Goal: Task Accomplishment & Management: Use online tool/utility

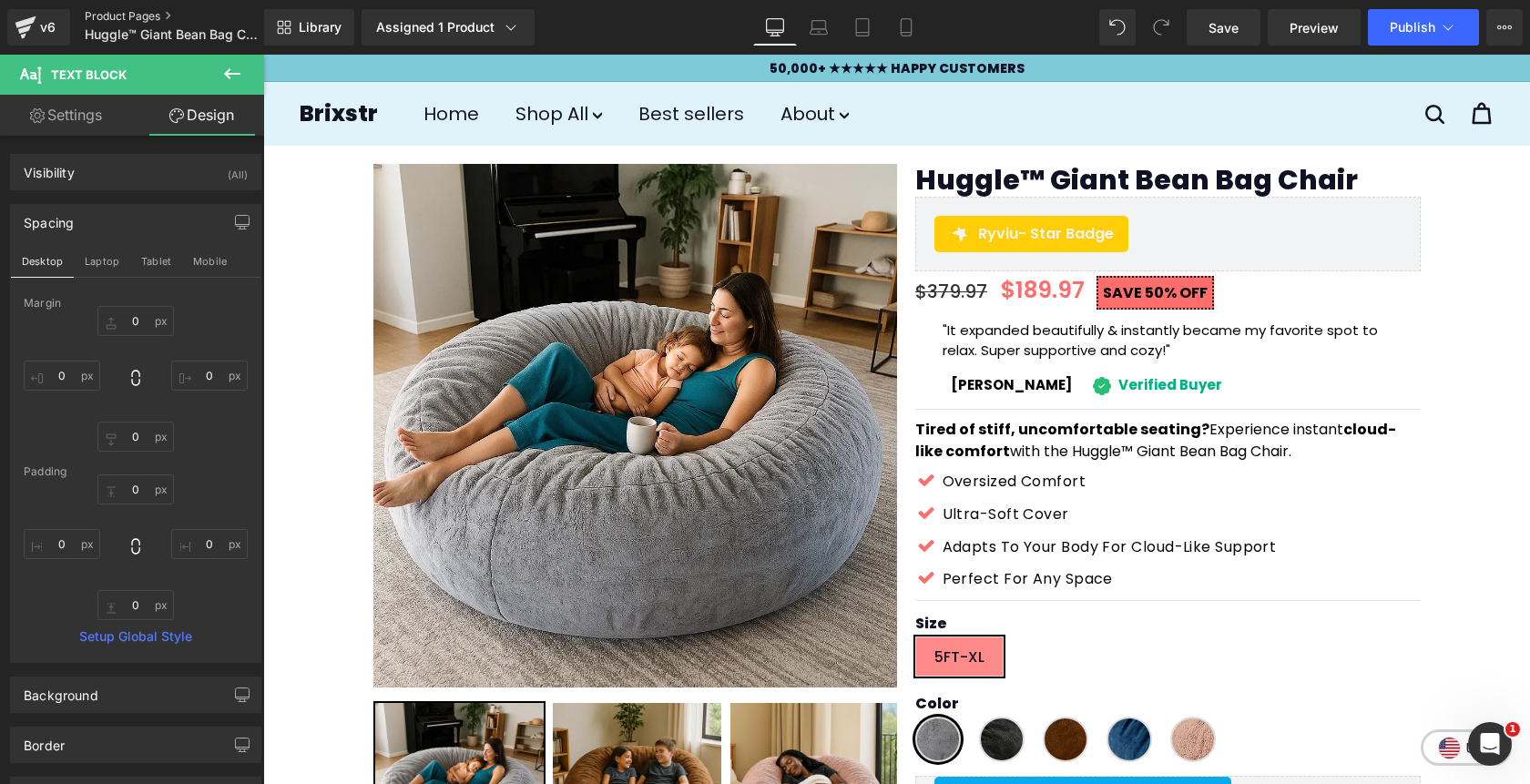
click at [140, 13] on link "Product Pages" at bounding box center [189, 16] width 209 height 14
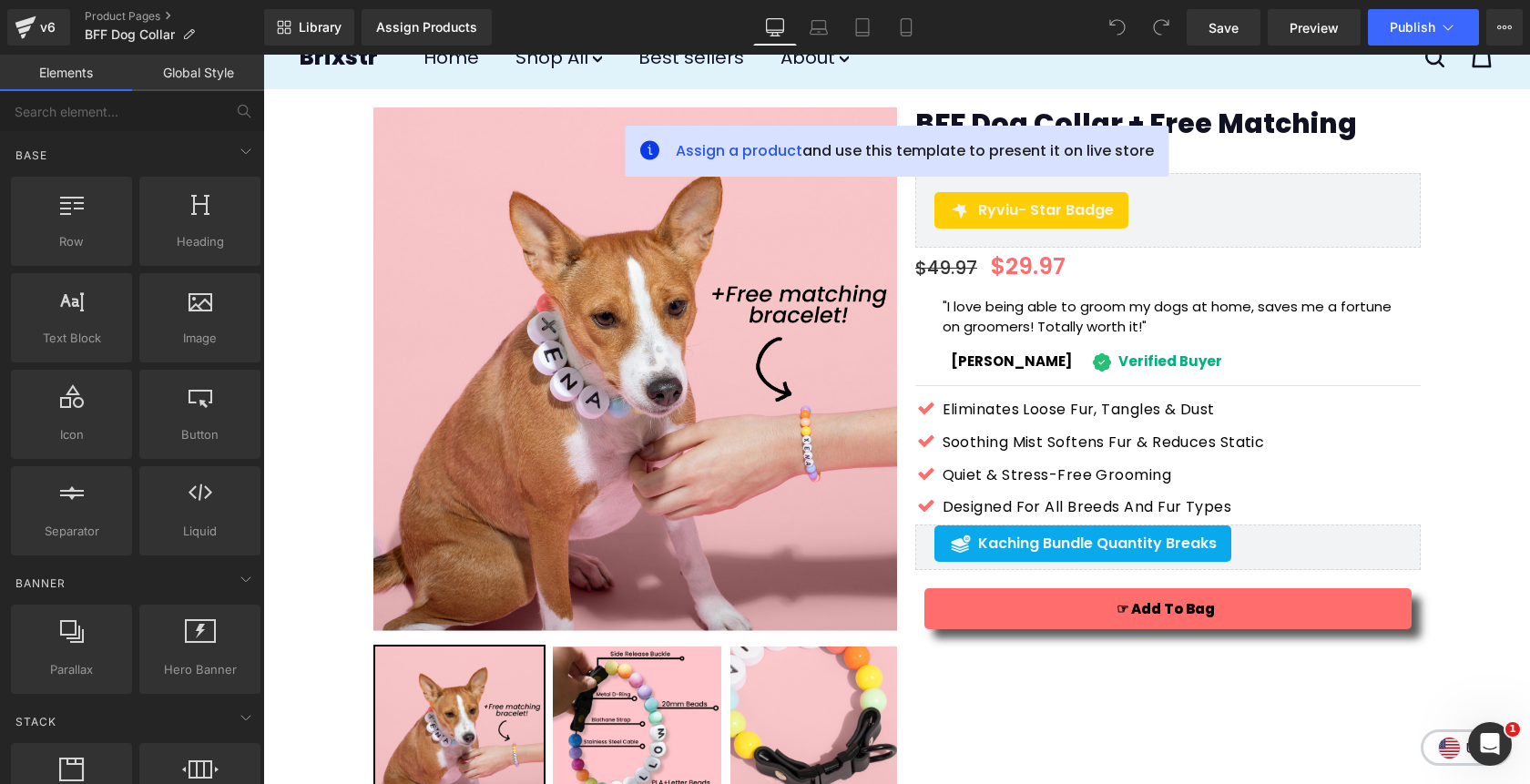
scroll to position [55, 0]
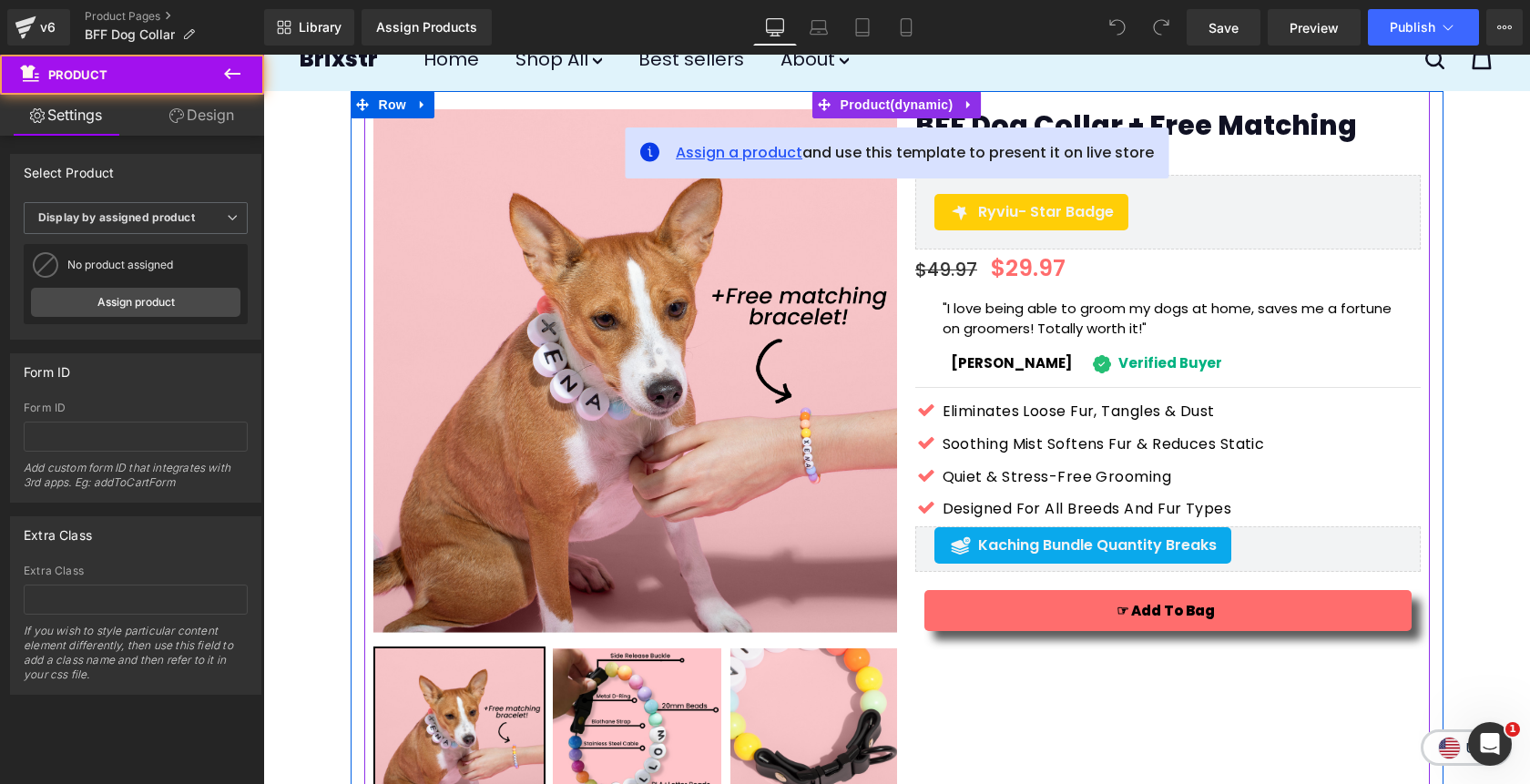
click at [730, 148] on span "Assign a product" at bounding box center [739, 153] width 126 height 21
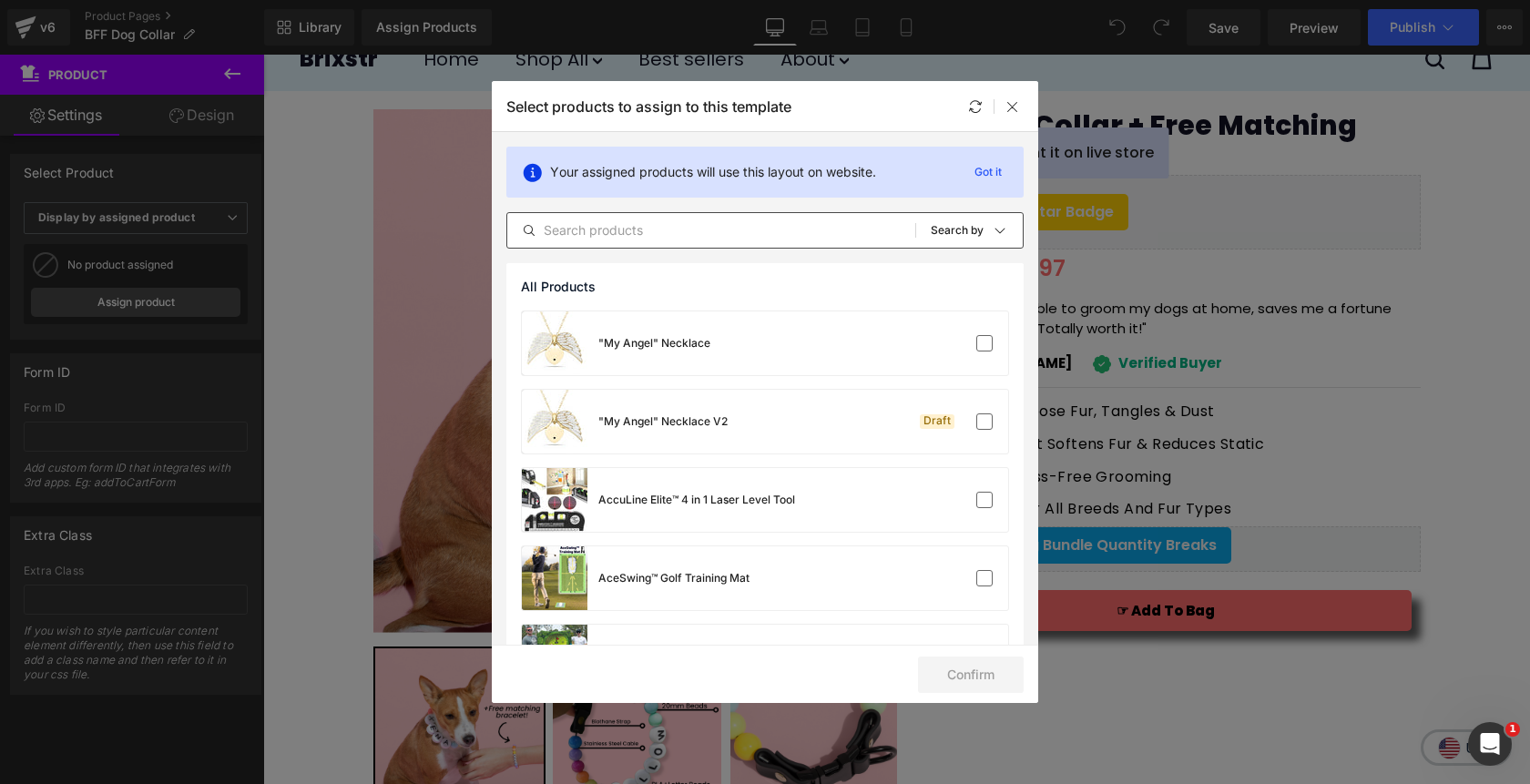
click at [741, 235] on input "text" at bounding box center [711, 230] width 408 height 22
paste input "BFF Dog Collar"
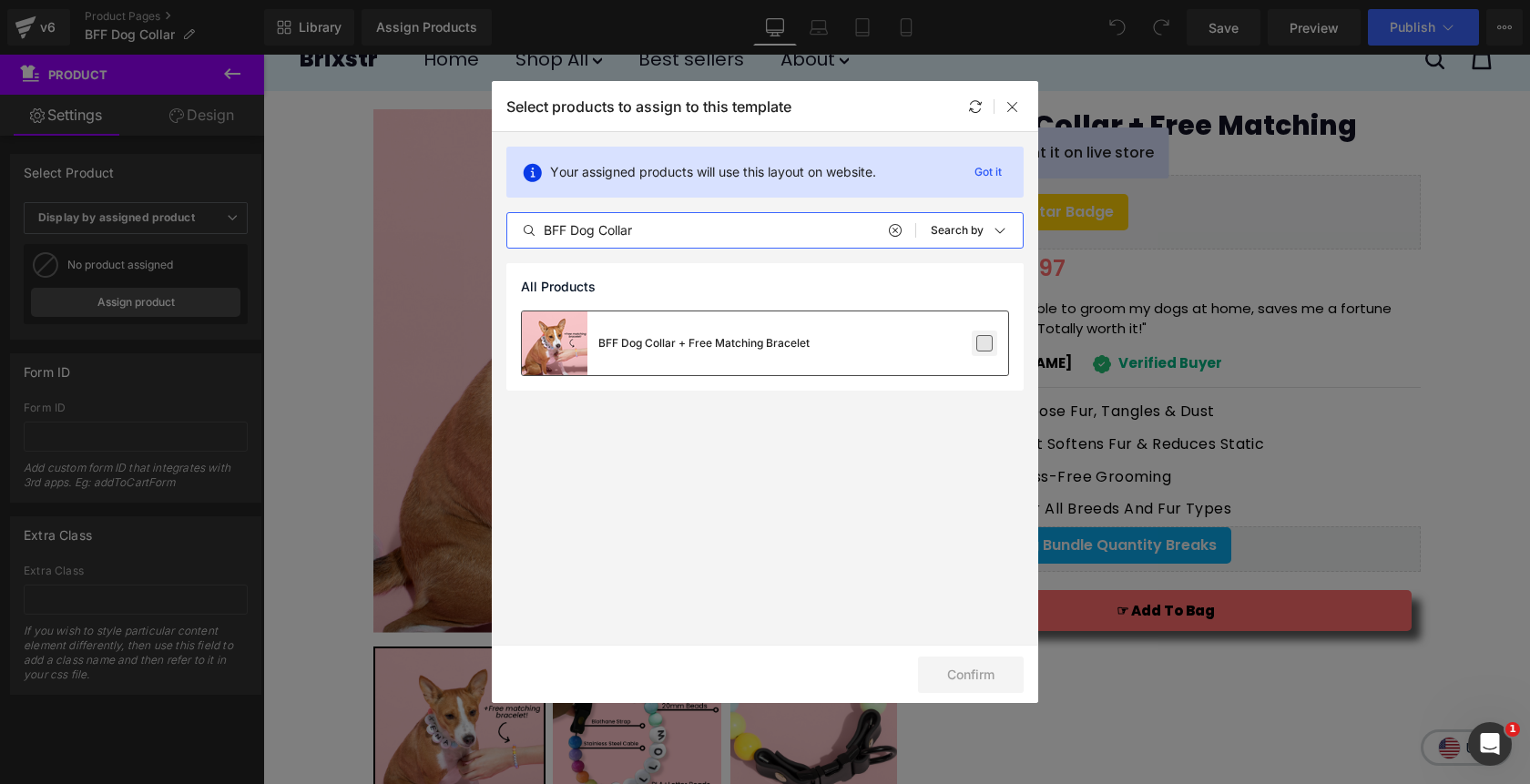
type input "BFF Dog Collar"
click at [982, 346] on label at bounding box center [984, 343] width 16 height 16
click at [984, 343] on input "checkbox" at bounding box center [984, 343] width 0 height 0
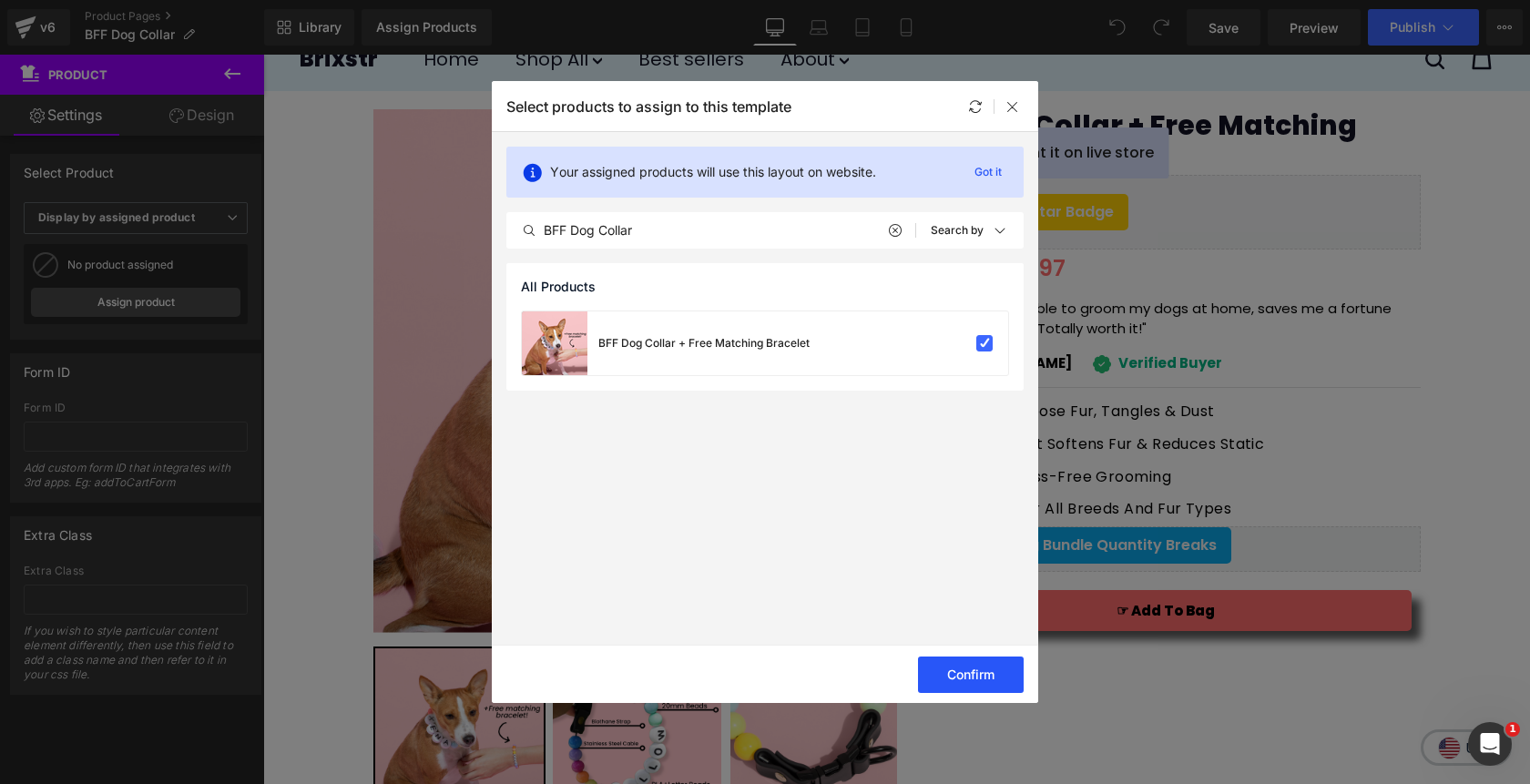
click at [963, 678] on button "Confirm" at bounding box center [971, 675] width 106 height 37
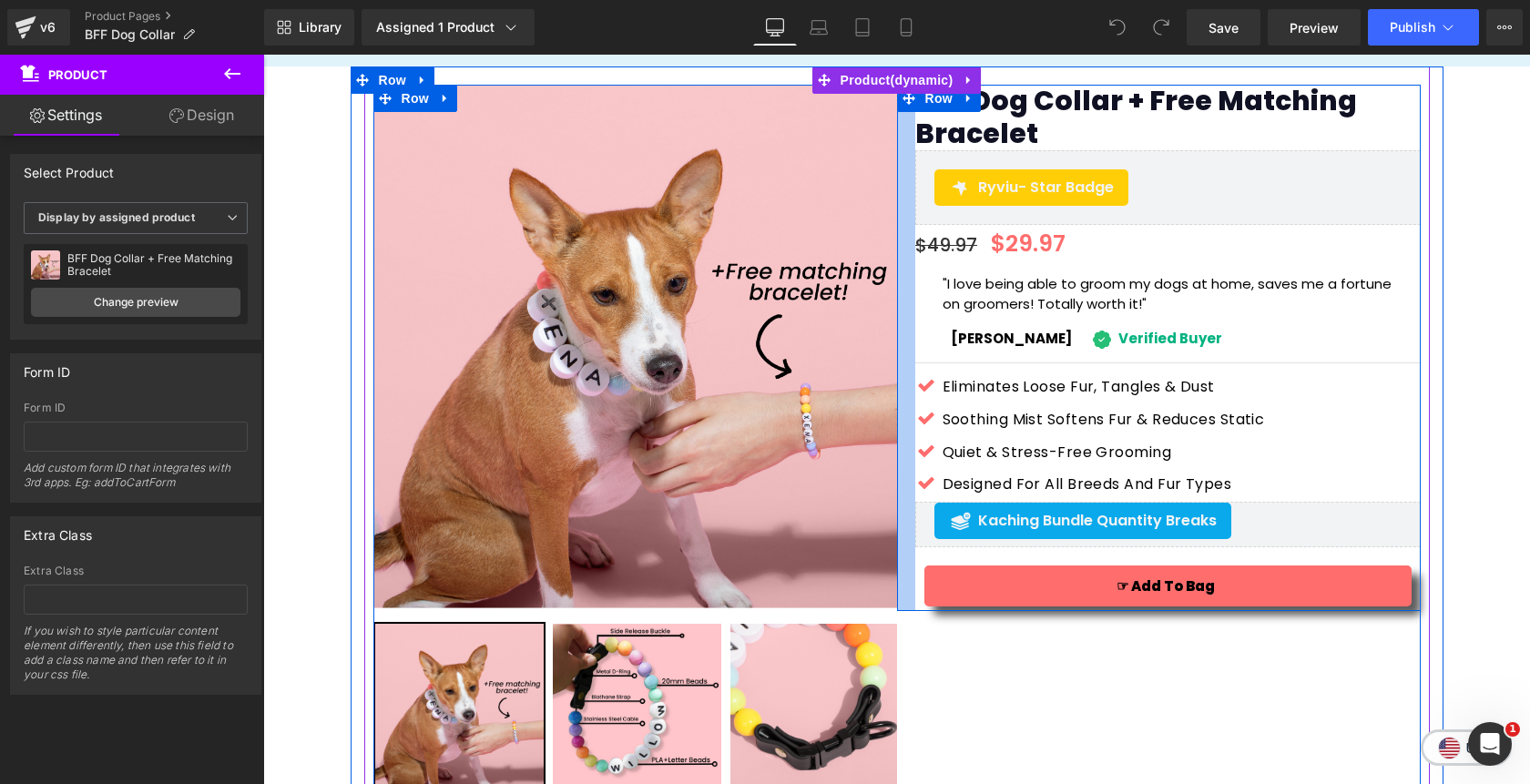
scroll to position [73, 0]
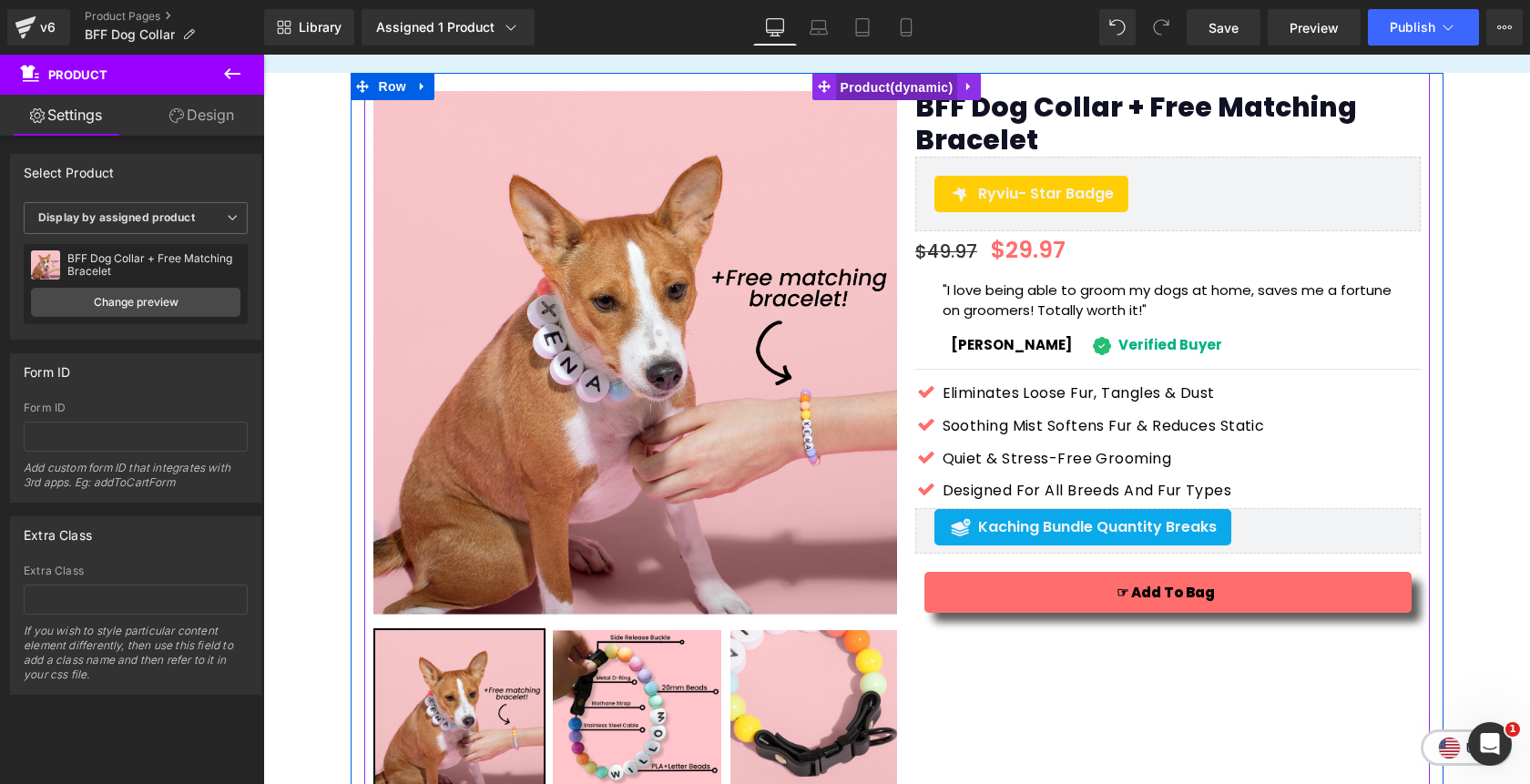
click at [901, 86] on span "Product" at bounding box center [897, 87] width 122 height 27
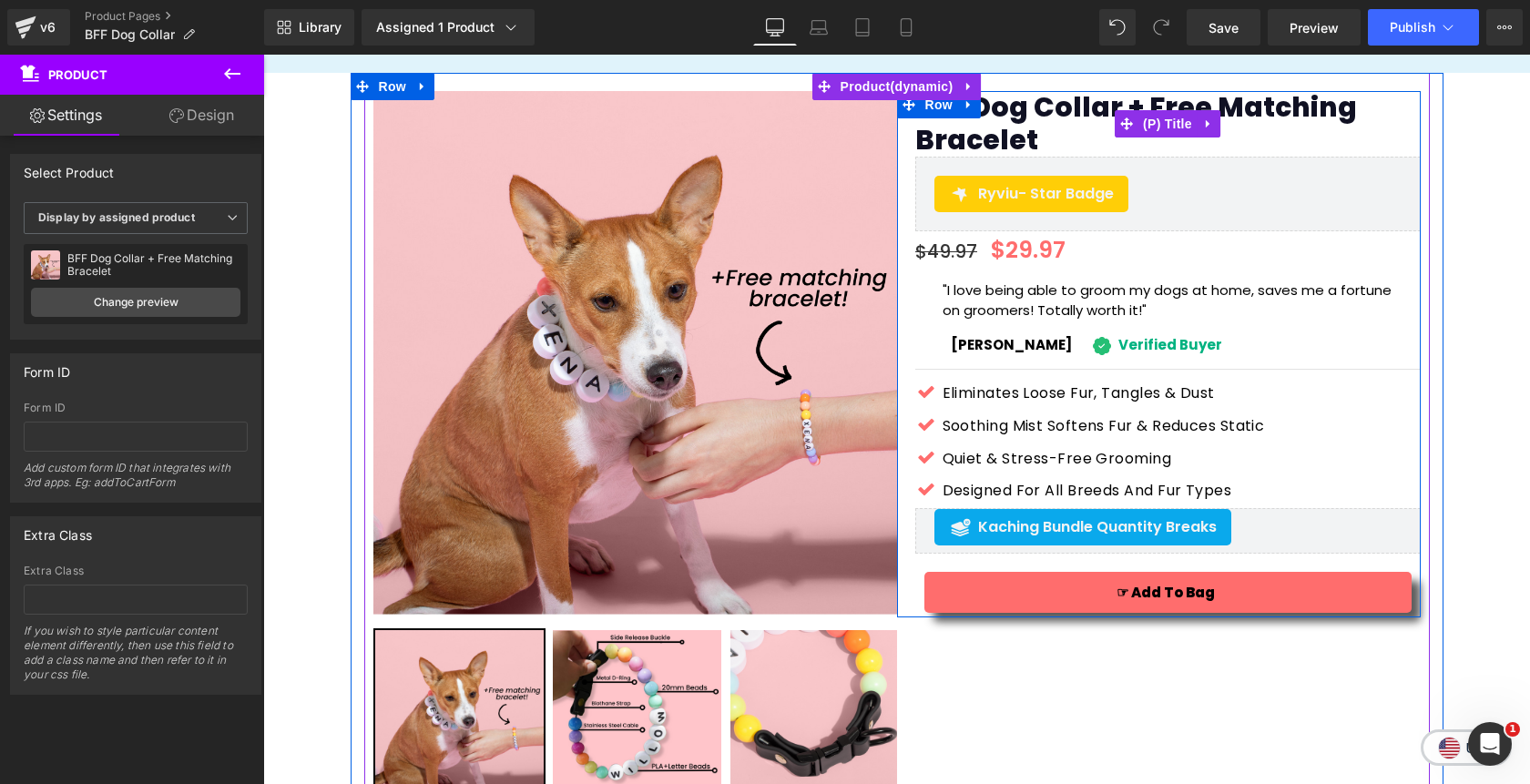
scroll to position [0, 0]
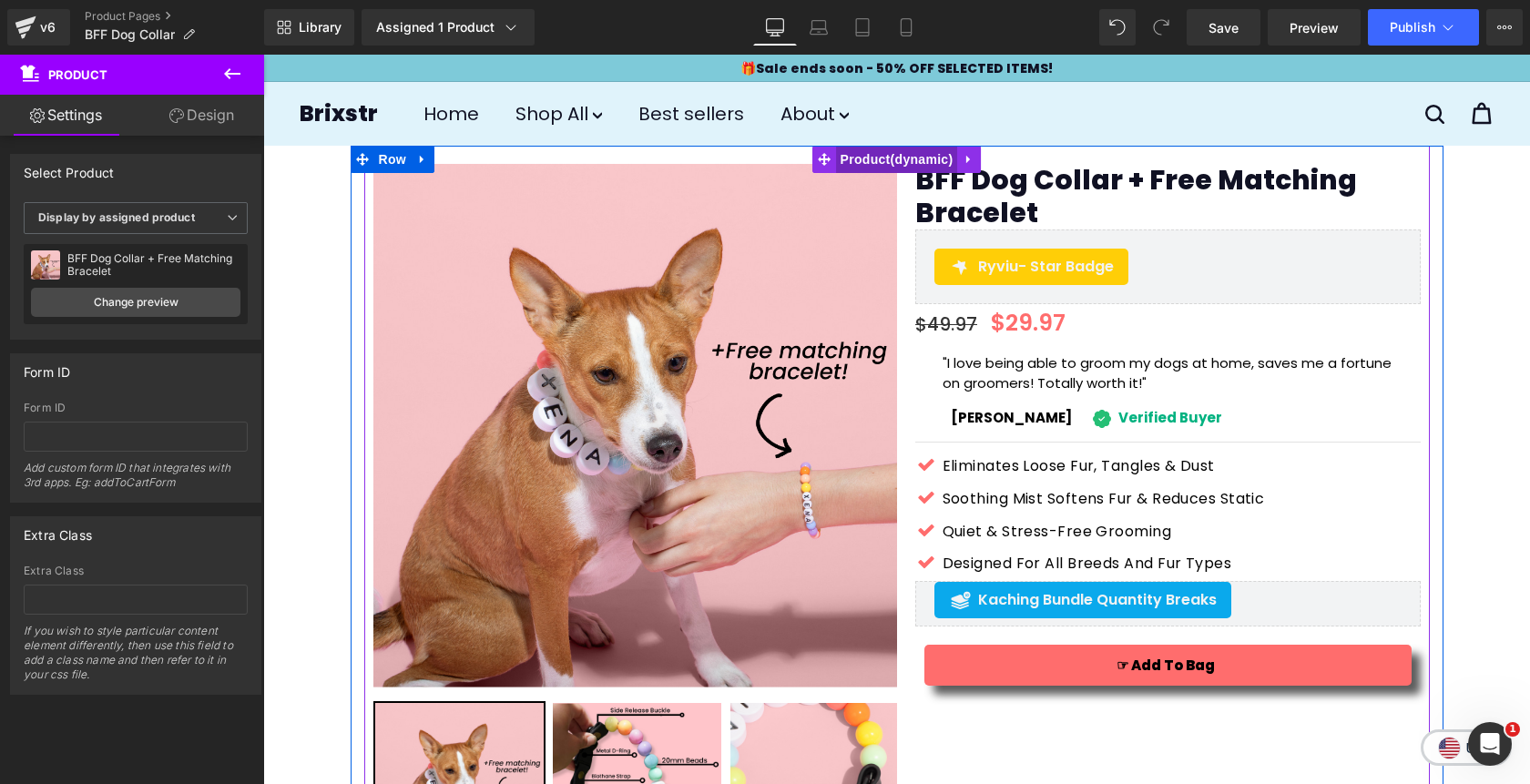
click at [894, 164] on span "Product" at bounding box center [897, 159] width 122 height 27
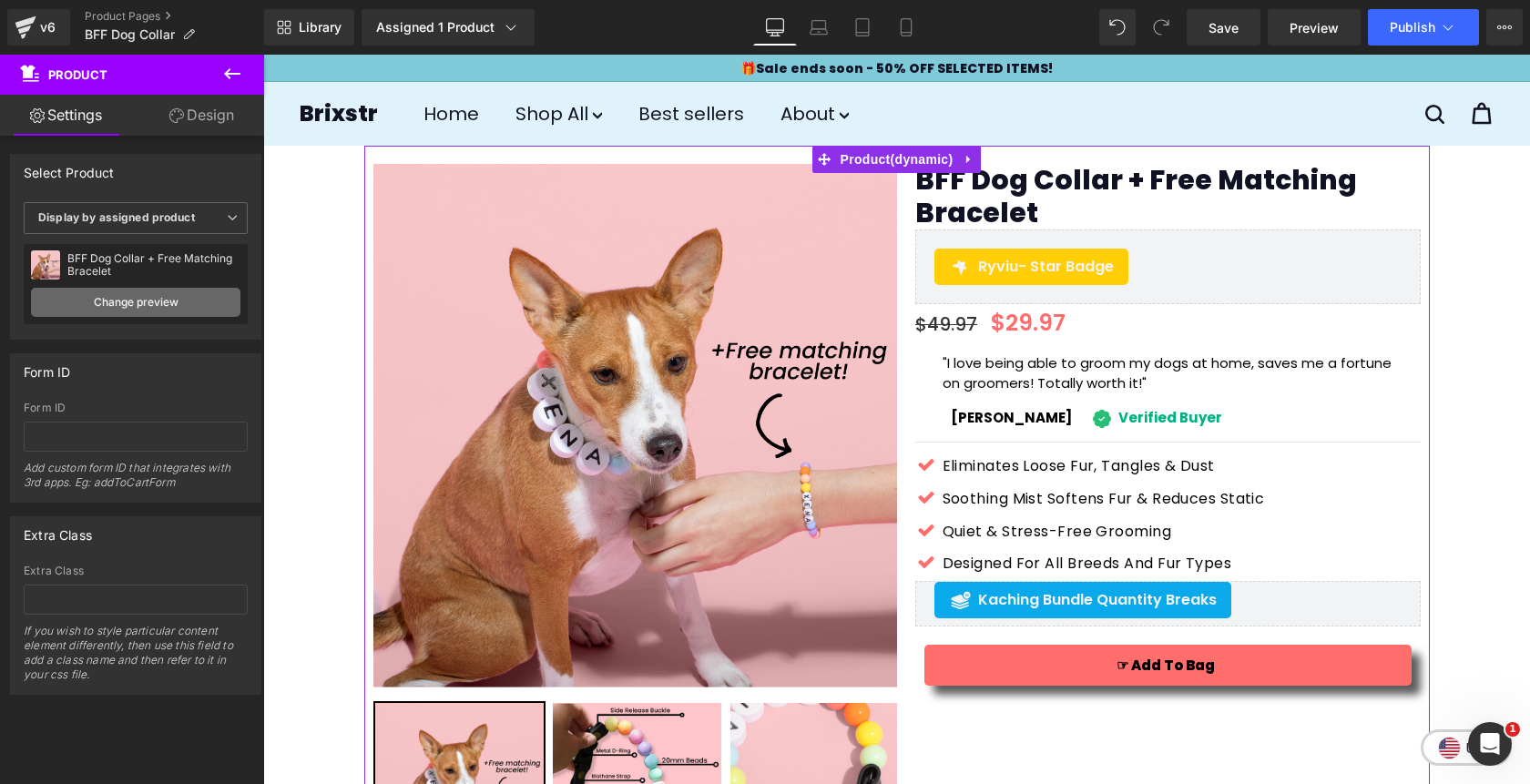
click at [188, 302] on link "Change preview" at bounding box center [136, 302] width 209 height 29
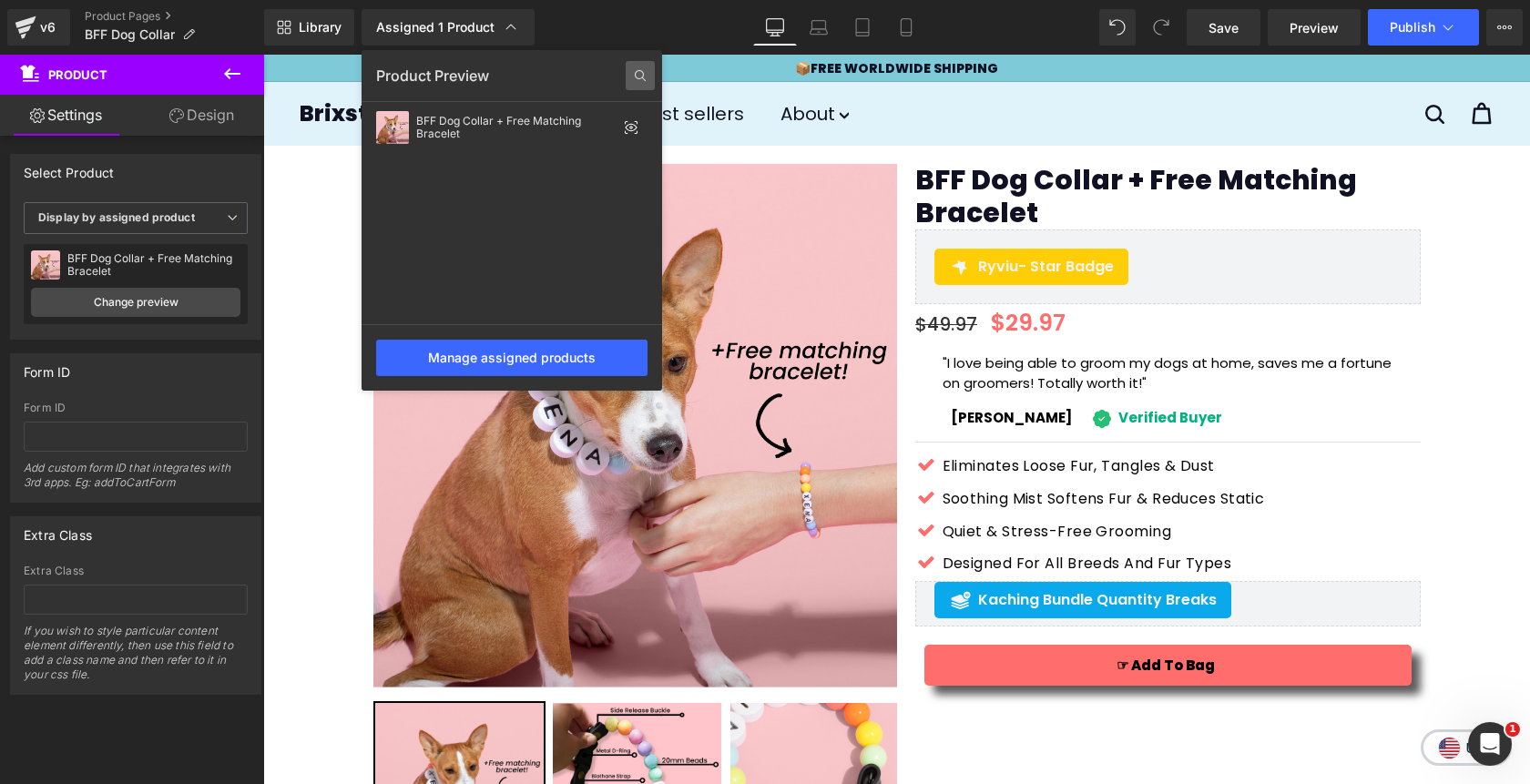
click at [639, 74] on icon at bounding box center [640, 75] width 29 height 29
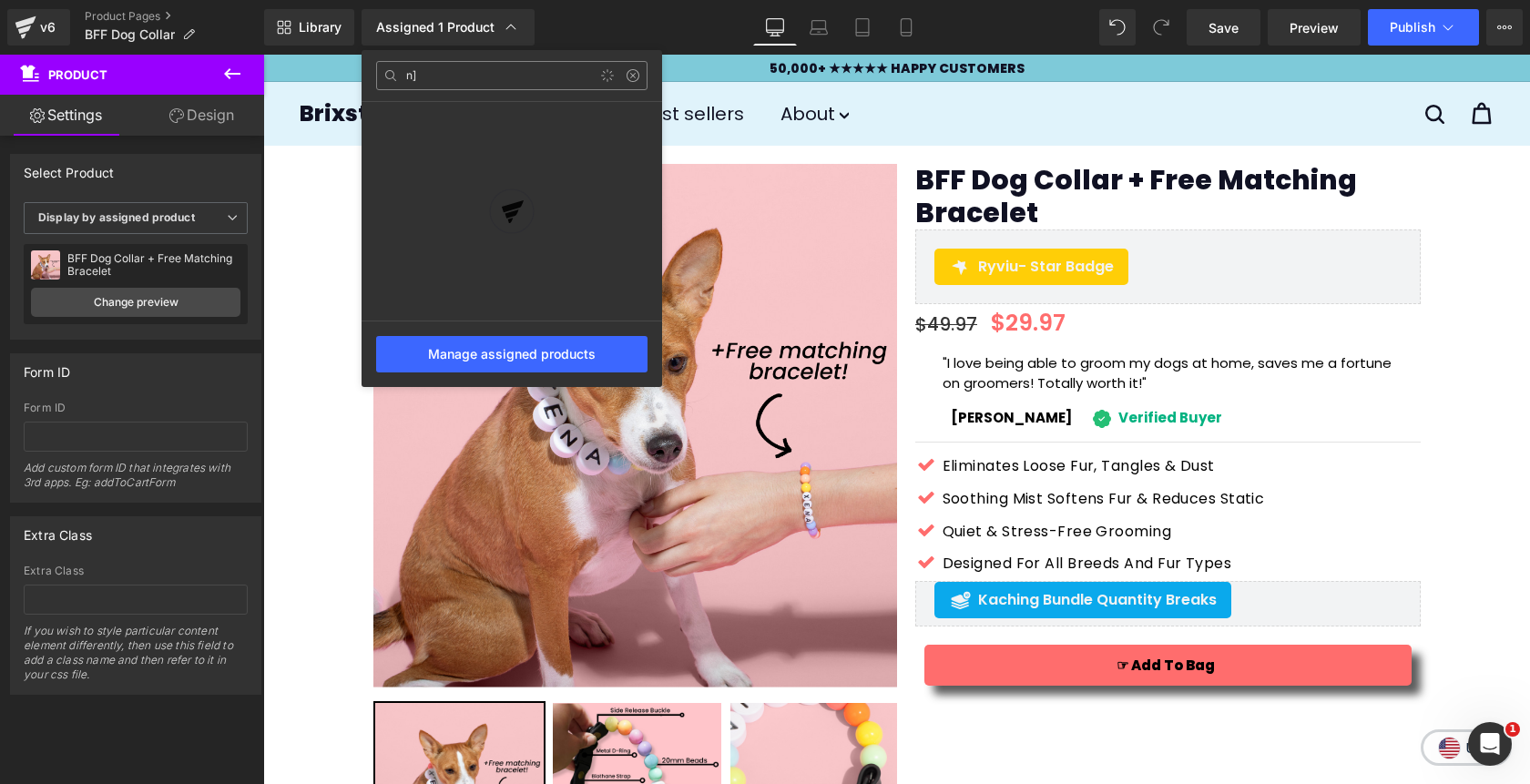
type input "n"
type input "matt"
click at [636, 78] on icon at bounding box center [633, 74] width 14 height 14
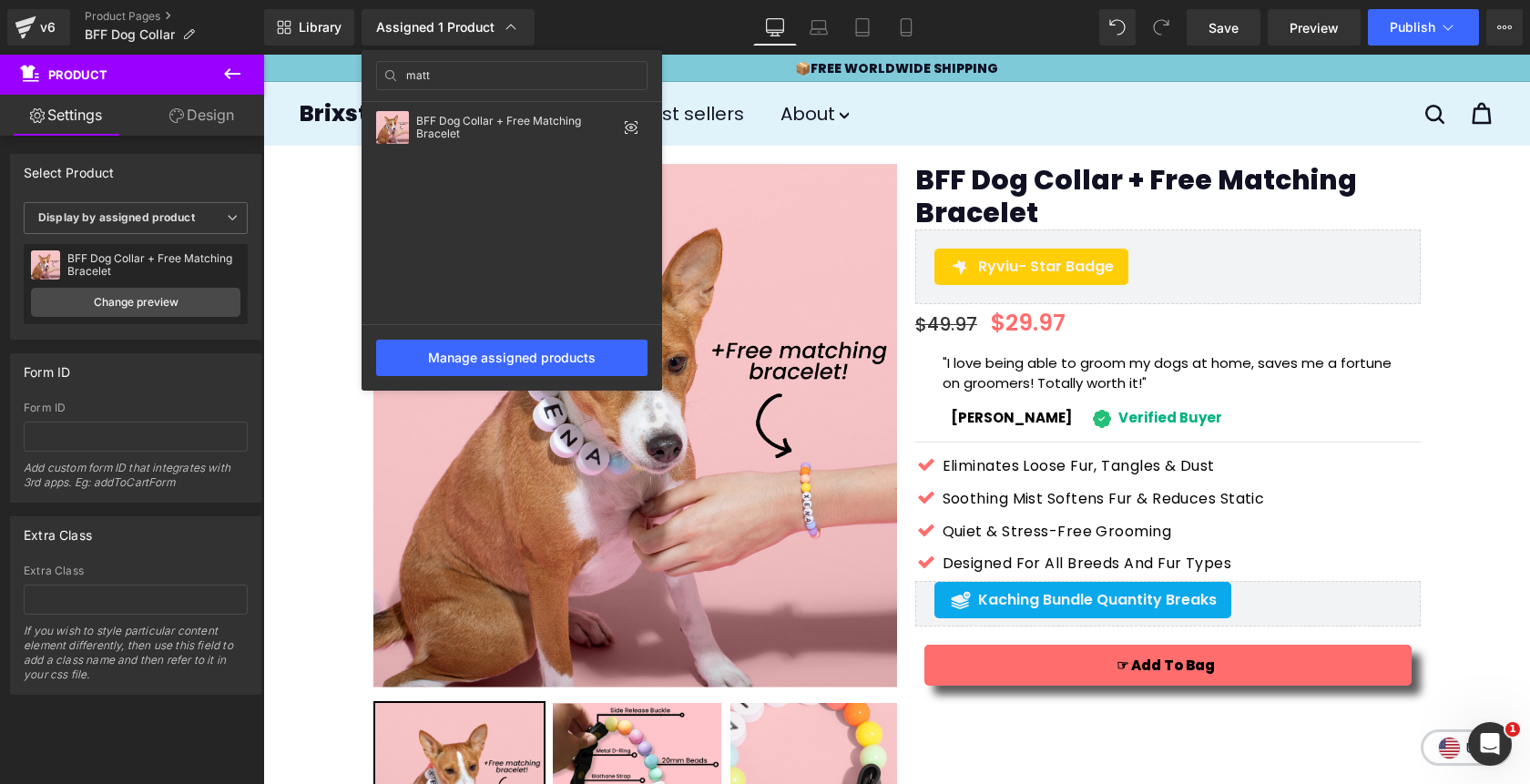
click at [317, 276] on div at bounding box center [897, 419] width 1267 height 729
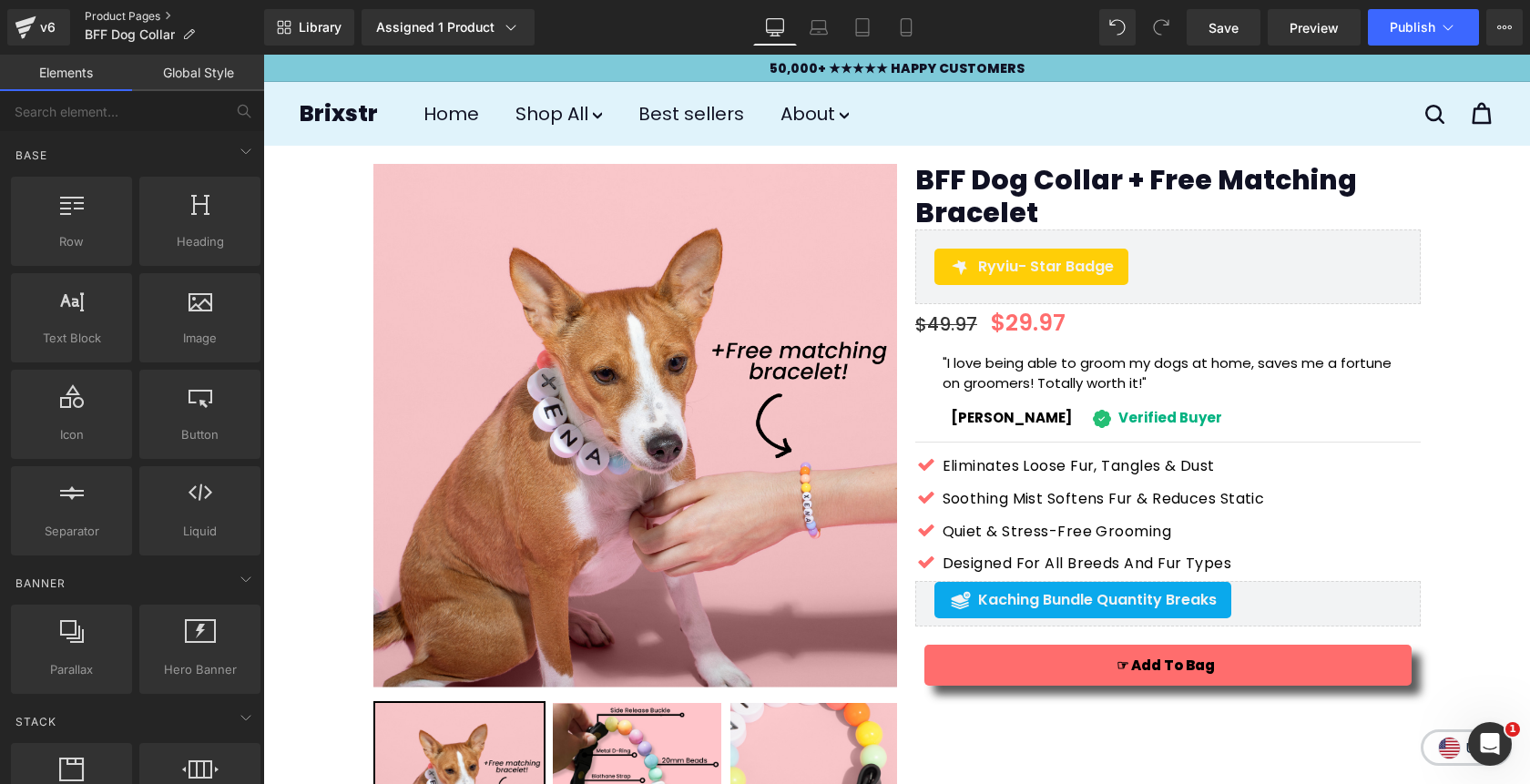
click at [134, 13] on link "Product Pages" at bounding box center [174, 16] width 179 height 14
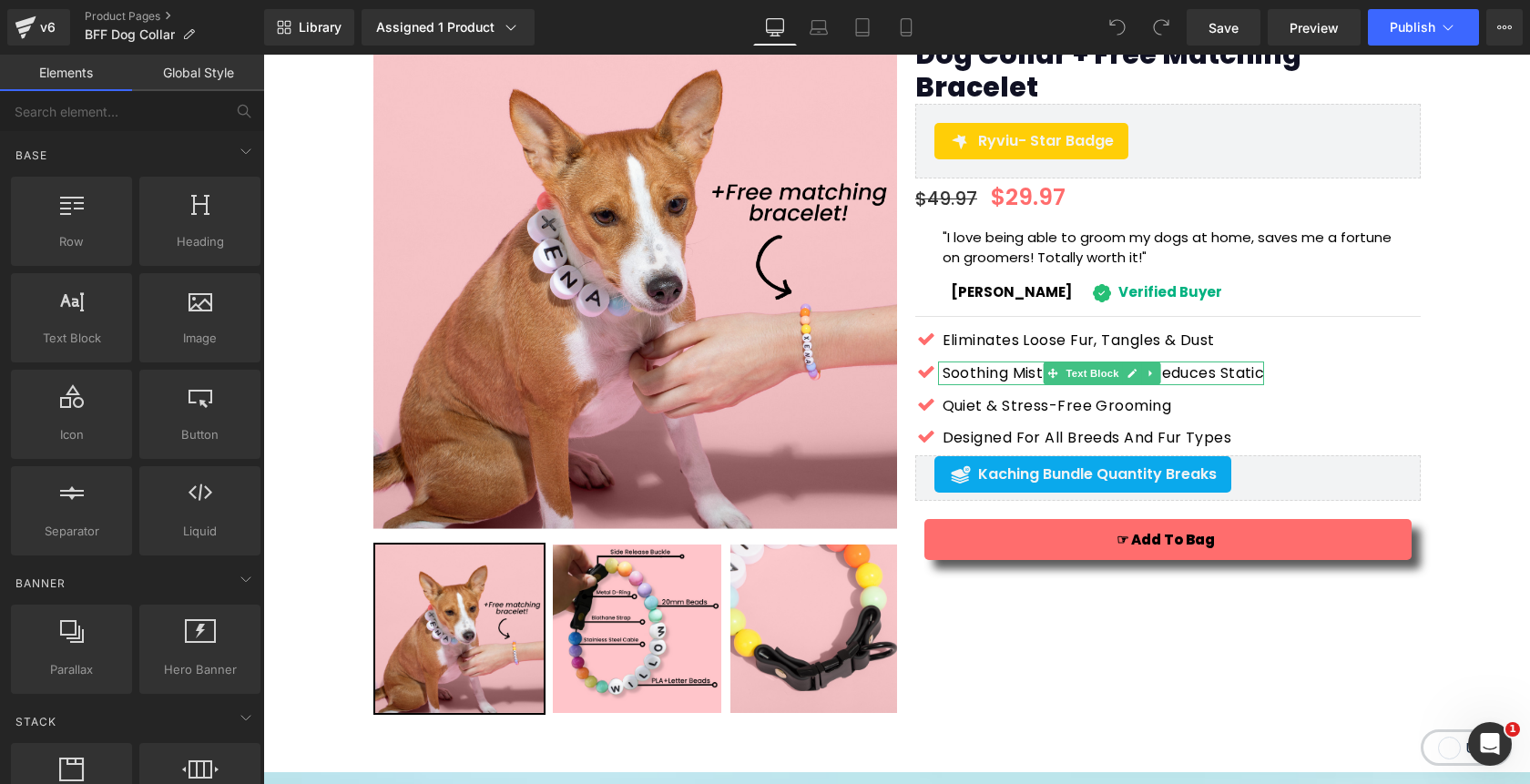
scroll to position [148, 0]
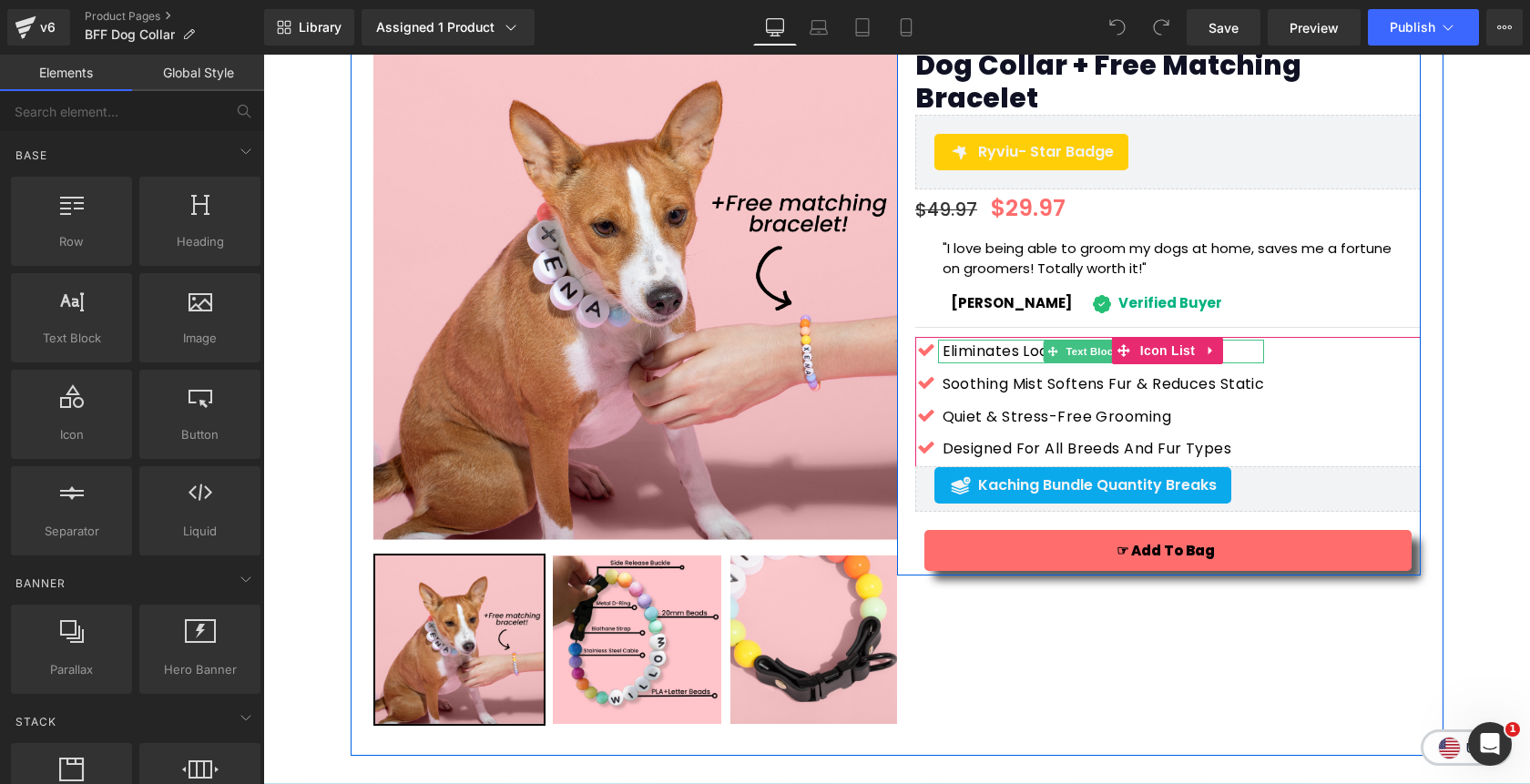
click at [1003, 339] on p "Eliminates loose fur, tangles & dust" at bounding box center [1104, 351] width 322 height 24
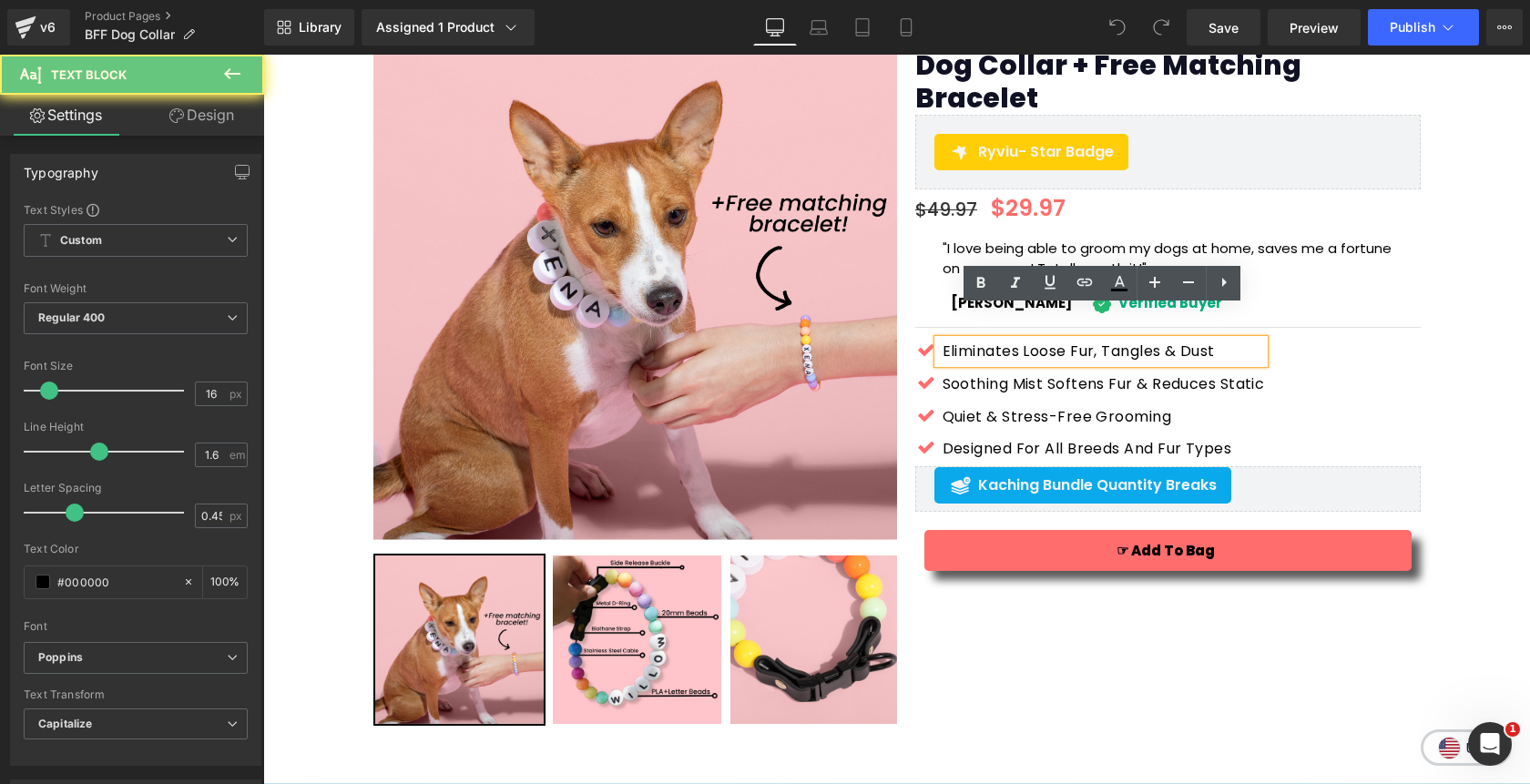
click at [1003, 339] on p "Eliminates loose fur, tangles & dust" at bounding box center [1104, 351] width 322 height 24
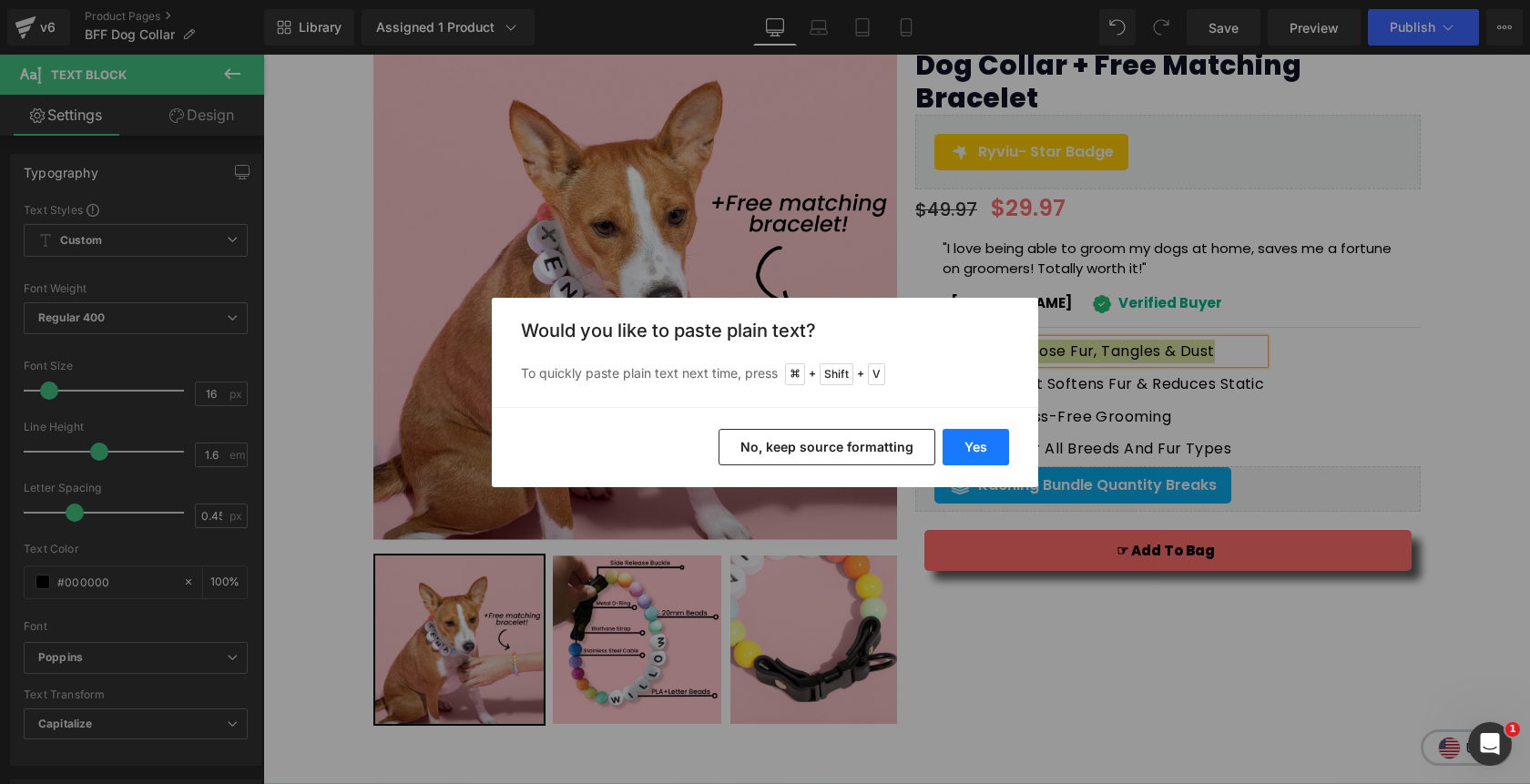
drag, startPoint x: 980, startPoint y: 461, endPoint x: 716, endPoint y: 406, distance: 269.7
click at [980, 461] on button "Yes" at bounding box center [976, 447] width 67 height 37
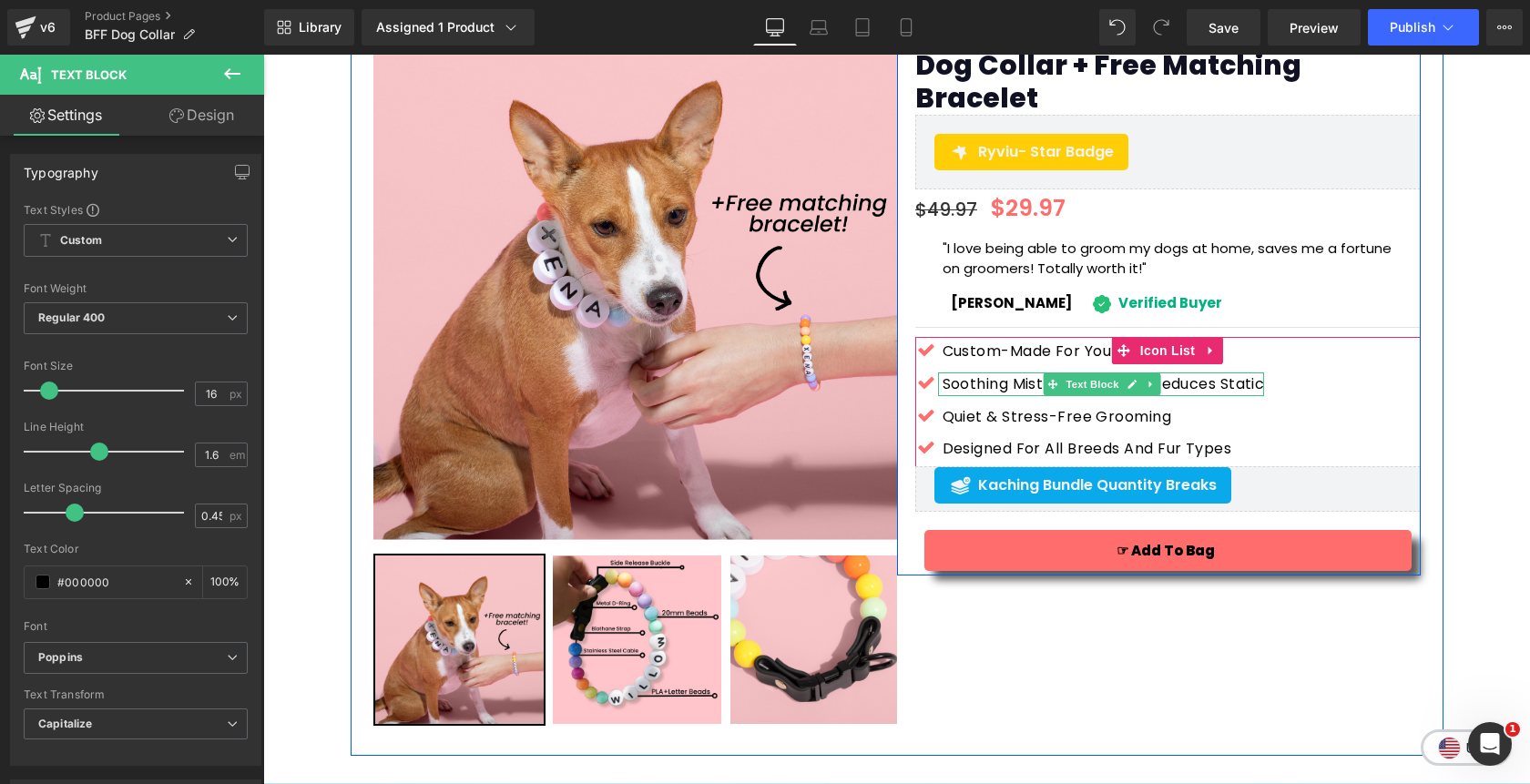
click at [961, 372] on p "Soothing mist softens fur & reduces static" at bounding box center [1104, 384] width 322 height 24
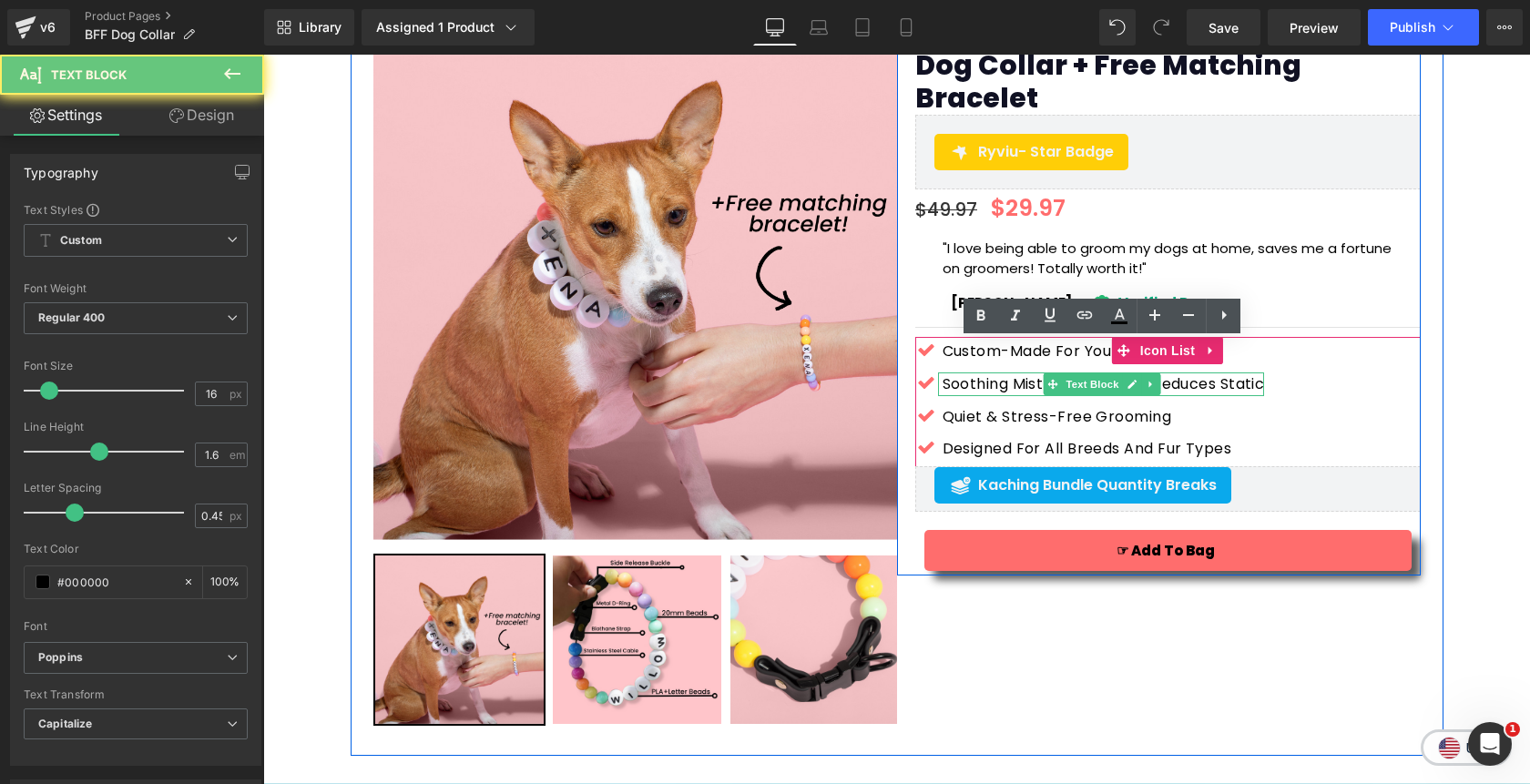
click at [961, 372] on p "Soothing mist softens fur & reduces static" at bounding box center [1104, 384] width 322 height 24
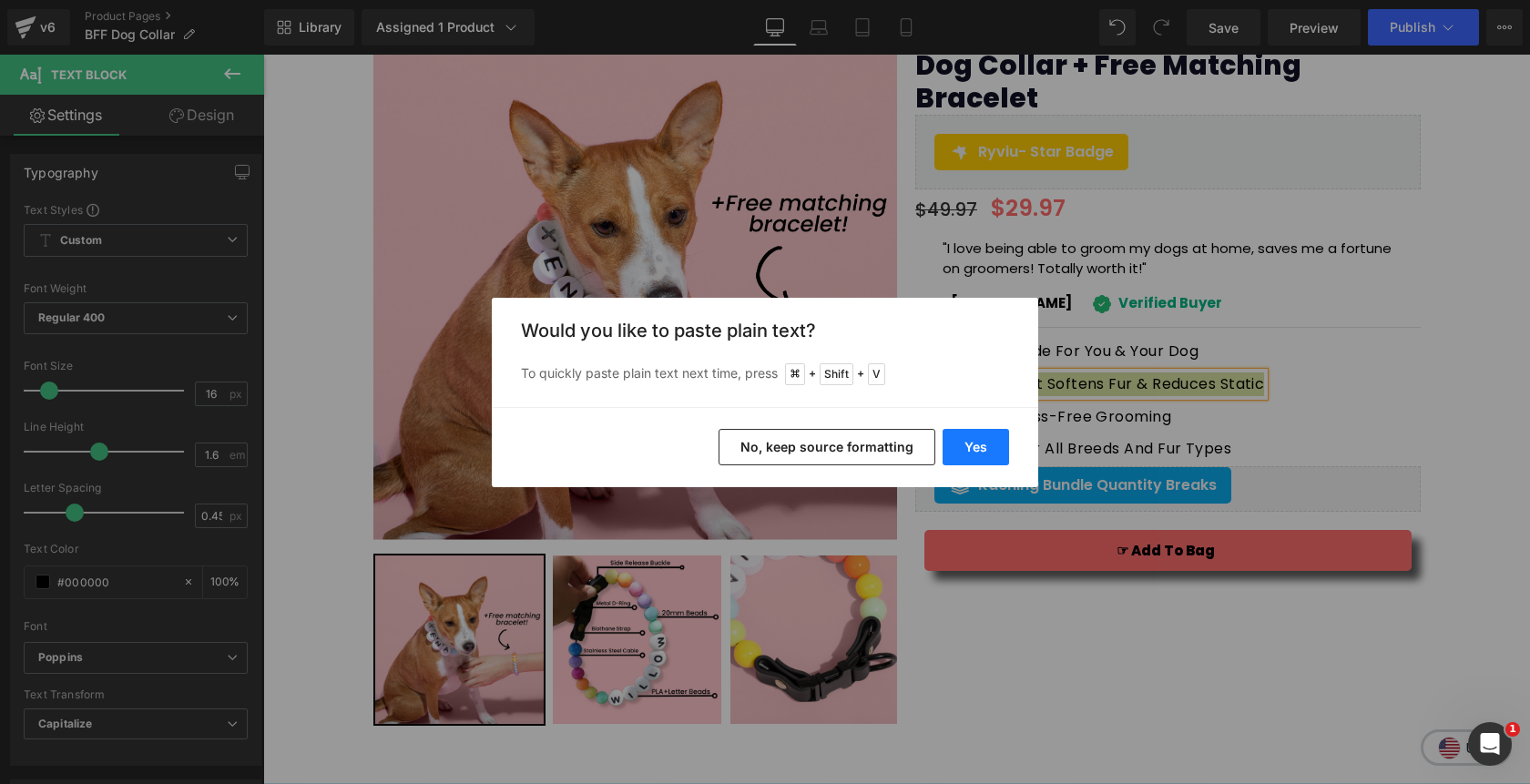
click at [977, 448] on button "Yes" at bounding box center [976, 447] width 67 height 37
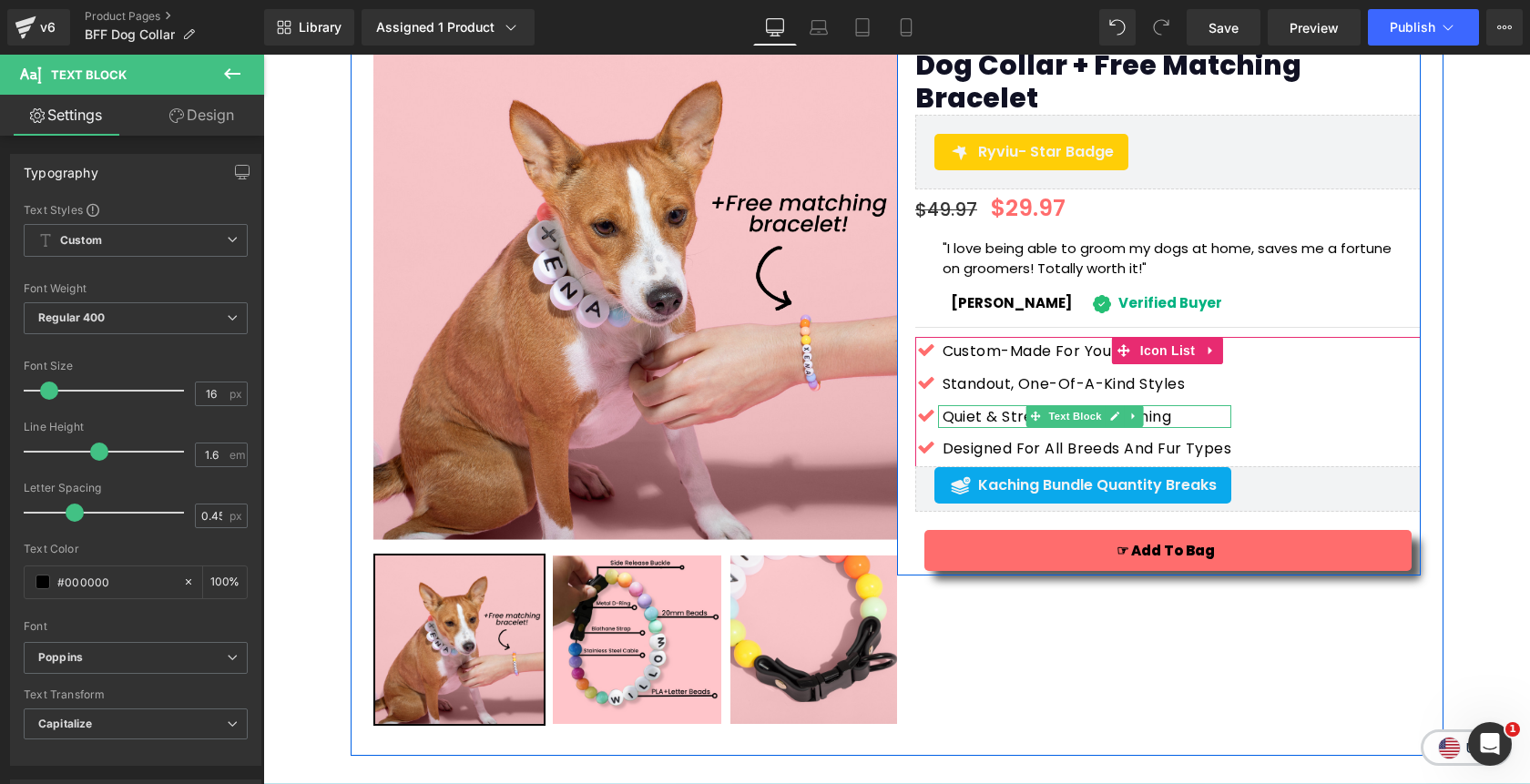
click at [962, 405] on p "Quiet & Stress-Free Grooming" at bounding box center [1087, 416] width 289 height 24
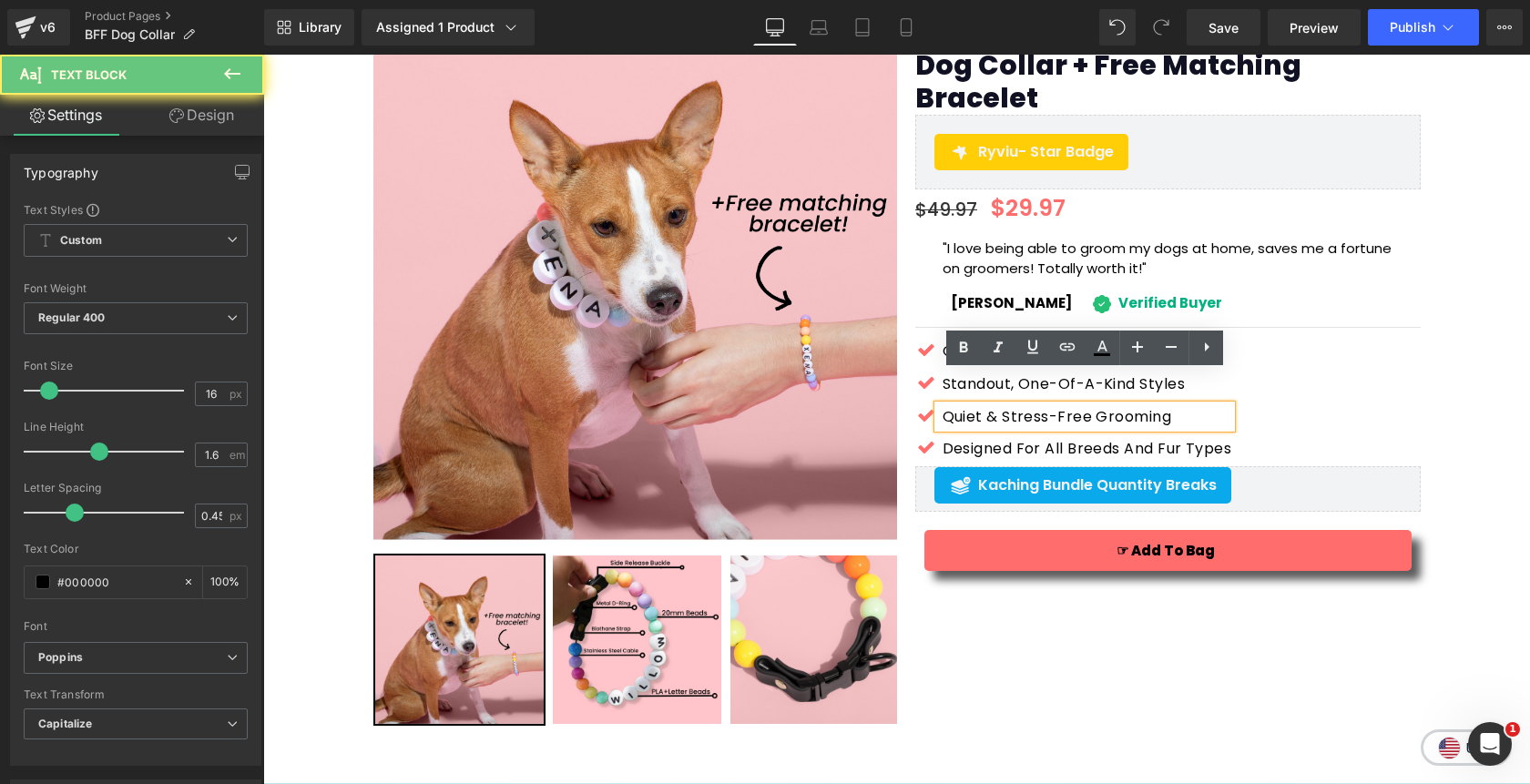
click at [962, 405] on p "Quiet & Stress-Free Grooming" at bounding box center [1087, 416] width 289 height 24
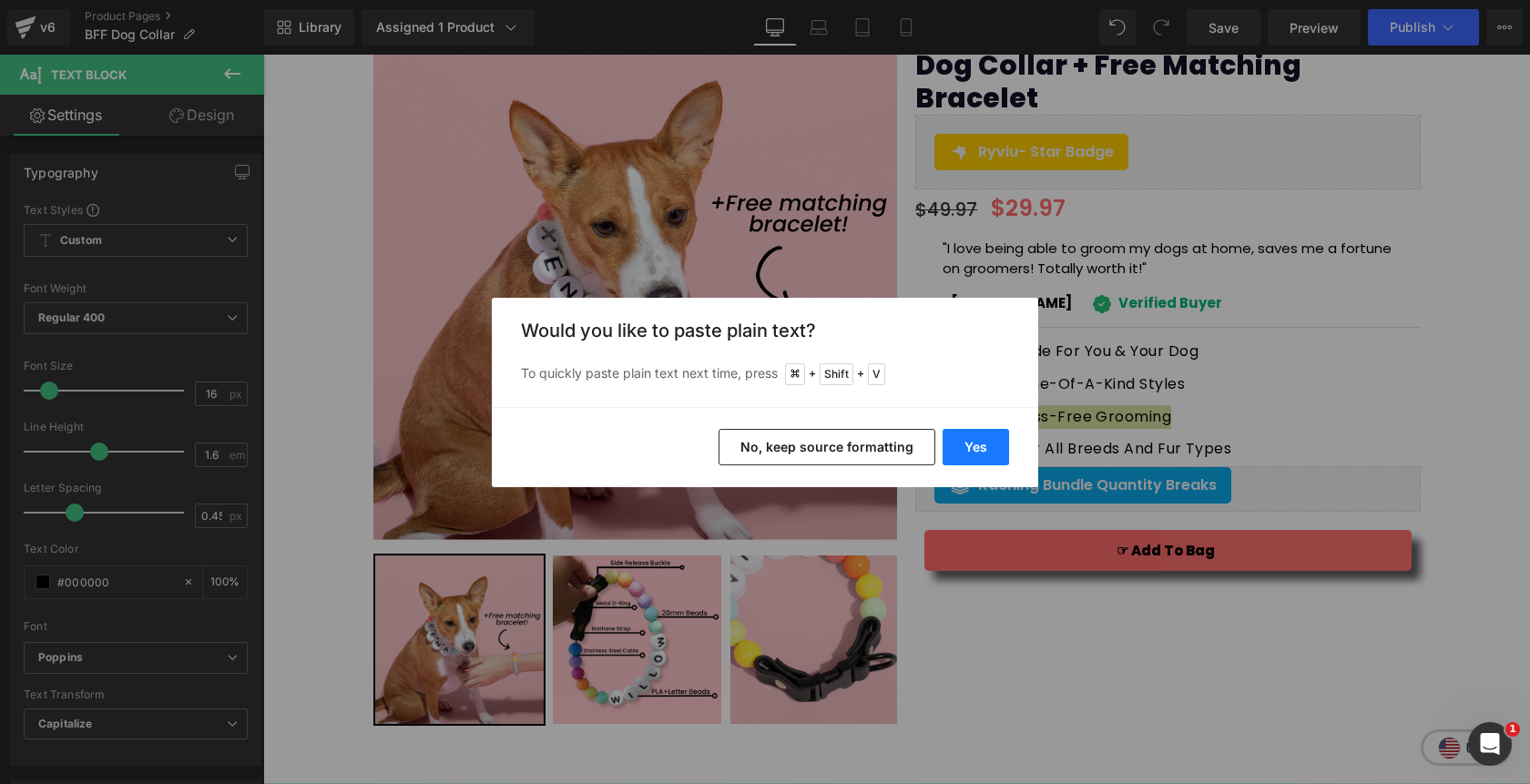
click at [976, 437] on button "Yes" at bounding box center [976, 447] width 67 height 37
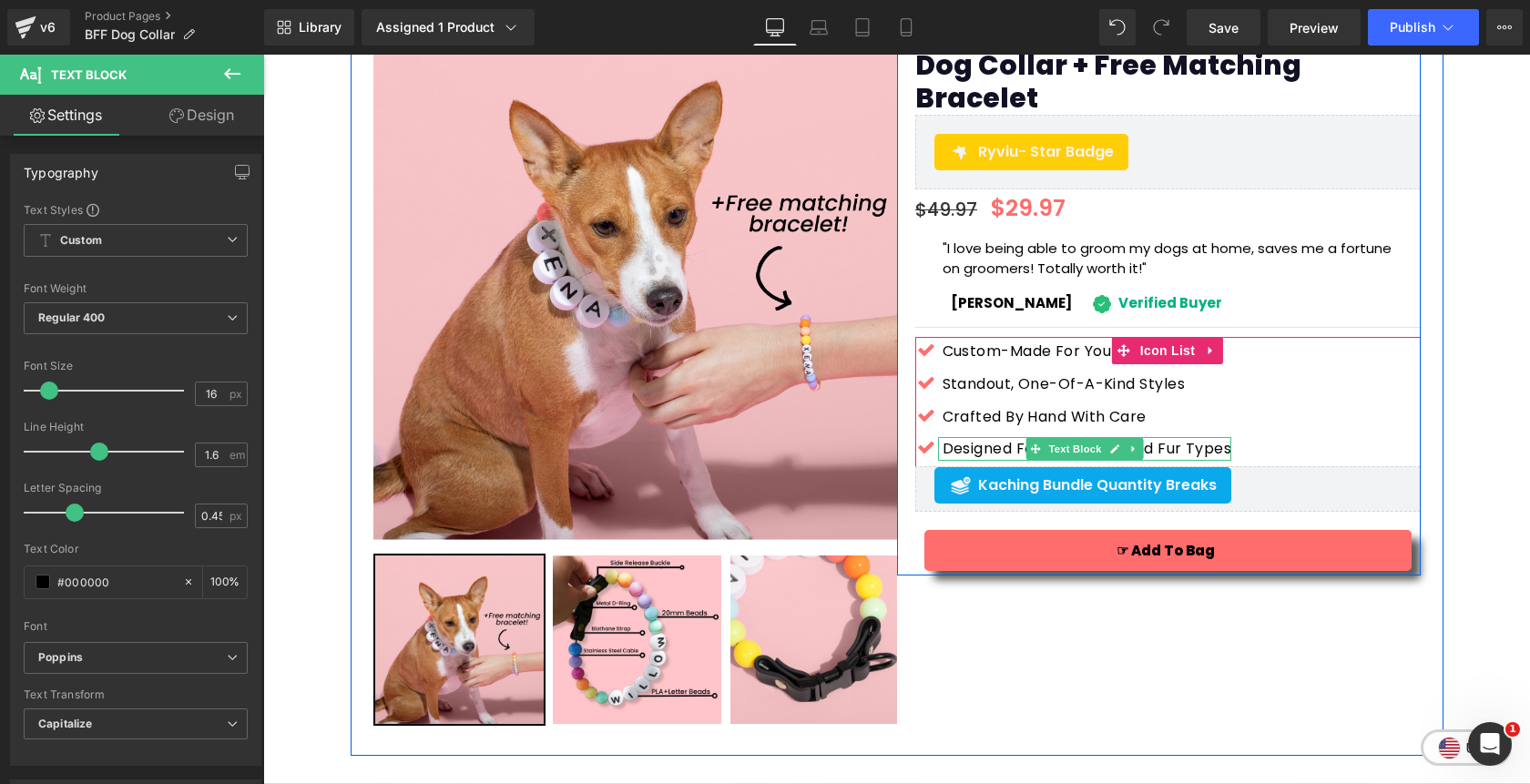
click at [979, 437] on p "Designed for all breeds and fur types" at bounding box center [1087, 449] width 289 height 24
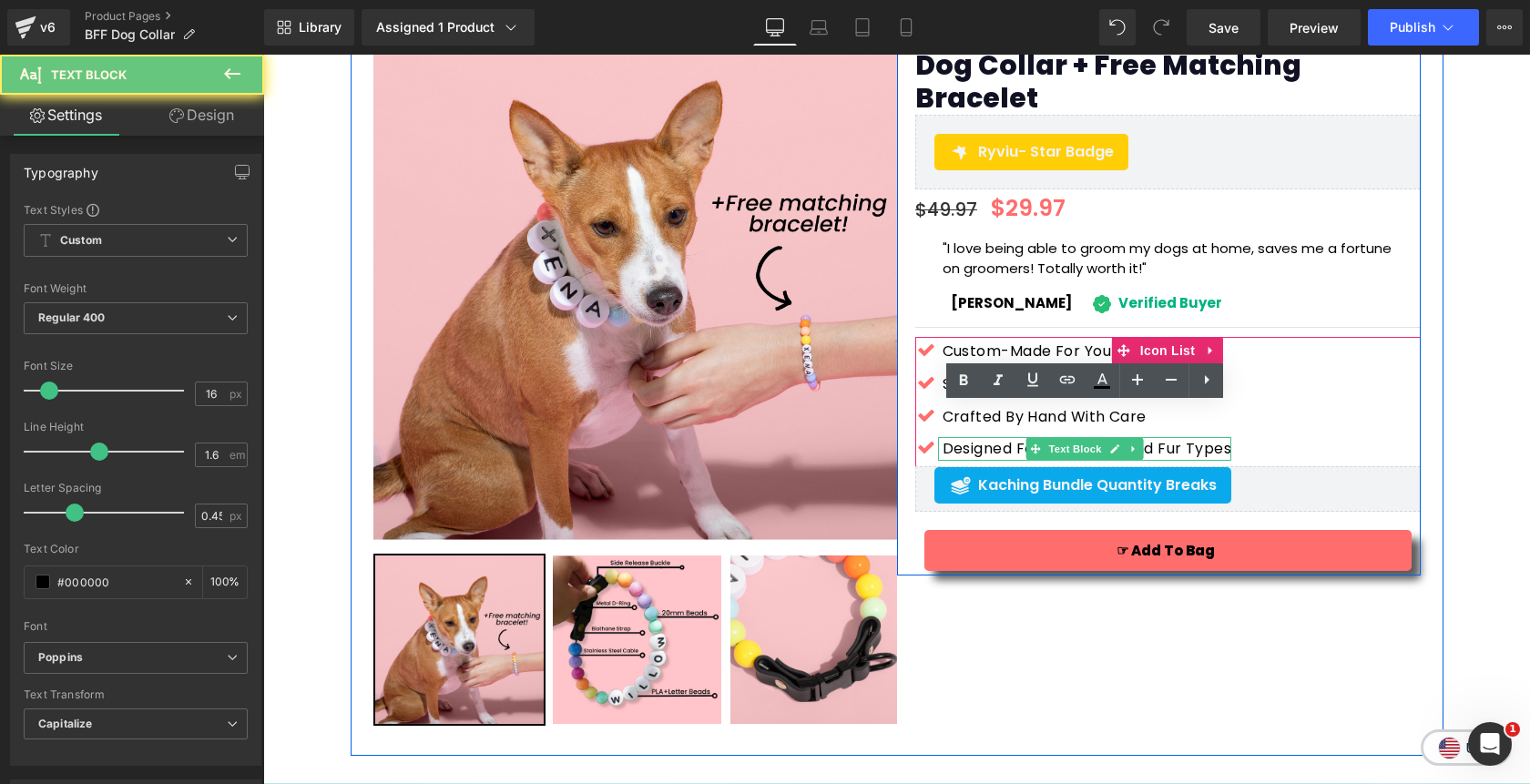
click at [979, 437] on p "Designed for all breeds and fur types" at bounding box center [1087, 449] width 289 height 24
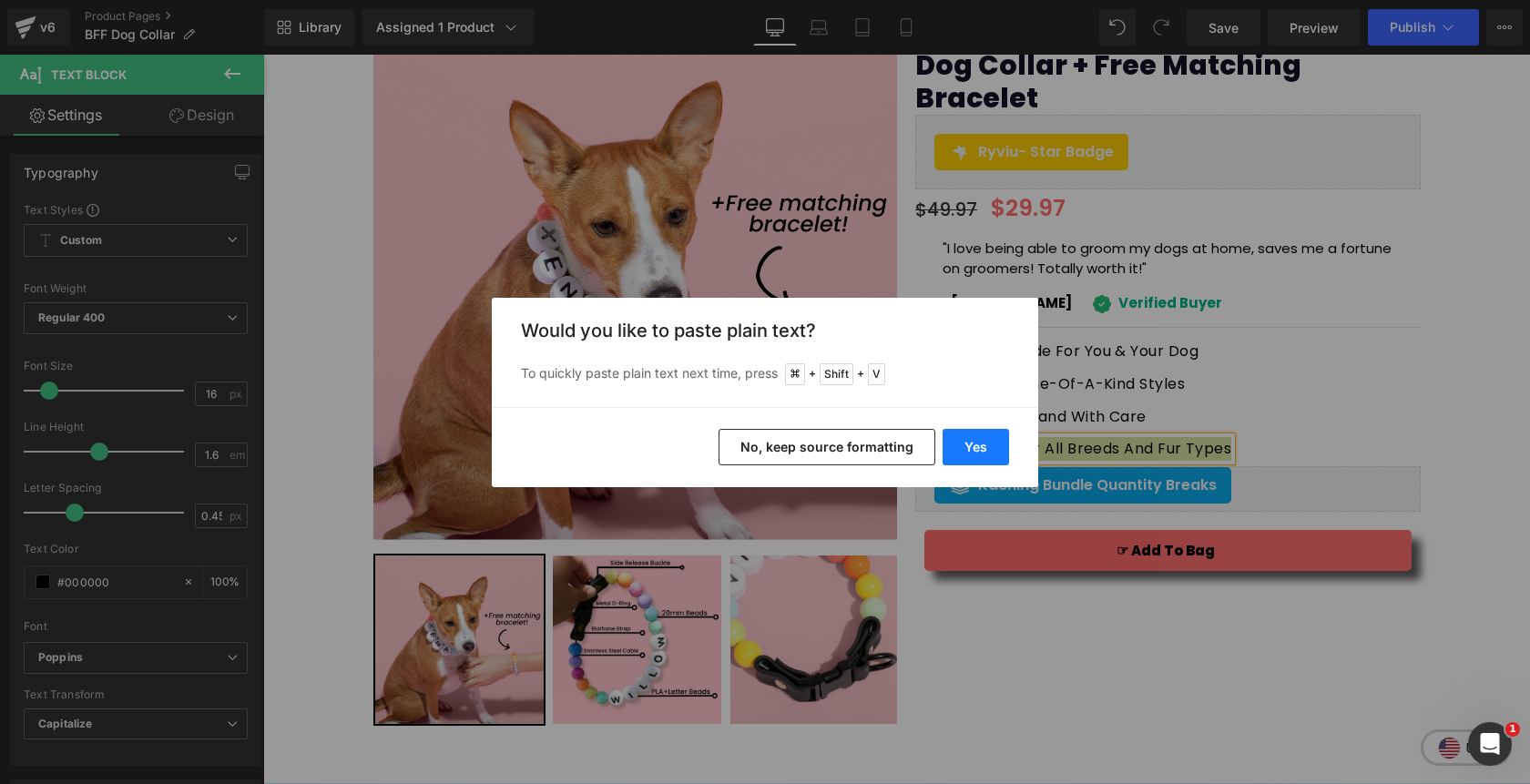
drag, startPoint x: 994, startPoint y: 447, endPoint x: 731, endPoint y: 392, distance: 268.7
click at [994, 447] on button "Yes" at bounding box center [976, 447] width 67 height 37
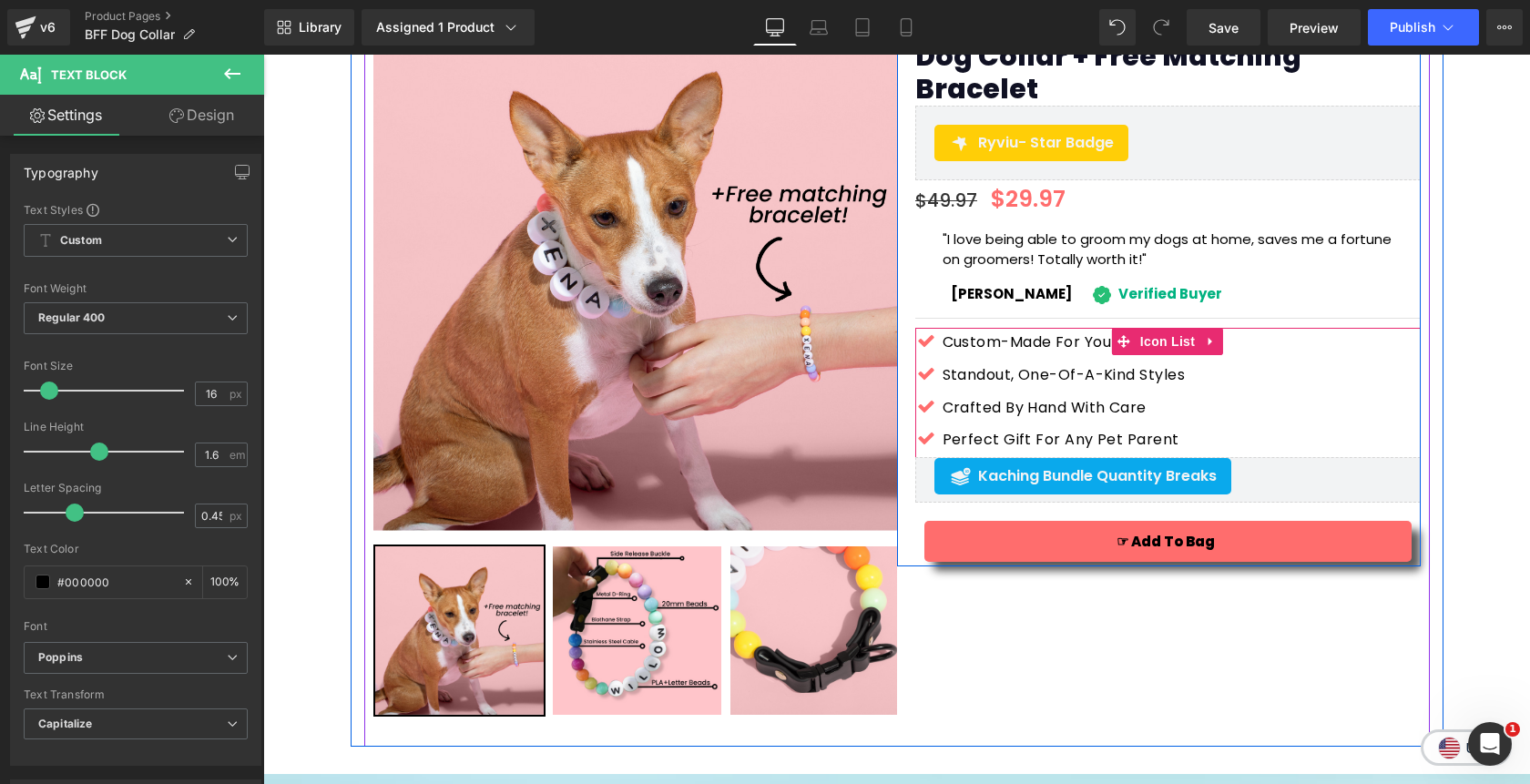
scroll to position [228, 0]
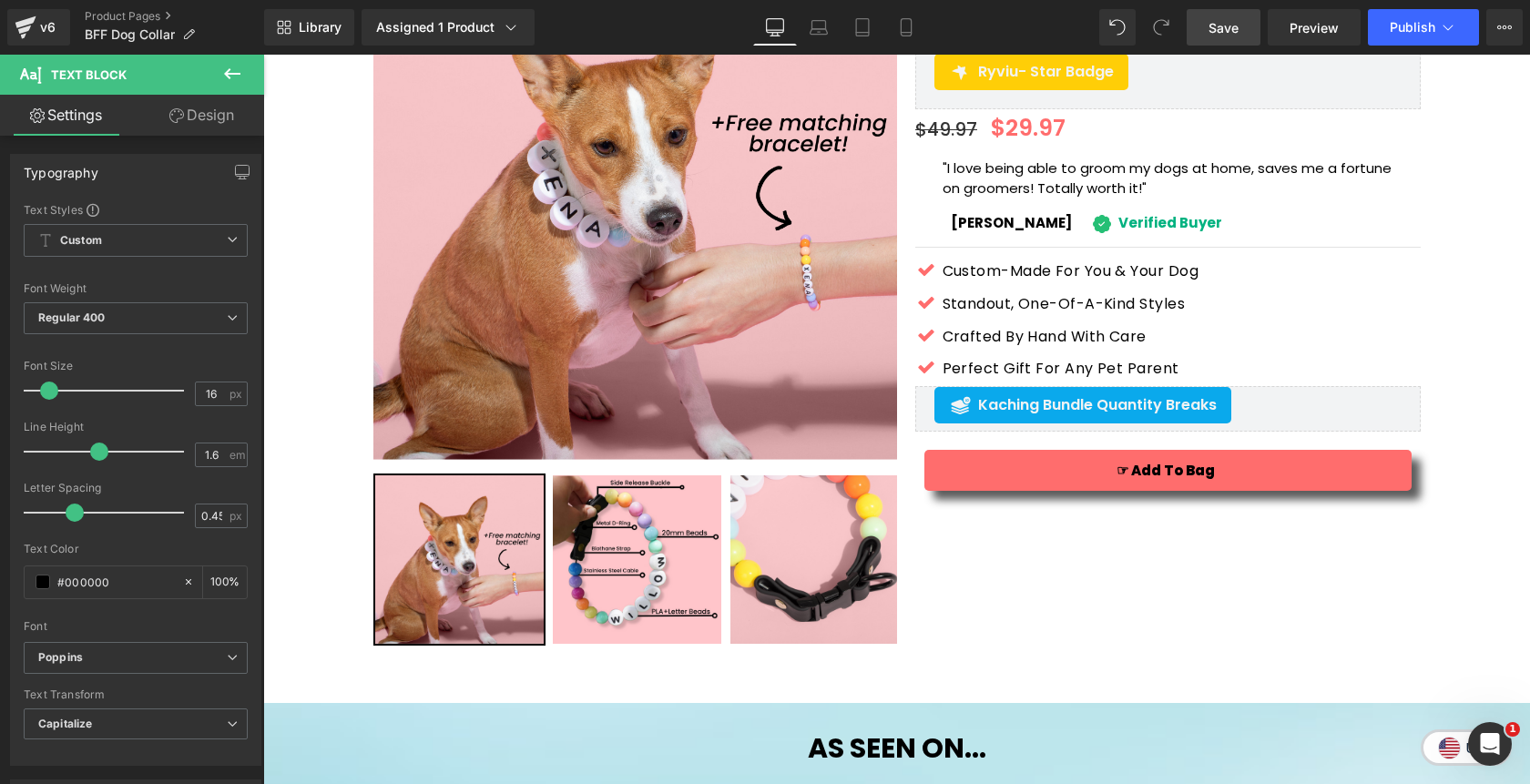
click at [1244, 41] on link "Save" at bounding box center [1224, 27] width 74 height 37
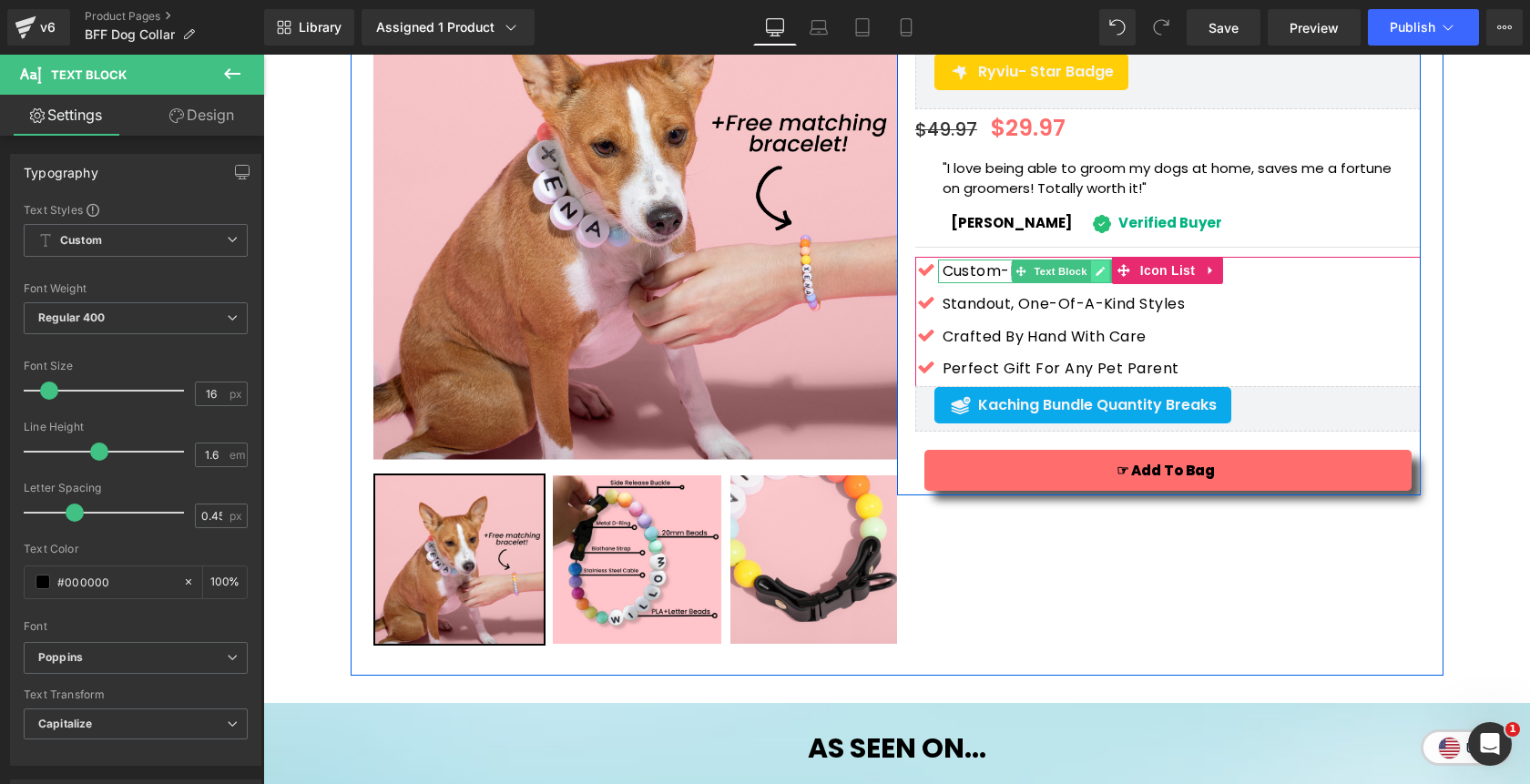
click at [1096, 267] on icon at bounding box center [1101, 271] width 9 height 9
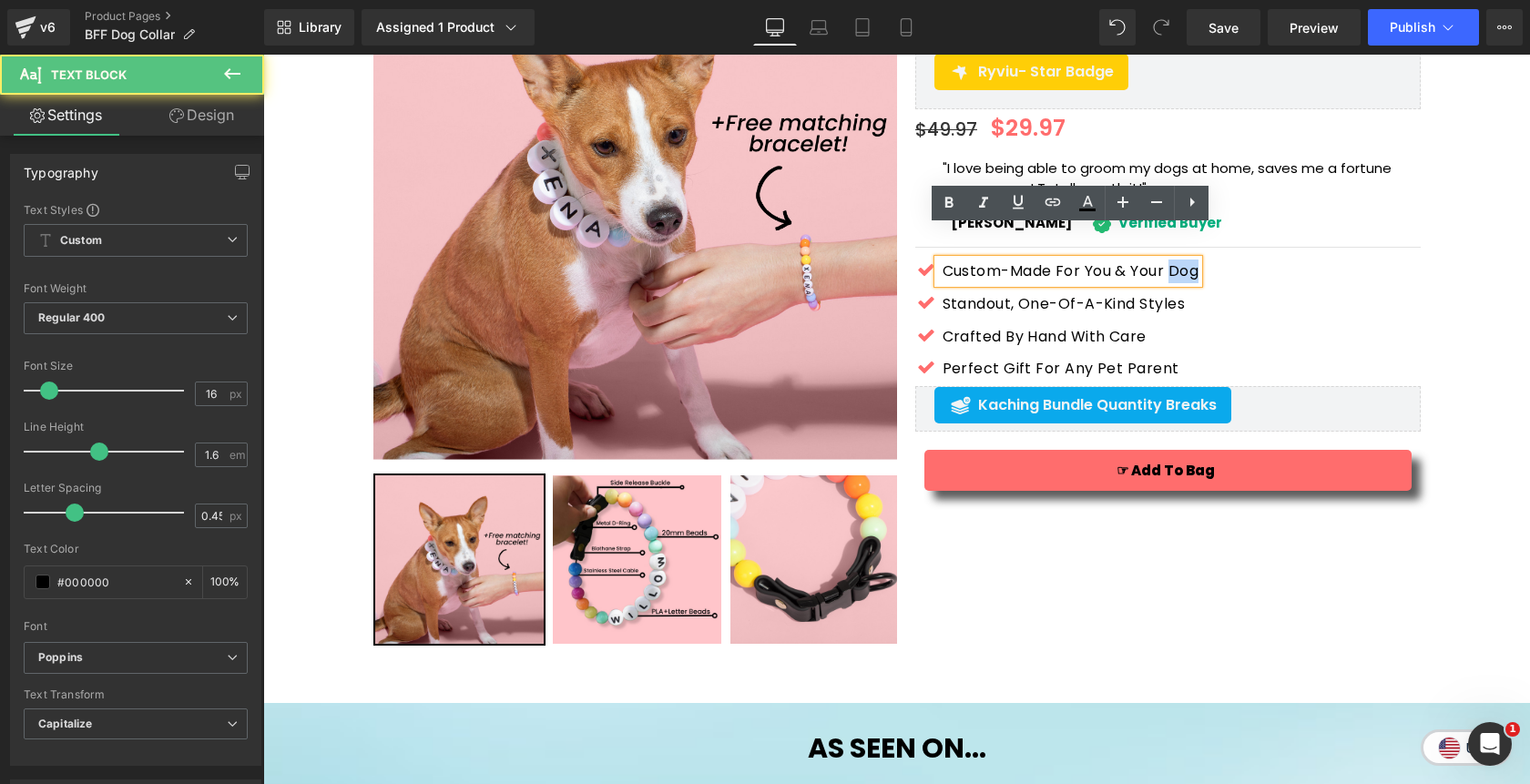
drag, startPoint x: 1171, startPoint y: 241, endPoint x: 1212, endPoint y: 241, distance: 41.0
click at [1212, 259] on div "Icon Custom-Made for You & Your Dog Text Block Icon" at bounding box center [1168, 323] width 505 height 129
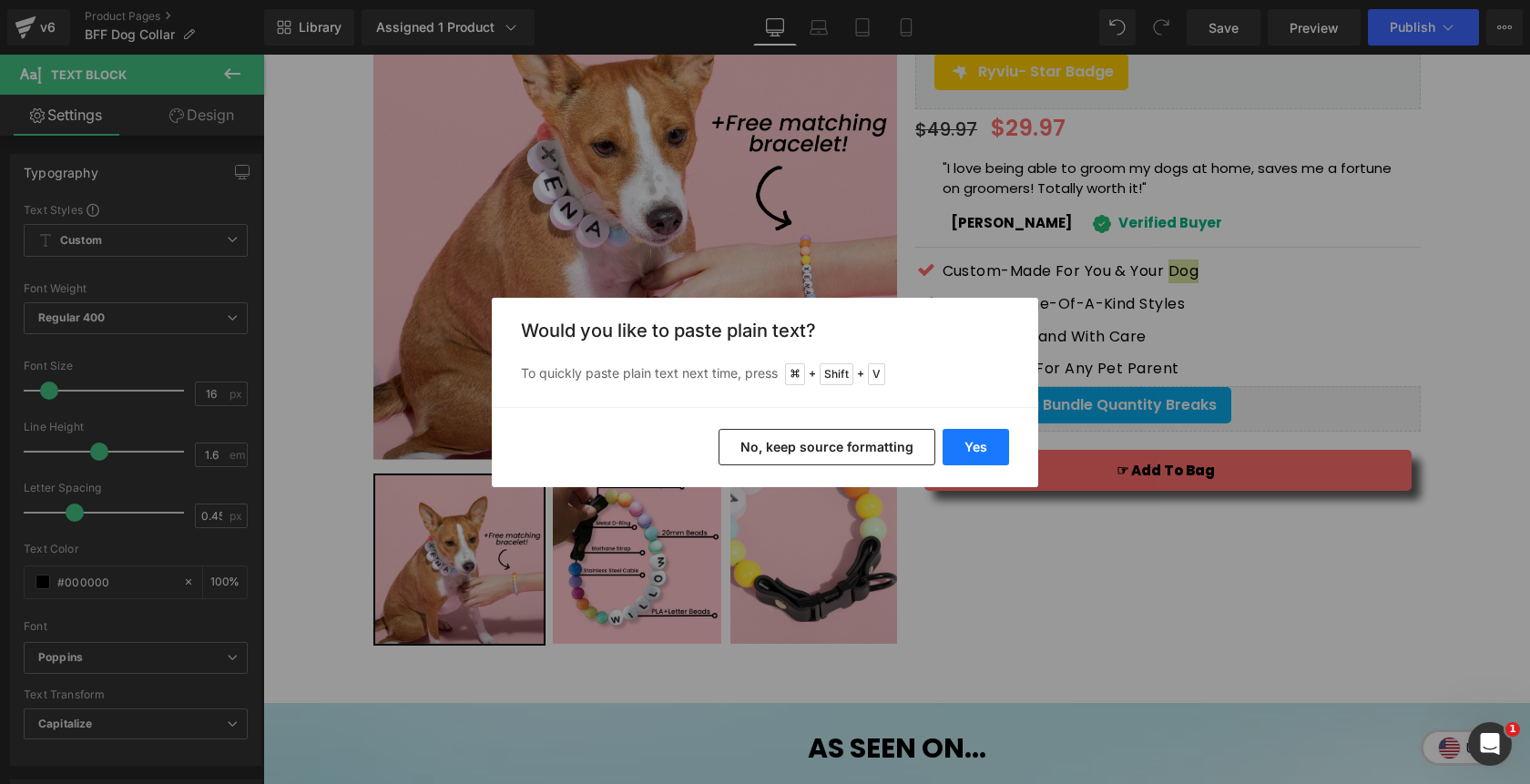
click at [988, 440] on button "Yes" at bounding box center [976, 447] width 67 height 37
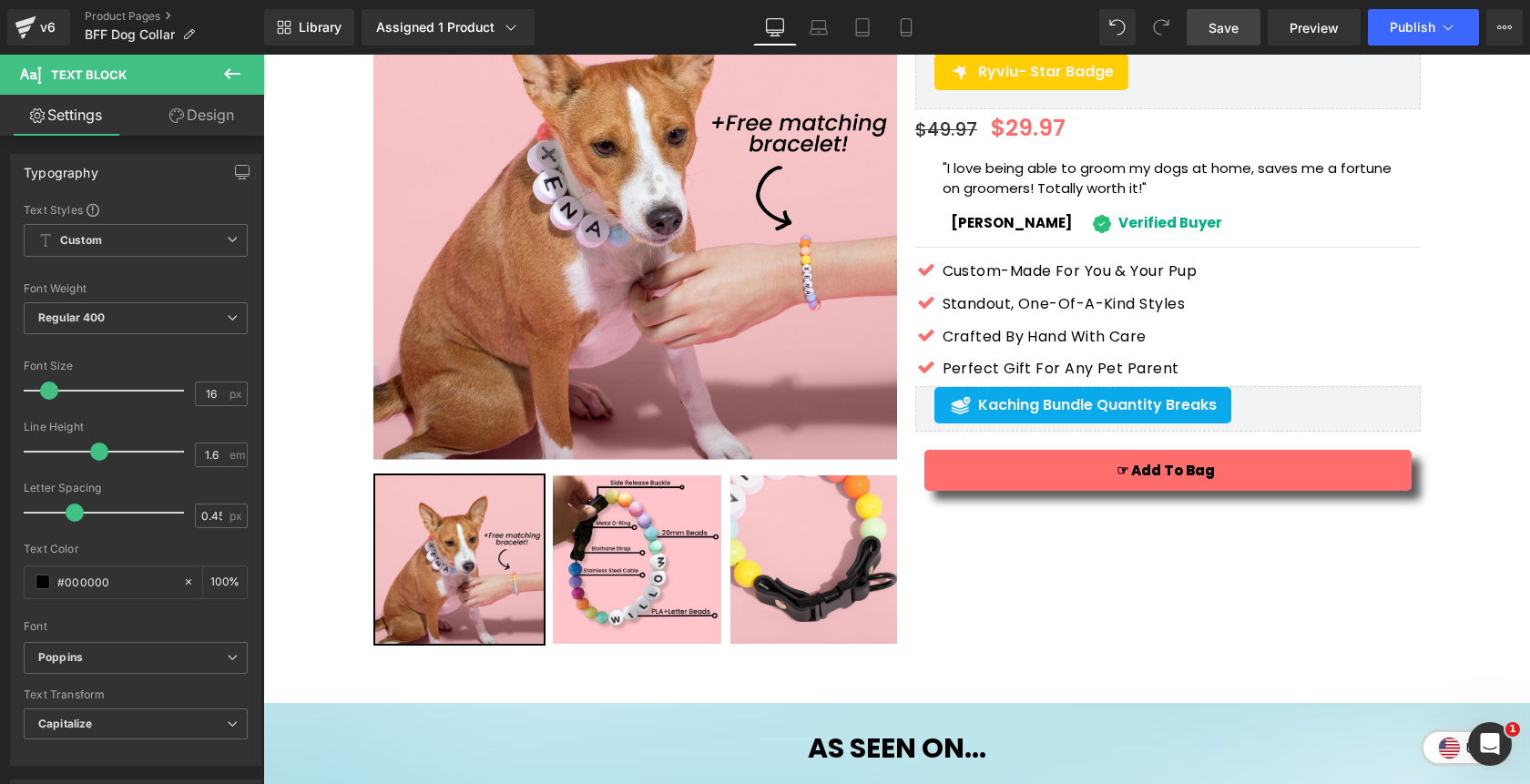
click at [1232, 34] on span "Save" at bounding box center [1224, 27] width 30 height 19
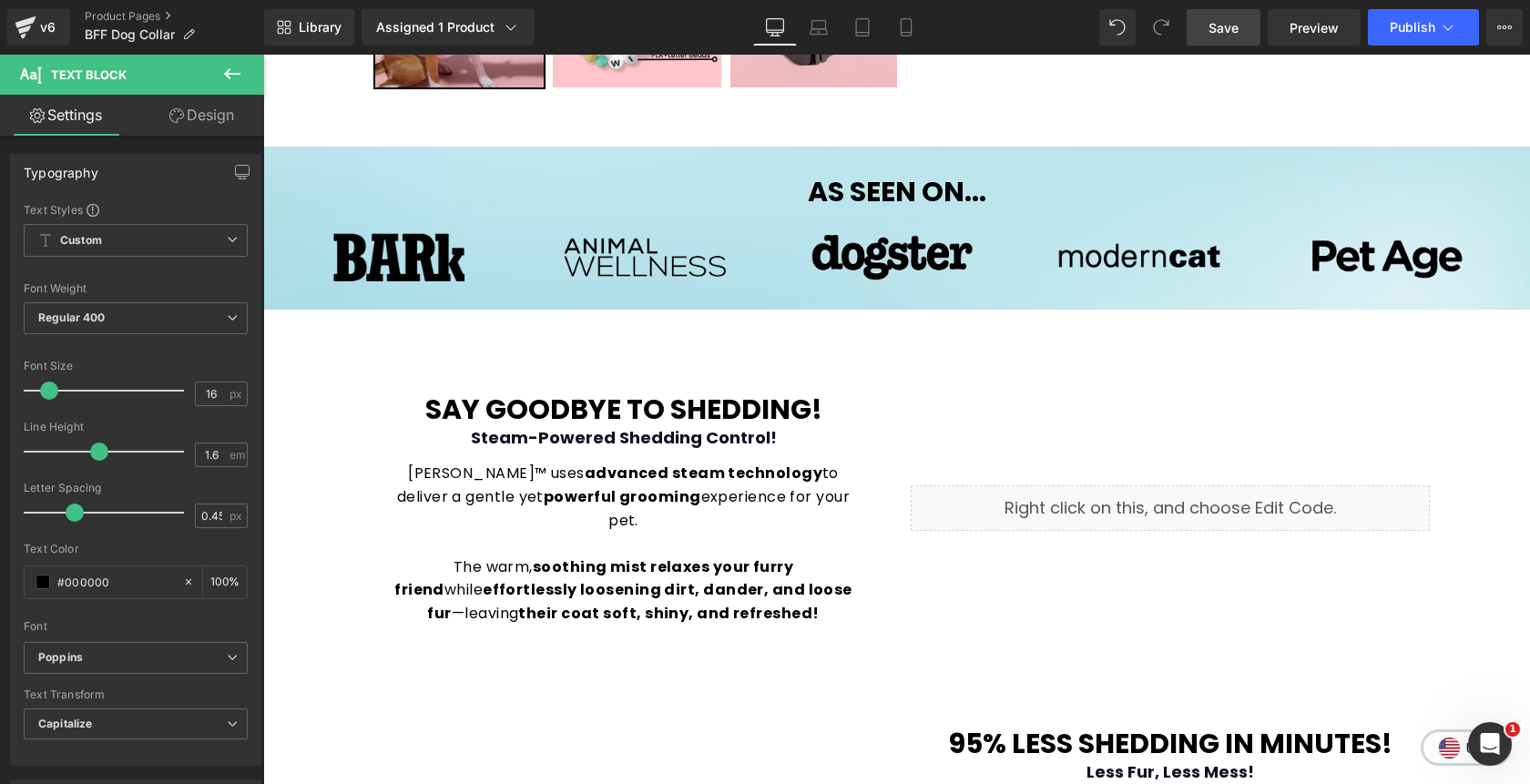
scroll to position [793, 0]
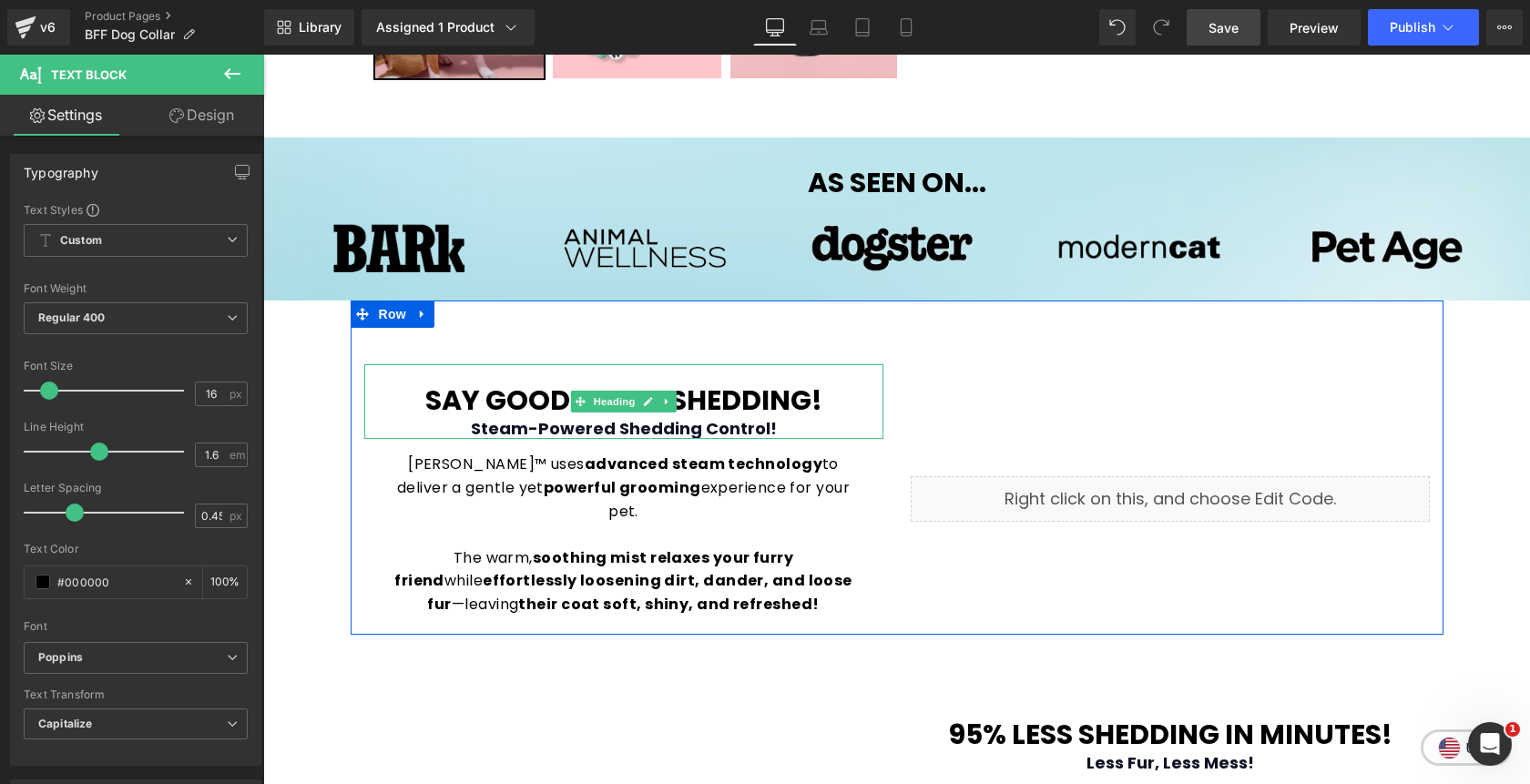
click at [782, 410] on b "Say Goodbye to Shedding!" at bounding box center [623, 400] width 397 height 40
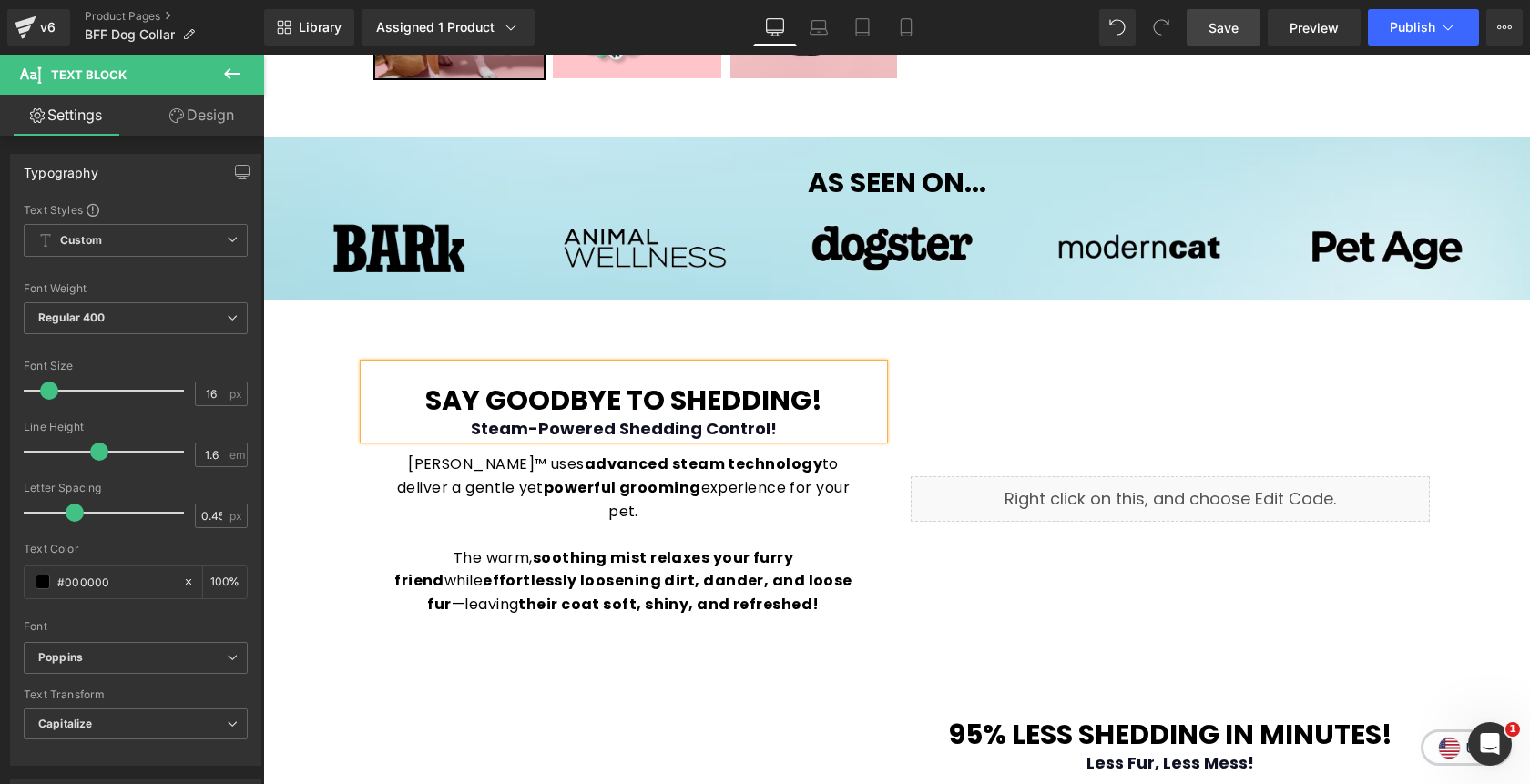
click at [782, 410] on b "Say Goodbye to Shedding!" at bounding box center [623, 400] width 397 height 40
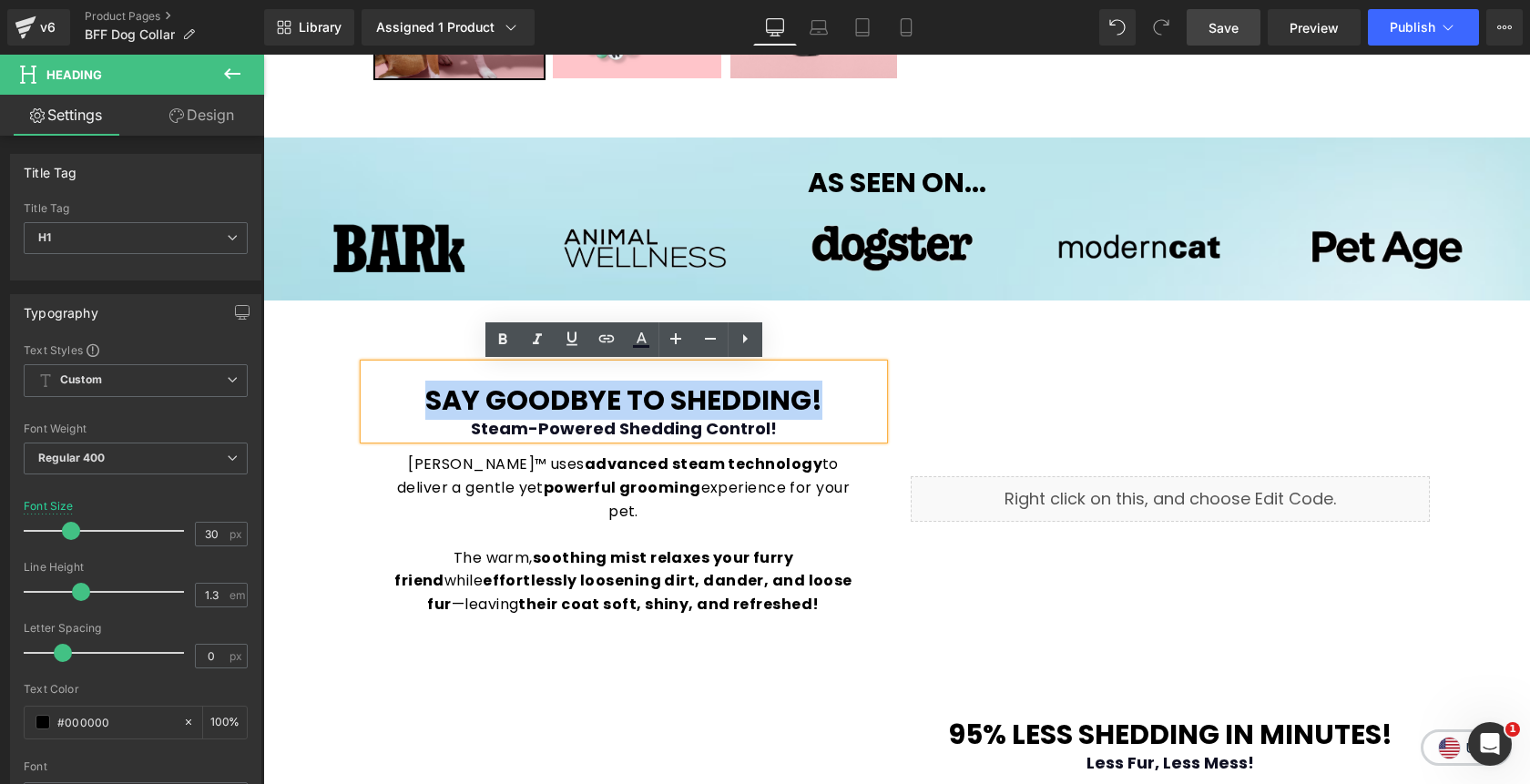
click at [782, 410] on b "Say Goodbye to Shedding!" at bounding box center [623, 400] width 397 height 40
drag, startPoint x: 788, startPoint y: 432, endPoint x: 432, endPoint y: 386, distance: 359.0
click at [432, 386] on div "Say Goodbye to Shedding! Steam-Powered Shedding Control!" at bounding box center [623, 400] width 519 height 74
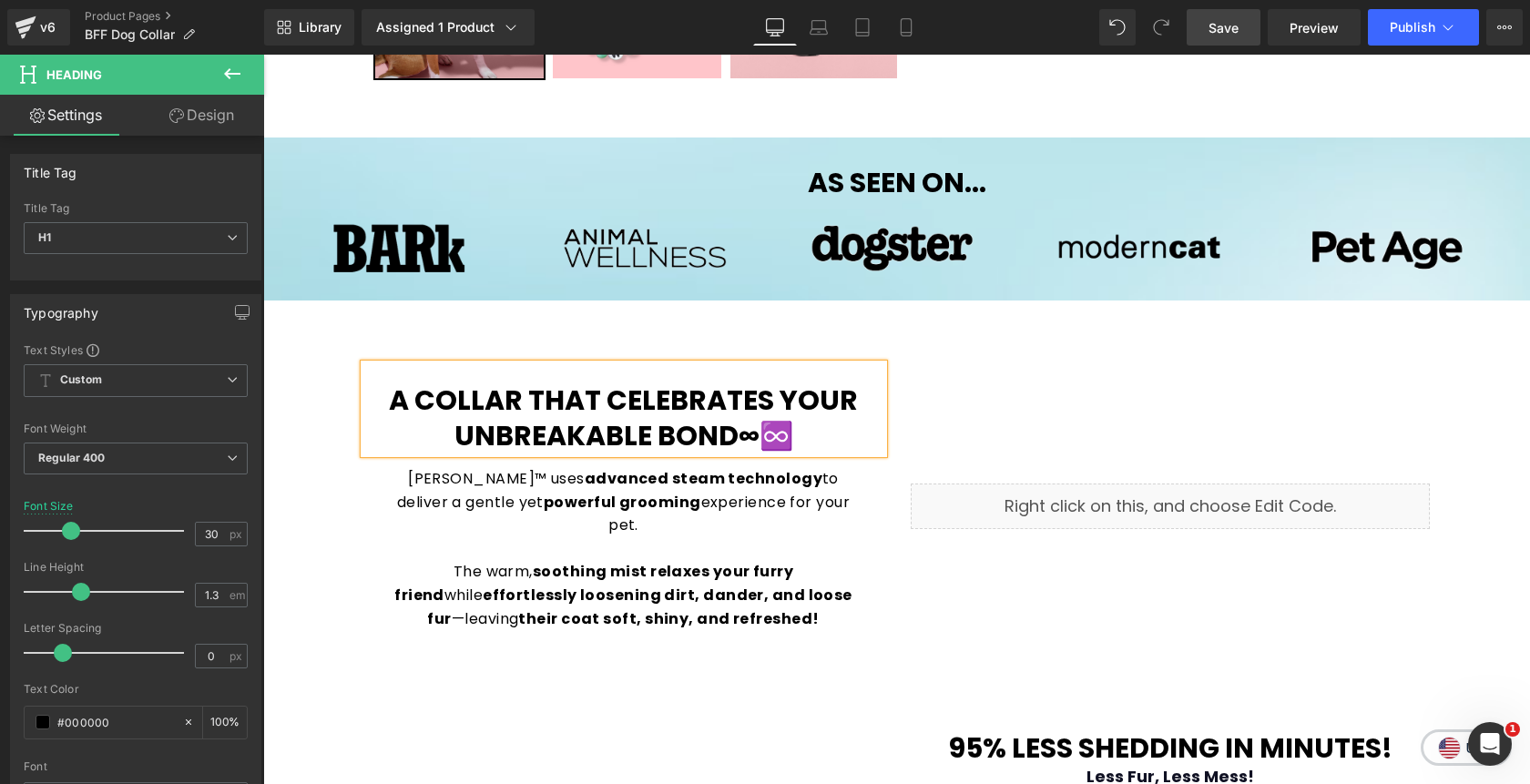
click at [760, 444] on b "A Collar That Celebrates Your Unbreakable Bond∞♾️" at bounding box center [624, 417] width 469 height 74
click at [985, 387] on div "Liquid" at bounding box center [1171, 505] width 547 height 284
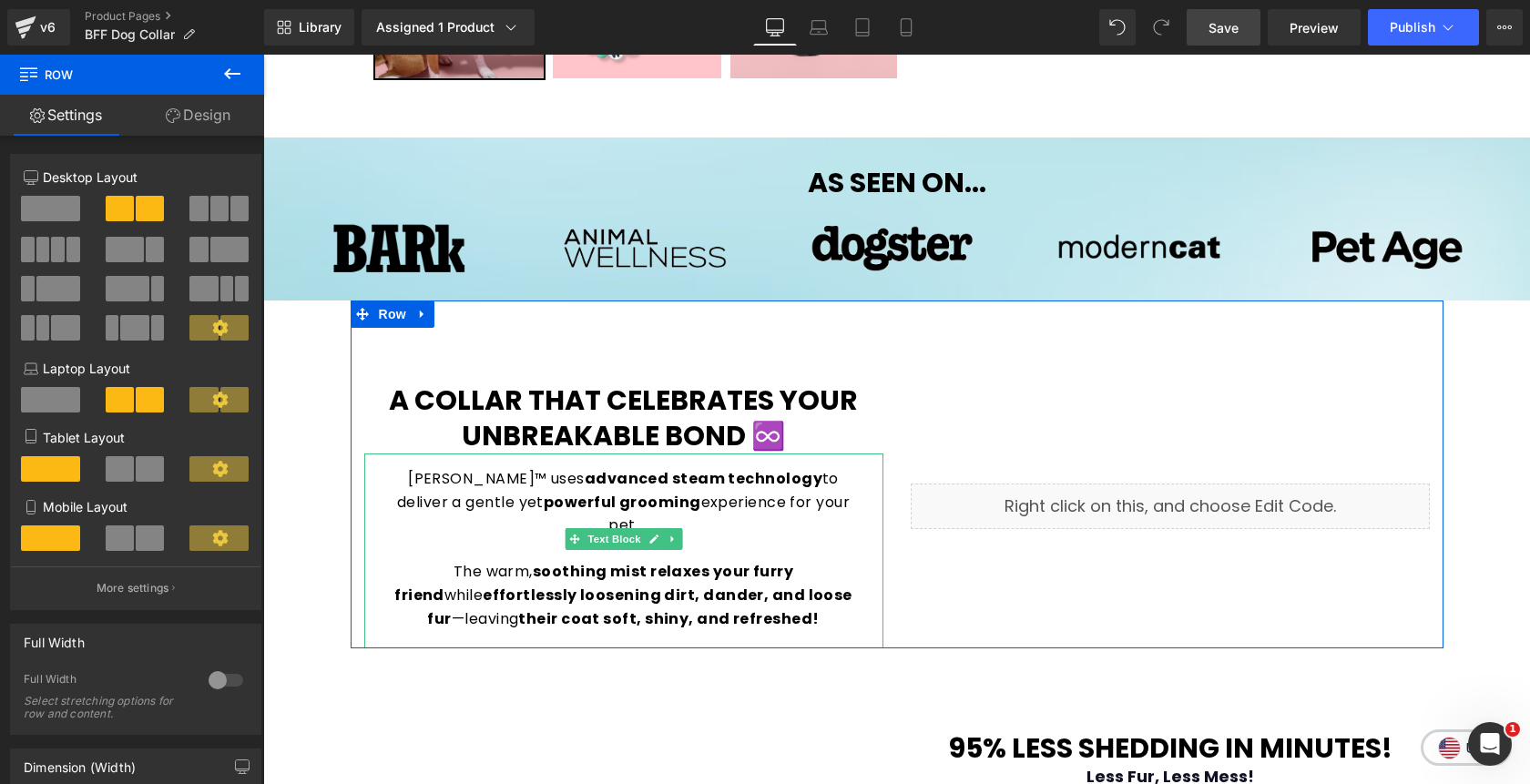
click at [796, 573] on p "The warm, soothing mist relaxes your furry friend while effortlessly loosening …" at bounding box center [624, 595] width 483 height 70
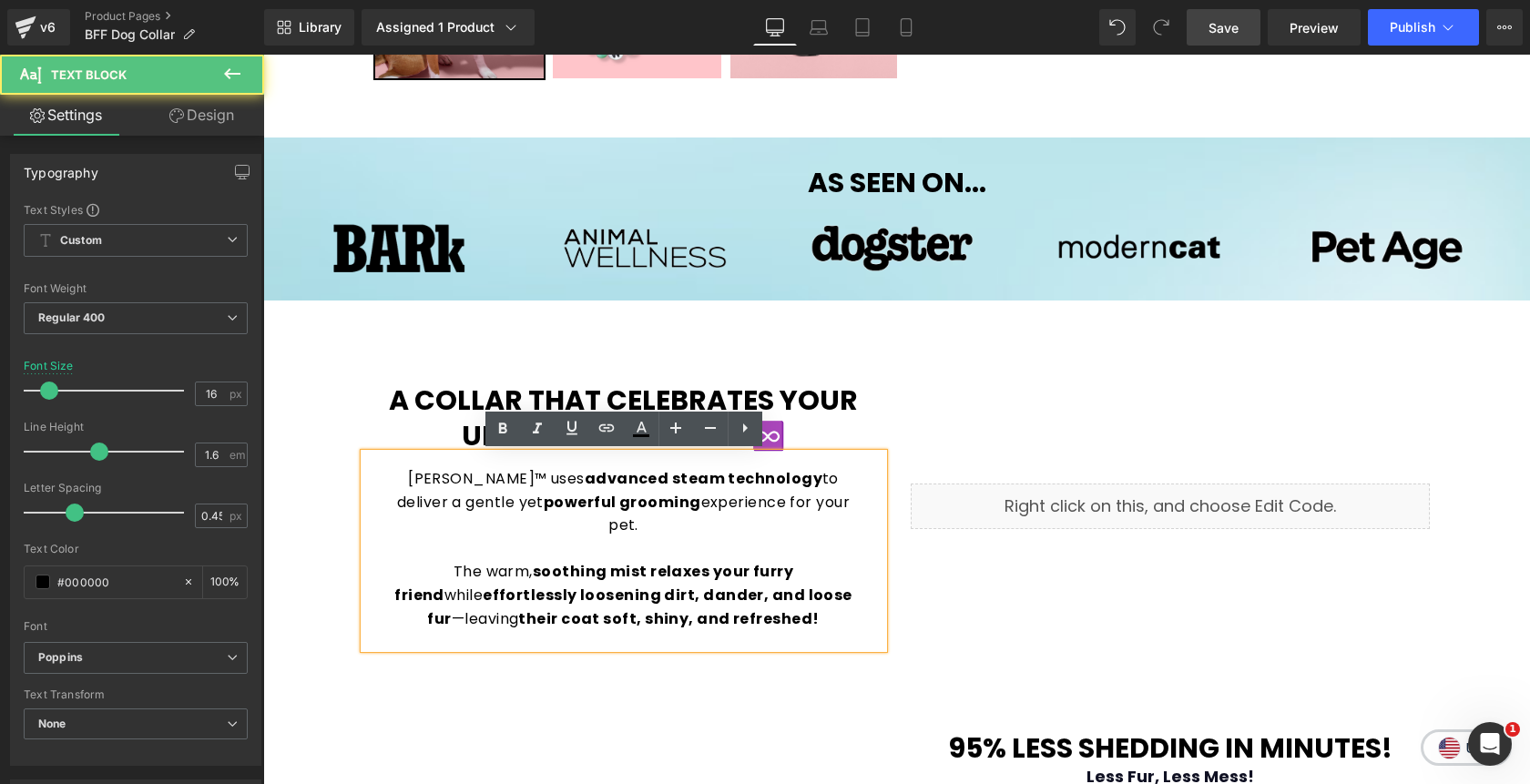
drag, startPoint x: 796, startPoint y: 599, endPoint x: 355, endPoint y: 470, distance: 459.5
click at [355, 470] on div "A Collar That Celebrates Your Unbreakable Bond ♾️ Heading Pawlish™ uses advance…" at bounding box center [624, 505] width 547 height 284
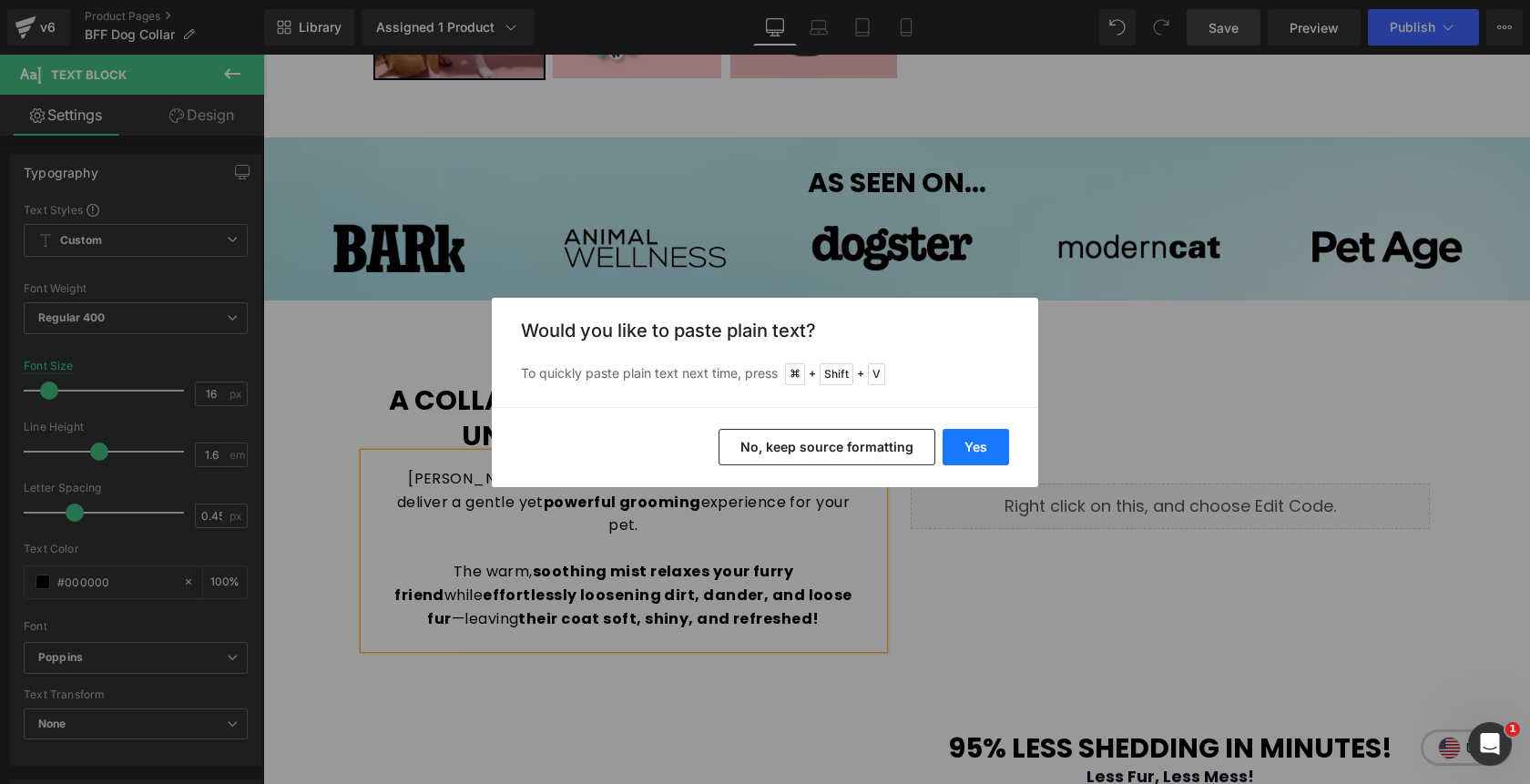
click at [972, 442] on button "Yes" at bounding box center [976, 447] width 67 height 37
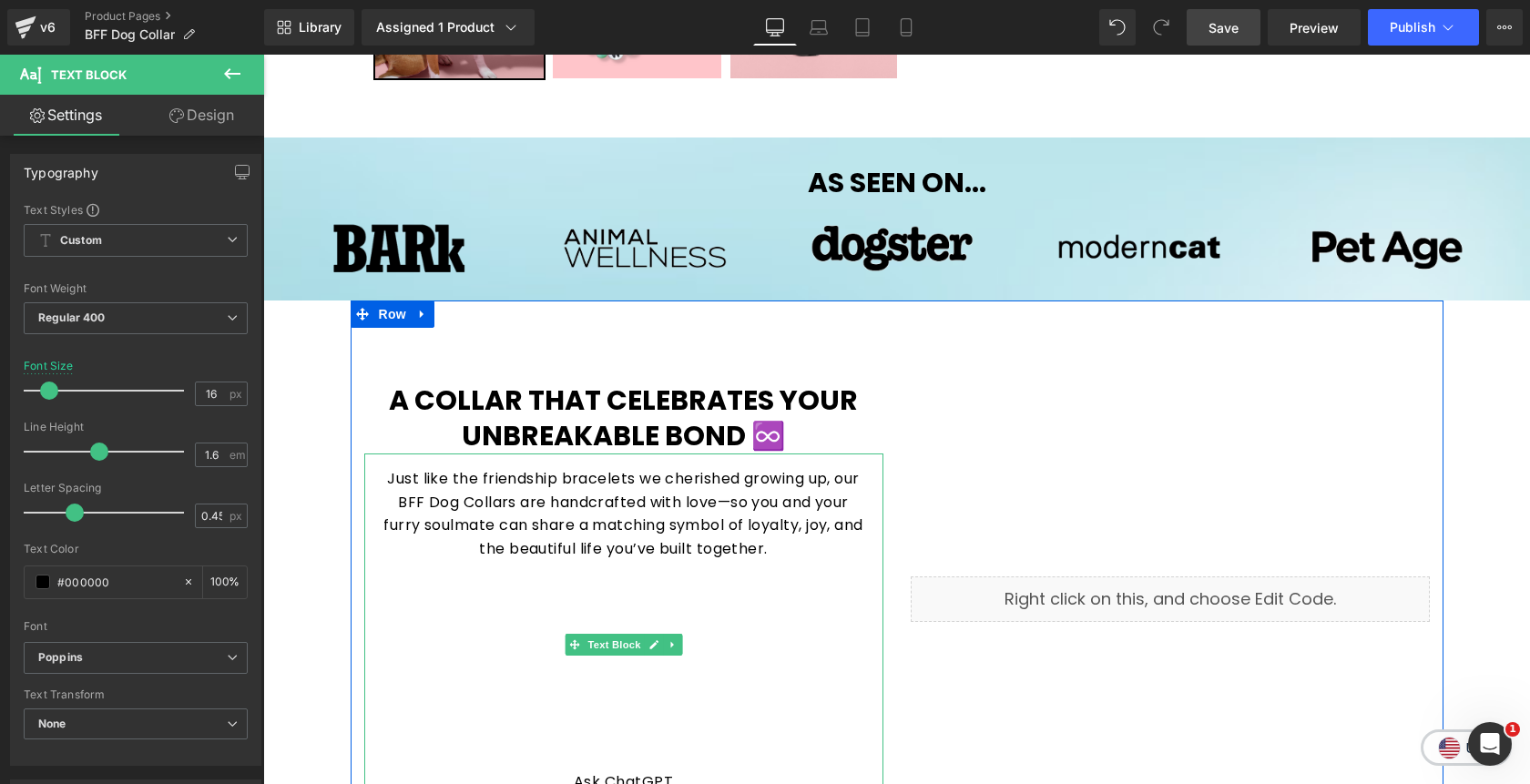
click at [668, 770] on p "Ask ChatGPT" at bounding box center [624, 781] width 483 height 24
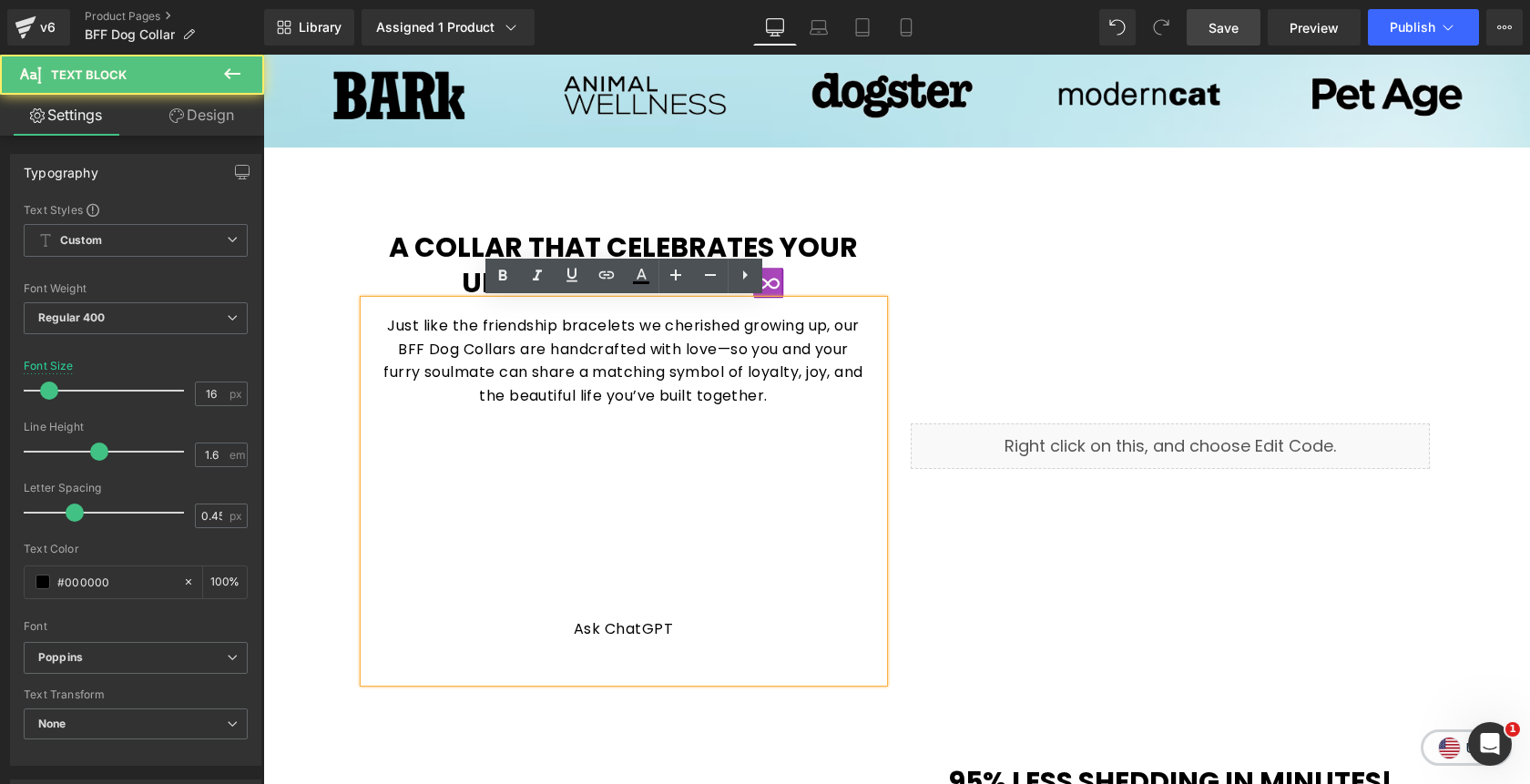
scroll to position [953, 0]
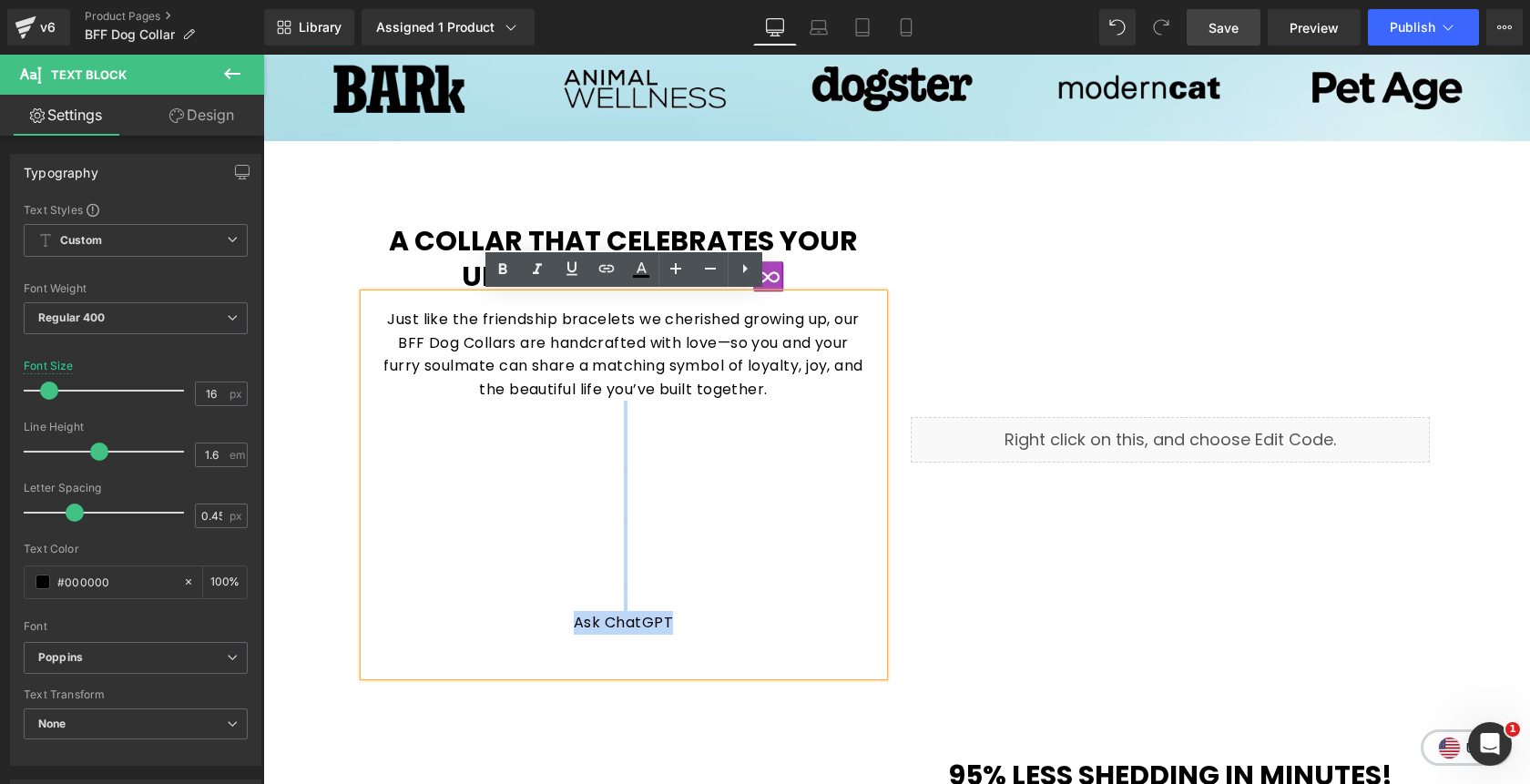
drag, startPoint x: 684, startPoint y: 629, endPoint x: 535, endPoint y: 415, distance: 260.8
click at [535, 415] on div "Just like the friendship bracelets we cherished growing up, our BFF Dog Collars…" at bounding box center [623, 484] width 519 height 382
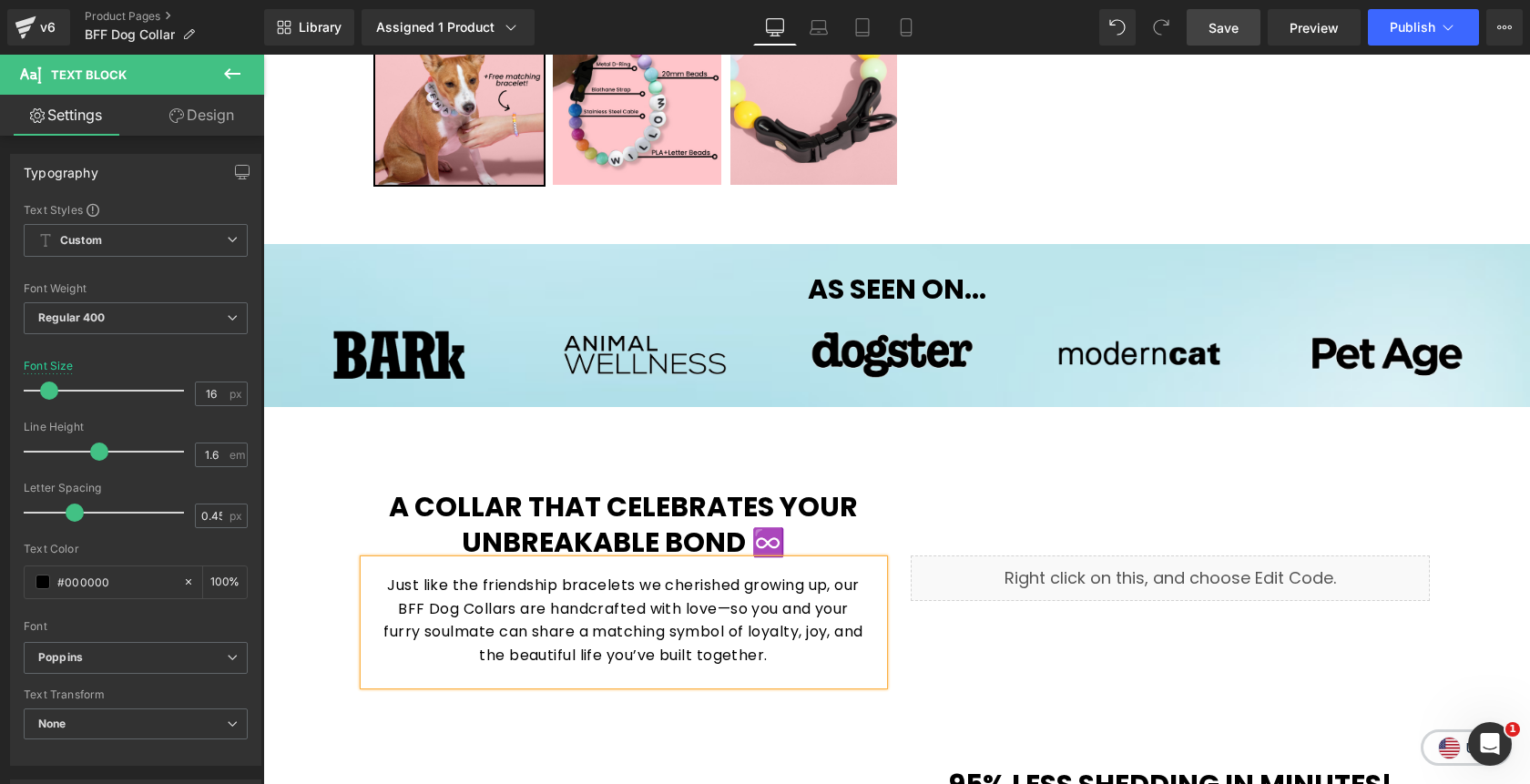
scroll to position [701, 0]
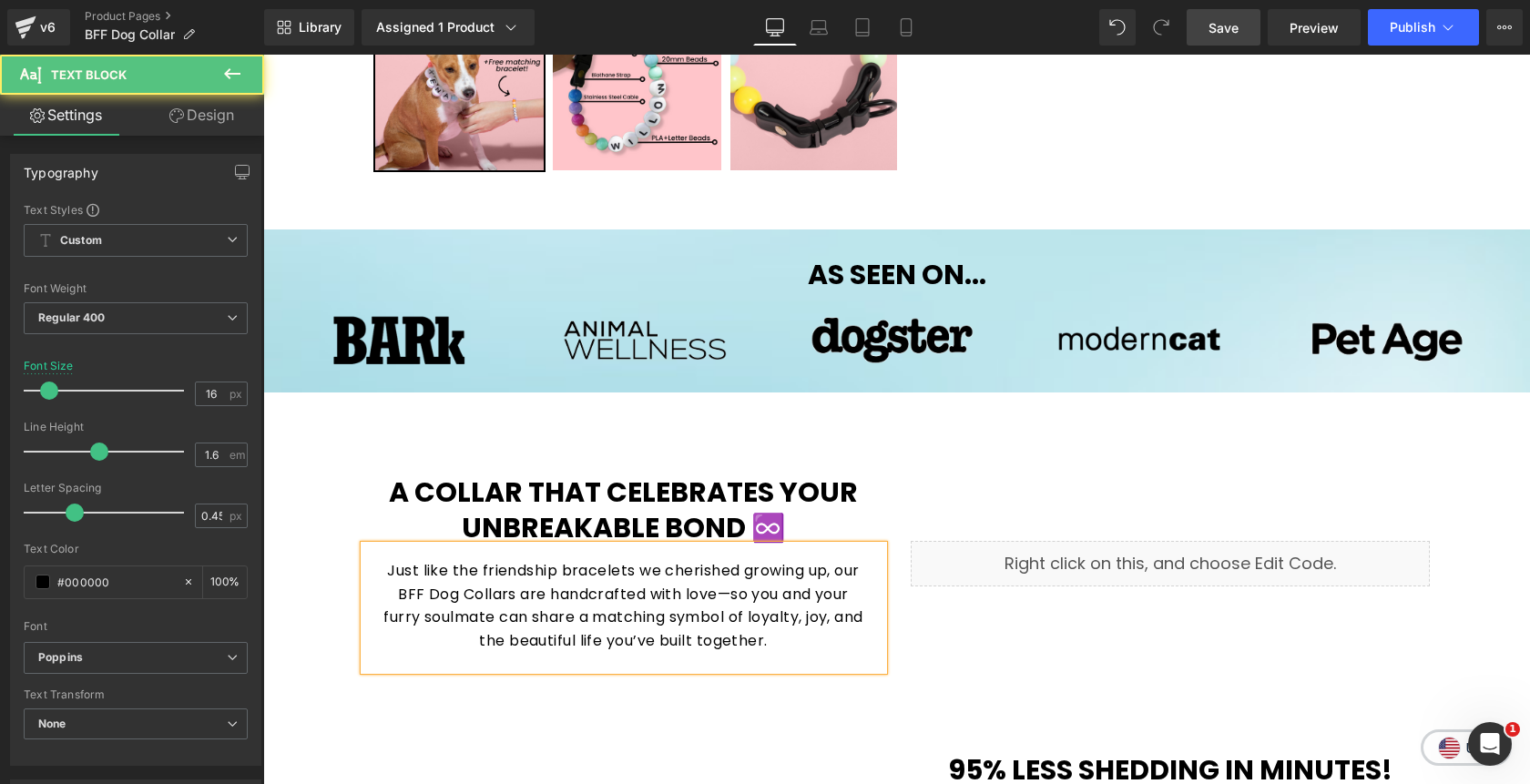
click at [394, 601] on p "Just like the friendship bracelets we cherished growing up, our BFF Dog Collars…" at bounding box center [624, 605] width 483 height 93
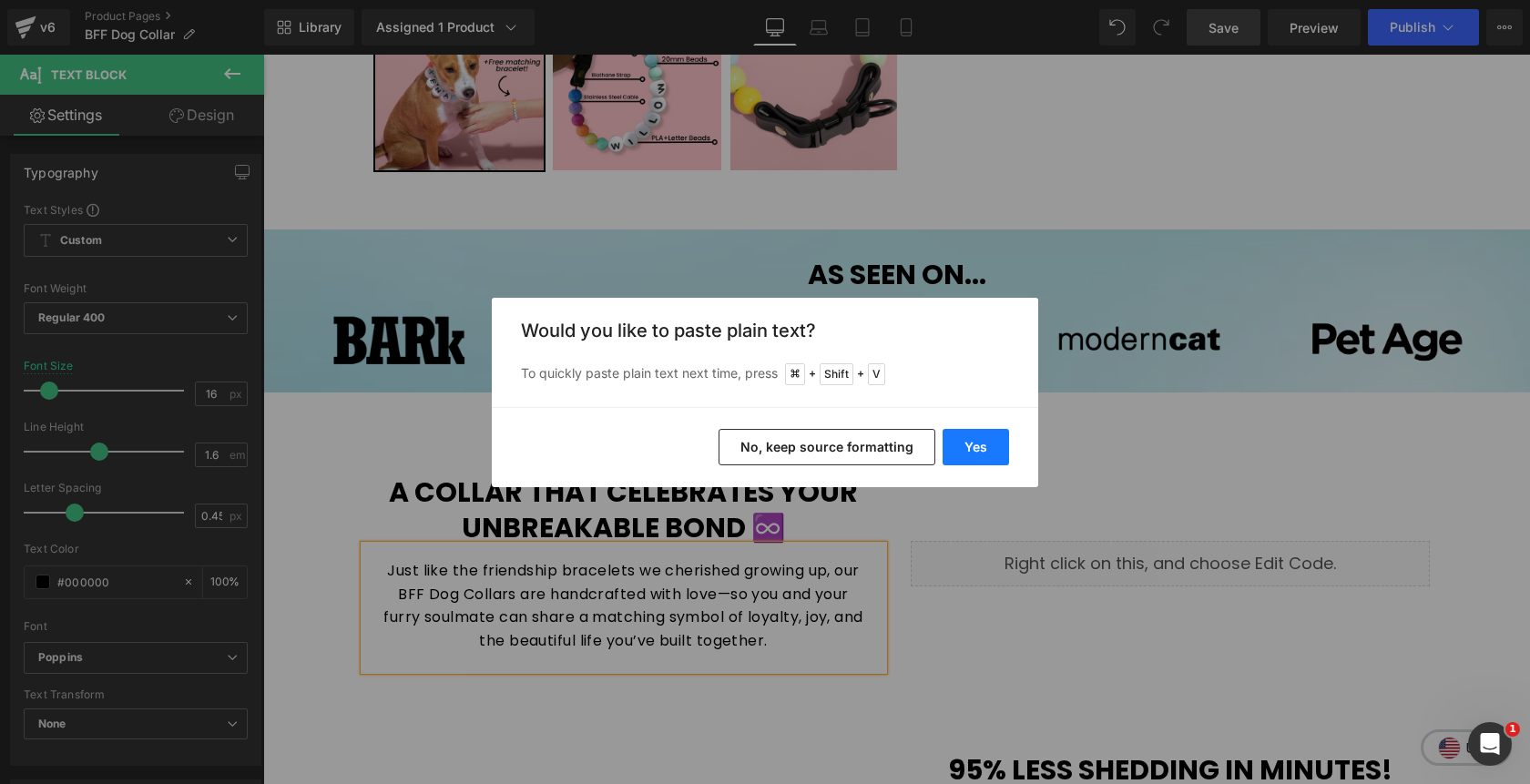
click at [987, 438] on button "Yes" at bounding box center [976, 447] width 67 height 37
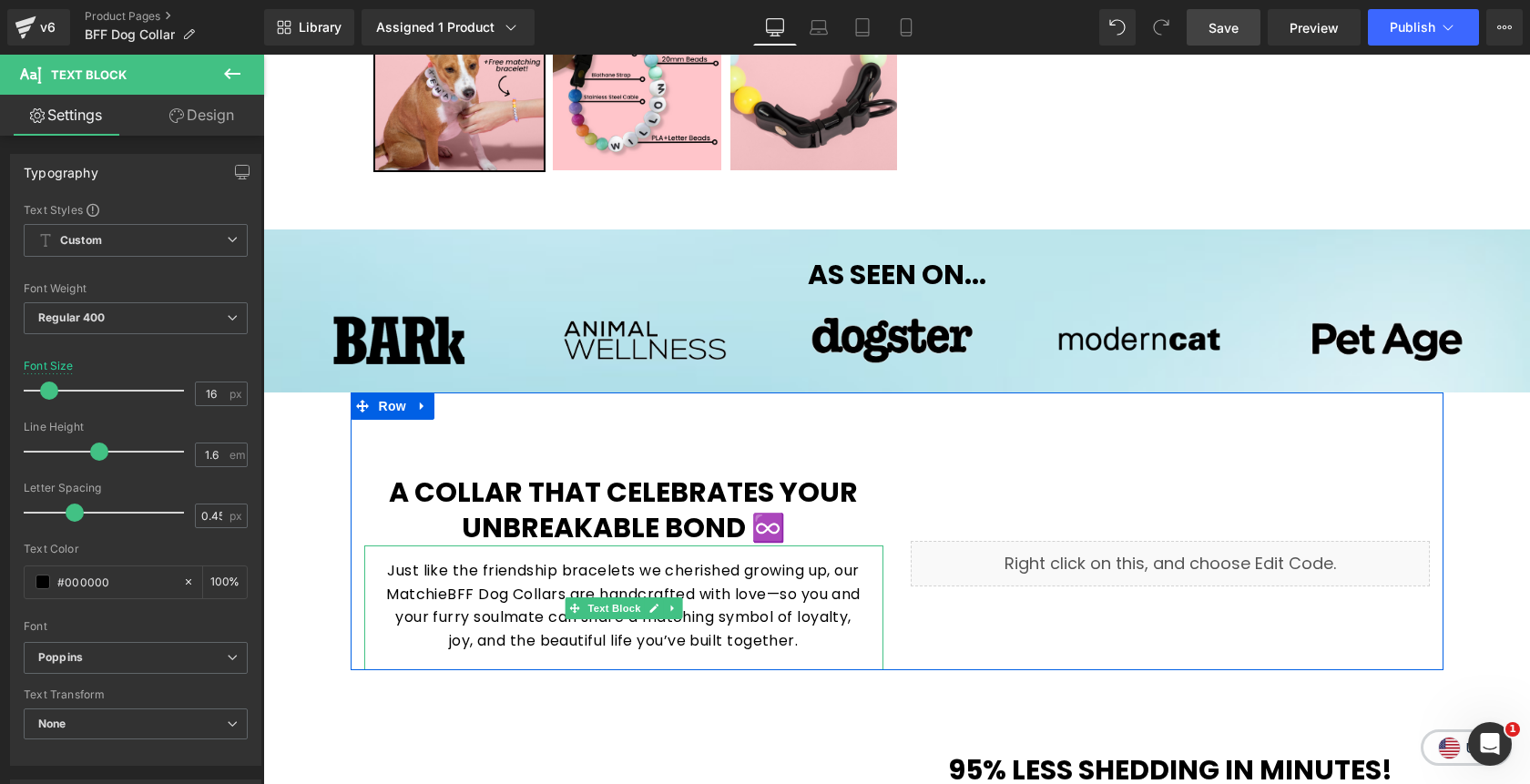
click at [444, 602] on p "Just like the friendship bracelets we cherished growing up, our MatchieBFF Dog …" at bounding box center [624, 605] width 483 height 93
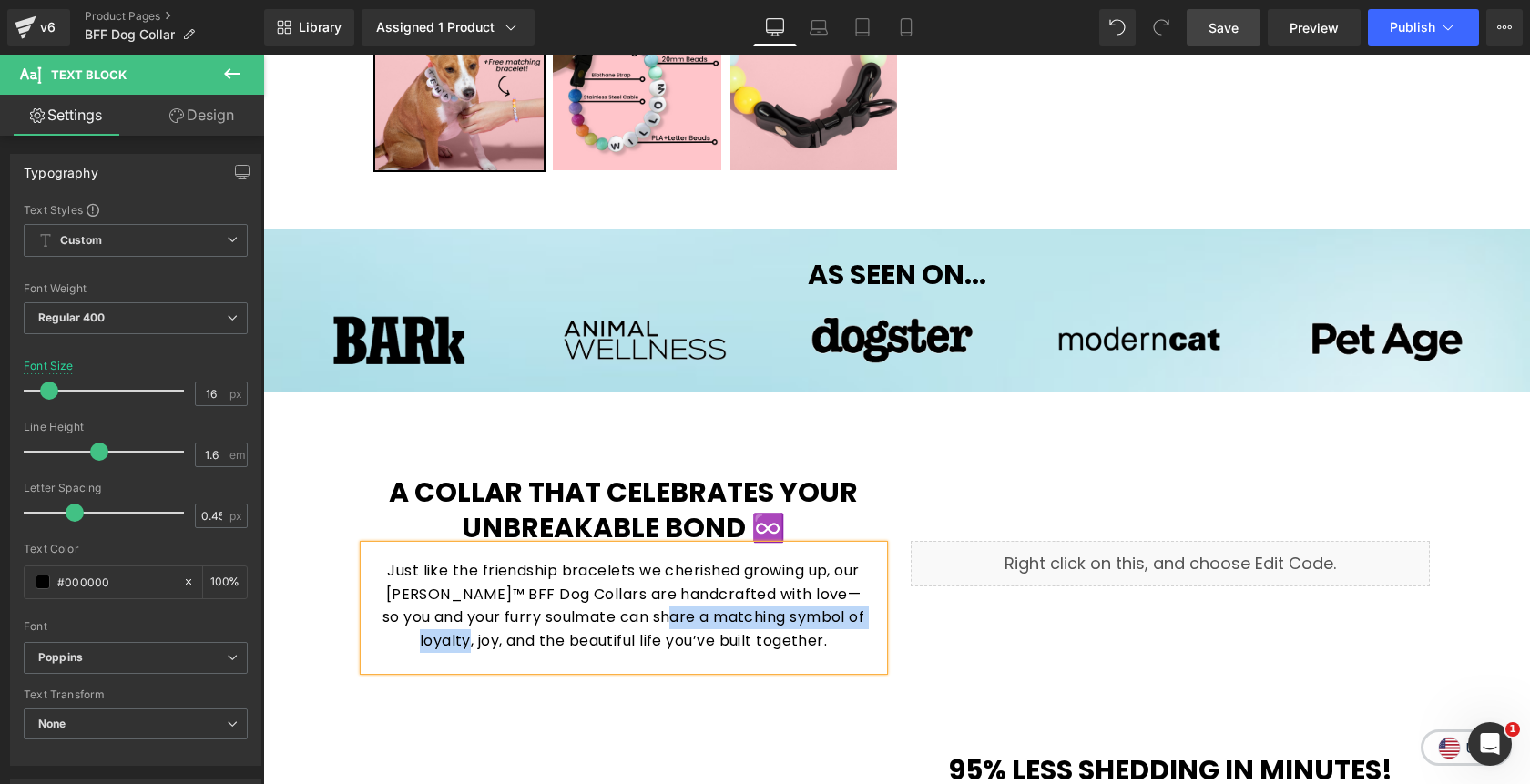
drag, startPoint x: 688, startPoint y: 618, endPoint x: 499, endPoint y: 650, distance: 191.7
click at [499, 650] on p "Just like the friendship bracelets we cherished growing up, our Matchie™ BFF Do…" at bounding box center [624, 605] width 483 height 93
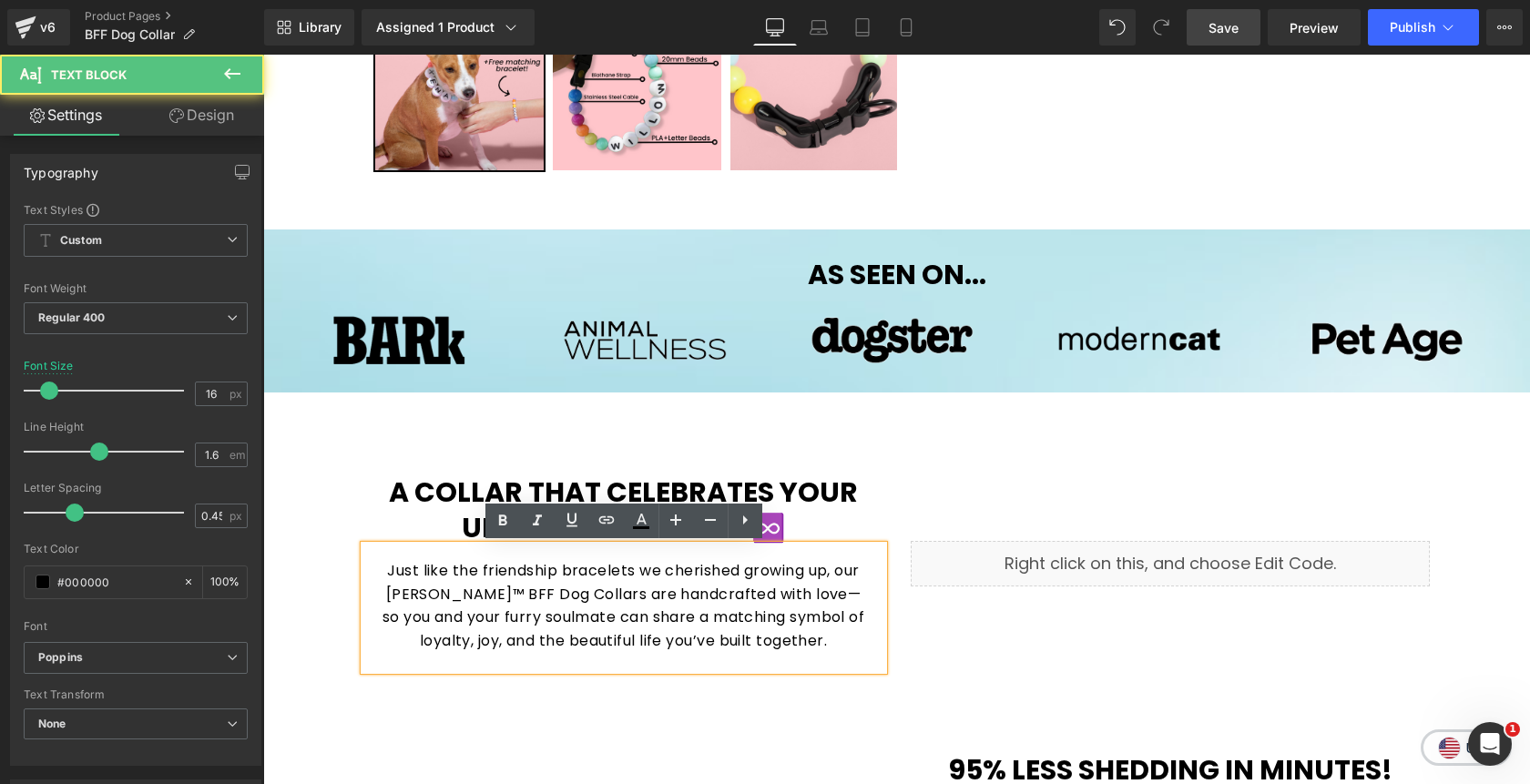
click at [557, 619] on p "Just like the friendship bracelets we cherished growing up, our Matchie™ BFF Do…" at bounding box center [624, 605] width 483 height 93
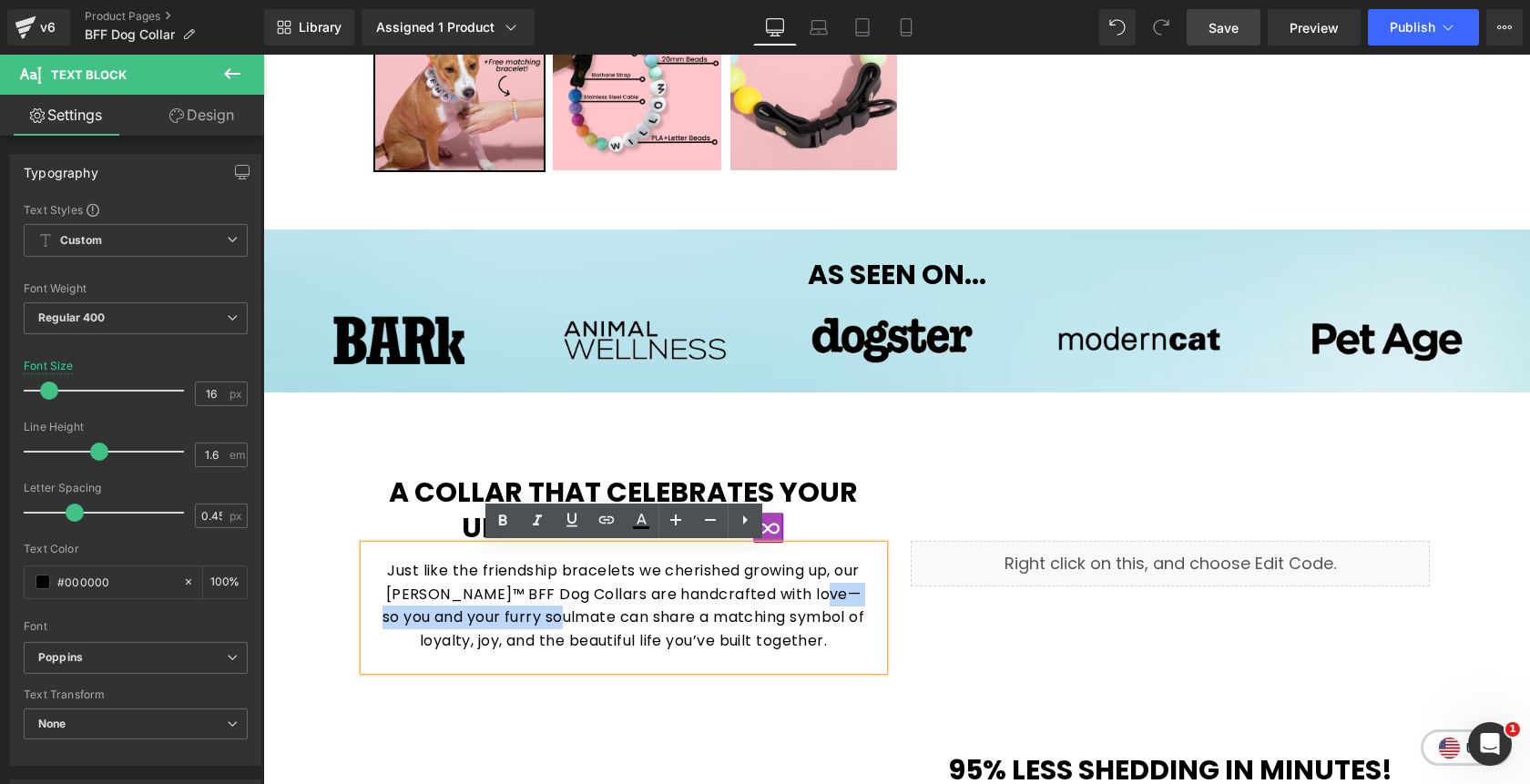
drag, startPoint x: 825, startPoint y: 593, endPoint x: 588, endPoint y: 621, distance: 238.6
click at [588, 621] on p "Just like the friendship bracelets we cherished growing up, our Matchie™ BFF Do…" at bounding box center [624, 605] width 483 height 93
click at [502, 528] on icon at bounding box center [502, 520] width 22 height 22
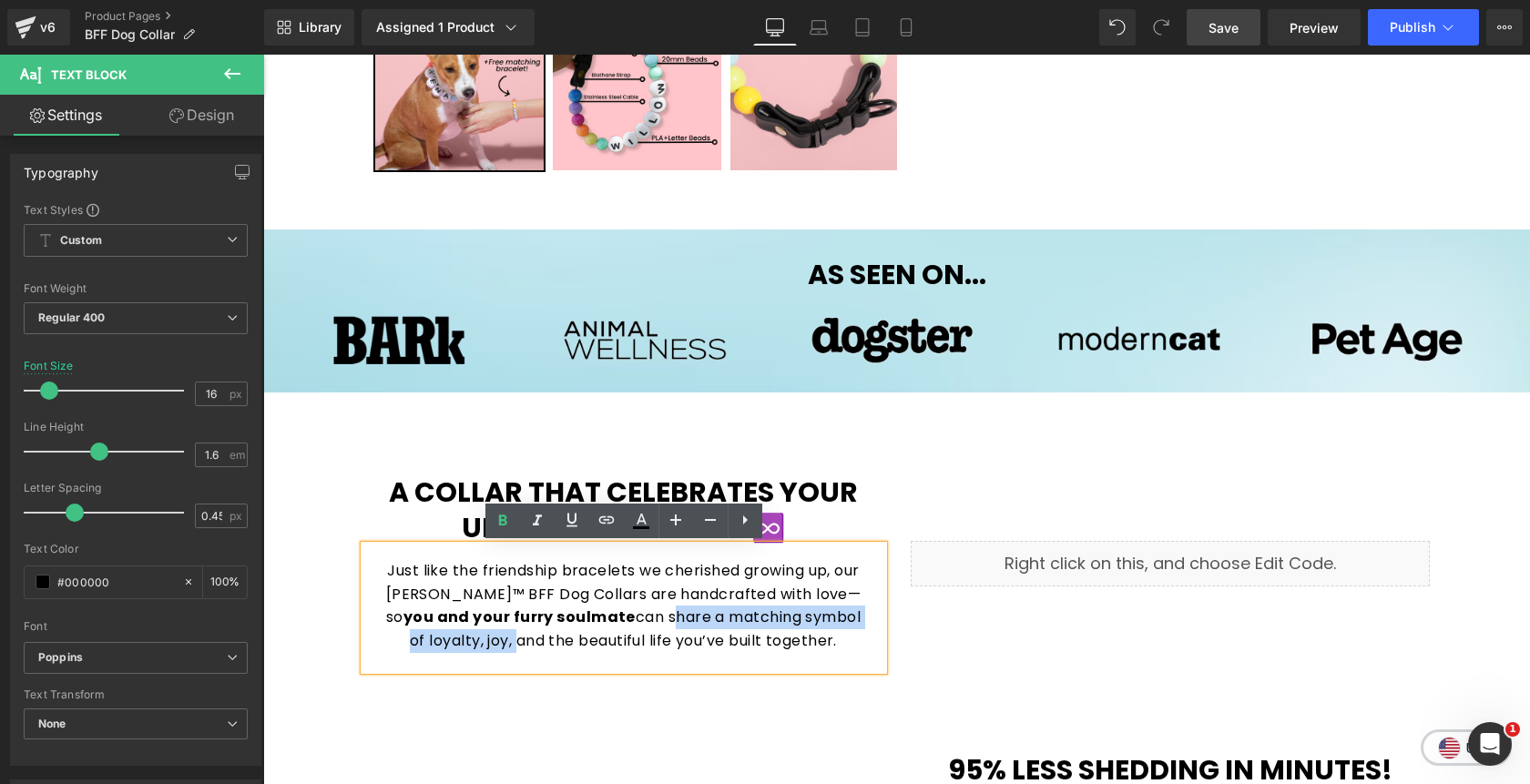
drag, startPoint x: 633, startPoint y: 619, endPoint x: 501, endPoint y: 650, distance: 135.6
click at [501, 650] on p "Just like the friendship bracelets we cherished growing up, our Matchie™ BFF Do…" at bounding box center [624, 605] width 483 height 93
click at [498, 526] on icon at bounding box center [502, 520] width 22 height 22
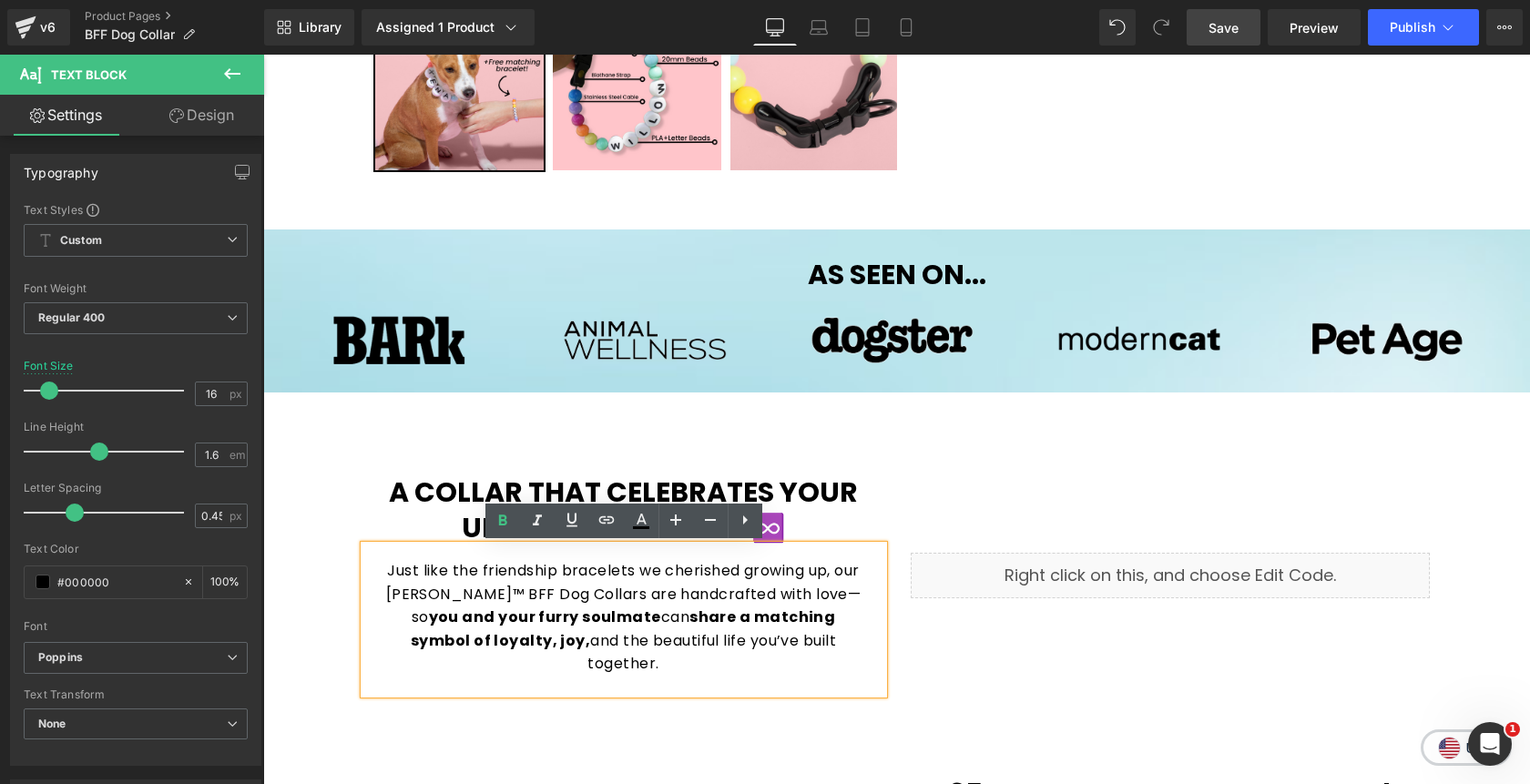
click at [705, 595] on p "Just like the friendship bracelets we cherished growing up, our Matchie™ BFF Do…" at bounding box center [624, 617] width 483 height 117
click at [970, 482] on div "Liquid" at bounding box center [1171, 575] width 547 height 237
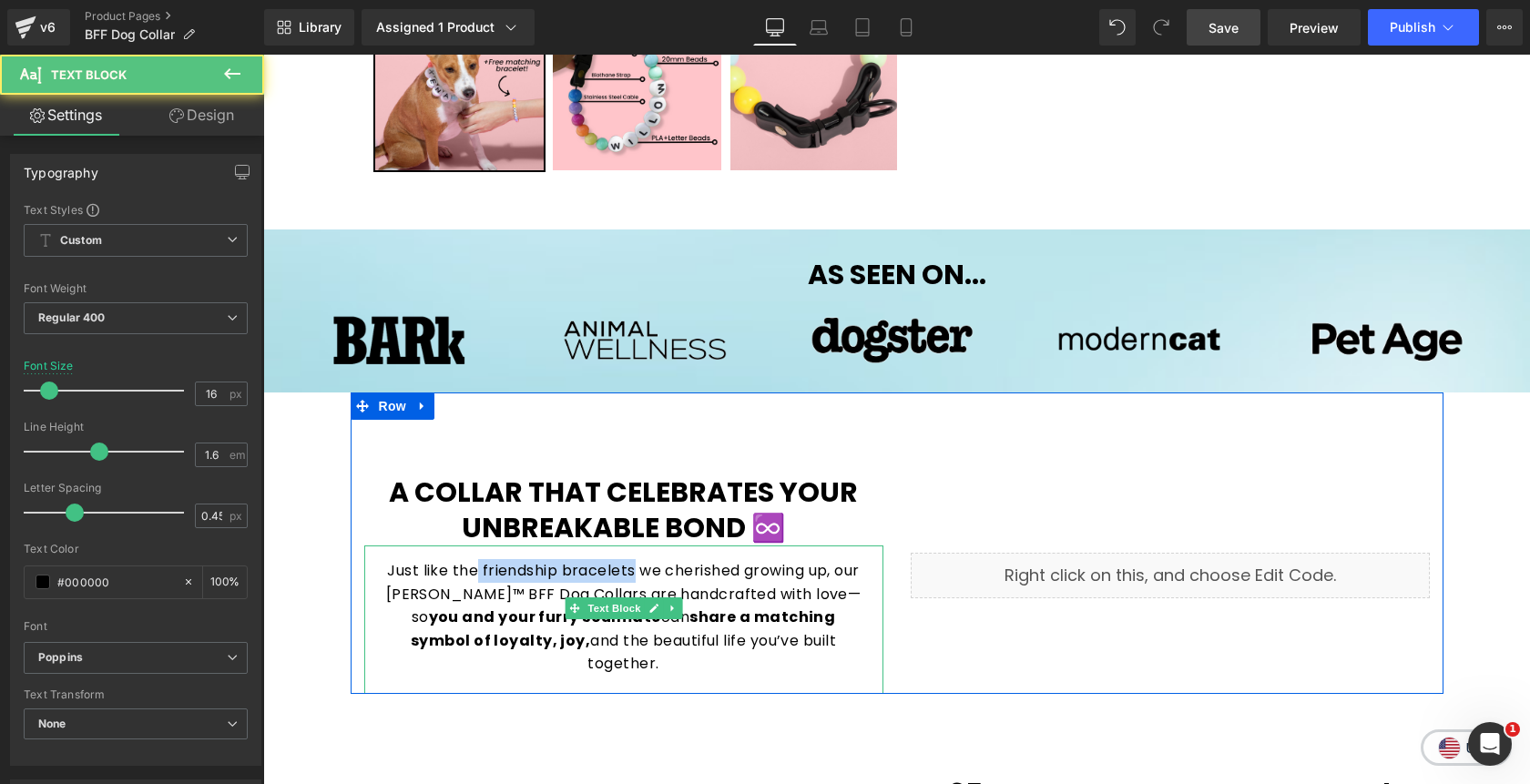
drag, startPoint x: 476, startPoint y: 570, endPoint x: 631, endPoint y: 572, distance: 155.0
click at [631, 572] on p "Just like the friendship bracelets we cherished growing up, our Matchie™ BFF Do…" at bounding box center [624, 617] width 483 height 117
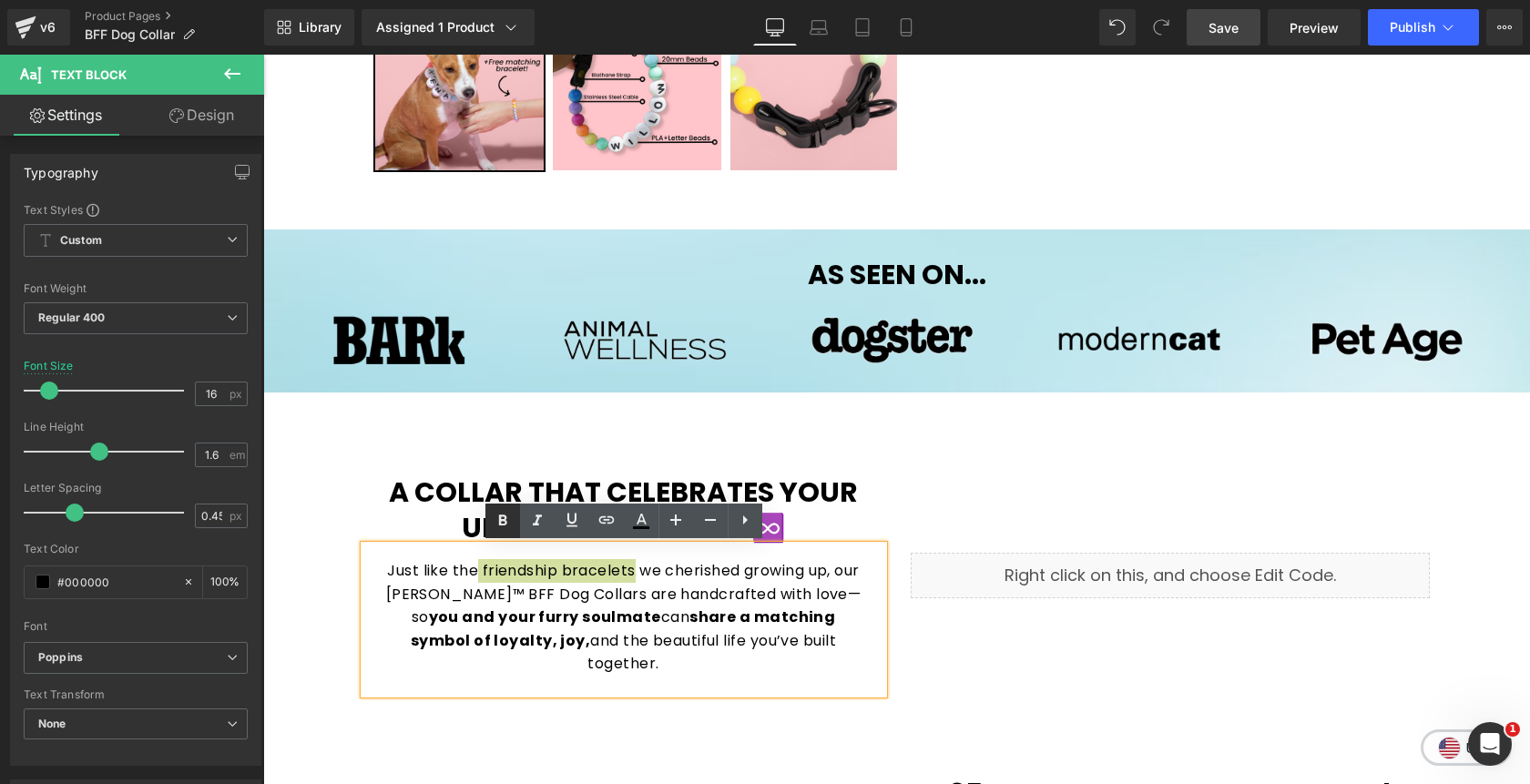
click at [493, 521] on icon at bounding box center [502, 520] width 22 height 22
click at [1323, 488] on div "Liquid" at bounding box center [1171, 575] width 547 height 237
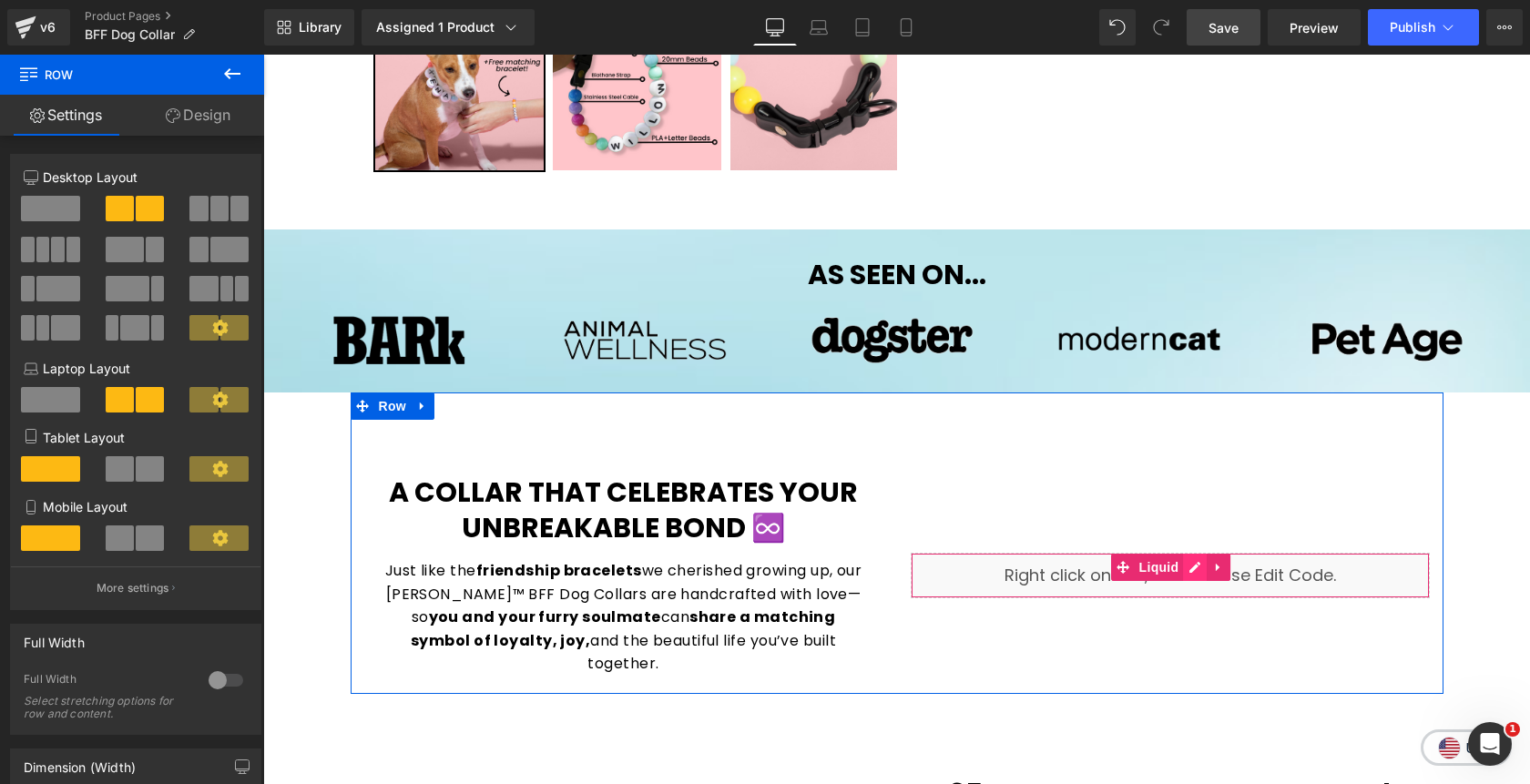
click at [1195, 557] on div "Liquid" at bounding box center [1170, 575] width 519 height 45
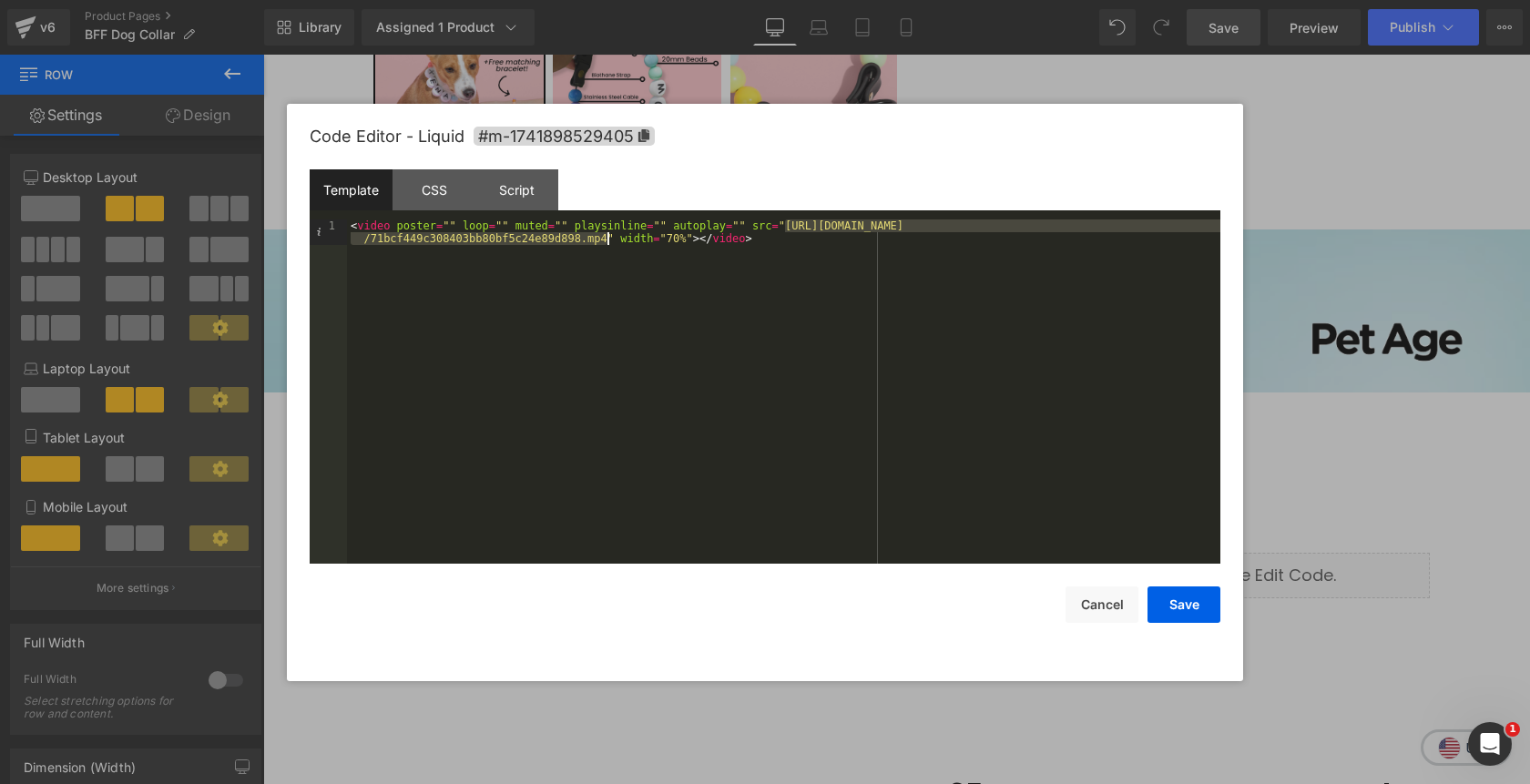
drag, startPoint x: 784, startPoint y: 231, endPoint x: 606, endPoint y: 243, distance: 178.4
click at [606, 243] on div "< video poster = "" loop = "" muted = "" playsinline = "" autoplay = "" src = "…" at bounding box center [783, 416] width 874 height 395
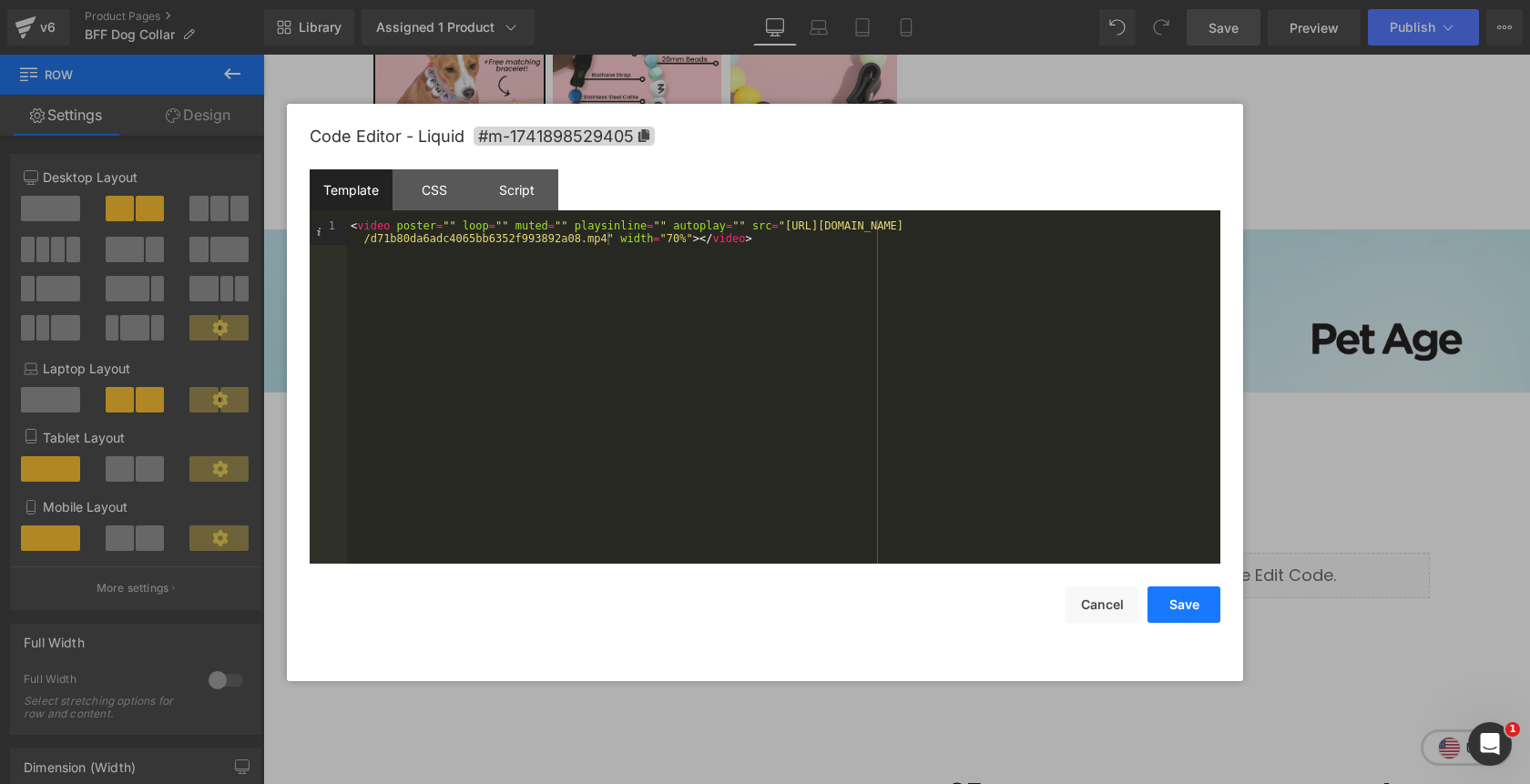
click at [1178, 613] on button "Save" at bounding box center [1183, 604] width 73 height 37
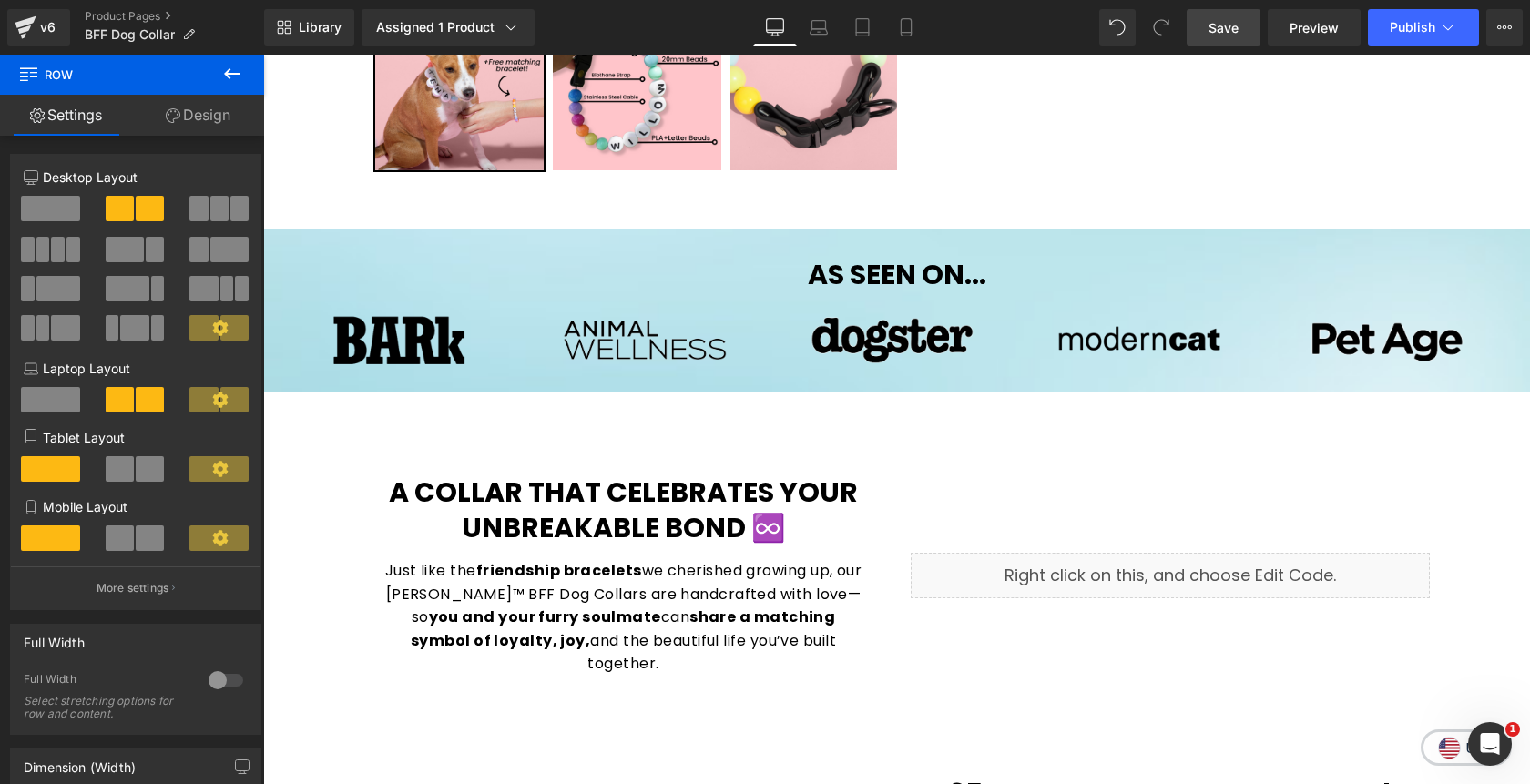
click at [1223, 34] on span "Save" at bounding box center [1224, 27] width 30 height 19
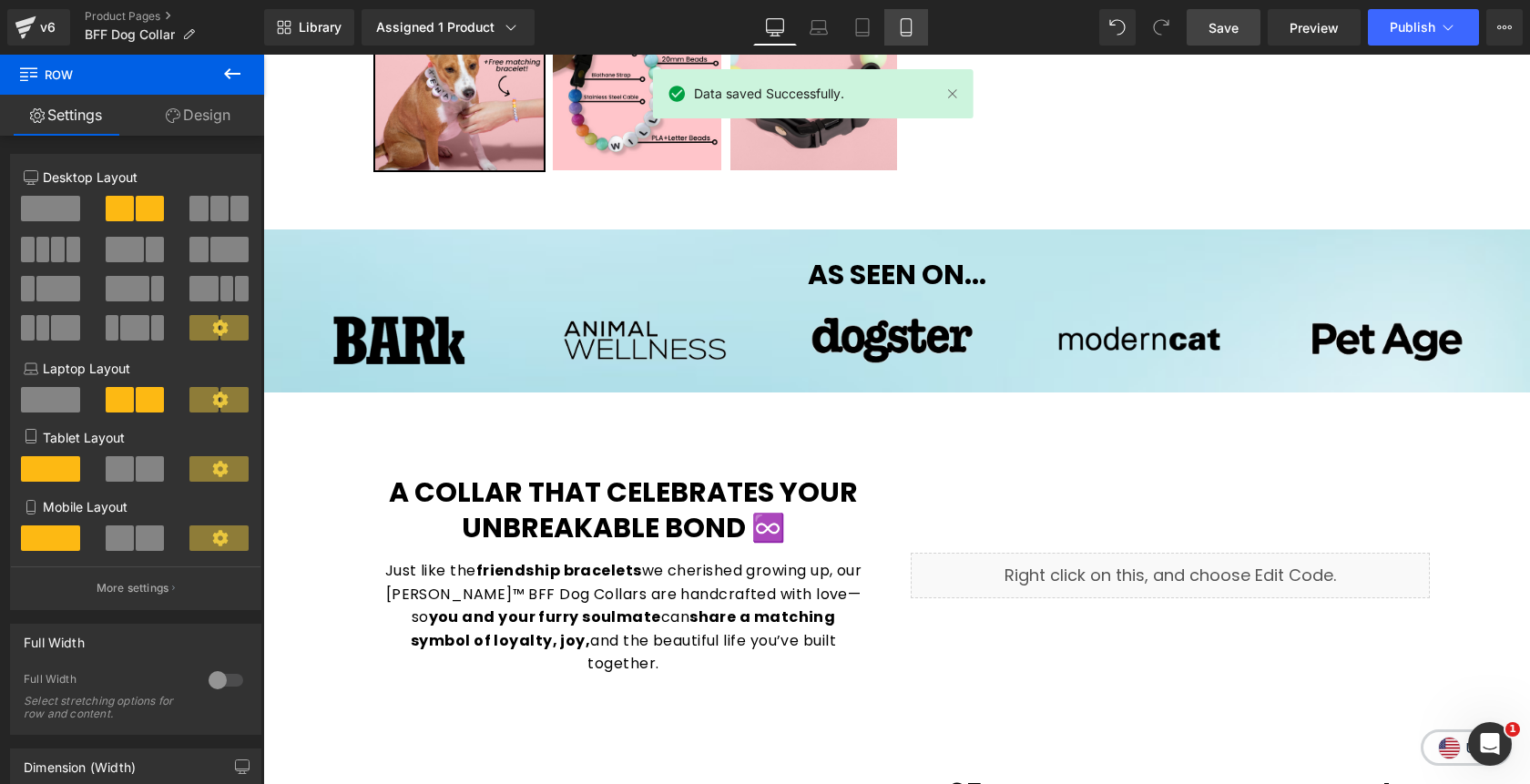
click at [915, 34] on icon at bounding box center [906, 26] width 18 height 18
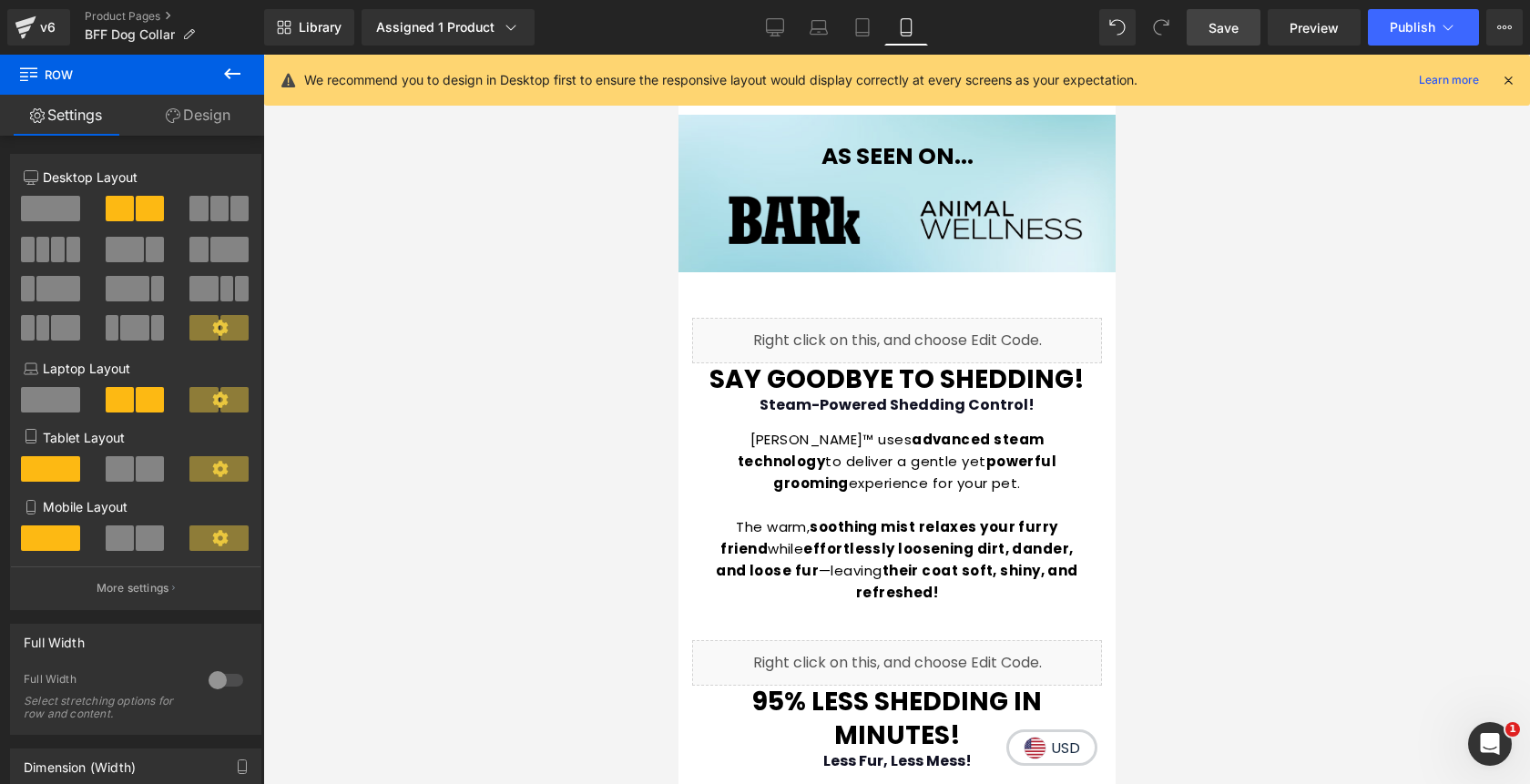
scroll to position [1205, 0]
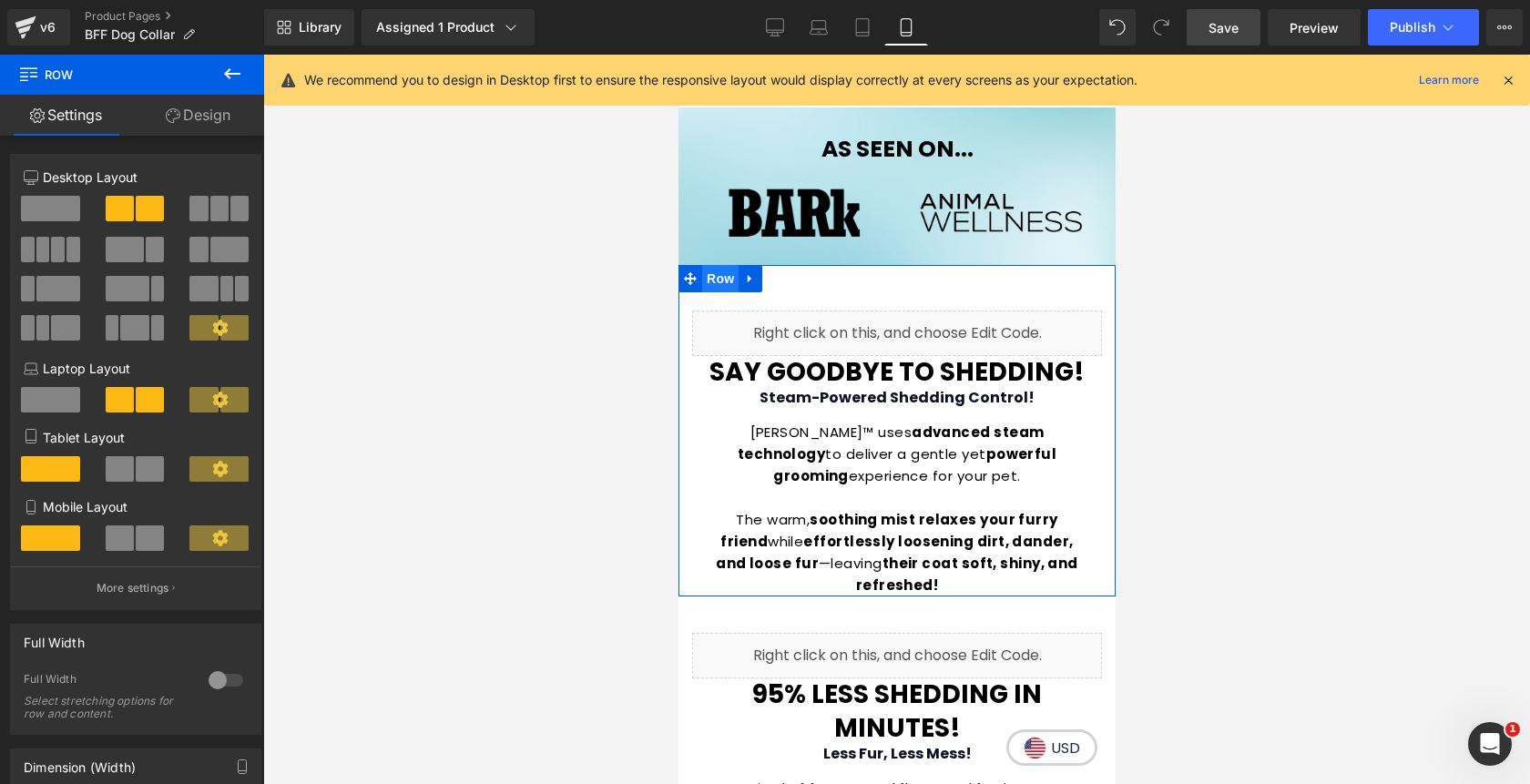
click at [725, 281] on span "Row" at bounding box center [719, 278] width 37 height 27
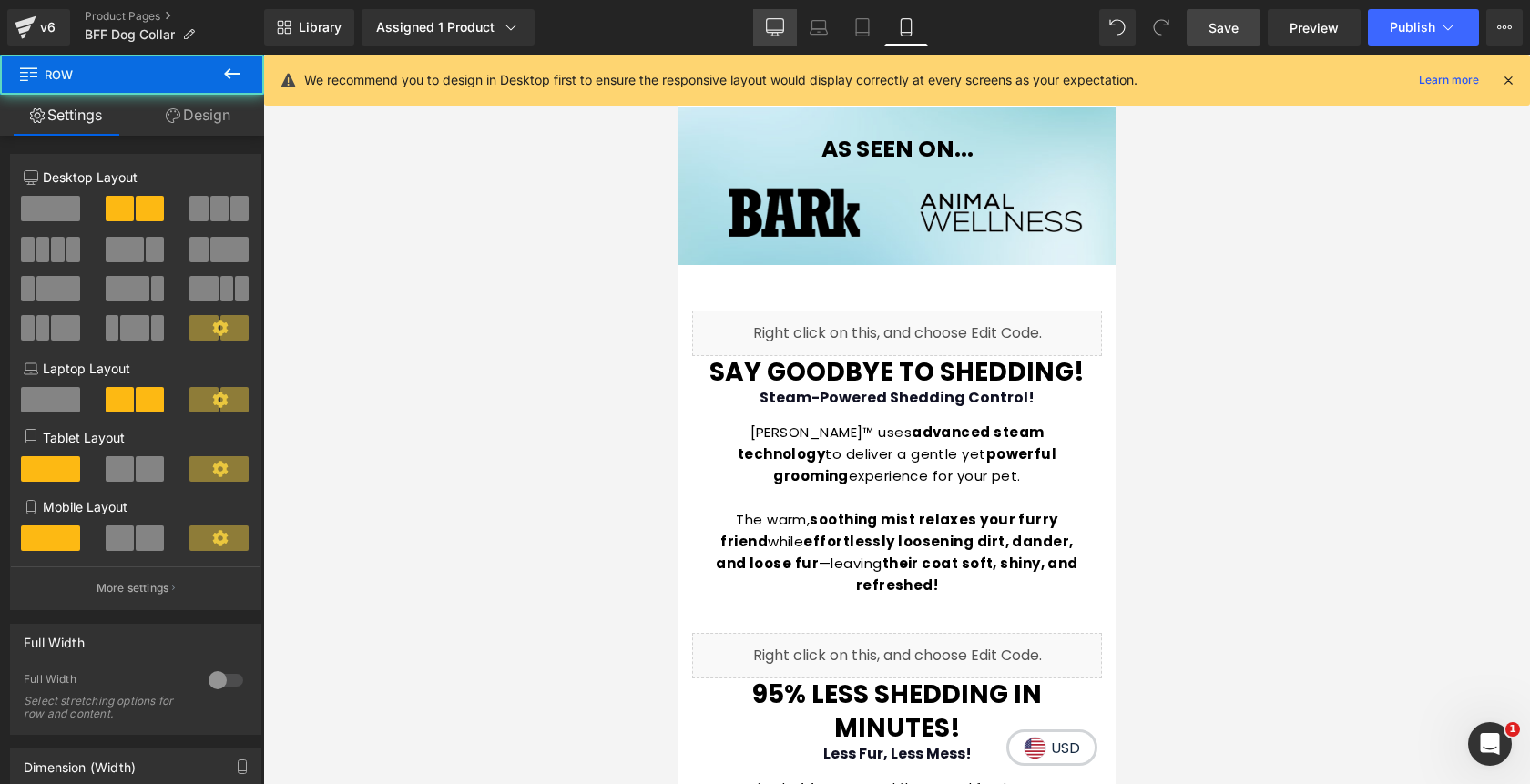
click at [783, 29] on icon at bounding box center [776, 25] width 17 height 13
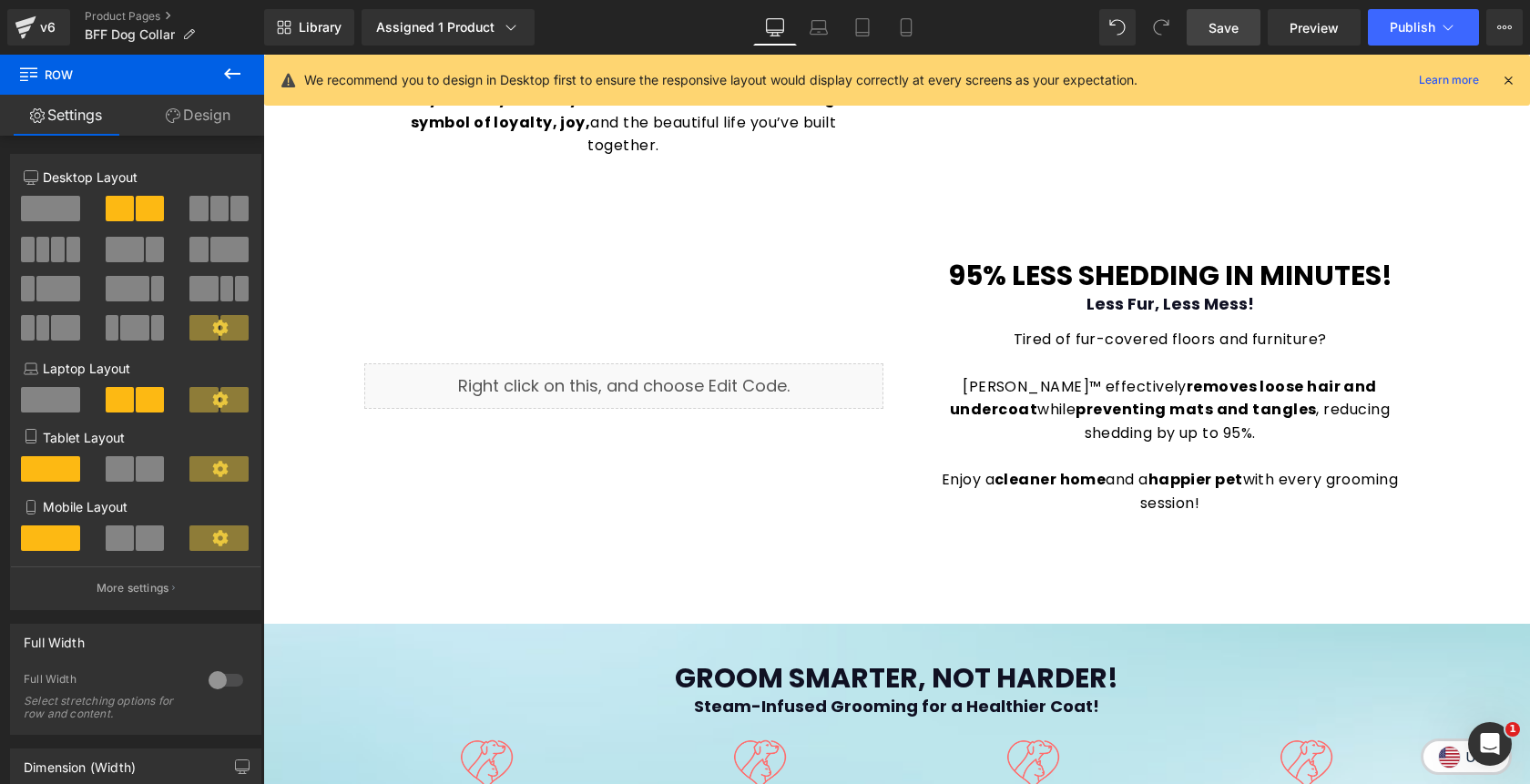
scroll to position [0, 0]
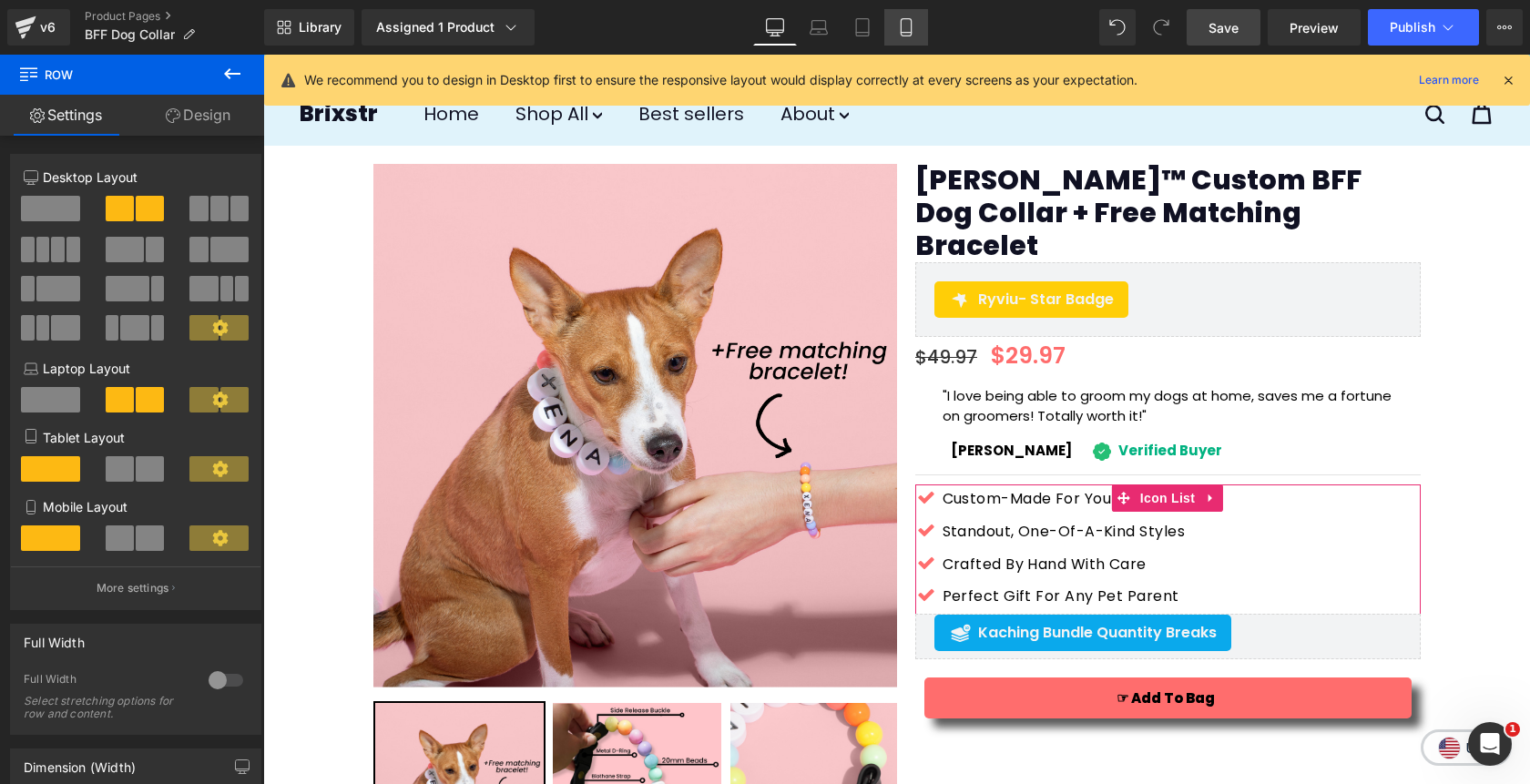
click at [916, 29] on link "Mobile" at bounding box center [906, 27] width 43 height 37
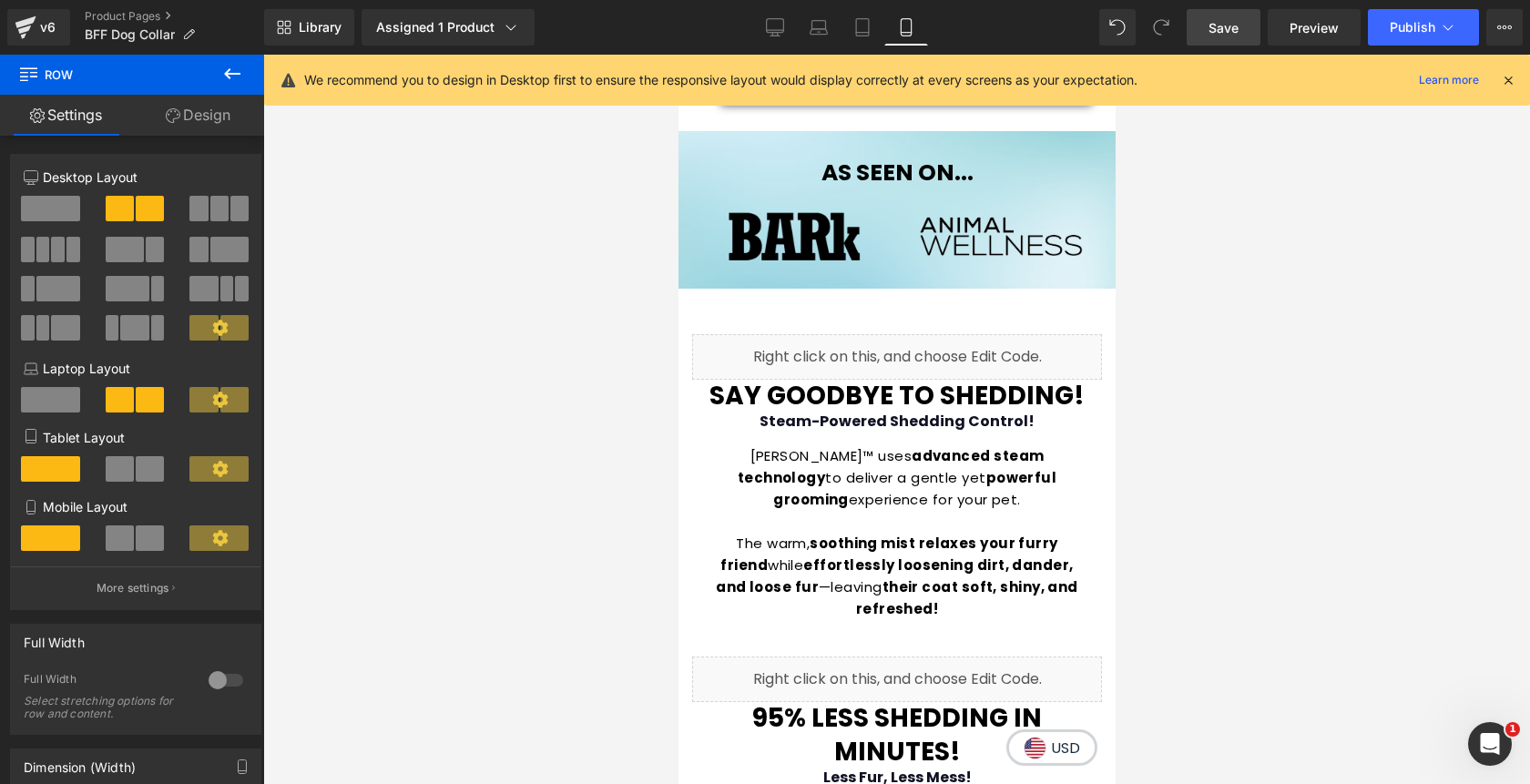
scroll to position [1168, 0]
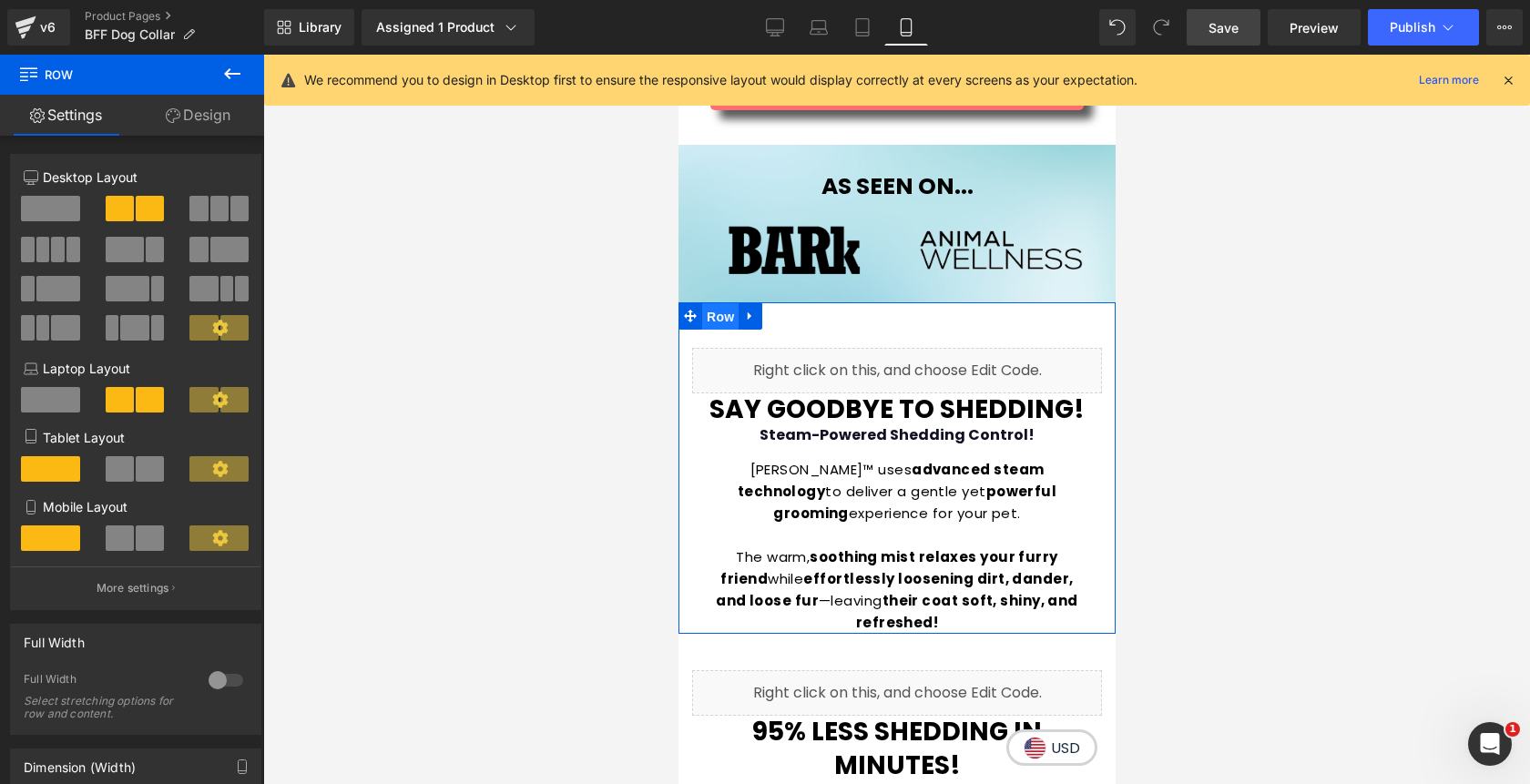
click at [728, 316] on span "Row" at bounding box center [719, 317] width 37 height 27
click at [181, 128] on link "Design" at bounding box center [198, 114] width 132 height 41
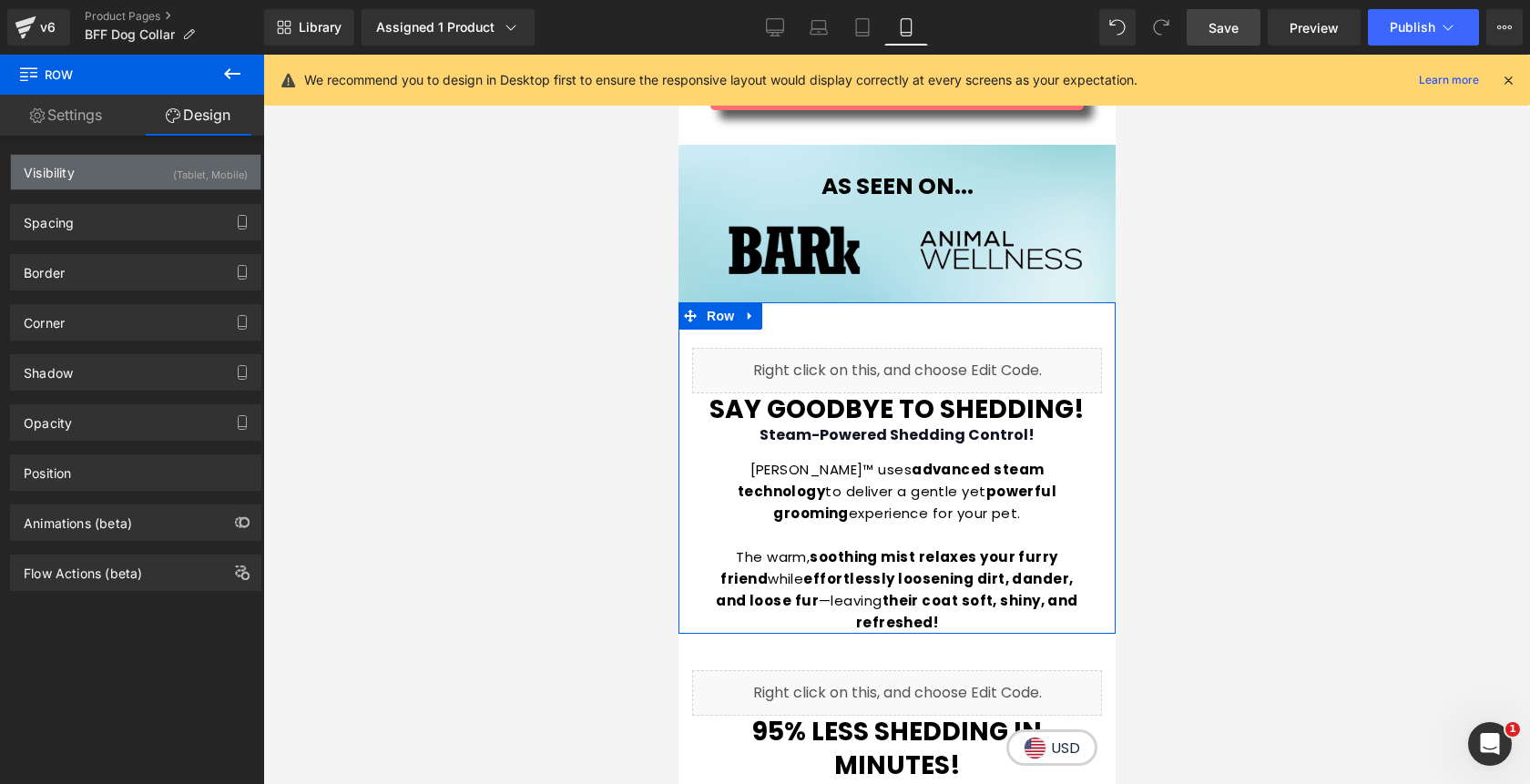
click at [175, 158] on div "(Tablet, Mobile)" at bounding box center [210, 170] width 74 height 30
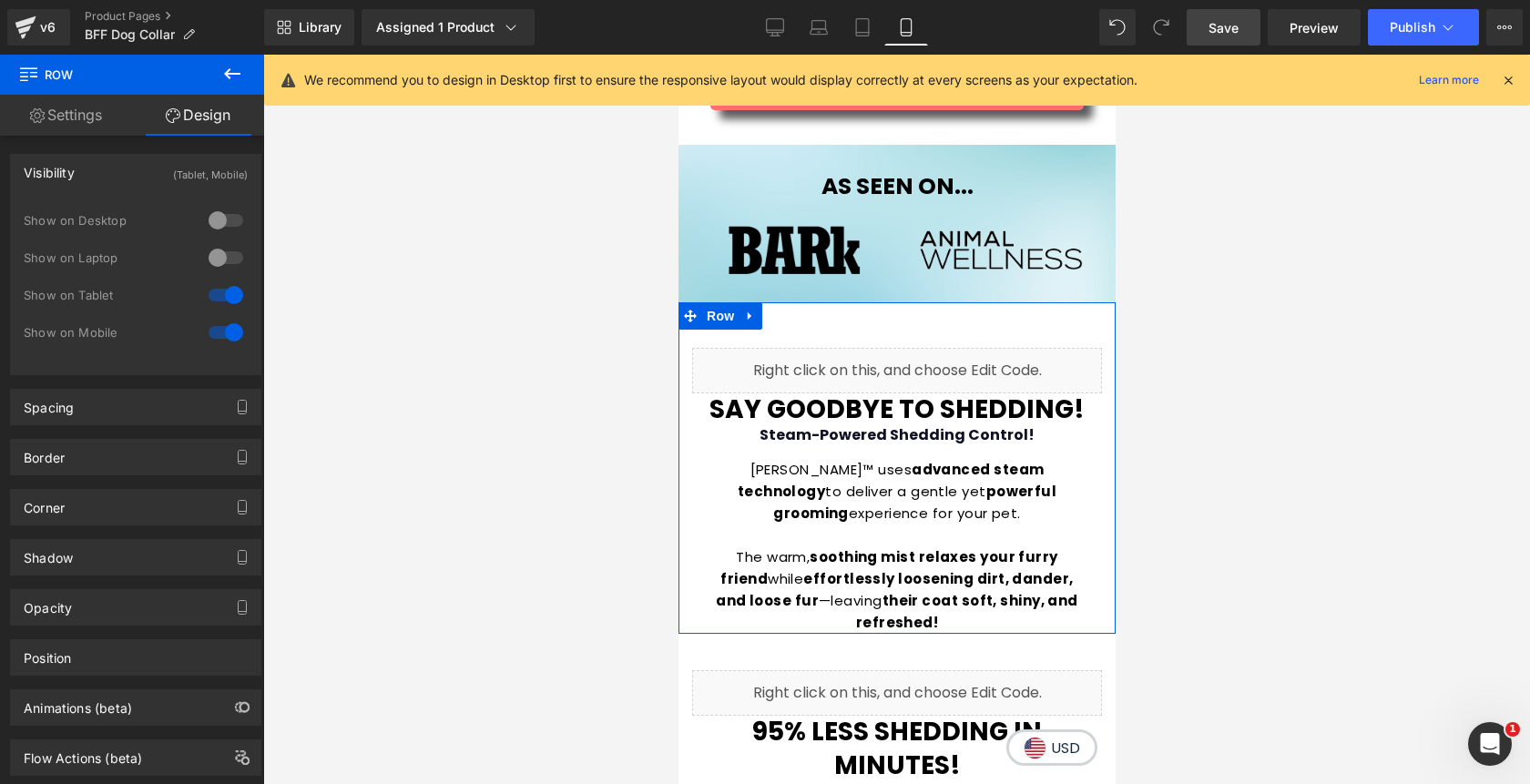
click at [206, 220] on div at bounding box center [225, 220] width 43 height 29
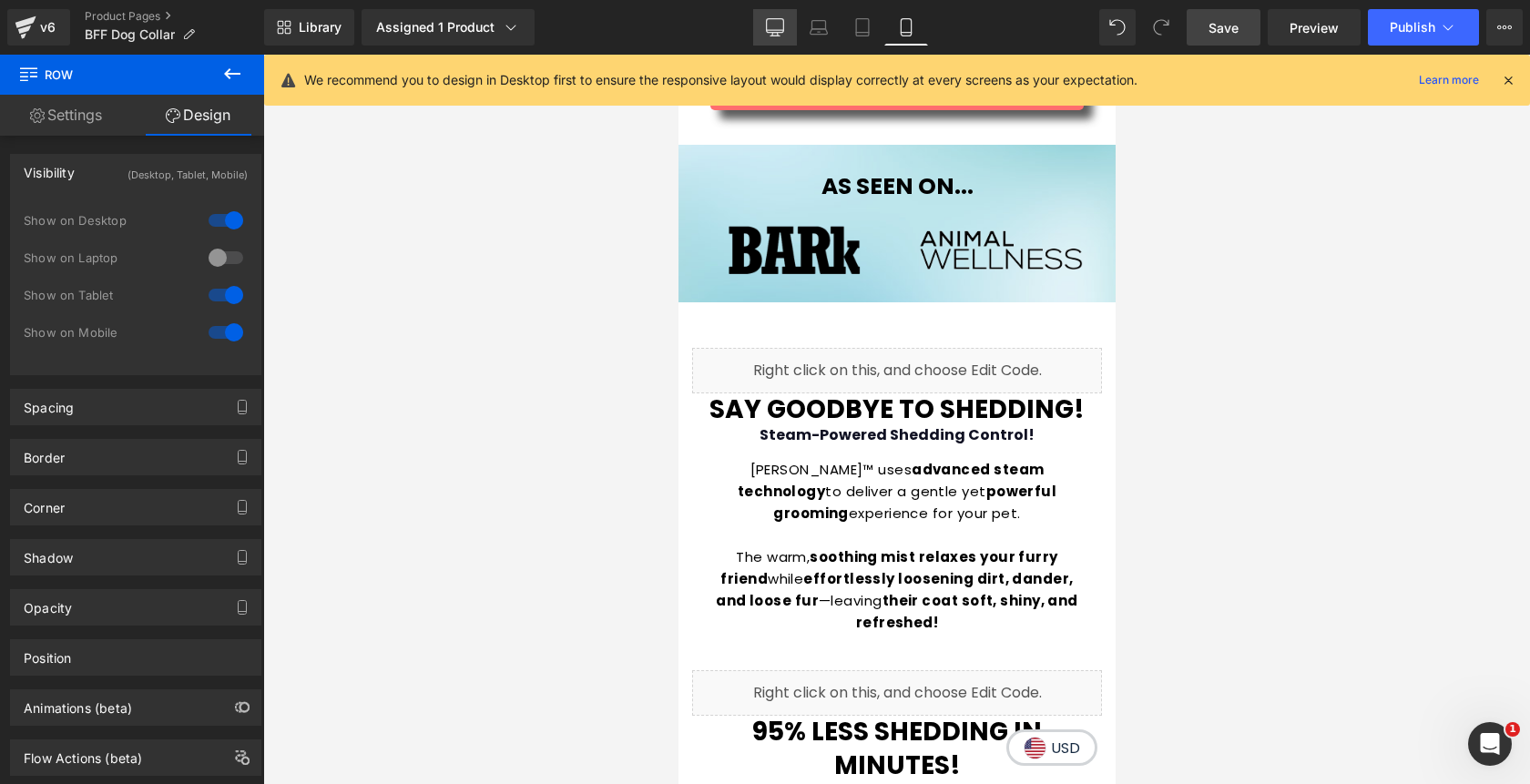
click at [767, 27] on icon at bounding box center [776, 25] width 17 height 13
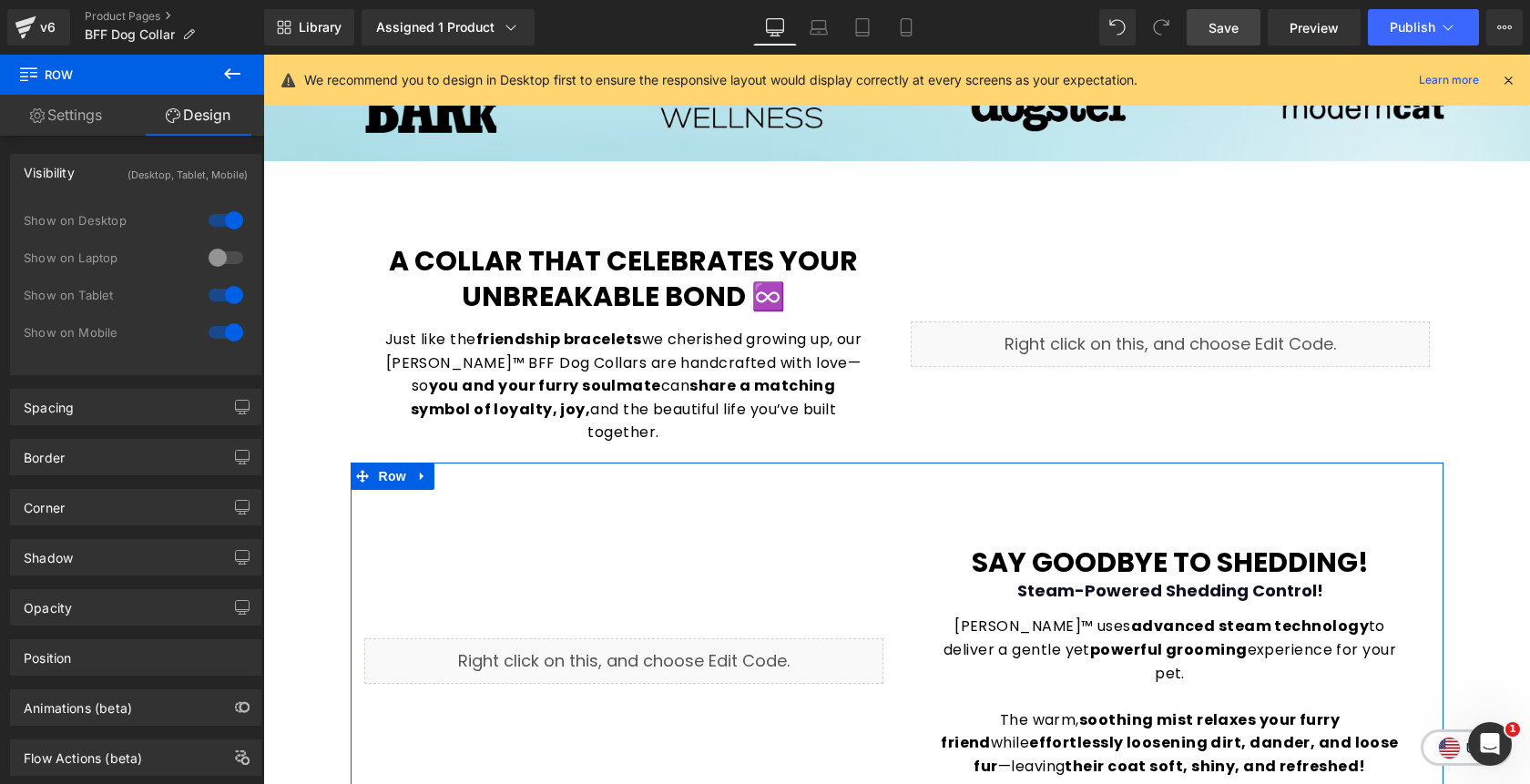
scroll to position [885, 0]
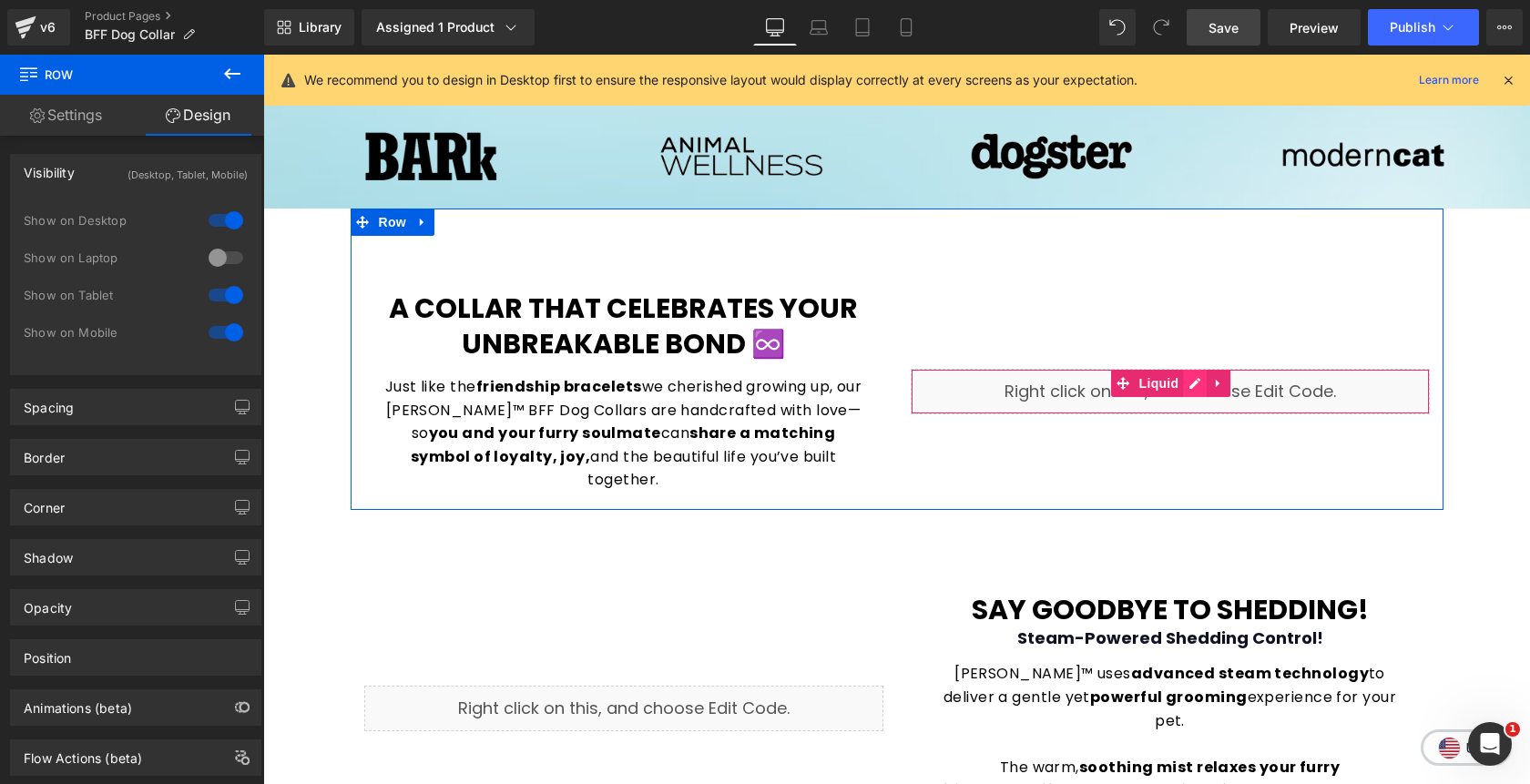
click at [1200, 373] on div "Liquid" at bounding box center [1170, 391] width 519 height 45
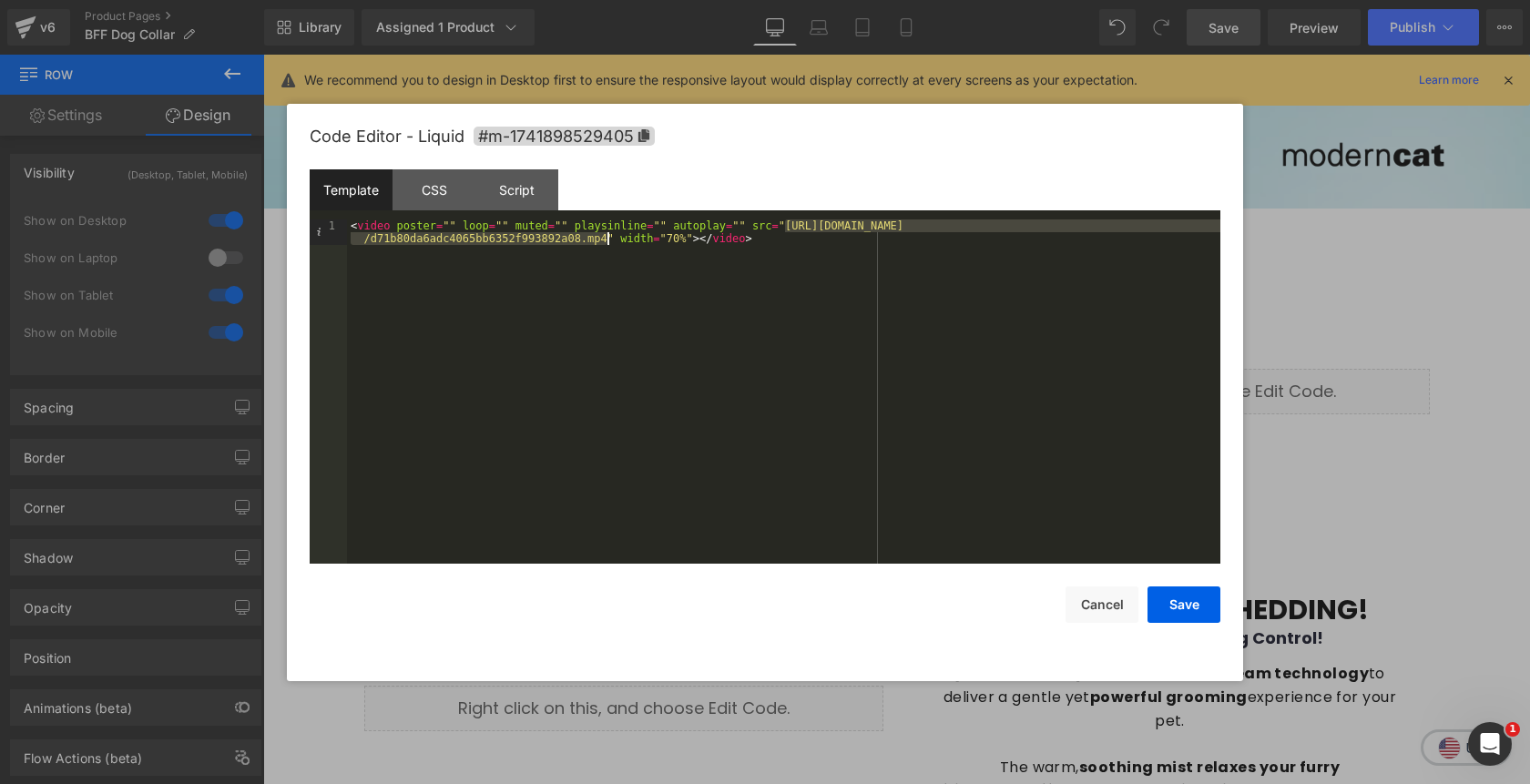
drag, startPoint x: 784, startPoint y: 229, endPoint x: 606, endPoint y: 237, distance: 178.2
click at [606, 237] on div "< video poster = "" loop = "" muted = "" playsinline = "" autoplay = "" src = "…" at bounding box center [783, 416] width 874 height 395
click at [1179, 610] on button "Save" at bounding box center [1183, 604] width 73 height 37
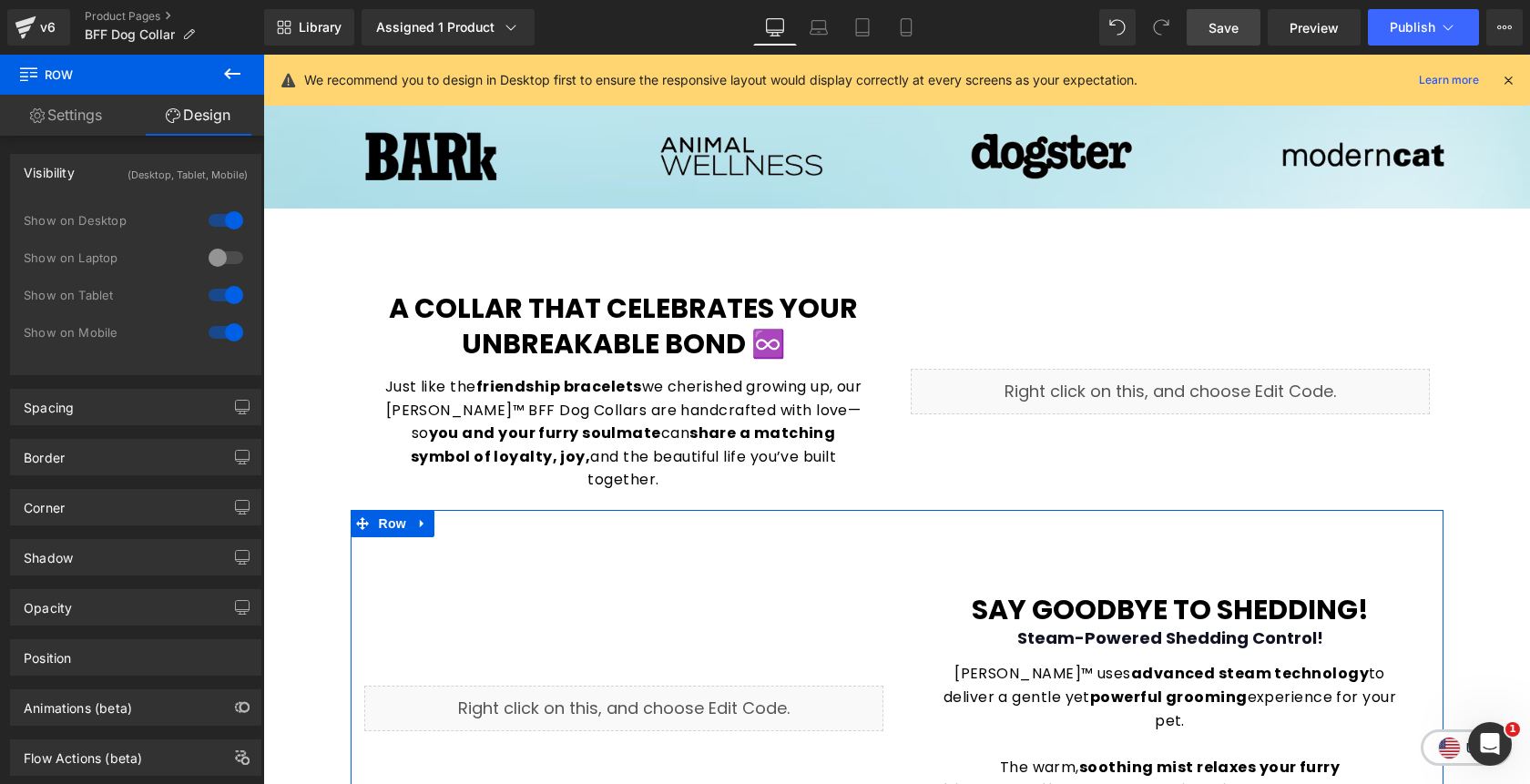
click at [642, 686] on div "Liquid" at bounding box center [623, 709] width 519 height 45
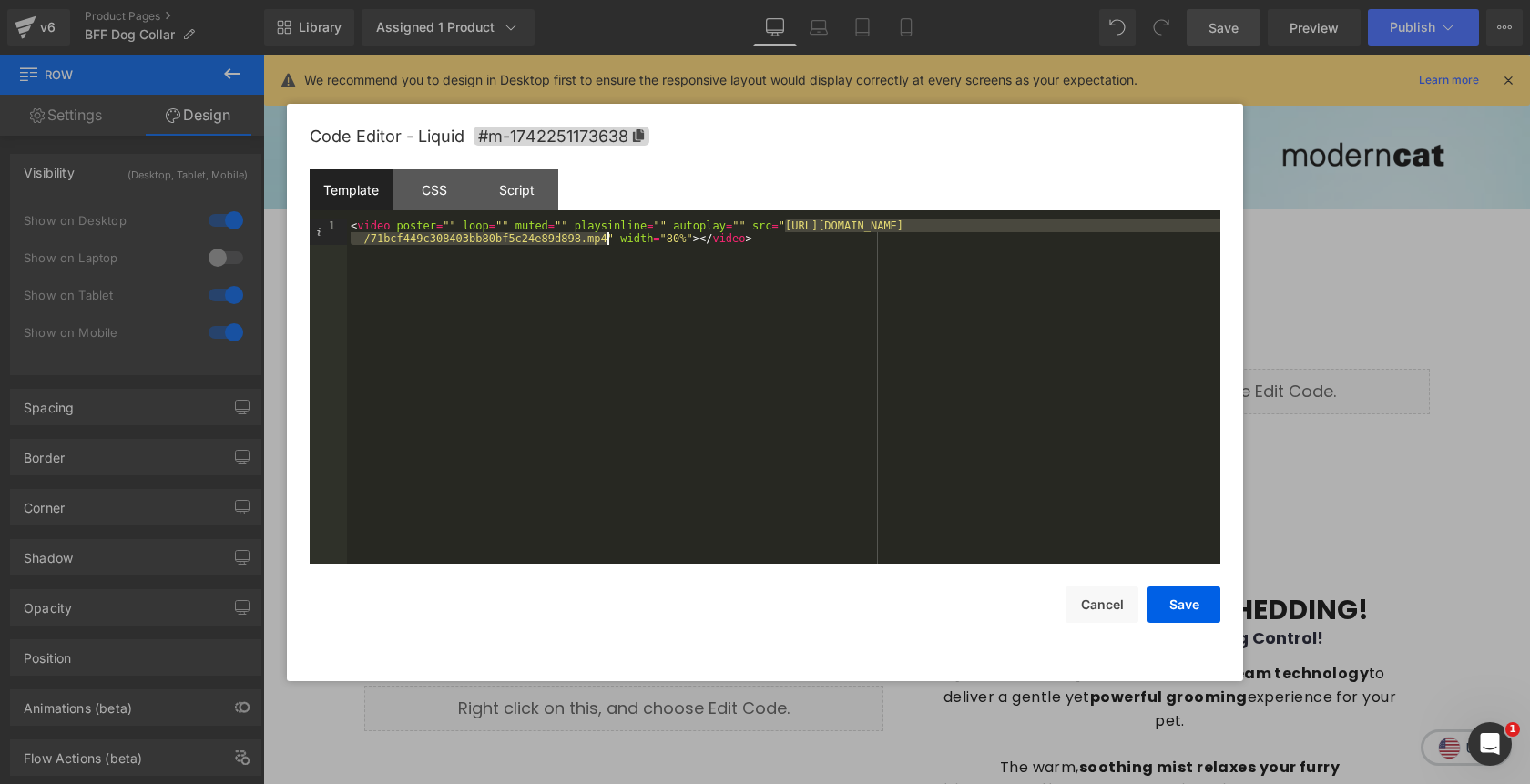
drag, startPoint x: 785, startPoint y: 229, endPoint x: 605, endPoint y: 244, distance: 180.6
click at [605, 244] on div "< video poster = "" loop = "" muted = "" playsinline = "" autoplay = "" src = "…" at bounding box center [783, 416] width 874 height 395
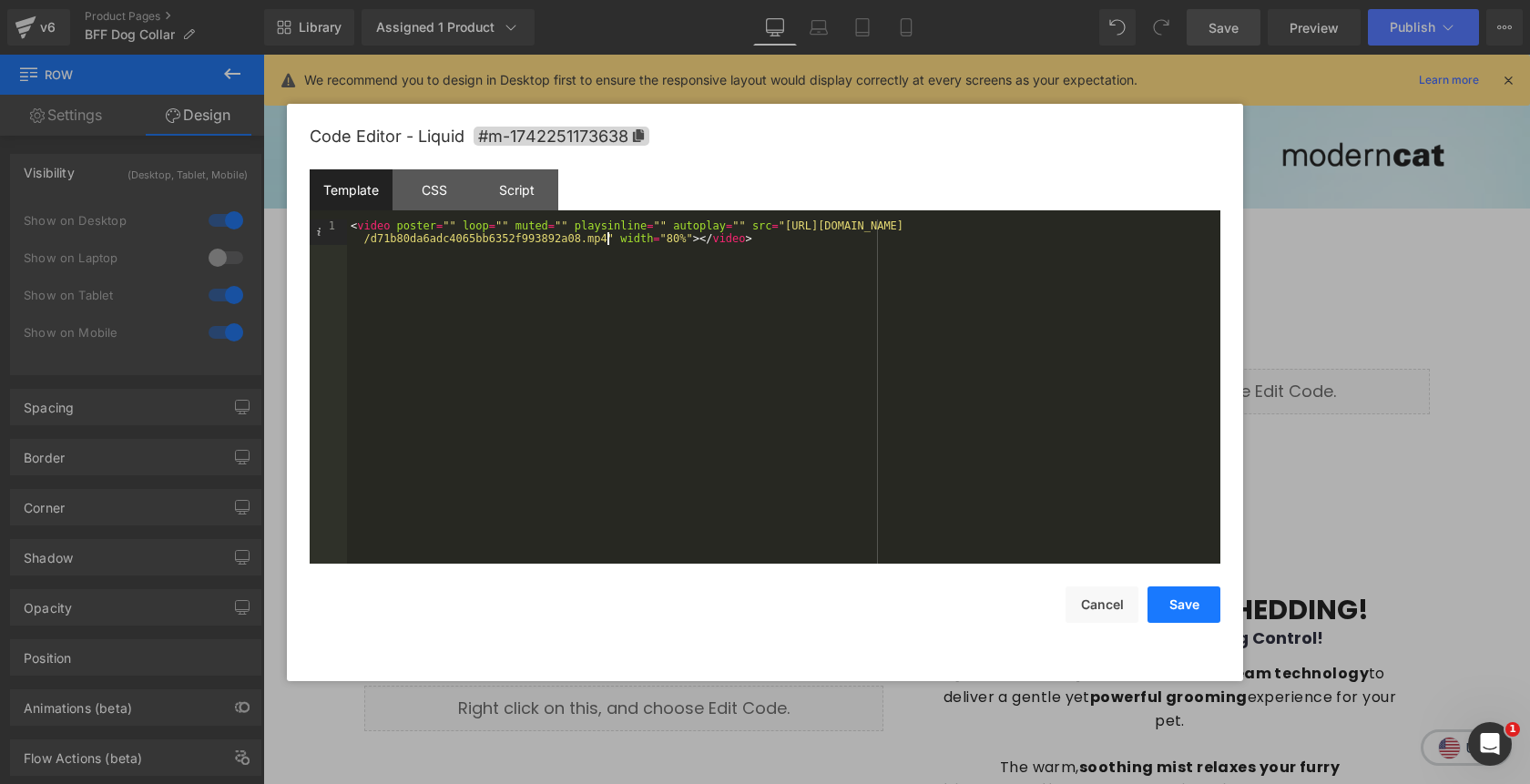
click at [1173, 610] on button "Save" at bounding box center [1183, 604] width 73 height 37
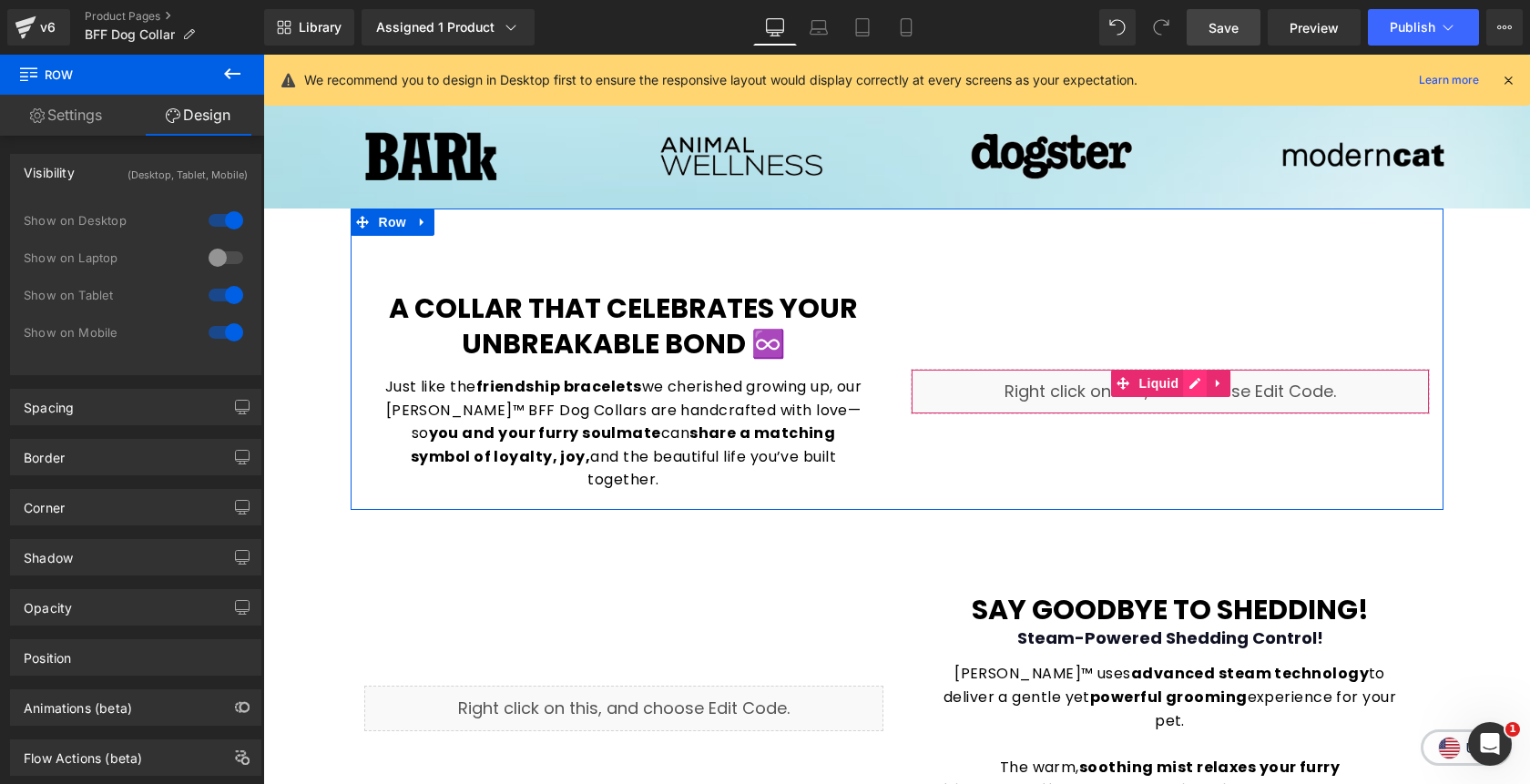
click at [1189, 376] on icon at bounding box center [1195, 383] width 13 height 13
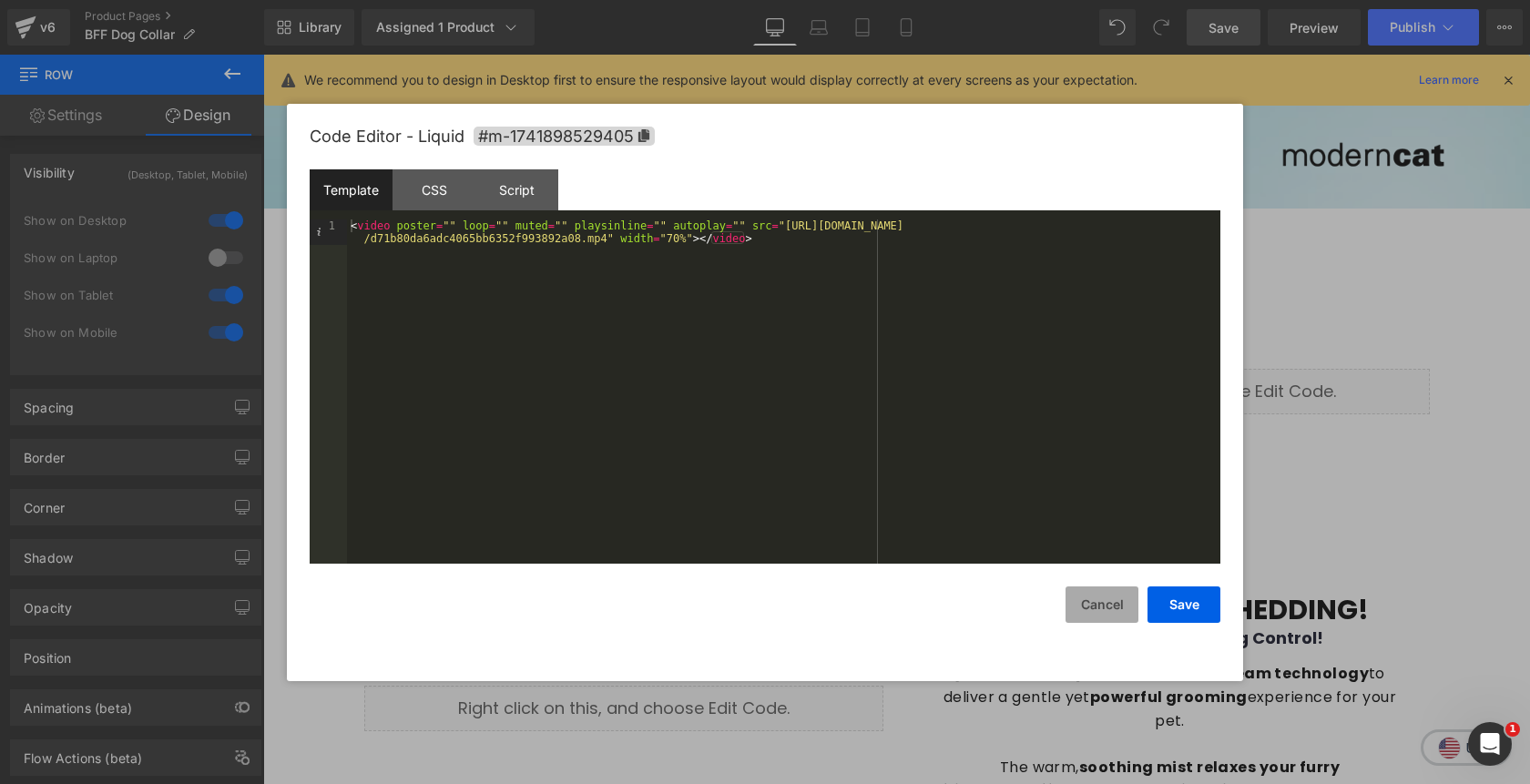
click at [1105, 608] on button "Cancel" at bounding box center [1101, 604] width 73 height 37
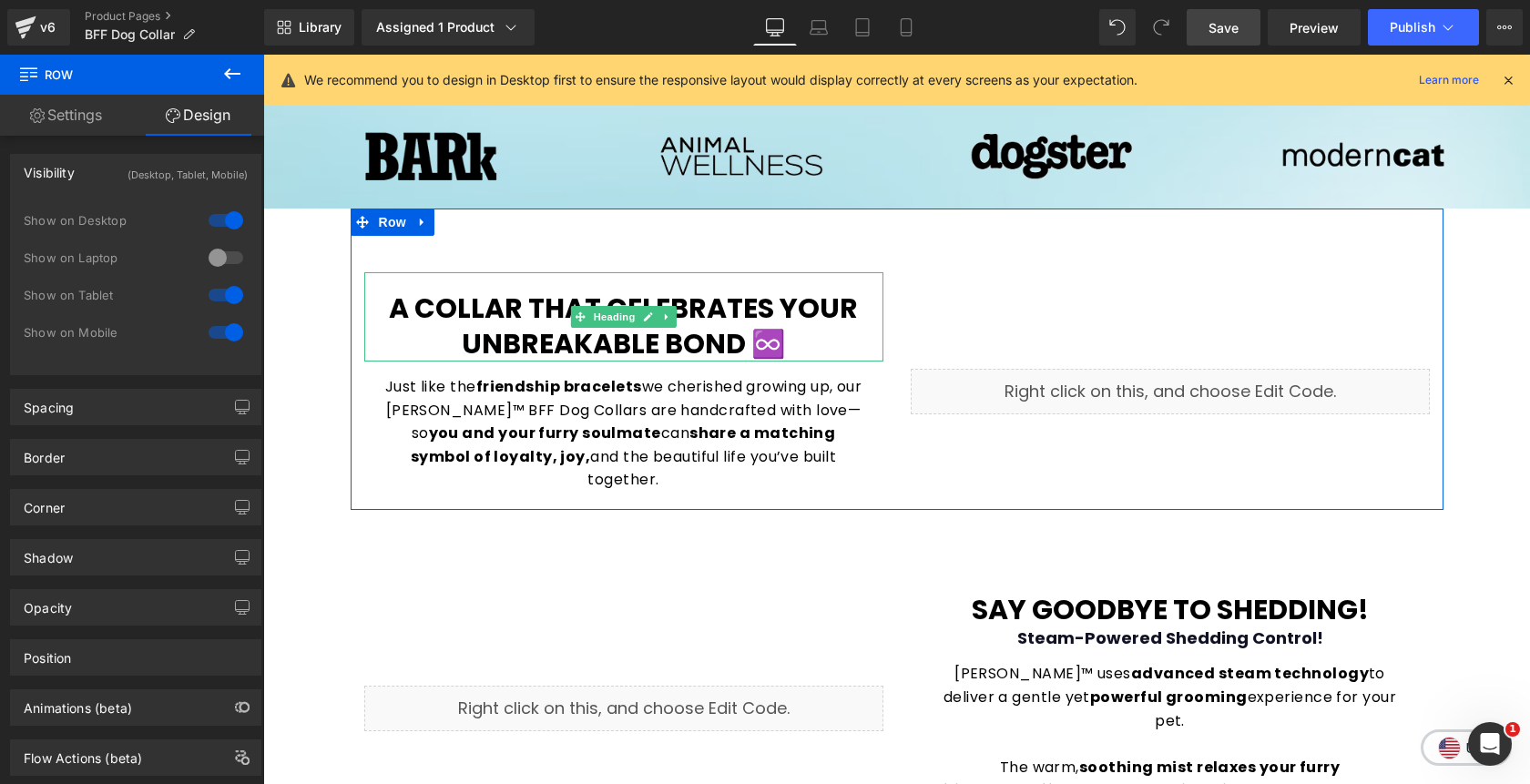
click at [807, 336] on h1 "A Collar That Celebrates Your Unbreakable Bond ♾️" at bounding box center [623, 325] width 519 height 71
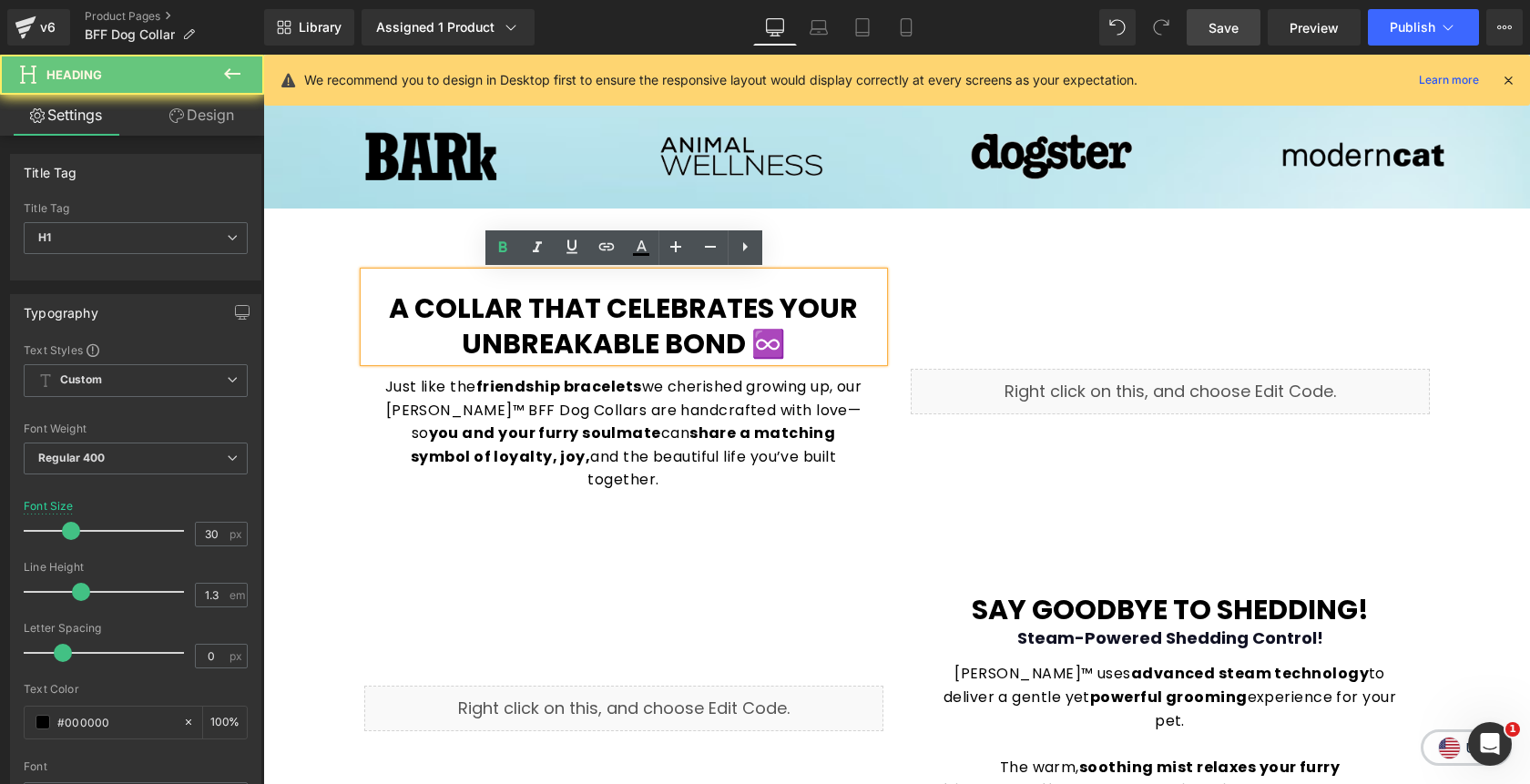
click at [807, 336] on h1 "A Collar That Celebrates Your Unbreakable Bond ♾️" at bounding box center [623, 325] width 519 height 71
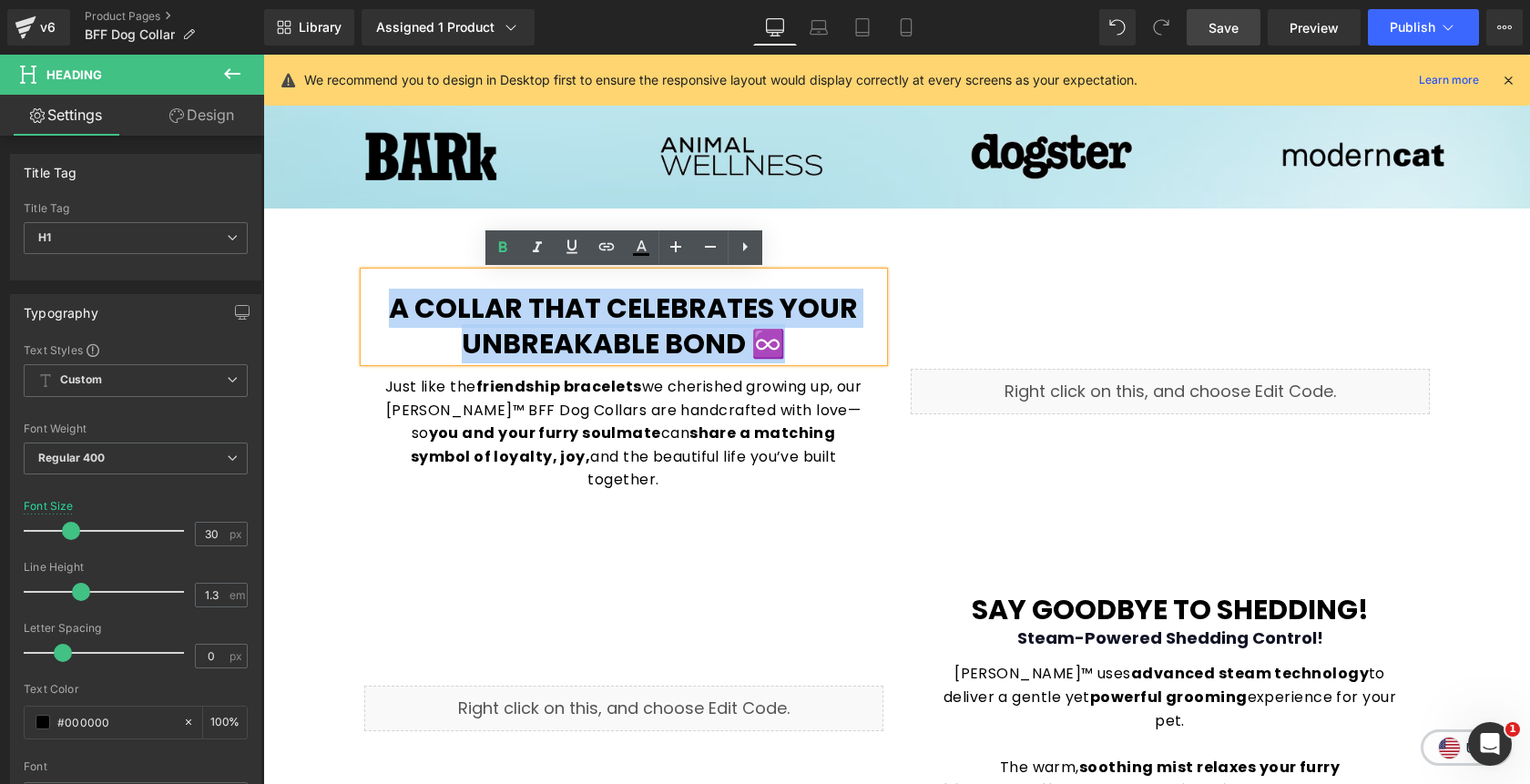
copy b "A Collar That Celebrates Your Unbreakable Bond ♾️"
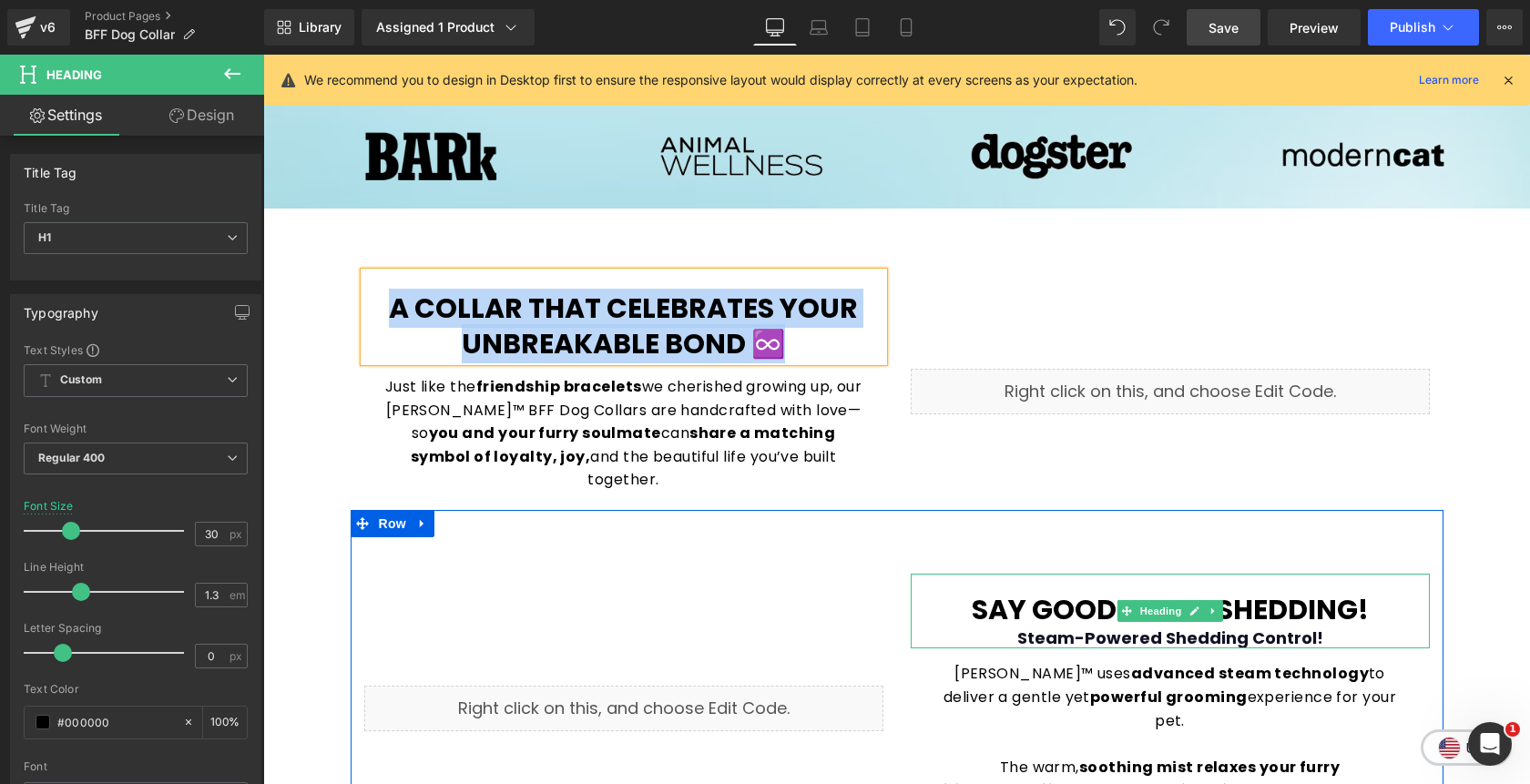
click at [1340, 628] on div "Steam-Powered Shedding Control!" at bounding box center [1170, 638] width 519 height 21
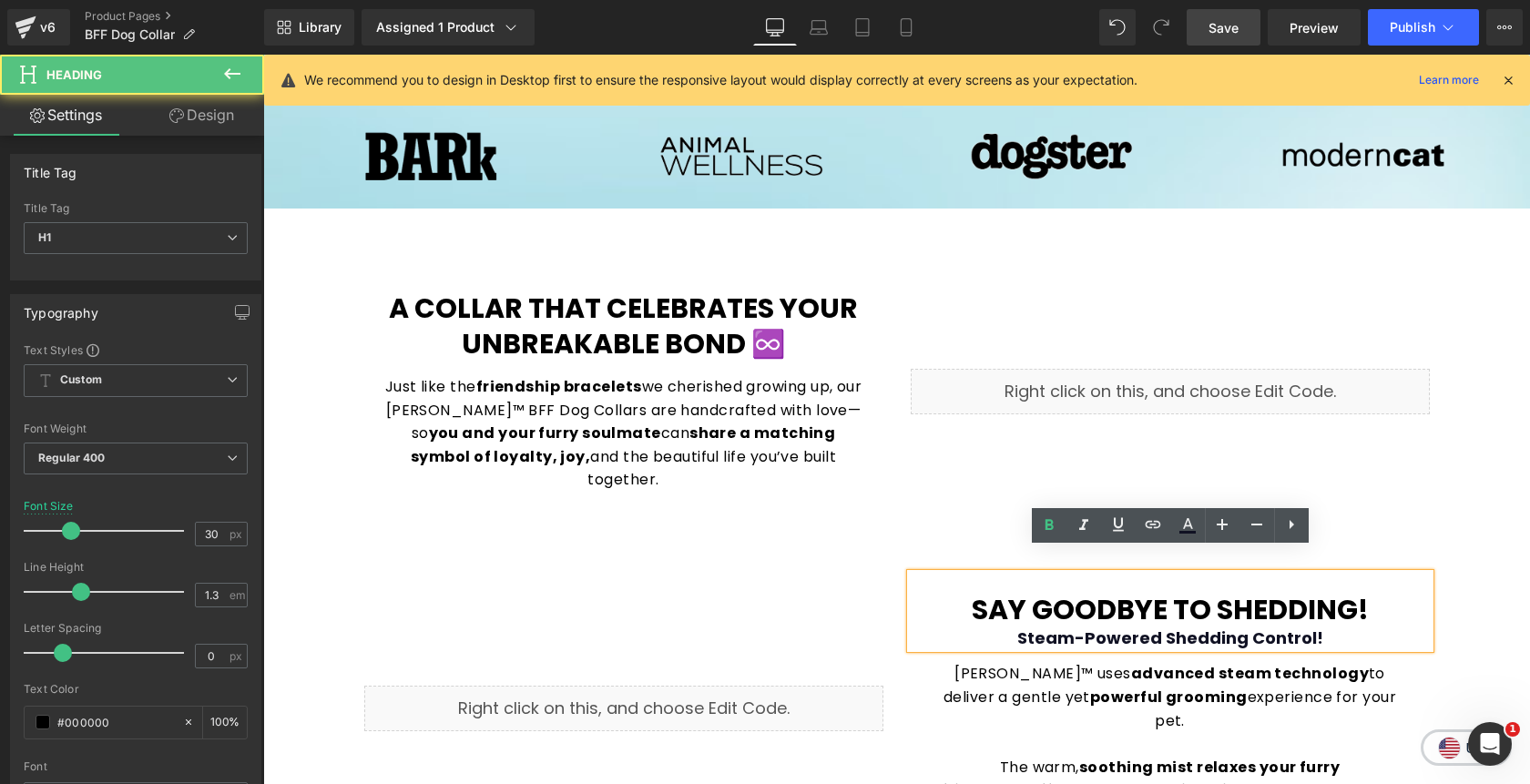
click at [1340, 628] on div "Steam-Powered Shedding Control!" at bounding box center [1170, 638] width 519 height 21
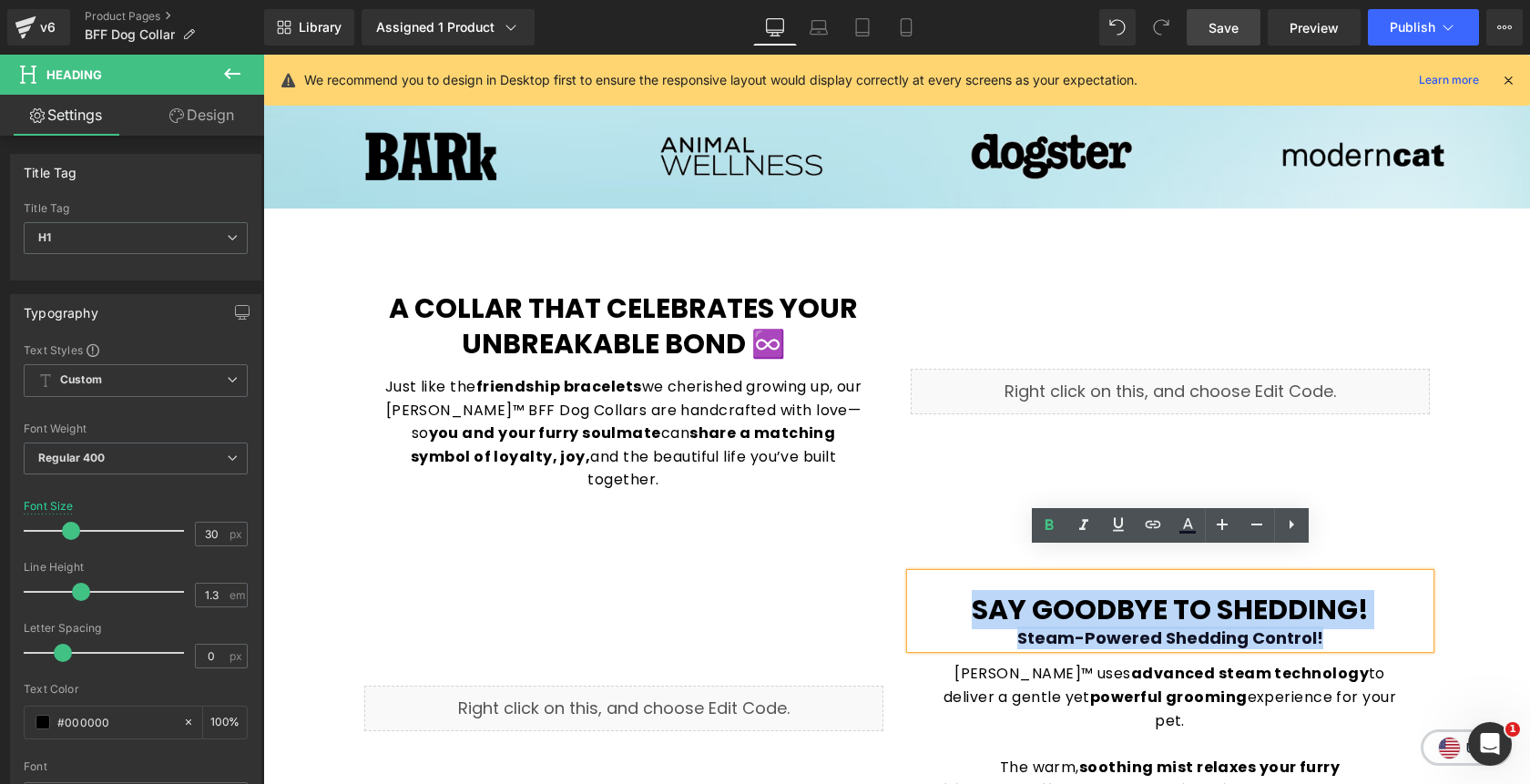
drag, startPoint x: 1345, startPoint y: 621, endPoint x: 975, endPoint y: 581, distance: 372.2
click at [975, 581] on div "Say Goodbye to Shedding! Steam-Powered Shedding Control!" at bounding box center [1170, 611] width 519 height 74
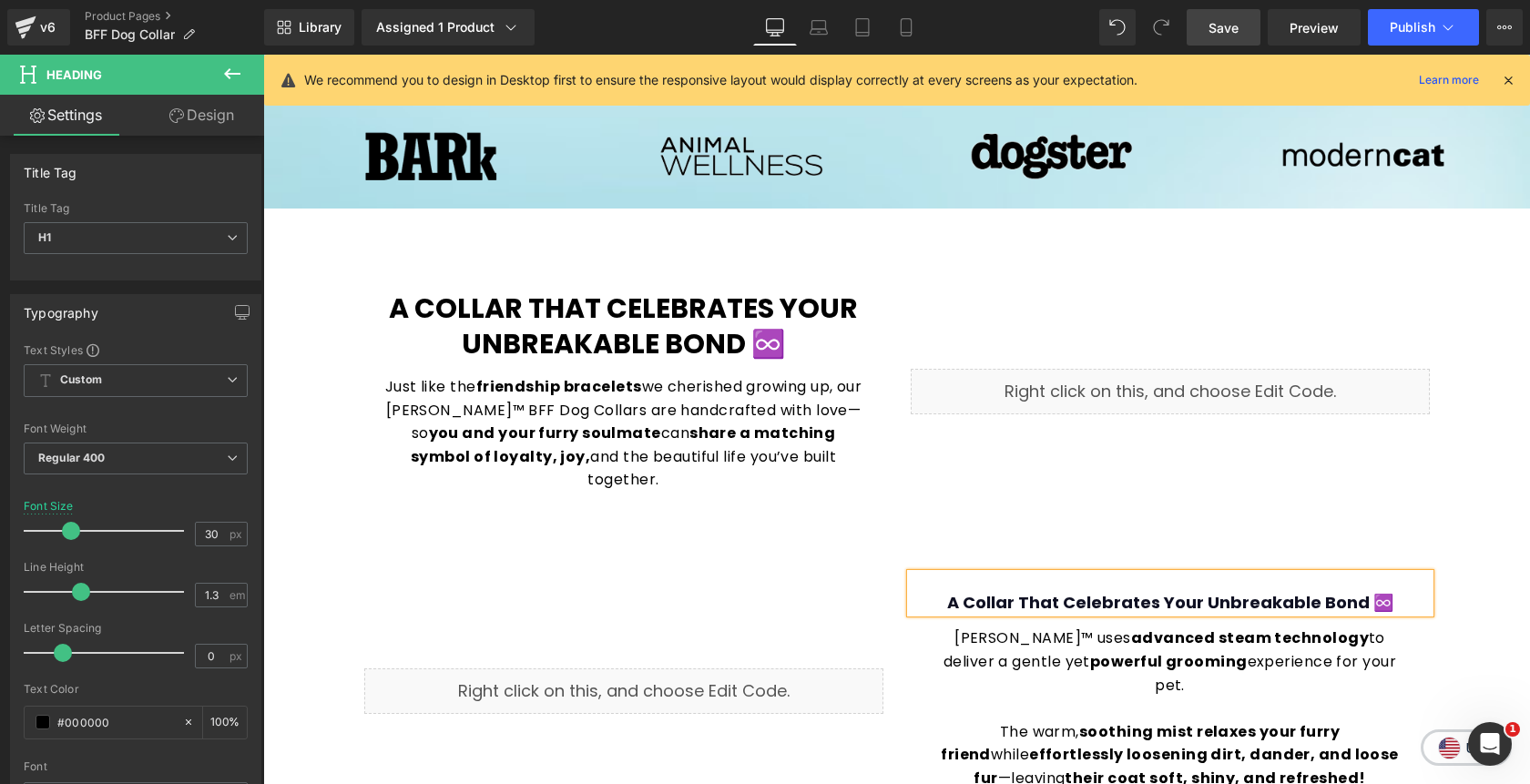
click at [1080, 591] on b "A Collar That Celebrates Your Unbreakable Bond ♾️" at bounding box center [1170, 602] width 446 height 23
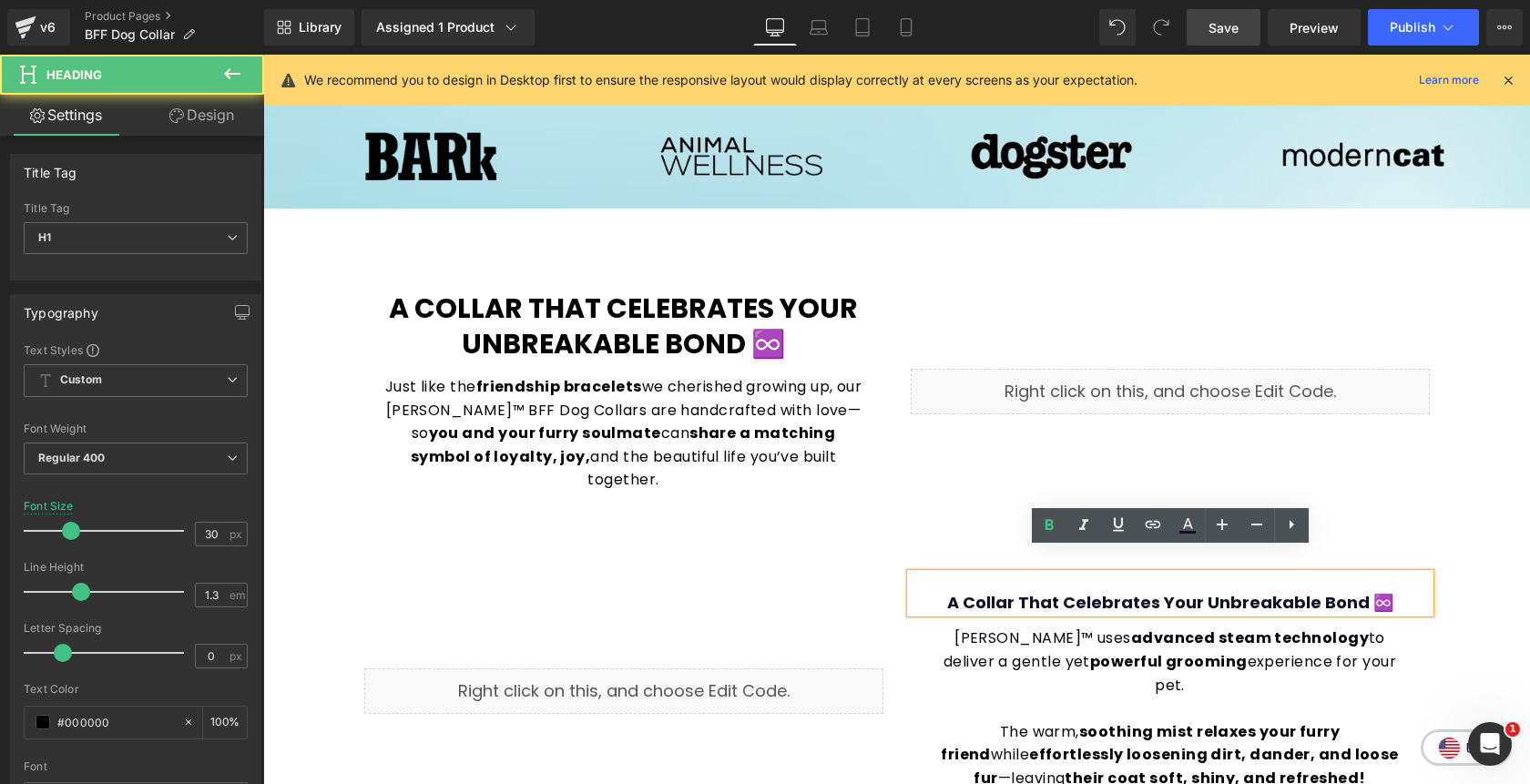
click at [1080, 591] on b "A Collar That Celebrates Your Unbreakable Bond ♾️" at bounding box center [1170, 602] width 446 height 23
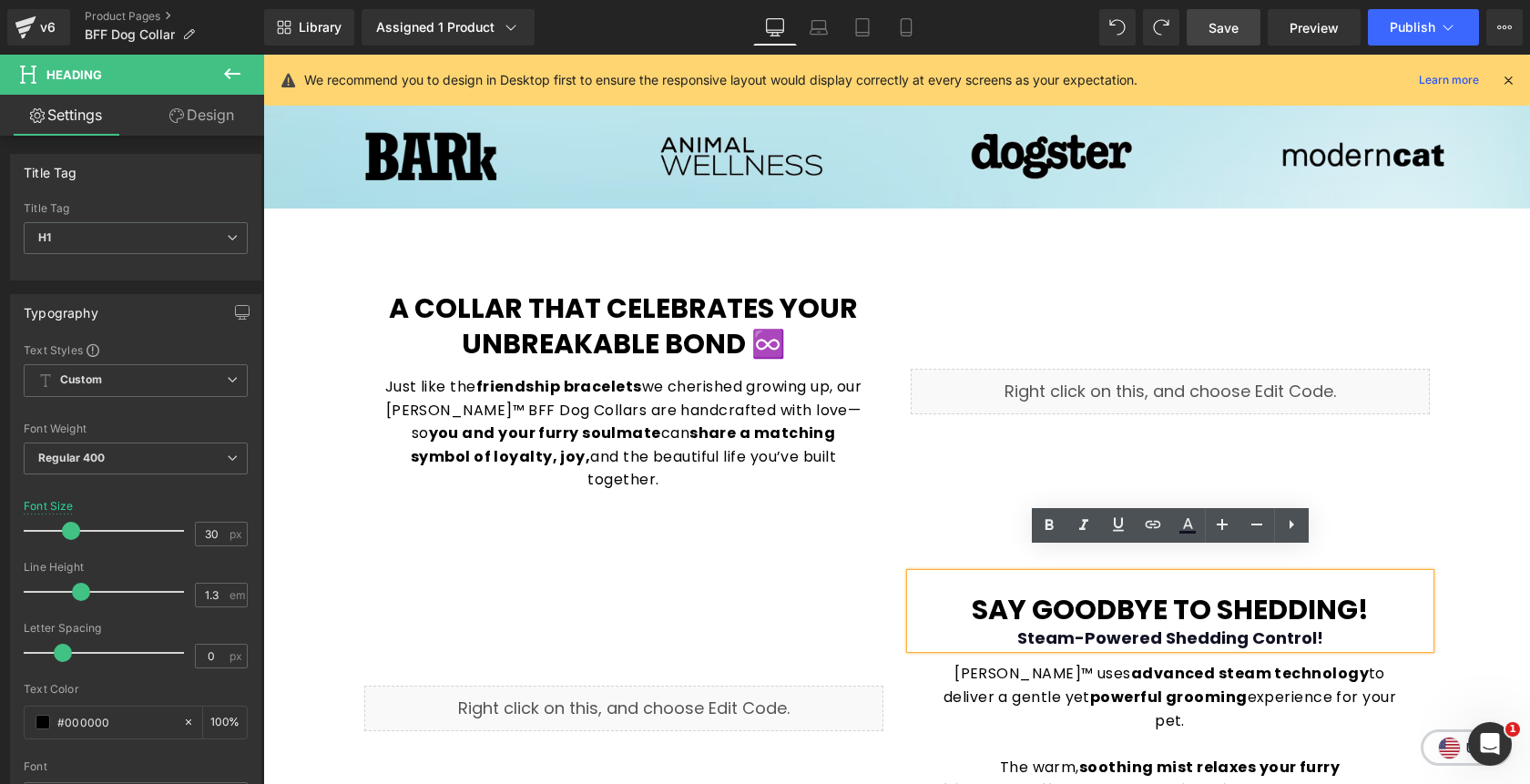
click at [1245, 598] on b "Say Goodbye to Shedding!" at bounding box center [1170, 610] width 397 height 40
click at [1330, 628] on div "Steam-Powered Shedding Control!" at bounding box center [1170, 638] width 519 height 21
drag, startPoint x: 1332, startPoint y: 620, endPoint x: 1021, endPoint y: 613, distance: 311.1
click at [1021, 628] on div "Steam-Powered Shedding Control!" at bounding box center [1170, 638] width 519 height 21
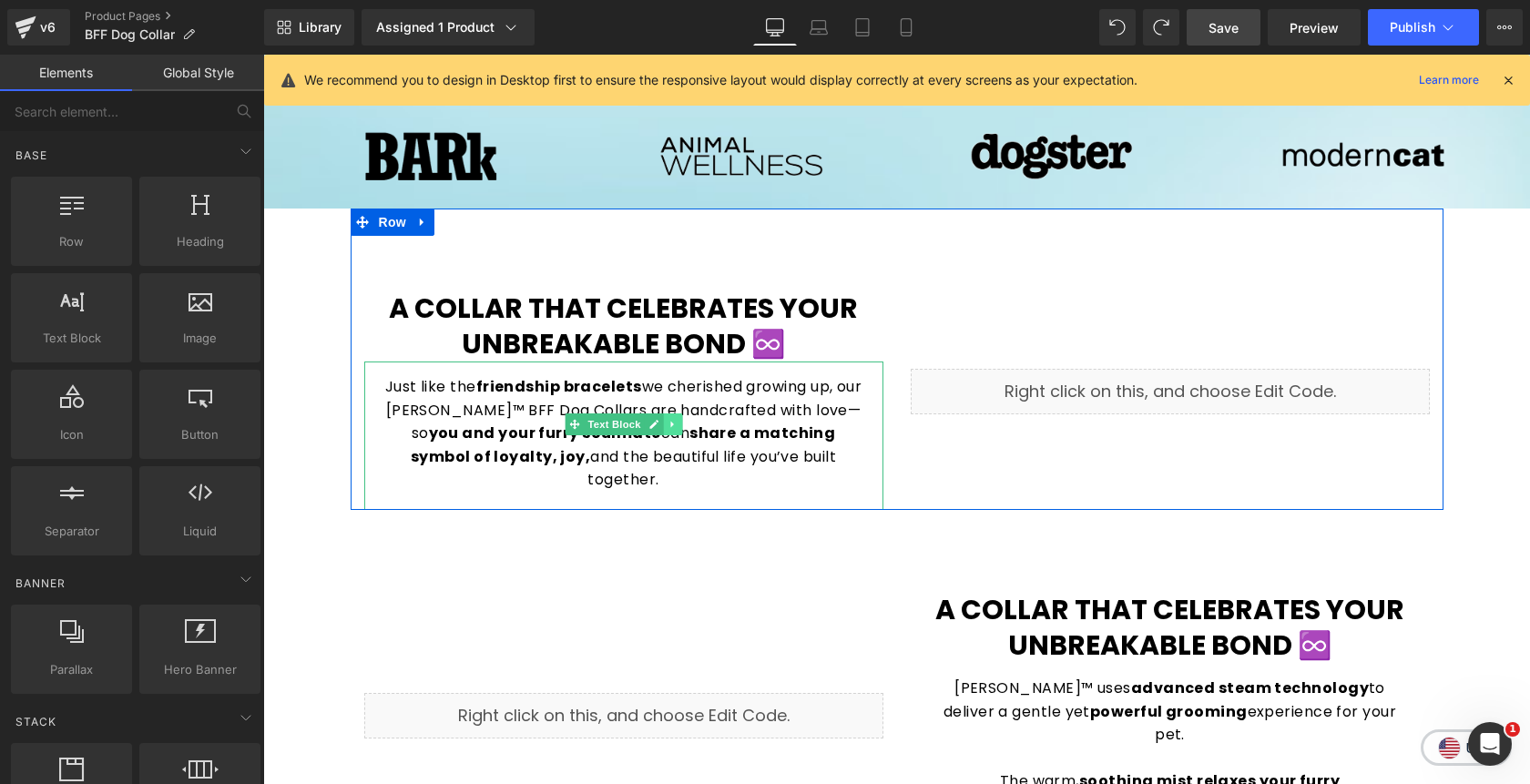
click at [673, 429] on icon at bounding box center [672, 424] width 10 height 11
click at [667, 431] on link at bounding box center [664, 424] width 19 height 22
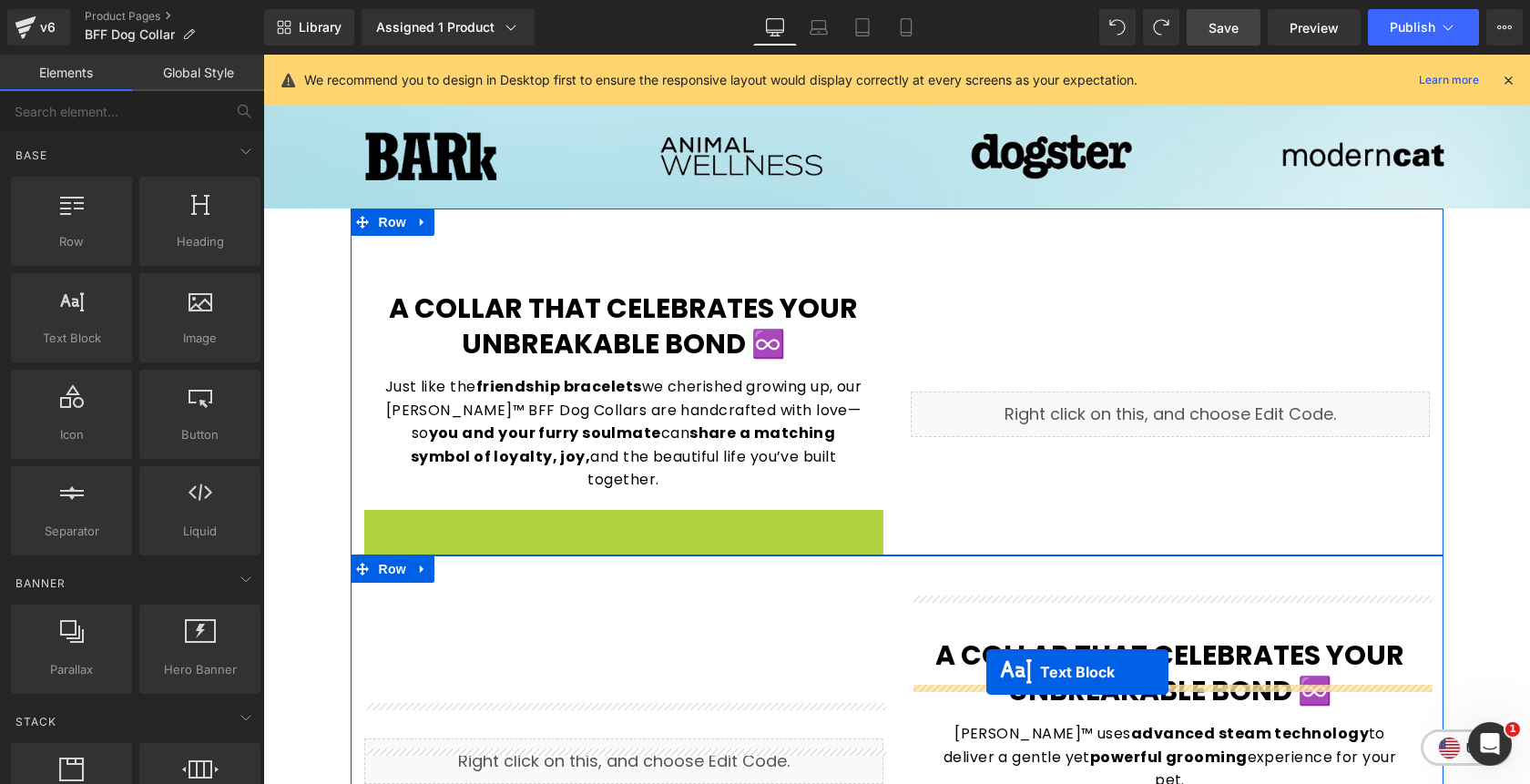
drag, startPoint x: 574, startPoint y: 547, endPoint x: 986, endPoint y: 672, distance: 430.5
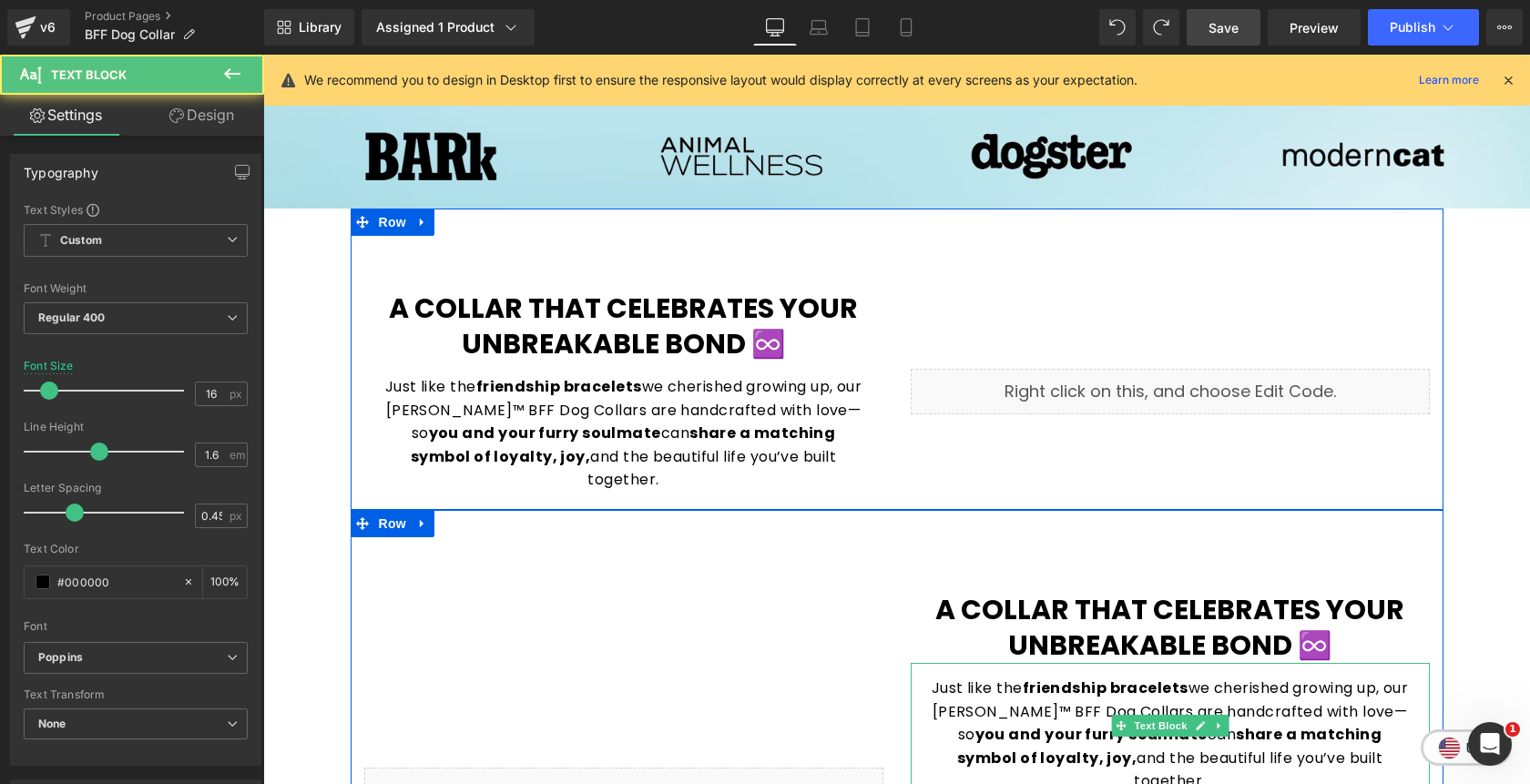
scroll to position [1046, 0]
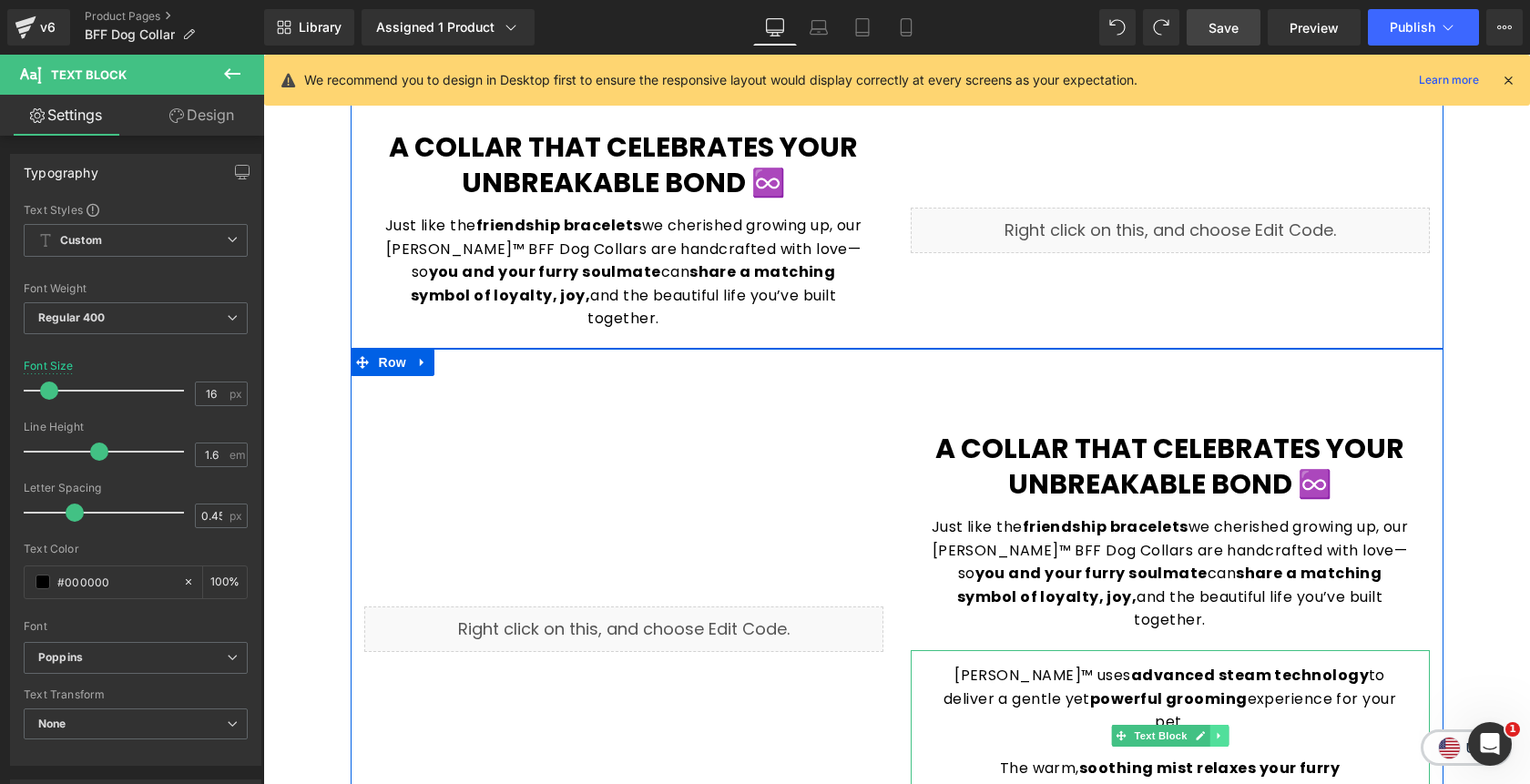
click at [1224, 730] on icon at bounding box center [1219, 736] width 10 height 11
click at [1226, 731] on icon at bounding box center [1228, 736] width 10 height 10
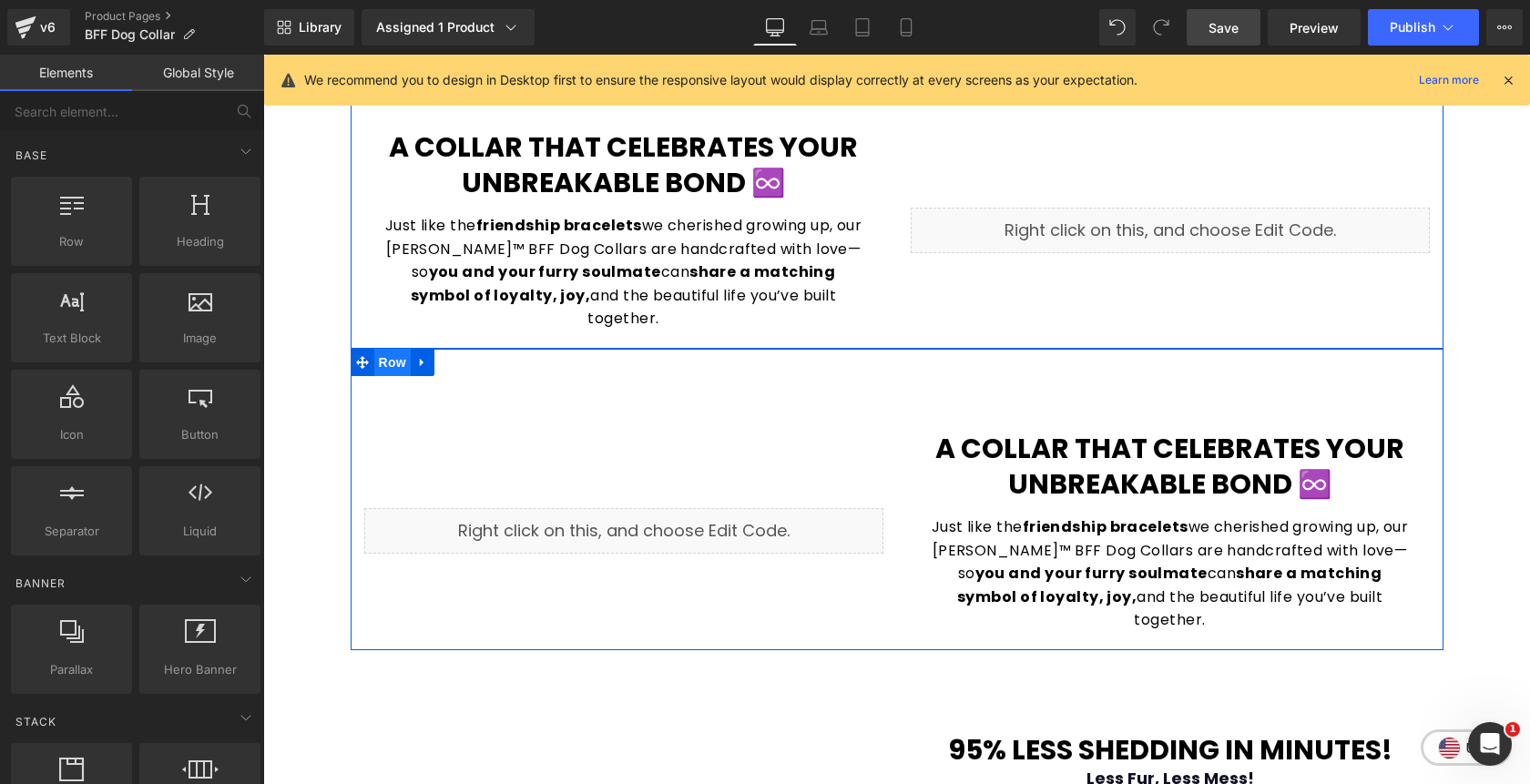
click at [393, 349] on span "Row" at bounding box center [392, 362] width 37 height 27
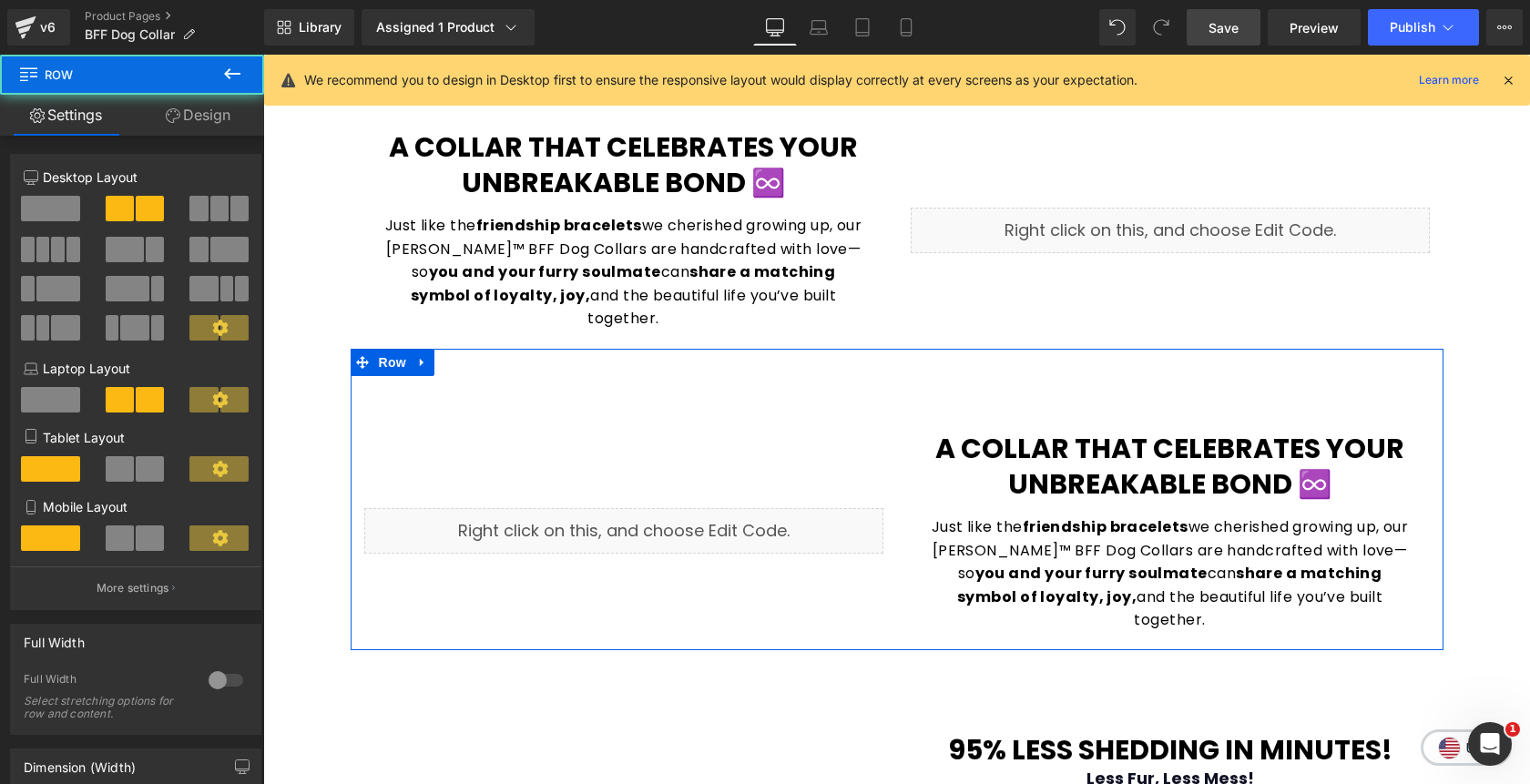
click at [213, 121] on link "Design" at bounding box center [198, 114] width 132 height 41
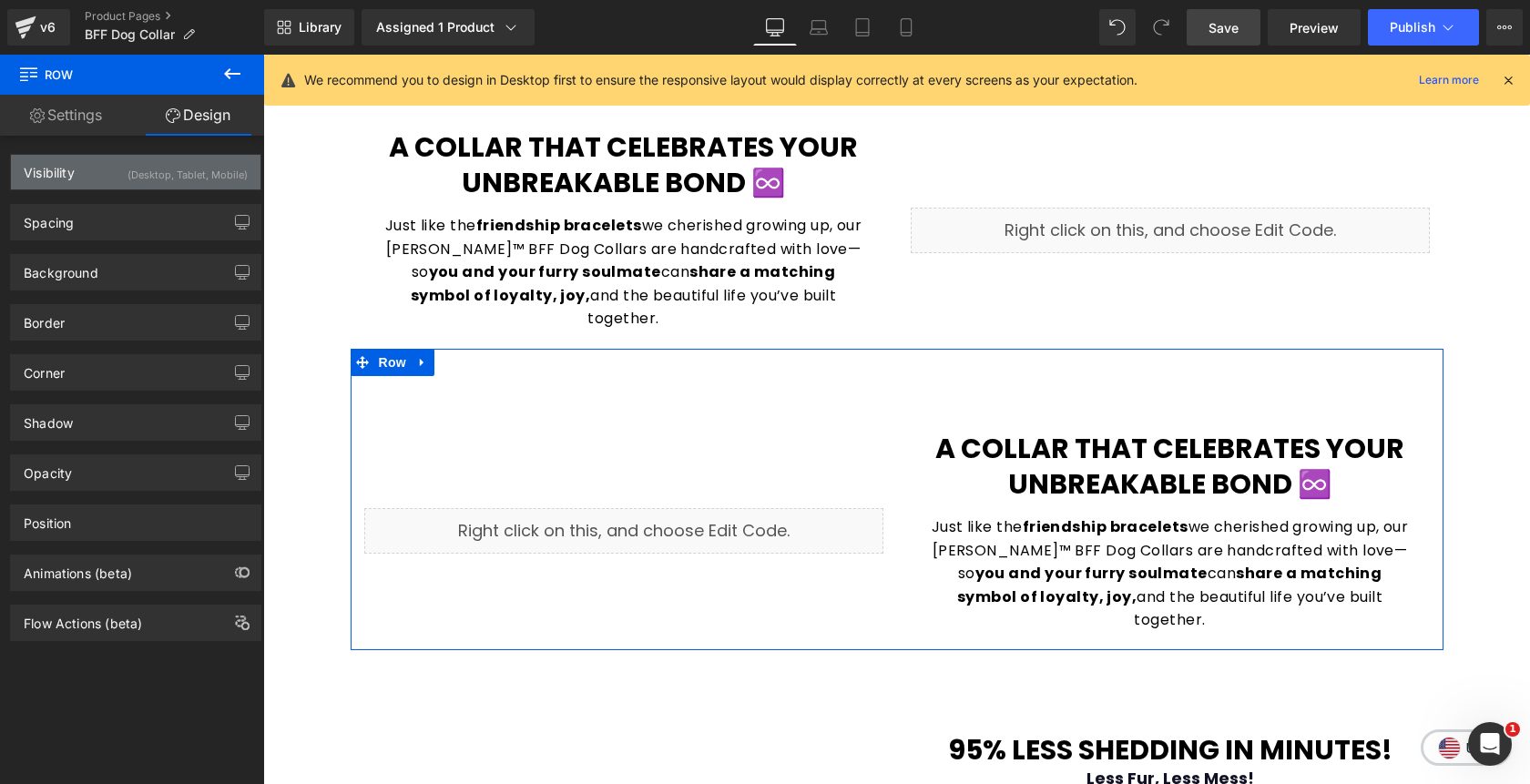
click at [195, 165] on div "(Desktop, Tablet, Mobile)" at bounding box center [188, 170] width 121 height 30
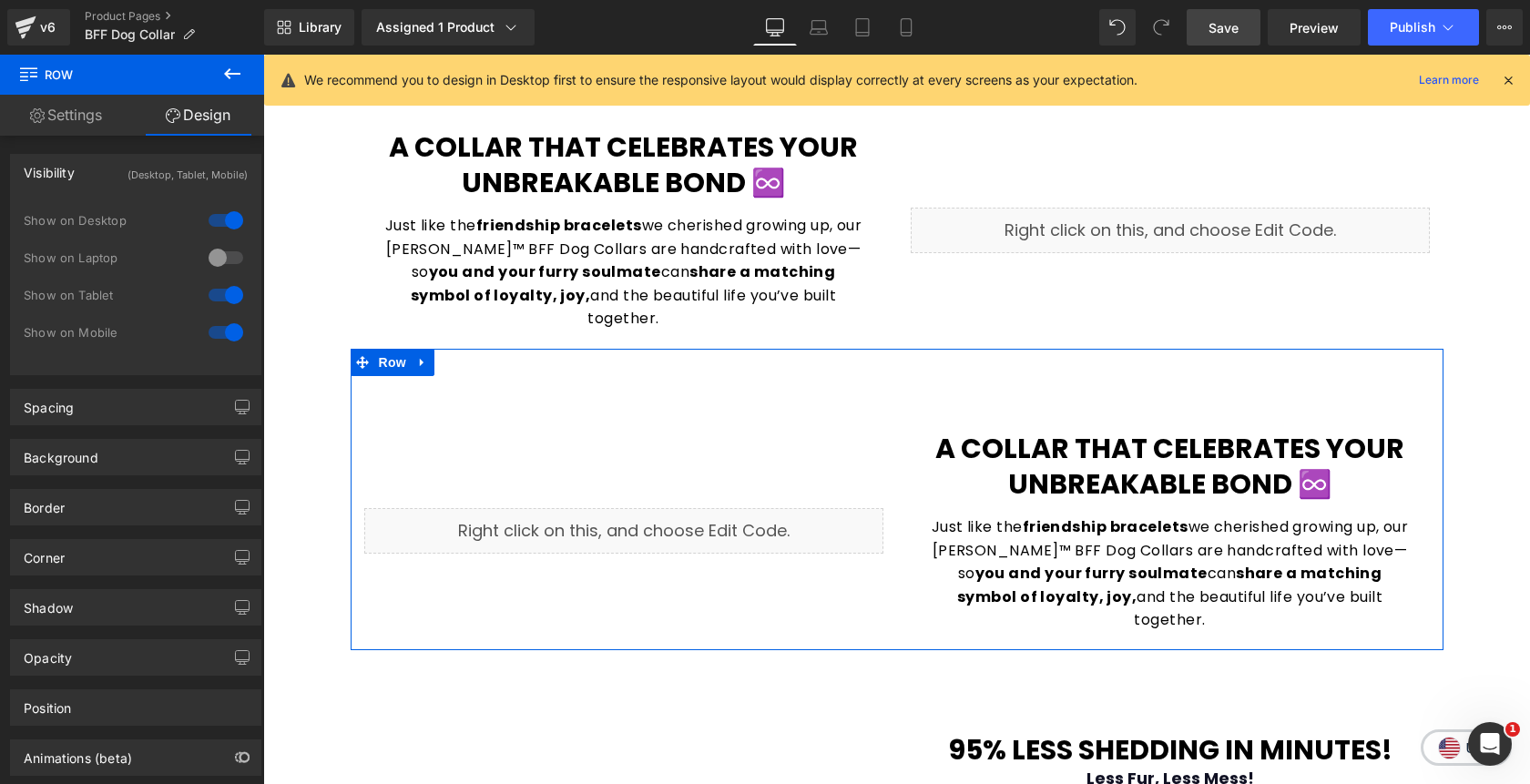
click at [225, 222] on div at bounding box center [225, 220] width 43 height 29
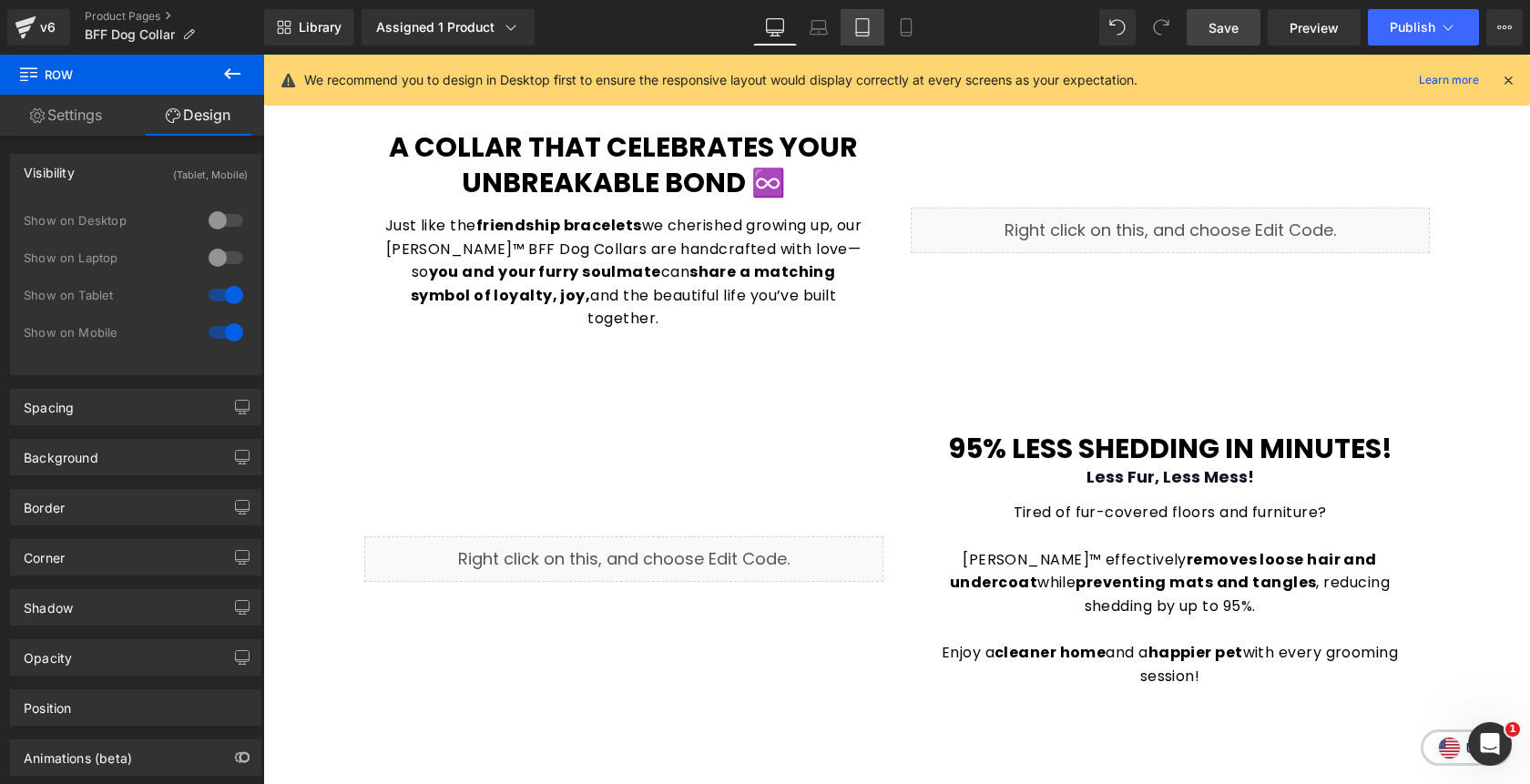
click at [869, 24] on icon at bounding box center [863, 27] width 13 height 17
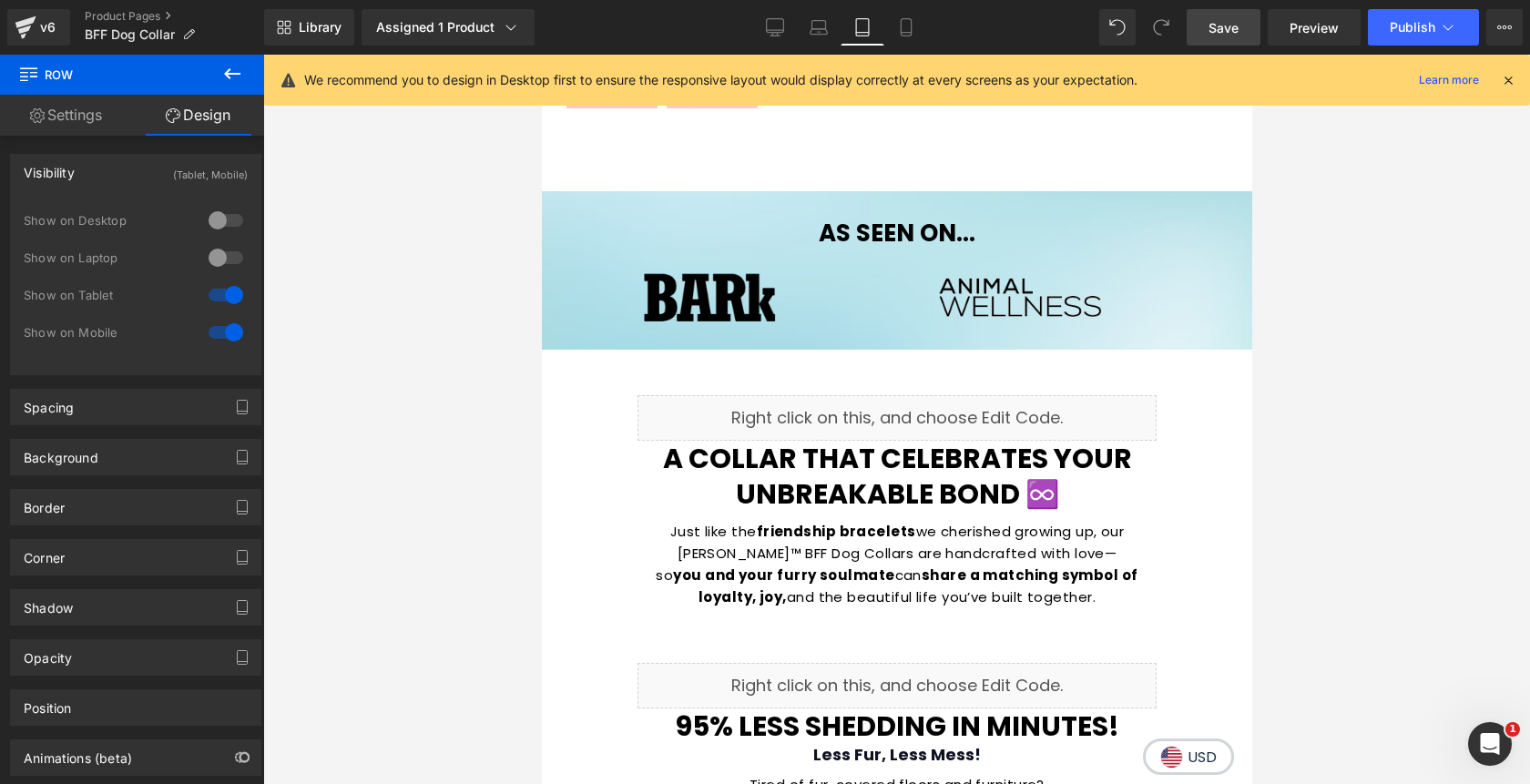
scroll to position [1094, 0]
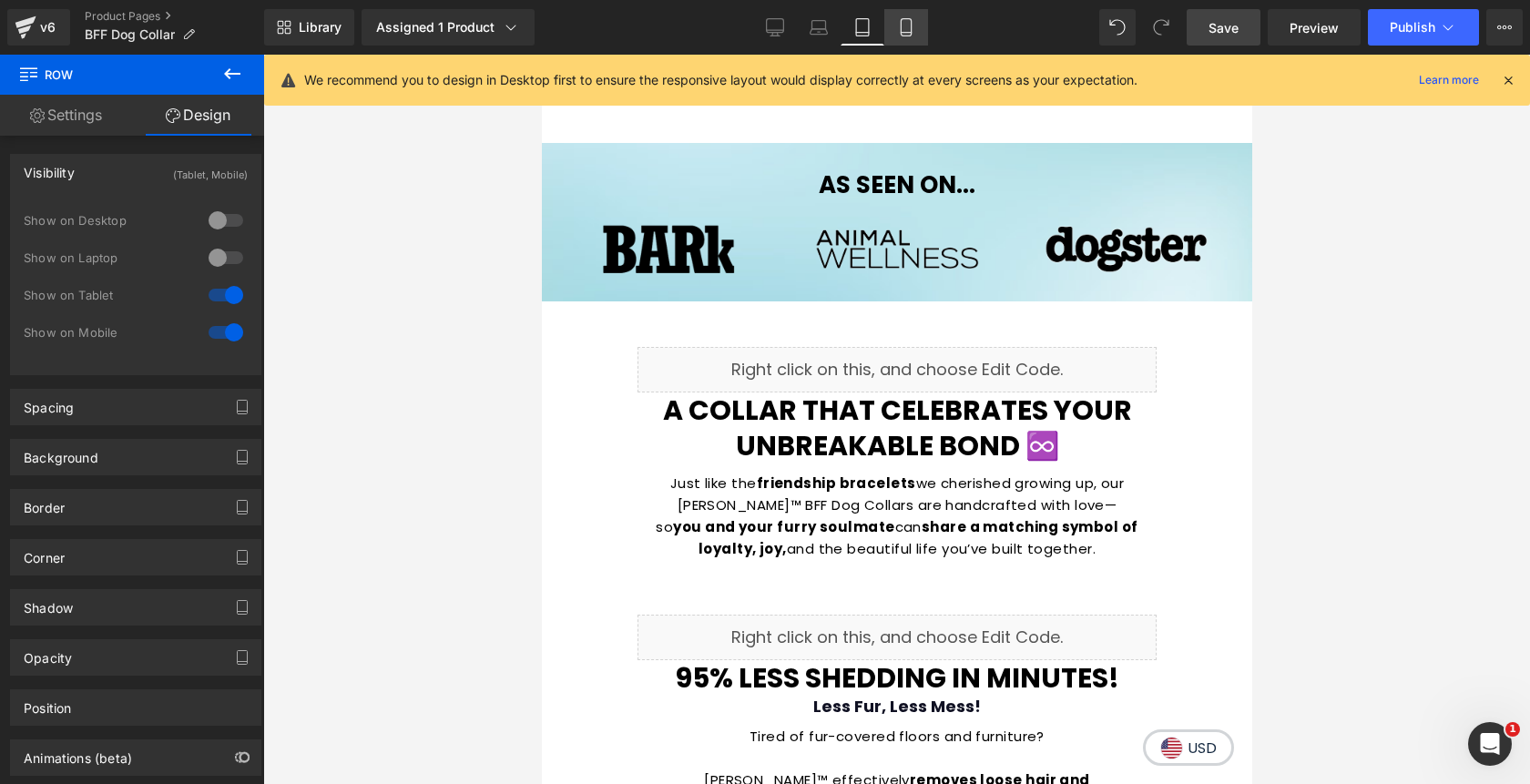
click at [910, 39] on link "Mobile" at bounding box center [906, 27] width 43 height 37
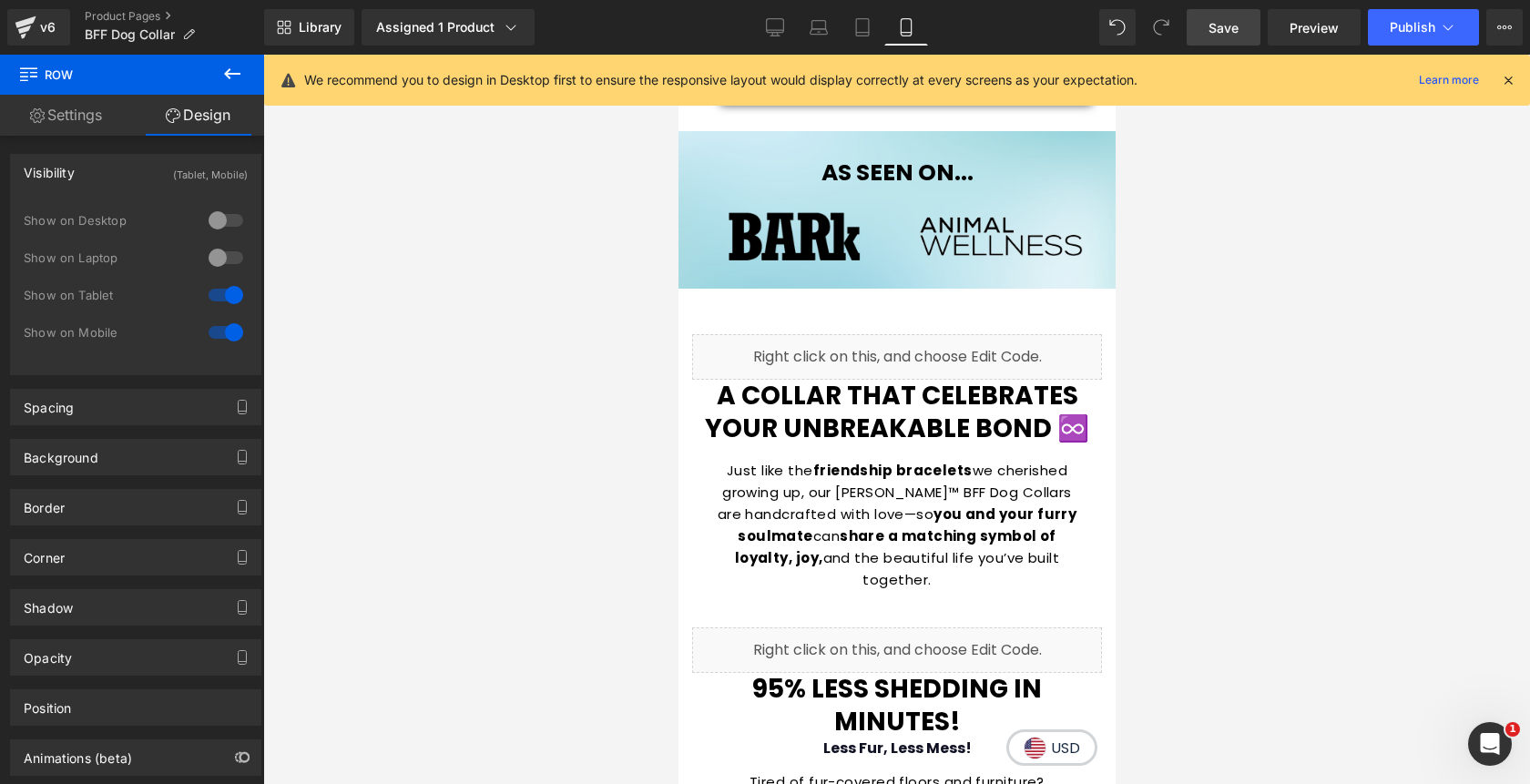
scroll to position [1168, 0]
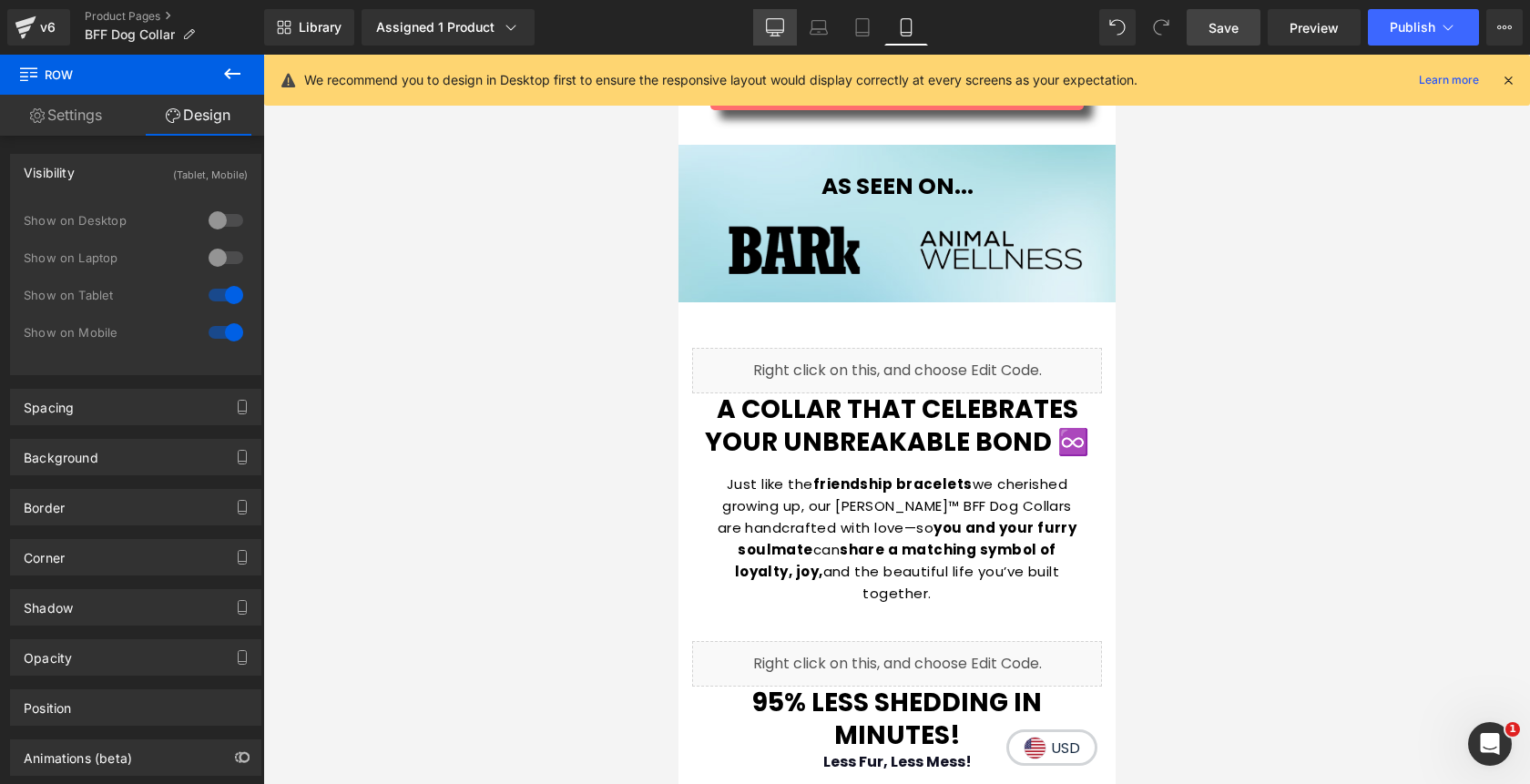
click at [767, 35] on icon at bounding box center [775, 26] width 18 height 18
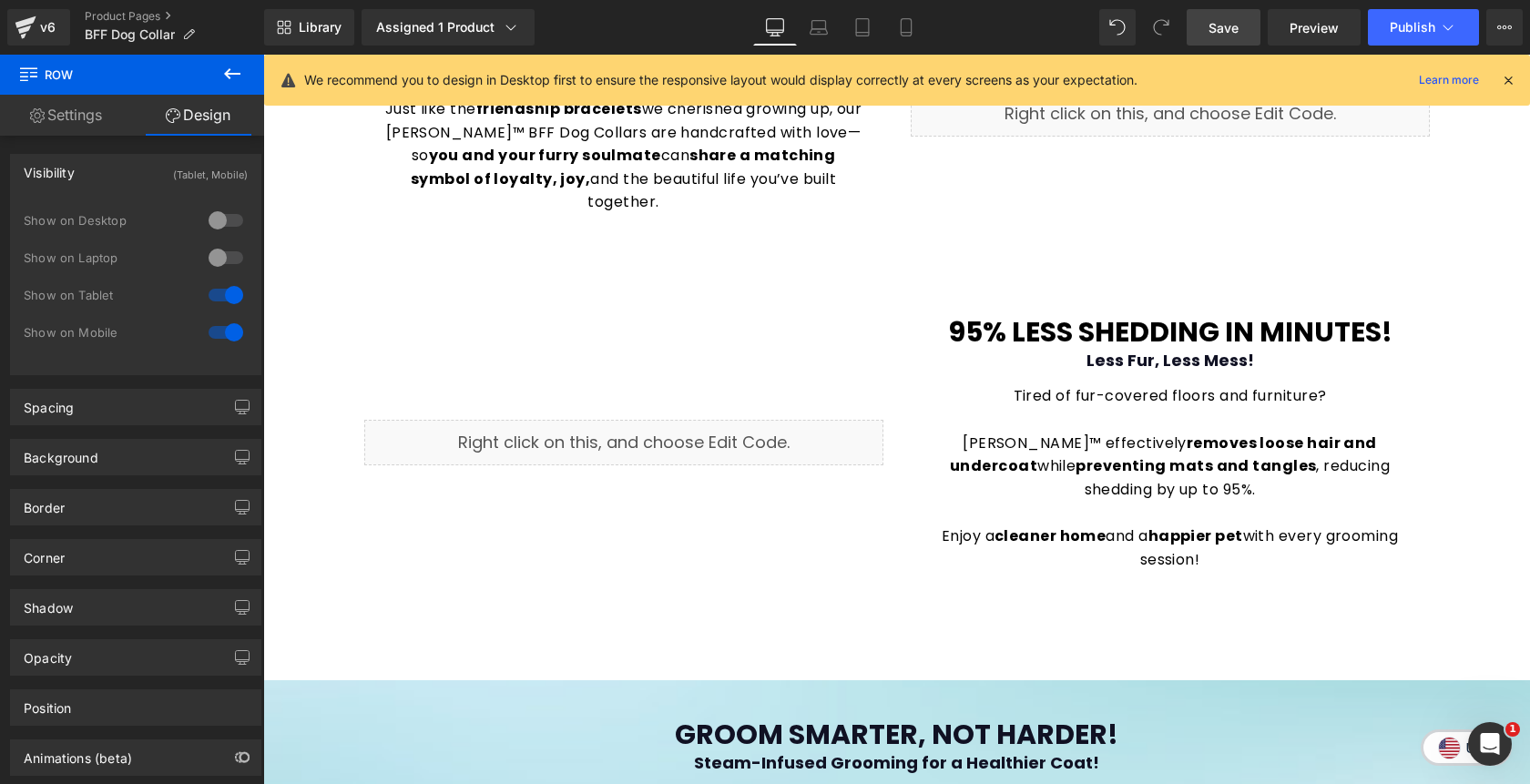
scroll to position [1162, 0]
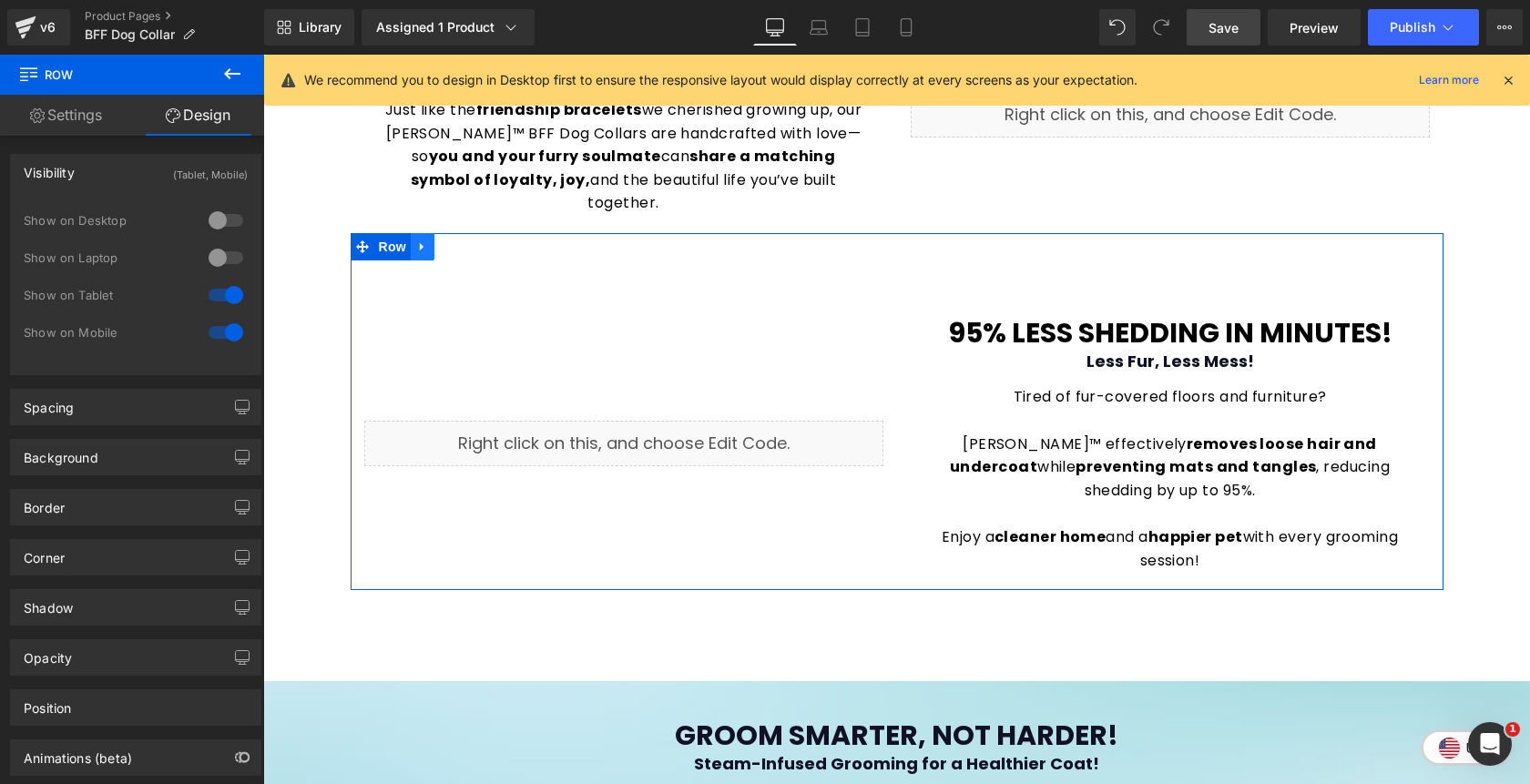
click at [426, 233] on link at bounding box center [422, 246] width 24 height 27
click at [471, 233] on link at bounding box center [469, 246] width 24 height 27
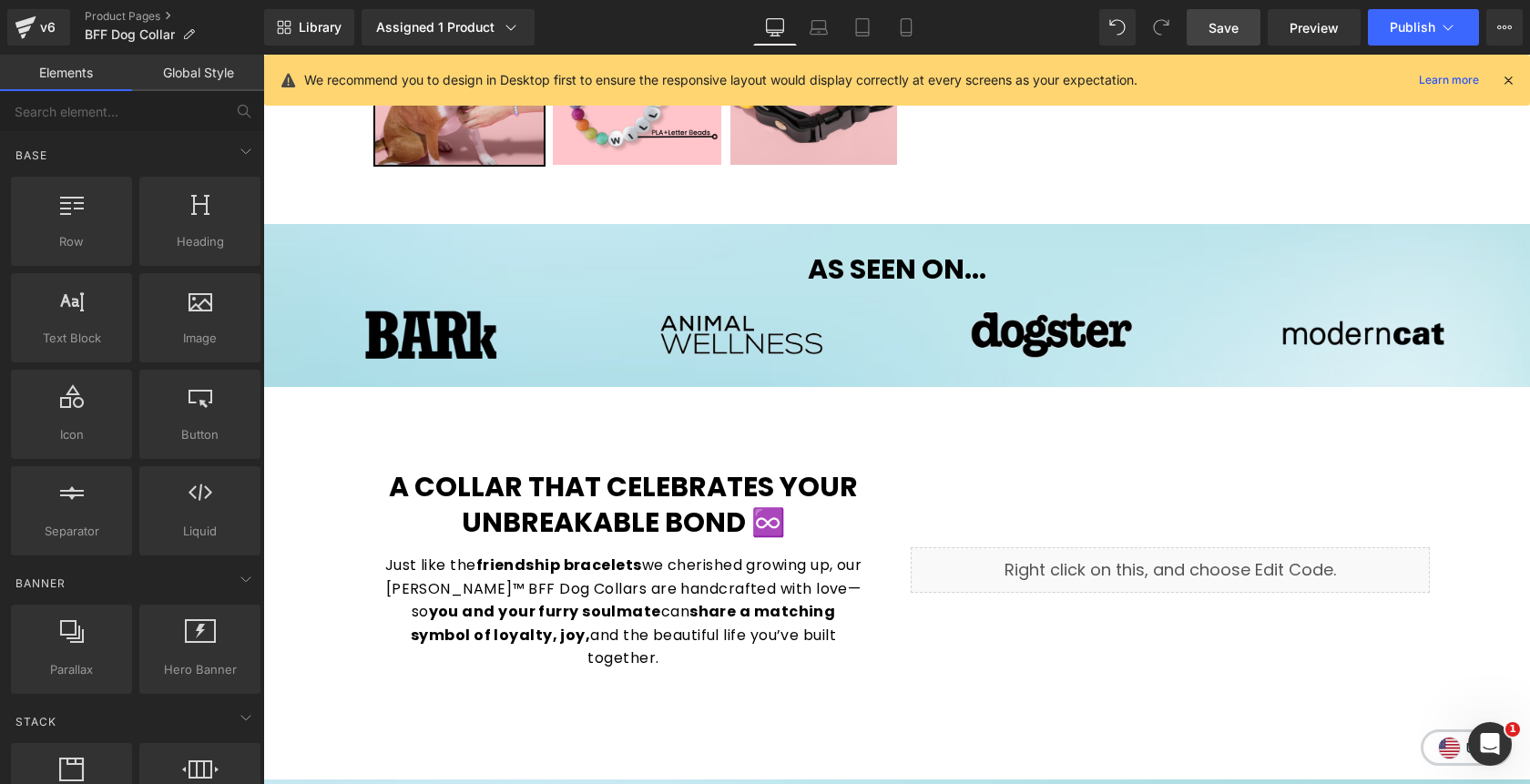
scroll to position [705, 0]
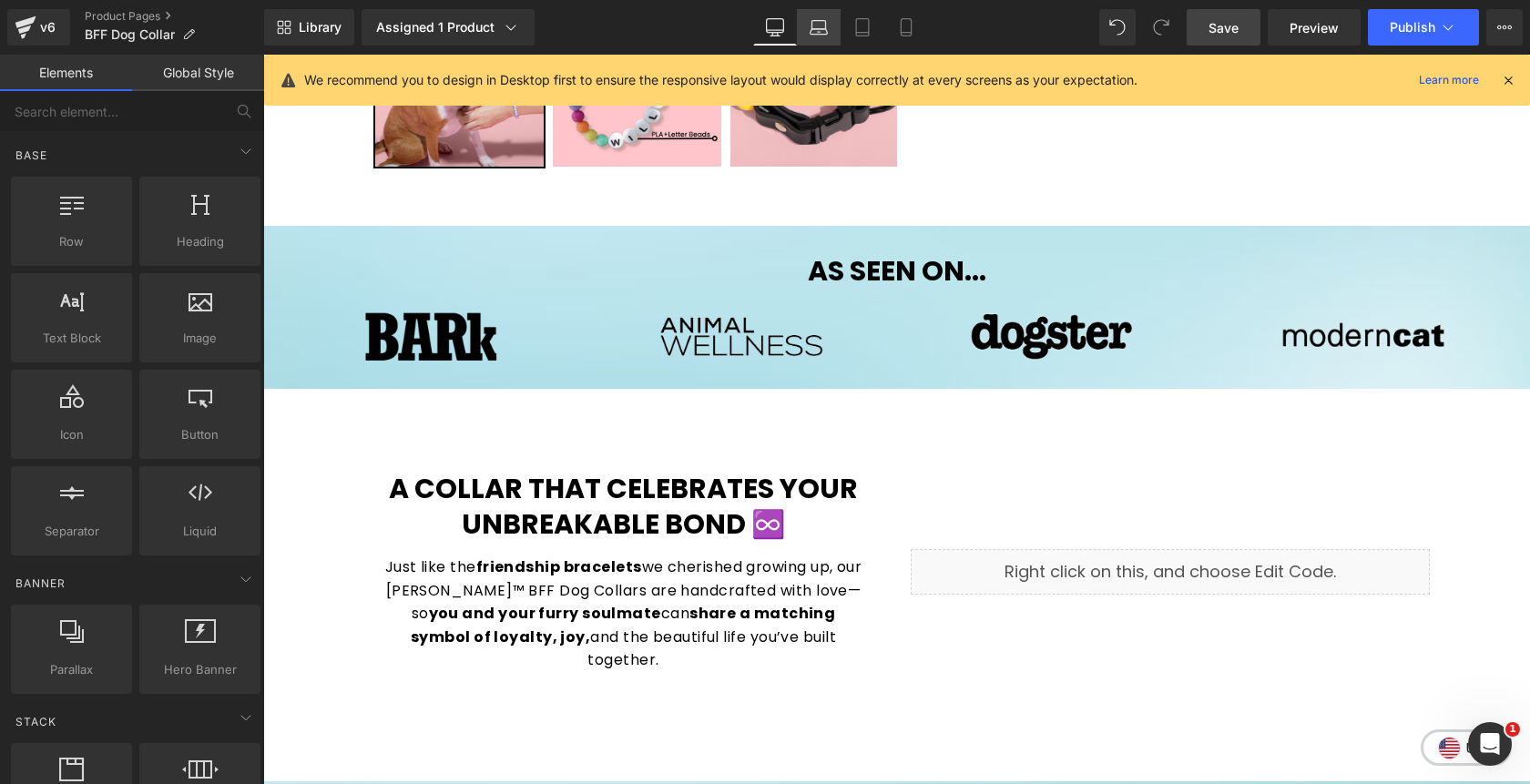
click at [816, 38] on link "Laptop" at bounding box center [818, 27] width 43 height 37
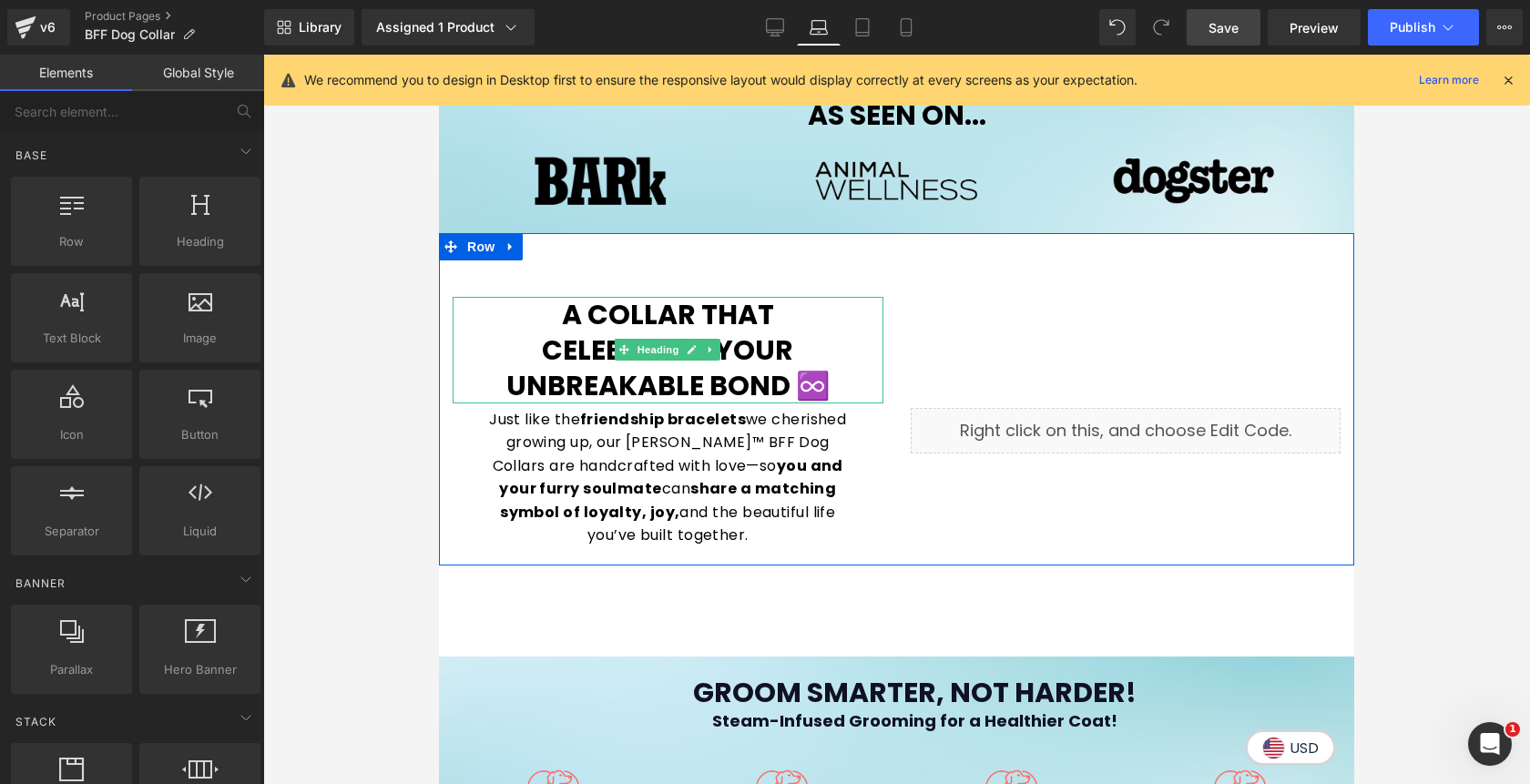
scroll to position [751, 0]
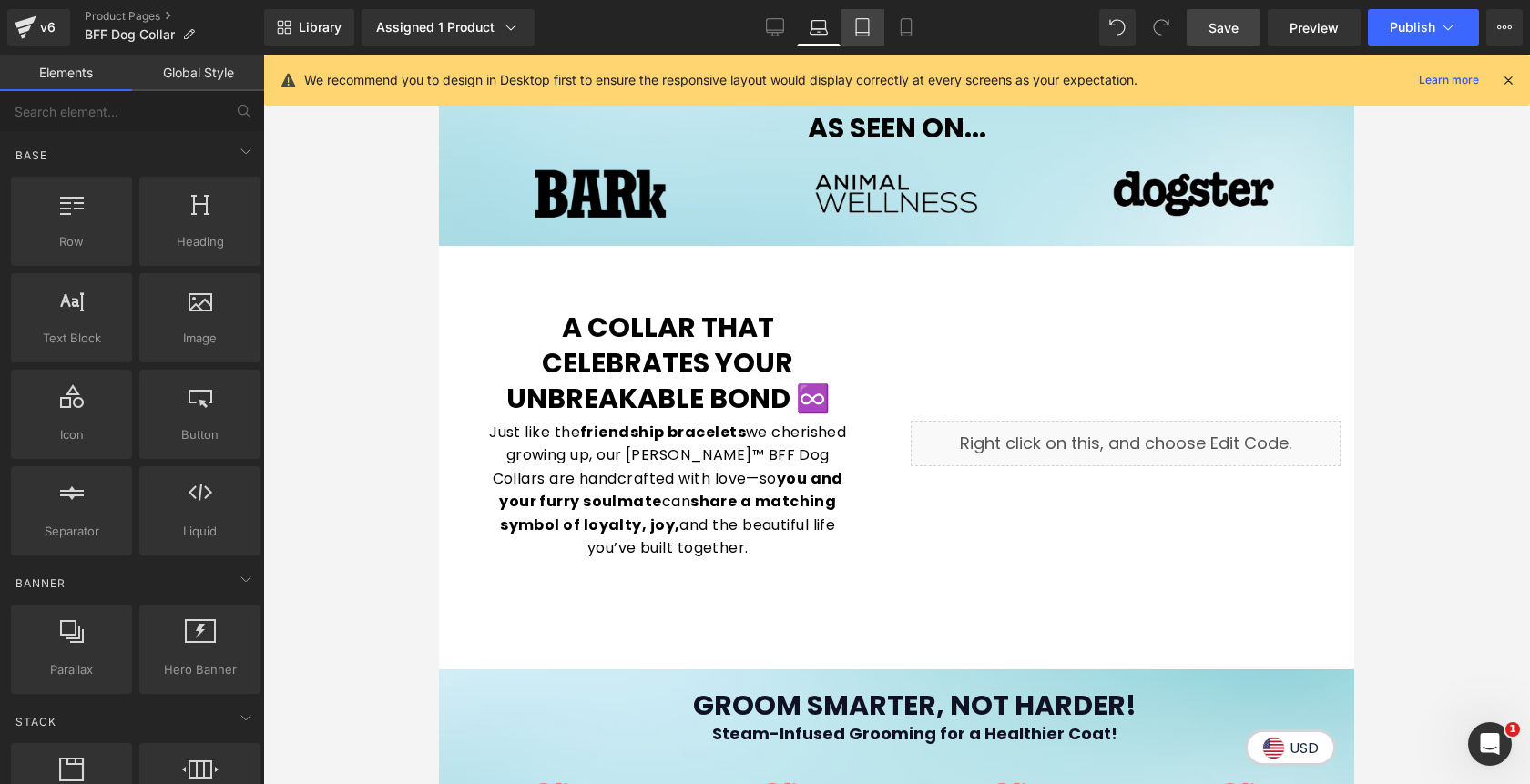
click at [869, 37] on link "Tablet" at bounding box center [863, 27] width 43 height 37
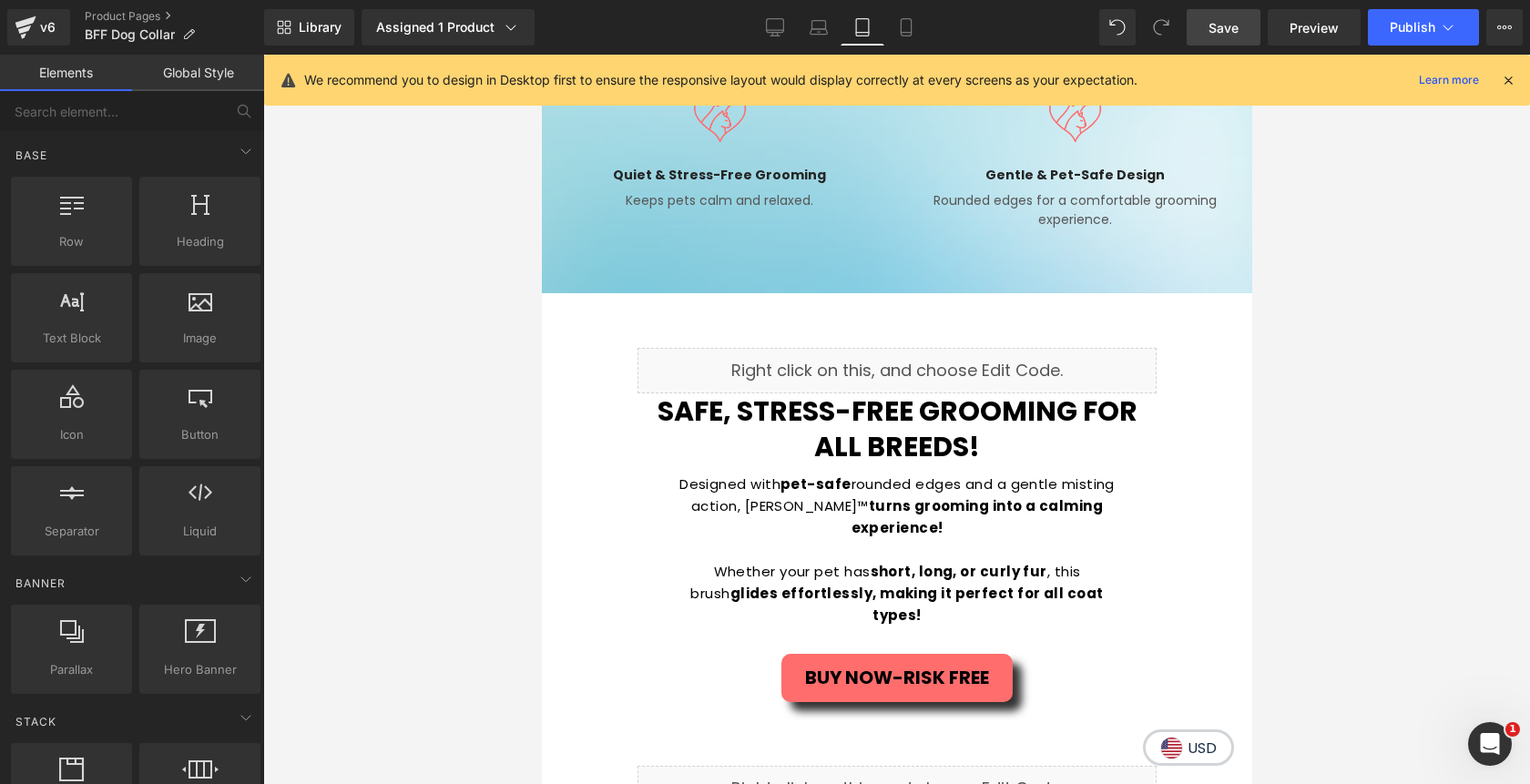
scroll to position [1931, 0]
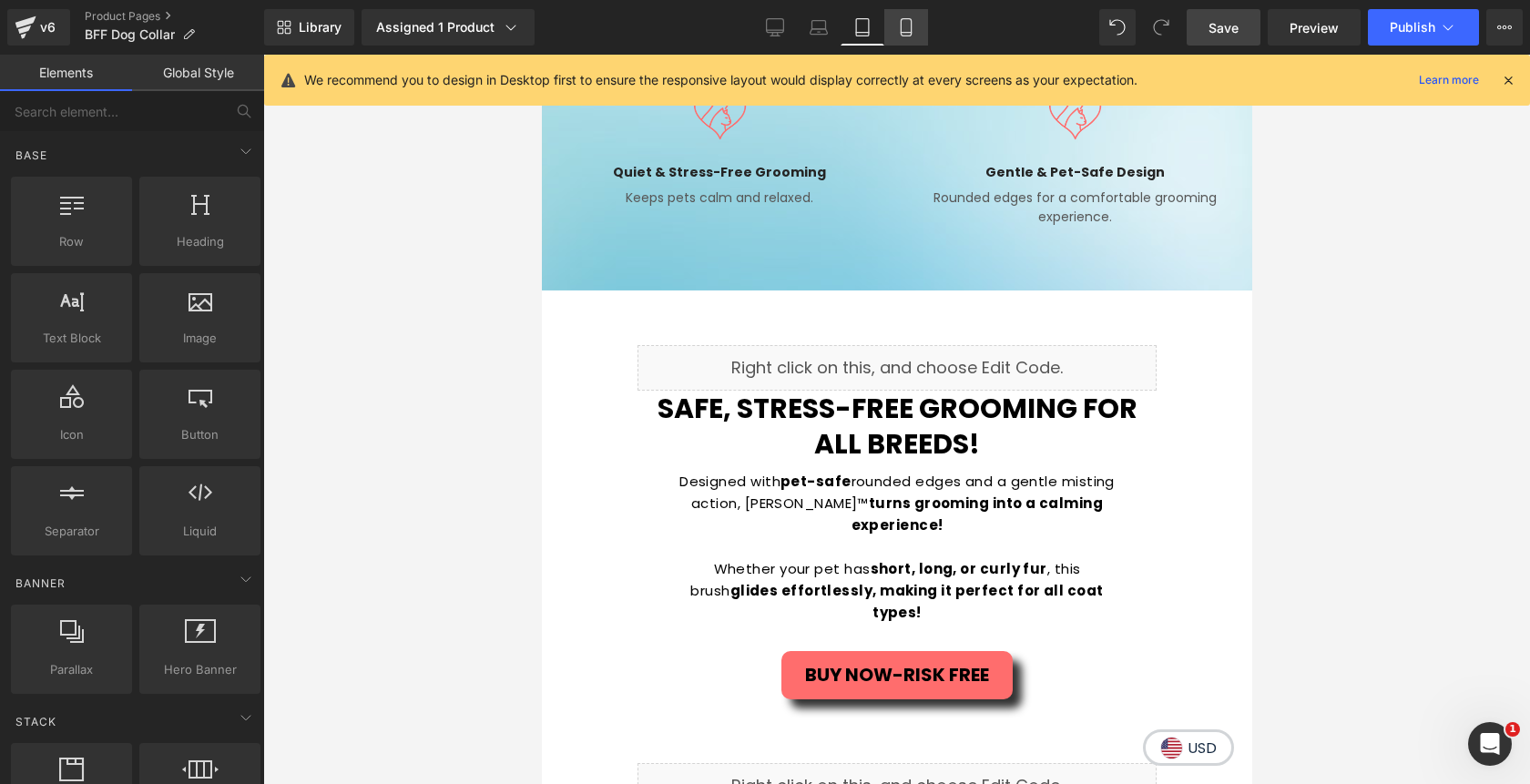
click at [902, 31] on icon at bounding box center [906, 27] width 10 height 17
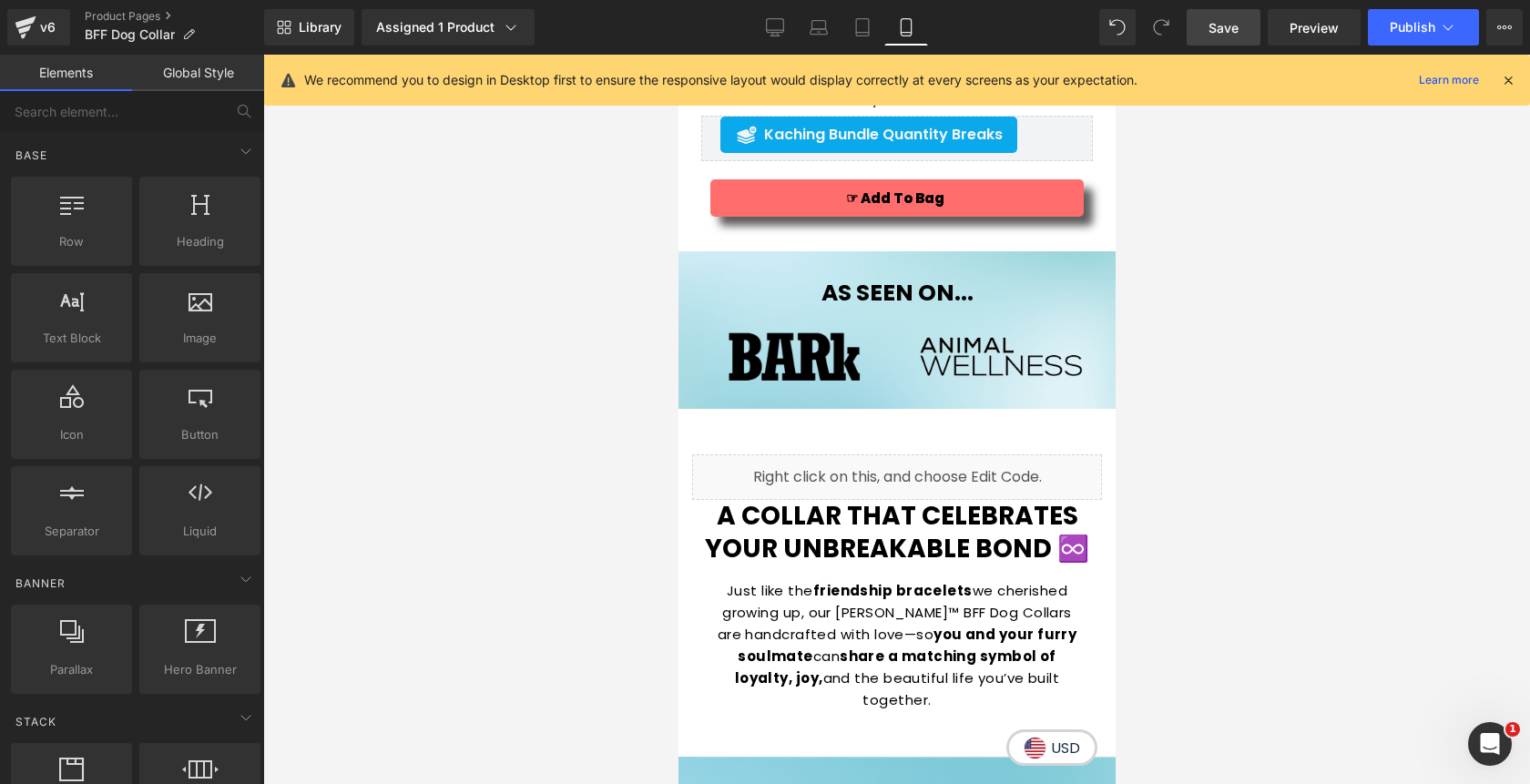
scroll to position [1057, 0]
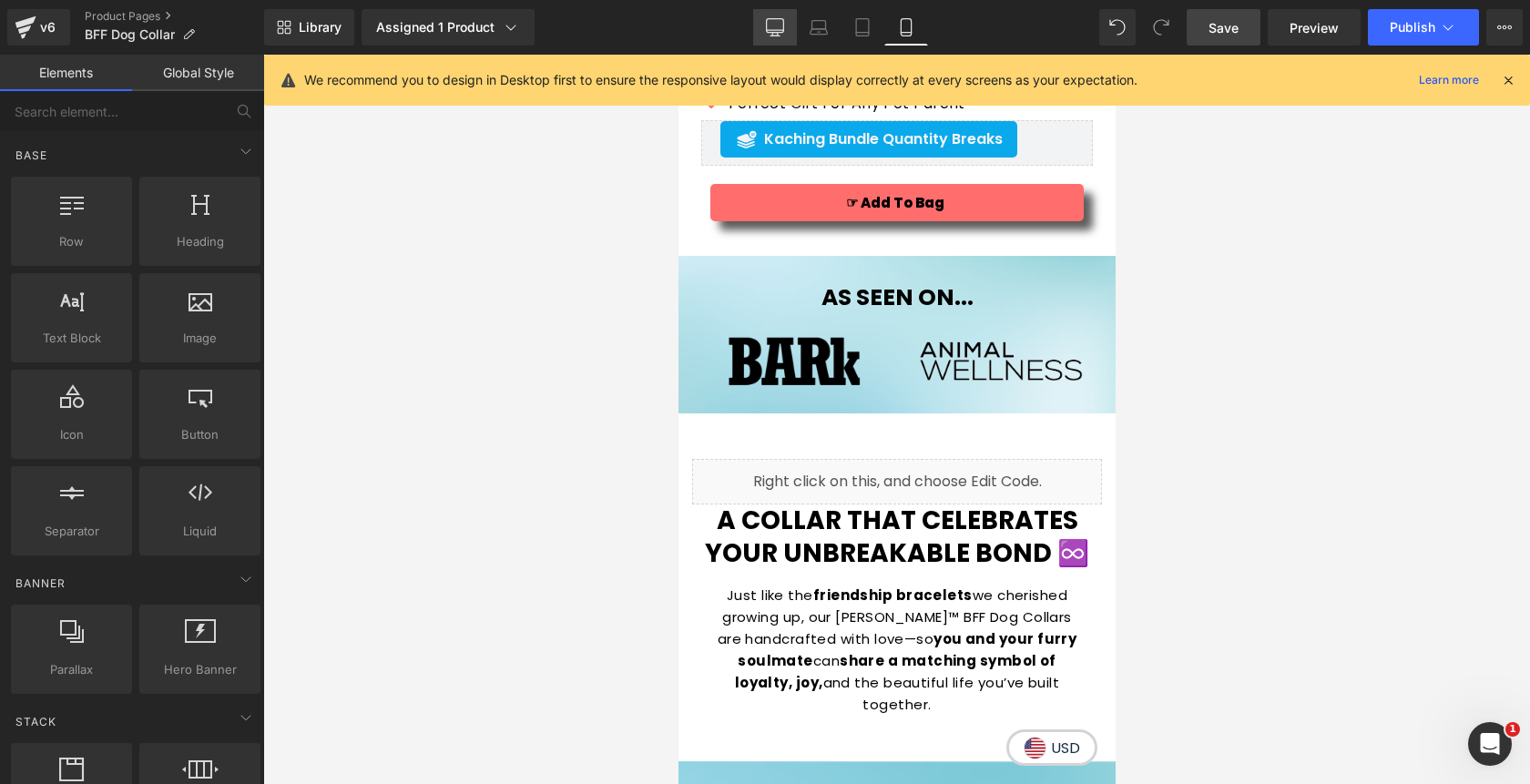
click at [767, 34] on icon at bounding box center [775, 26] width 18 height 18
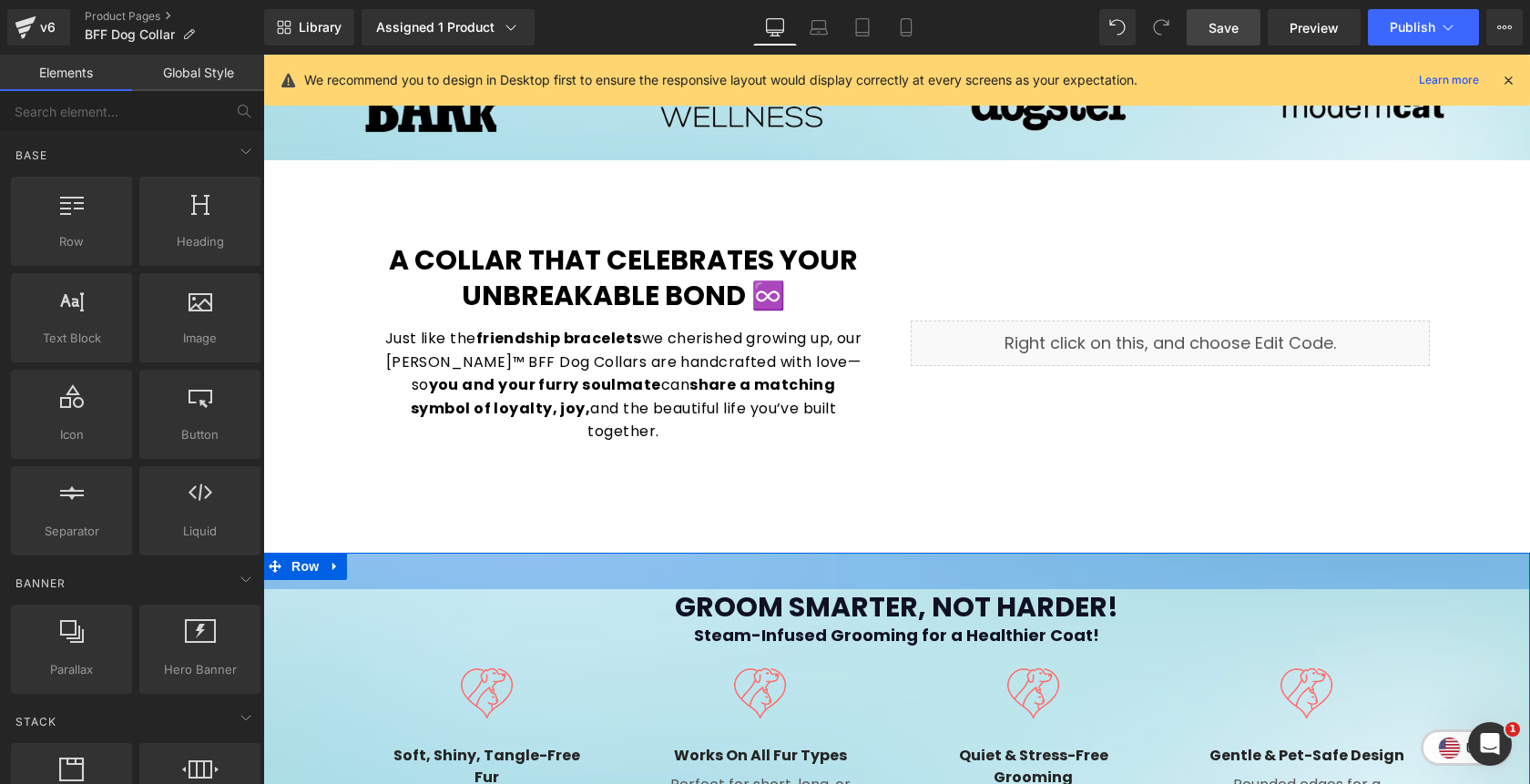
scroll to position [956, 0]
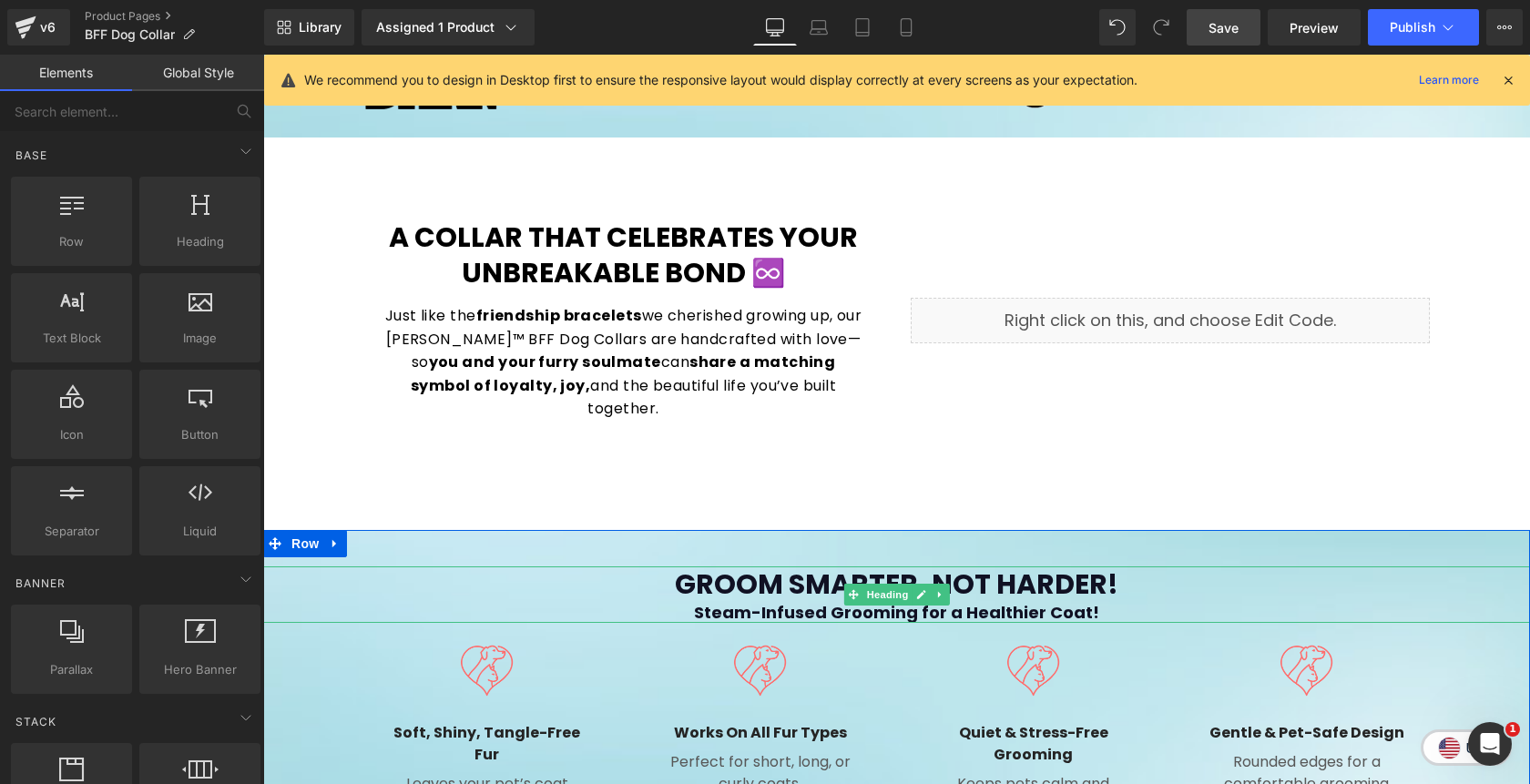
click at [1120, 602] on div "Steam-Infused Grooming for a Healthier Coat!" at bounding box center [897, 612] width 1267 height 21
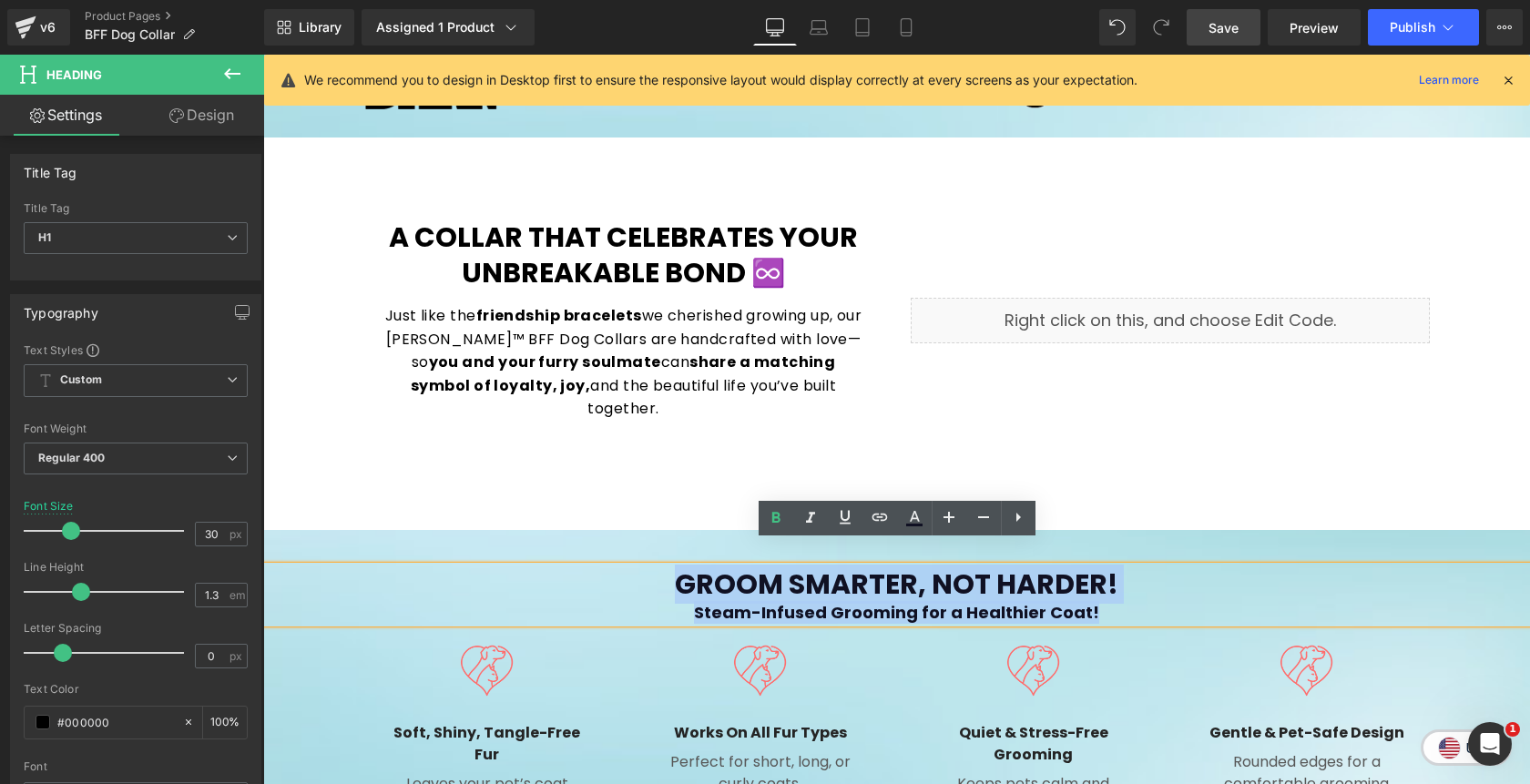
drag, startPoint x: 1120, startPoint y: 585, endPoint x: 683, endPoint y: 556, distance: 438.0
click at [683, 566] on div "Groom Smarter, Not Harder! Steam-Infused Grooming for a Healthier Coat!" at bounding box center [897, 595] width 1267 height 57
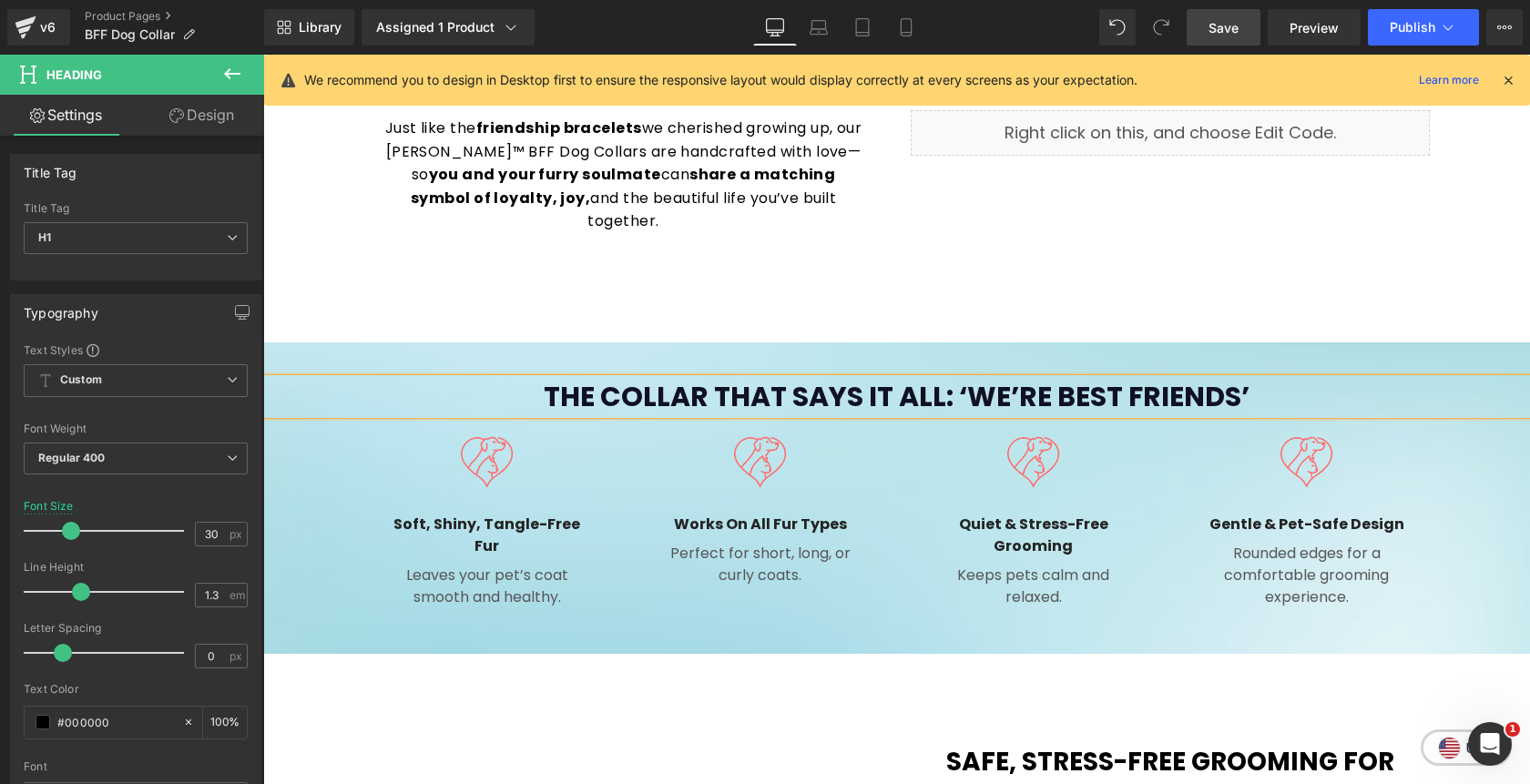
scroll to position [1147, 0]
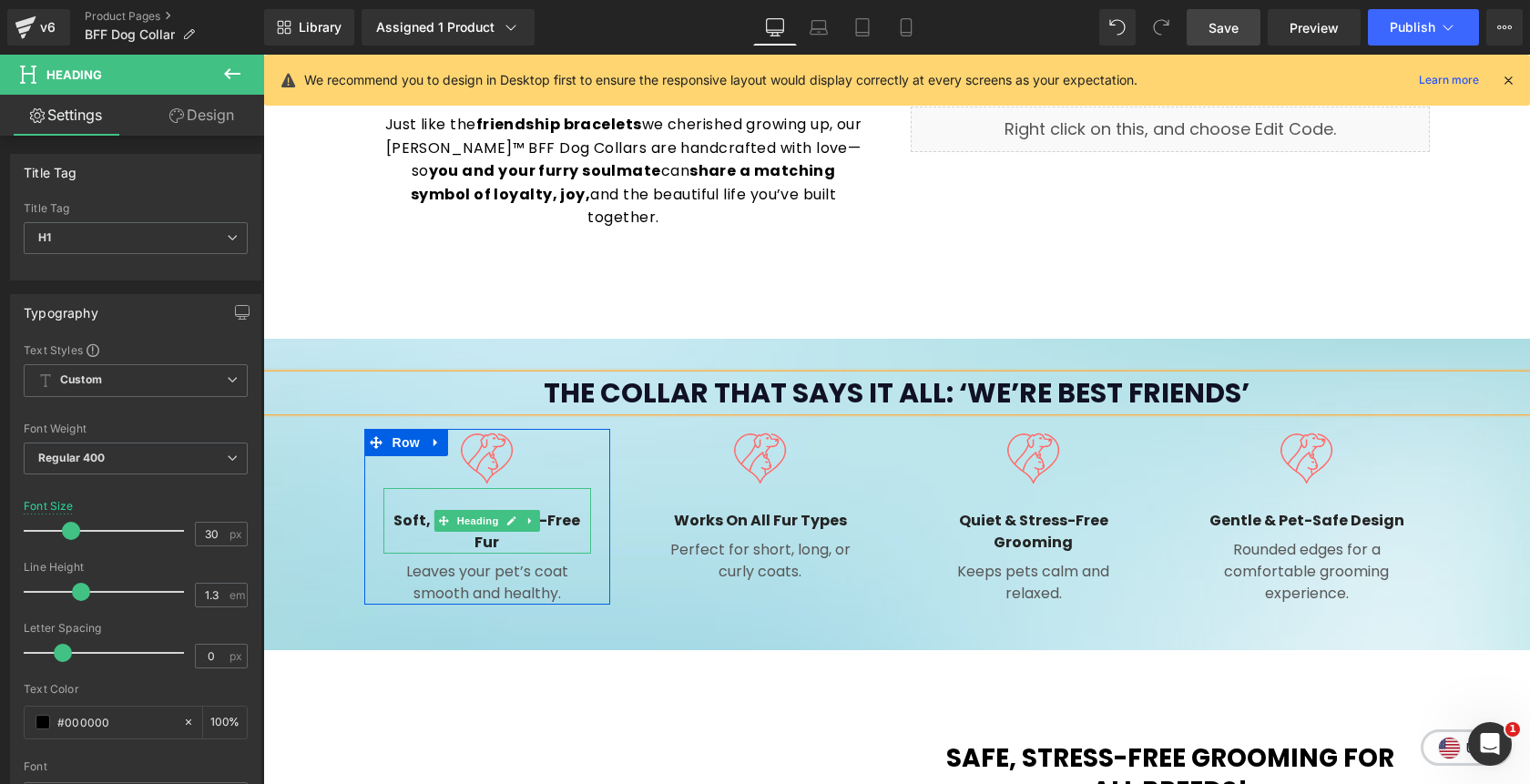
click at [573, 510] on h4 "Soft, Shiny, Tangle-Free Fur" at bounding box center [487, 531] width 207 height 43
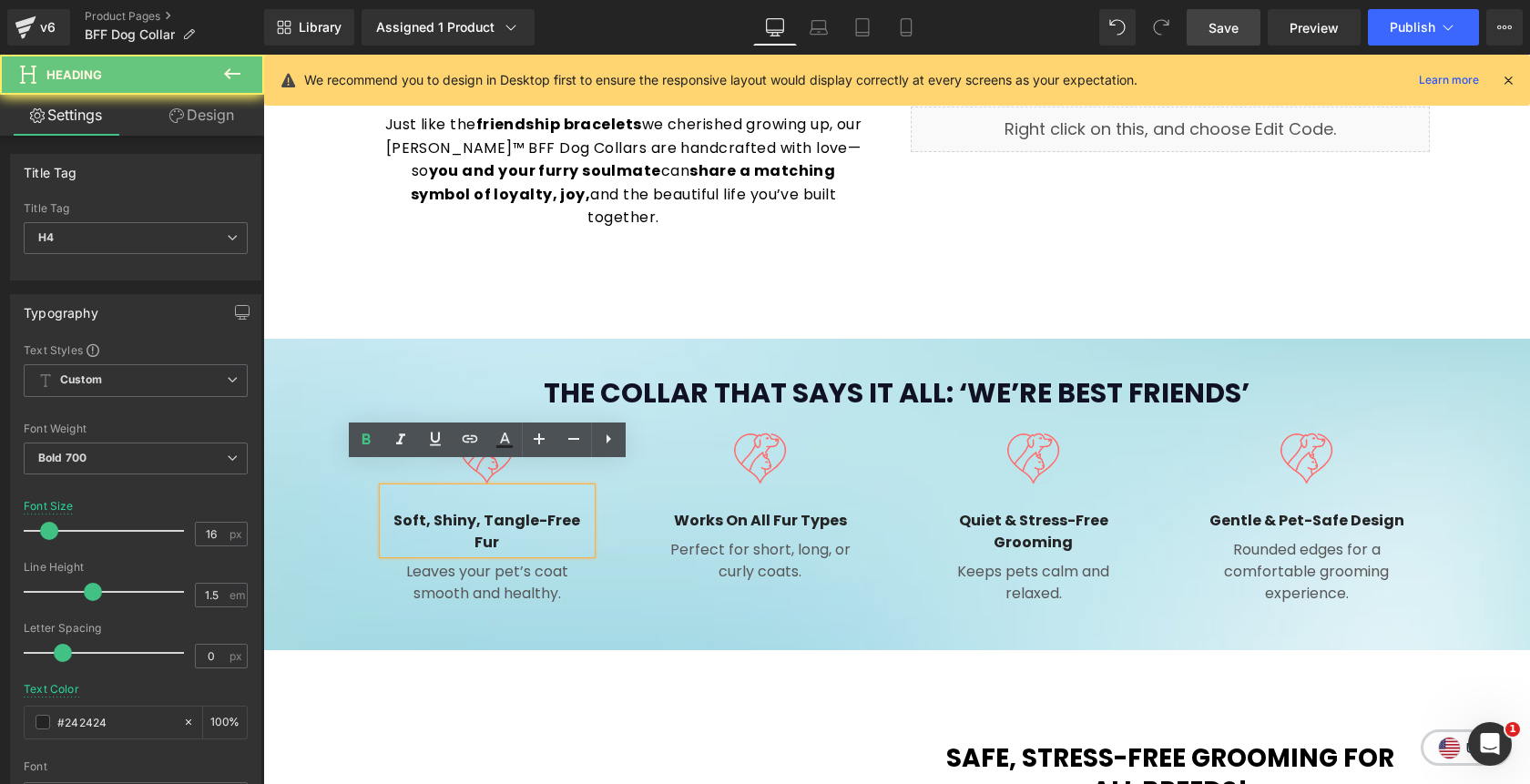
click at [573, 510] on h4 "Soft, Shiny, Tangle-Free Fur" at bounding box center [487, 531] width 207 height 43
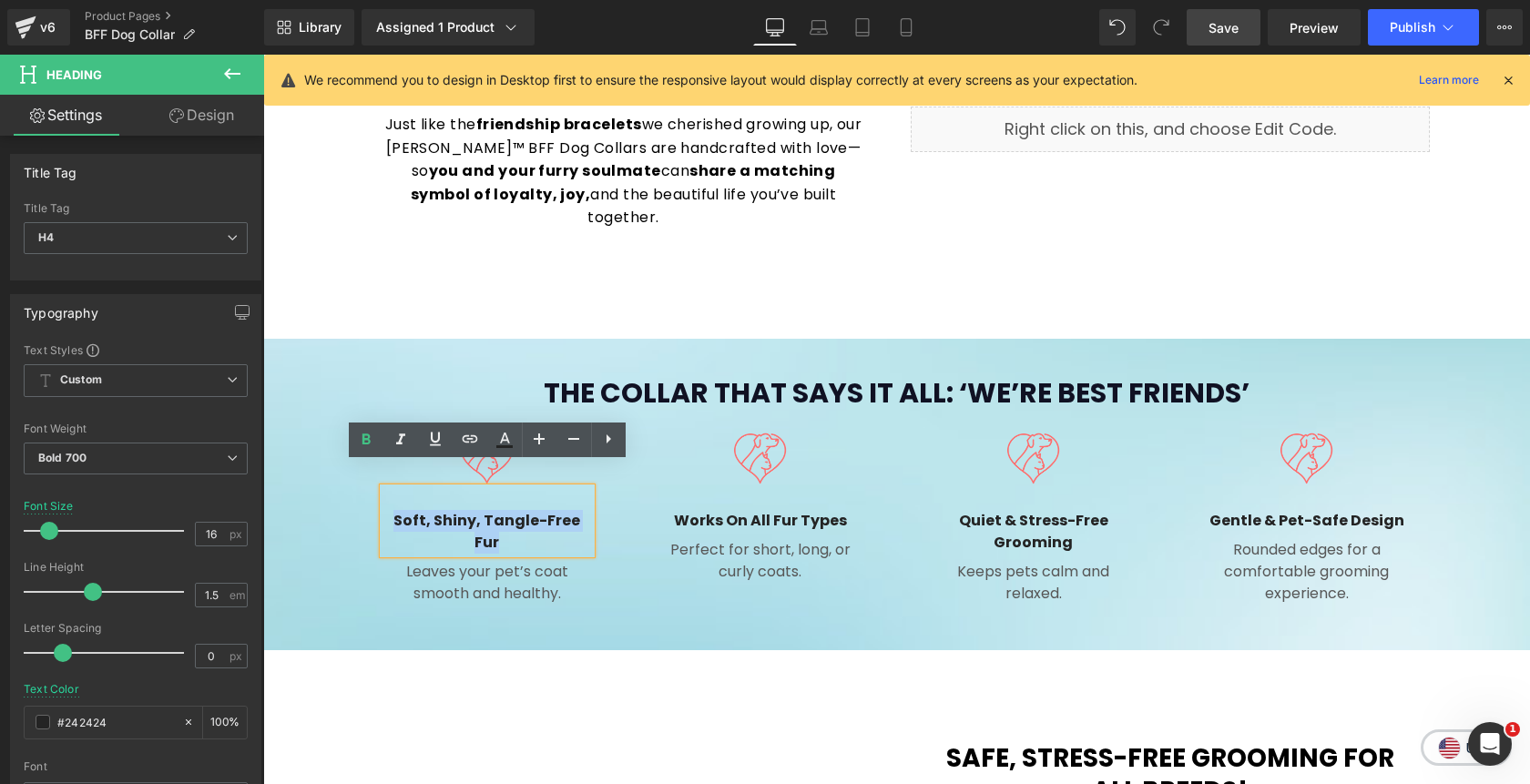
paste div
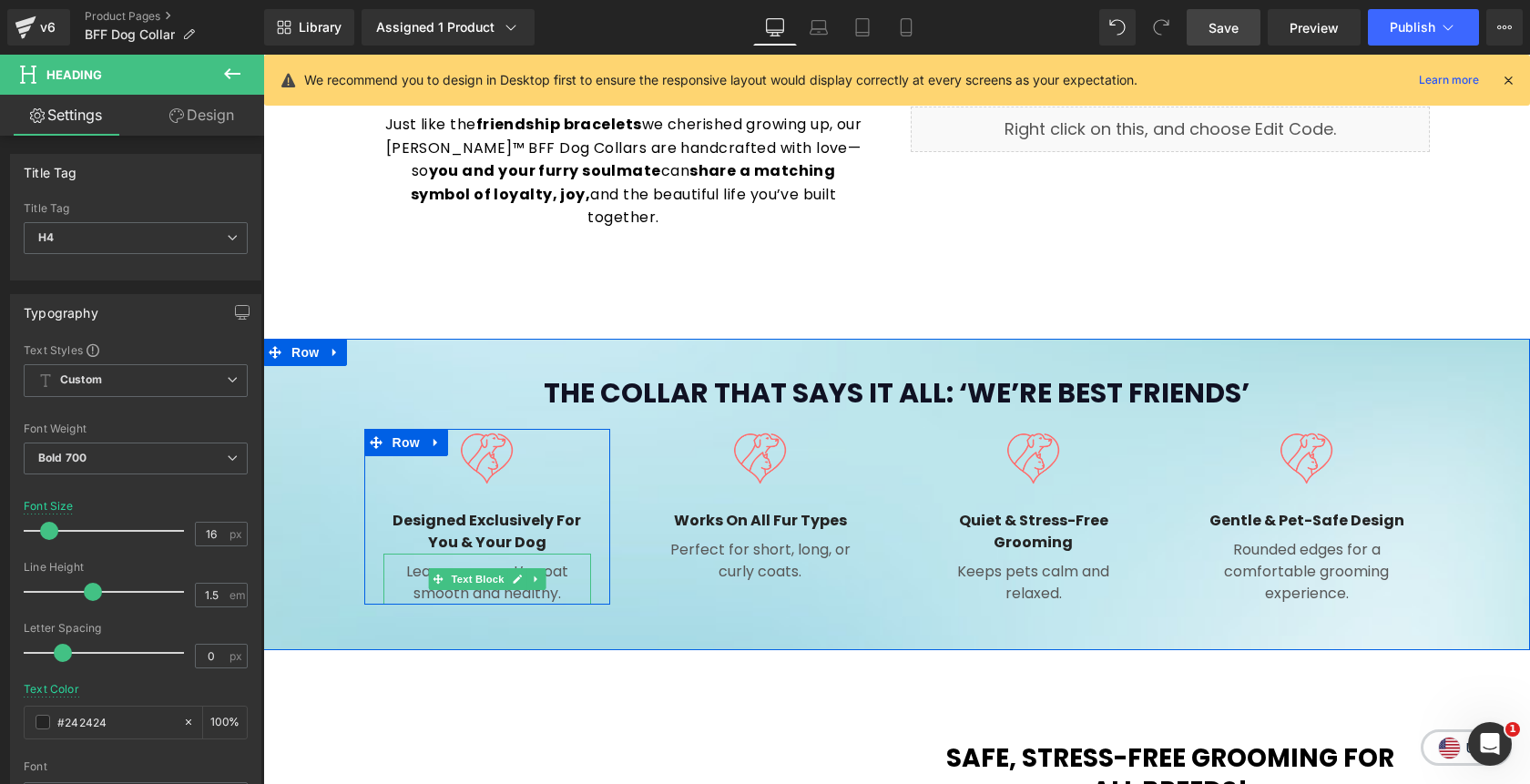
click at [571, 561] on p "Leaves your pet’s coat smooth and healthy." at bounding box center [487, 582] width 207 height 43
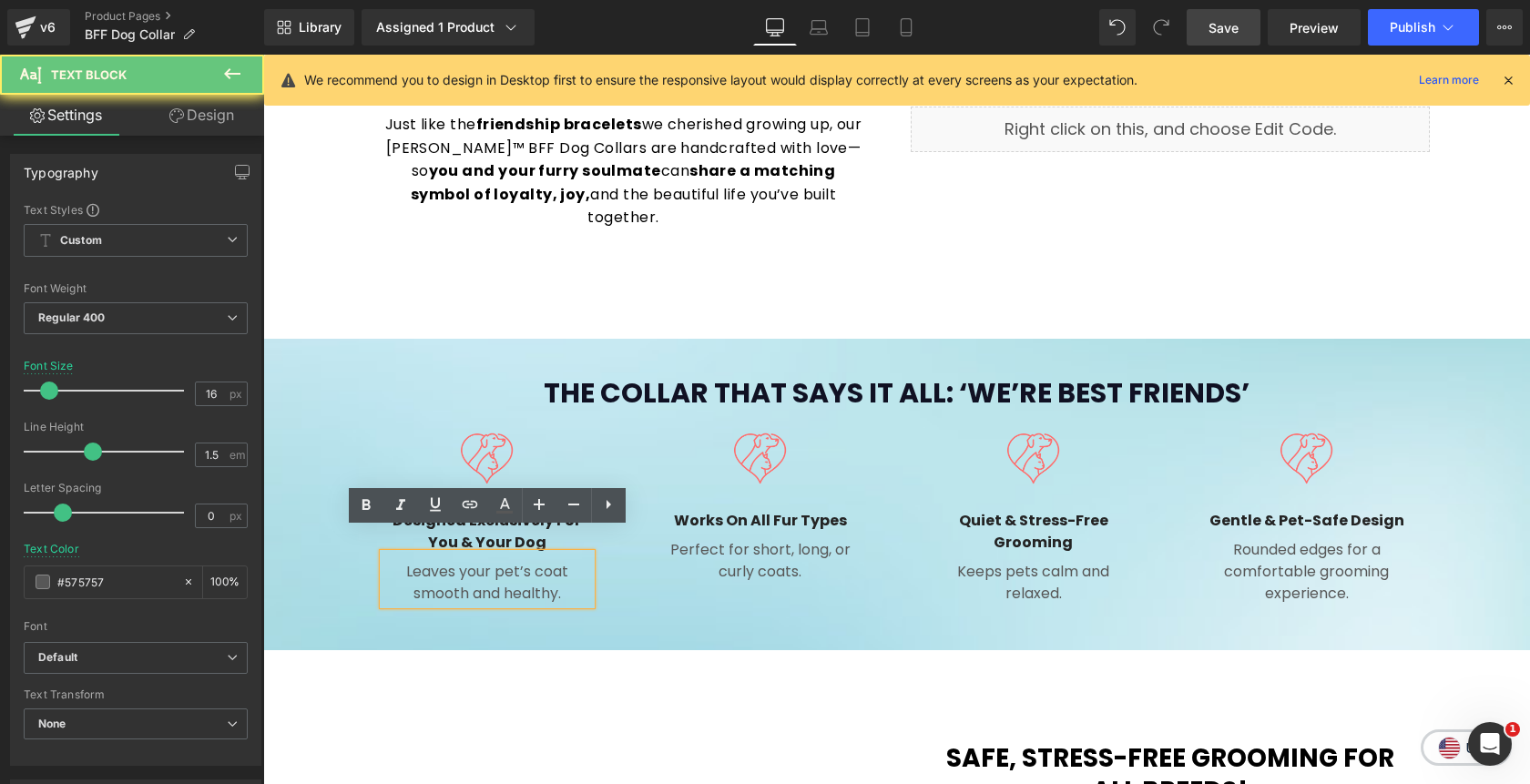
click at [571, 561] on p "Leaves your pet’s coat smooth and healthy." at bounding box center [487, 582] width 207 height 43
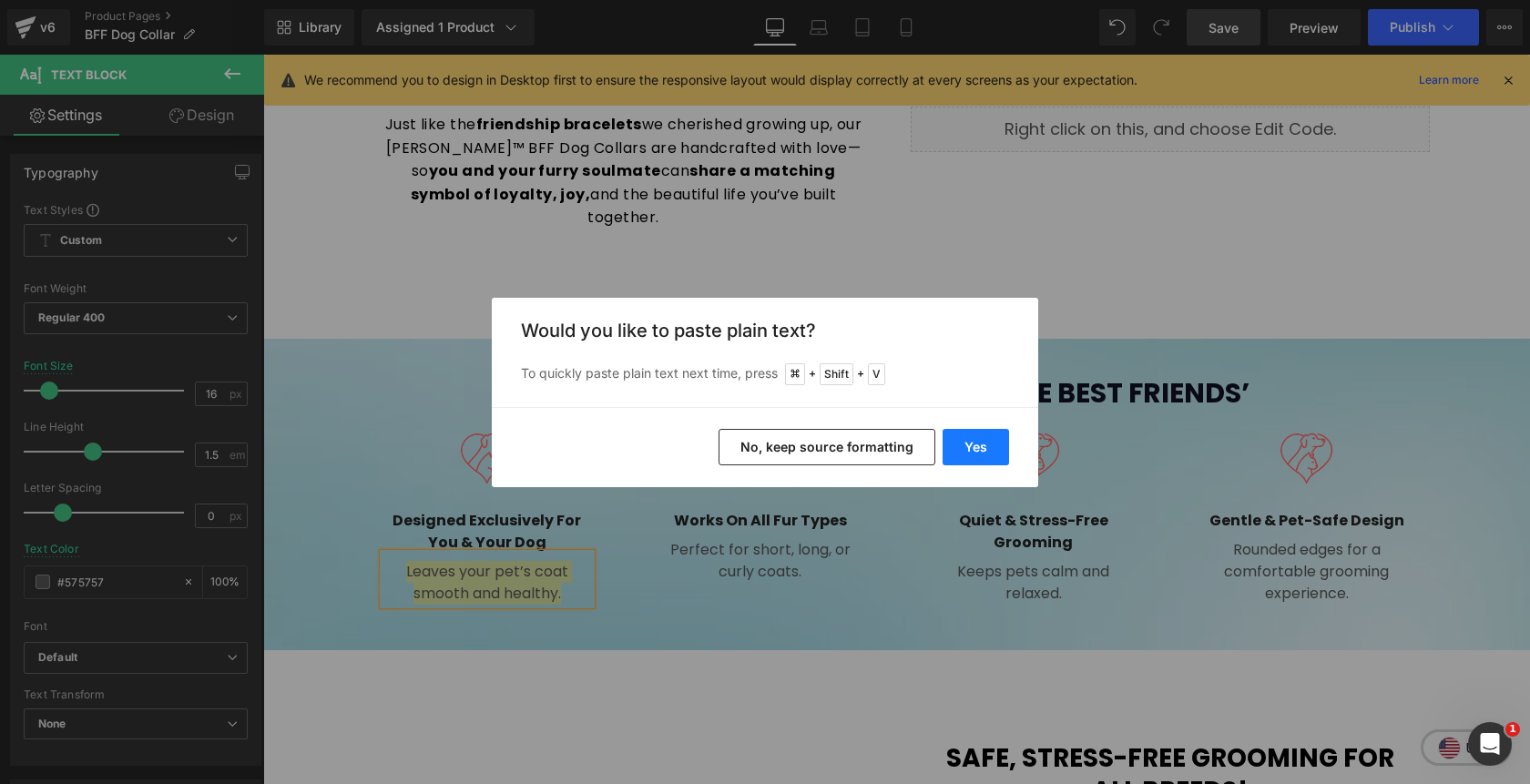
click at [975, 444] on button "Yes" at bounding box center [976, 447] width 67 height 37
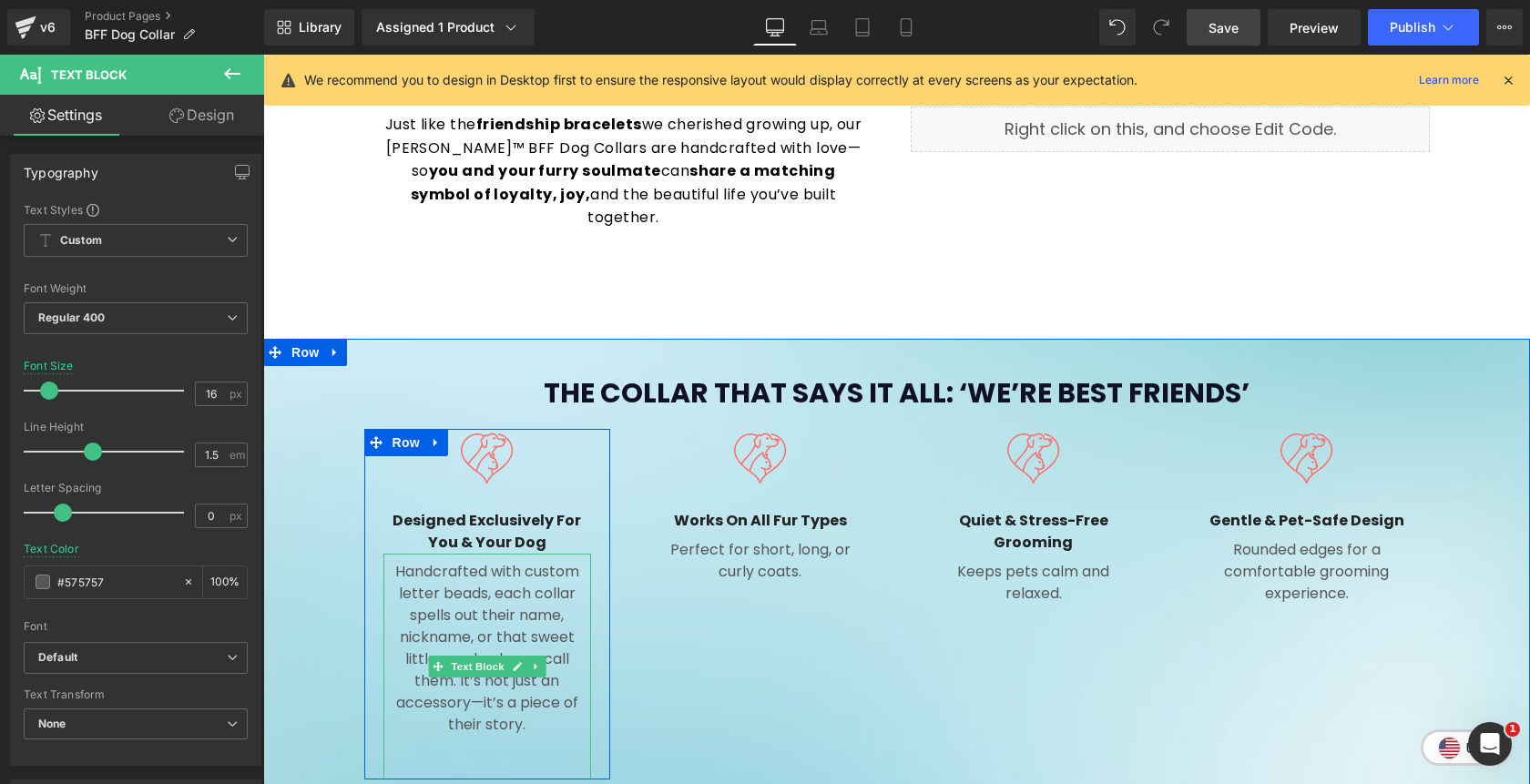
click at [484, 758] on p at bounding box center [487, 768] width 207 height 22
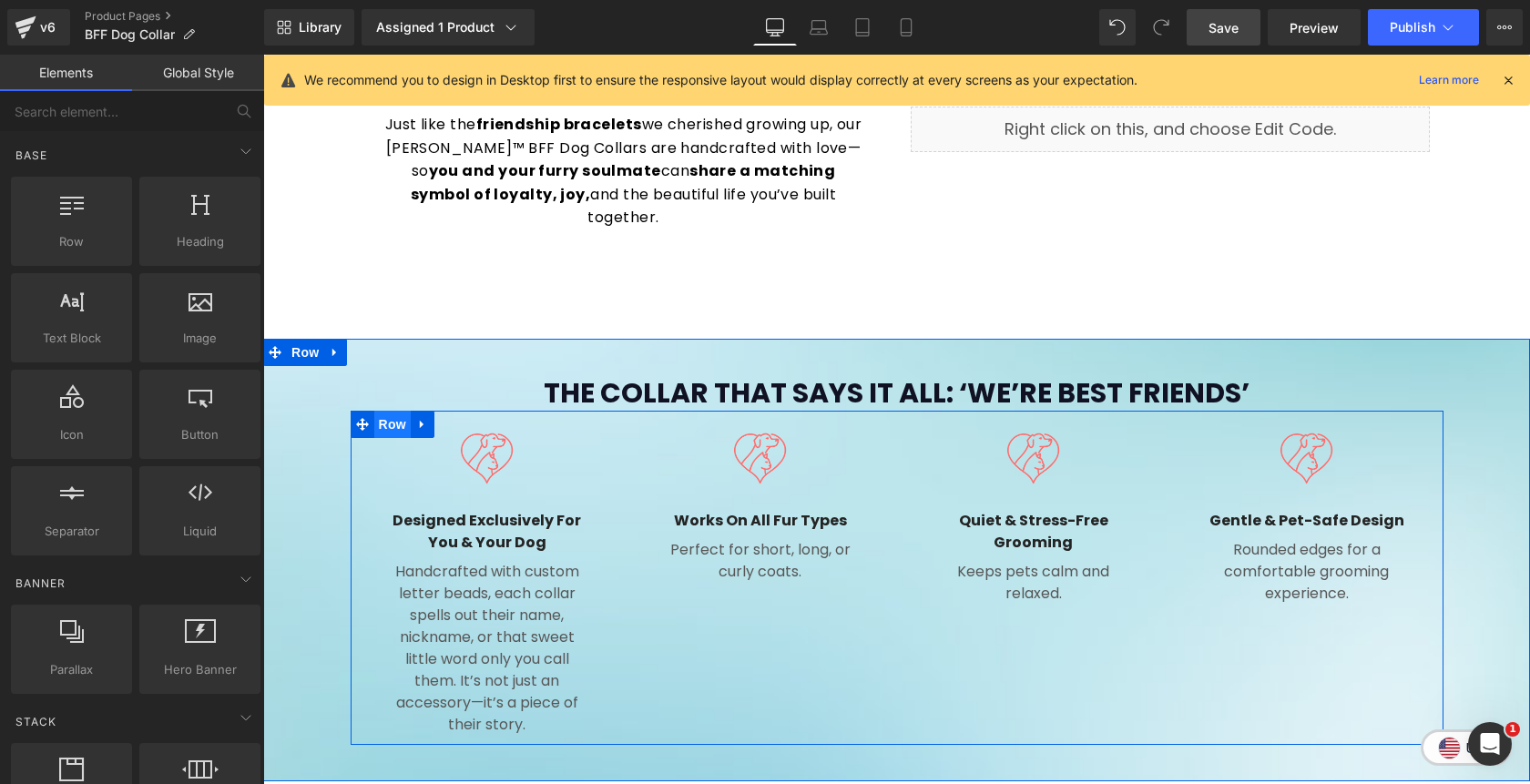
click at [399, 411] on span "Row" at bounding box center [392, 424] width 37 height 27
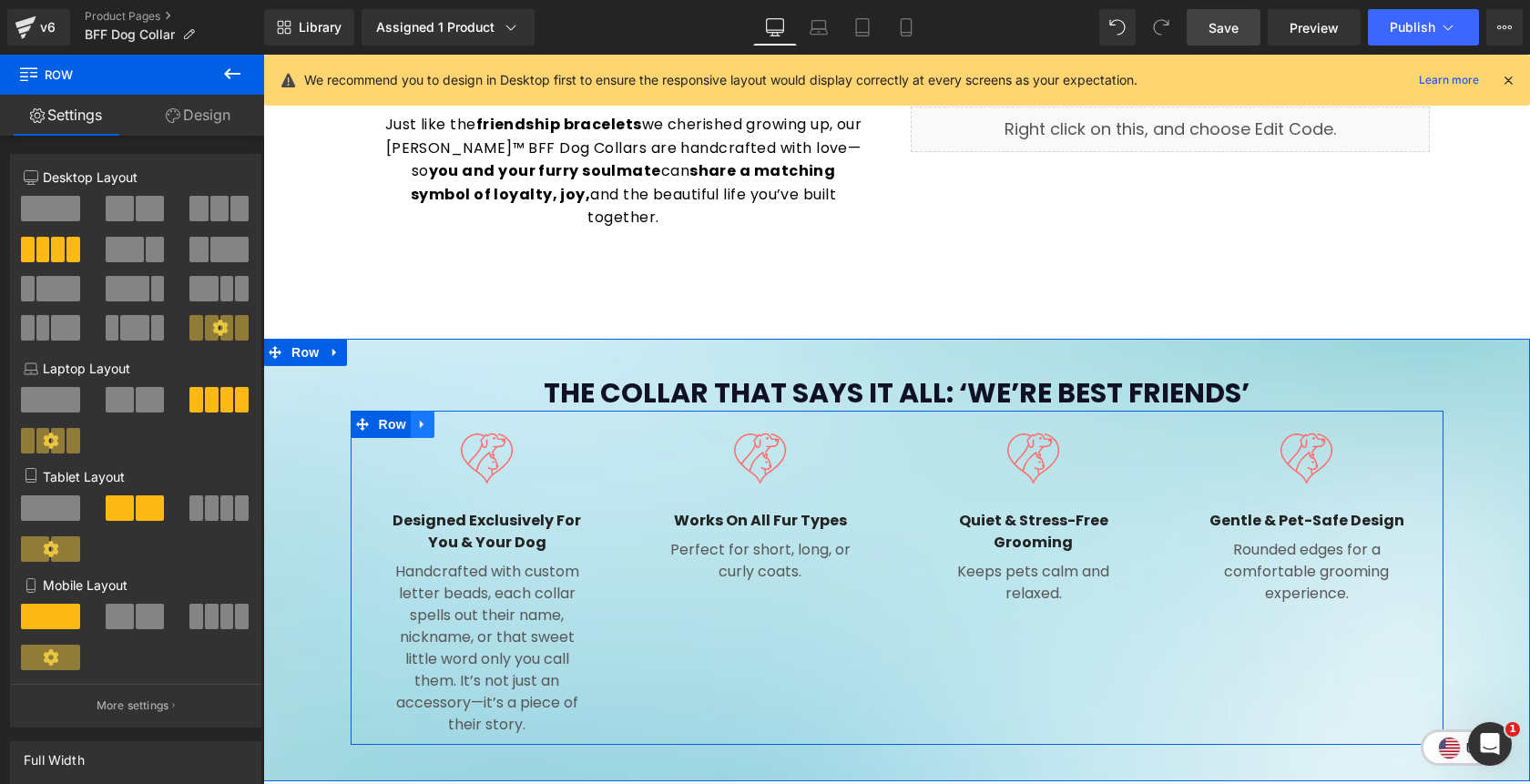
click at [427, 417] on icon at bounding box center [423, 424] width 13 height 13
click at [447, 411] on link at bounding box center [446, 424] width 24 height 27
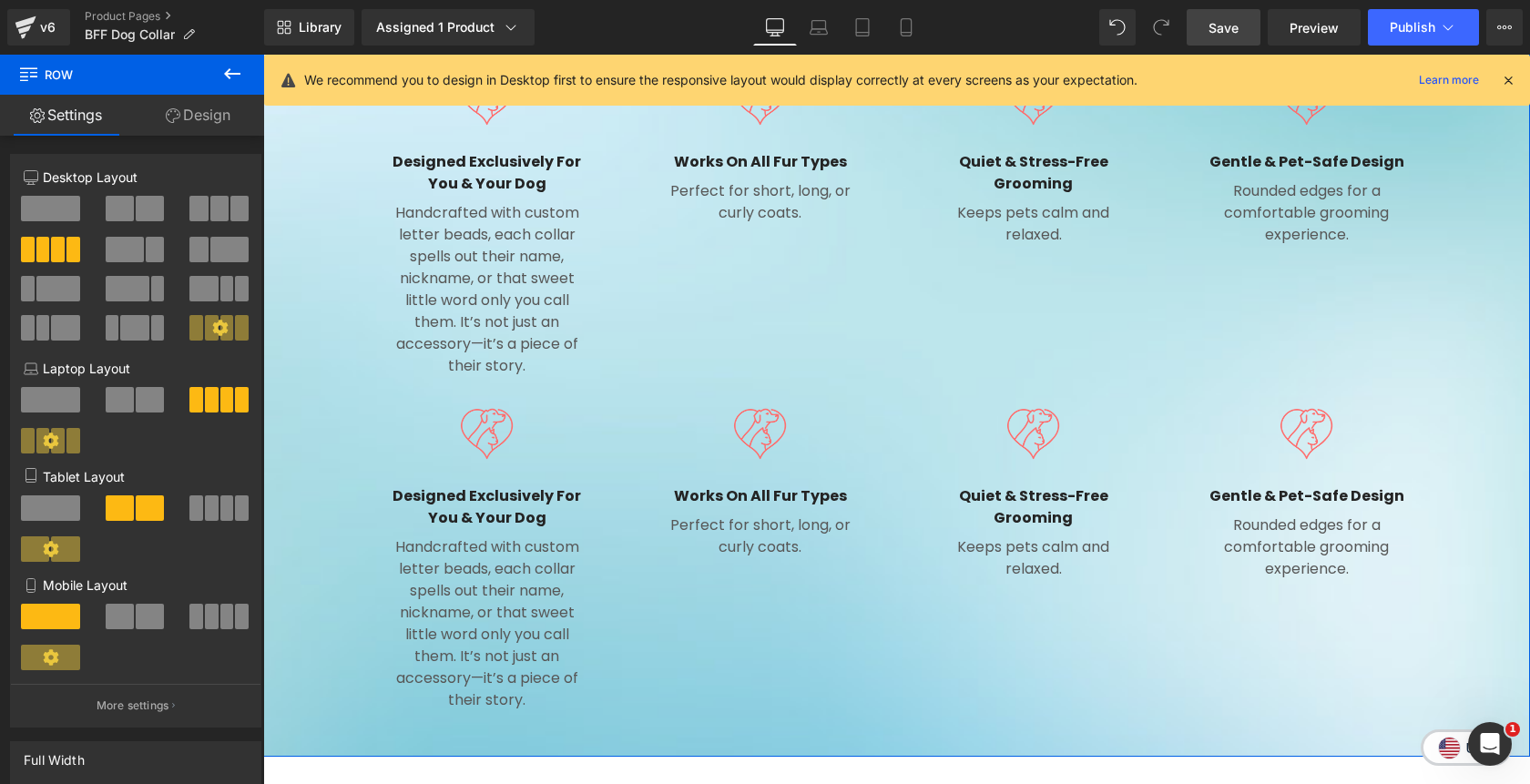
scroll to position [1501, 0]
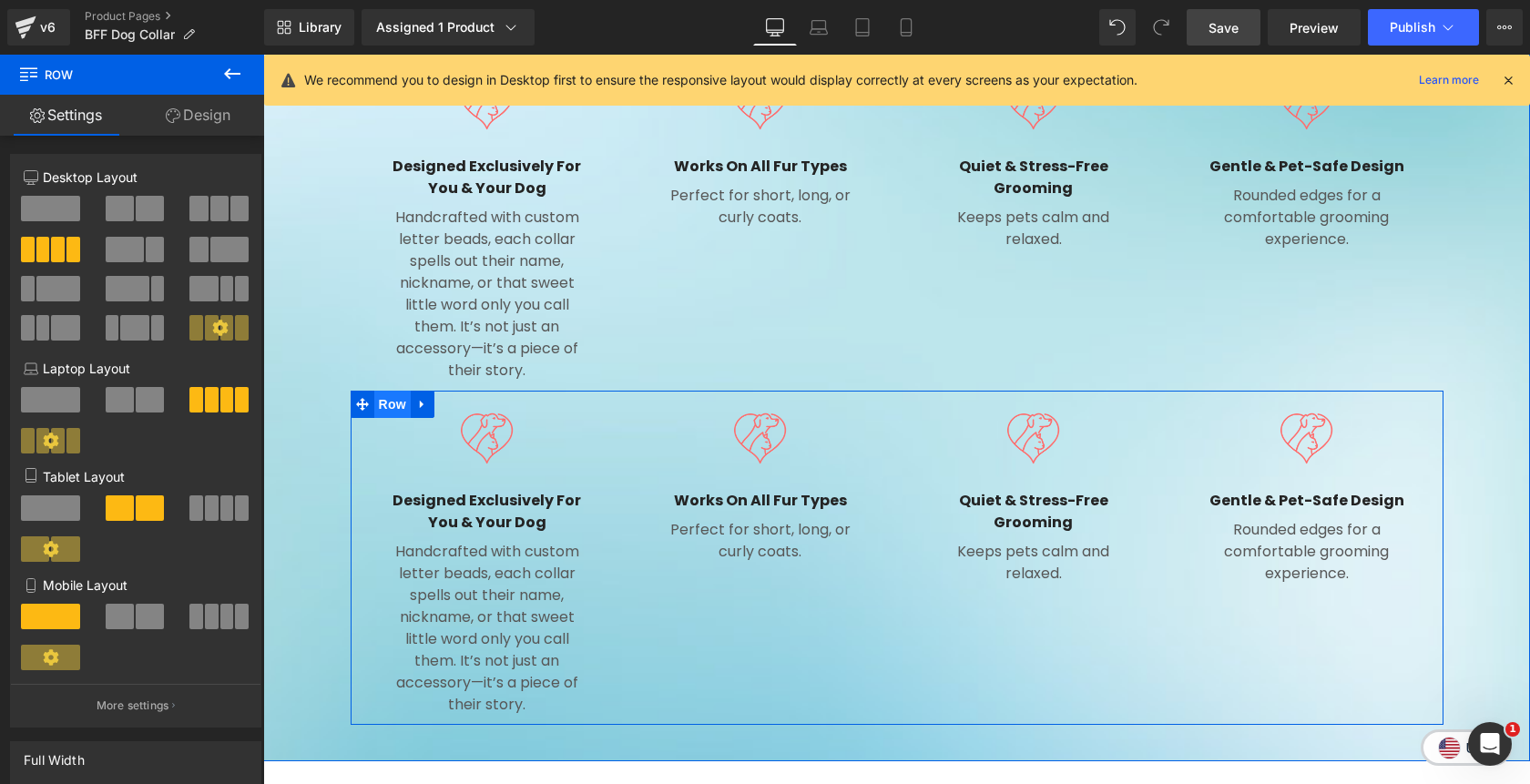
click at [390, 390] on span "Row" at bounding box center [392, 403] width 37 height 27
click at [218, 214] on span at bounding box center [219, 208] width 18 height 25
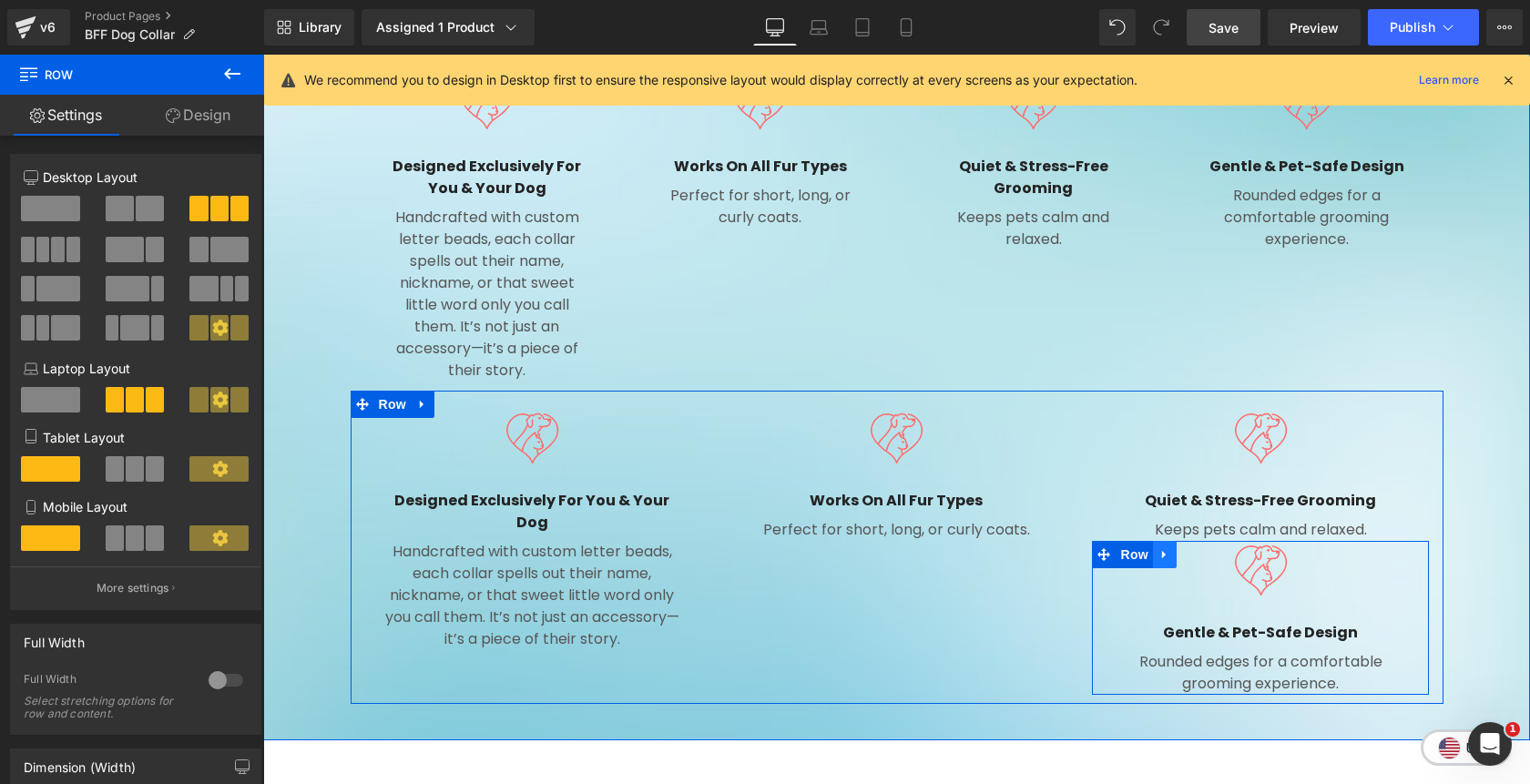
click at [1169, 547] on icon at bounding box center [1165, 554] width 13 height 13
click at [1214, 548] on icon at bounding box center [1212, 555] width 13 height 13
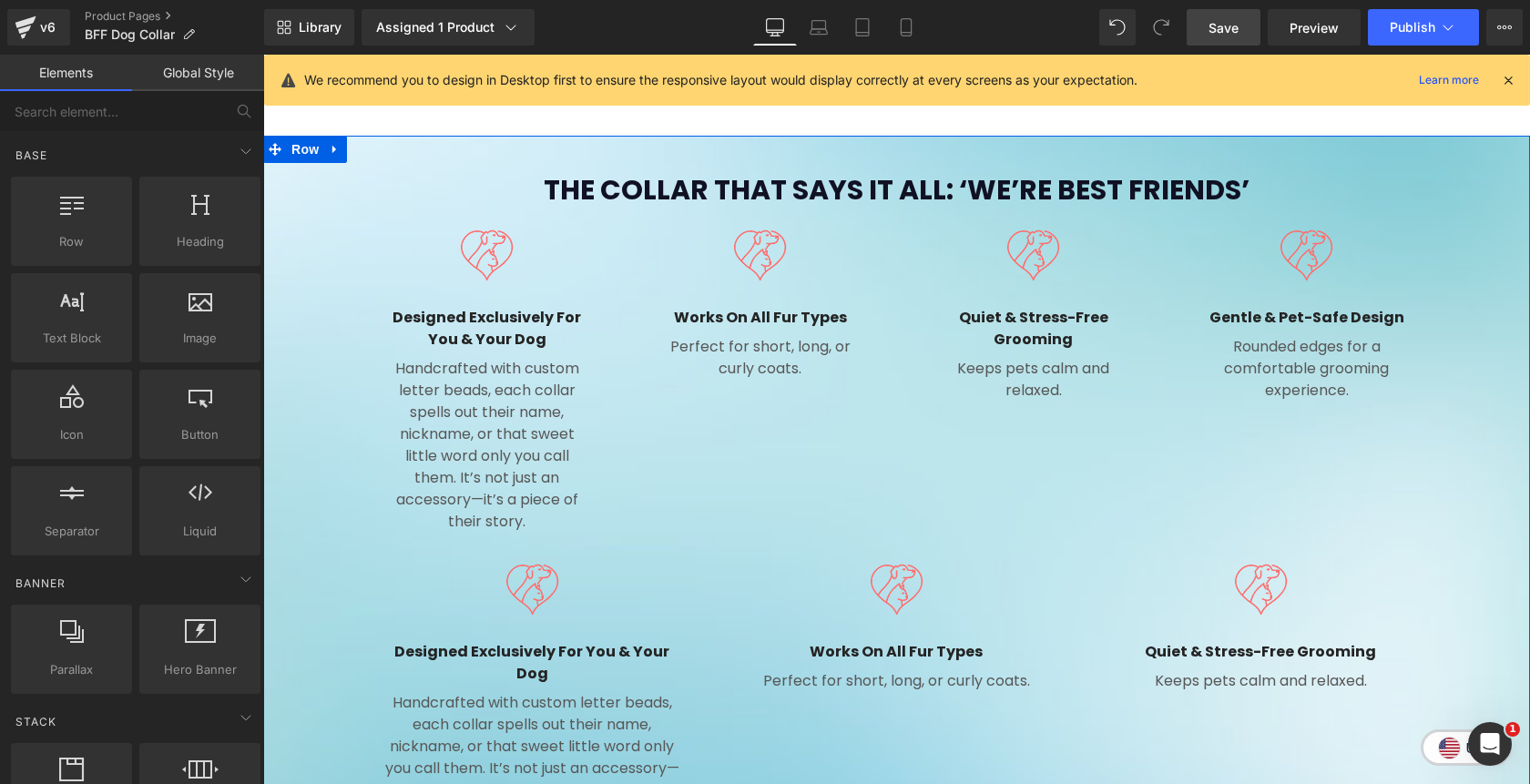
scroll to position [1347, 0]
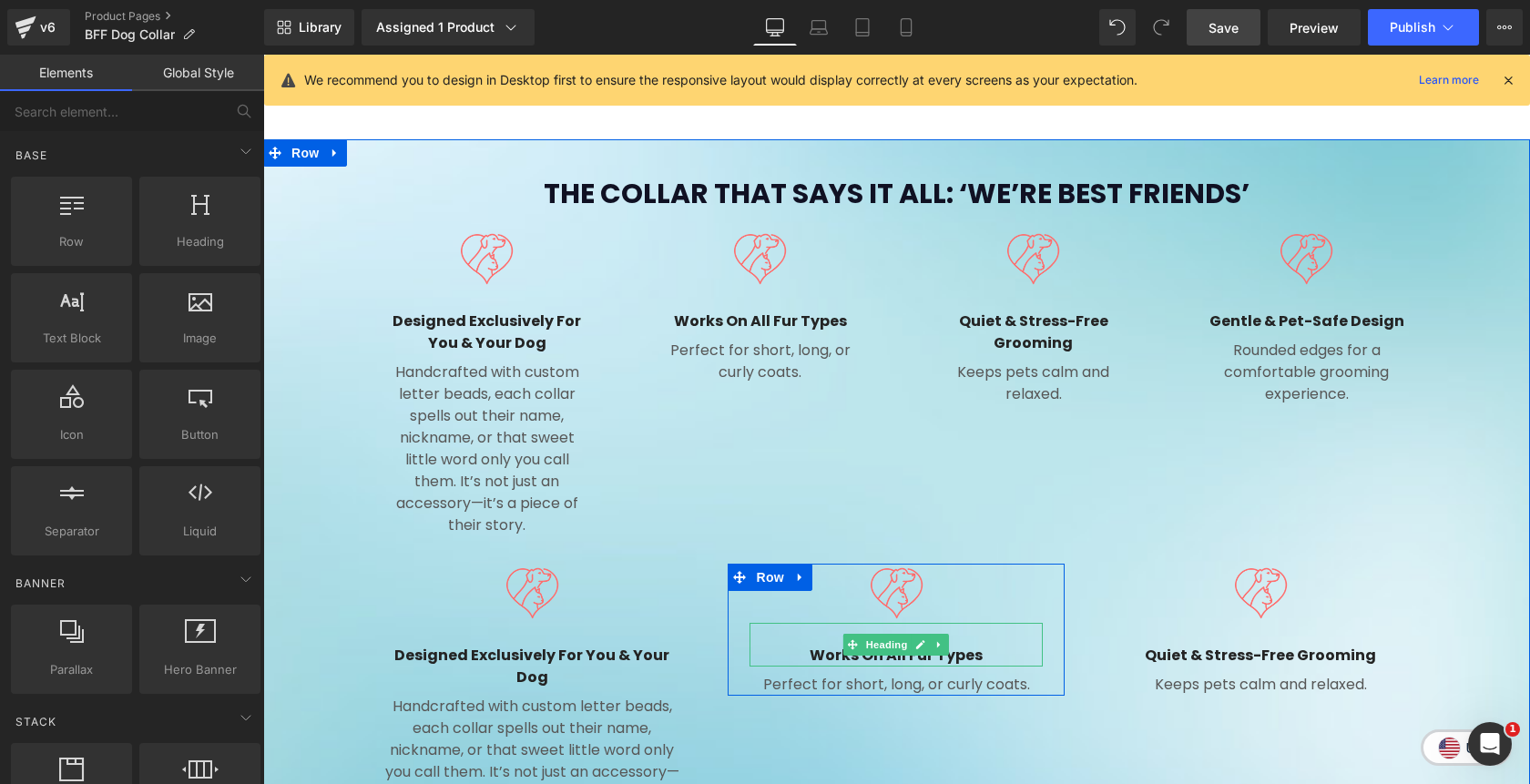
click at [987, 645] on h4 "Works on All Fur Types" at bounding box center [896, 655] width 293 height 22
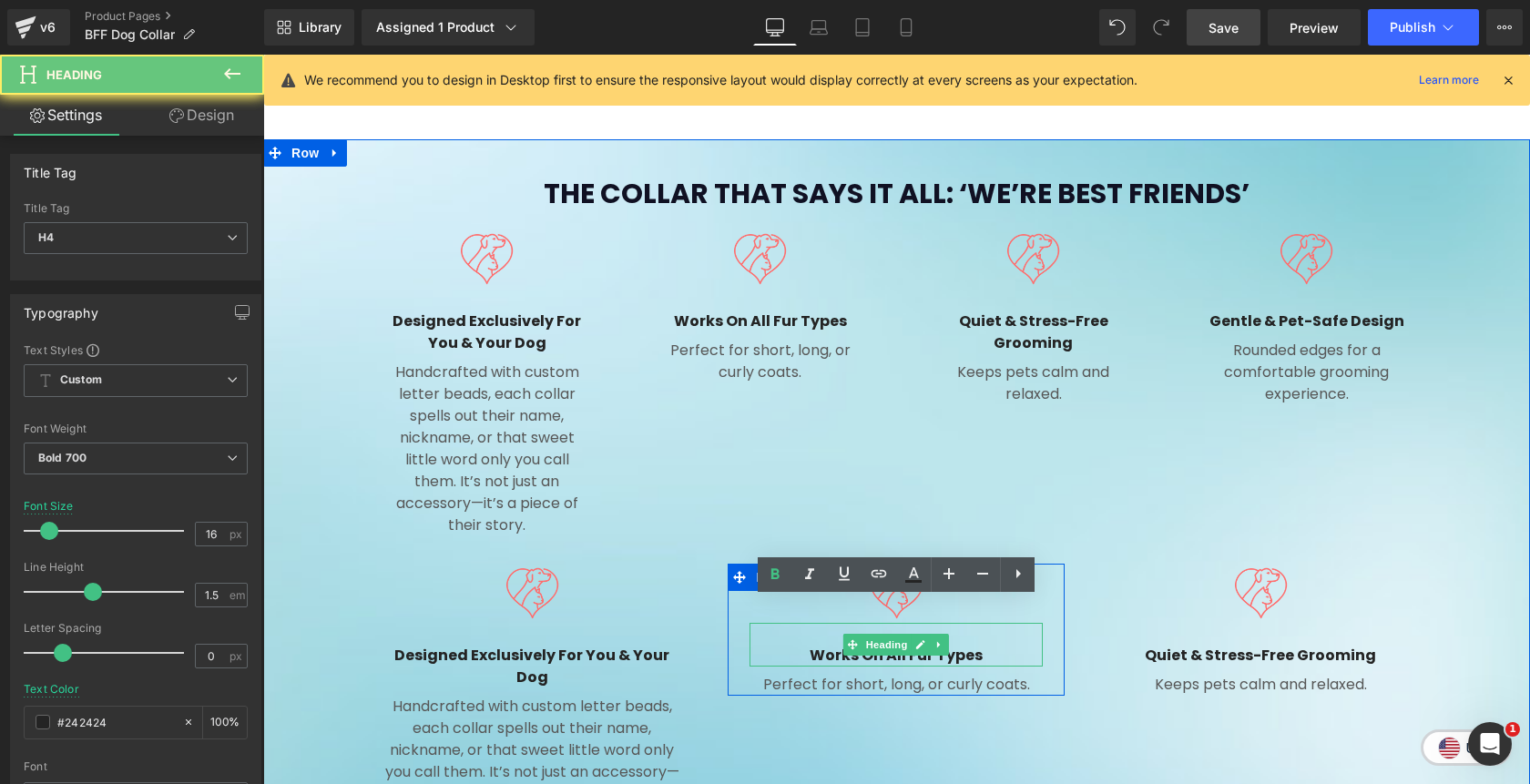
click at [987, 645] on h4 "Works on All Fur Types" at bounding box center [896, 655] width 293 height 22
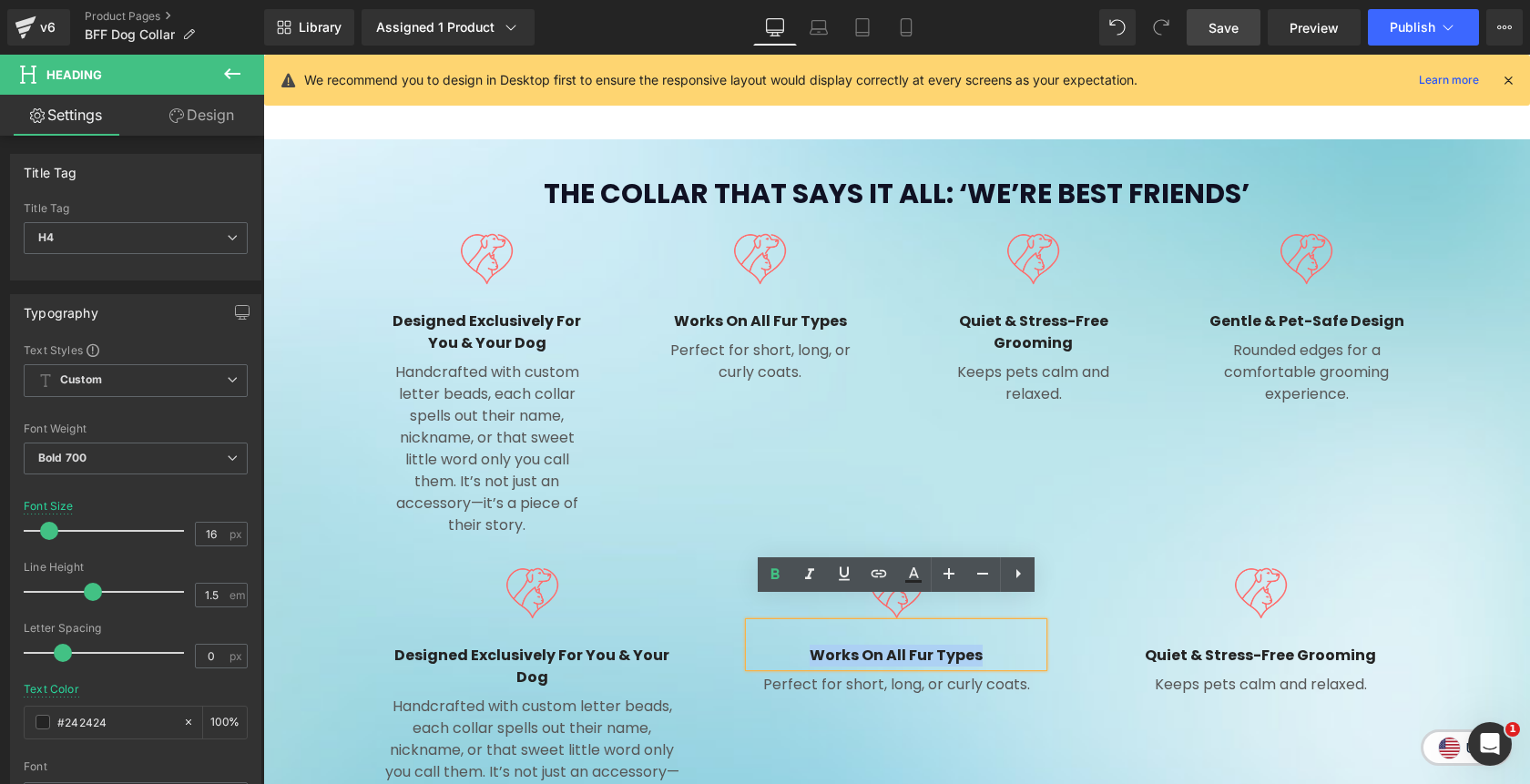
paste div
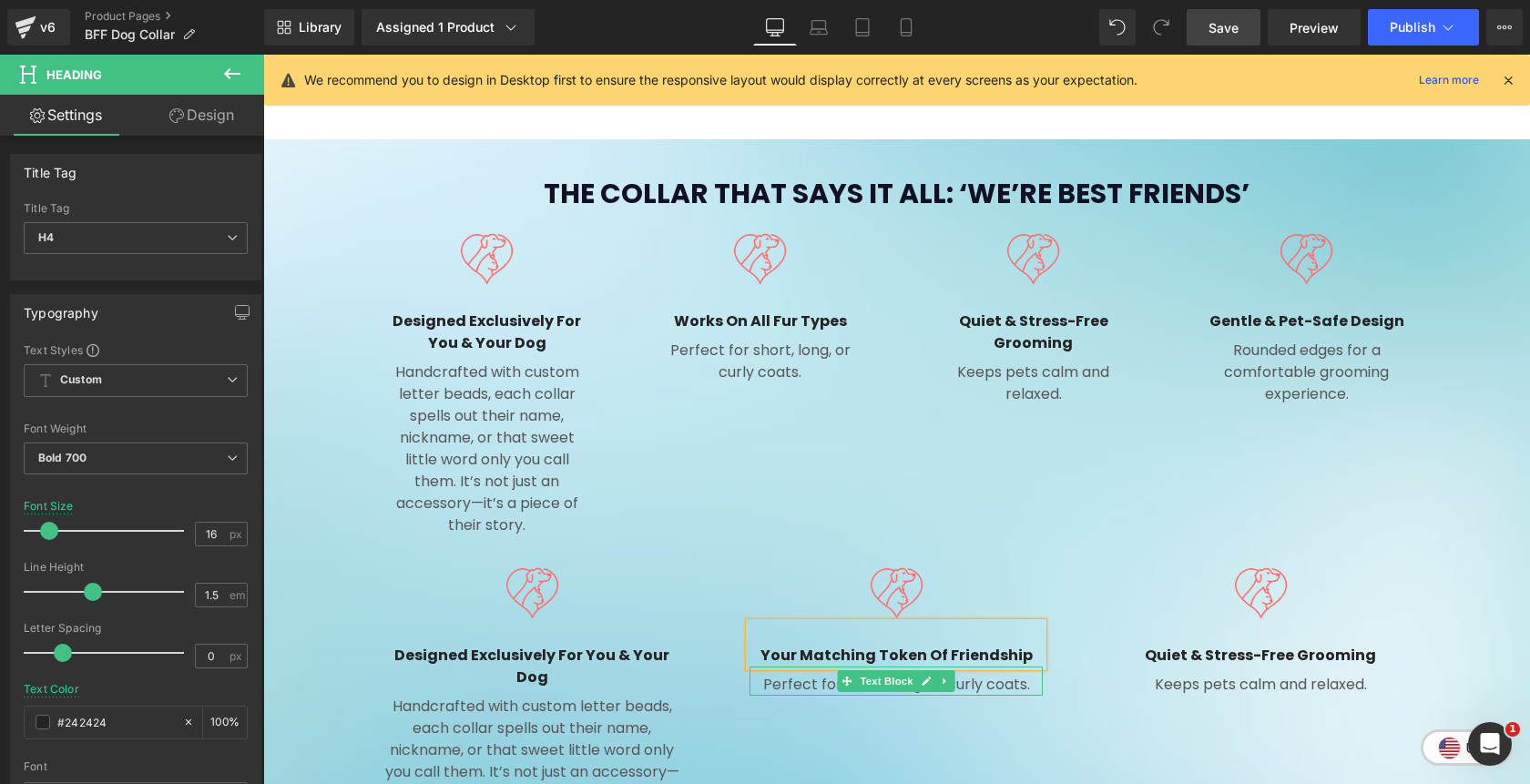
click at [992, 674] on p "Perfect for short, long, or curly coats." at bounding box center [896, 684] width 293 height 22
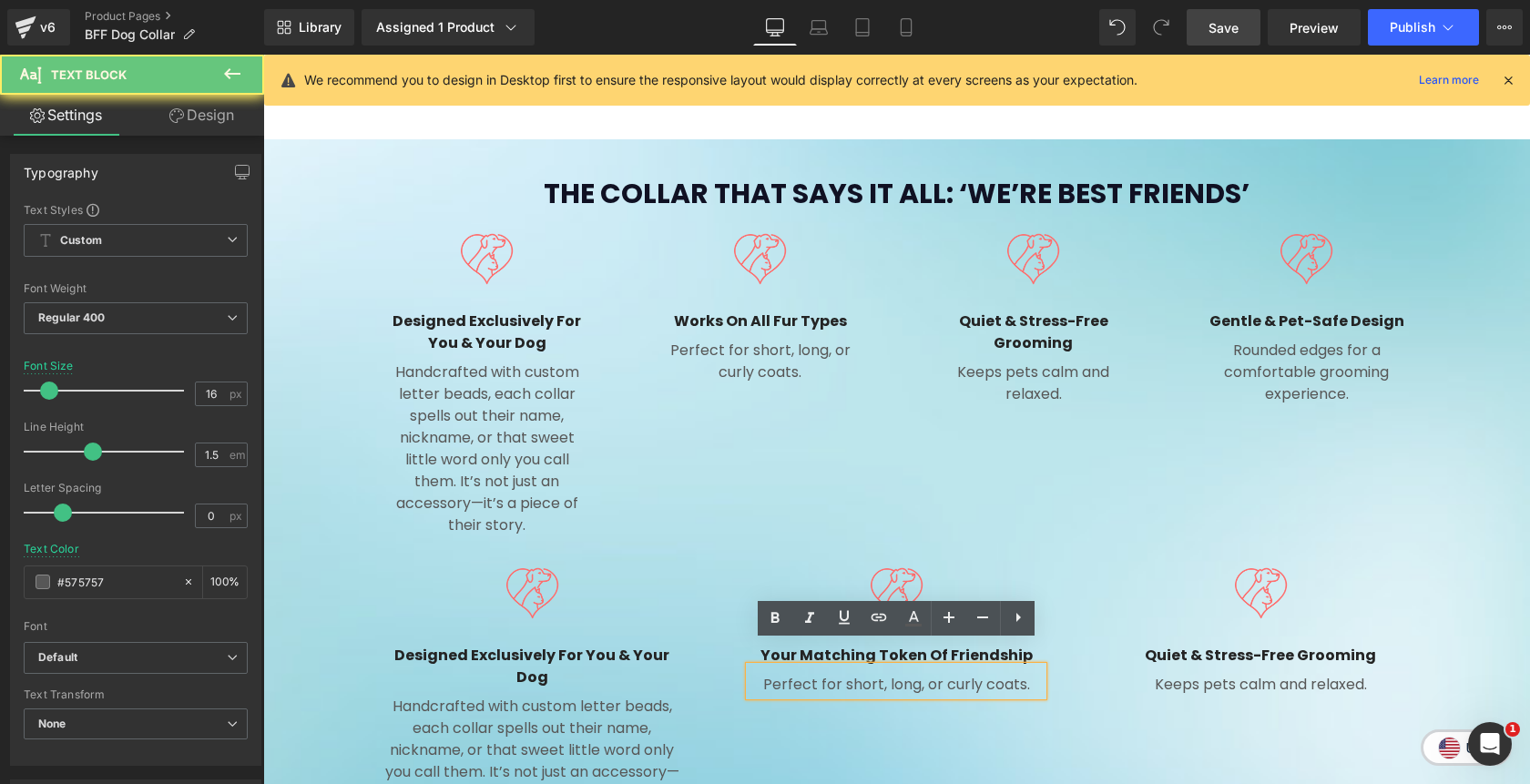
click at [992, 674] on p "Perfect for short, long, or curly coats." at bounding box center [896, 684] width 293 height 22
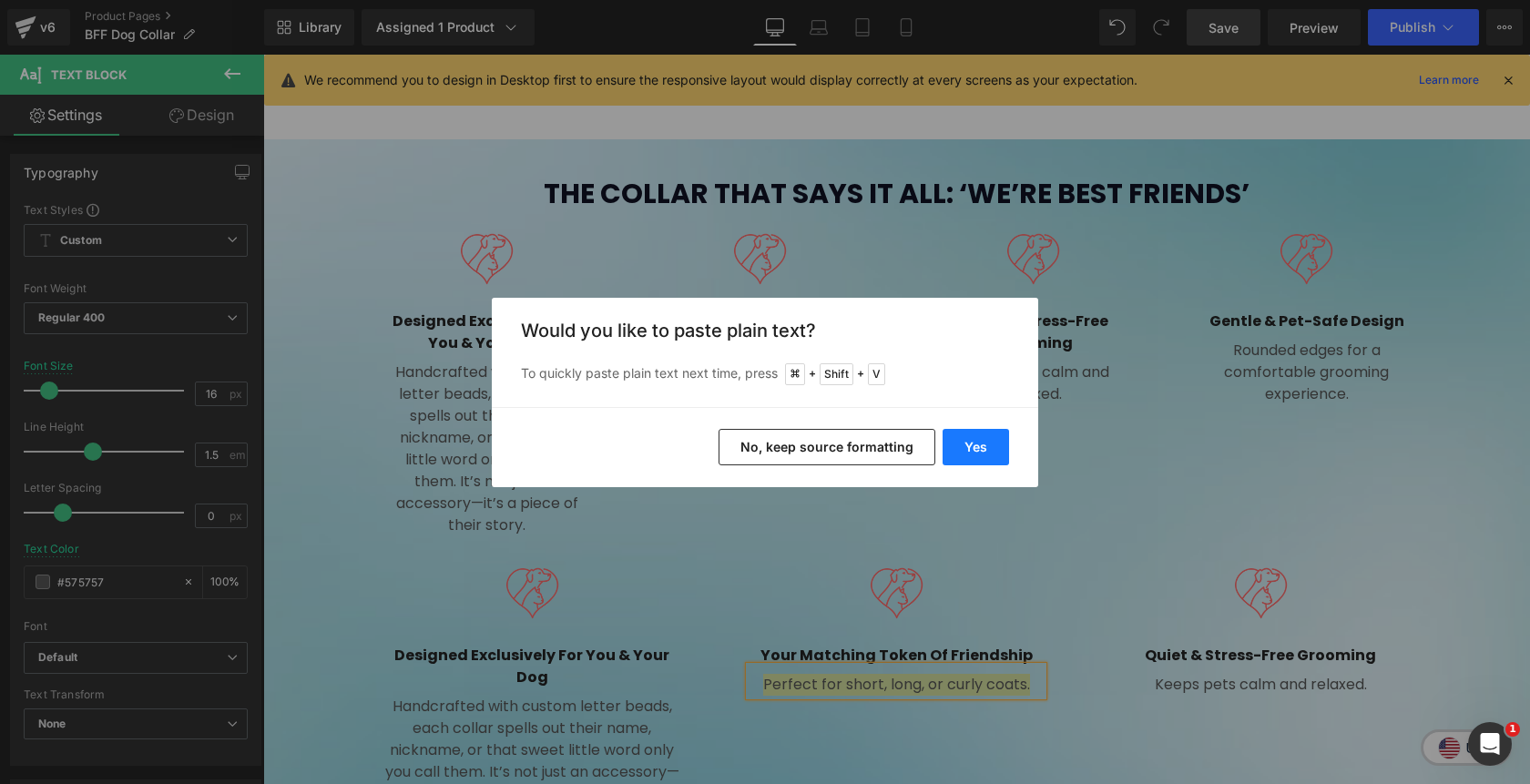
click at [1007, 449] on button "Yes" at bounding box center [976, 447] width 67 height 37
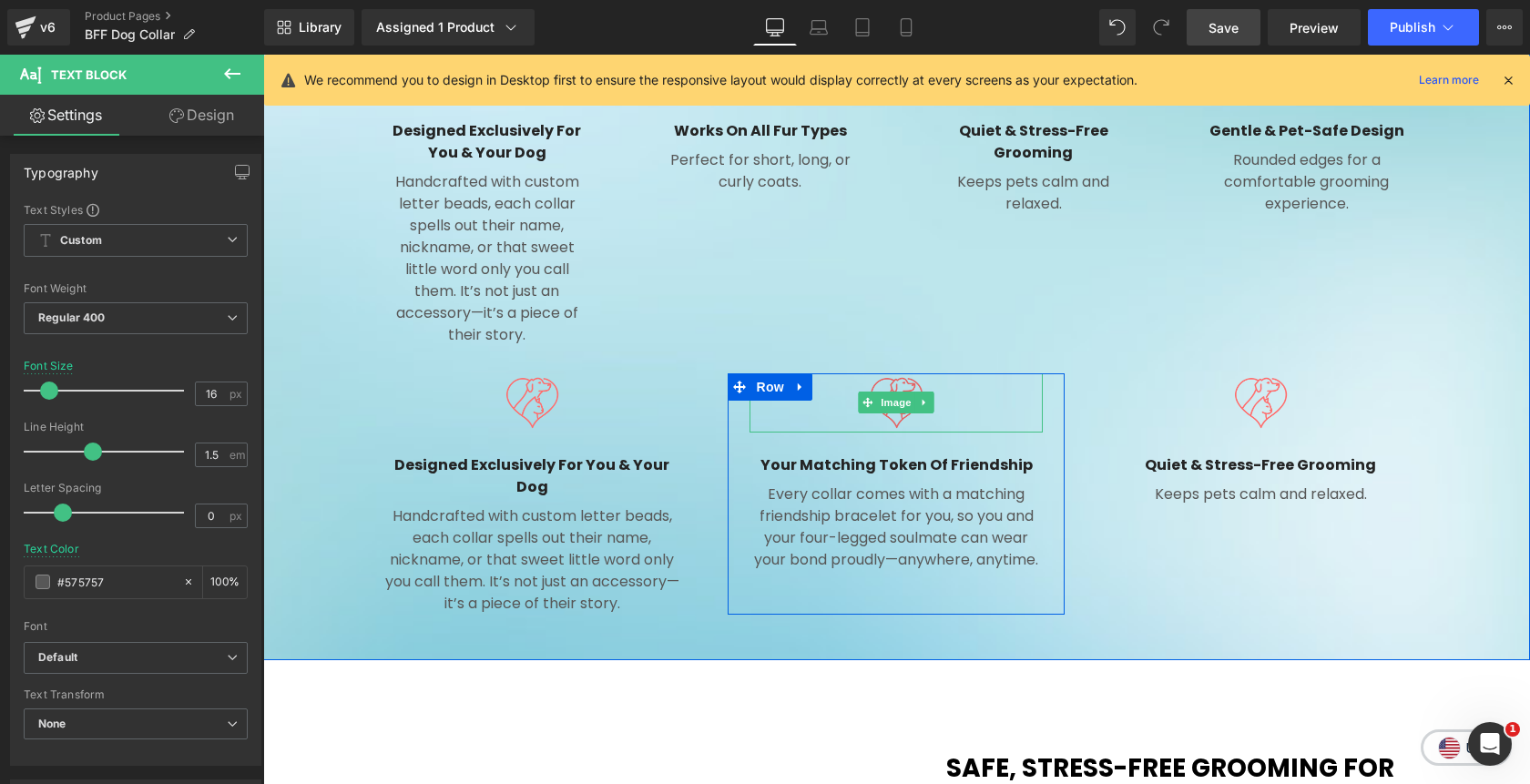
scroll to position [1555, 0]
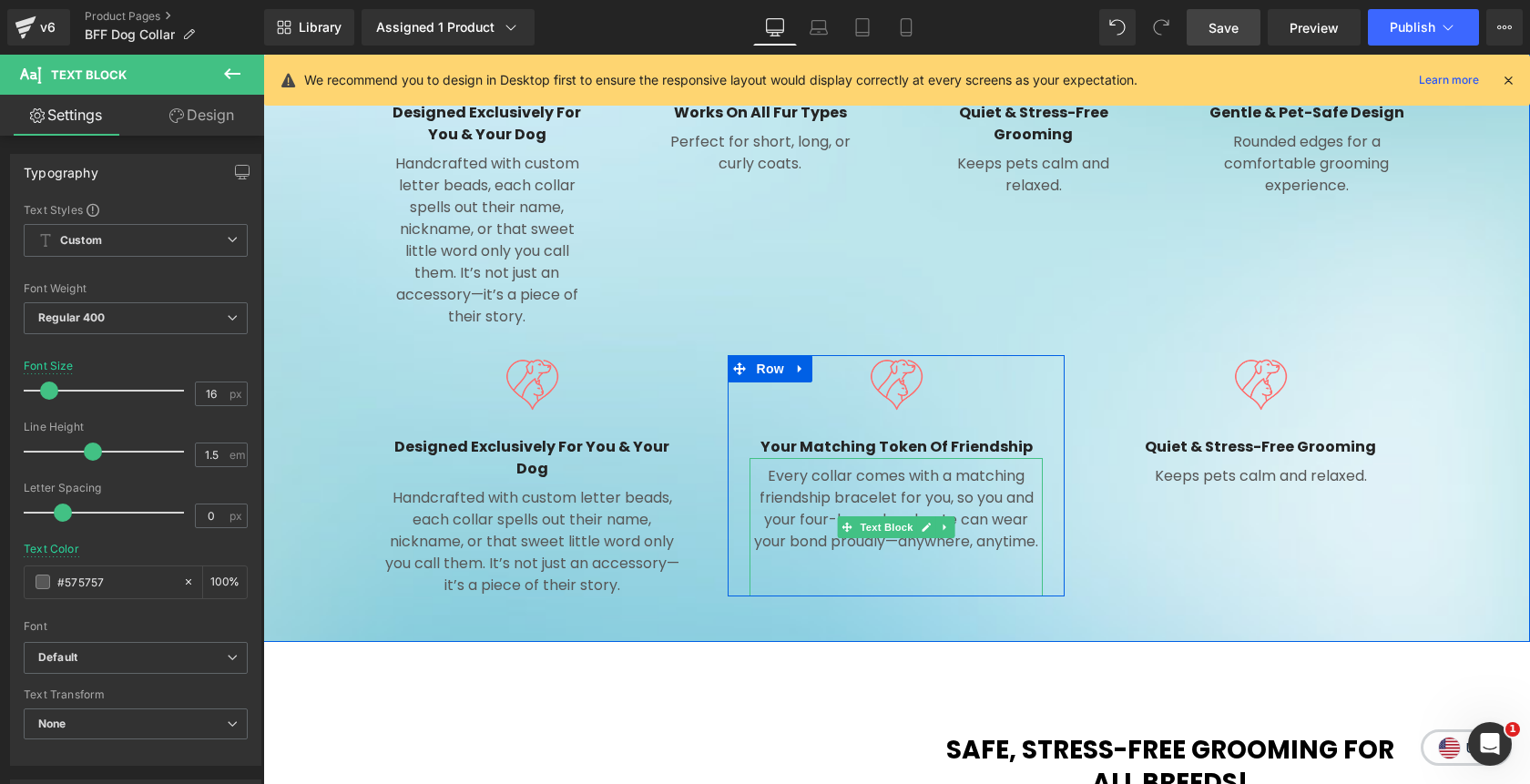
click at [907, 552] on p at bounding box center [896, 563] width 293 height 22
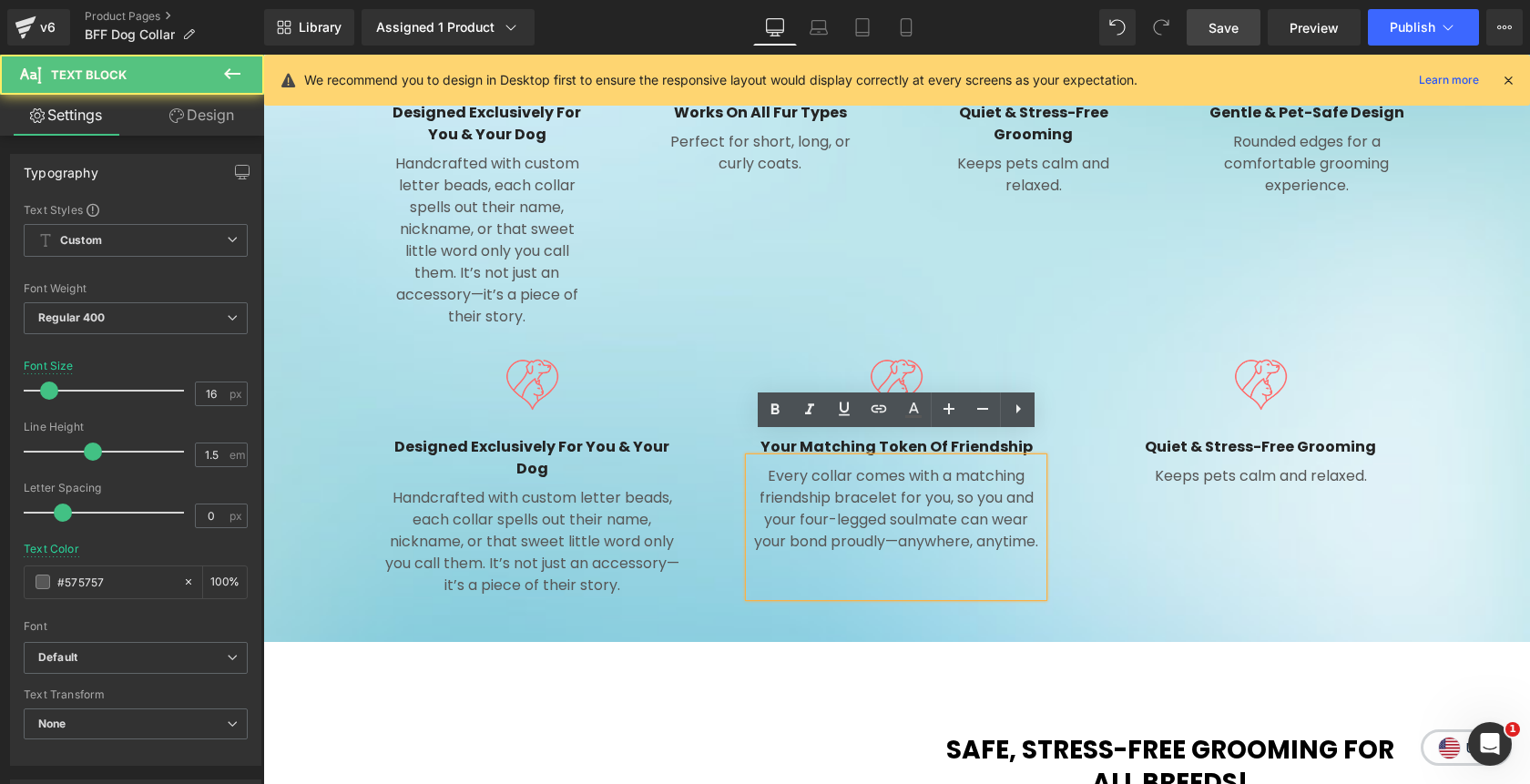
click at [899, 575] on p at bounding box center [896, 585] width 293 height 22
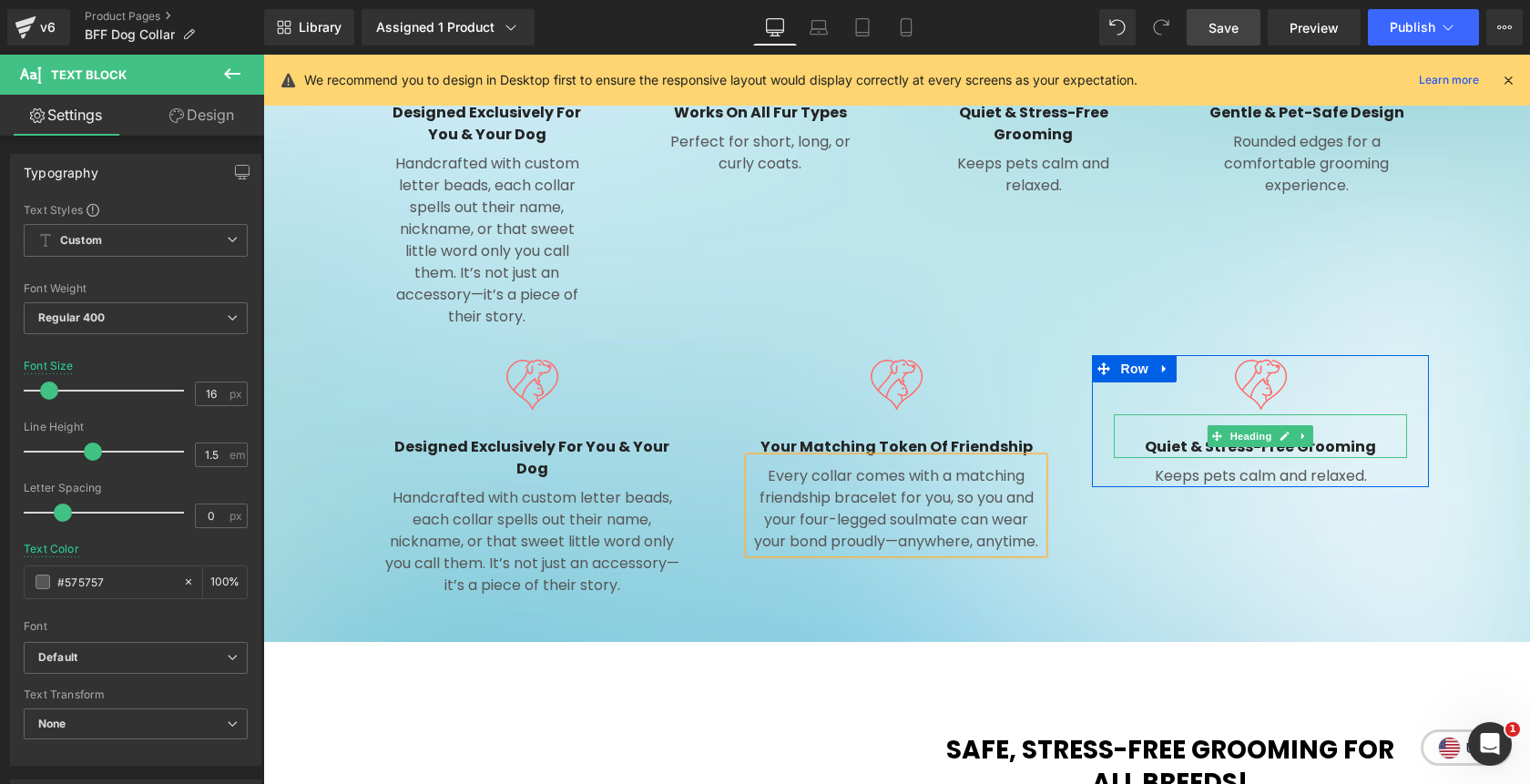
click at [1343, 436] on h4 "Quiet & Stress-Free Grooming" at bounding box center [1260, 447] width 293 height 22
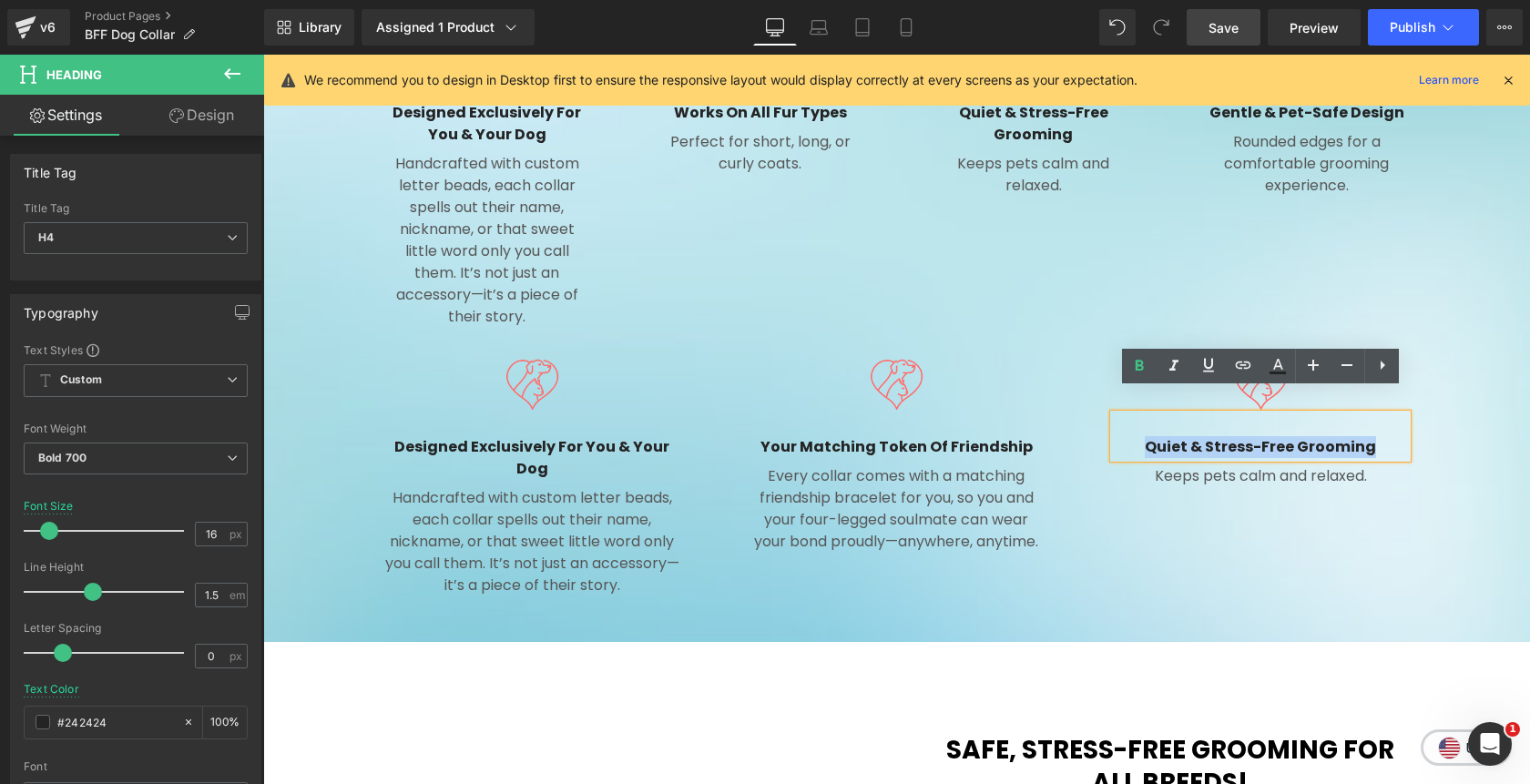
paste div
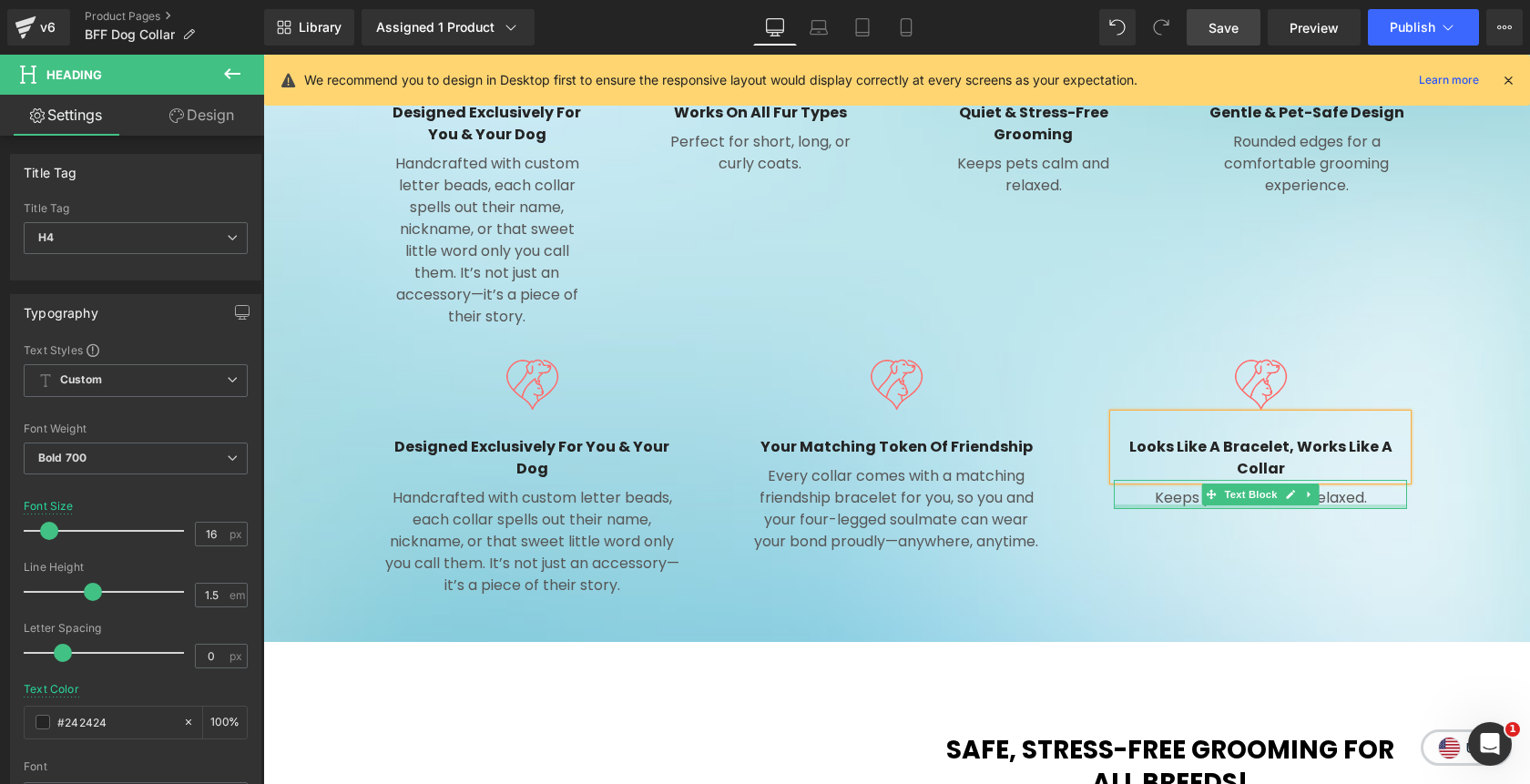
click at [1340, 504] on div at bounding box center [1260, 506] width 293 height 5
click at [1340, 487] on p "Keeps pets calm and relaxed." at bounding box center [1260, 498] width 293 height 22
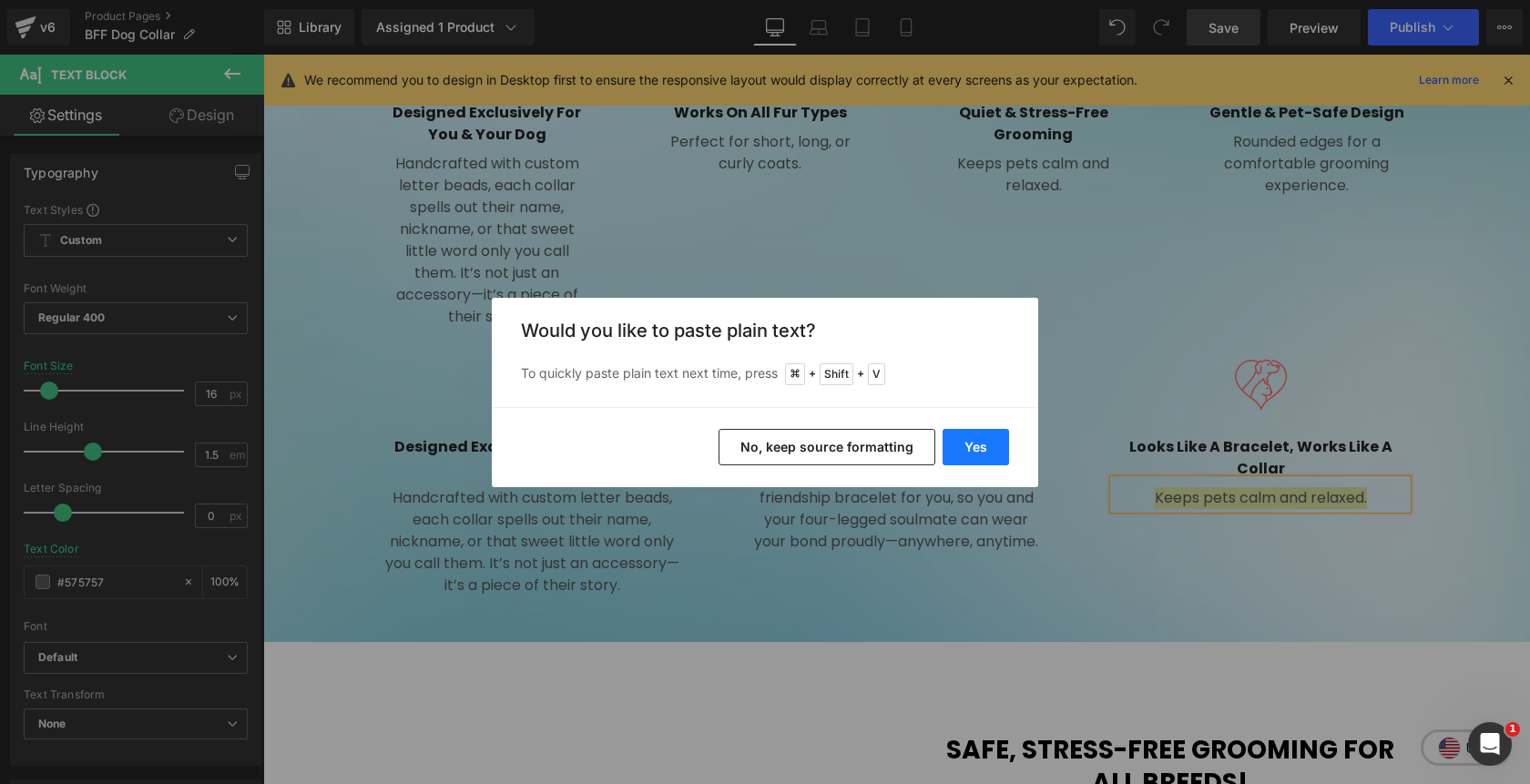
click at [974, 441] on button "Yes" at bounding box center [976, 447] width 67 height 37
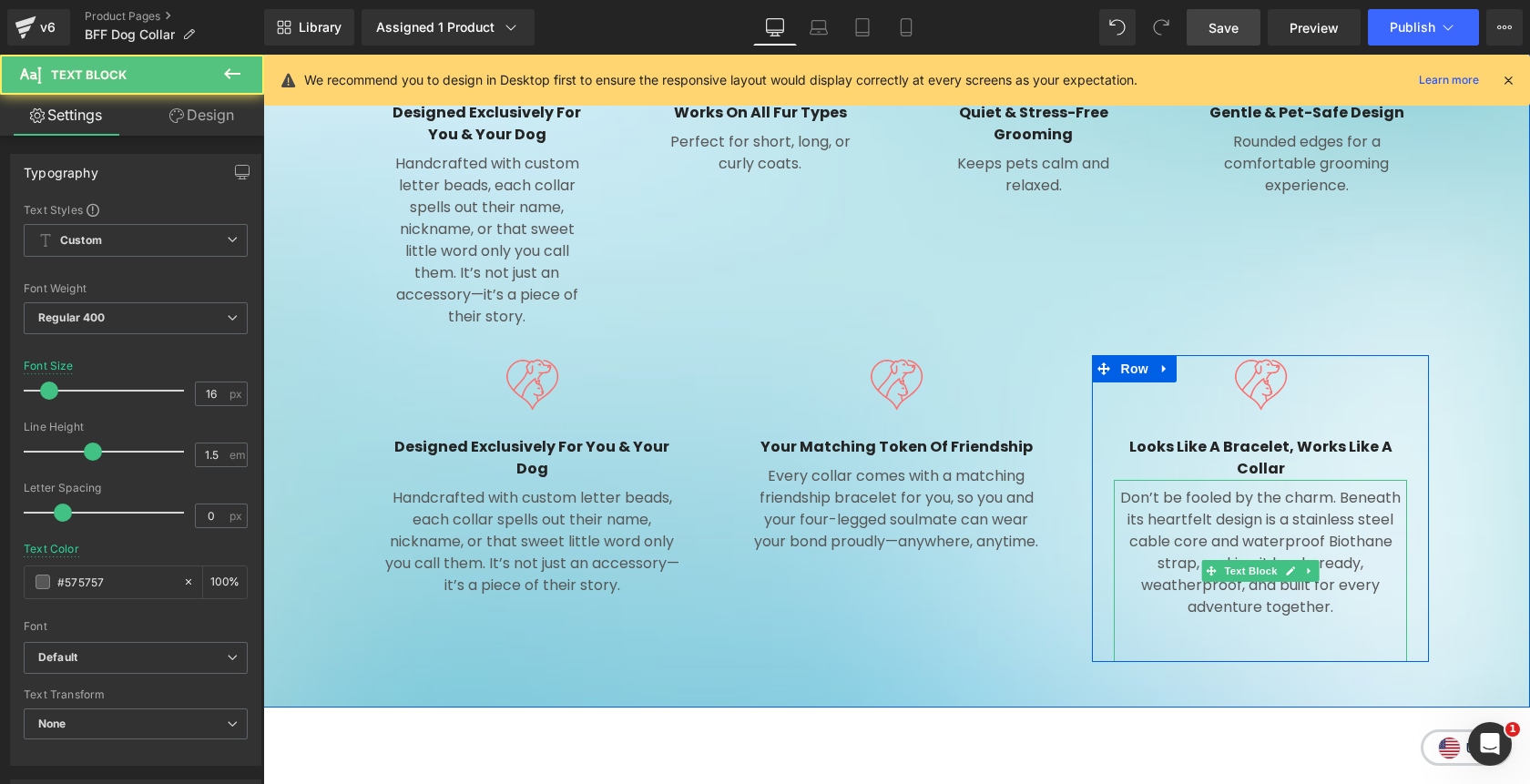
click at [1239, 640] on p at bounding box center [1260, 650] width 293 height 22
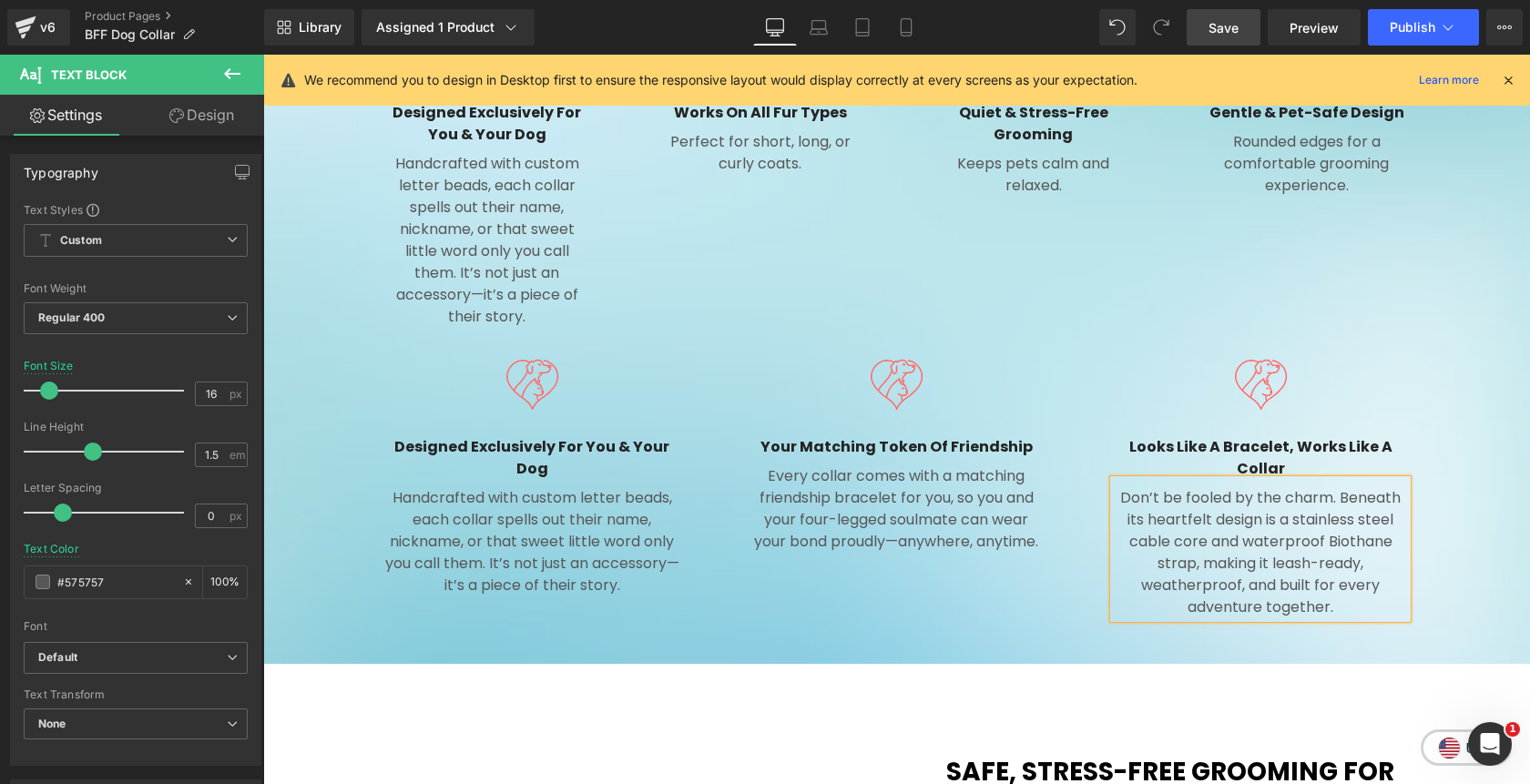
click at [1457, 300] on div "The Collar That Says It All: ‘We’re Best Friends’ Heading Image Designed Exclus…" at bounding box center [897, 297] width 1267 height 660
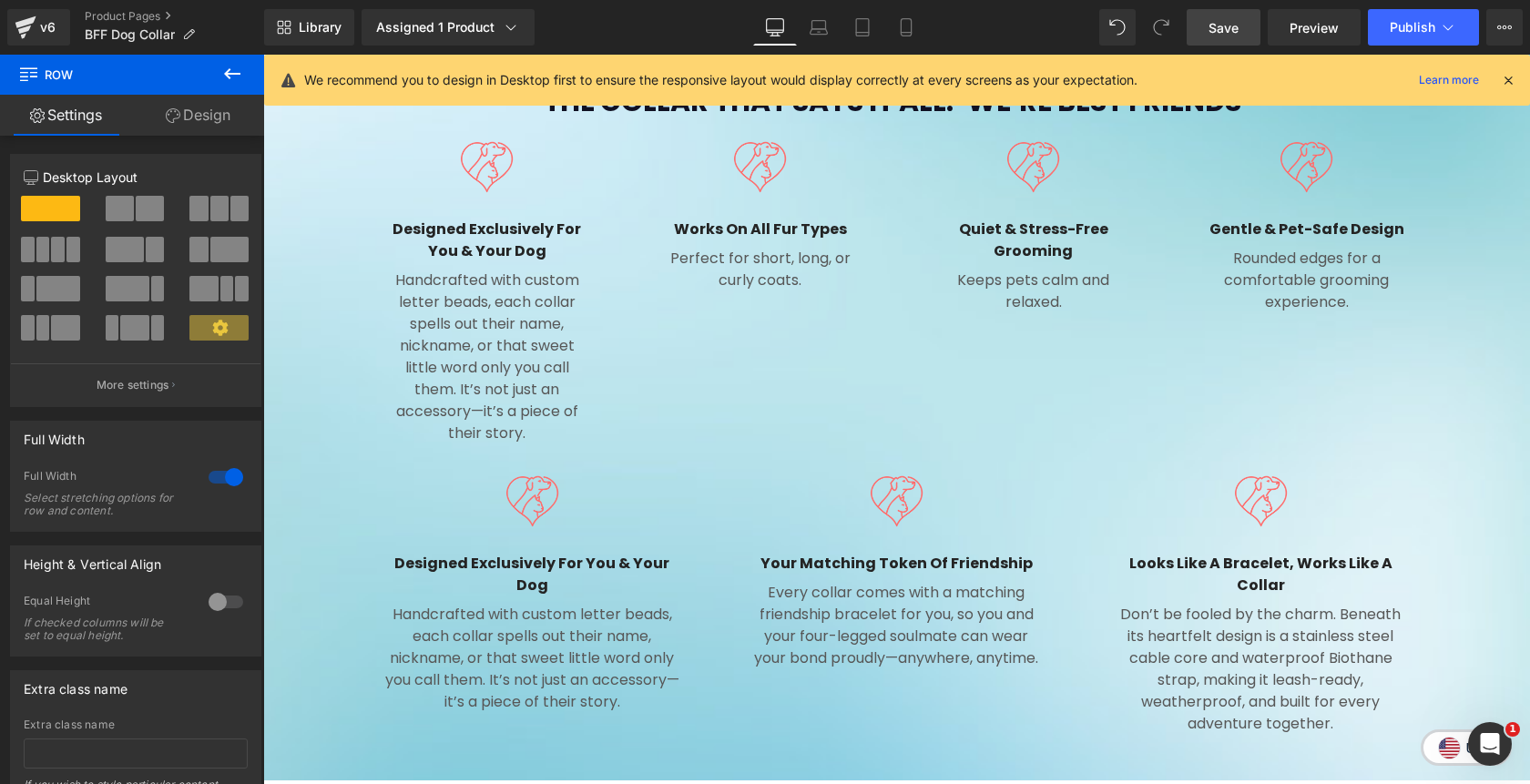
scroll to position [1438, 0]
click at [825, 37] on link "Laptop" at bounding box center [818, 27] width 43 height 37
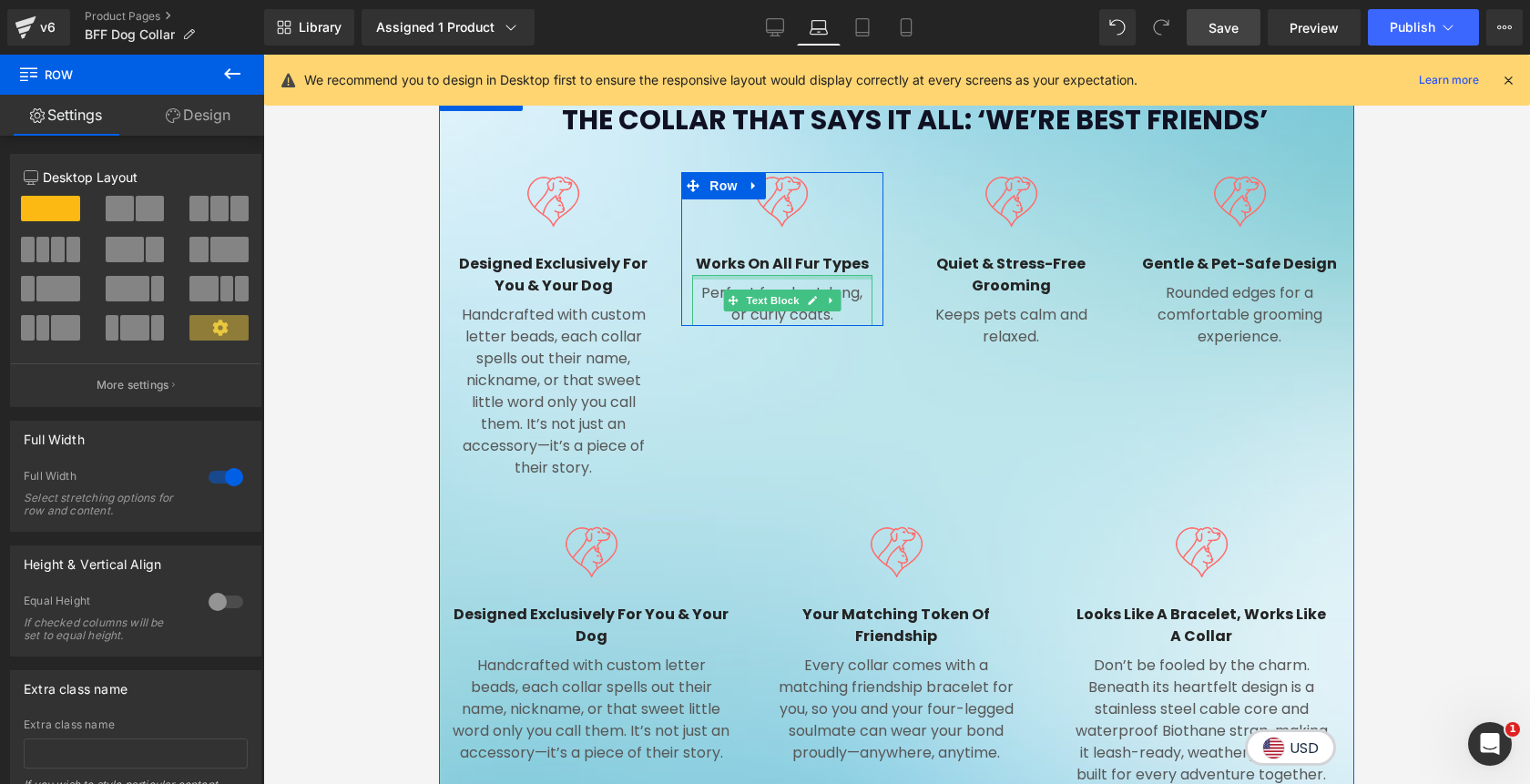
scroll to position [1342, 0]
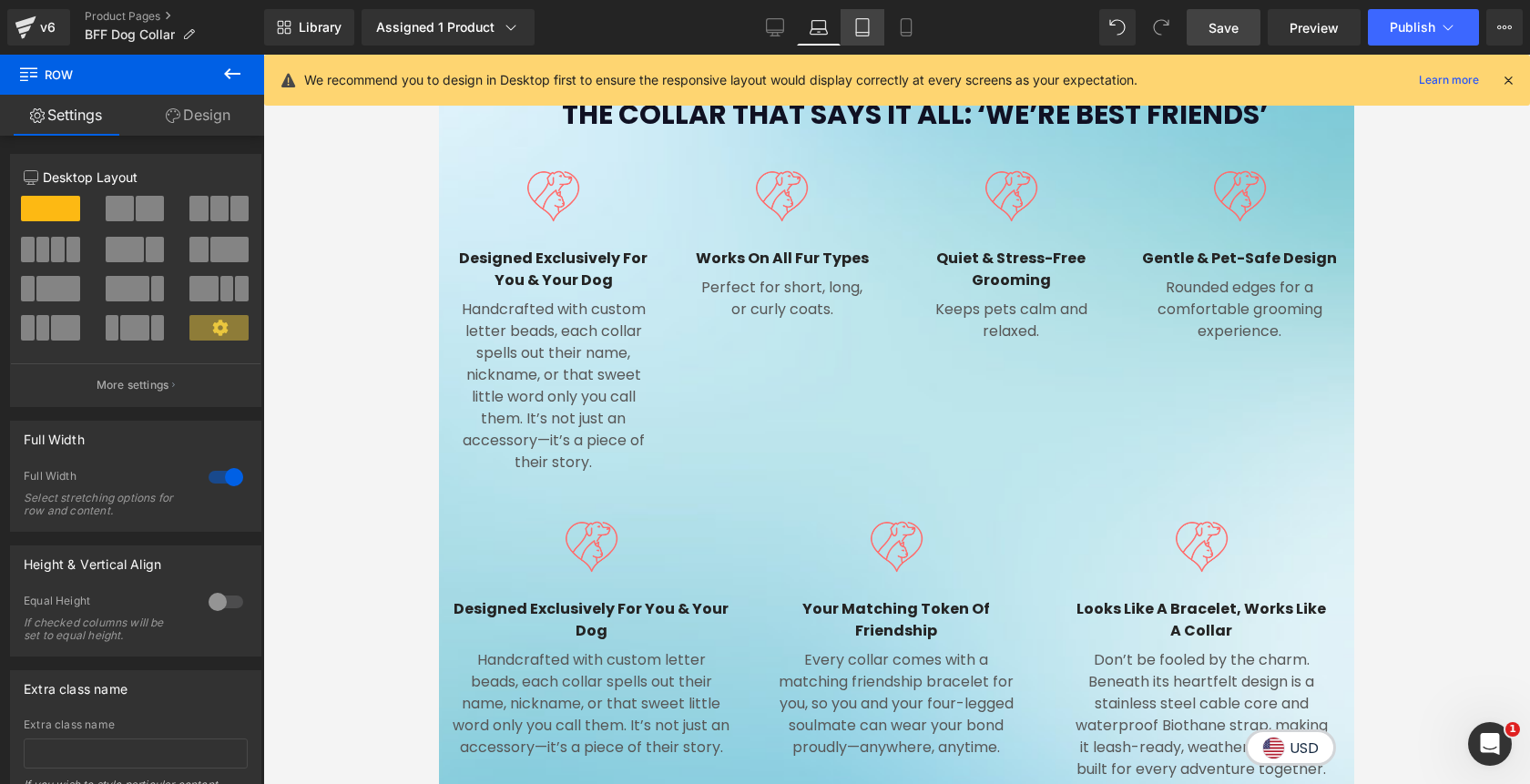
click at [865, 33] on icon at bounding box center [863, 33] width 13 height 0
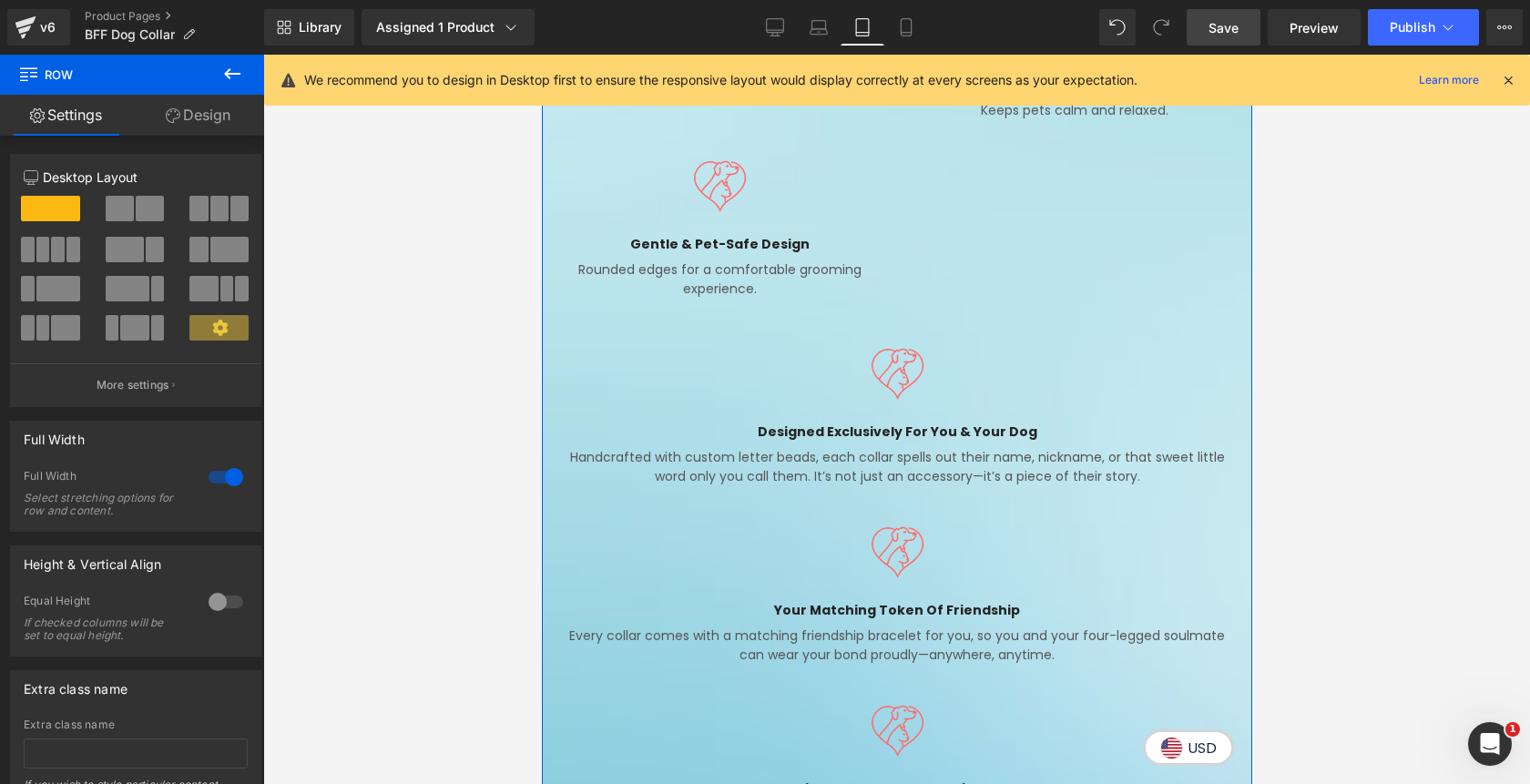
scroll to position [2034, 0]
click at [591, 316] on span "Row" at bounding box center [583, 320] width 37 height 27
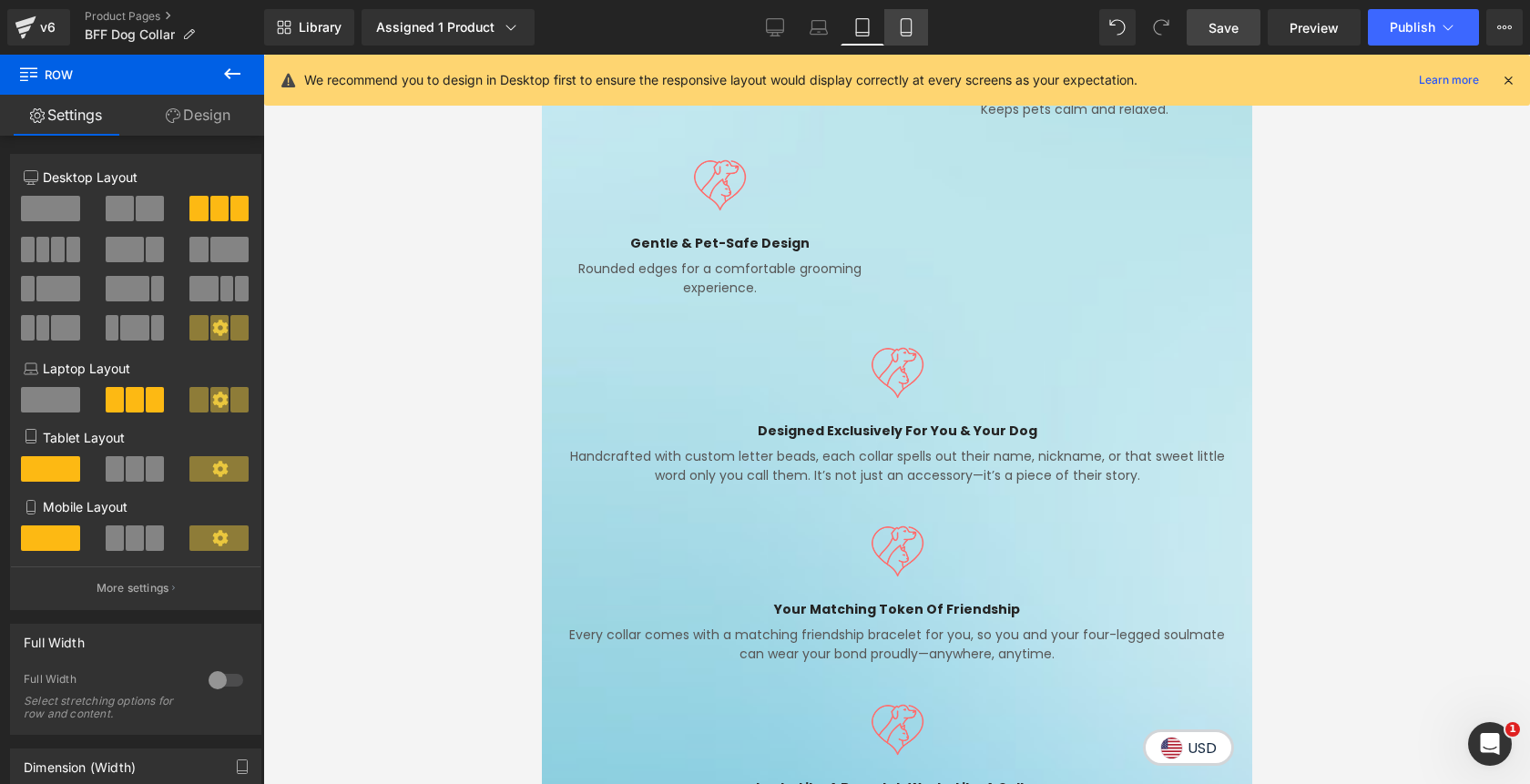
click at [907, 30] on icon at bounding box center [906, 26] width 18 height 18
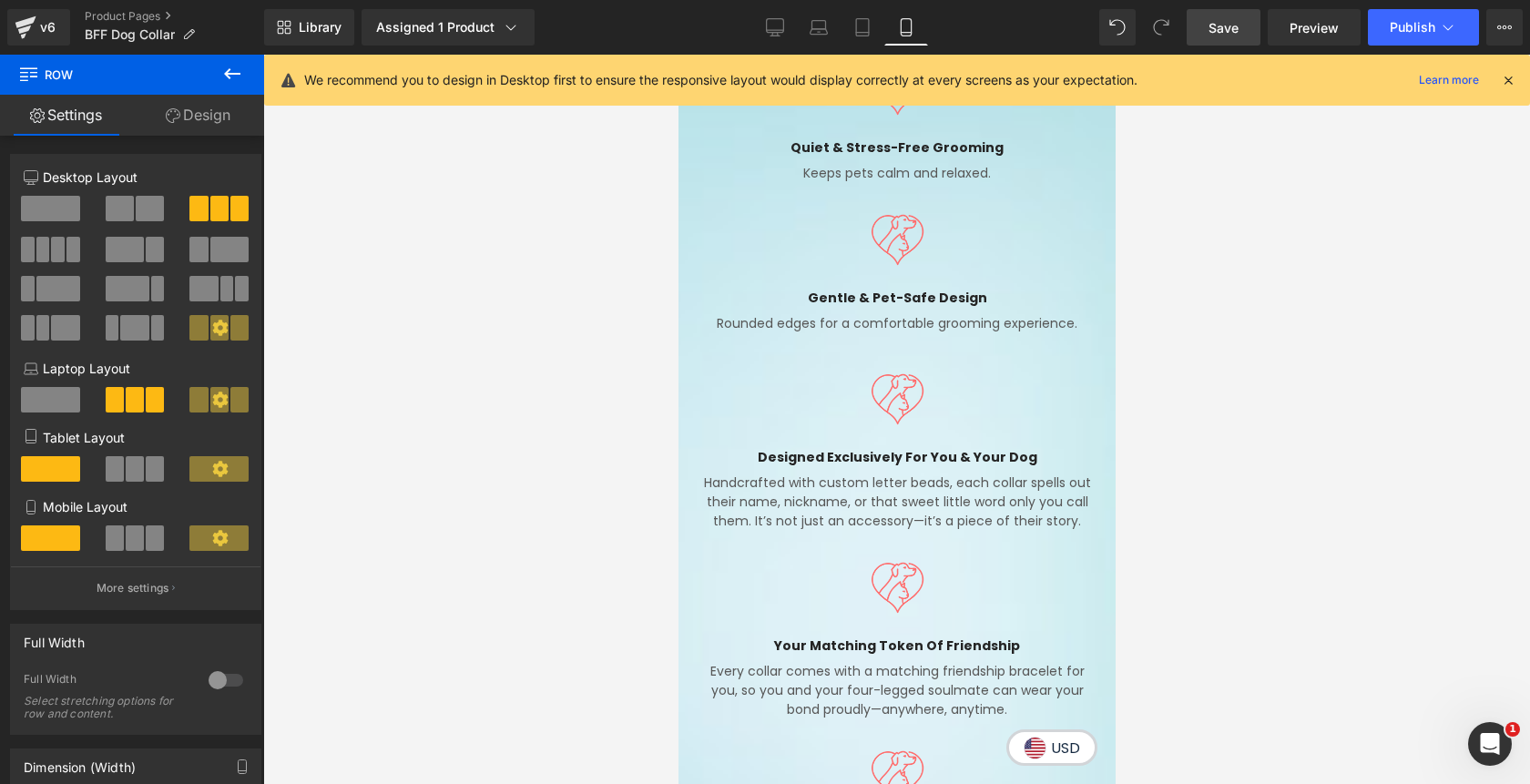
scroll to position [2248, 0]
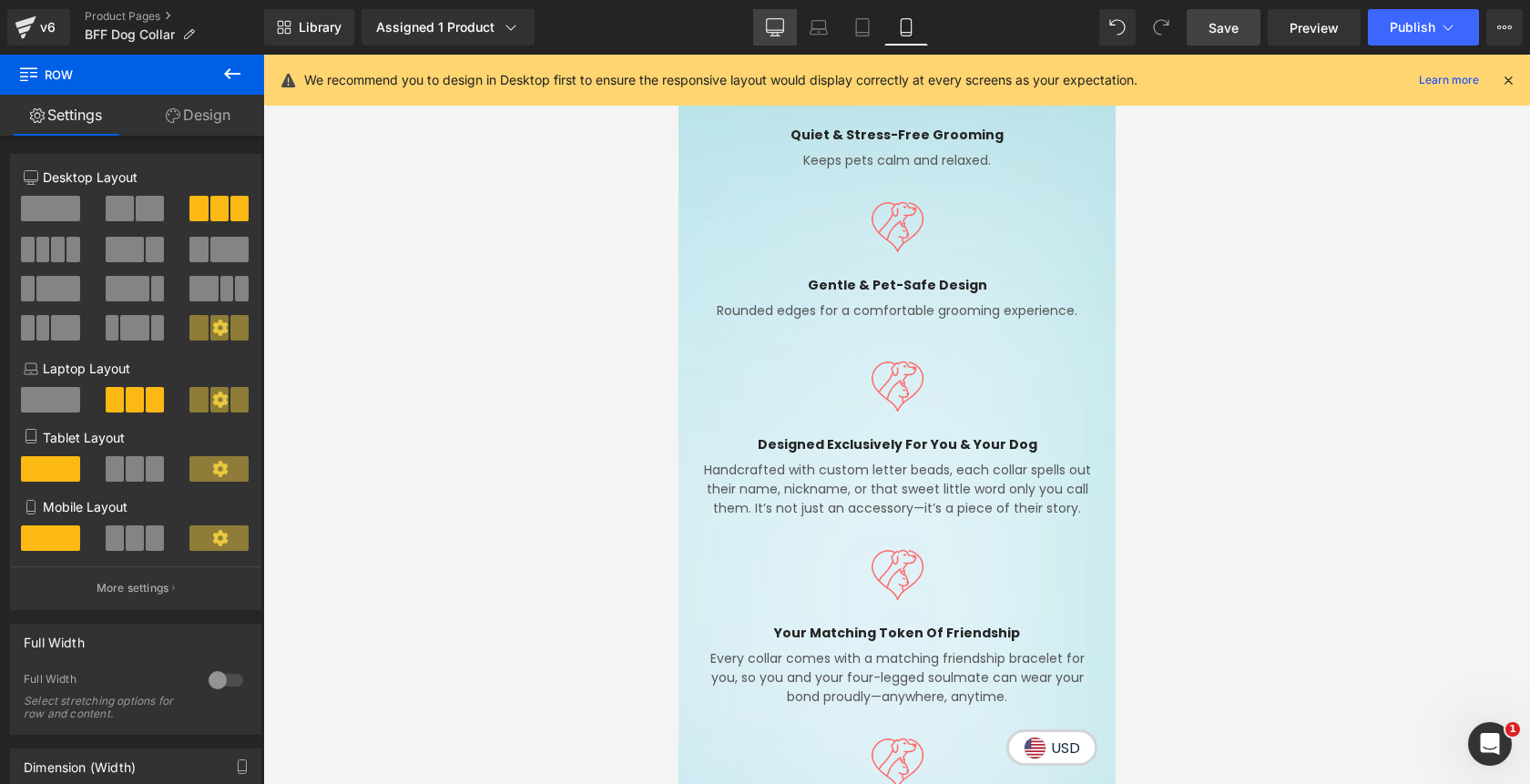
click at [784, 31] on icon at bounding box center [775, 26] width 18 height 18
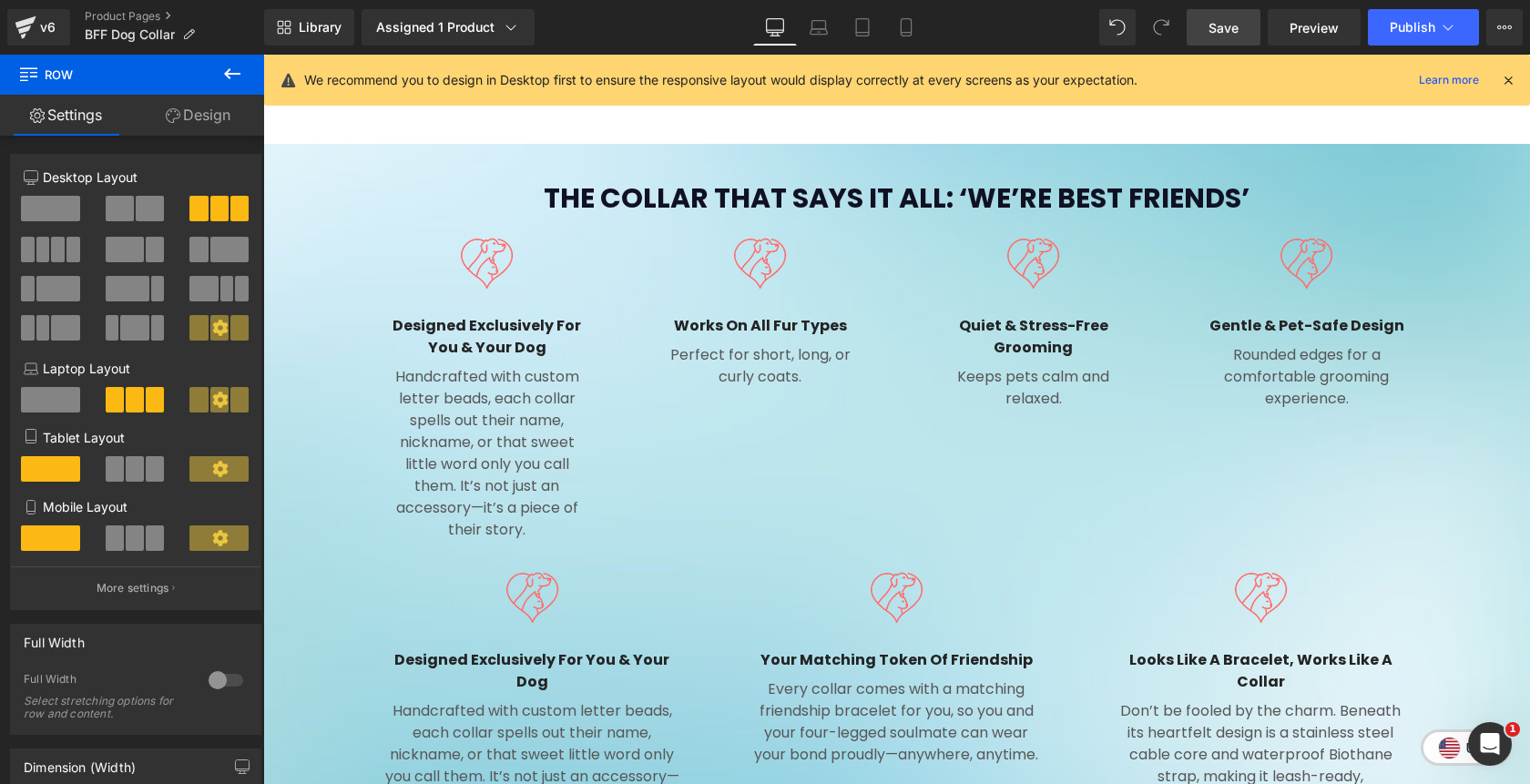
scroll to position [1331, 0]
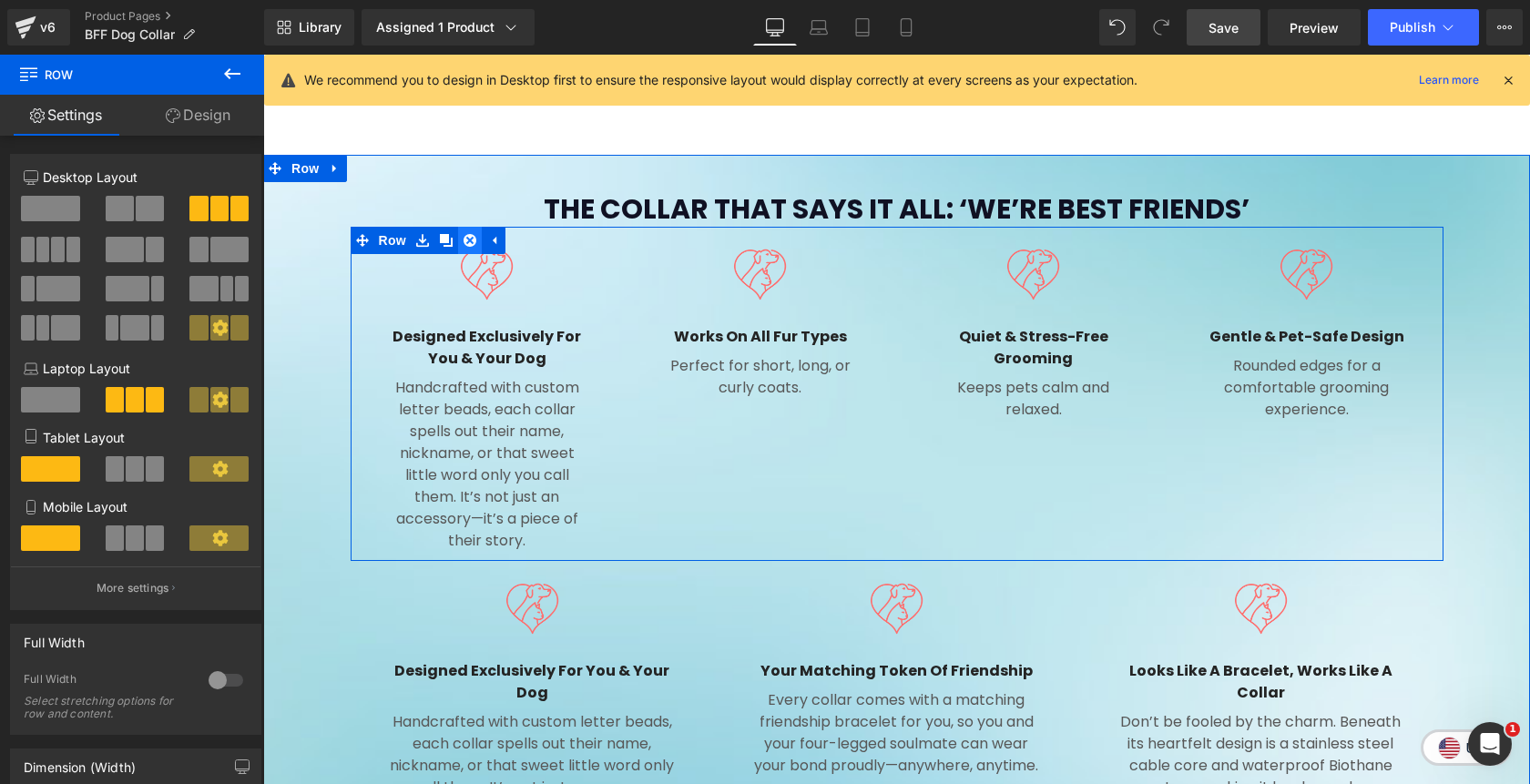
click at [472, 234] on icon at bounding box center [470, 240] width 13 height 13
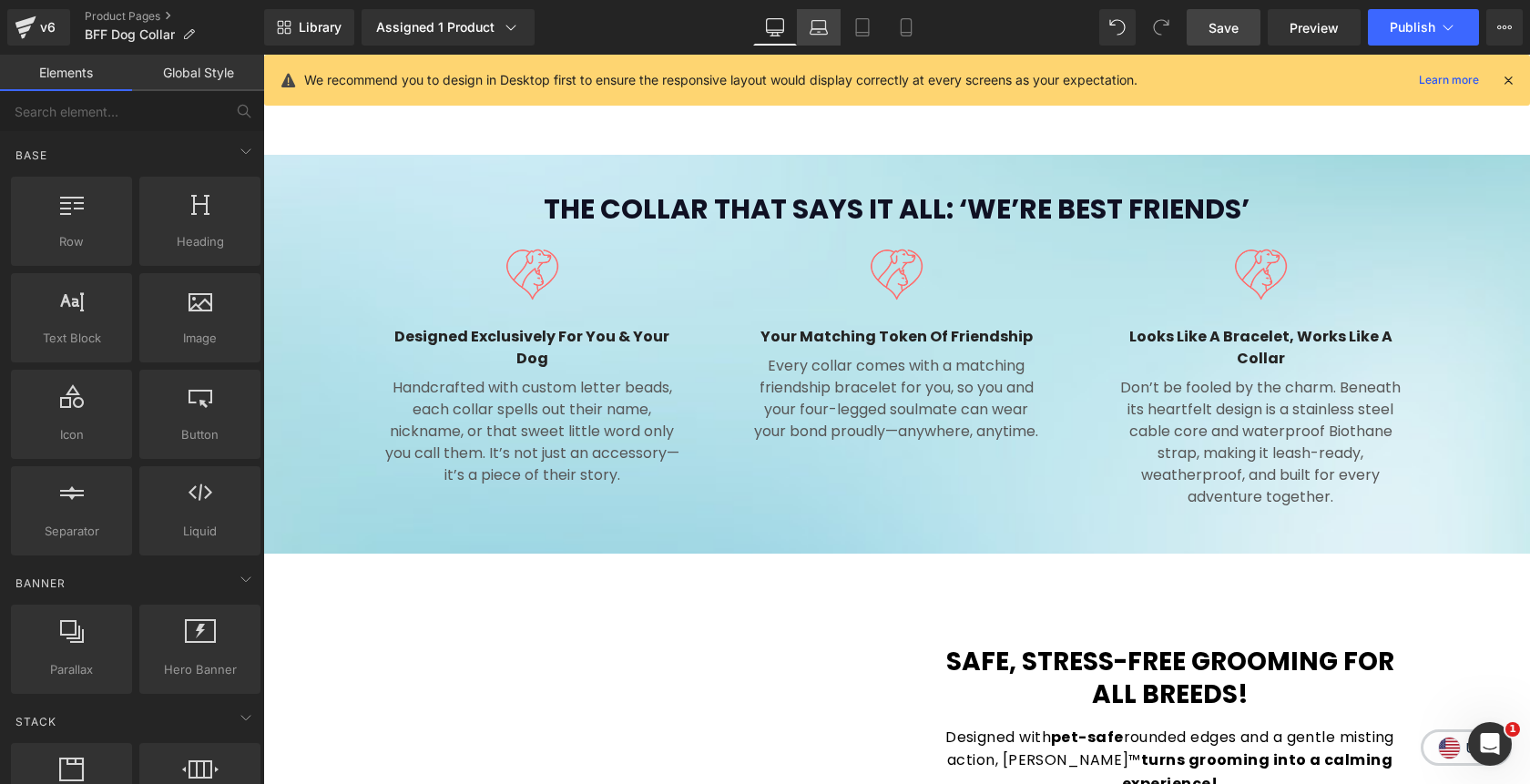
click at [823, 23] on icon at bounding box center [818, 26] width 18 height 18
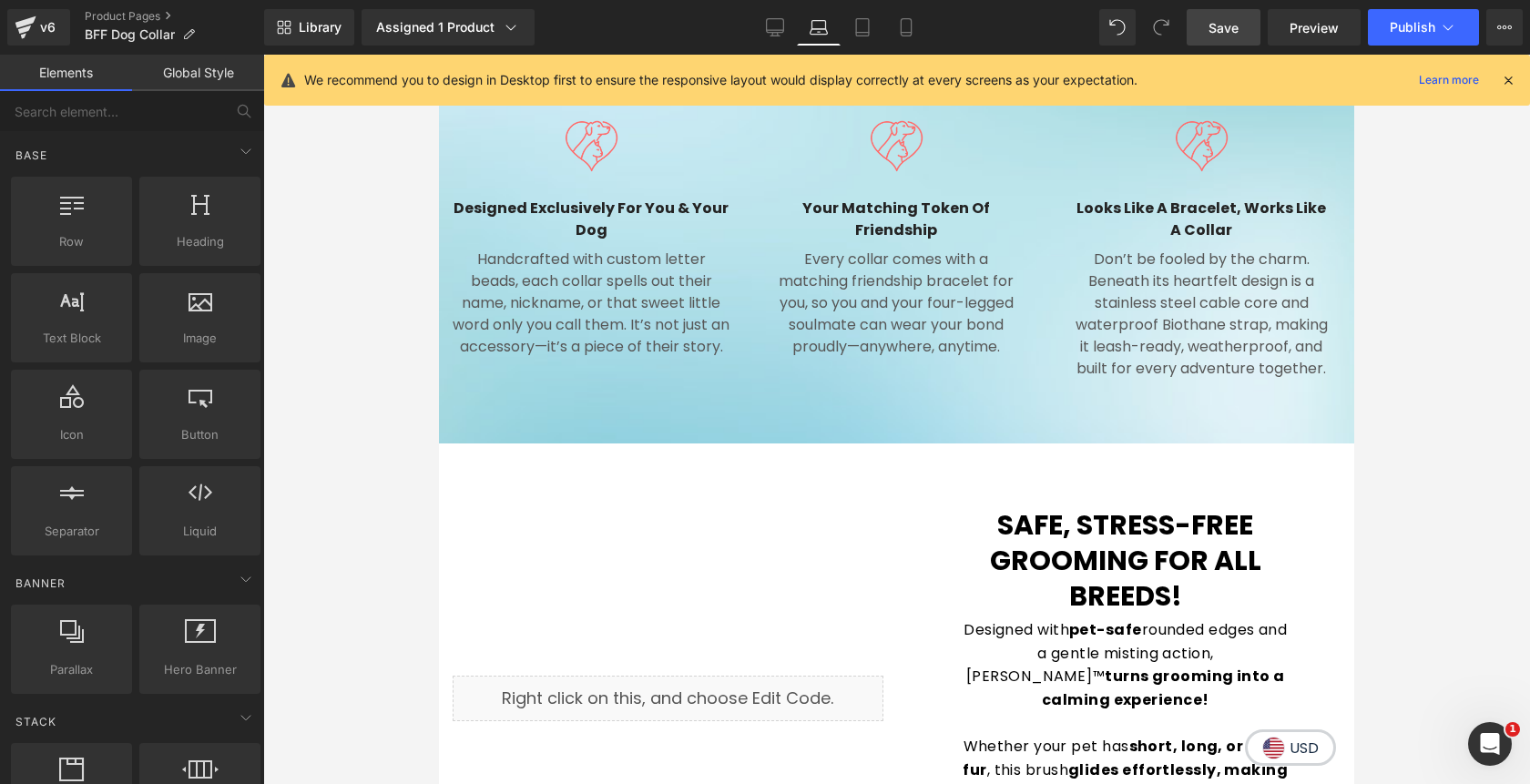
scroll to position [1365, 0]
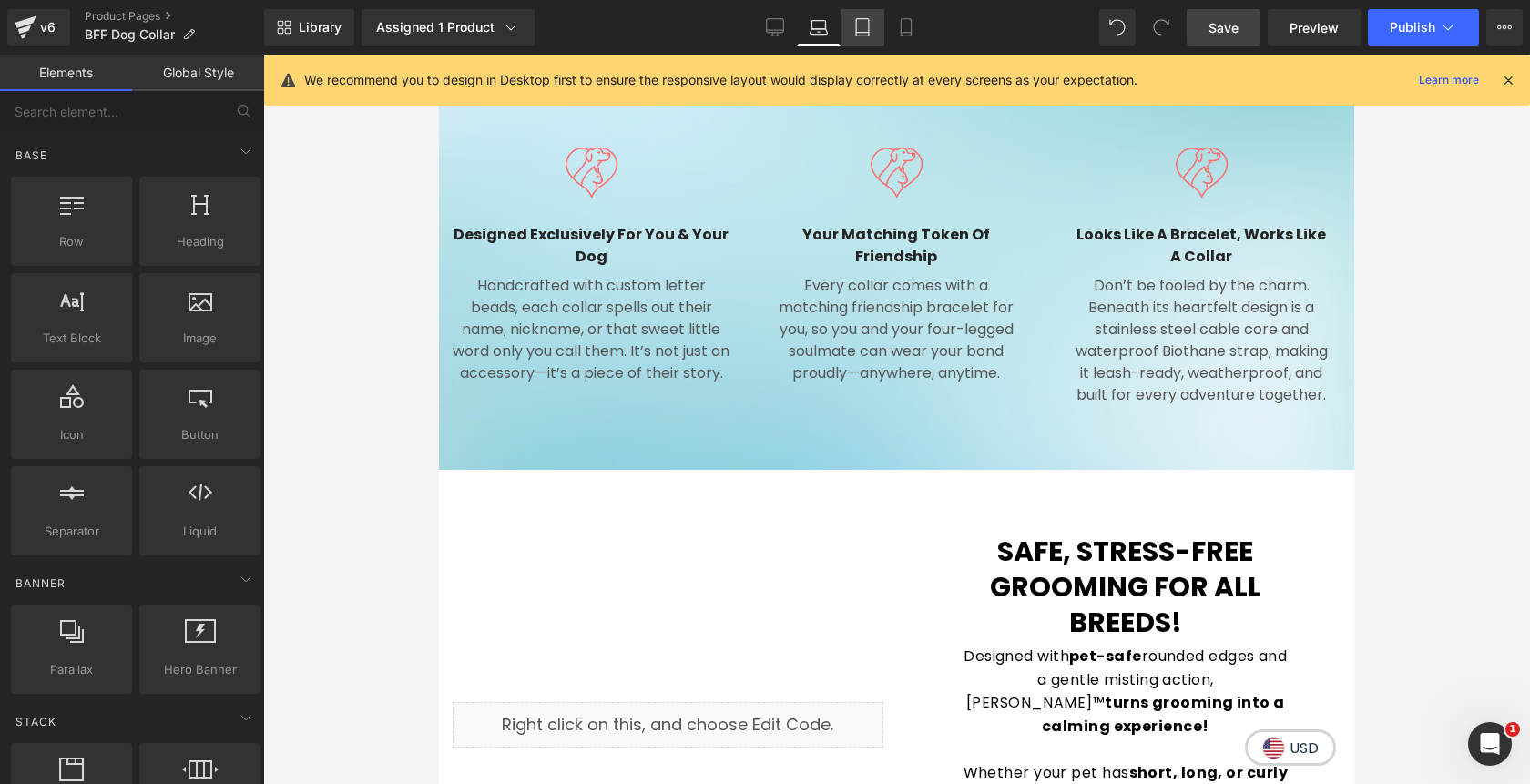
click at [860, 27] on icon at bounding box center [862, 26] width 18 height 18
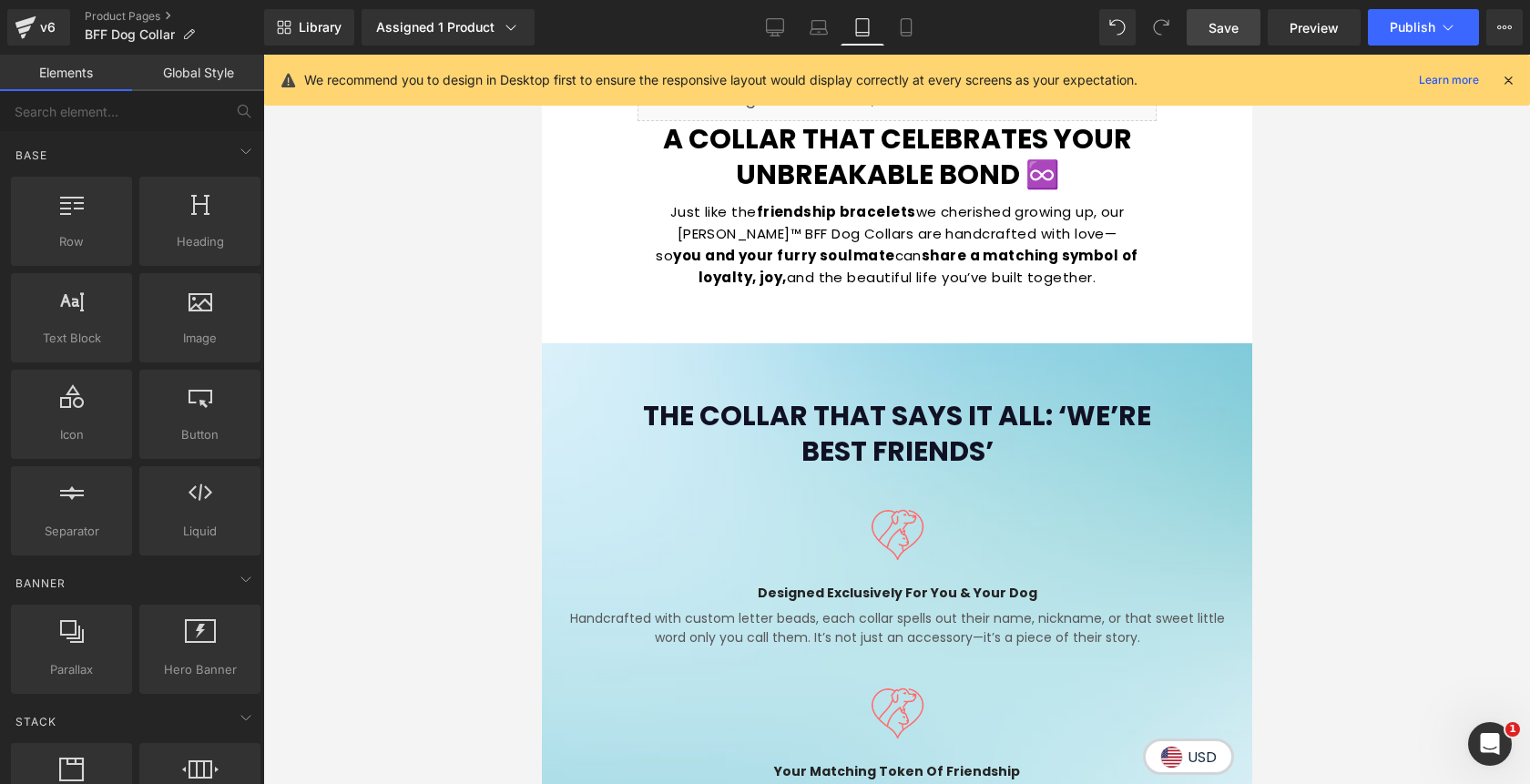
scroll to position [1655, 0]
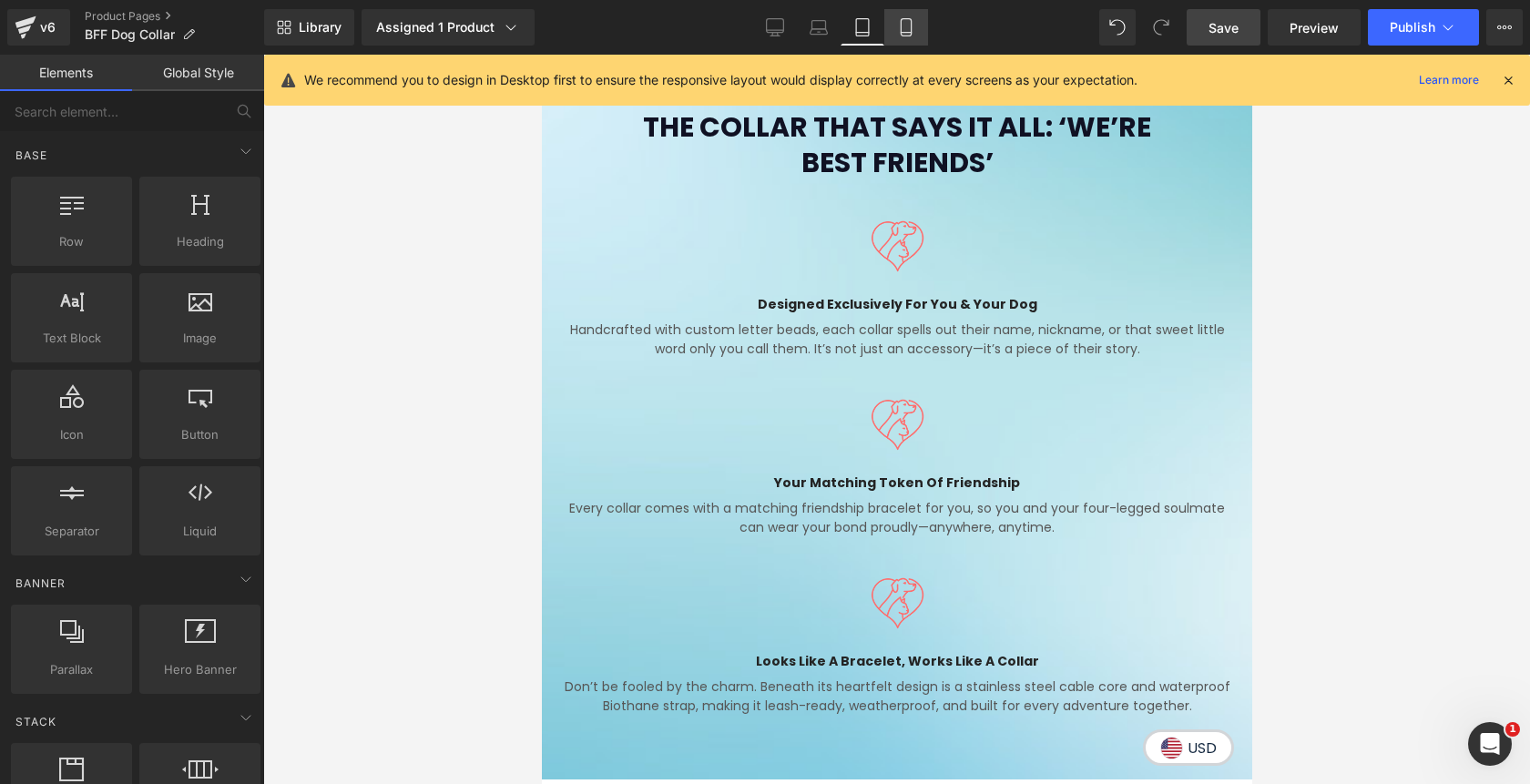
click at [903, 35] on icon at bounding box center [906, 26] width 18 height 18
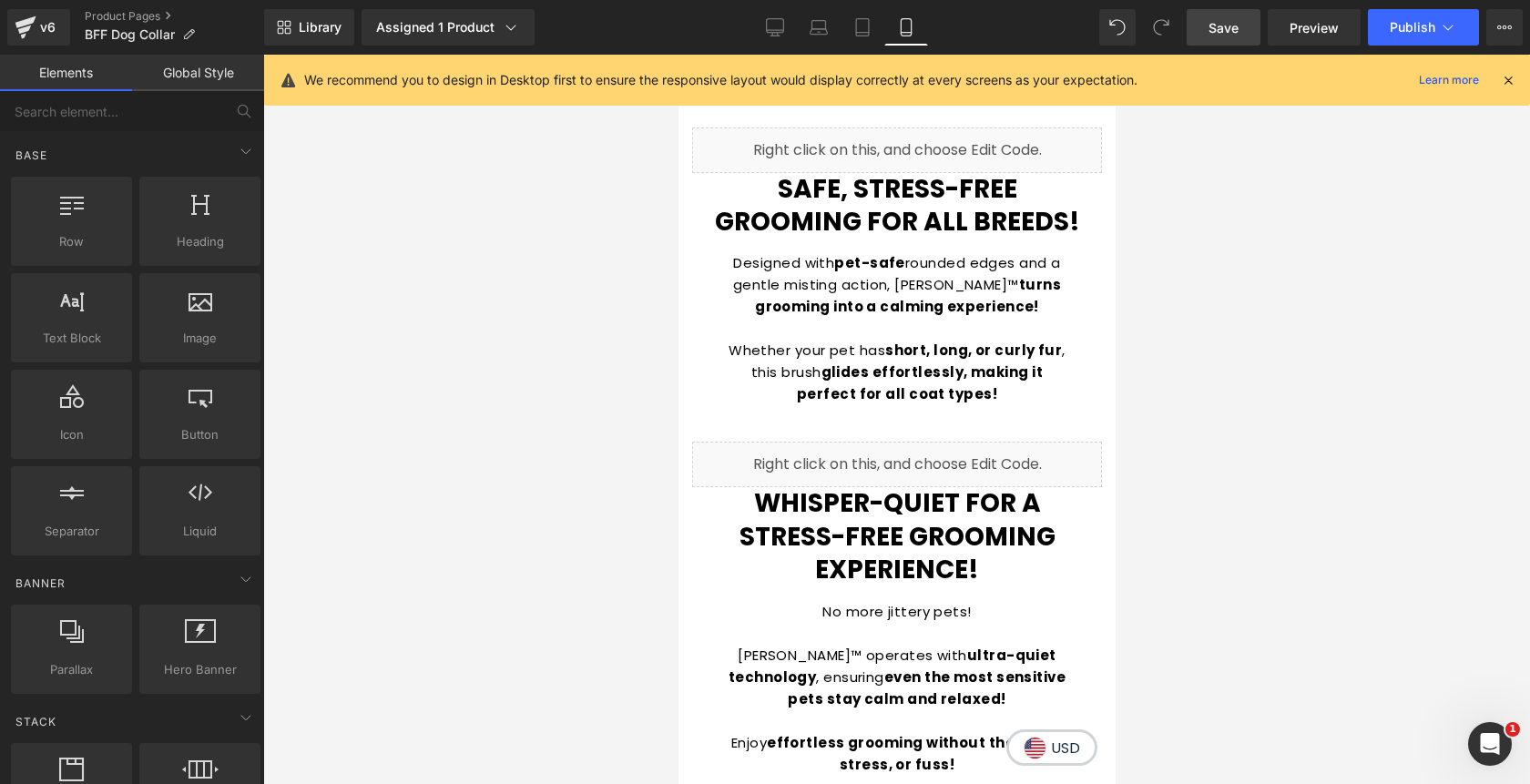
scroll to position [2482, 0]
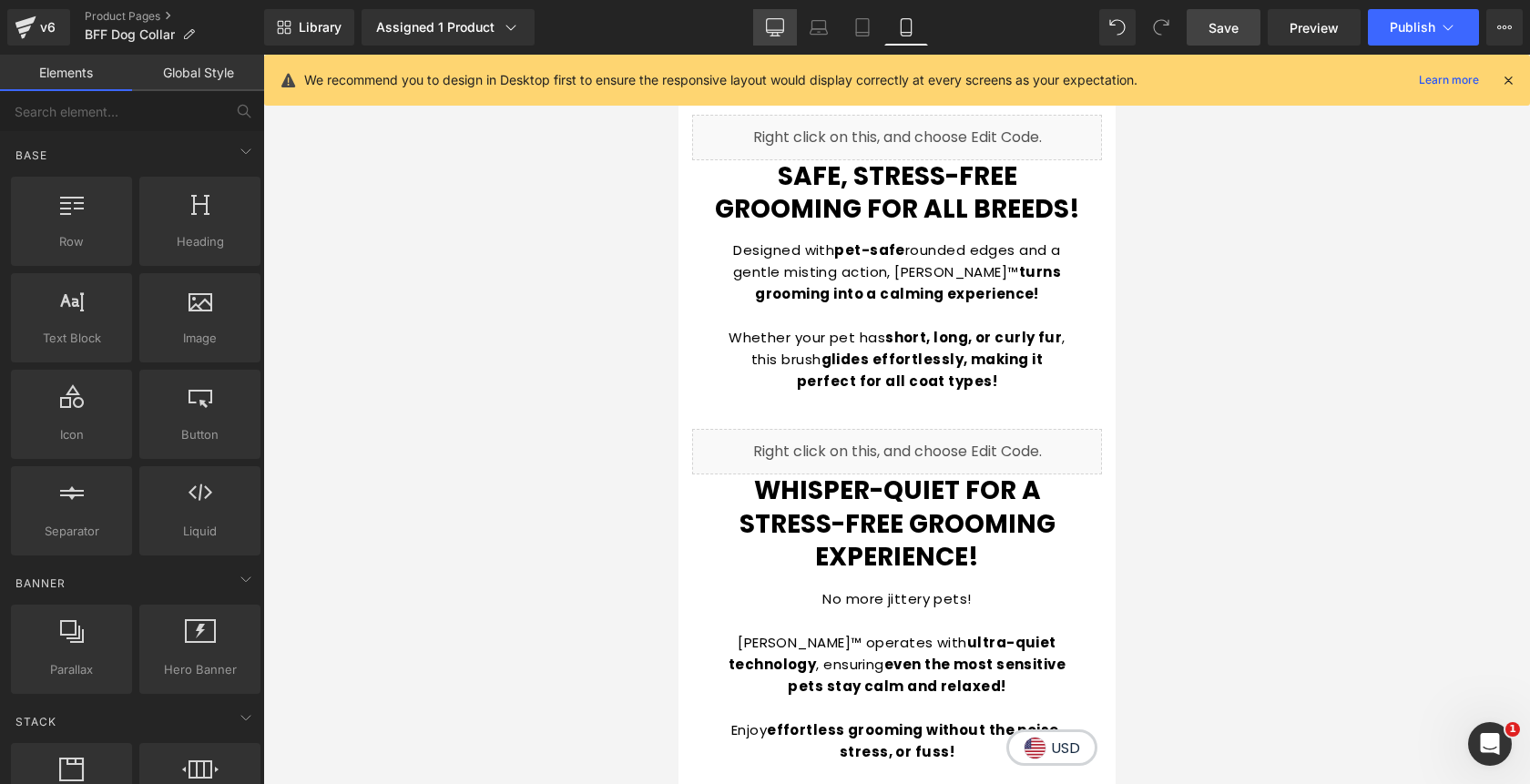
click at [770, 28] on icon at bounding box center [775, 26] width 18 height 18
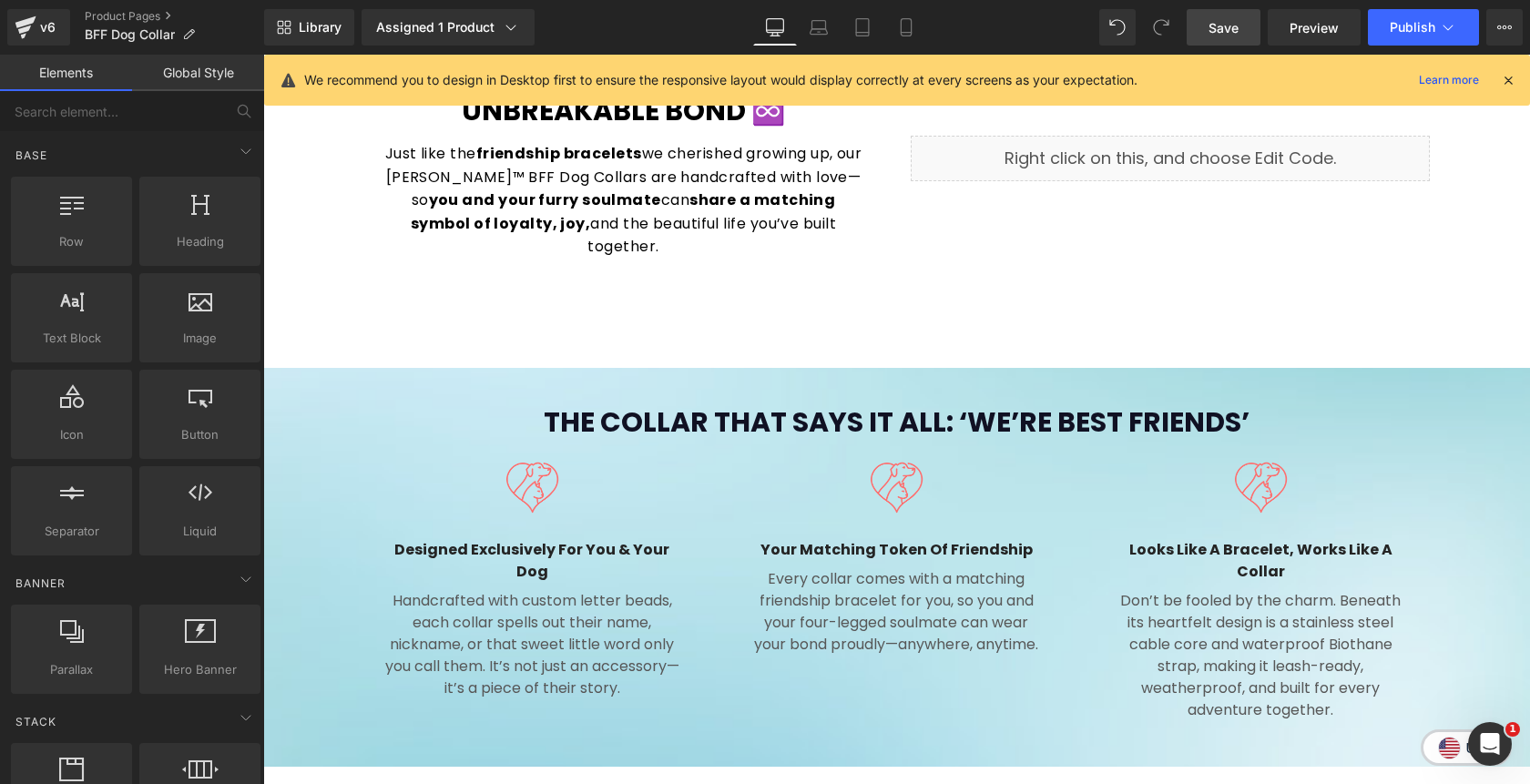
scroll to position [1105, 0]
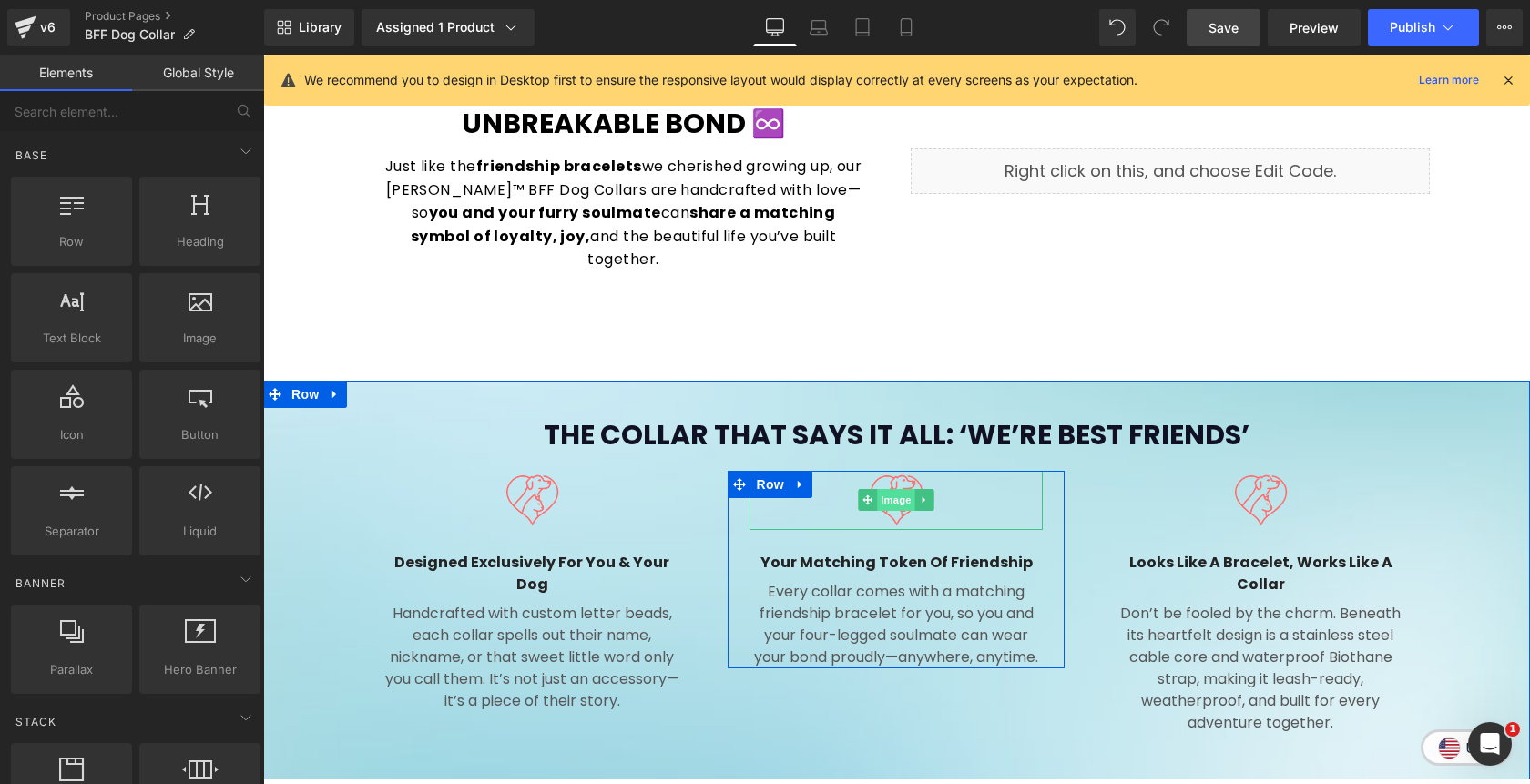
click at [895, 489] on span "Image" at bounding box center [897, 499] width 39 height 22
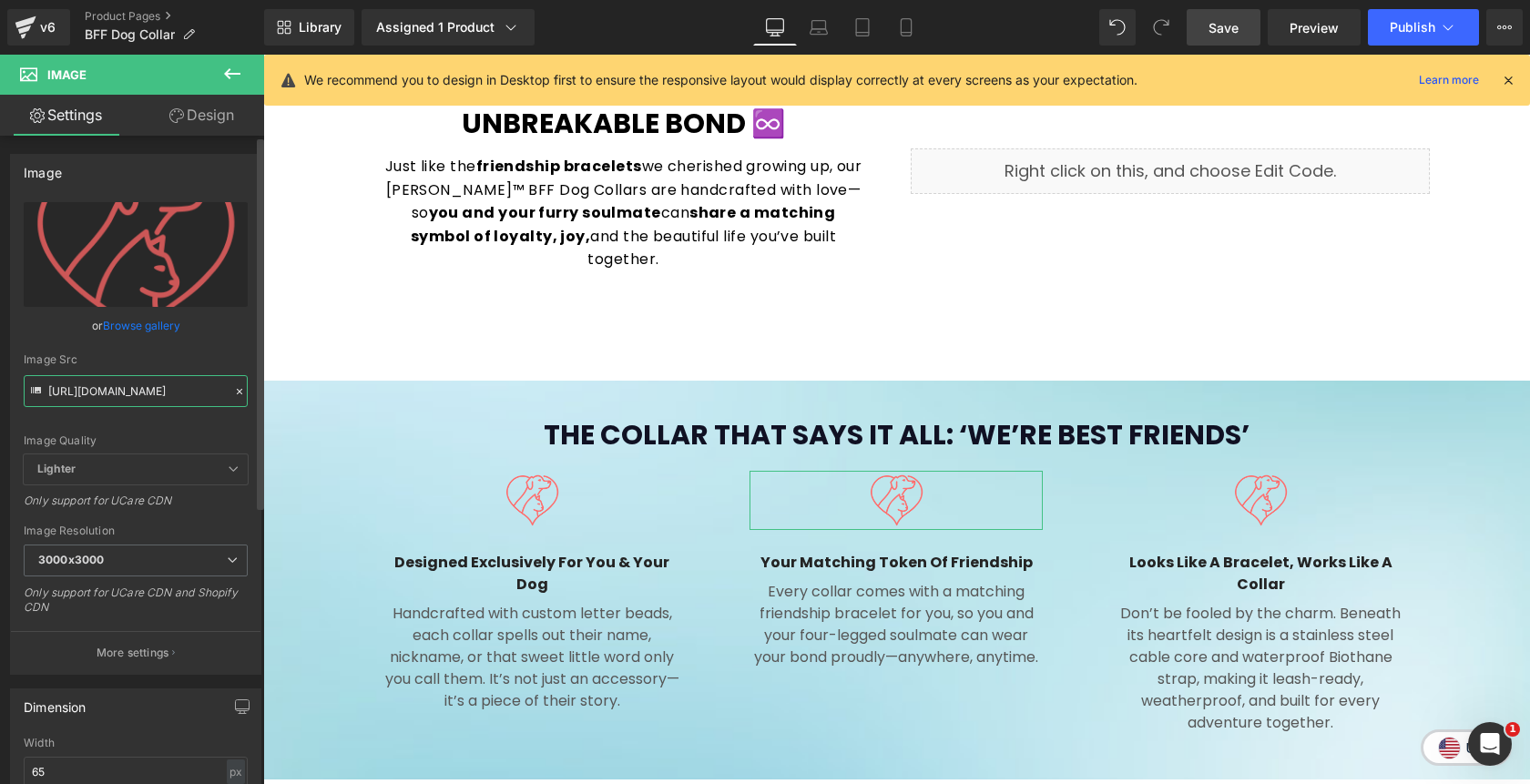
click at [158, 404] on input "https://cdn.shopify.com/s/files/1/0811/0410/9849/files/noun-pet-lover-7004188-F…" at bounding box center [136, 391] width 224 height 32
paste input "ChatGPT_Image_Aug_12_2025_07_30_38_PM_1.png?v=1755041666"
type input "https://cdn.shopify.com/s/files/1/0811/0410/9849/files/ChatGPT_Image_Aug_12_202…"
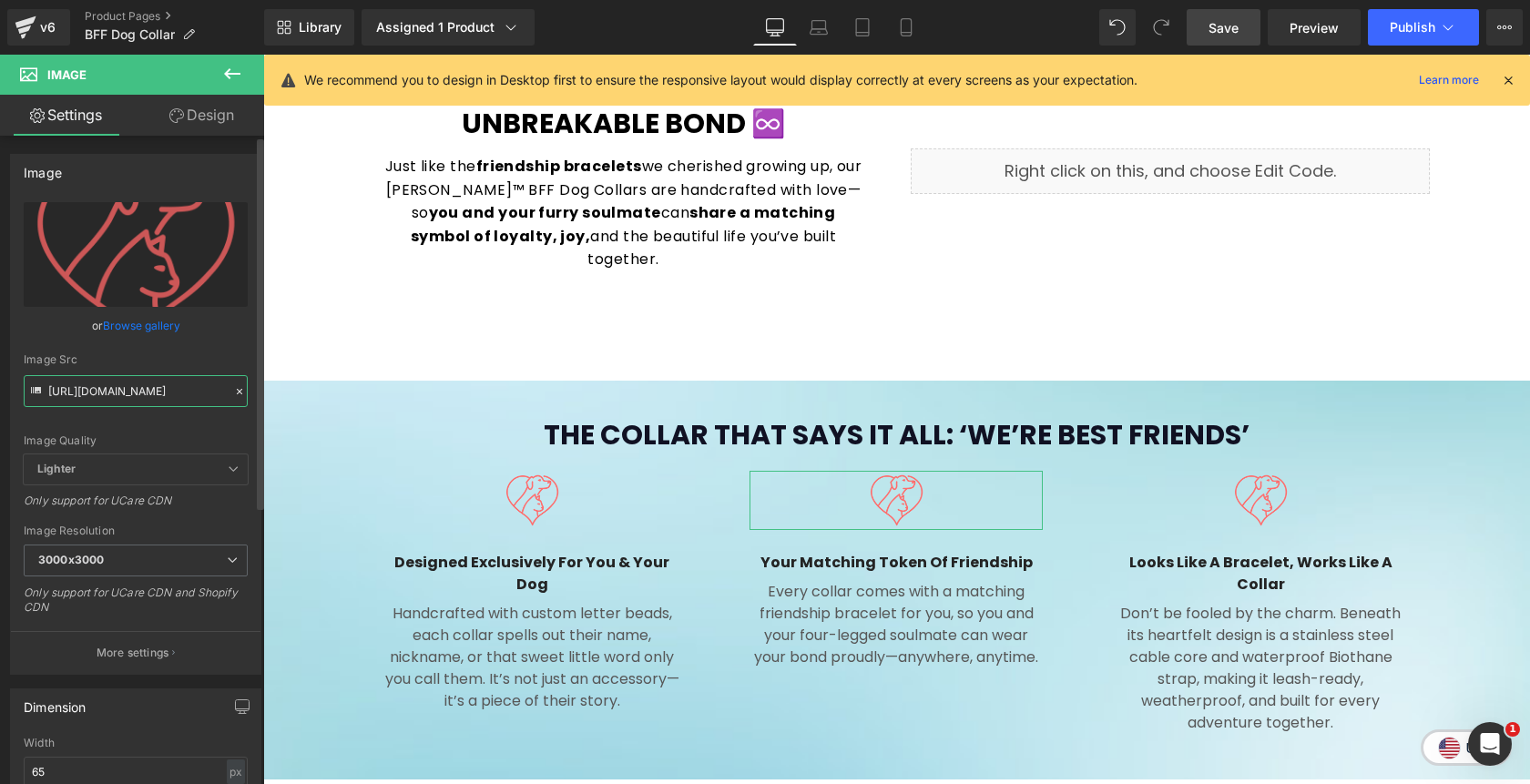
scroll to position [0, 461]
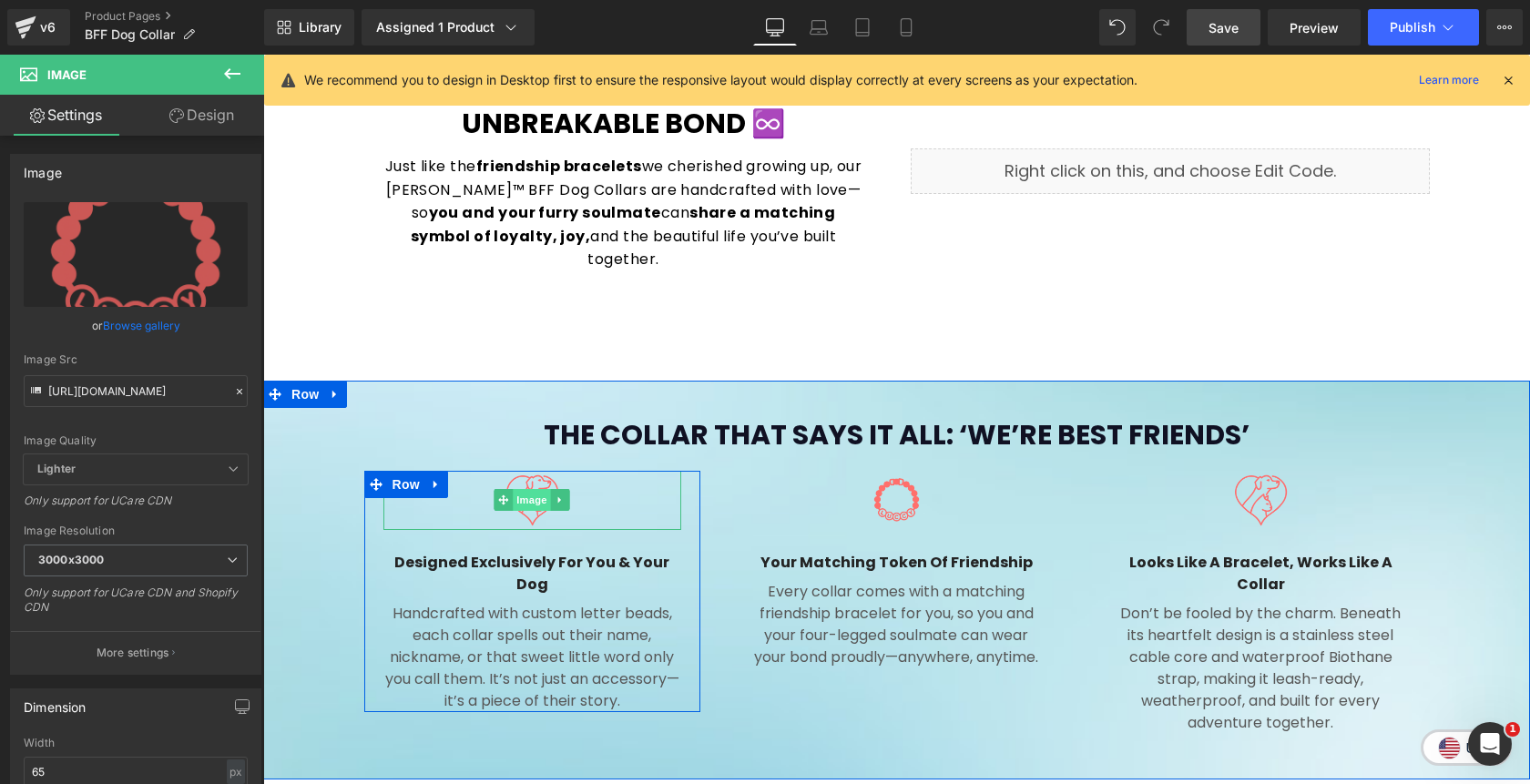
click at [535, 489] on span "Image" at bounding box center [533, 499] width 39 height 22
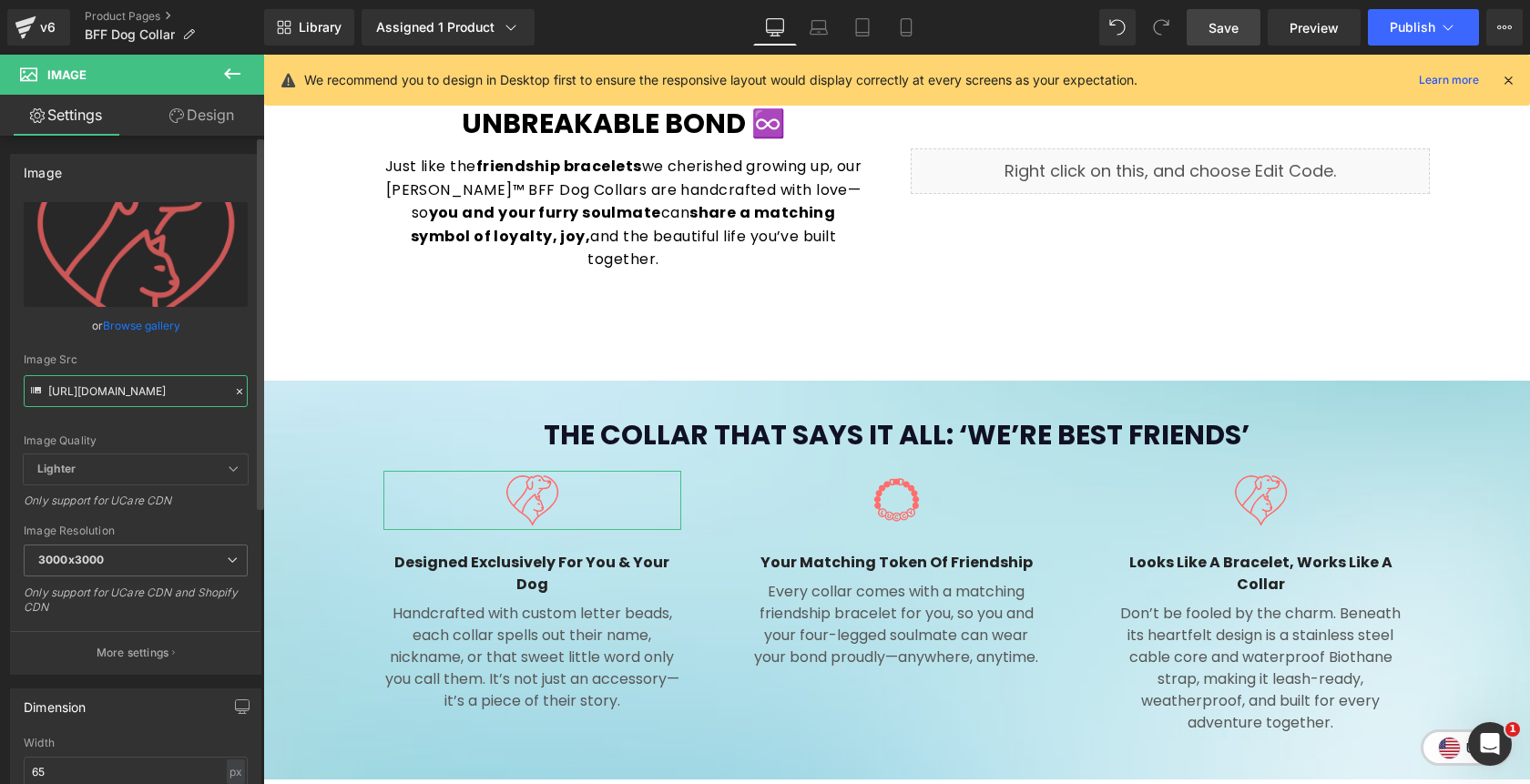
click at [160, 390] on input "https://cdn.shopify.com/s/files/1/0811/0410/9849/files/noun-pet-lover-7004188-F…" at bounding box center [136, 391] width 224 height 32
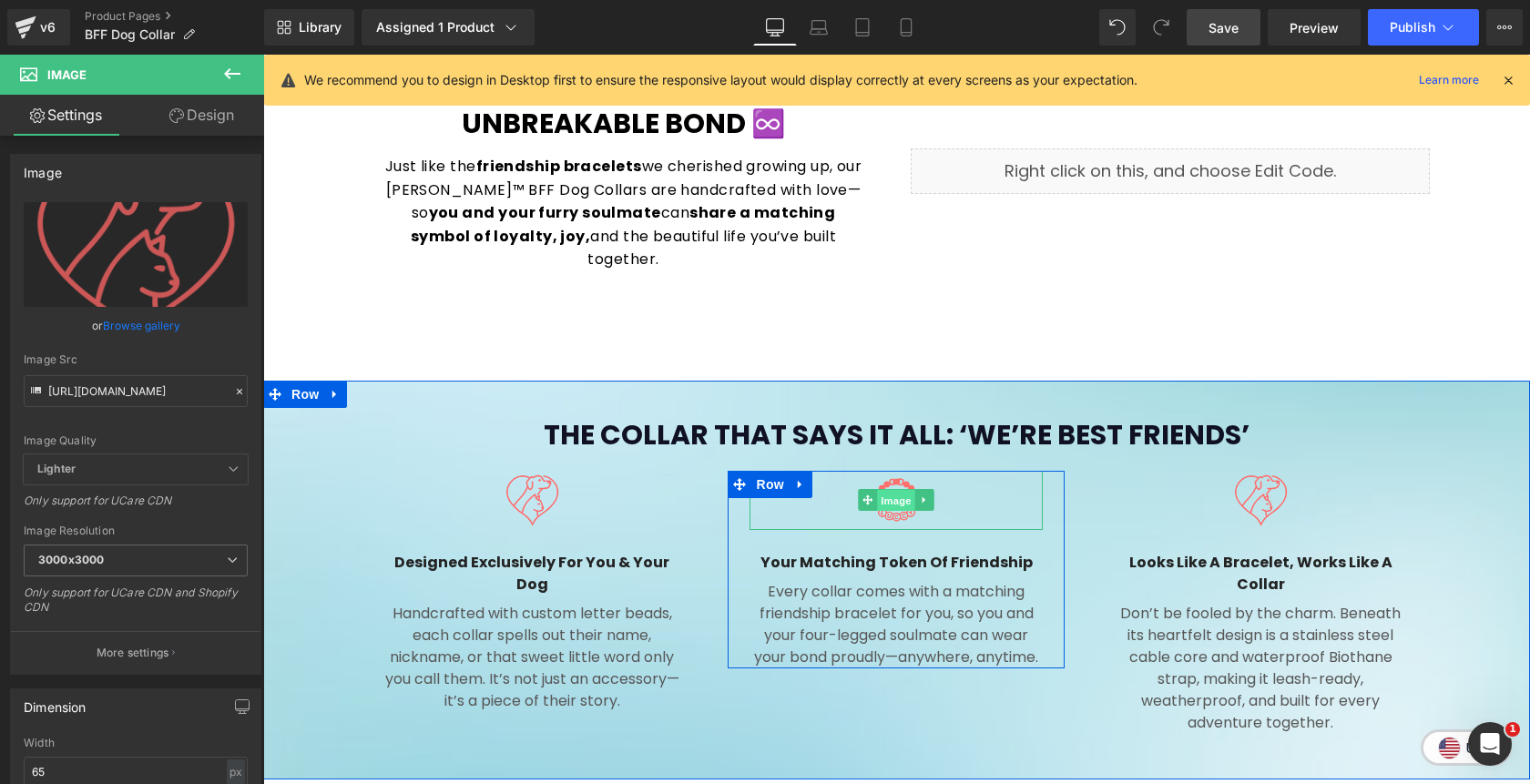
click at [903, 490] on span "Image" at bounding box center [897, 500] width 39 height 22
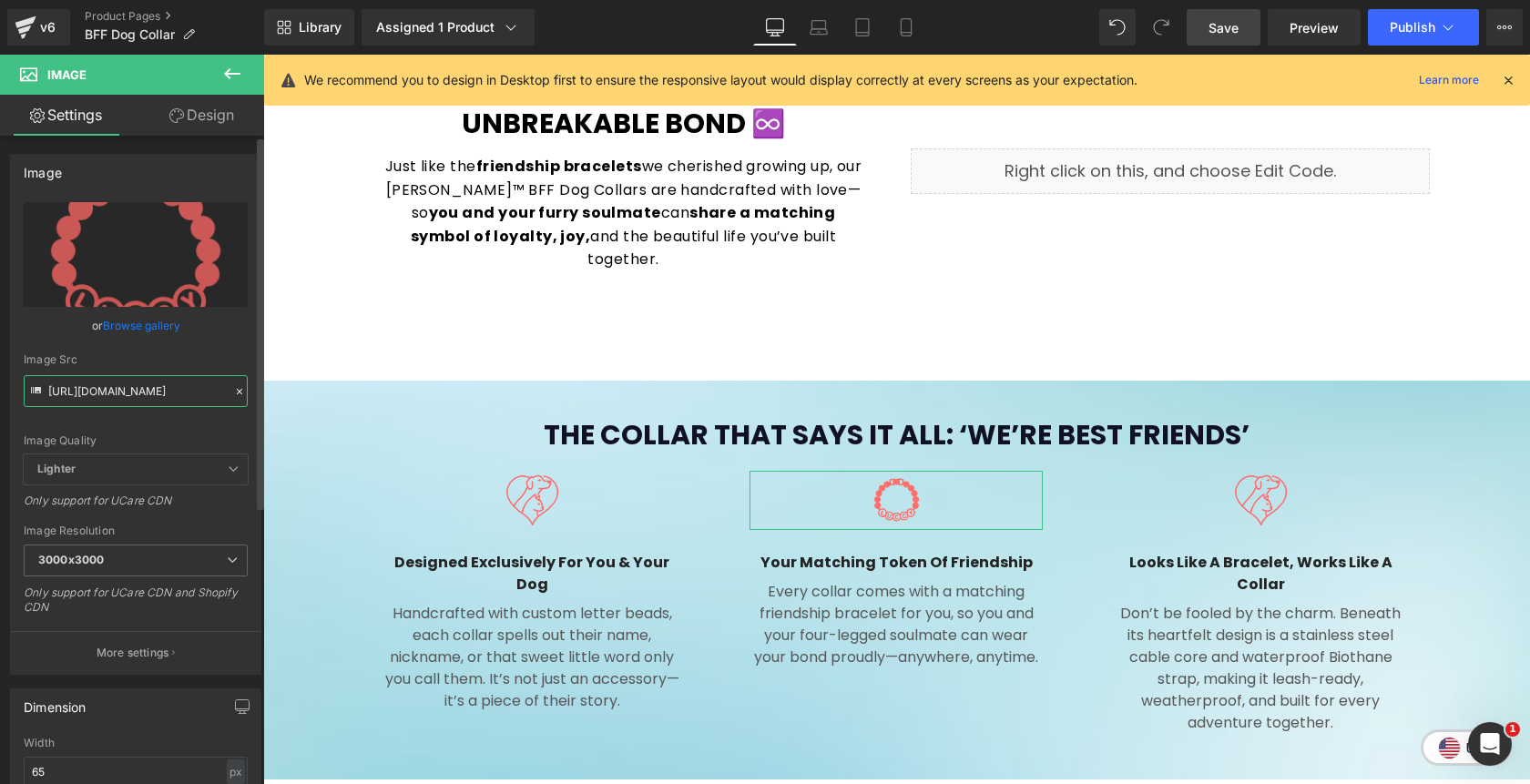
click at [125, 395] on input "https://cdn.shopify.com/s/files/1/0811/0410/9849/files/ChatGPT_Image_Aug_12_202…" at bounding box center [136, 391] width 224 height 32
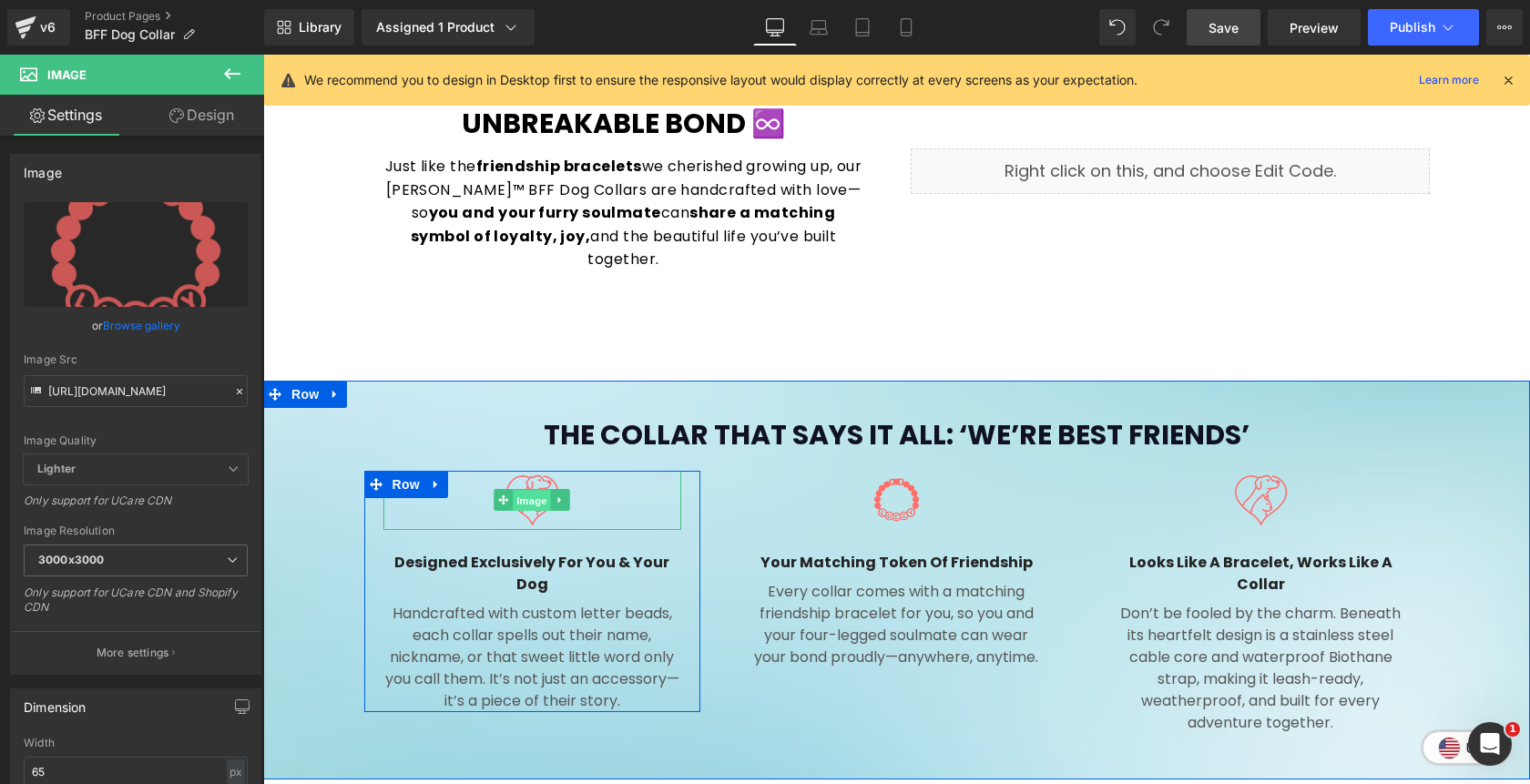
click at [528, 490] on span "Image" at bounding box center [533, 500] width 39 height 22
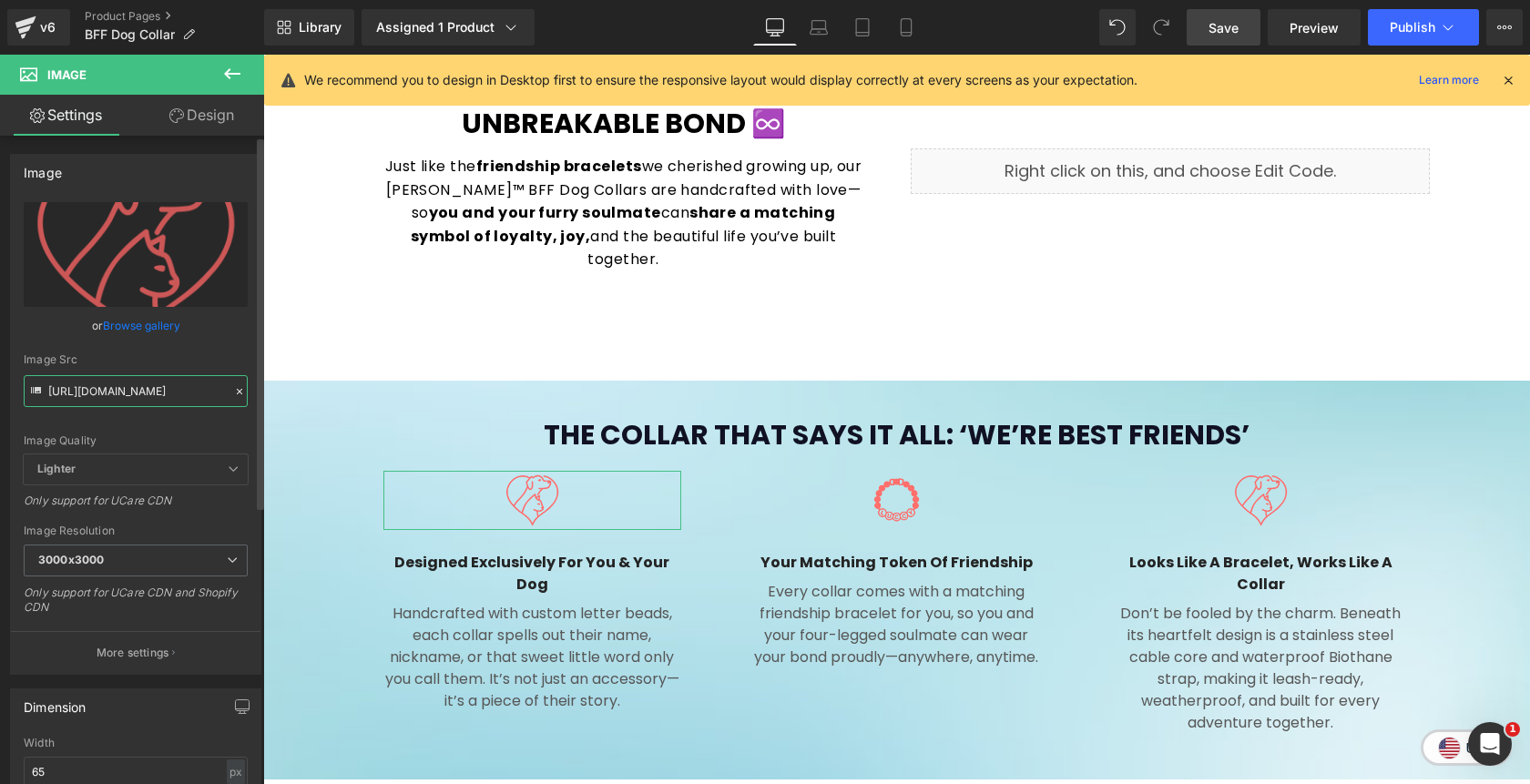
click at [169, 391] on input "https://cdn.shopify.com/s/files/1/0811/0410/9849/files/noun-pet-lover-7004188-F…" at bounding box center [136, 391] width 224 height 32
paste input "ChatGPT_Image_Aug_12_2025_07_30_38_PM_1_3000x3000.png?v=1755041666"
type input "https://cdn.shopify.com/s/files/1/0811/0410/9849/files/ChatGPT_Image_Aug_12_202…"
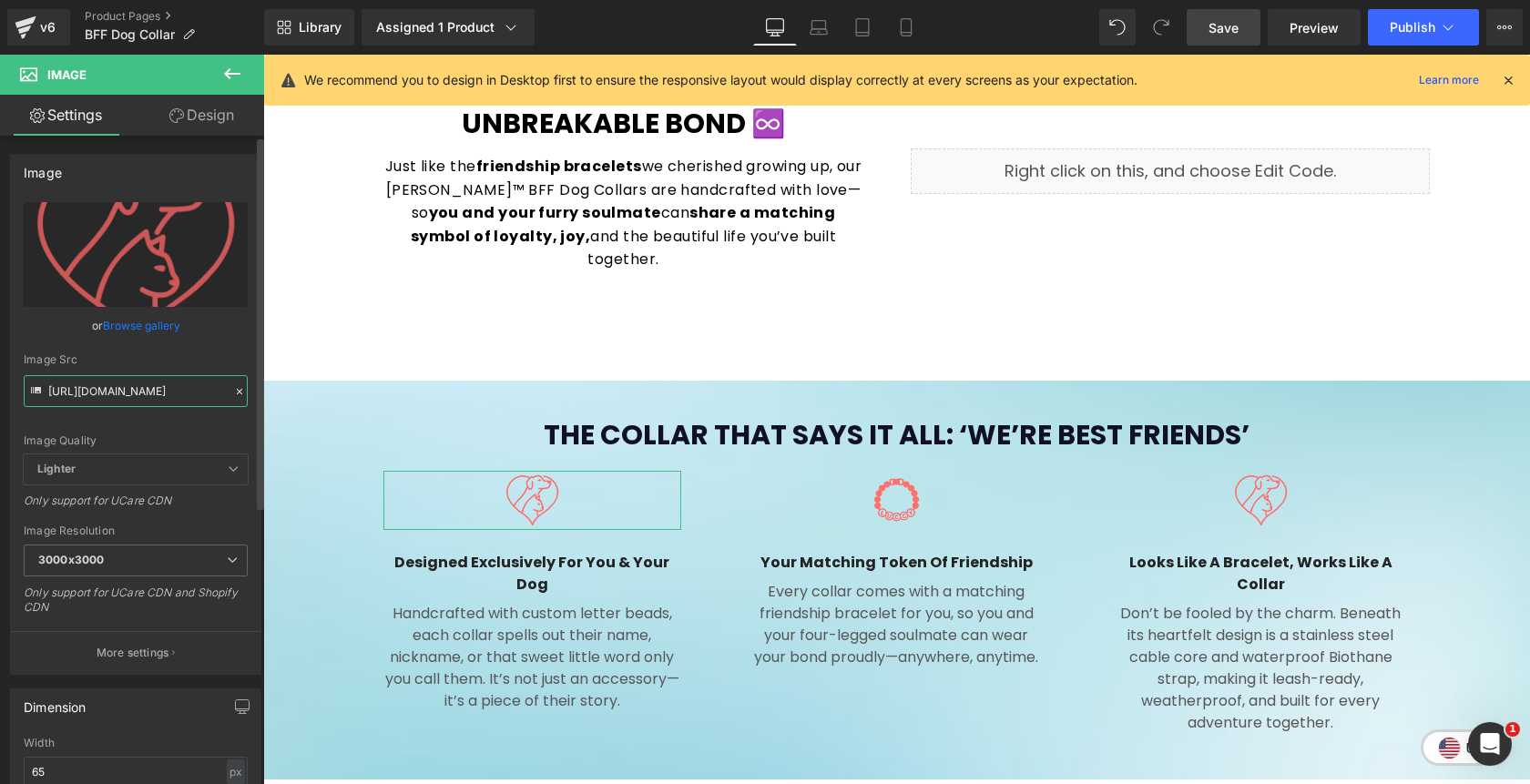
scroll to position [0, 526]
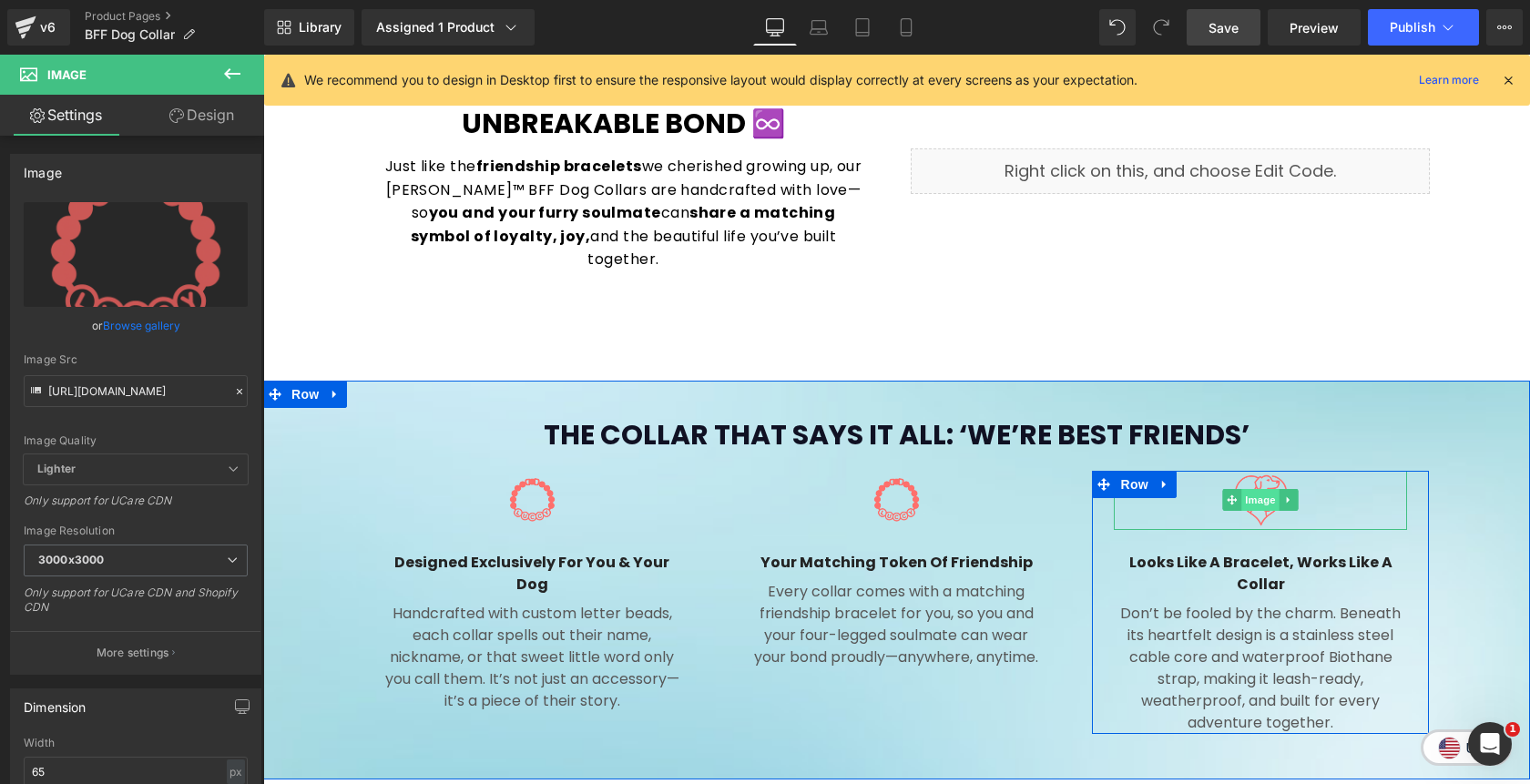
click at [1259, 489] on span "Image" at bounding box center [1261, 499] width 39 height 22
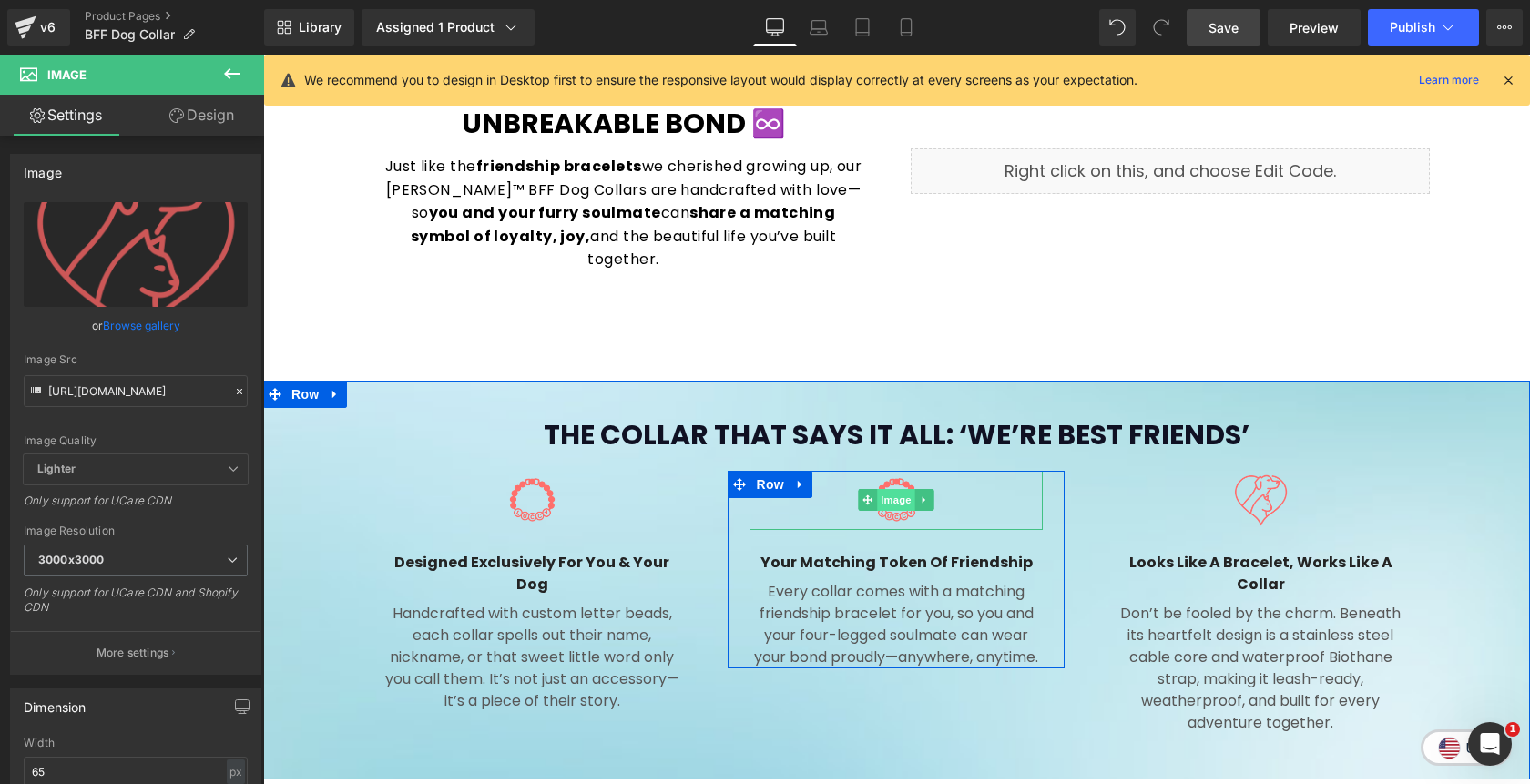
click at [900, 489] on span "Image" at bounding box center [897, 499] width 39 height 22
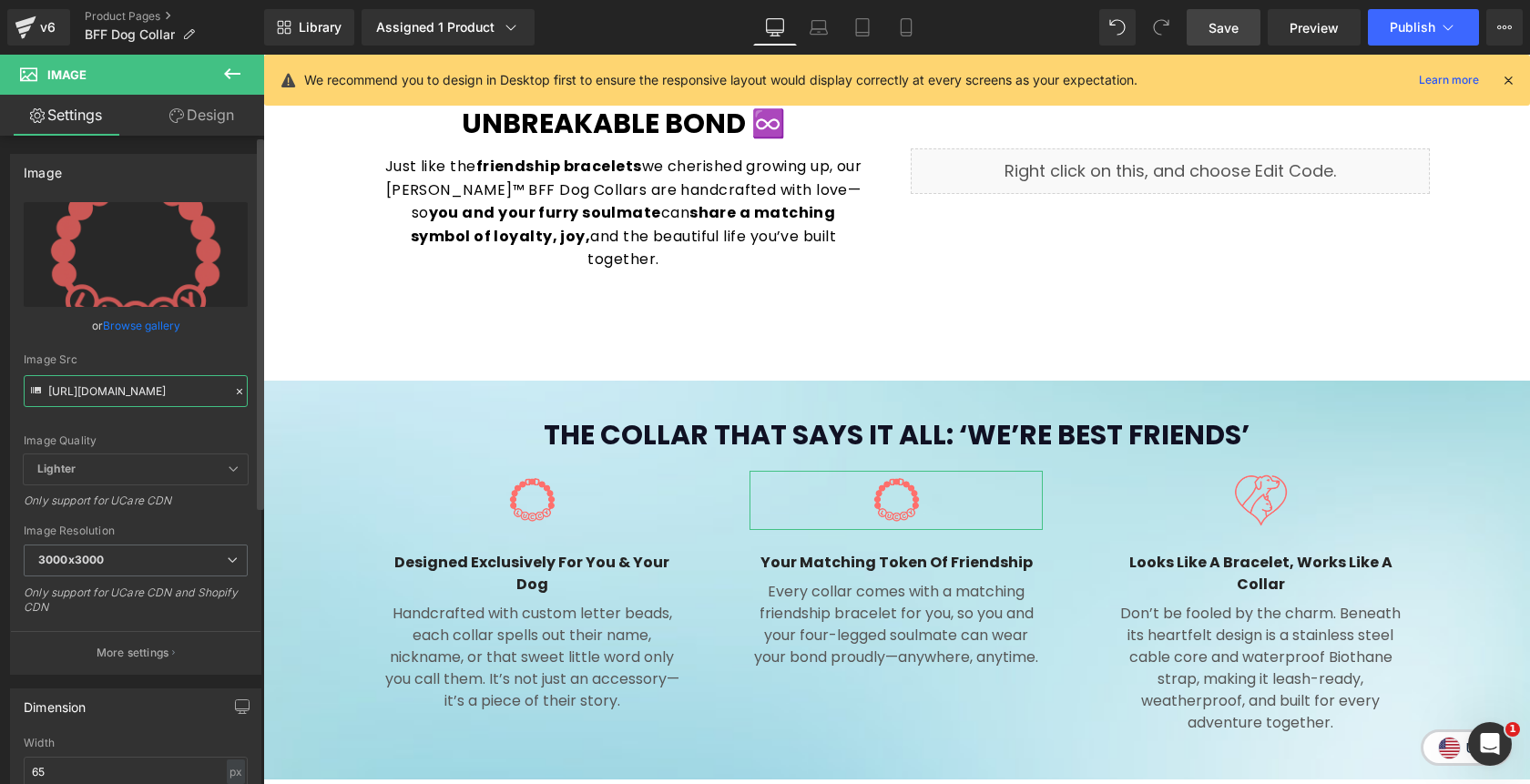
click at [144, 400] on input "https://cdn.shopify.com/s/files/1/0811/0410/9849/files/ChatGPT_Image_Aug_12_202…" at bounding box center [136, 391] width 224 height 32
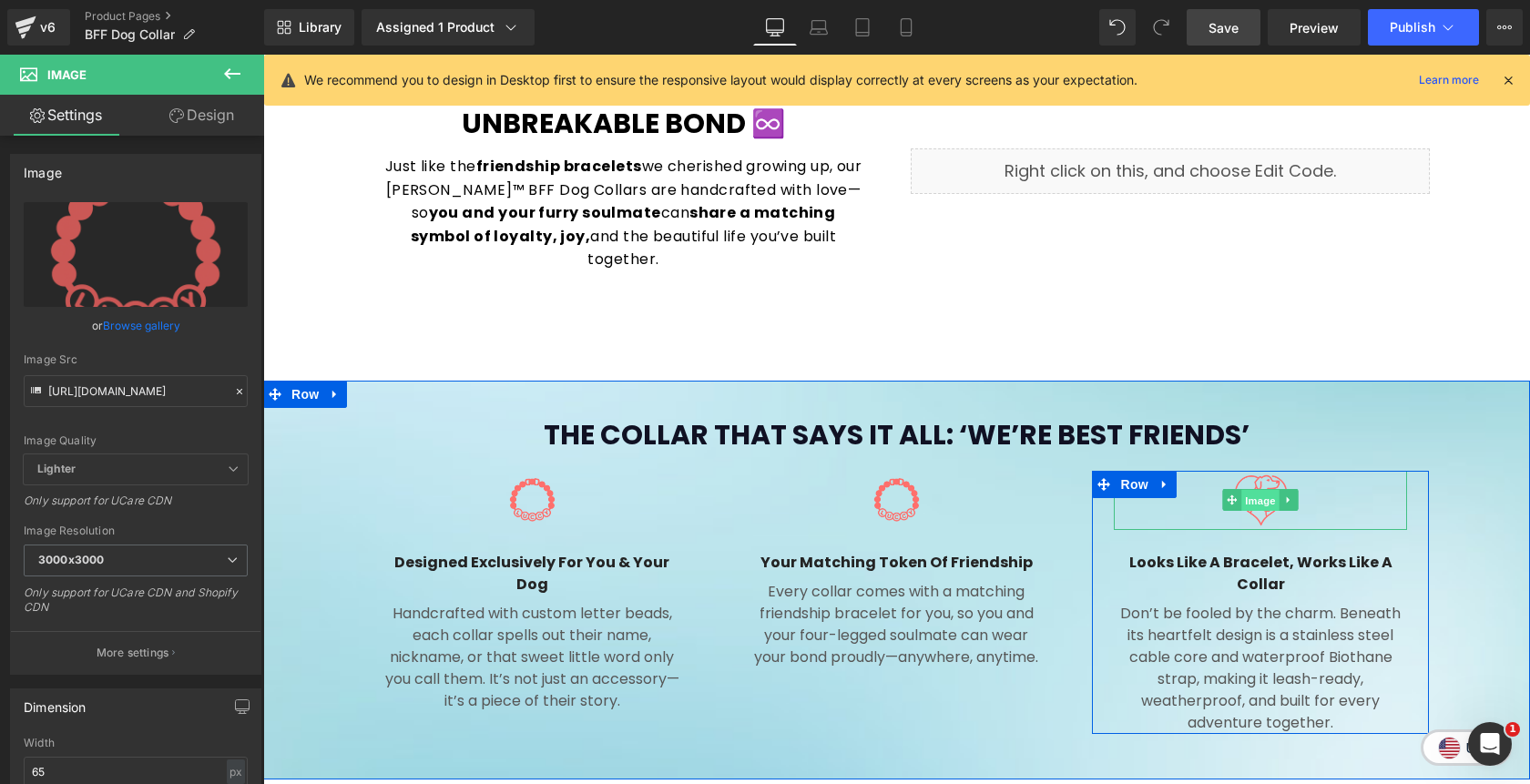
click at [1258, 490] on span "Image" at bounding box center [1261, 500] width 39 height 22
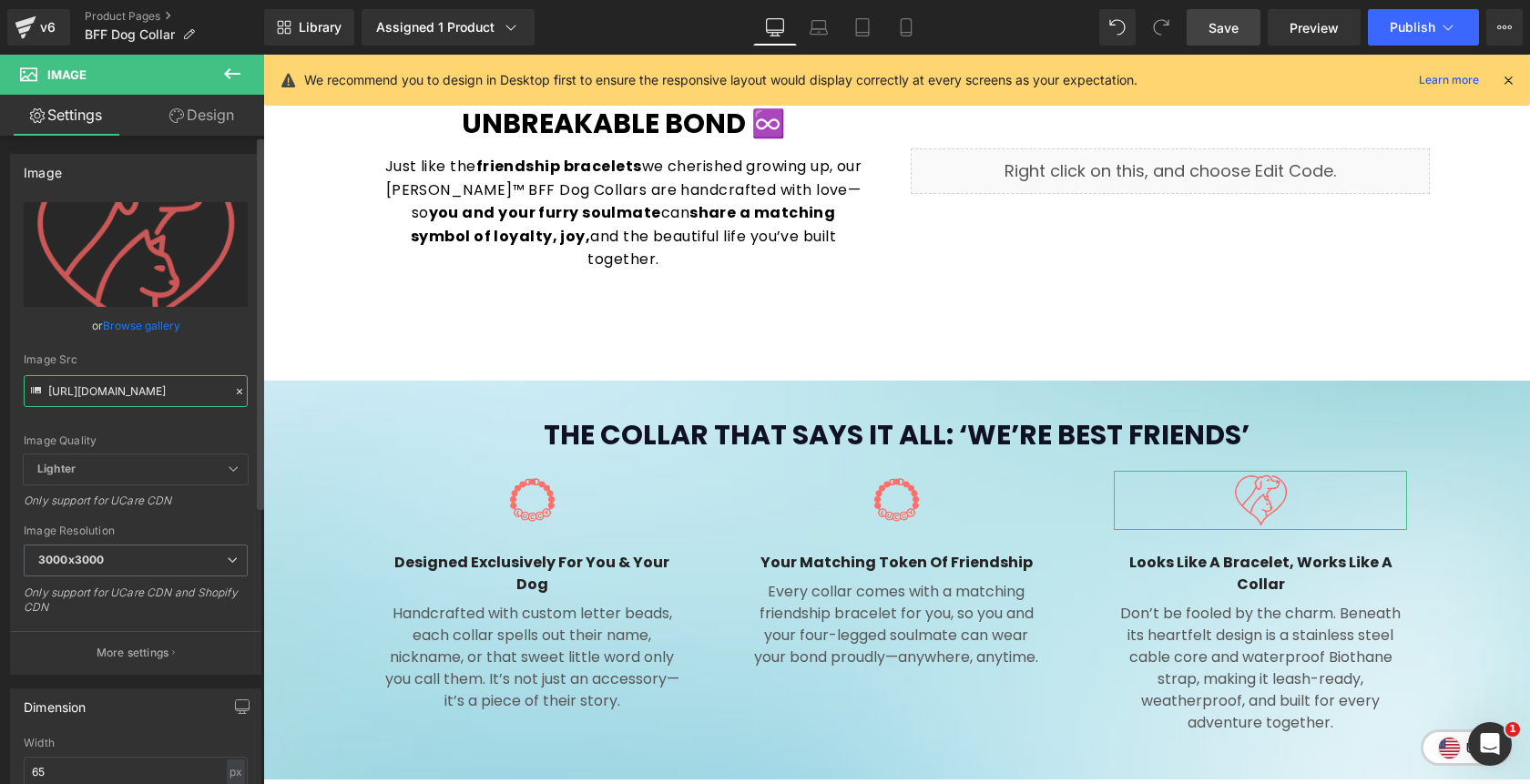
click at [152, 392] on input "https://cdn.shopify.com/s/files/1/0811/0410/9849/files/noun-pet-lover-7004188-F…" at bounding box center [136, 391] width 224 height 32
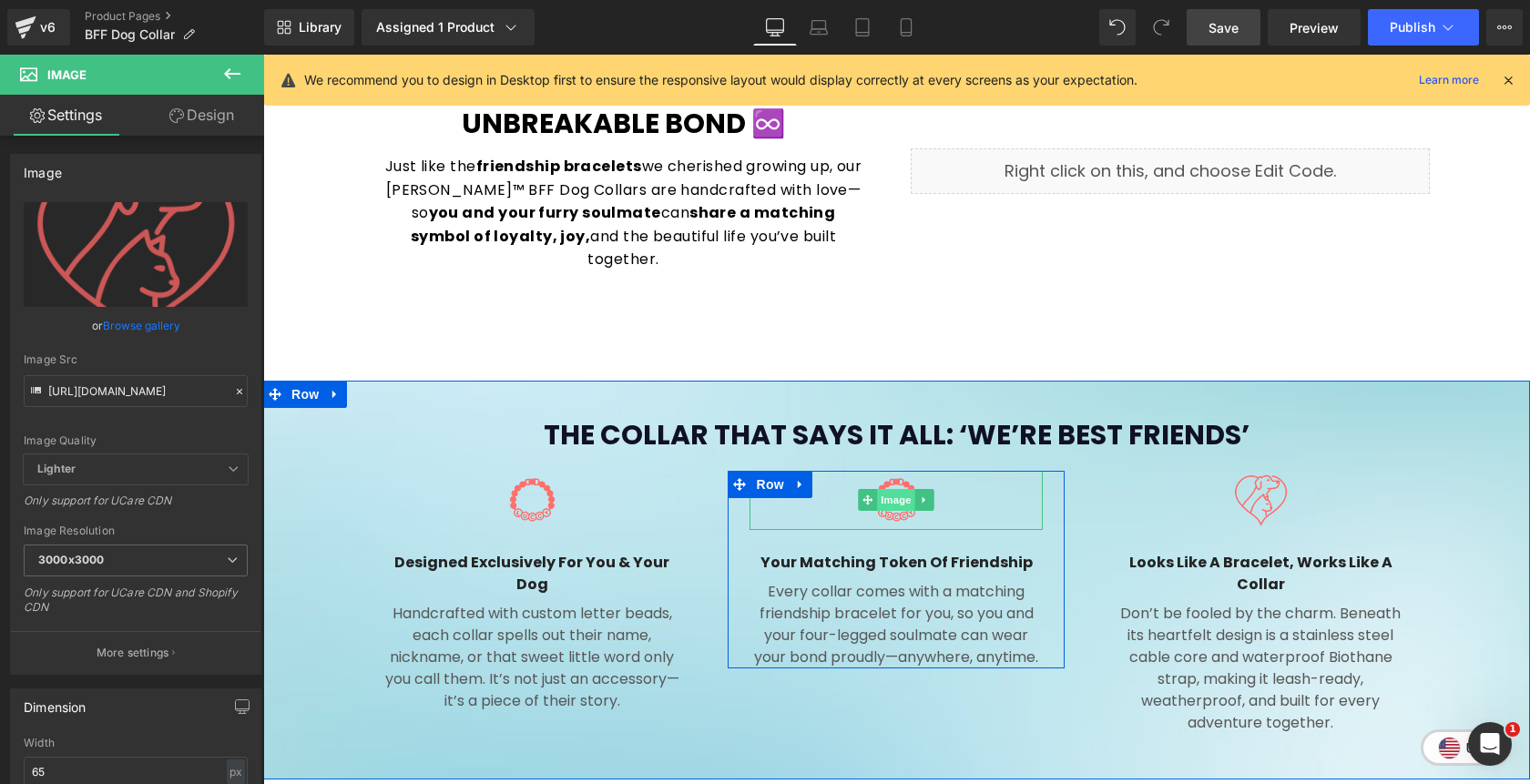
click at [898, 489] on span "Image" at bounding box center [897, 499] width 39 height 22
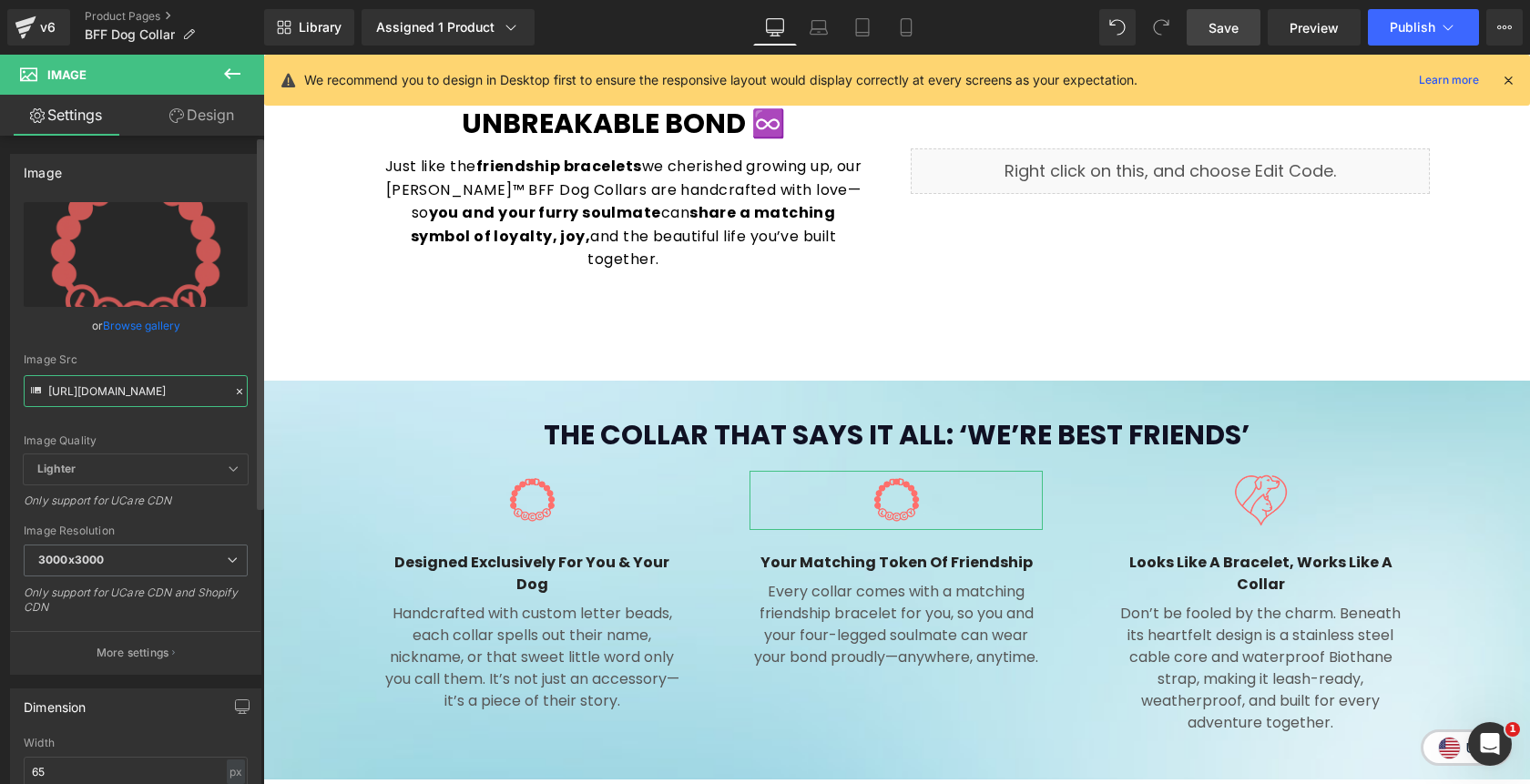
click at [160, 392] on input "https://cdn.shopify.com/s/files/1/0811/0410/9849/files/ChatGPT_Image_Aug_12_202…" at bounding box center [136, 391] width 224 height 32
paste input "noun-pet-lover-7004188-FF6D6D_3000x3000.png?v=1734392741"
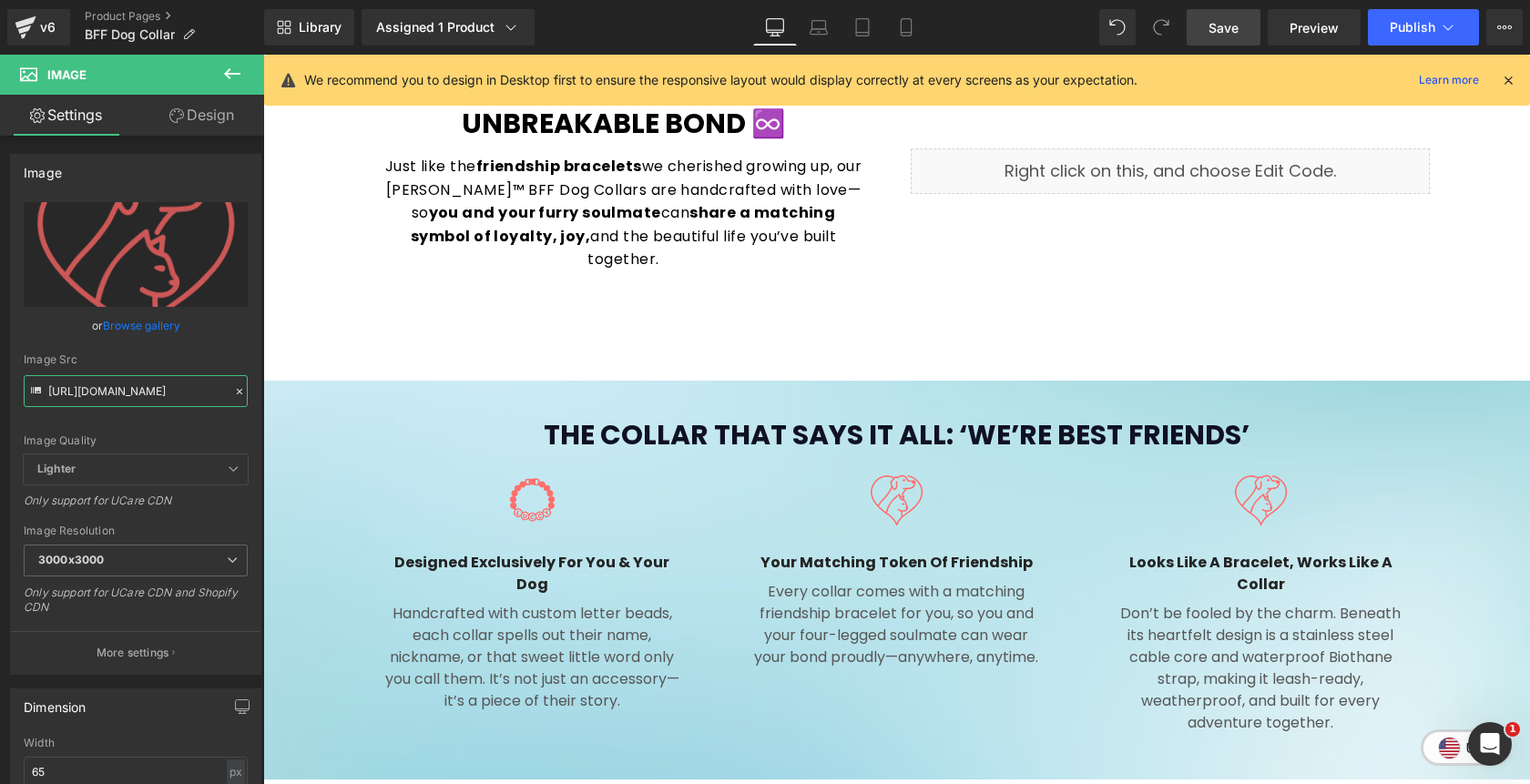
type input "https://cdn.shopify.com/s/files/1/0811/0410/9849/files/noun-pet-lover-7004188-F…"
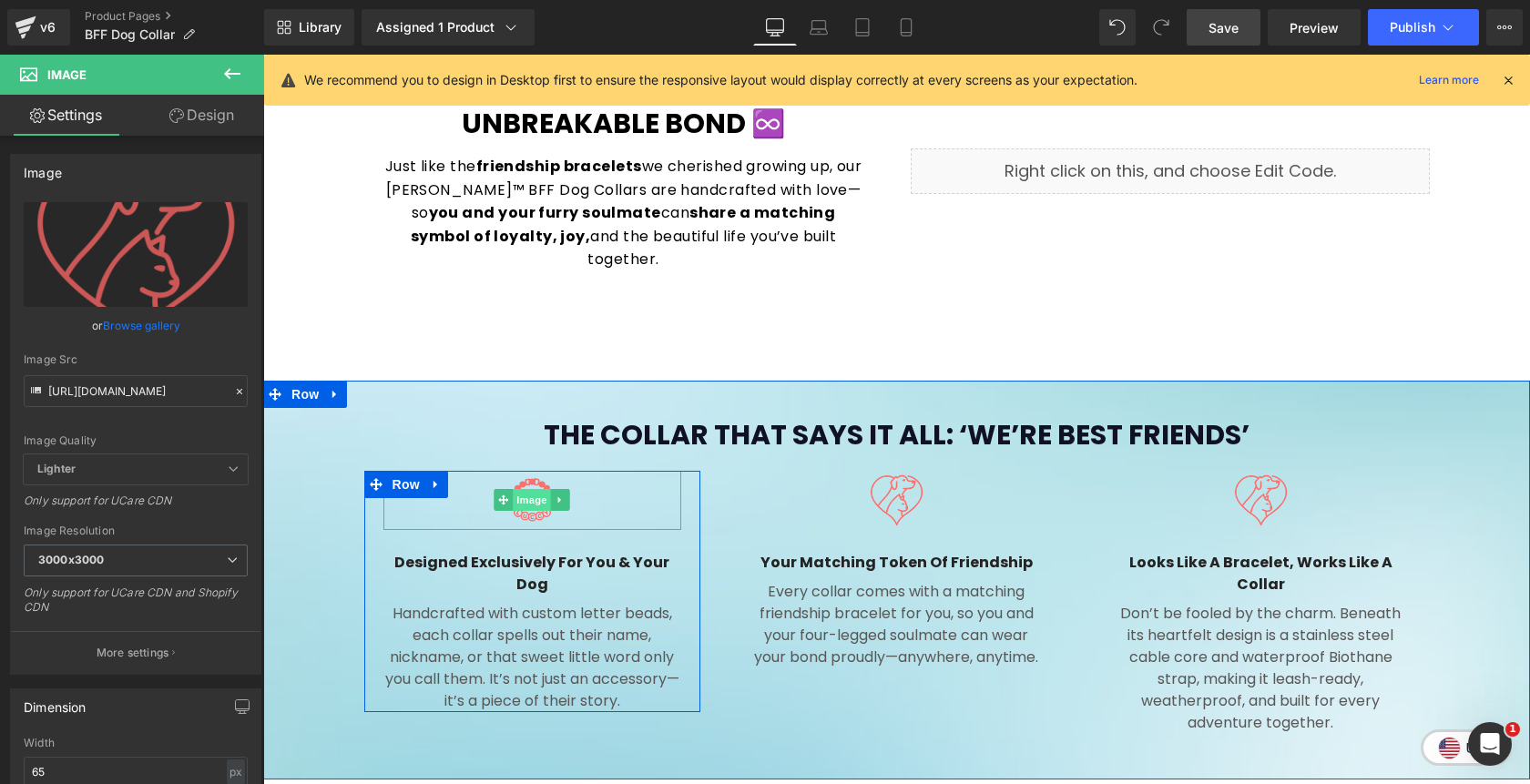
click at [527, 489] on span "Image" at bounding box center [533, 499] width 39 height 22
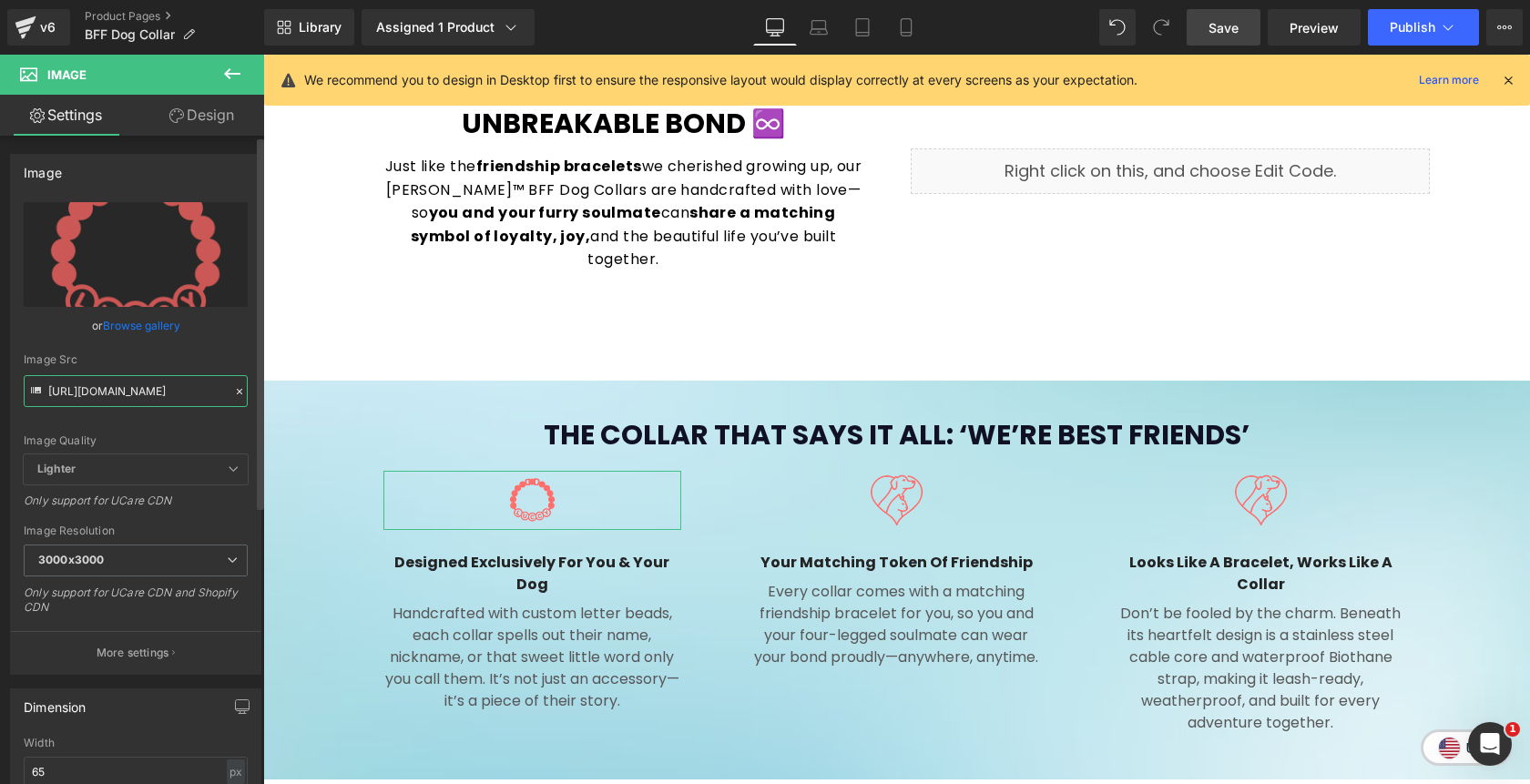
click at [118, 394] on input "https://cdn.shopify.com/s/files/1/0811/0410/9849/files/ChatGPT_Image_Aug_12_202…" at bounding box center [136, 391] width 224 height 32
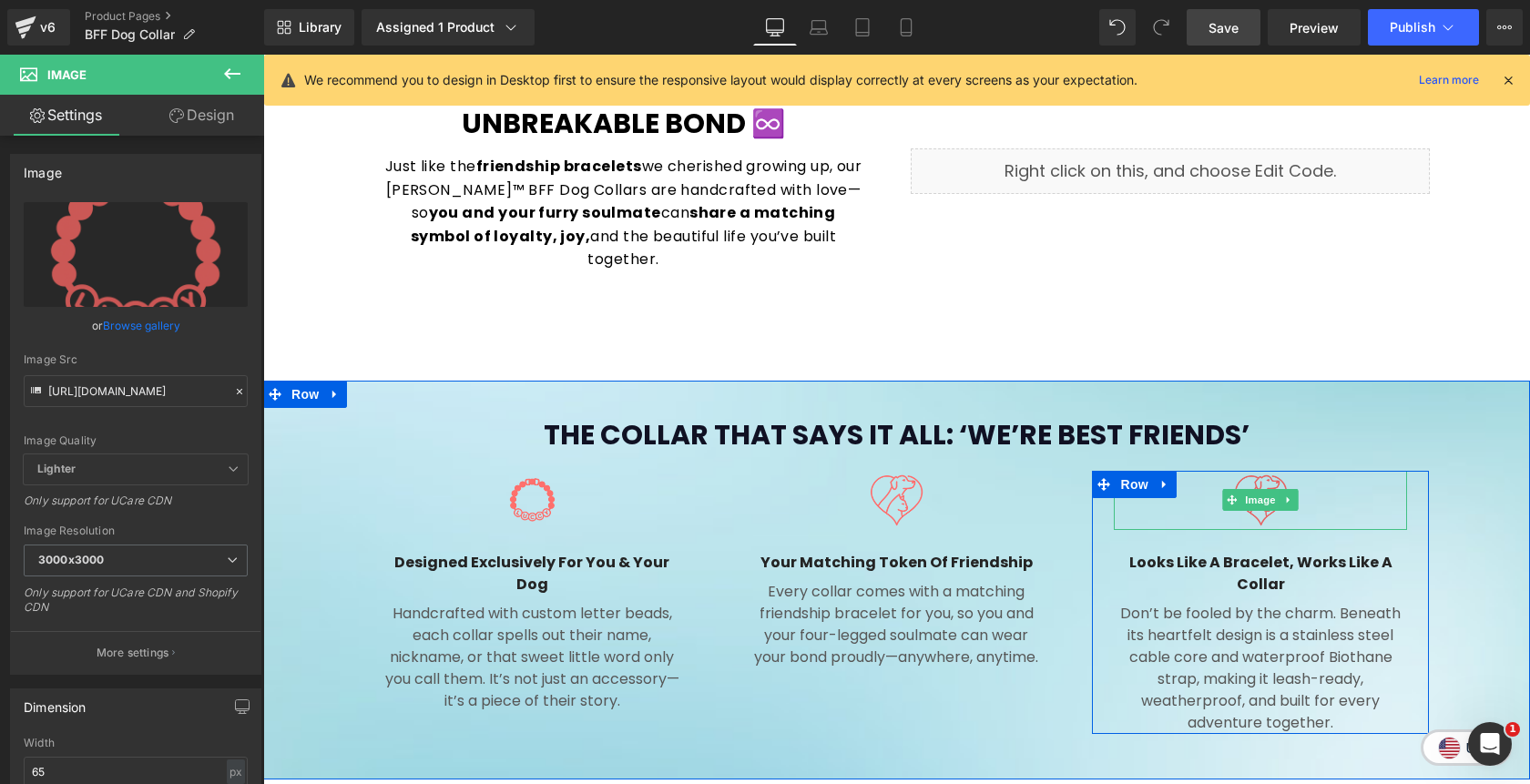
click at [1259, 471] on img at bounding box center [1260, 500] width 59 height 59
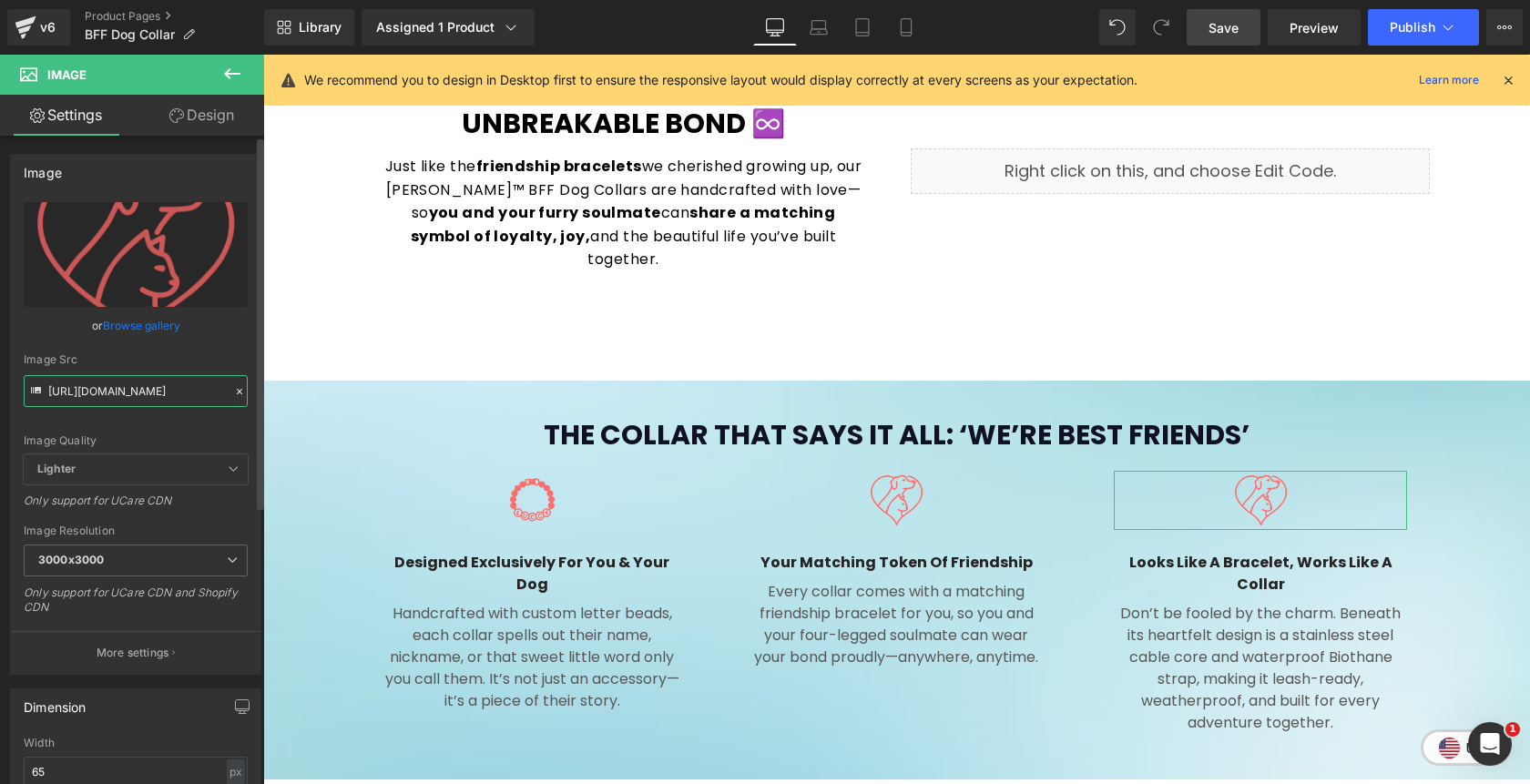
click at [83, 392] on input "https://cdn.shopify.com/s/files/1/0811/0410/9849/files/noun-pet-lover-7004188-F…" at bounding box center [136, 391] width 224 height 32
paste input "ChatGPT_Image_Aug_12_2025_07_30_38_PM_1_3000x3000.png?v=1755041666"
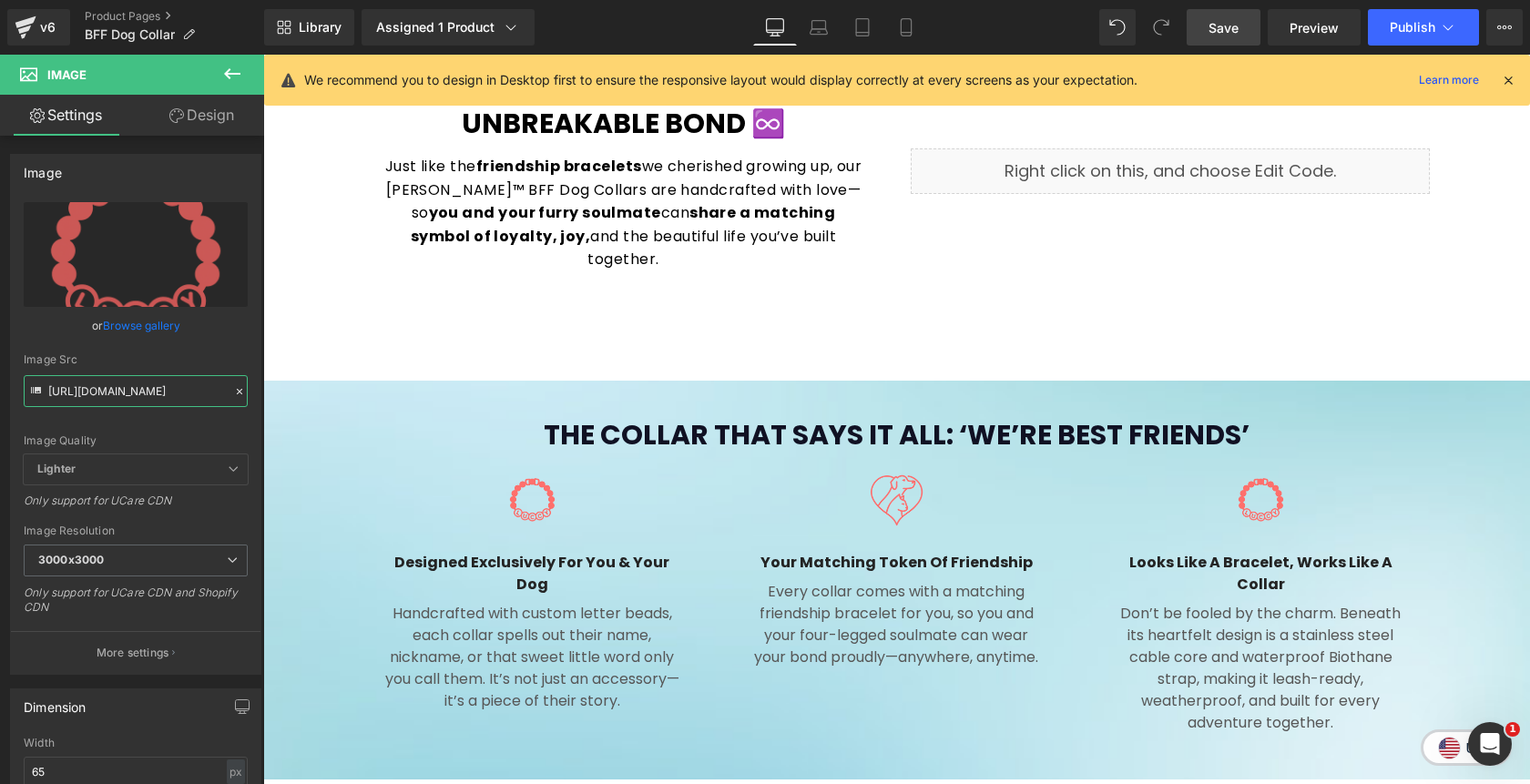
type input "https://cdn.shopify.com/s/files/1/0811/0410/9849/files/ChatGPT_Image_Aug_12_202…"
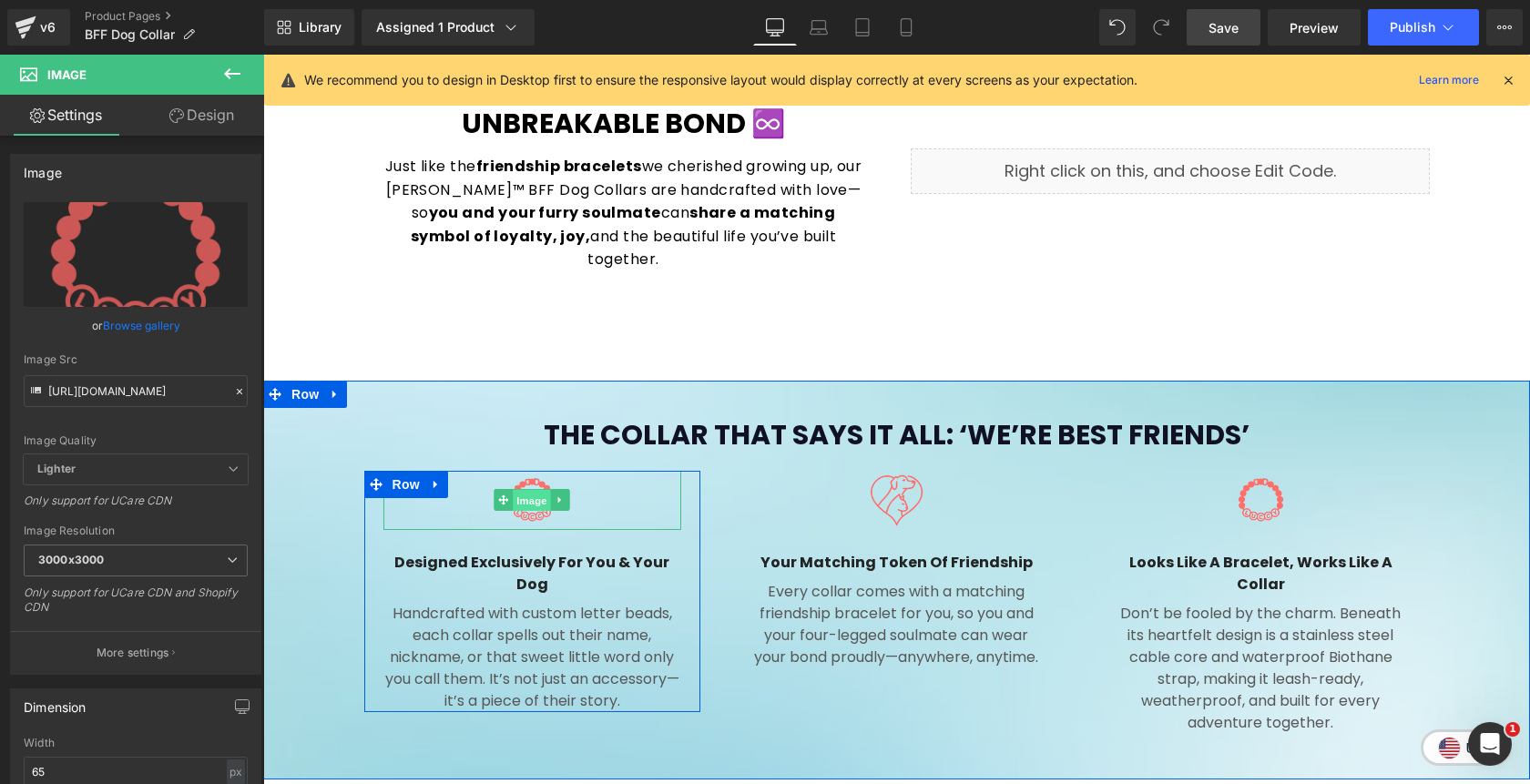
click at [523, 490] on span "Image" at bounding box center [533, 500] width 39 height 22
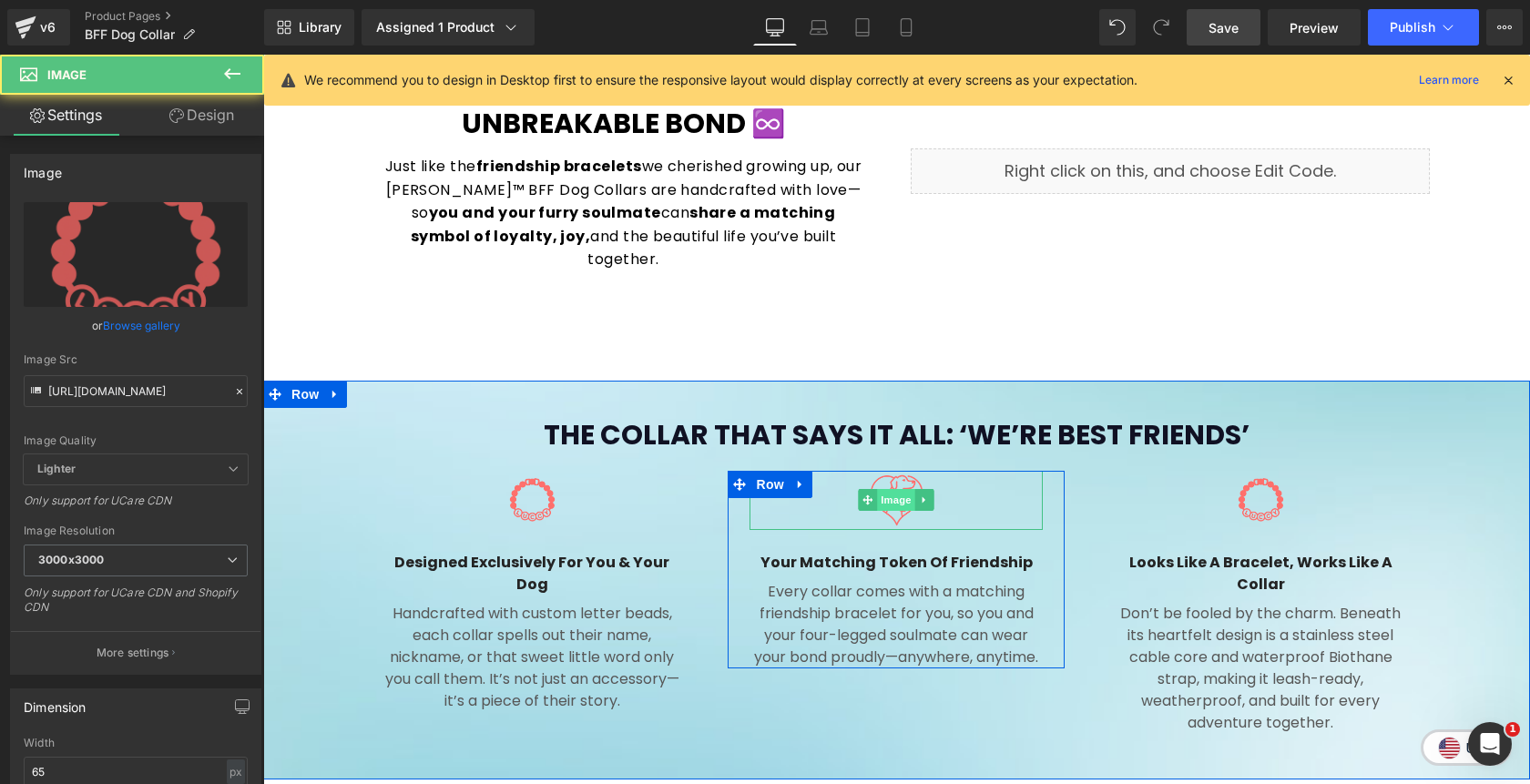
click at [891, 489] on span "Image" at bounding box center [897, 499] width 39 height 22
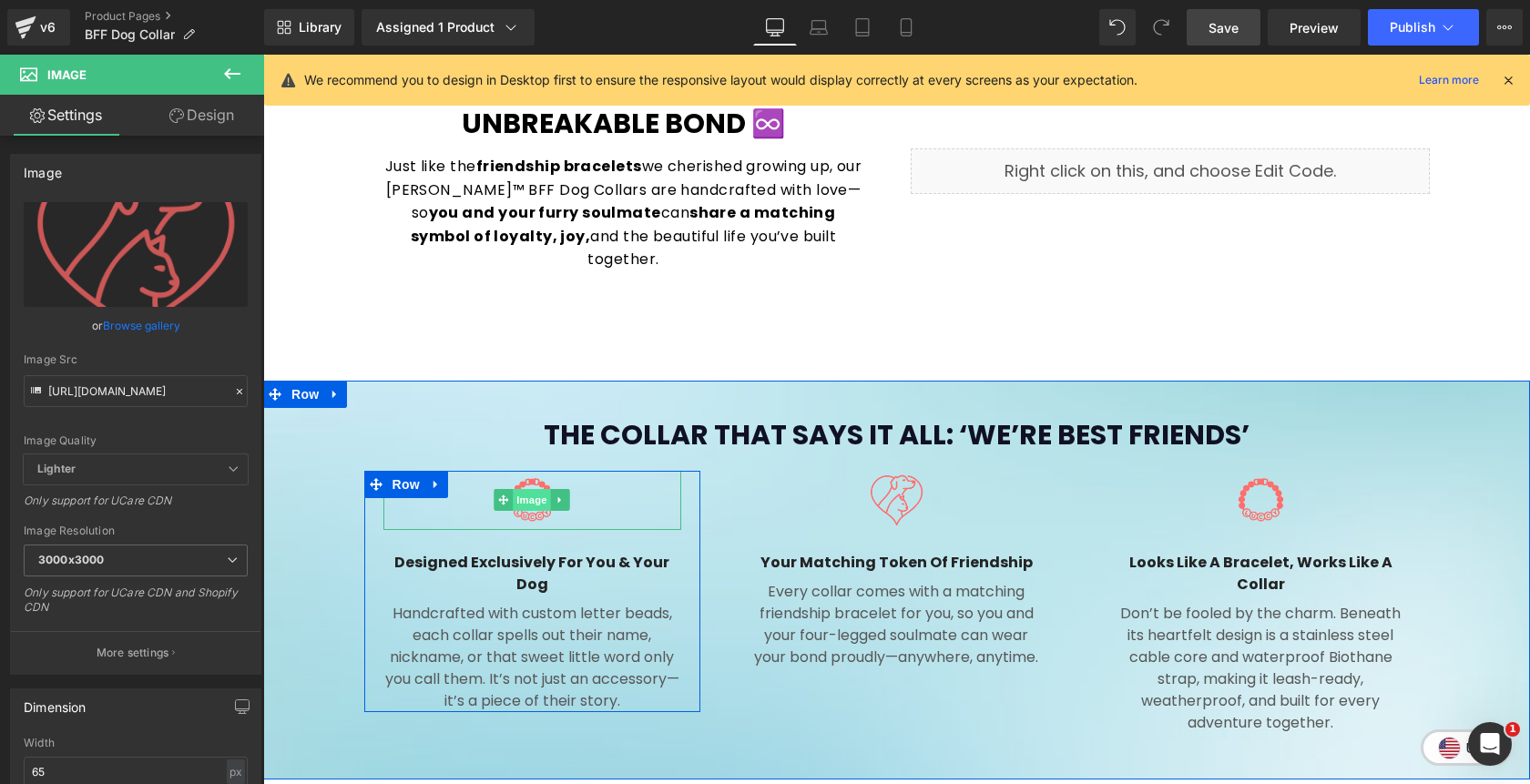
click at [535, 489] on span "Image" at bounding box center [533, 499] width 39 height 22
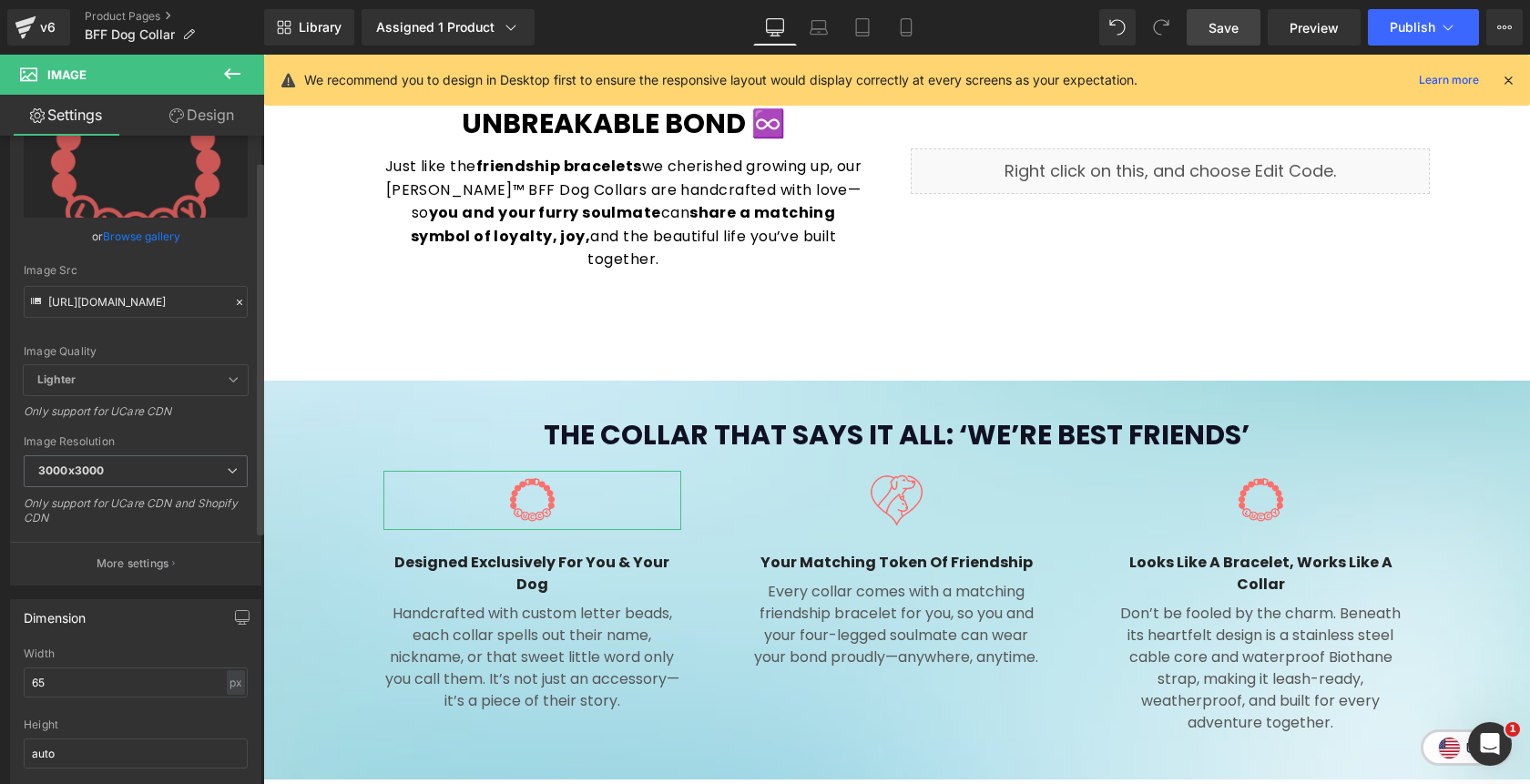
scroll to position [100, 0]
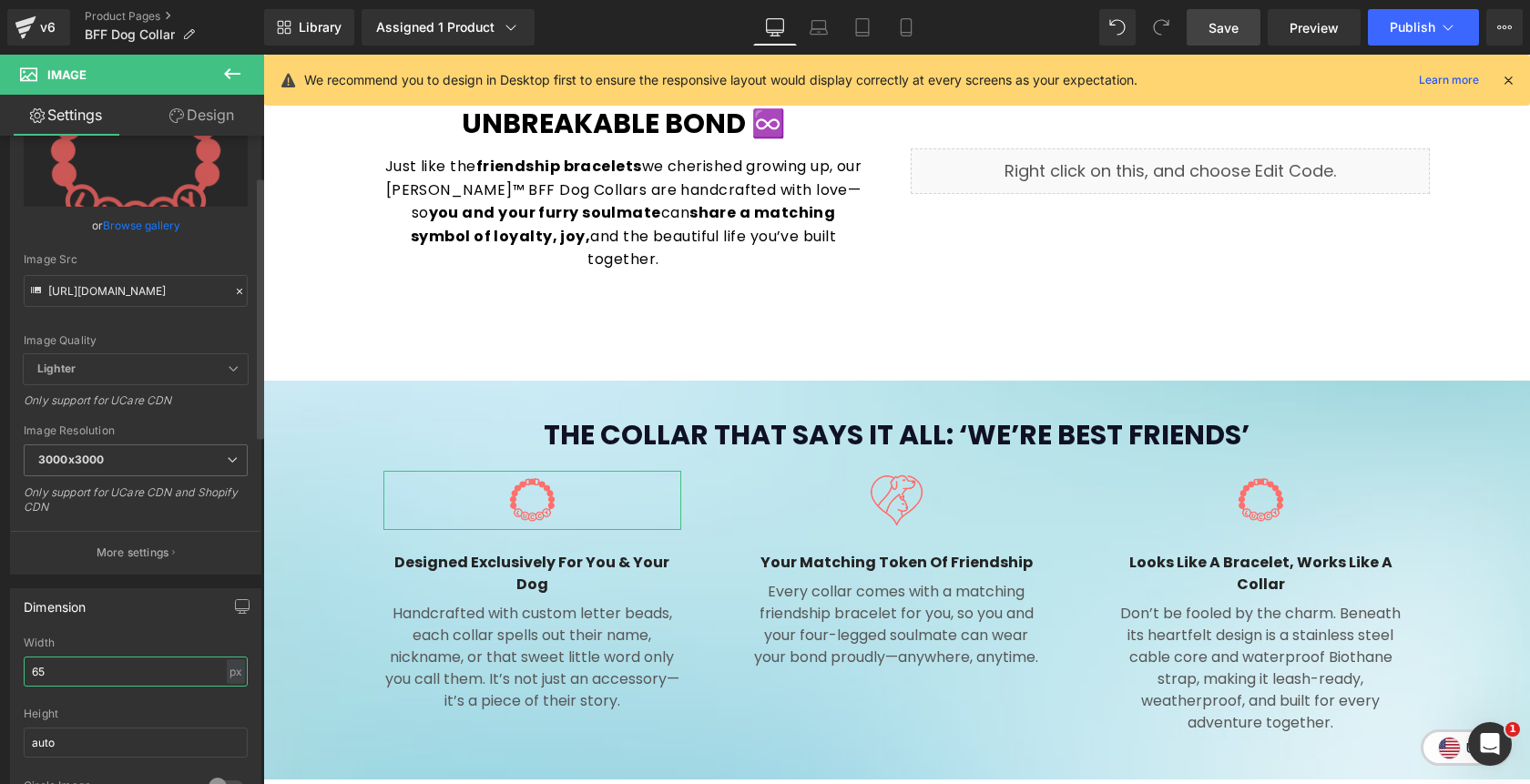
click at [33, 677] on input "65" at bounding box center [136, 672] width 224 height 30
type input "85"
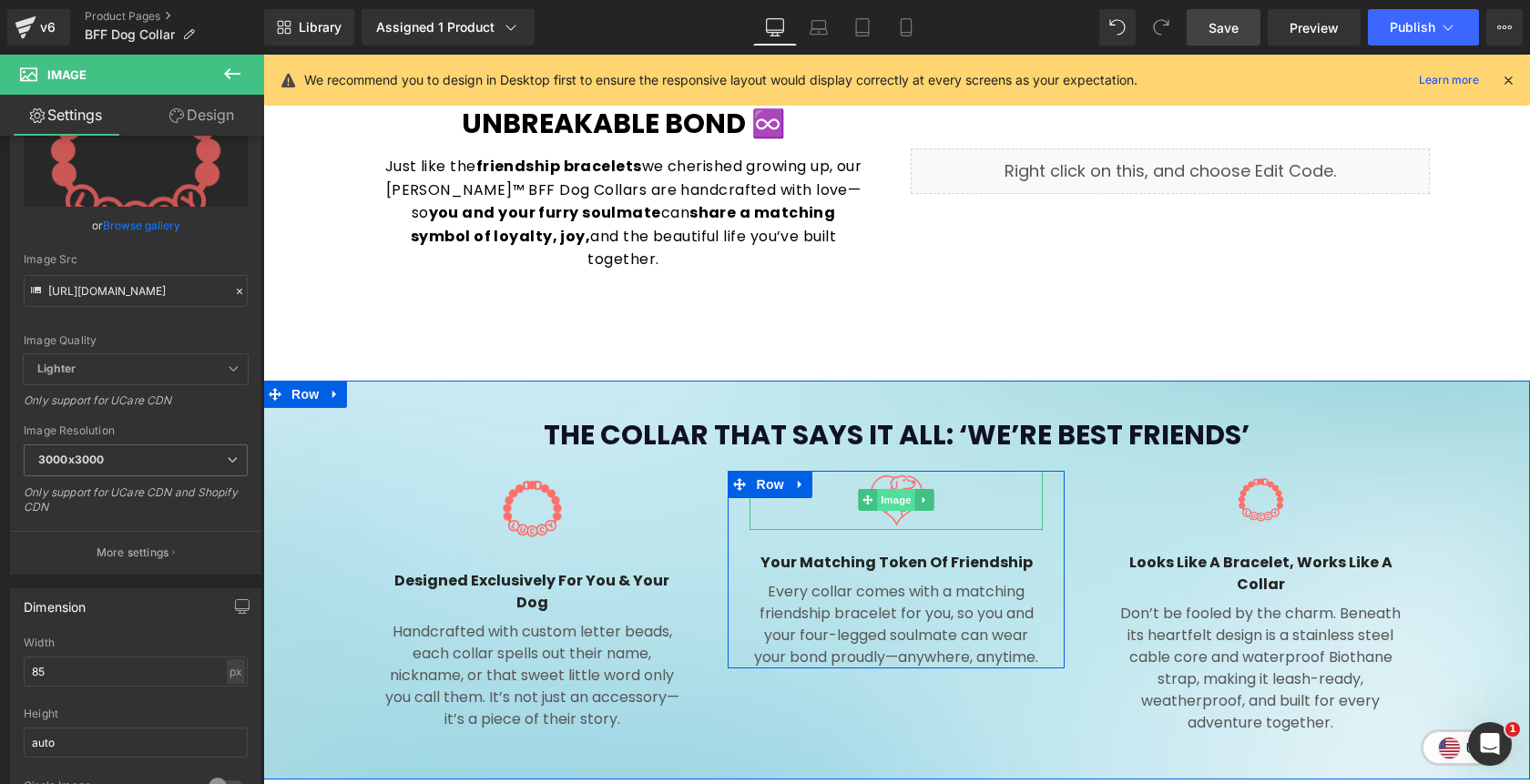
click at [896, 489] on span "Image" at bounding box center [897, 499] width 39 height 22
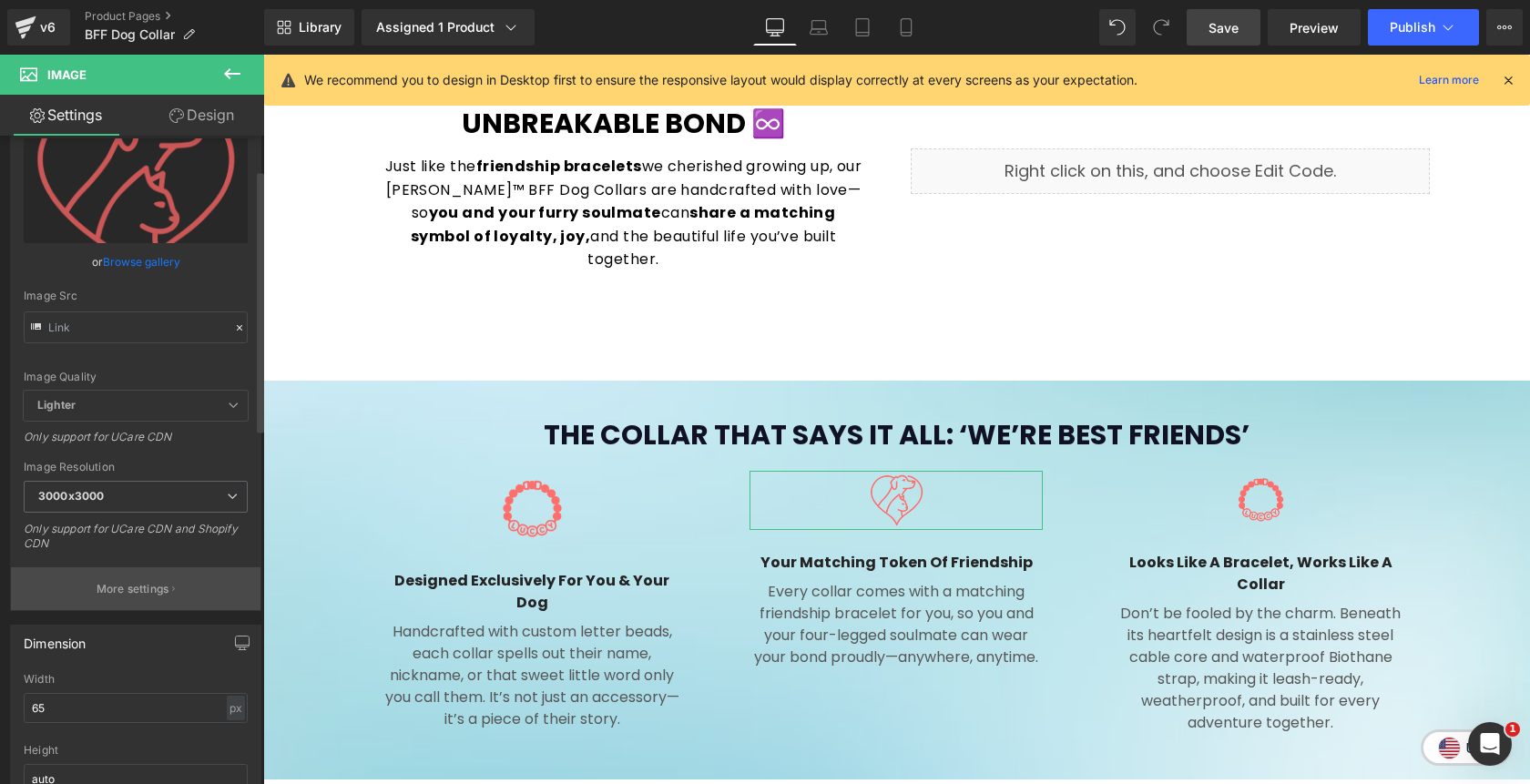
scroll to position [85, 0]
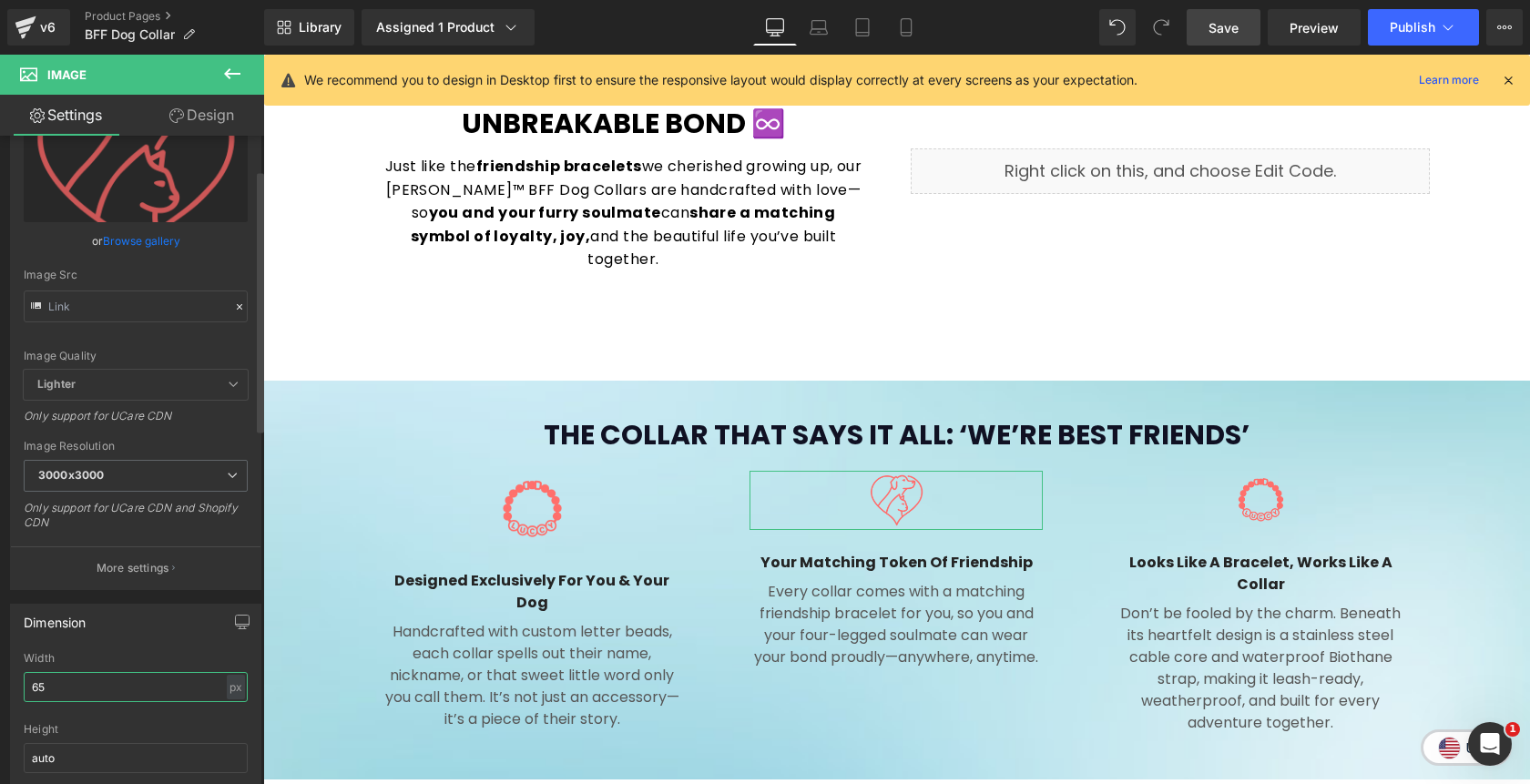
click at [33, 689] on input "65" at bounding box center [136, 687] width 224 height 30
type input "85"
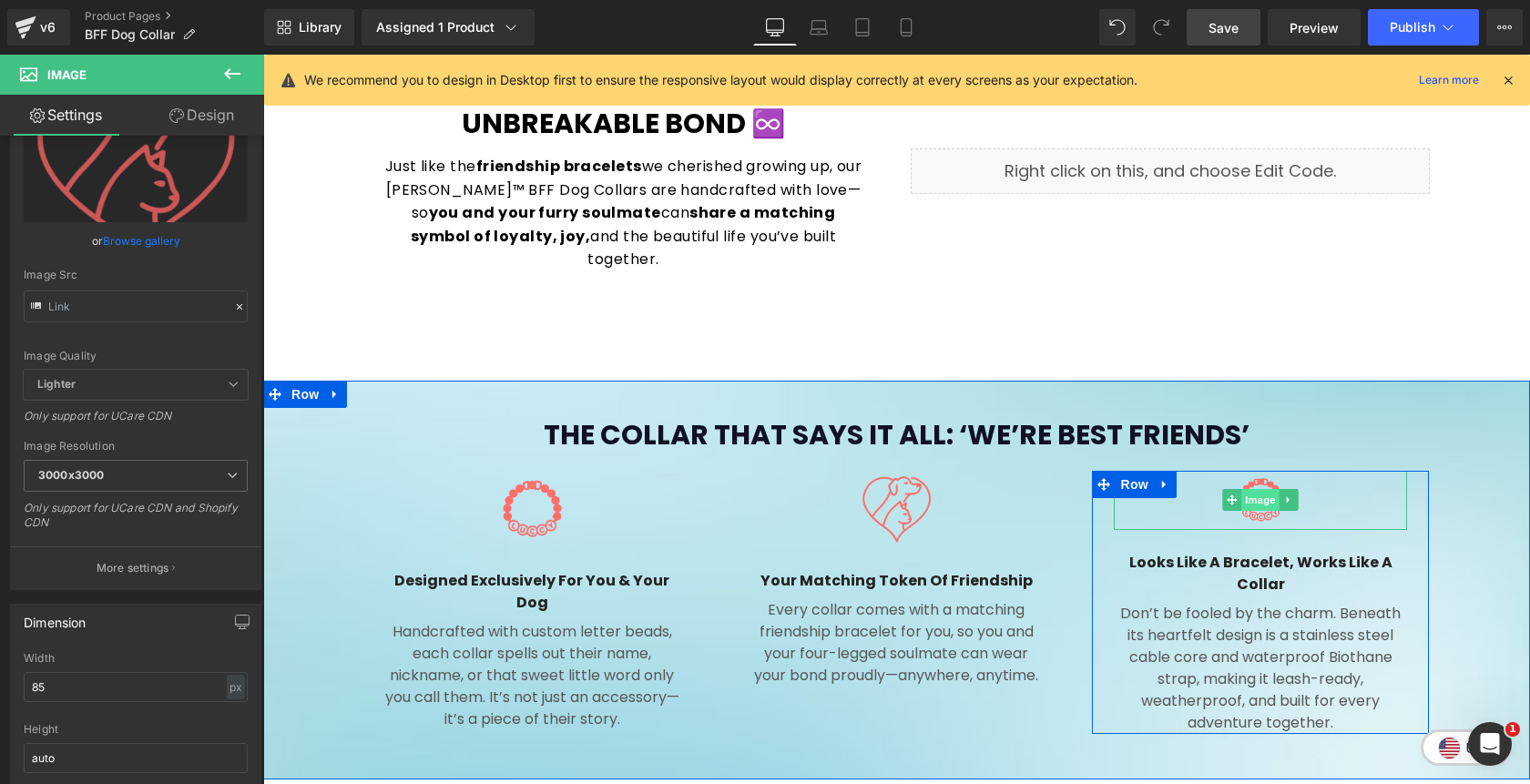
click at [1261, 489] on span "Image" at bounding box center [1261, 499] width 39 height 22
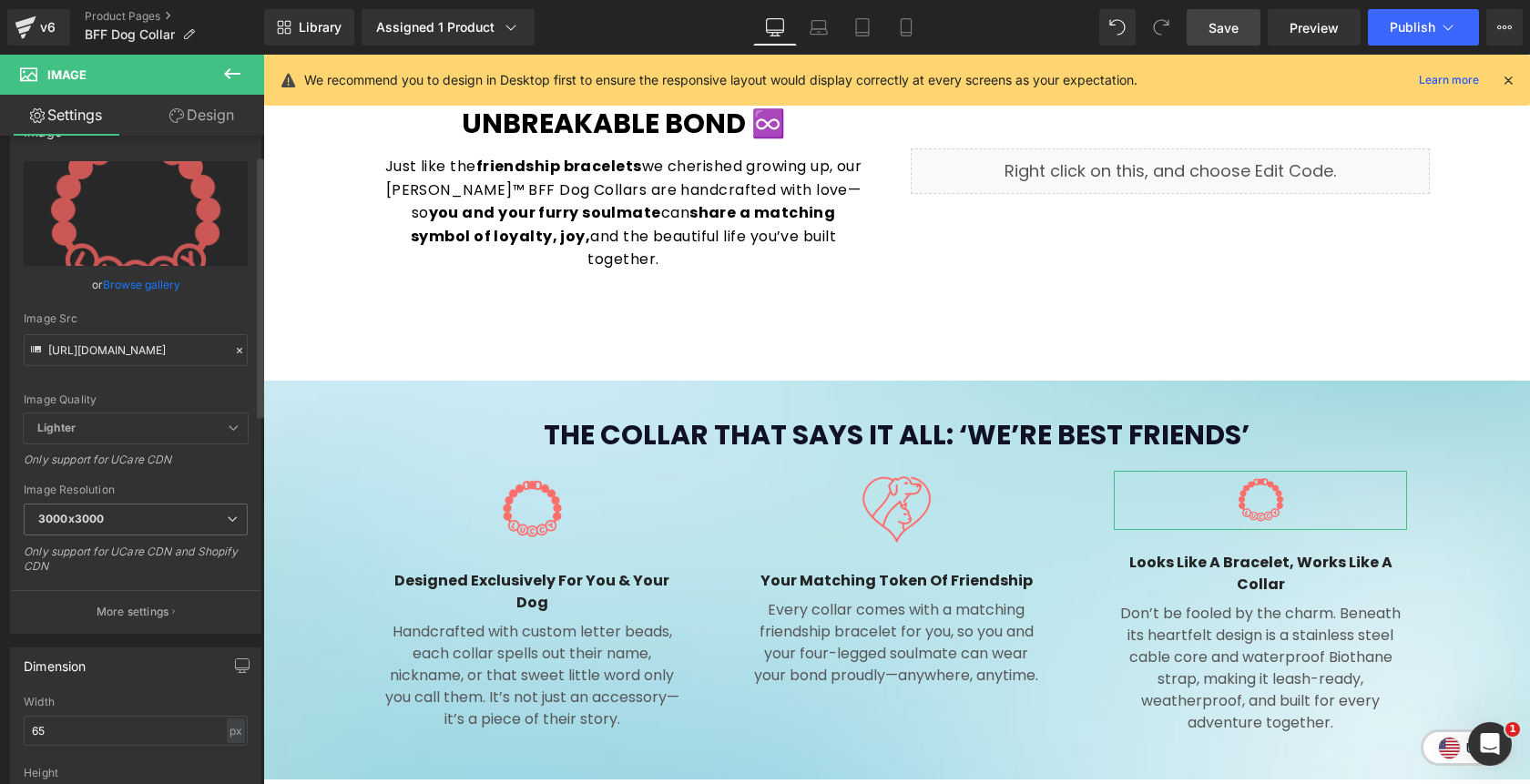
scroll to position [47, 0]
click at [28, 725] on input "65" at bounding box center [136, 725] width 224 height 30
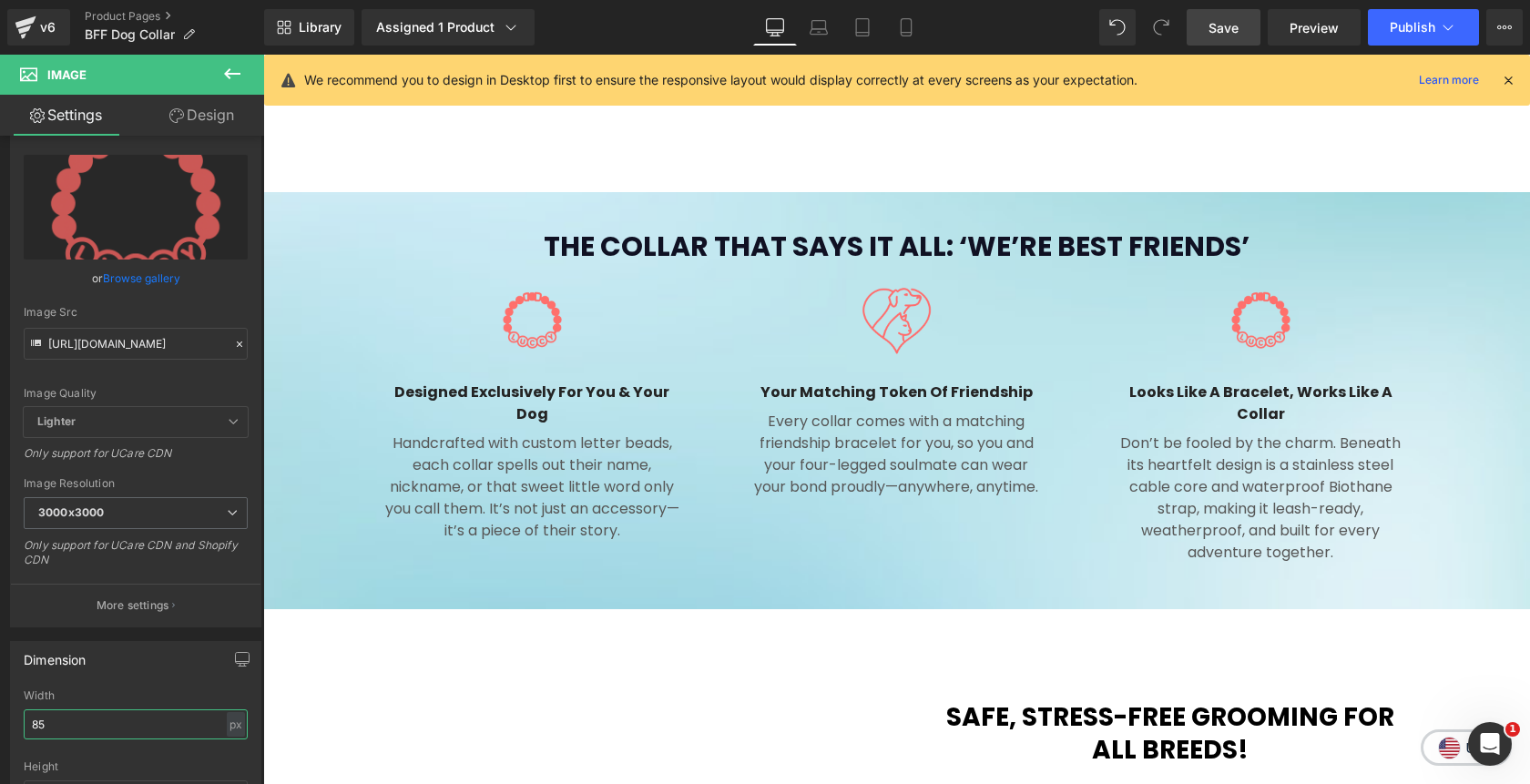
scroll to position [1298, 0]
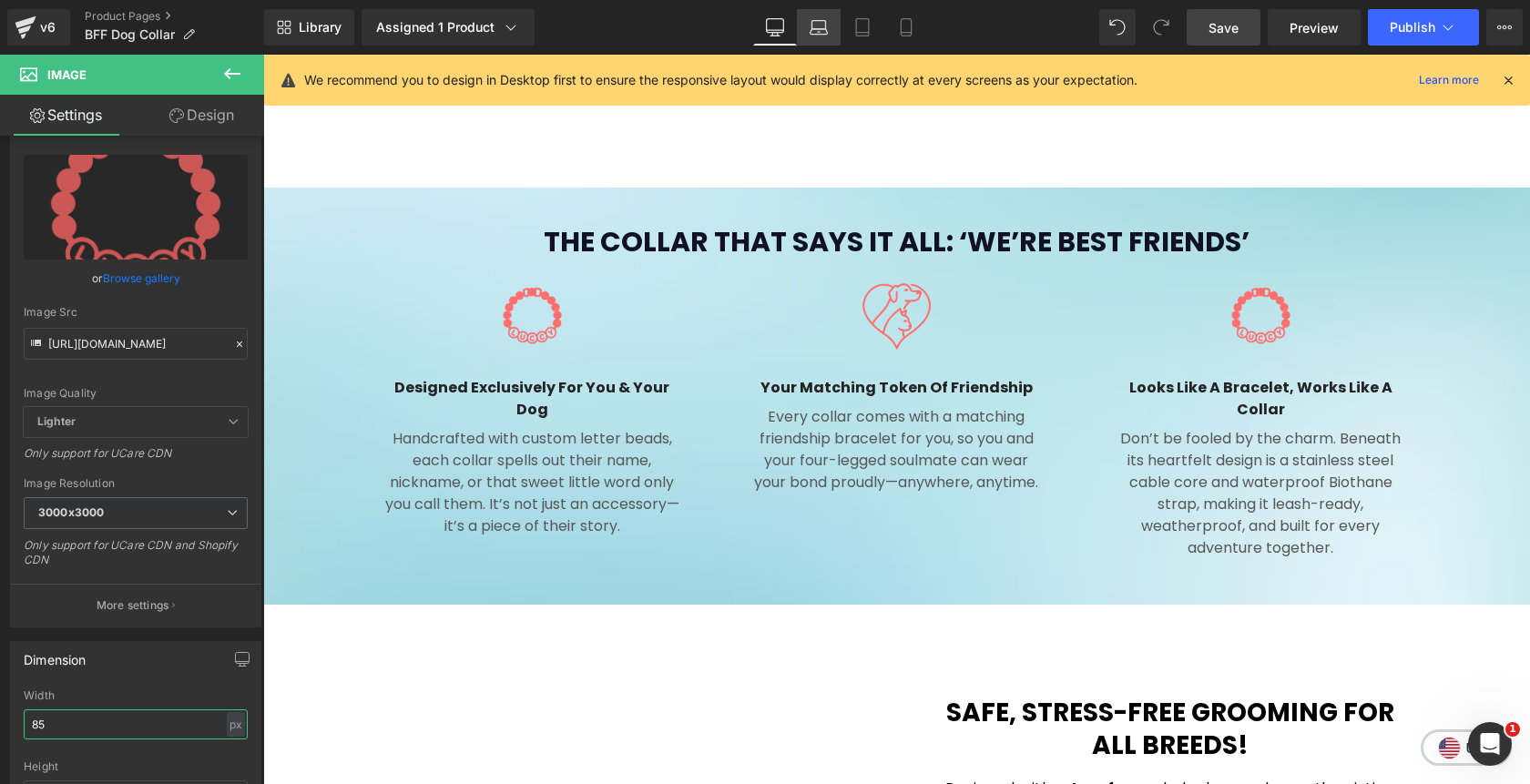
type input "85"
click at [813, 32] on icon at bounding box center [818, 26] width 18 height 18
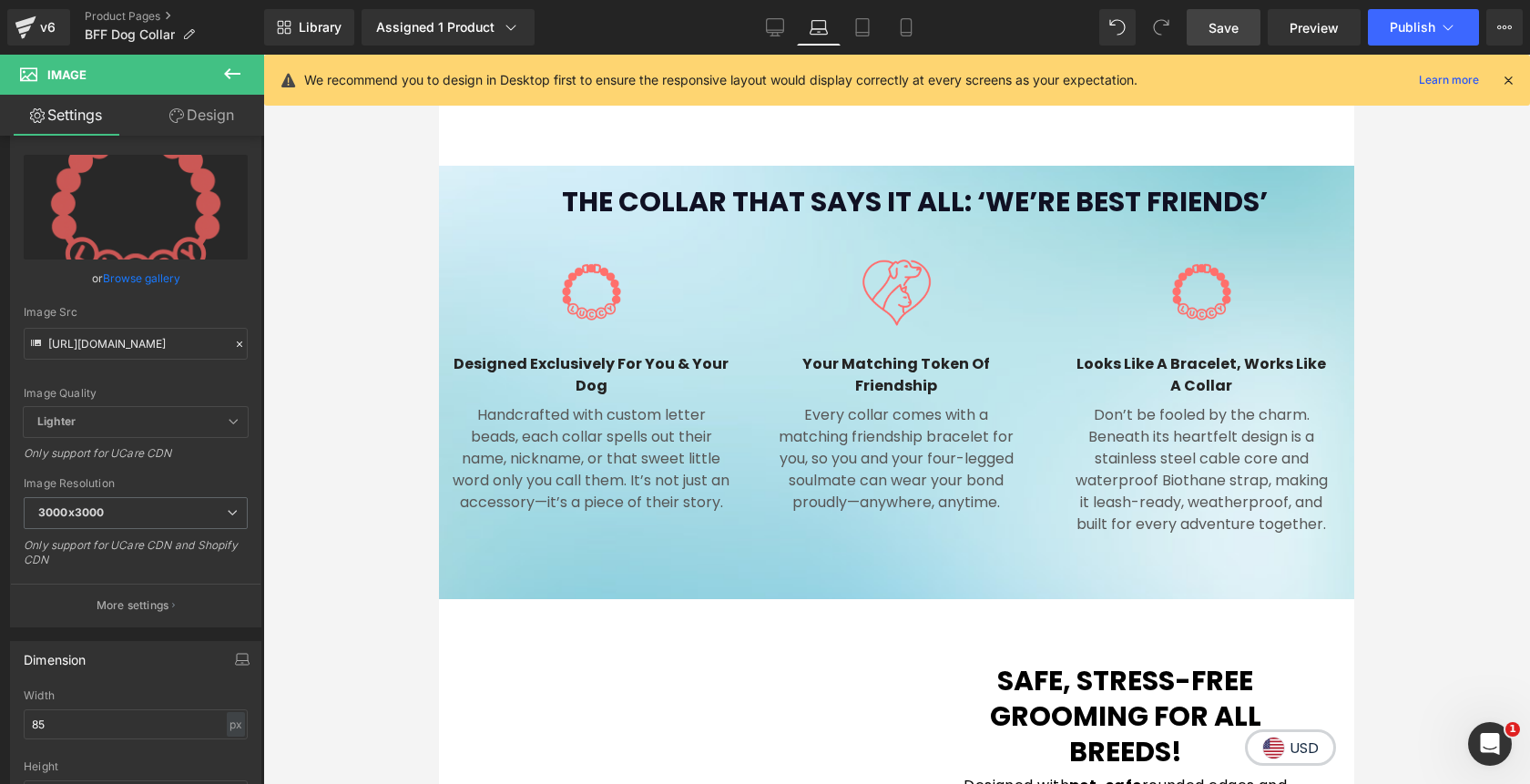
scroll to position [1254, 0]
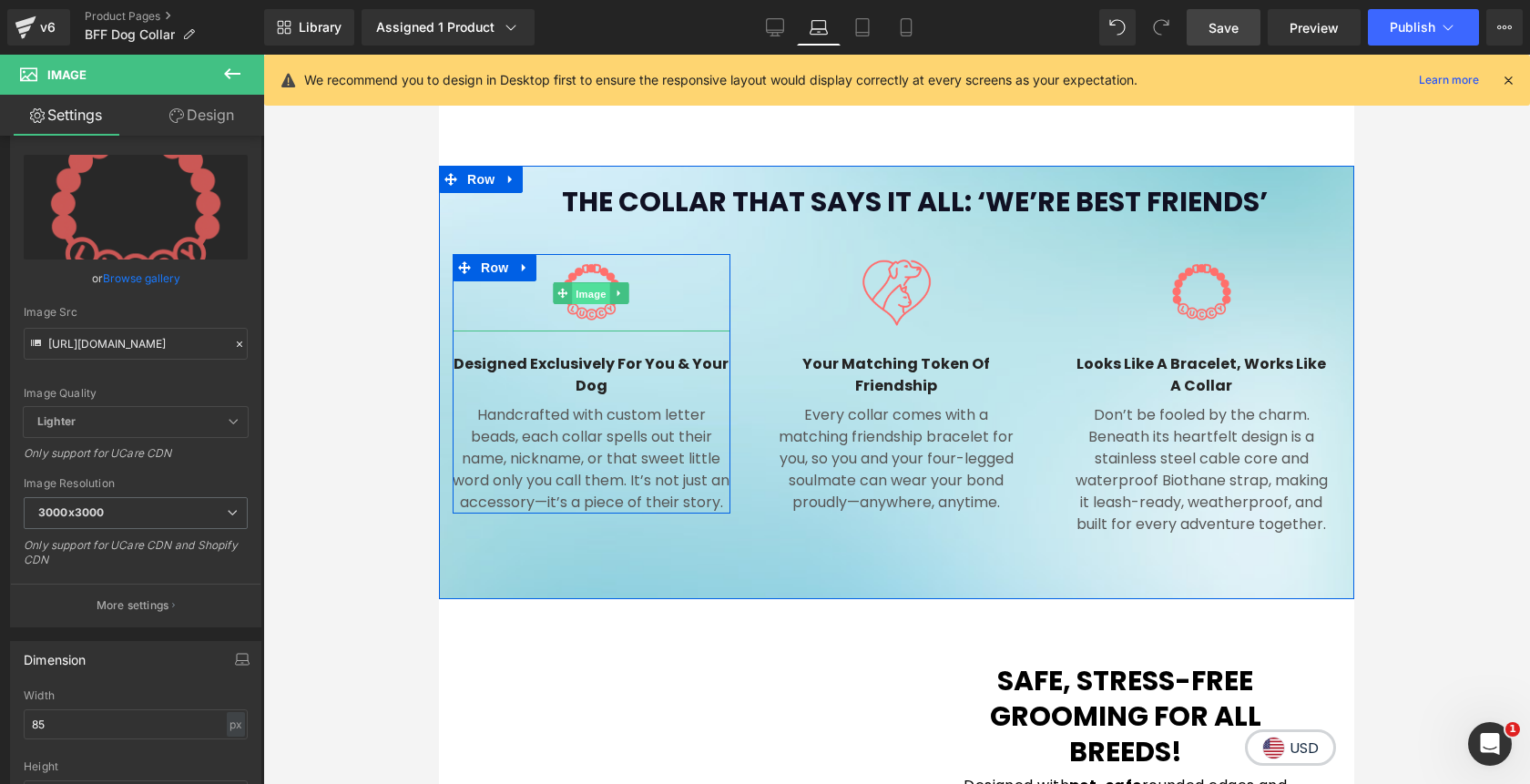
click at [594, 287] on span "Image" at bounding box center [592, 293] width 39 height 22
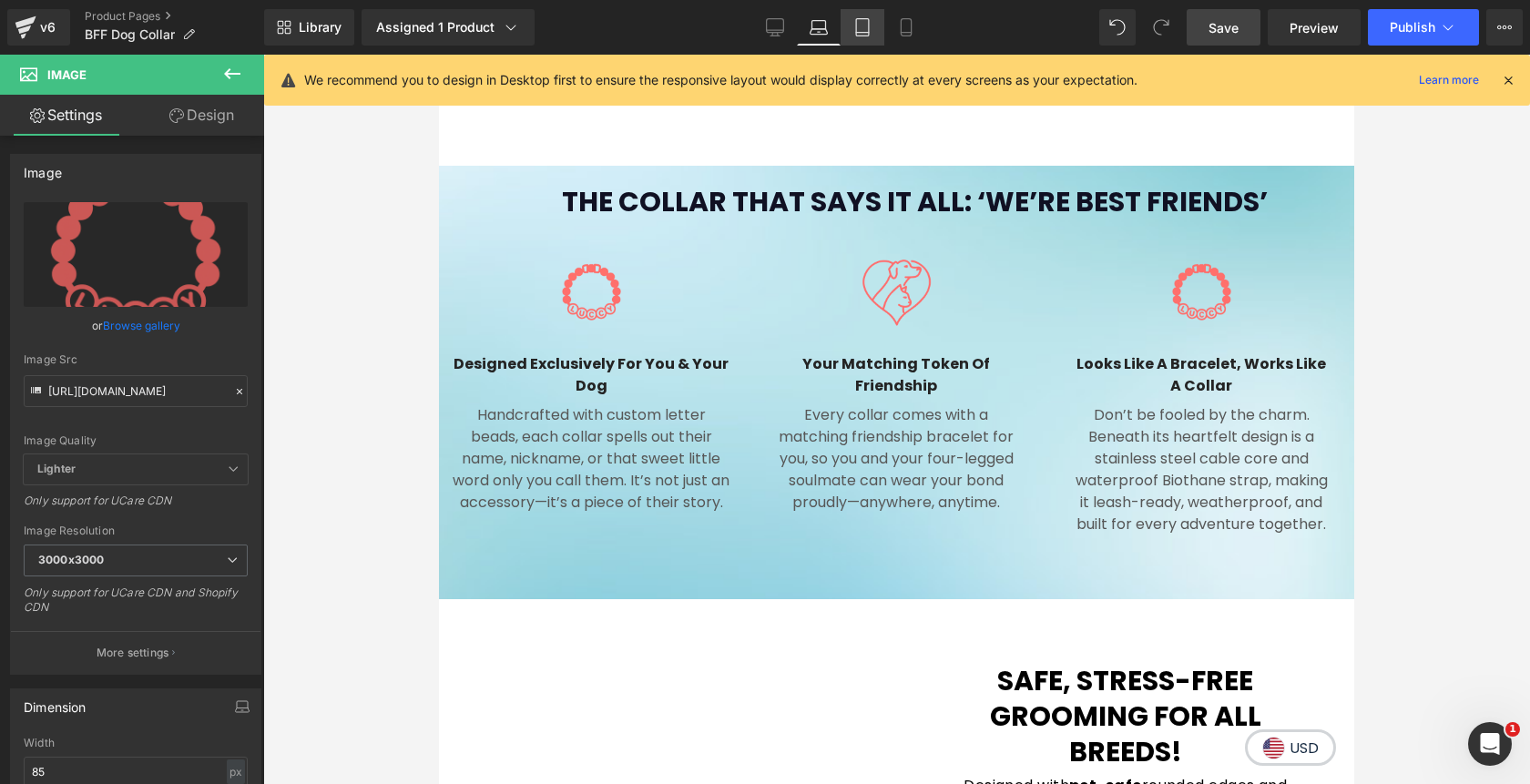
click at [868, 21] on icon at bounding box center [862, 26] width 18 height 18
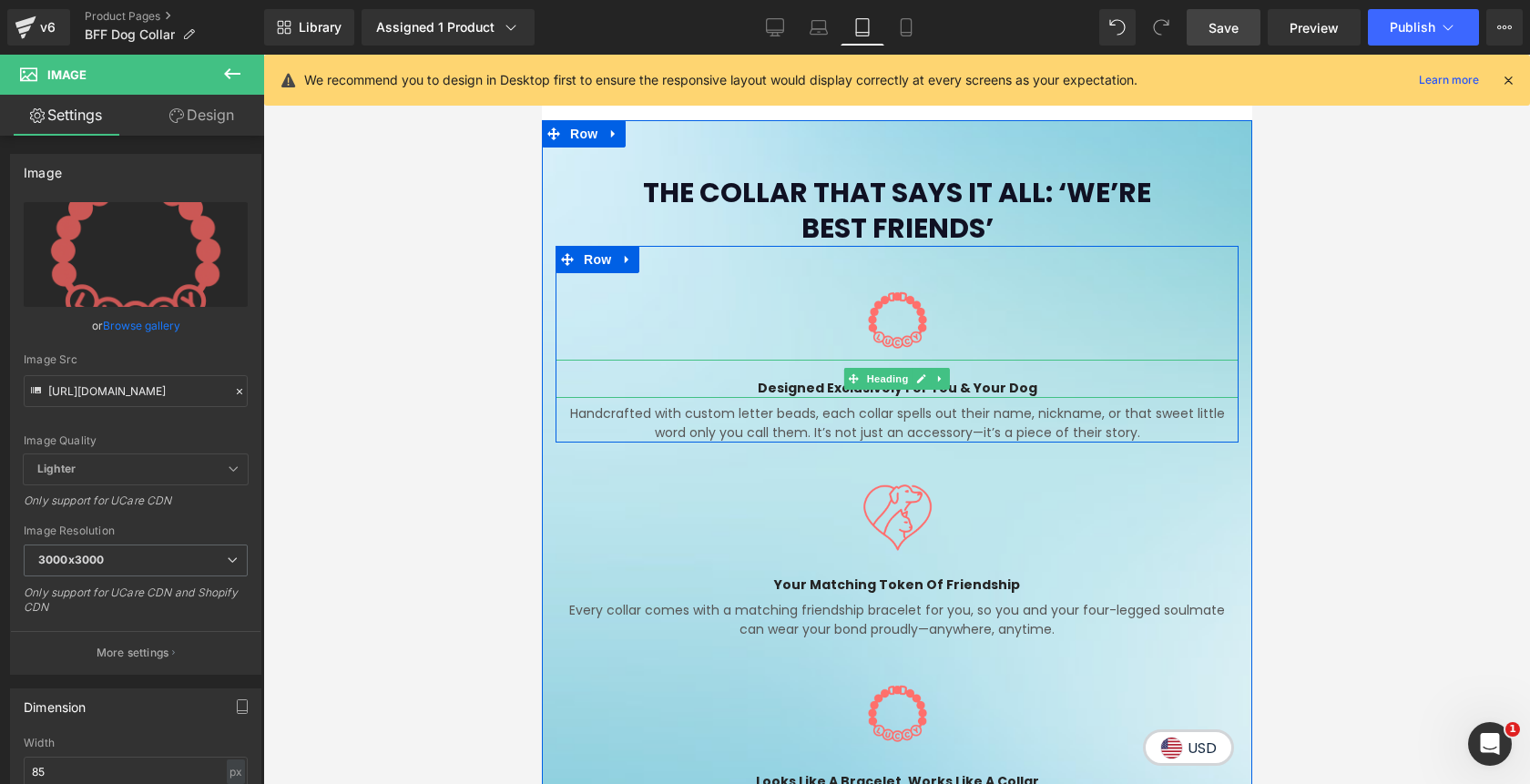
scroll to position [1563, 0]
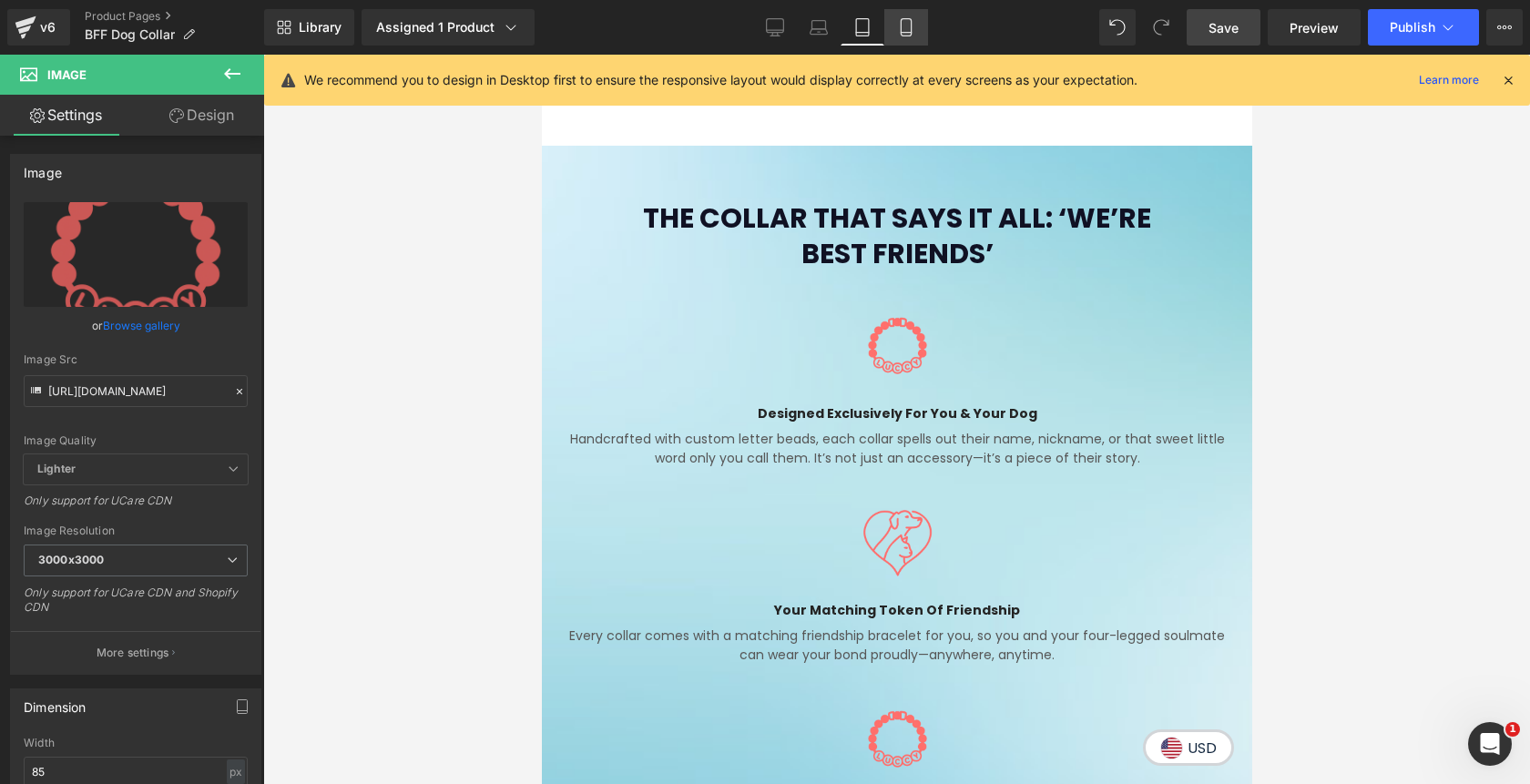
click at [911, 31] on icon at bounding box center [906, 27] width 10 height 17
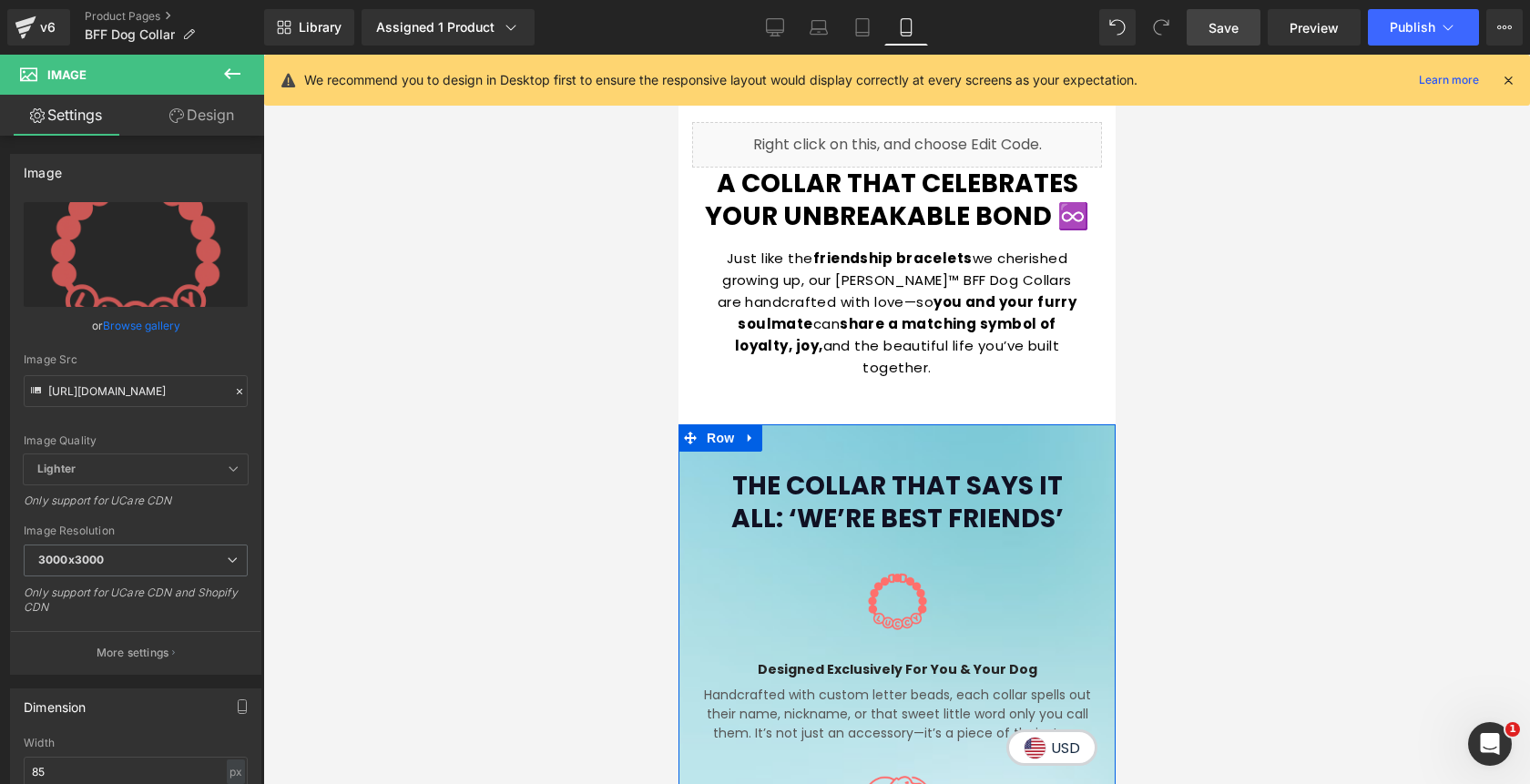
scroll to position [1380, 0]
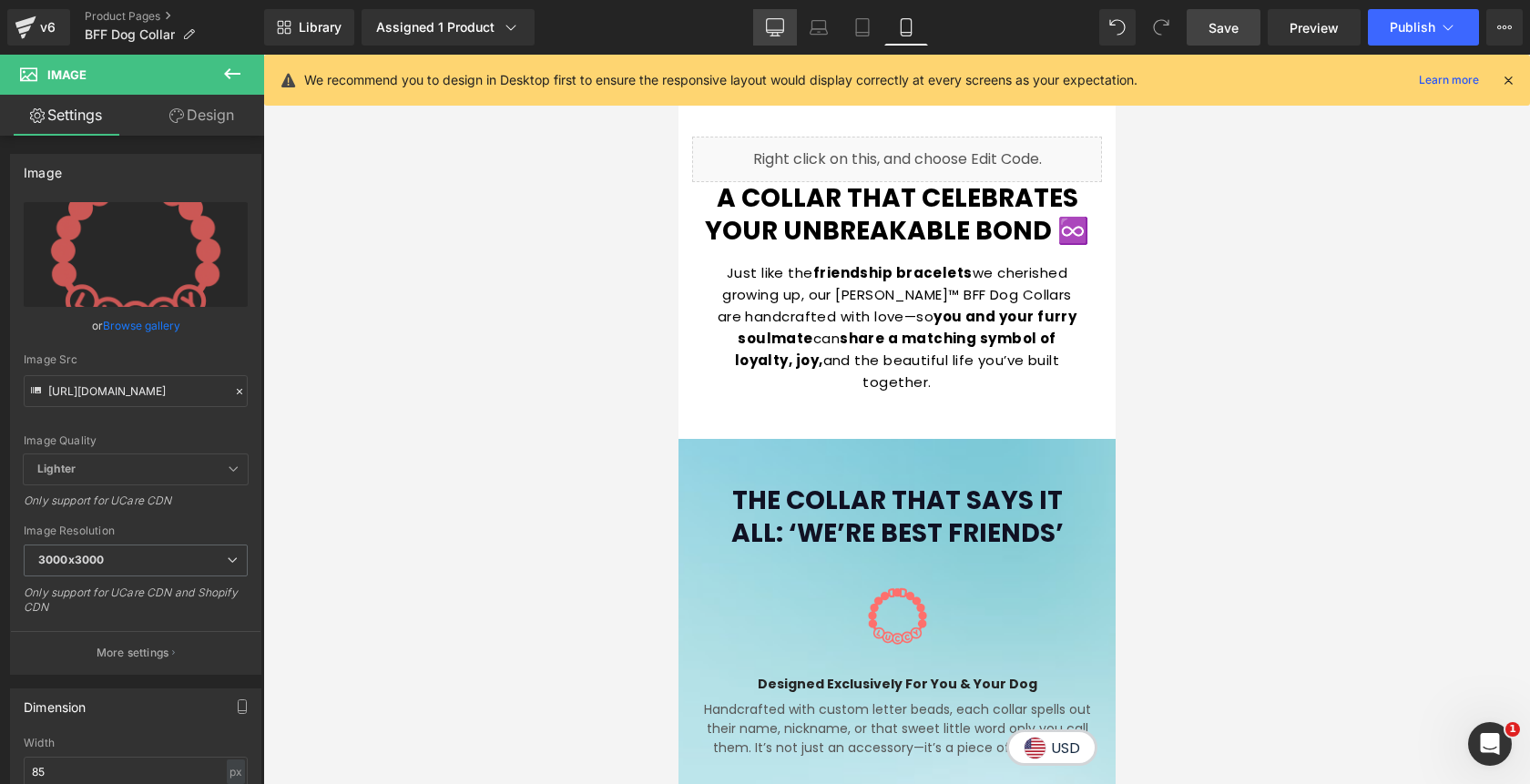
click at [773, 40] on link "Desktop" at bounding box center [775, 27] width 43 height 37
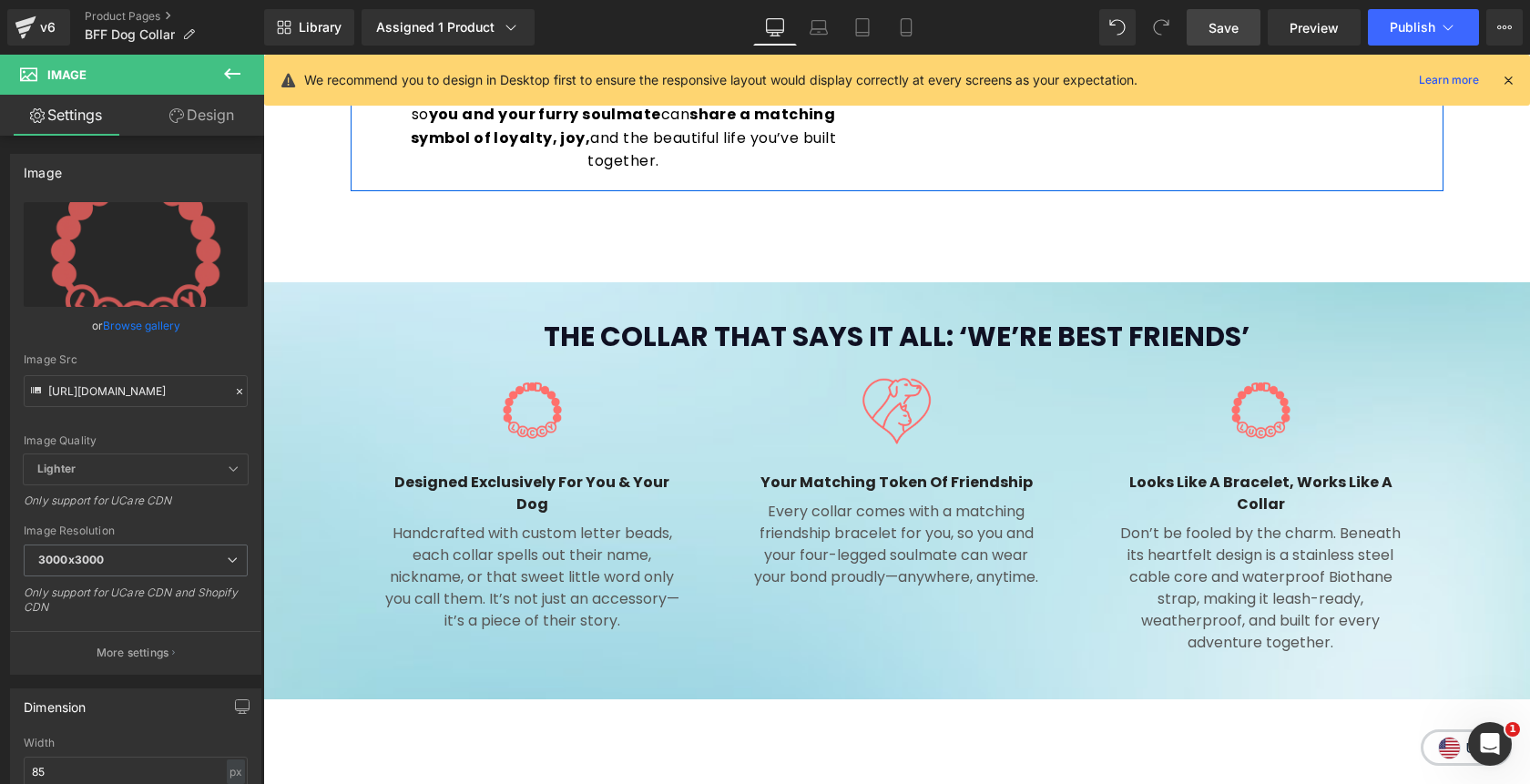
scroll to position [1224, 0]
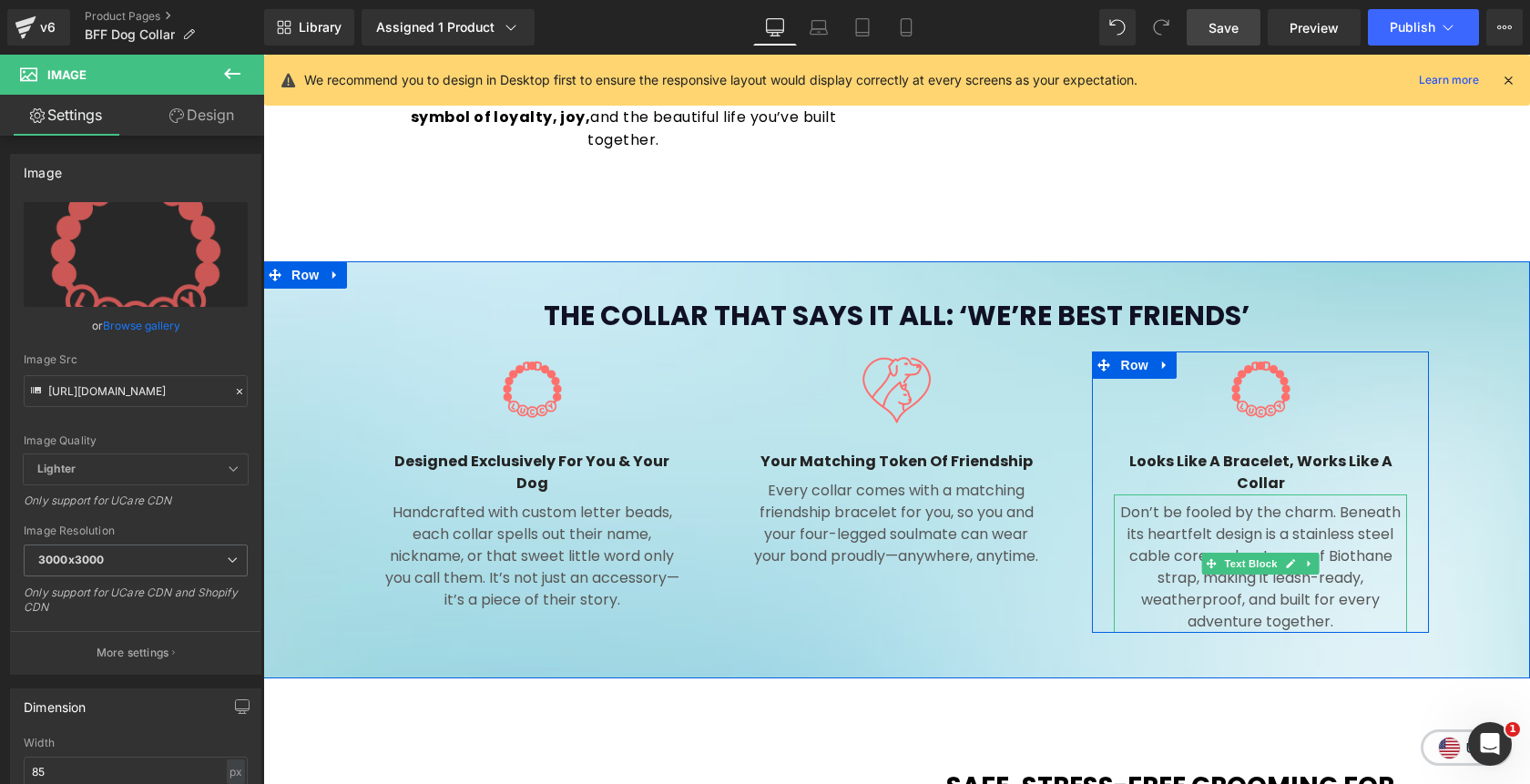
click at [1361, 591] on p "Don’t be fooled by the charm. Beneath its heartfelt design is a stainless steel…" at bounding box center [1260, 566] width 293 height 131
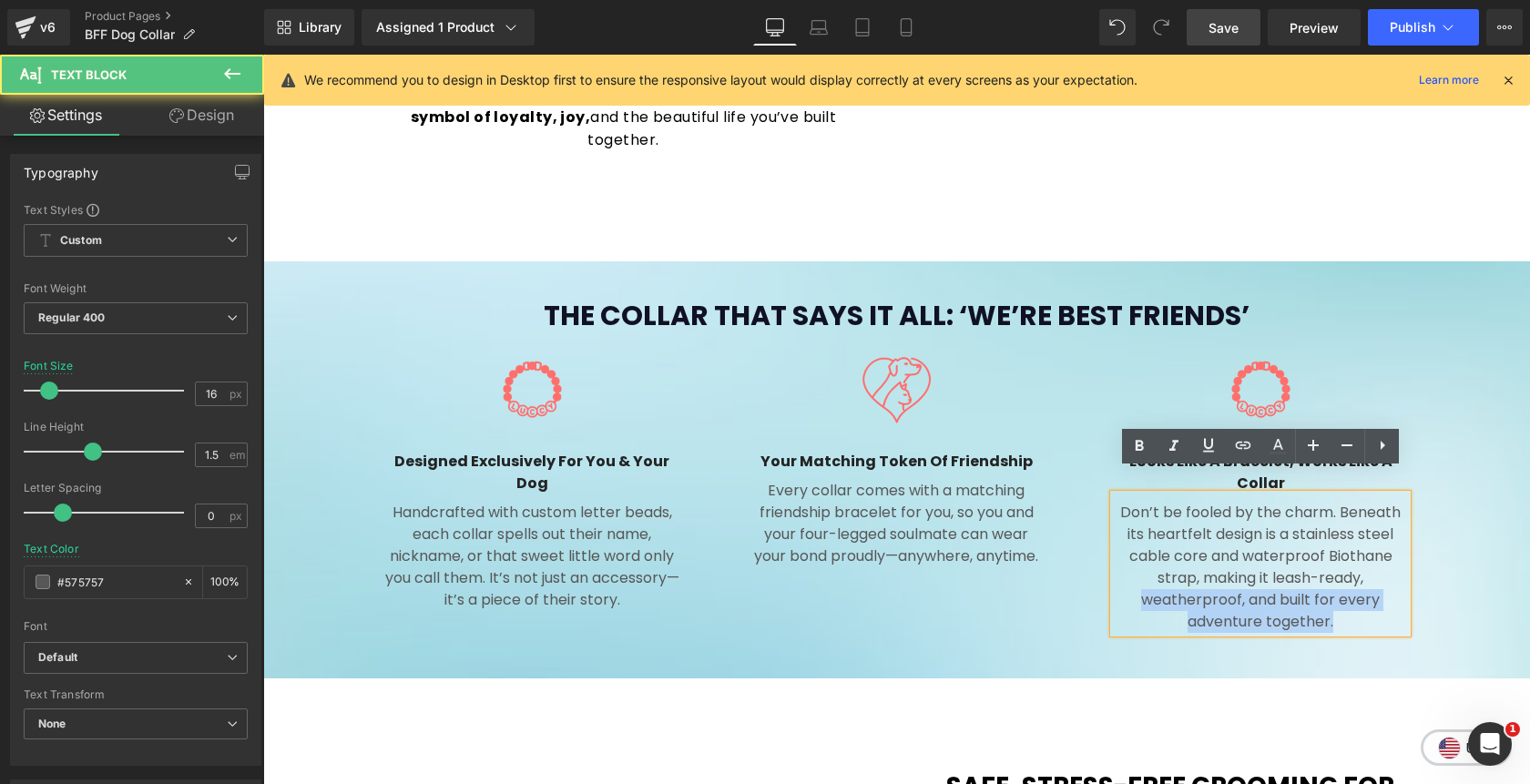
drag, startPoint x: 1144, startPoint y: 579, endPoint x: 1333, endPoint y: 601, distance: 190.3
click at [1333, 601] on p "Don’t be fooled by the charm. Beneath its heartfelt design is a stainless steel…" at bounding box center [1260, 566] width 293 height 131
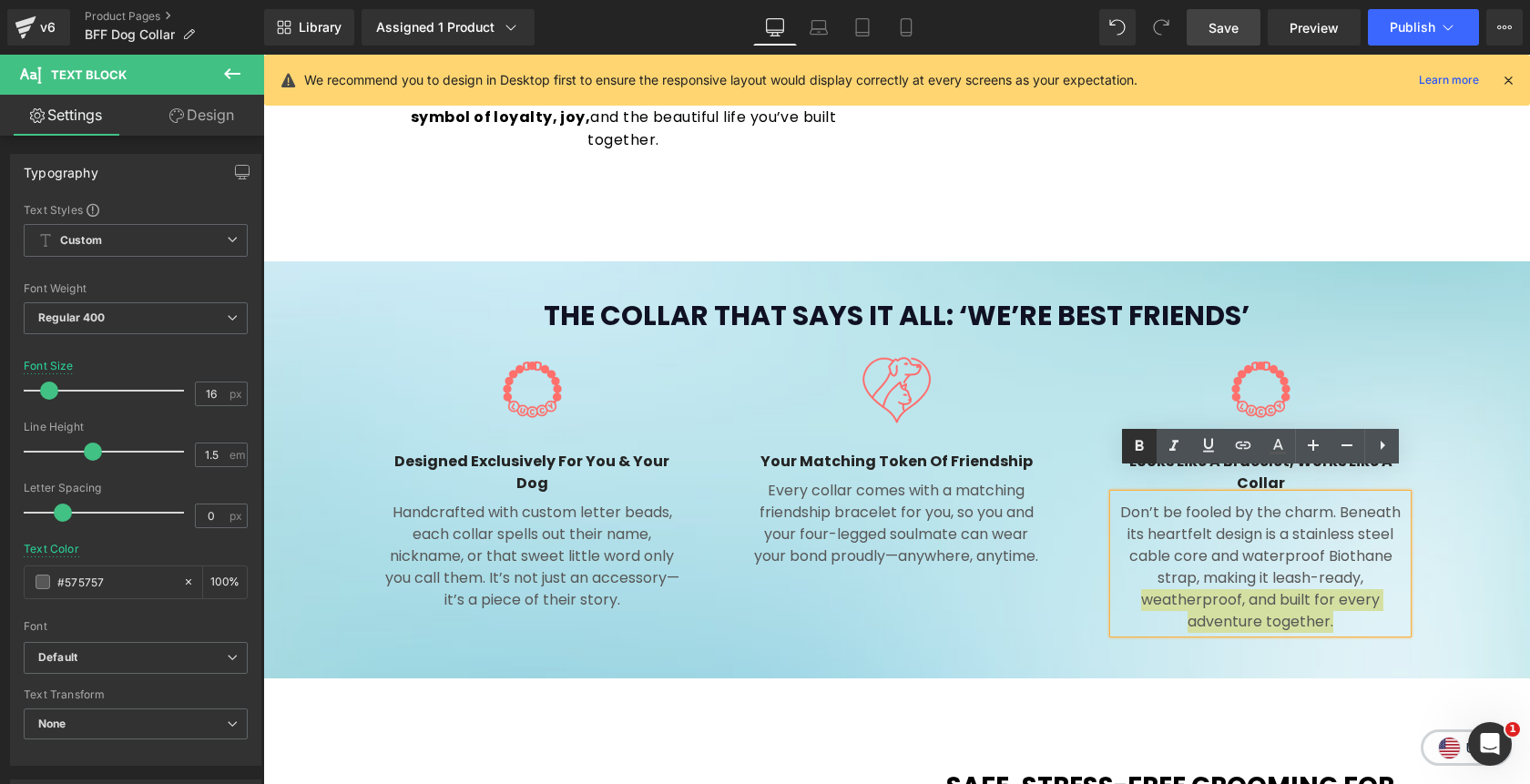
click at [1144, 451] on icon at bounding box center [1139, 446] width 22 height 22
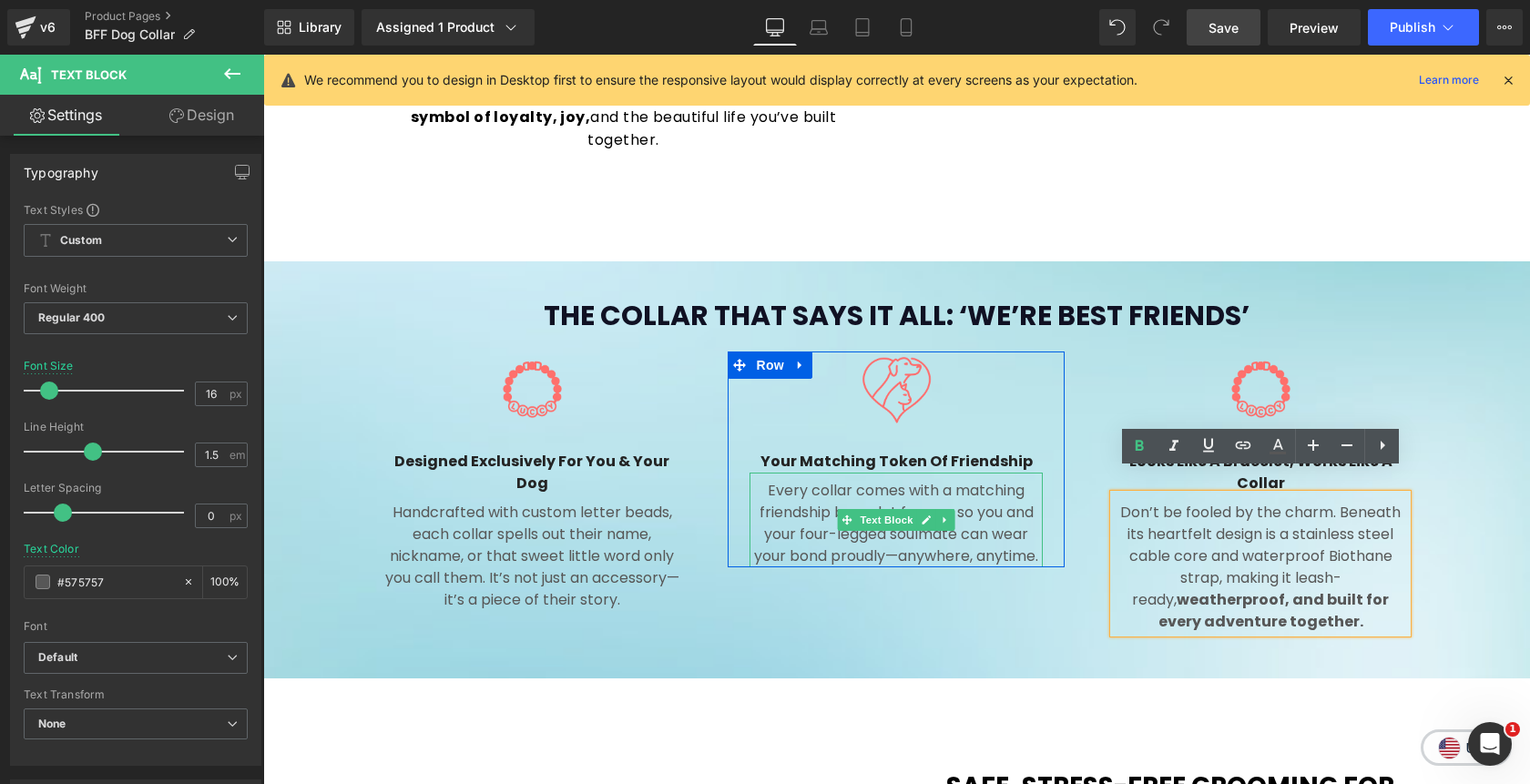
click at [997, 504] on p "Every collar comes with a matching friendship bracelet for you, so you and your…" at bounding box center [896, 523] width 293 height 88
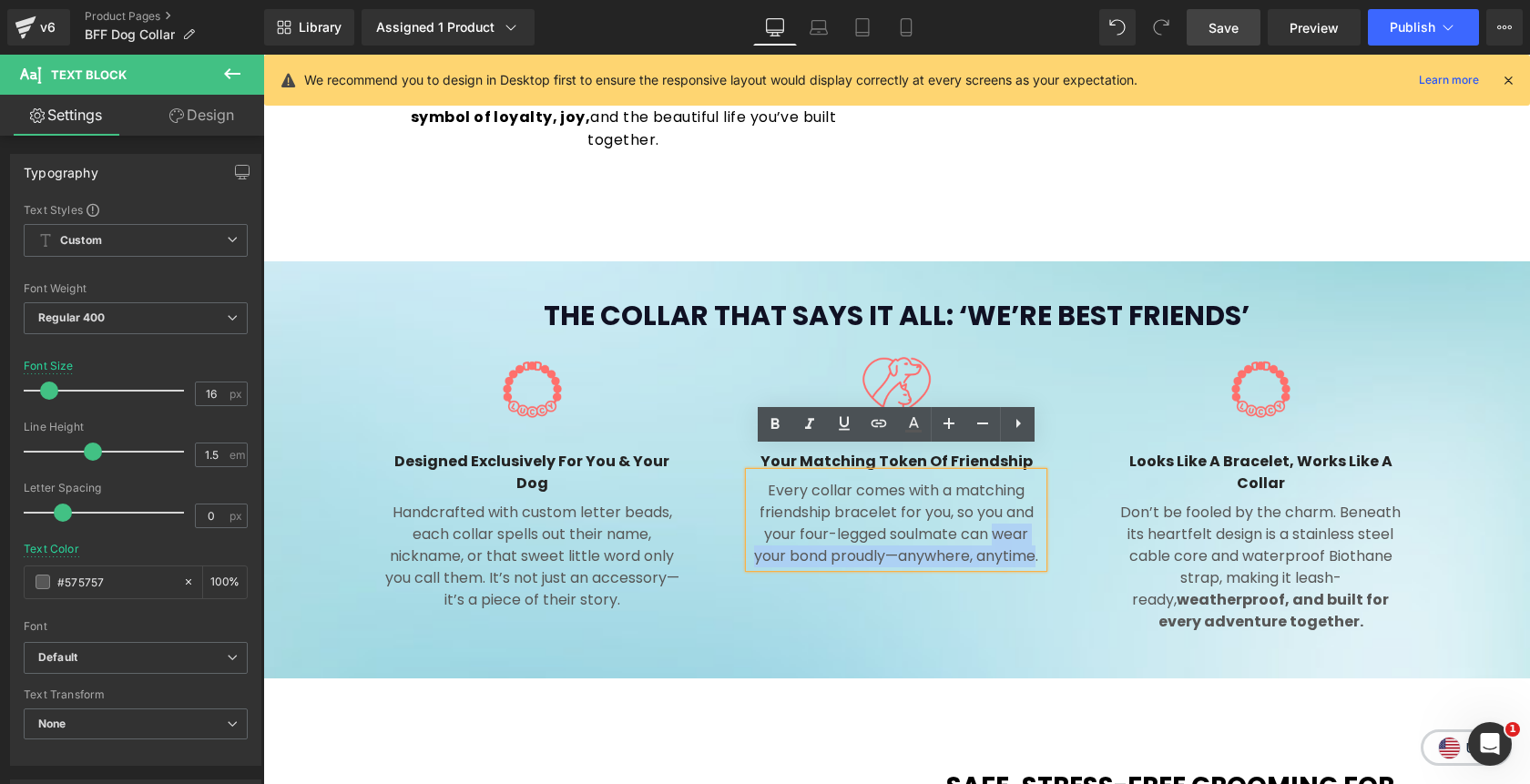
drag, startPoint x: 995, startPoint y: 510, endPoint x: 1037, endPoint y: 536, distance: 49.4
click at [1037, 536] on p "Every collar comes with a matching friendship bracelet for you, so you and your…" at bounding box center [896, 523] width 293 height 88
click at [768, 424] on icon at bounding box center [775, 424] width 22 height 22
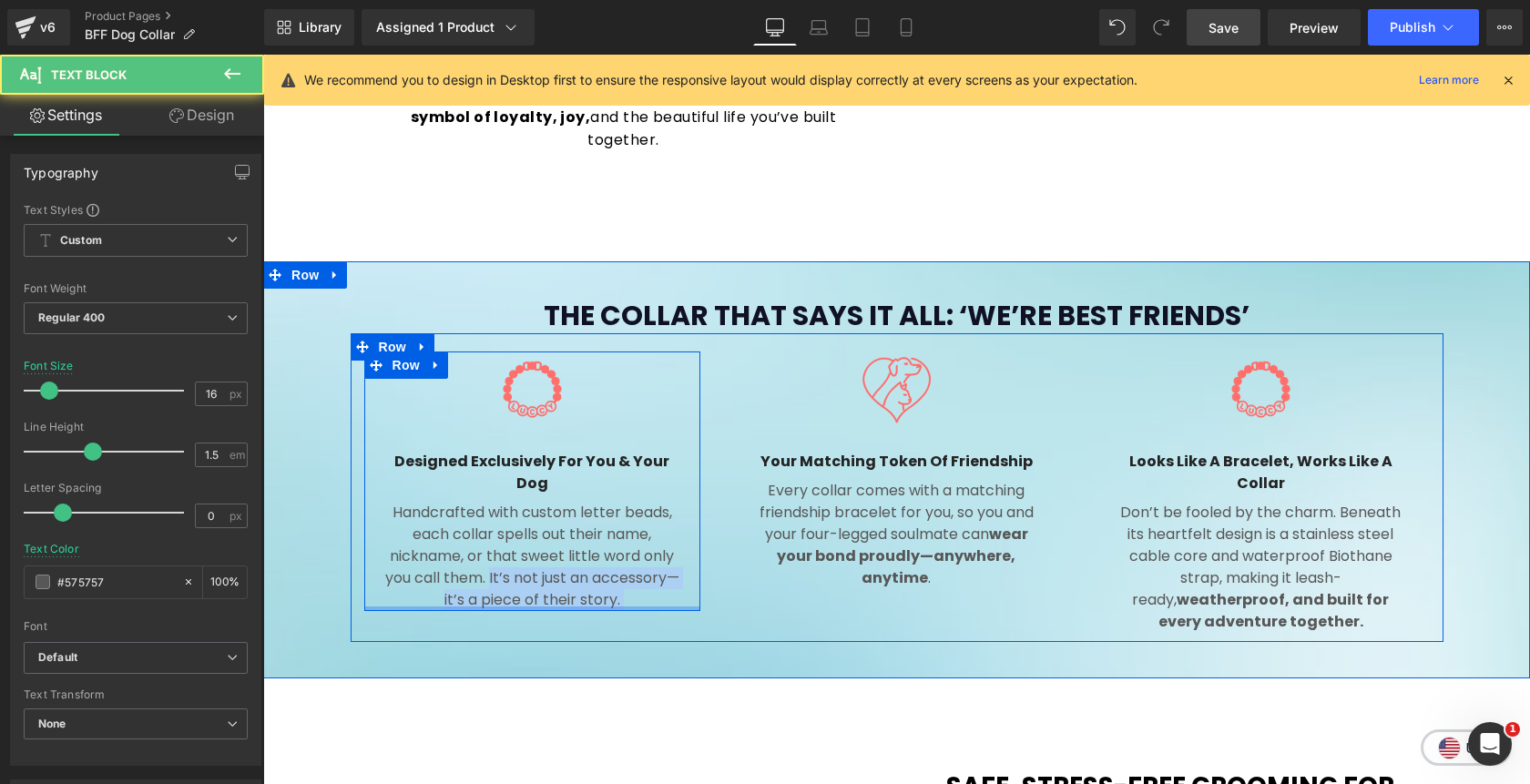
drag, startPoint x: 490, startPoint y: 556, endPoint x: 637, endPoint y: 583, distance: 149.5
click at [637, 583] on div "Image Designed Exclusively for You & Your Dog Heading Handcrafted with custom l…" at bounding box center [532, 481] width 337 height 259
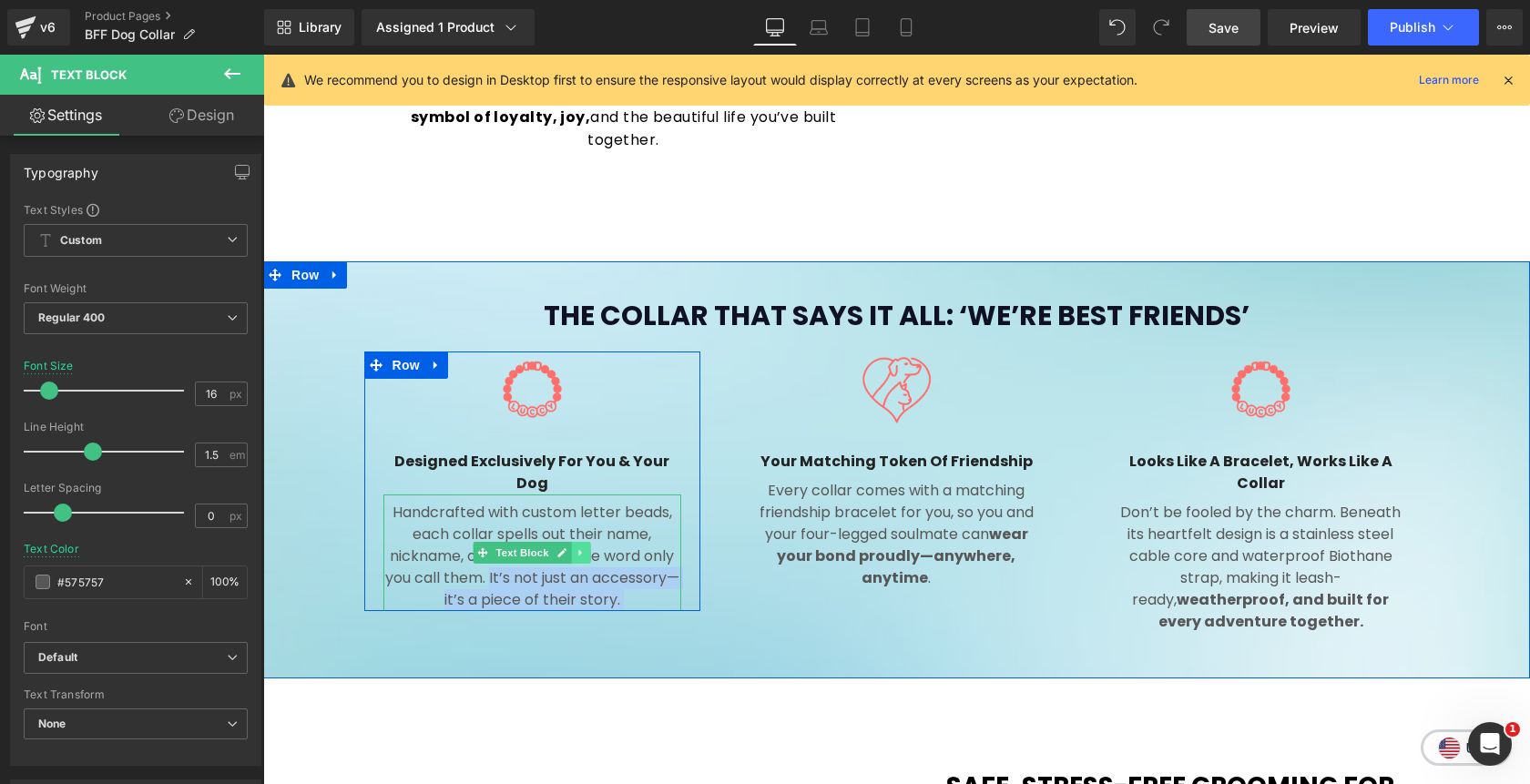
click at [584, 547] on icon at bounding box center [582, 553] width 10 height 11
click at [498, 542] on span "Text Block" at bounding box center [495, 552] width 60 height 22
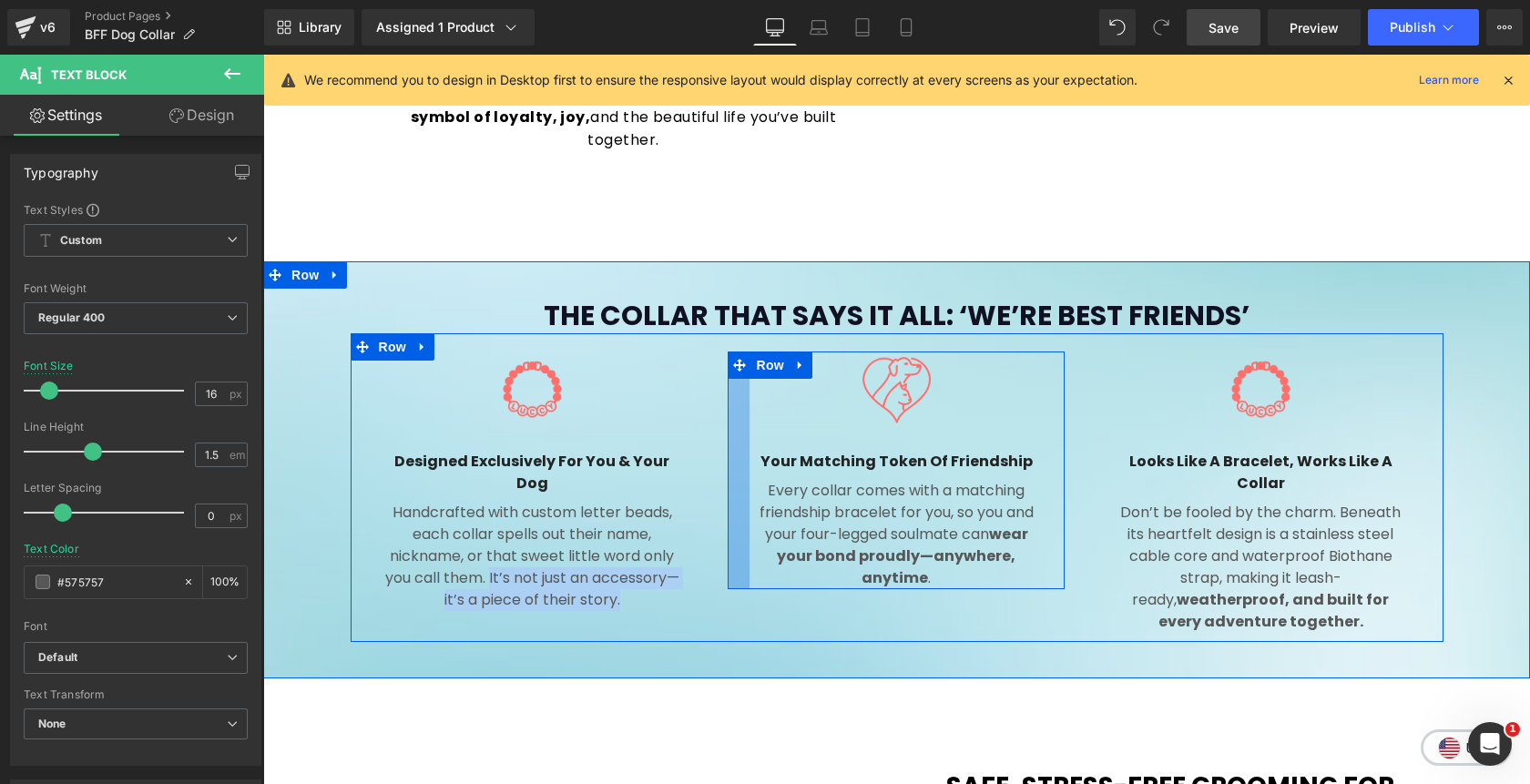
click at [737, 413] on div at bounding box center [738, 470] width 22 height 237
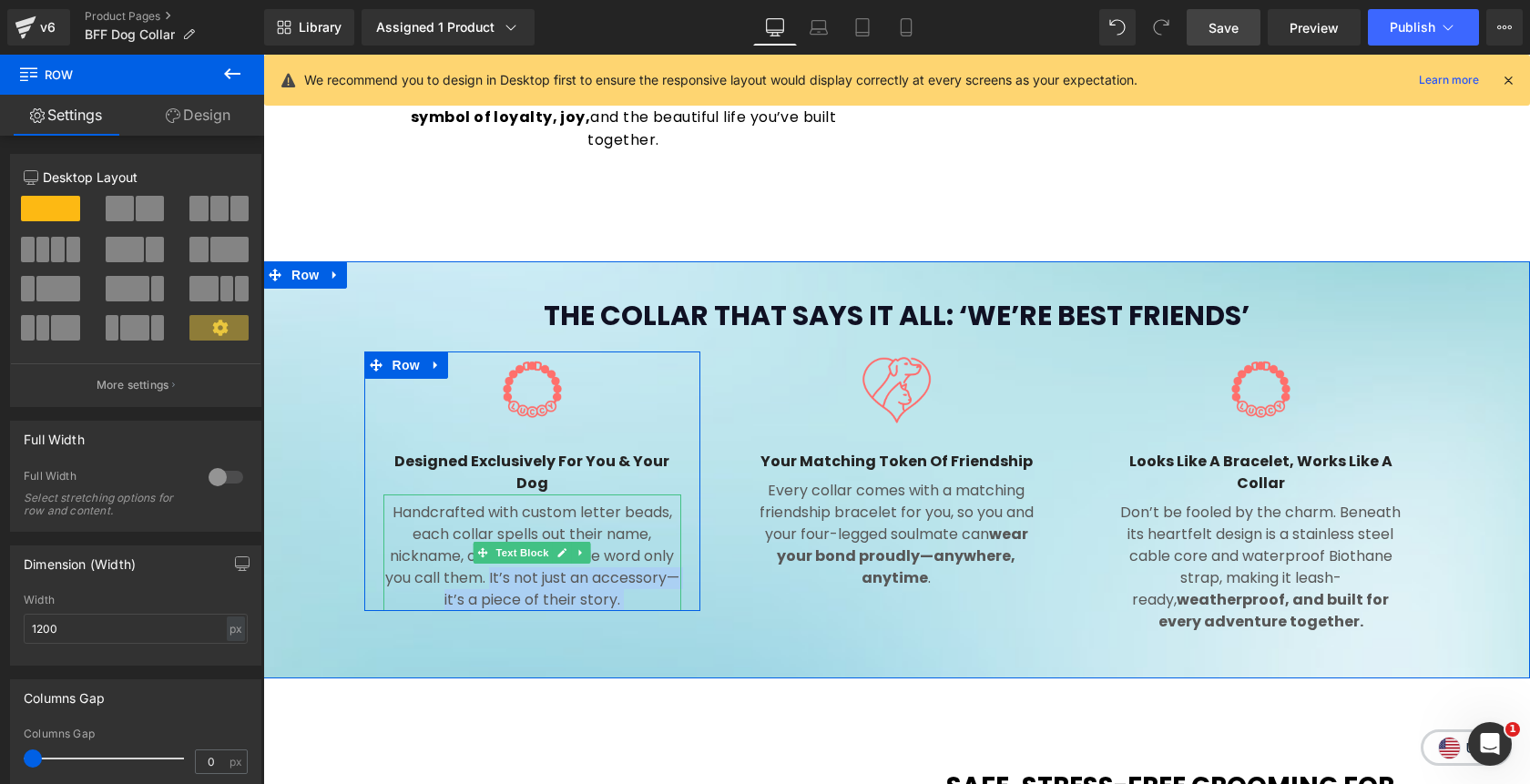
click at [546, 567] on p "Handcrafted with custom letter beads, each collar spells out their name, nickna…" at bounding box center [533, 556] width 299 height 109
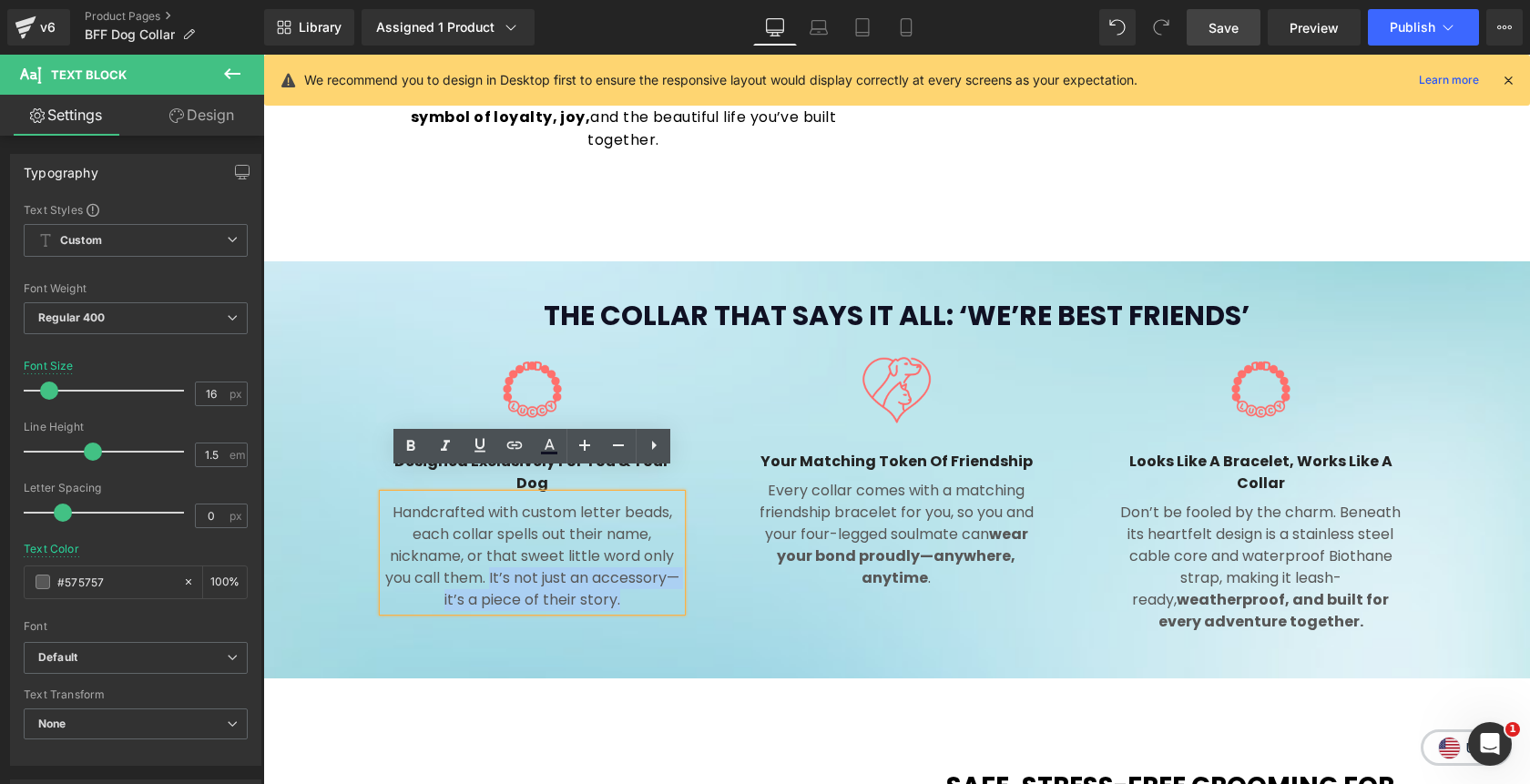
drag, startPoint x: 491, startPoint y: 556, endPoint x: 619, endPoint y: 579, distance: 130.0
click at [619, 579] on p "Handcrafted with custom letter beads, each collar spells out their name, nickna…" at bounding box center [533, 556] width 299 height 109
click at [409, 458] on link at bounding box center [410, 446] width 35 height 35
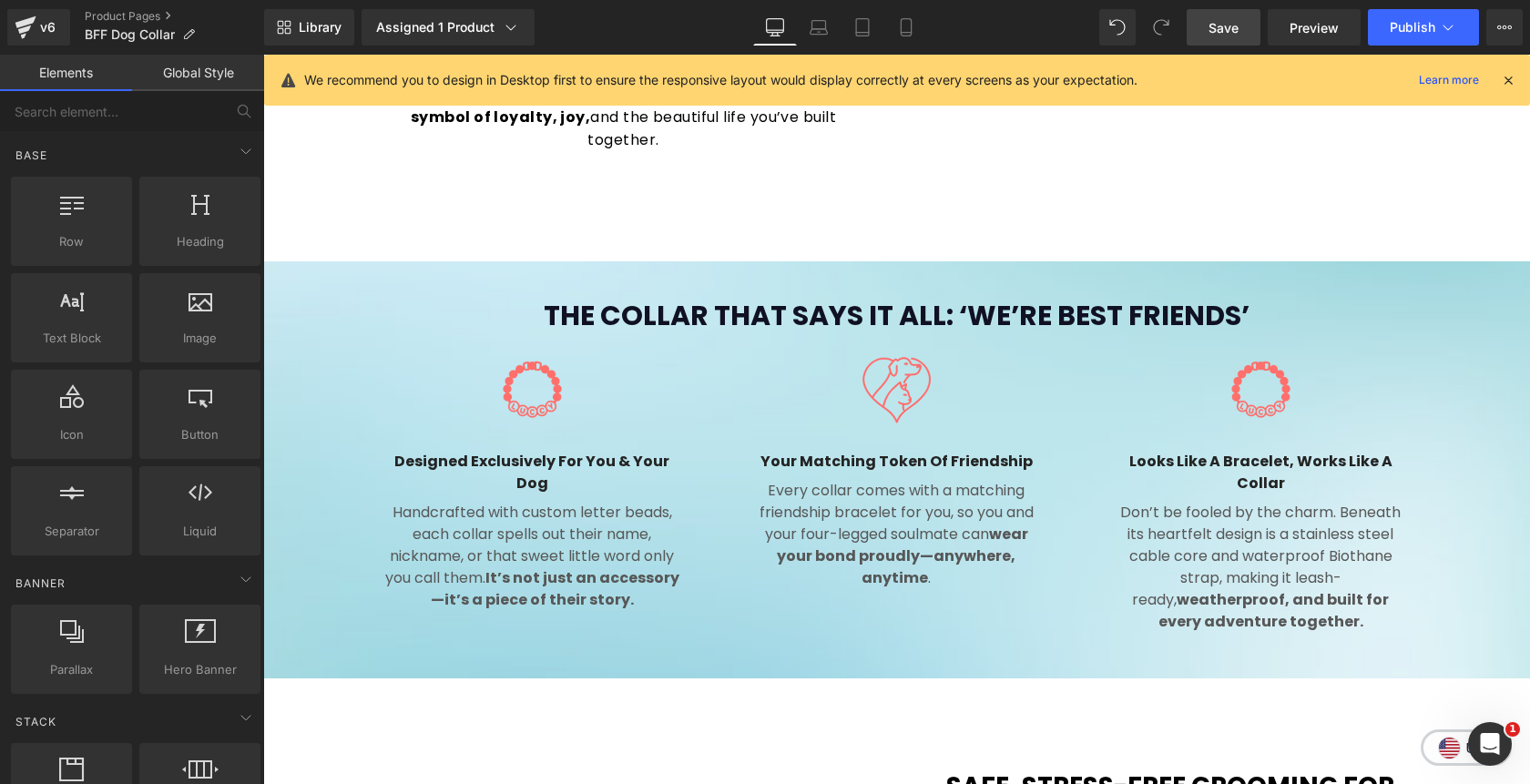
click at [1226, 40] on link "Save" at bounding box center [1224, 27] width 74 height 37
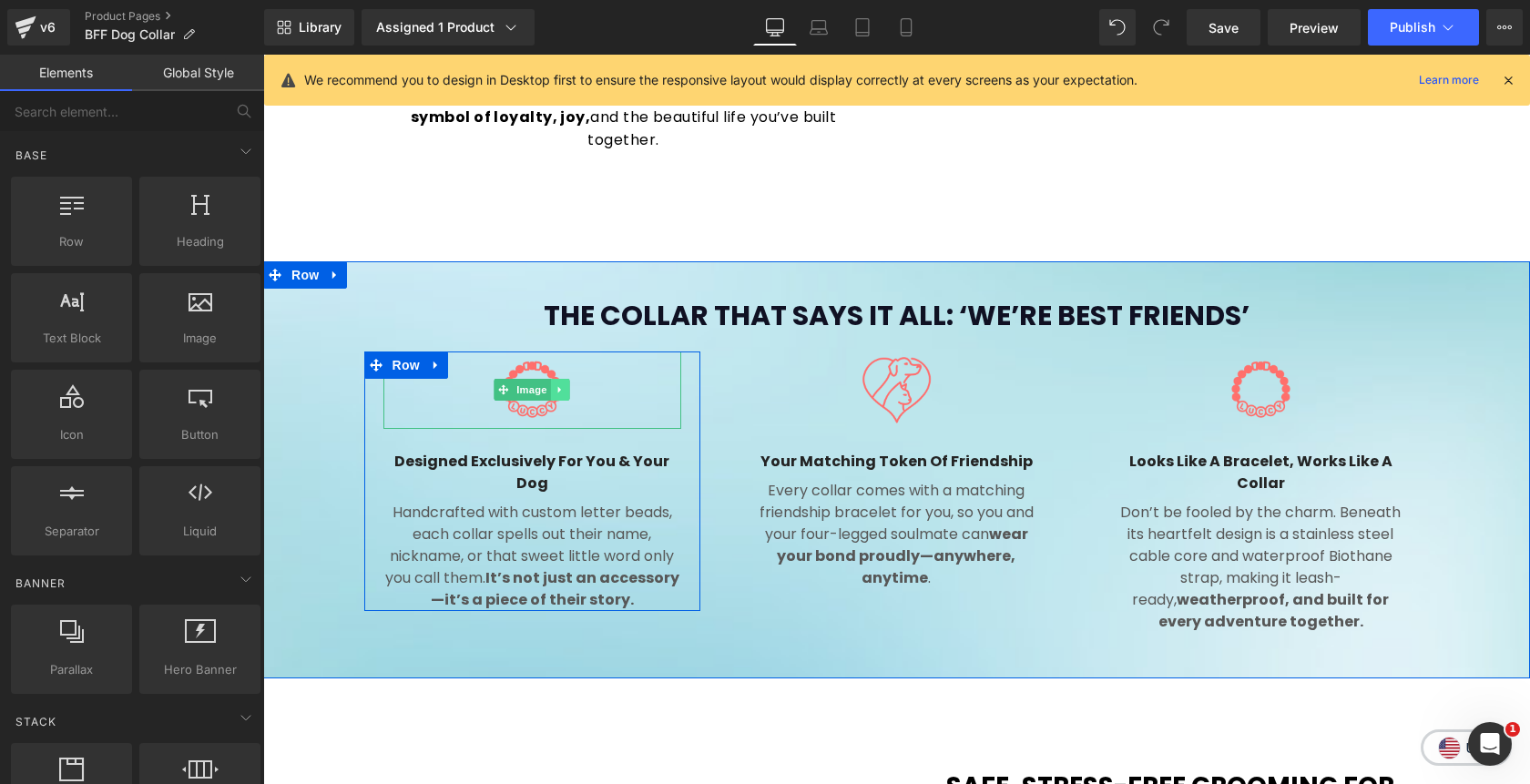
click at [561, 384] on icon at bounding box center [560, 390] width 10 height 11
click at [551, 385] on icon at bounding box center [551, 390] width 10 height 10
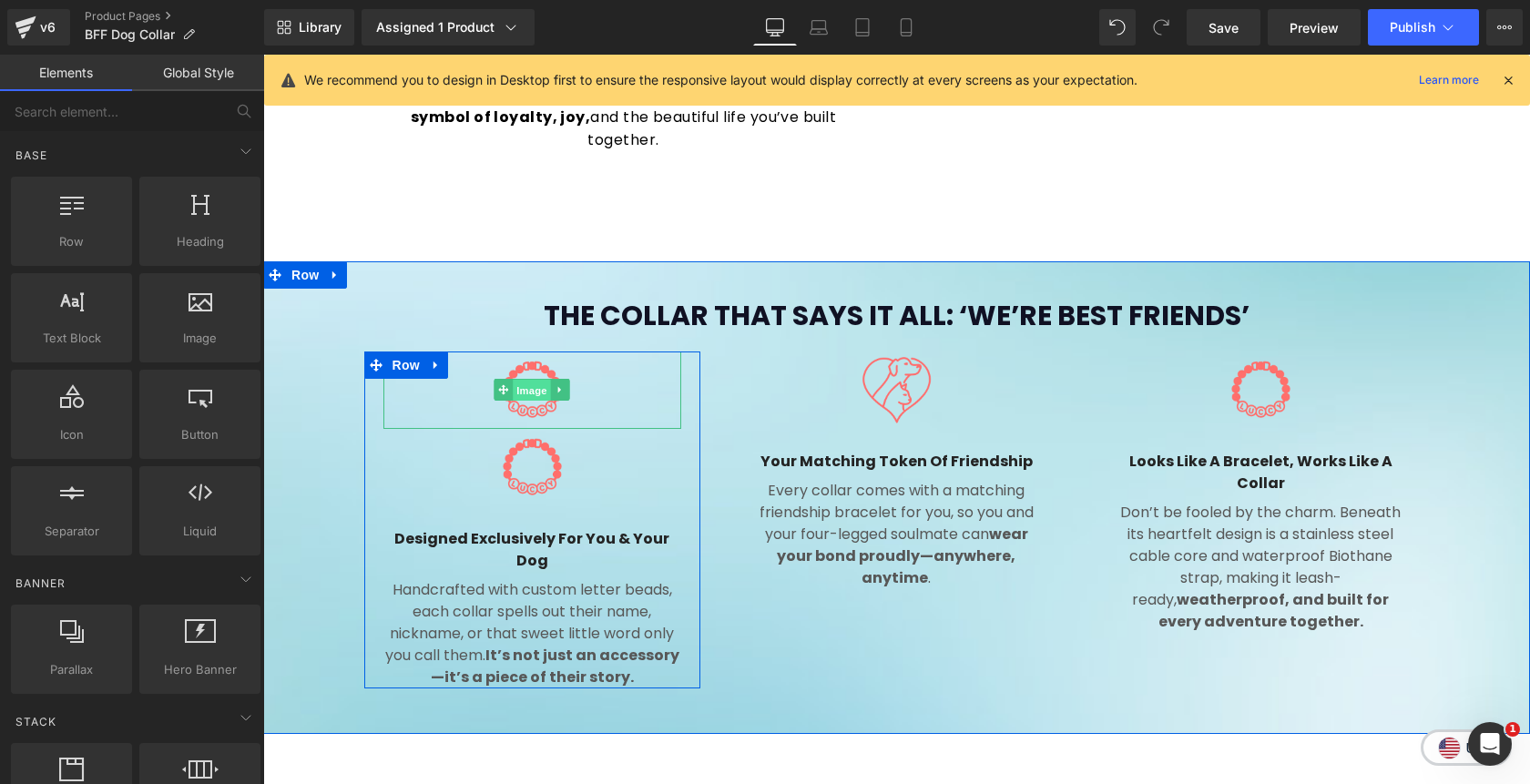
click at [504, 379] on link "Image" at bounding box center [523, 389] width 57 height 22
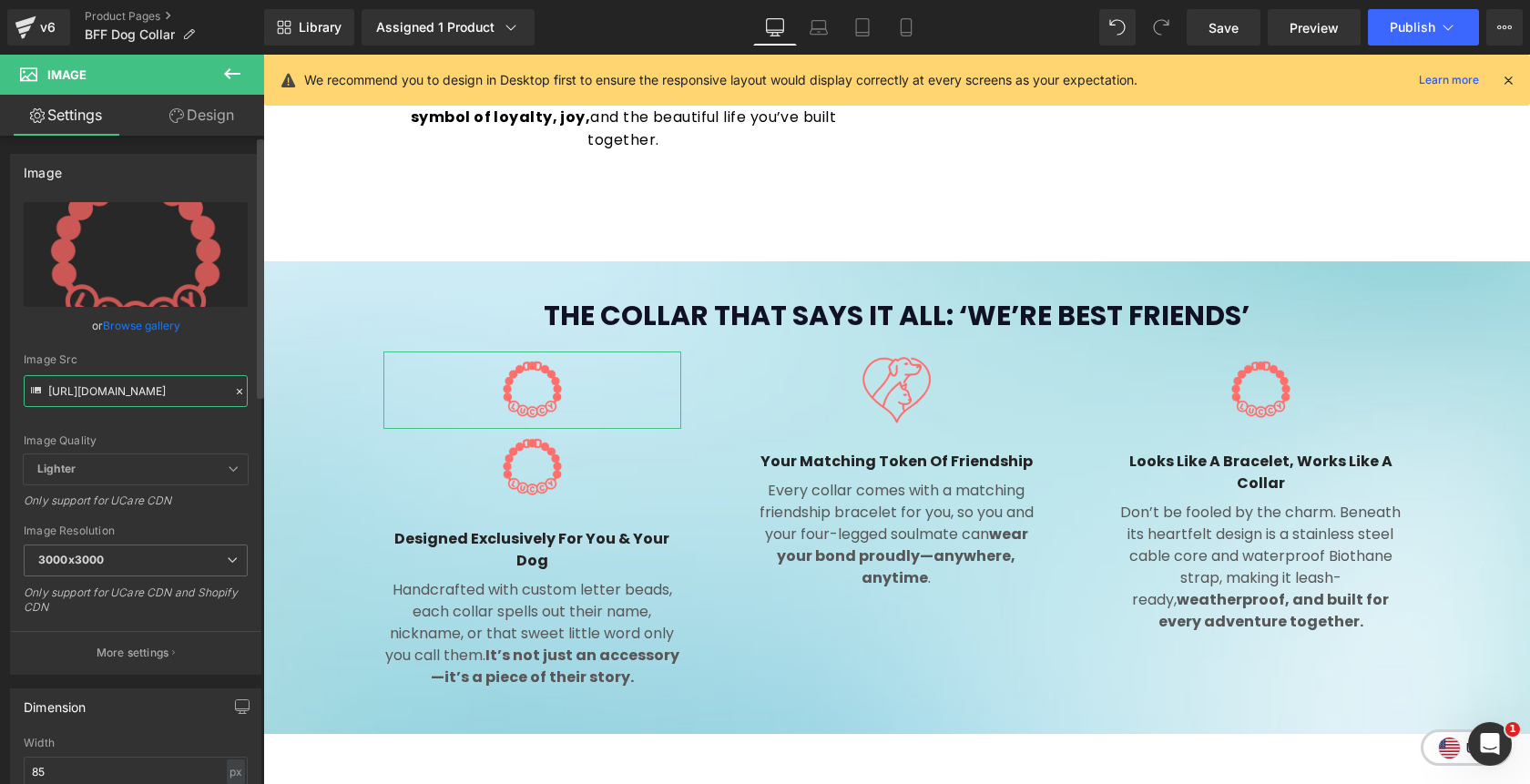
click at [201, 384] on input "https://cdn.shopify.com/s/files/1/0811/0410/9849/files/ChatGPT_Image_Aug_12_202…" at bounding box center [136, 391] width 224 height 32
paste input "noun-animal-care-5529301-FF6D6D.png?v=1755042211"
type input "https://cdn.shopify.com/s/files/1/0811/0410/9849/files/noun-animal-care-5529301…"
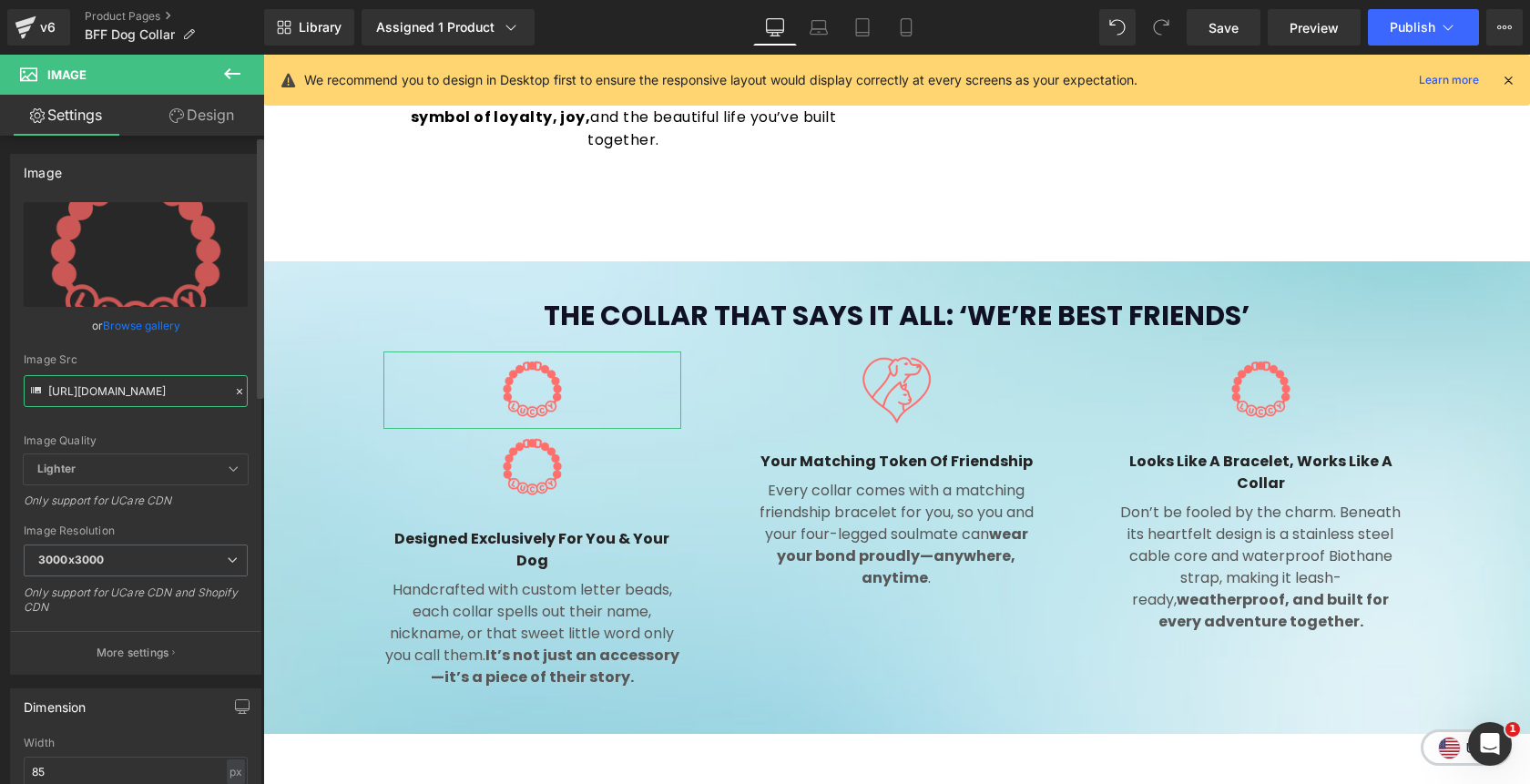
scroll to position [0, 406]
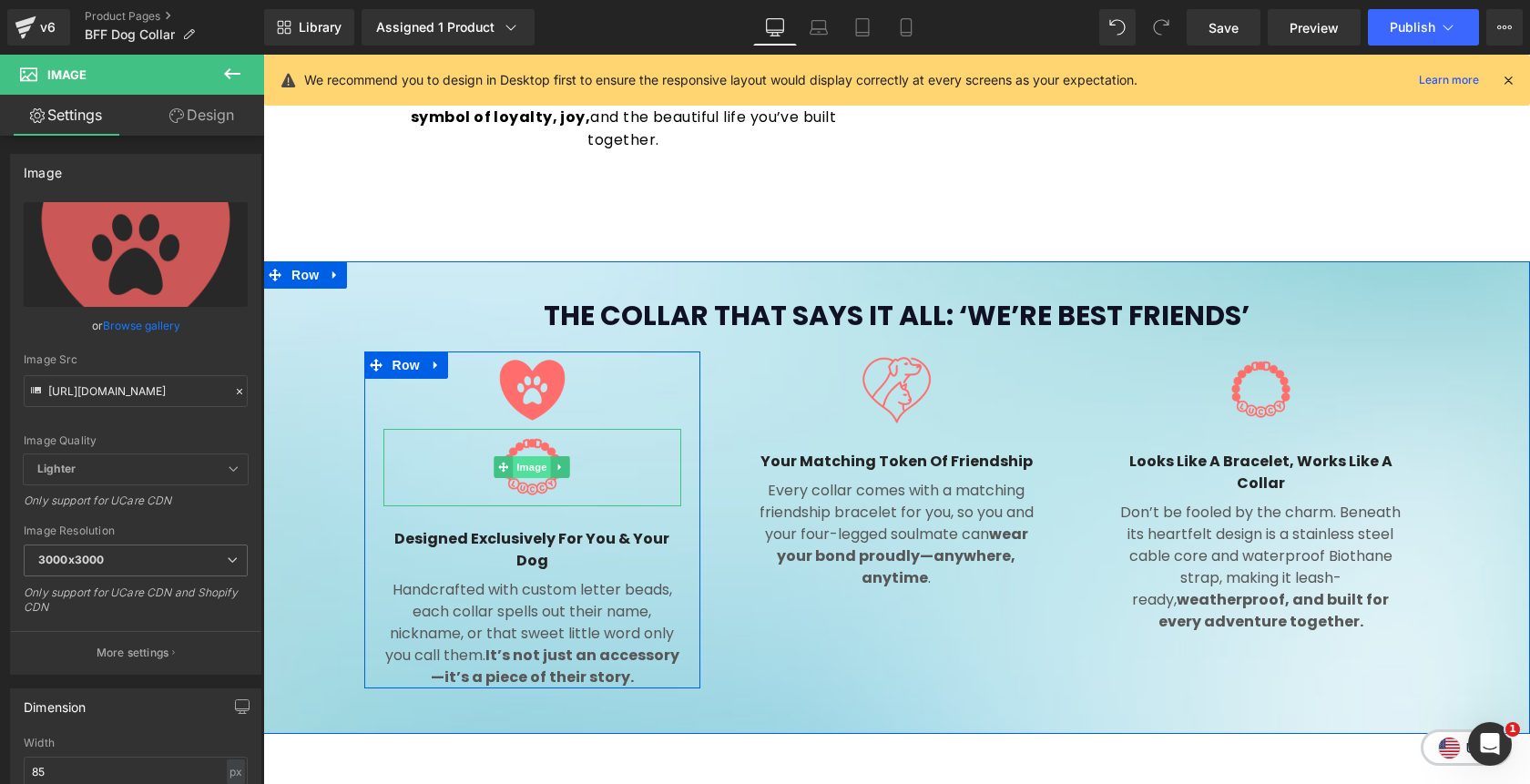
click at [532, 456] on span "Image" at bounding box center [533, 466] width 39 height 22
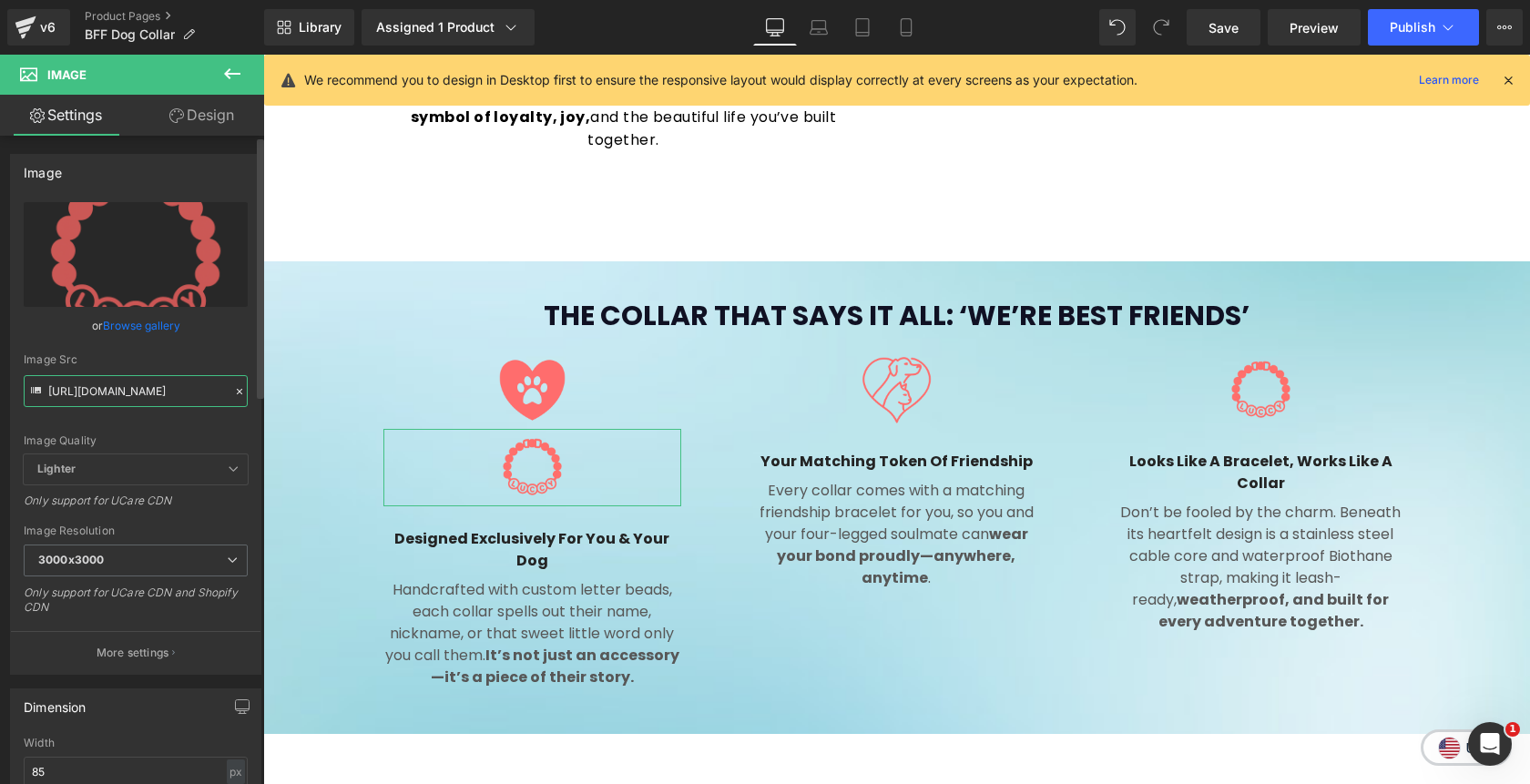
click at [175, 391] on input "https://cdn.shopify.com/s/files/1/0811/0410/9849/files/ChatGPT_Image_Aug_12_202…" at bounding box center [136, 391] width 224 height 32
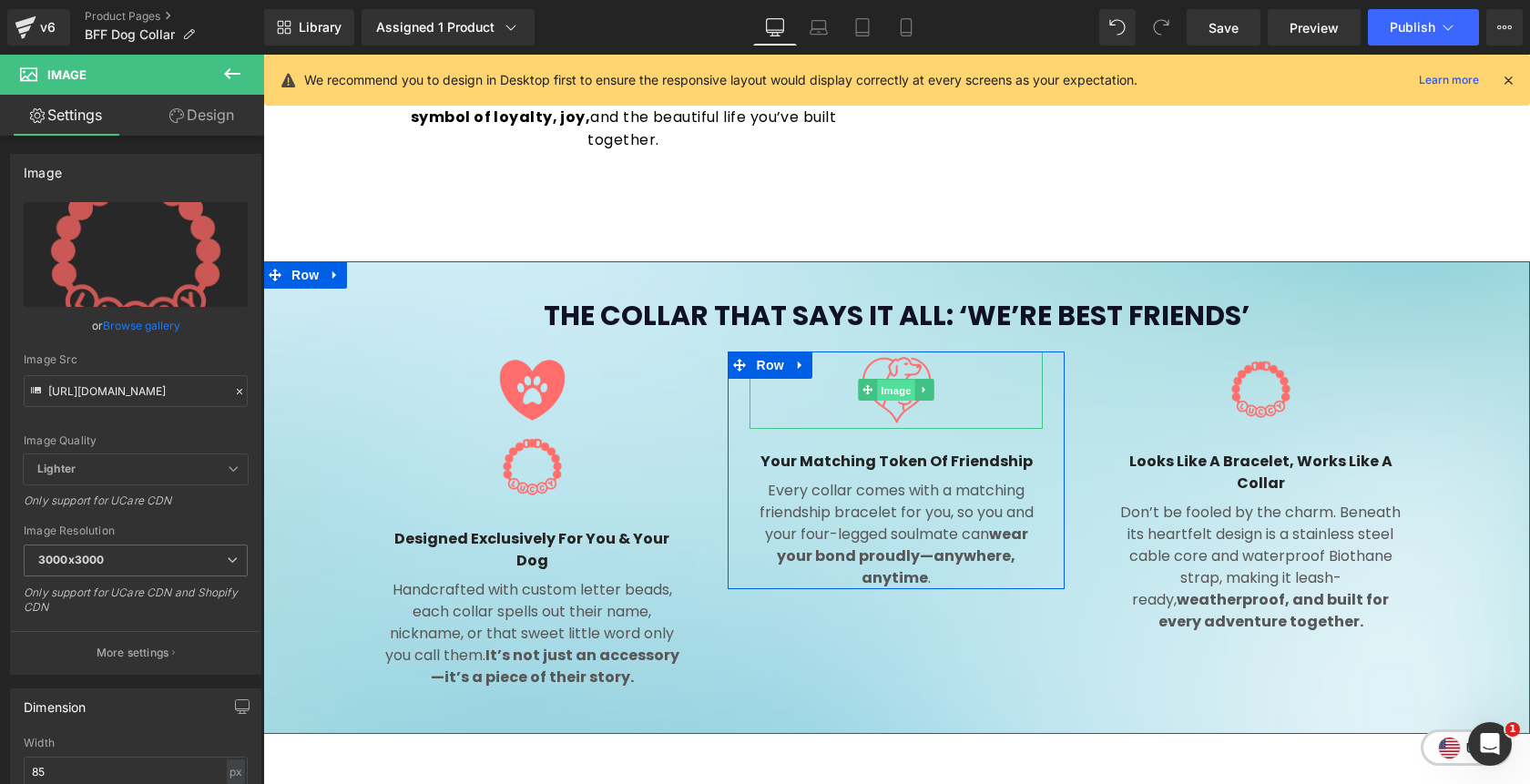
click at [895, 380] on span "Image" at bounding box center [897, 390] width 39 height 22
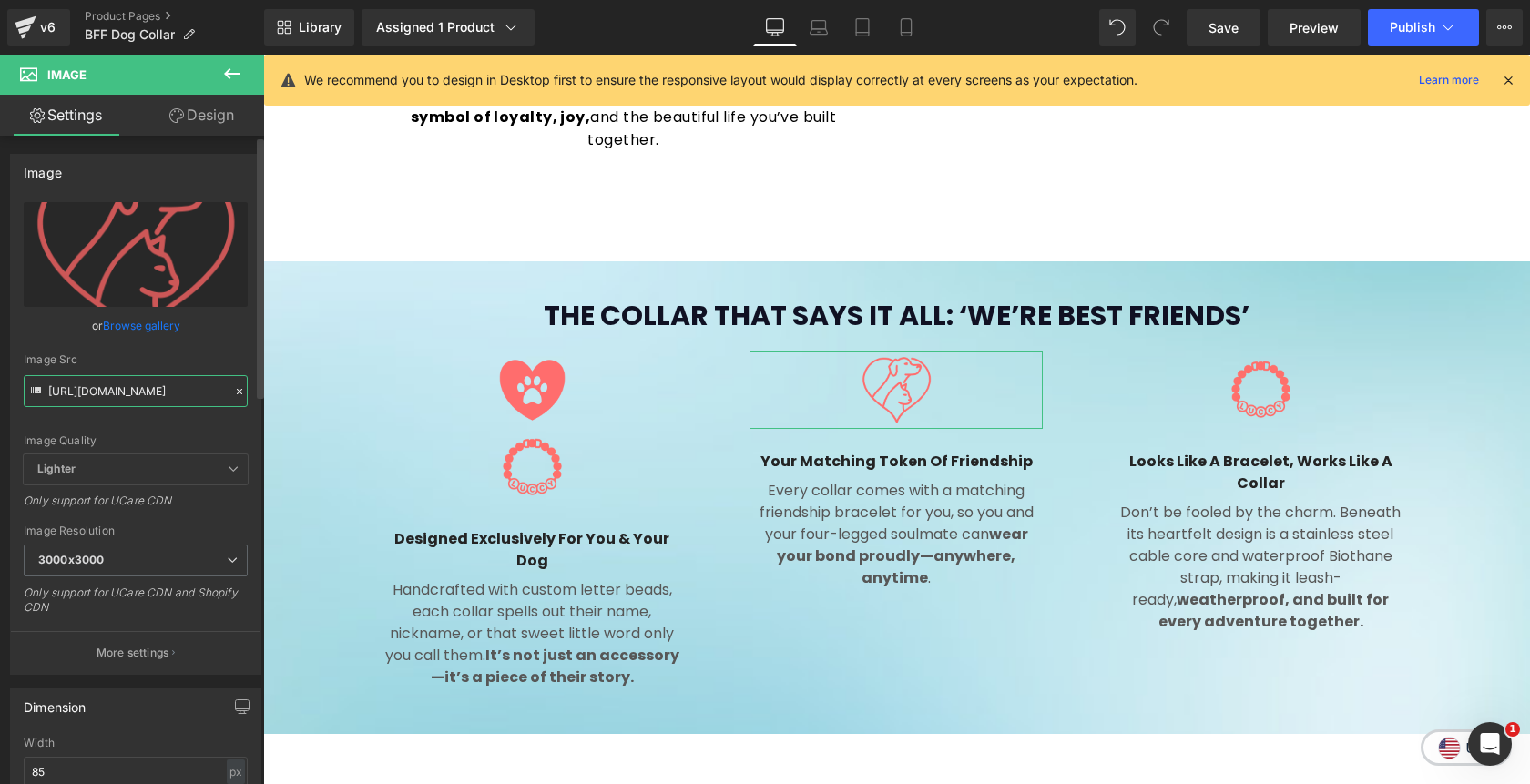
click at [121, 400] on input "https://cdn.shopify.com/s/files/1/0811/0410/9849/files/noun-pet-lover-7004188-F…" at bounding box center [136, 391] width 224 height 32
paste input "ChatGPT_Image_Aug_12_2025_07_30_38_PM_1_3000x3000.png?v=1755041666"
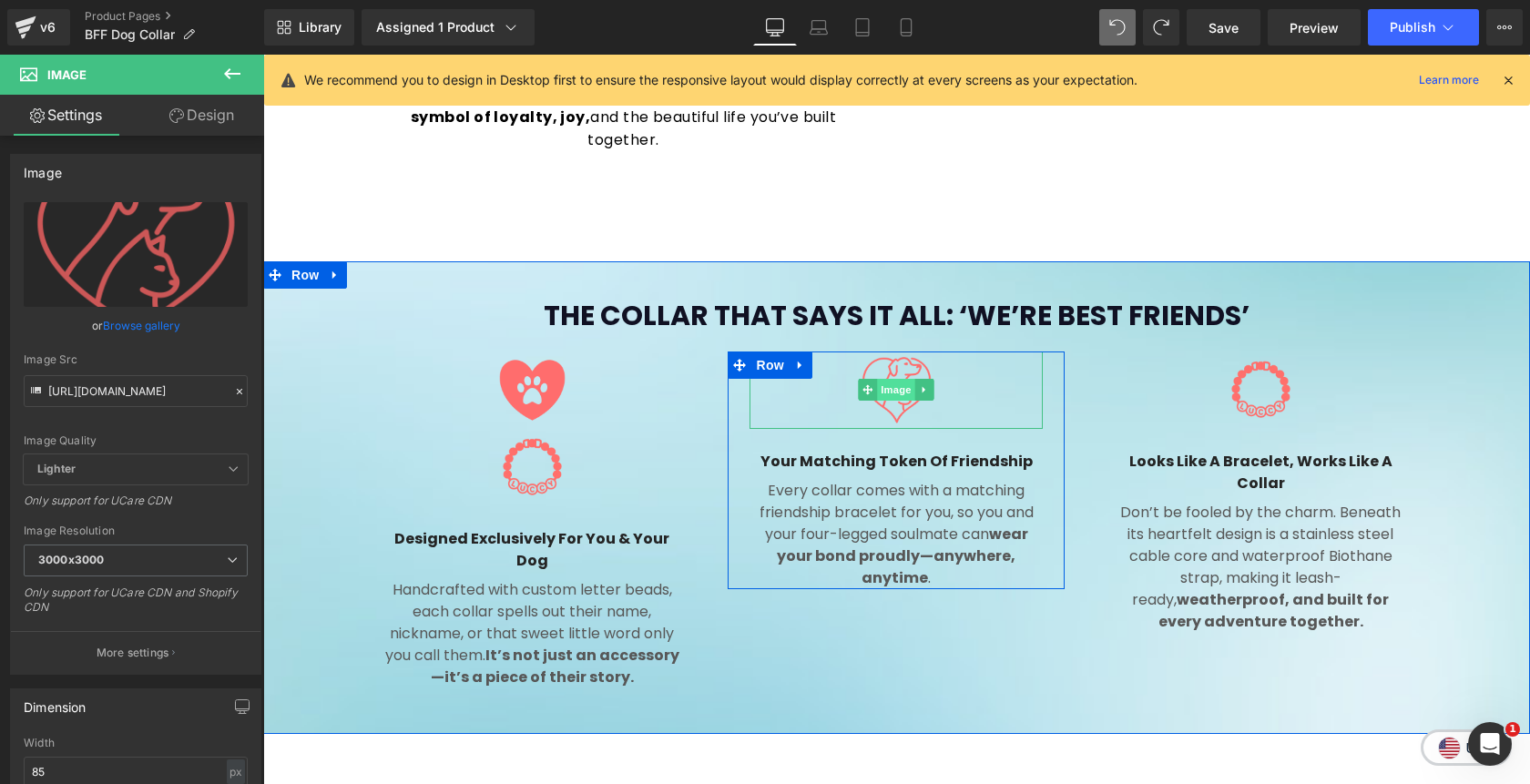
click at [895, 379] on span "Image" at bounding box center [897, 389] width 39 height 22
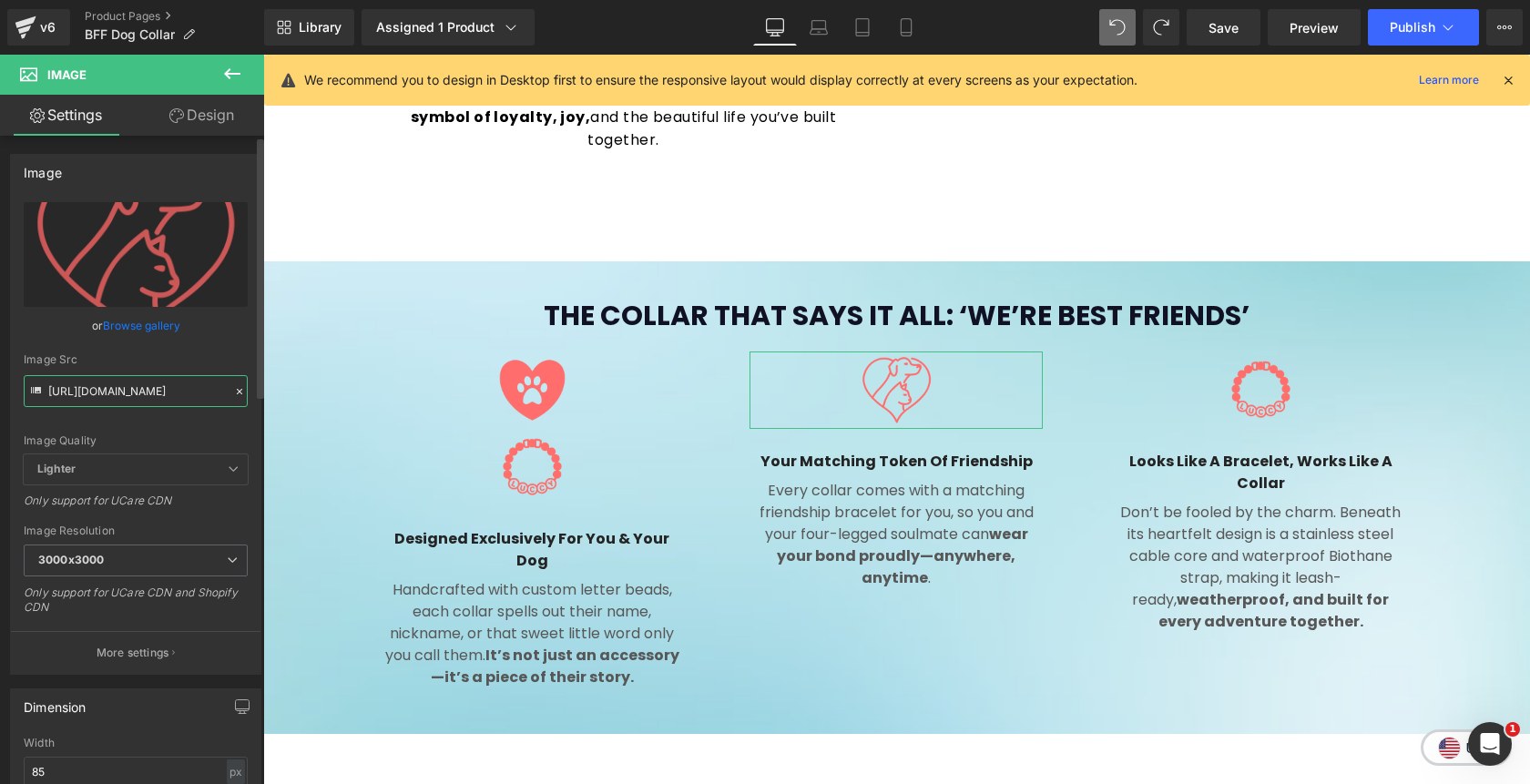
click at [167, 394] on input "https://cdn.shopify.com/s/files/1/0811/0410/9849/files/ChatGPT_Image_Aug_12_202…" at bounding box center [136, 391] width 224 height 32
type input "https://cdn.shopify.com/s/files/1/0811/0410/9849/files/noun-pet-lover-7004188-F…"
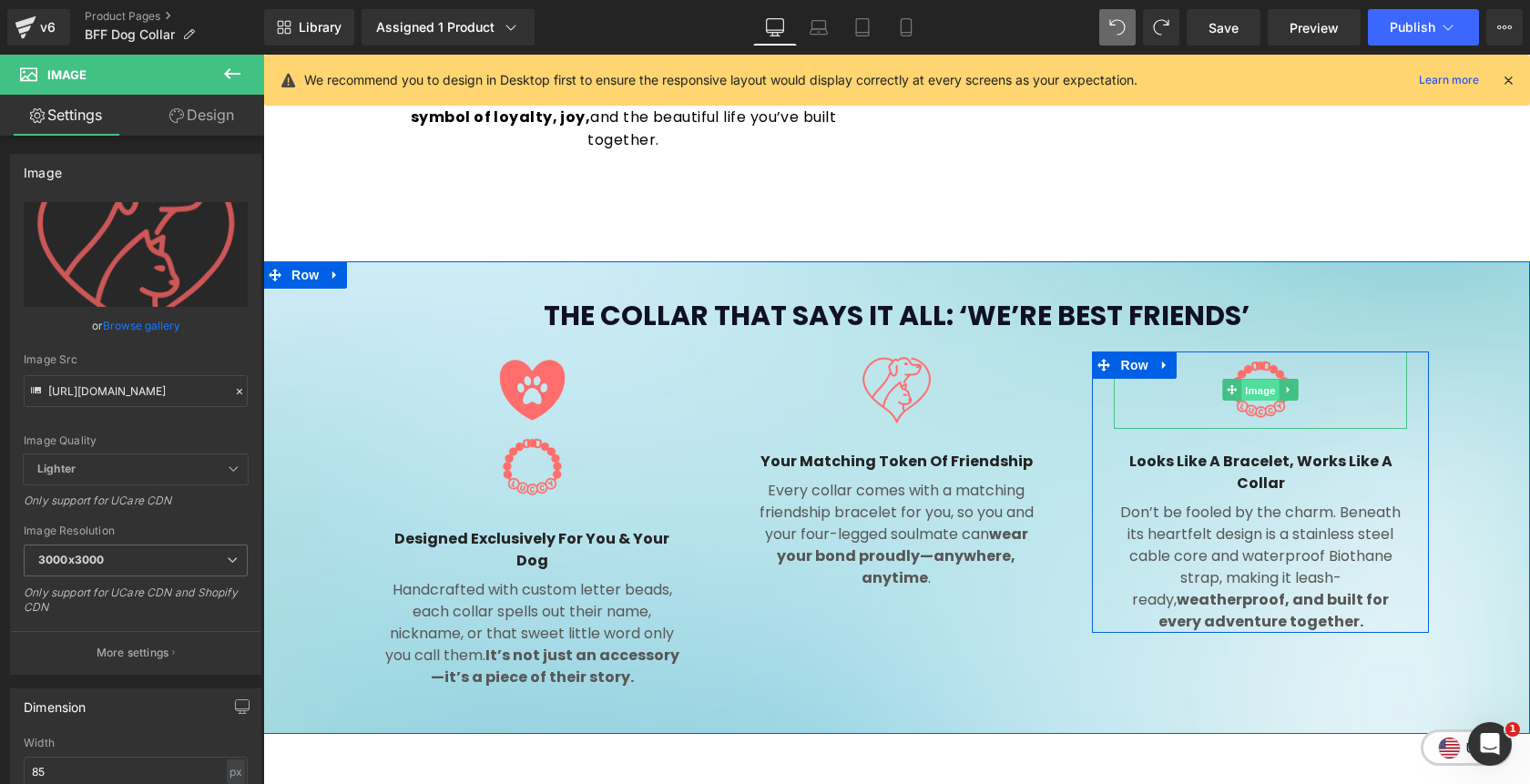
click at [1255, 380] on span "Image" at bounding box center [1261, 390] width 39 height 22
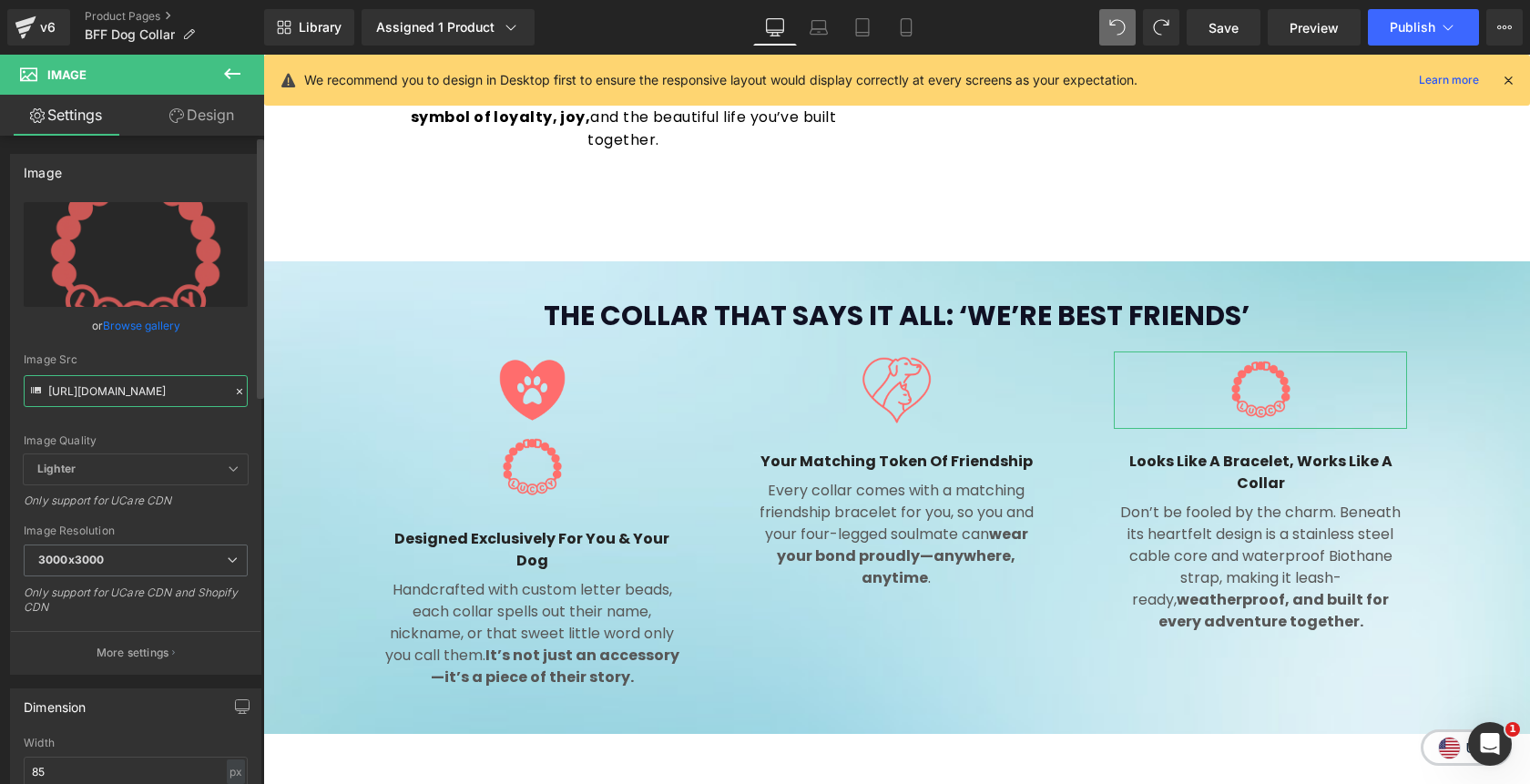
click at [157, 393] on input "https://cdn.shopify.com/s/files/1/0811/0410/9849/files/ChatGPT_Image_Aug_12_202…" at bounding box center [136, 391] width 224 height 32
paste input "noun-pet-lover-7004188-FF6D6D_3000x3000.png?v=1734392741"
type input "https://cdn.shopify.com/s/files/1/0811/0410/9849/files/noun-pet-lover-7004188-F…"
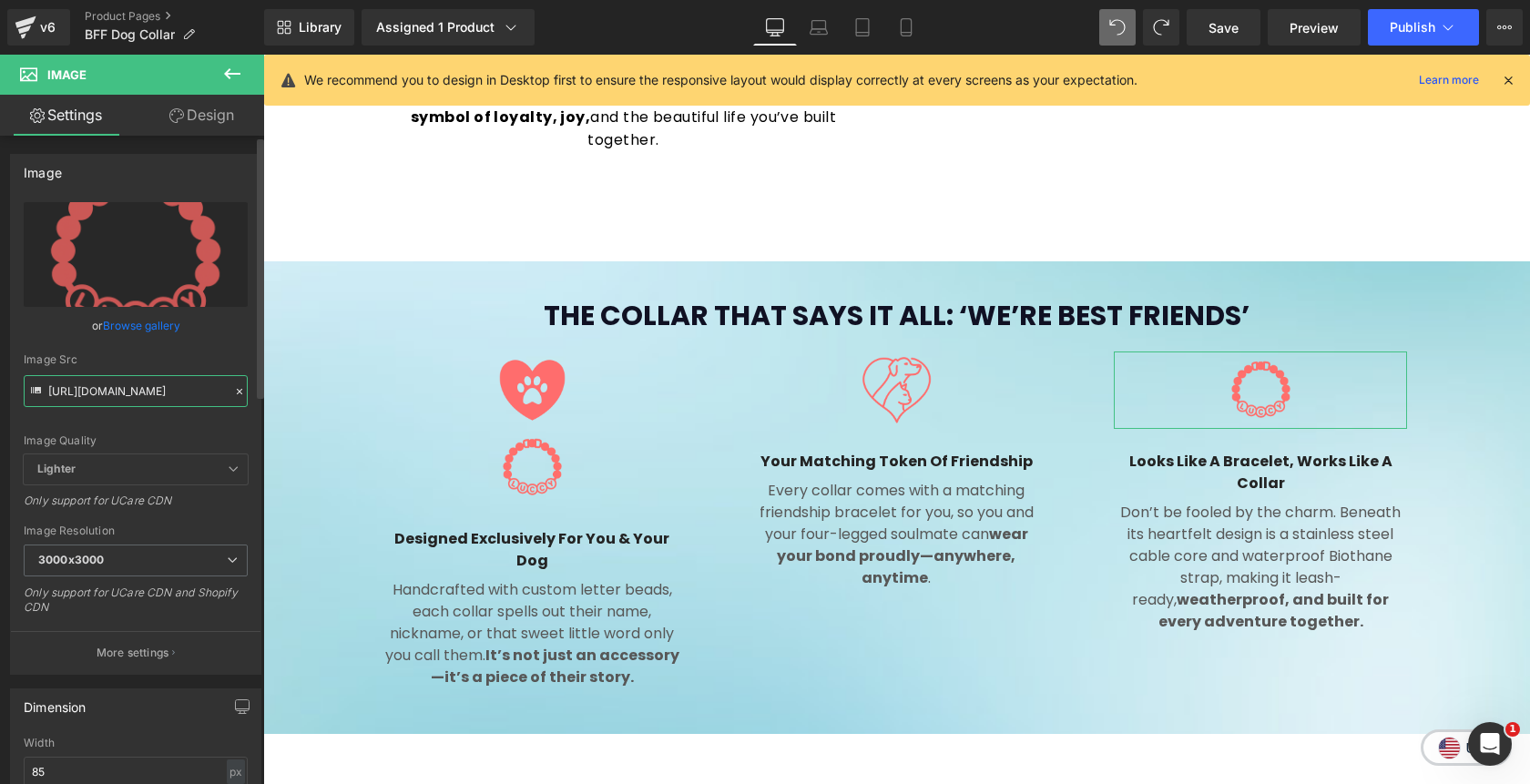
scroll to position [0, 460]
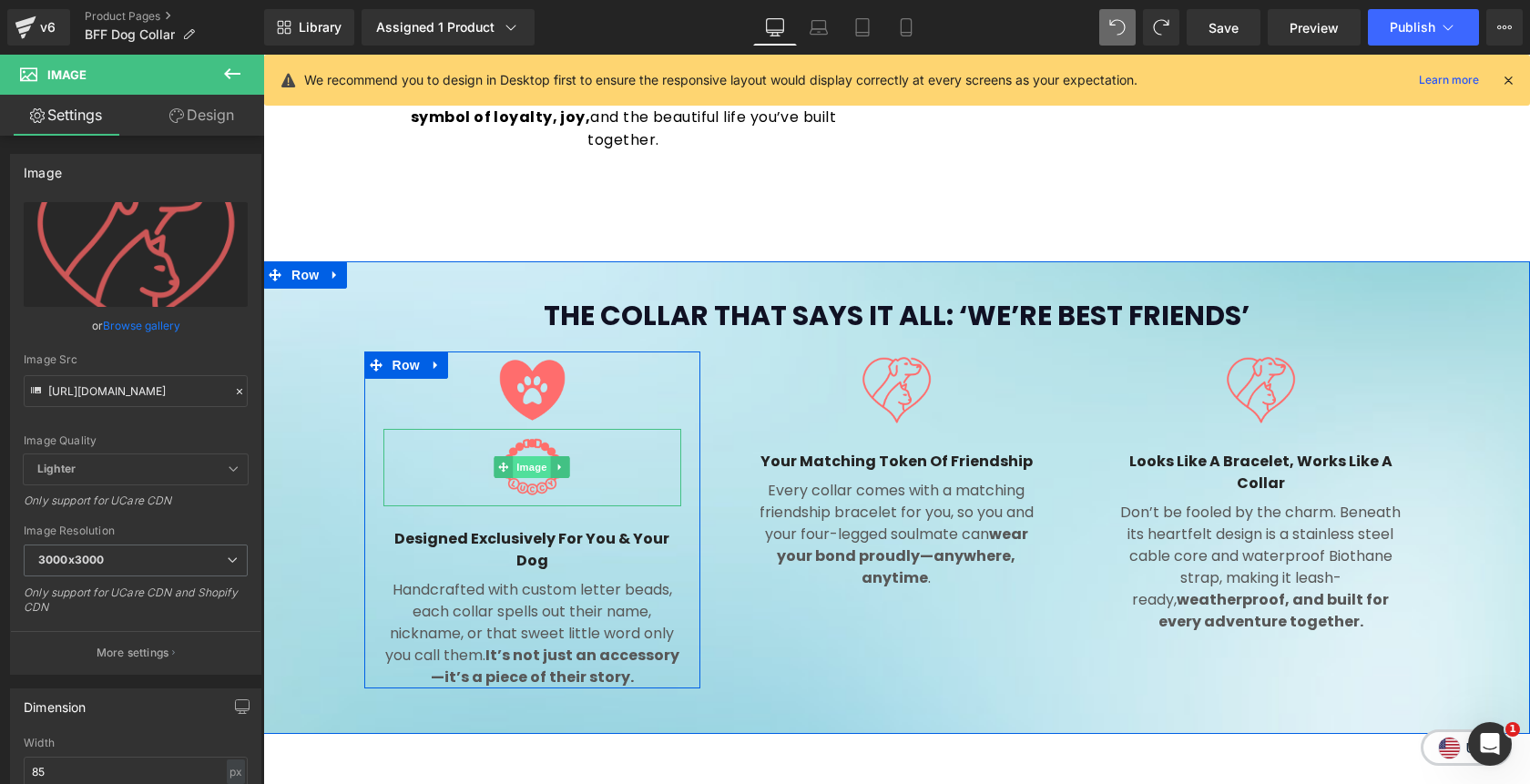
click at [535, 456] on span "Image" at bounding box center [533, 466] width 39 height 22
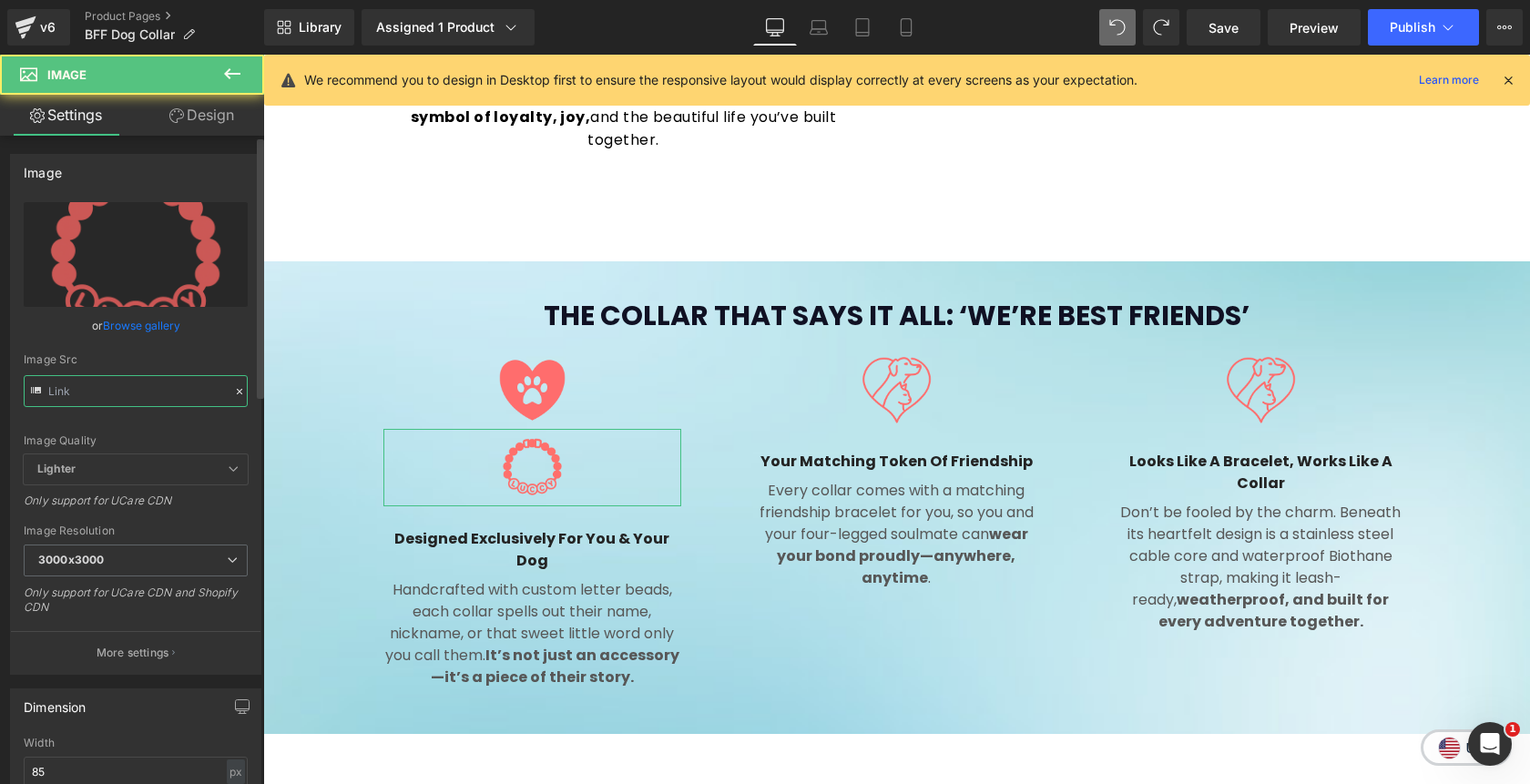
click at [115, 391] on input "text" at bounding box center [136, 391] width 224 height 32
type input "https://cdn.shopify.com/s/files/1/0811/0410/9849/files/ChatGPT_Image_Aug_12_202…"
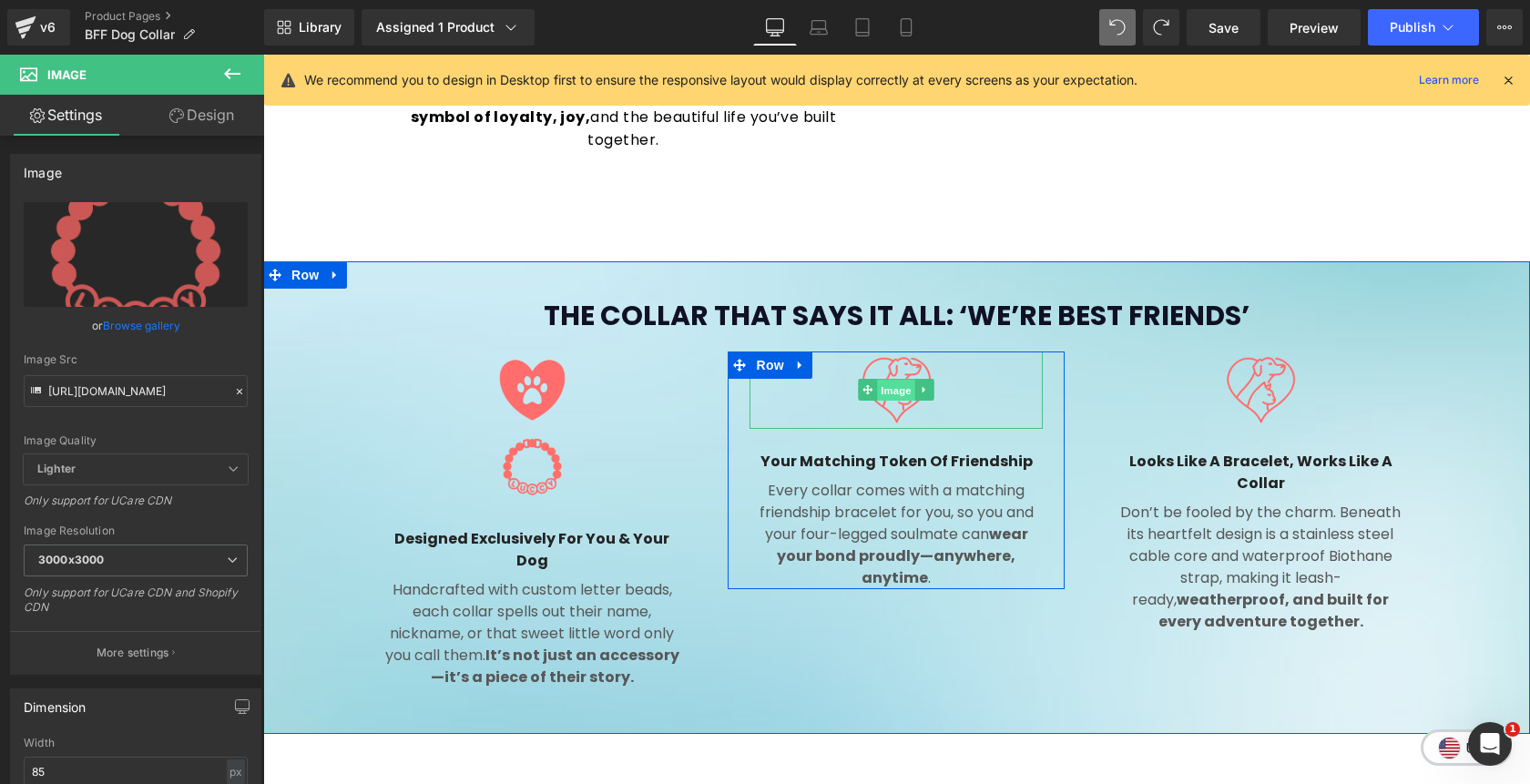
click at [889, 380] on span "Image" at bounding box center [897, 390] width 39 height 22
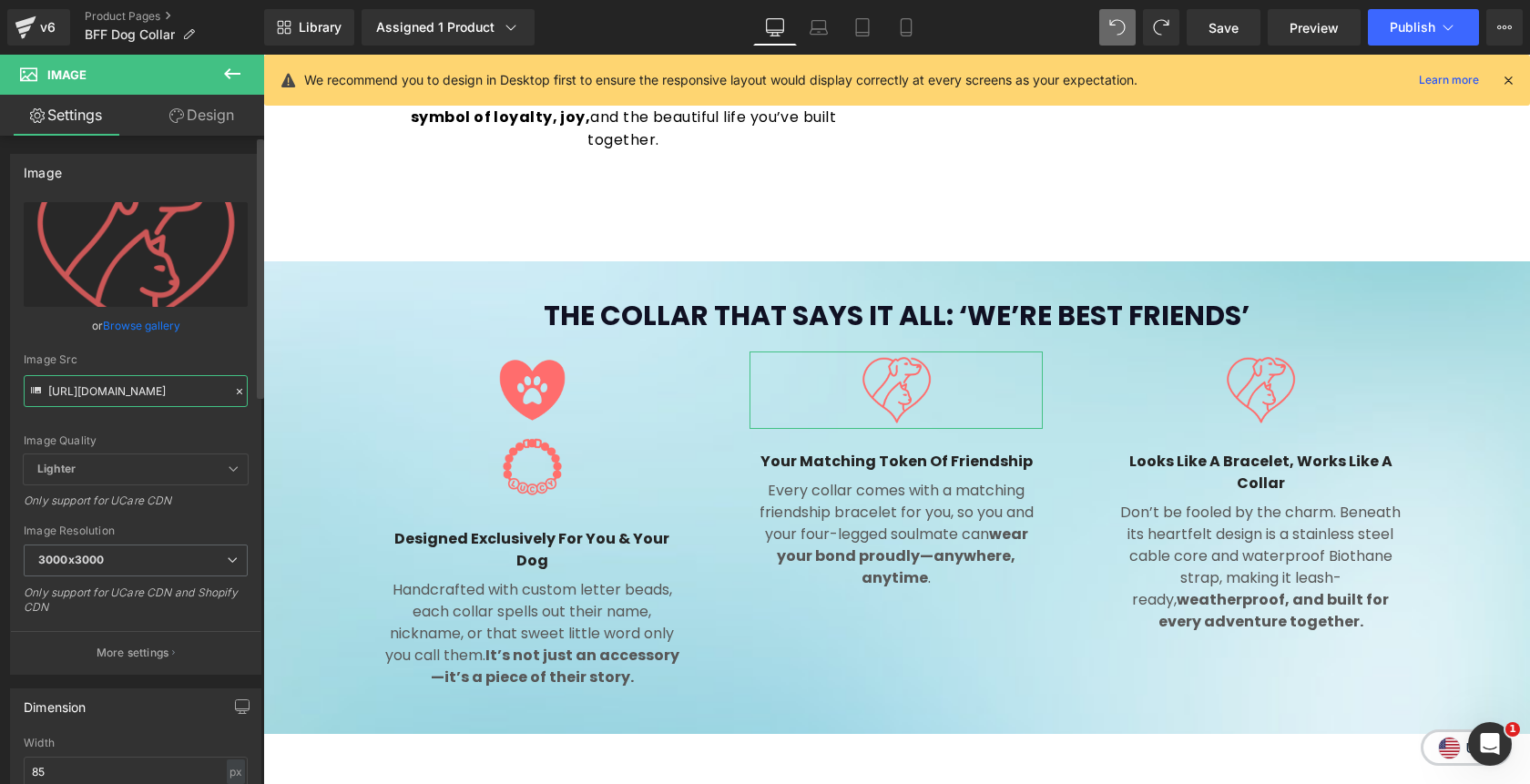
click at [156, 388] on input "https://cdn.shopify.com/s/files/1/0811/0410/9849/files/noun-pet-lover-7004188-F…" at bounding box center [136, 391] width 224 height 32
paste input "ChatGPT_Image_Aug_12_2025_07_30_38_PM_1_3000x3000.png?v=1755041666"
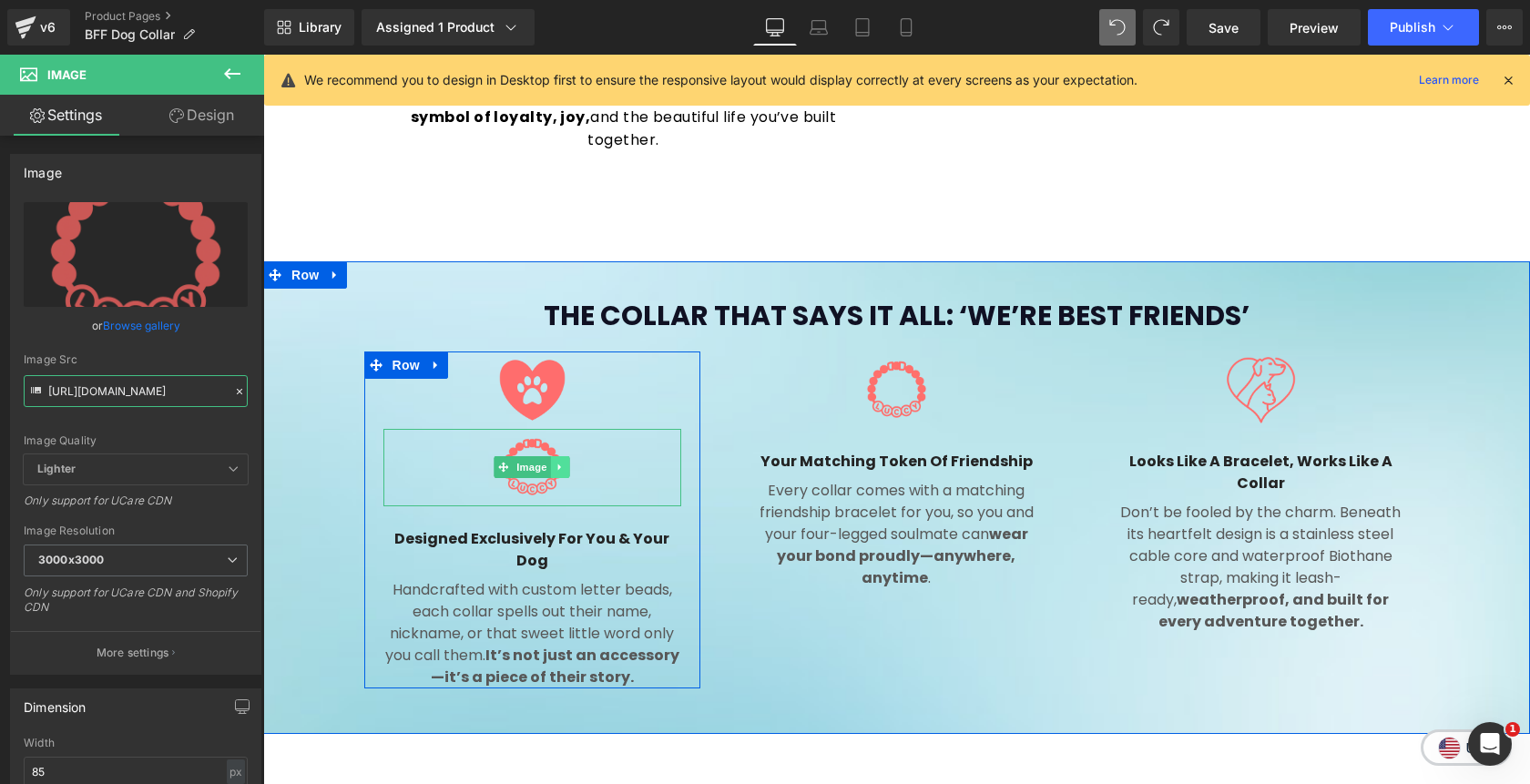
type input "https://cdn.shopify.com/s/files/1/0811/0410/9849/files/ChatGPT_Image_Aug_12_202…"
click at [558, 465] on icon at bounding box center [559, 467] width 3 height 7
click at [570, 463] on icon at bounding box center [569, 467] width 10 height 10
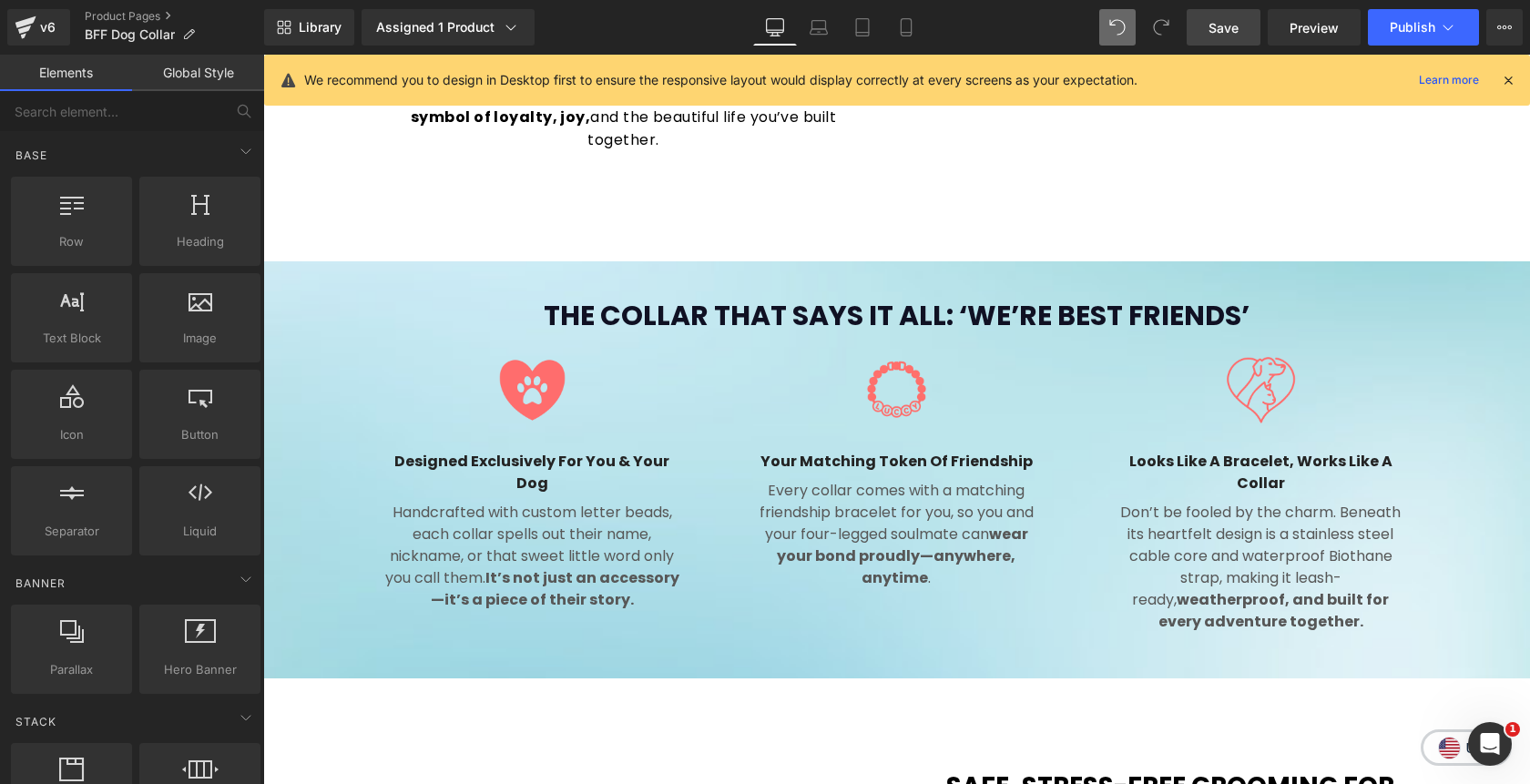
click at [1234, 35] on span "Save" at bounding box center [1224, 27] width 30 height 19
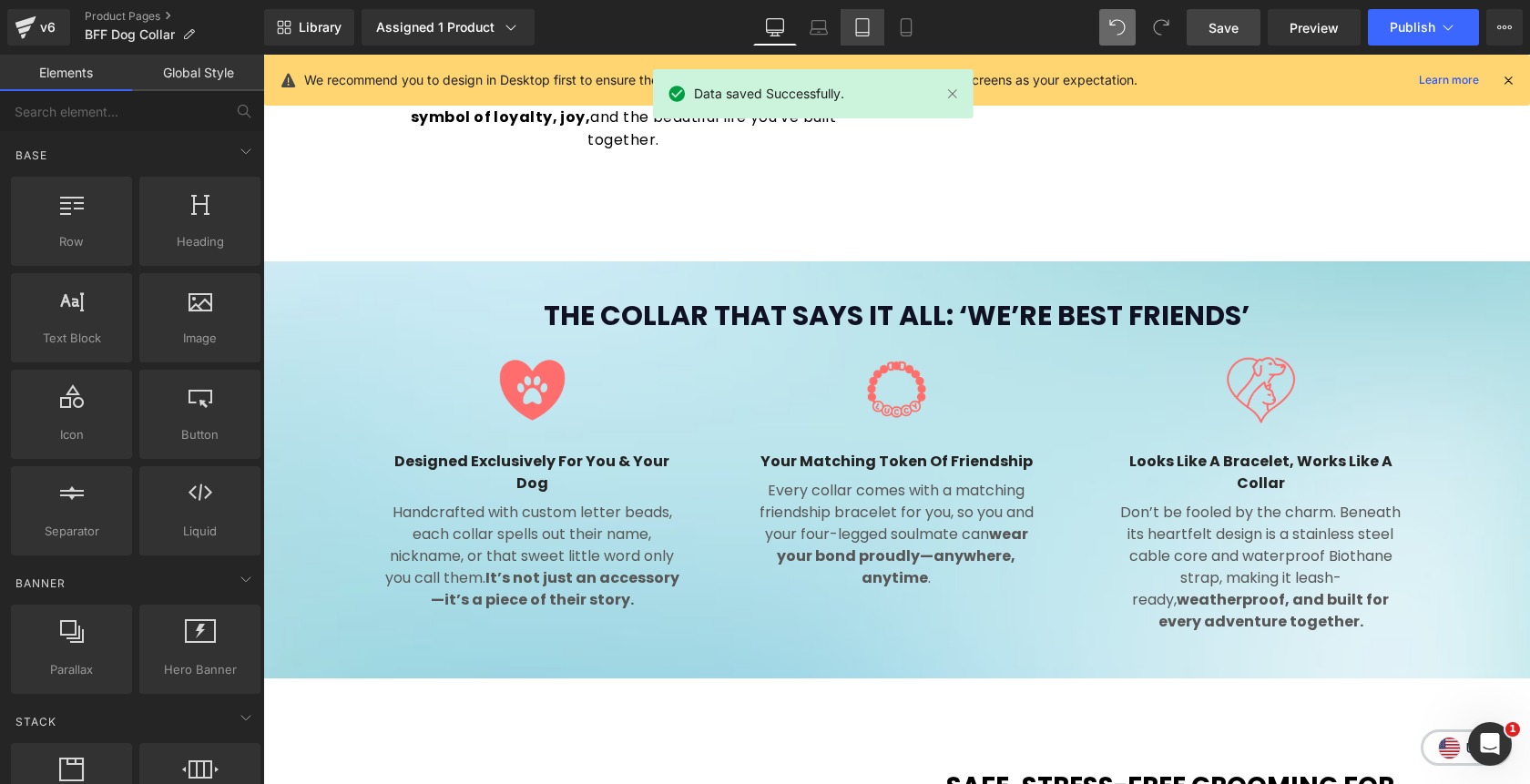
click at [862, 33] on icon at bounding box center [862, 26] width 18 height 18
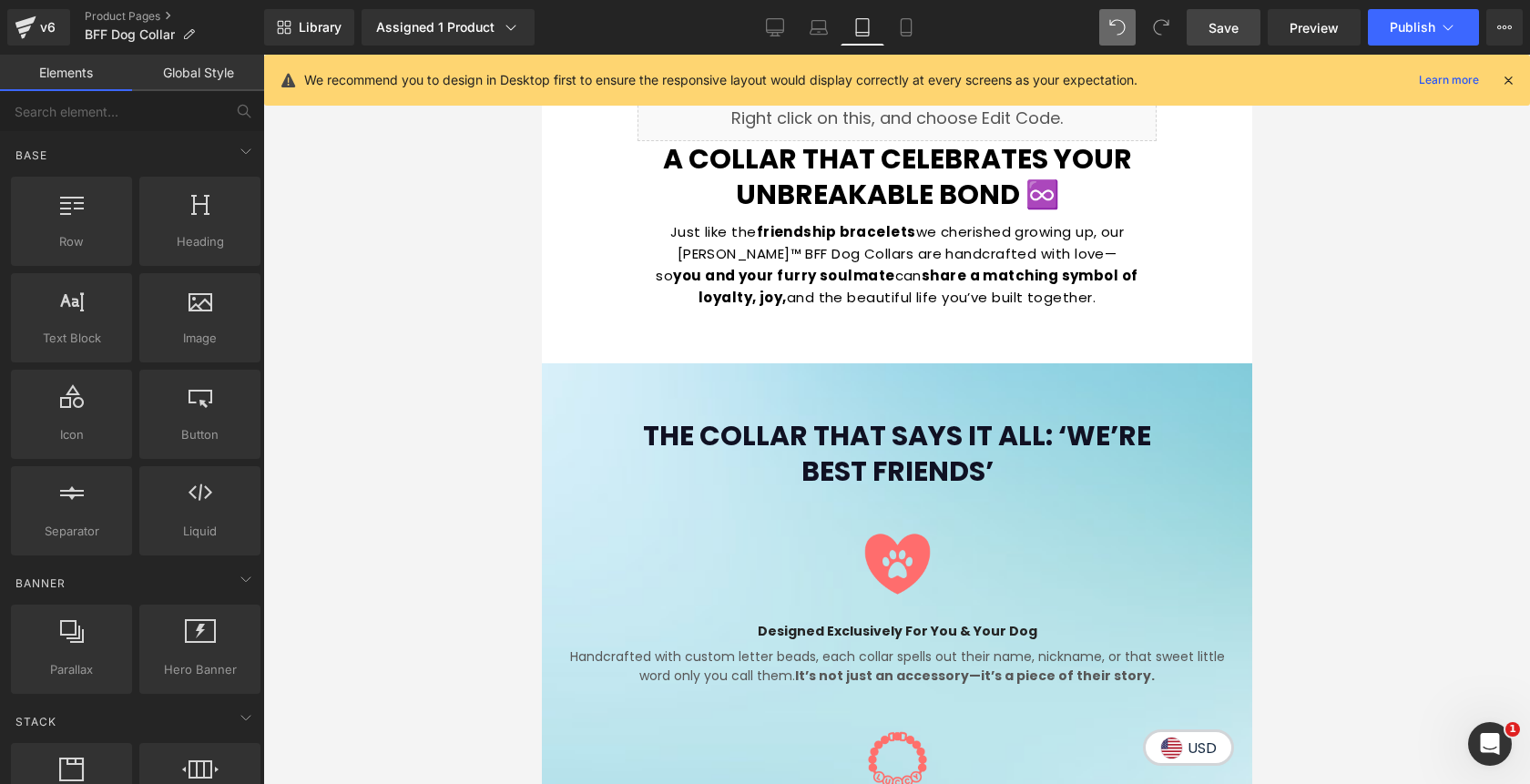
scroll to position [1337, 0]
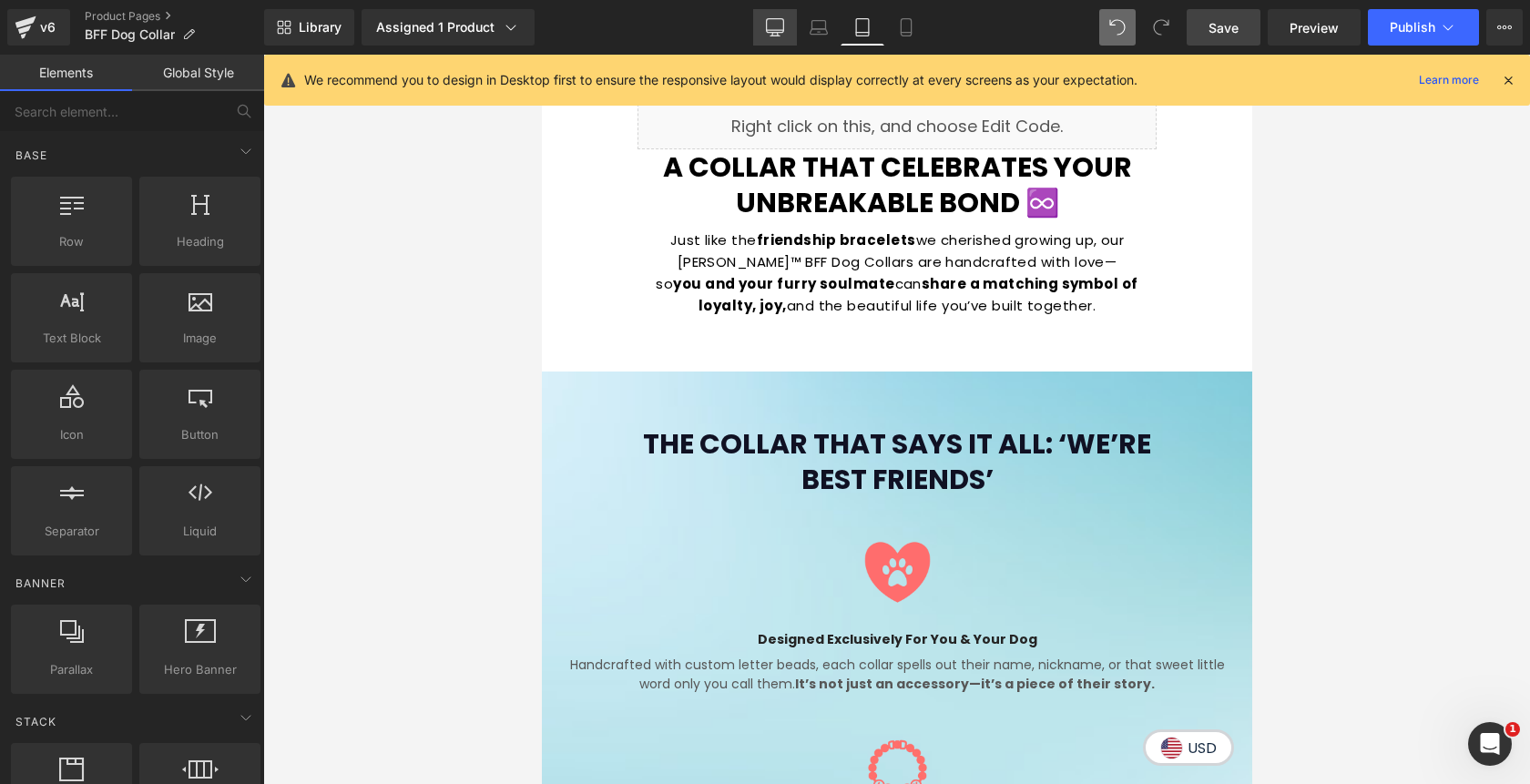
click at [781, 35] on icon at bounding box center [775, 26] width 18 height 18
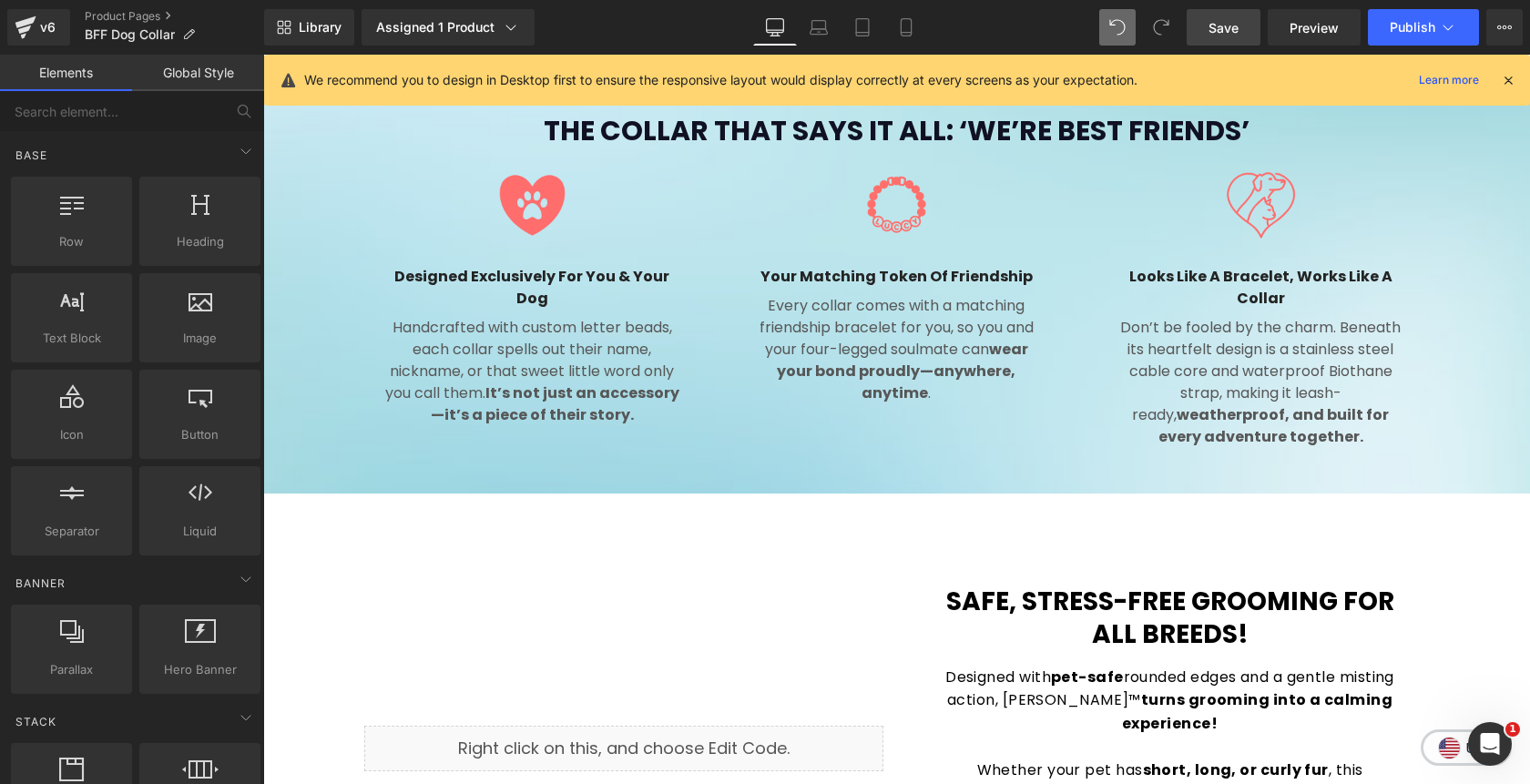
scroll to position [1418, 0]
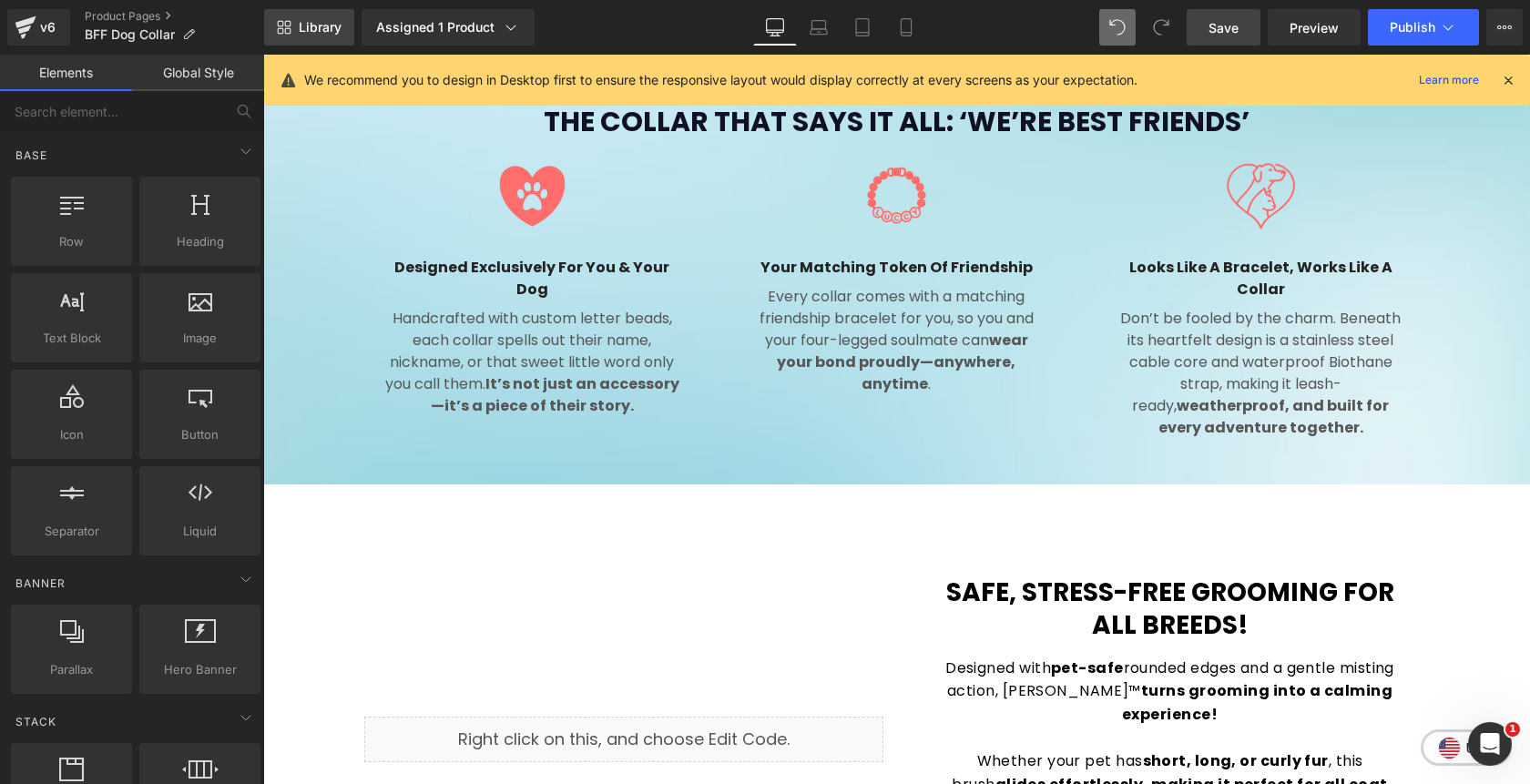
click at [331, 22] on span "Library" at bounding box center [320, 26] width 42 height 16
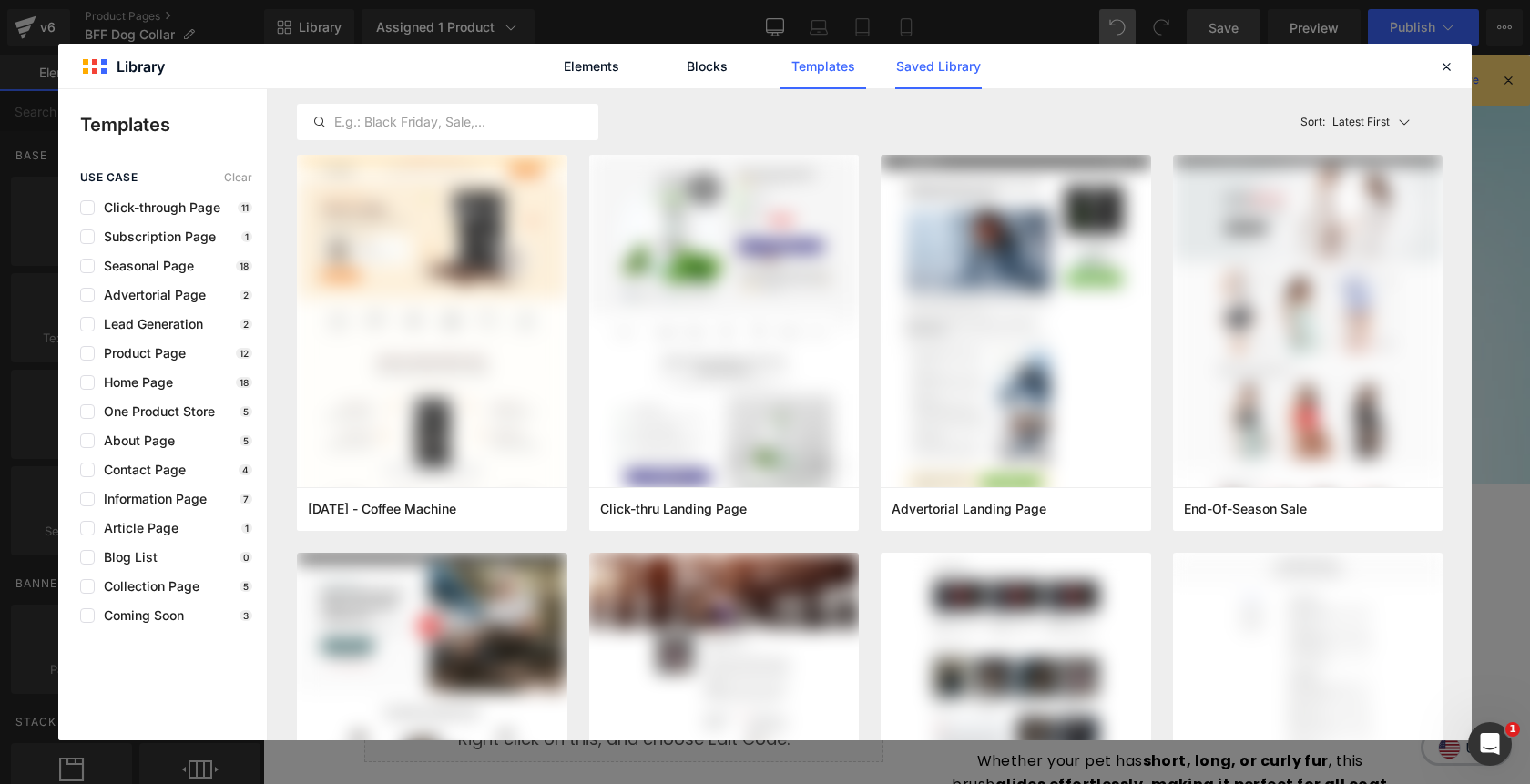
click at [931, 63] on link "Saved Library" at bounding box center [939, 66] width 87 height 45
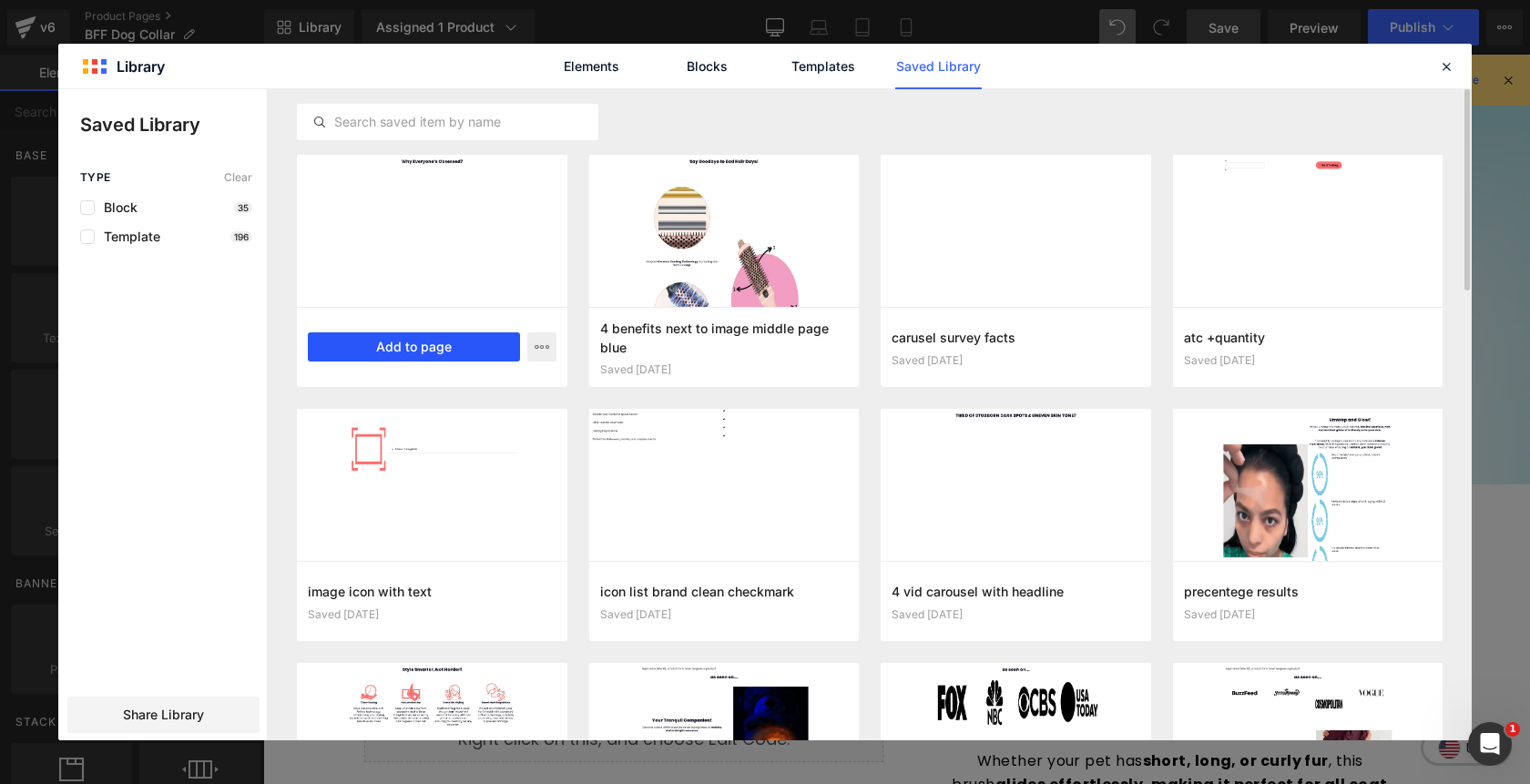
click at [459, 340] on button "Add to page" at bounding box center [414, 347] width 212 height 29
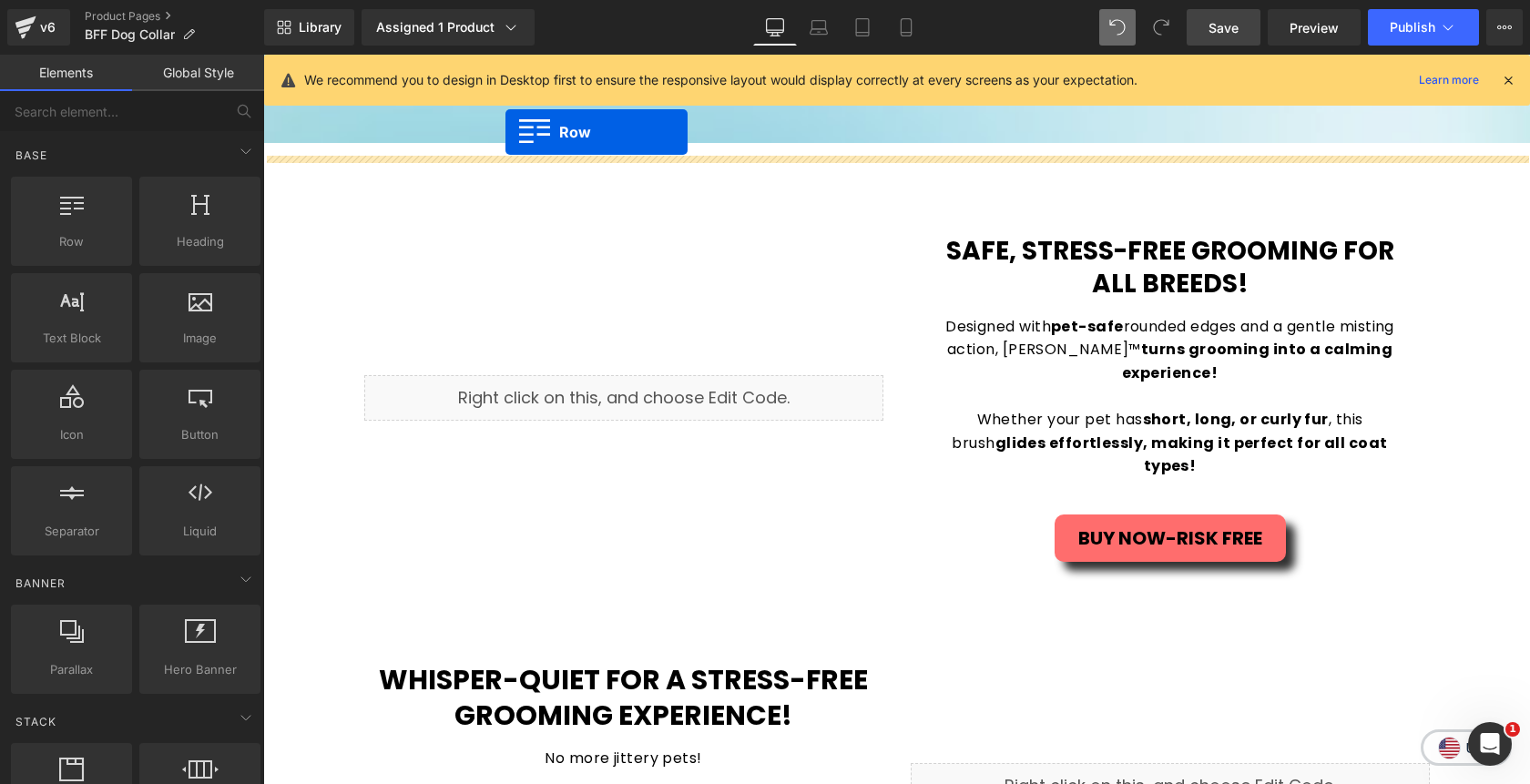
scroll to position [1723, 0]
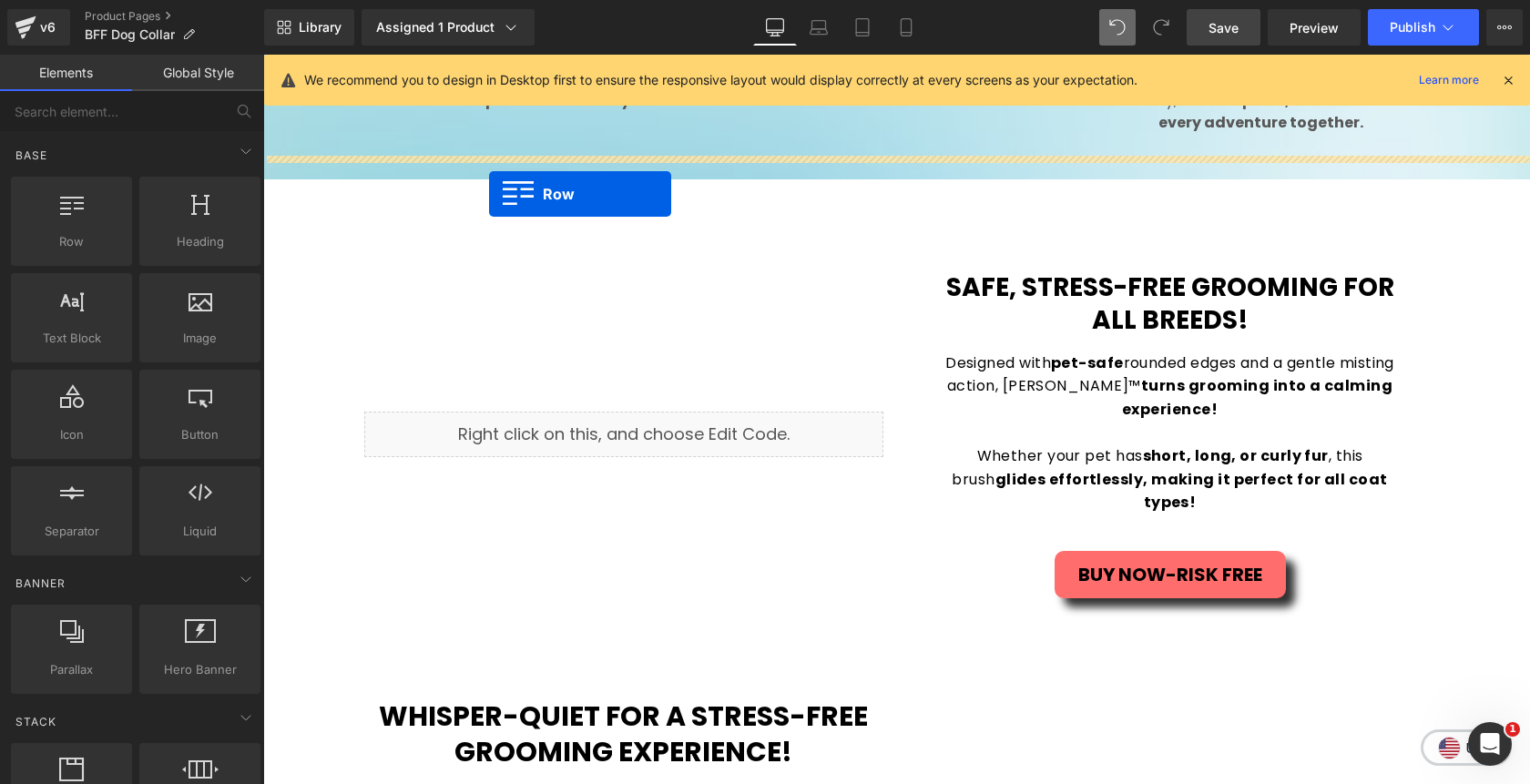
drag, startPoint x: 278, startPoint y: 353, endPoint x: 489, endPoint y: 193, distance: 264.8
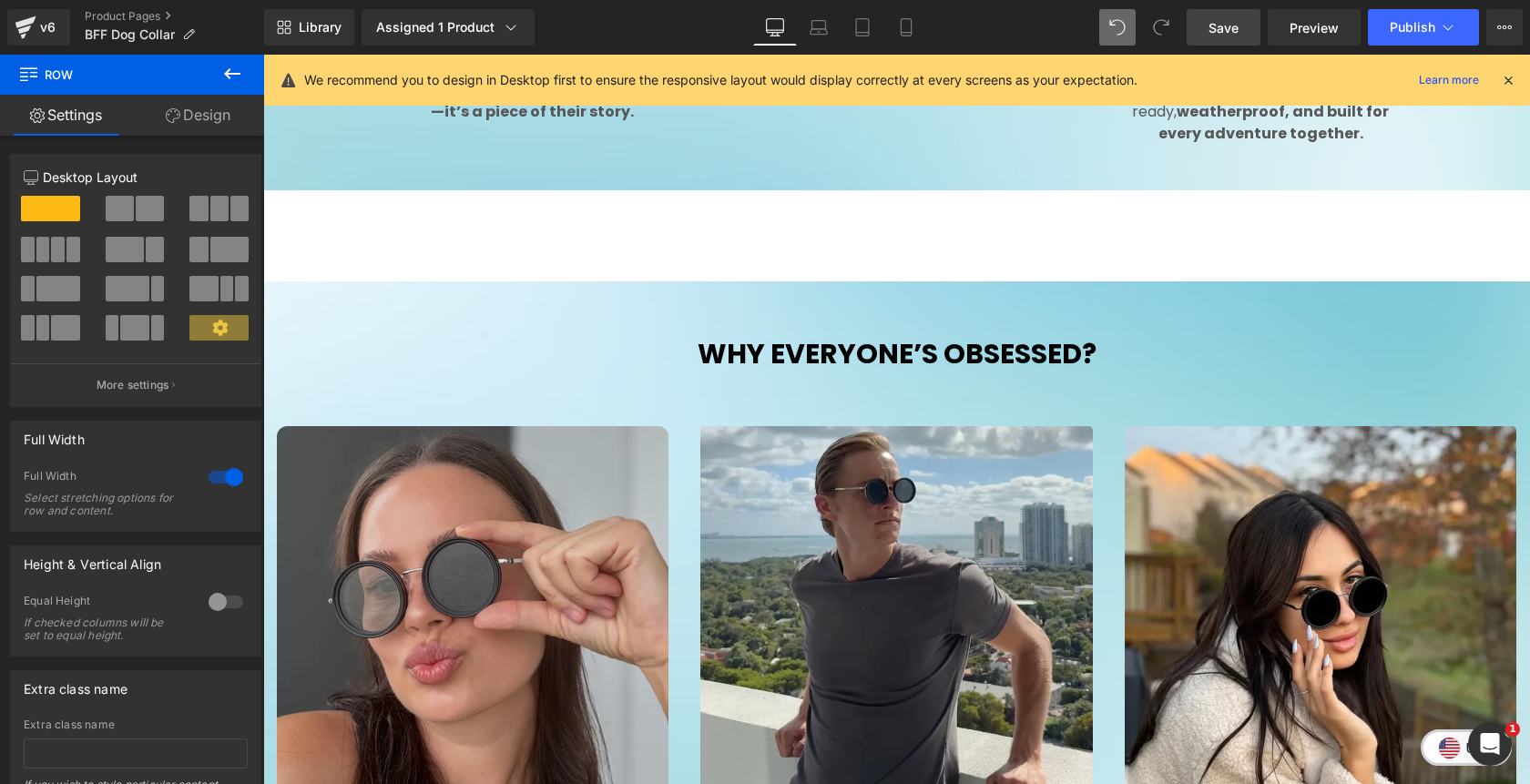
scroll to position [1740, 0]
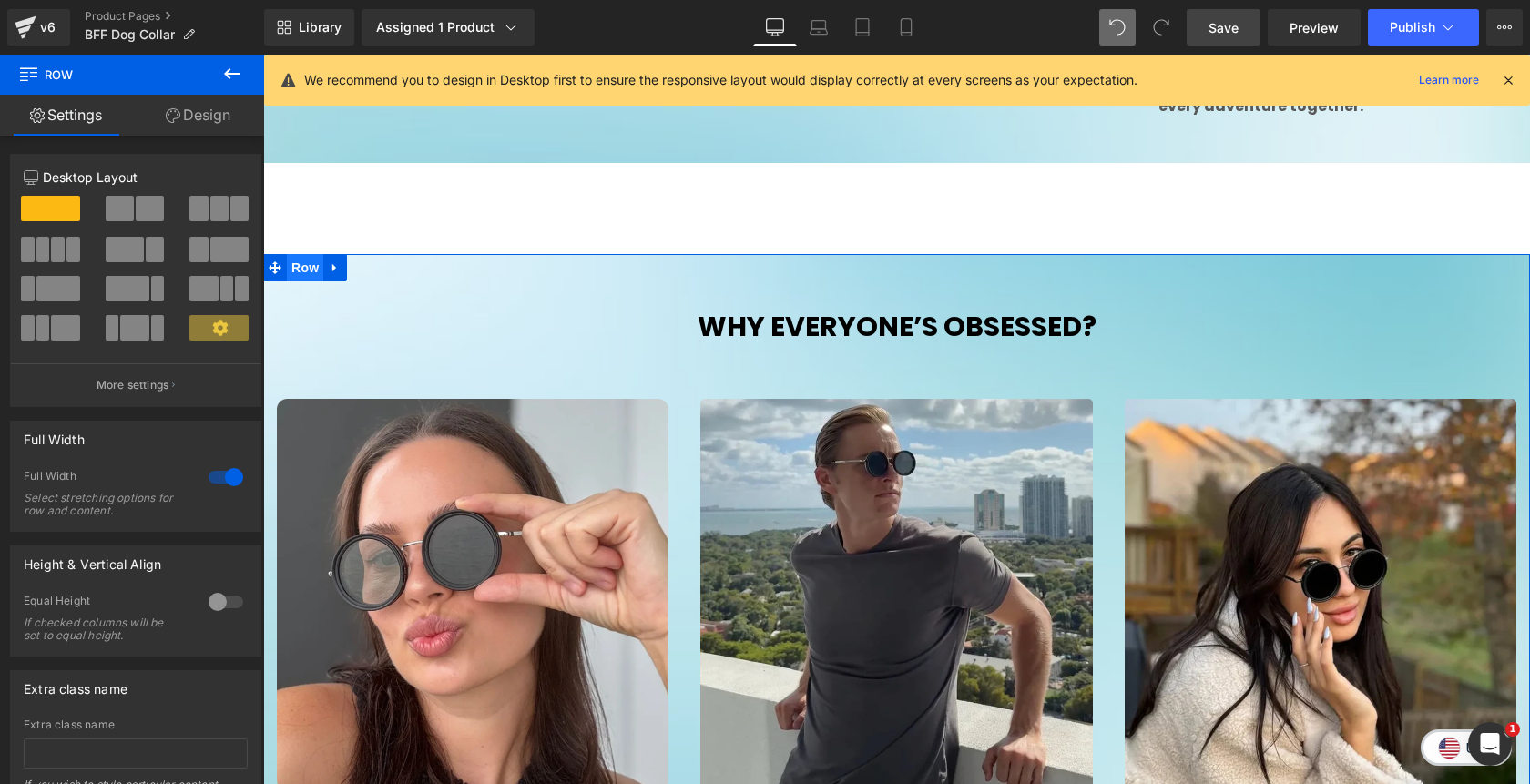
click at [307, 254] on span "Row" at bounding box center [304, 268] width 37 height 27
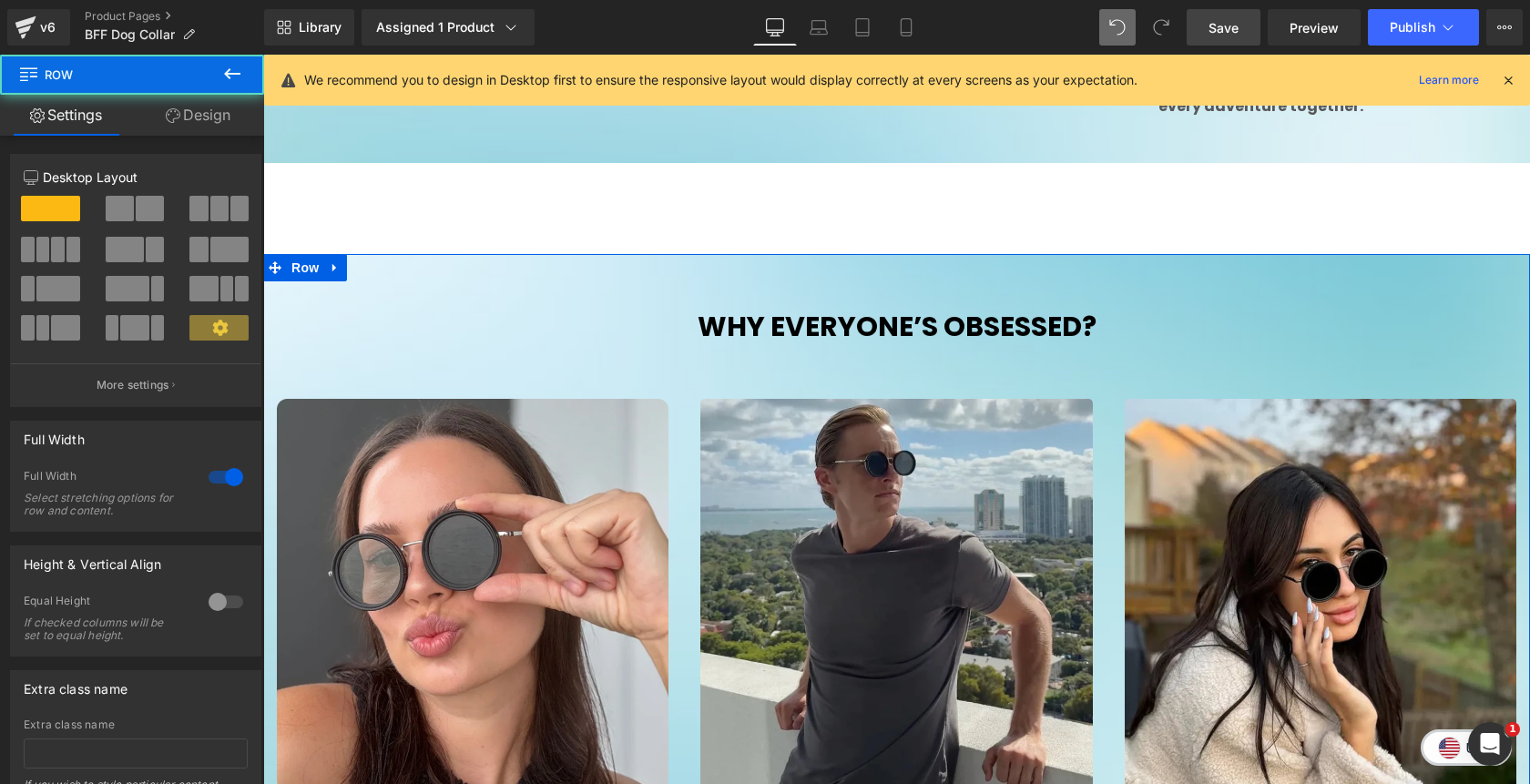
click at [207, 128] on link "Design" at bounding box center [198, 114] width 132 height 41
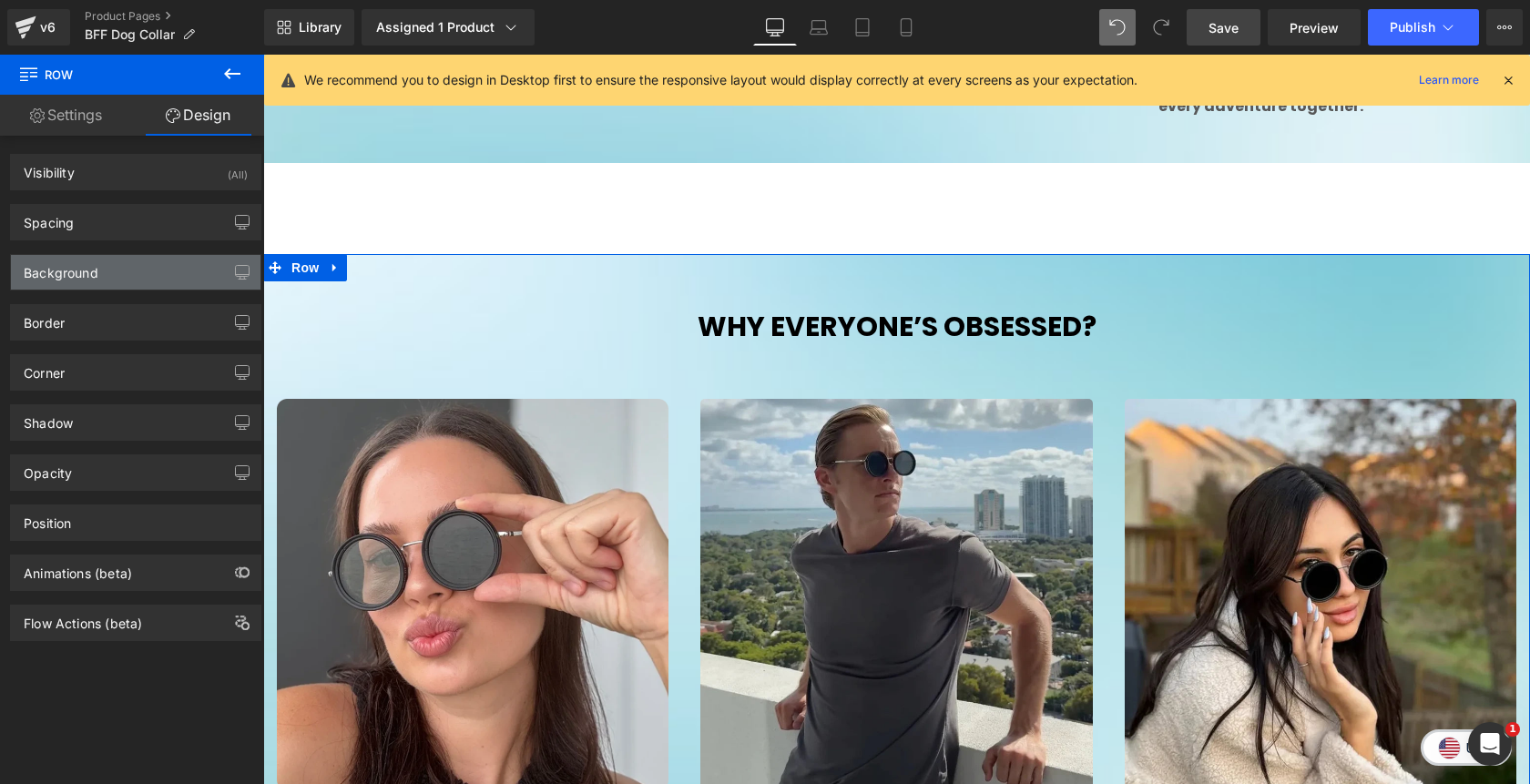
click at [145, 276] on div "Background" at bounding box center [136, 272] width 250 height 35
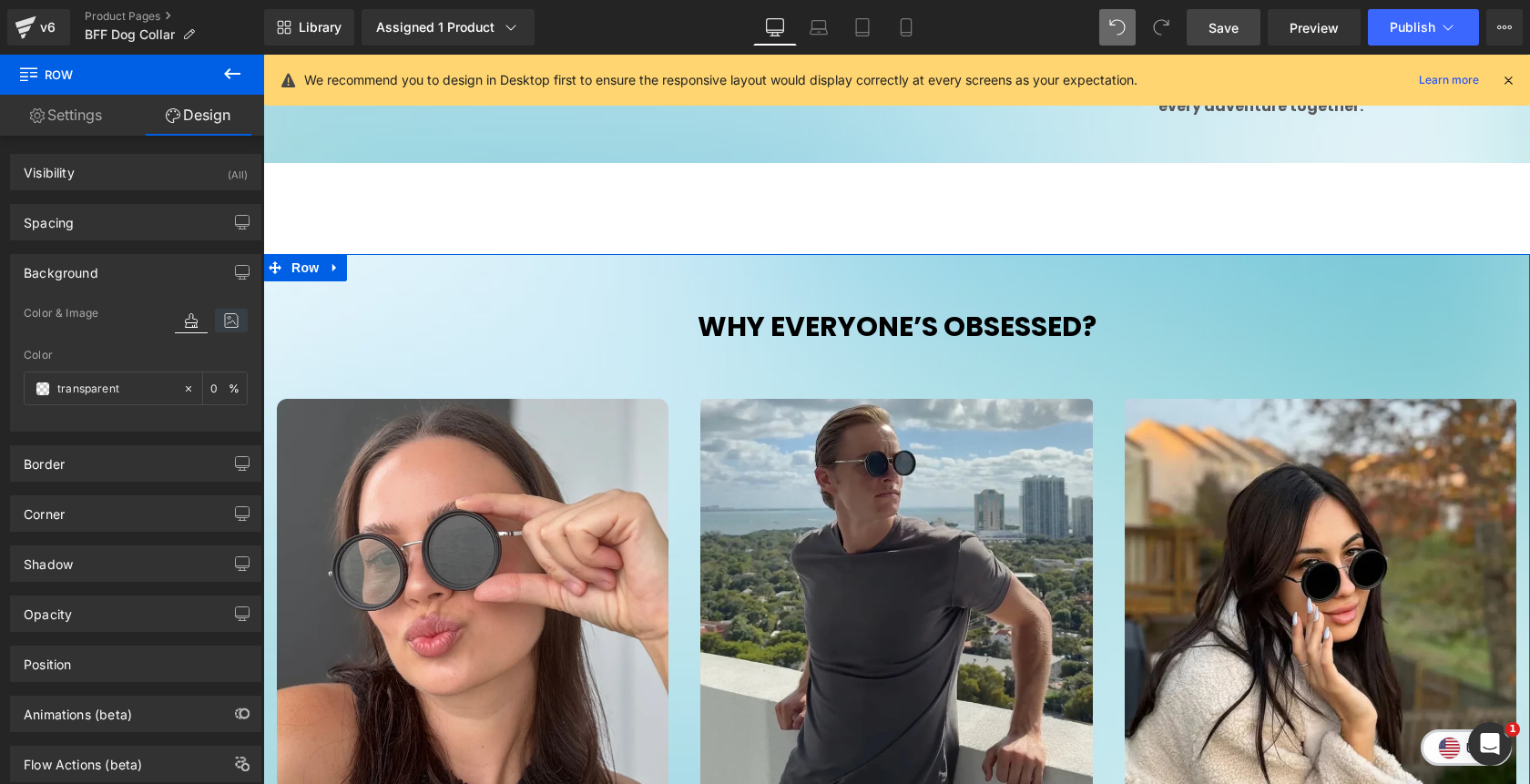
click at [220, 324] on icon at bounding box center [231, 320] width 33 height 24
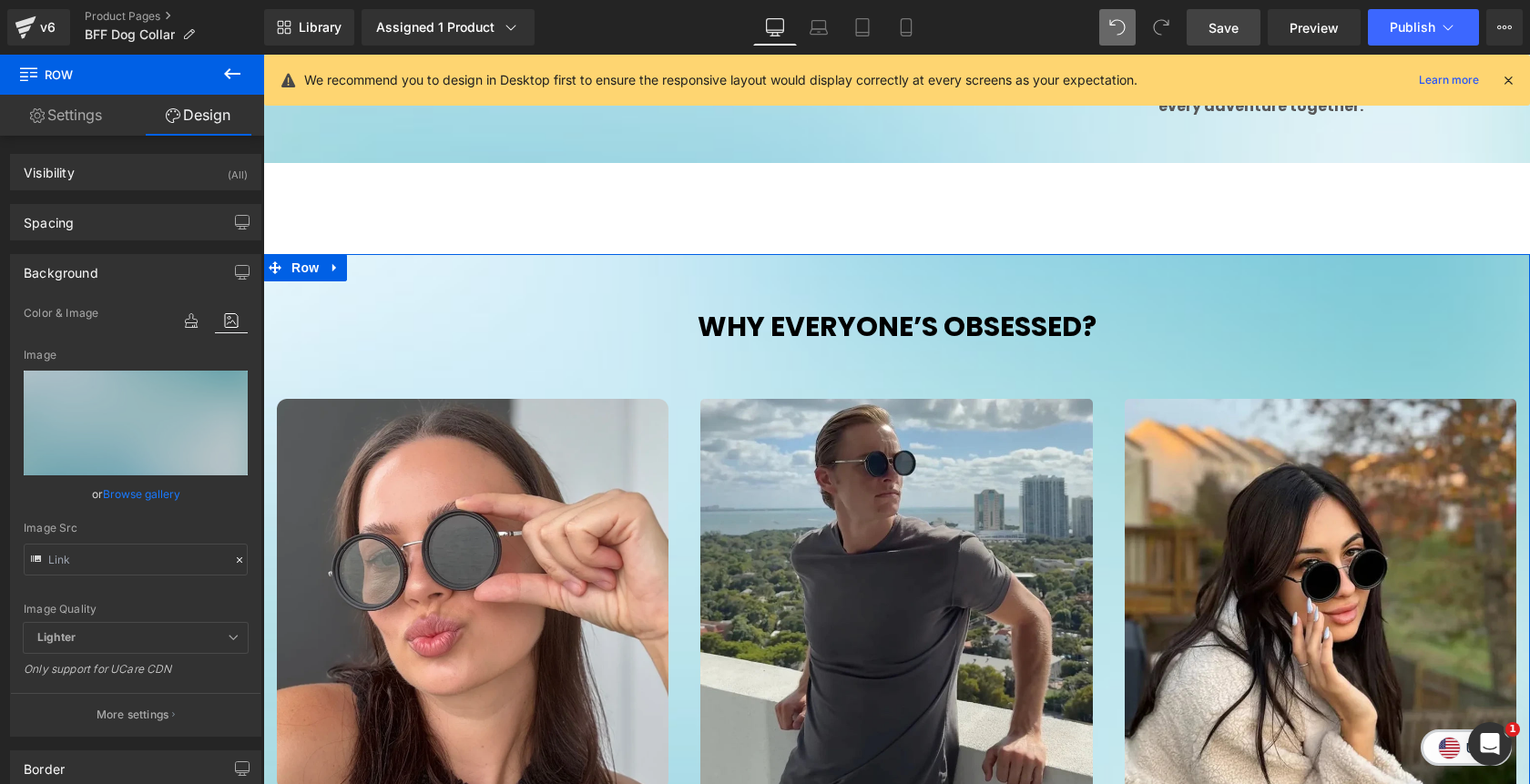
click at [237, 561] on icon at bounding box center [239, 560] width 6 height 6
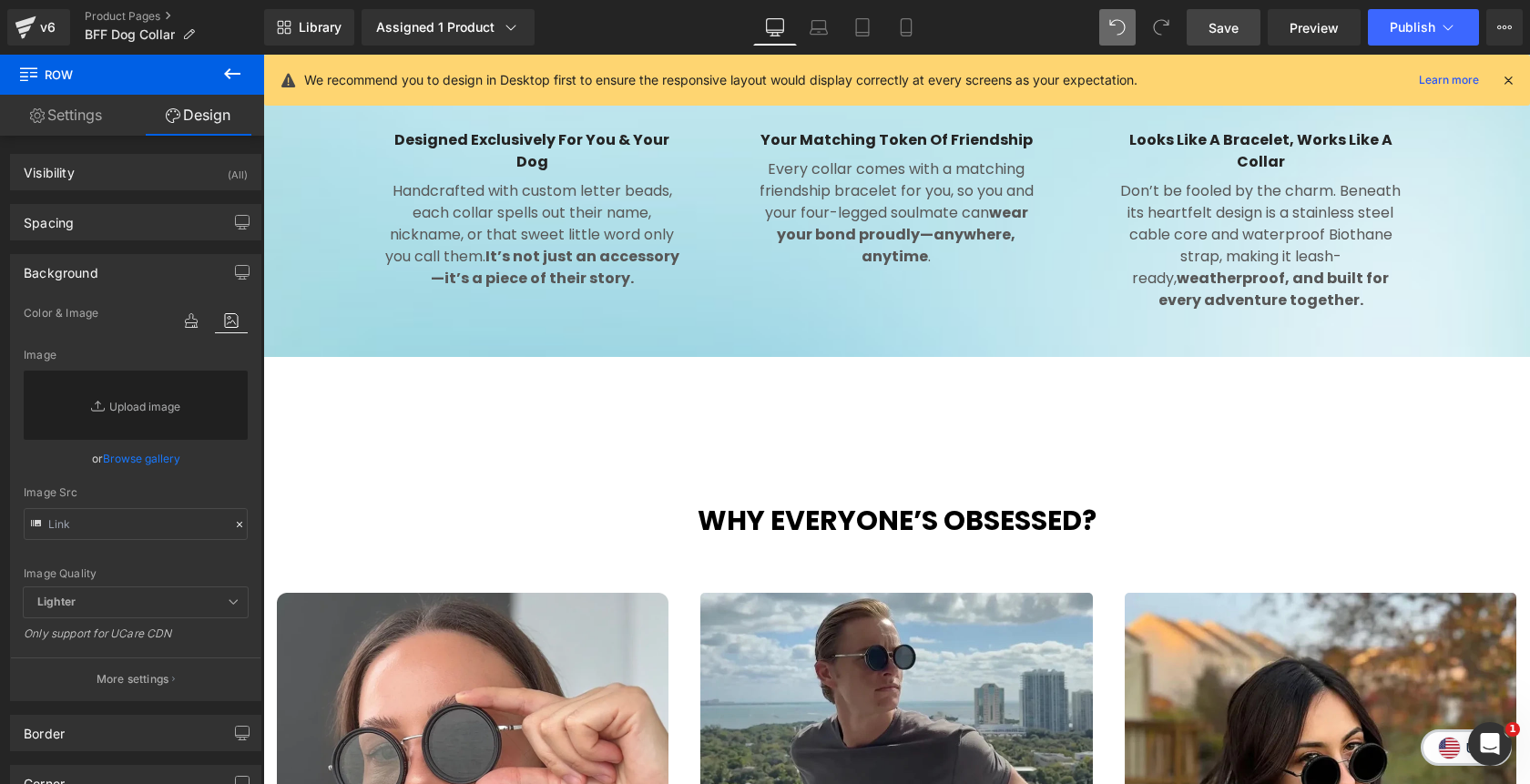
scroll to position [1547, 0]
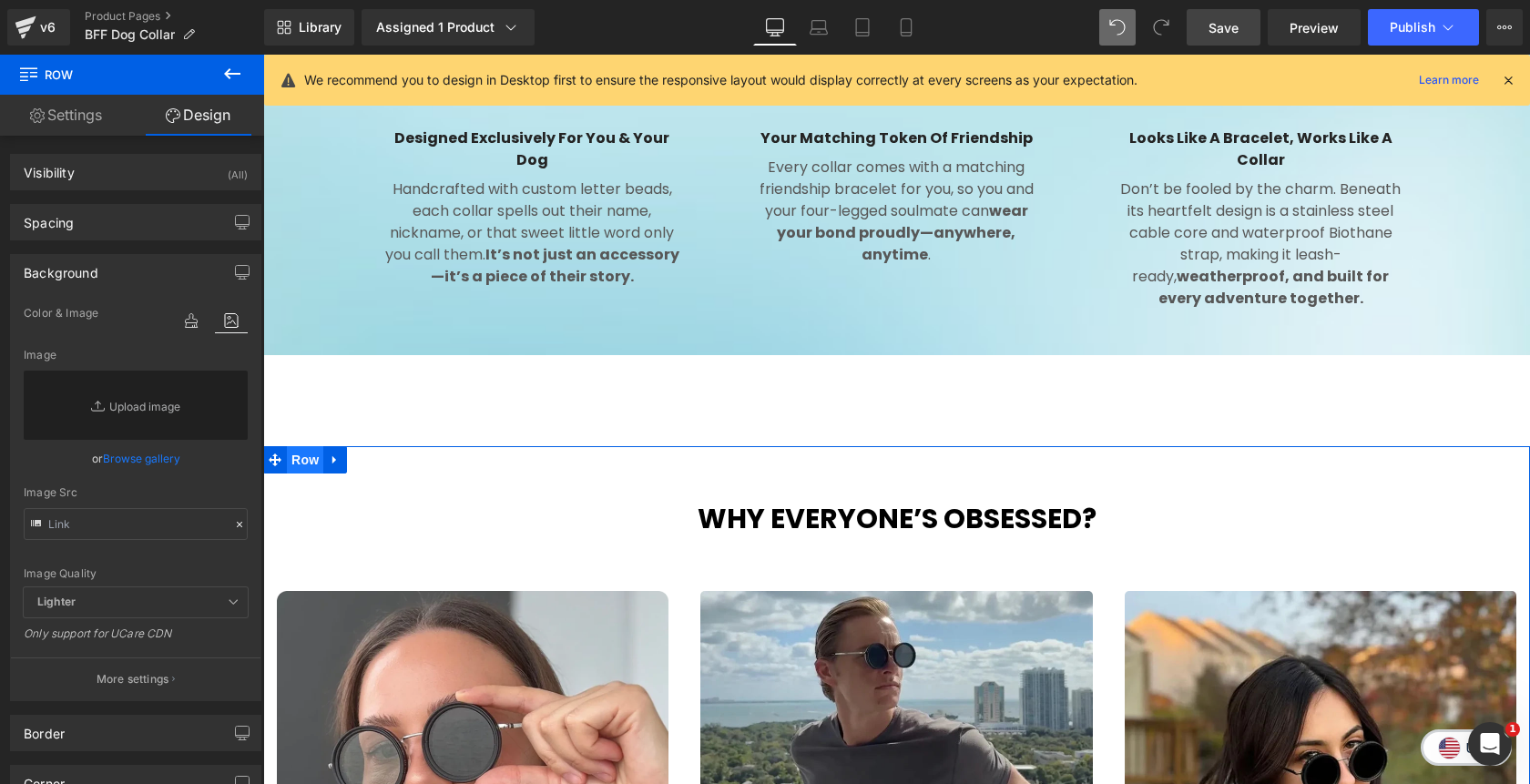
click at [300, 446] on span "Row" at bounding box center [304, 459] width 37 height 27
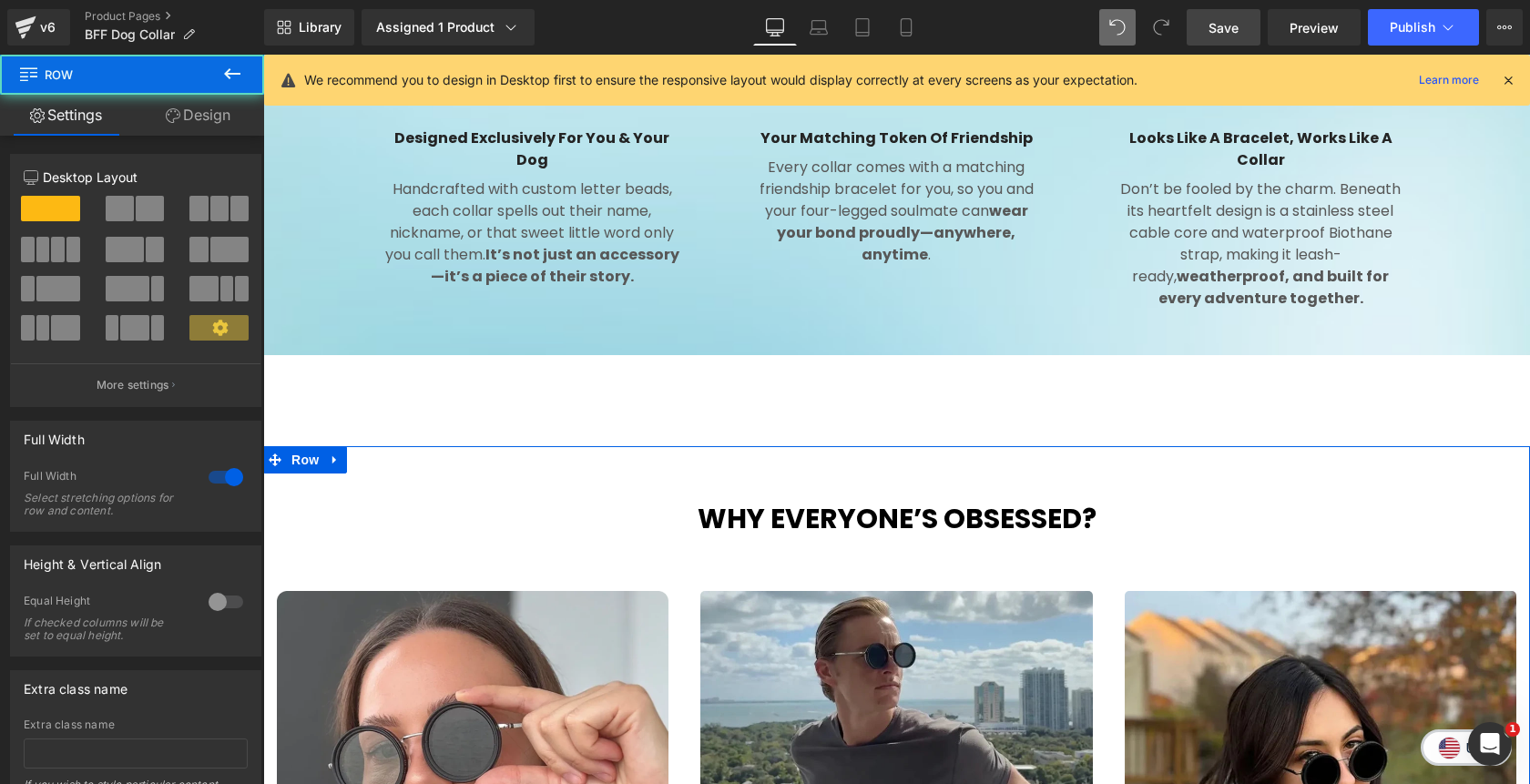
click at [191, 116] on link "Design" at bounding box center [198, 114] width 132 height 41
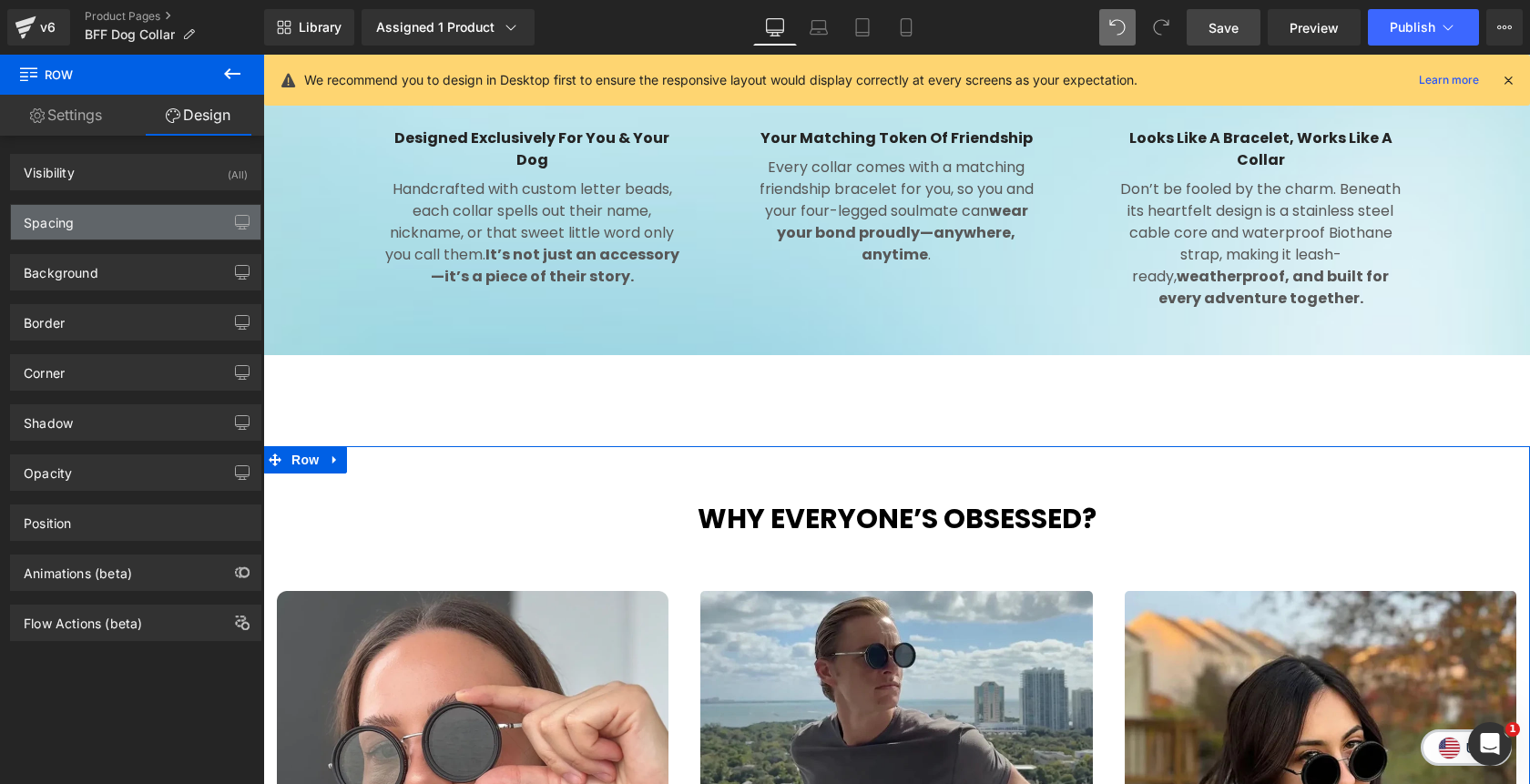
click at [150, 219] on div "Spacing" at bounding box center [136, 221] width 250 height 35
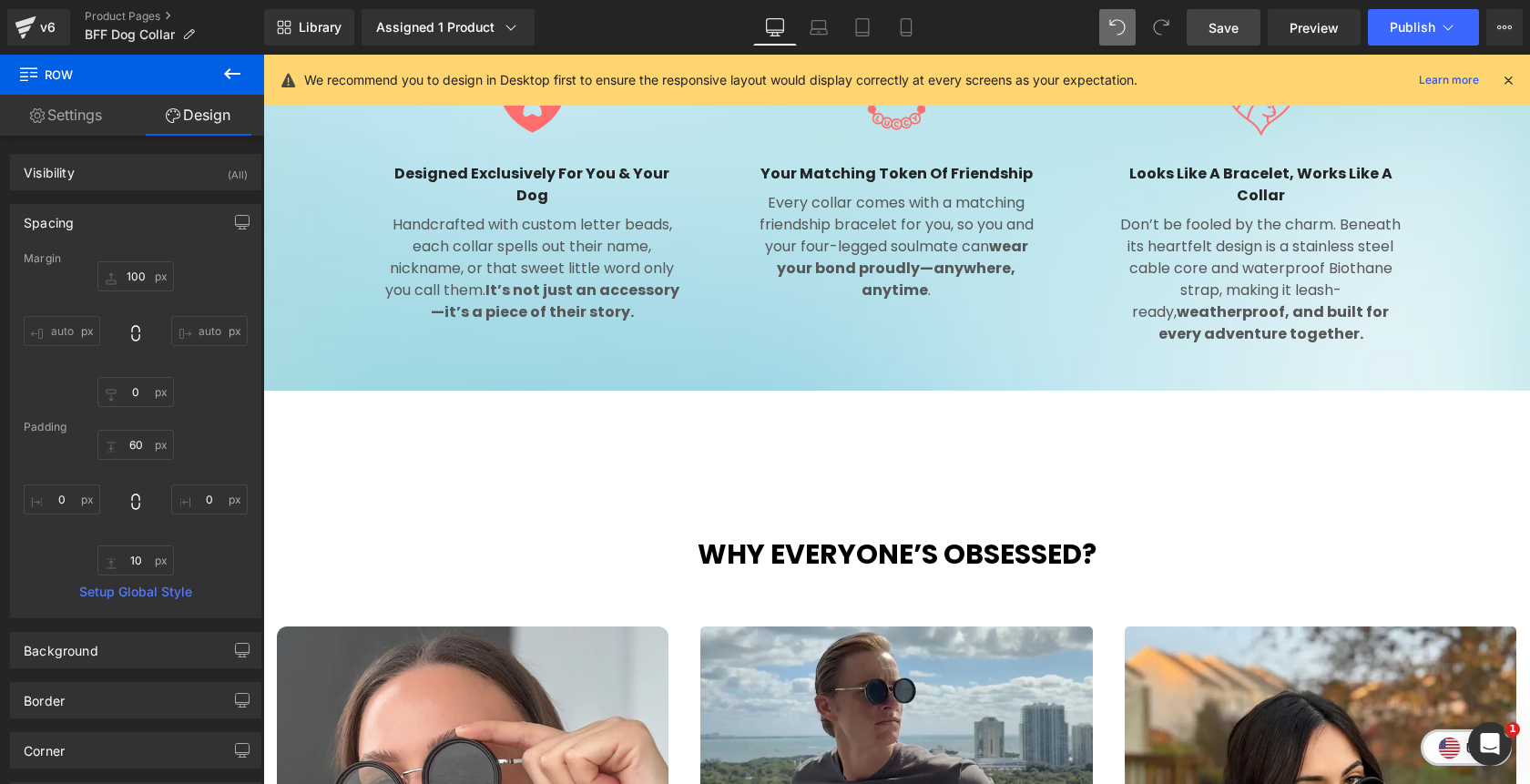
scroll to position [1517, 0]
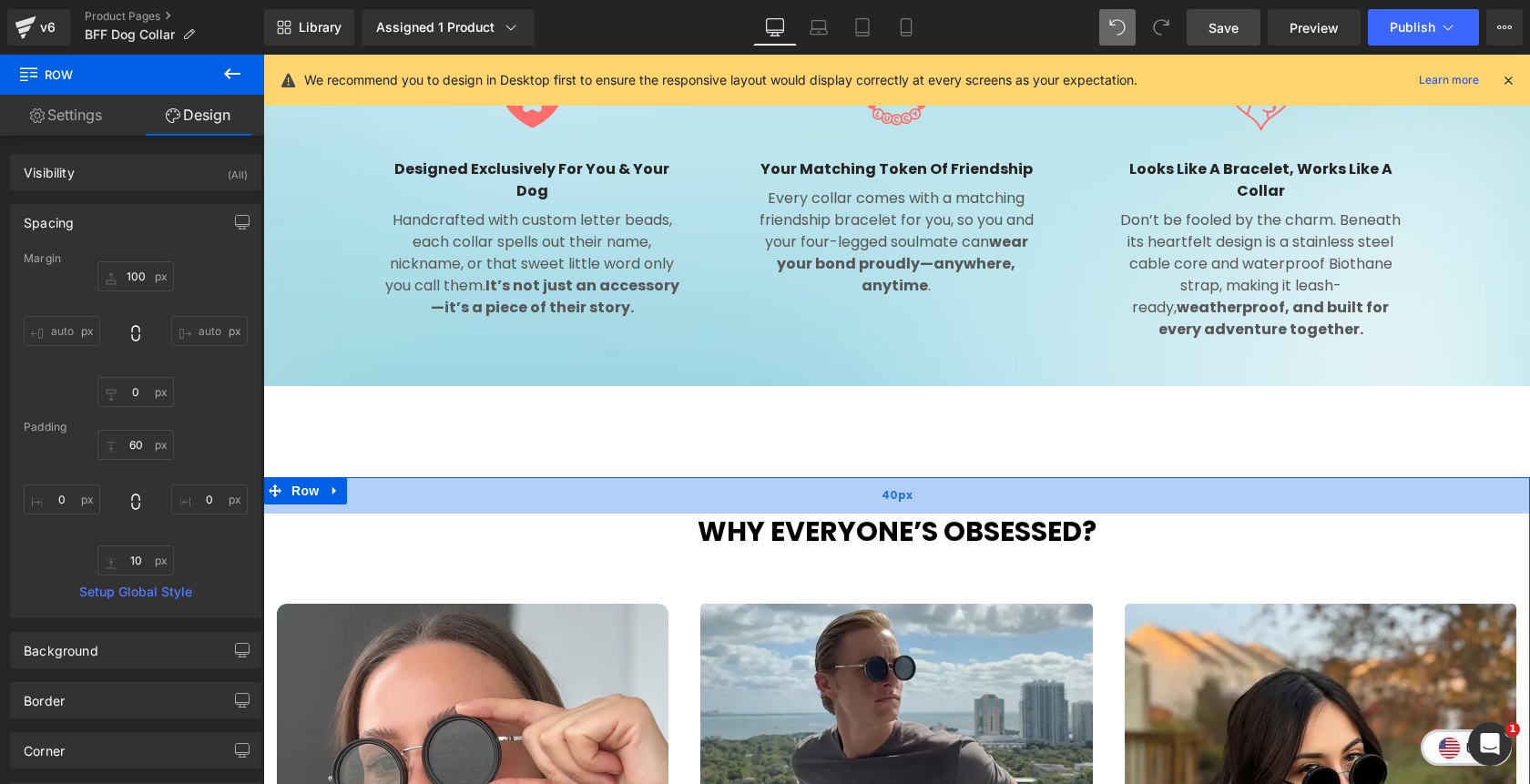
drag, startPoint x: 825, startPoint y: 496, endPoint x: 820, endPoint y: 478, distance: 18.7
click at [820, 478] on div "40px" at bounding box center [897, 495] width 1267 height 37
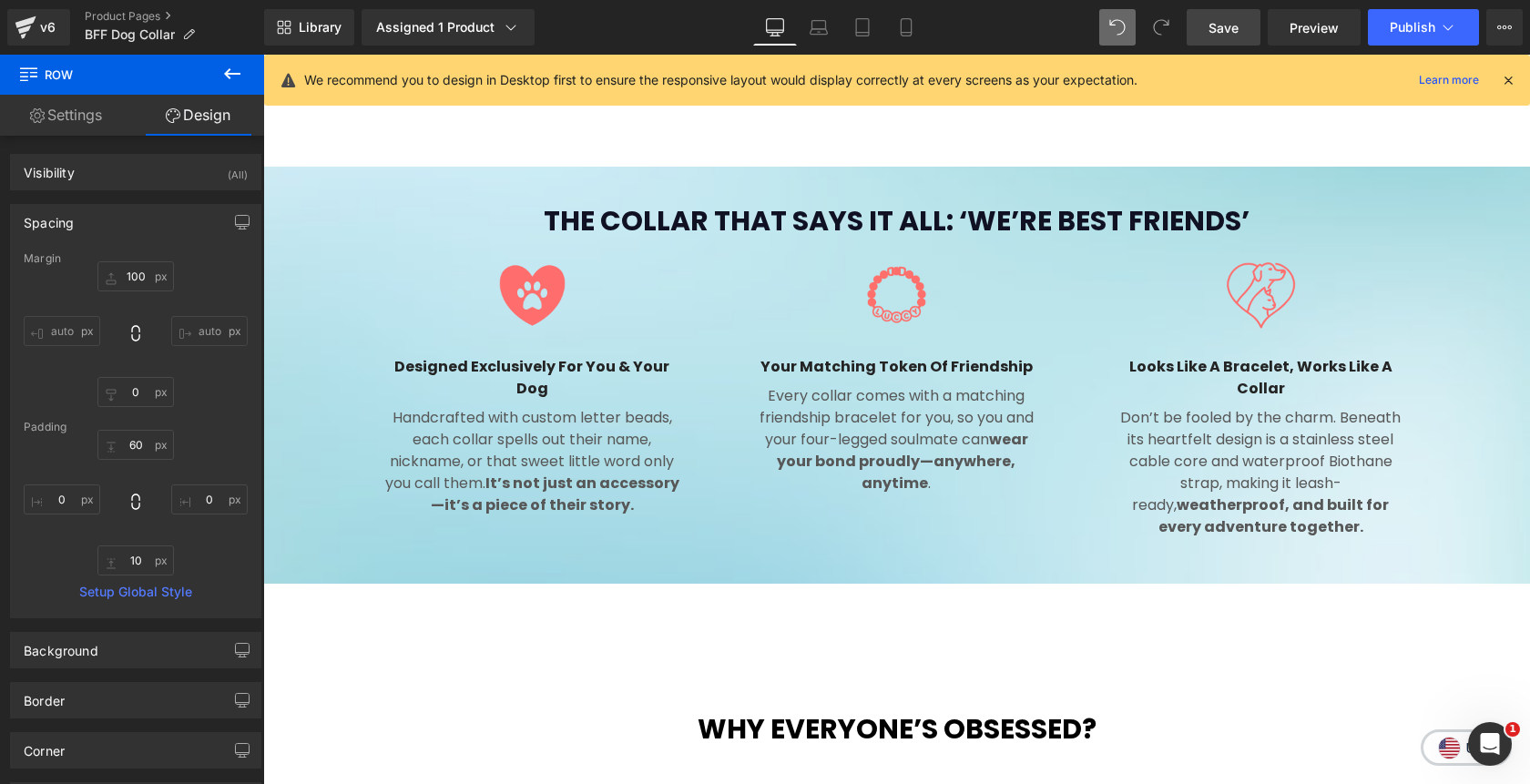
scroll to position [1316, 0]
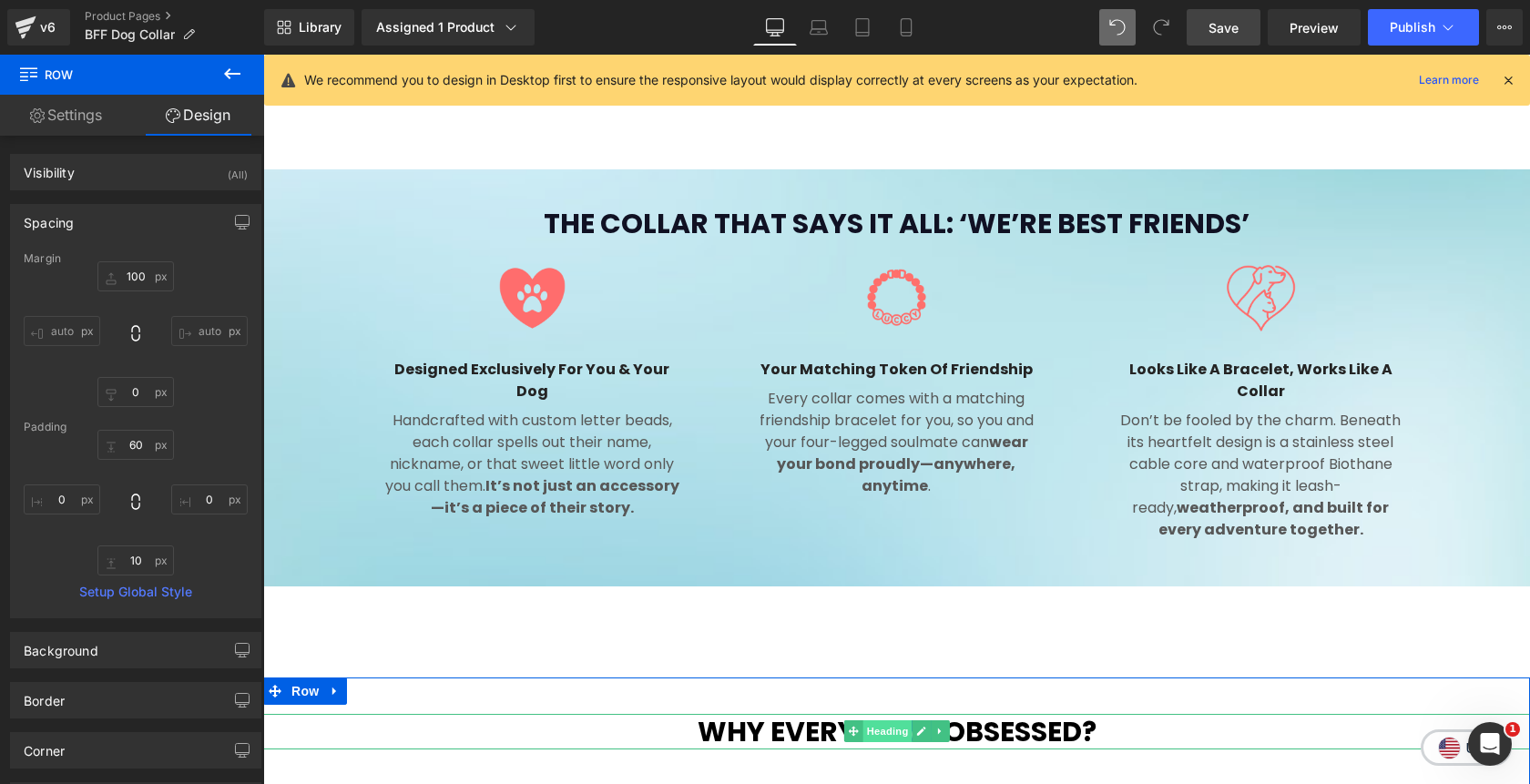
click at [889, 720] on span "Heading" at bounding box center [887, 730] width 49 height 22
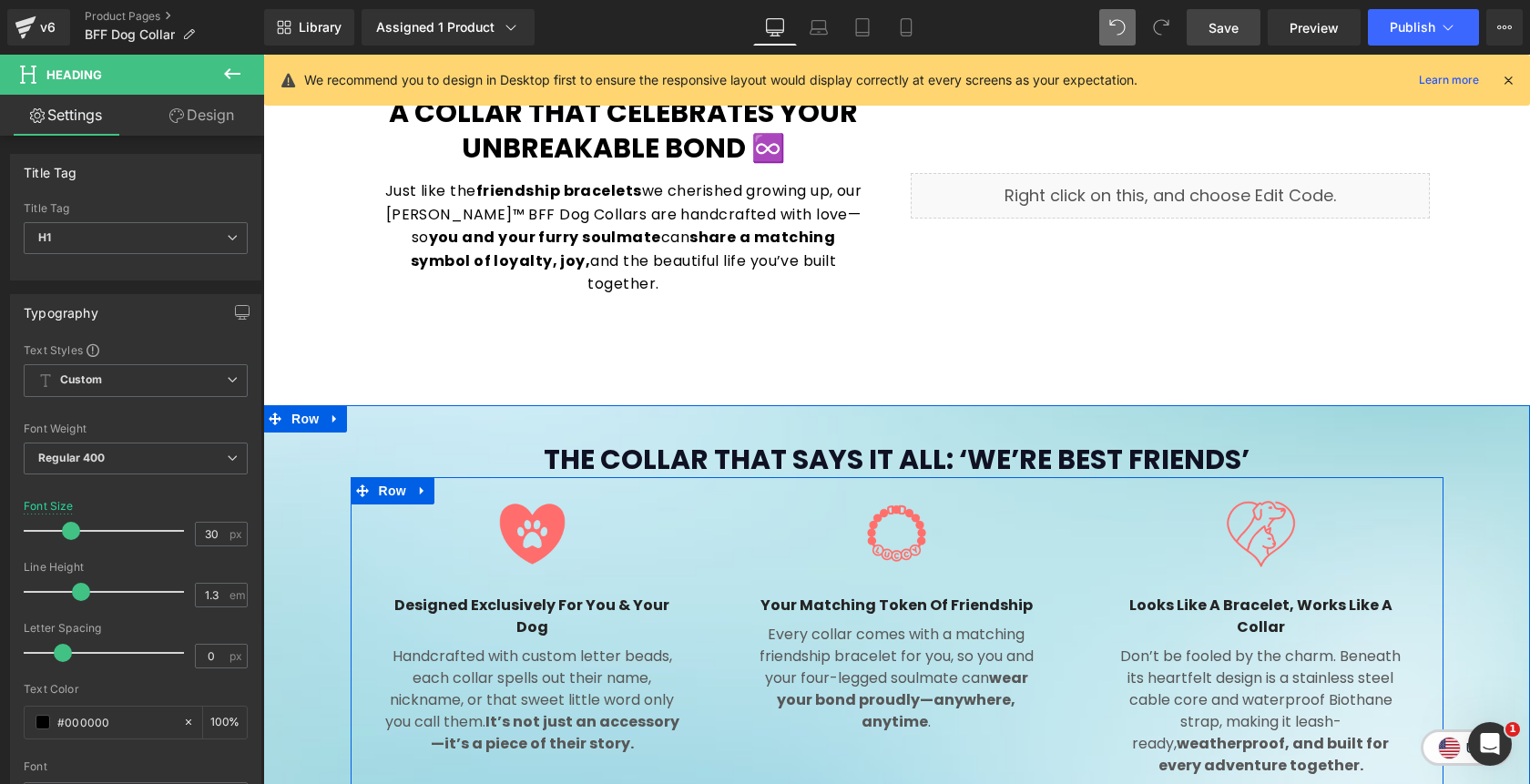
scroll to position [1078, 0]
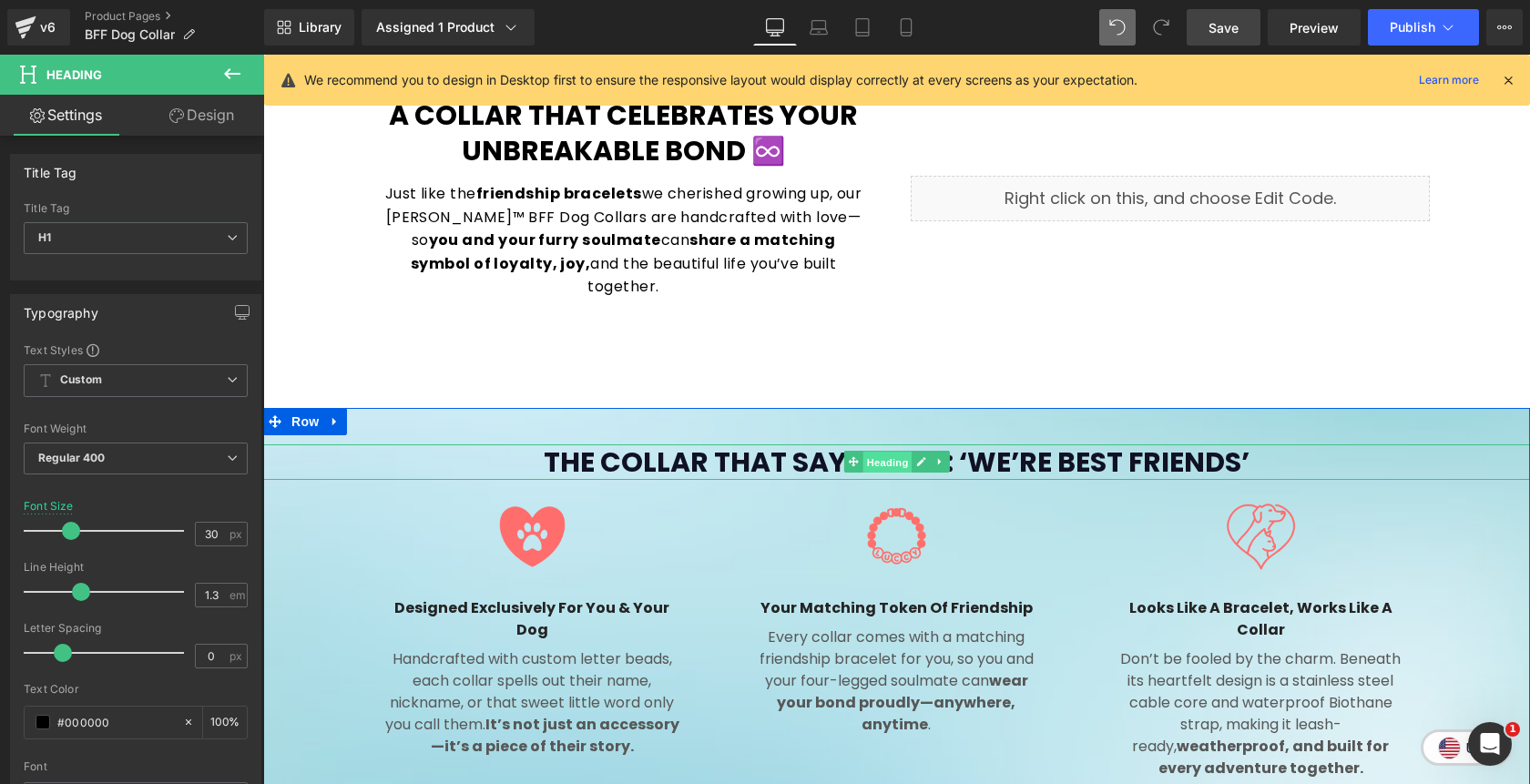
click at [875, 451] on span "Heading" at bounding box center [887, 462] width 49 height 22
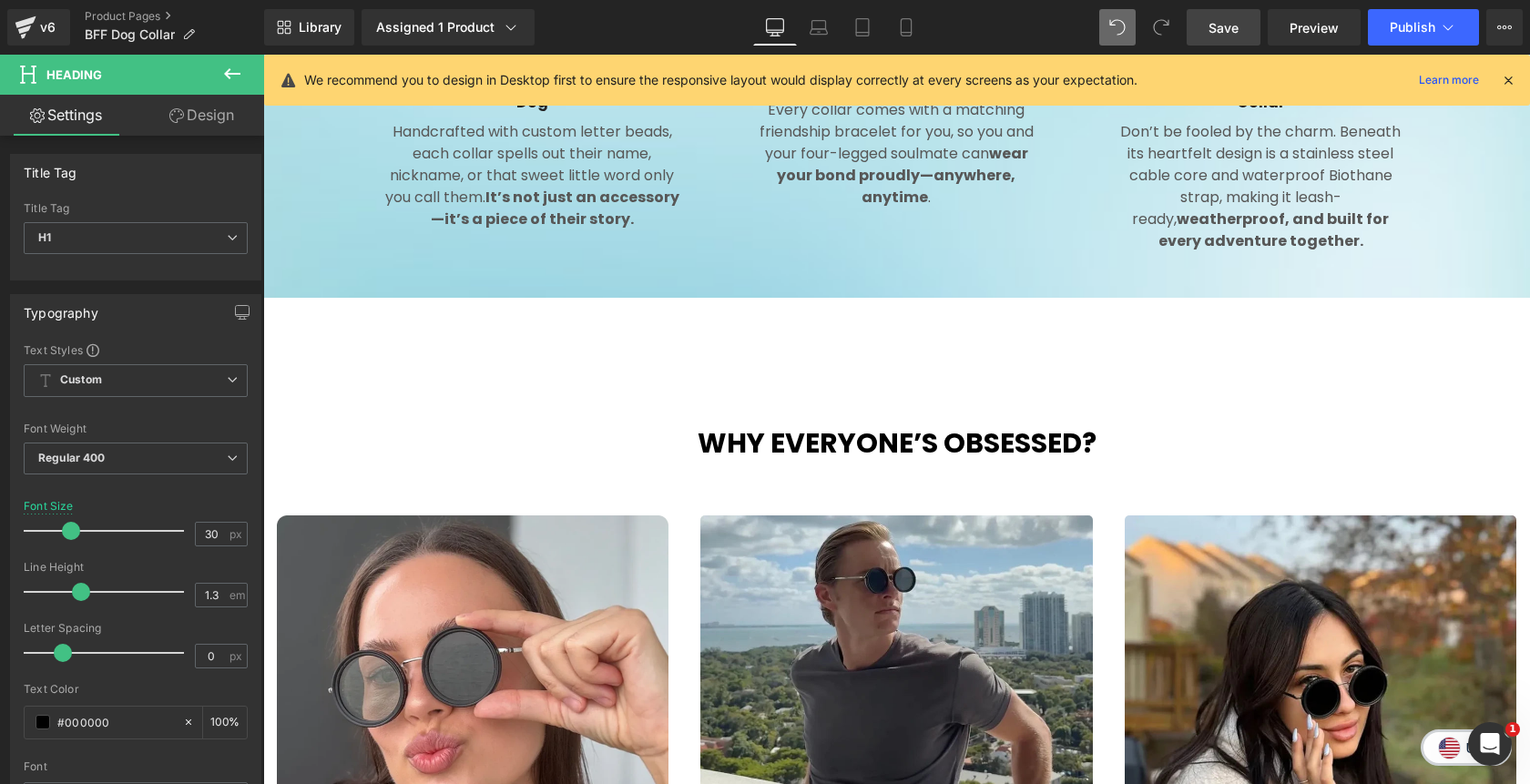
scroll to position [1614, 0]
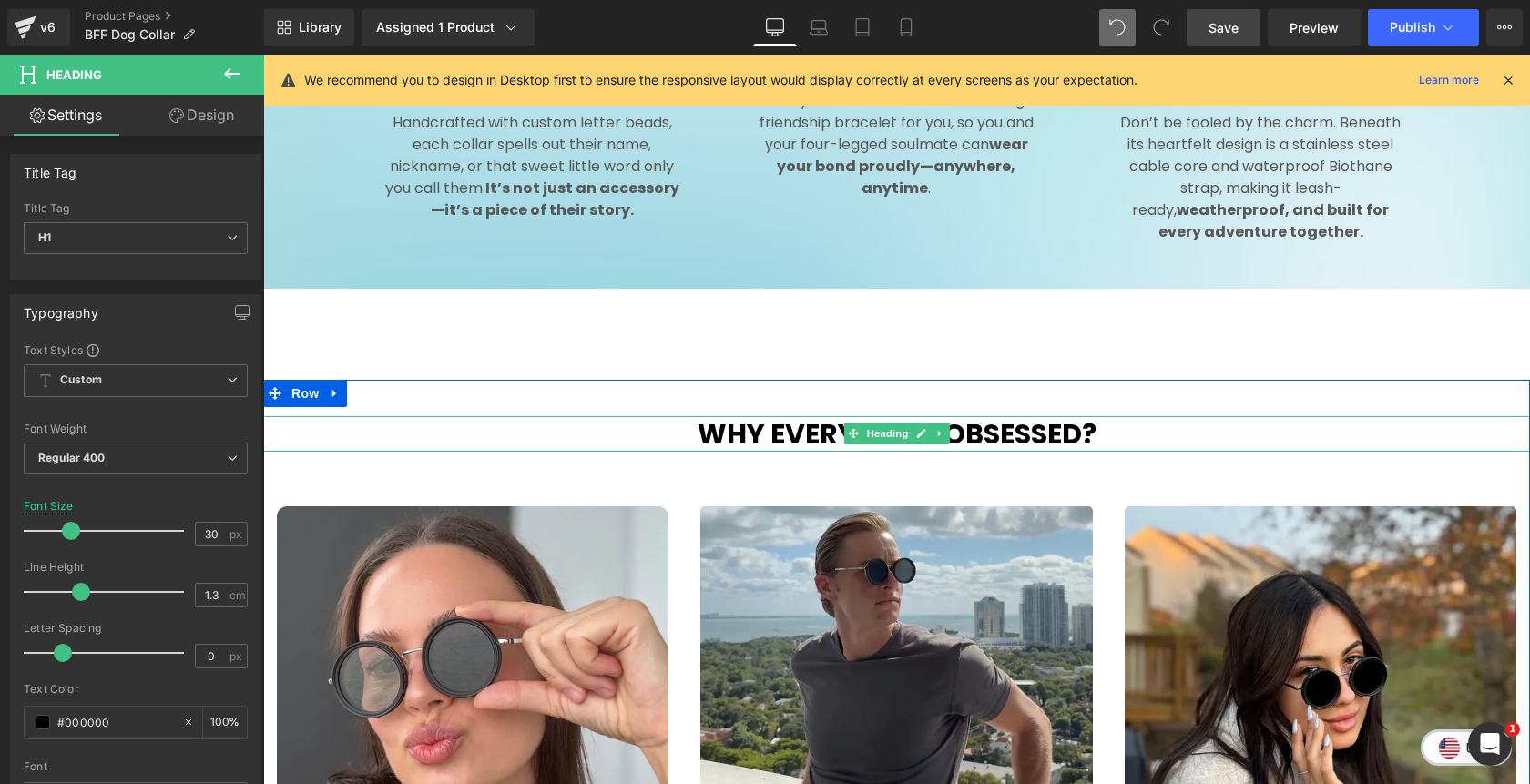
click at [962, 417] on b "Why Everyone’s Obsessed?" at bounding box center [897, 434] width 399 height 40
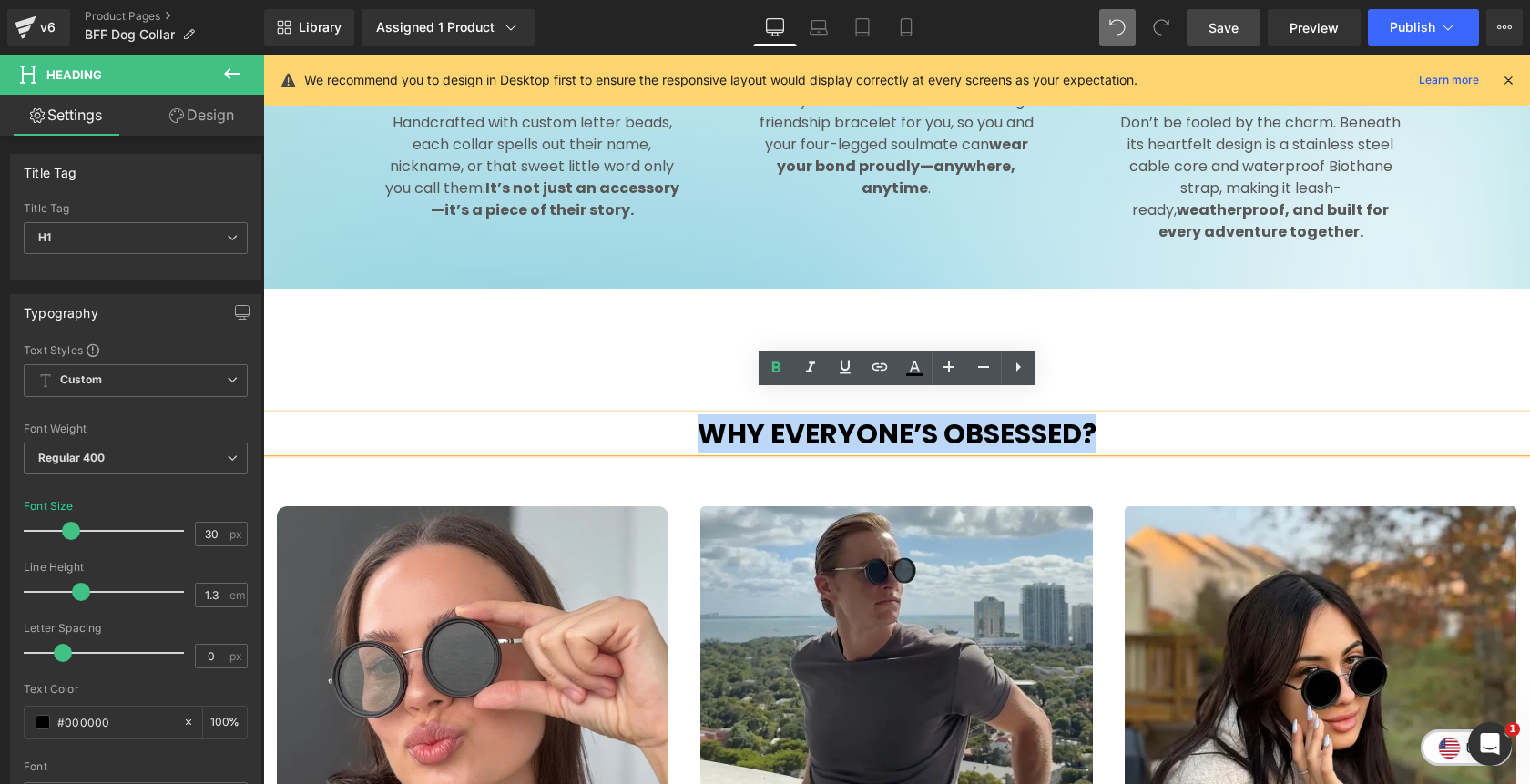
paste div
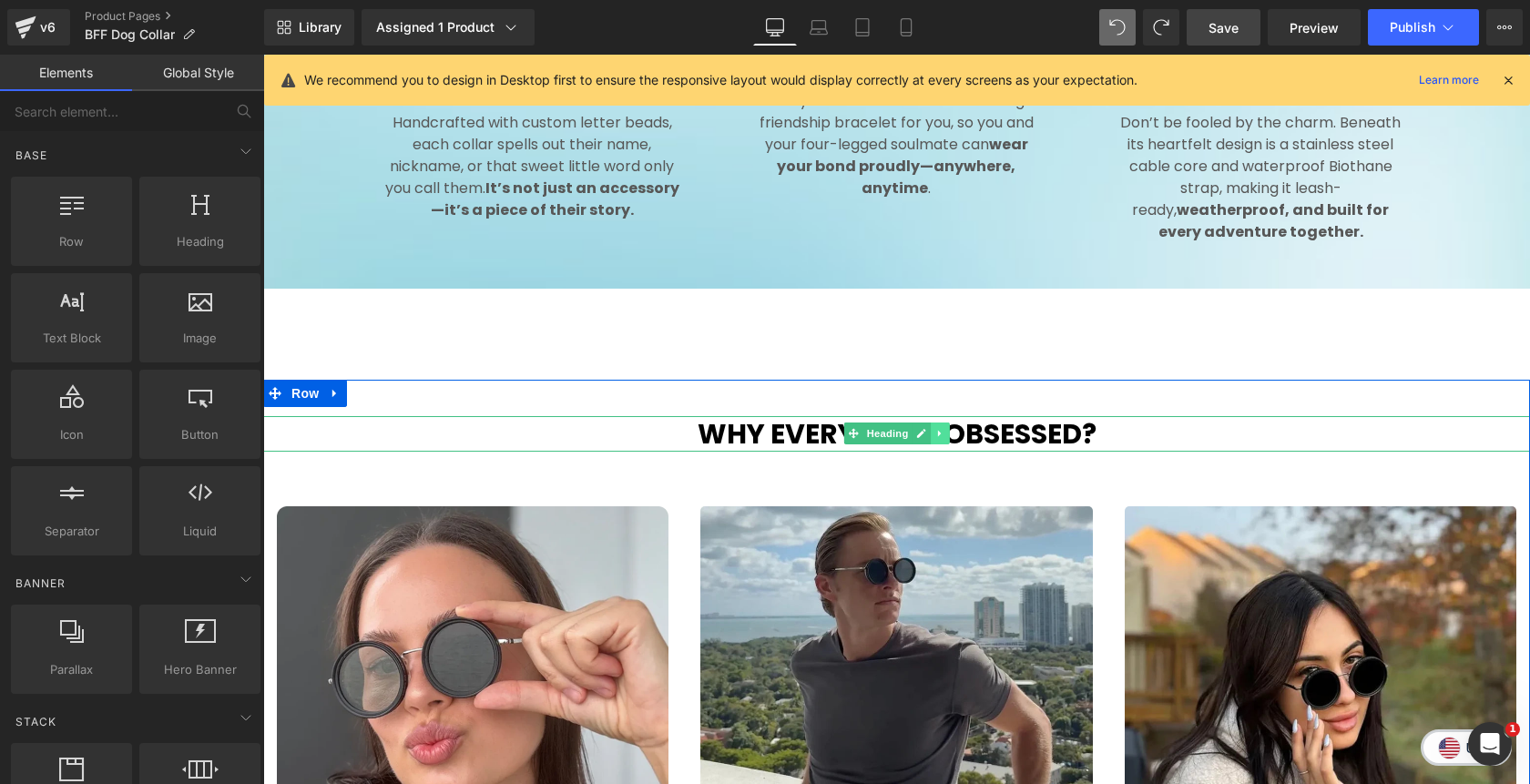
click at [939, 428] on icon at bounding box center [940, 433] width 10 height 11
click at [935, 429] on icon at bounding box center [930, 433] width 10 height 10
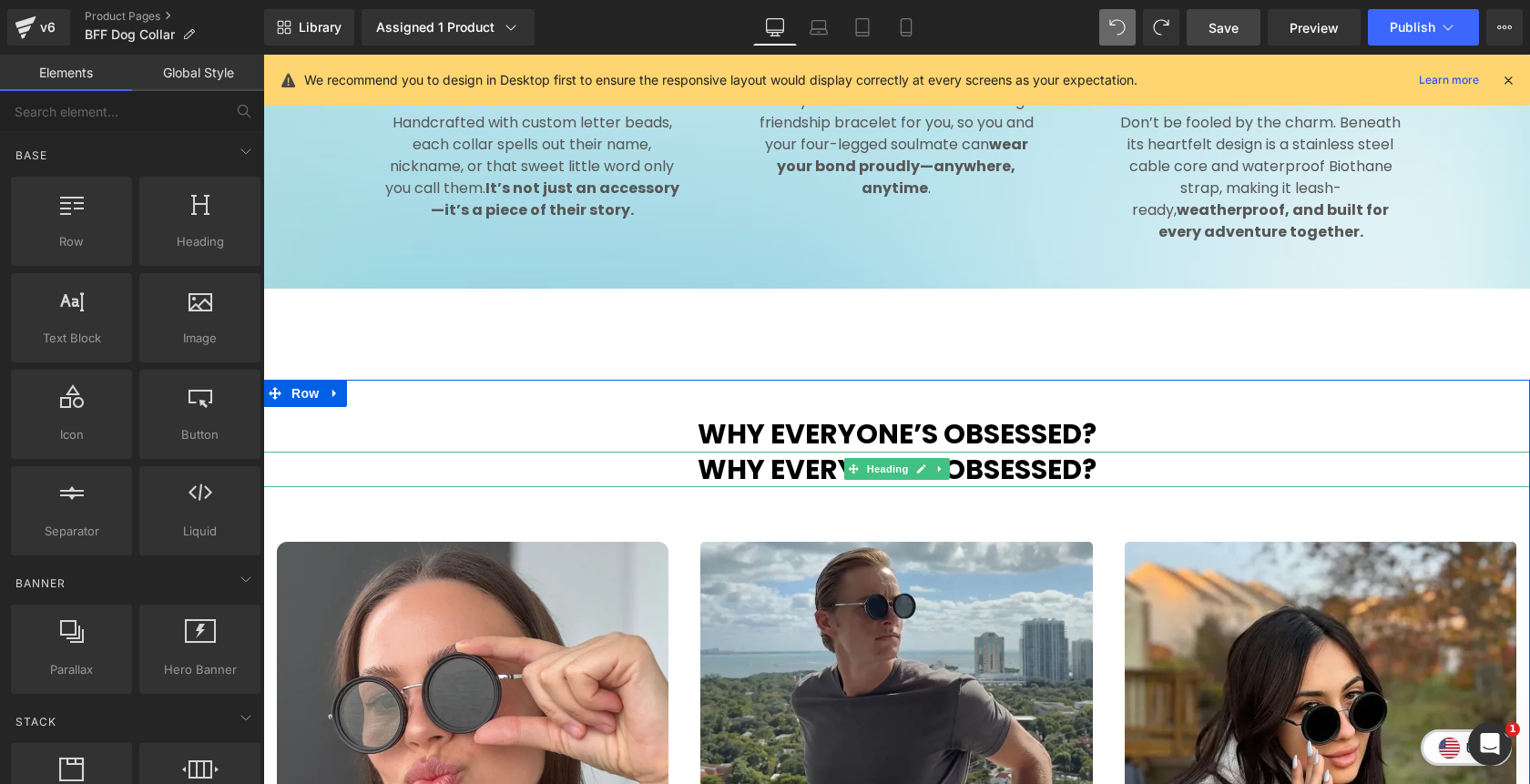
click at [819, 449] on b "Why Everyone’s Obsessed?" at bounding box center [897, 469] width 399 height 40
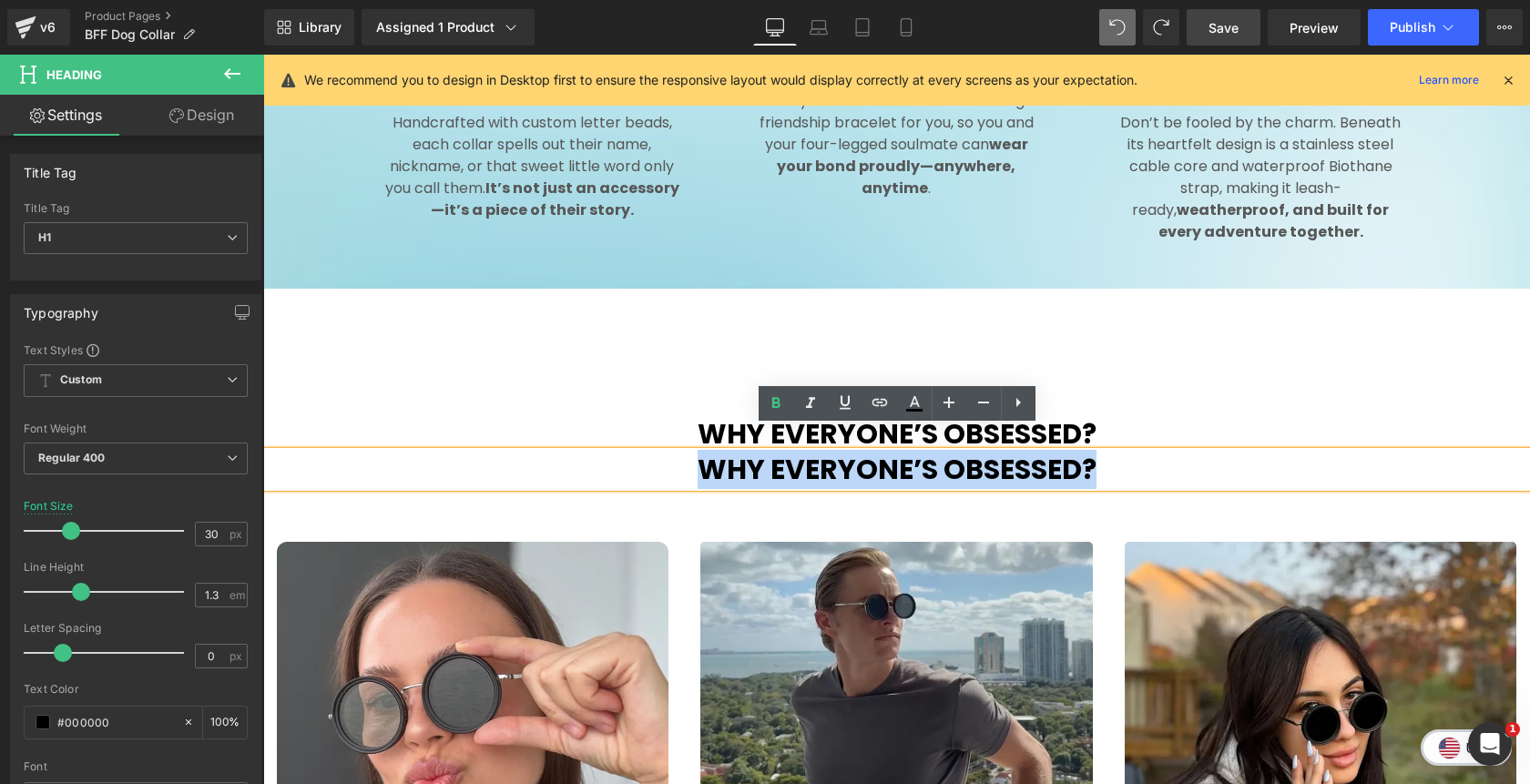
paste div
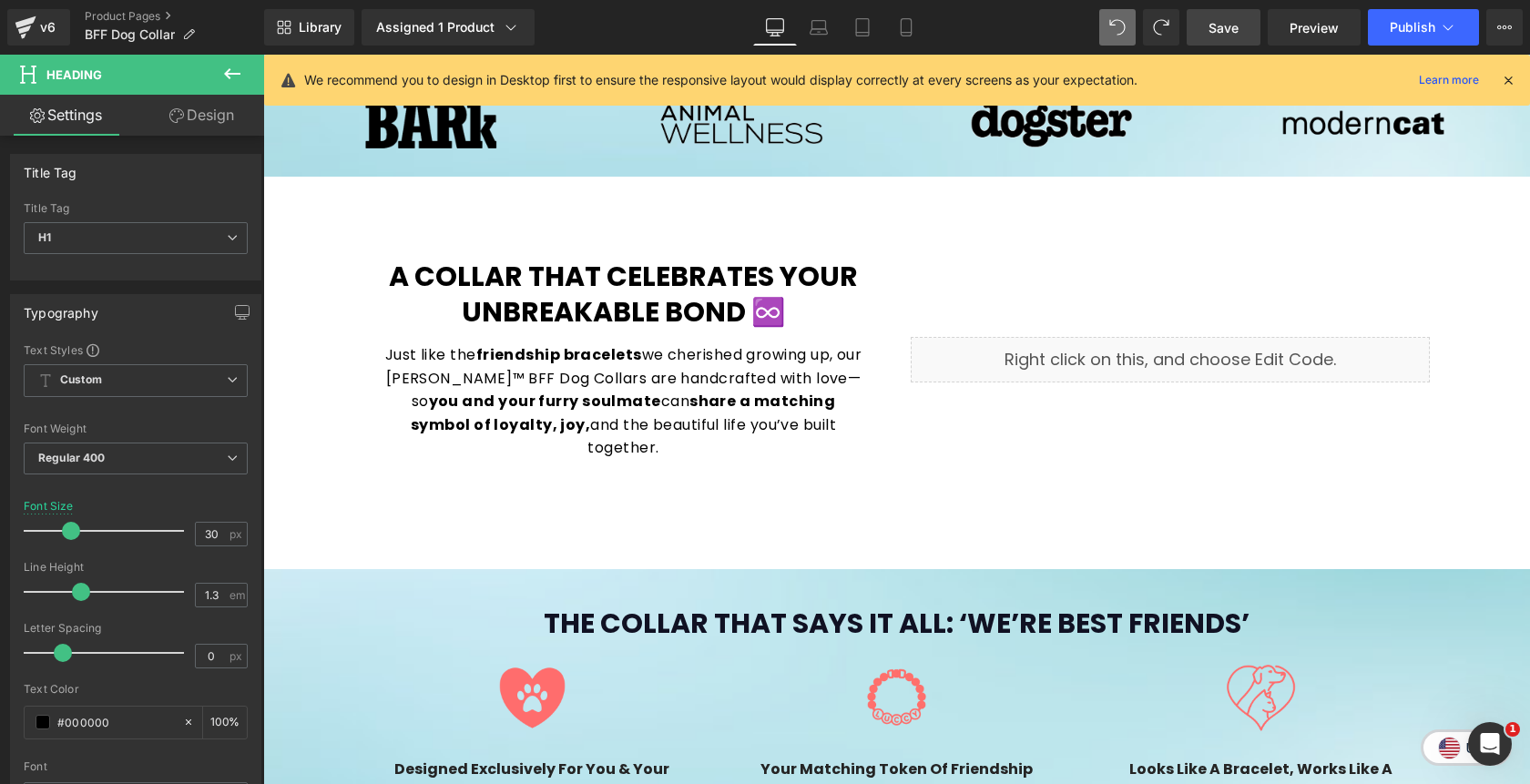
scroll to position [922, 0]
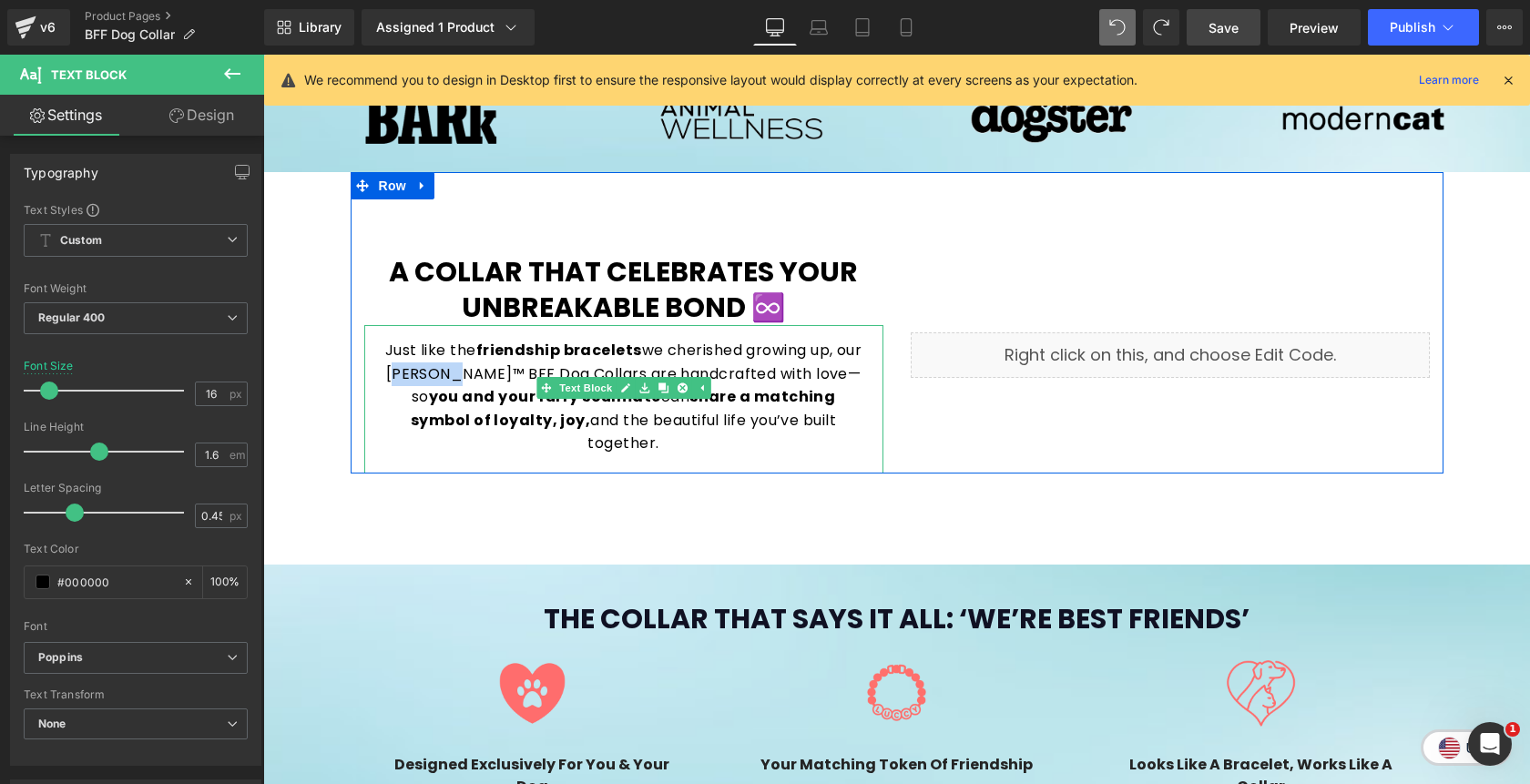
drag, startPoint x: 484, startPoint y: 377, endPoint x: 426, endPoint y: 375, distance: 58.0
click at [426, 375] on p "Just like the friendship bracelets we cherished growing up, our Matchie™ BFF Do…" at bounding box center [624, 397] width 483 height 117
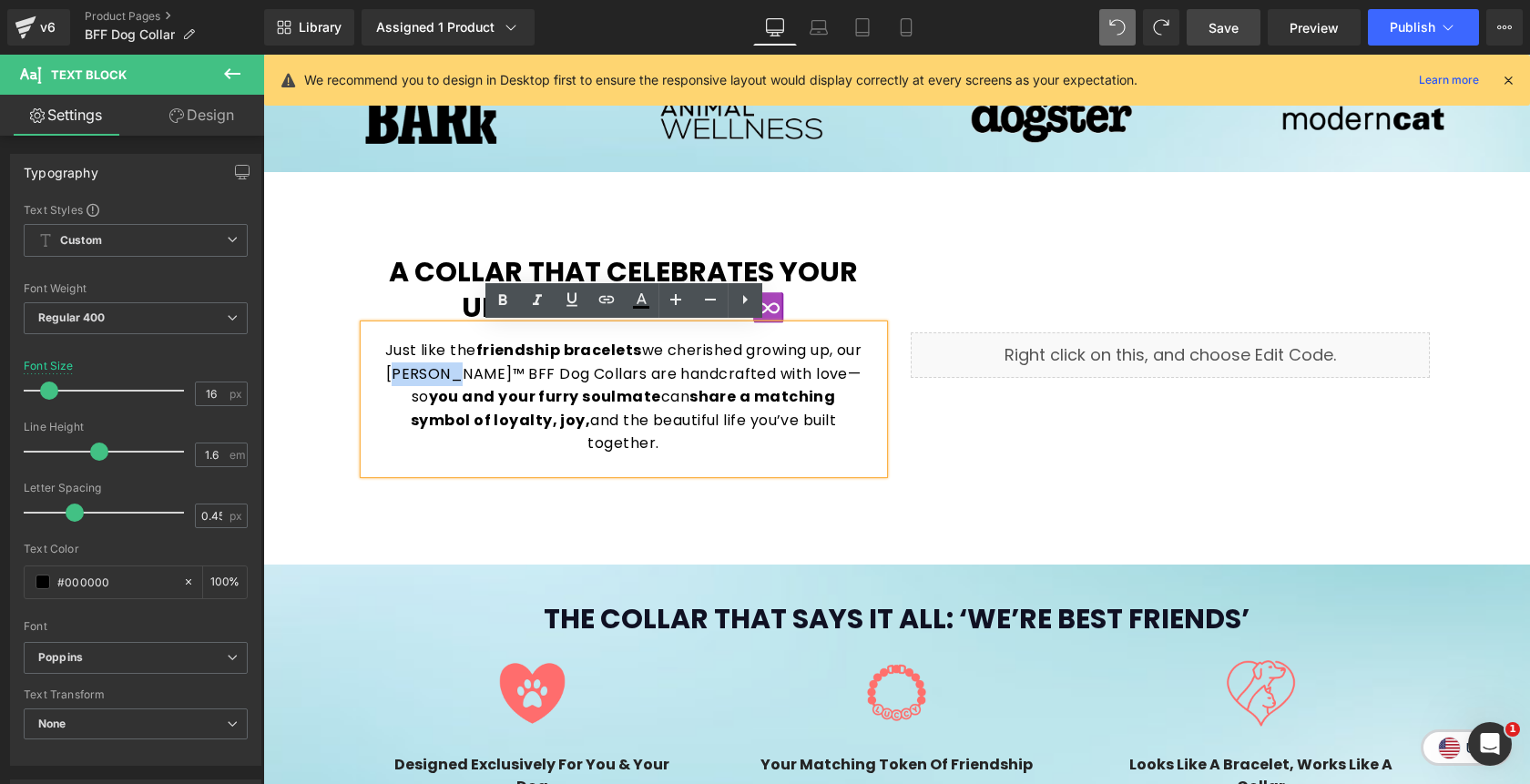
copy p "Matchie"
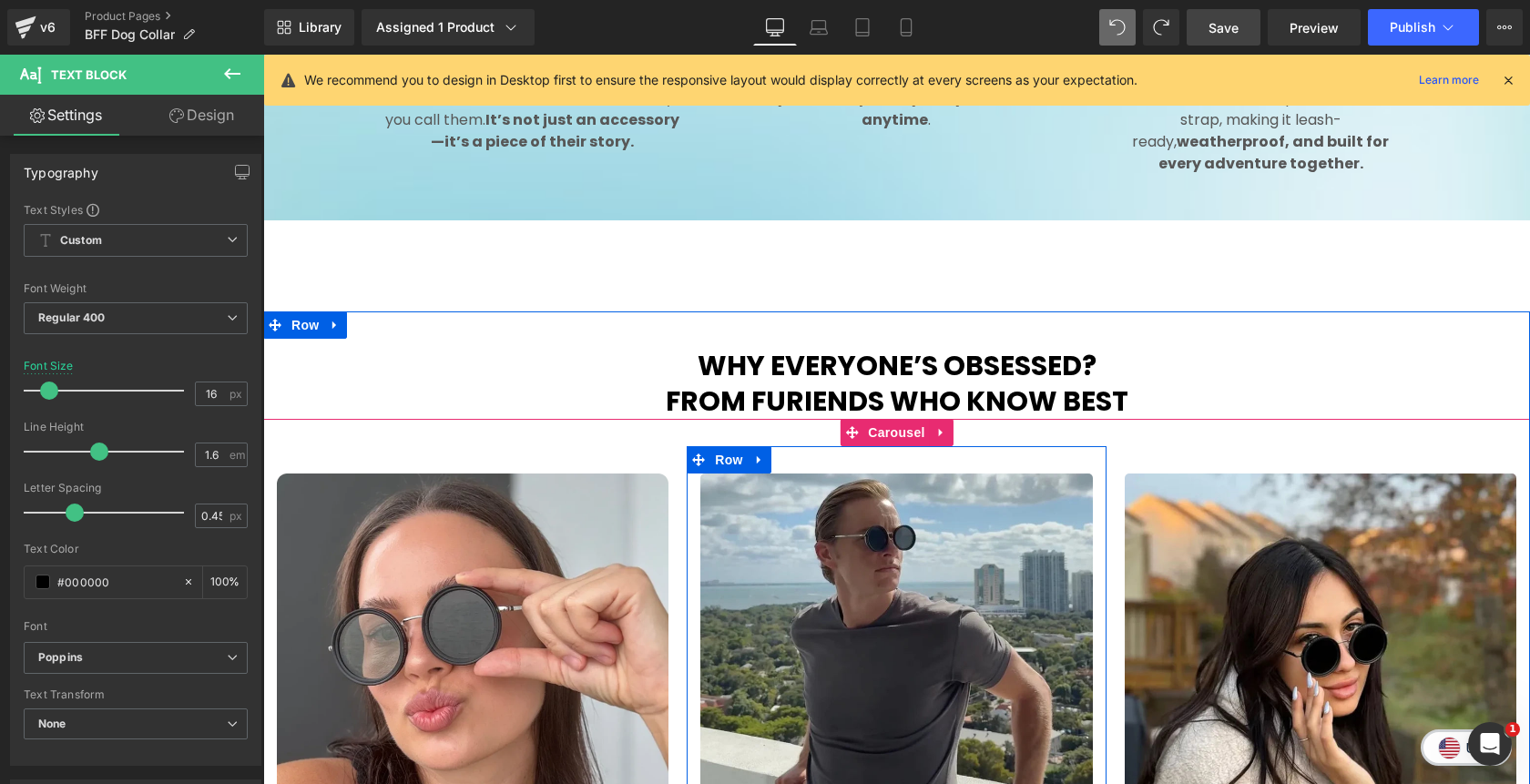
scroll to position [1680, 0]
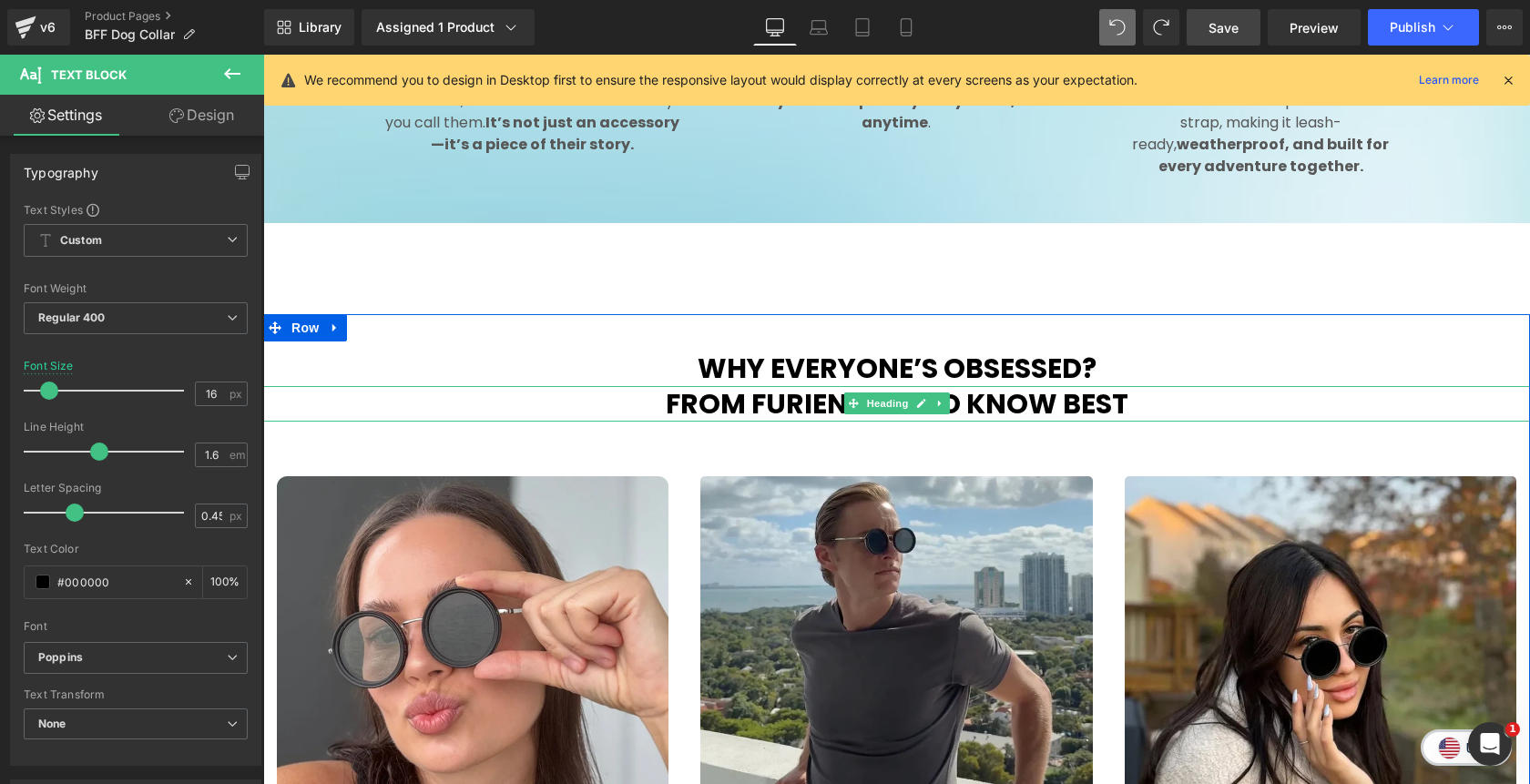
click at [827, 384] on b "From Furiends Who Know Best" at bounding box center [897, 404] width 463 height 40
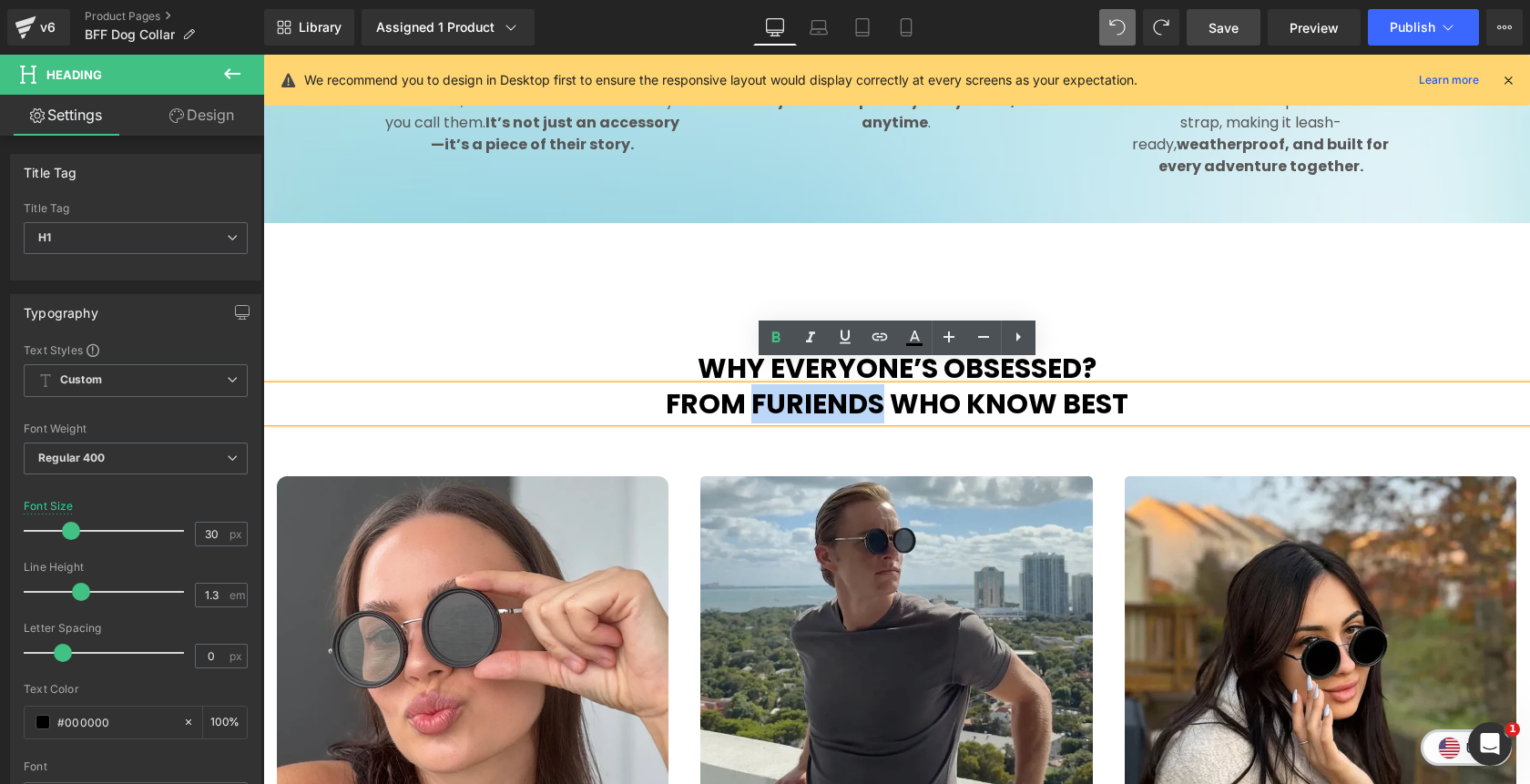
drag, startPoint x: 881, startPoint y: 382, endPoint x: 752, endPoint y: 378, distance: 129.1
click at [752, 384] on b "From Furiends Who Know Best" at bounding box center [897, 404] width 463 height 40
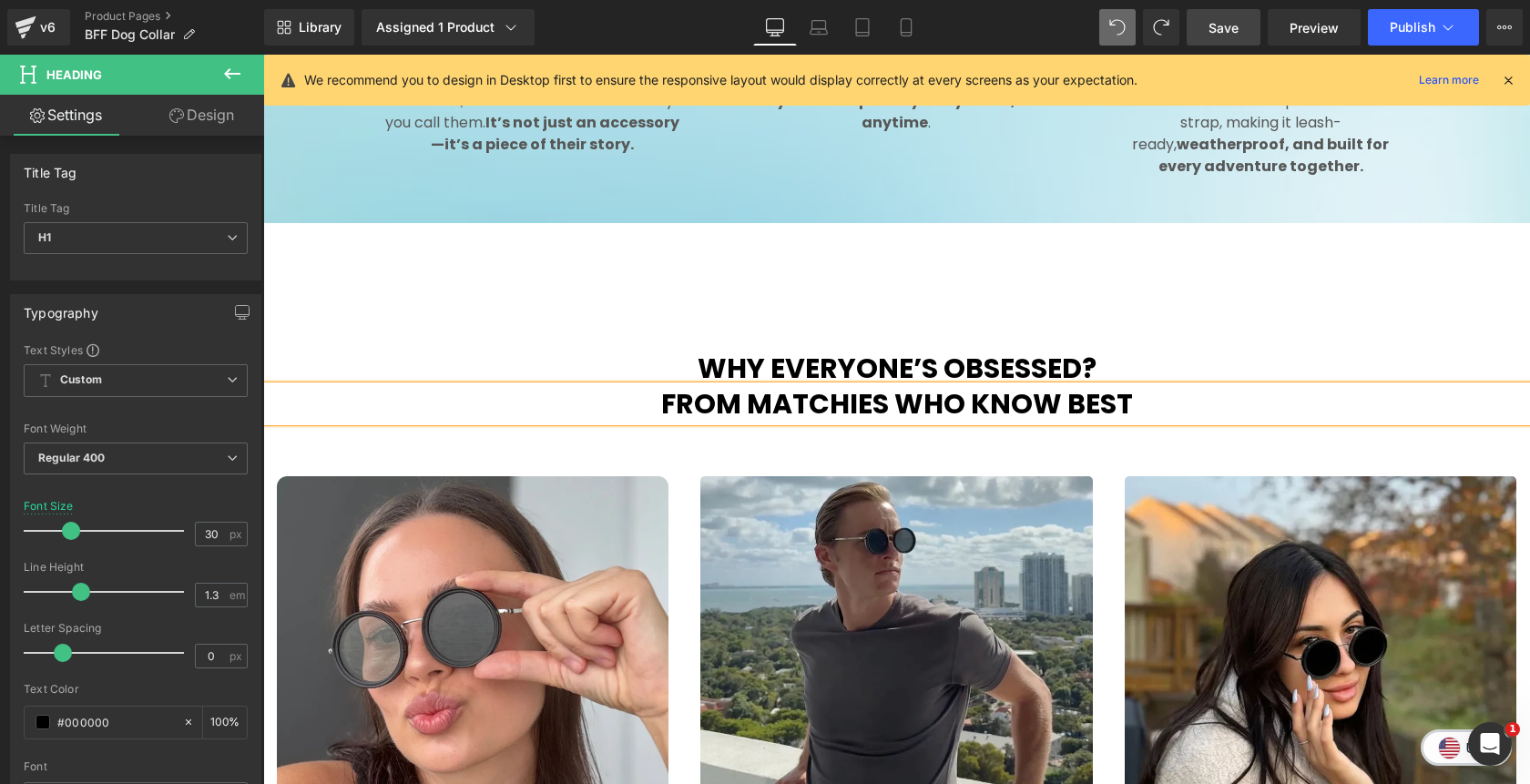
click at [1227, 317] on div "Why Everyone’s Obsessed? Heading From Matchies Who Know Best Heading Image Icon…" at bounding box center [897, 729] width 1267 height 831
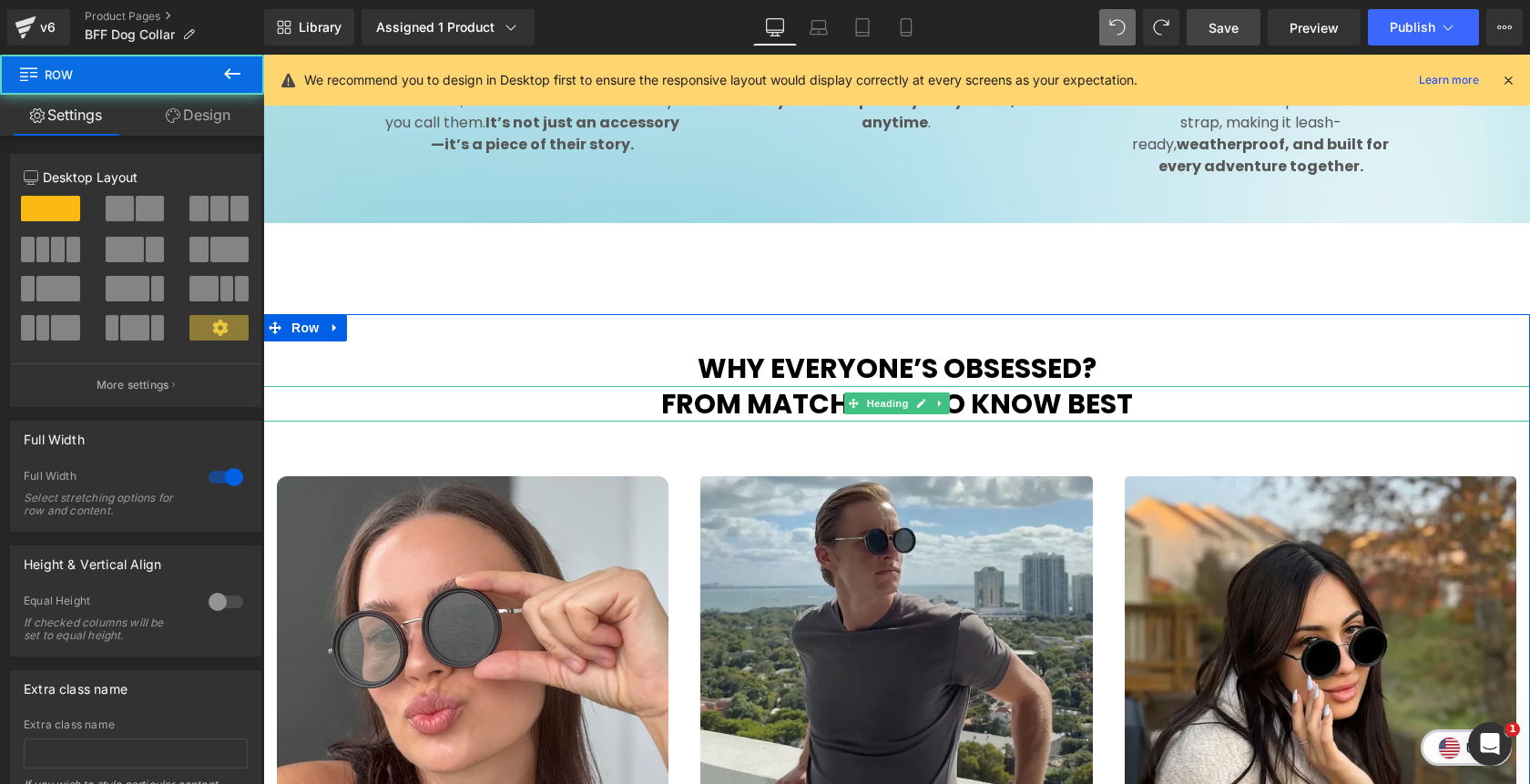
click at [1169, 386] on h1 "From Matchies Who Know Best" at bounding box center [897, 404] width 1267 height 36
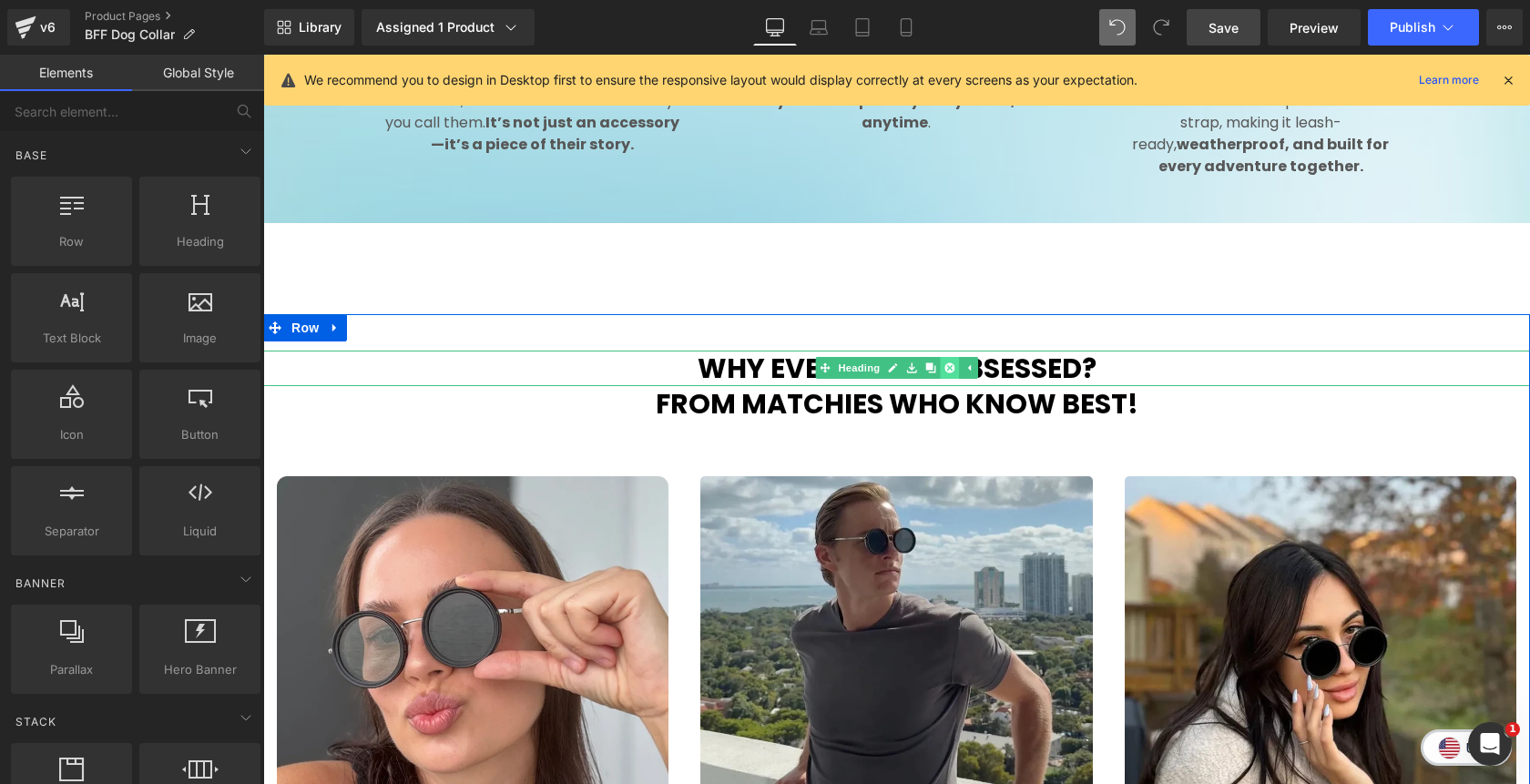
click at [951, 364] on icon at bounding box center [949, 368] width 10 height 10
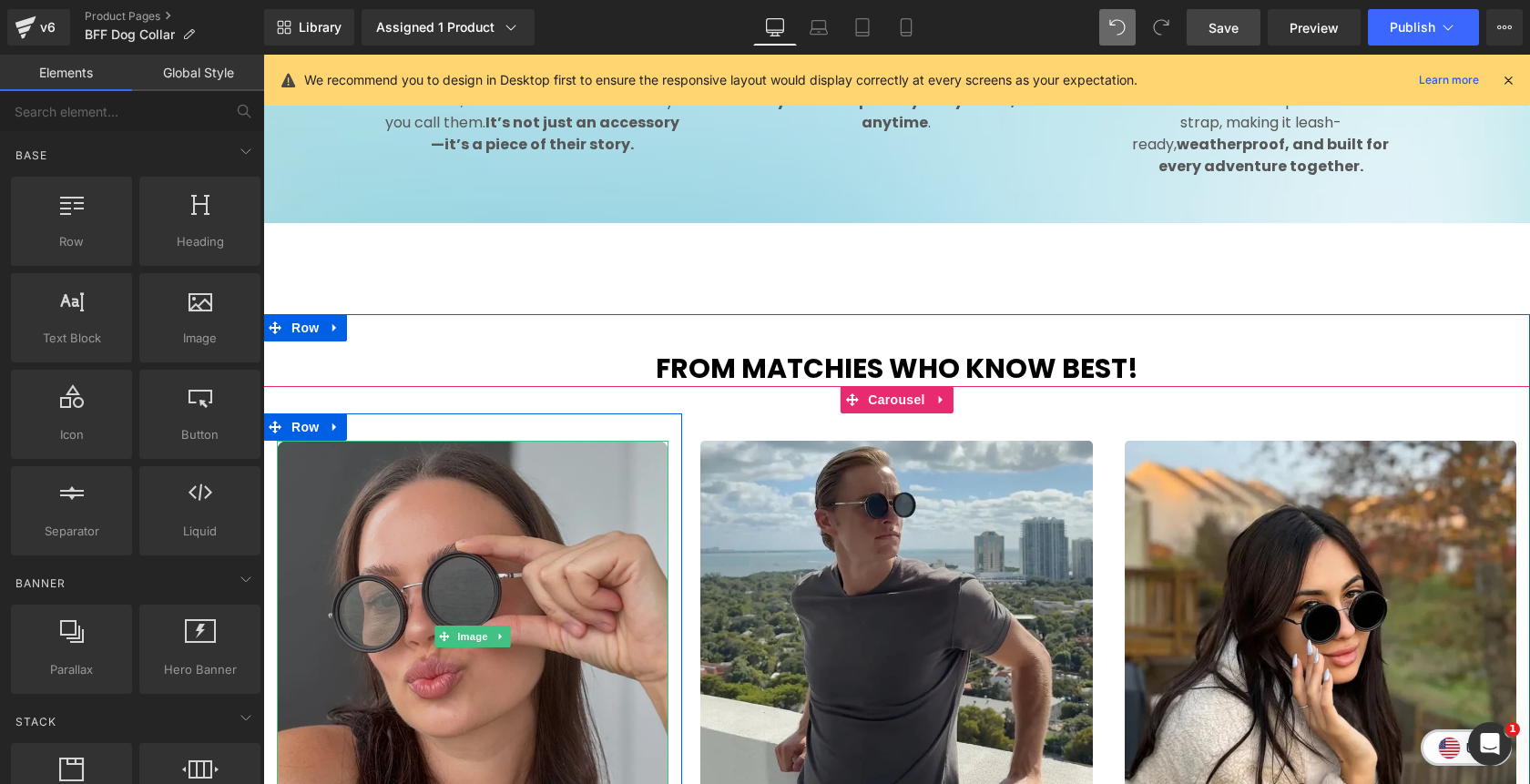
click at [471, 566] on img at bounding box center [472, 636] width 391 height 391
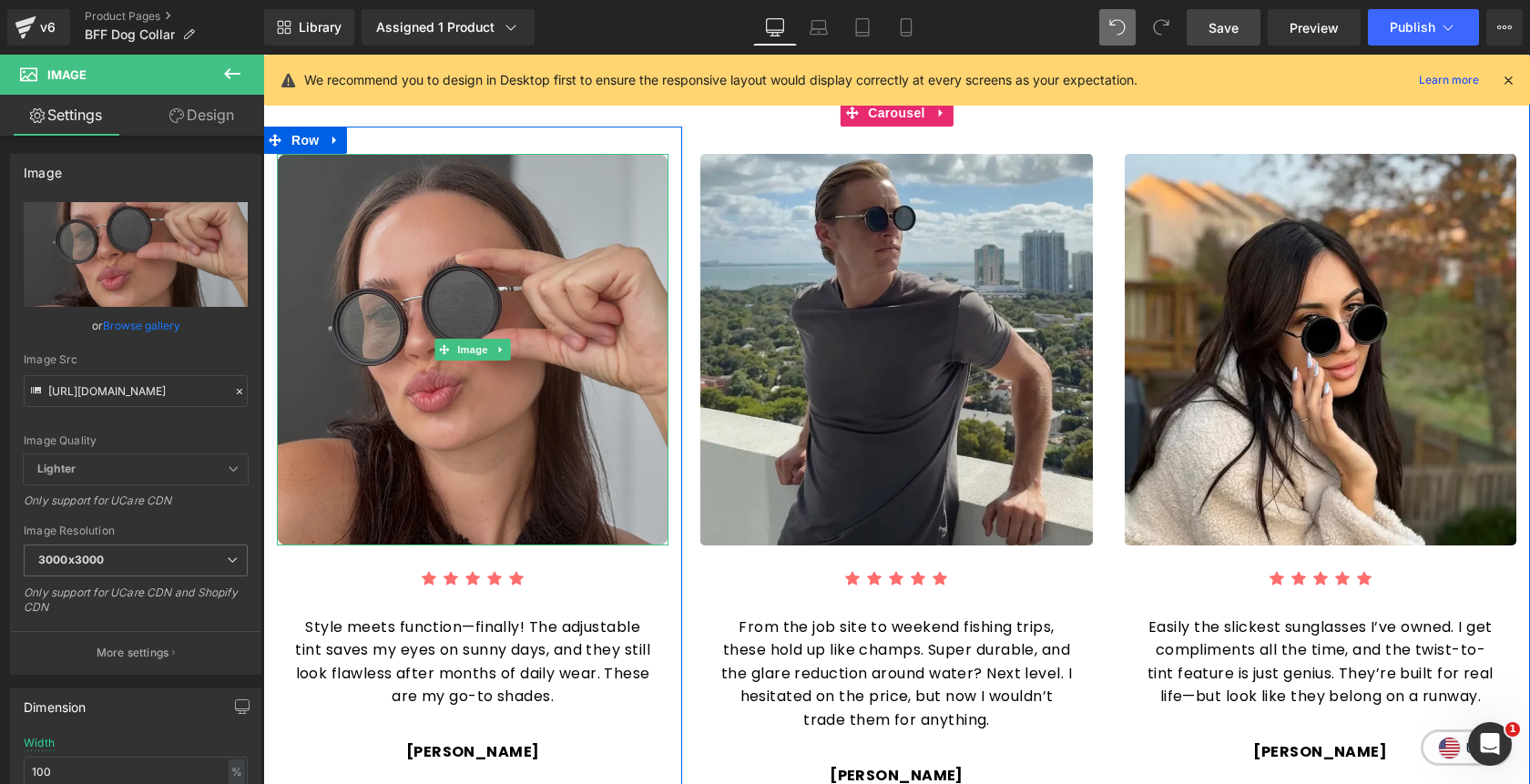
scroll to position [1970, 0]
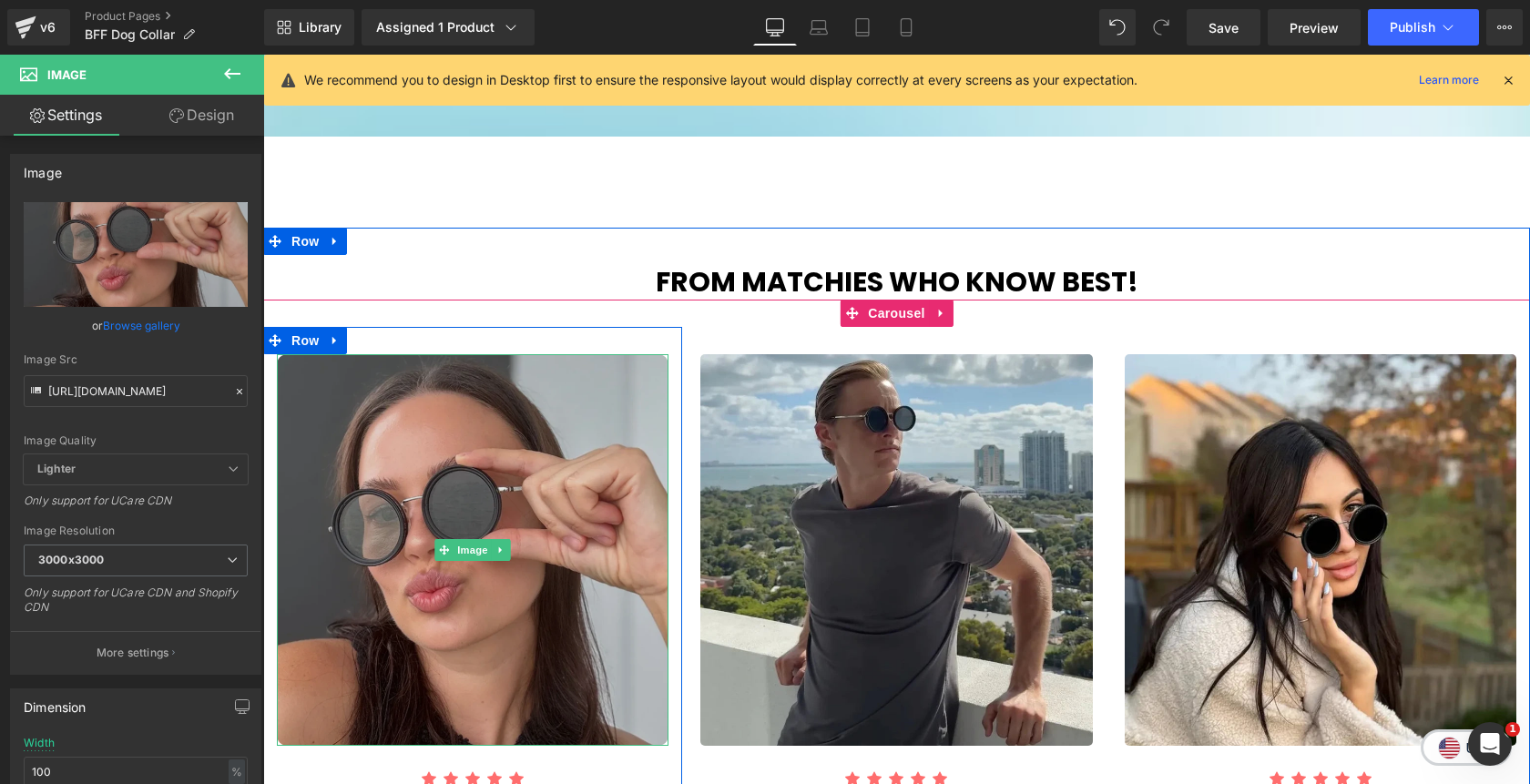
scroll to position [1765, 0]
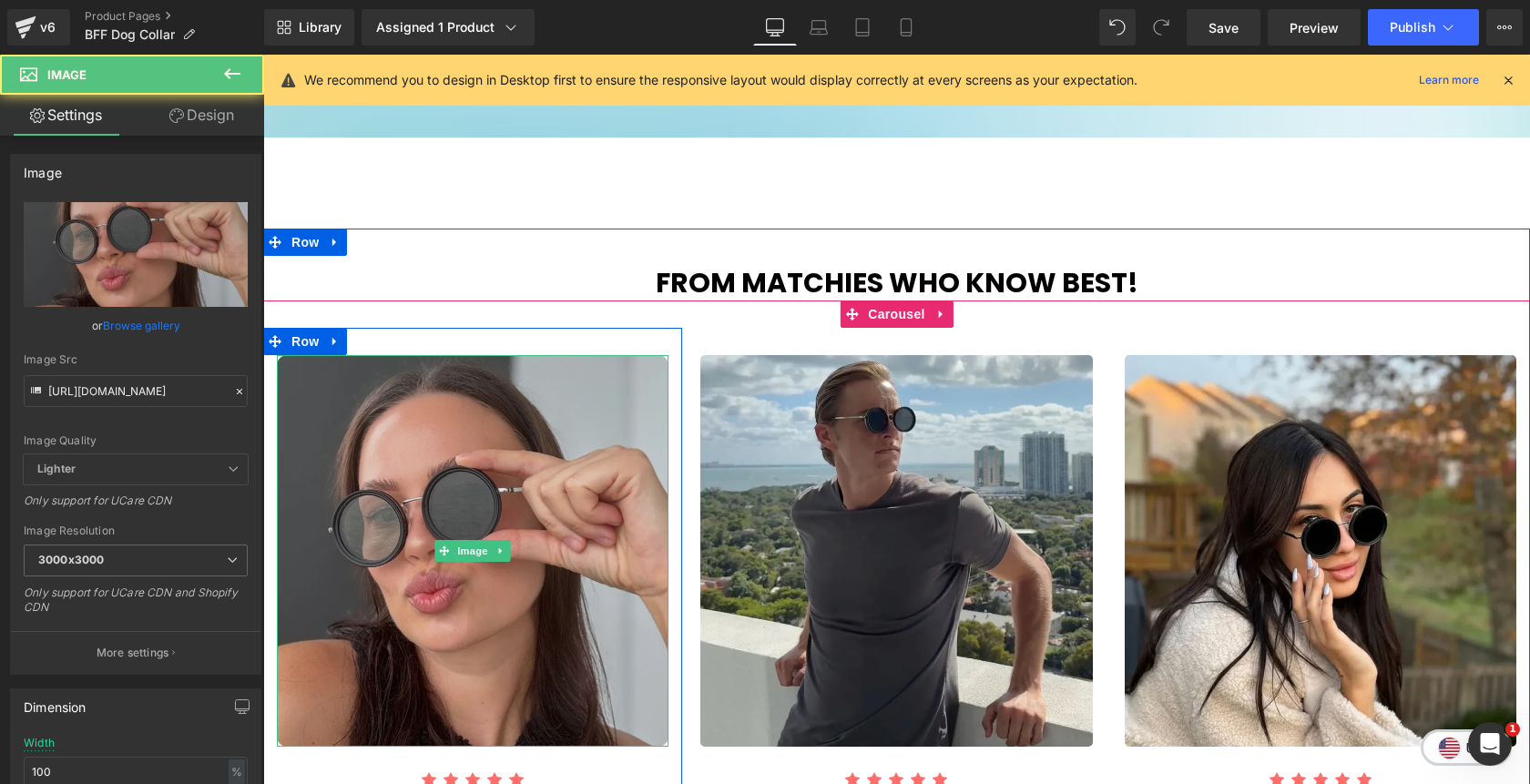
click at [435, 412] on img at bounding box center [472, 550] width 391 height 391
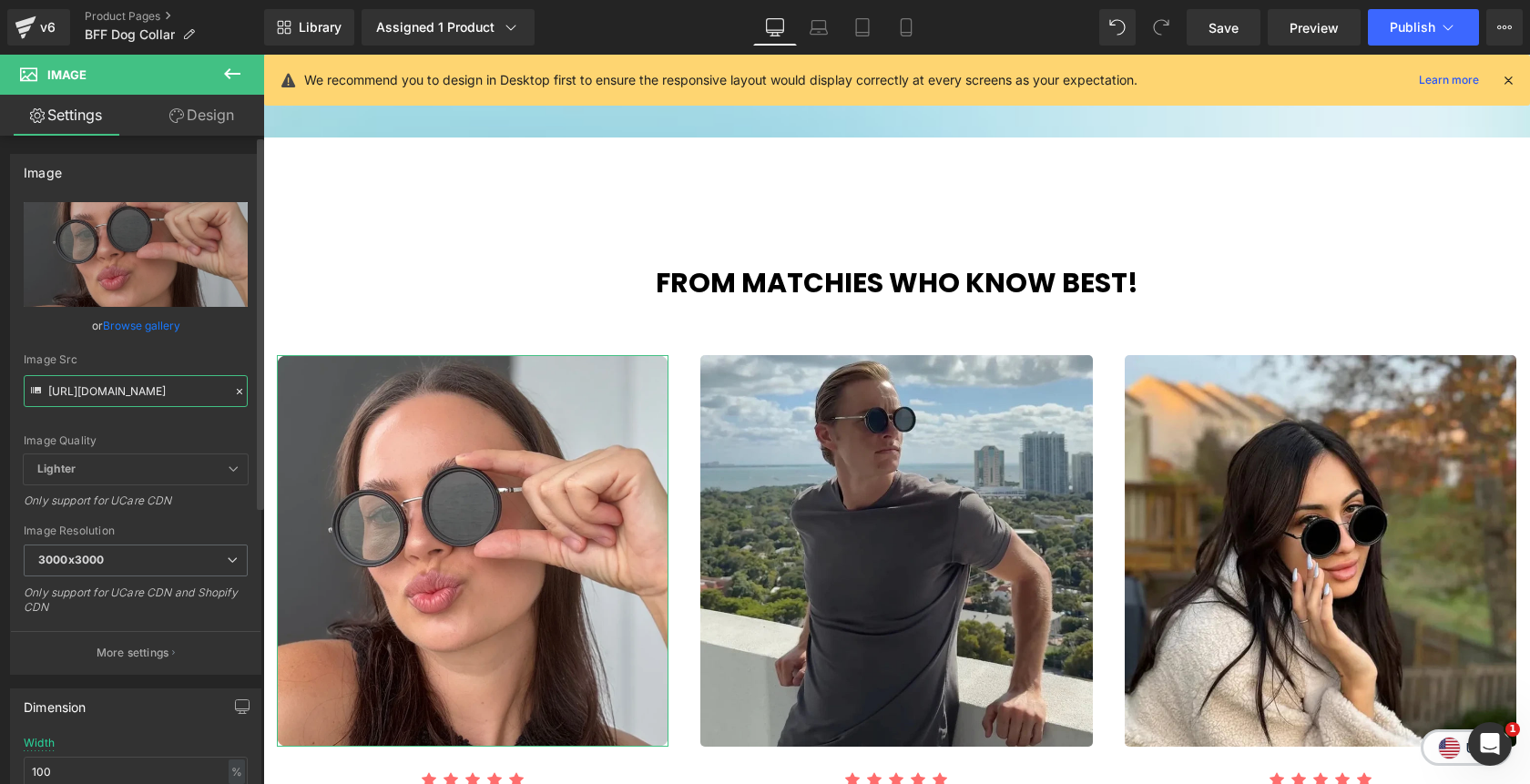
click at [147, 394] on input "https://cdn.shopify.com/s/files/1/0811/0410/9849/files/model1_3000x3000.webp?v=…" at bounding box center [136, 391] width 224 height 32
paste input "rv1_eb84e5c4-6d0f-480f-83c6-640783fbcc01.webp?v=1755043737"
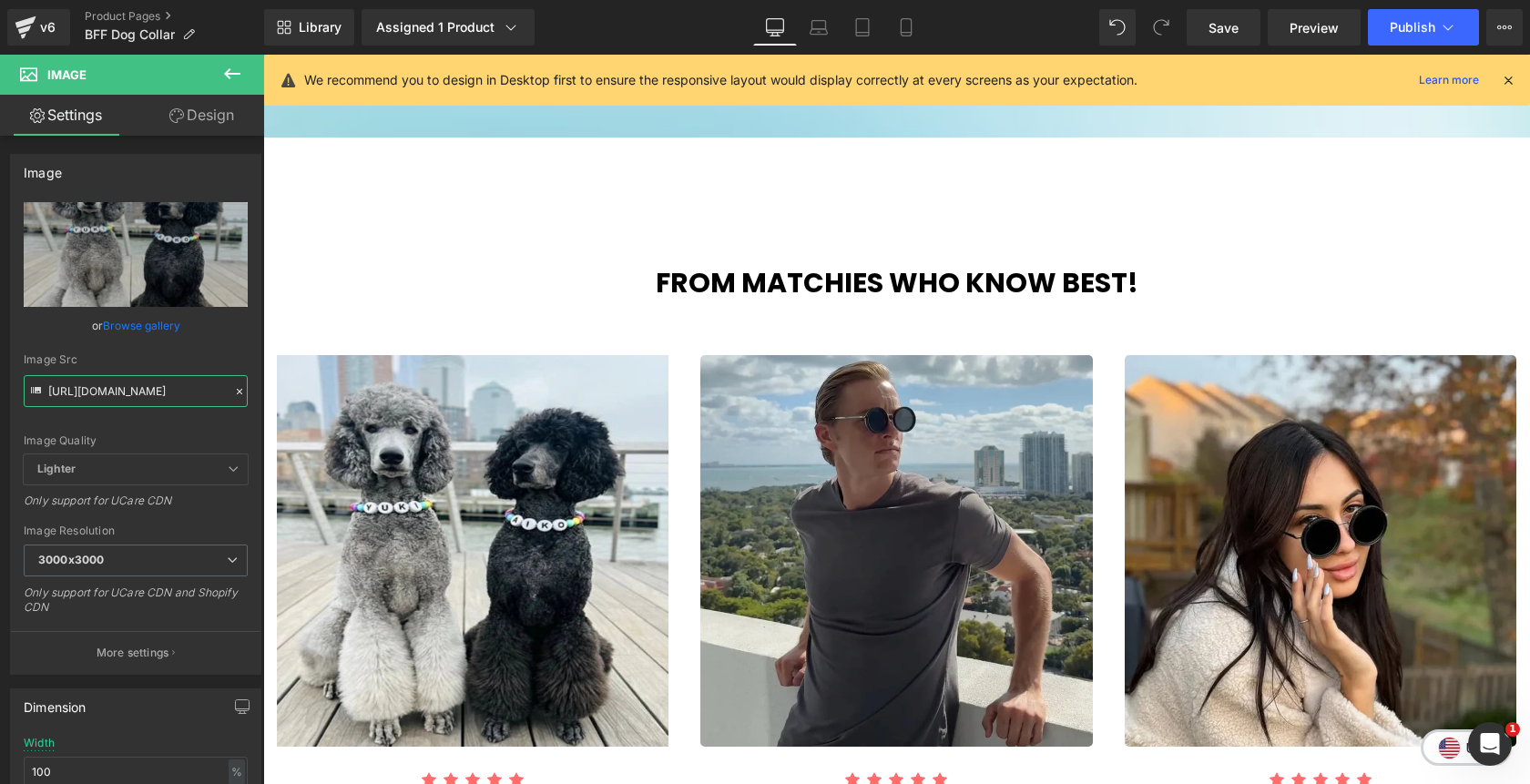
type input "https://cdn.shopify.com/s/files/1/0811/0410/9849/files/rv1_eb84e5c4-6d0f-480f-8…"
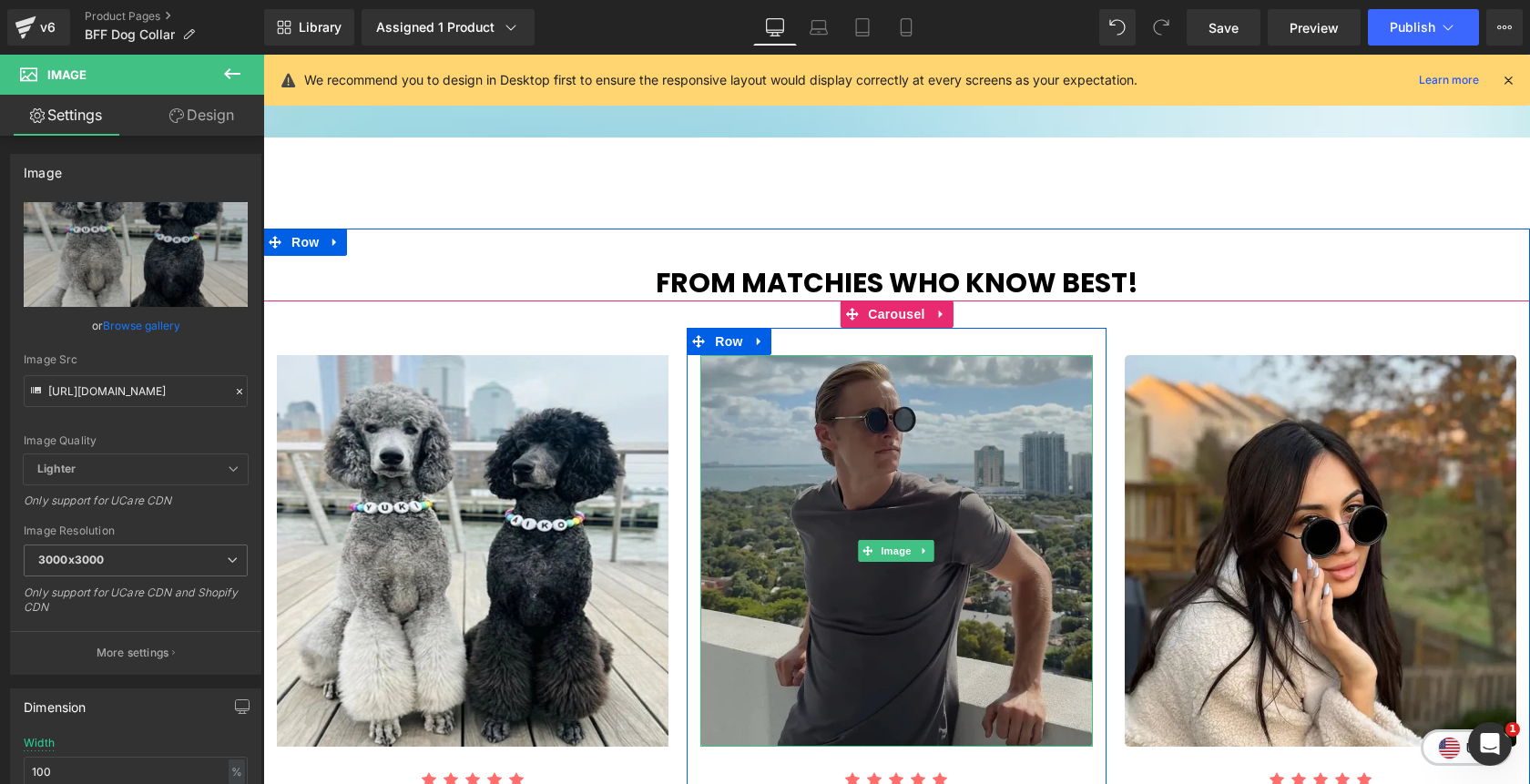
click at [925, 416] on img at bounding box center [896, 550] width 391 height 391
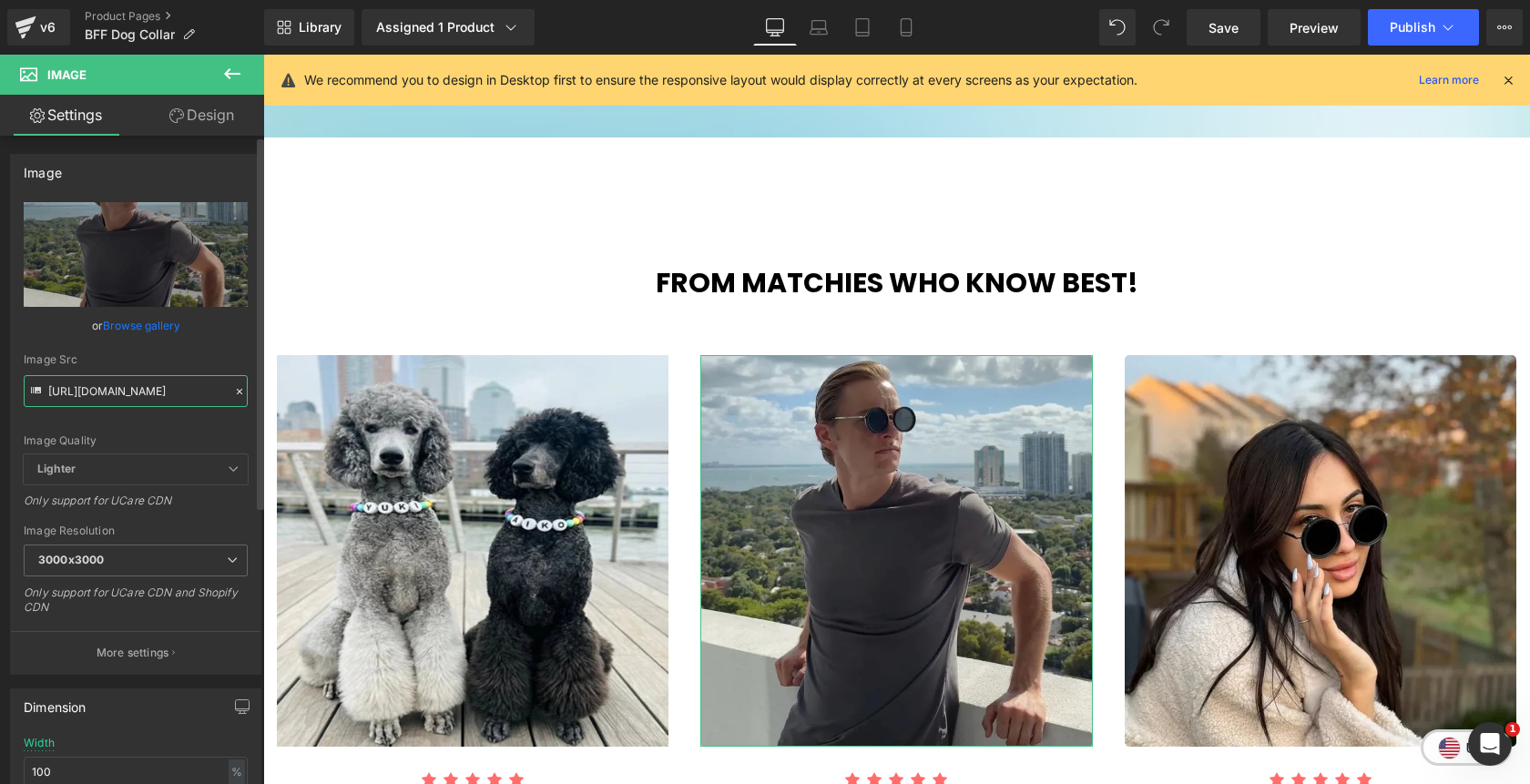
click at [133, 385] on input "https://cdn.shopify.com/s/files/1/0811/0410/9849/files/model5_3000x3000.webp?v=…" at bounding box center [136, 391] width 224 height 32
paste input "rv4_47299e4c-4f3a-4f7c-a384-df4a93e10b69.webp?v=1755043737"
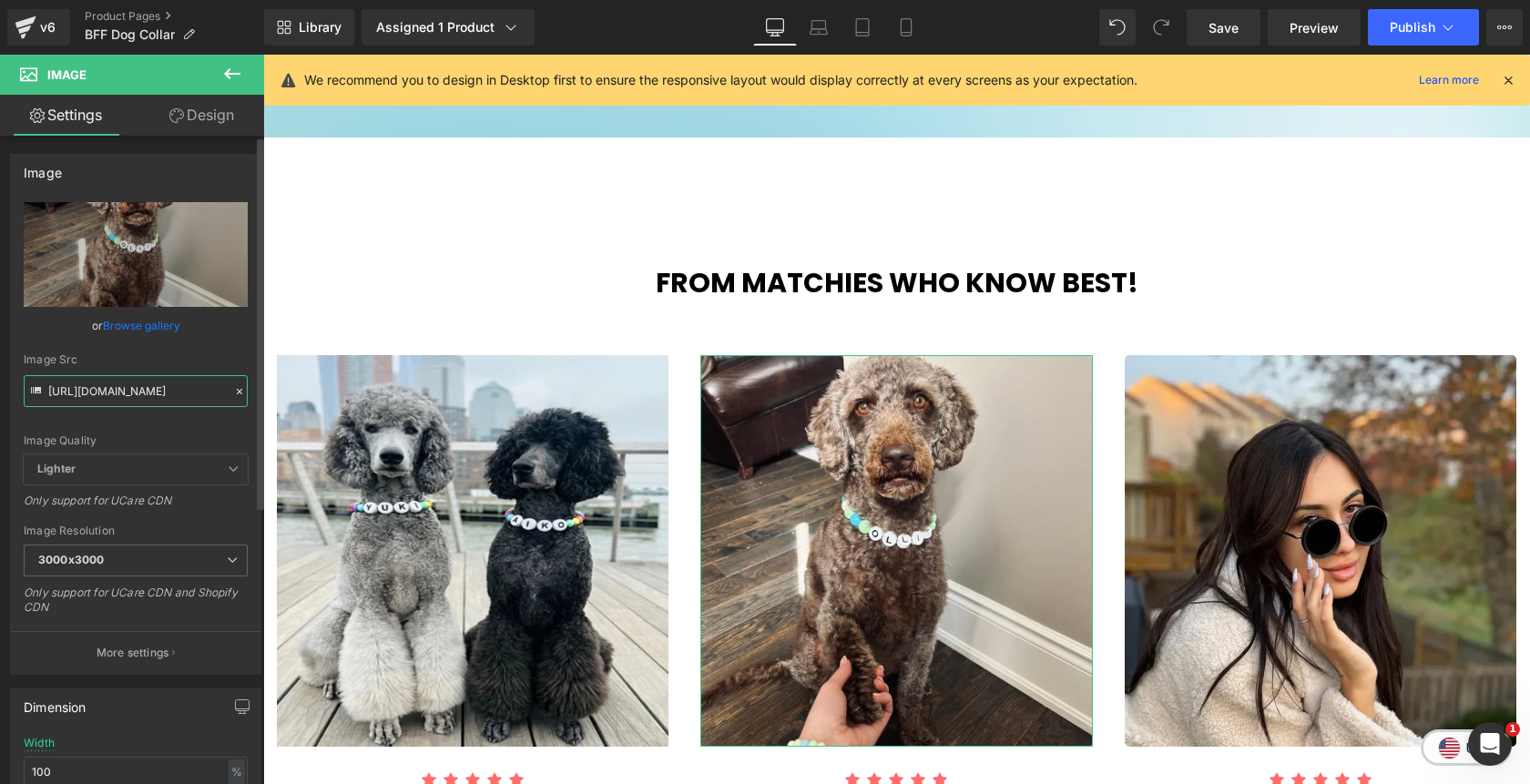
type input "https://cdn.shopify.com/s/files/1/0811/0410/9849/files/rv4_47299e4c-4f3a-4f7c-a…"
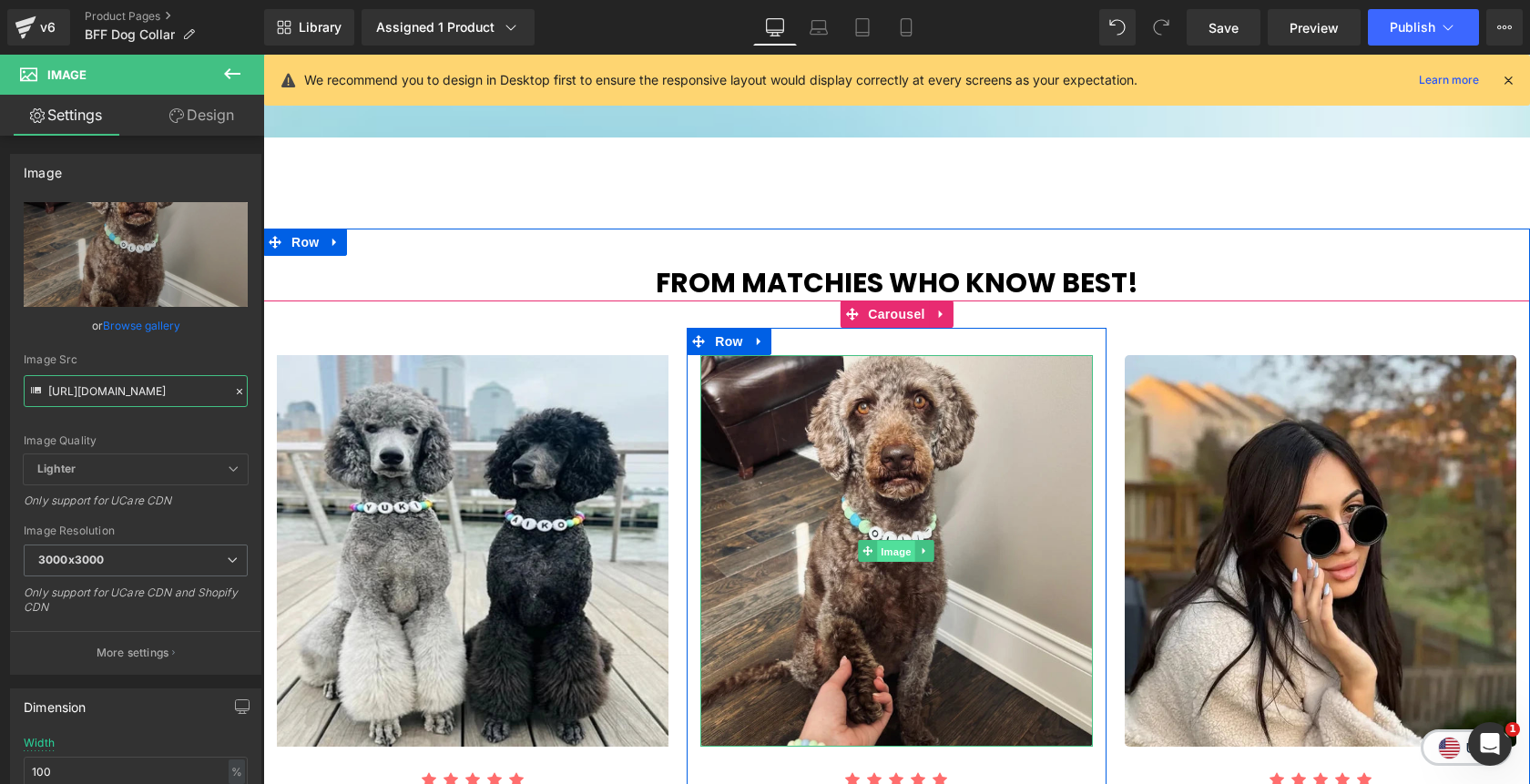
click at [898, 541] on span "Image" at bounding box center [897, 551] width 39 height 22
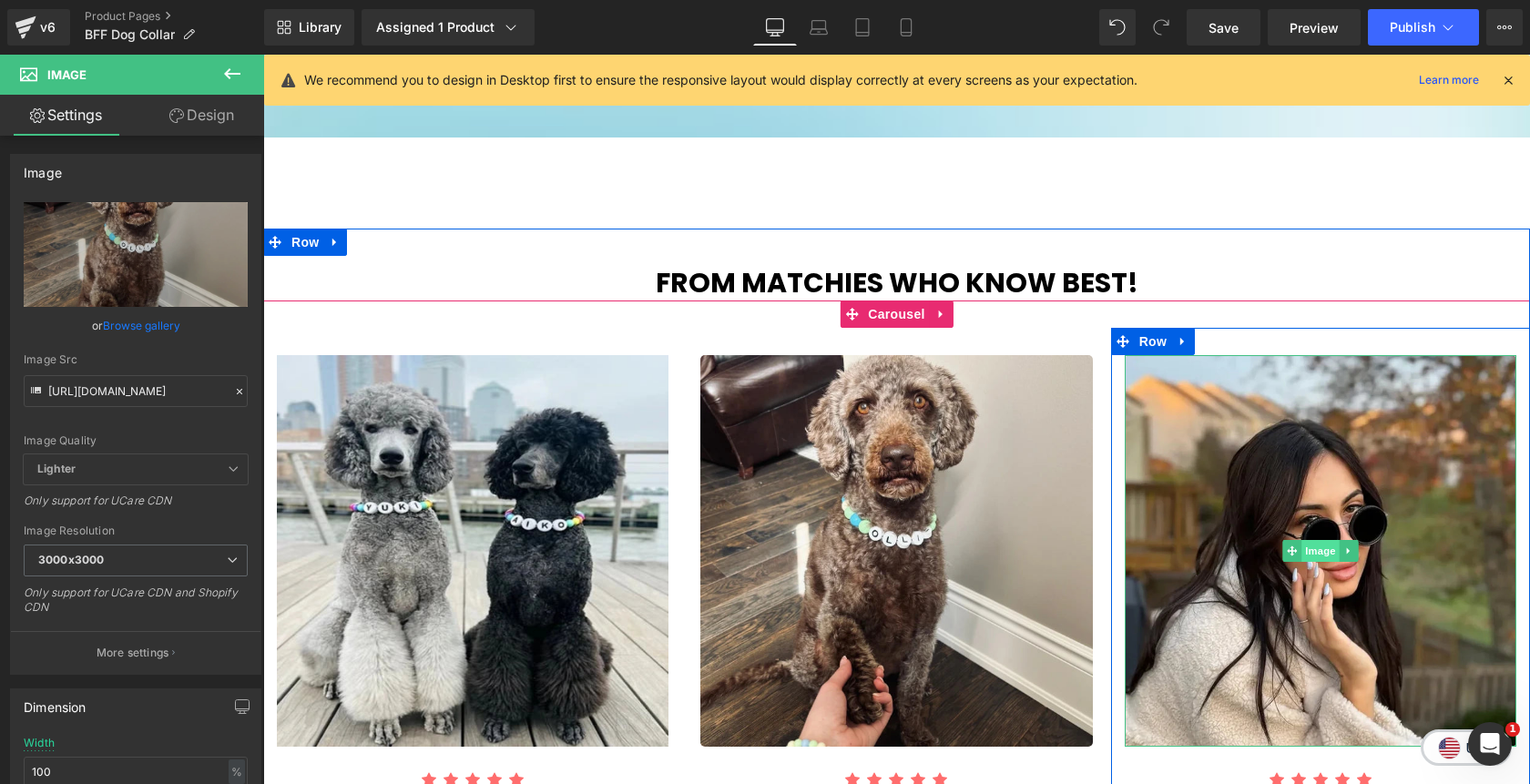
click at [1321, 540] on span "Image" at bounding box center [1321, 550] width 39 height 22
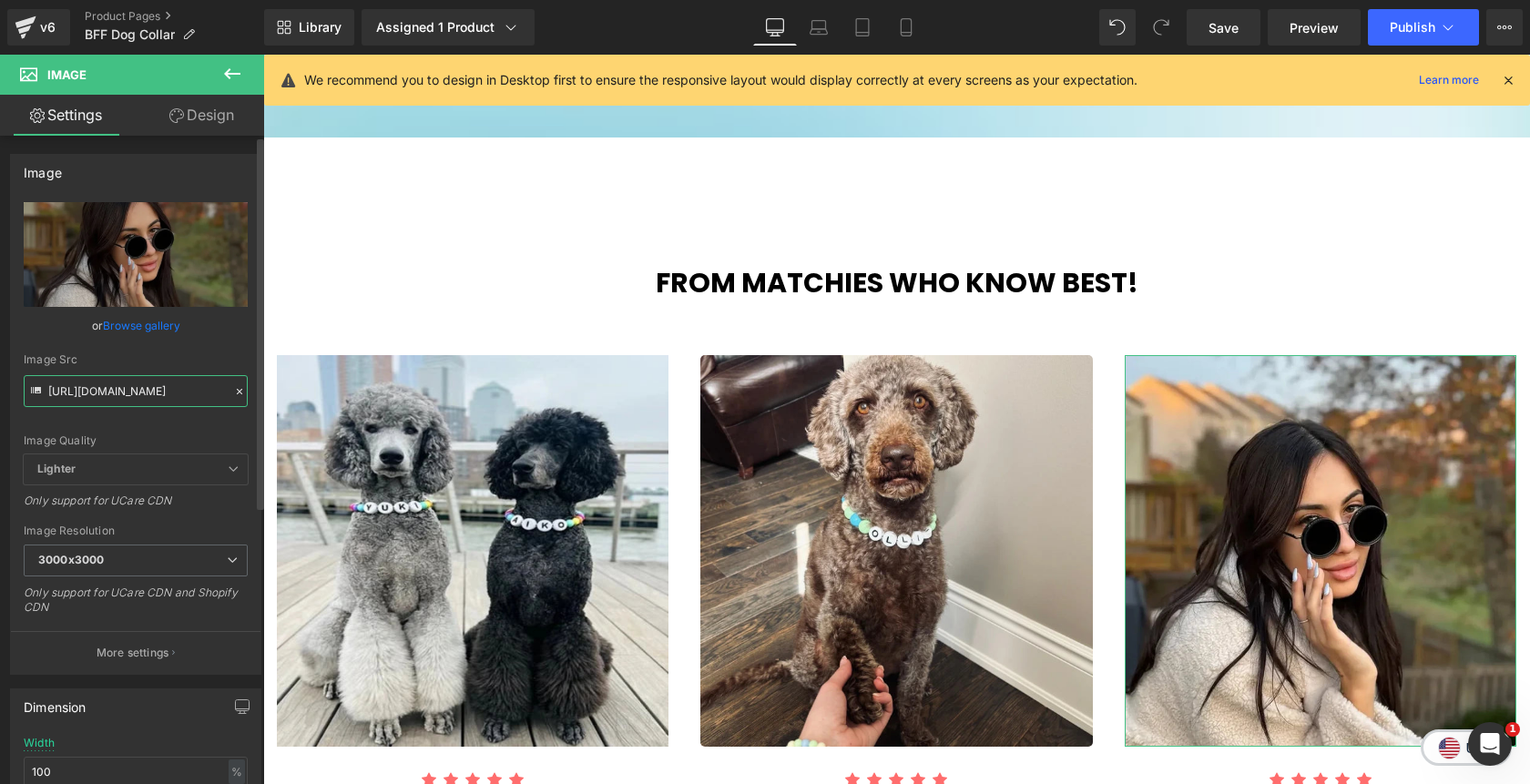
click at [114, 393] on input "https://cdn.shopify.com/s/files/1/0811/0410/9849/files/model2_3000x3000.webp?v=…" at bounding box center [136, 391] width 224 height 32
paste input "rv4_47299e4c-4f3a-4f7c-a384-df4a93e10b69.webp?v=1755043737"
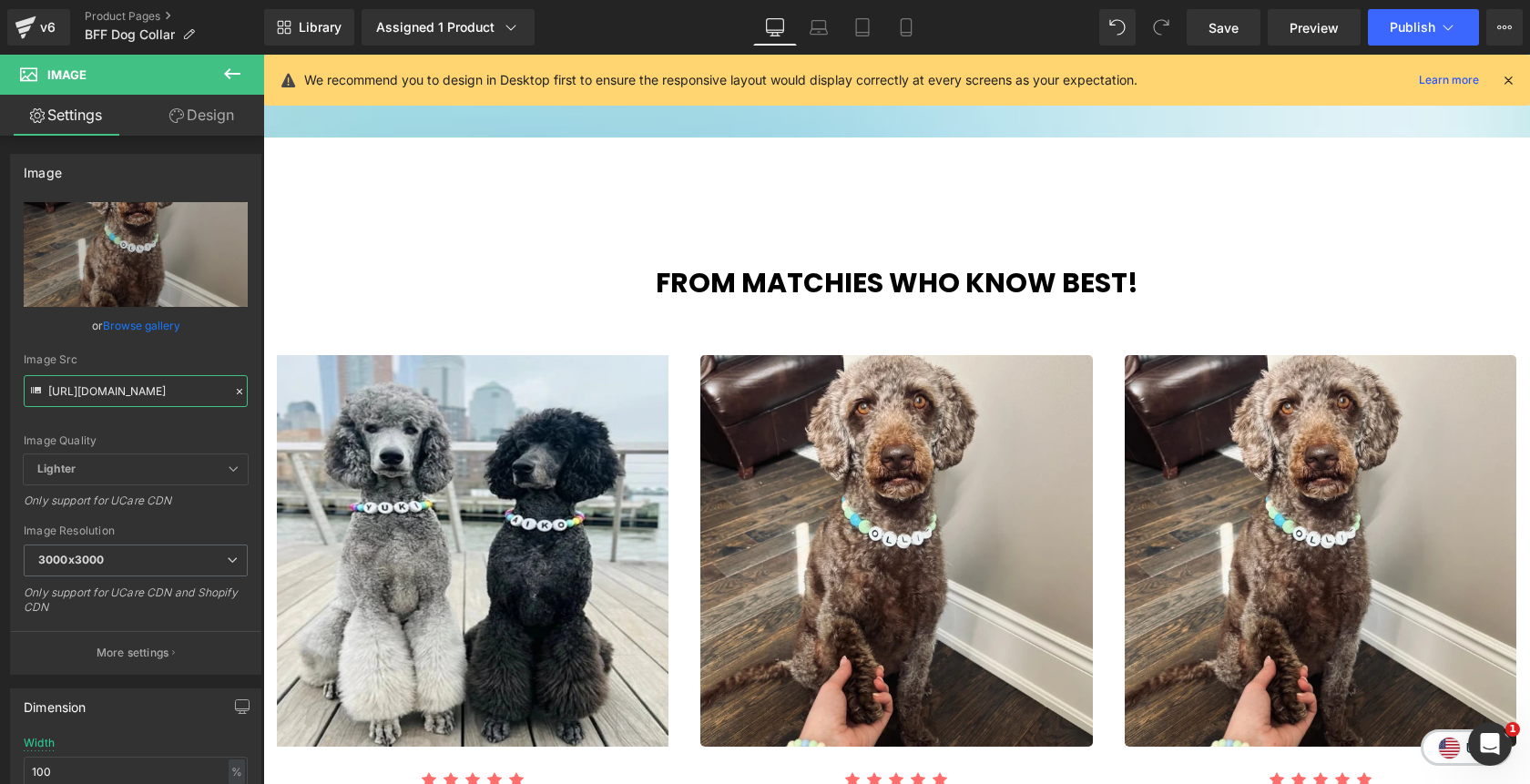
type input "https://cdn.shopify.com/s/files/1/0811/0410/9849/files/rv4_47299e4c-4f3a-4f7c-a…"
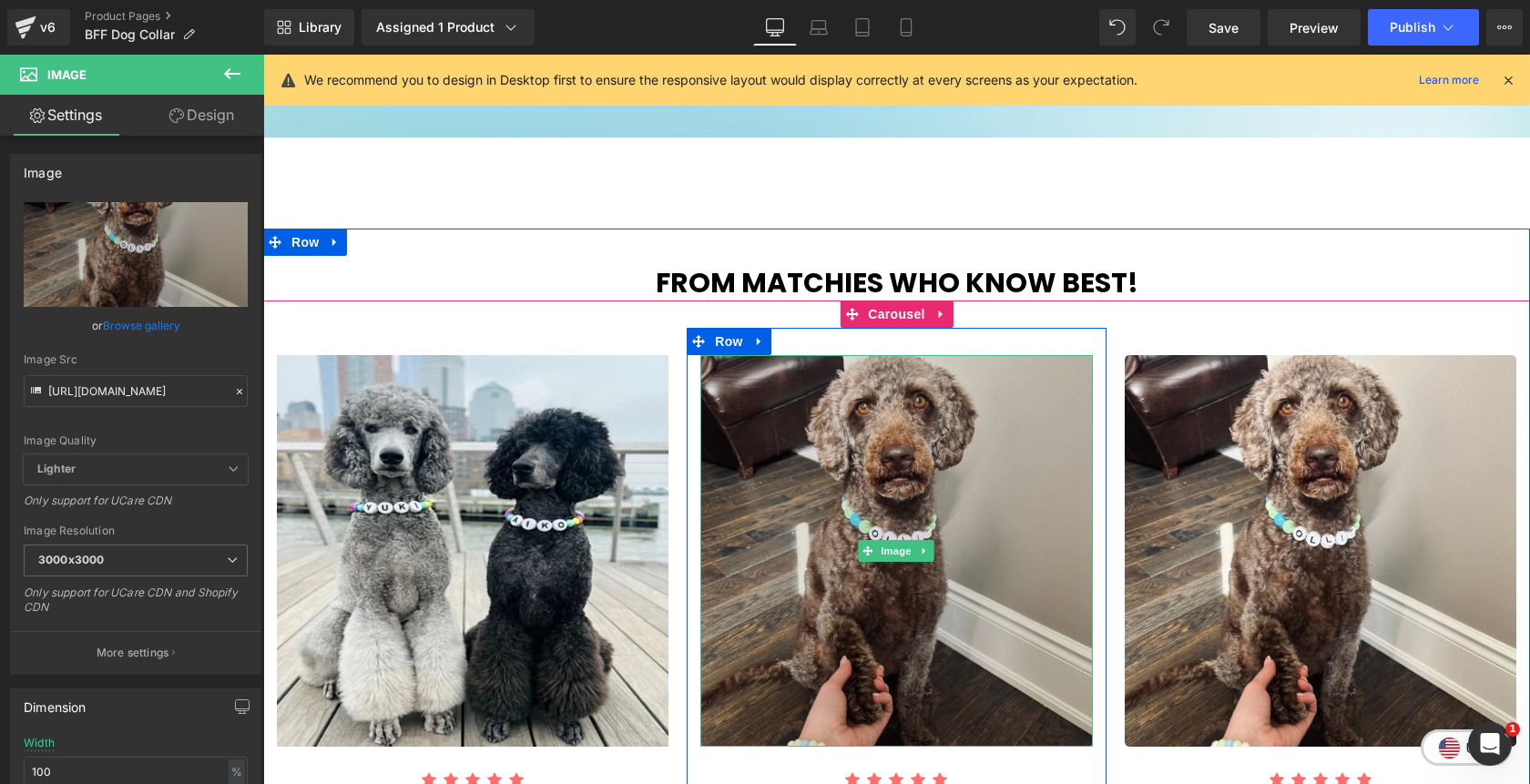
click at [835, 466] on img at bounding box center [896, 550] width 391 height 391
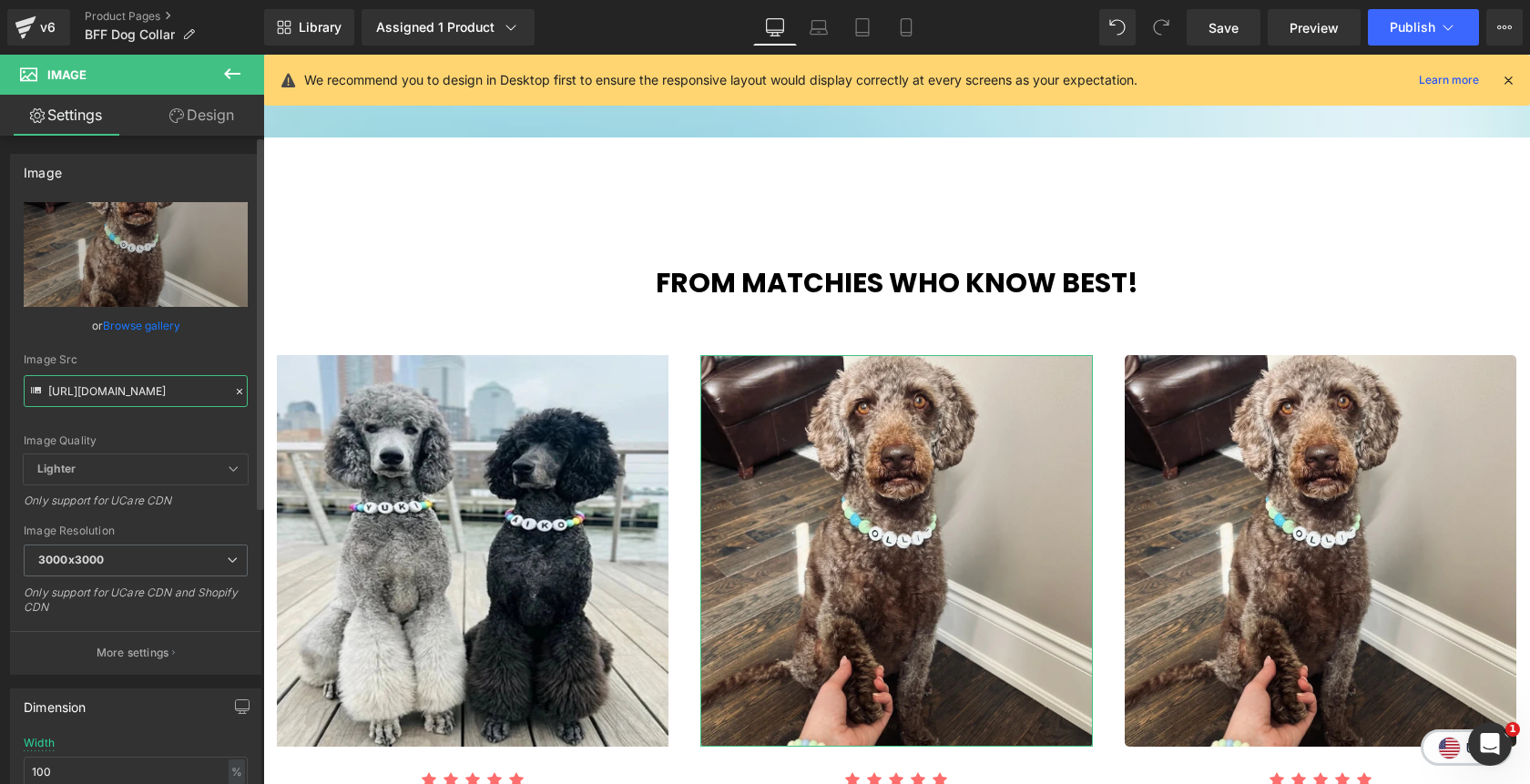
click at [174, 395] on input "https://cdn.shopify.com/s/files/1/0811/0410/9849/files/rv4_47299e4c-4f3a-4f7c-a…" at bounding box center [136, 391] width 224 height 32
paste input "5_5a0cb006-e419-49e8-86cd-c7ff2329b87a"
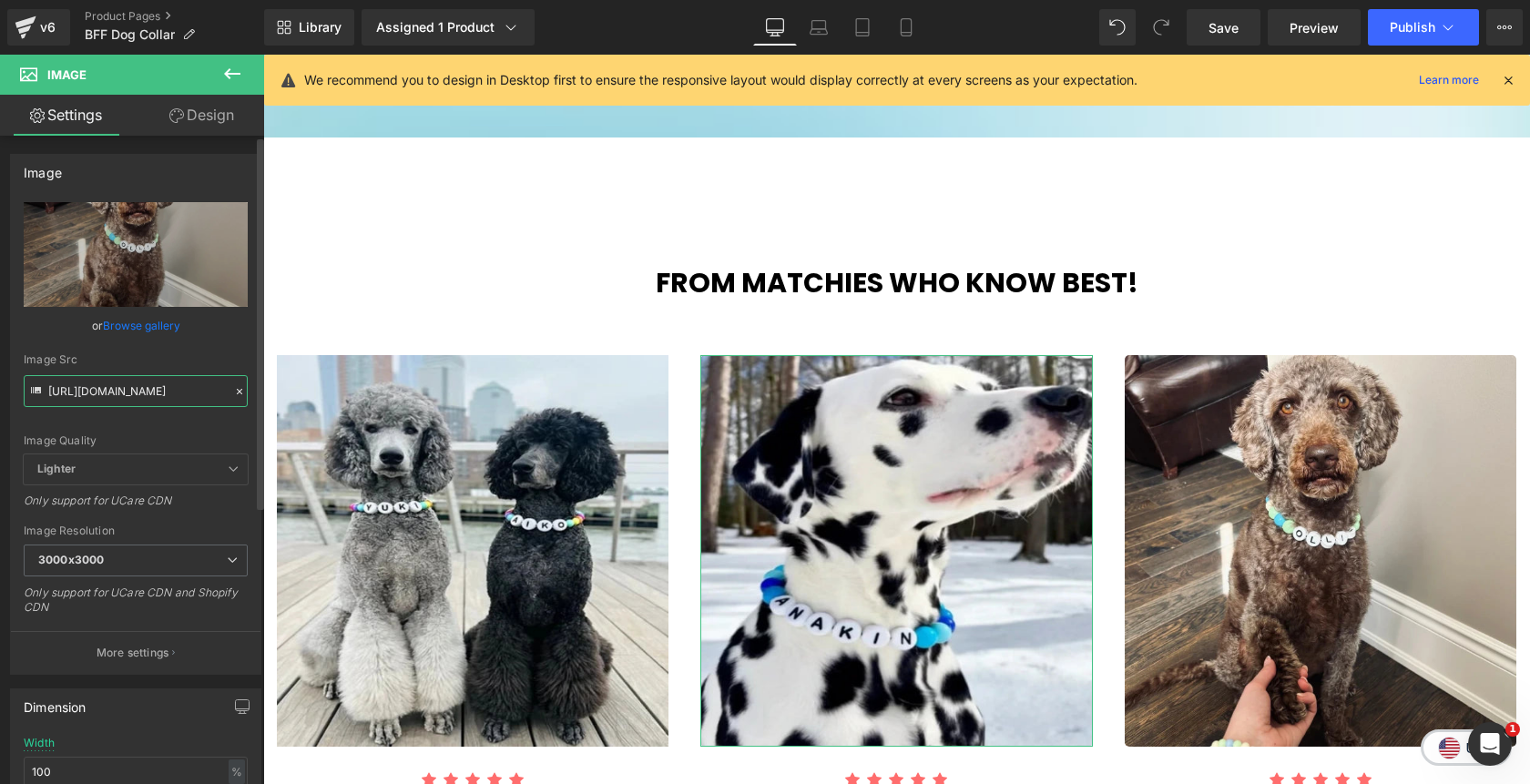
type input "https://cdn.shopify.com/s/files/1/0811/0410/9849/files/rv5_5a0cb006-e419-49e8-8…"
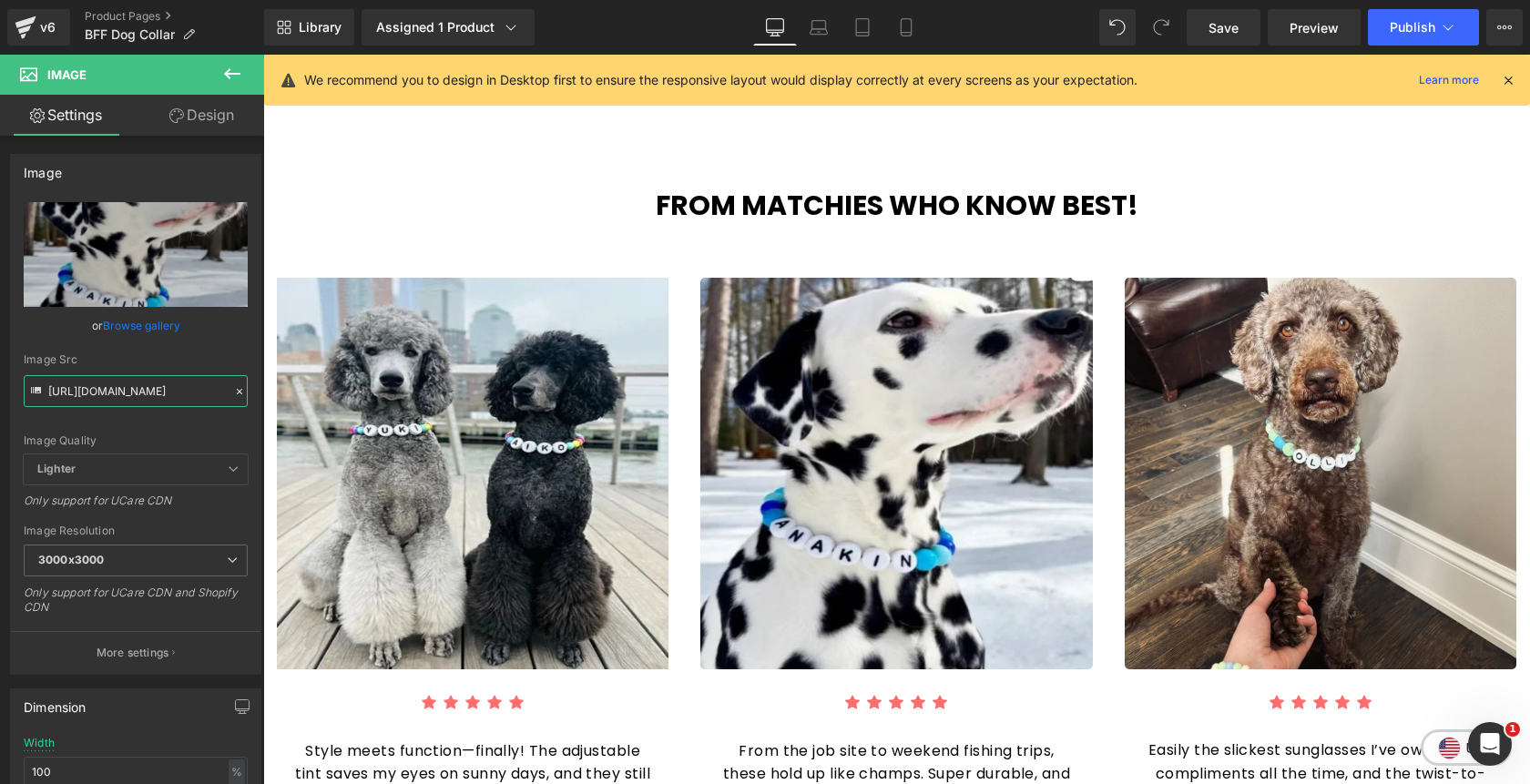
scroll to position [1864, 0]
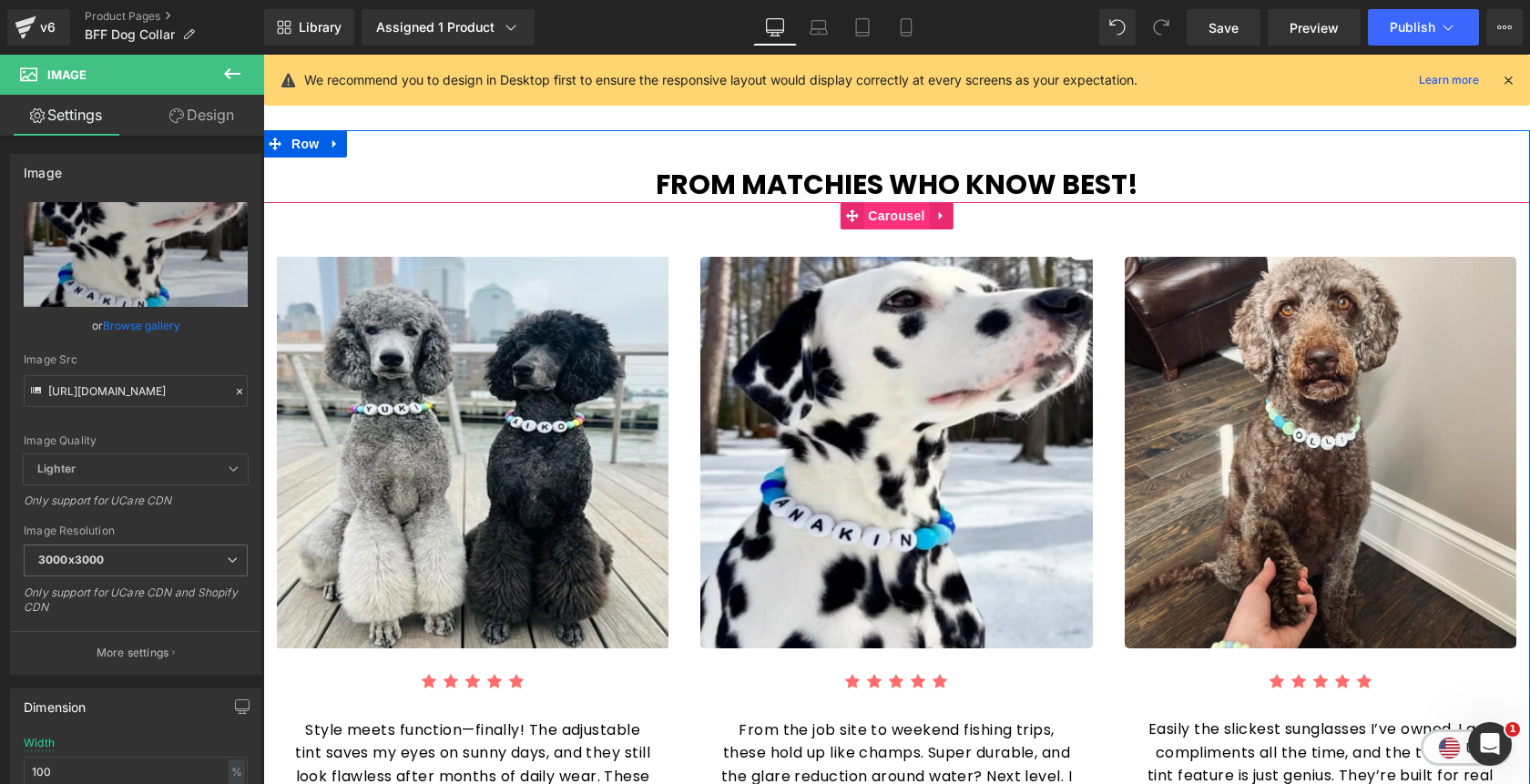
click at [893, 202] on span "Carousel" at bounding box center [897, 215] width 66 height 27
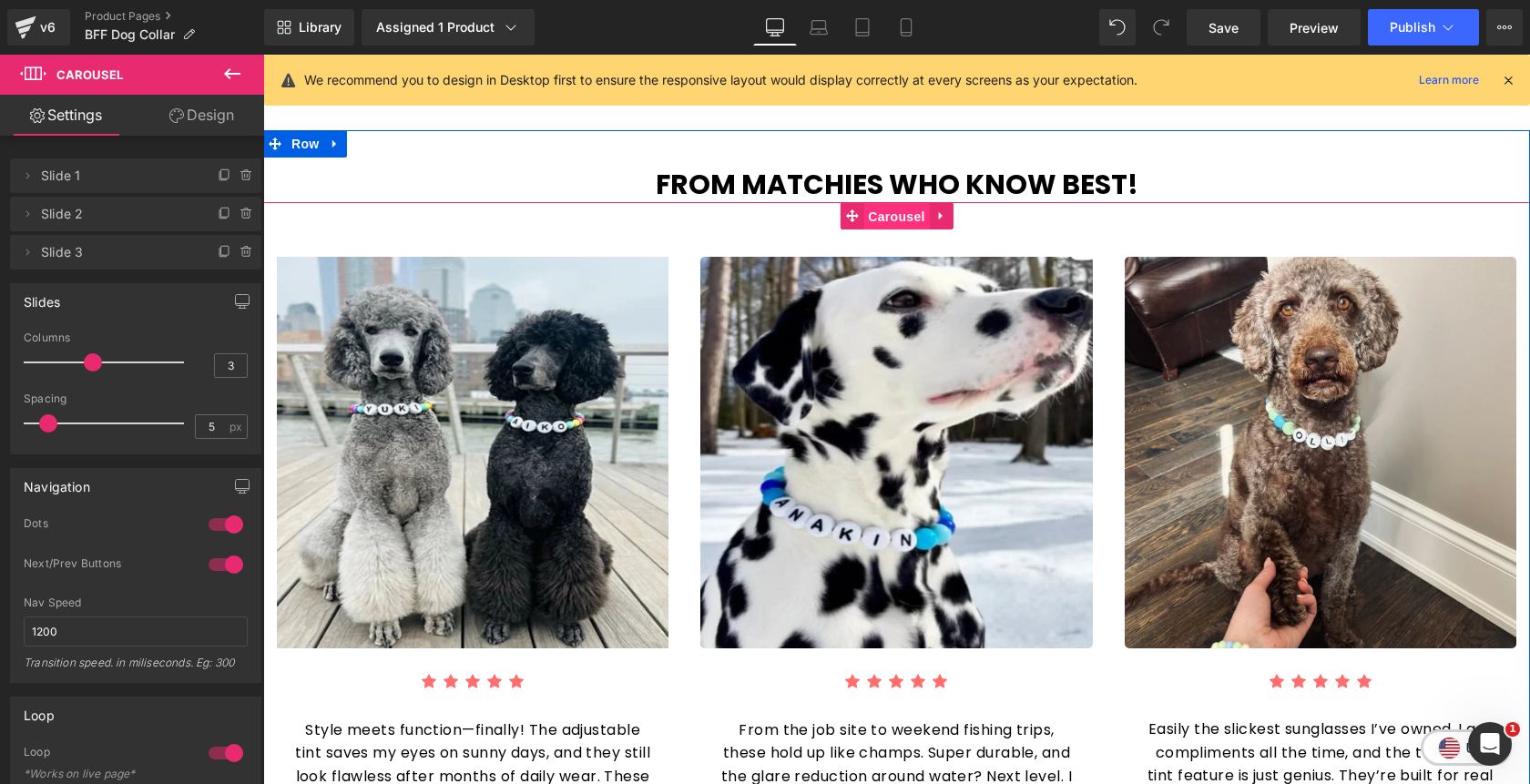
click at [904, 203] on span "Carousel" at bounding box center [897, 216] width 66 height 27
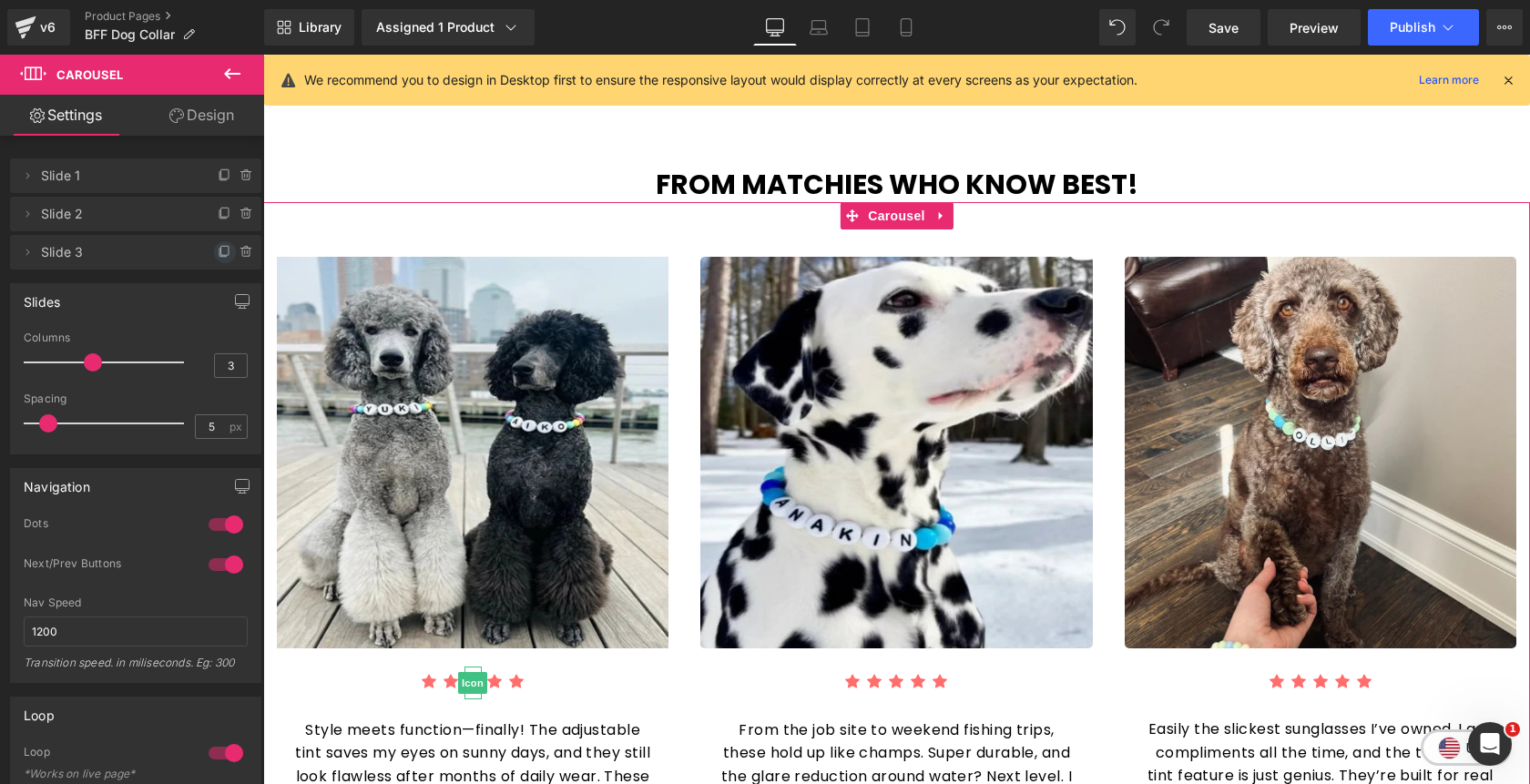
click at [220, 255] on icon at bounding box center [223, 253] width 8 height 8
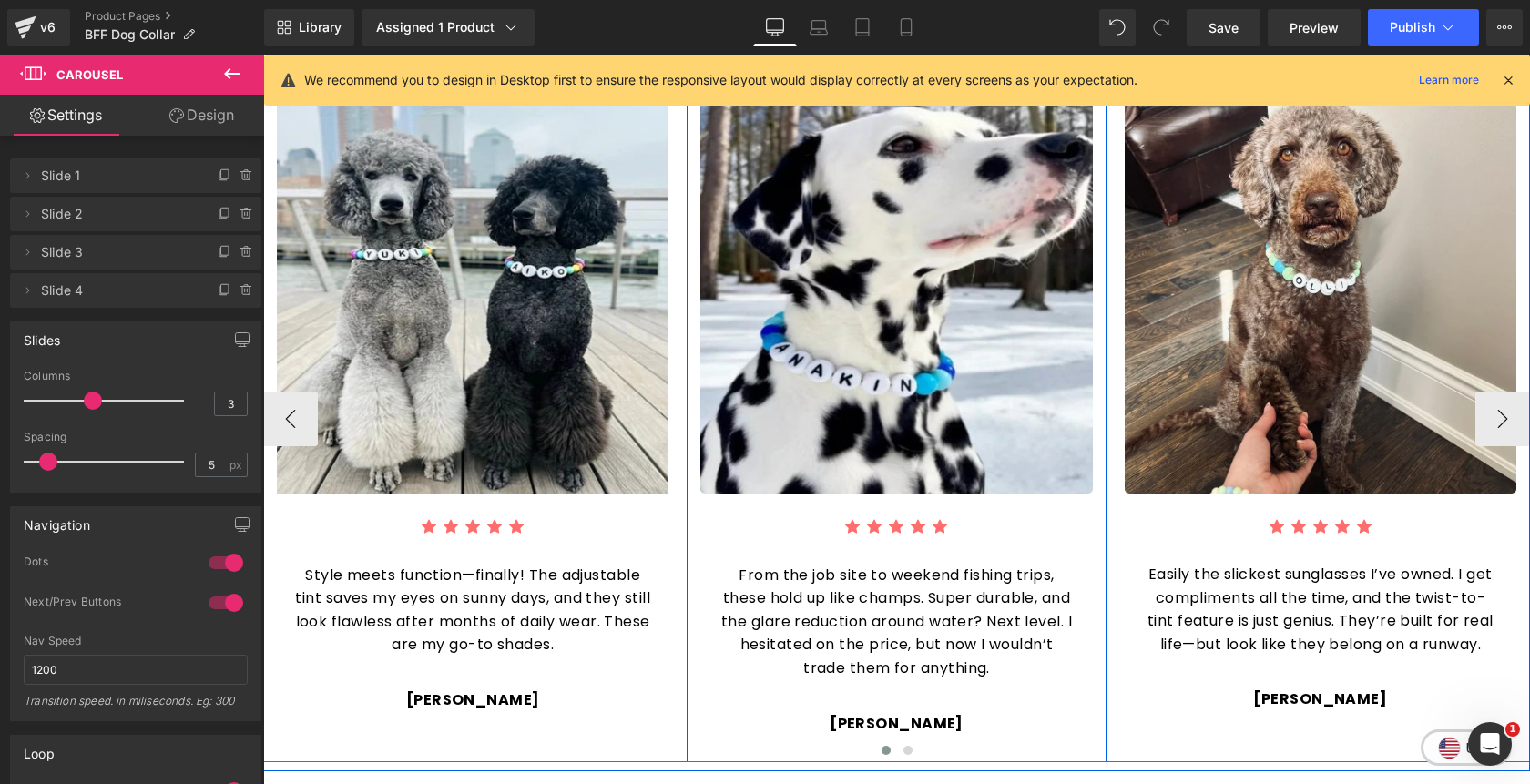
scroll to position [2032, 0]
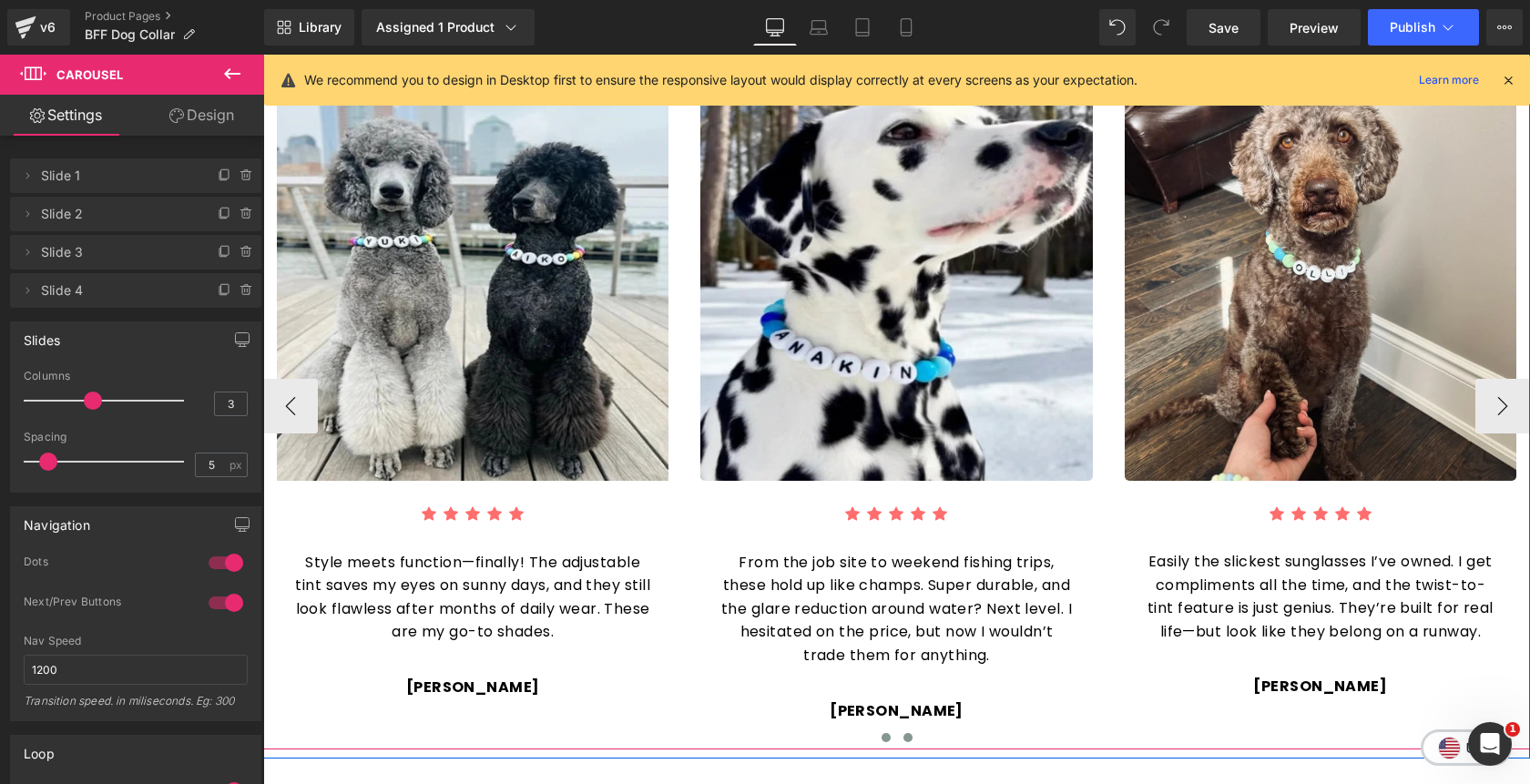
click at [908, 733] on span at bounding box center [908, 738] width 9 height 9
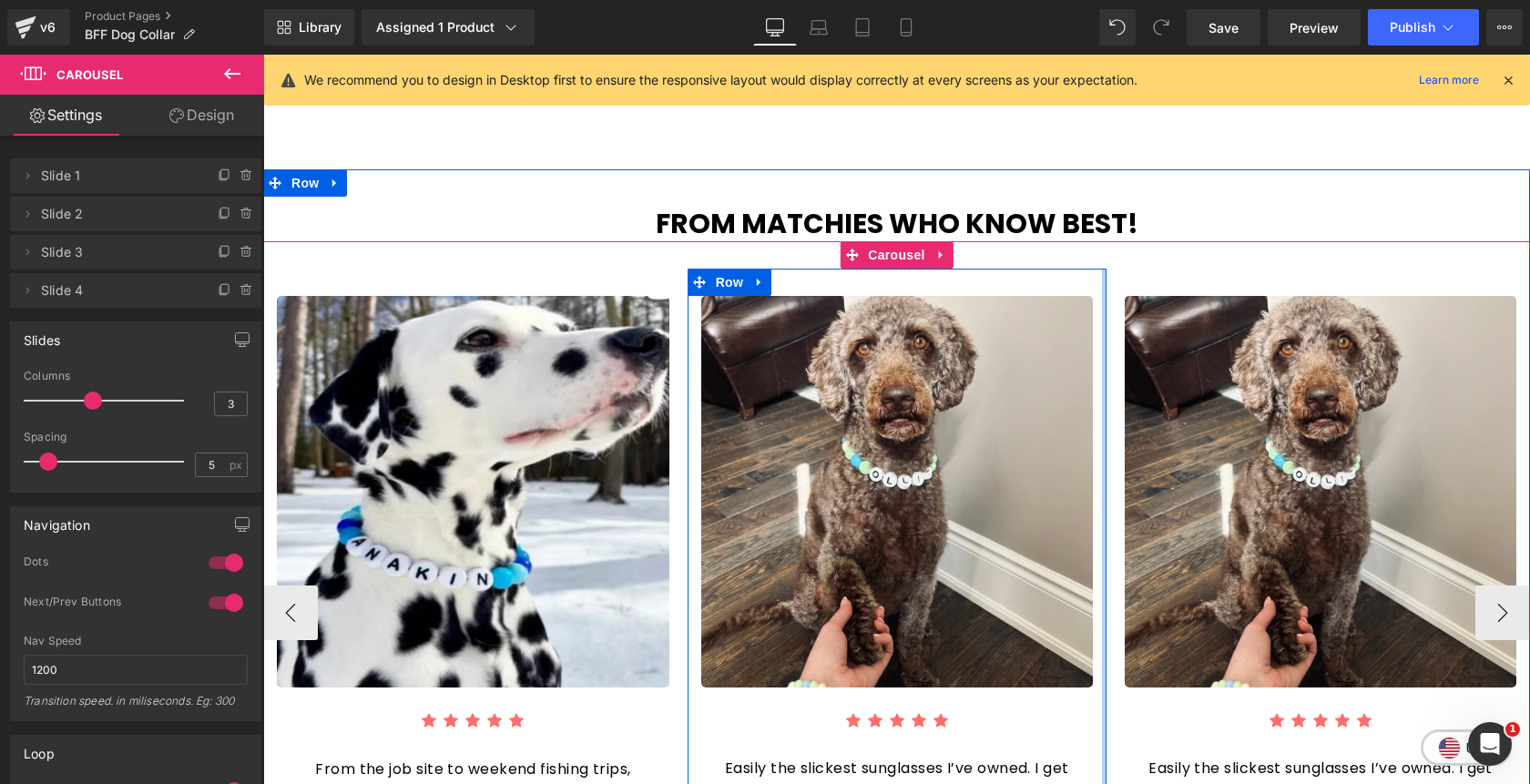
scroll to position [1827, 0]
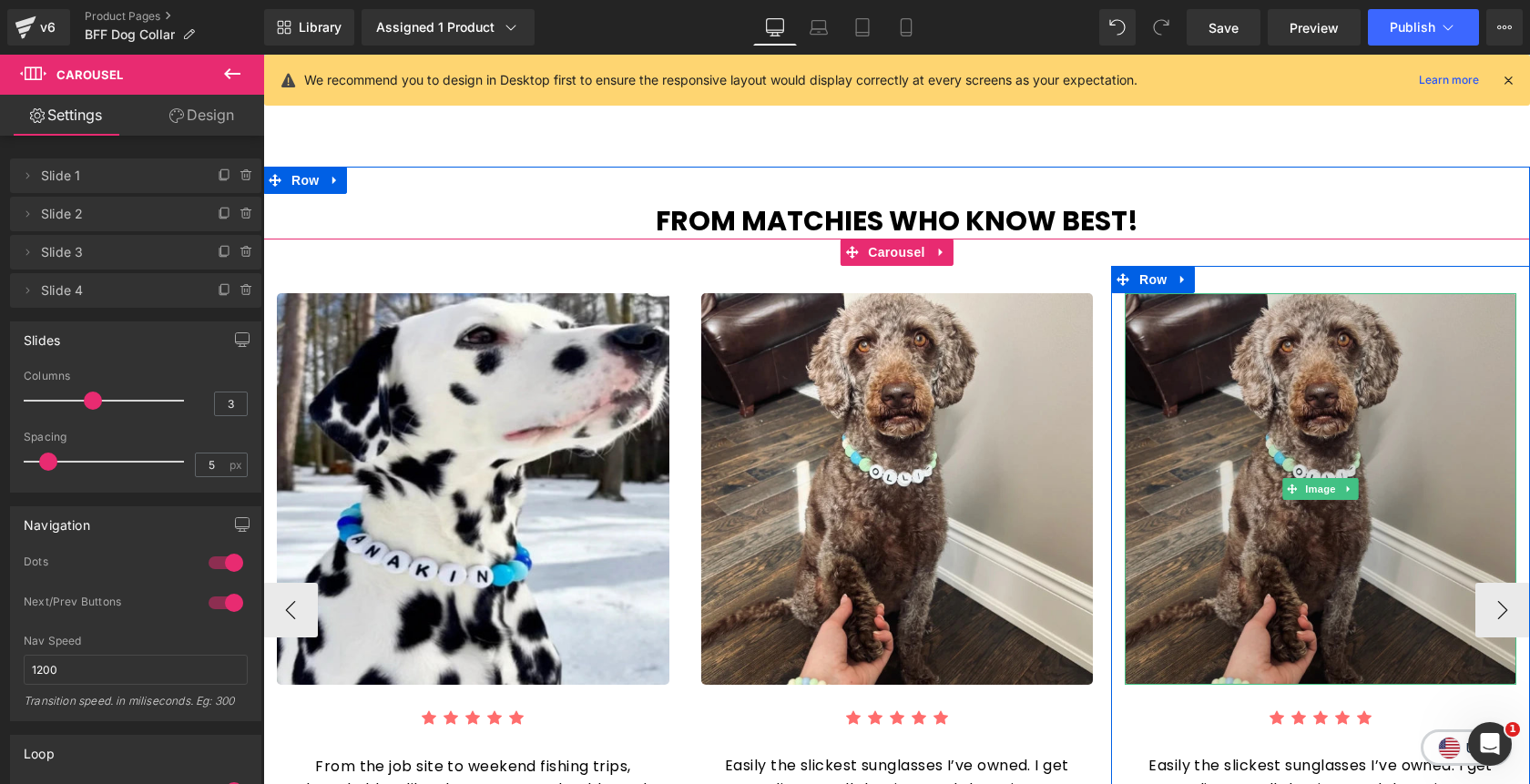
click at [1239, 394] on img at bounding box center [1320, 488] width 391 height 391
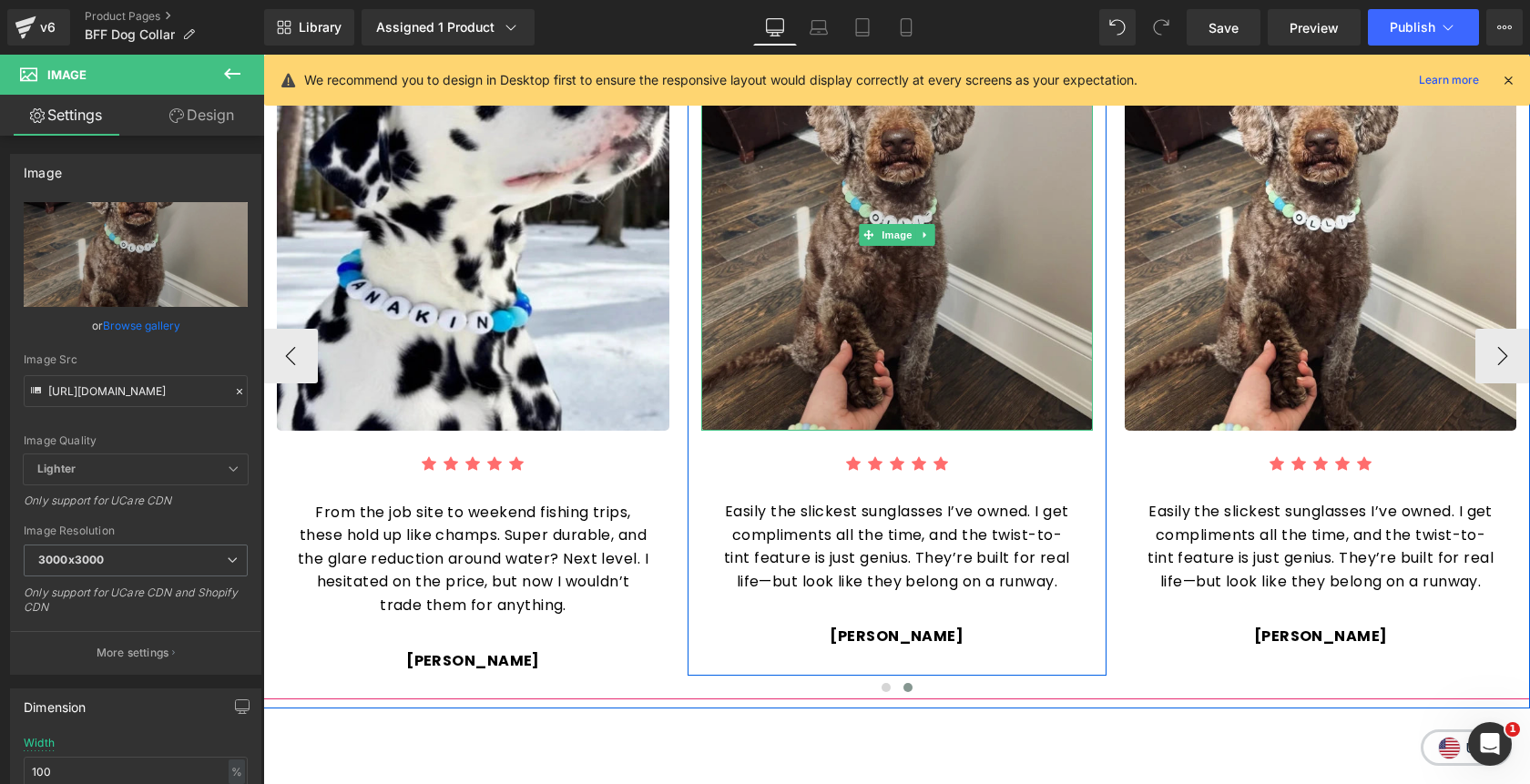
scroll to position [2082, 0]
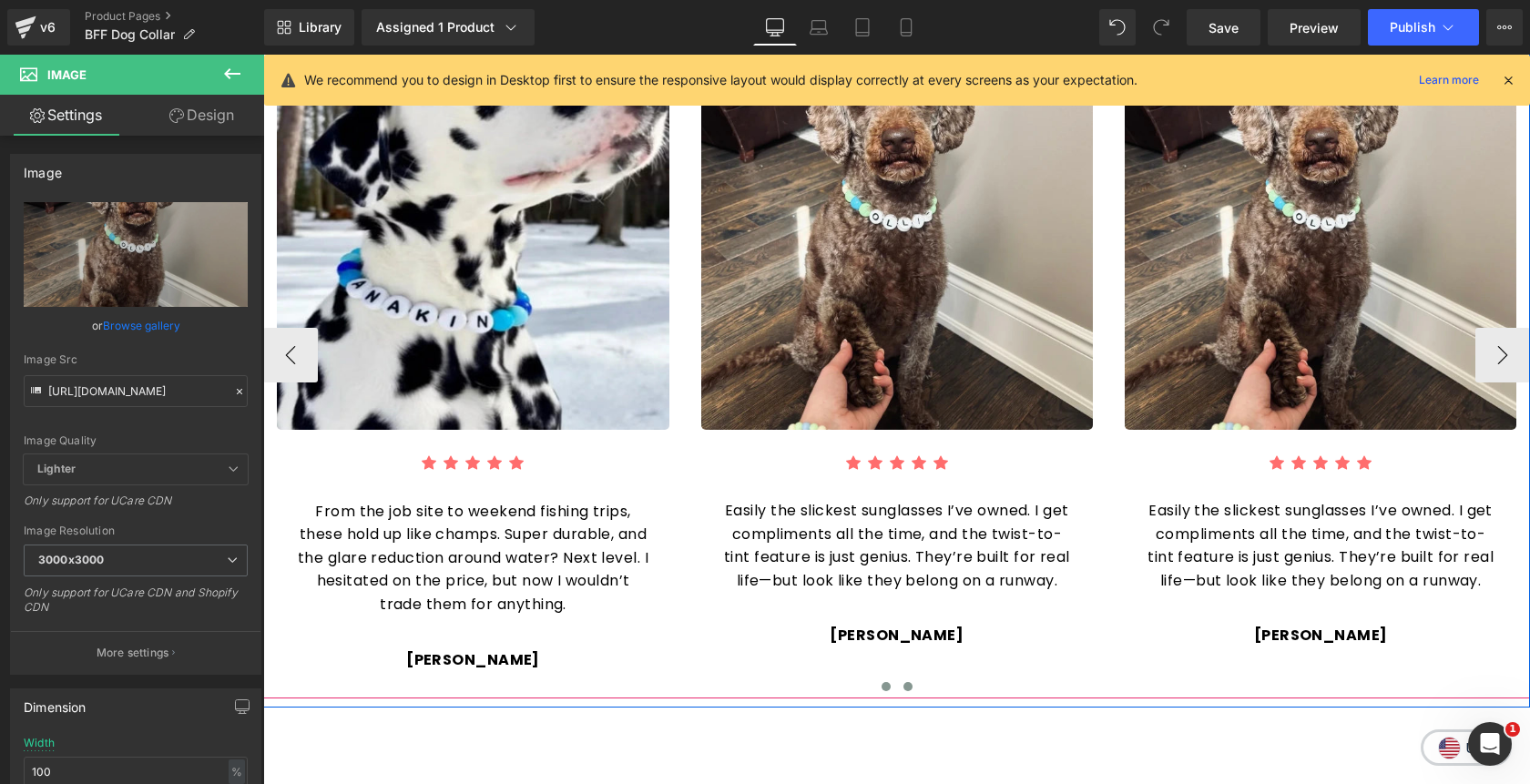
click at [890, 678] on button at bounding box center [885, 686] width 22 height 18
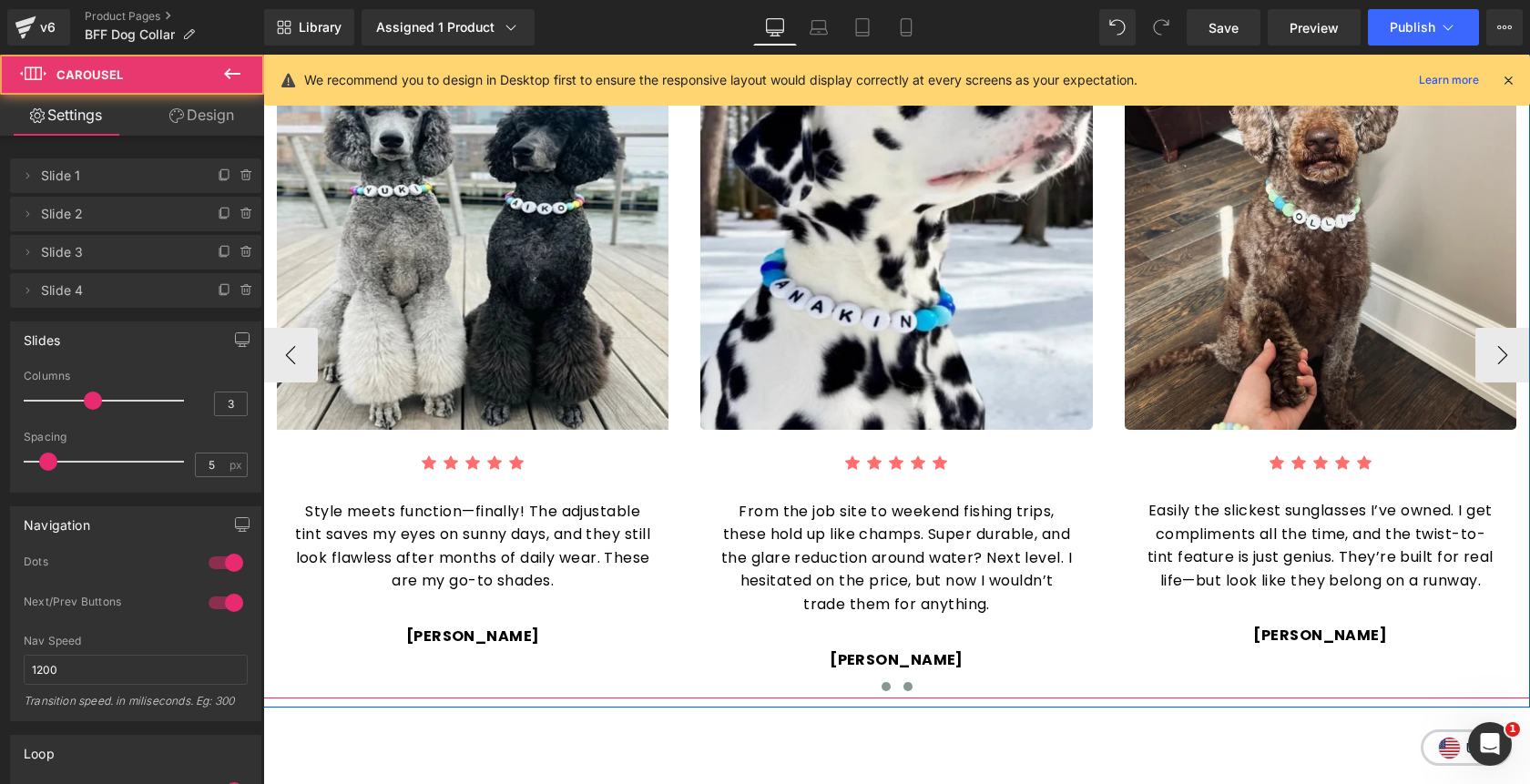
click at [911, 682] on span at bounding box center [908, 687] width 9 height 9
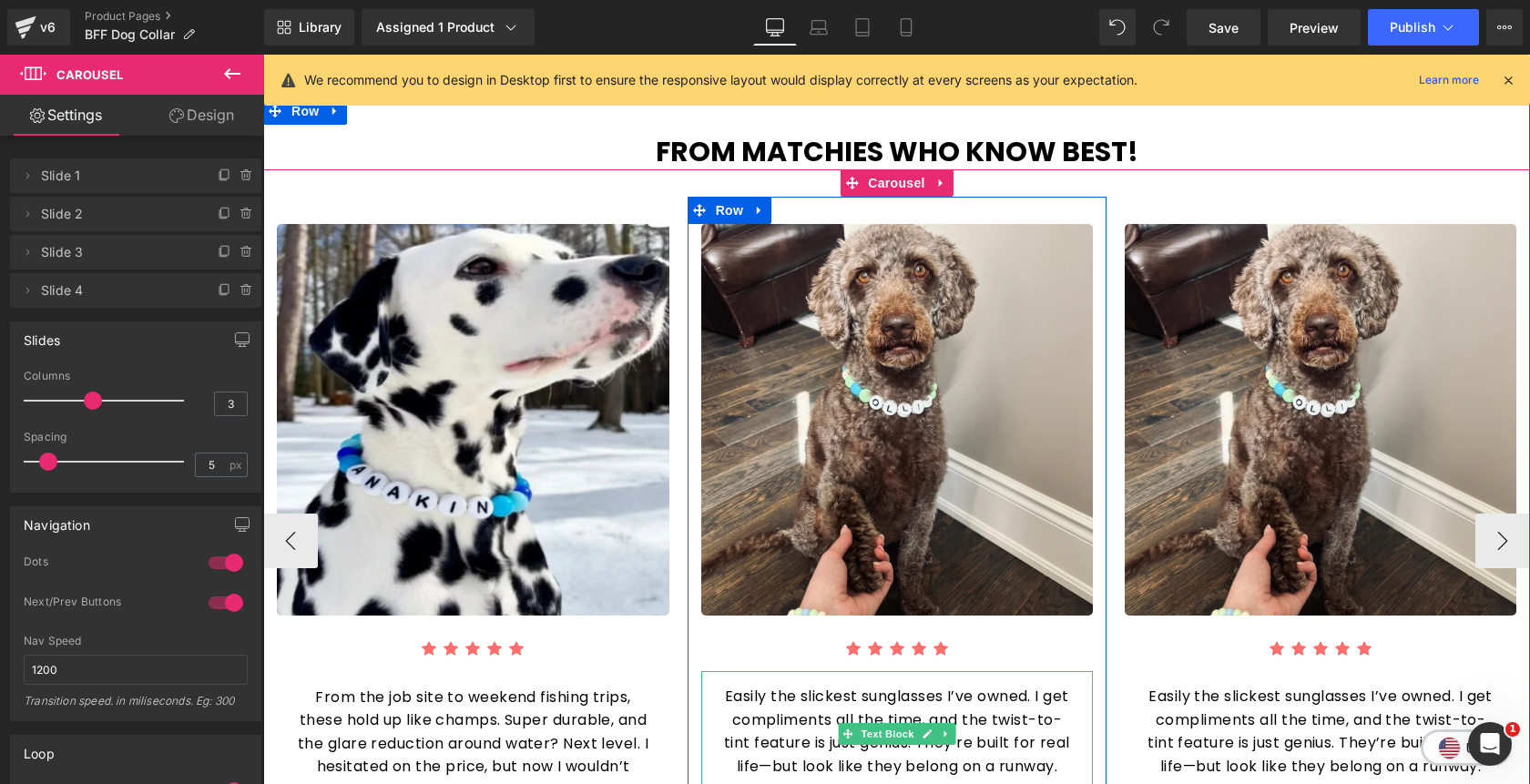
scroll to position [1893, 0]
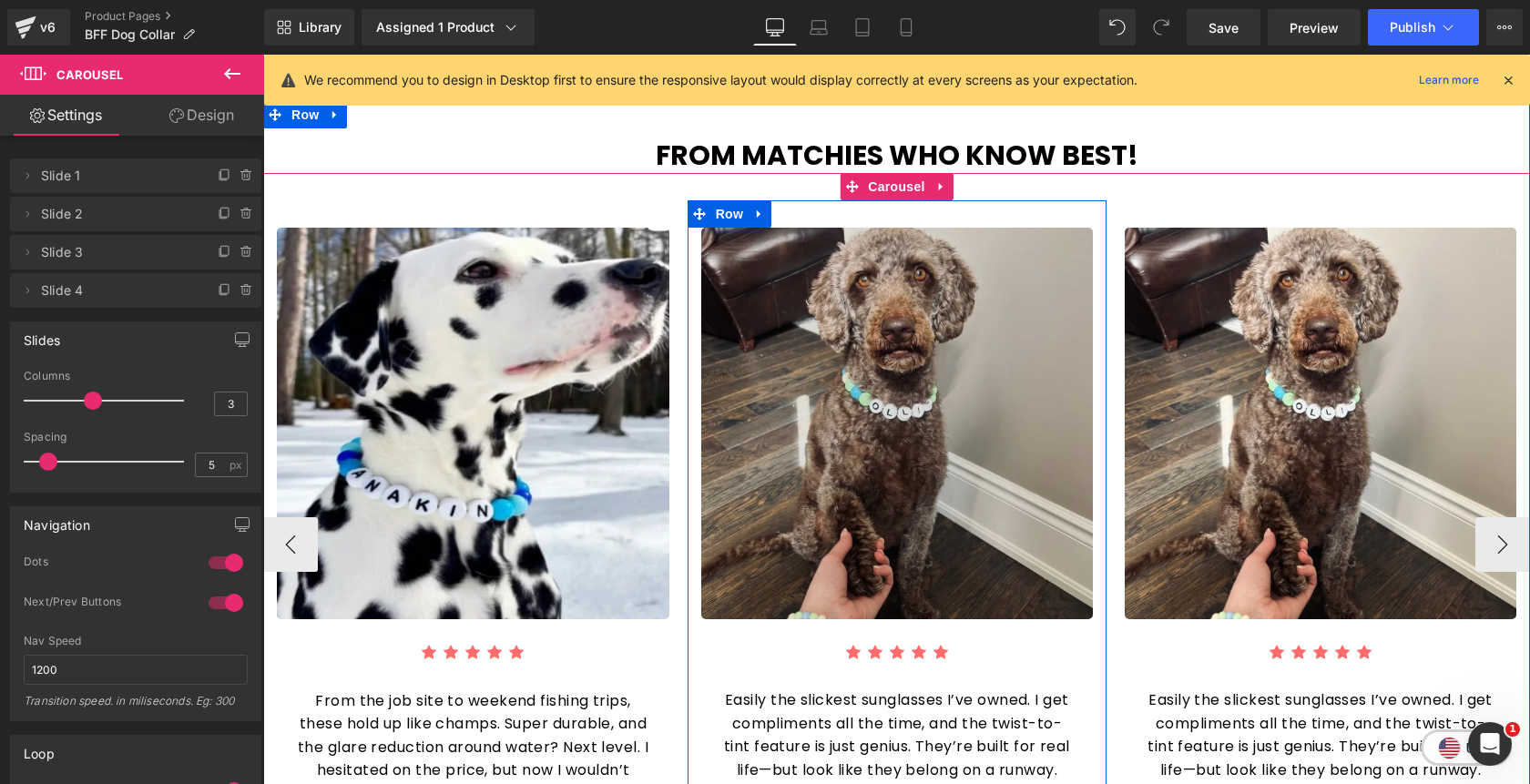
click at [897, 381] on img at bounding box center [897, 423] width 391 height 391
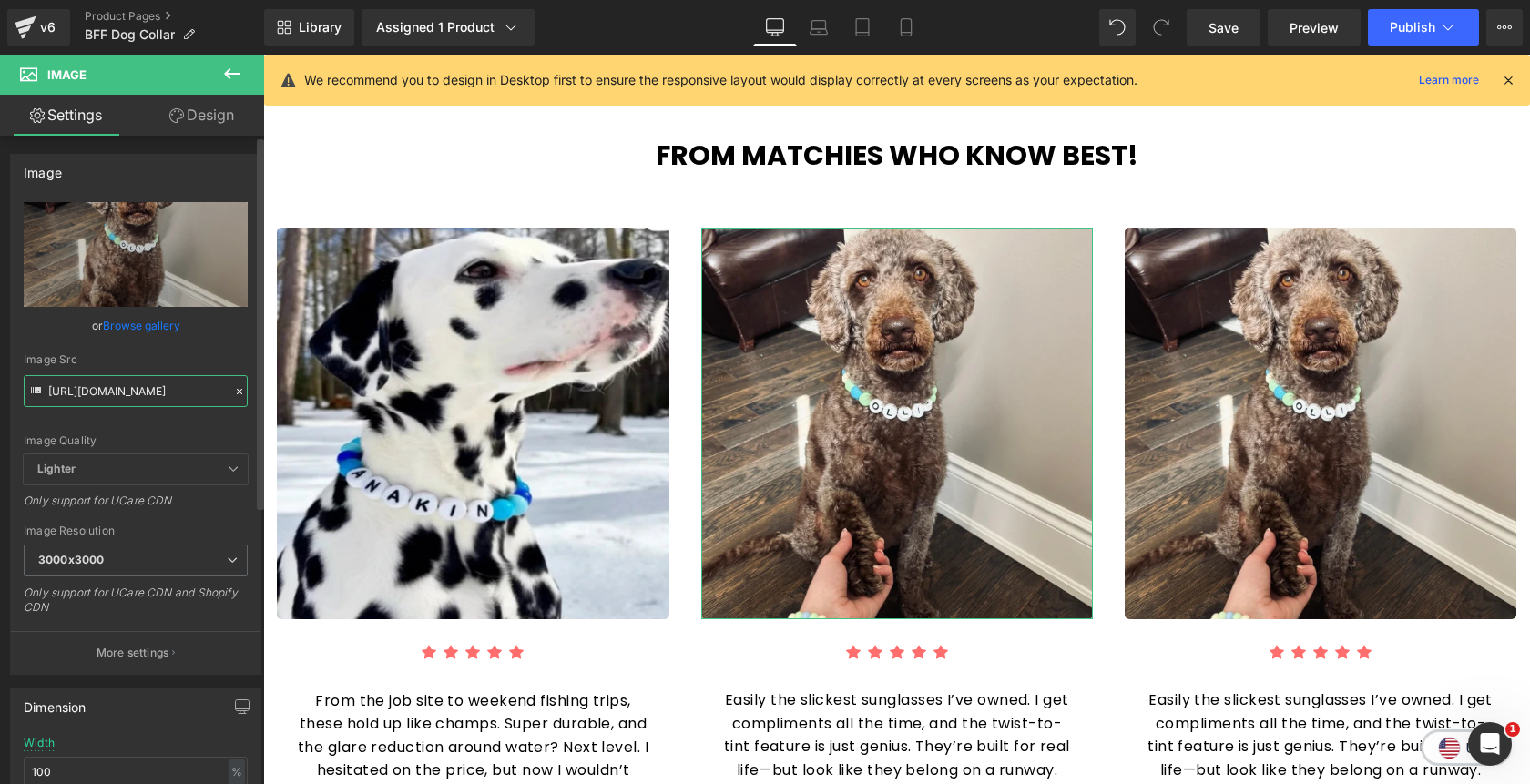
click at [111, 385] on input "https://cdn.shopify.com/s/files/1/0811/0410/9849/files/rv4_47299e4c-4f3a-4f7c-a…" at bounding box center [136, 391] width 224 height 32
type input "b"
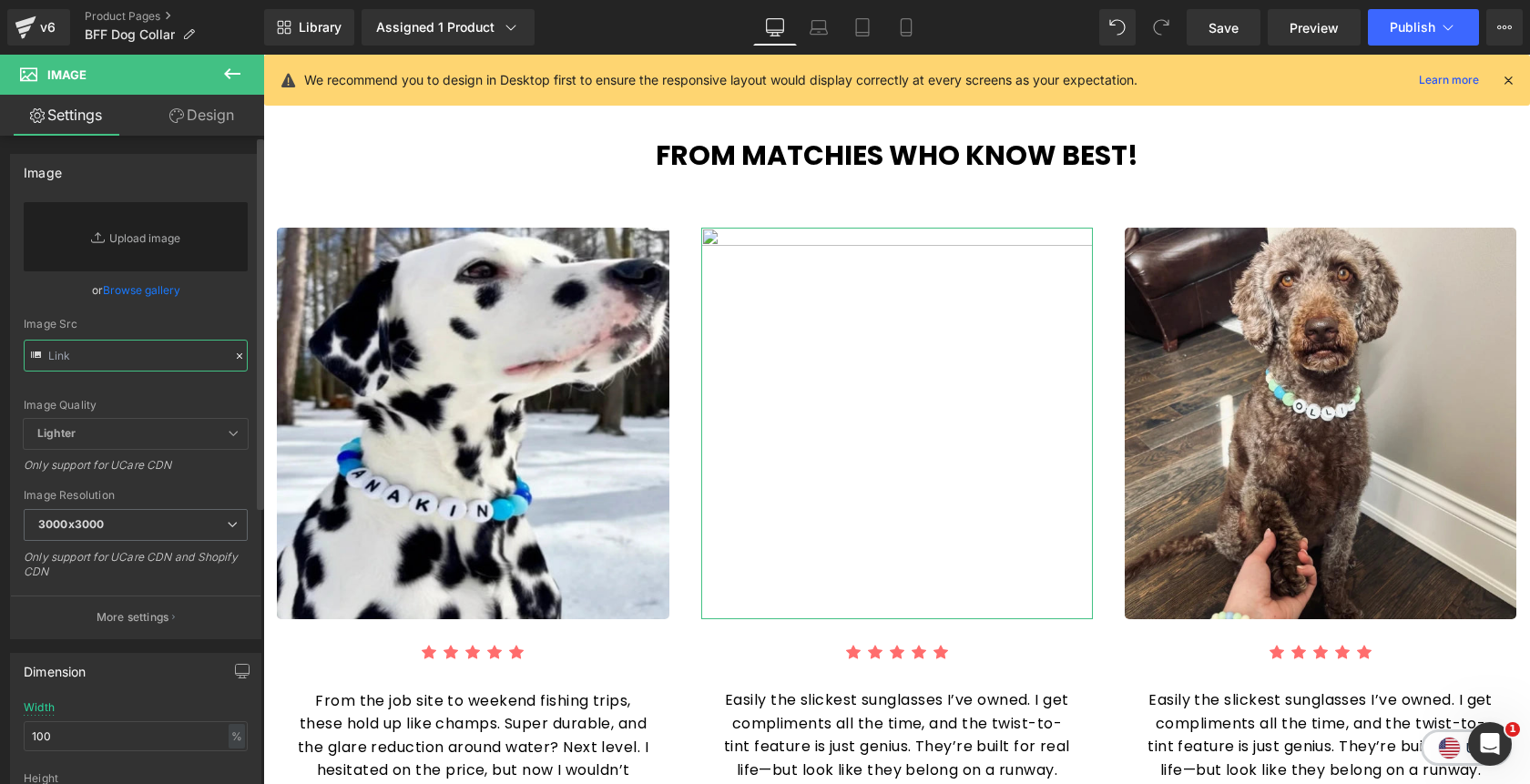
type input "\"
paste input "https://cdn.shopify.com/s/files/1/0811/0410/9849/files/rv3_d367ffac-738c-47dd-8…"
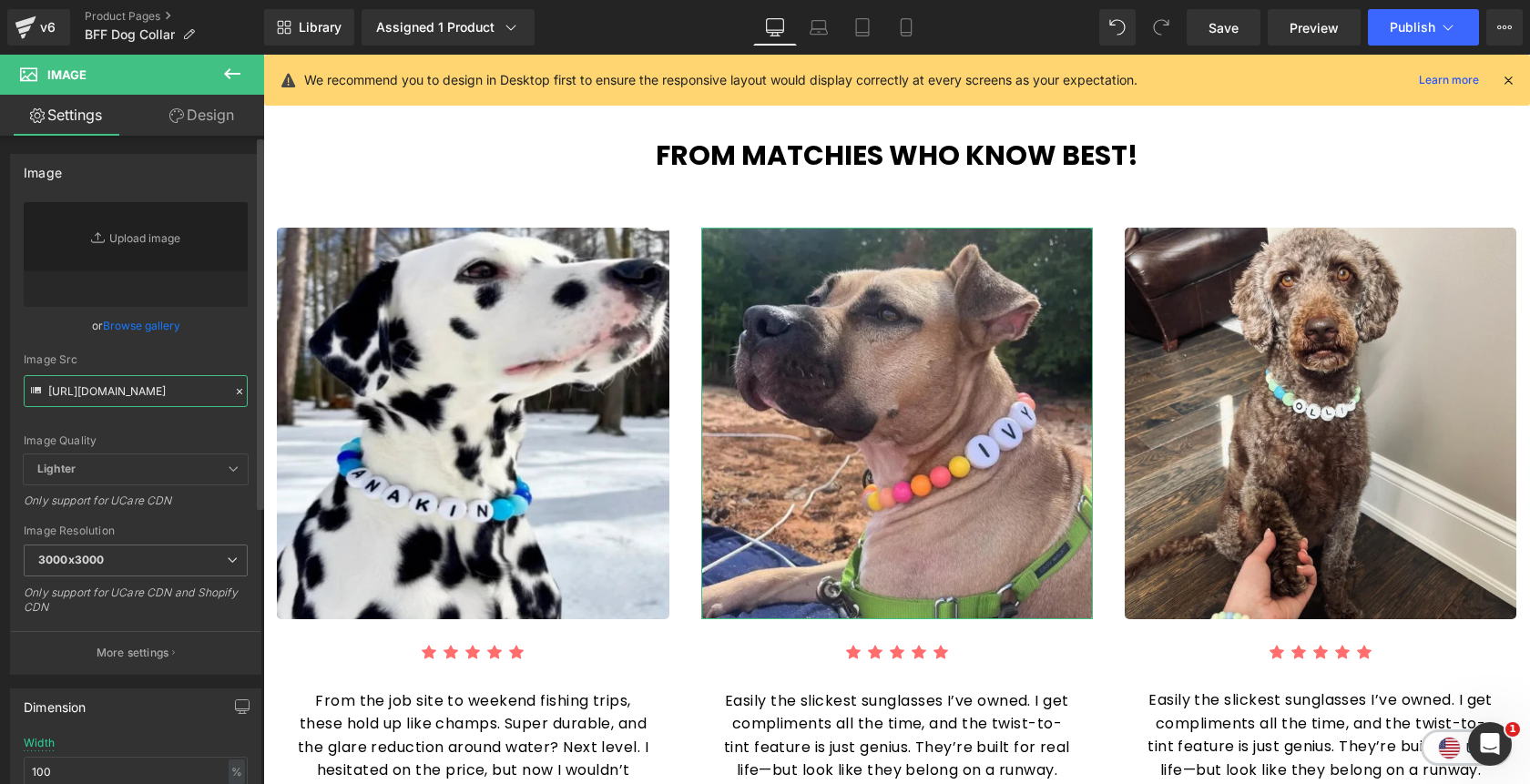
type input "https://cdn.shopify.com/s/files/1/0811/0410/9849/files/rv3_d367ffac-738c-47dd-8…"
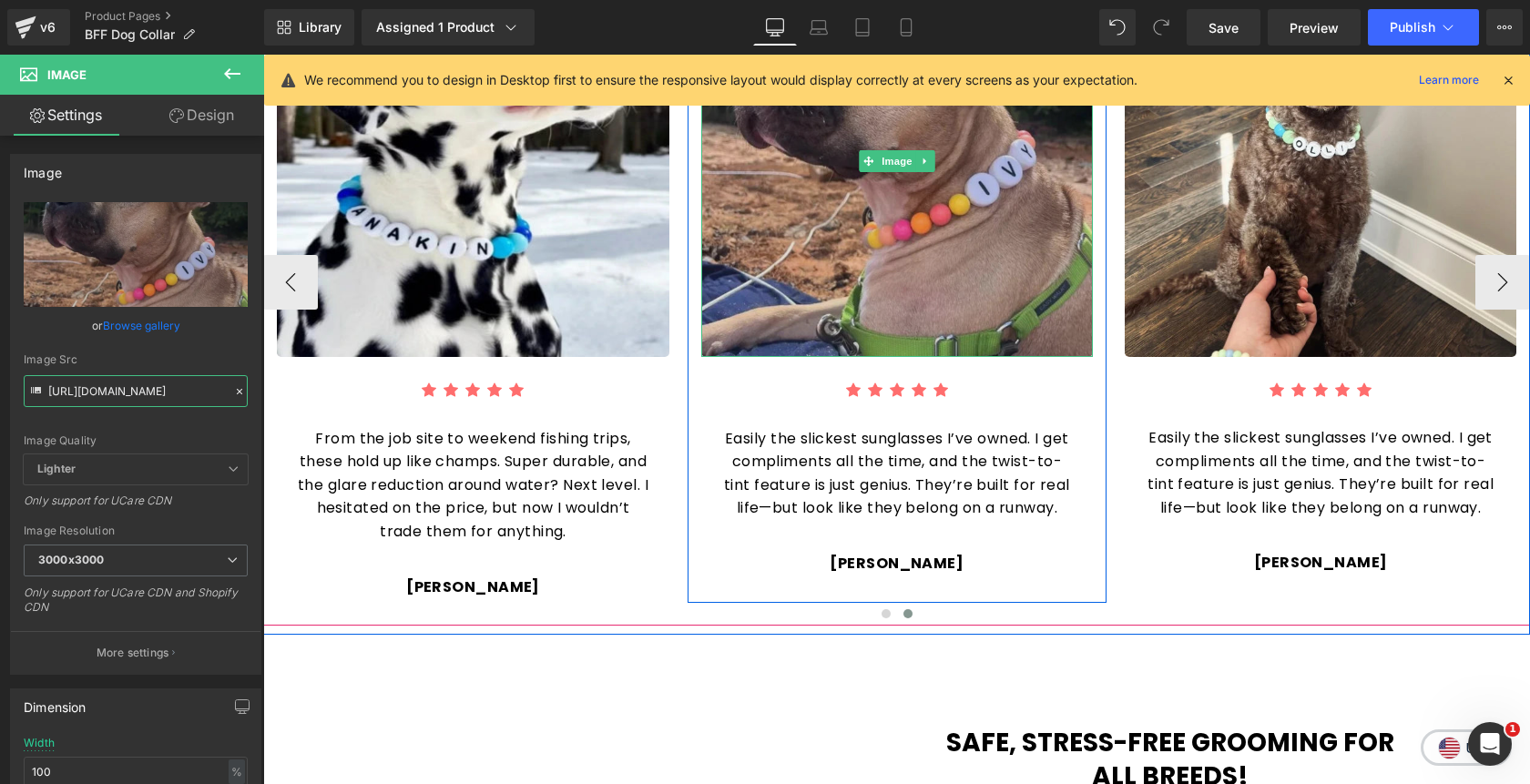
scroll to position [2156, 0]
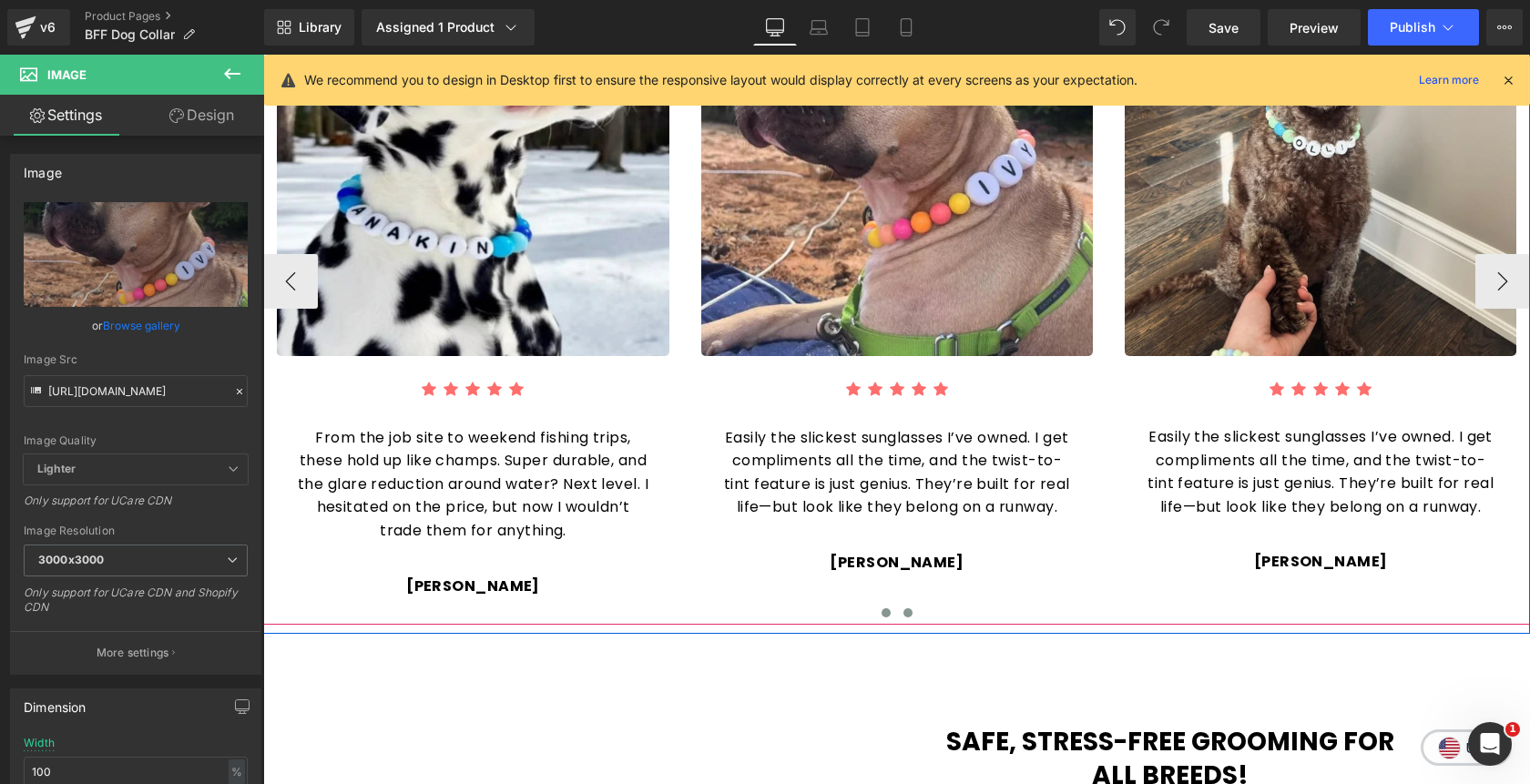
click at [880, 604] on button at bounding box center [885, 612] width 22 height 18
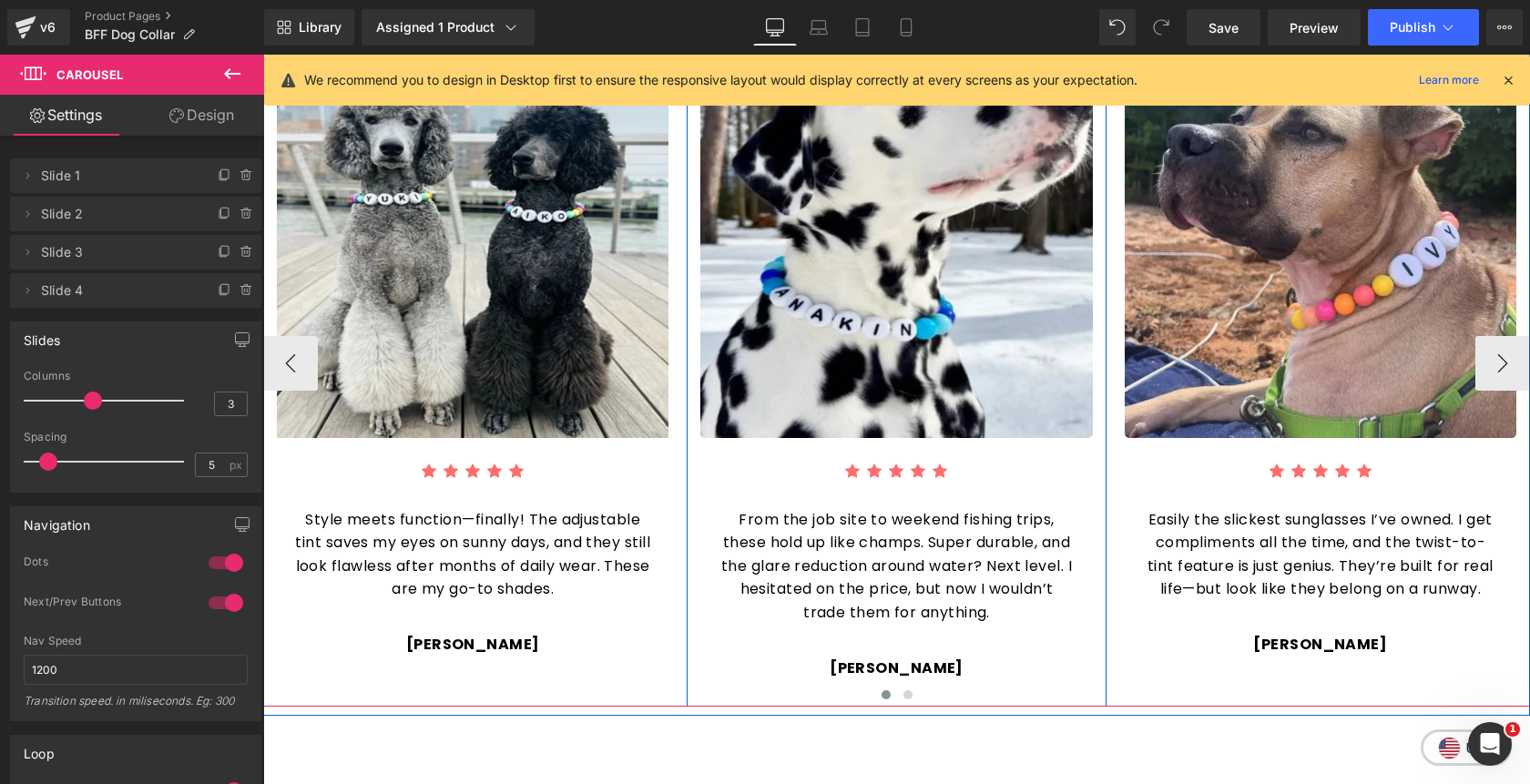
scroll to position [2095, 0]
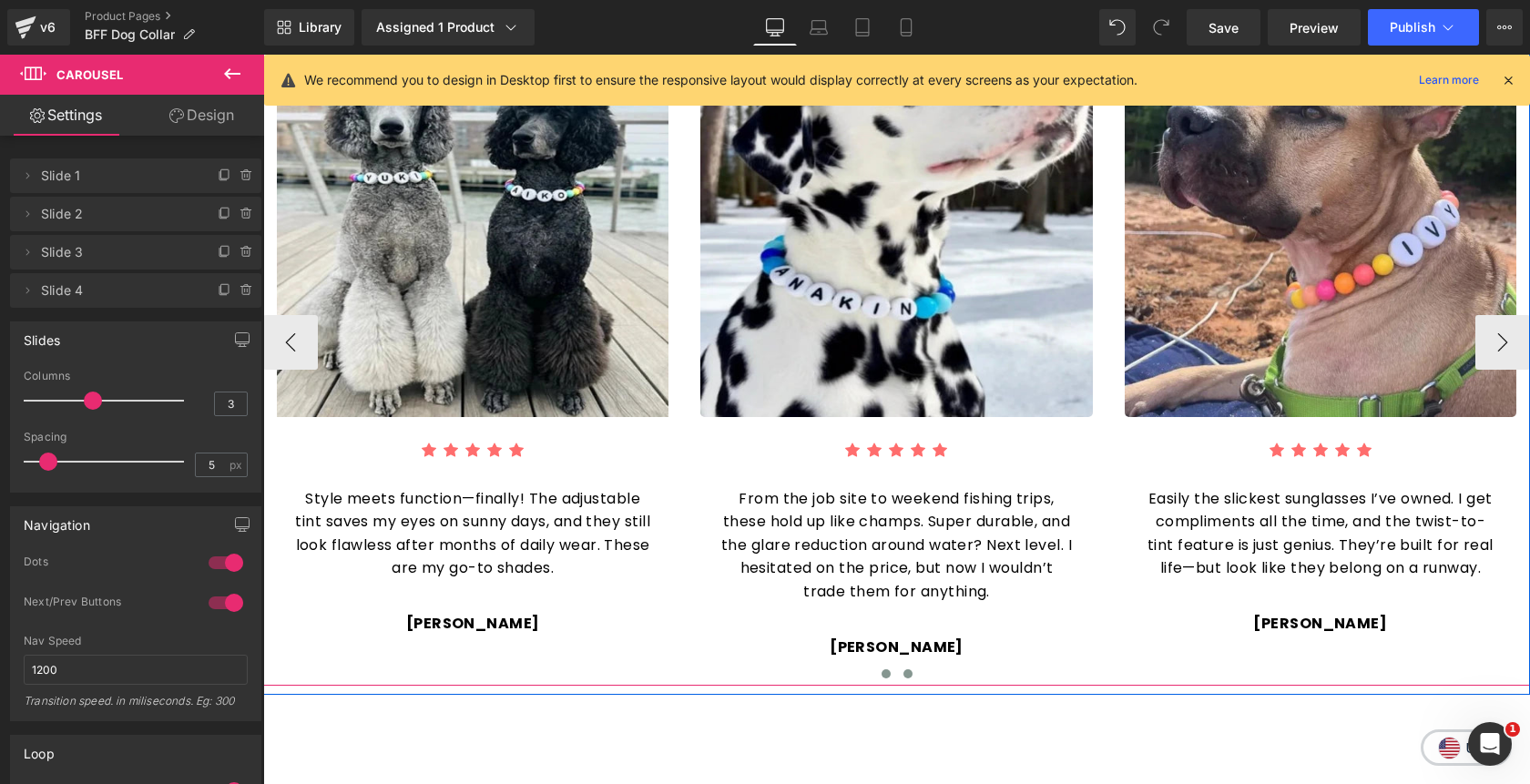
click at [912, 664] on button at bounding box center [908, 673] width 22 height 18
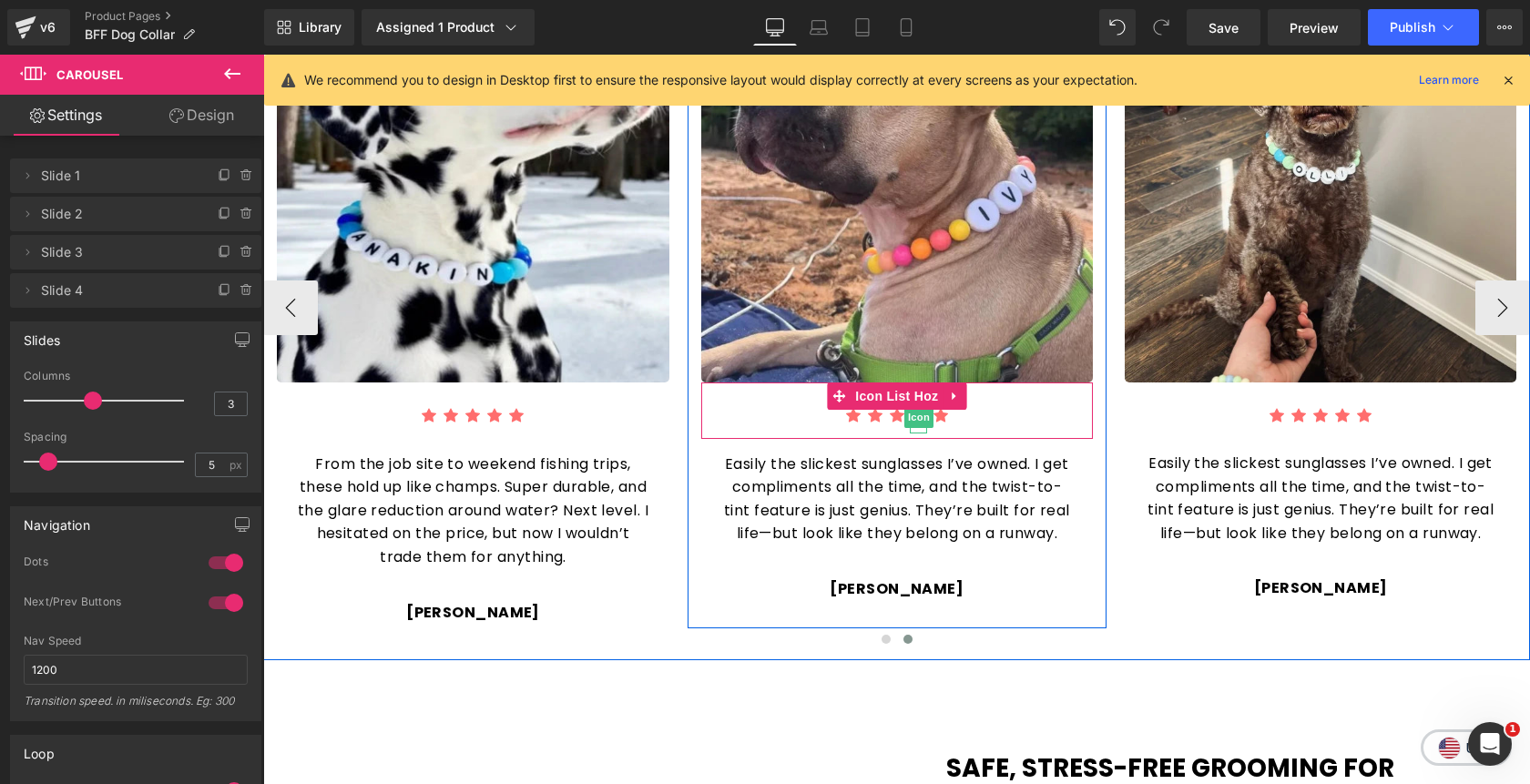
scroll to position [2132, 0]
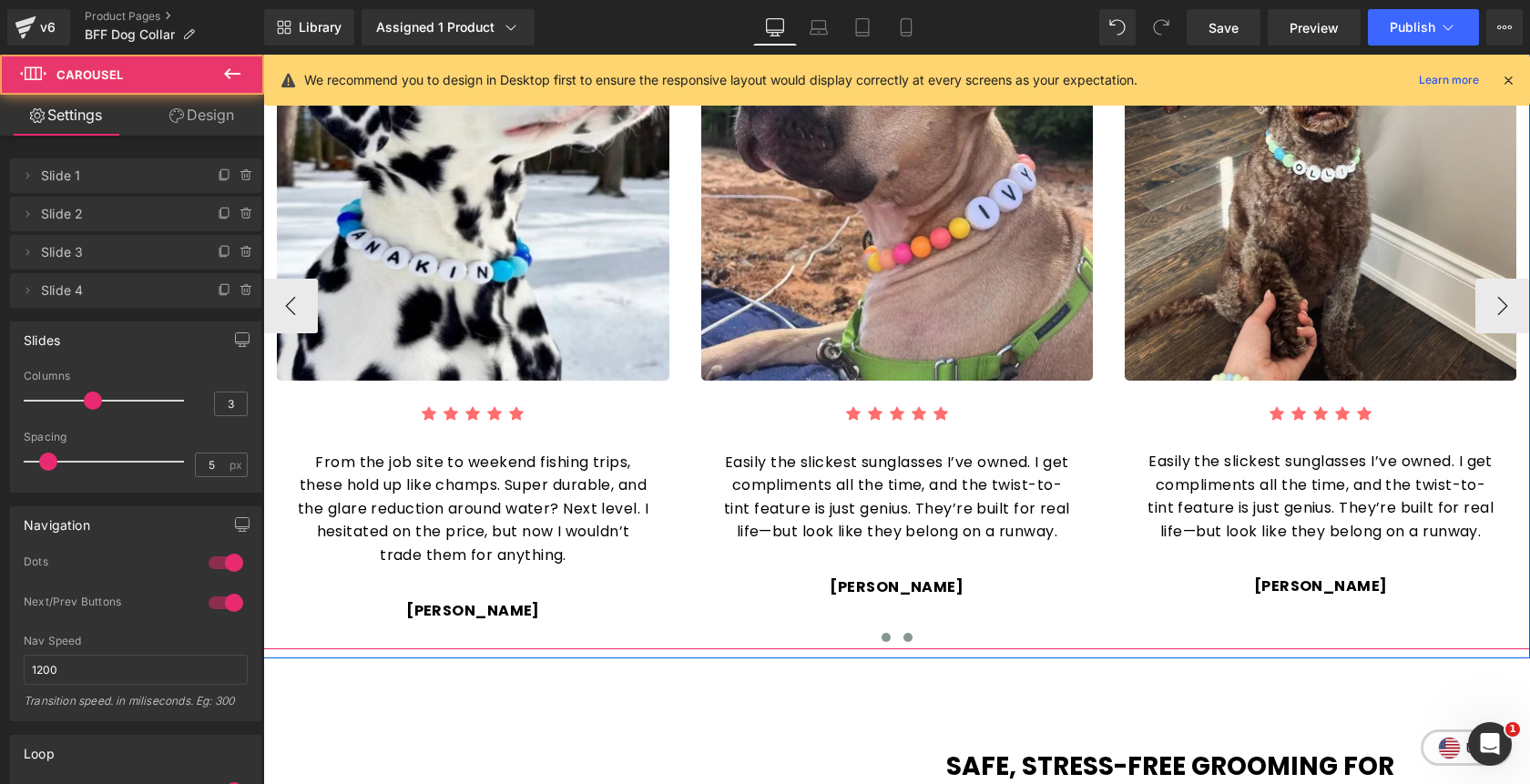
click at [887, 632] on span at bounding box center [886, 637] width 9 height 9
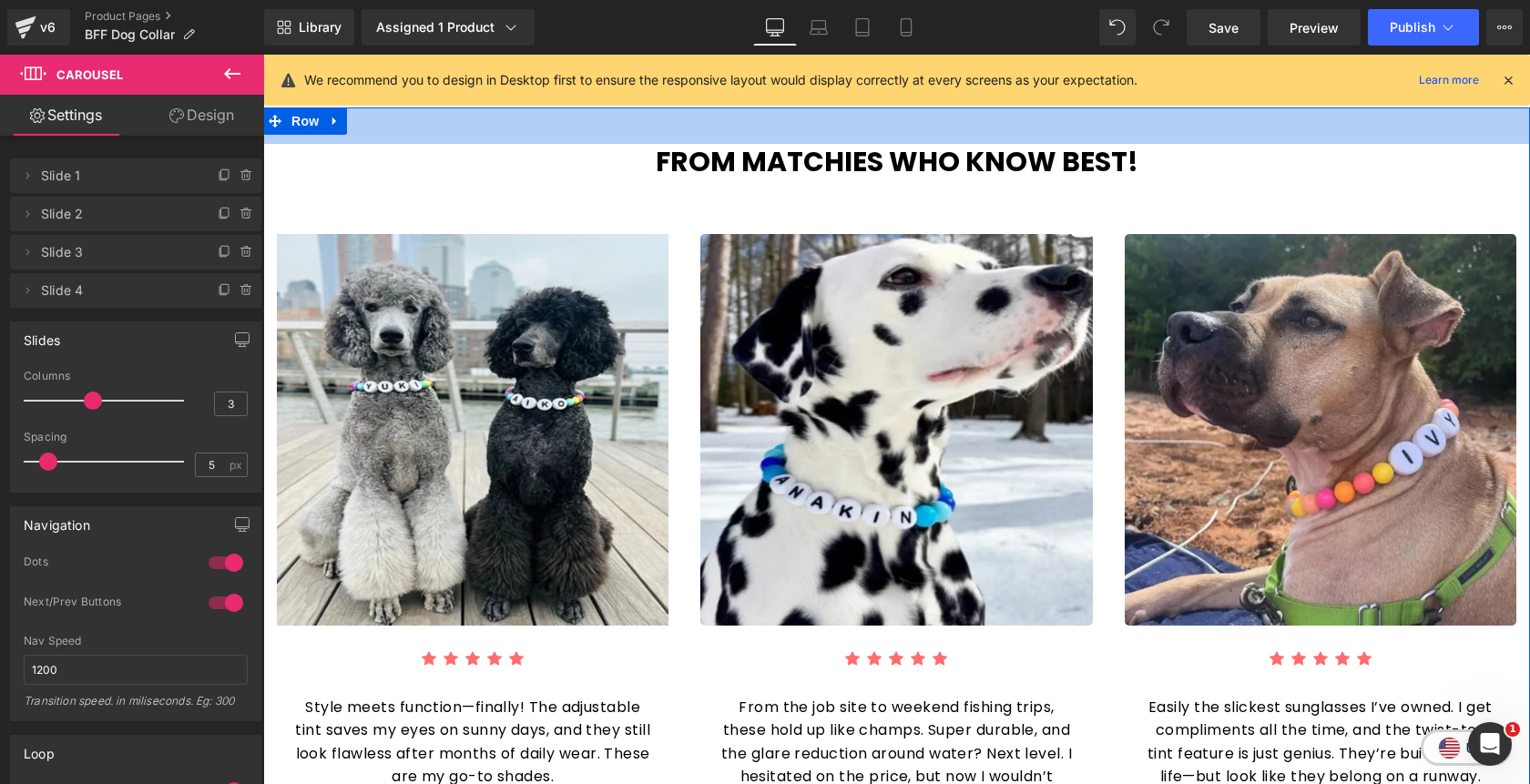
scroll to position [1903, 0]
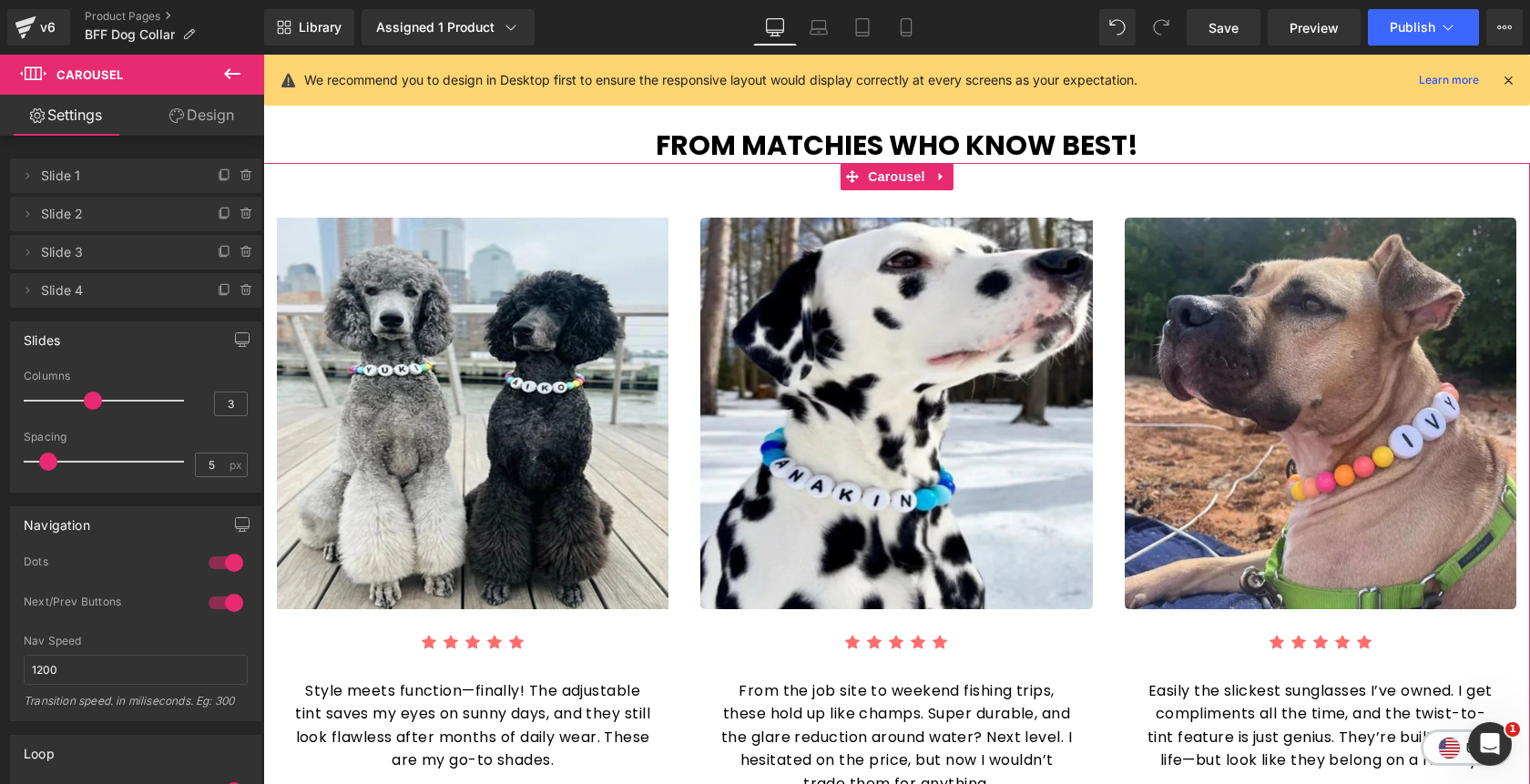
type input "4"
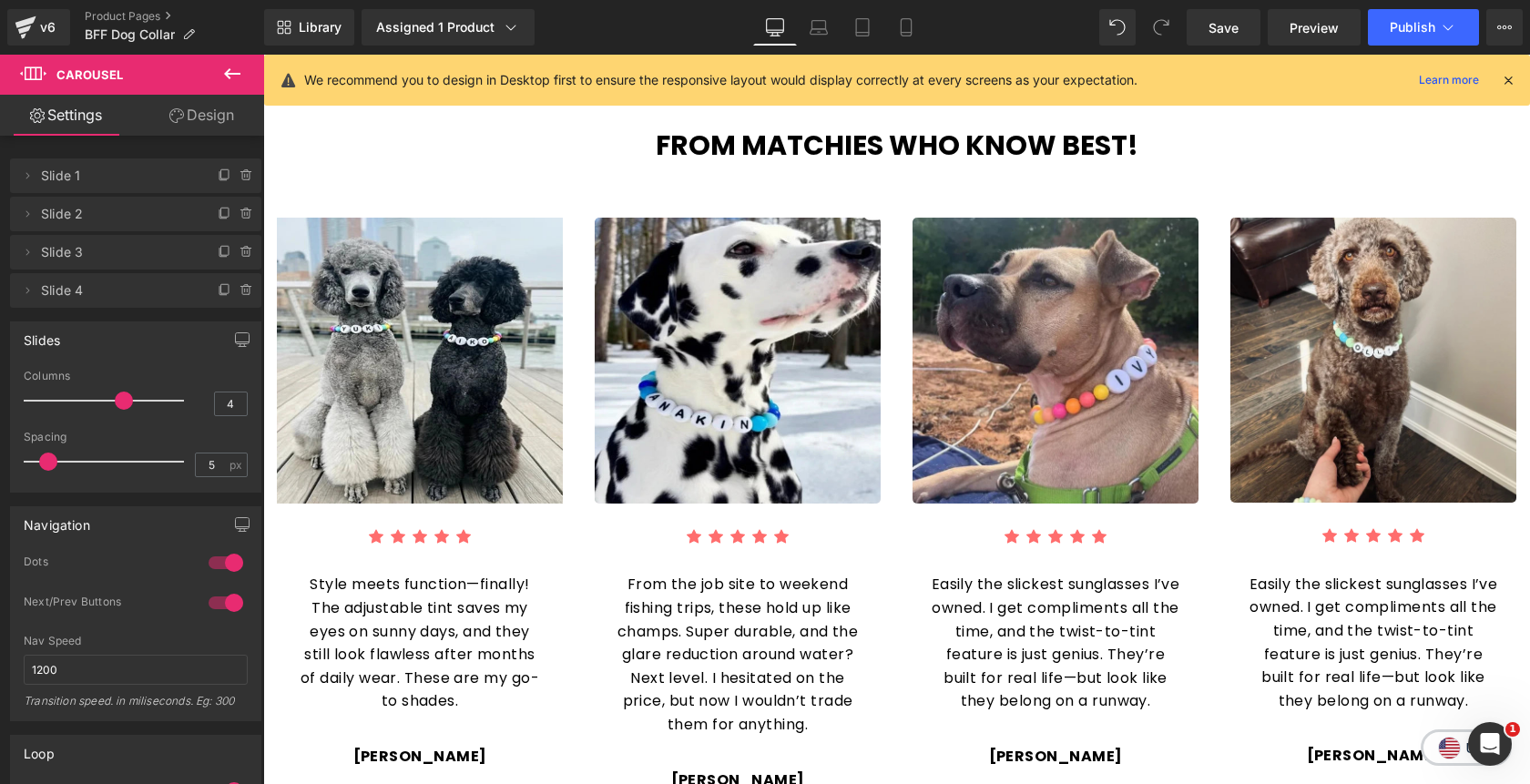
drag, startPoint x: 90, startPoint y: 402, endPoint x: 105, endPoint y: 404, distance: 15.1
click at [105, 404] on div at bounding box center [108, 400] width 151 height 37
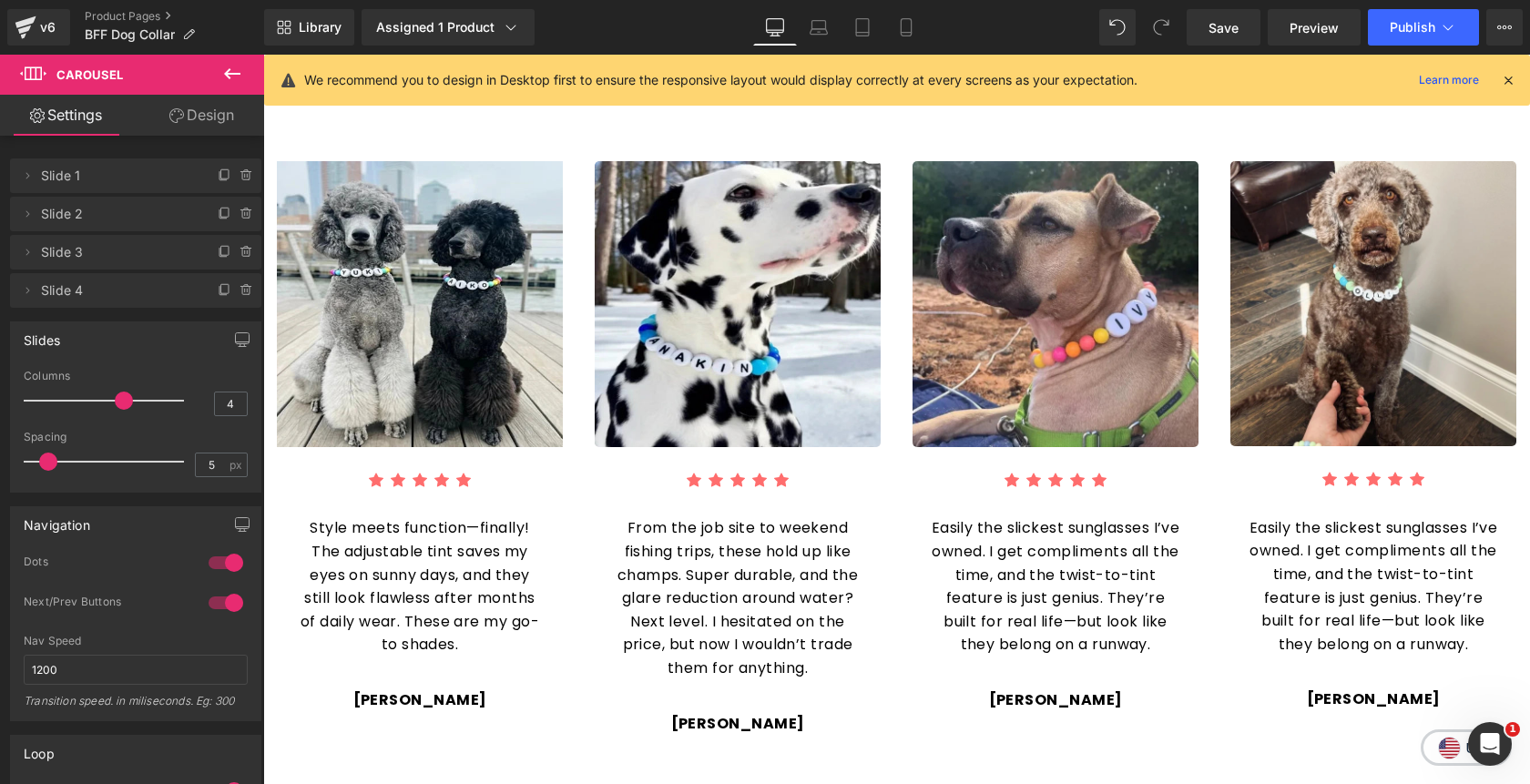
scroll to position [1973, 0]
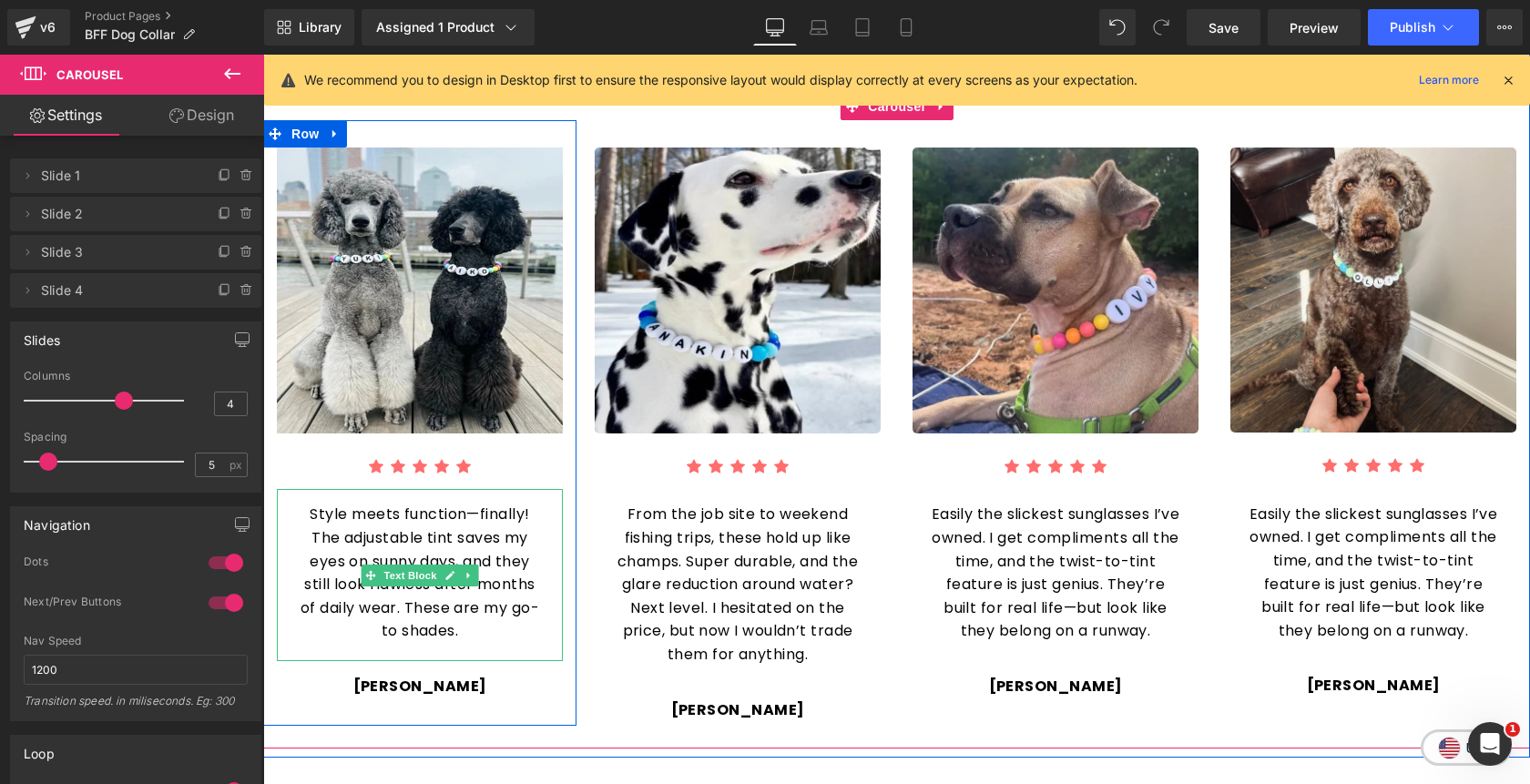
click at [472, 523] on p "Style meets function—finally! The adjustable tint saves my eyes on sunny days, …" at bounding box center [420, 572] width 250 height 140
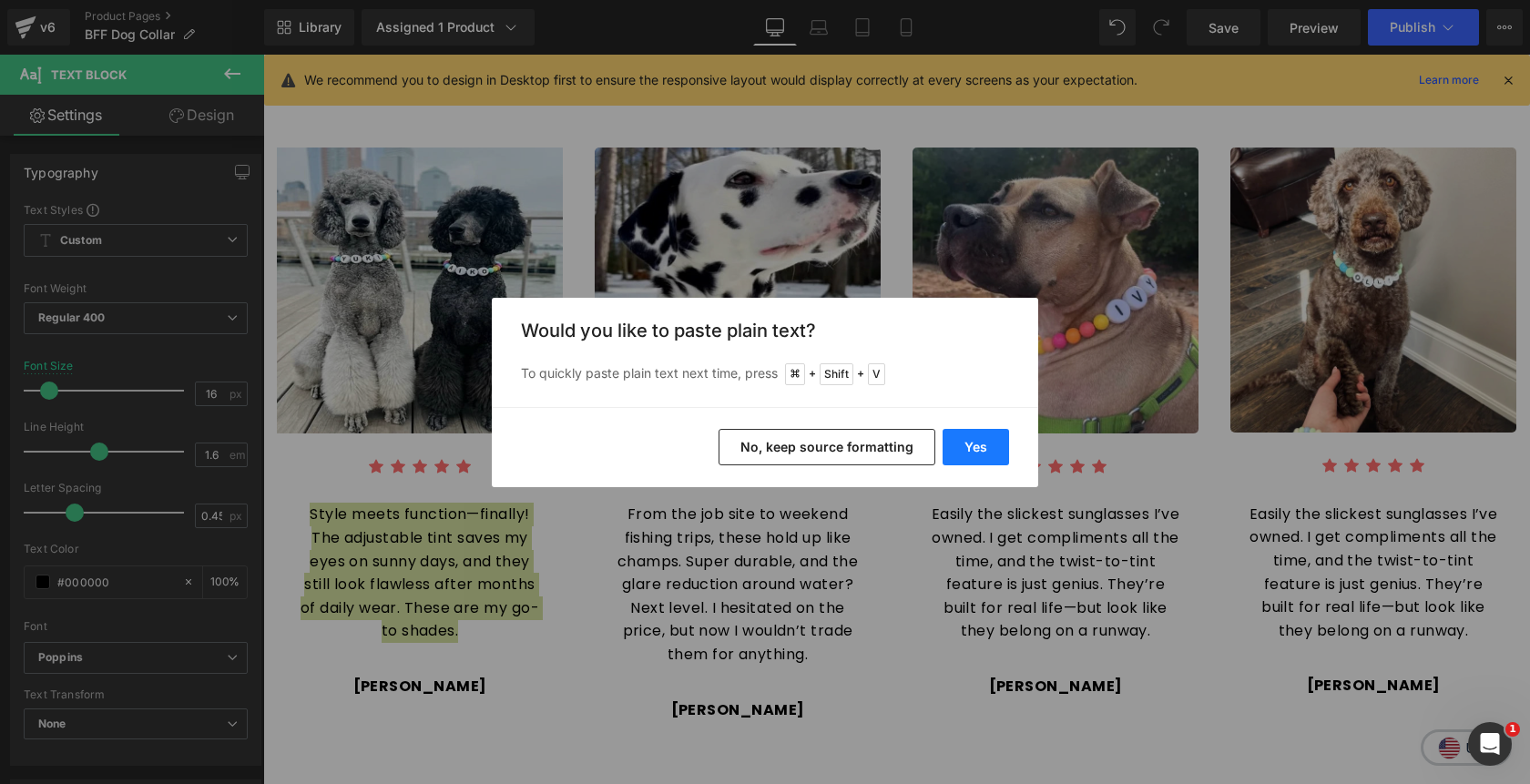
click at [969, 452] on button "Yes" at bounding box center [976, 447] width 67 height 37
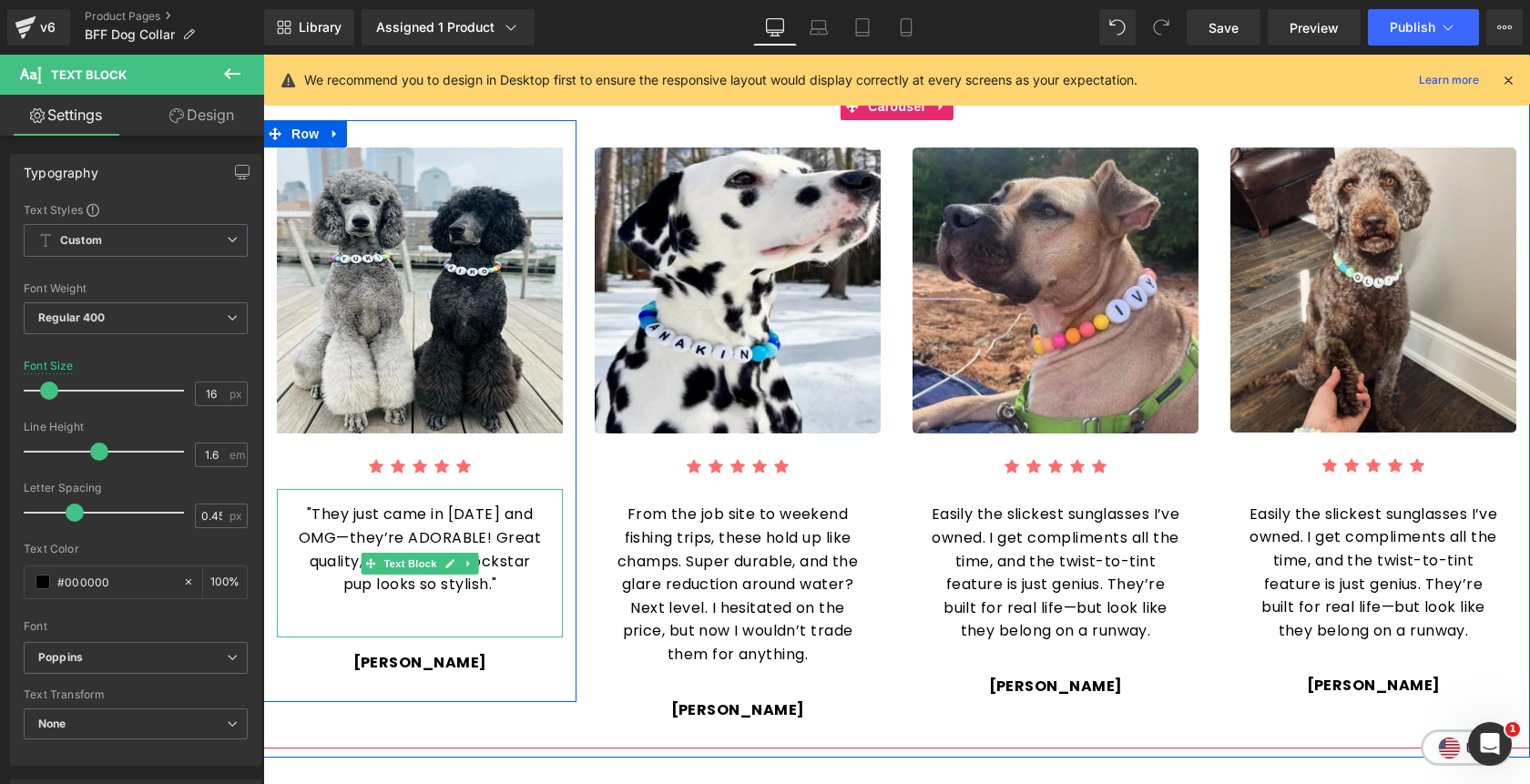
click at [439, 597] on div ""They just came in today and OMG—they’re ADORABLE! Great quality, and my little…" at bounding box center [420, 563] width 286 height 148
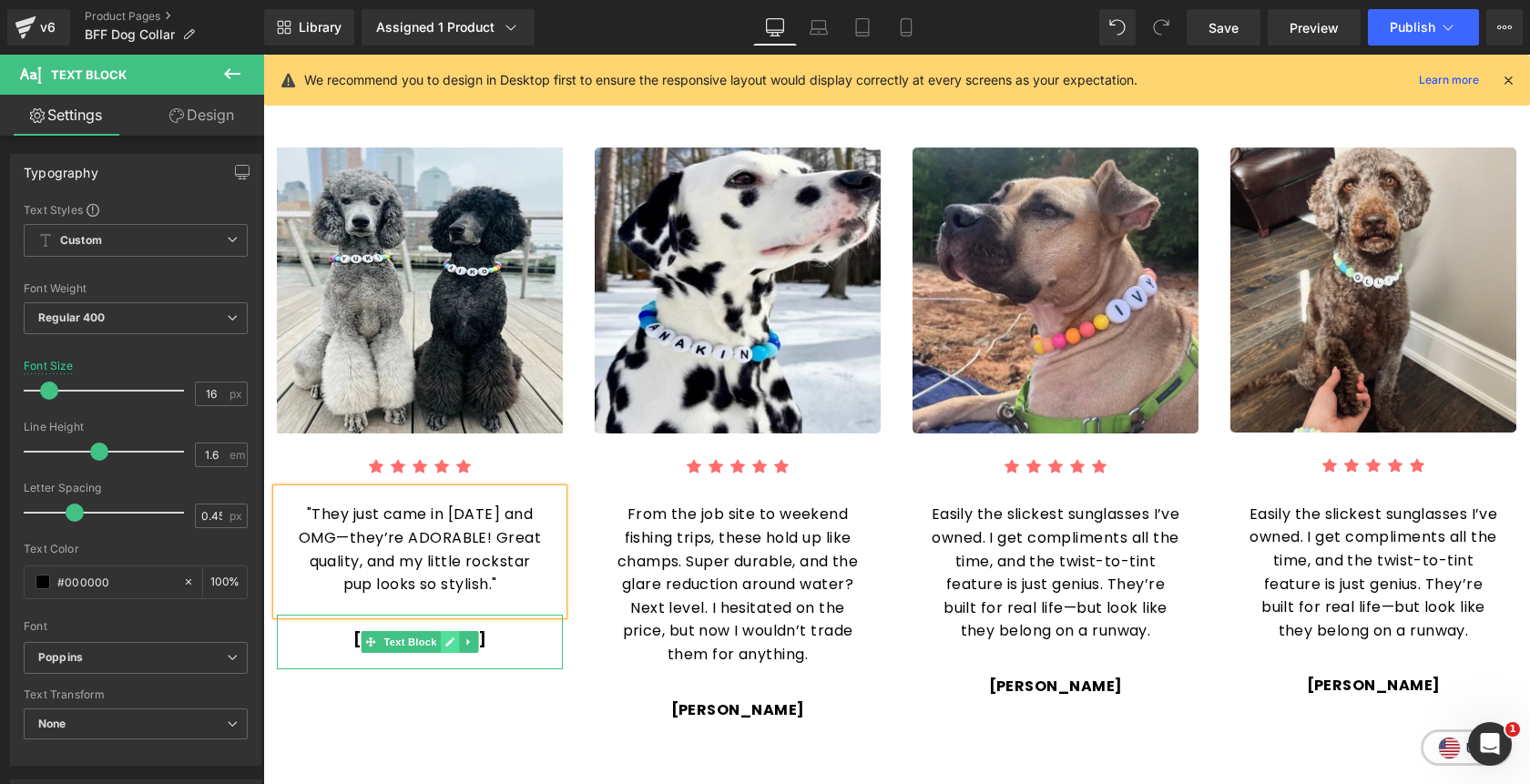
click at [449, 636] on icon at bounding box center [450, 642] width 10 height 11
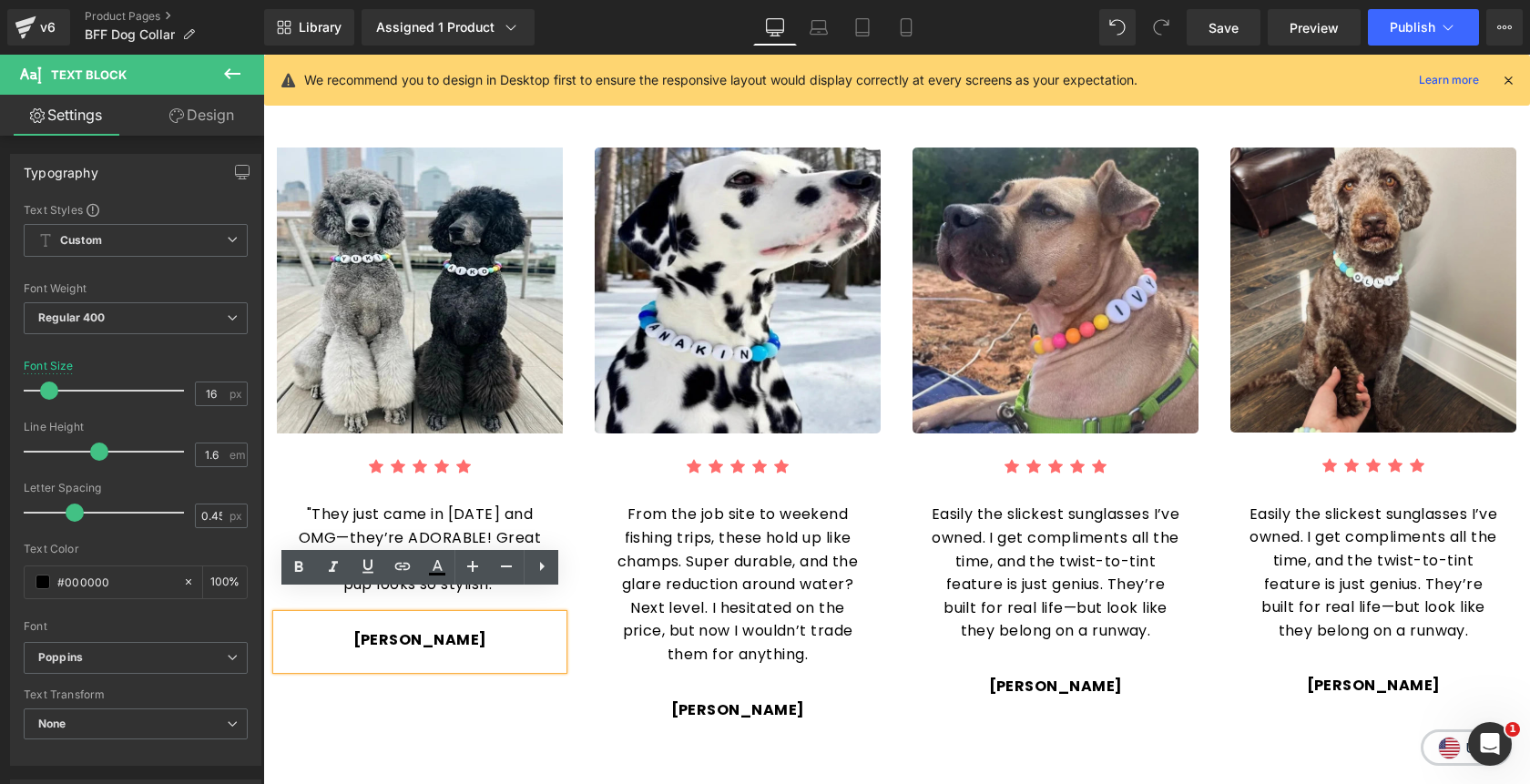
click at [456, 629] on p "Olivia B." at bounding box center [420, 640] width 250 height 24
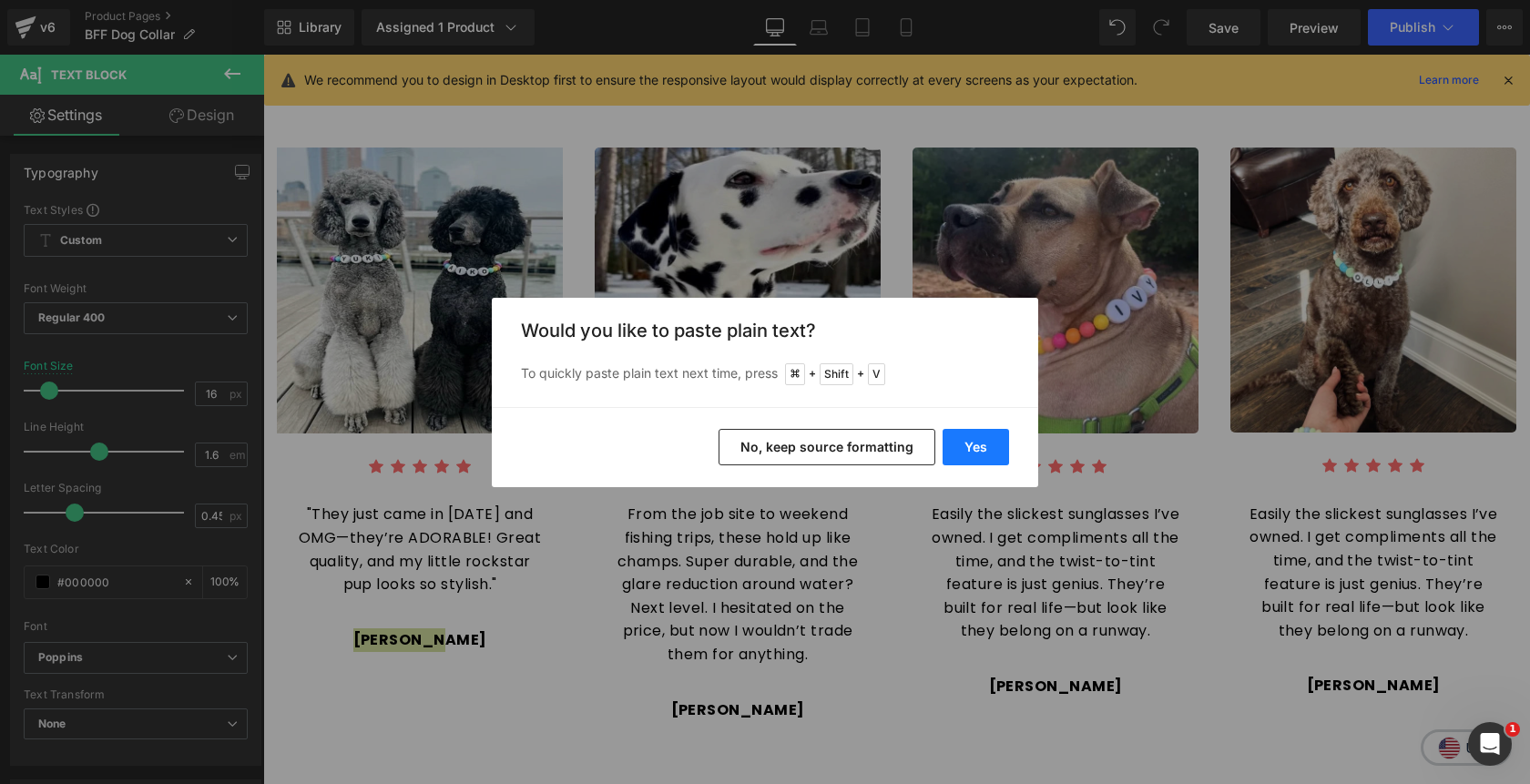
click at [969, 449] on button "Yes" at bounding box center [976, 447] width 67 height 37
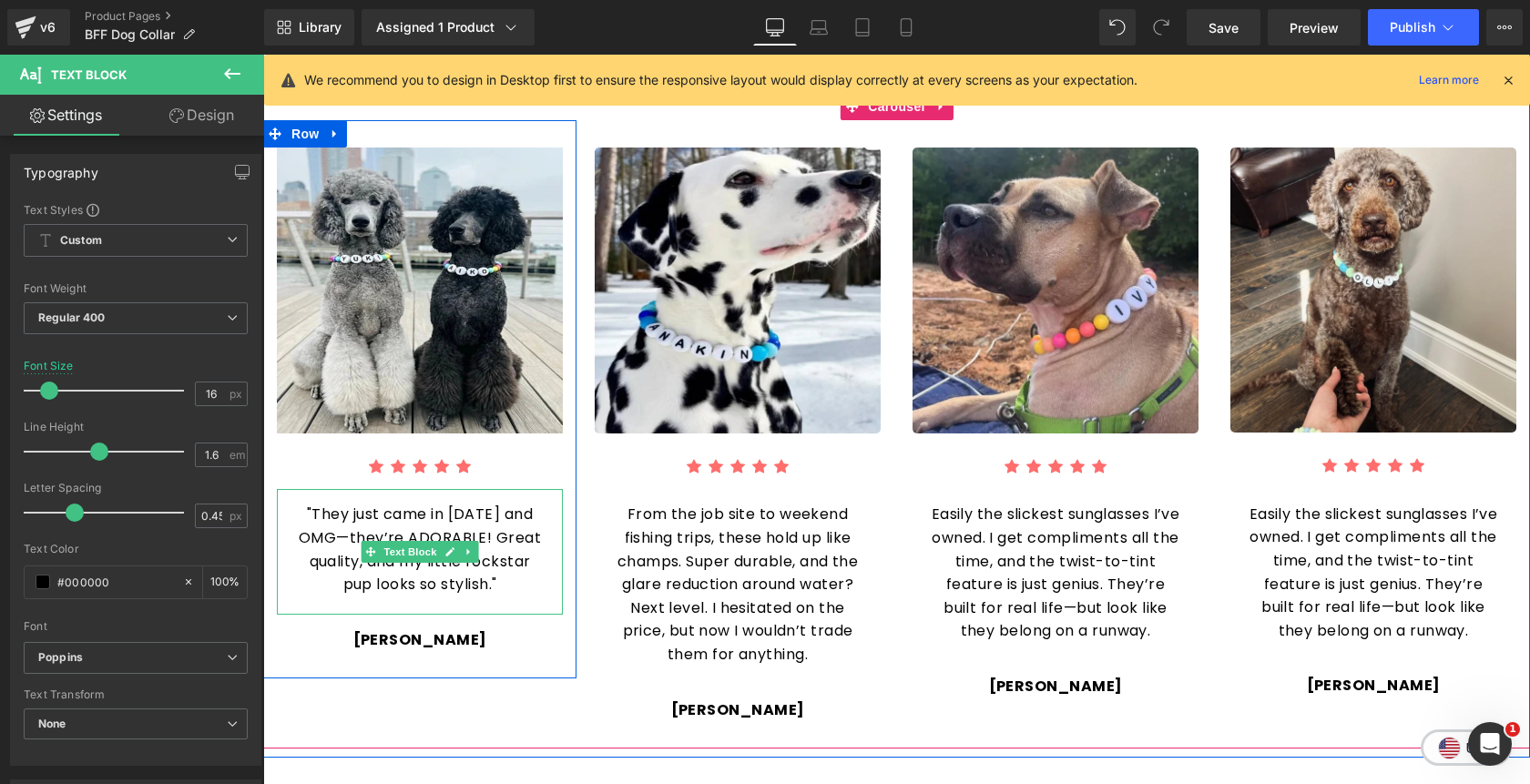
click at [526, 547] on p ""They just came in today and OMG—they’re ADORABLE! Great quality, and my little…" at bounding box center [420, 548] width 250 height 93
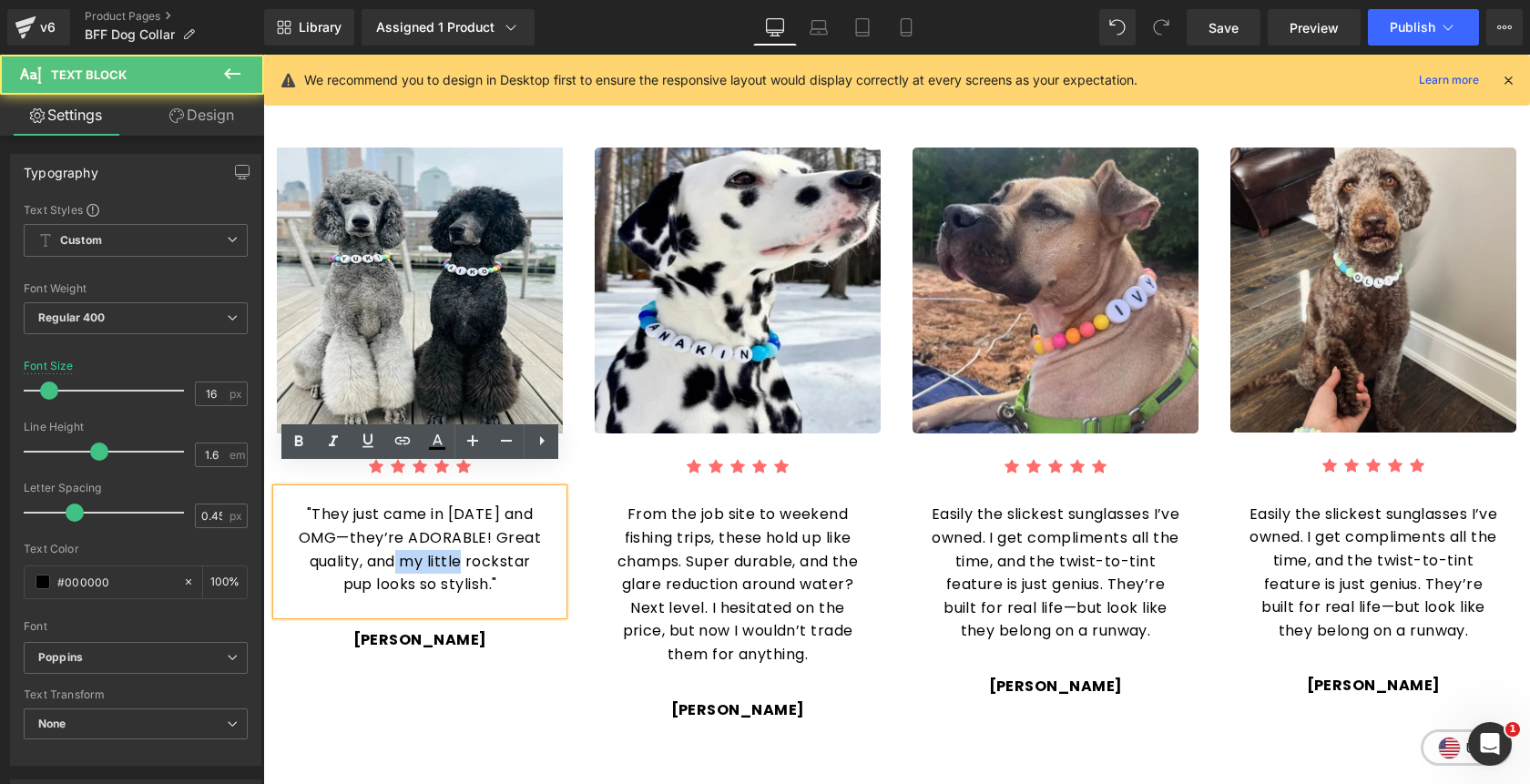
drag, startPoint x: 468, startPoint y: 540, endPoint x: 403, endPoint y: 541, distance: 65.0
click at [403, 541] on p ""They just came in today and OMG—they’re ADORABLE! Great quality, and my little…" at bounding box center [420, 548] width 250 height 93
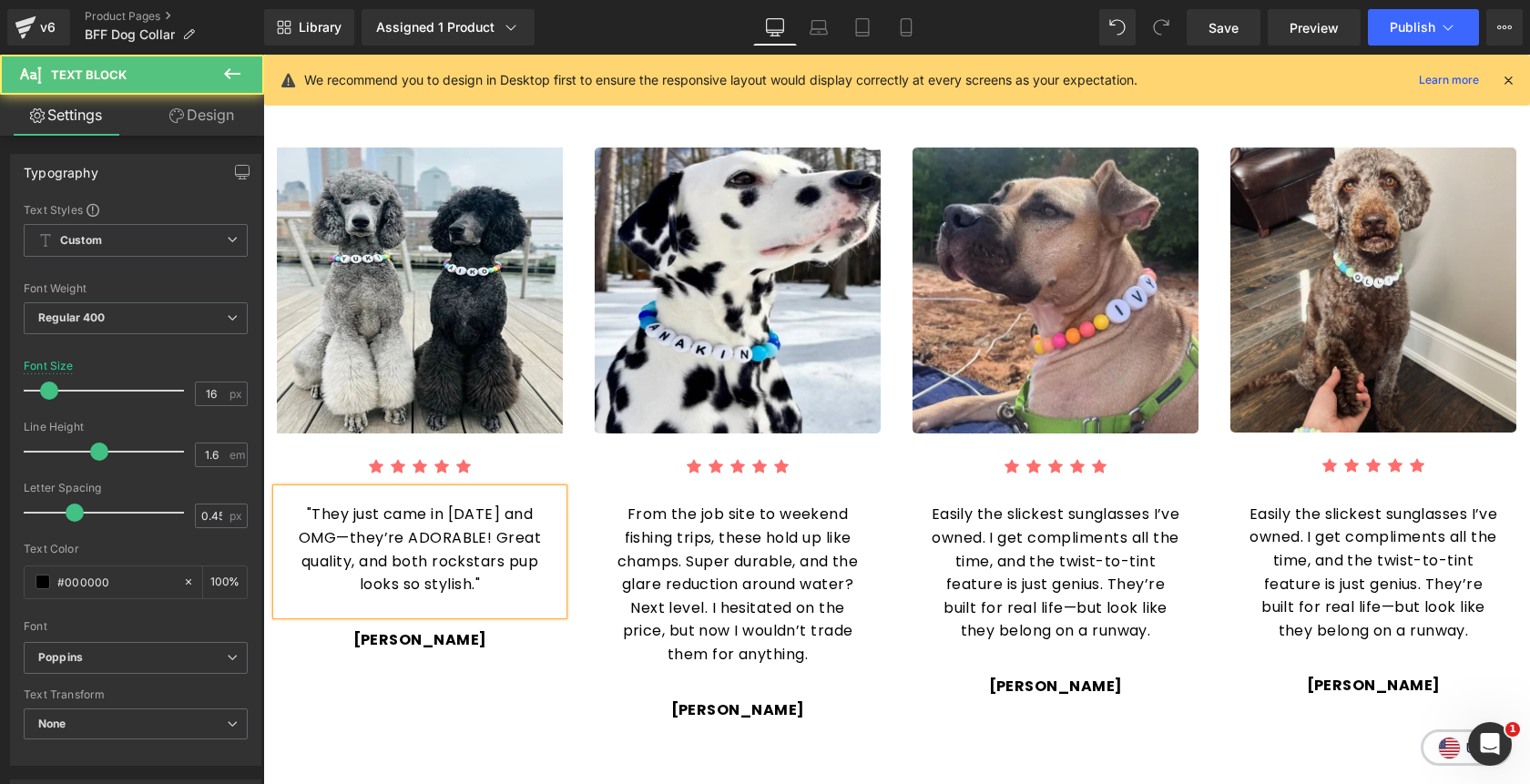
click at [543, 548] on p ""They just came in today and OMG—they’re ADORABLE! Great quality, and both rock…" at bounding box center [420, 548] width 250 height 93
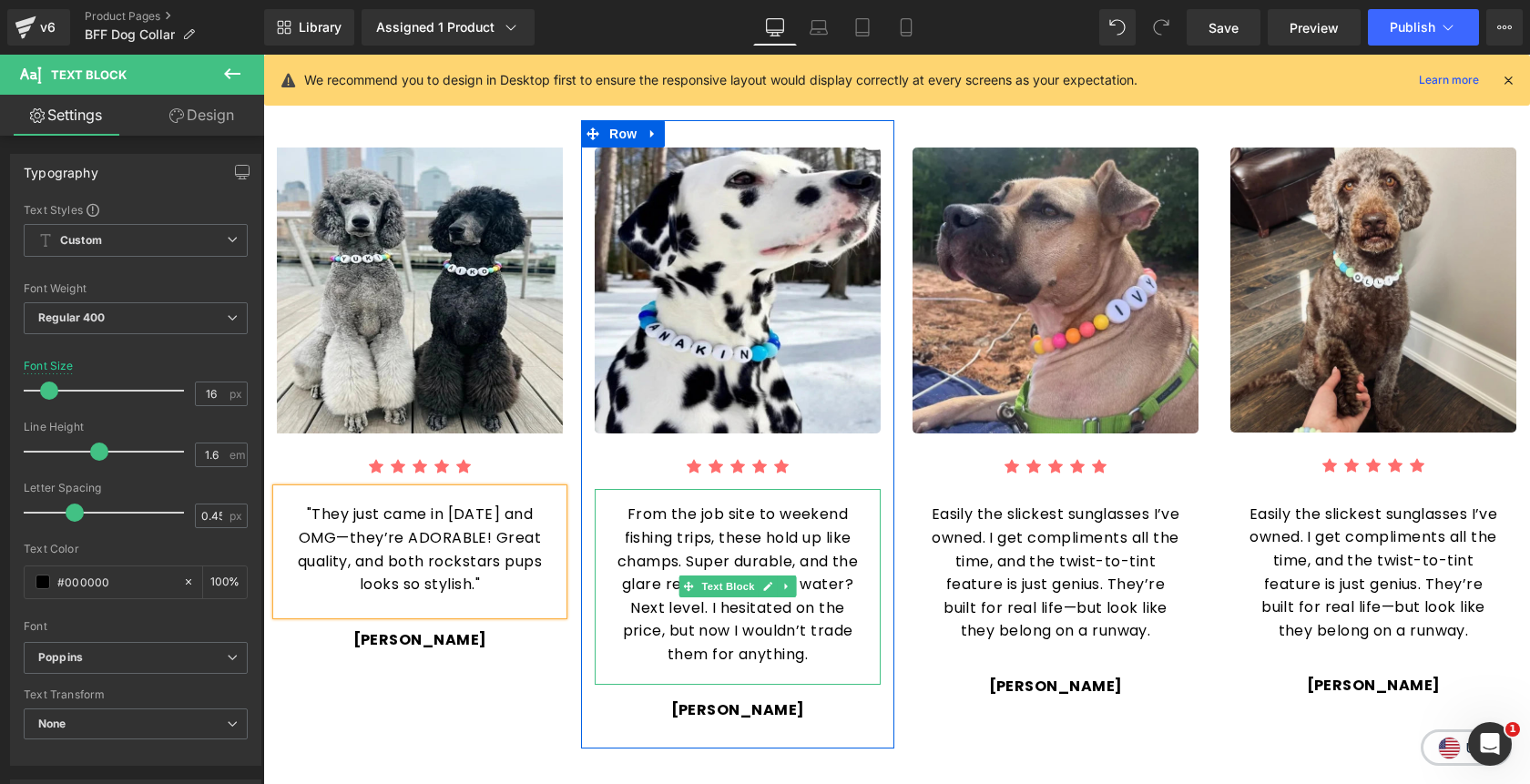
click at [810, 538] on p "From the job site to weekend fishing trips, these hold up like champs. Super du…" at bounding box center [737, 583] width 250 height 163
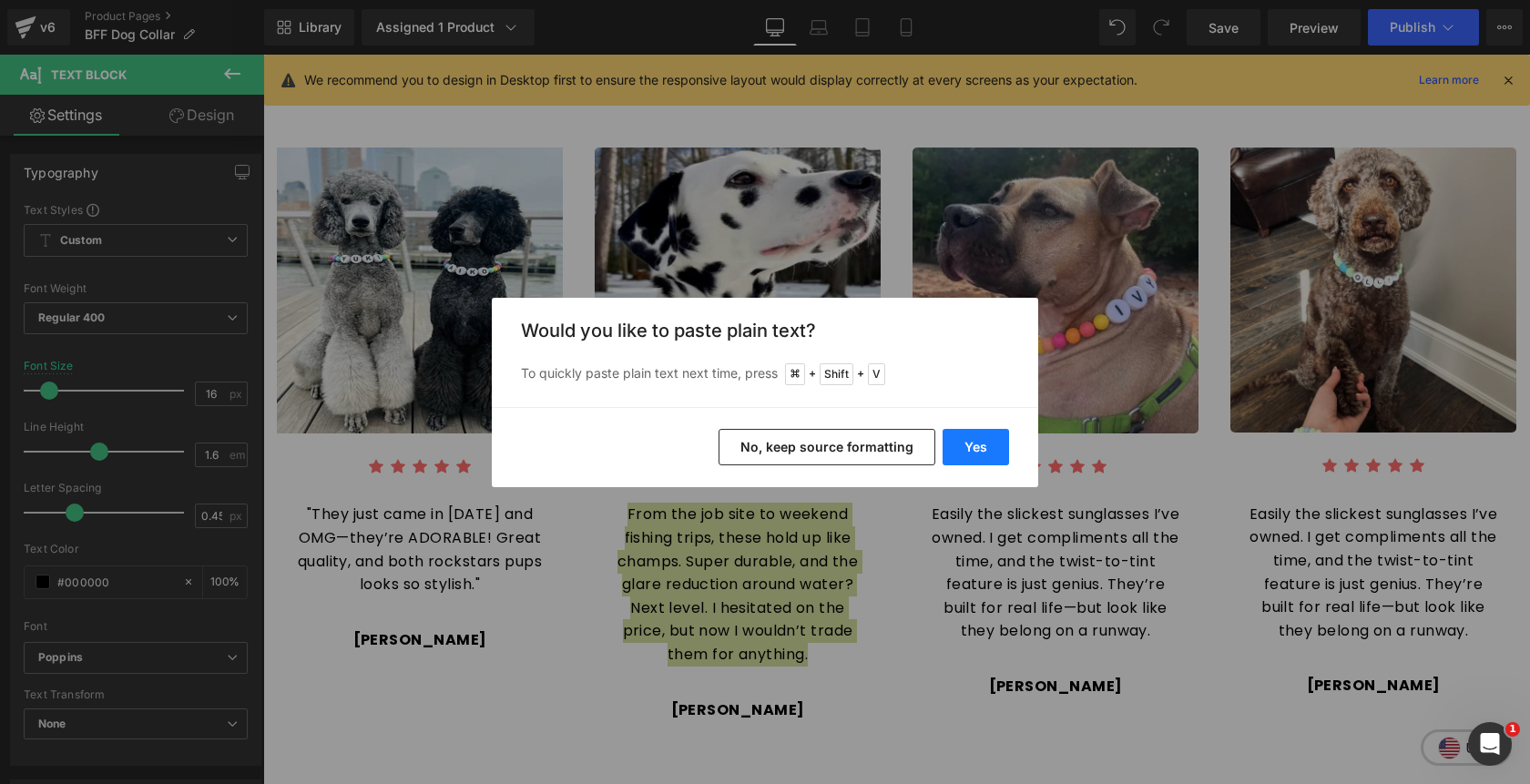
click at [977, 444] on button "Yes" at bounding box center [976, 447] width 67 height 37
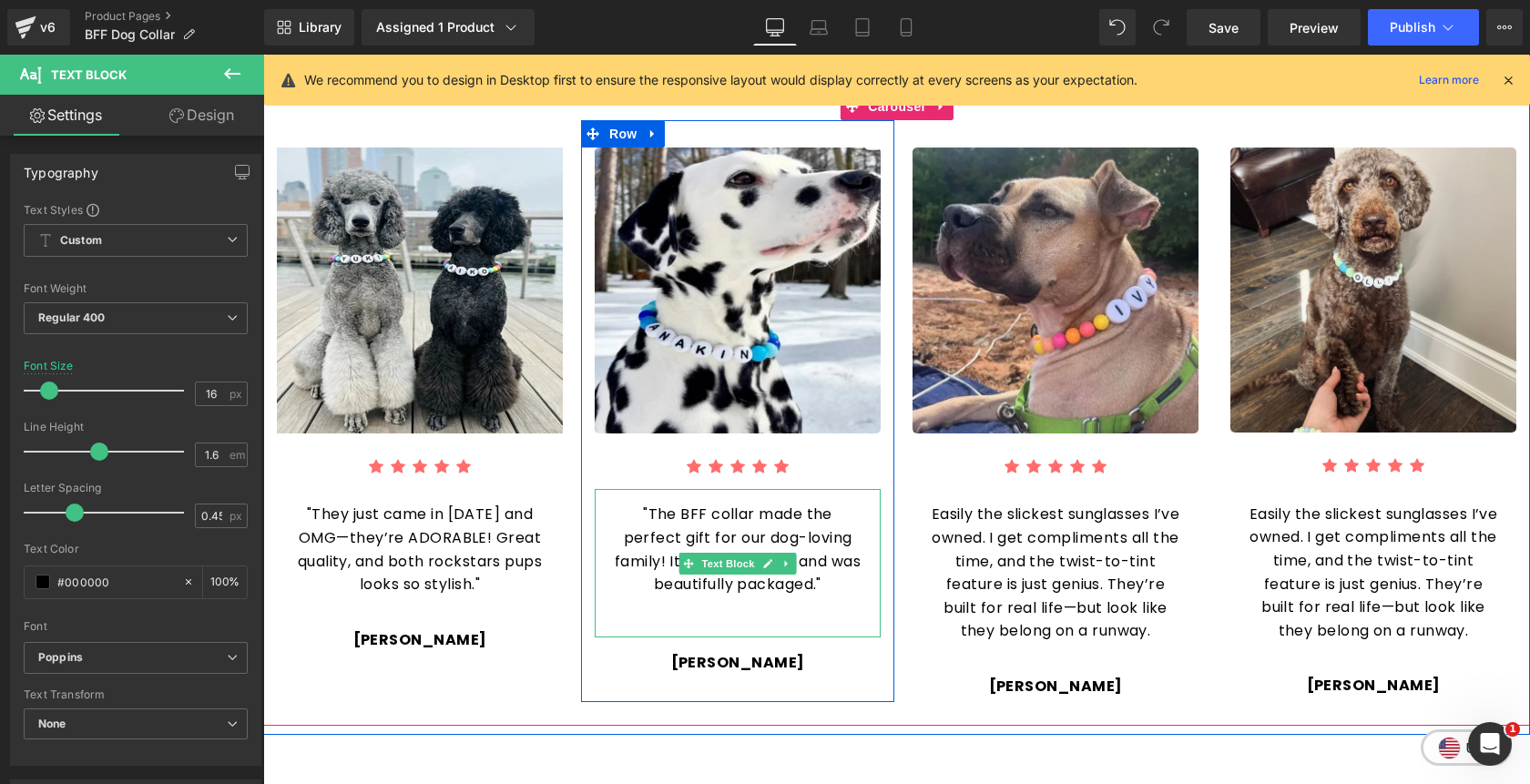
click at [730, 603] on div ""The BFF collar made the perfect gift for our dog-loving family! It arrived qui…" at bounding box center [737, 563] width 286 height 148
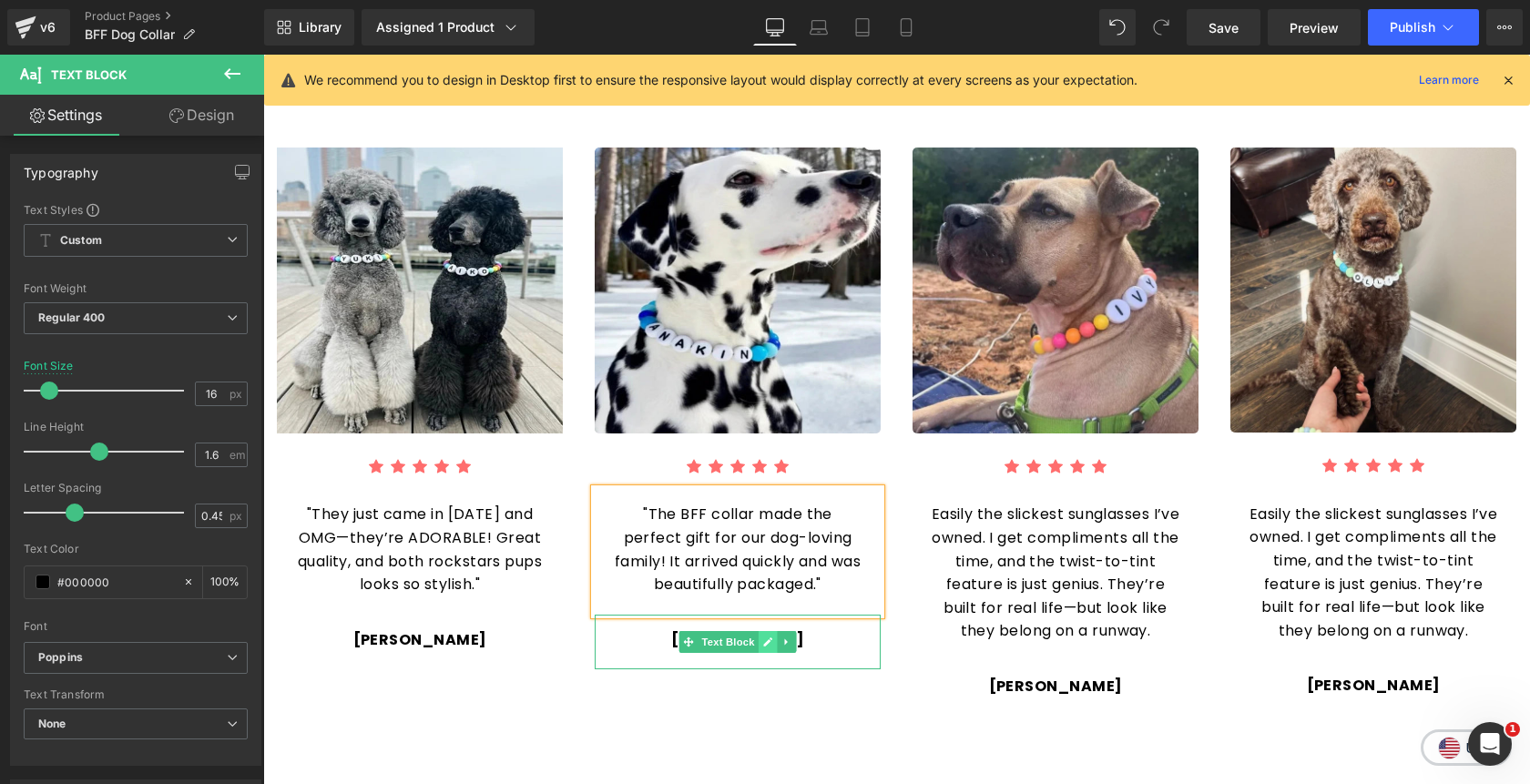
click at [771, 636] on icon at bounding box center [768, 642] width 10 height 11
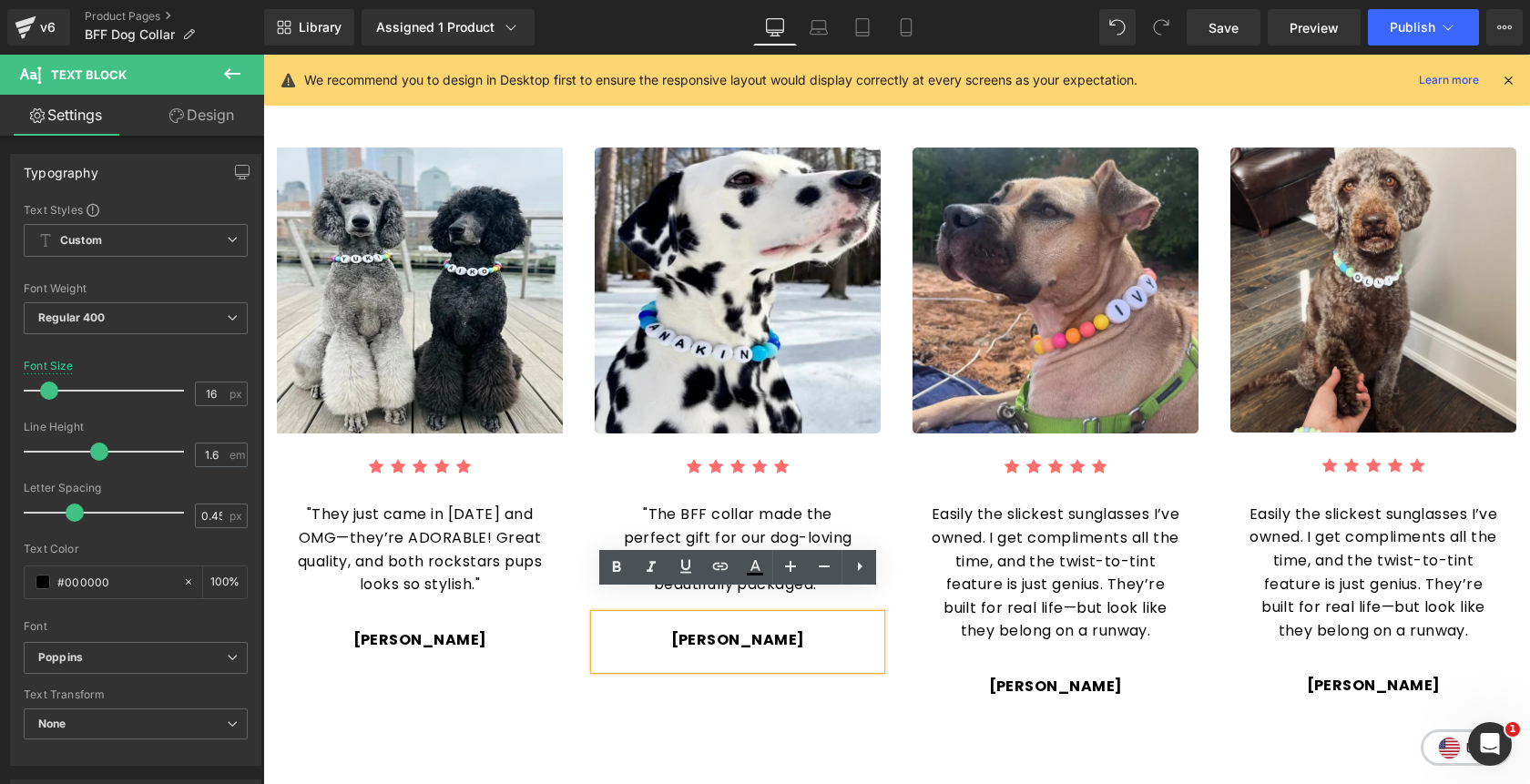
click at [806, 629] on p "Marcus H." at bounding box center [737, 640] width 250 height 24
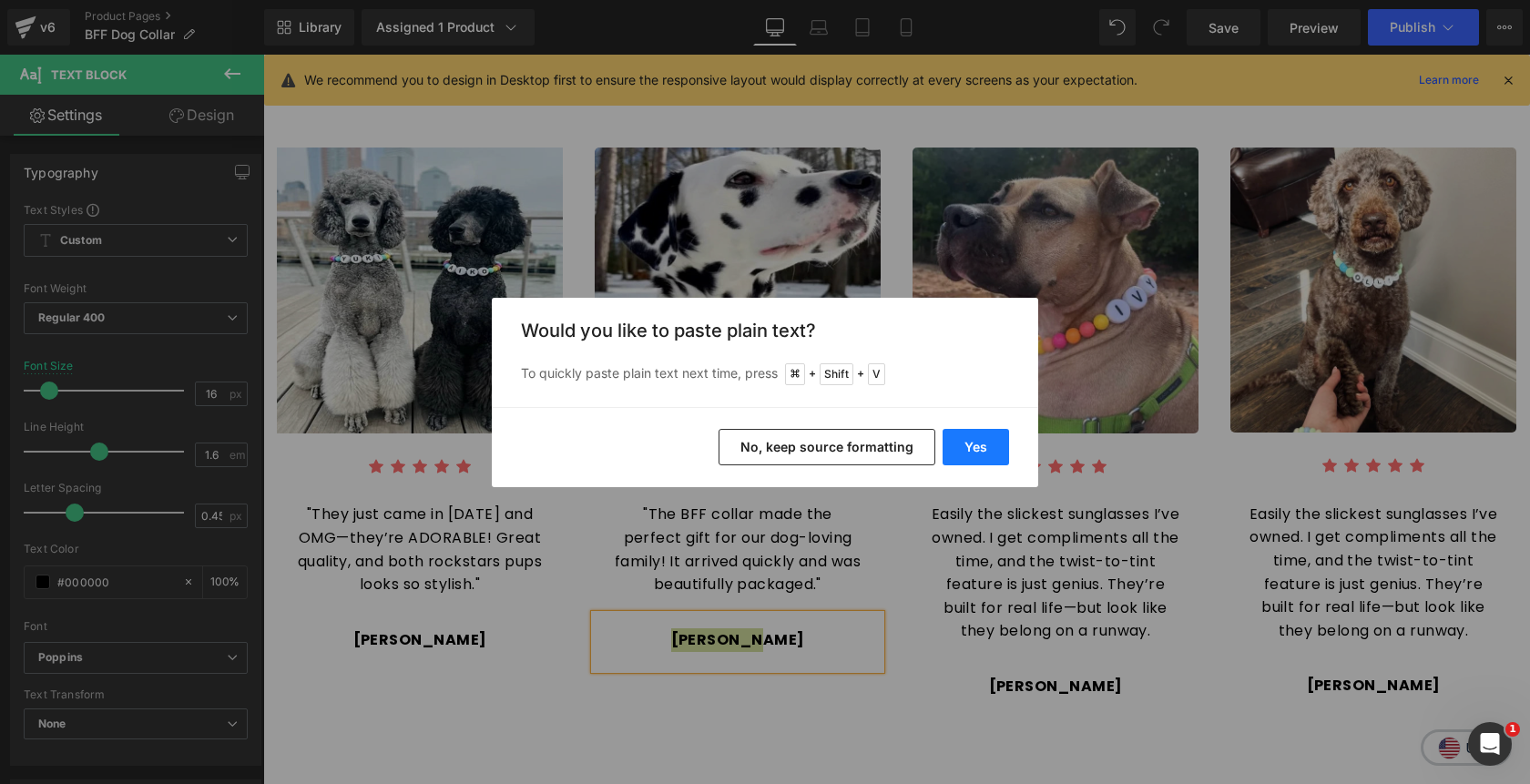
click at [977, 451] on button "Yes" at bounding box center [976, 447] width 67 height 37
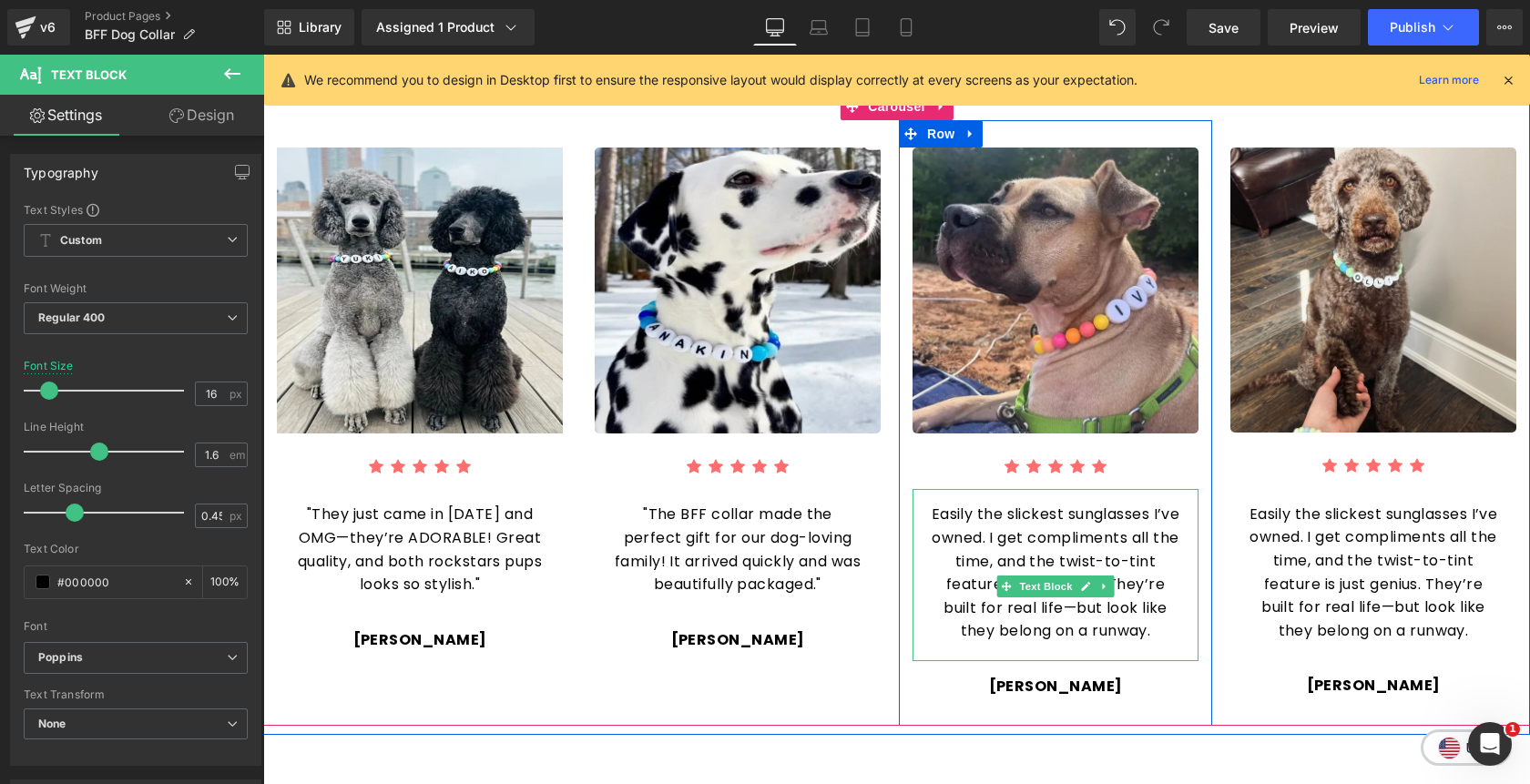
click at [1100, 519] on p "Easily the slickest sunglasses I’ve owned. I get compliments all the time, and …" at bounding box center [1055, 572] width 250 height 140
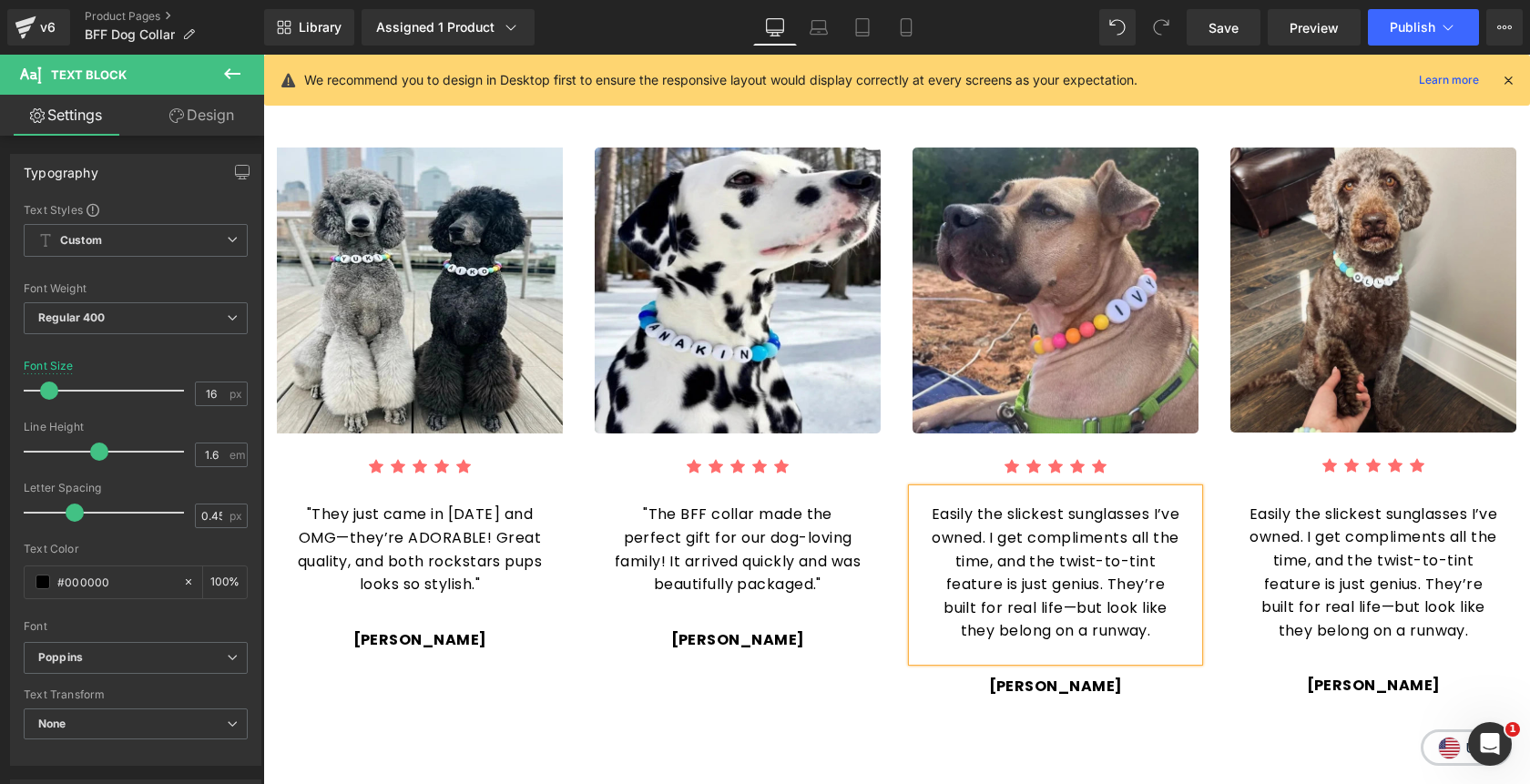
click at [1100, 519] on p "Easily the slickest sunglasses I’ve owned. I get compliments all the time, and …" at bounding box center [1055, 572] width 250 height 140
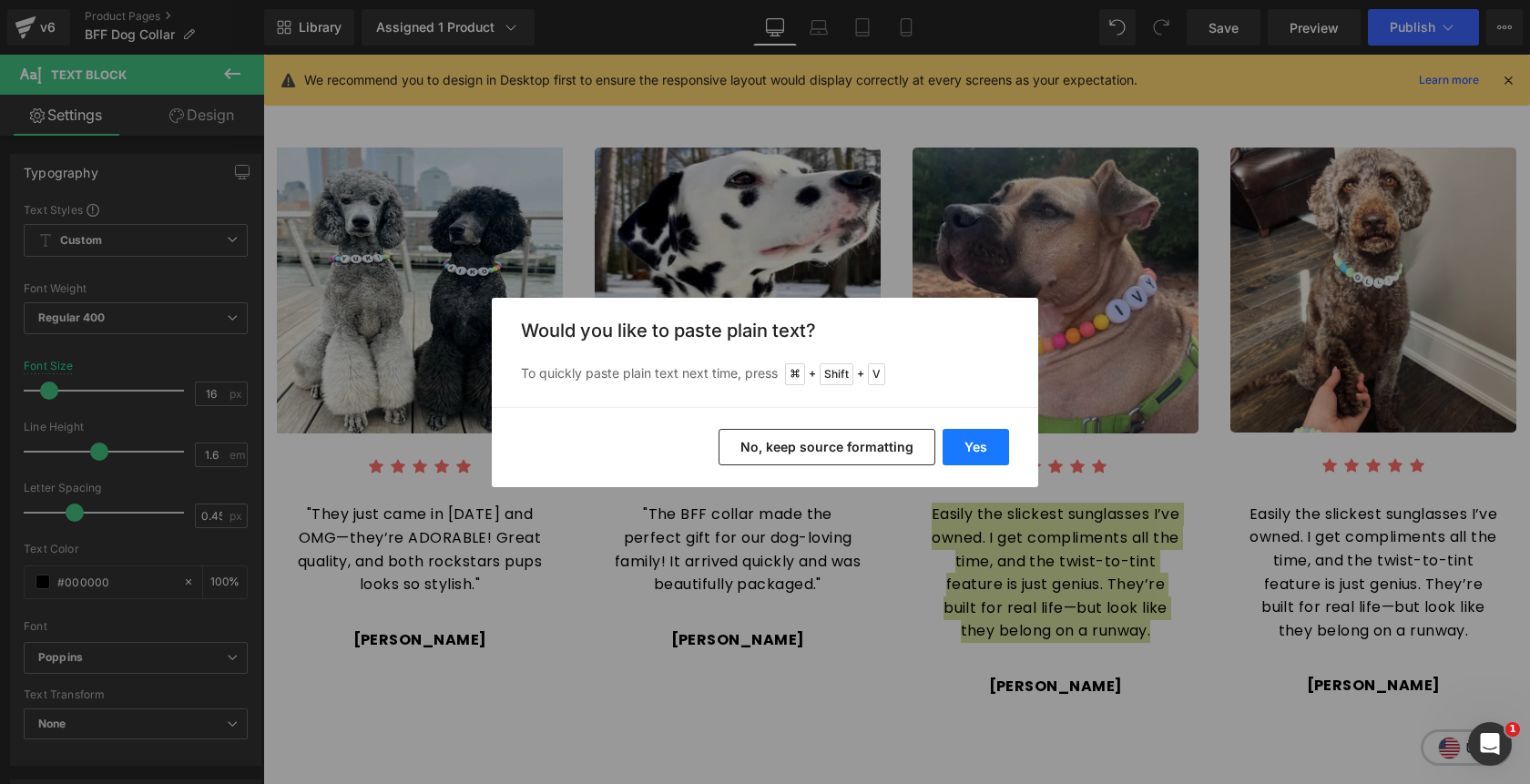
click at [1002, 445] on button "Yes" at bounding box center [976, 447] width 67 height 37
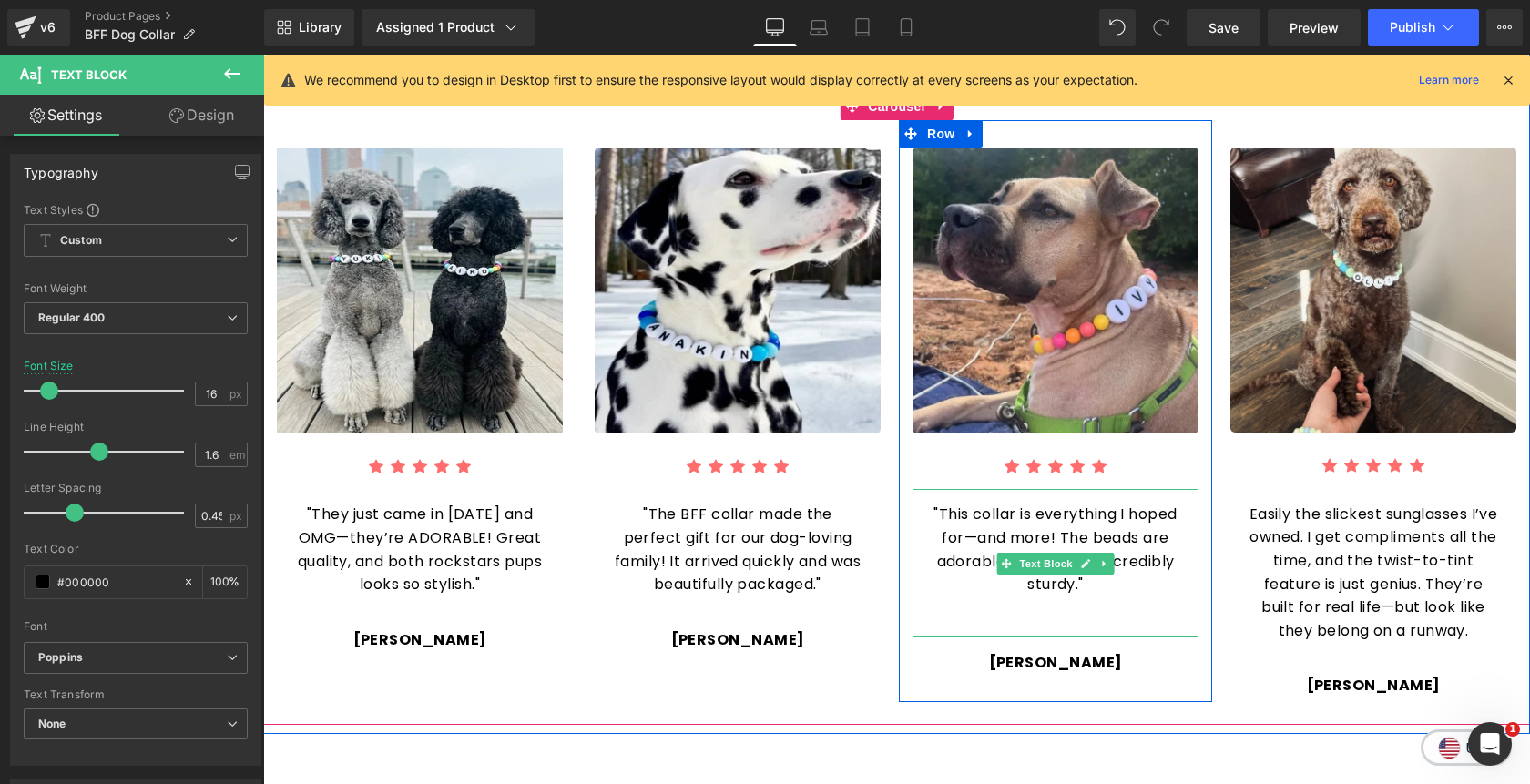
click at [1044, 606] on div ""This collar is everything I hoped for—and more! The beads are adorable, and it…" at bounding box center [1055, 563] width 286 height 148
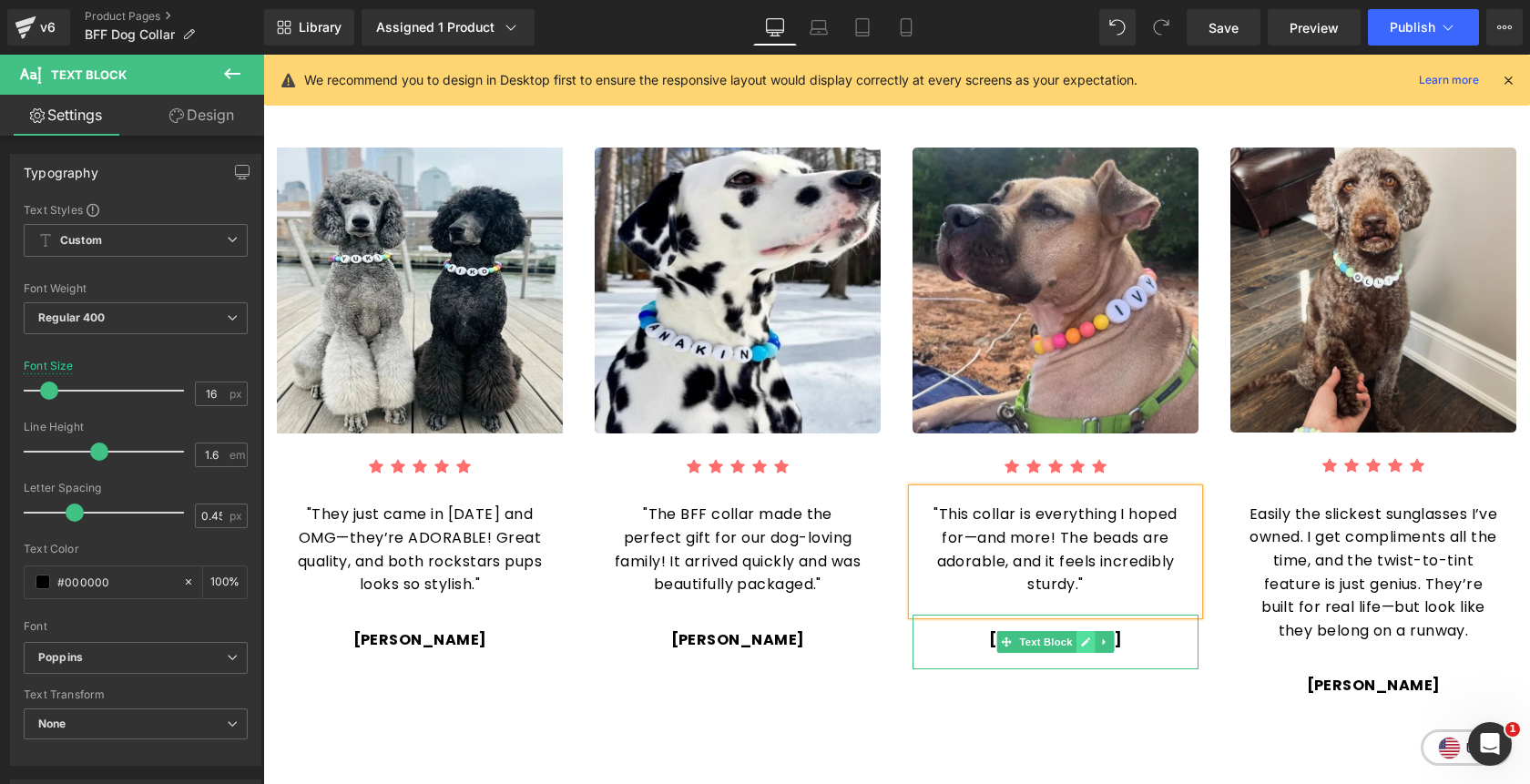
click at [1090, 636] on icon at bounding box center [1086, 642] width 10 height 11
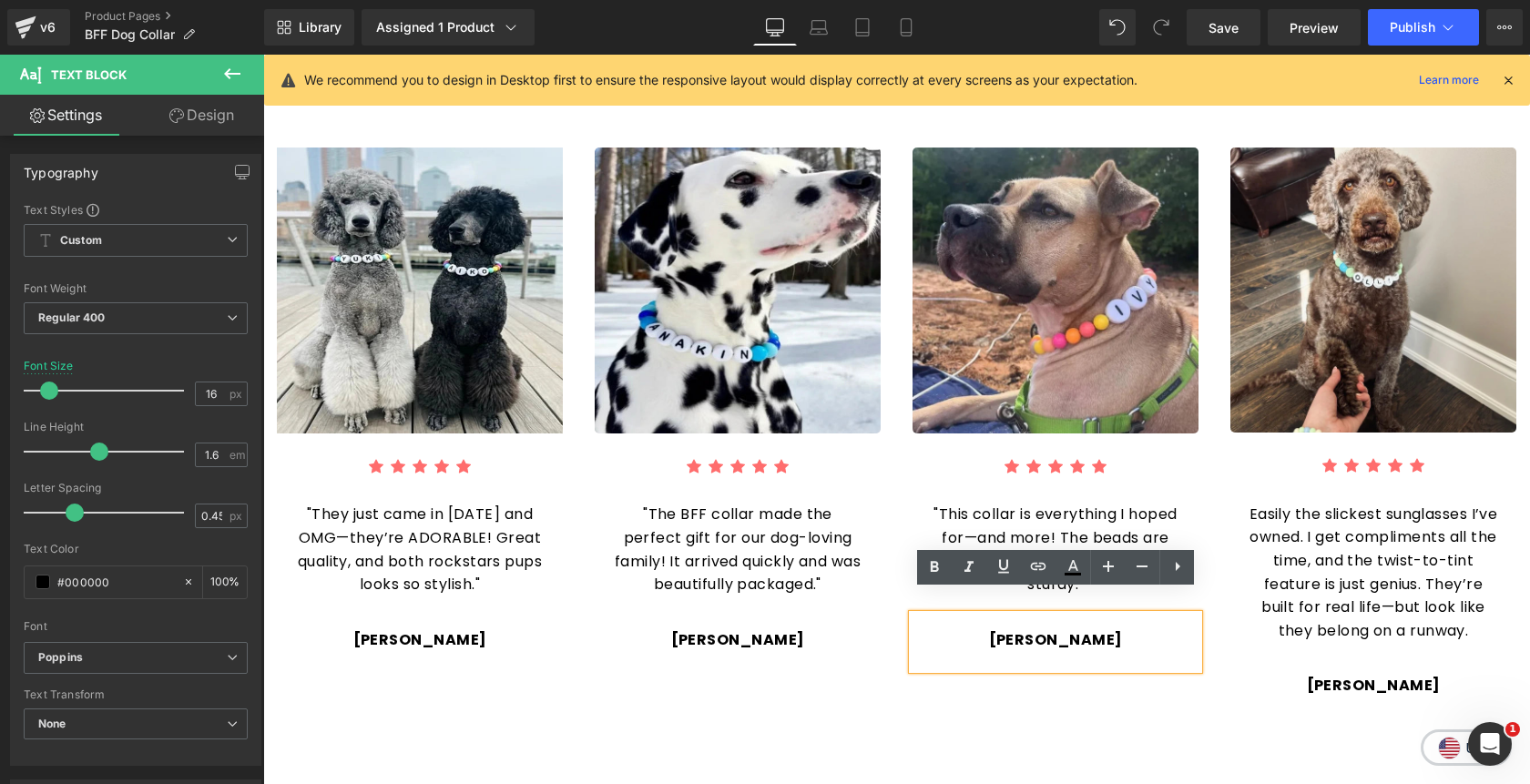
click at [1107, 629] on p "Rachel V." at bounding box center [1055, 640] width 250 height 24
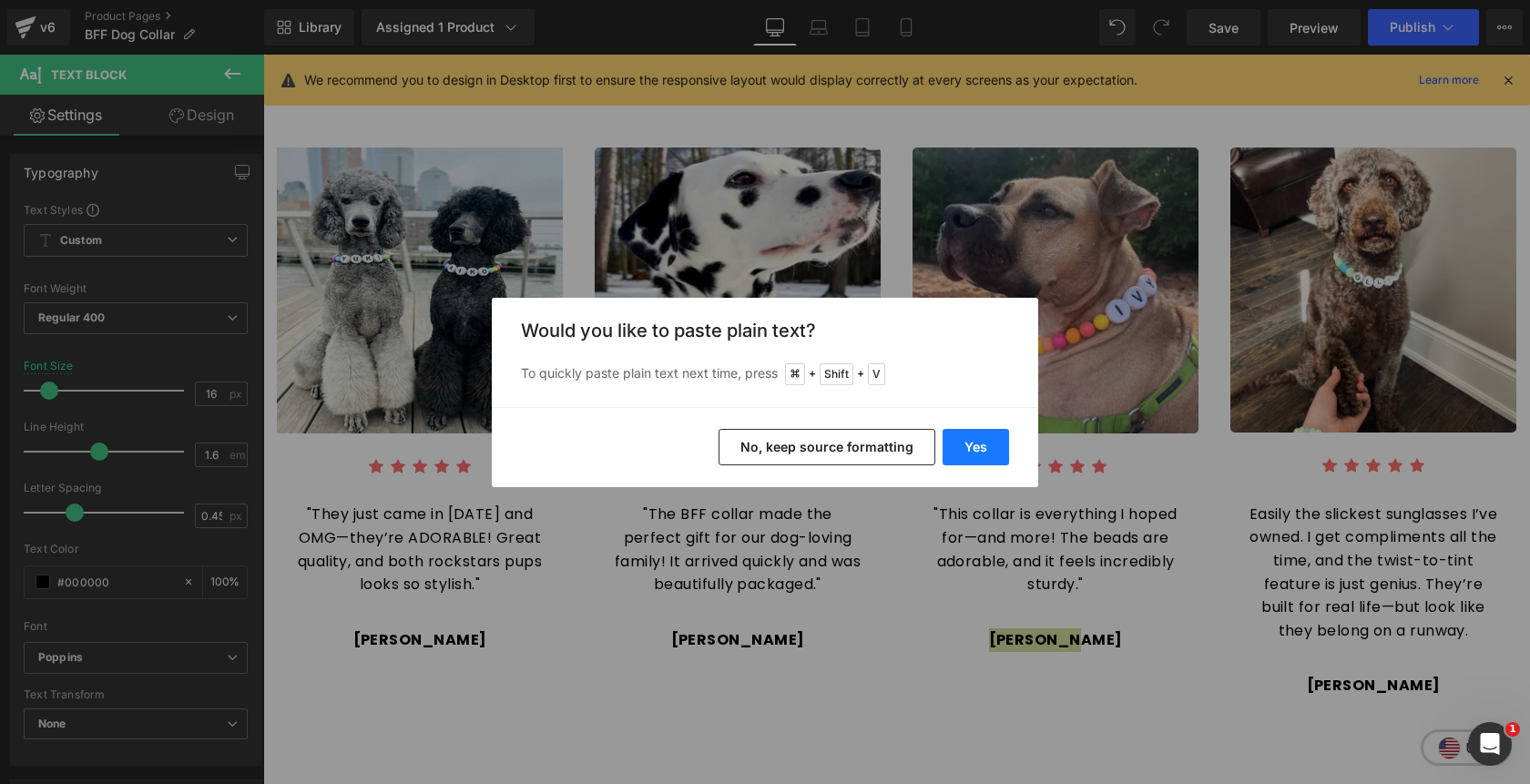
click at [999, 444] on button "Yes" at bounding box center [976, 447] width 67 height 37
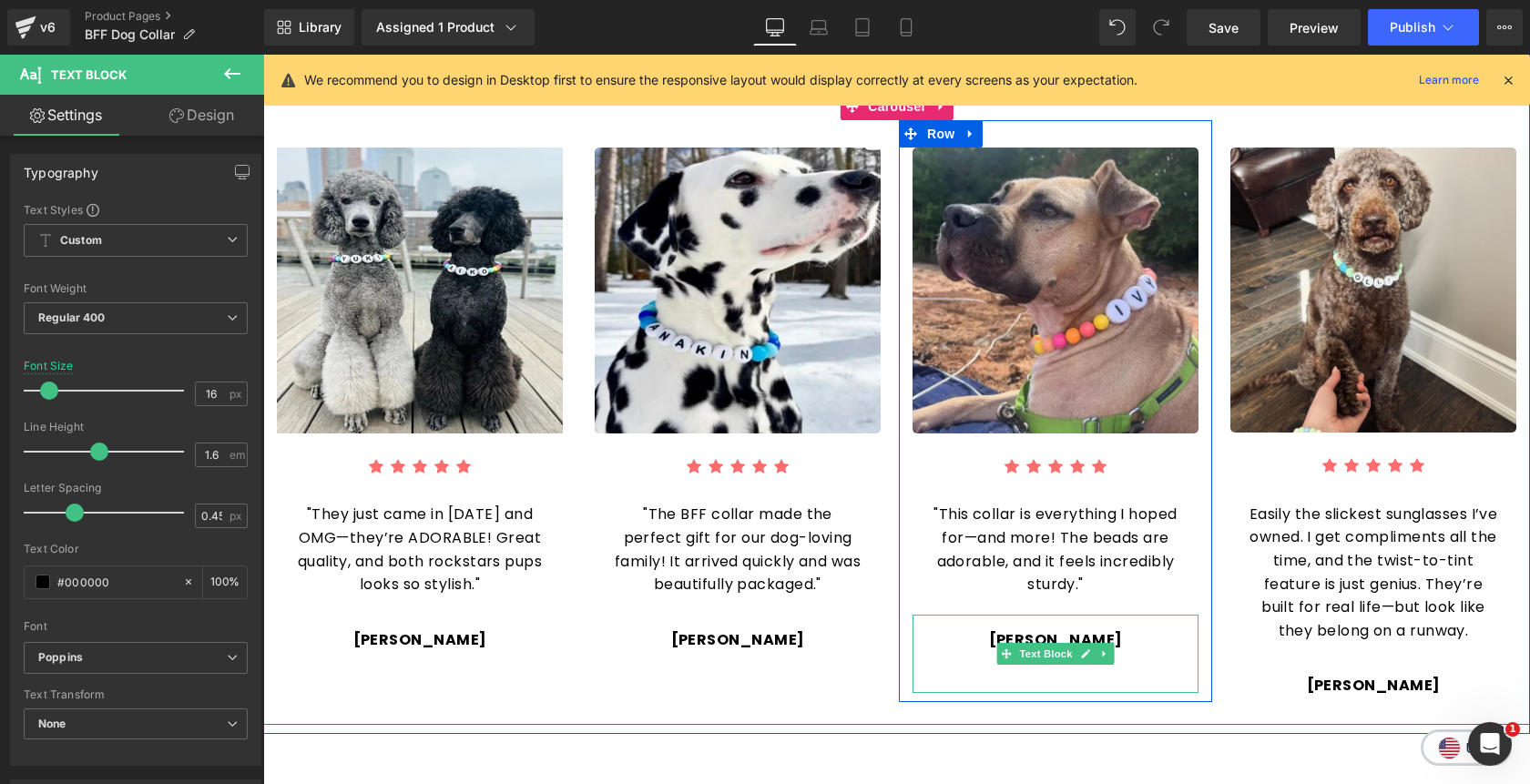
click at [1039, 651] on p at bounding box center [1055, 662] width 250 height 24
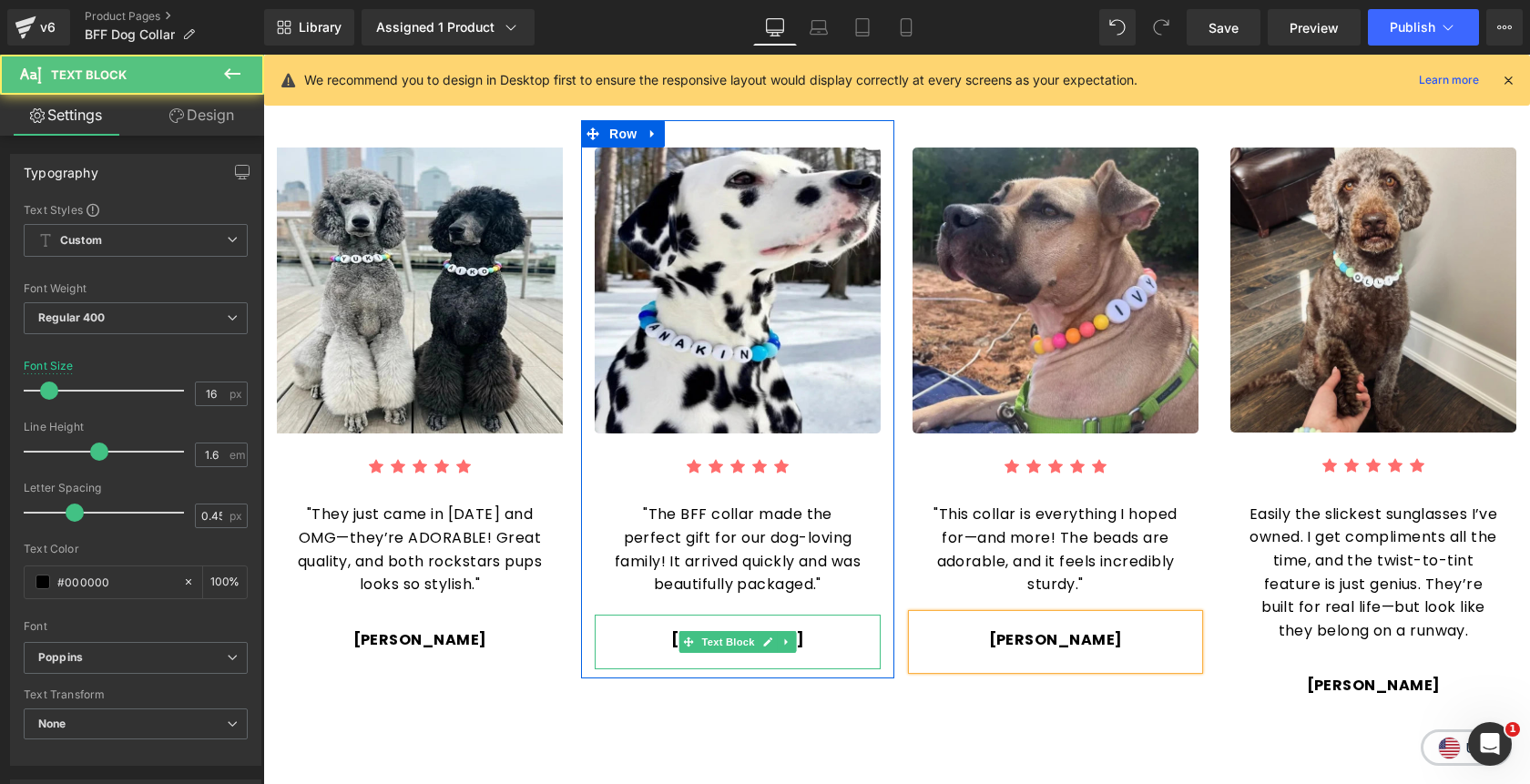
click at [795, 629] on p "Emily R." at bounding box center [737, 640] width 250 height 24
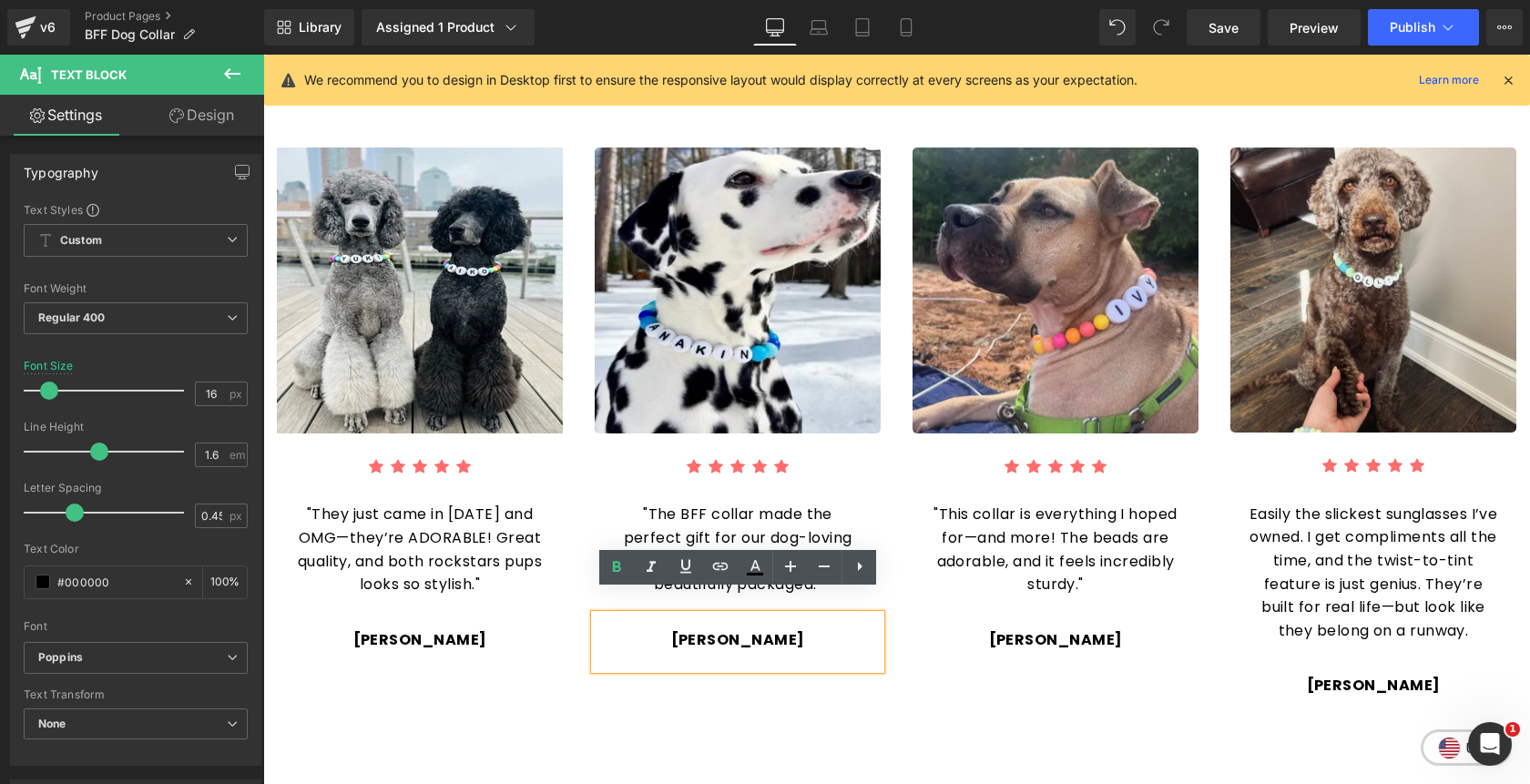
click at [793, 640] on div "Emily R." at bounding box center [737, 642] width 286 height 56
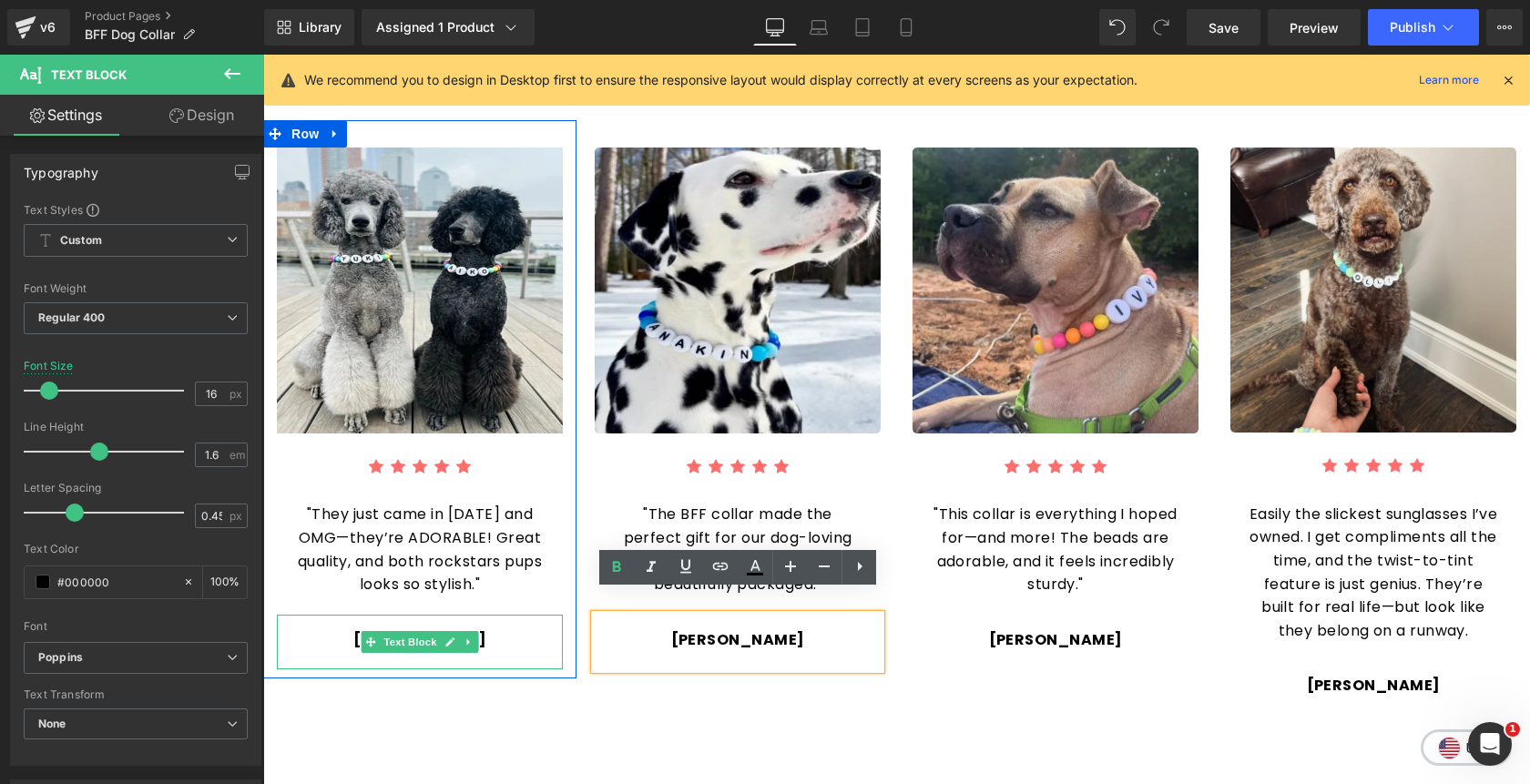
click at [509, 629] on p "Megan T." at bounding box center [420, 640] width 250 height 24
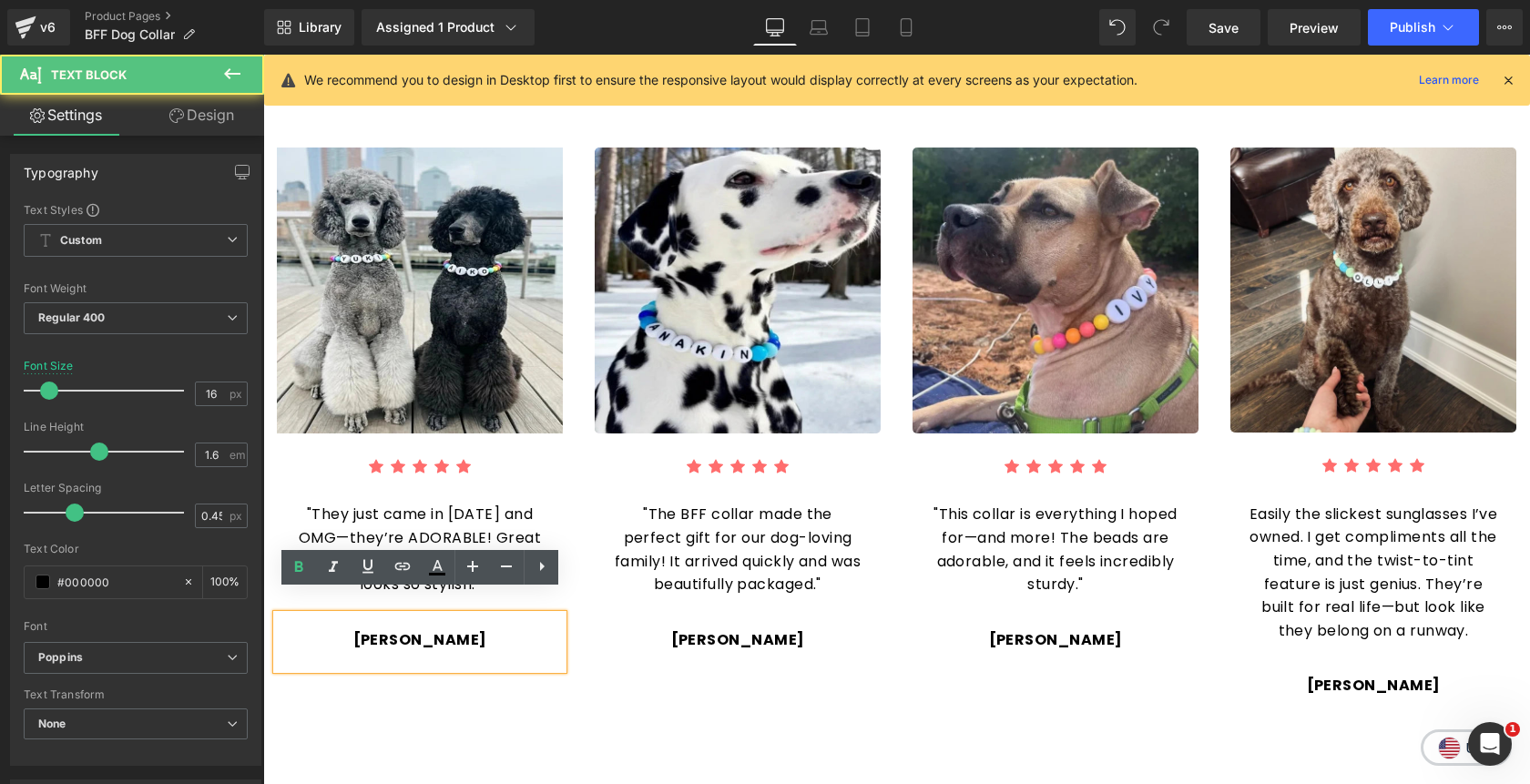
click at [452, 643] on div "Megan T." at bounding box center [420, 642] width 286 height 56
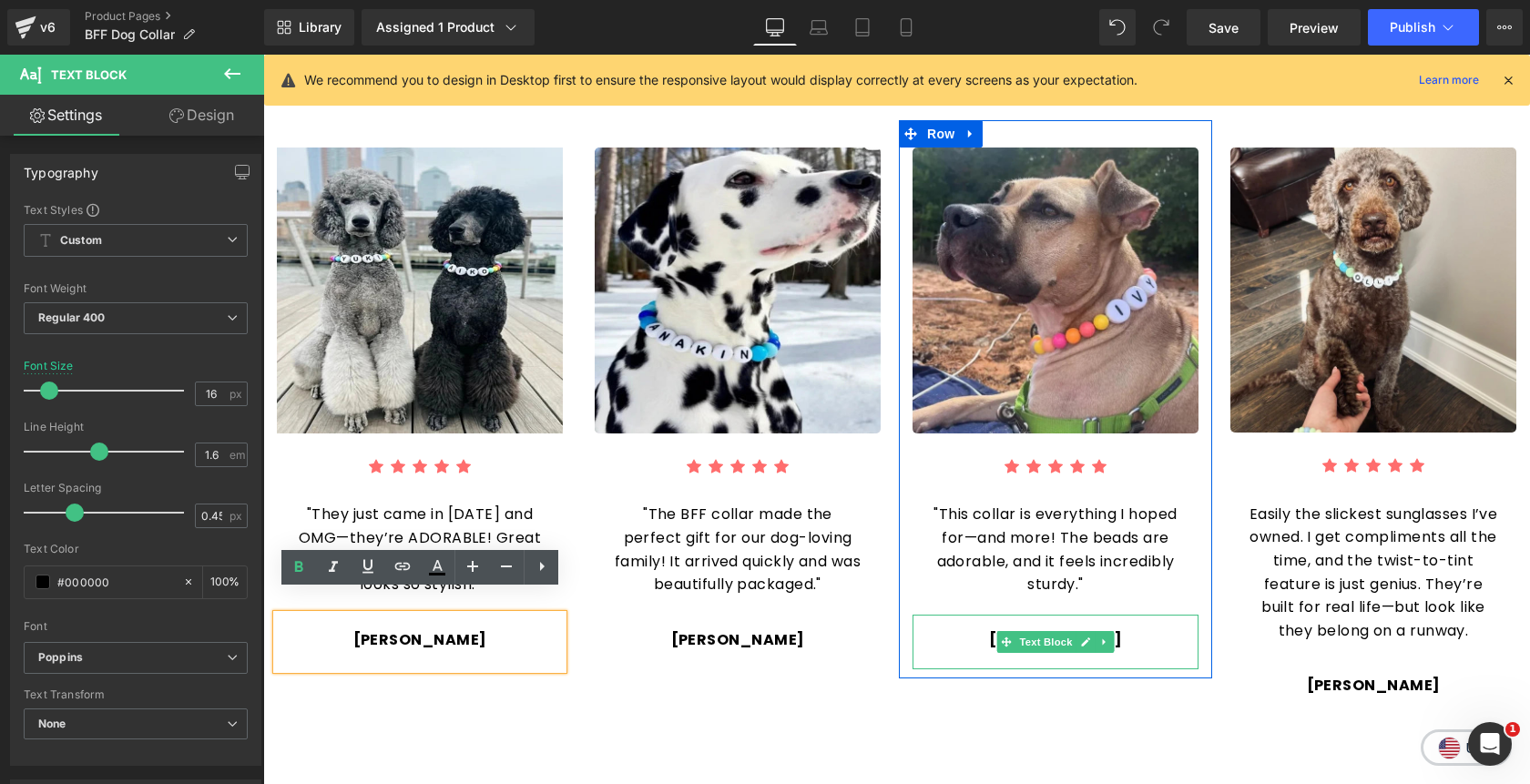
click at [1136, 629] on p "Chris L." at bounding box center [1055, 640] width 250 height 24
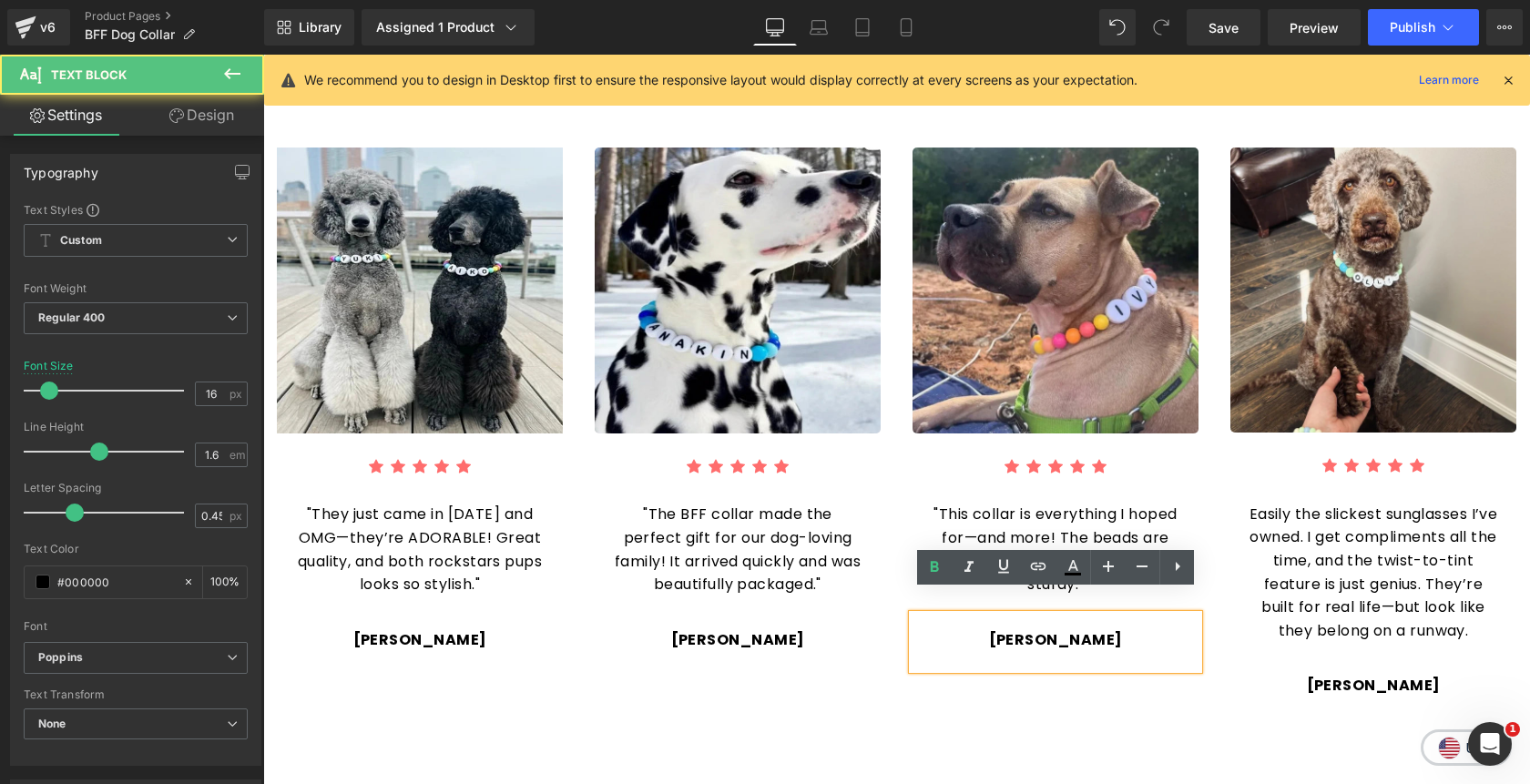
click at [1120, 639] on div "Chris L." at bounding box center [1055, 642] width 286 height 56
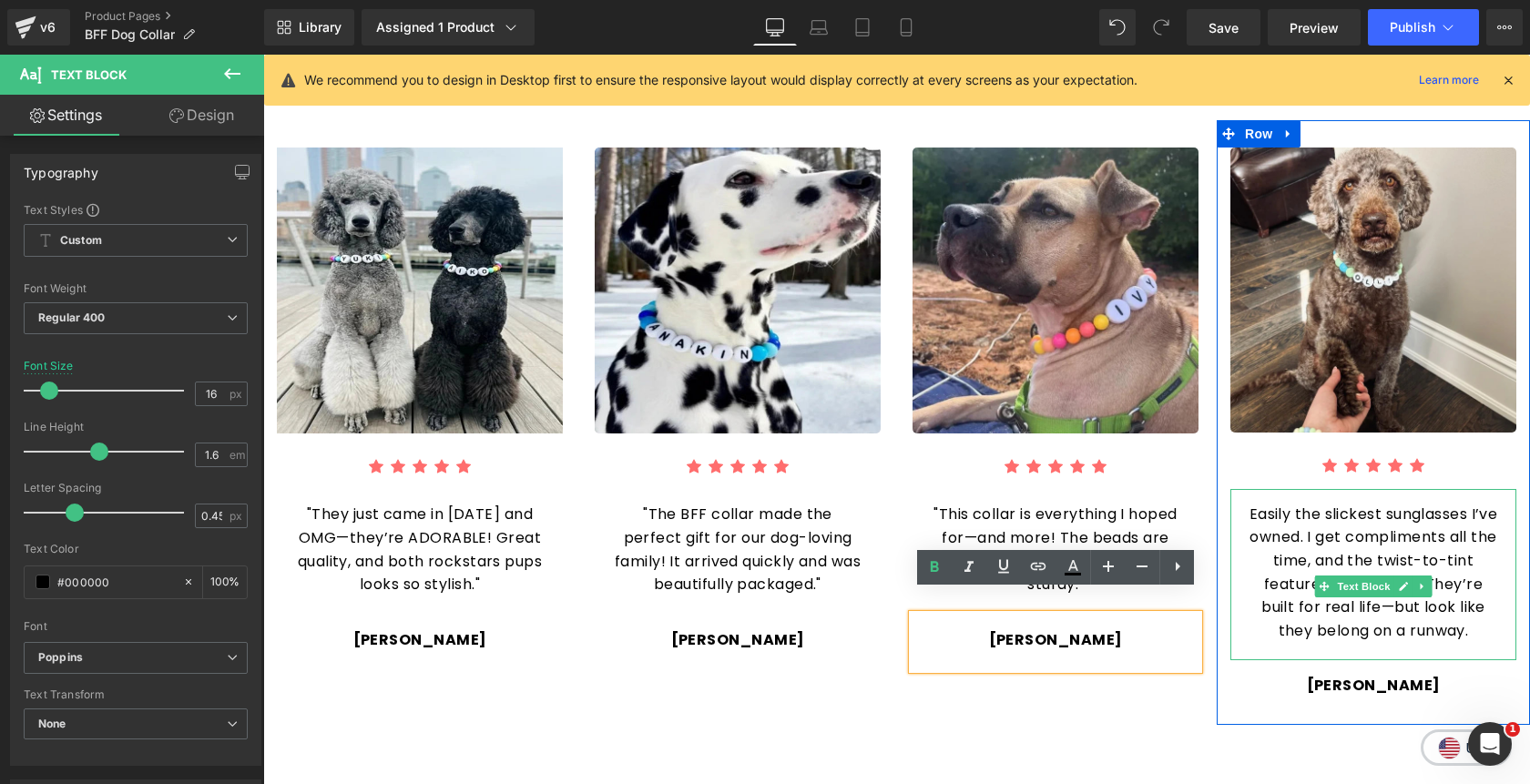
click at [1440, 523] on p "Easily the slickest sunglasses I’ve owned. I get compliments all the time, and …" at bounding box center [1374, 572] width 250 height 140
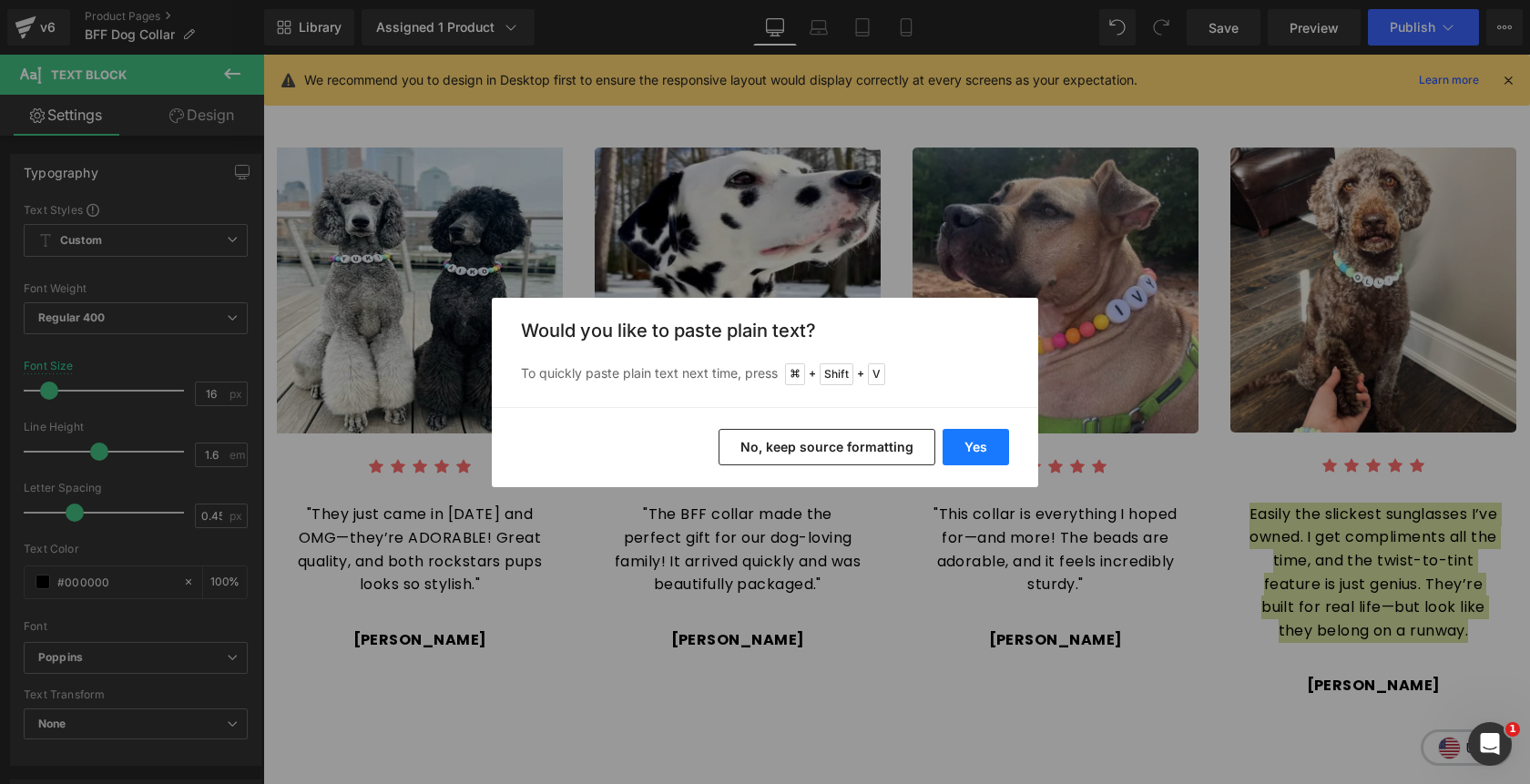
click at [993, 453] on button "Yes" at bounding box center [976, 447] width 67 height 37
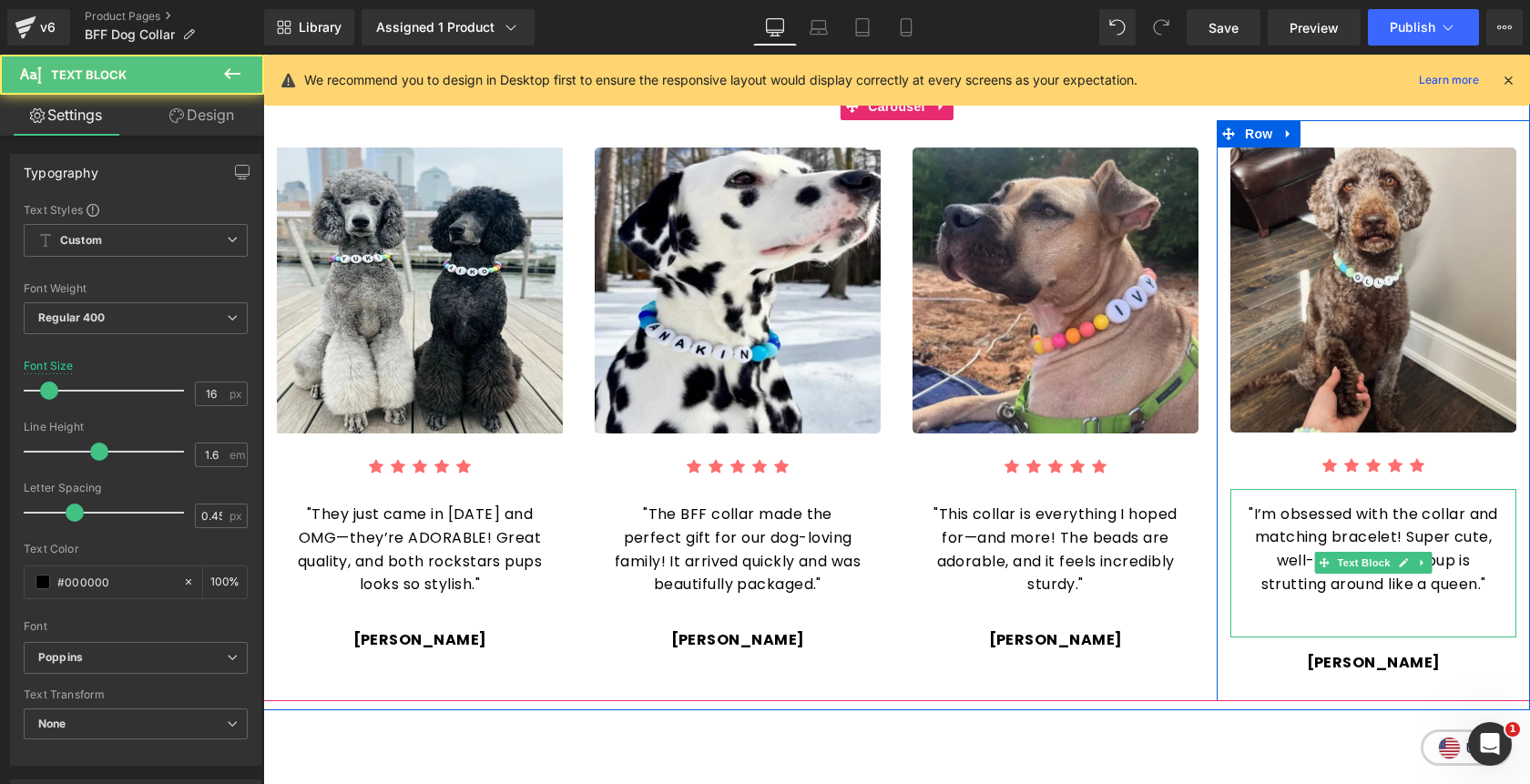
click at [1338, 603] on div ""I’m obsessed with the collar and matching bracelet! Super cute, well-made, and…" at bounding box center [1373, 563] width 286 height 148
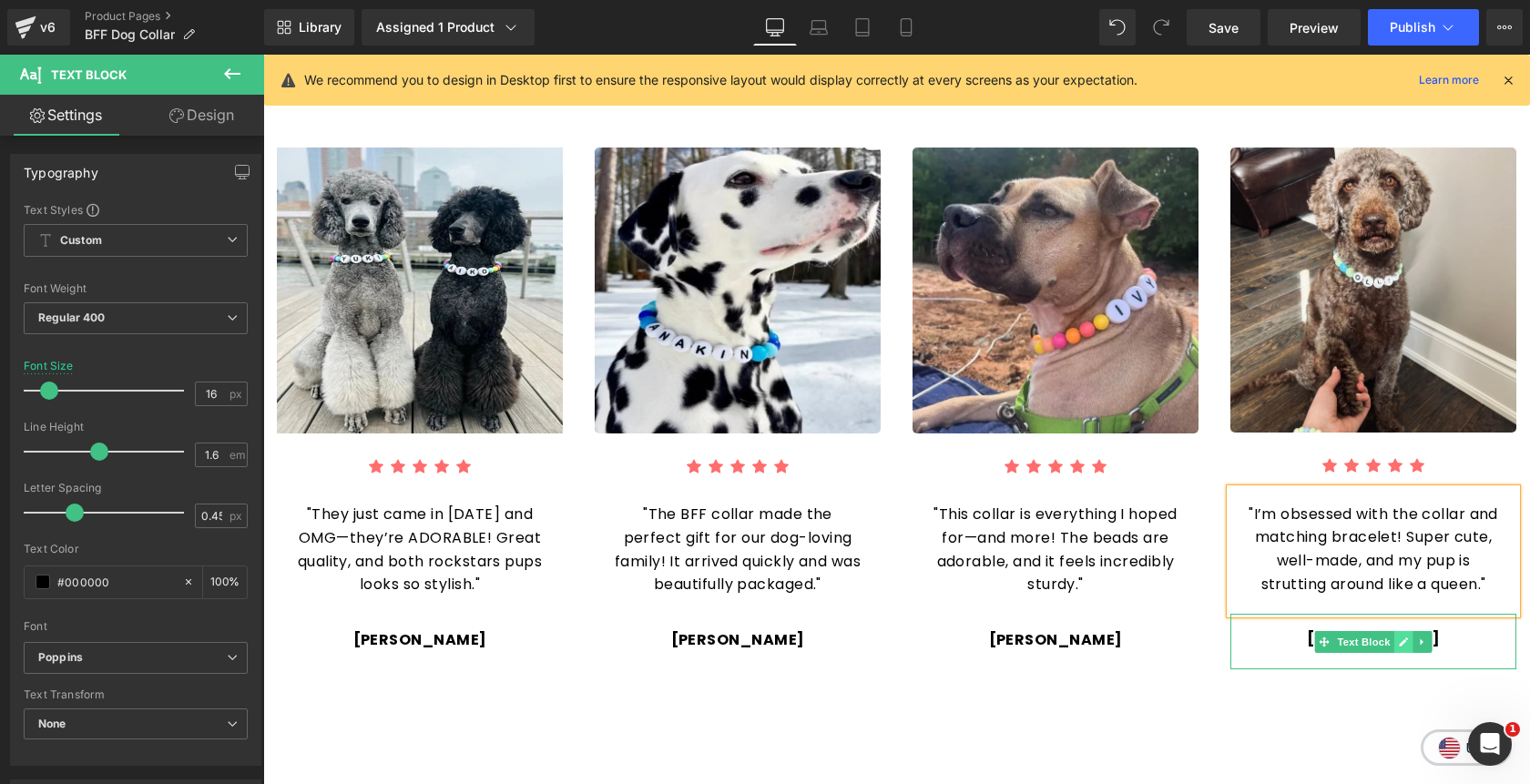
click at [1407, 631] on link at bounding box center [1404, 642] width 19 height 22
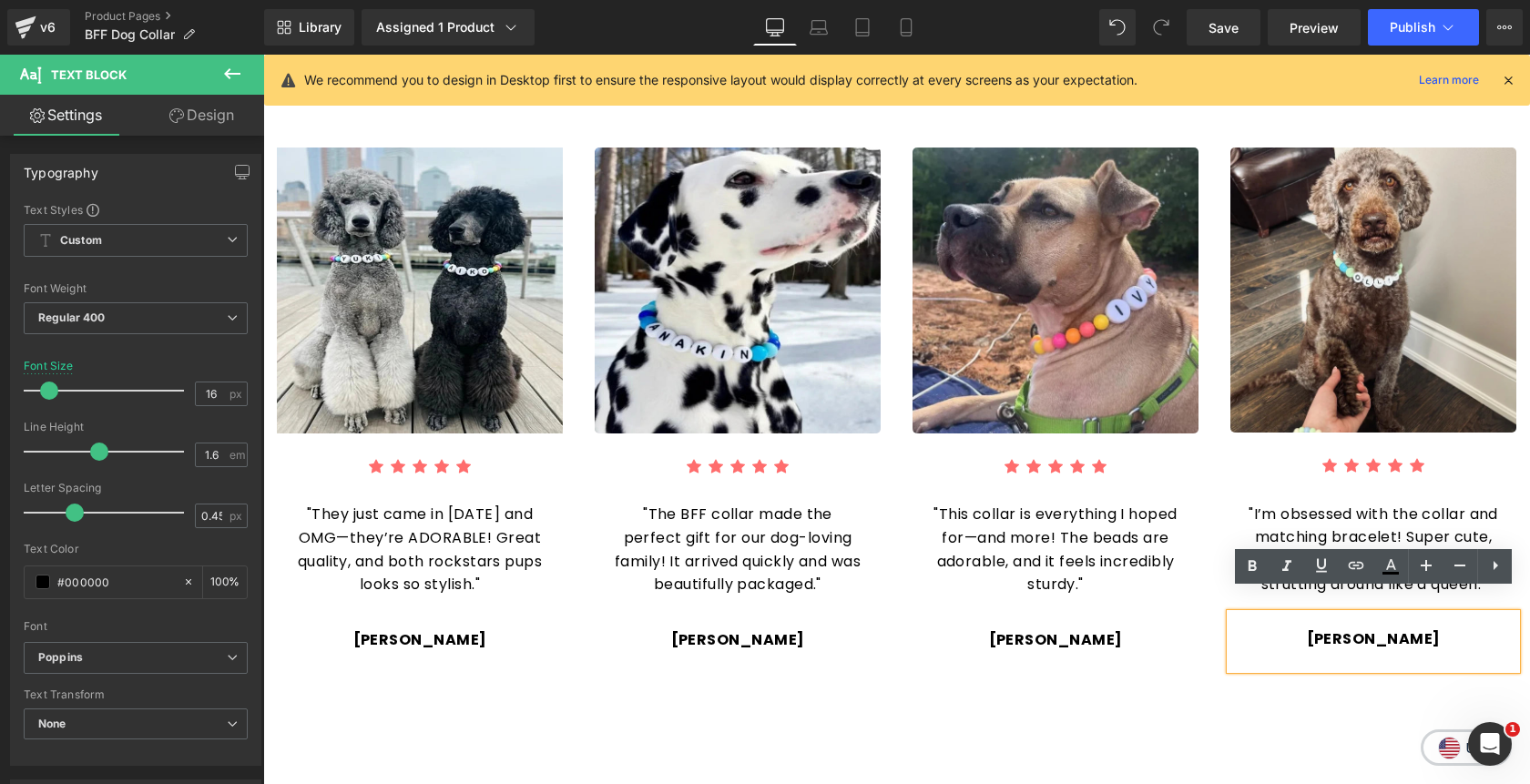
click at [1422, 628] on p "Rachel V." at bounding box center [1374, 639] width 250 height 24
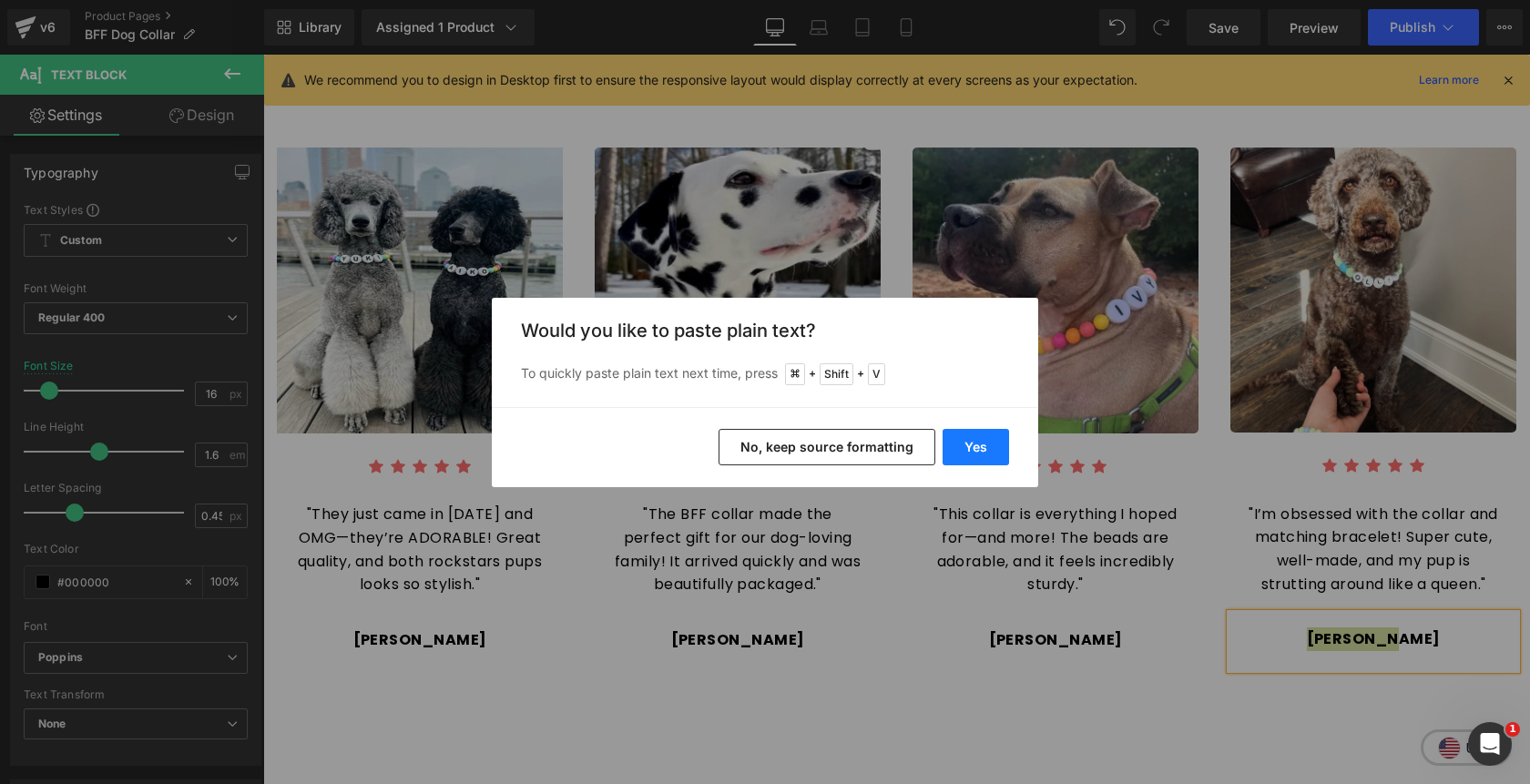
drag, startPoint x: 981, startPoint y: 449, endPoint x: 716, endPoint y: 394, distance: 270.6
click at [981, 449] on button "Yes" at bounding box center [976, 447] width 67 height 37
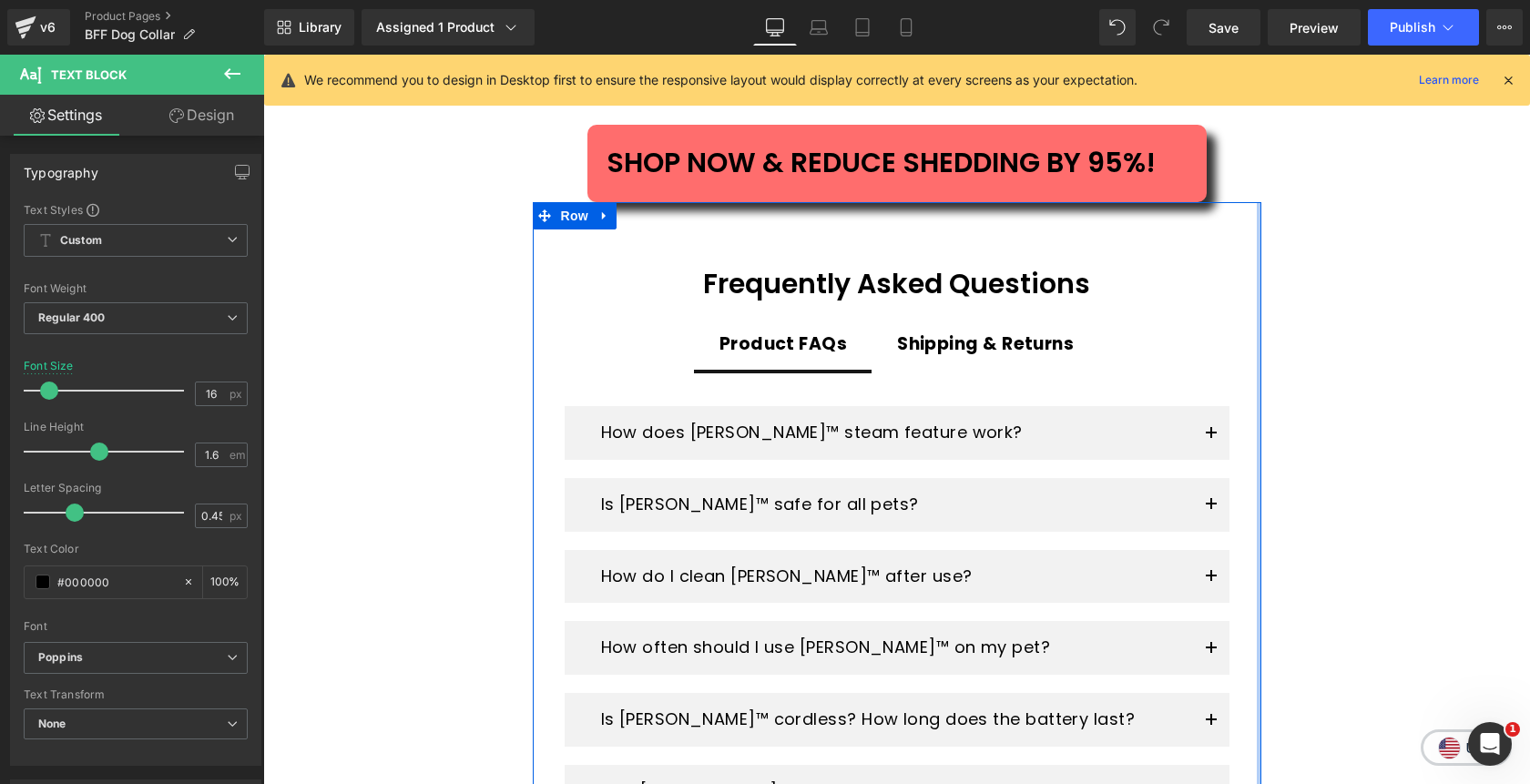
scroll to position [3612, 0]
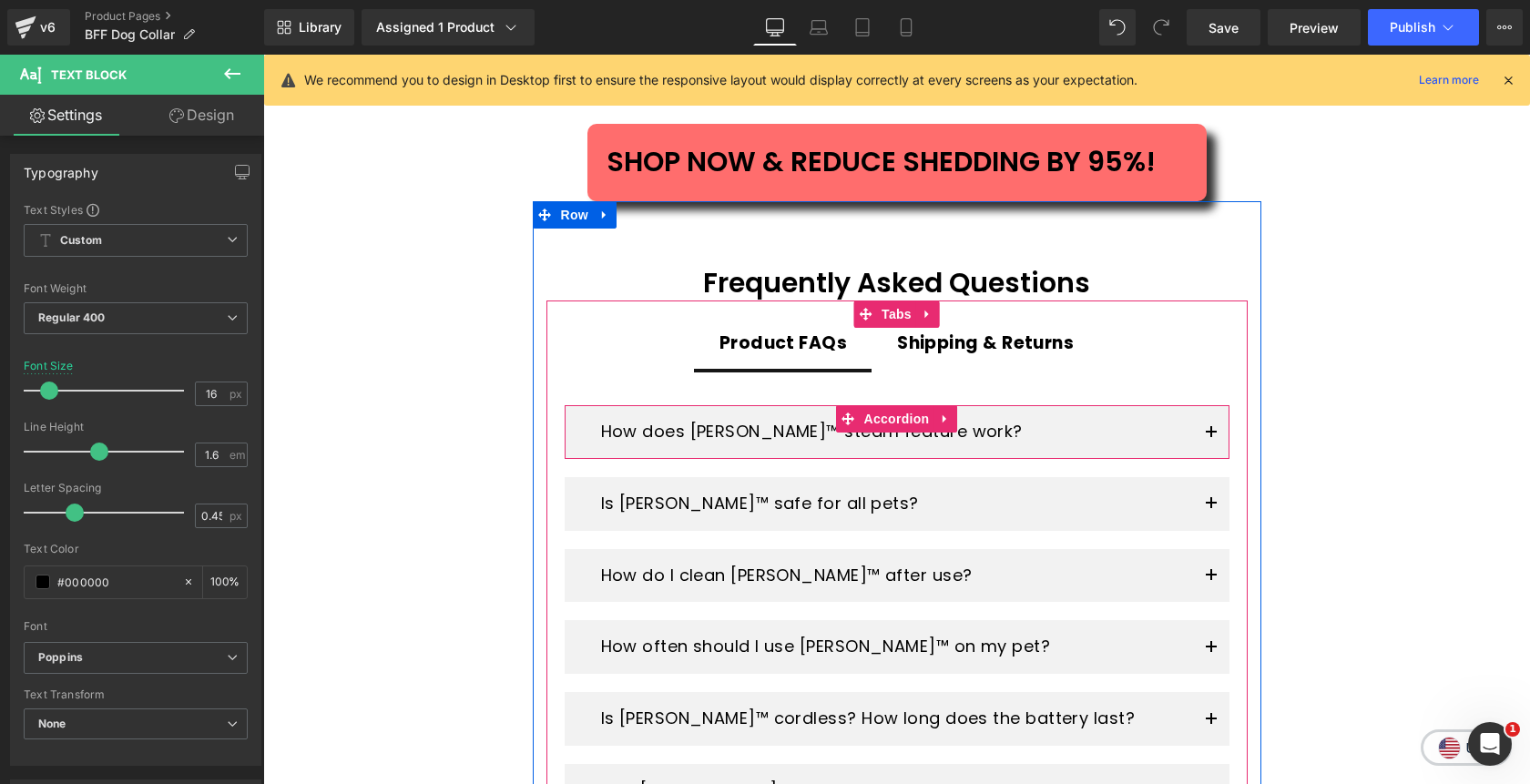
click at [1213, 405] on button "button" at bounding box center [1211, 432] width 37 height 54
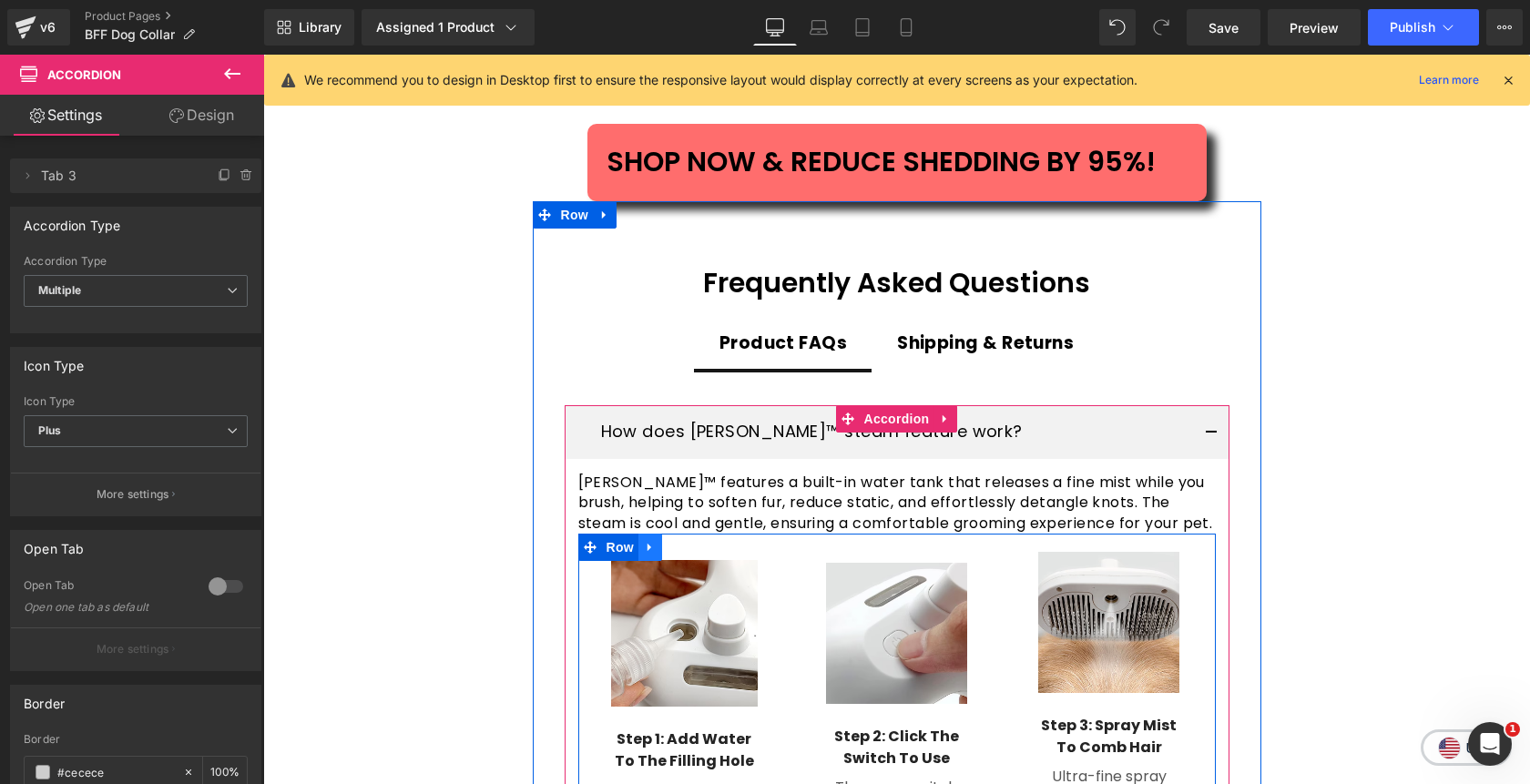
click at [653, 540] on icon at bounding box center [650, 547] width 13 height 13
click at [706, 533] on link at bounding box center [698, 547] width 24 height 27
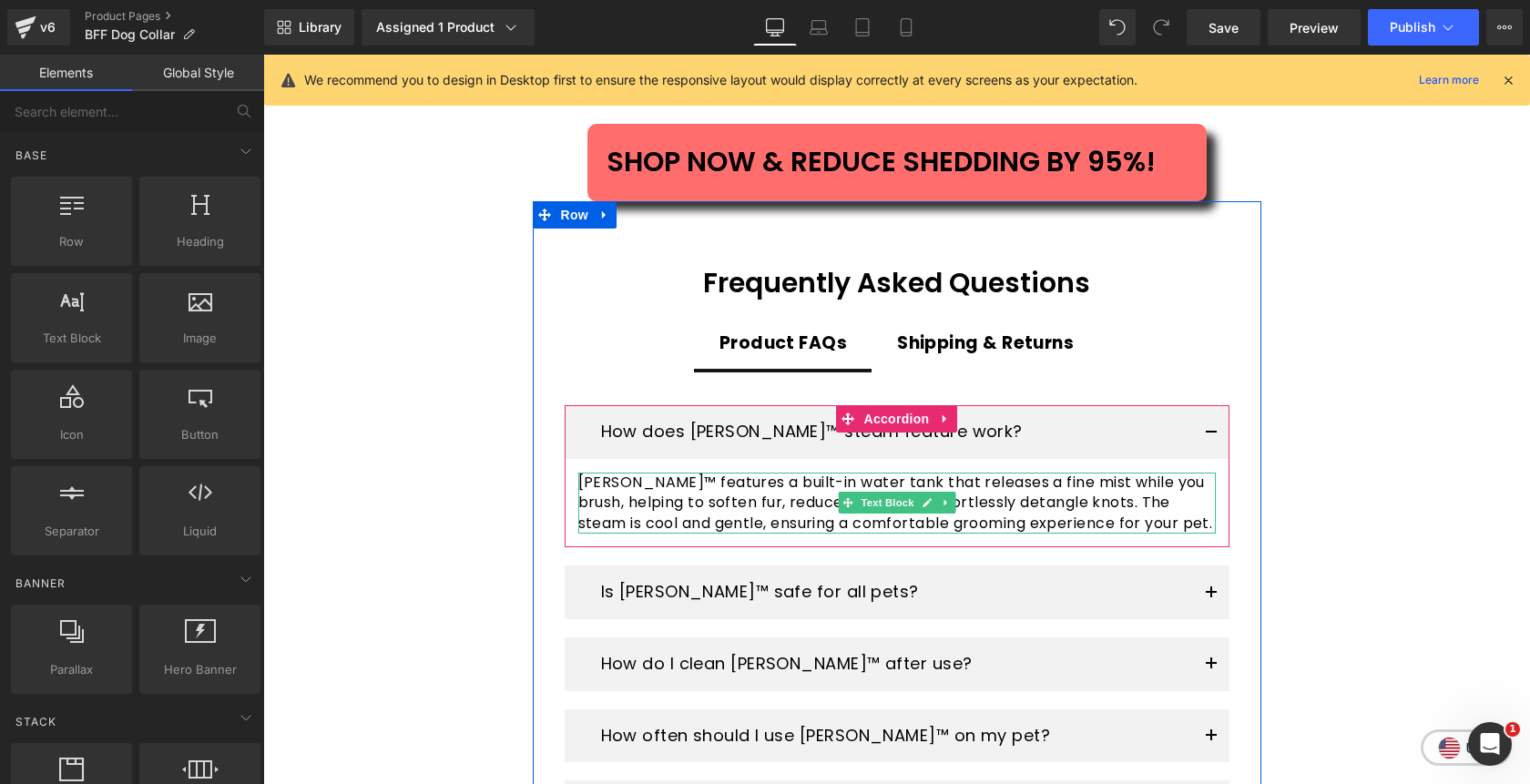
click at [1049, 471] on span "Pawlish™ features a built-in water tank that releases a fine mist while you bru…" at bounding box center [896, 502] width 634 height 62
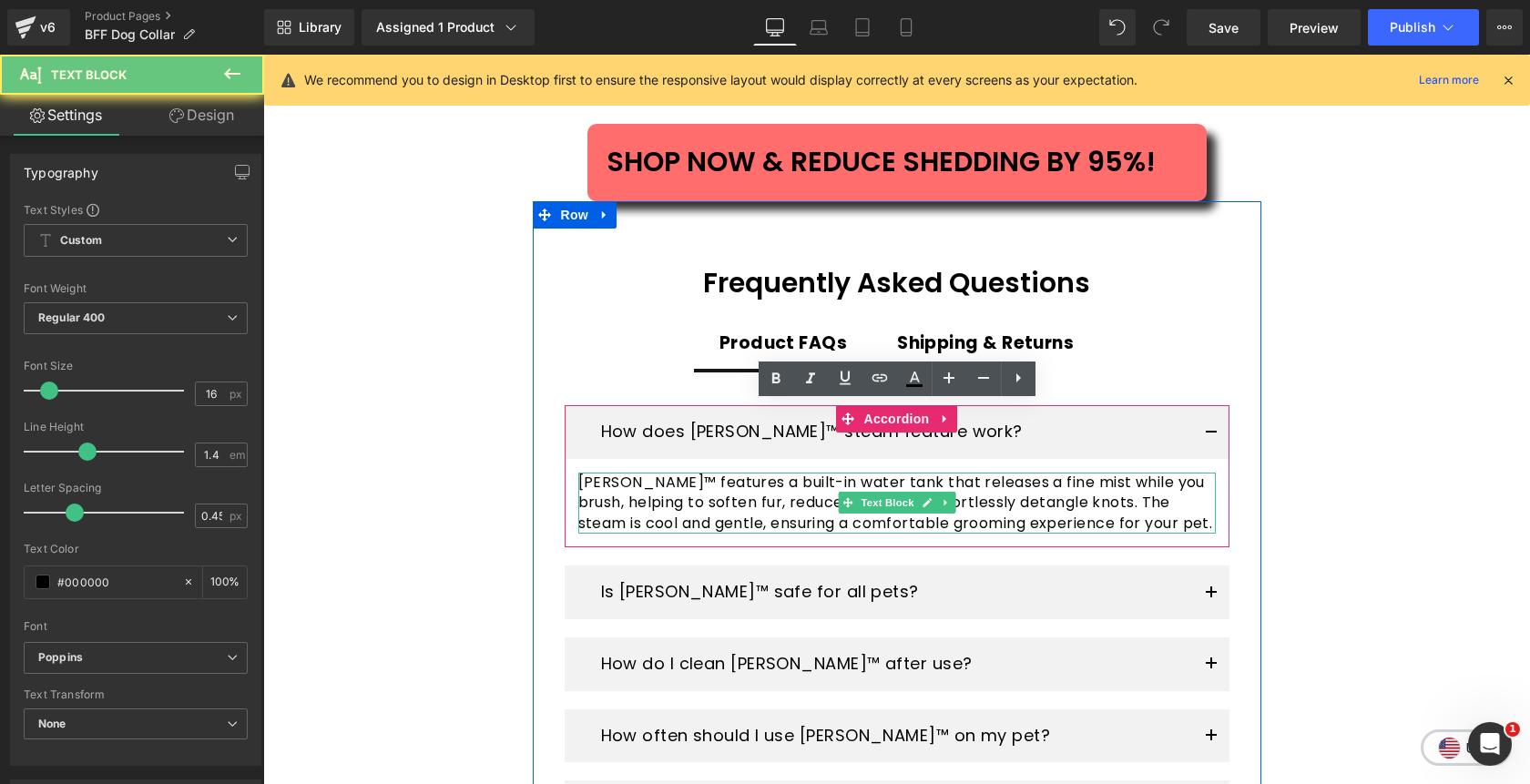
click at [1049, 471] on span "Pawlish™ features a built-in water tank that releases a fine mist while you bru…" at bounding box center [896, 502] width 634 height 62
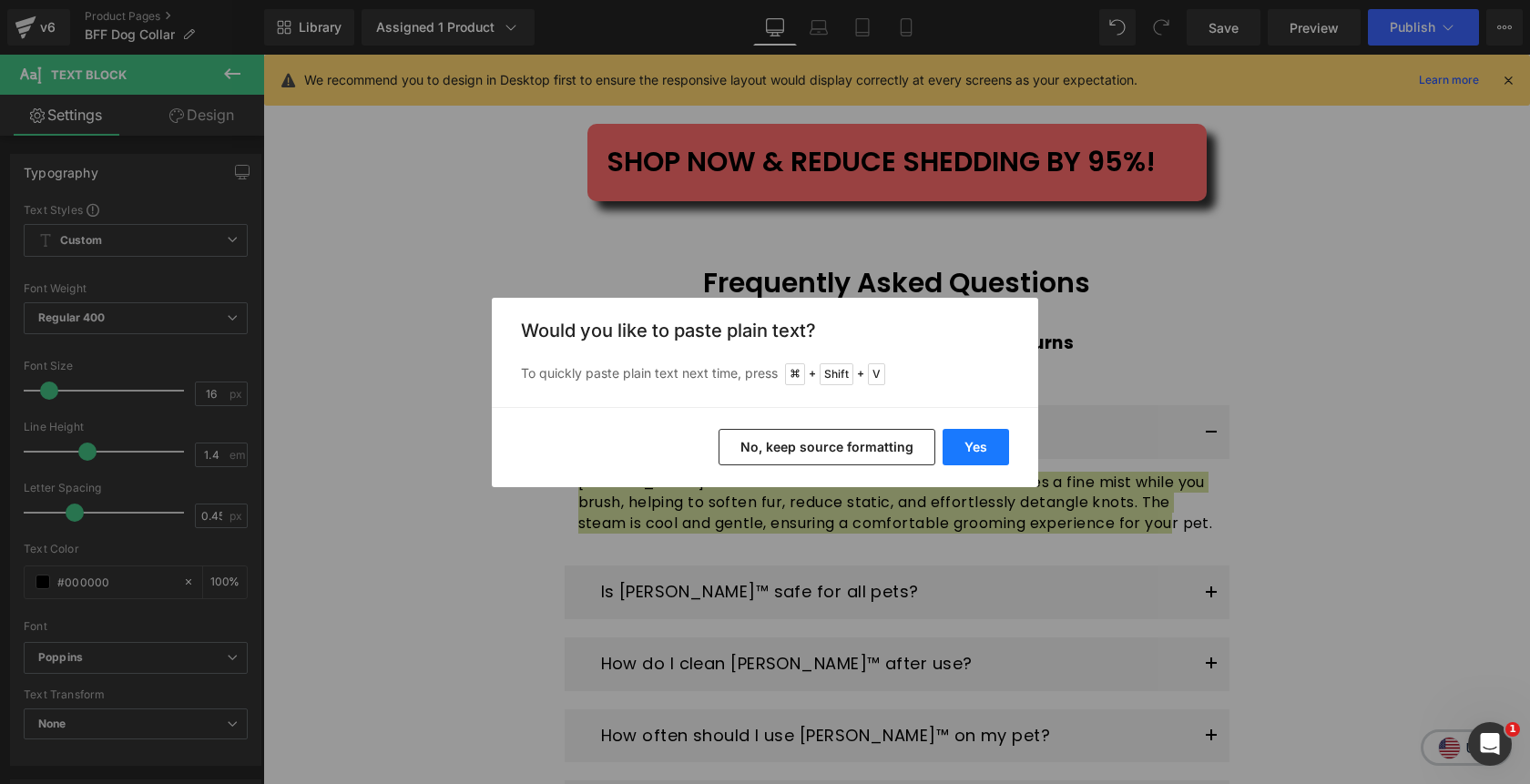
click at [983, 445] on button "Yes" at bounding box center [976, 447] width 67 height 37
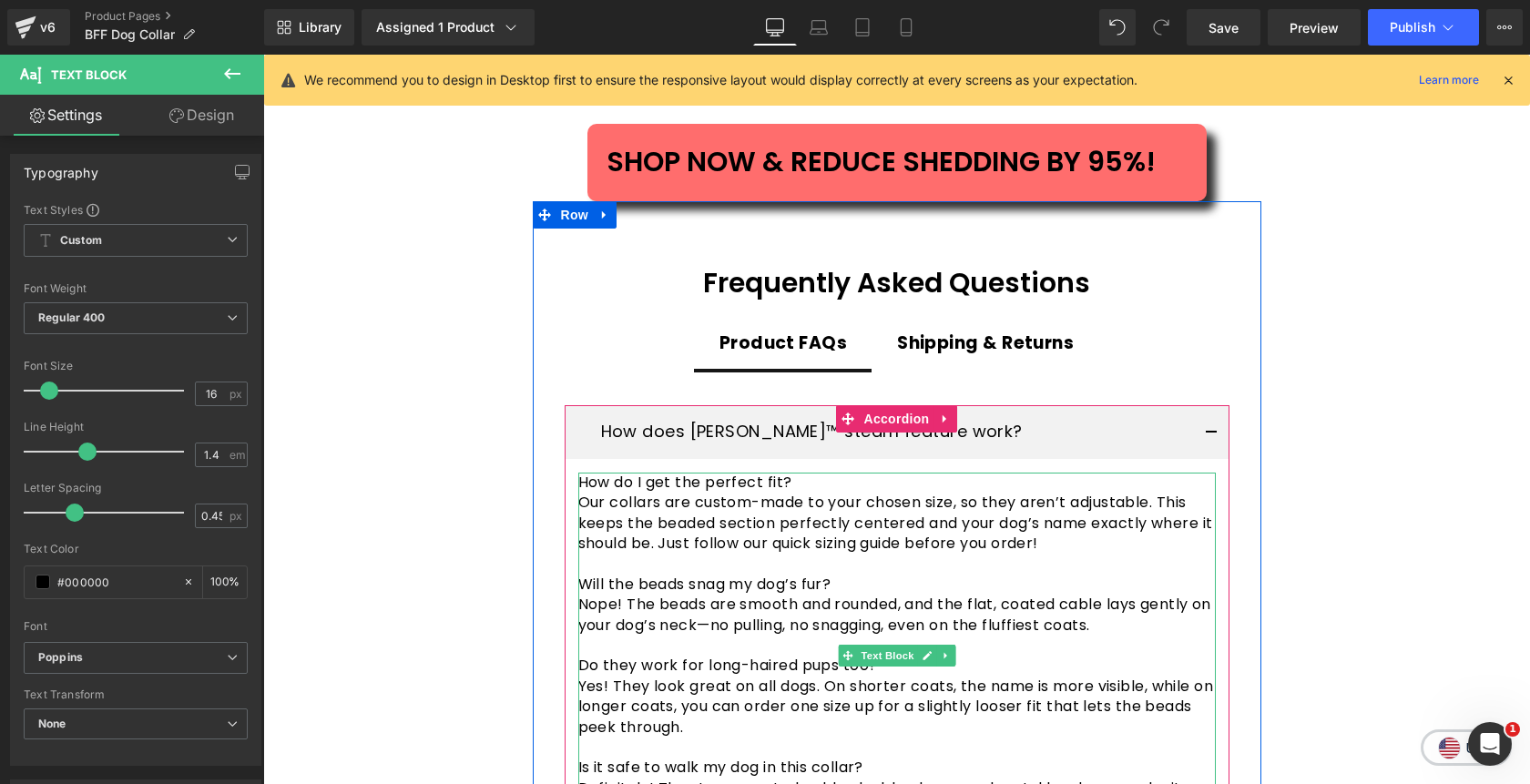
click at [827, 472] on p "How do I get the perfect fit?" at bounding box center [897, 482] width 637 height 20
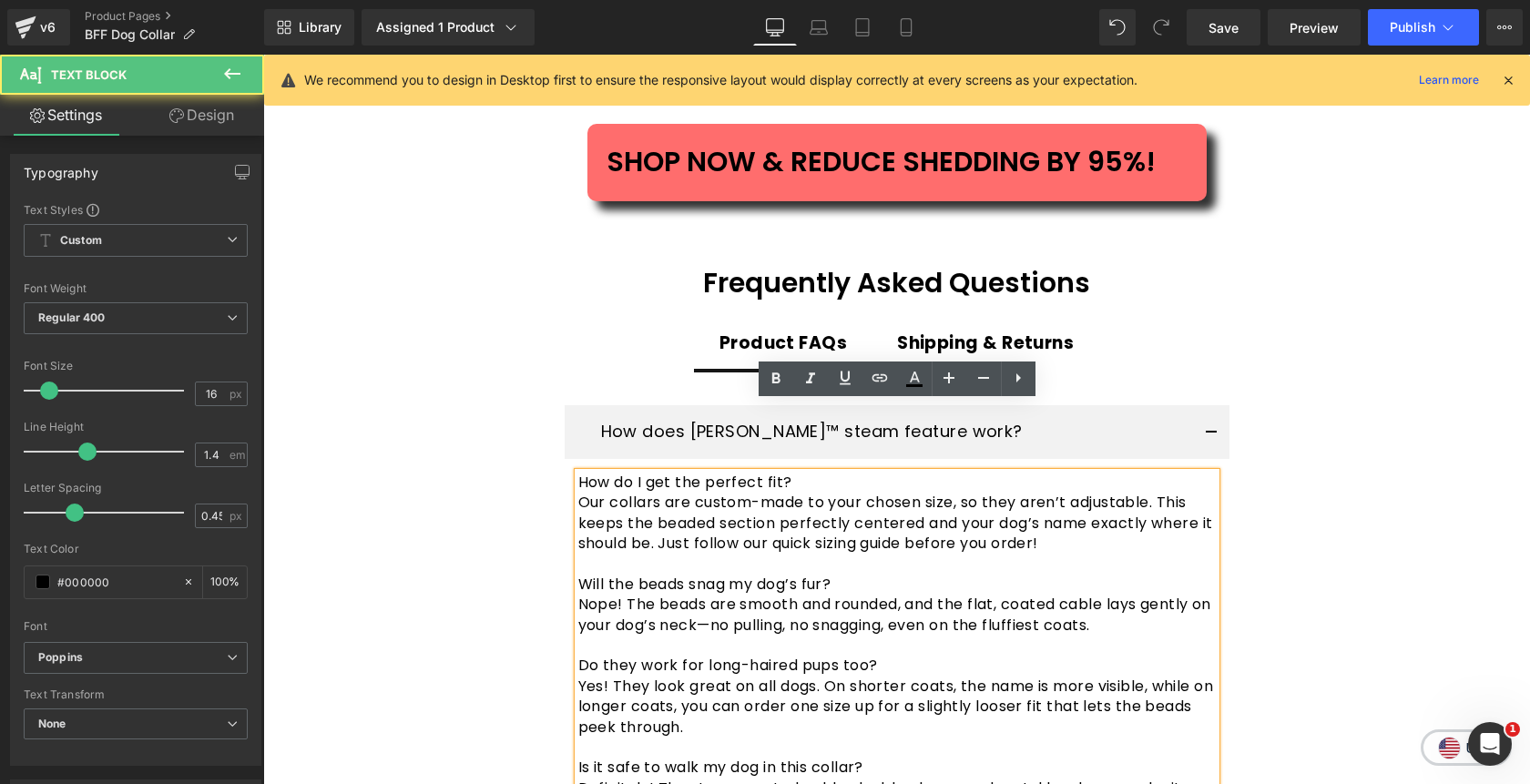
click at [827, 472] on p "How do I get the perfect fit?" at bounding box center [897, 482] width 637 height 20
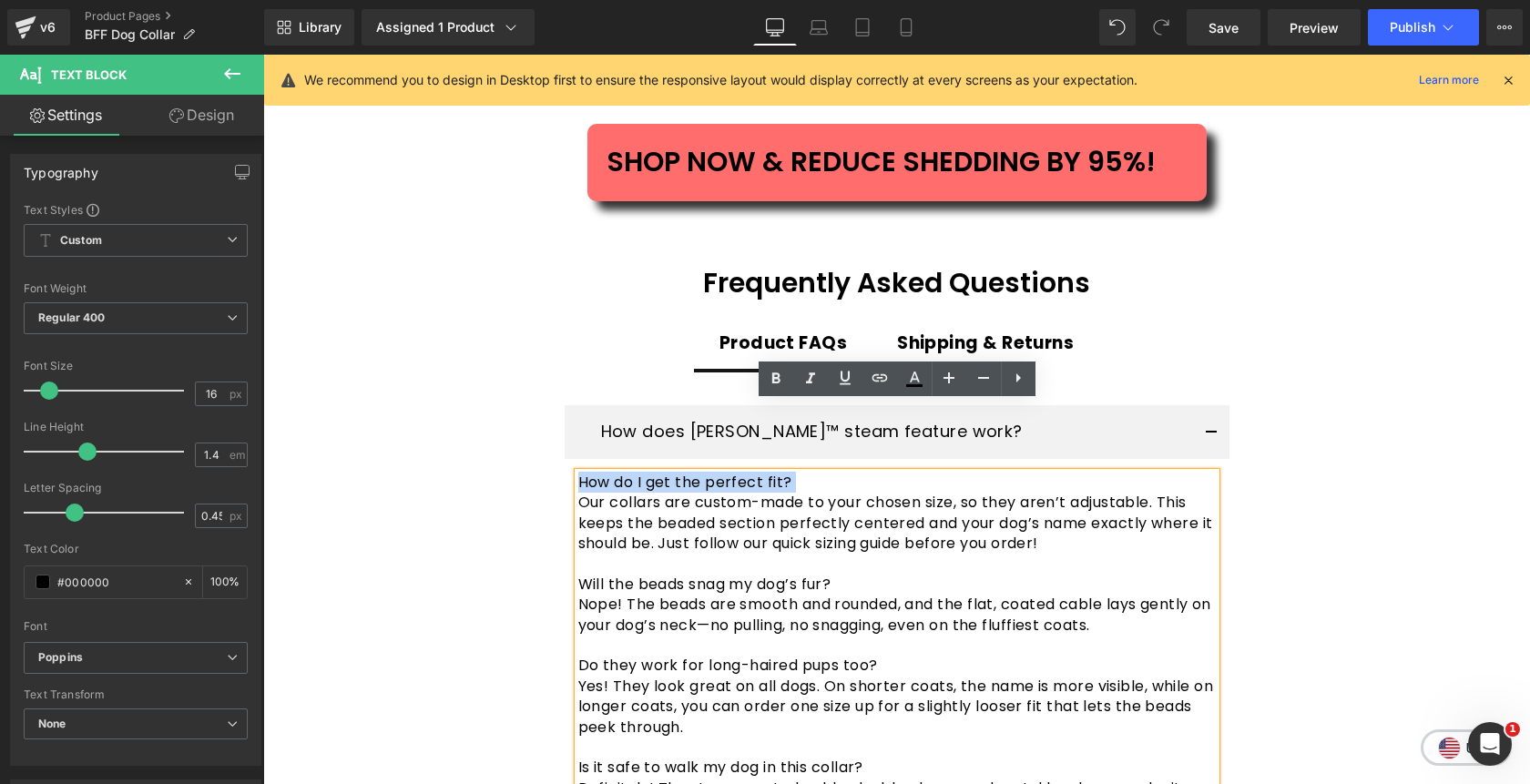
copy p "How do I get the perfect fit?"
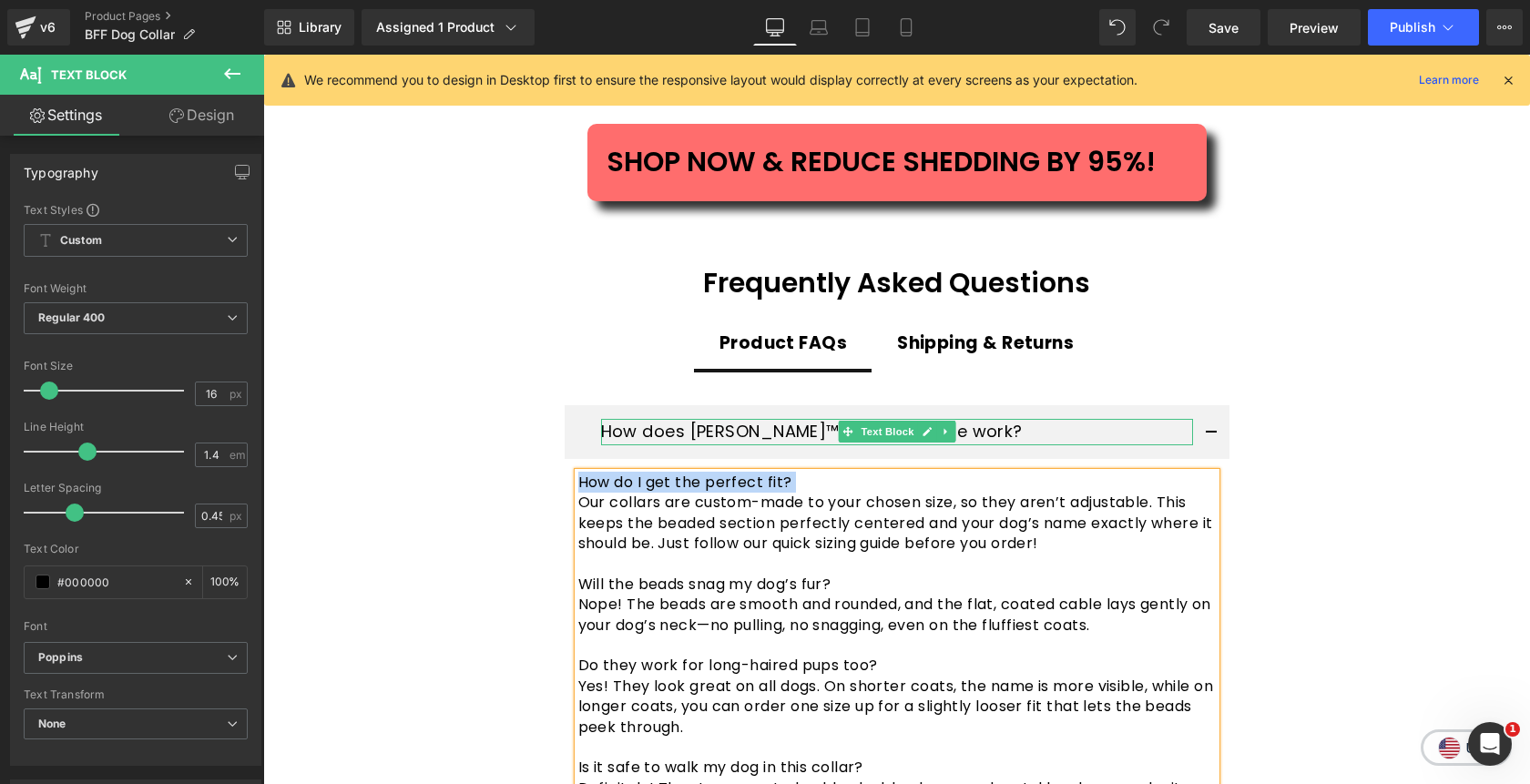
click at [700, 418] on p "How does Pawlish™ steam feature work?" at bounding box center [897, 432] width 592 height 26
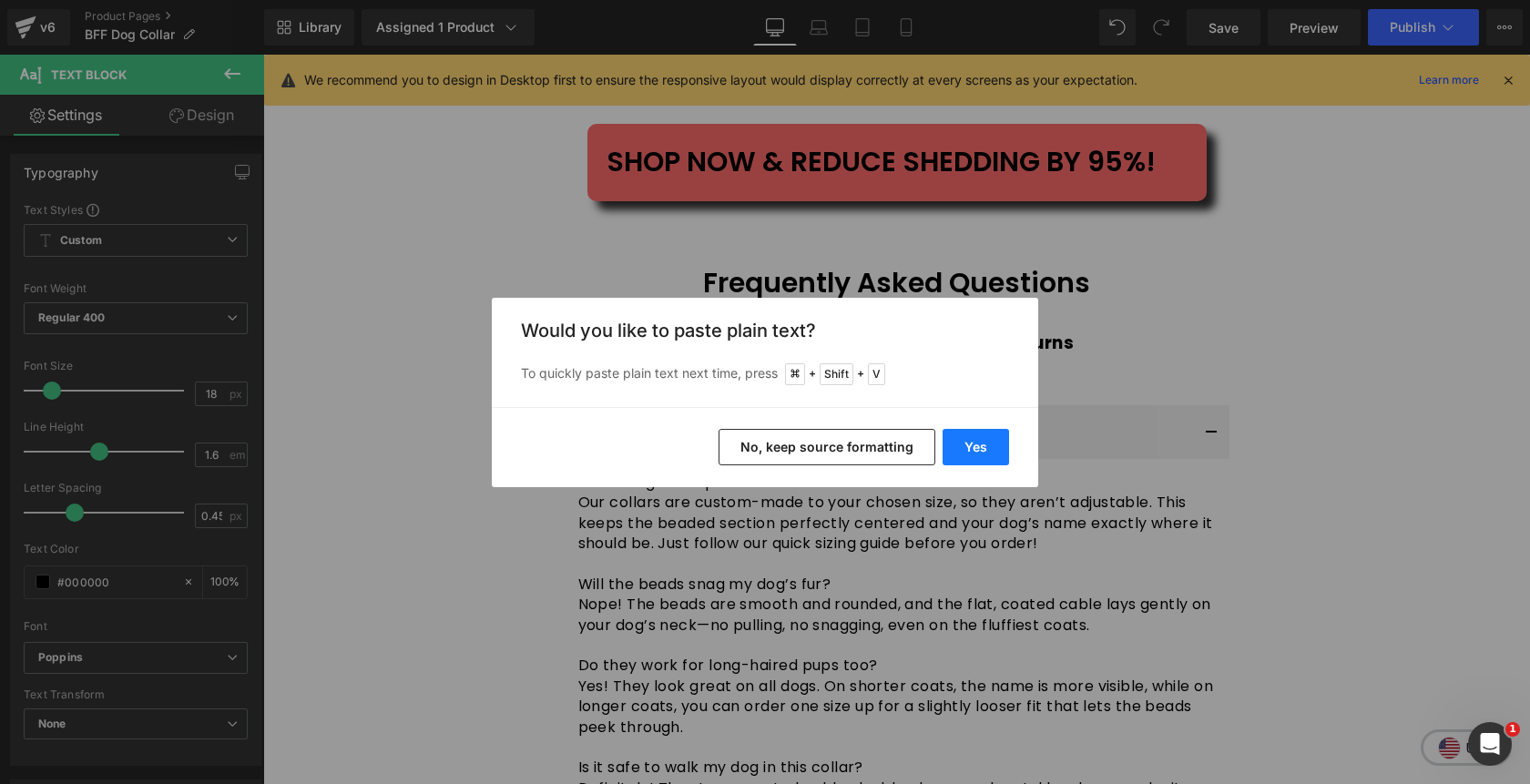
click at [961, 450] on button "Yes" at bounding box center [976, 447] width 67 height 37
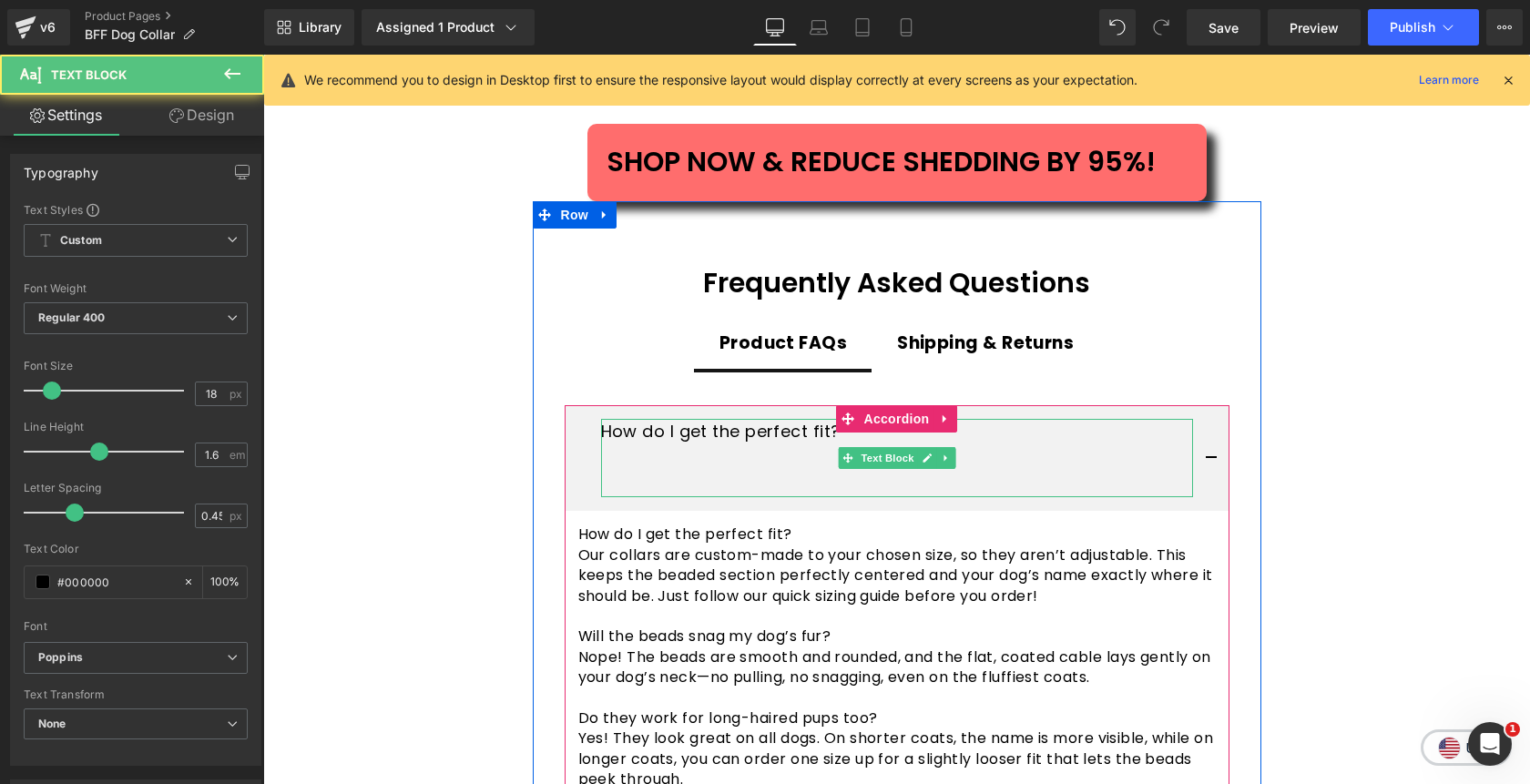
click at [737, 445] on p at bounding box center [897, 458] width 592 height 26
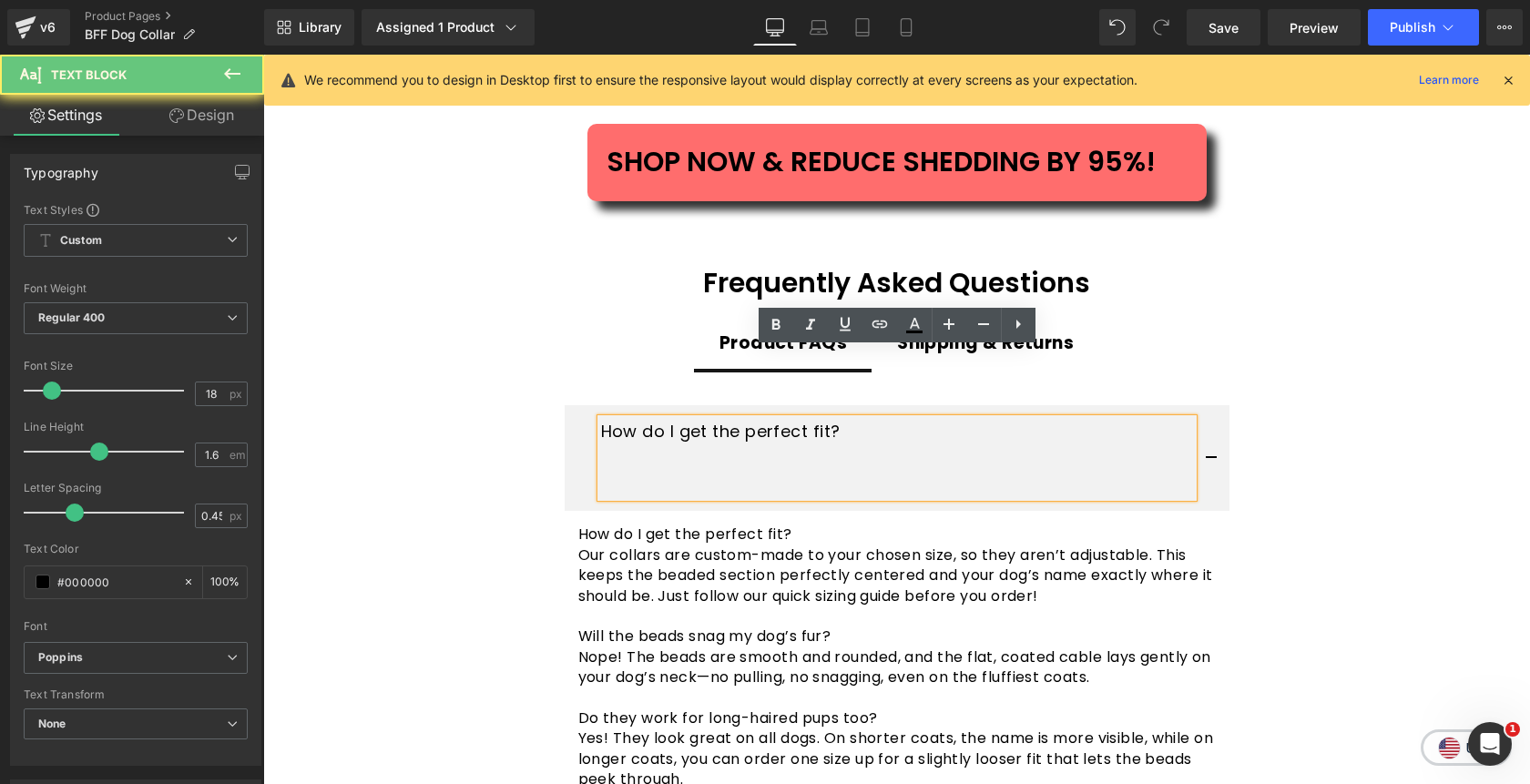
click at [732, 471] on p at bounding box center [897, 484] width 592 height 26
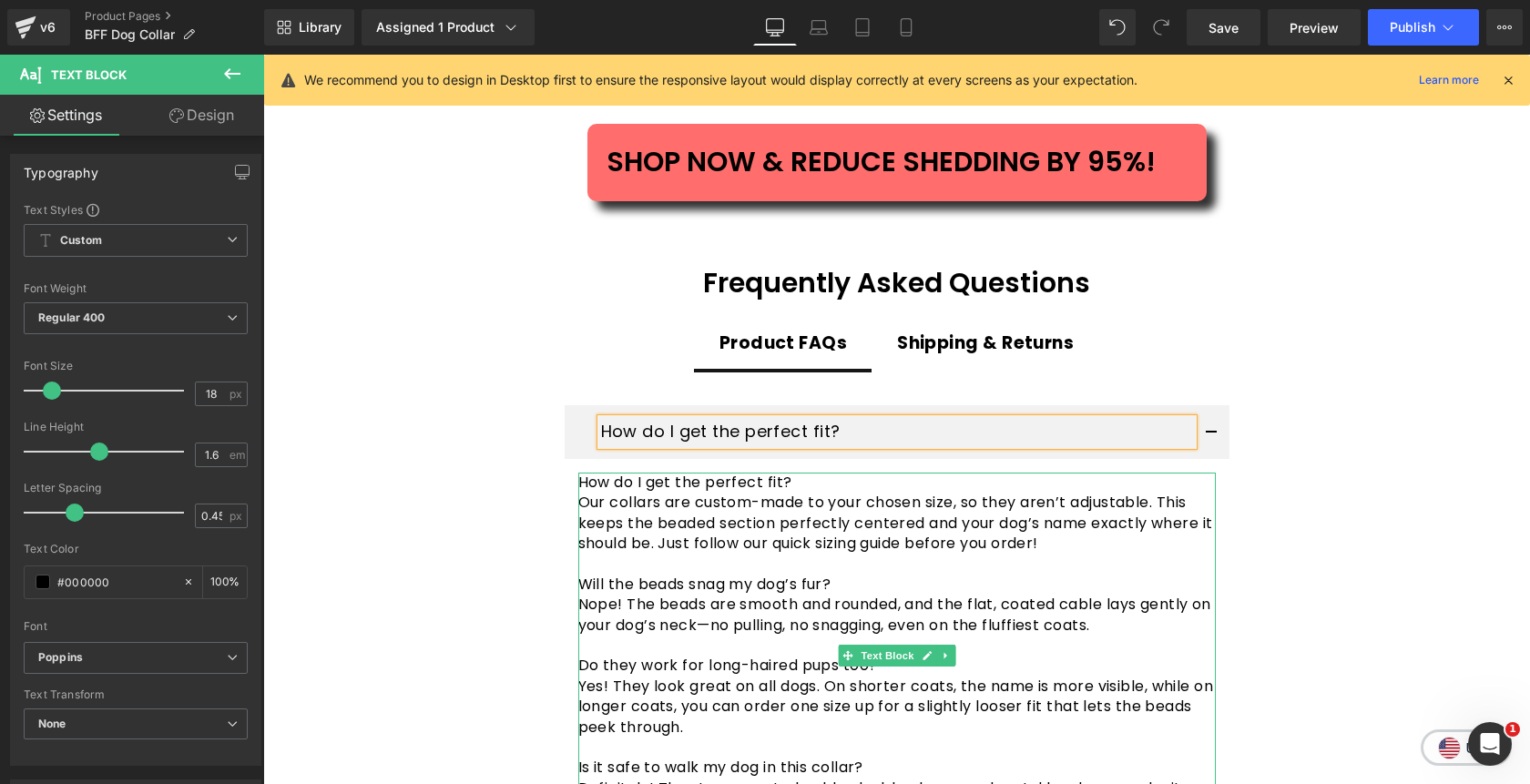
click at [794, 472] on p "How do I get the perfect fit?" at bounding box center [897, 482] width 637 height 20
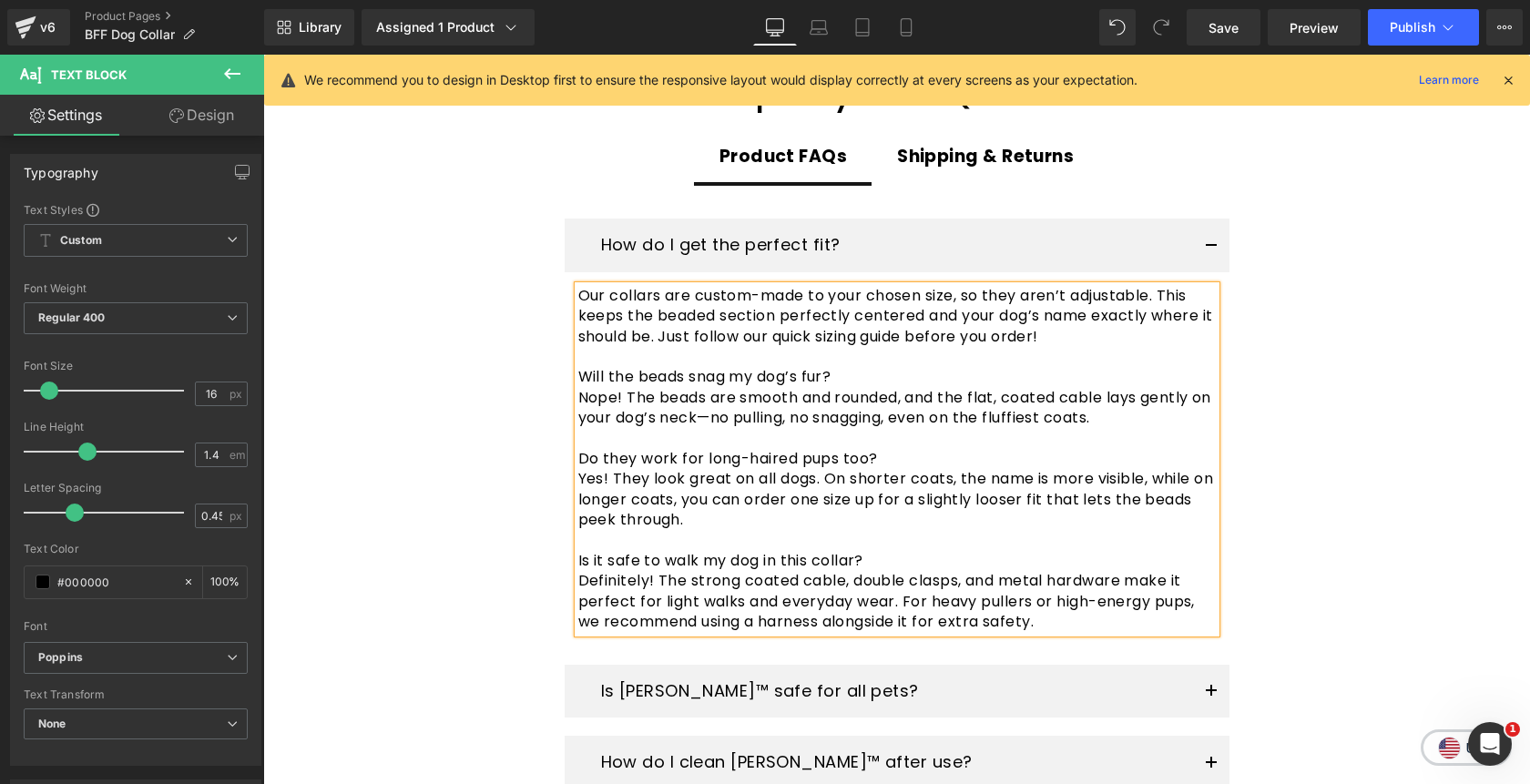
scroll to position [3799, 0]
click at [835, 366] on p "Will the beads snag my dog’s fur?" at bounding box center [897, 375] width 637 height 20
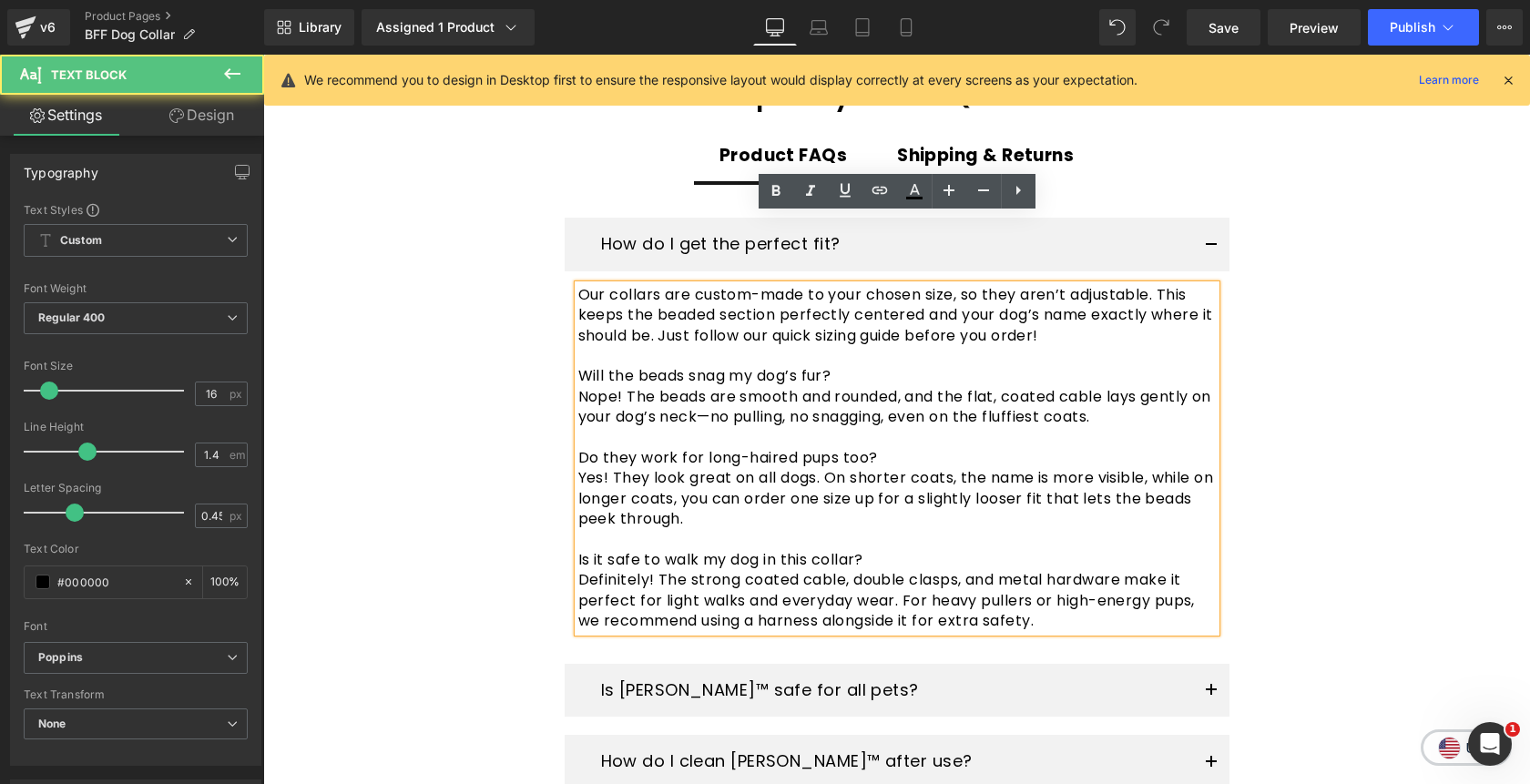
click at [835, 366] on p "Will the beads snag my dog’s fur?" at bounding box center [897, 375] width 637 height 20
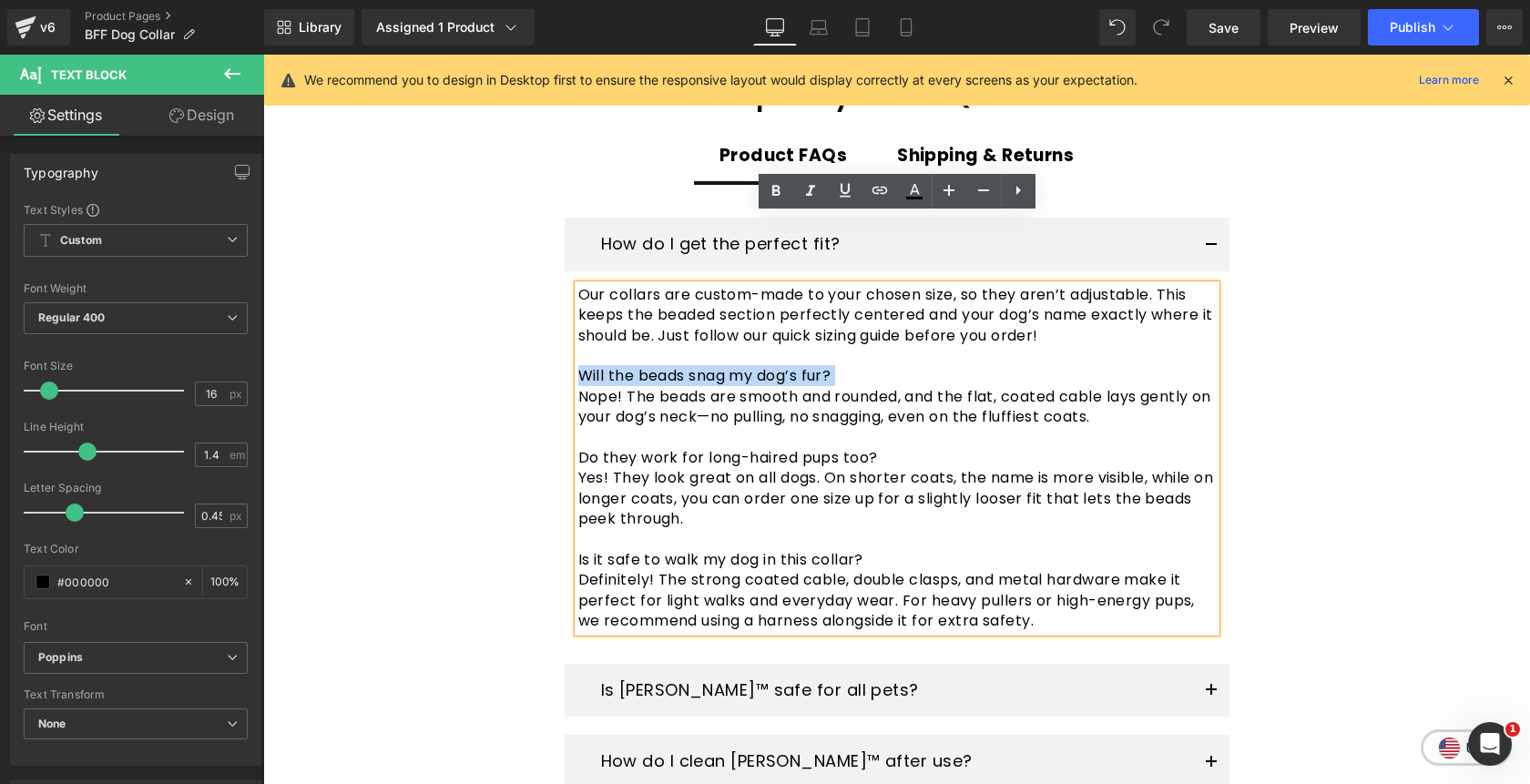
copy p "Will the beads snag my dog’s fur?"
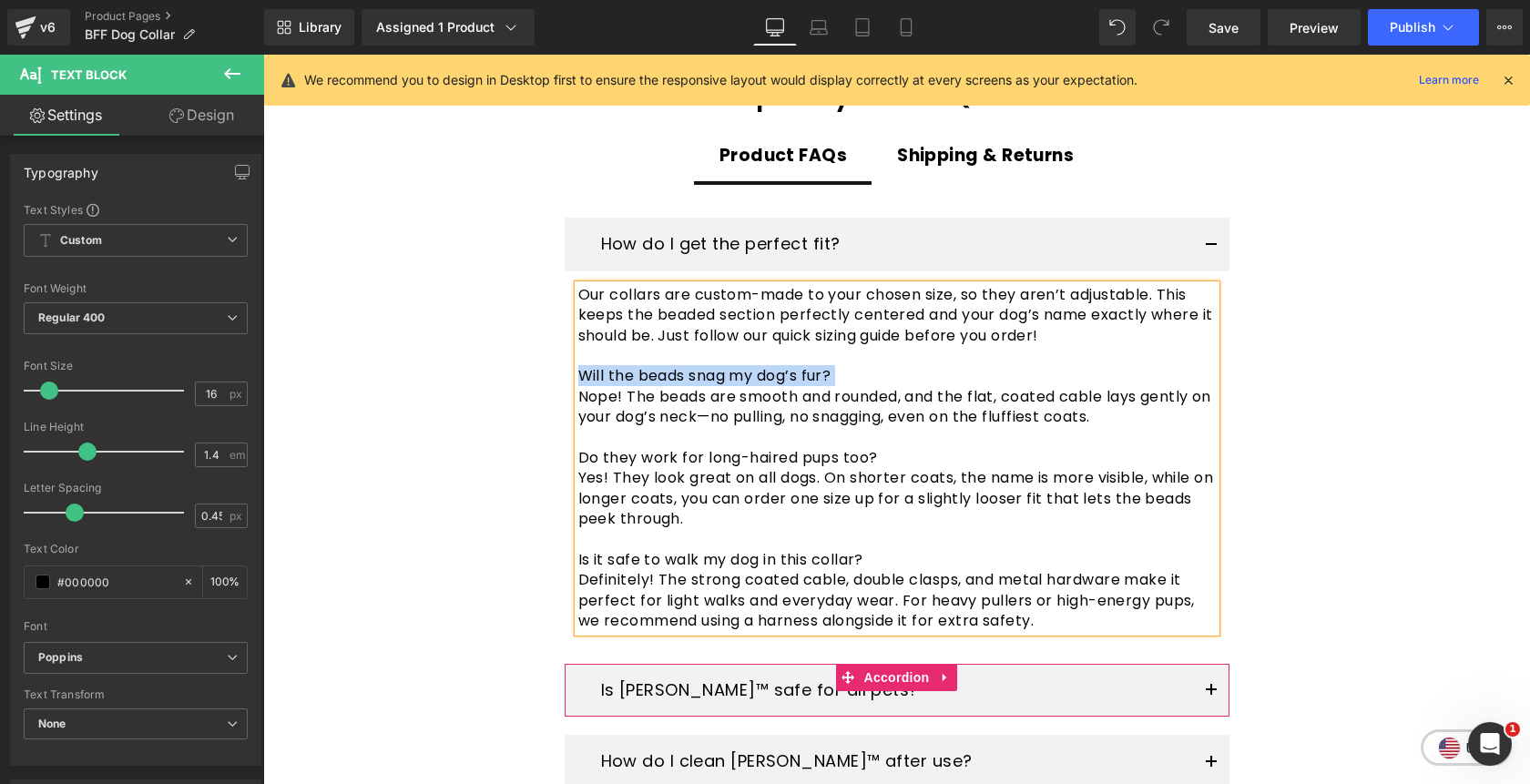
click at [1206, 663] on button "button" at bounding box center [1211, 690] width 37 height 54
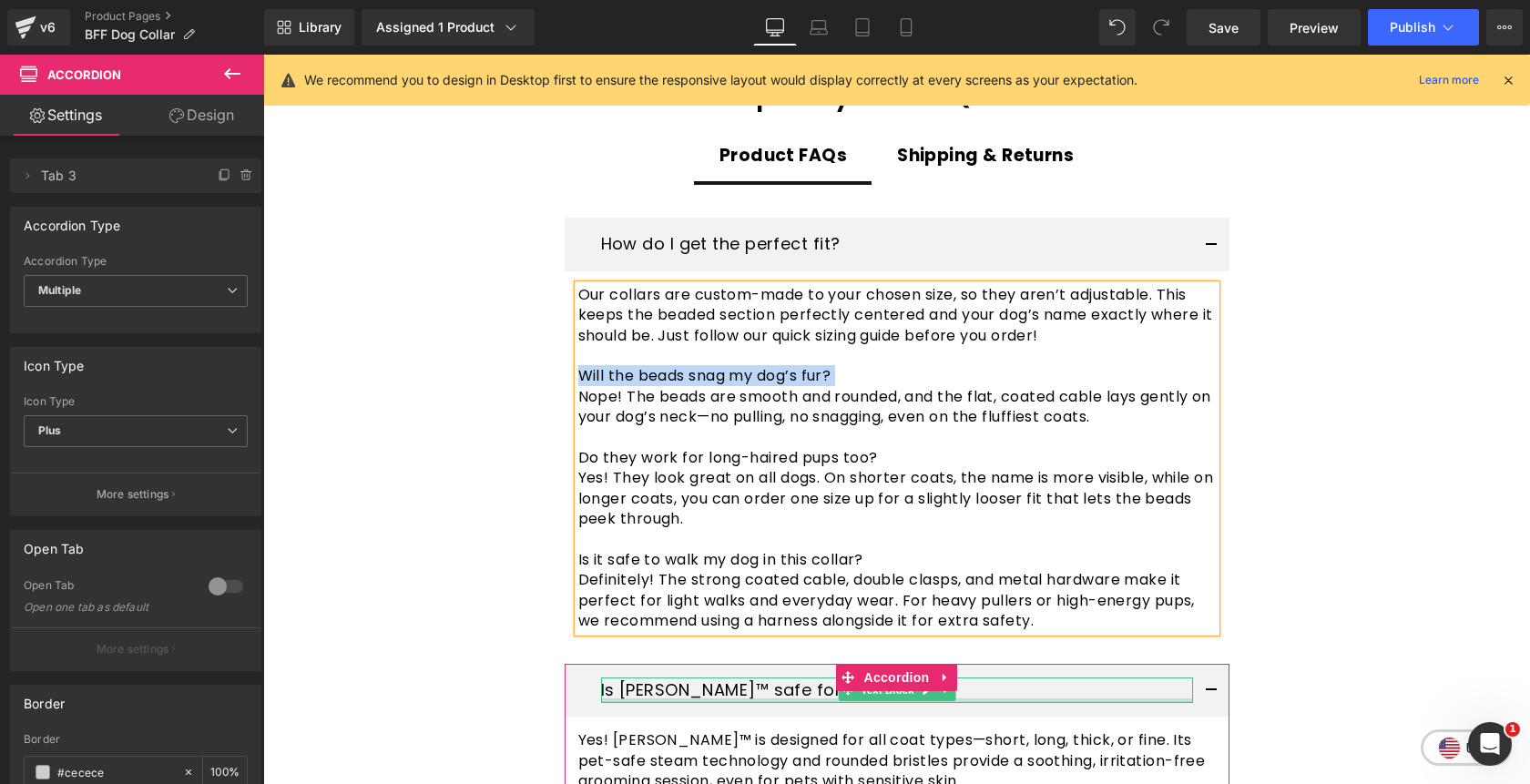
click at [790, 698] on div at bounding box center [897, 700] width 592 height 5
click at [790, 678] on p "Is Pawlish™ safe for all pets?" at bounding box center [897, 691] width 592 height 26
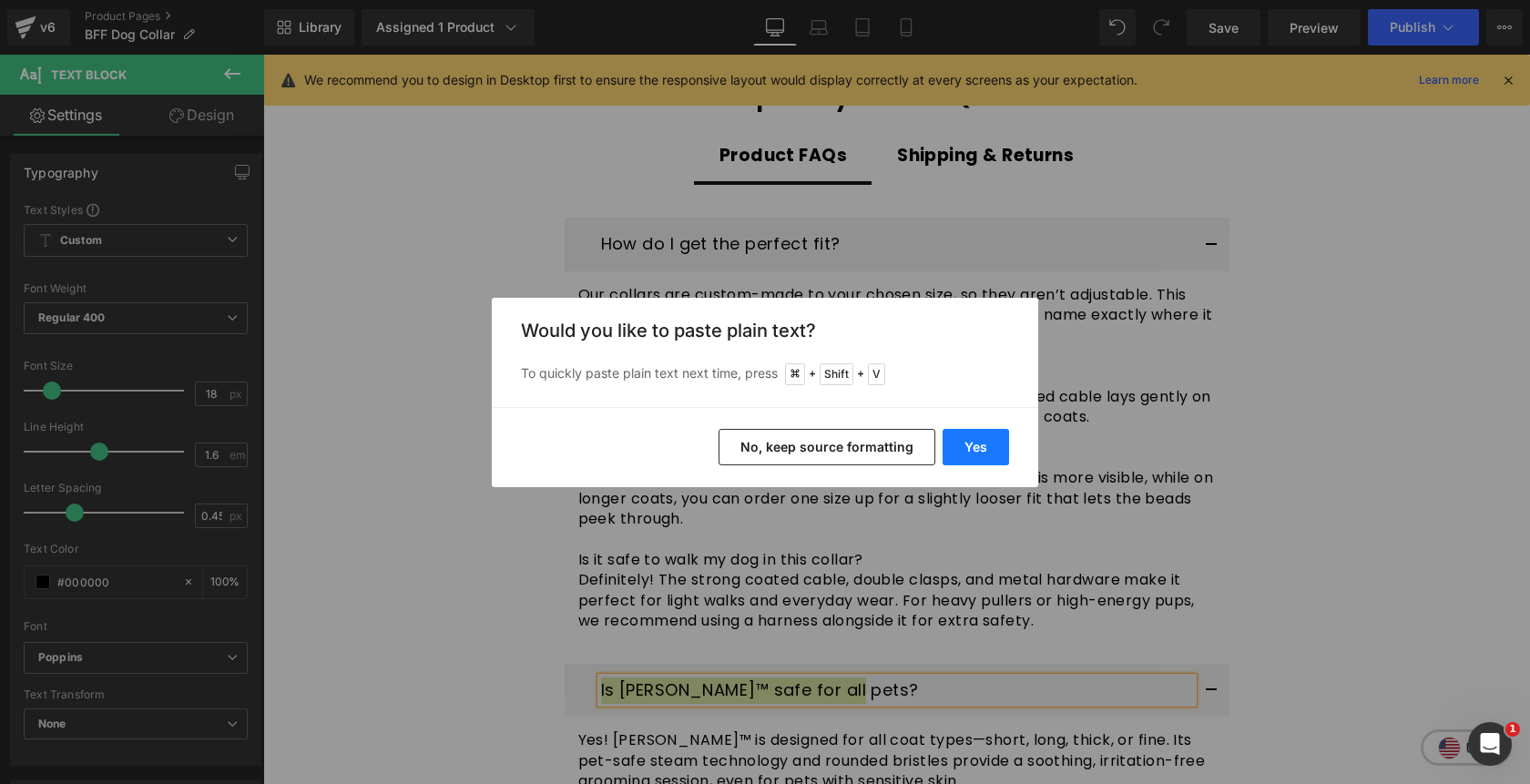
click at [989, 444] on button "Yes" at bounding box center [976, 447] width 67 height 37
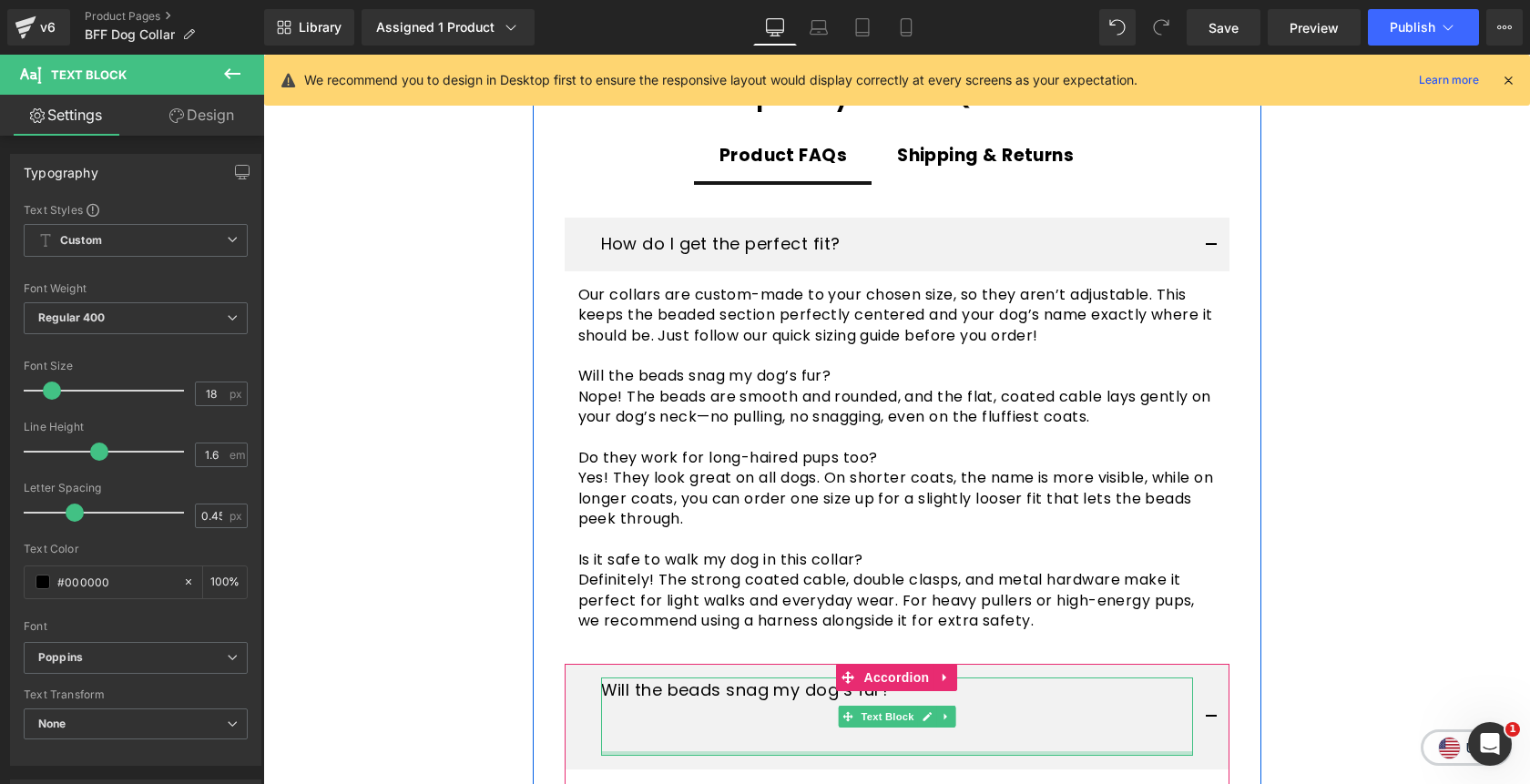
click at [742, 751] on div at bounding box center [897, 753] width 592 height 5
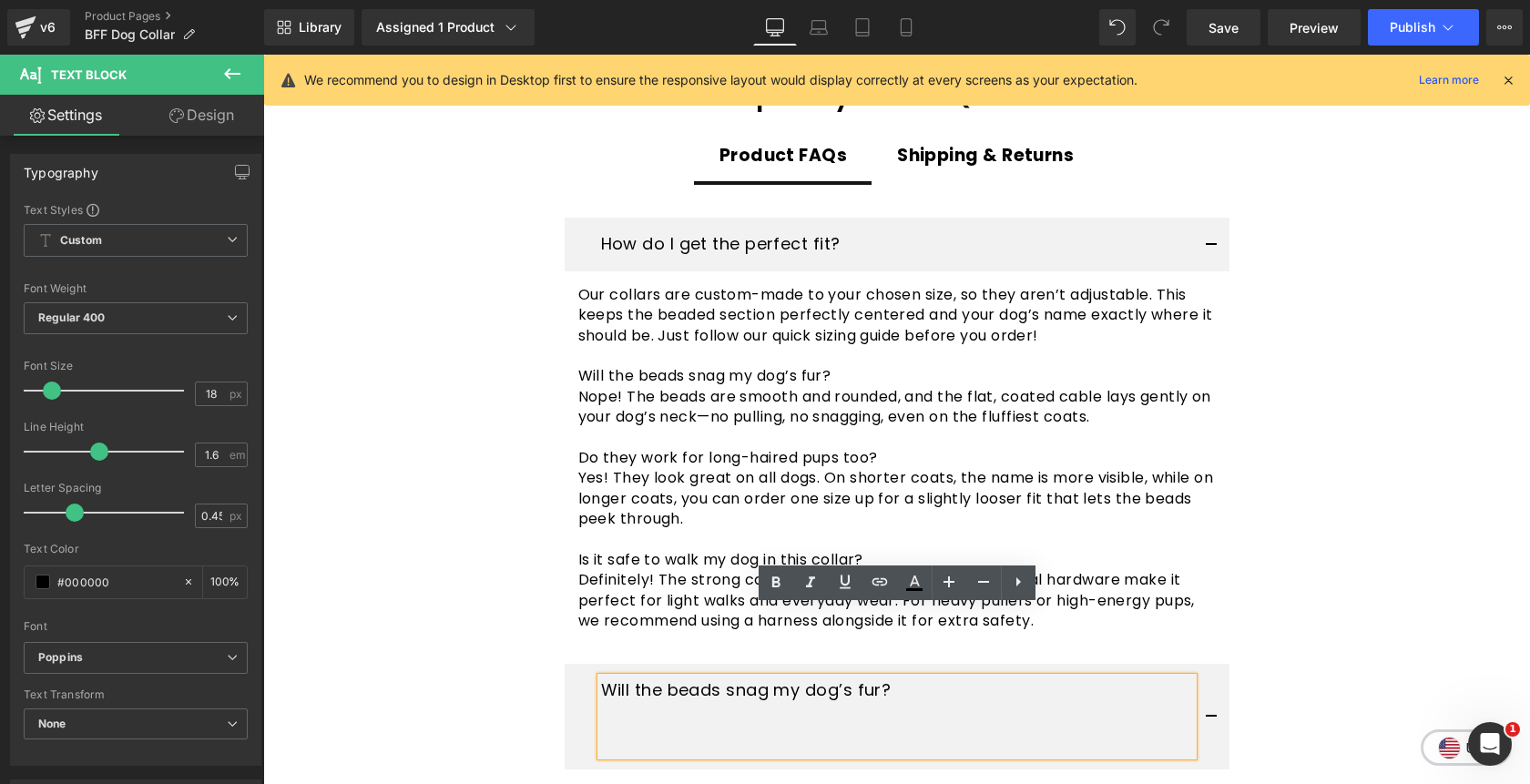
click at [741, 729] on p at bounding box center [897, 743] width 592 height 26
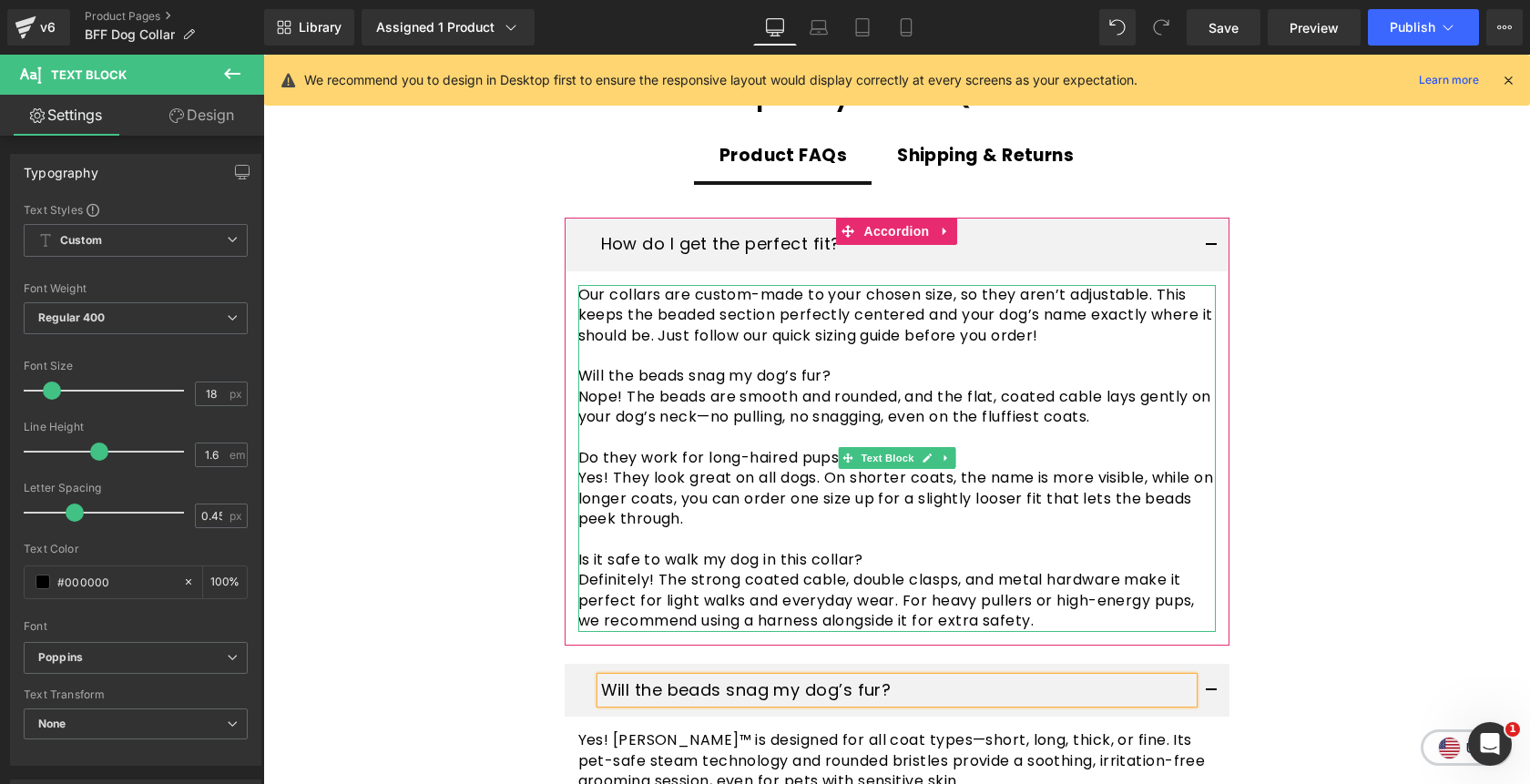
click at [723, 387] on p "Nope! The beads are smooth and rounded, and the flat, coated cable lays gently …" at bounding box center [897, 407] width 637 height 41
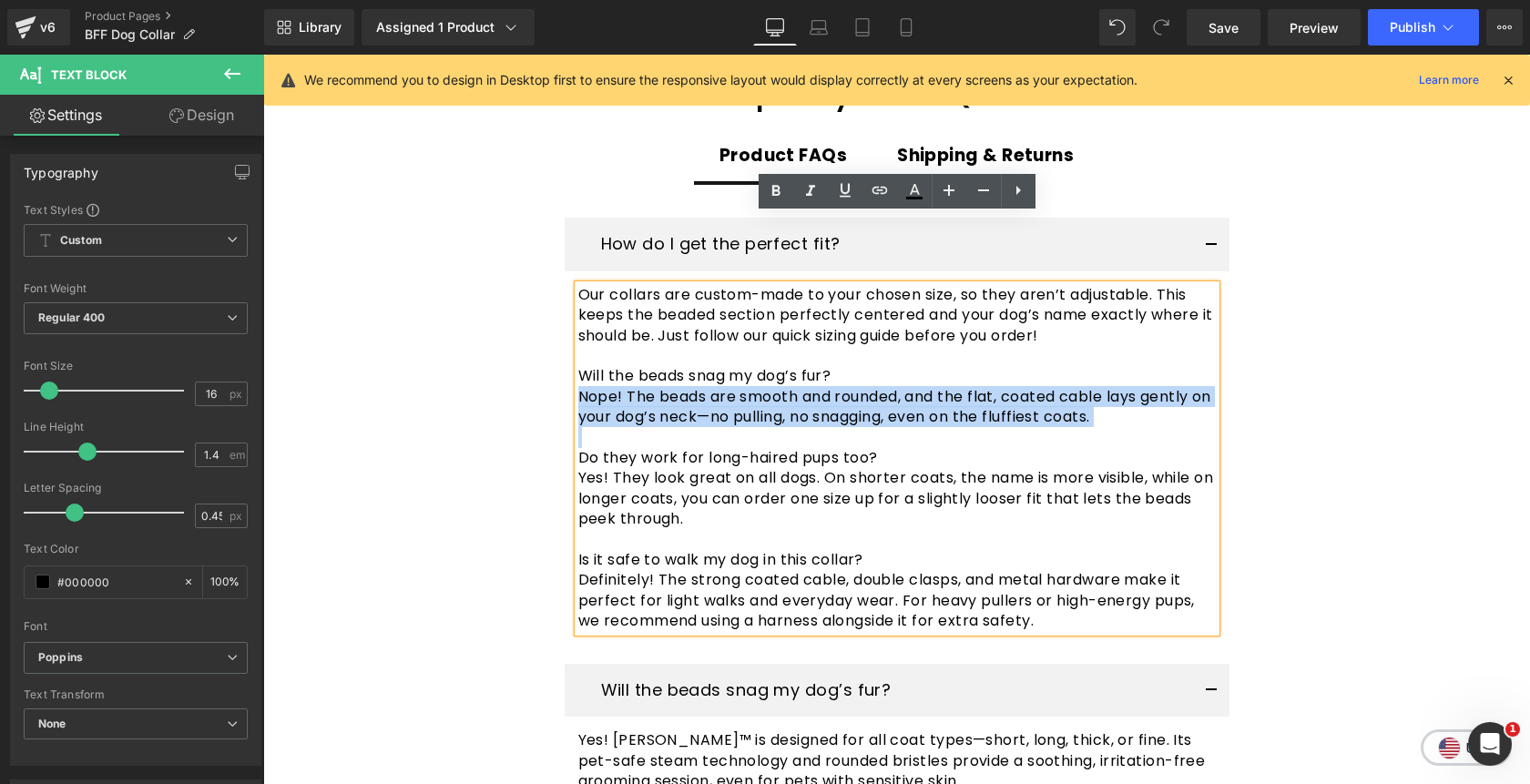
copy p "Nope! The beads are smooth and rounded, and the flat, coated cable lays gently …"
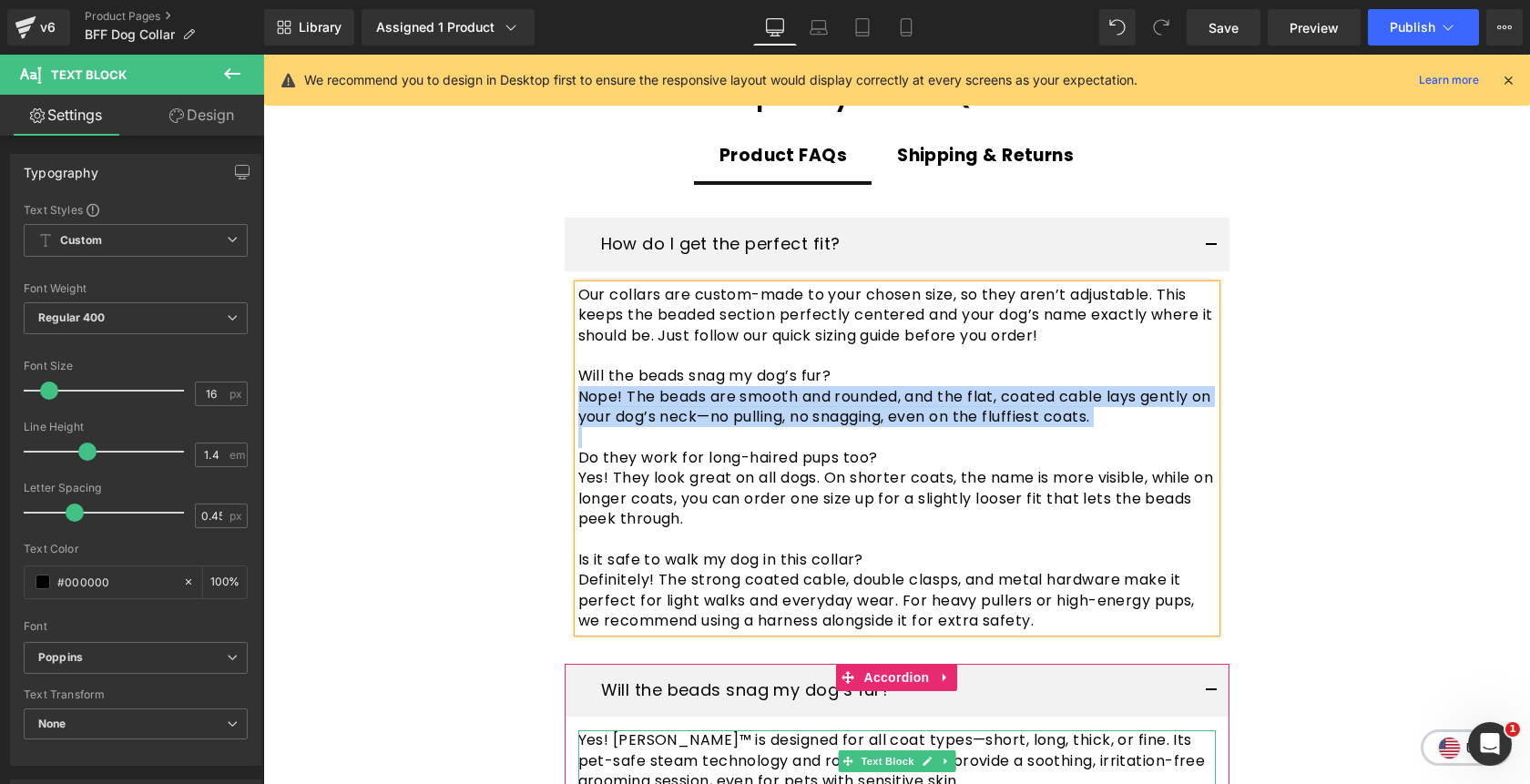
click at [738, 729] on span "Yes! Pawlish™ is designed for all coat types—short, long, thick, or fine. Its p…" at bounding box center [893, 760] width 628 height 62
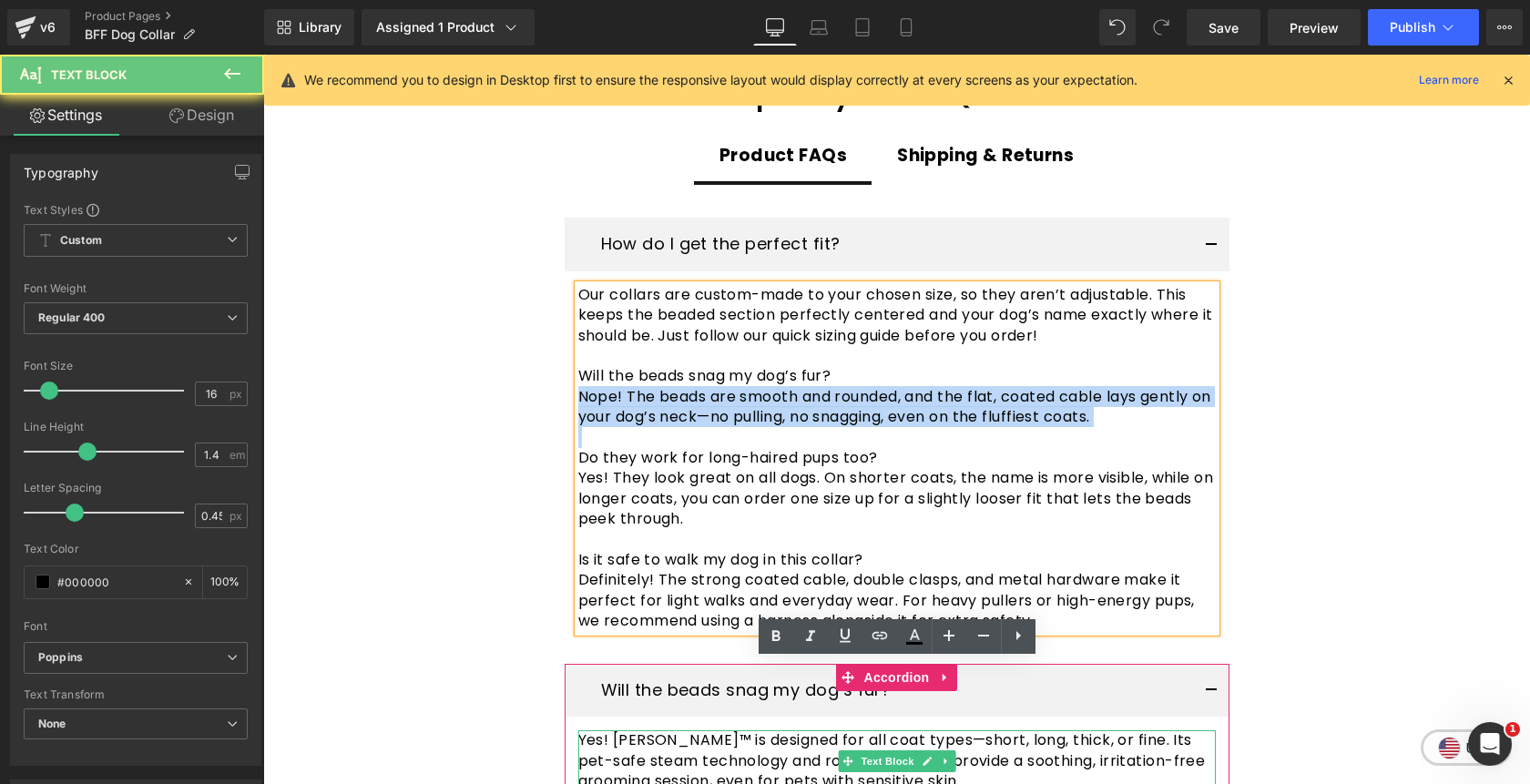
click at [738, 729] on span "Yes! Pawlish™ is designed for all coat types—short, long, thick, or fine. Its p…" at bounding box center [893, 760] width 628 height 62
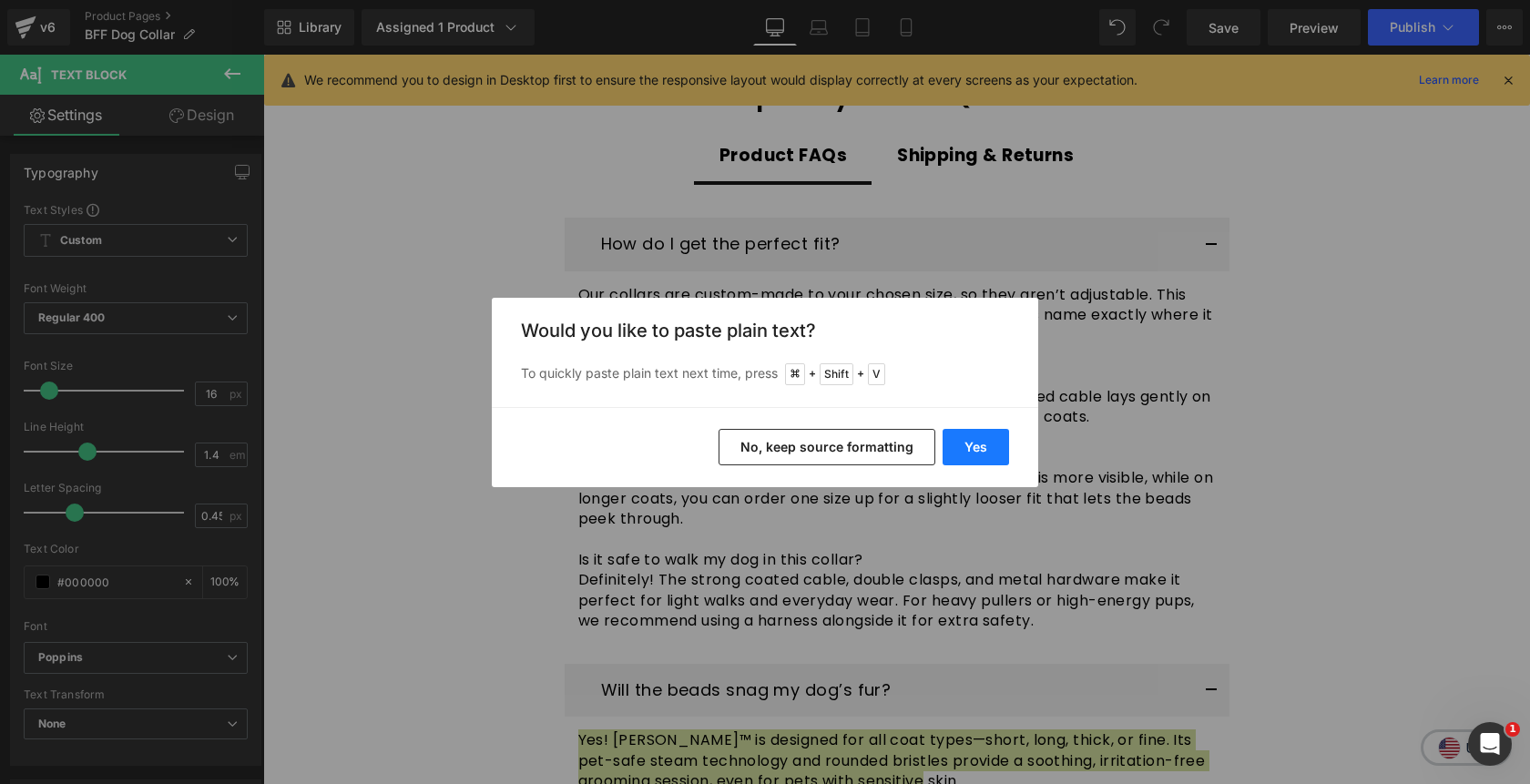
click at [979, 450] on button "Yes" at bounding box center [976, 447] width 67 height 37
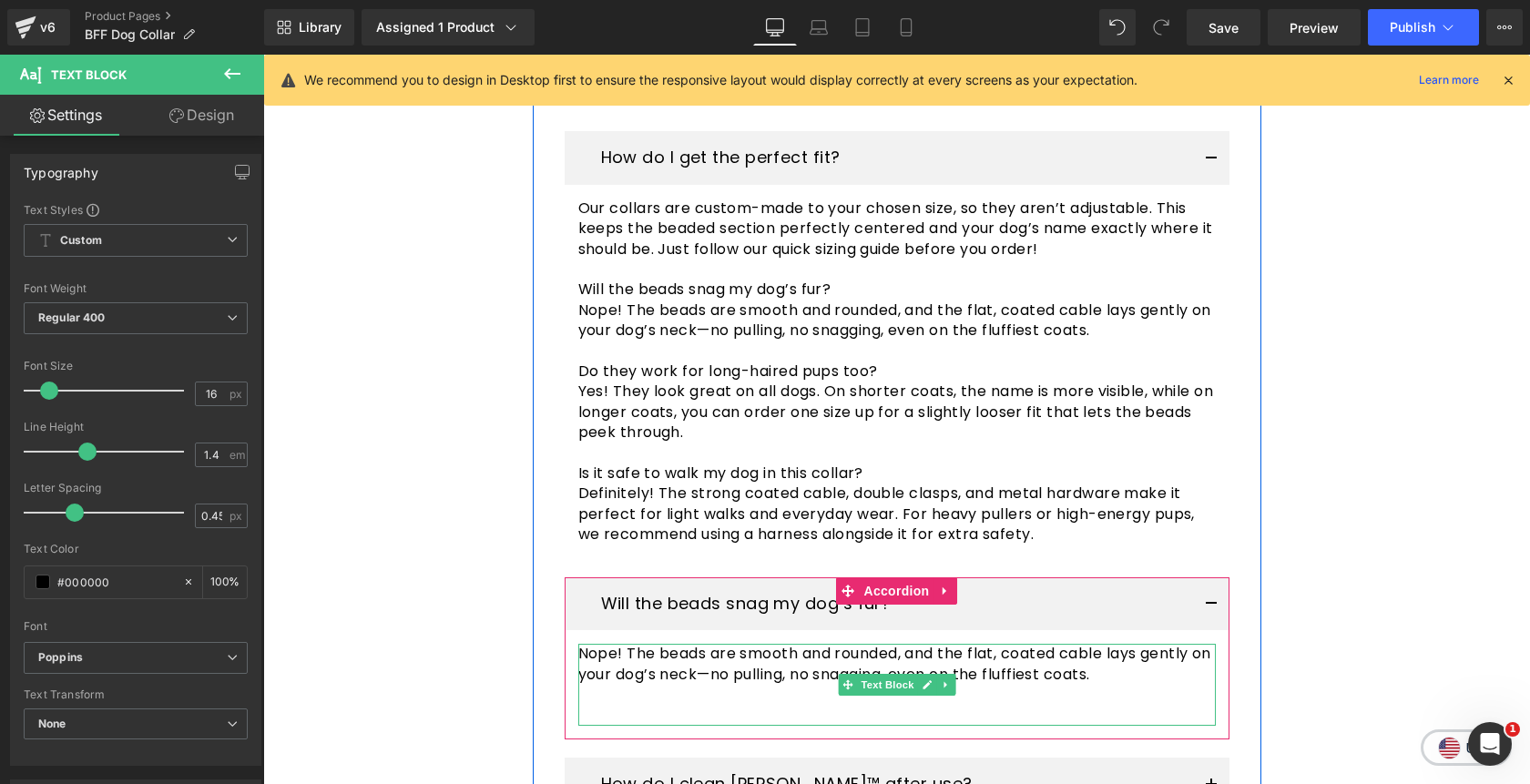
scroll to position [3913, 0]
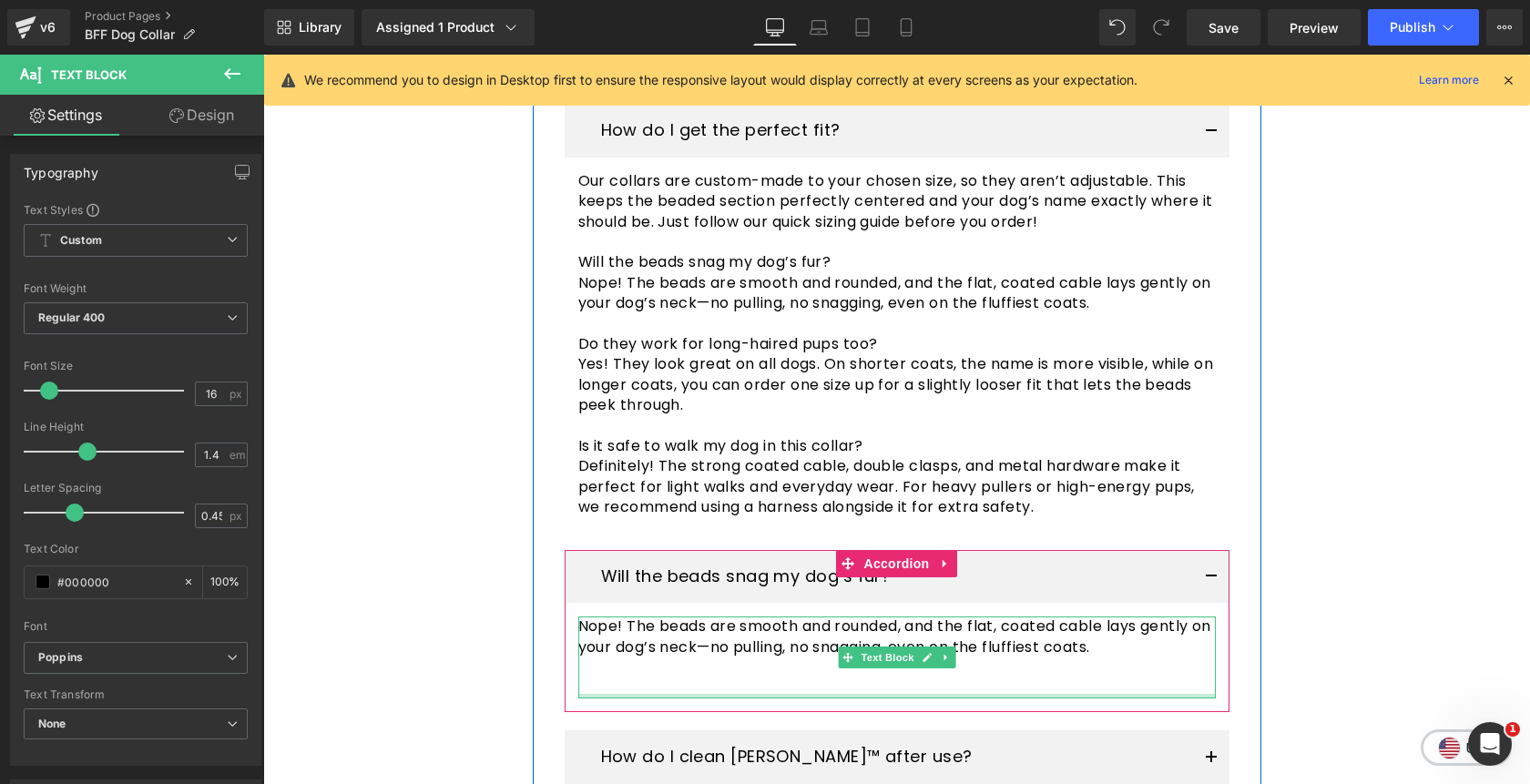
click at [796, 694] on div at bounding box center [897, 695] width 637 height 5
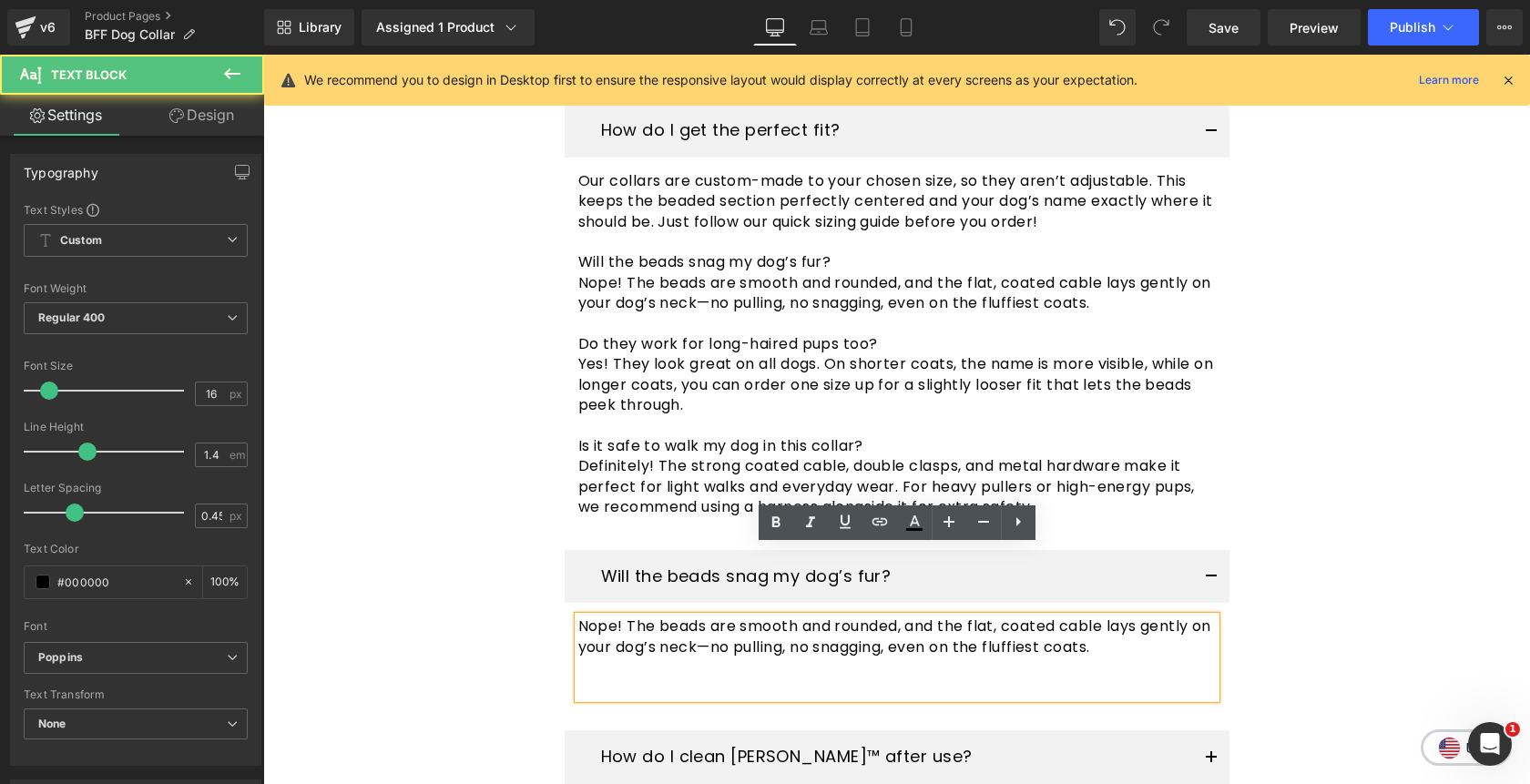
click at [784, 678] on p at bounding box center [897, 688] width 637 height 20
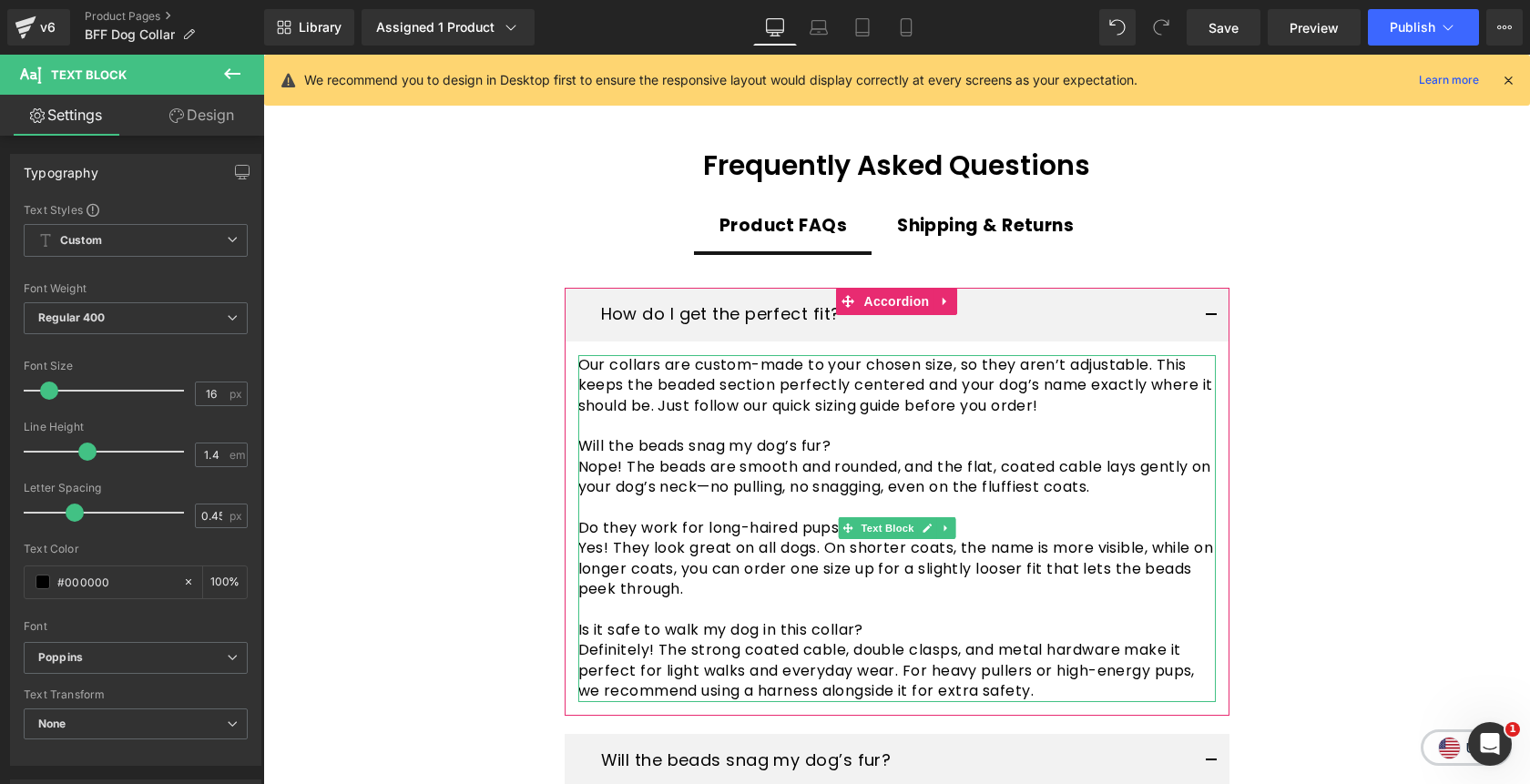
scroll to position [3727, 0]
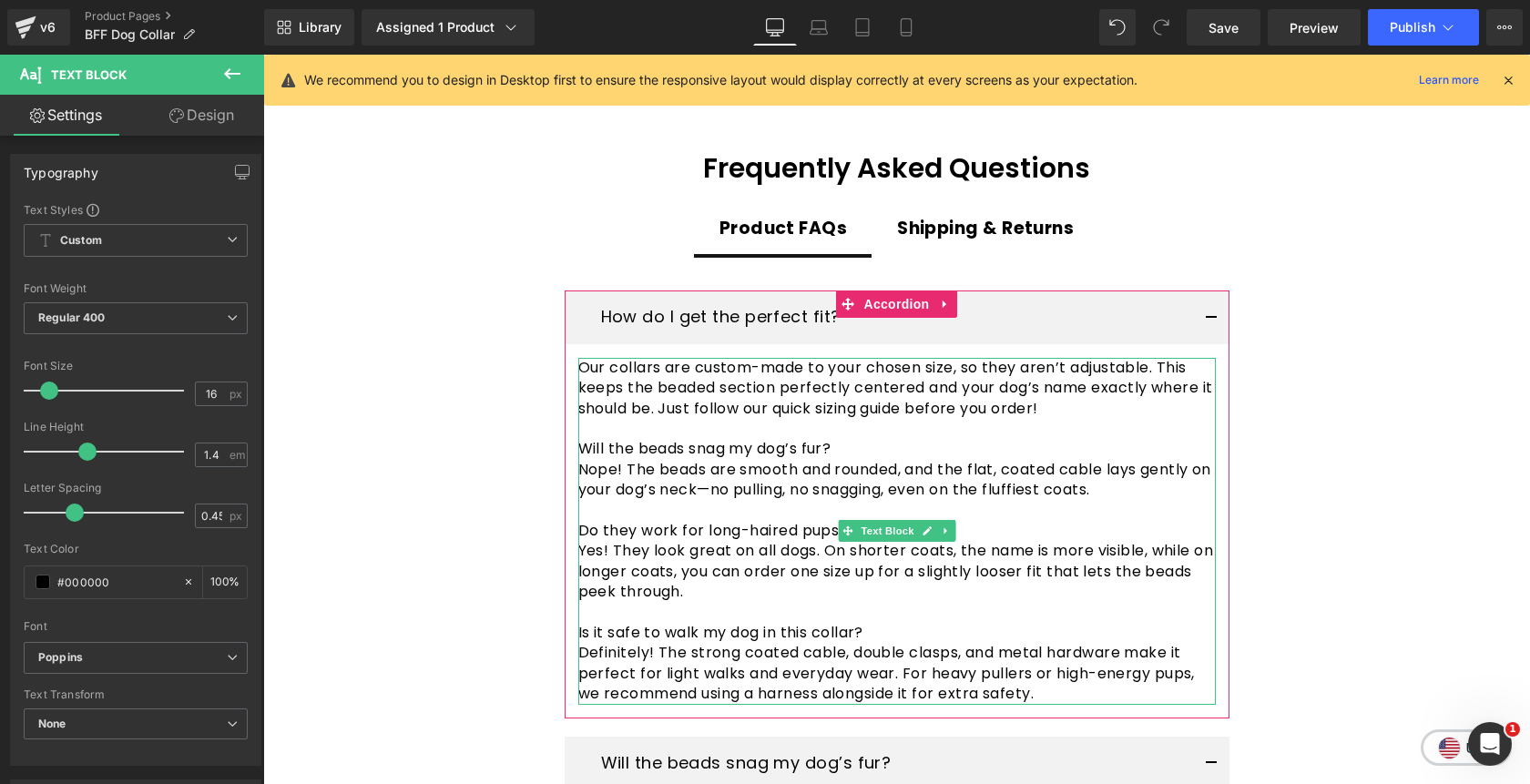
click at [692, 521] on p "Do they work for long-haired pups too?" at bounding box center [897, 531] width 637 height 20
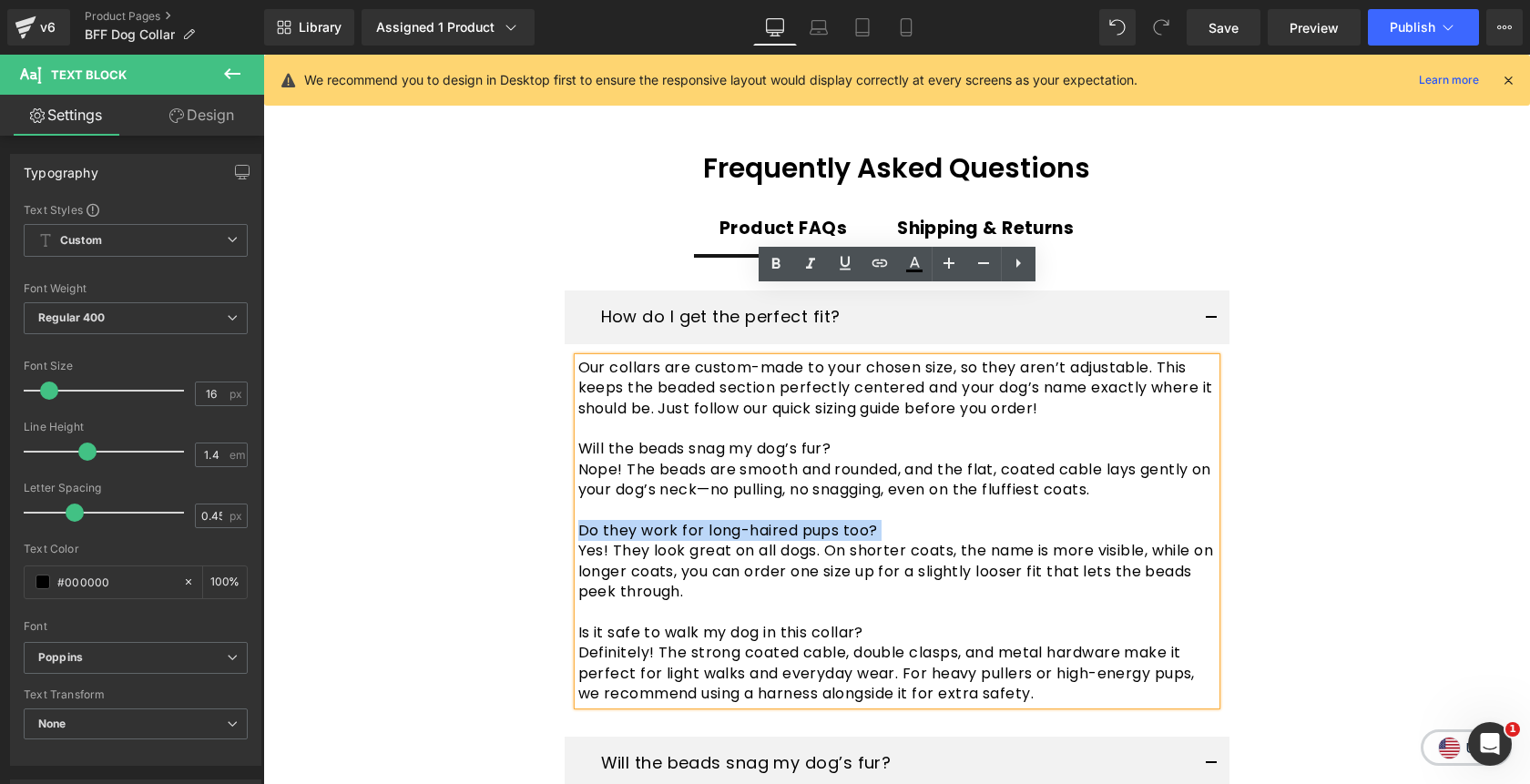
copy p "Do they work for long-haired pups too?"
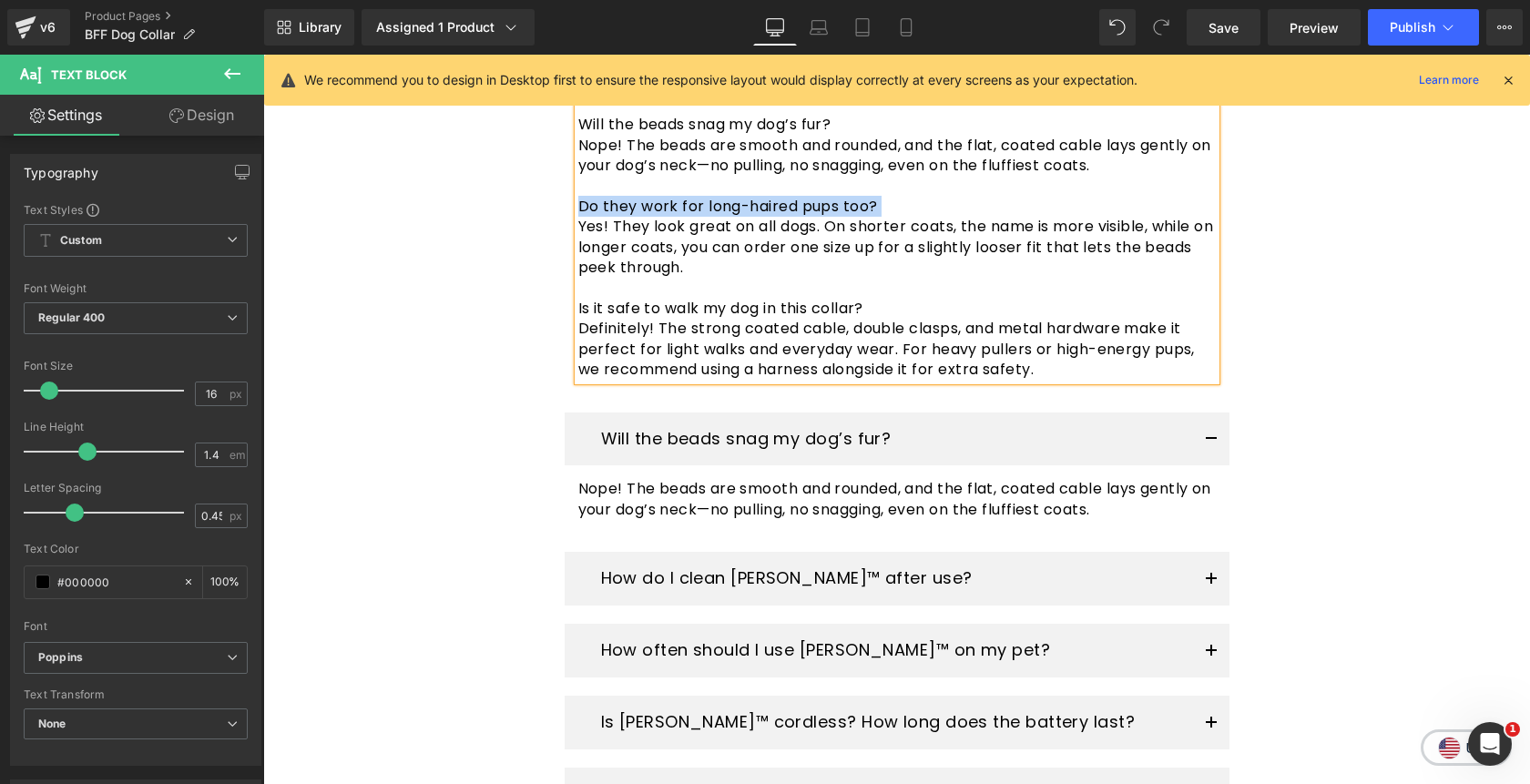
scroll to position [4068, 0]
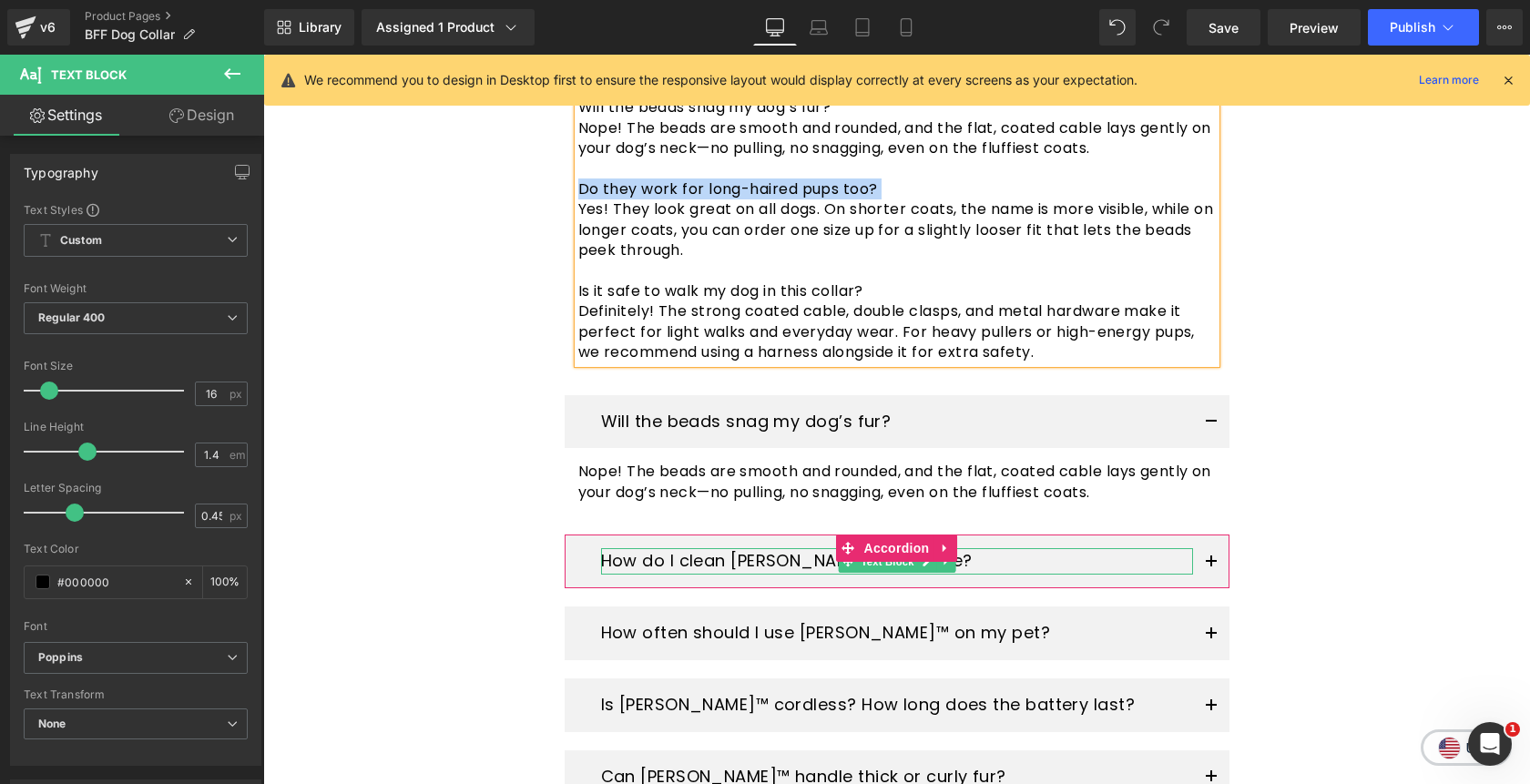
click at [716, 548] on p "How do I clean Pawlish™ after use?" at bounding box center [897, 562] width 592 height 26
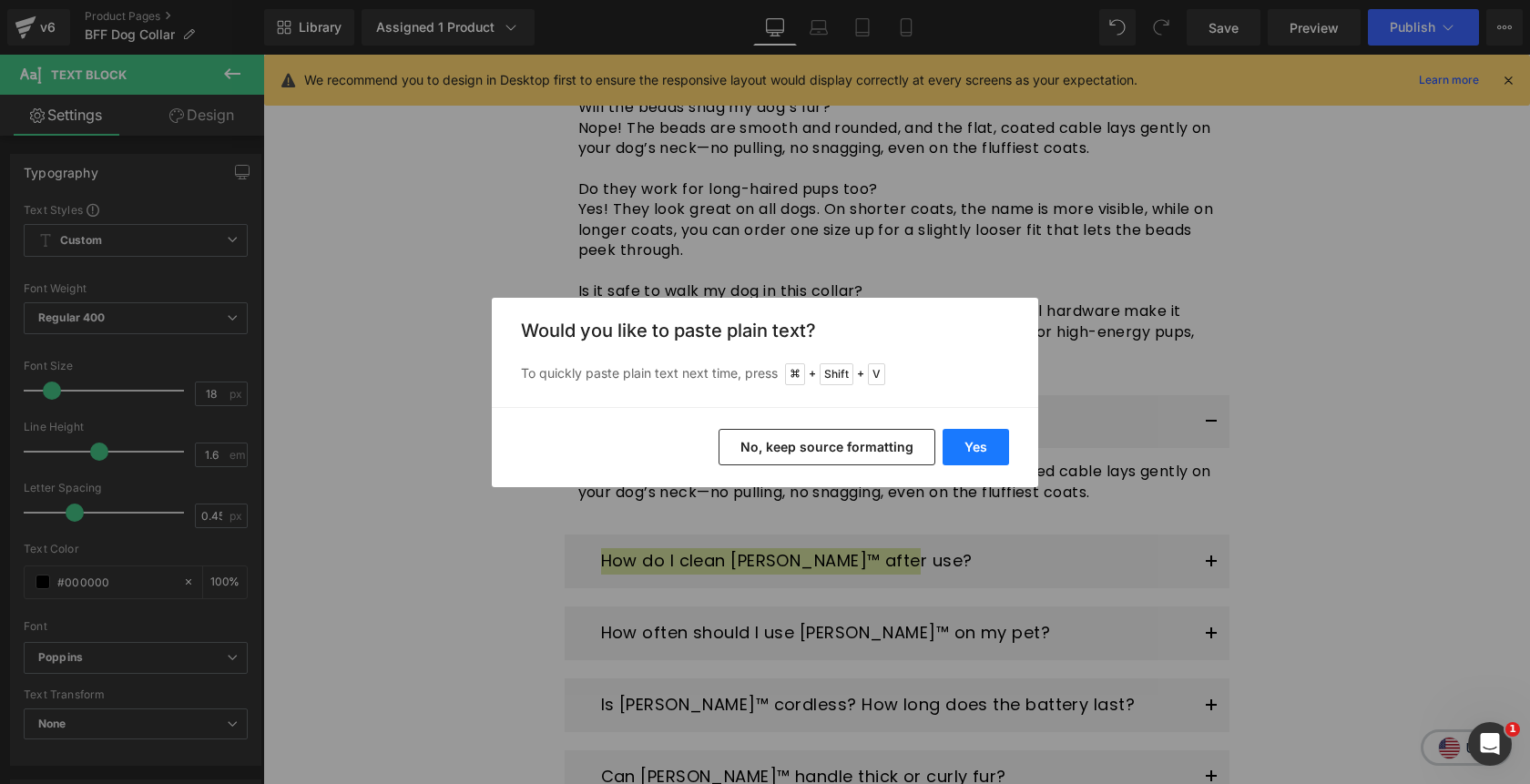
click at [986, 451] on button "Yes" at bounding box center [976, 447] width 67 height 37
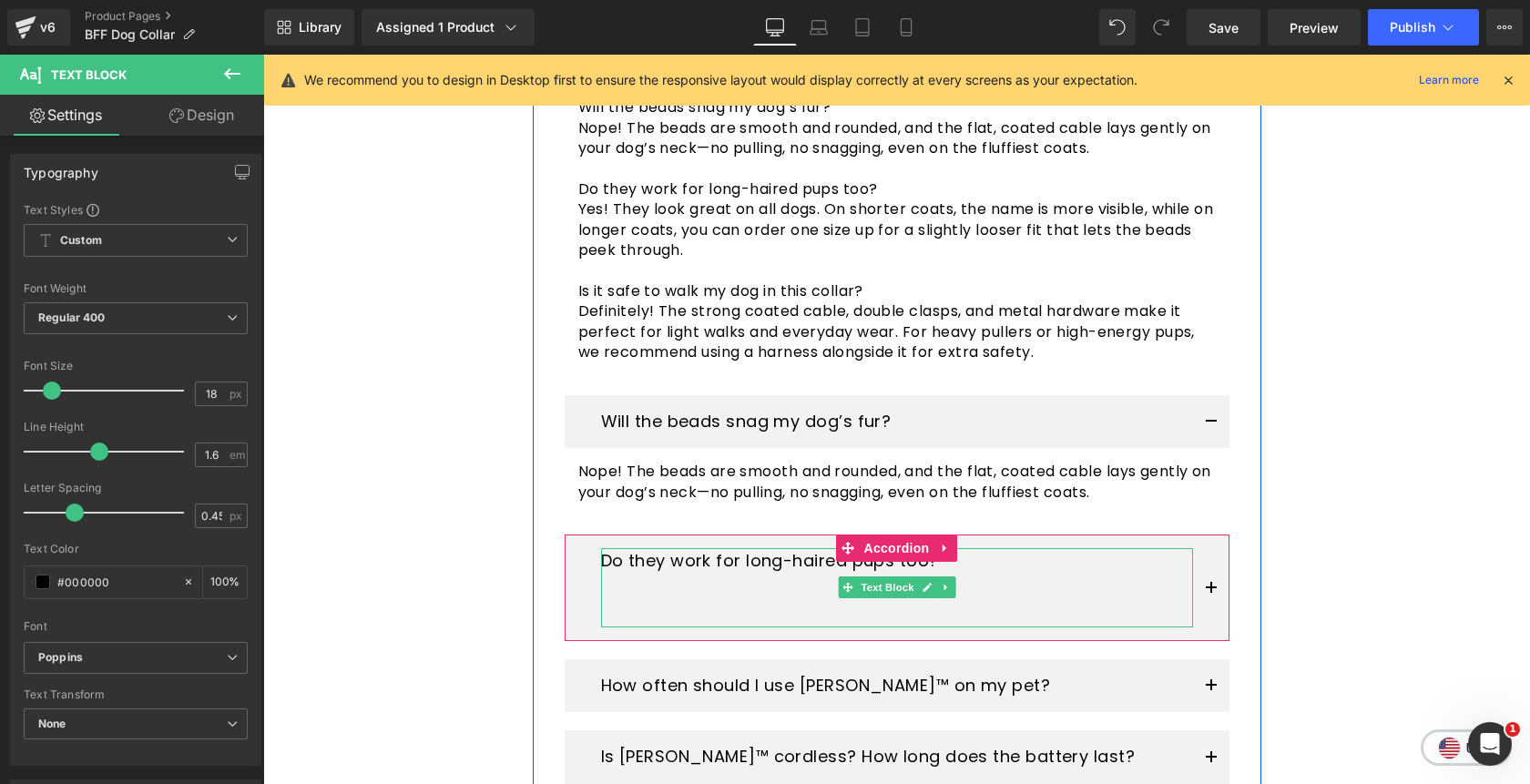
click at [835, 601] on p at bounding box center [897, 614] width 592 height 26
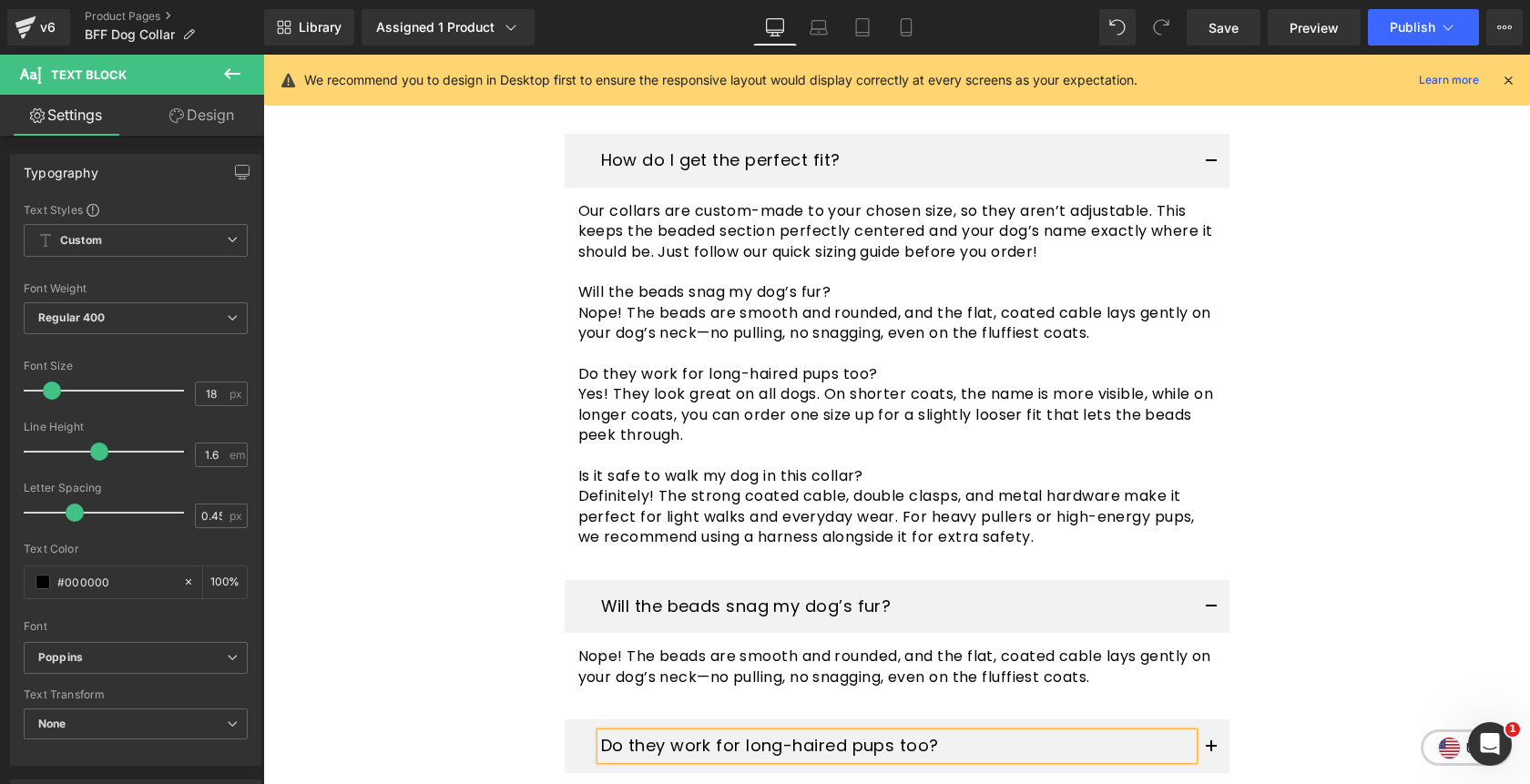
scroll to position [3863, 0]
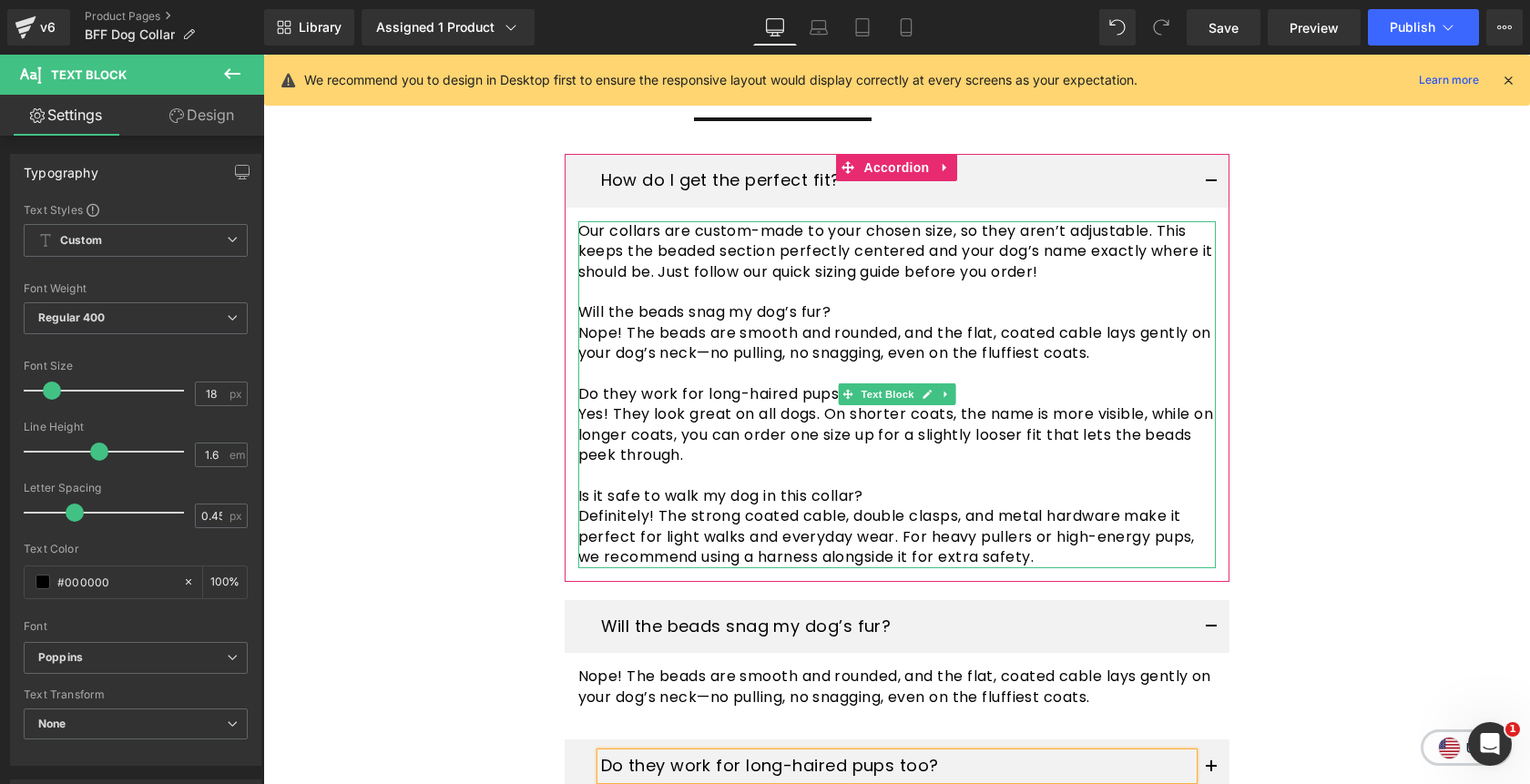
click at [794, 404] on p "Yes! They look great on all dogs. On shorter coats, the name is more visible, w…" at bounding box center [897, 434] width 637 height 61
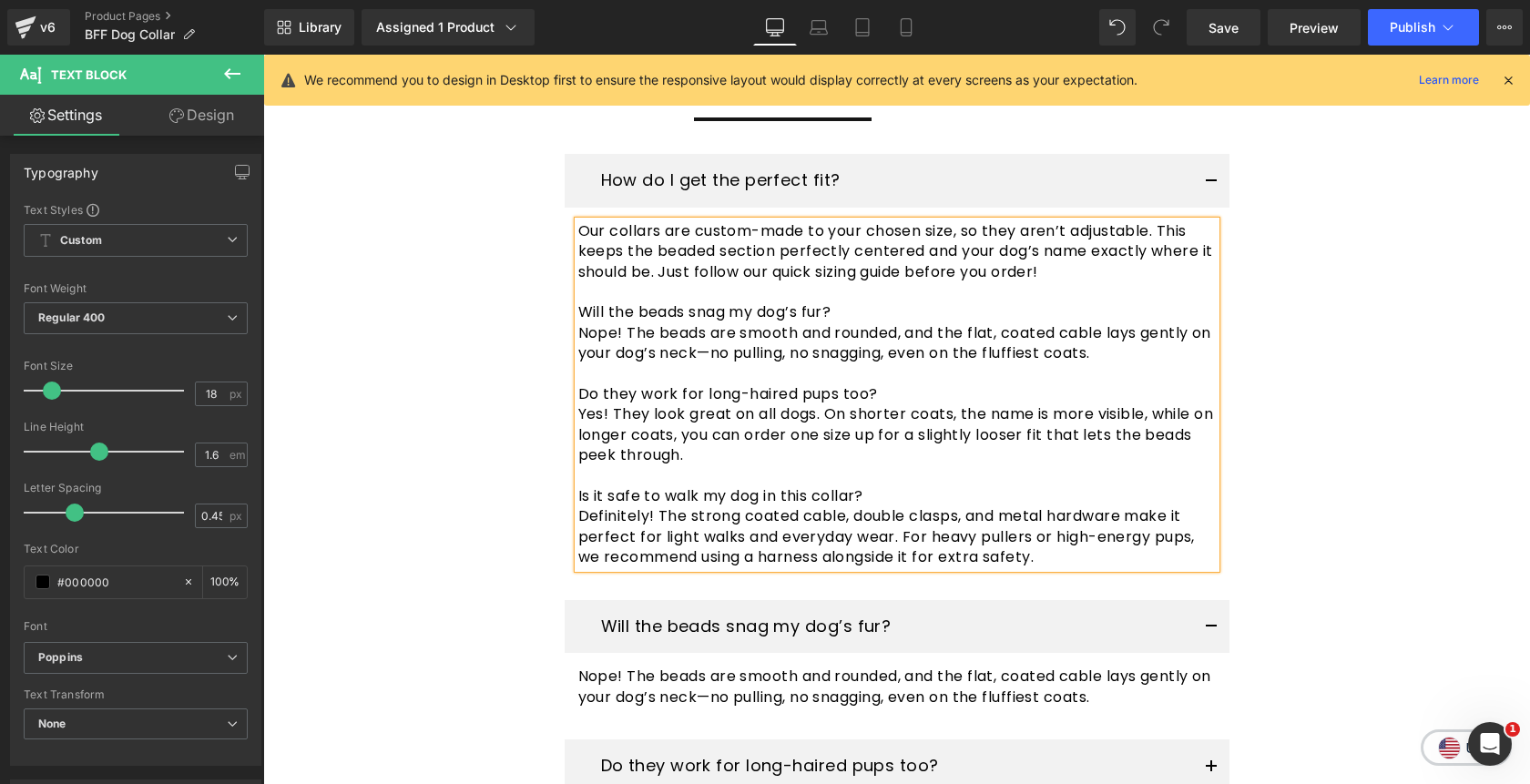
click at [794, 404] on p "Yes! They look great on all dogs. On shorter coats, the name is more visible, w…" at bounding box center [897, 434] width 637 height 61
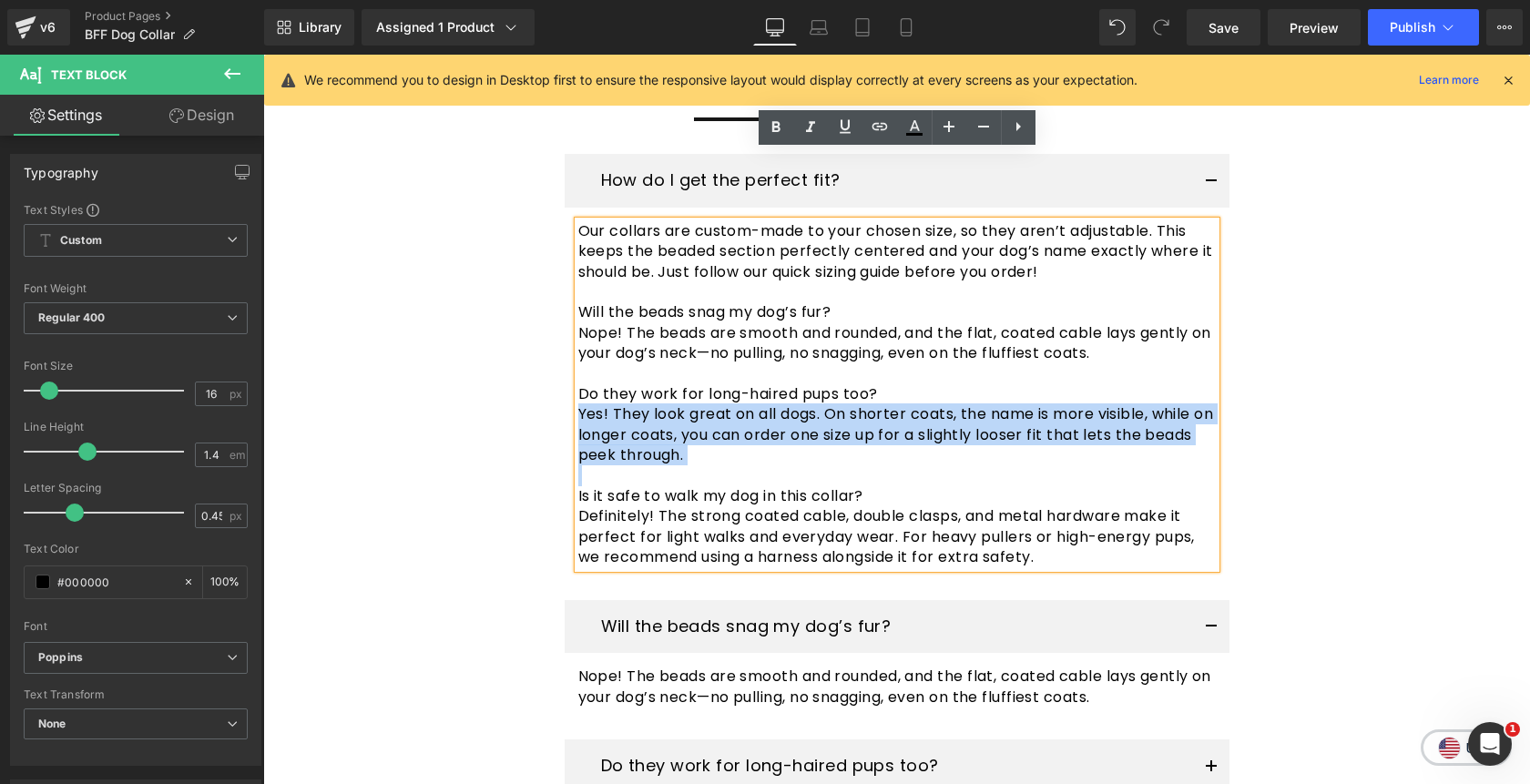
copy p "Yes! They look great on all dogs. On shorter coats, the name is more visible, w…"
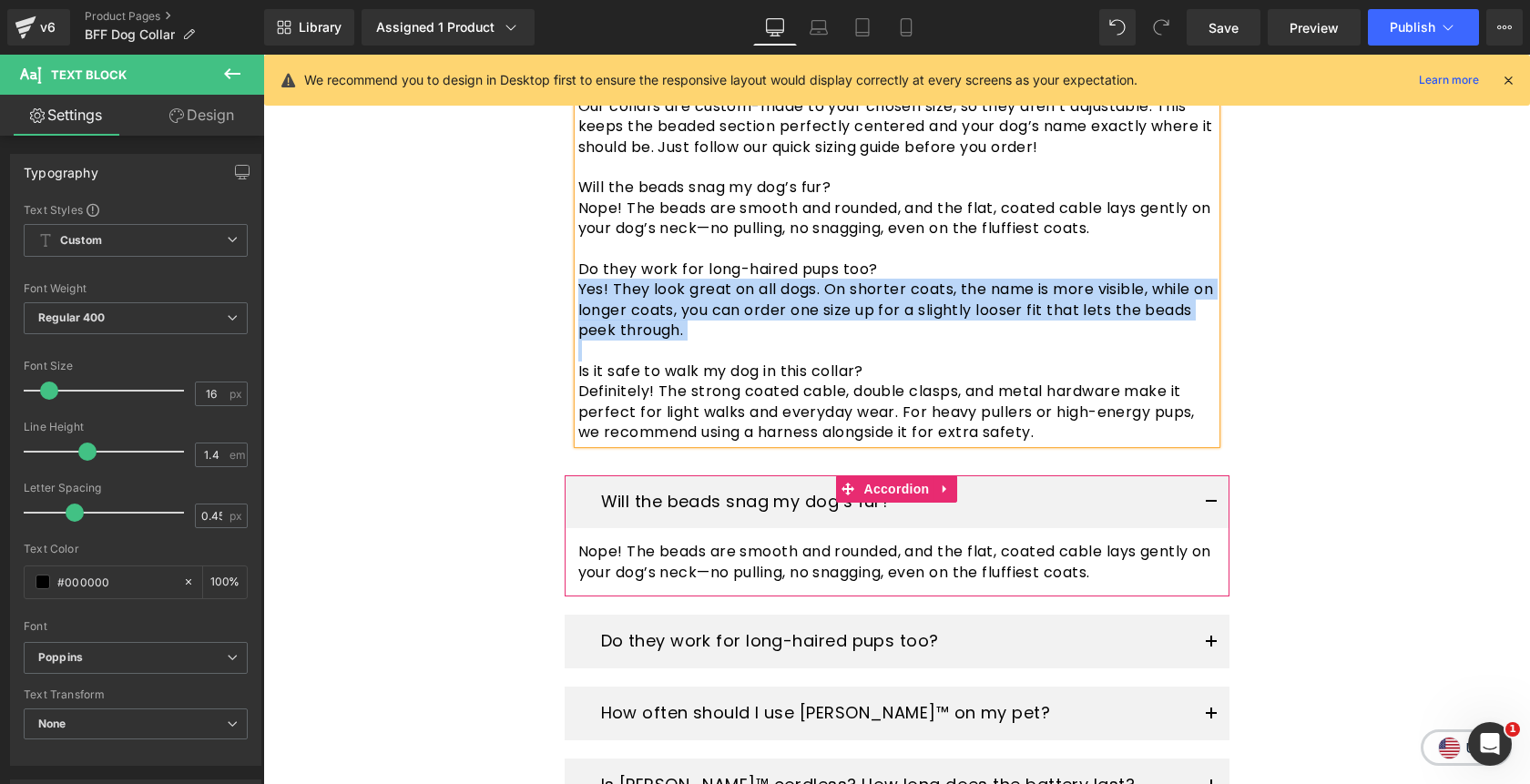
scroll to position [4021, 0]
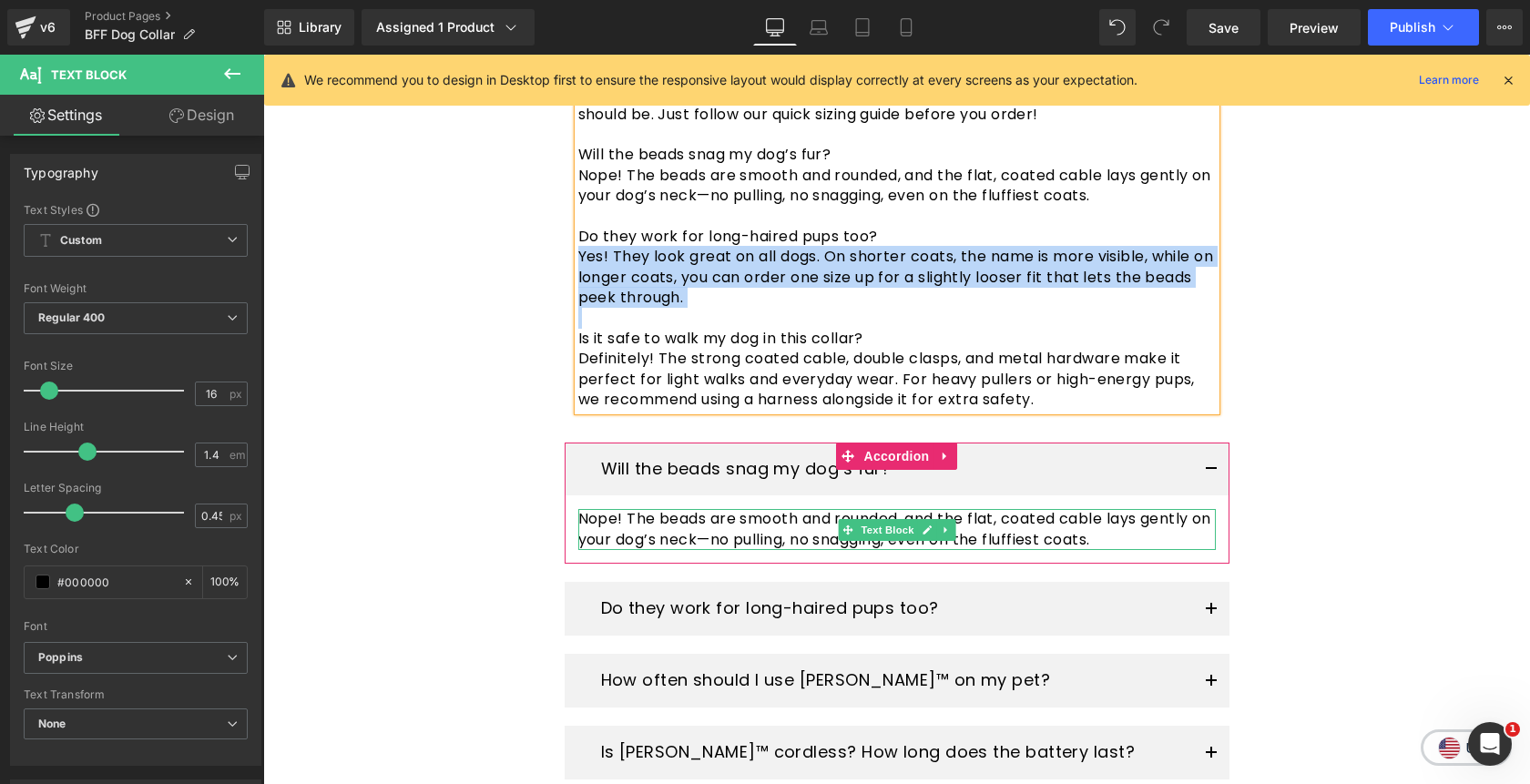
click at [1117, 509] on p "Nope! The beads are smooth and rounded, and the flat, coated cable lays gently …" at bounding box center [897, 529] width 637 height 41
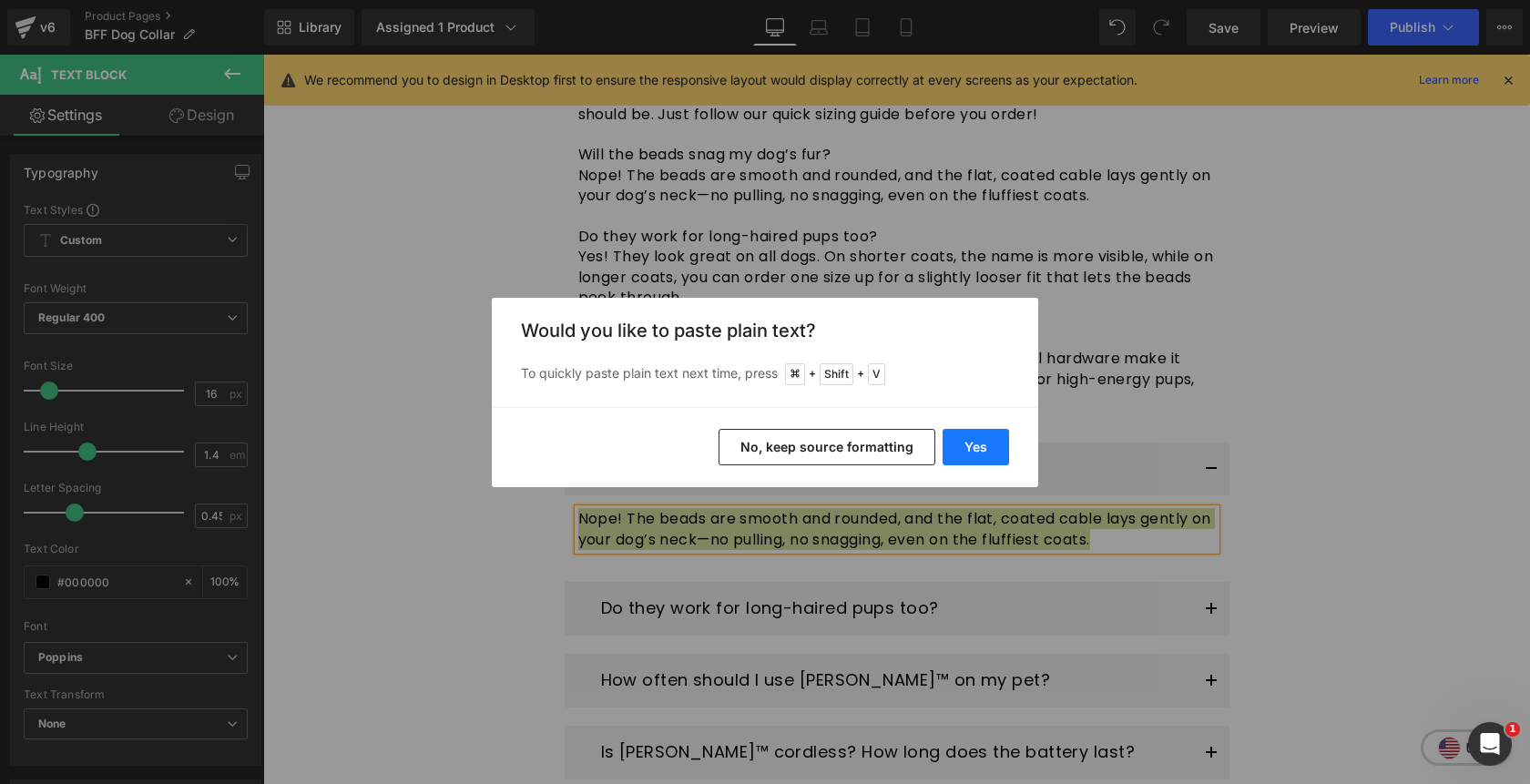
click at [988, 451] on button "Yes" at bounding box center [976, 447] width 67 height 37
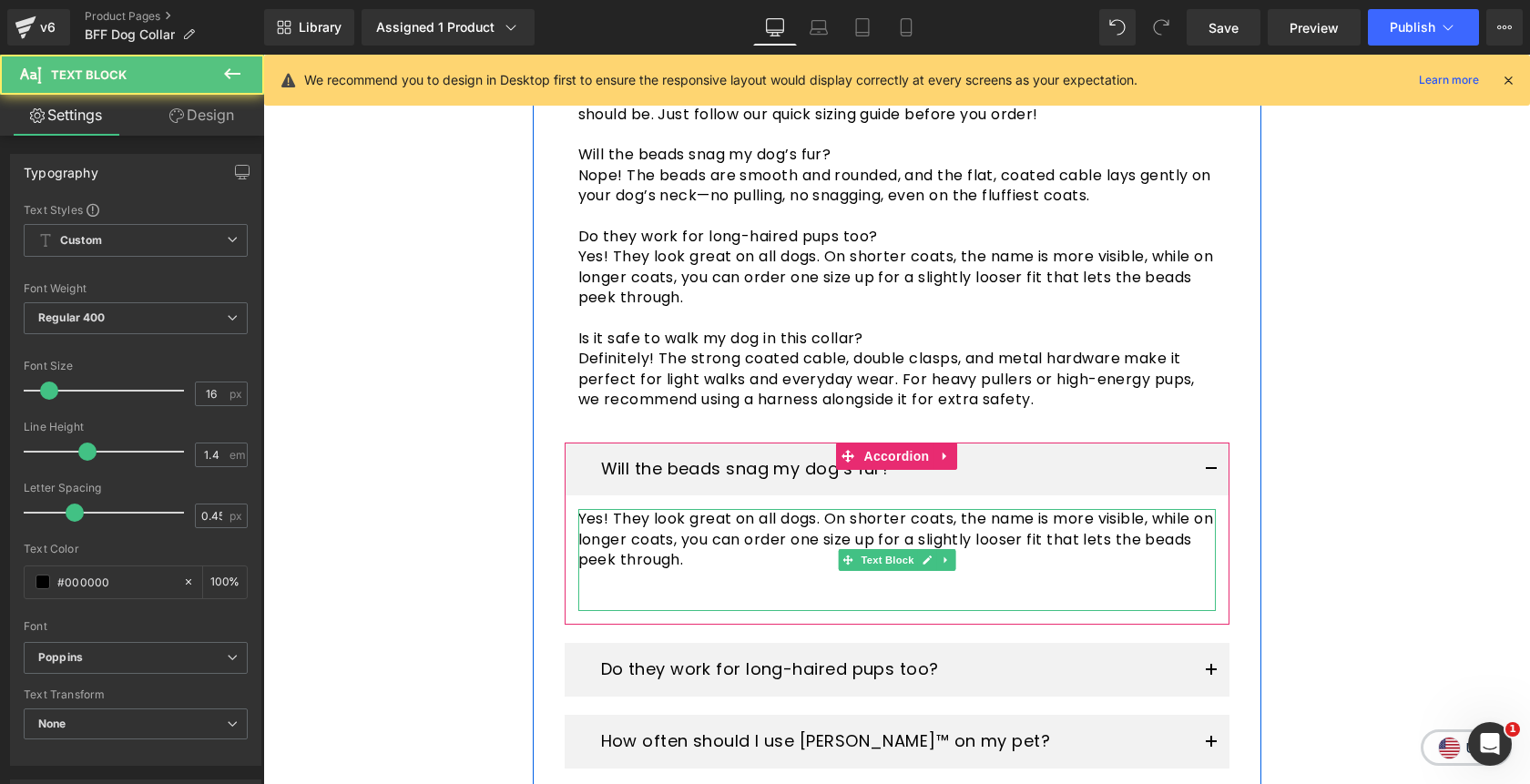
click at [946, 591] on p at bounding box center [897, 600] width 637 height 20
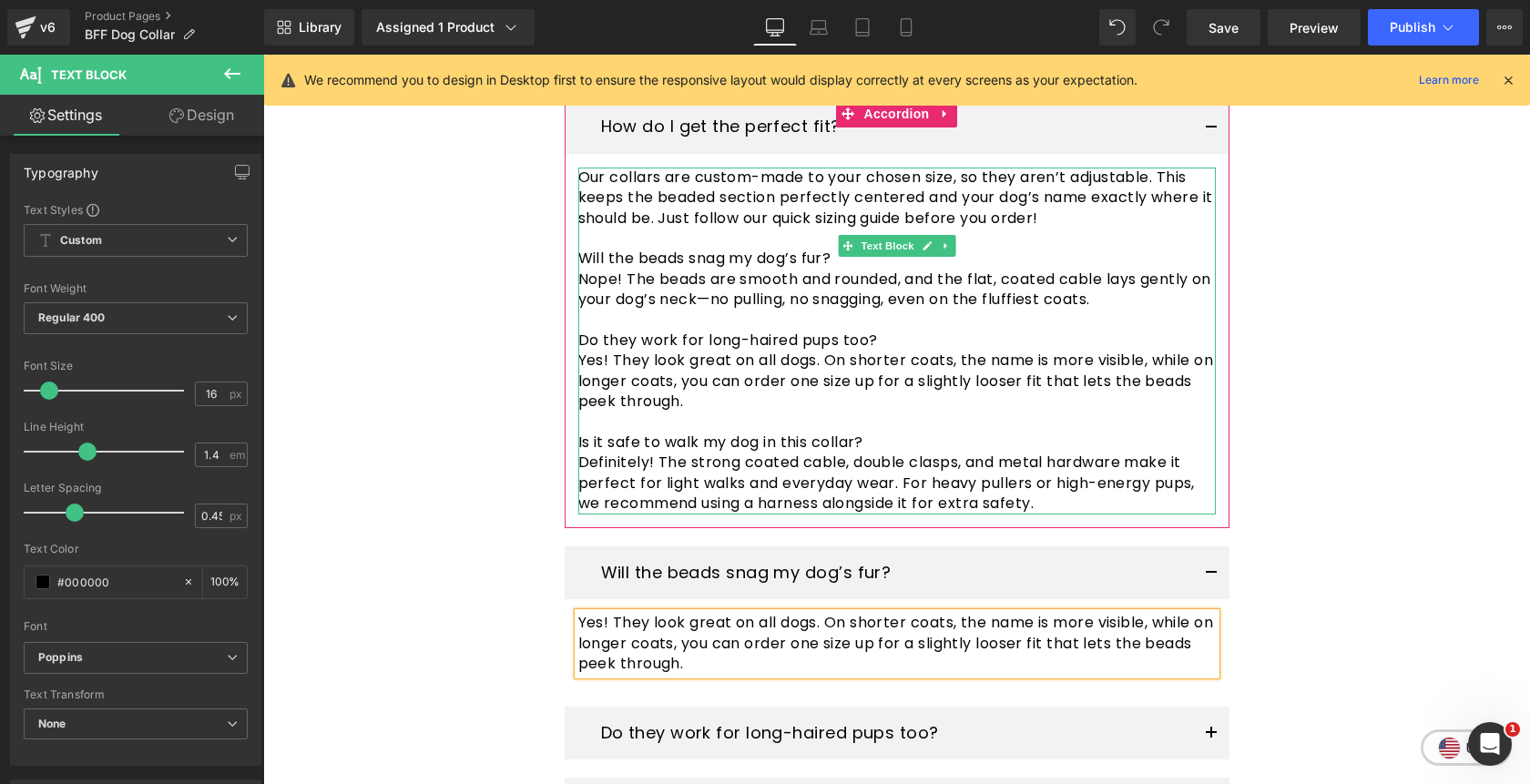
scroll to position [3920, 0]
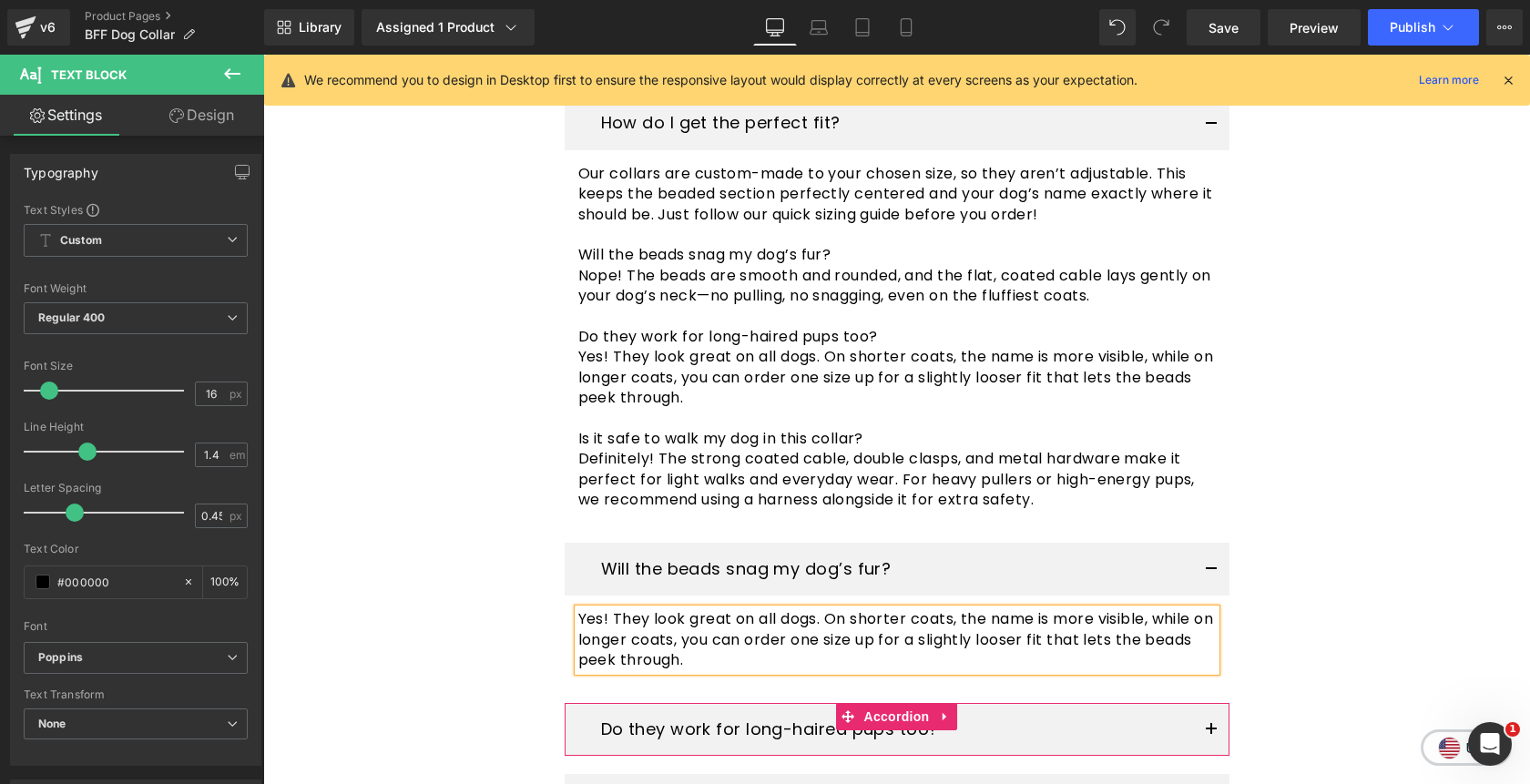
click at [1204, 703] on button "button" at bounding box center [1211, 729] width 37 height 54
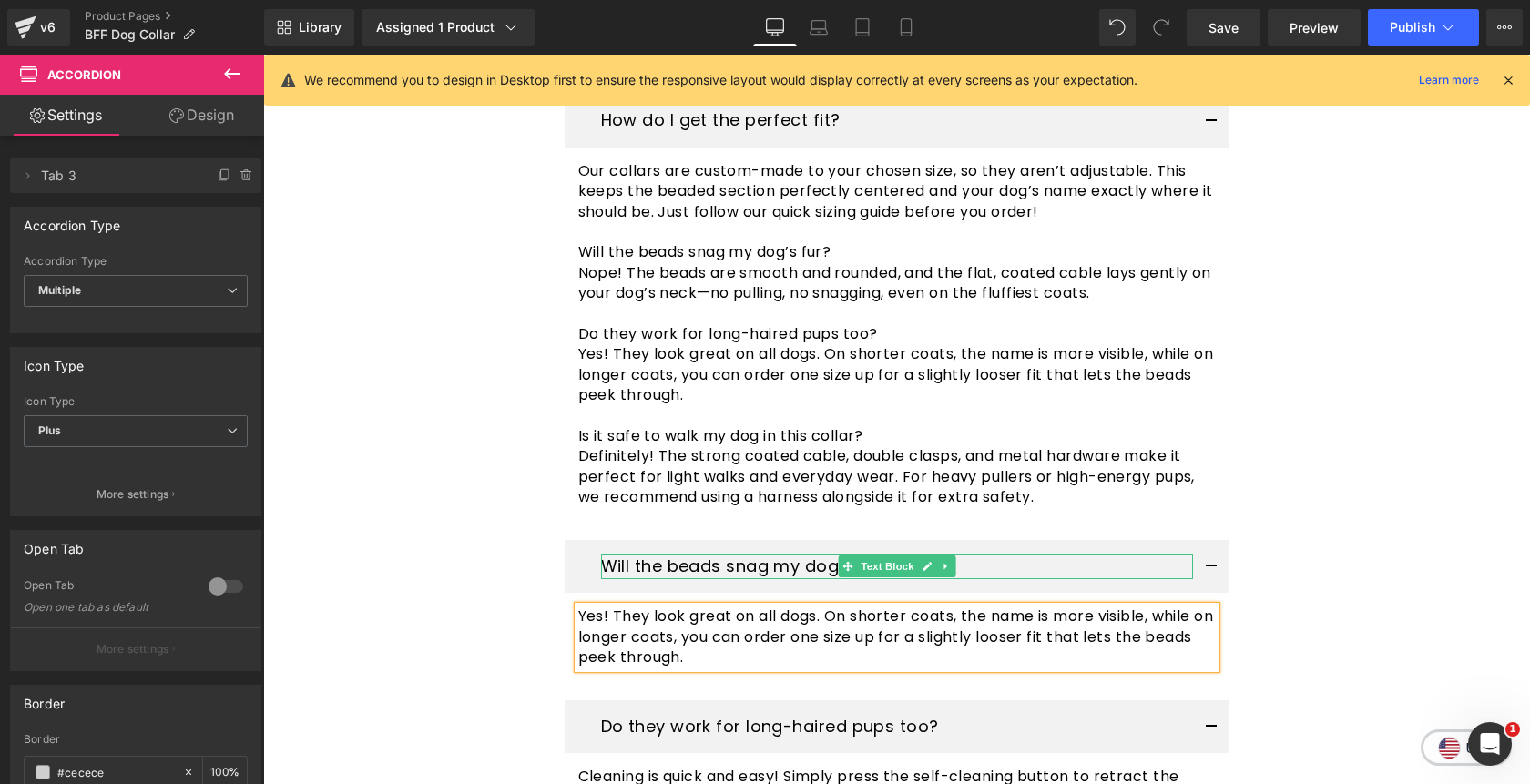
scroll to position [3922, 0]
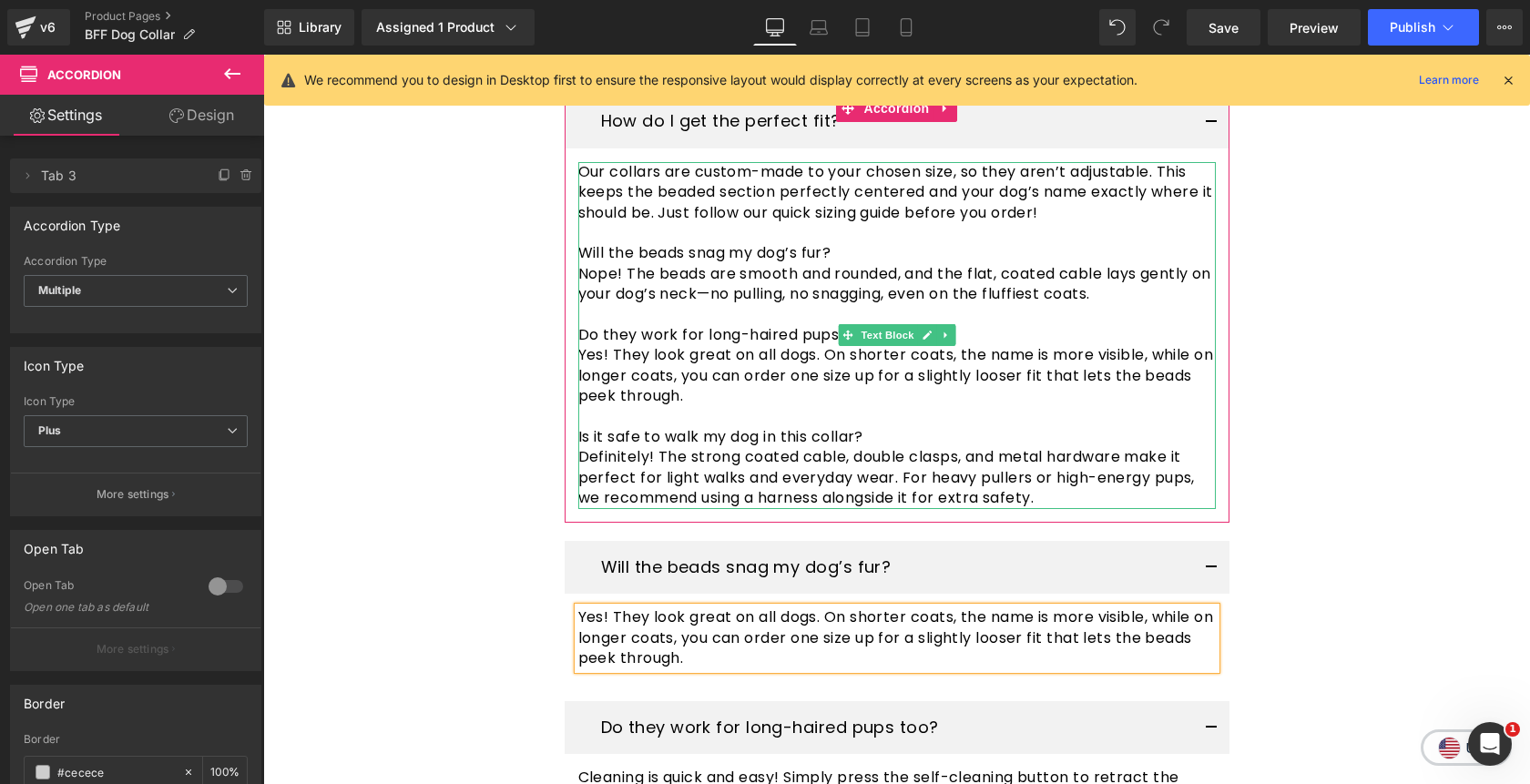
click at [864, 345] on p "Yes! They look great on all dogs. On shorter coats, the name is more visible, w…" at bounding box center [897, 375] width 637 height 61
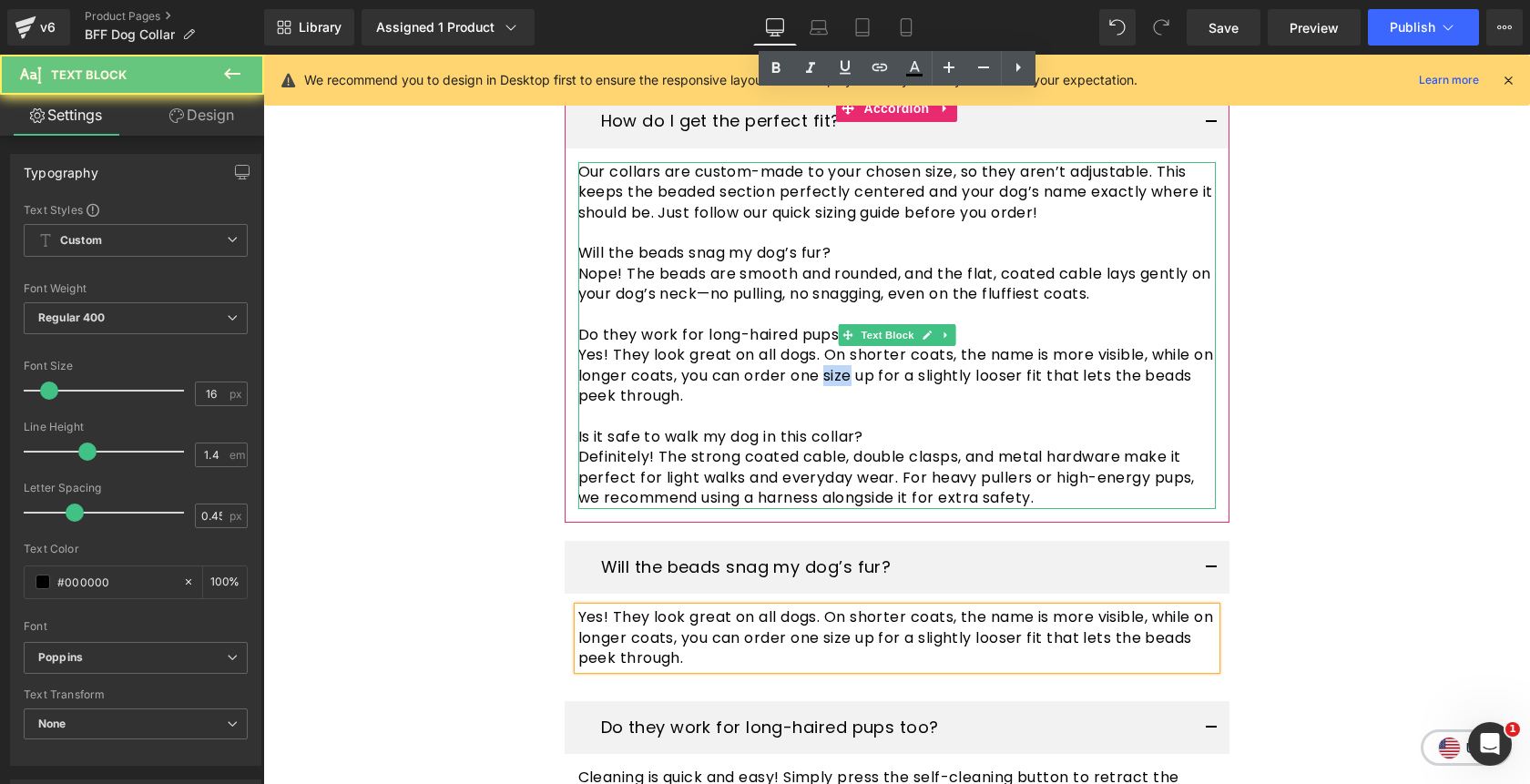
click at [864, 345] on p "Yes! They look great on all dogs. On shorter coats, the name is more visible, w…" at bounding box center [897, 375] width 637 height 61
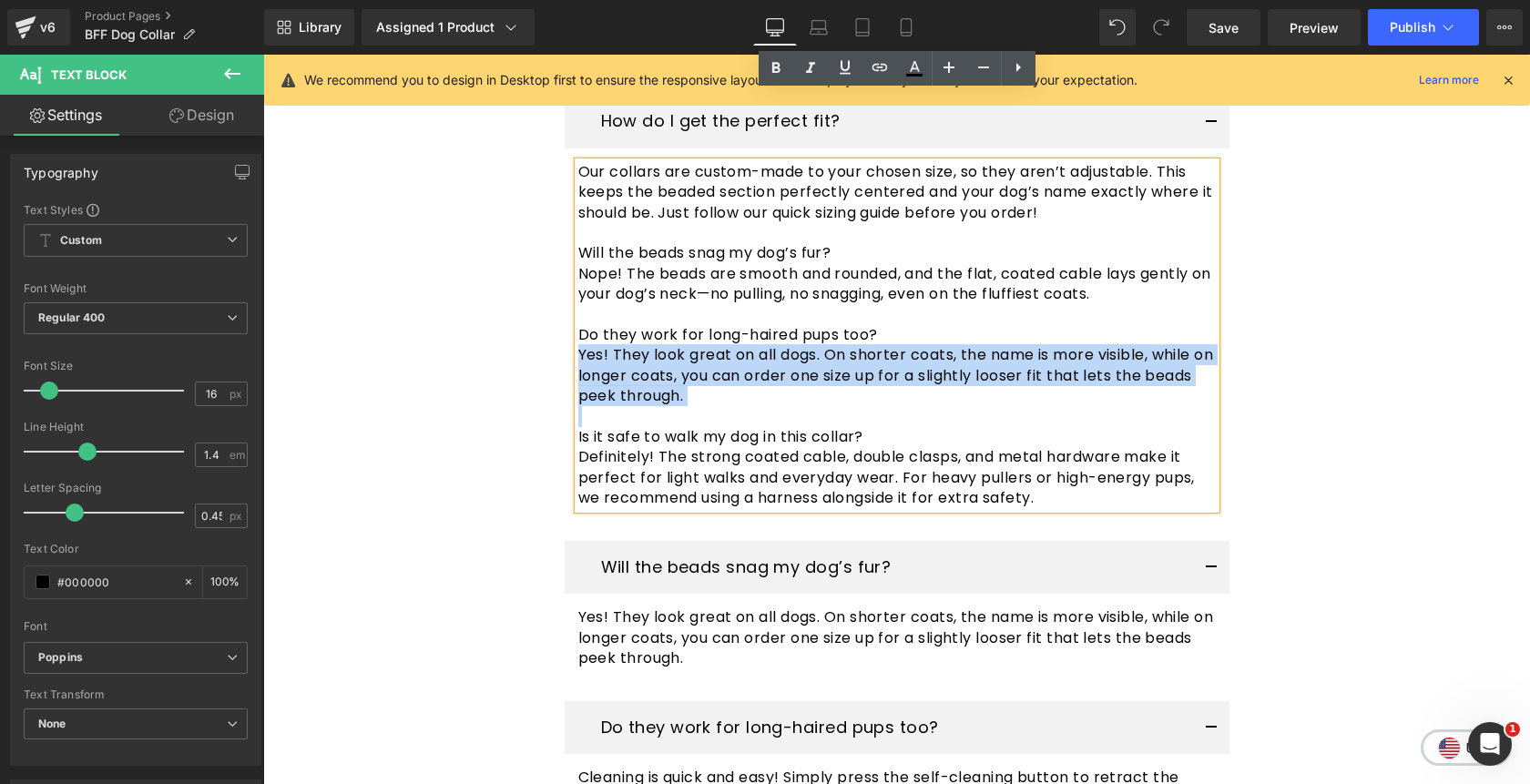
copy p "Yes! They look great on all dogs. On shorter coats, the name is more visible, w…"
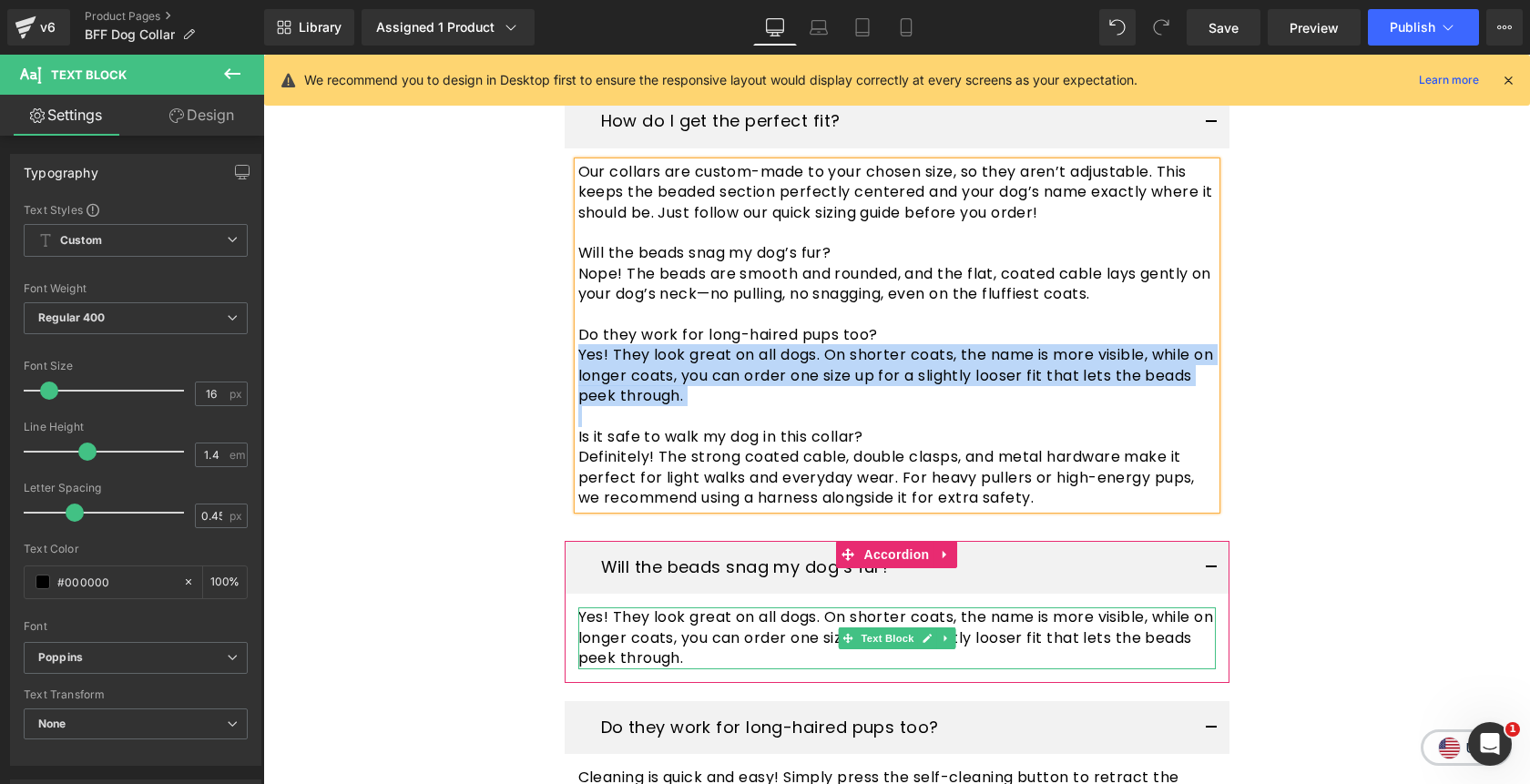
scroll to position [4050, 0]
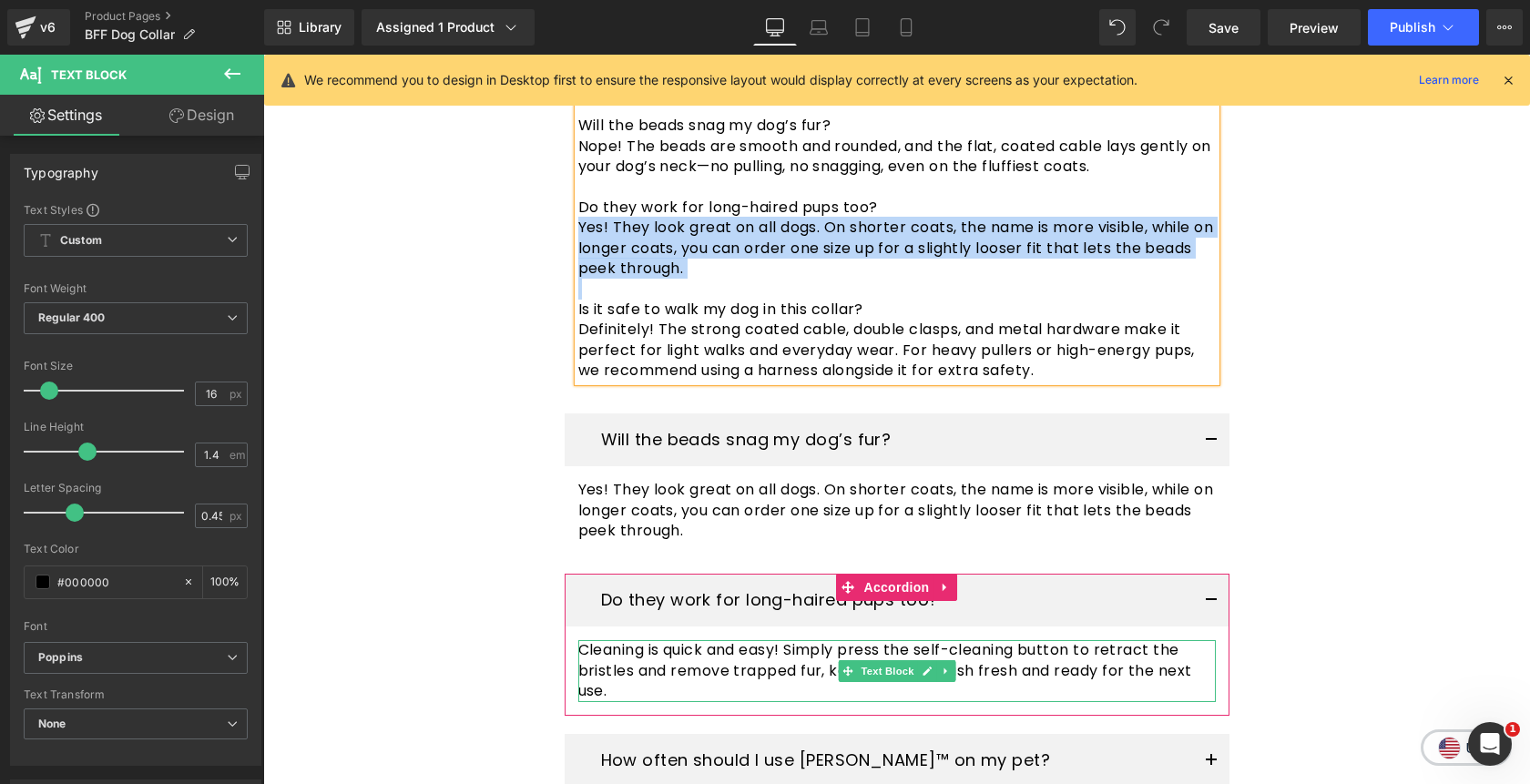
click at [781, 639] on span "Cleaning is quick and easy! Simply press the self-cleaning button to retract th…" at bounding box center [885, 670] width 614 height 62
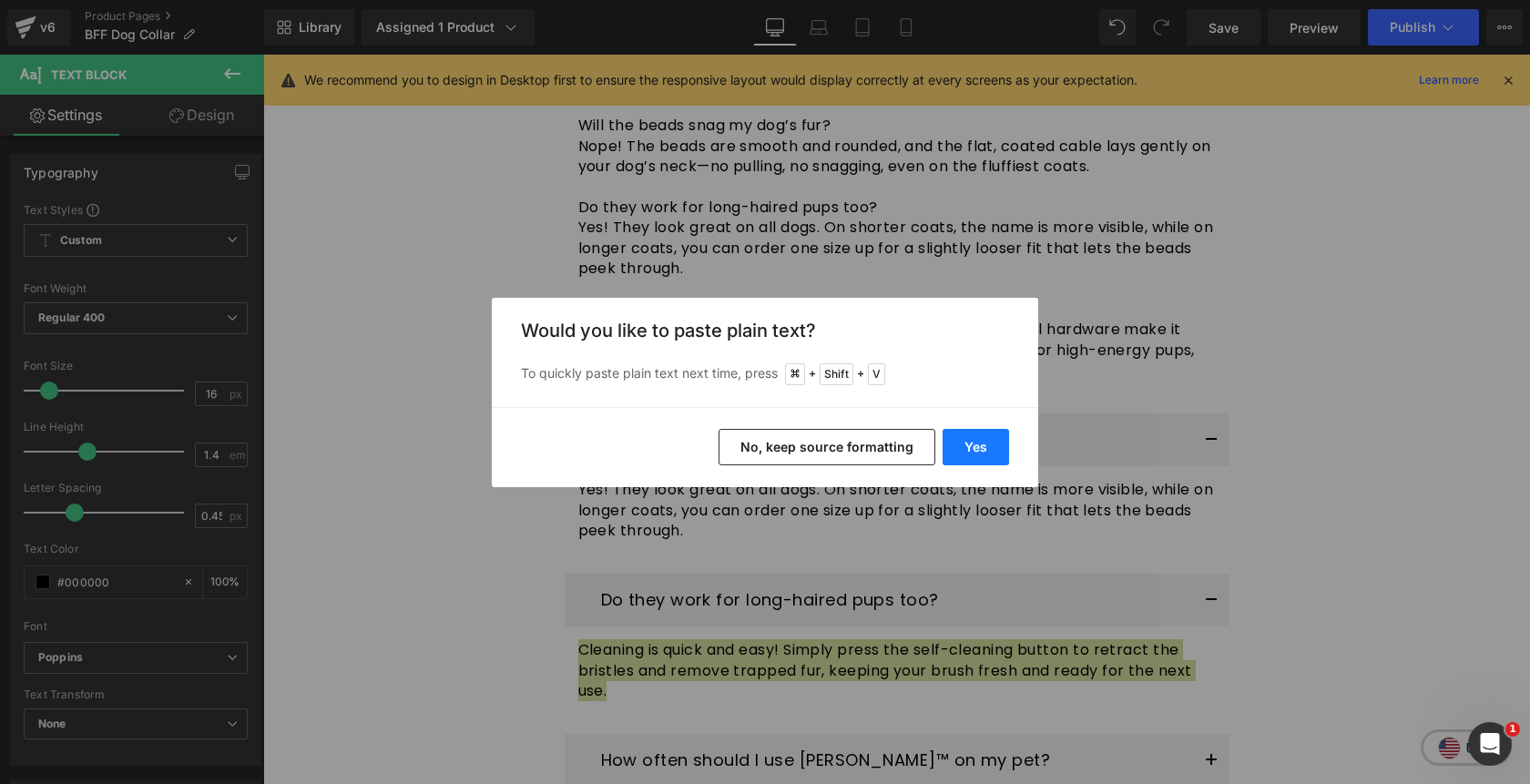
click at [955, 441] on button "Yes" at bounding box center [976, 447] width 67 height 37
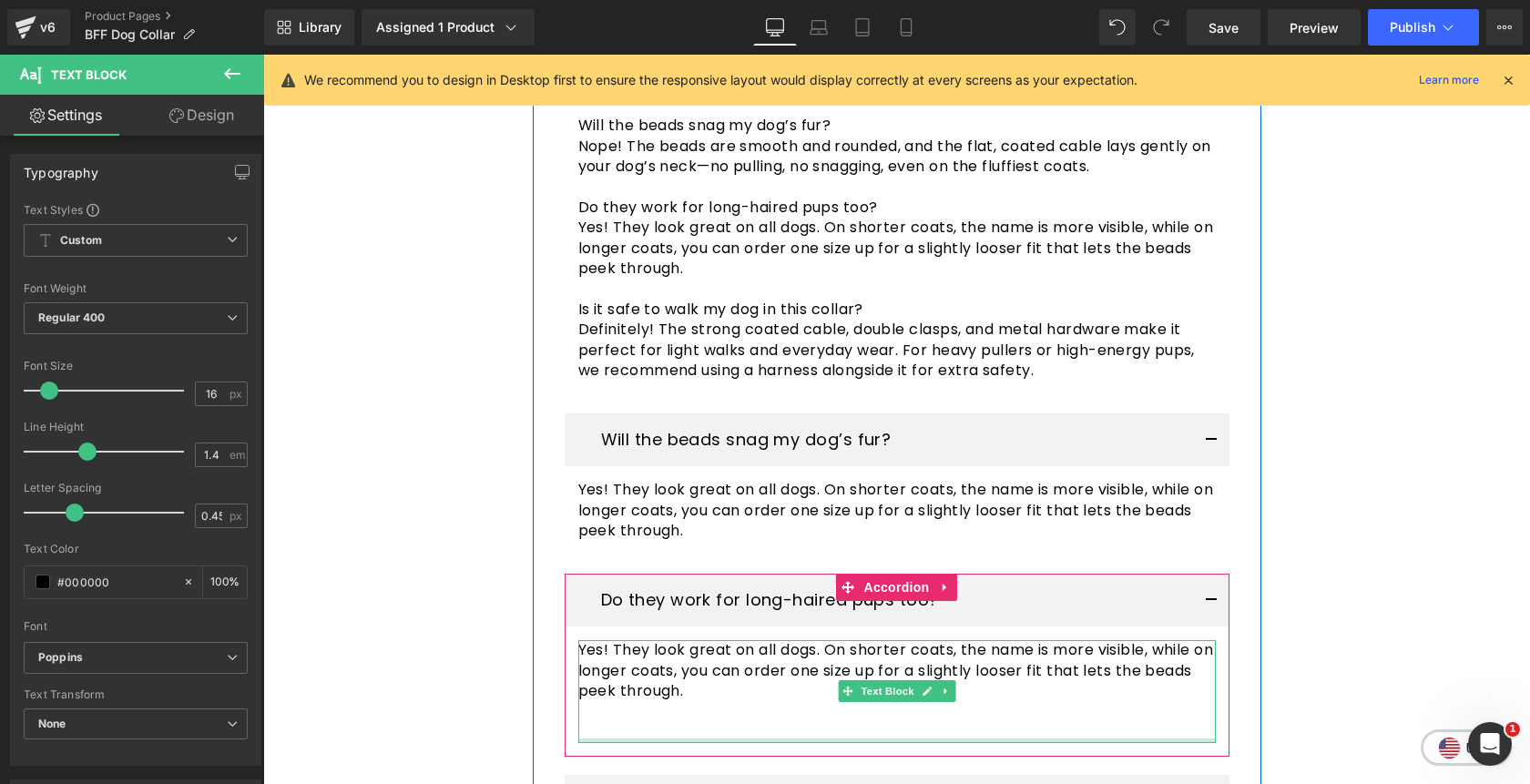
click at [707, 674] on article "Yes! They look great on all dogs. On shorter coats, the name is more visible, w…" at bounding box center [897, 691] width 665 height 129
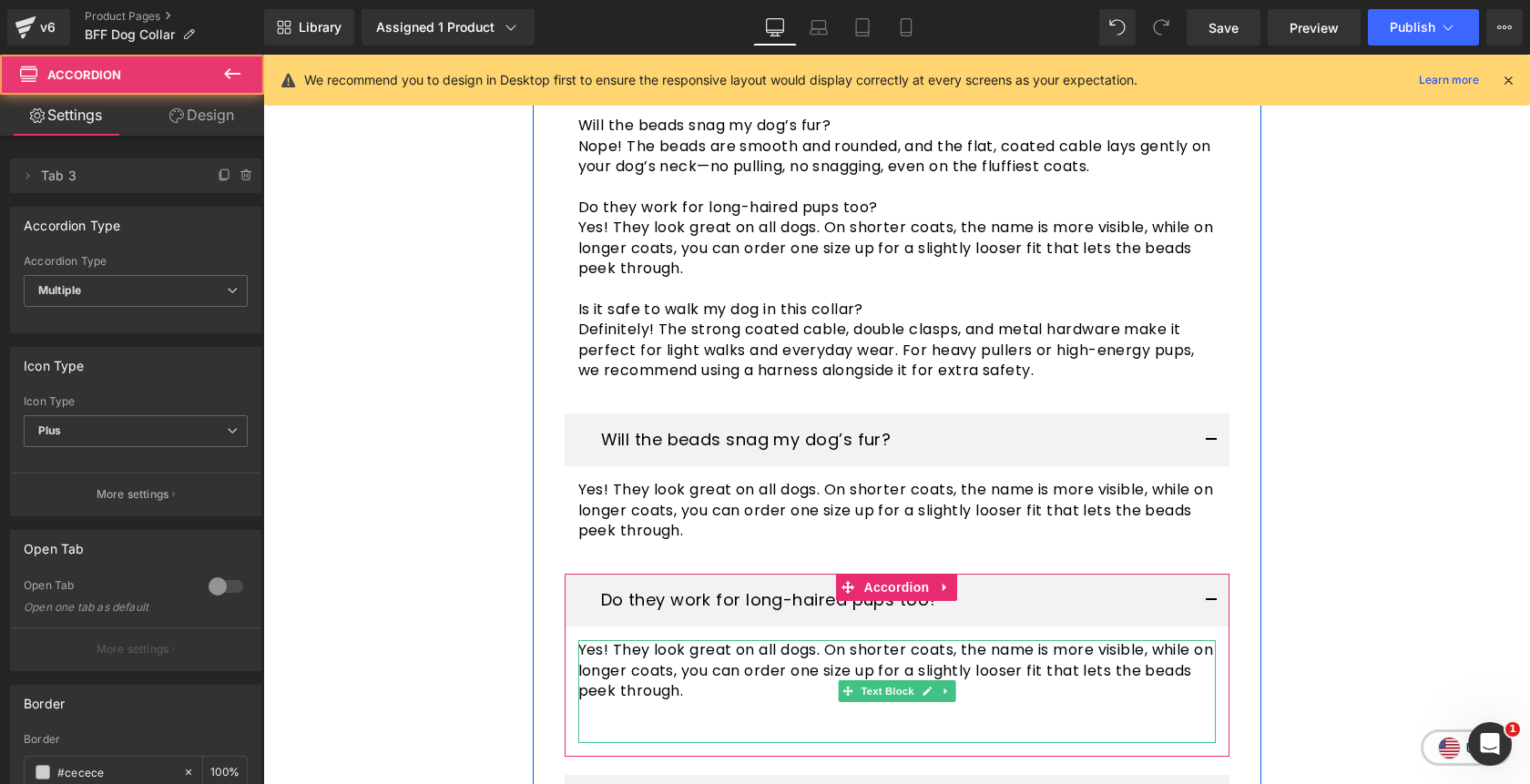
click at [707, 722] on p at bounding box center [897, 731] width 637 height 20
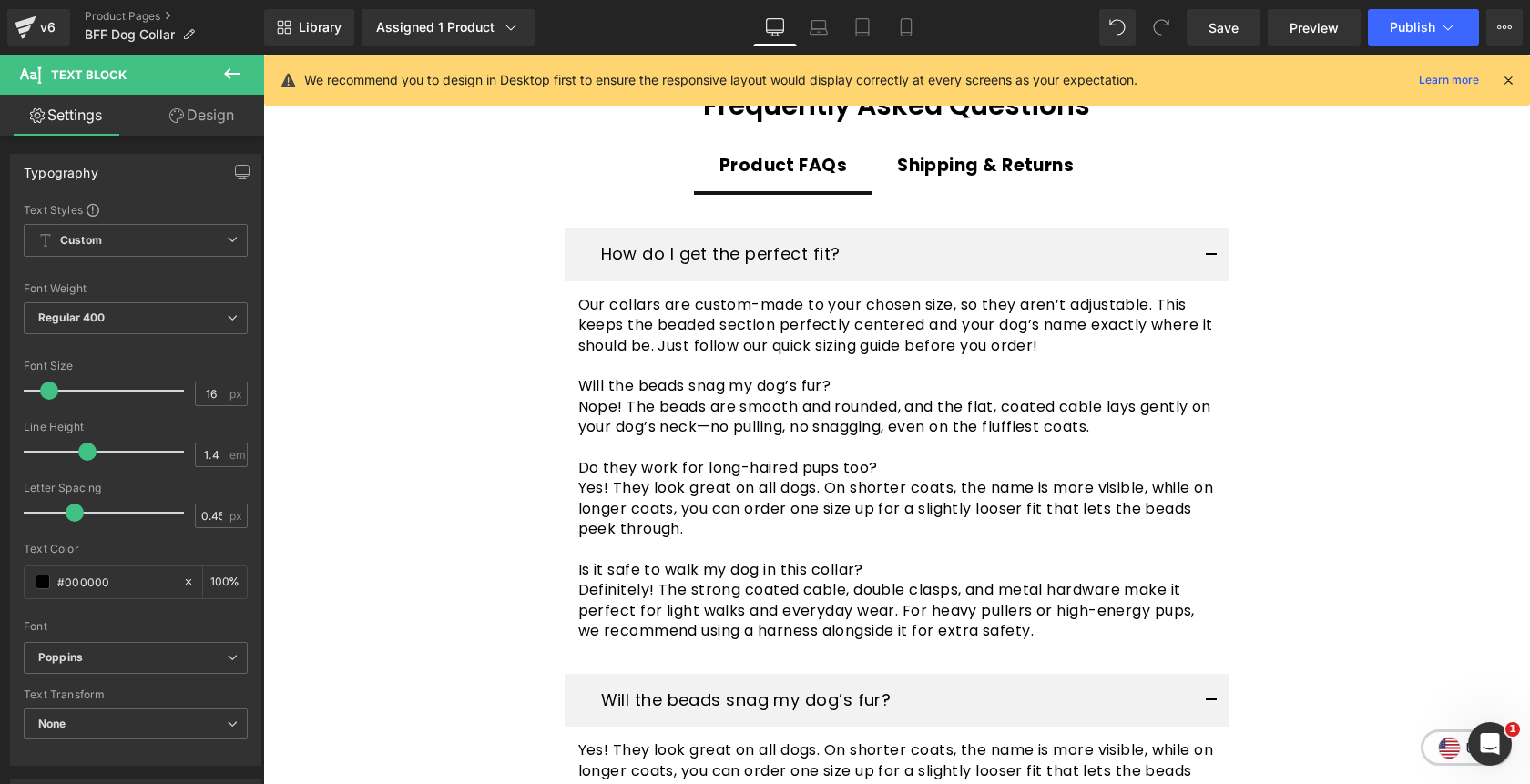
scroll to position [3790, 0]
click at [807, 559] on p "Is it safe to walk my dog in this collar?" at bounding box center [897, 568] width 637 height 20
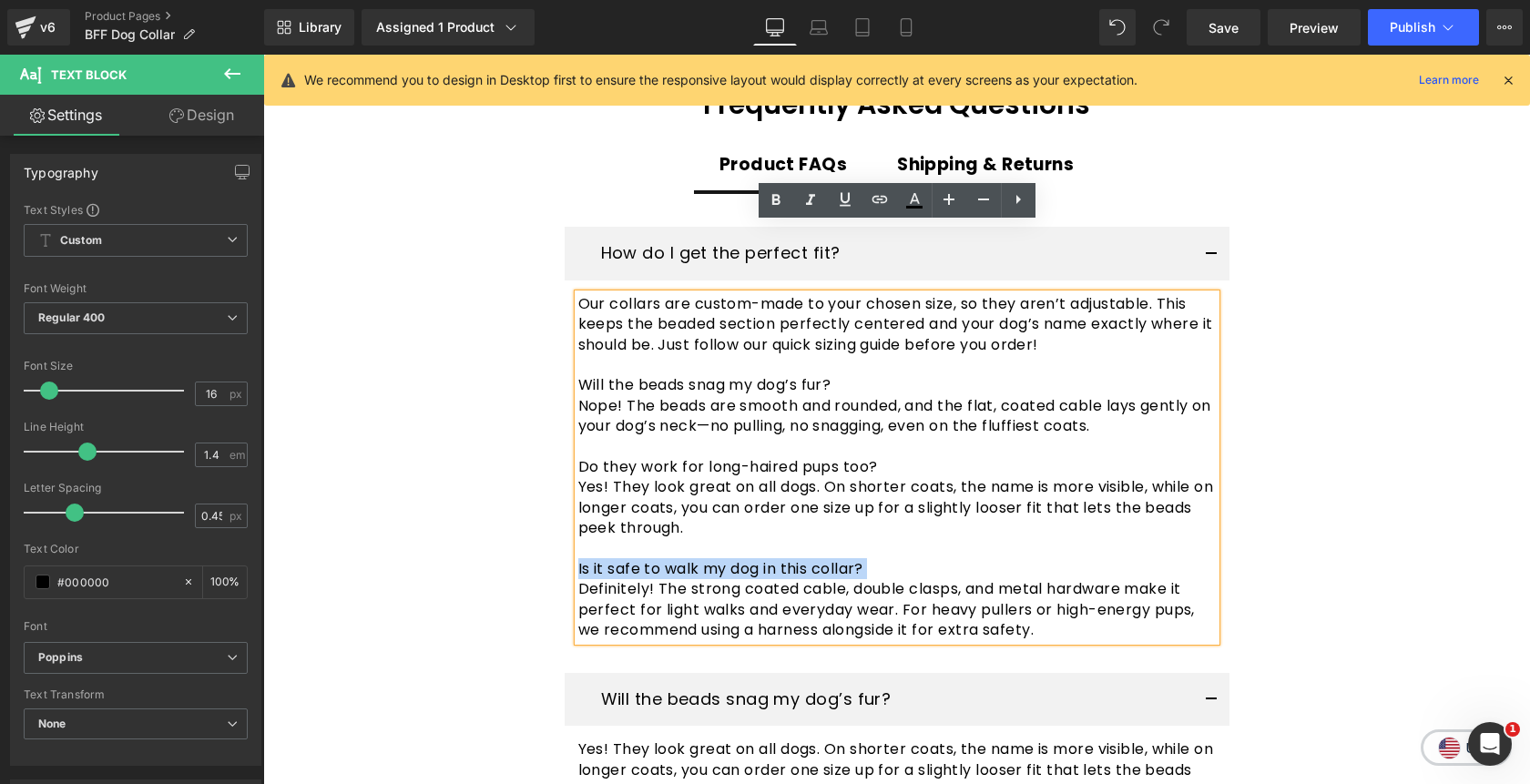
copy p "Is it safe to walk my dog in this collar?"
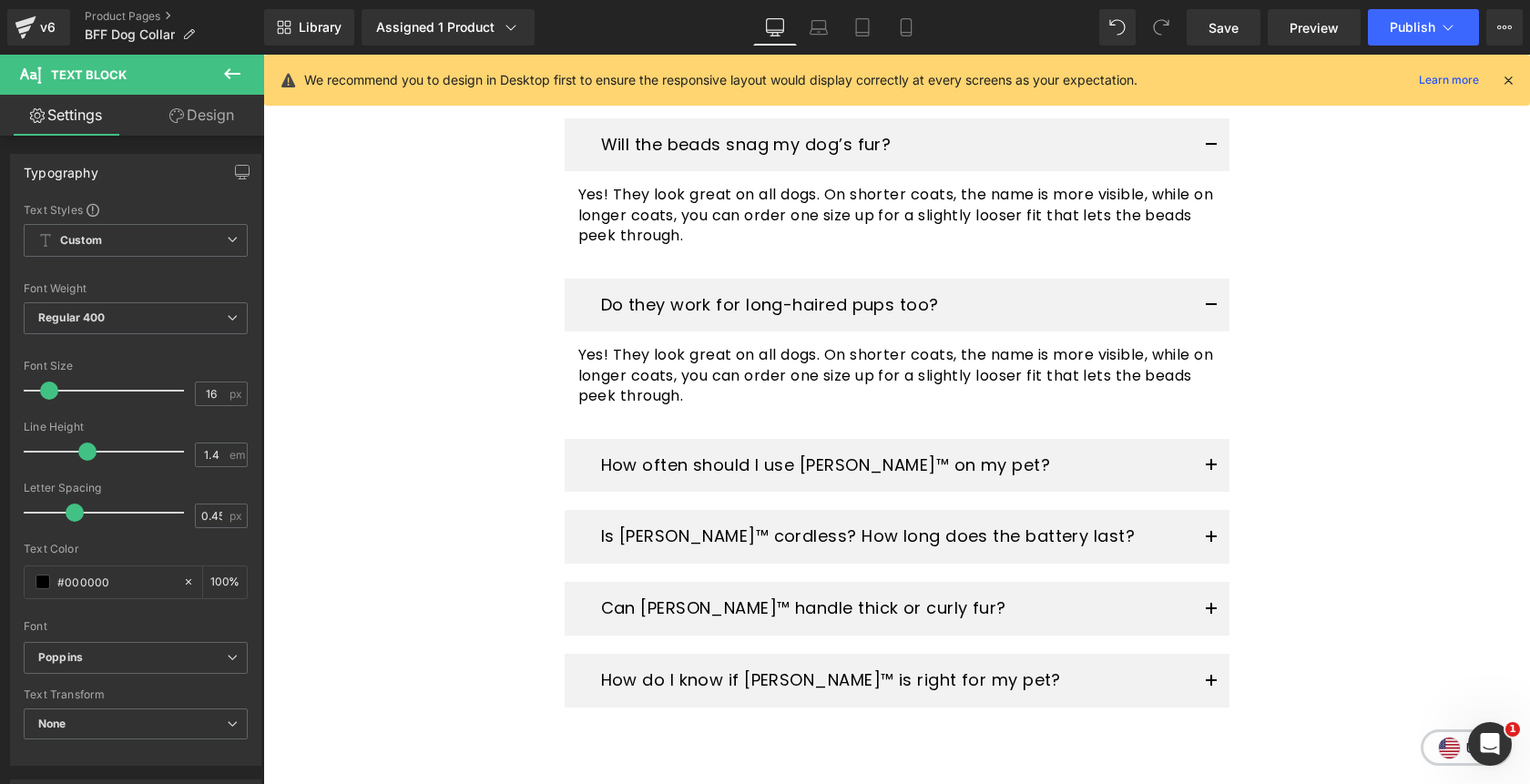
scroll to position [4336, 0]
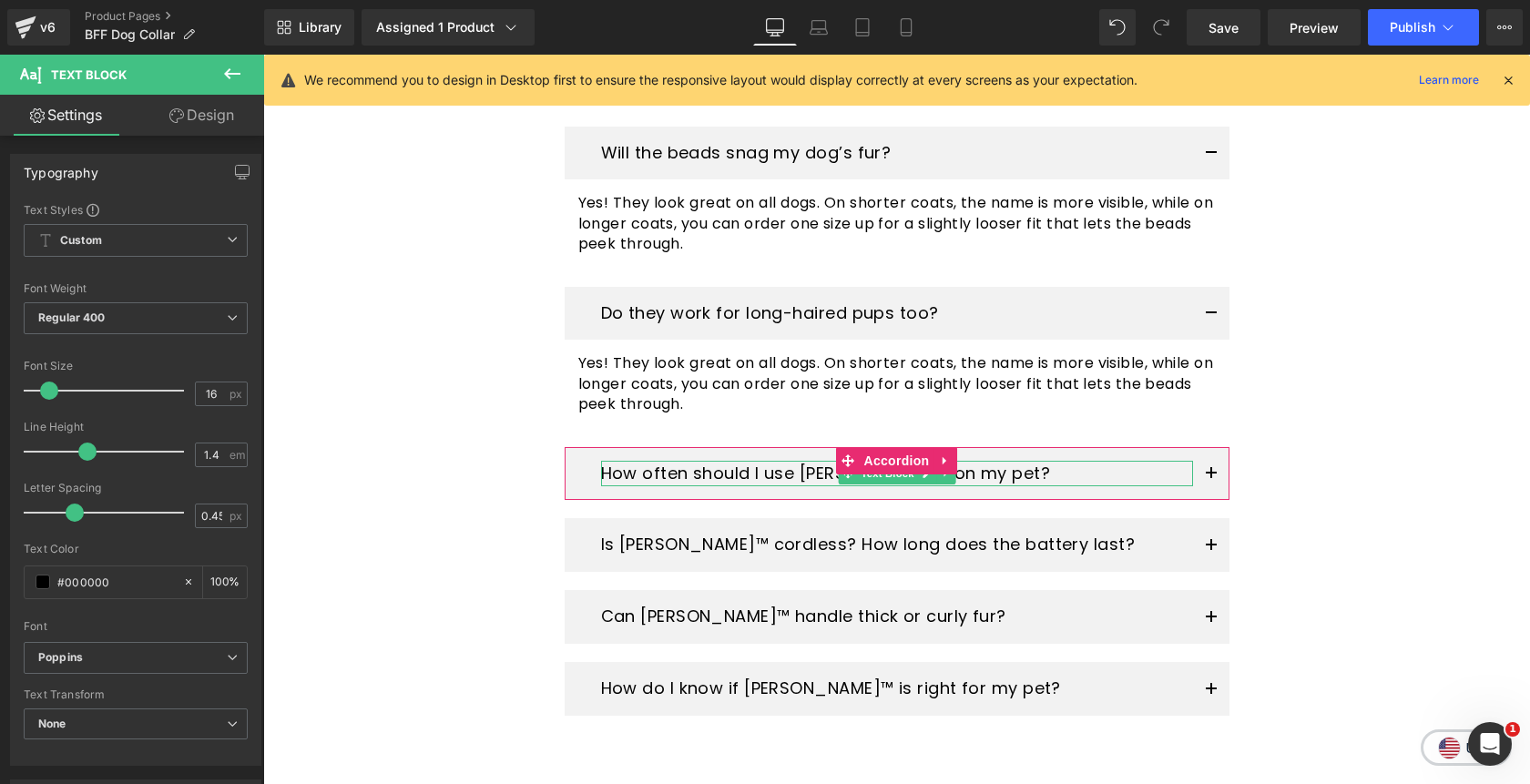
click at [732, 461] on p "How often should I use Pawlish™ on my pet?" at bounding box center [897, 474] width 592 height 26
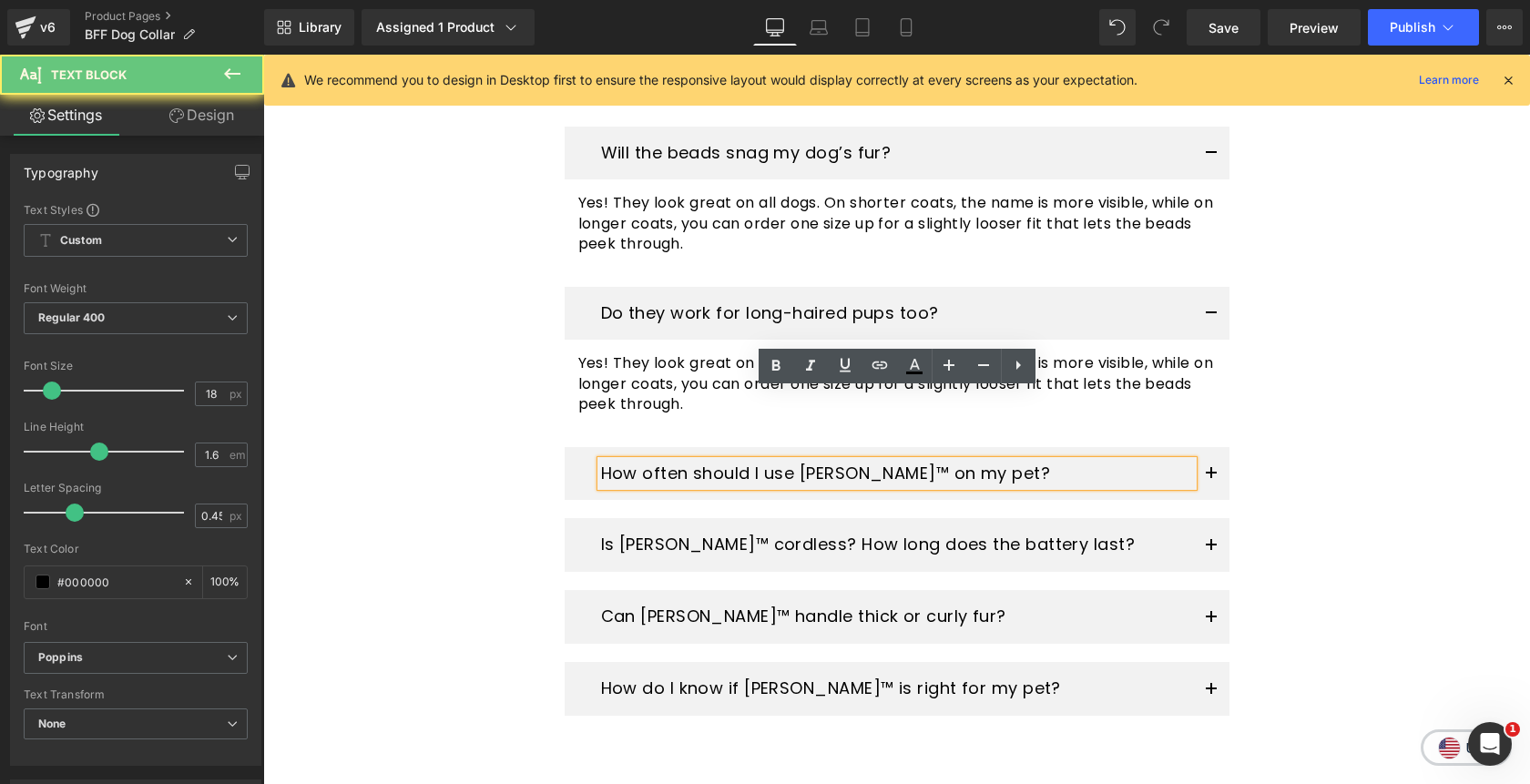
click at [732, 461] on p "How often should I use Pawlish™ on my pet?" at bounding box center [897, 474] width 592 height 26
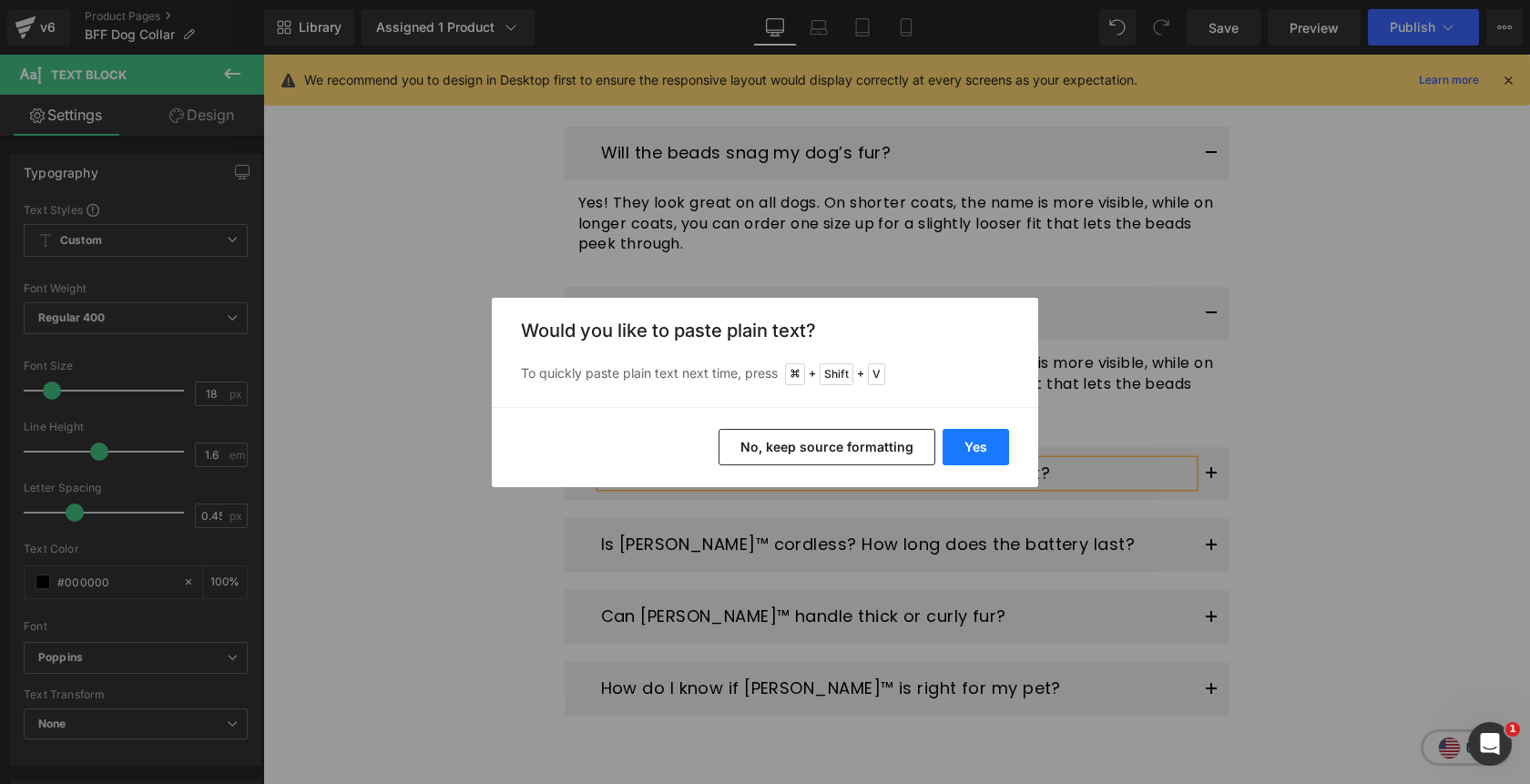
click at [967, 447] on button "Yes" at bounding box center [976, 447] width 67 height 37
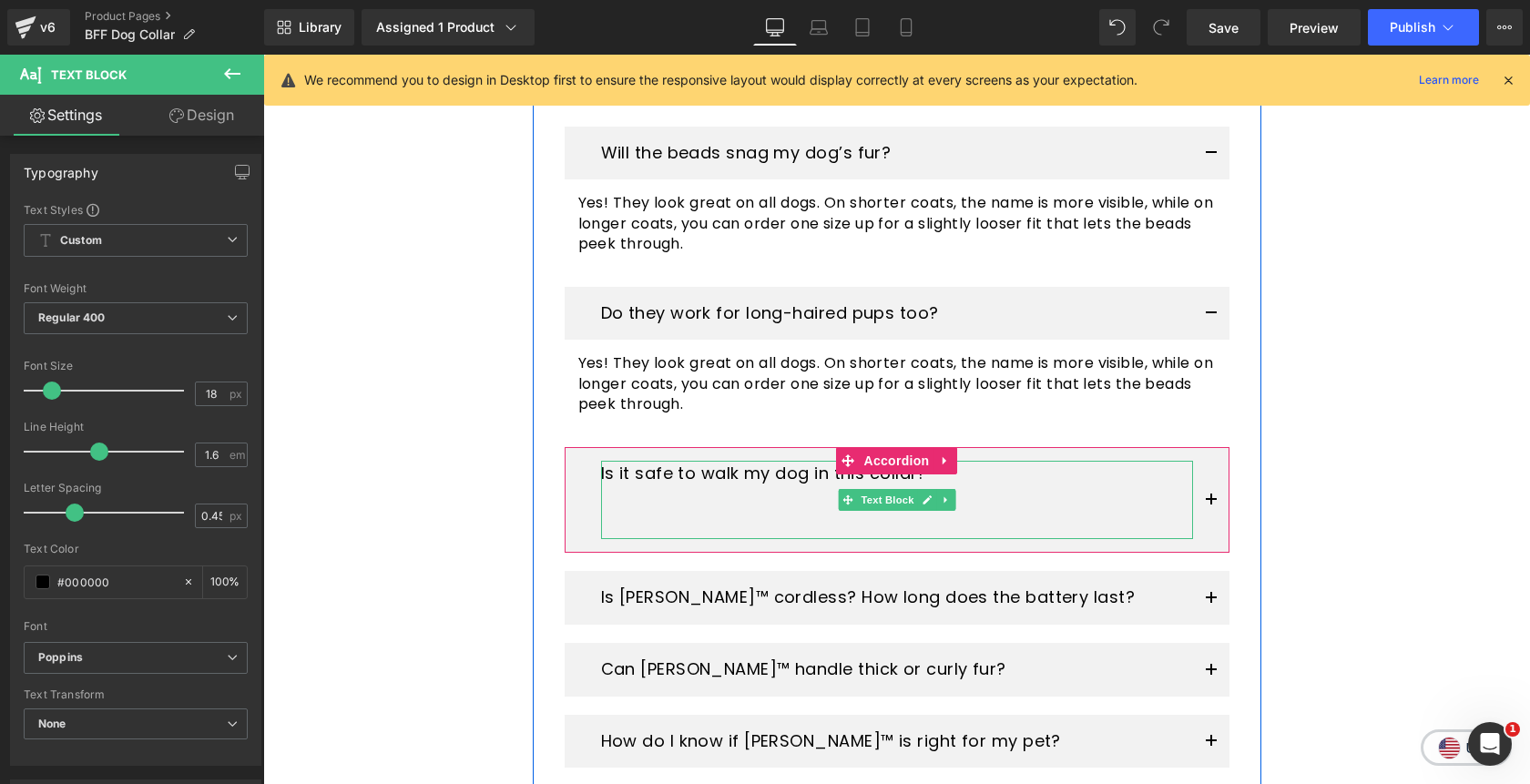
click at [767, 513] on p at bounding box center [897, 526] width 592 height 26
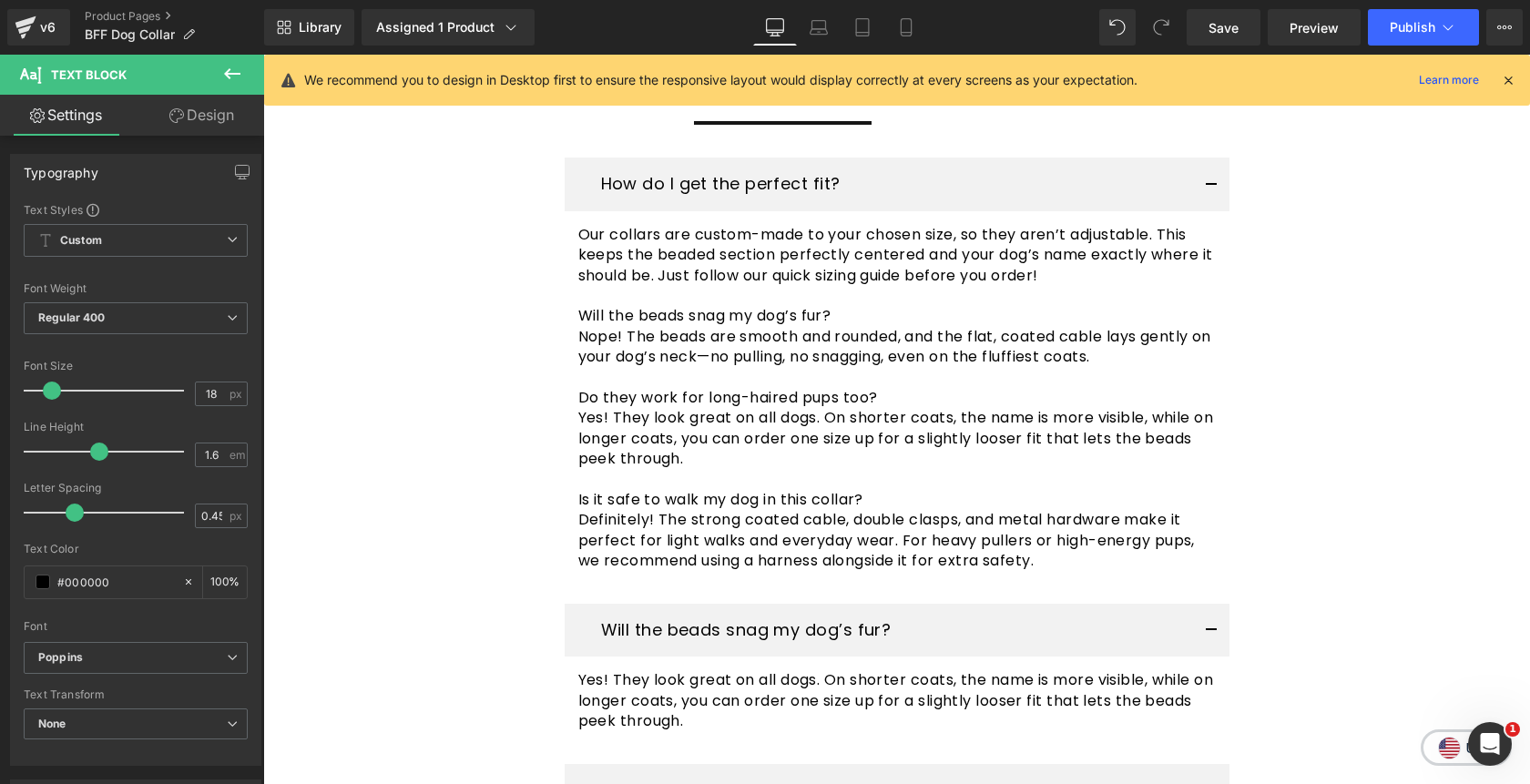
scroll to position [3852, 0]
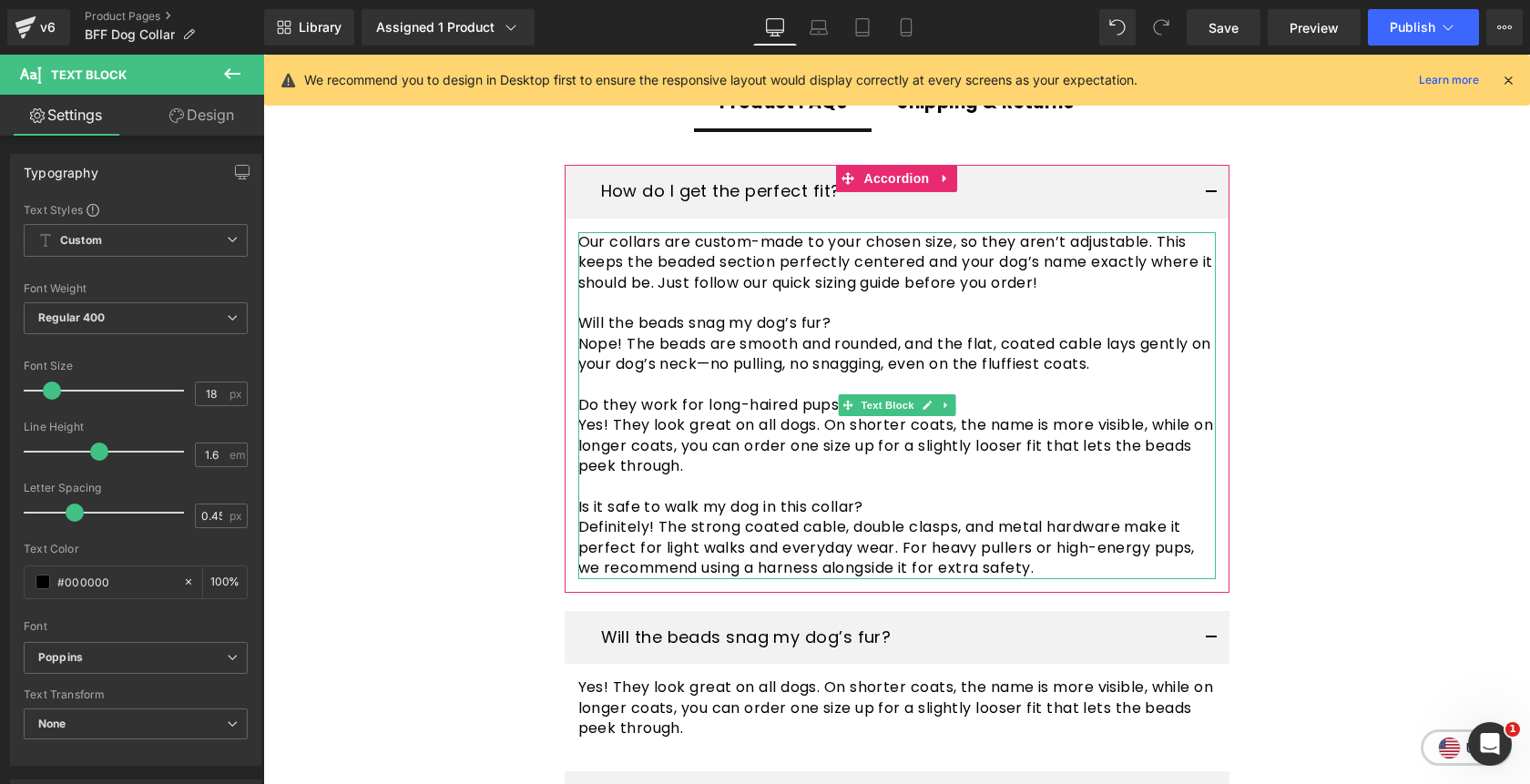
click at [1062, 517] on p "Definitely! The strong coated cable, double clasps, and metal hardware make it …" at bounding box center [897, 547] width 637 height 61
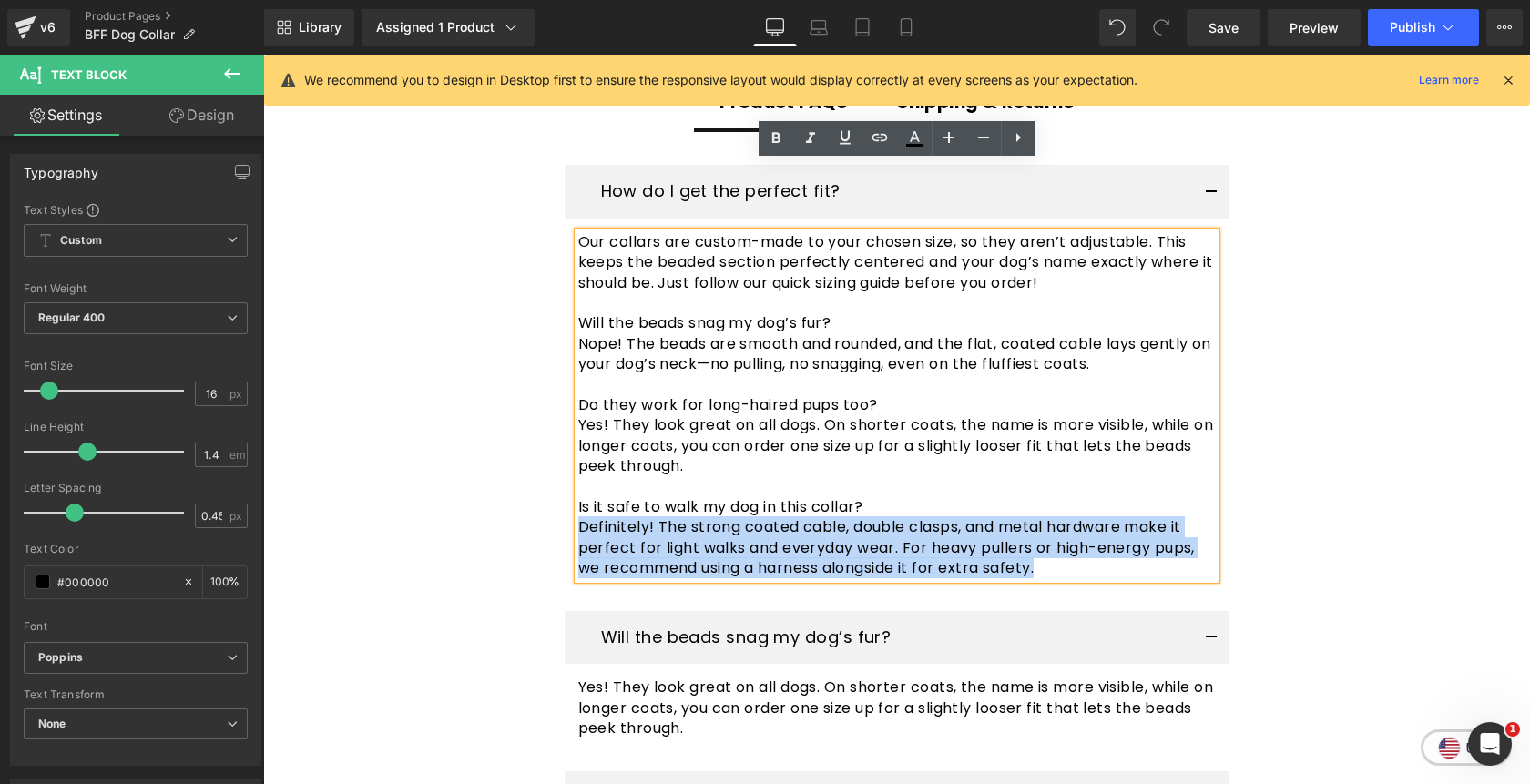
copy p "Definitely! The strong coated cable, double clasps, and metal hardware make it …"
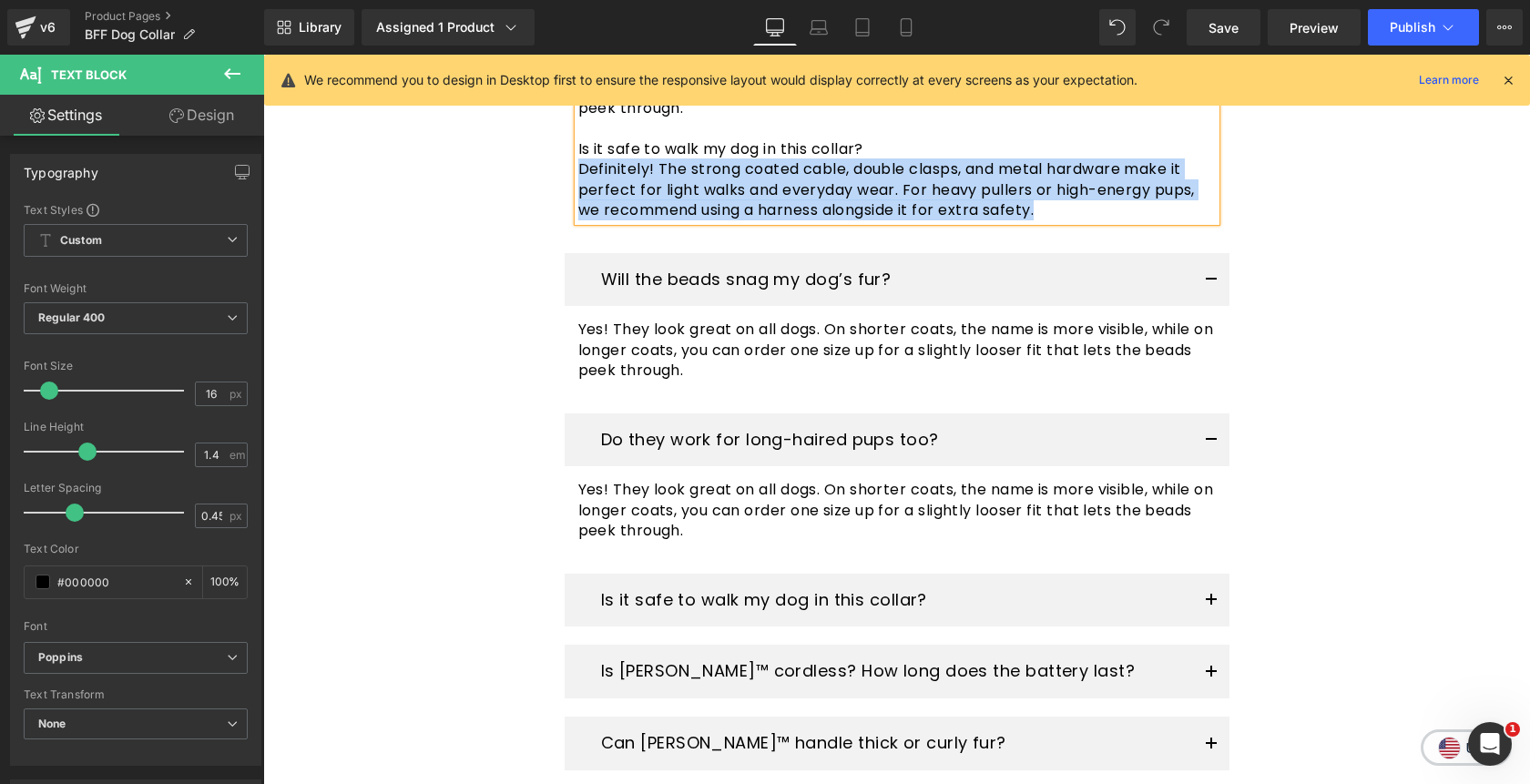
scroll to position [4252, 0]
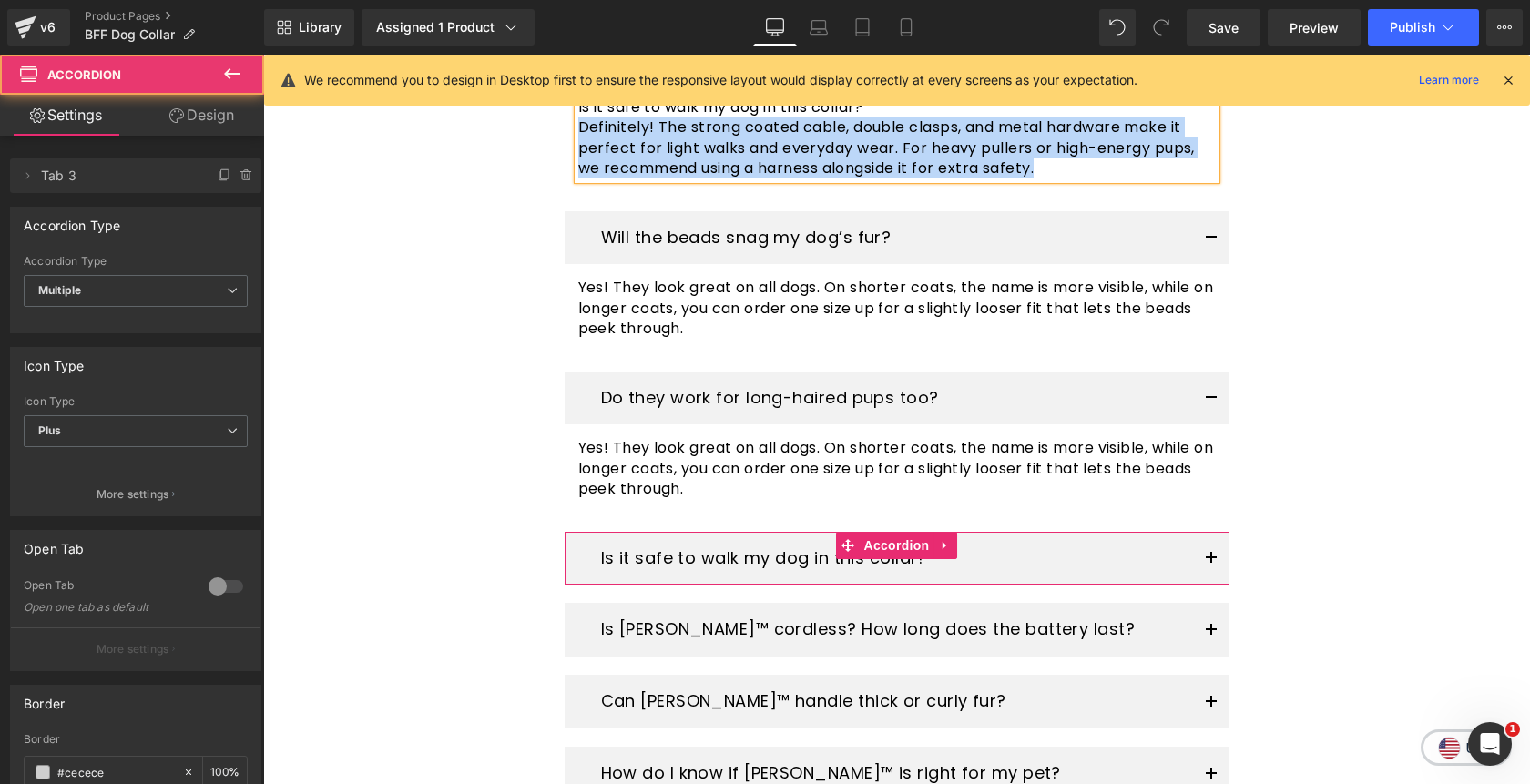
click at [1209, 531] on button "button" at bounding box center [1211, 558] width 37 height 54
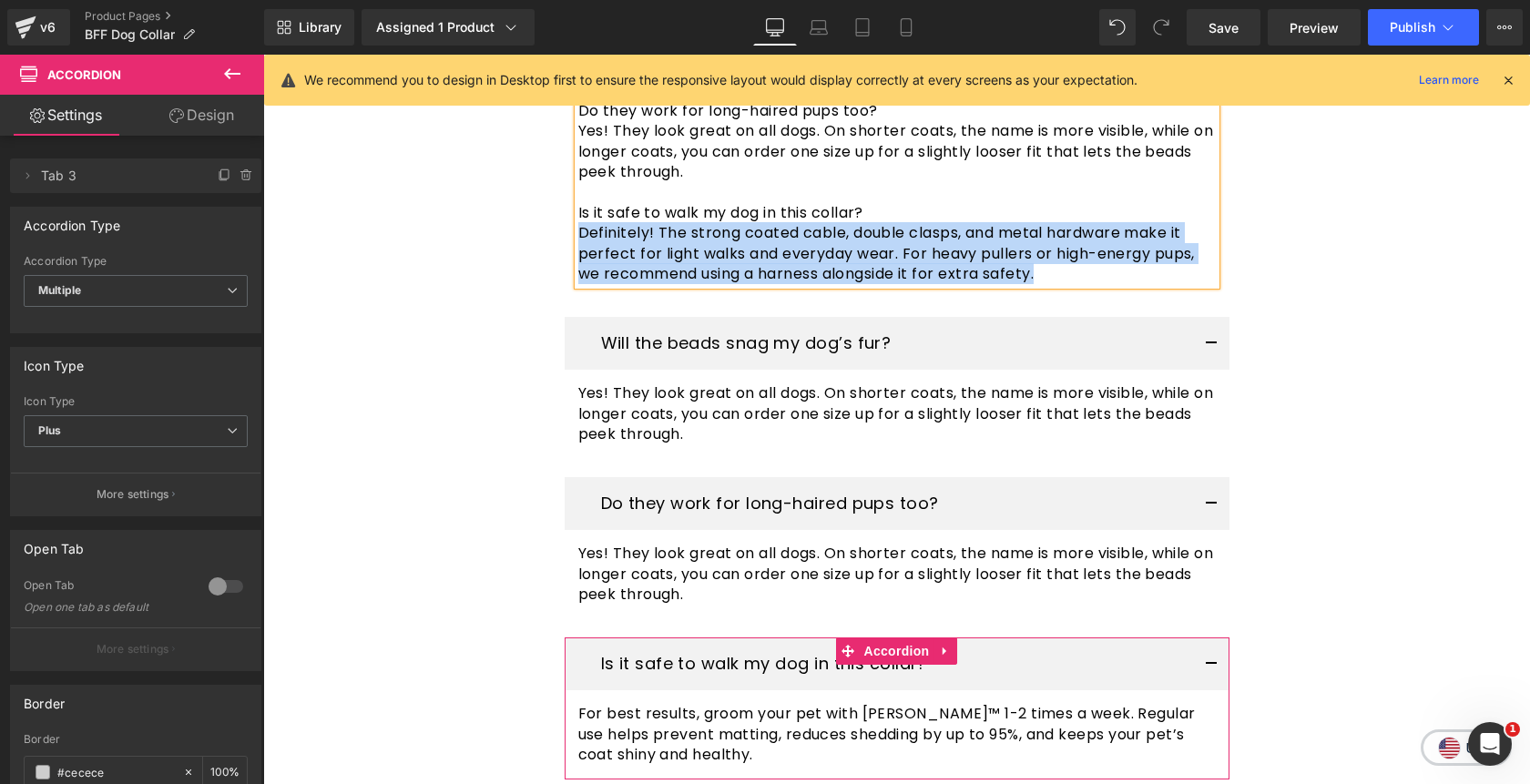
scroll to position [4154, 0]
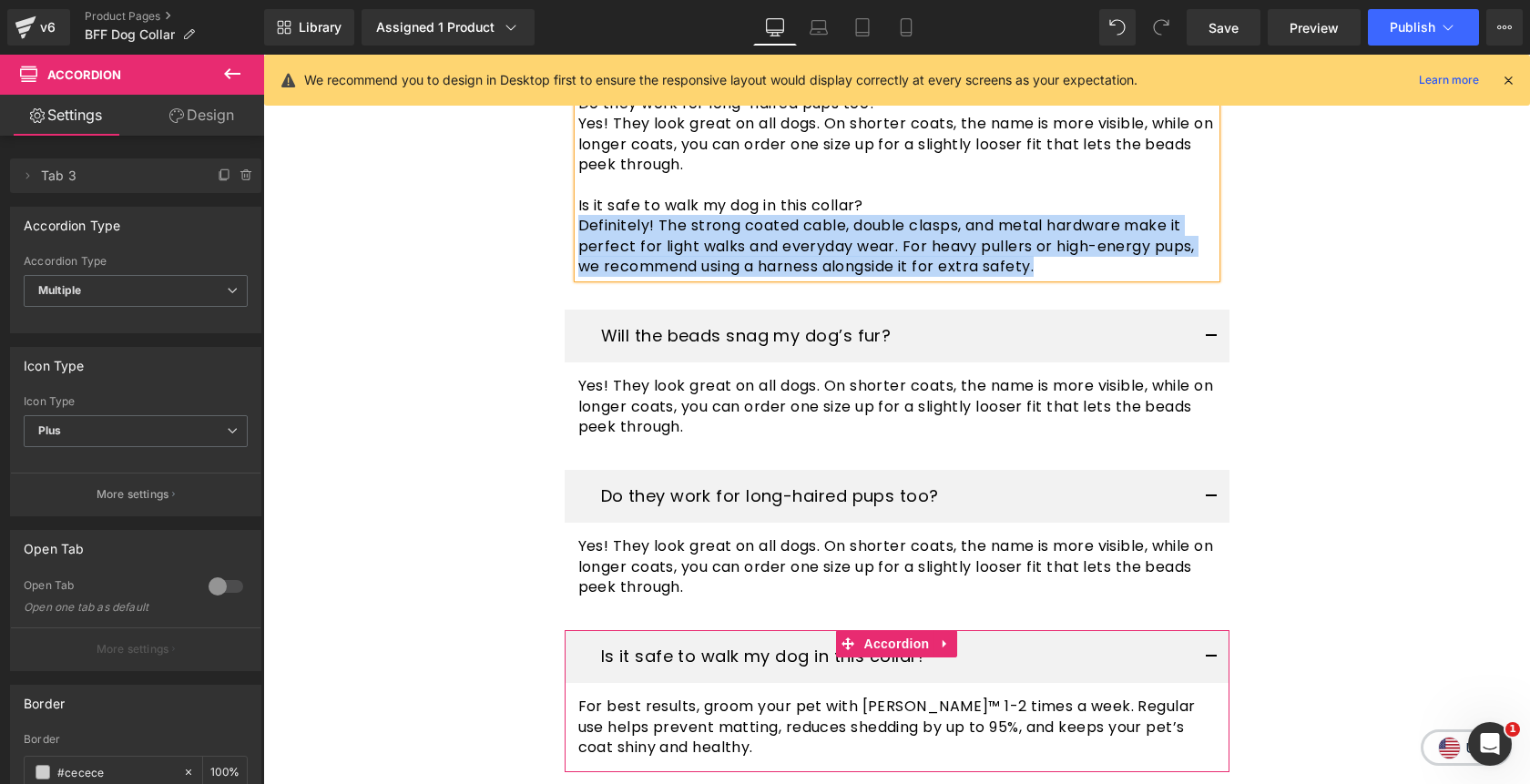
click at [1021, 695] on span "For best results, groom your pet with Pawlish™ 1-2 times a week. Regular use he…" at bounding box center [887, 727] width 617 height 62
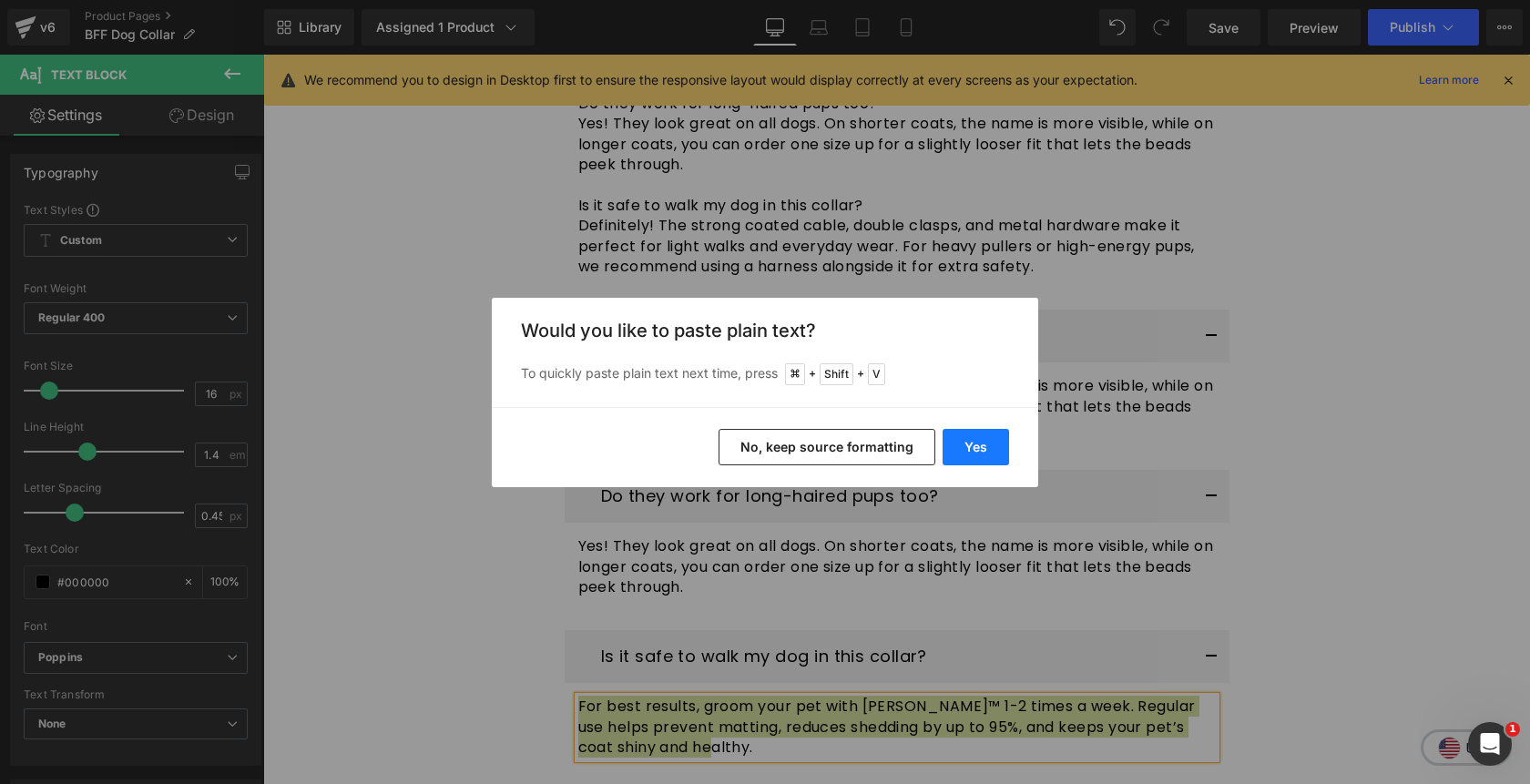
click at [982, 441] on button "Yes" at bounding box center [976, 447] width 67 height 37
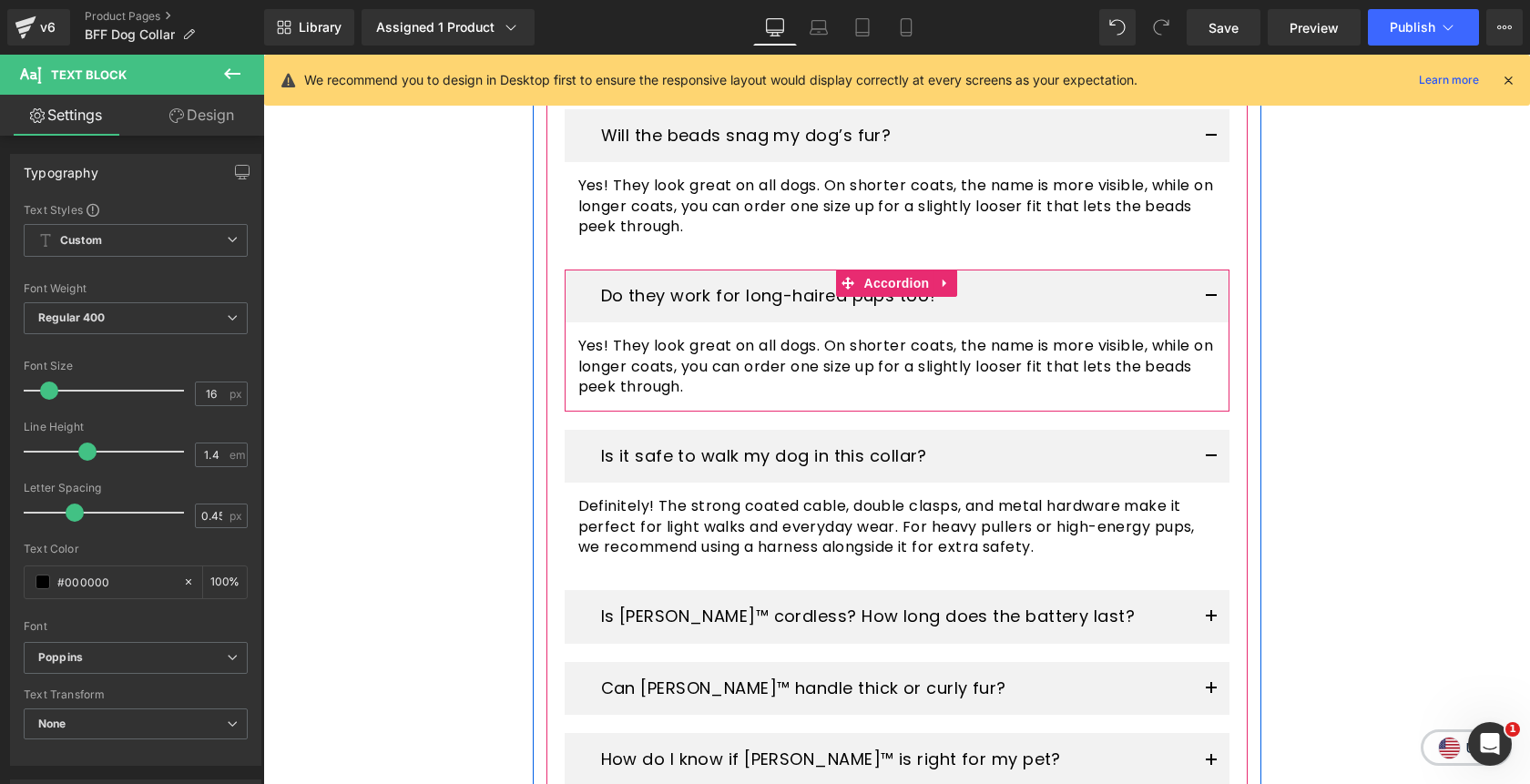
scroll to position [4361, 0]
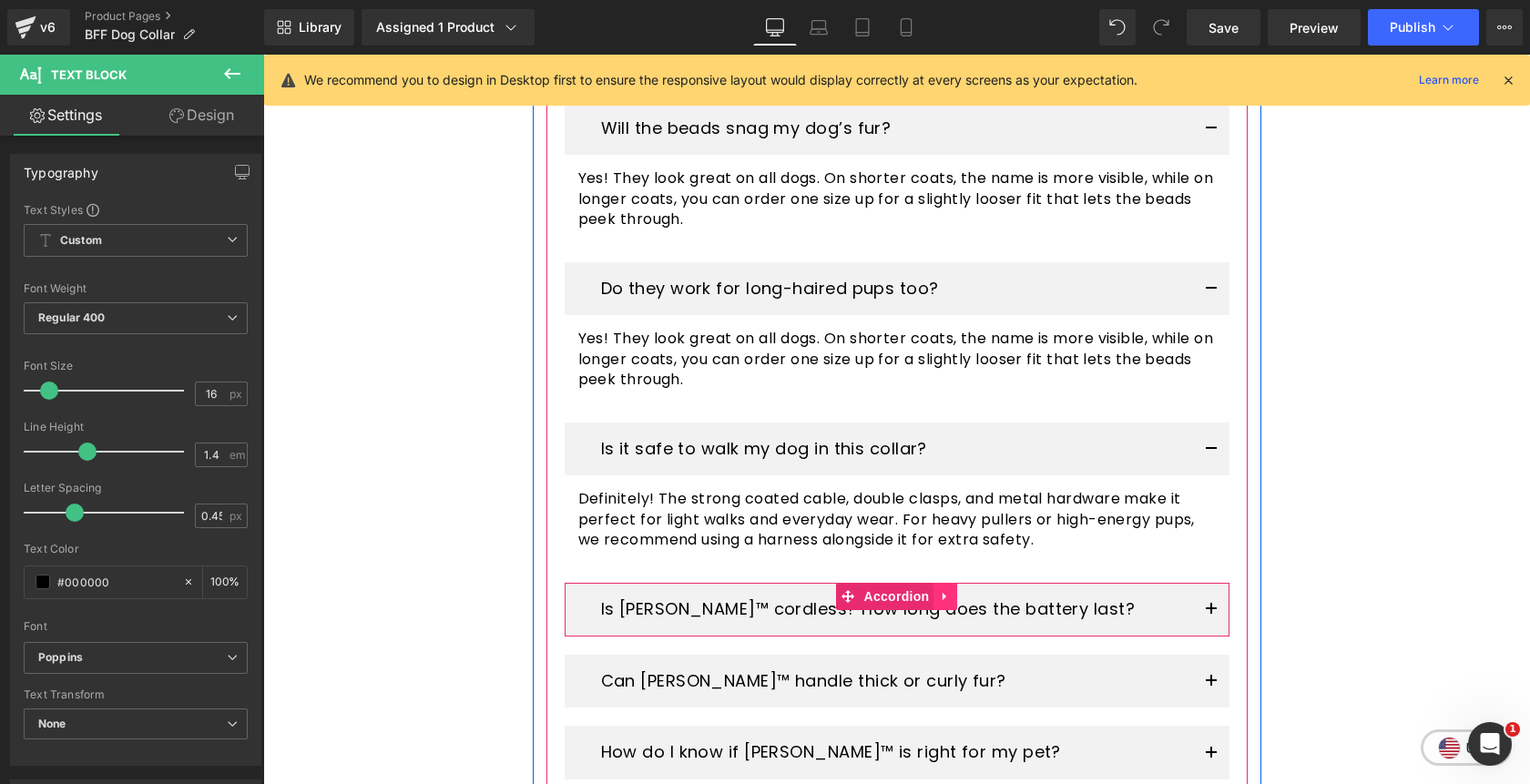
click at [953, 582] on link at bounding box center [945, 596] width 24 height 27
click at [961, 582] on link at bounding box center [957, 596] width 24 height 27
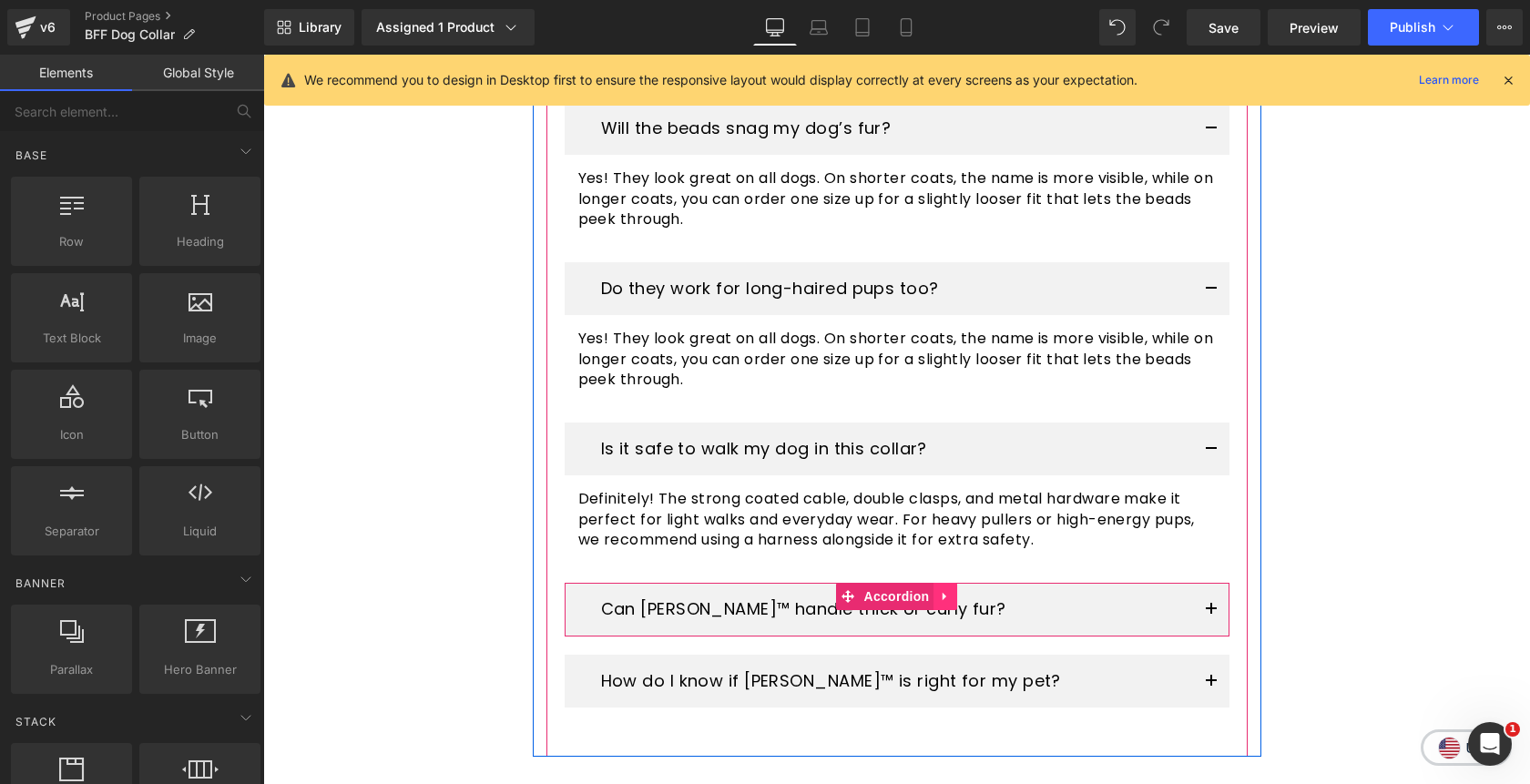
click at [948, 589] on icon at bounding box center [946, 596] width 13 height 13
click at [956, 590] on icon at bounding box center [958, 596] width 13 height 13
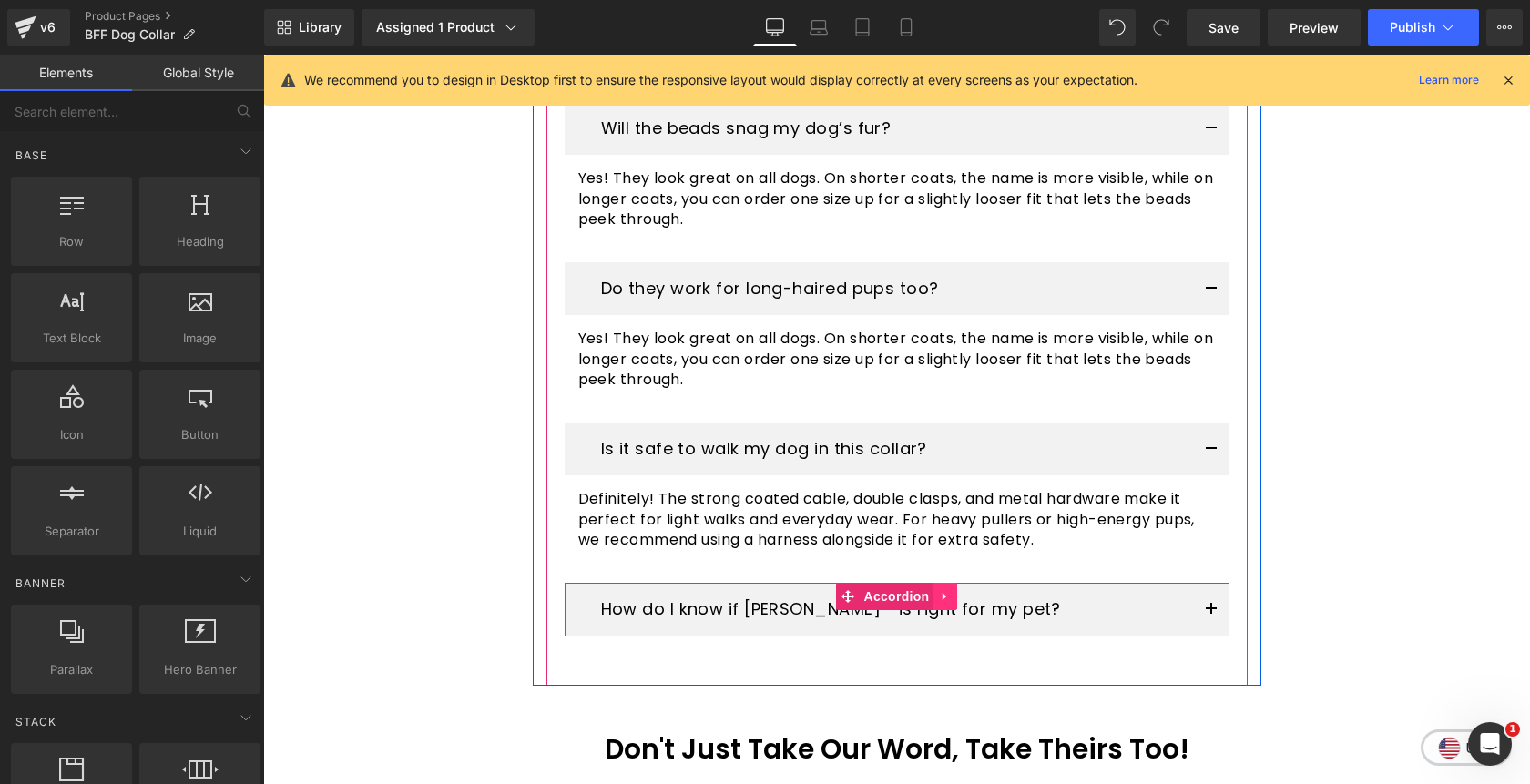
click at [946, 589] on icon at bounding box center [946, 596] width 13 height 13
click at [954, 590] on icon at bounding box center [958, 596] width 13 height 13
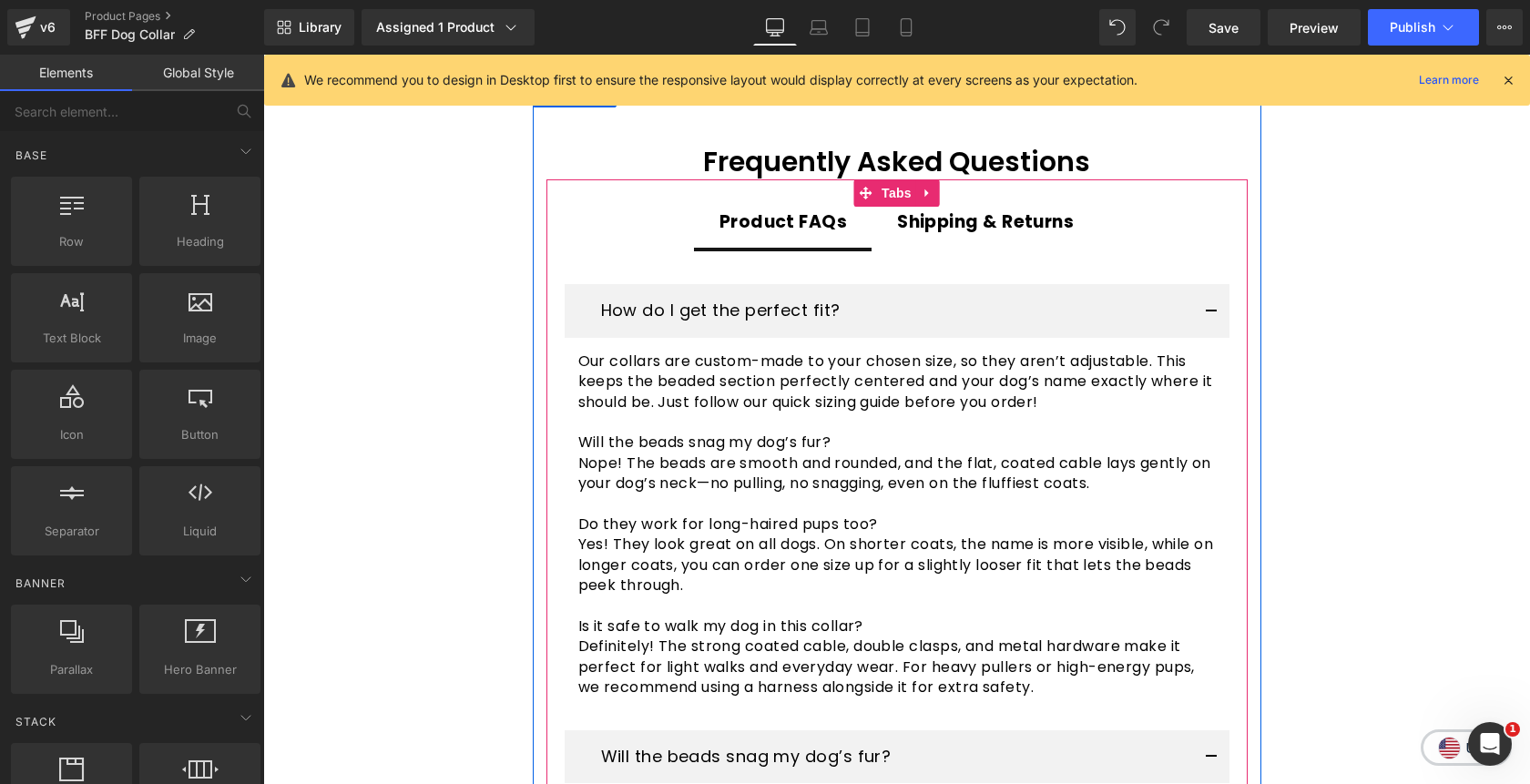
scroll to position [3732, 0]
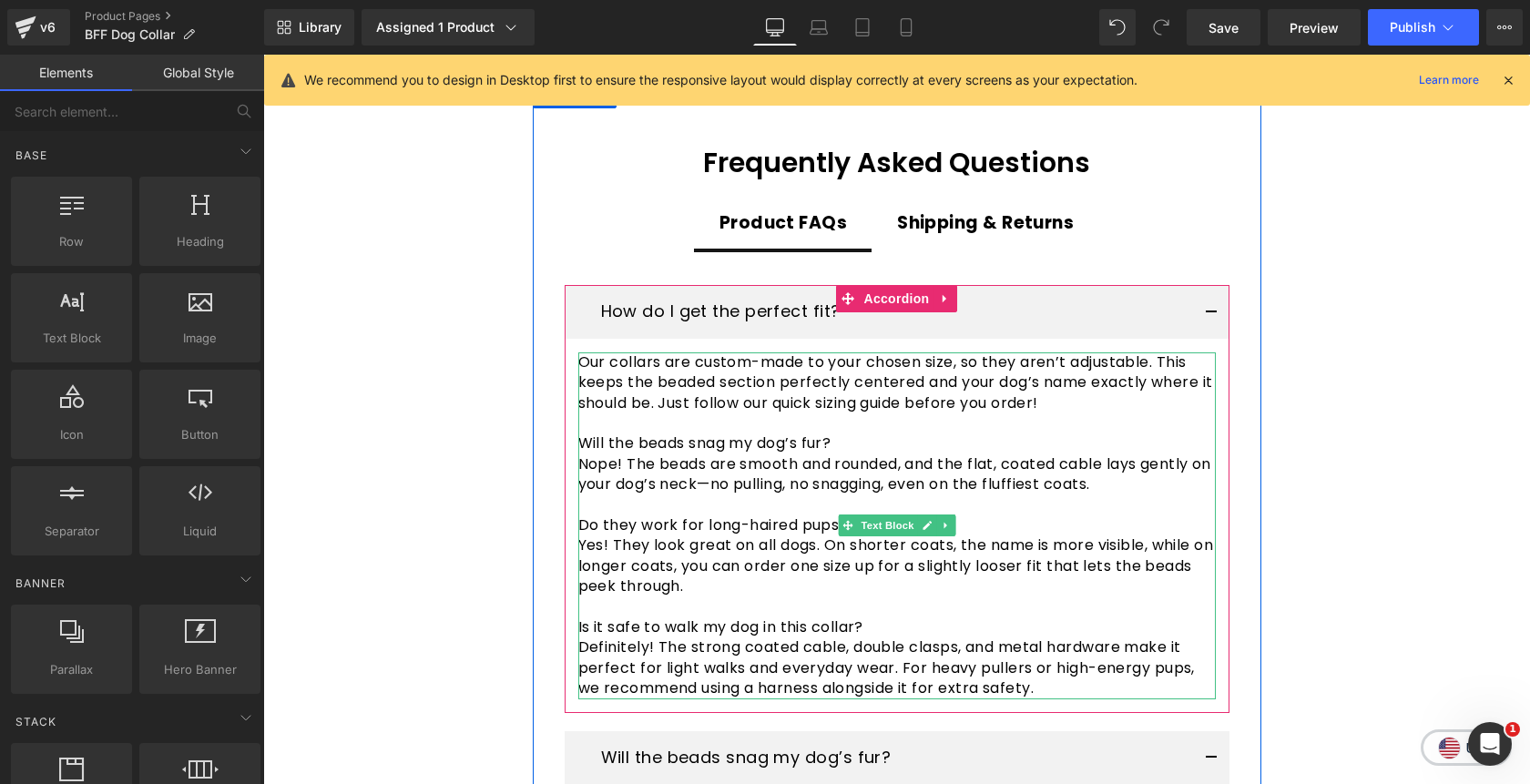
click at [884, 637] on p "Definitely! The strong coated cable, double clasps, and metal hardware make it …" at bounding box center [897, 667] width 637 height 61
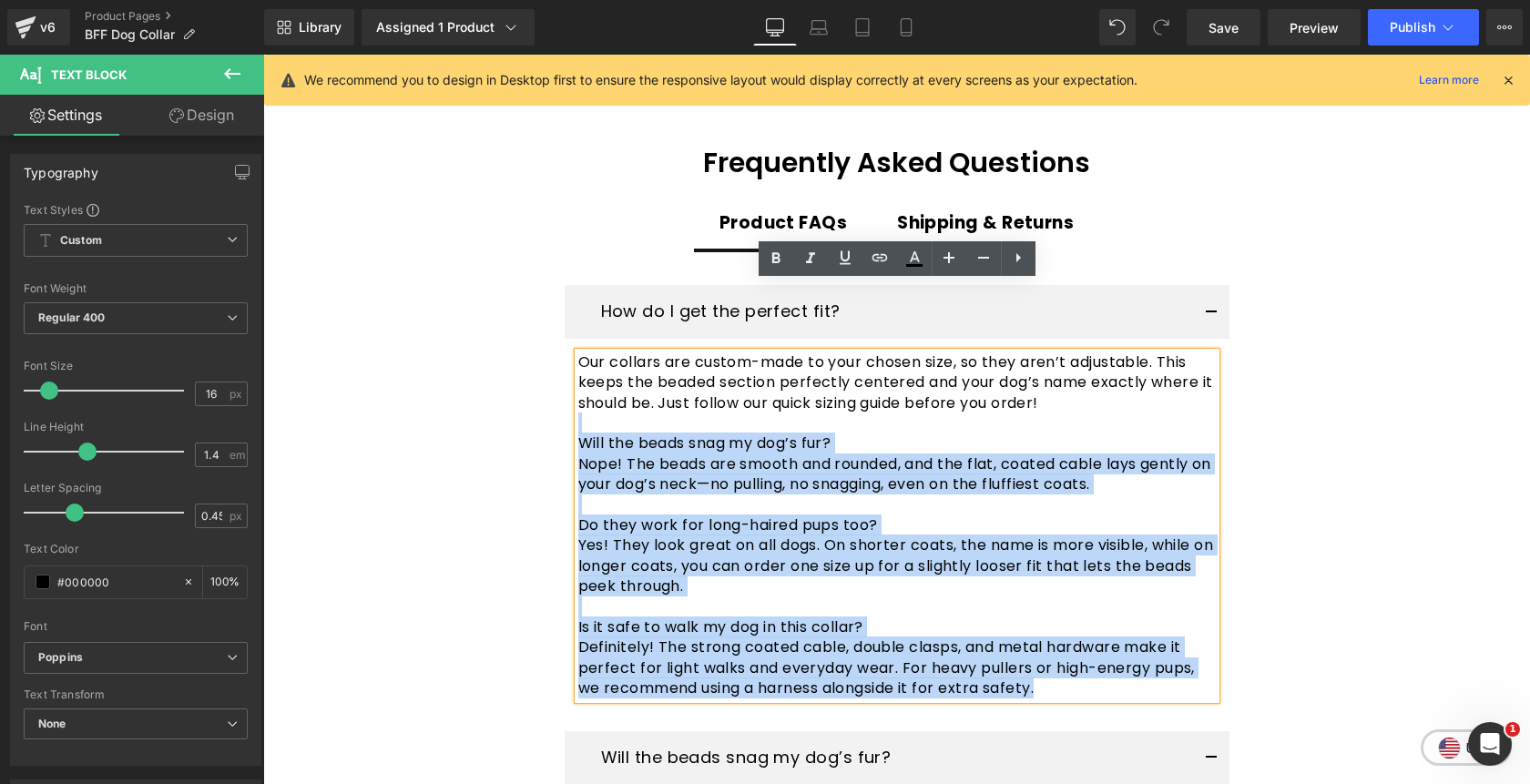
drag, startPoint x: 1045, startPoint y: 617, endPoint x: 604, endPoint y: 354, distance: 513.5
click at [604, 354] on div "Our collars are custom-made to your chosen size, so they aren’t adjustable. Thi…" at bounding box center [897, 526] width 637 height 347
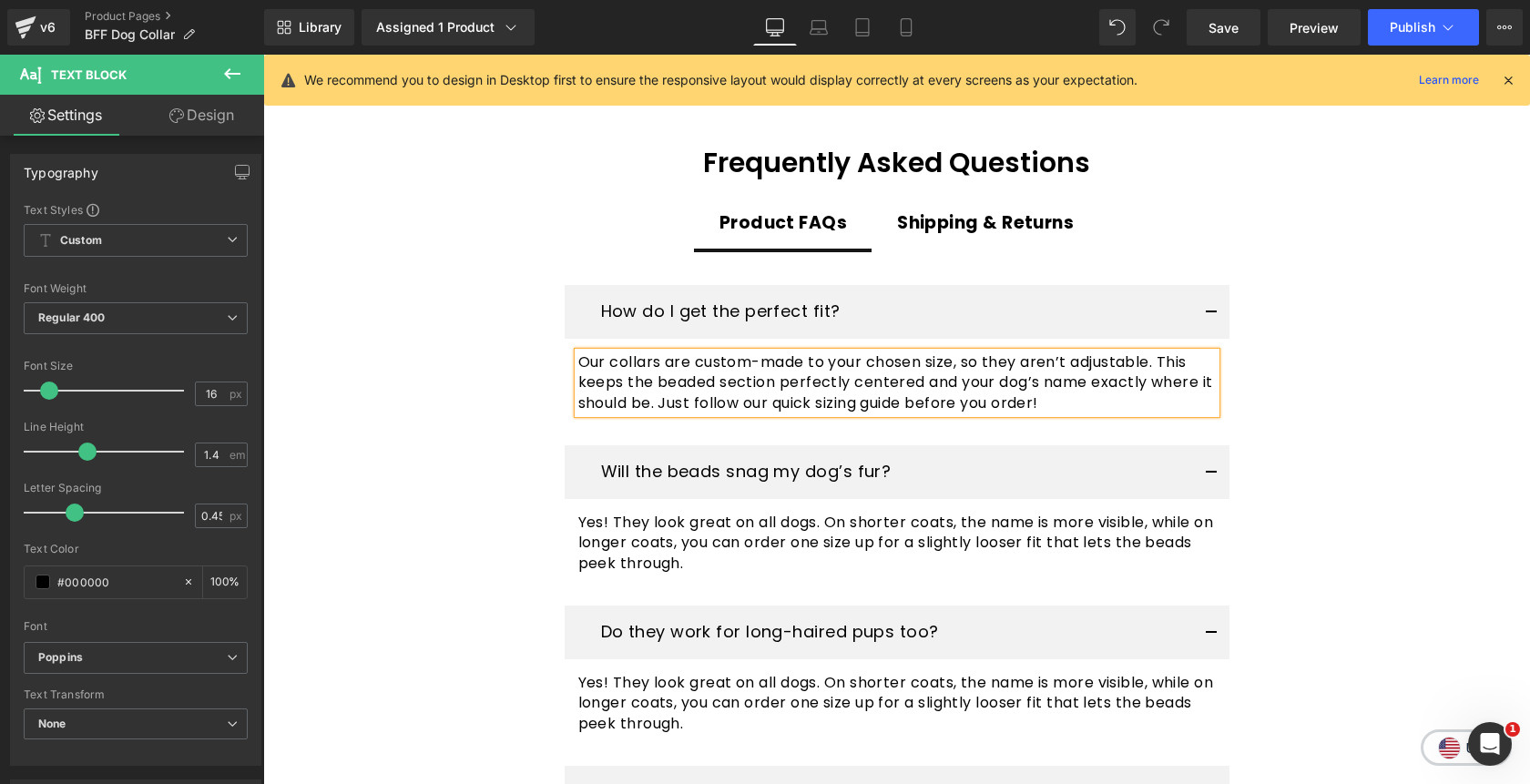
click at [1213, 285] on button "button" at bounding box center [1211, 311] width 37 height 54
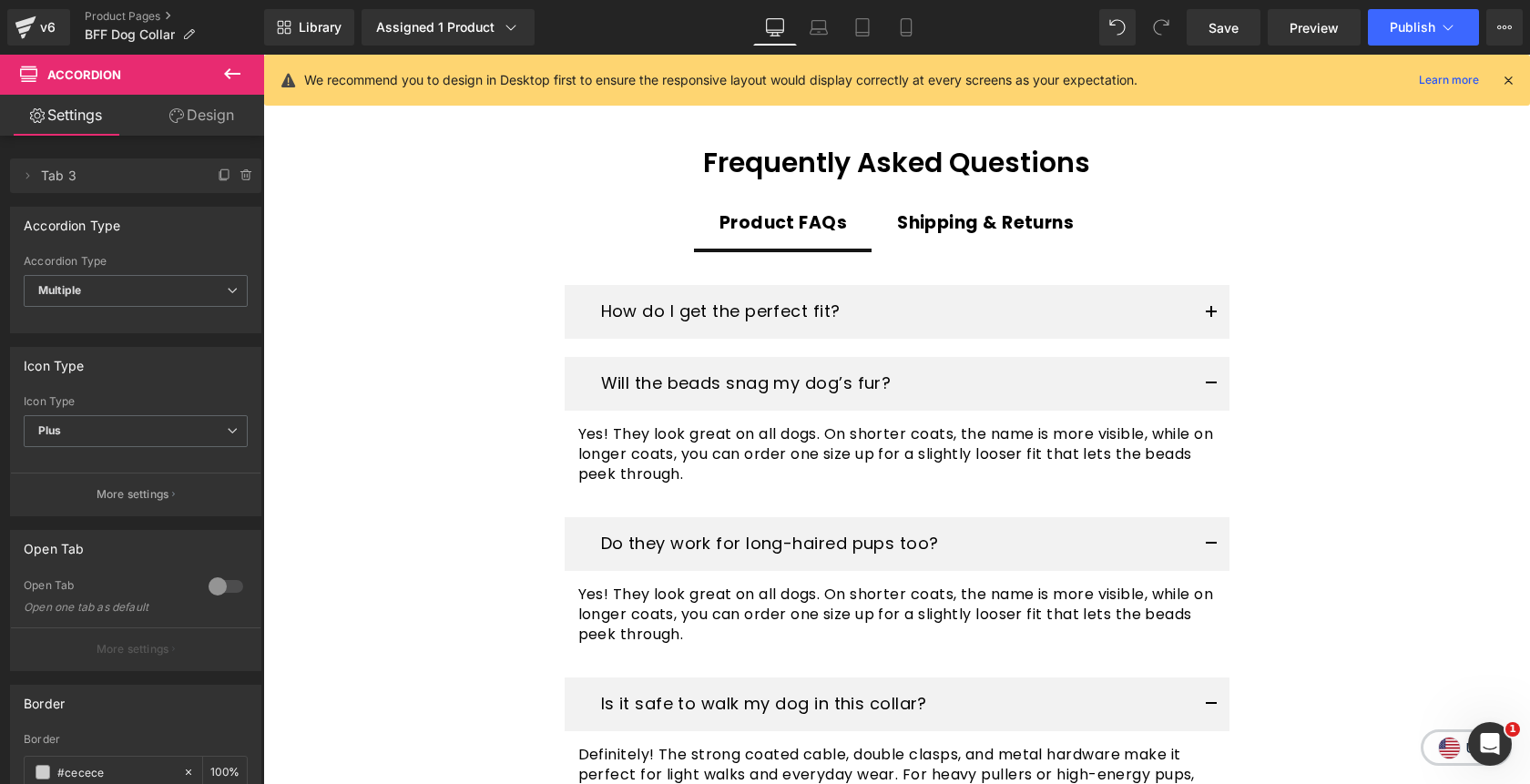
click at [1208, 357] on button "button" at bounding box center [1211, 384] width 37 height 54
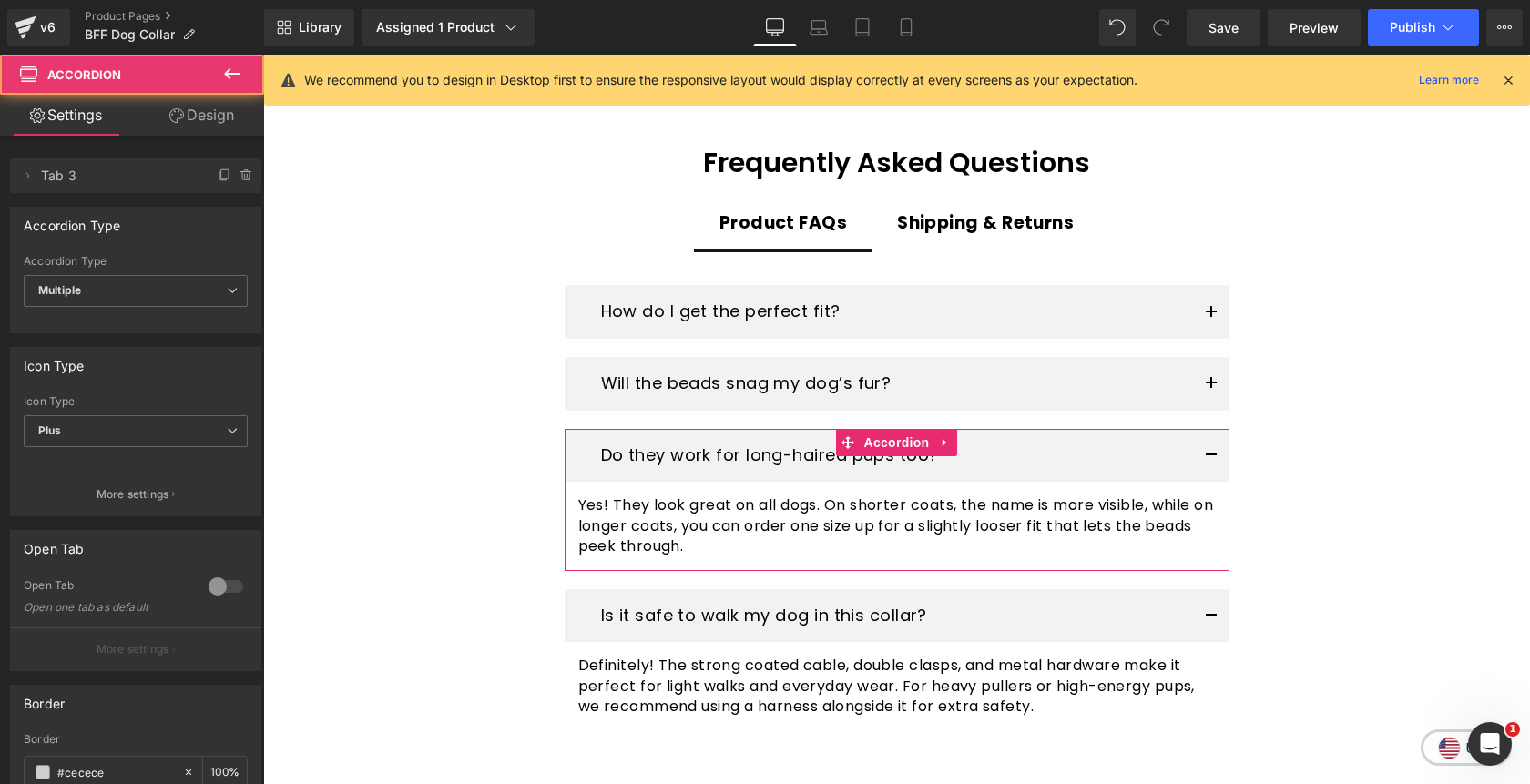
click at [1209, 429] on button "button" at bounding box center [1211, 455] width 37 height 54
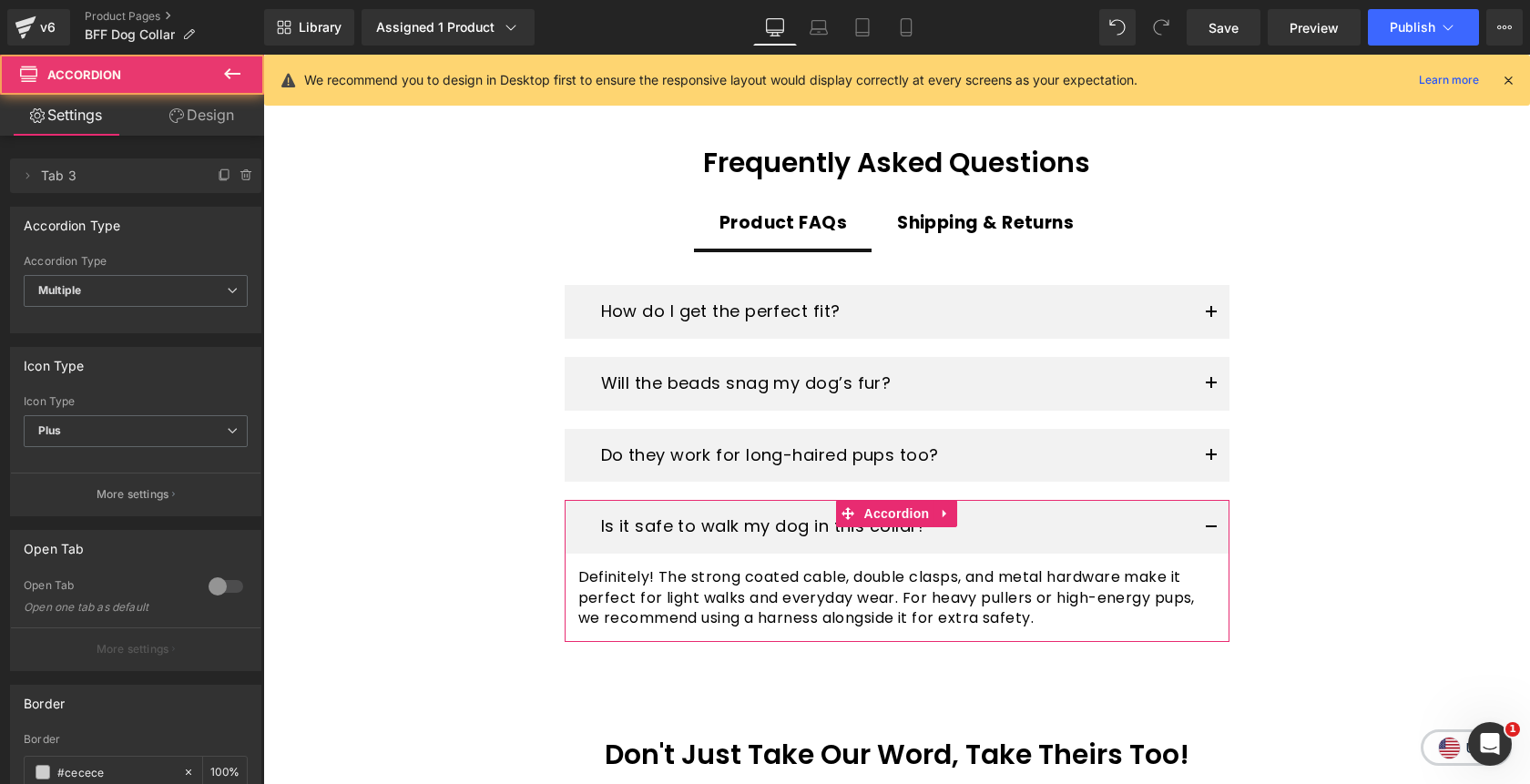
click at [1216, 499] on button "button" at bounding box center [1211, 526] width 37 height 54
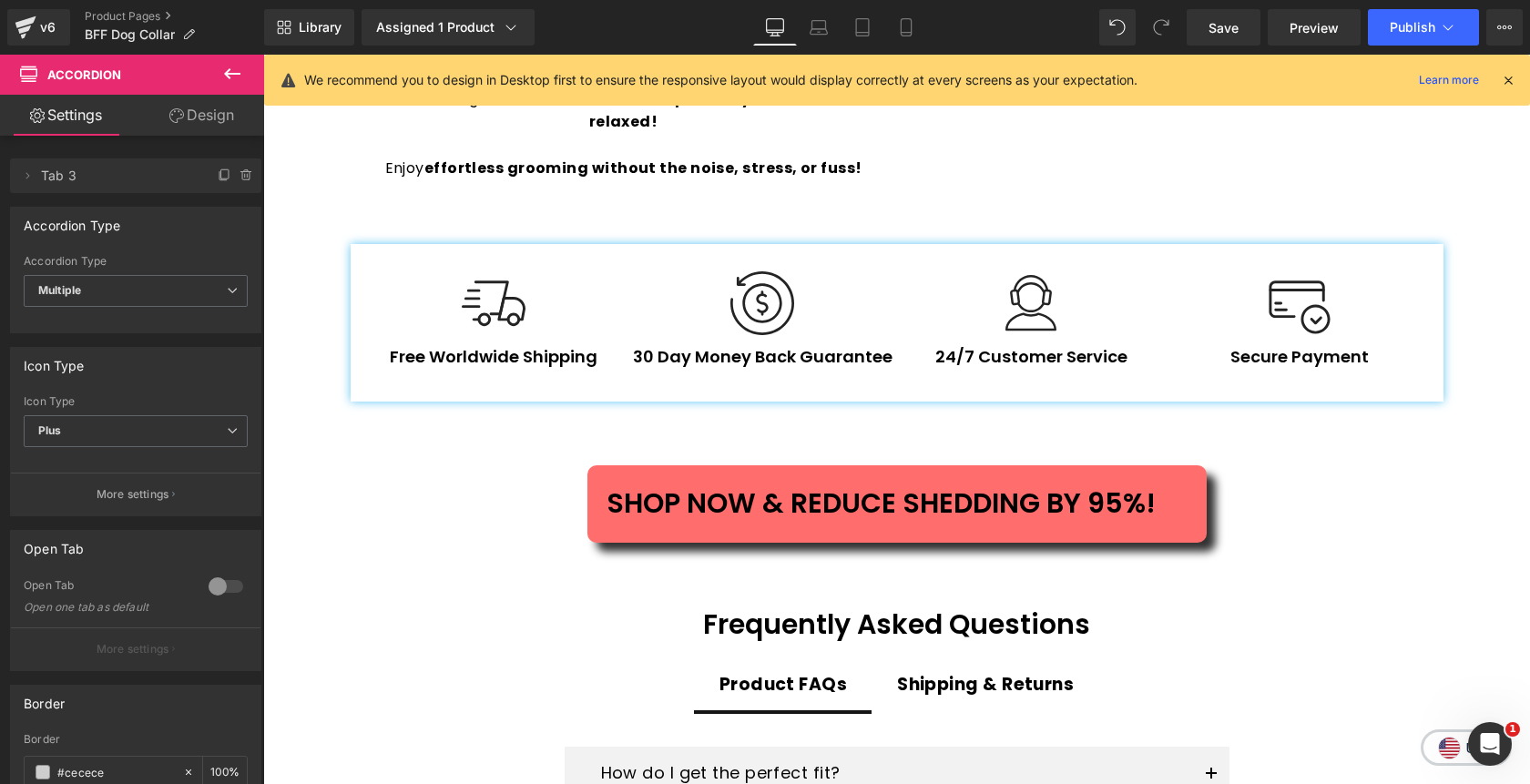
scroll to position [3255, 0]
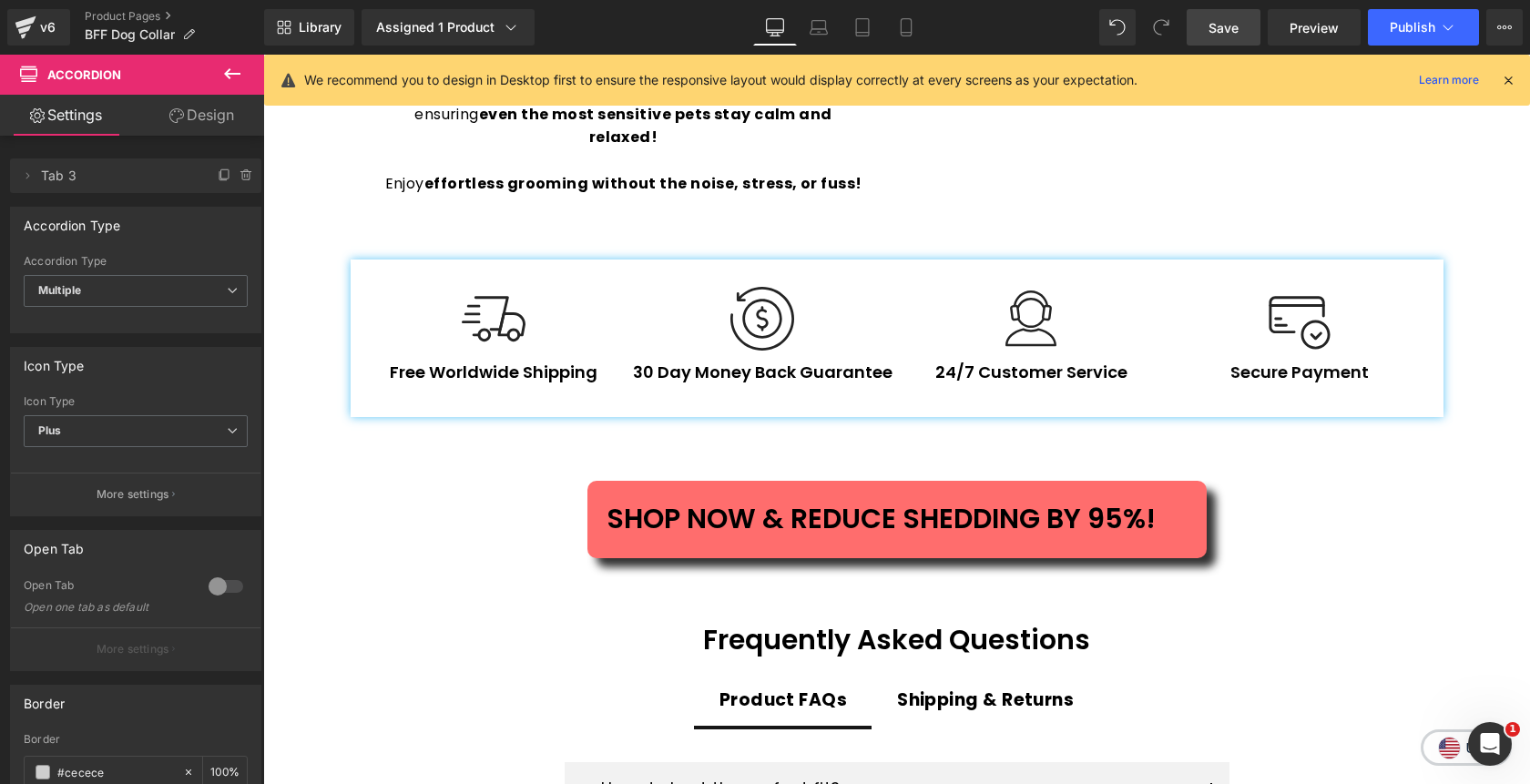
click at [1233, 27] on span "Save" at bounding box center [1224, 27] width 30 height 19
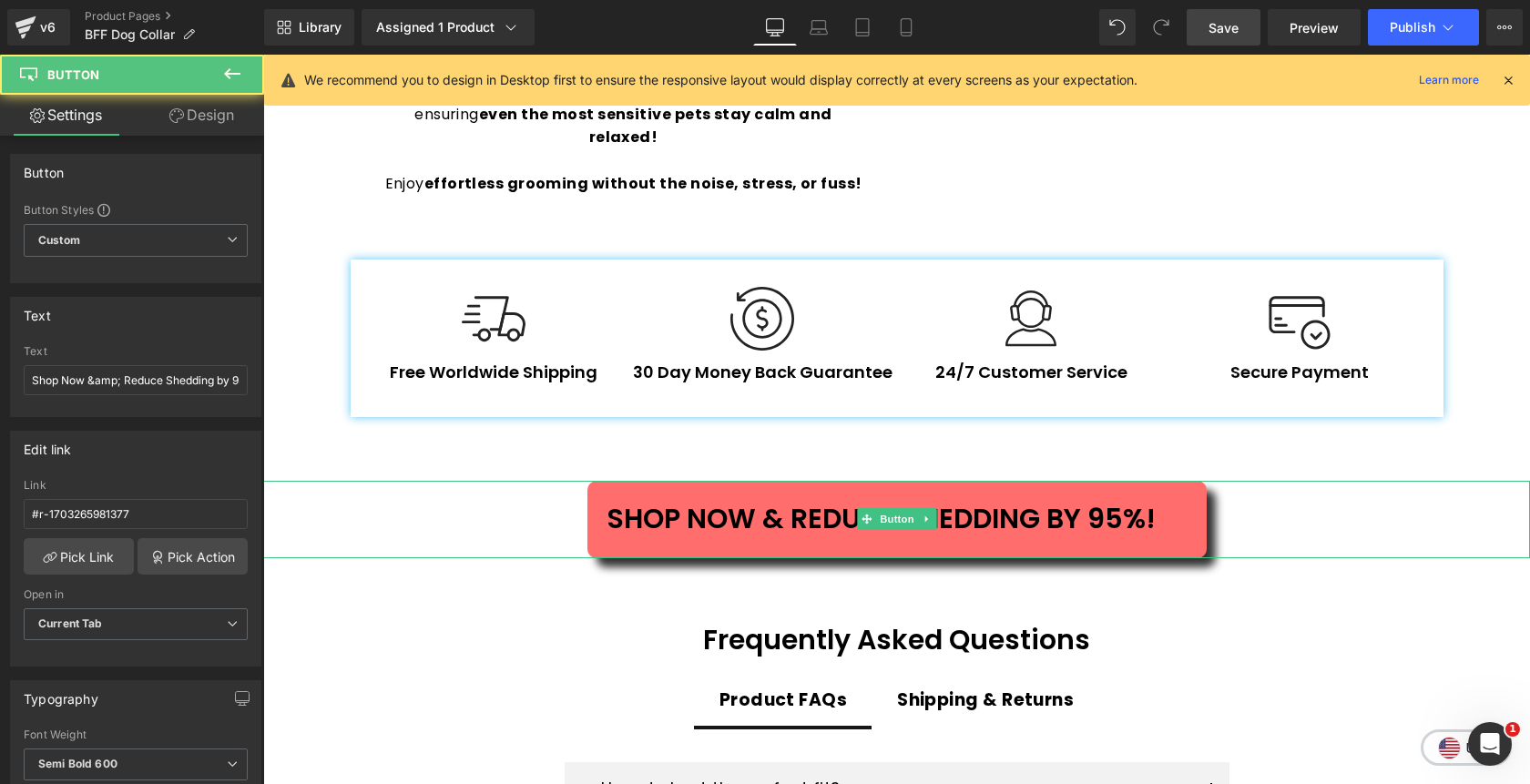
click at [895, 499] on span "Shop Now & Reduce Shedding by 95%!" at bounding box center [880, 519] width 550 height 40
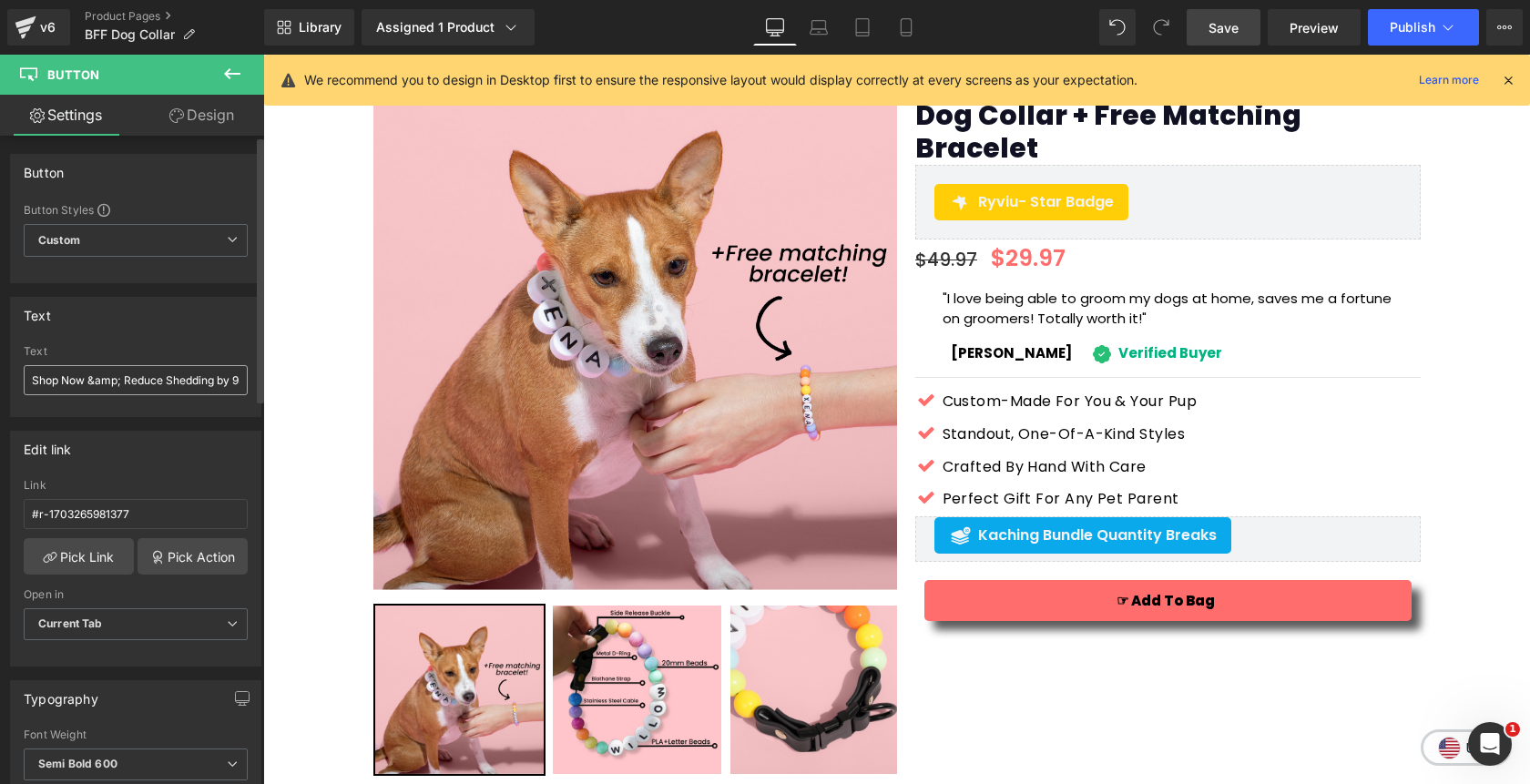
scroll to position [64, 0]
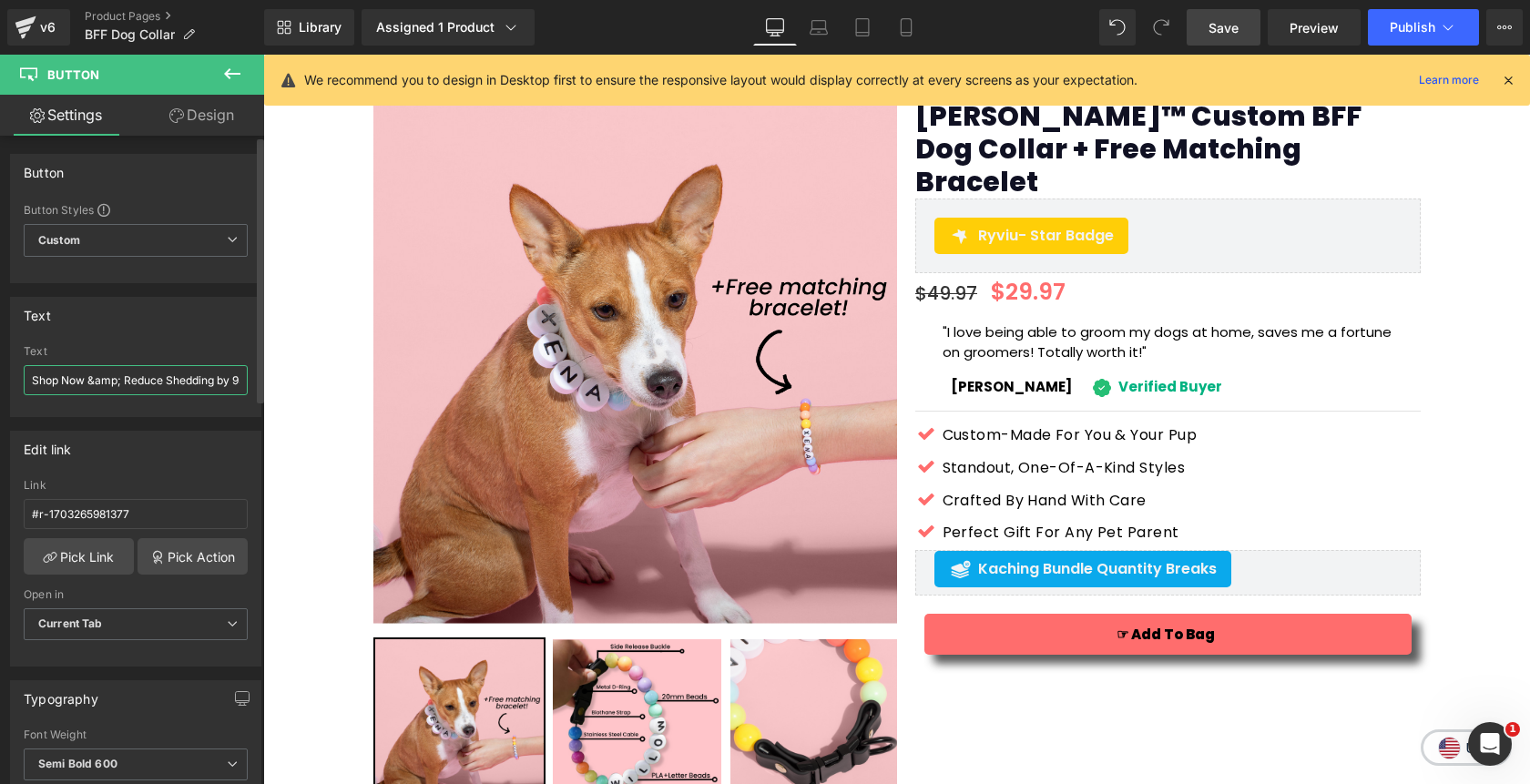
click at [110, 374] on input "Shop Now &amp; Reduce Shedding by 95%!" at bounding box center [136, 380] width 224 height 30
paste input "now & Celebrate Your Bond"
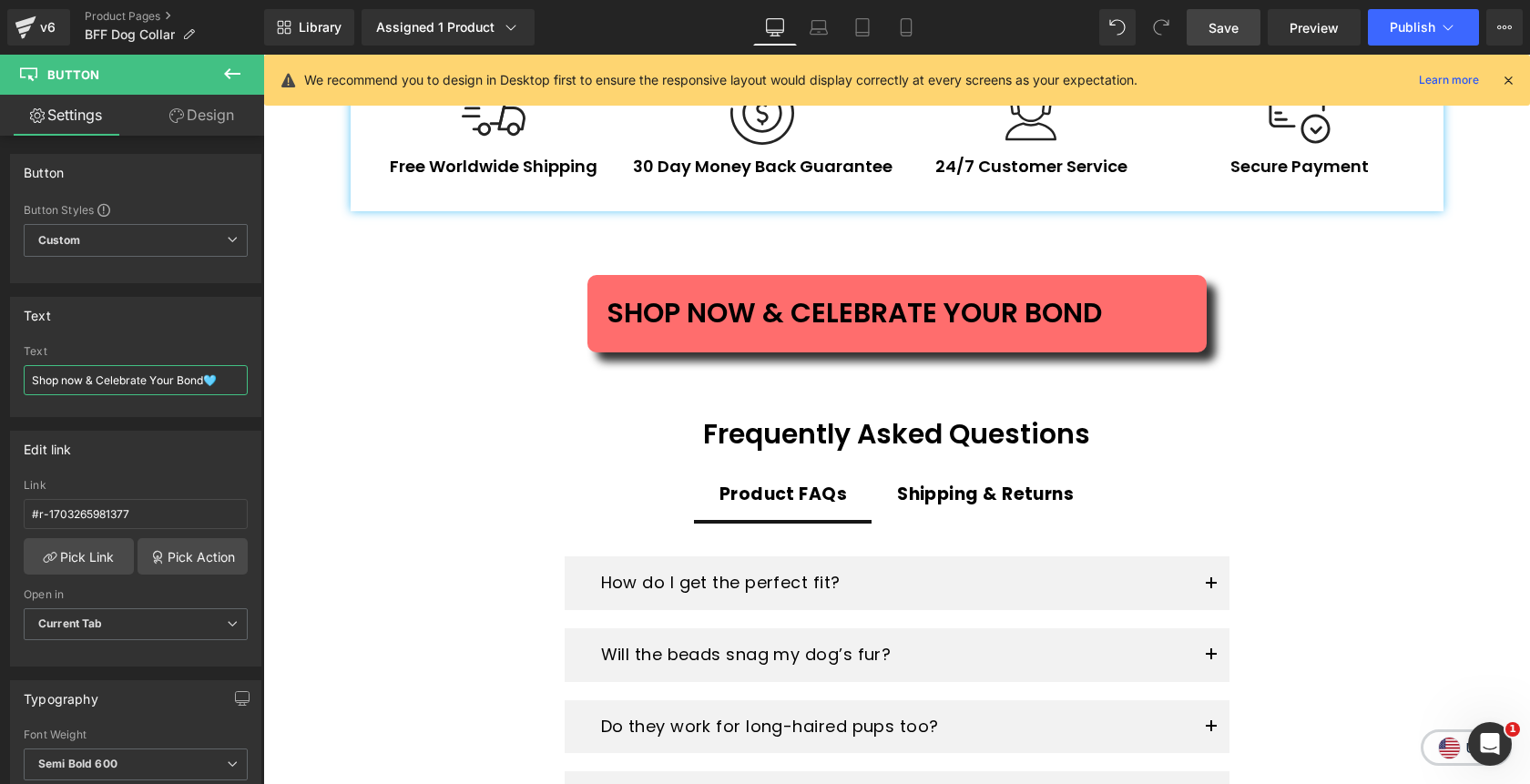
scroll to position [3459, 0]
click at [190, 383] on input "Shop now & Celebrate Your Bond🩵" at bounding box center [136, 380] width 224 height 30
click at [207, 386] on input "Shop now & Celebrate Your Bond🩵" at bounding box center [136, 380] width 224 height 30
click at [225, 384] on input "Shop now & Celebrate Your Bond🩵" at bounding box center [136, 380] width 224 height 30
paste input "Shop now & Celebrate Your Bond"
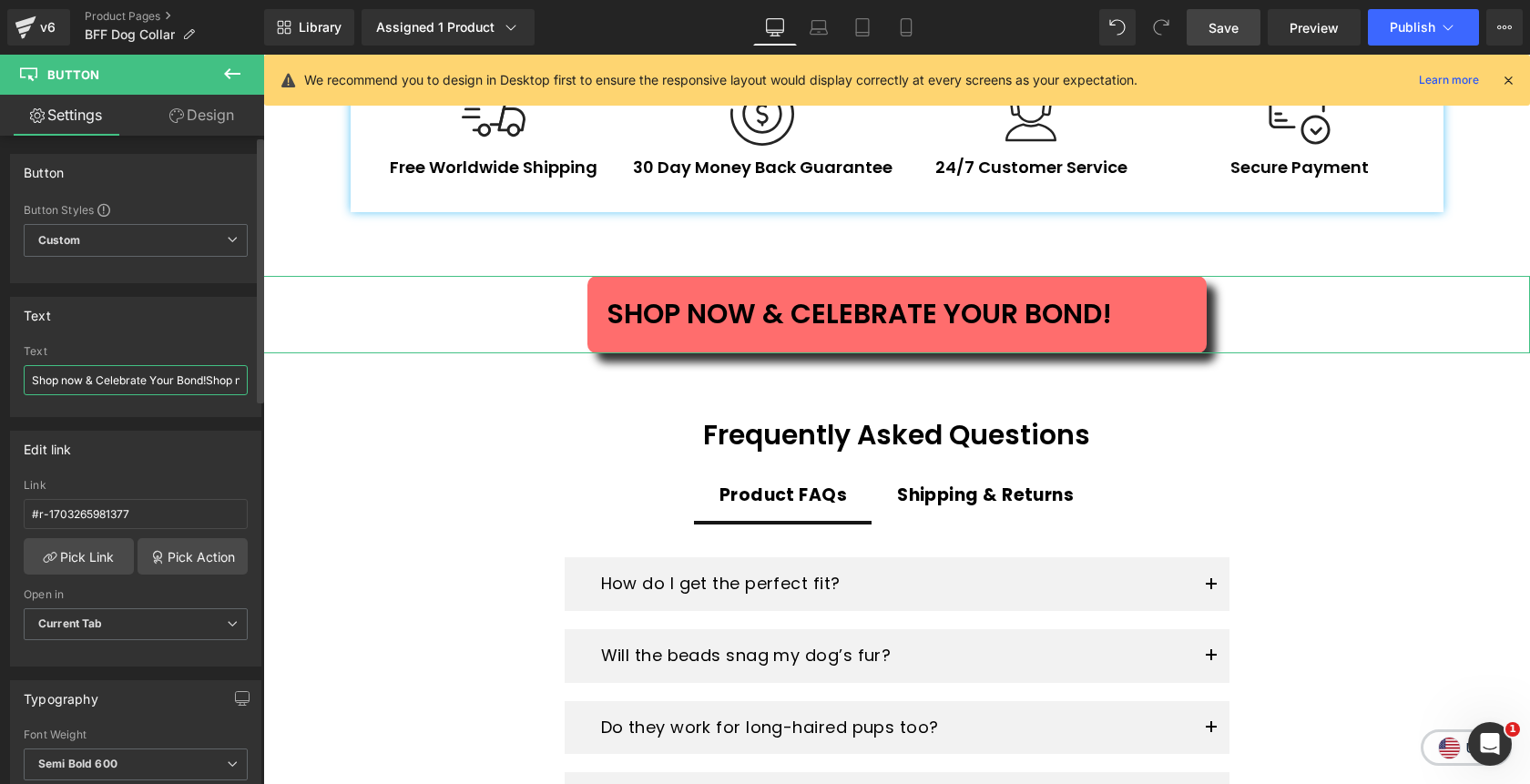
scroll to position [0, 148]
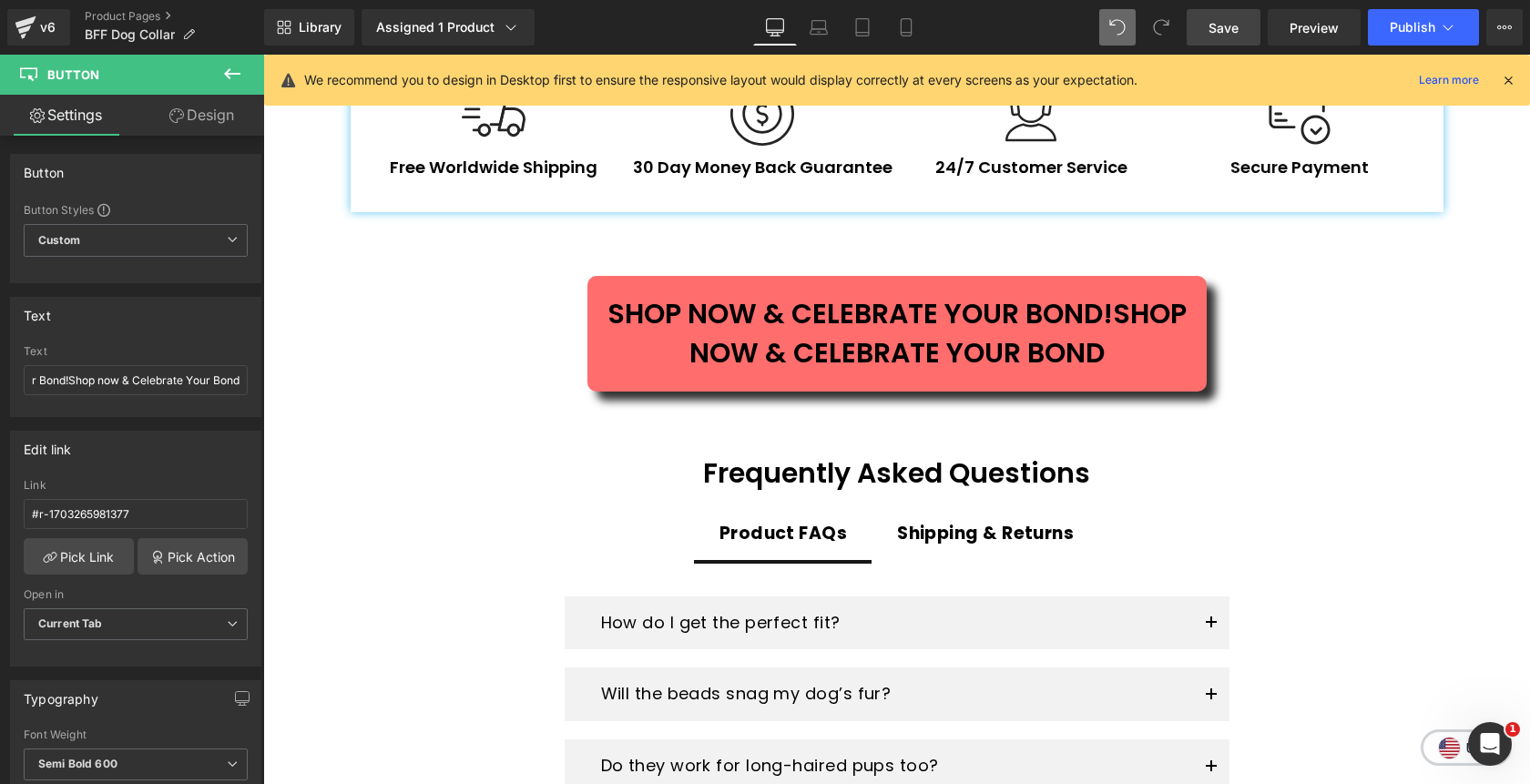
click at [1110, 20] on span at bounding box center [1117, 27] width 37 height 37
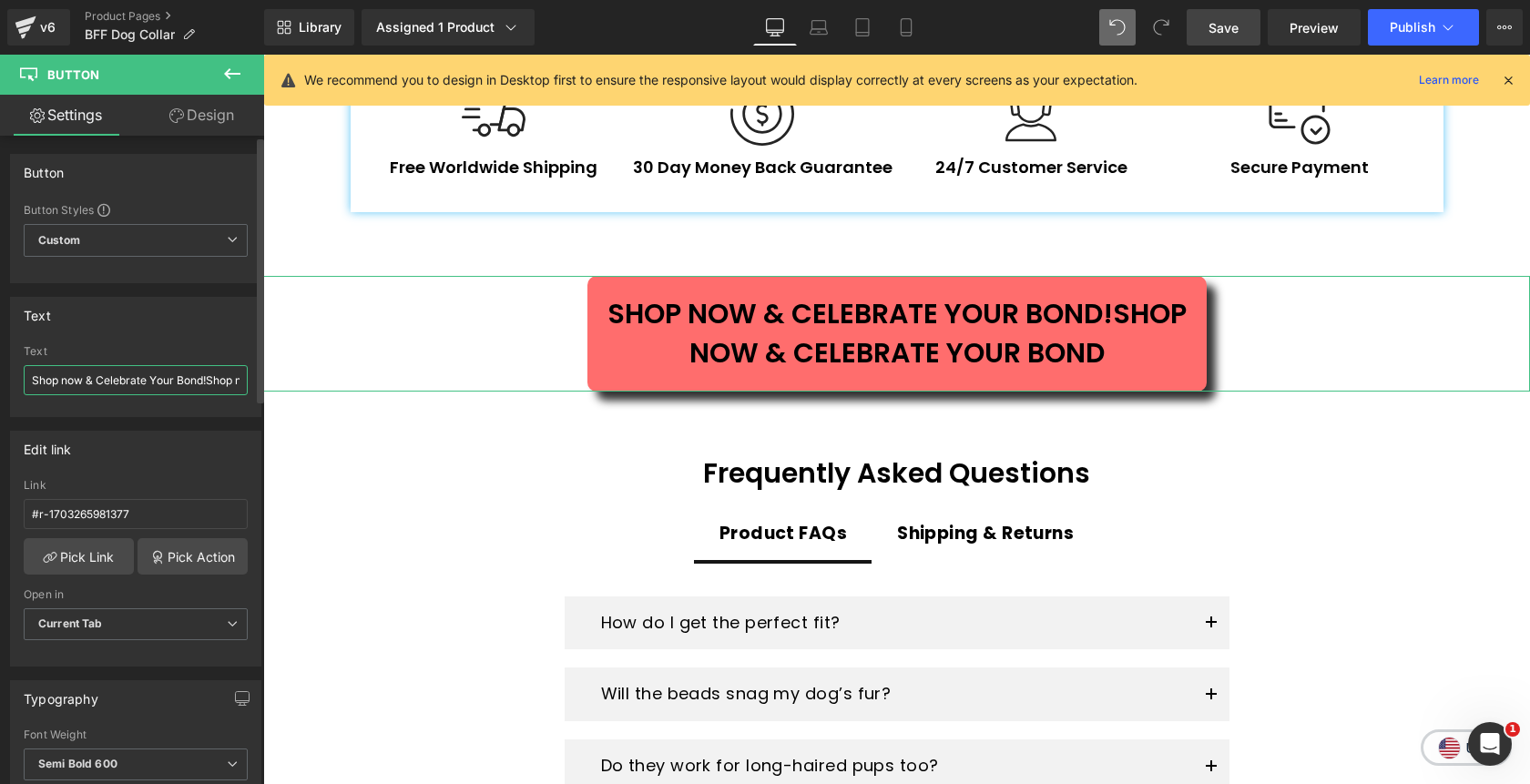
click at [135, 378] on input "Shop now & Celebrate Your Bond!Shop now & Celebrate Your Bond" at bounding box center [136, 380] width 224 height 30
paste input "text"
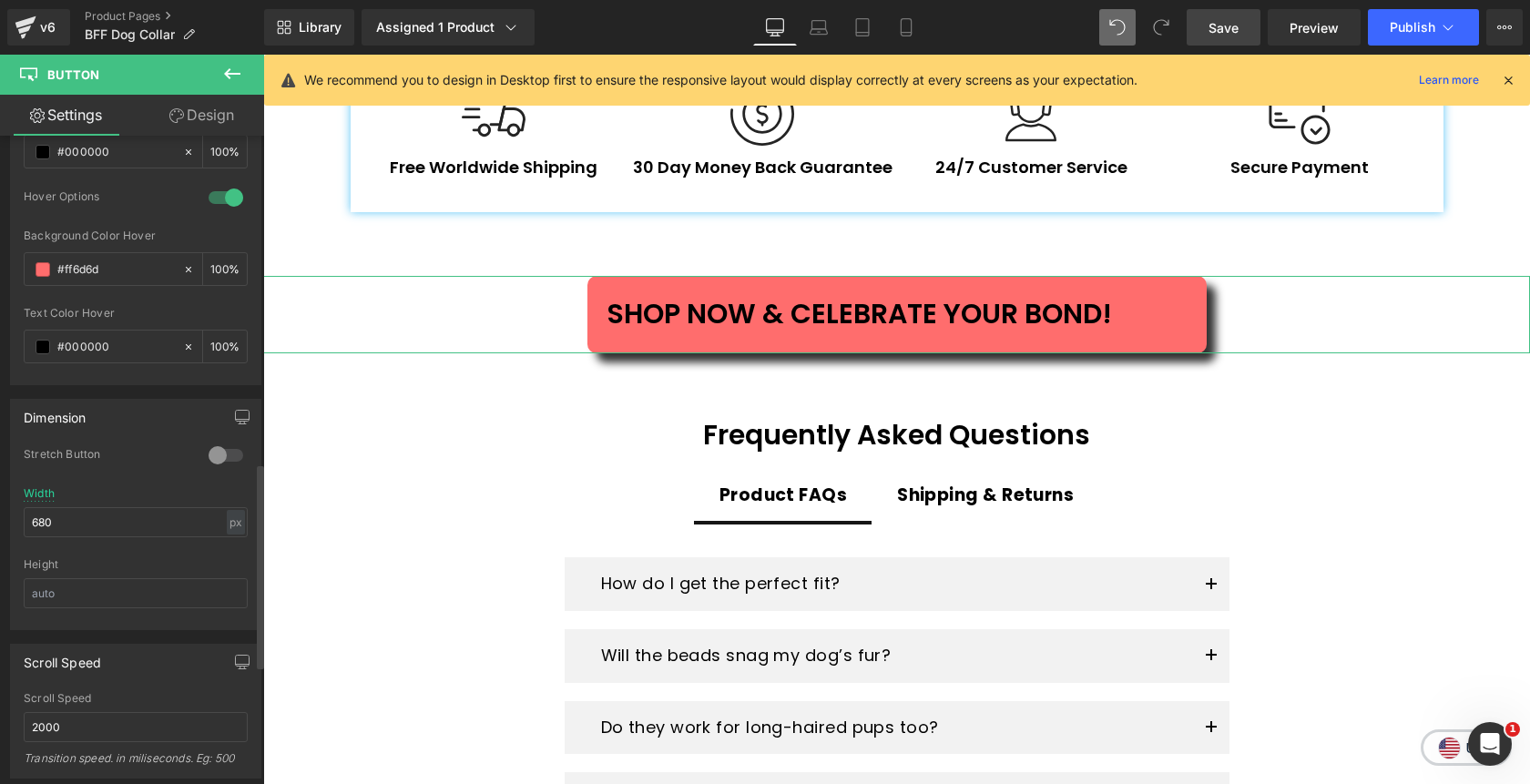
scroll to position [1046, 0]
type input "Shop now & Celebrate Your Bond!"
click at [39, 516] on input "680" at bounding box center [136, 515] width 224 height 30
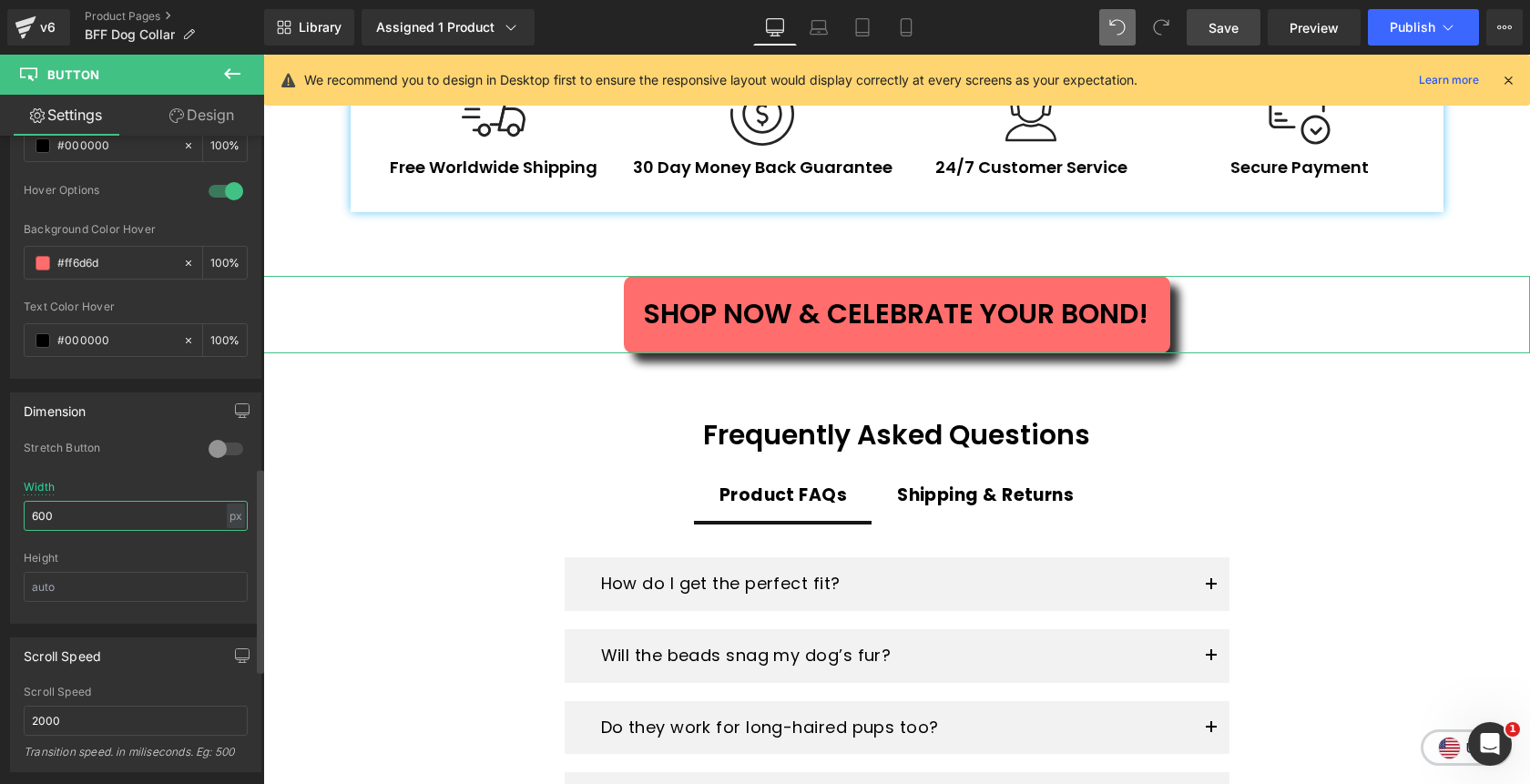
click at [39, 517] on input "600" at bounding box center [136, 515] width 224 height 30
click at [40, 516] on input "620" at bounding box center [136, 515] width 224 height 30
type input "610"
click at [235, 410] on icon "button" at bounding box center [241, 410] width 14 height 14
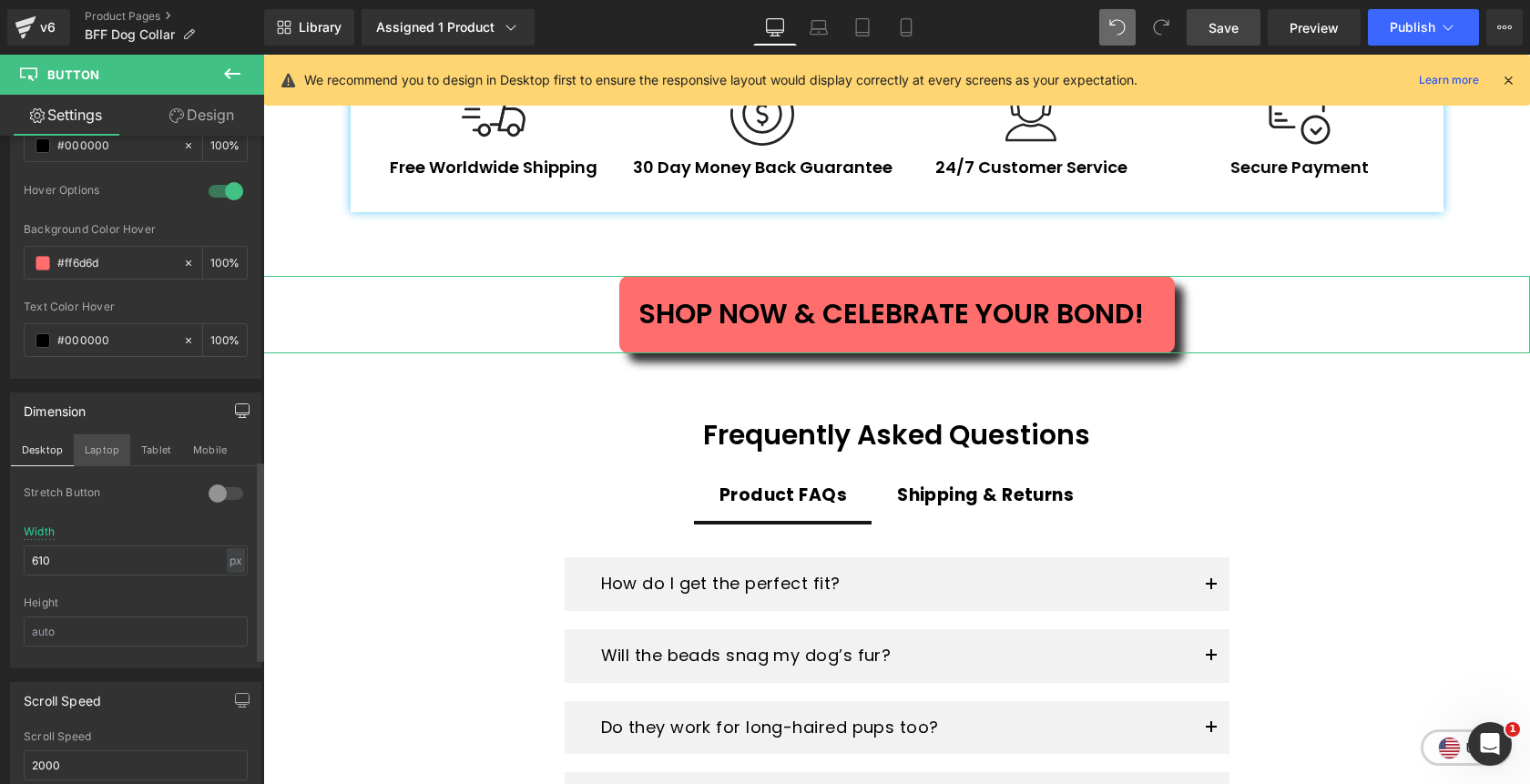
click at [97, 447] on button "Laptop" at bounding box center [102, 449] width 57 height 31
type input "28"
type input "100"
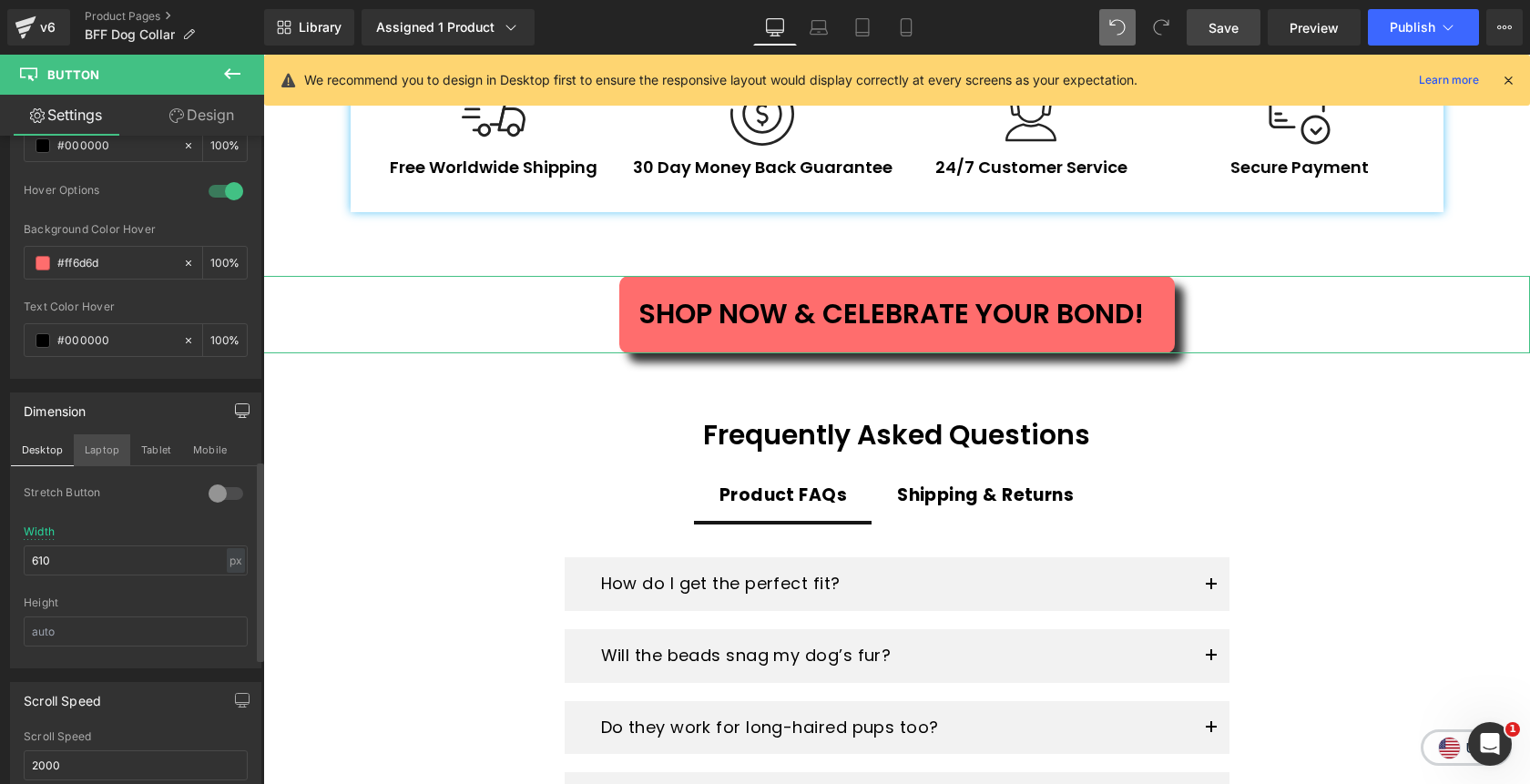
type input "100"
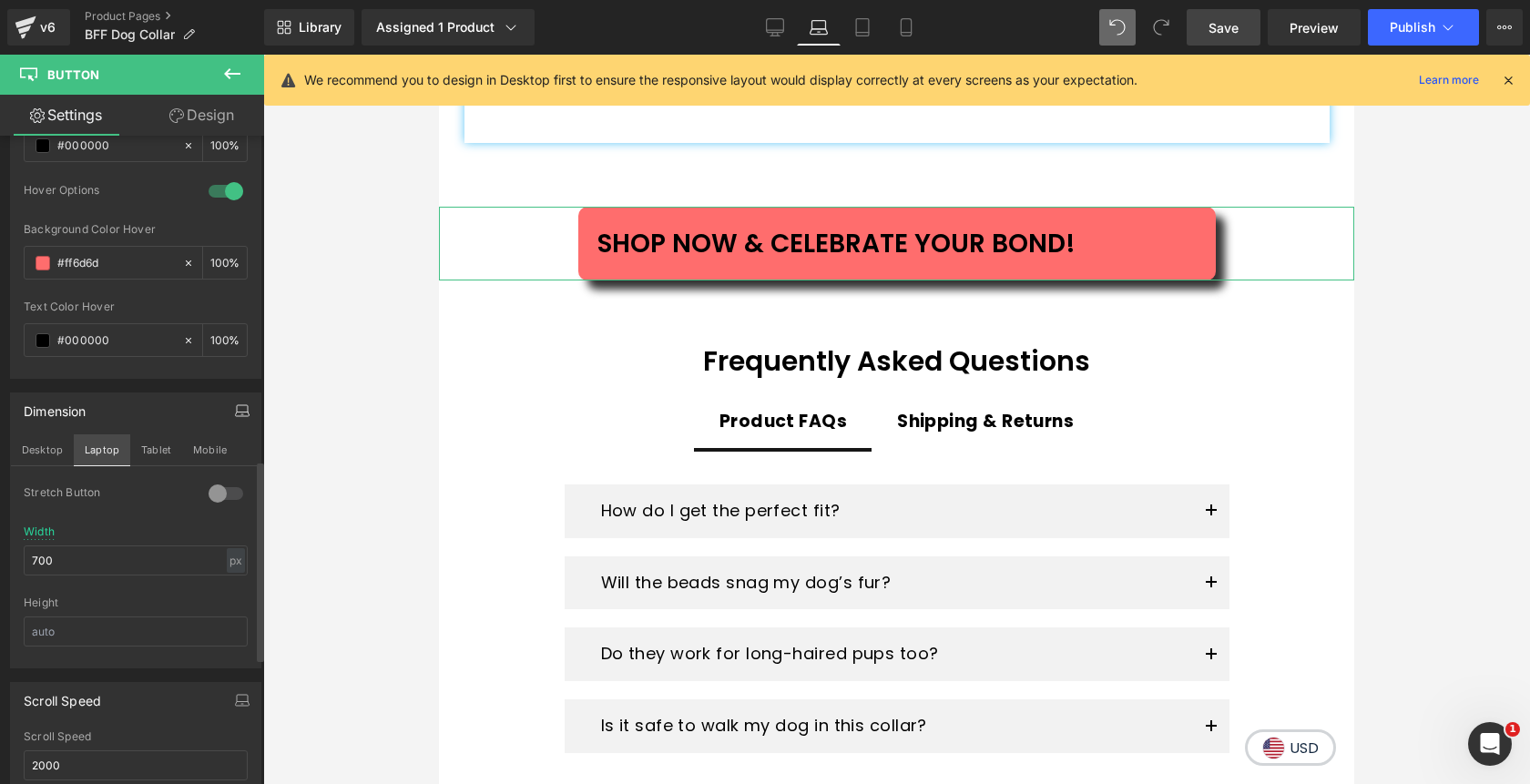
scroll to position [3709, 0]
drag, startPoint x: 55, startPoint y: 563, endPoint x: 29, endPoint y: 563, distance: 26.0
click at [29, 563] on input "700" at bounding box center [136, 561] width 224 height 30
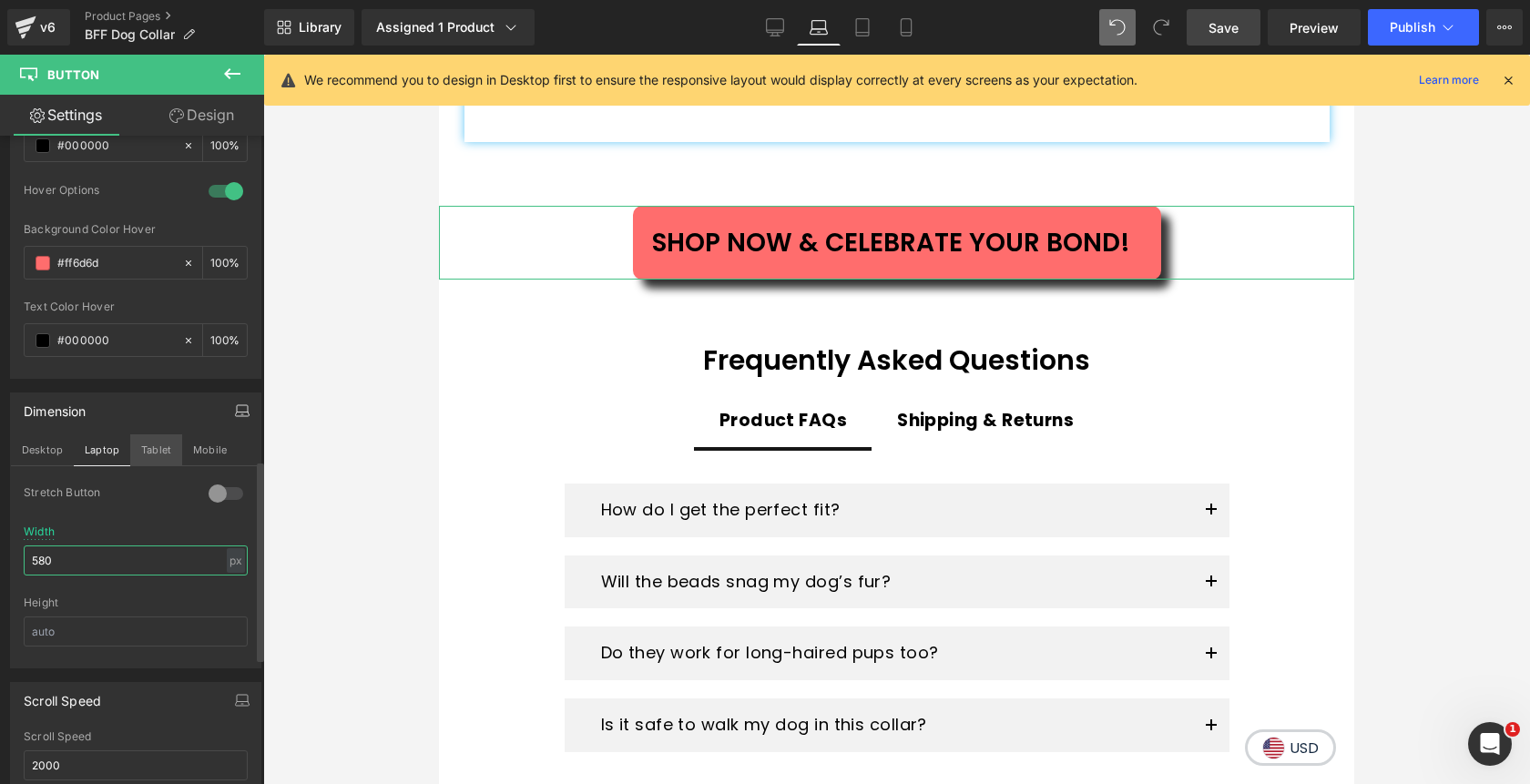
type input "580"
click at [145, 456] on button "Tablet" at bounding box center [156, 449] width 52 height 31
type input "100"
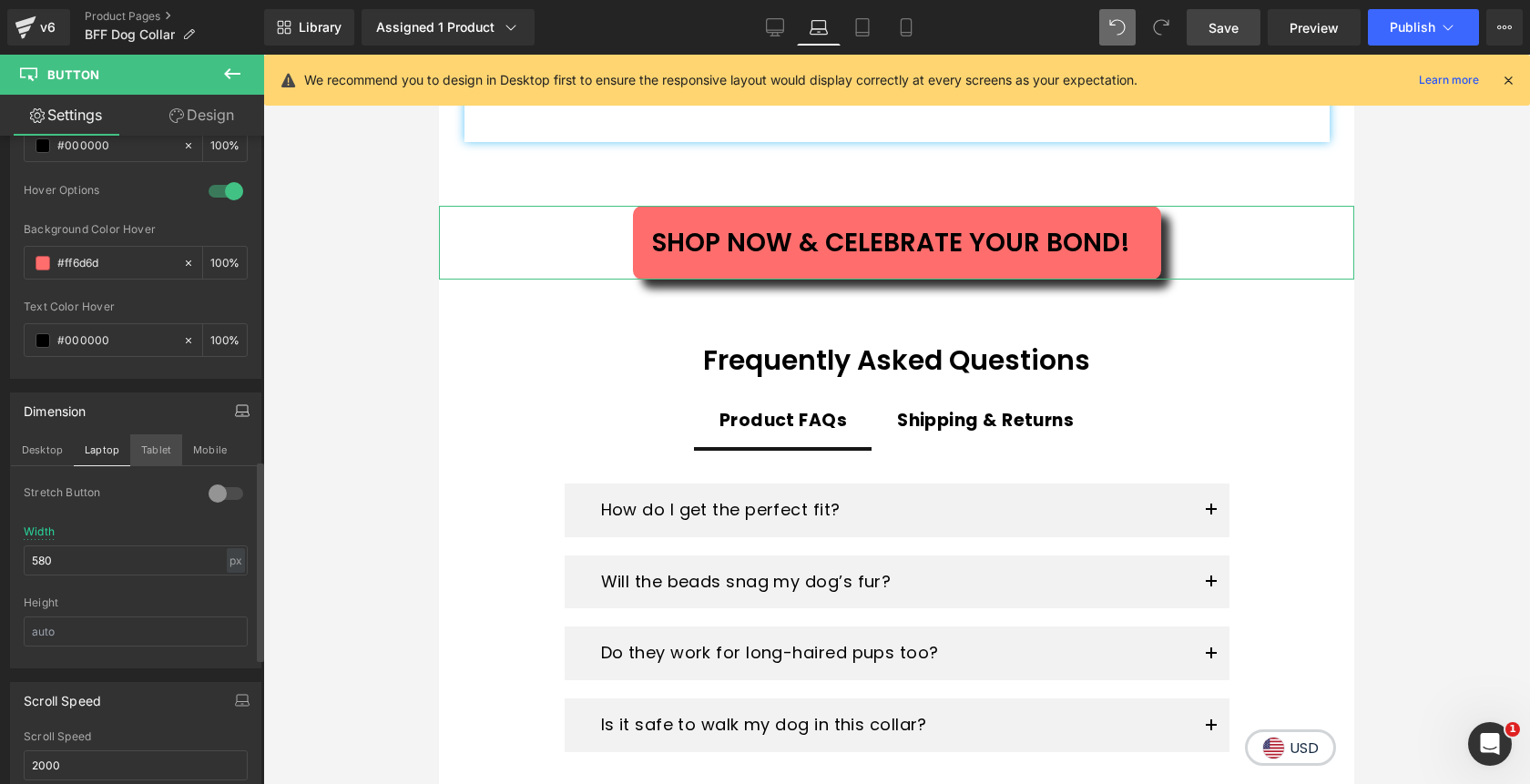
type input "100"
type input "600"
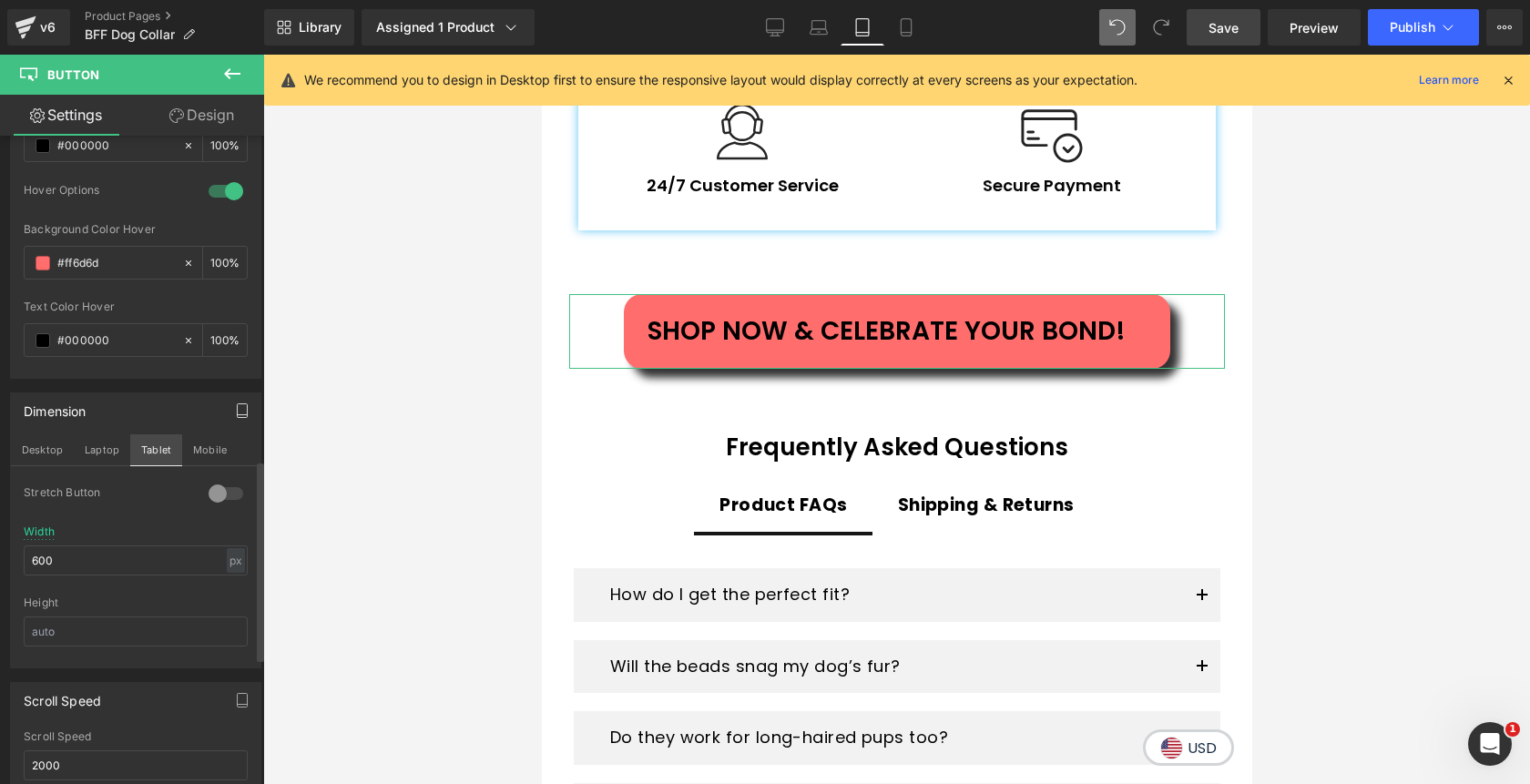
scroll to position [4305, 0]
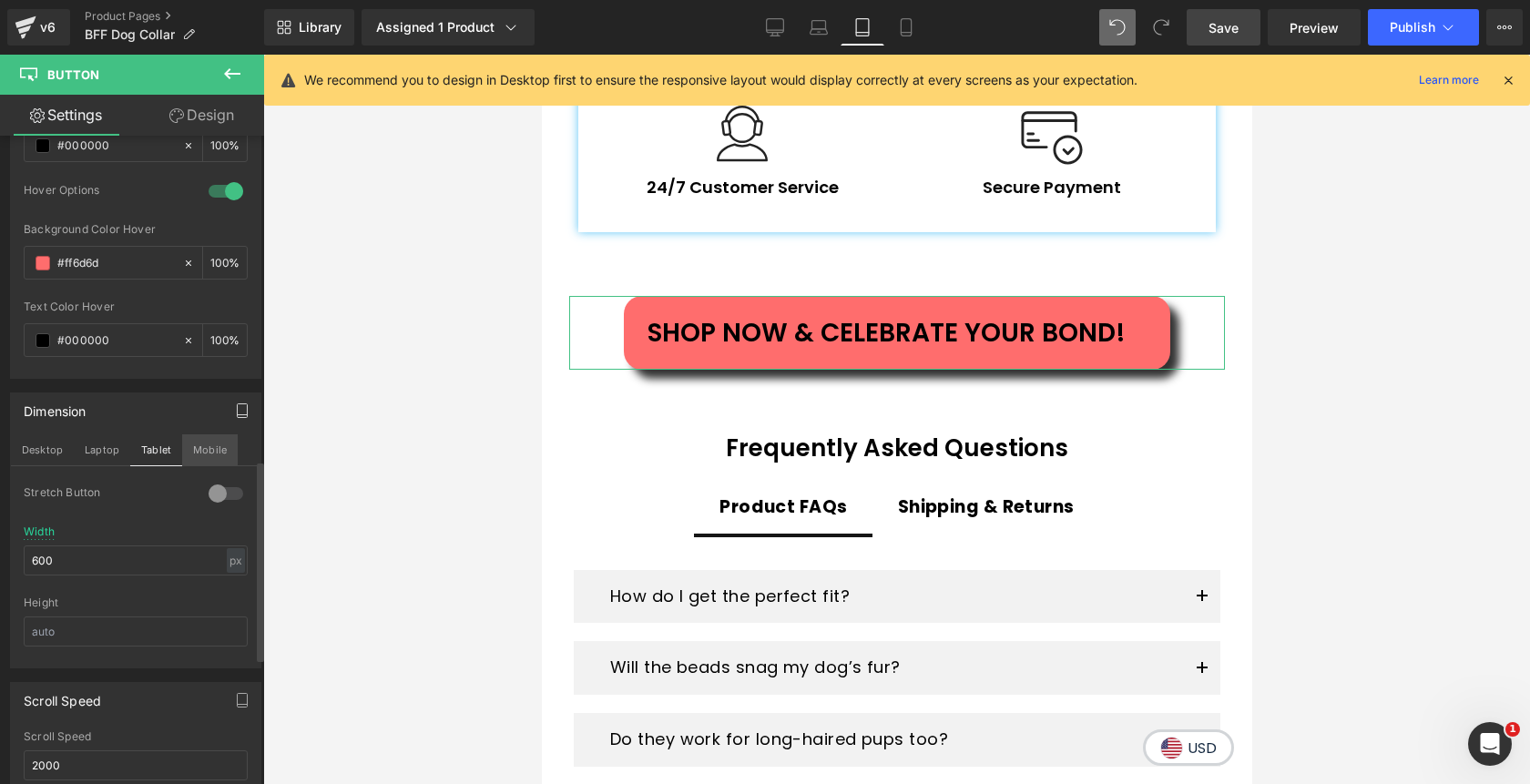
click at [199, 443] on button "Mobile" at bounding box center [209, 449] width 56 height 31
type input "25"
type input "100"
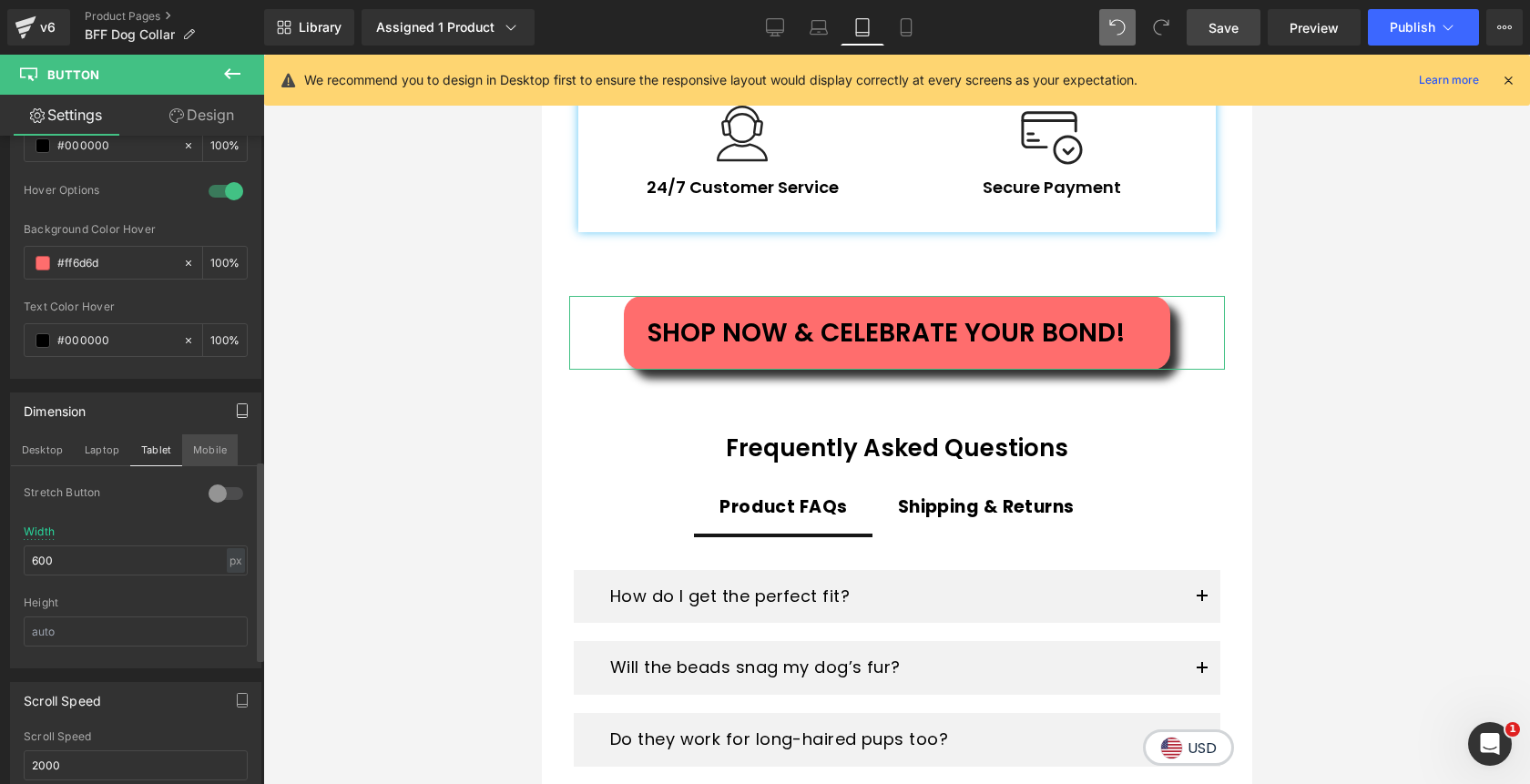
type input "100"
type input "350"
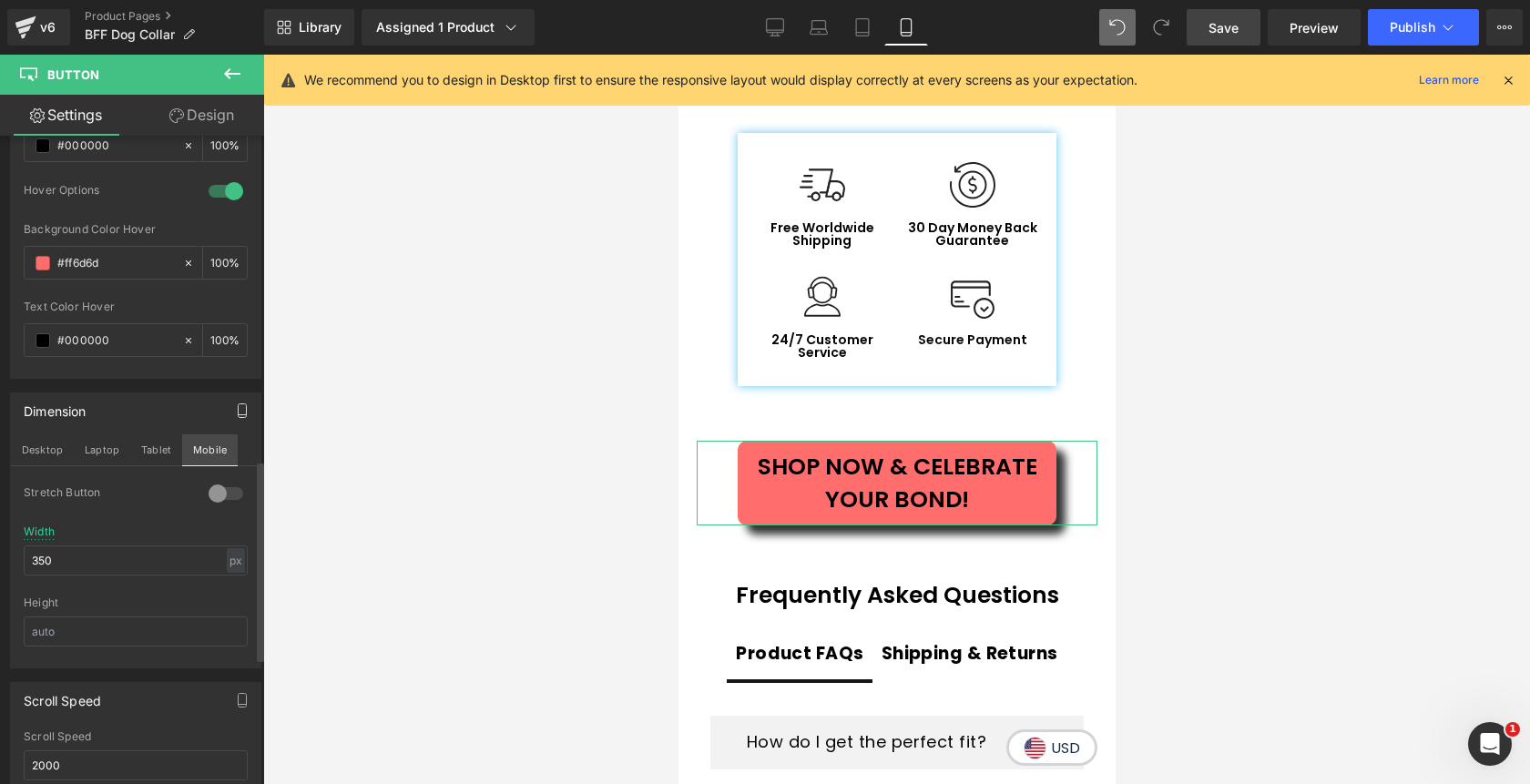
scroll to position [4310, 0]
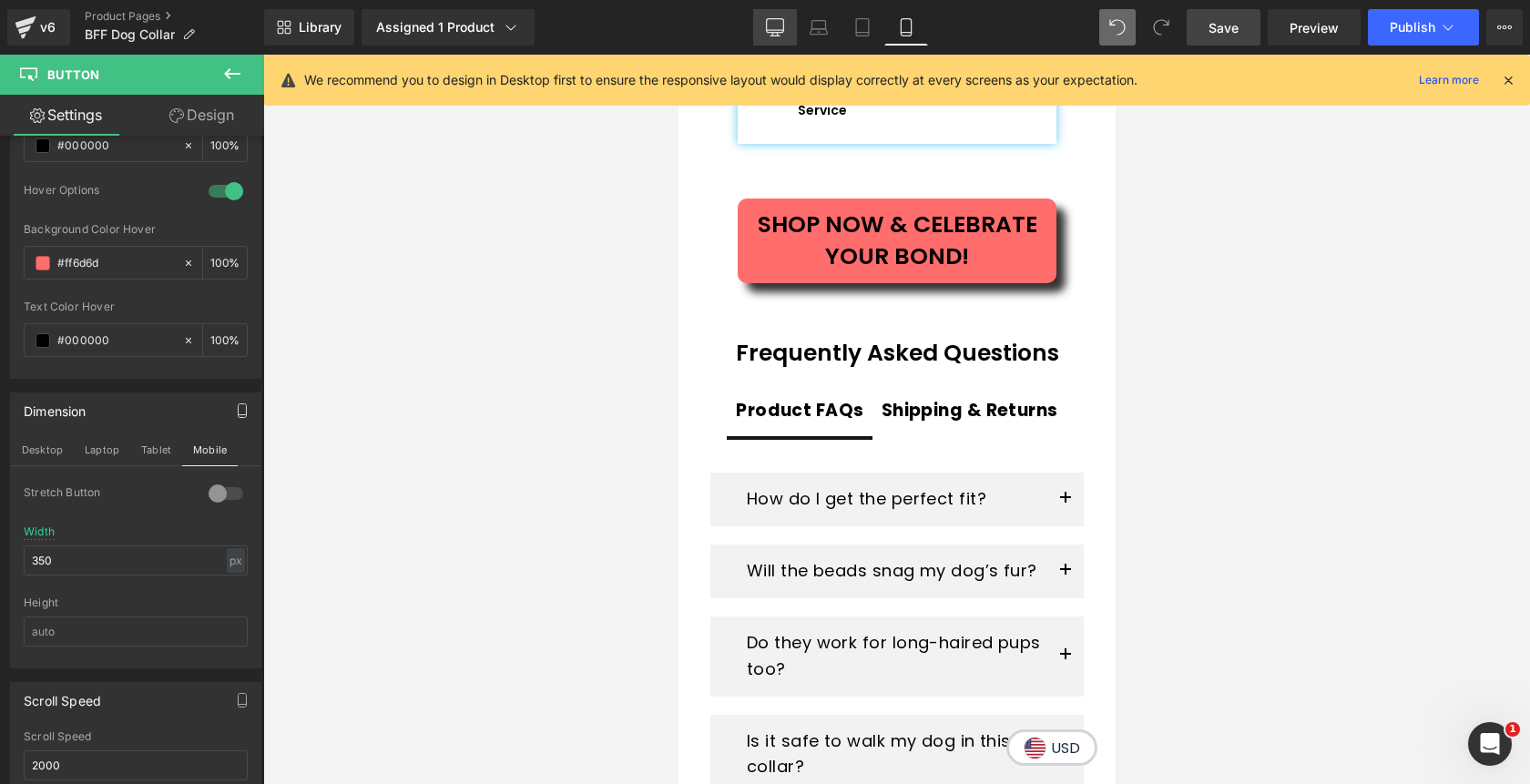
click at [773, 24] on icon at bounding box center [775, 26] width 18 height 18
type input "30"
type input "100"
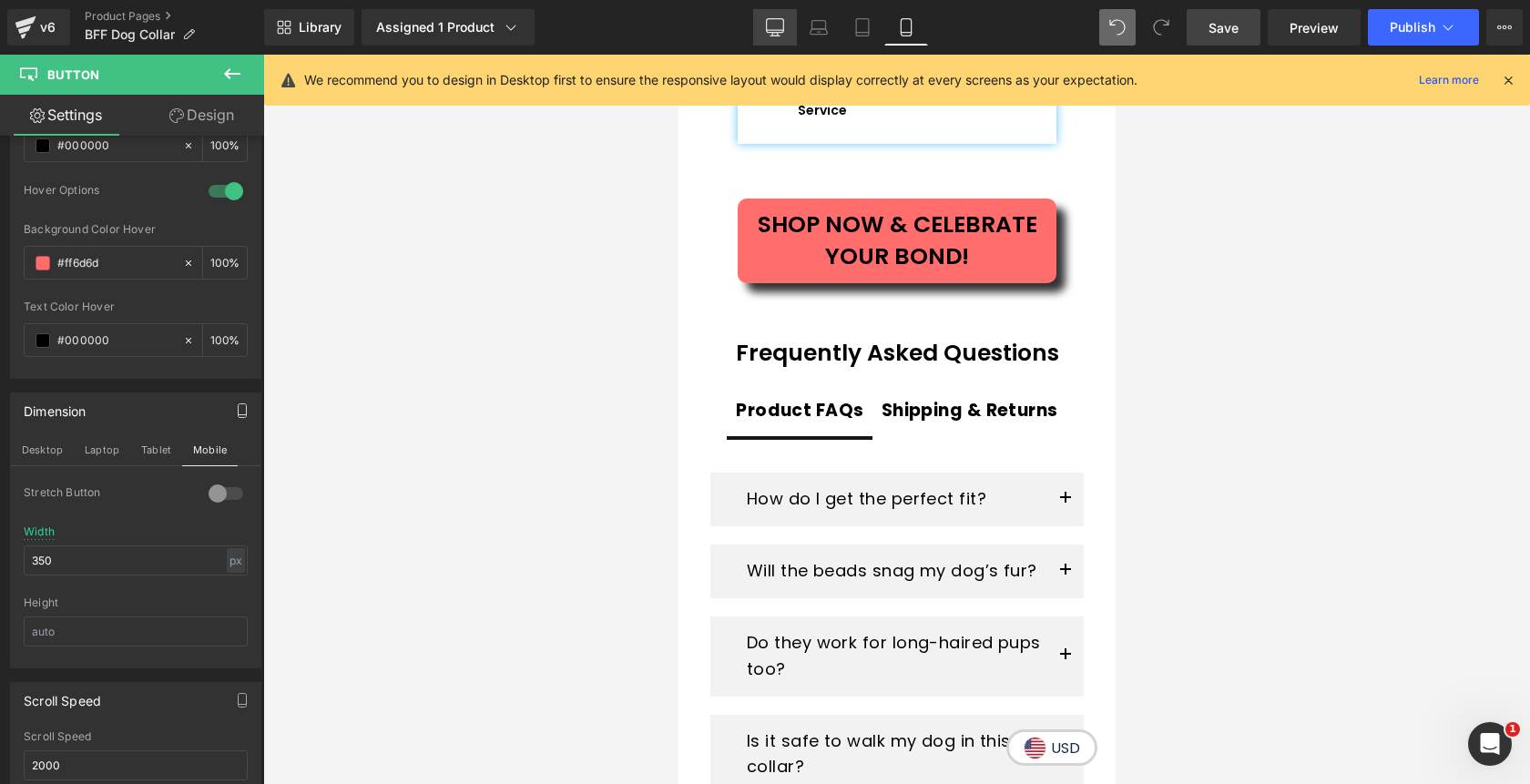
type input "100"
type input "610"
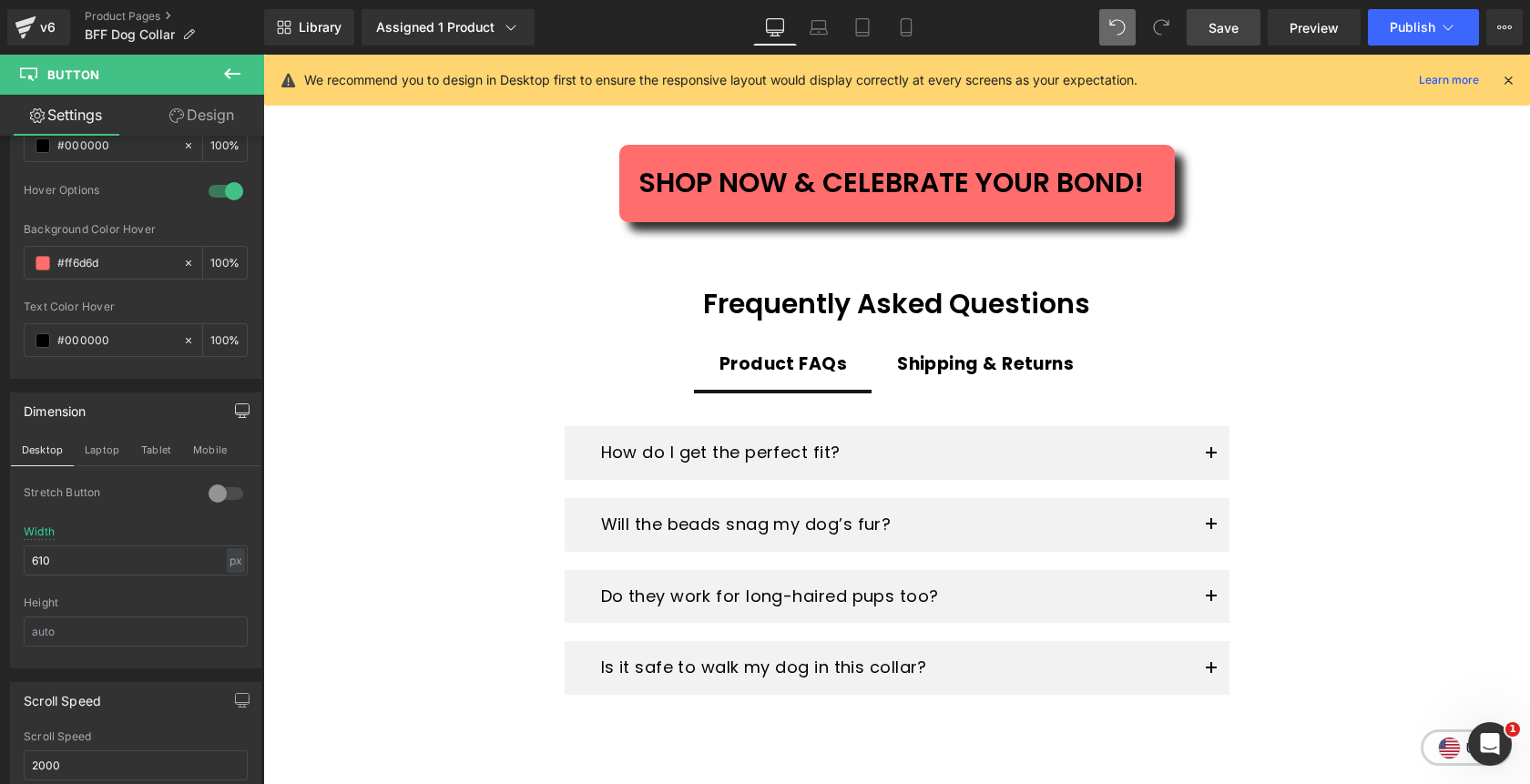
scroll to position [3504, 0]
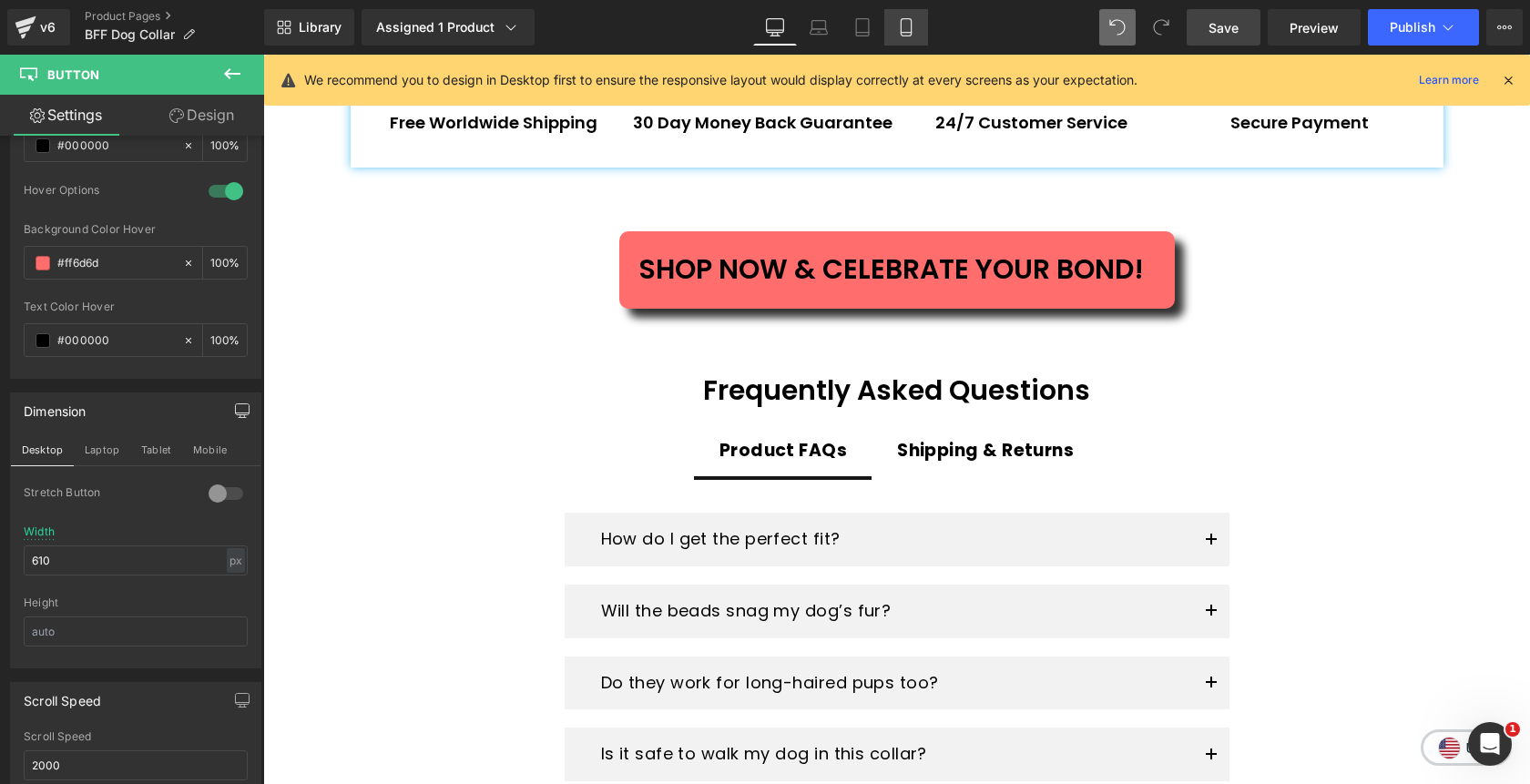
click at [911, 33] on icon at bounding box center [906, 33] width 10 height 0
type input "25"
type input "100"
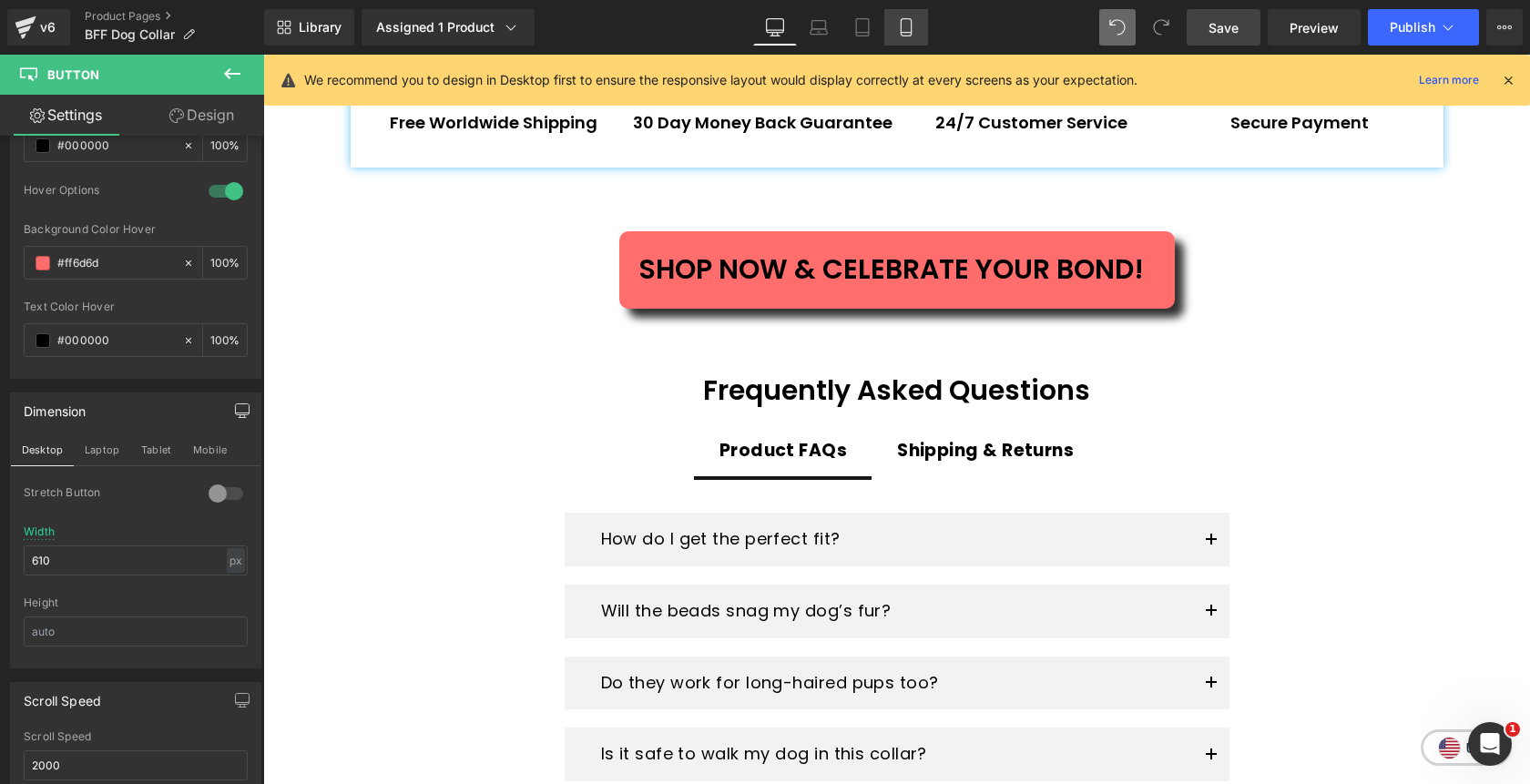
type input "100"
type input "350"
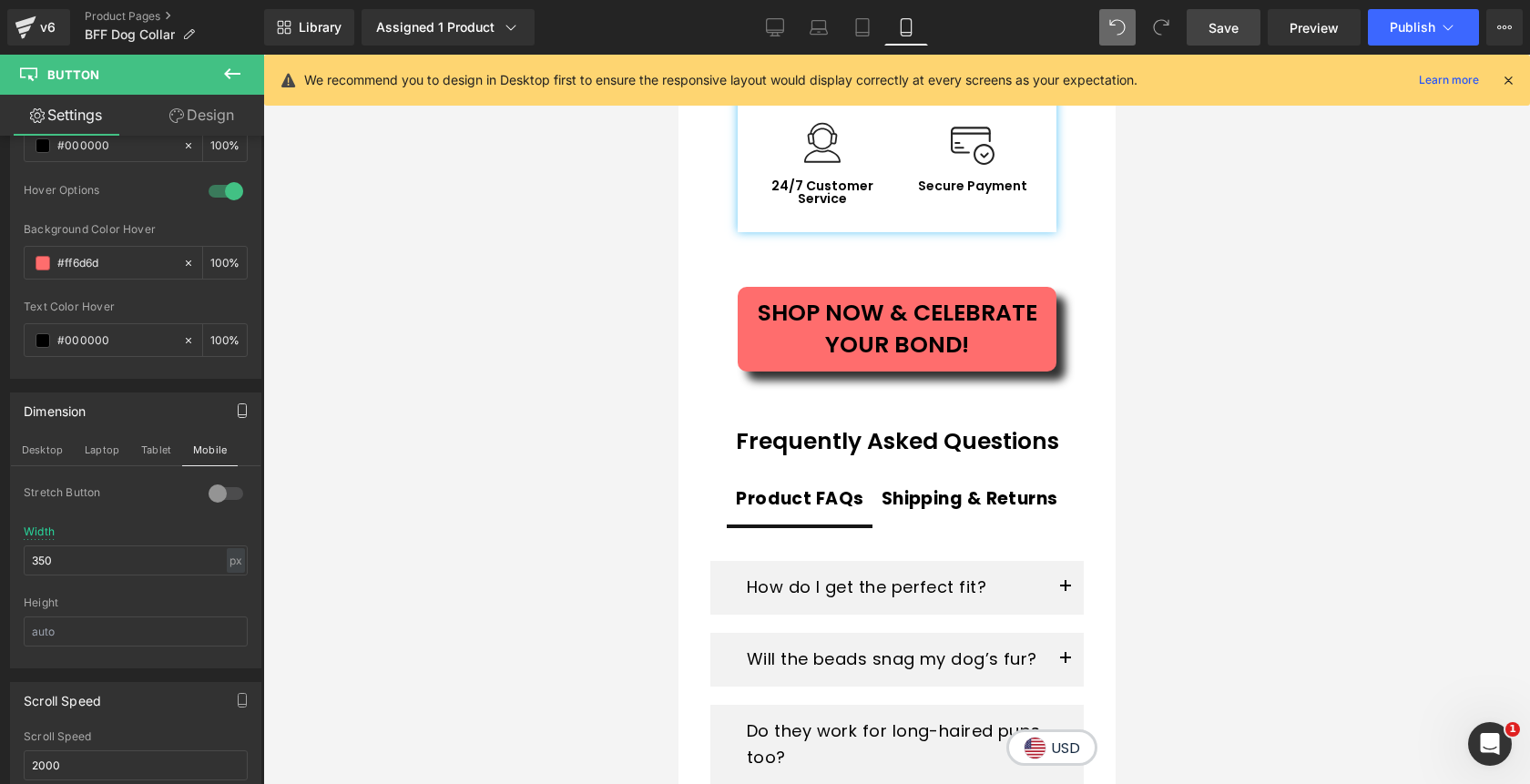
scroll to position [4310, 0]
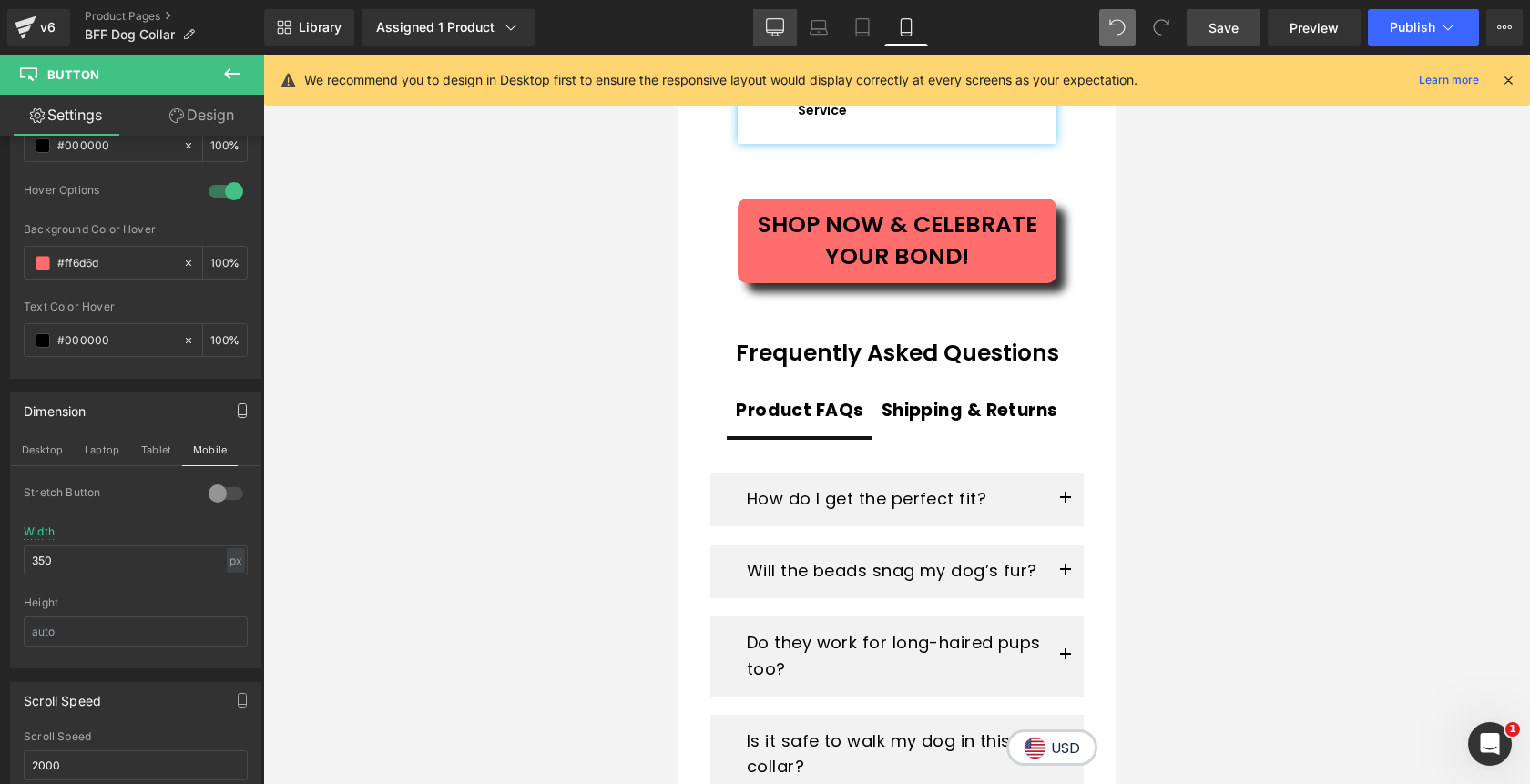
click at [775, 27] on icon at bounding box center [775, 26] width 18 height 18
type input "30"
type input "100"
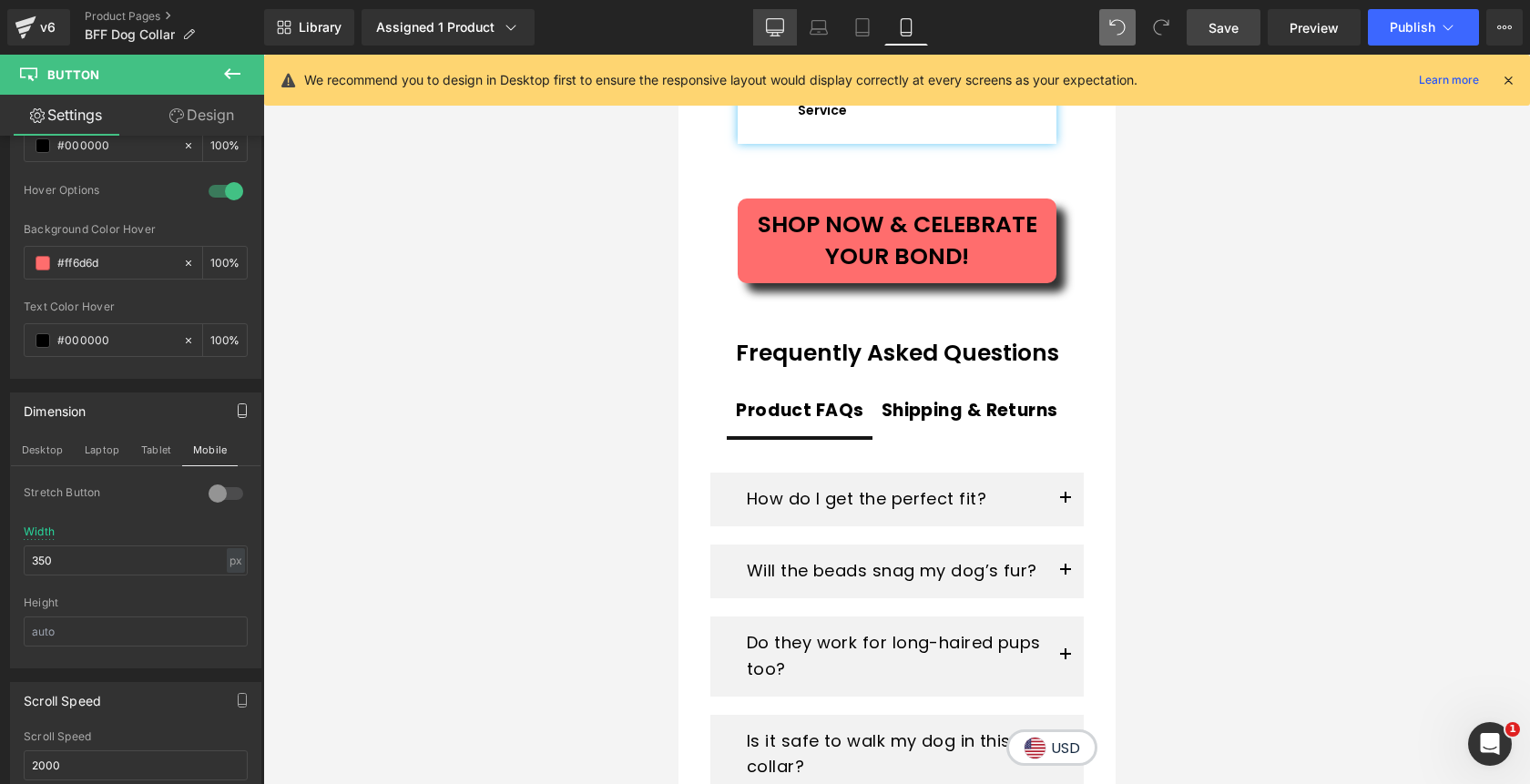
type input "100"
type input "610"
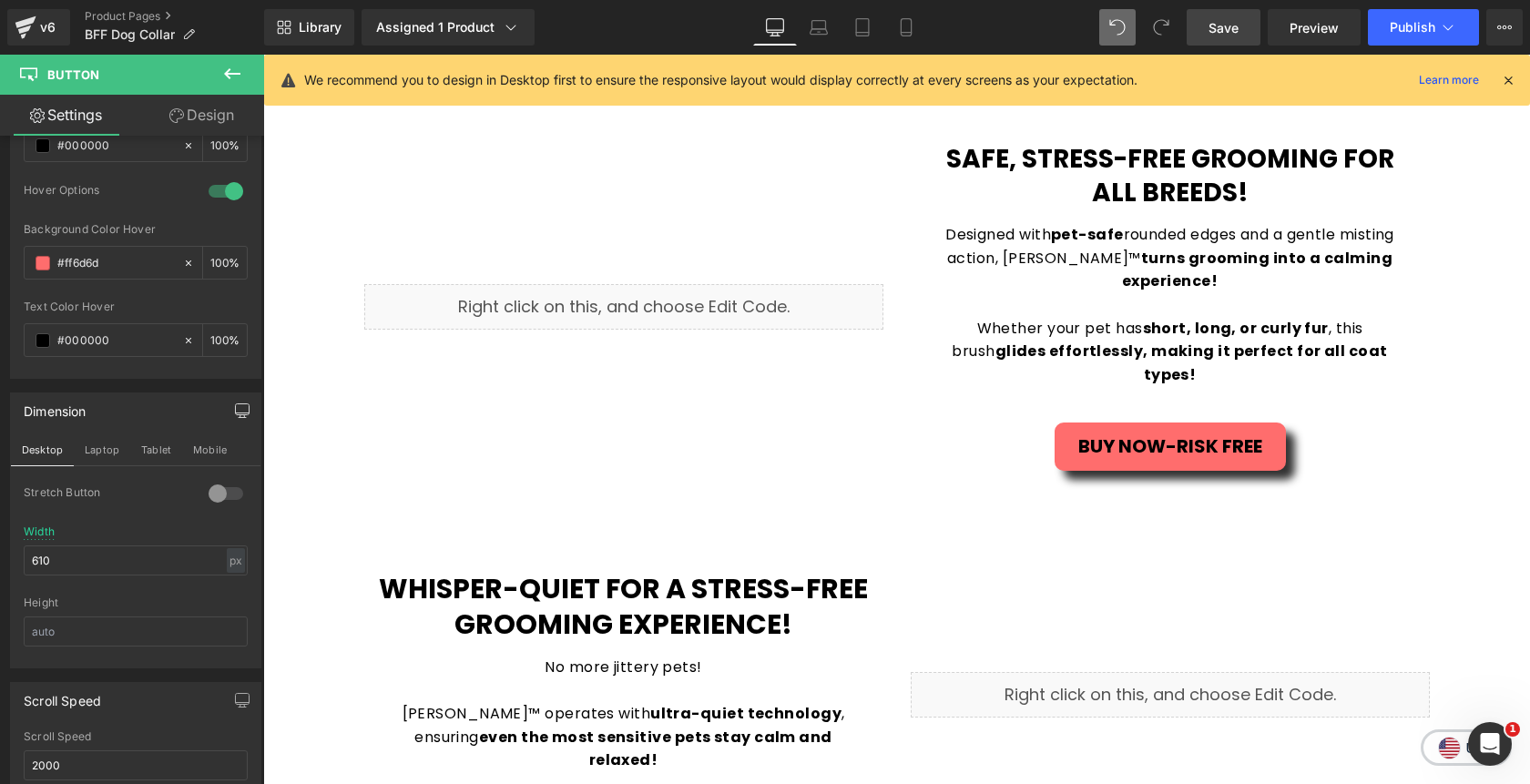
scroll to position [2631, 0]
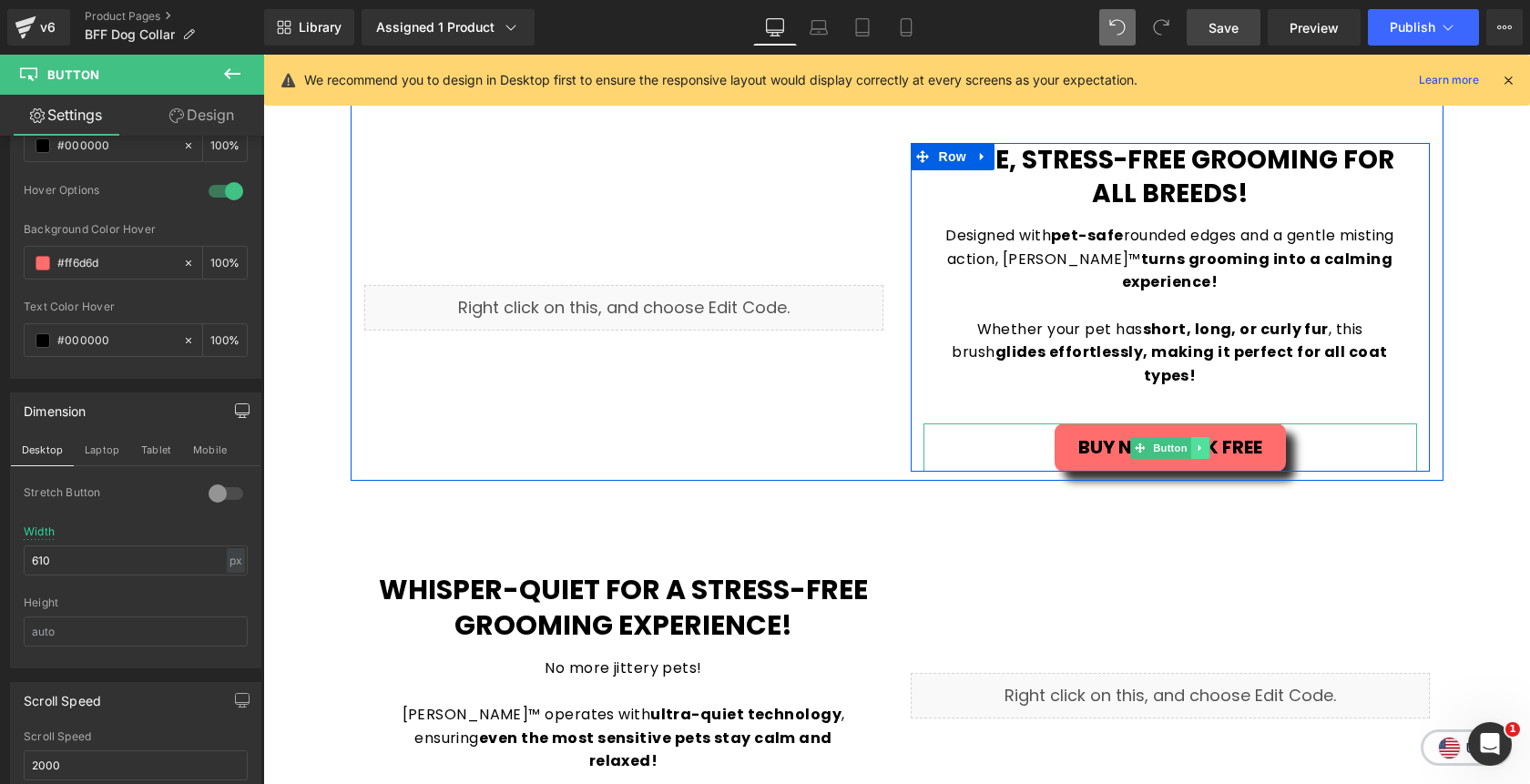
click at [1204, 443] on icon at bounding box center [1200, 449] width 10 height 11
click at [1198, 437] on link at bounding box center [1191, 448] width 19 height 22
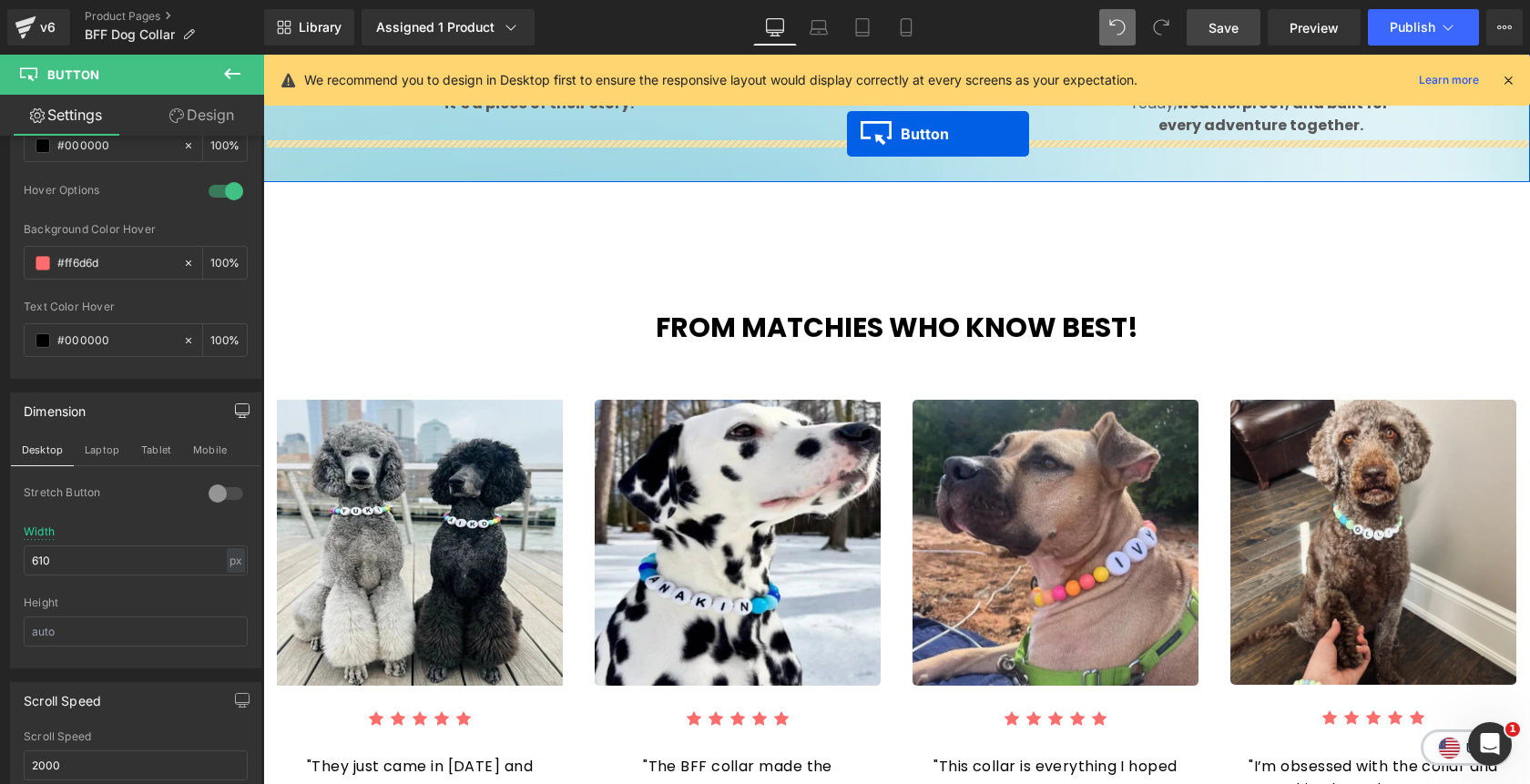
scroll to position [1575, 0]
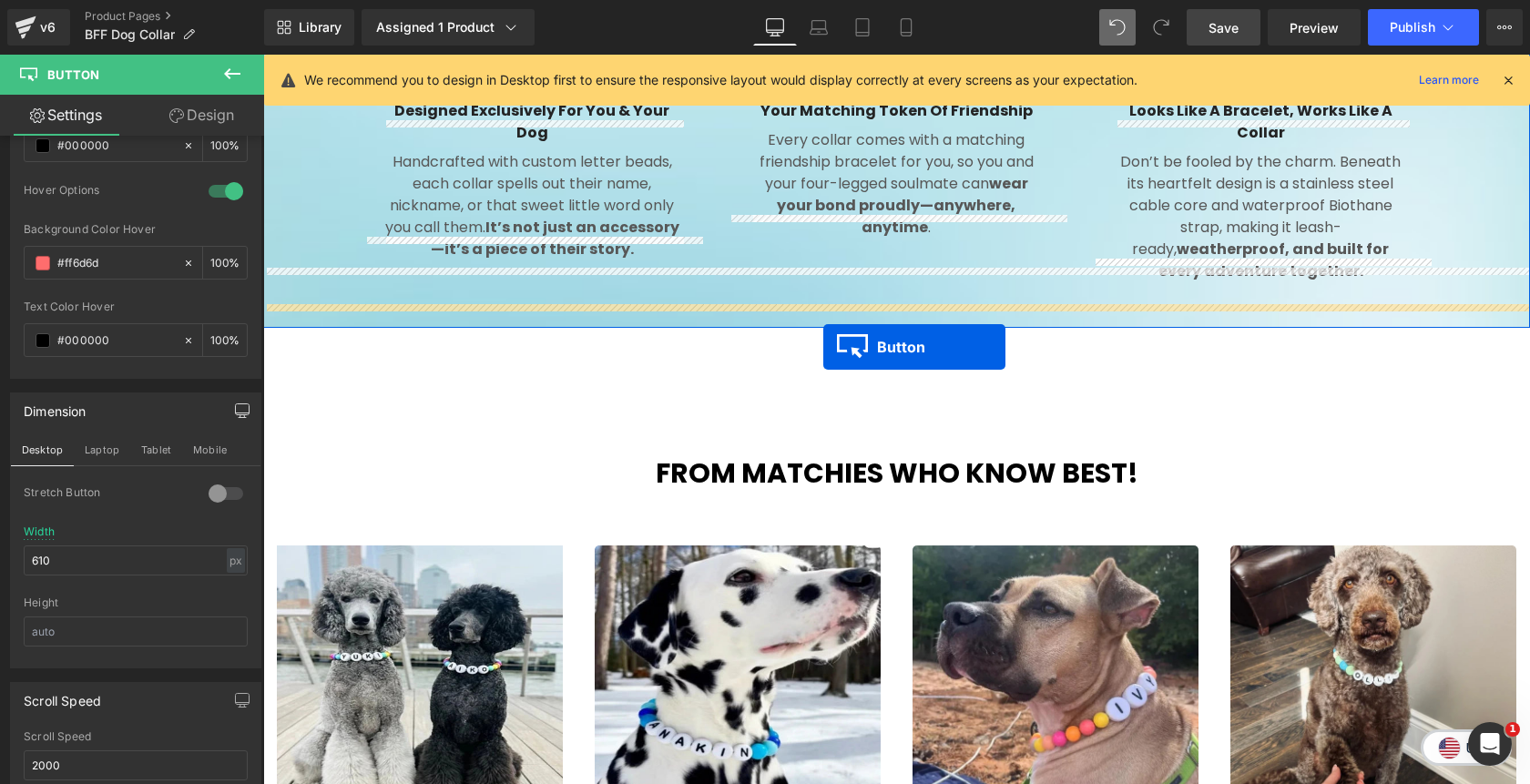
drag, startPoint x: 1139, startPoint y: 464, endPoint x: 823, endPoint y: 346, distance: 337.3
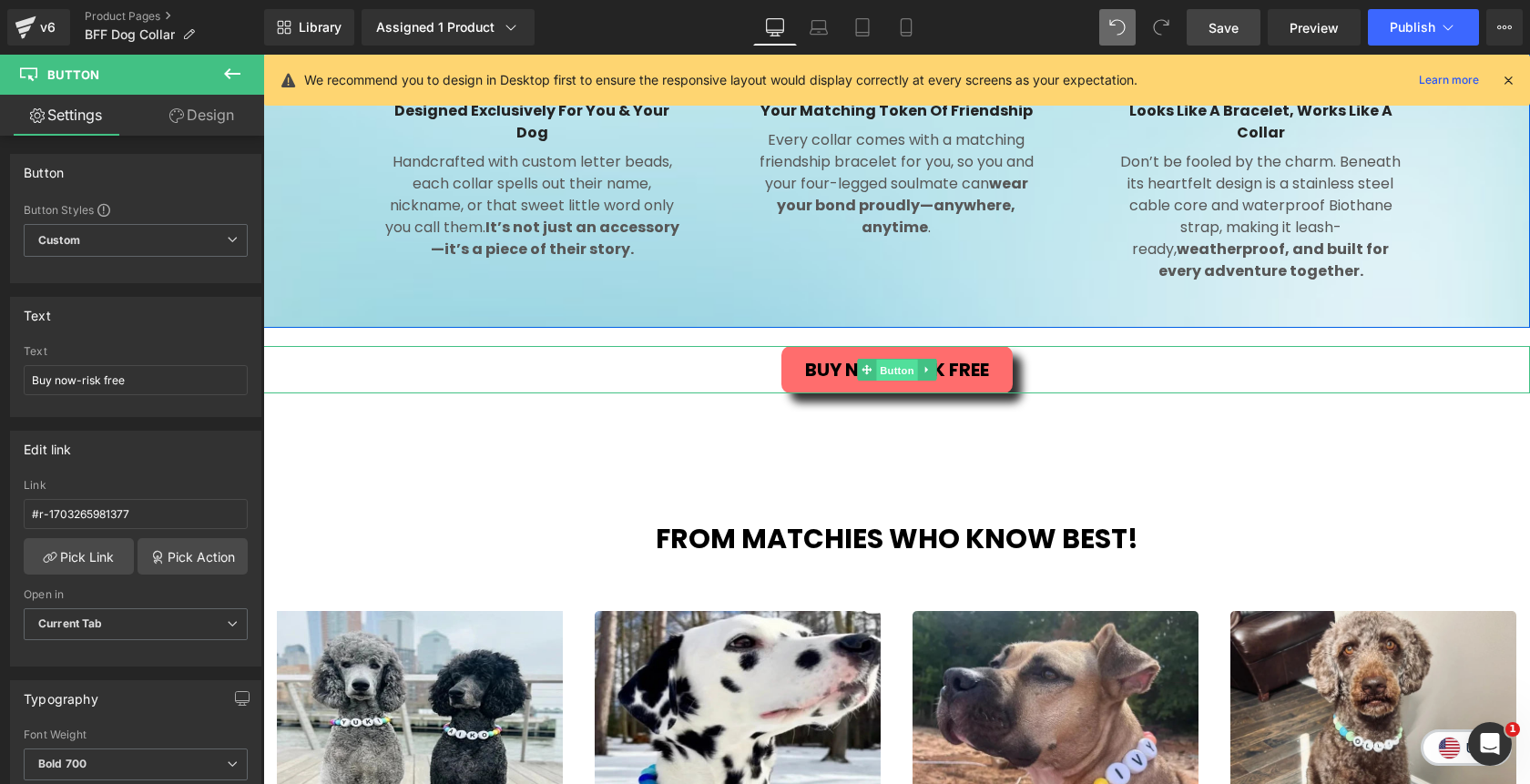
click at [901, 360] on span "Button" at bounding box center [897, 370] width 41 height 22
click at [205, 118] on link "Design" at bounding box center [202, 114] width 132 height 41
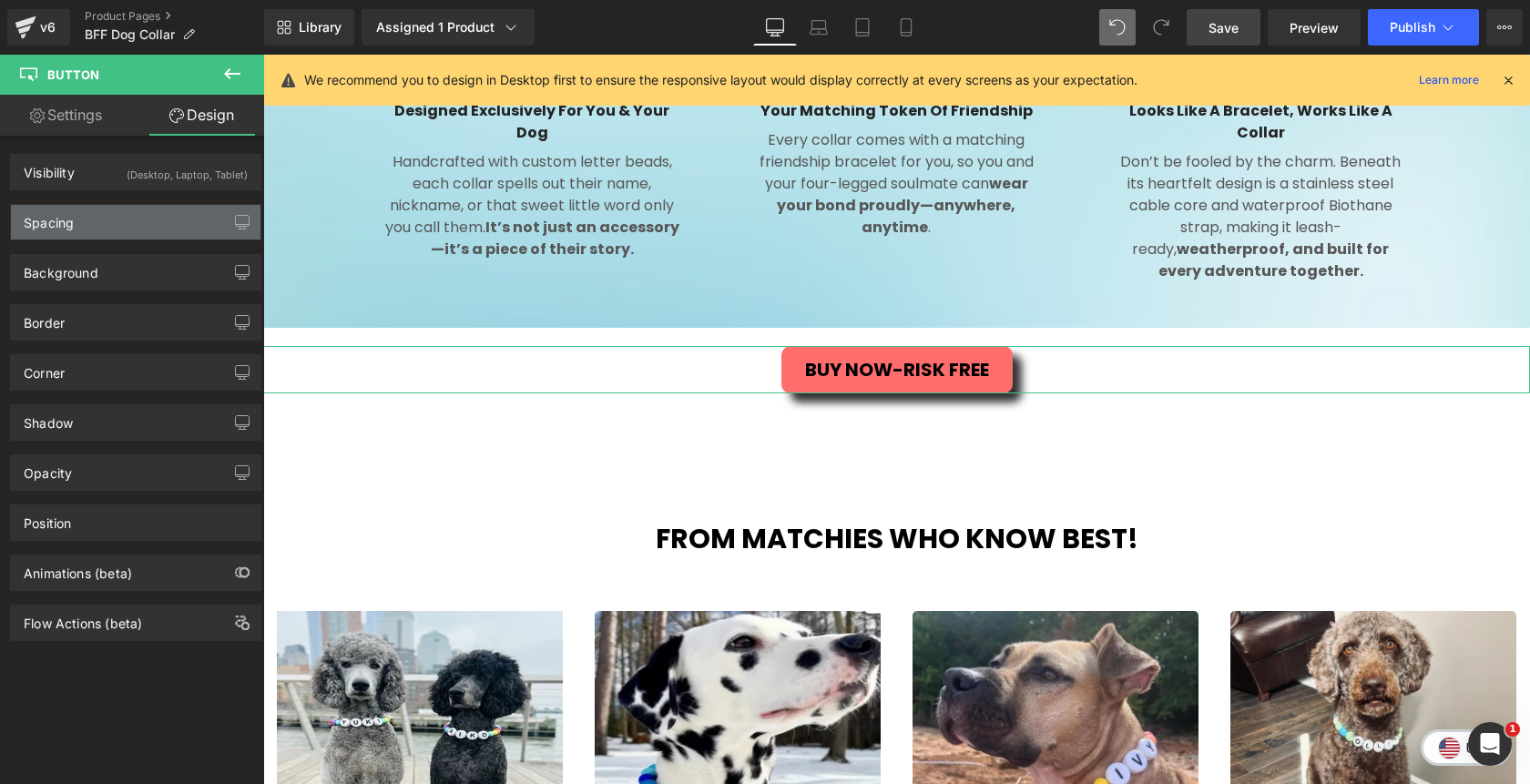
type input "20"
type input "0"
type input "11"
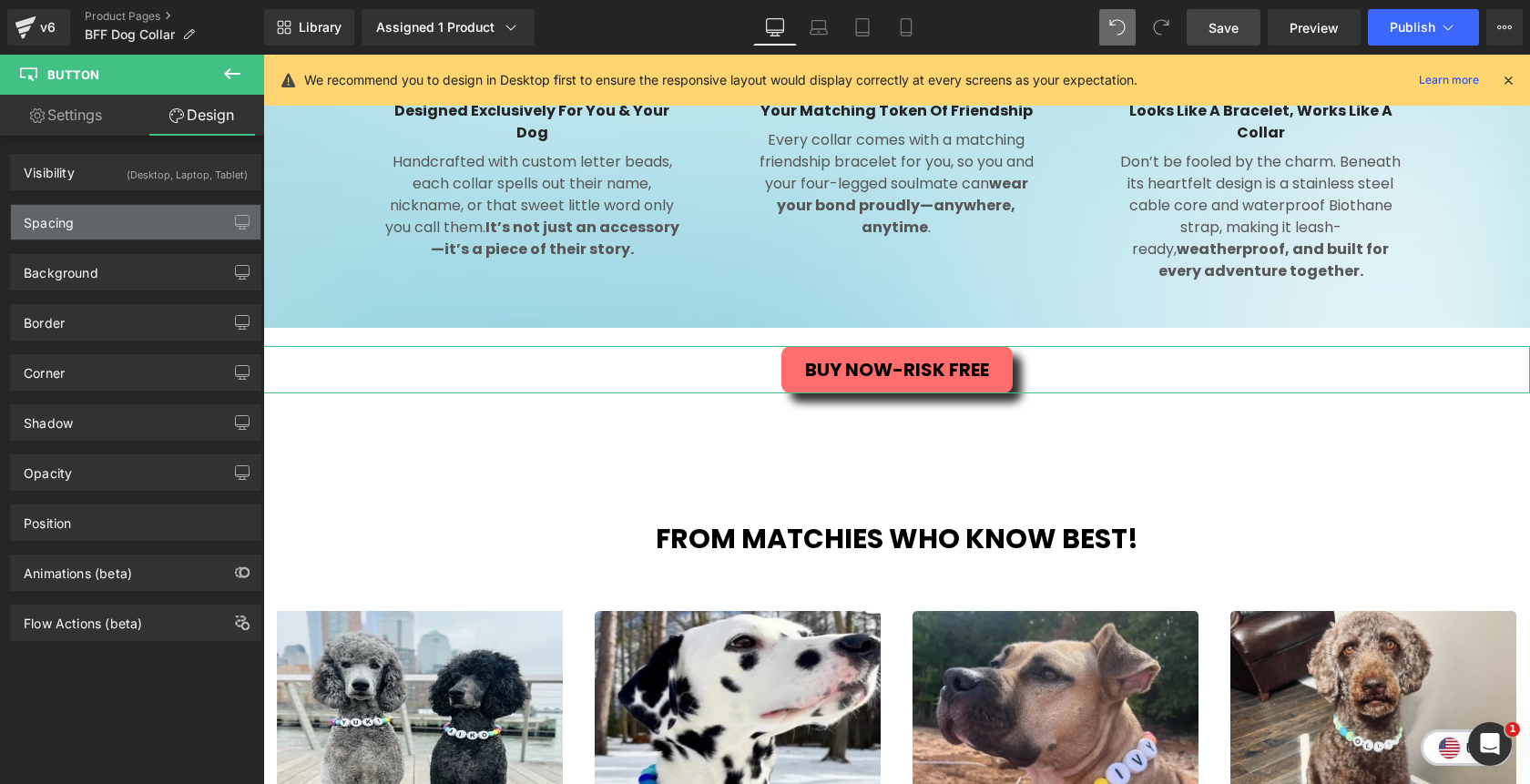
type input "25"
type input "11"
type input "25"
click at [127, 232] on div "Spacing" at bounding box center [136, 221] width 250 height 35
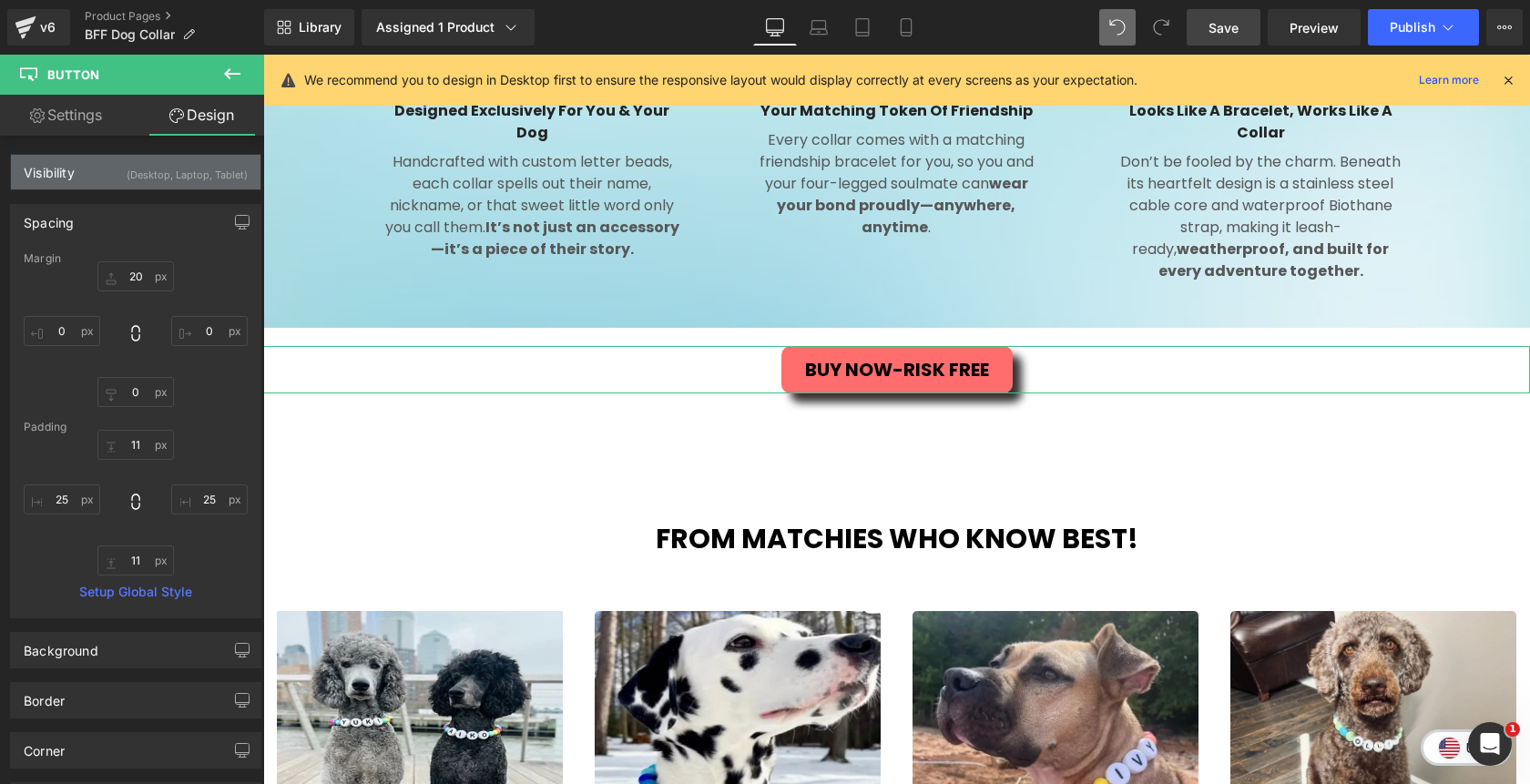
click at [160, 183] on div "(Desktop, Laptop, Tablet)" at bounding box center [187, 170] width 122 height 30
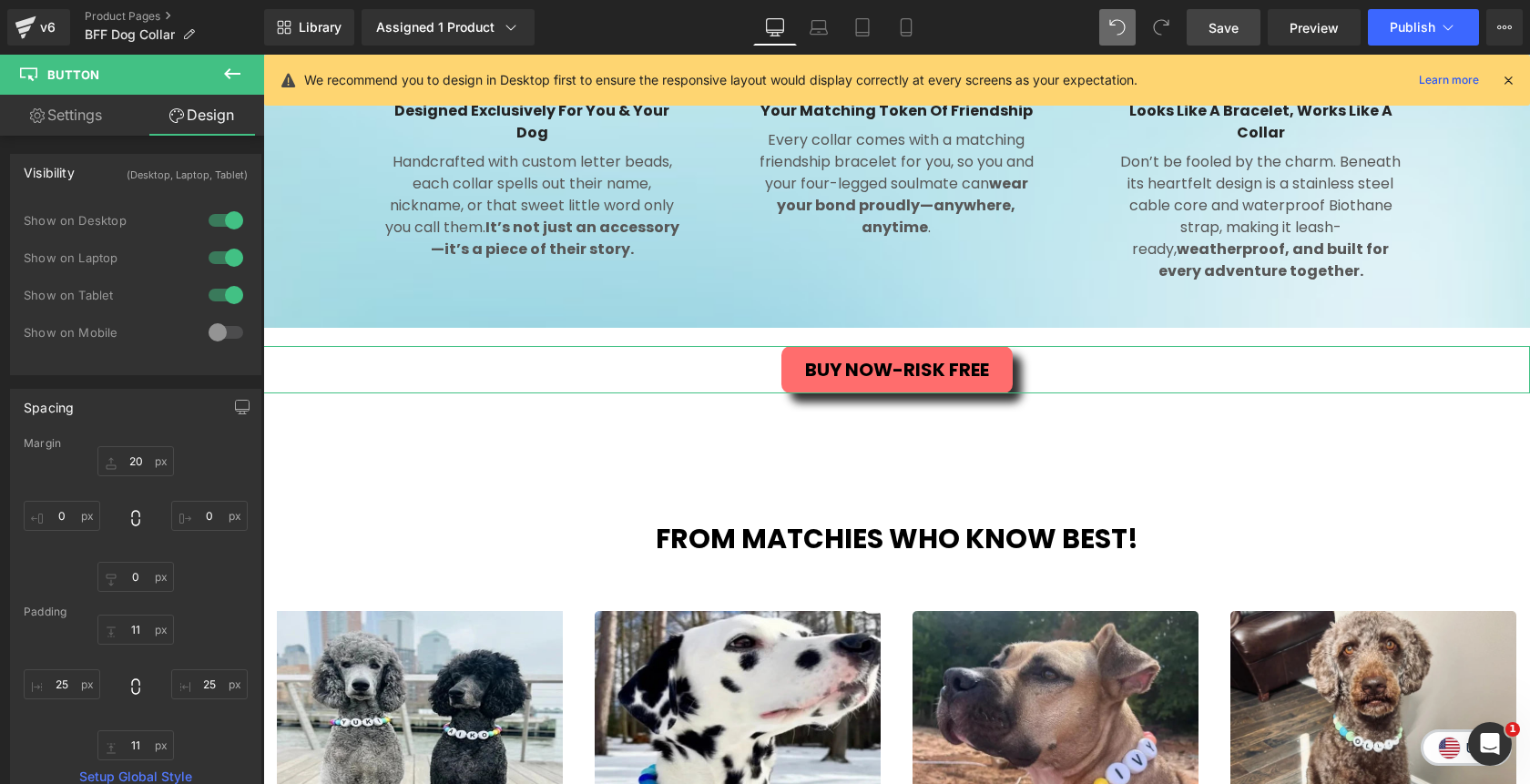
click at [222, 328] on div at bounding box center [225, 332] width 43 height 29
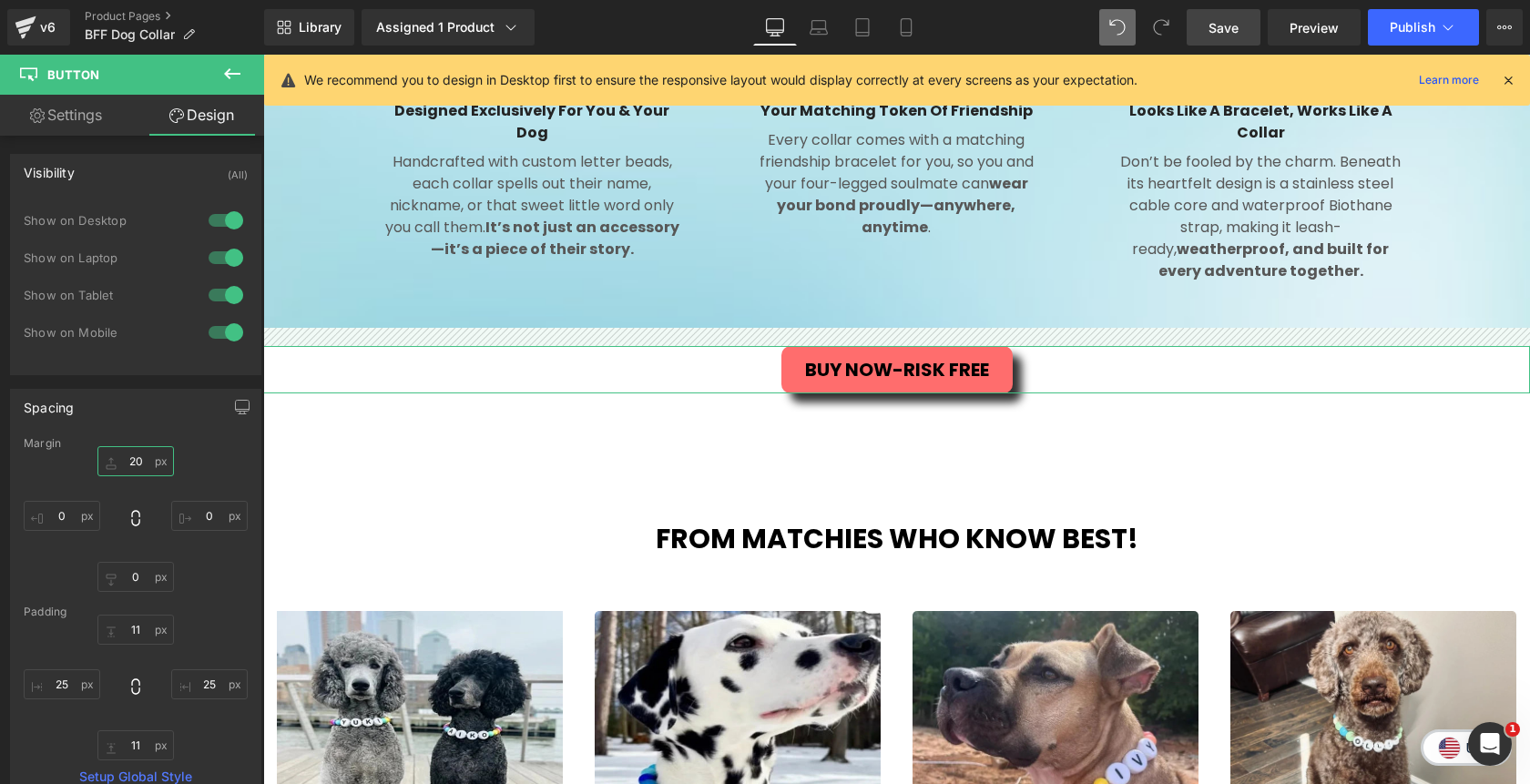
click at [135, 461] on input "20" at bounding box center [135, 461] width 76 height 30
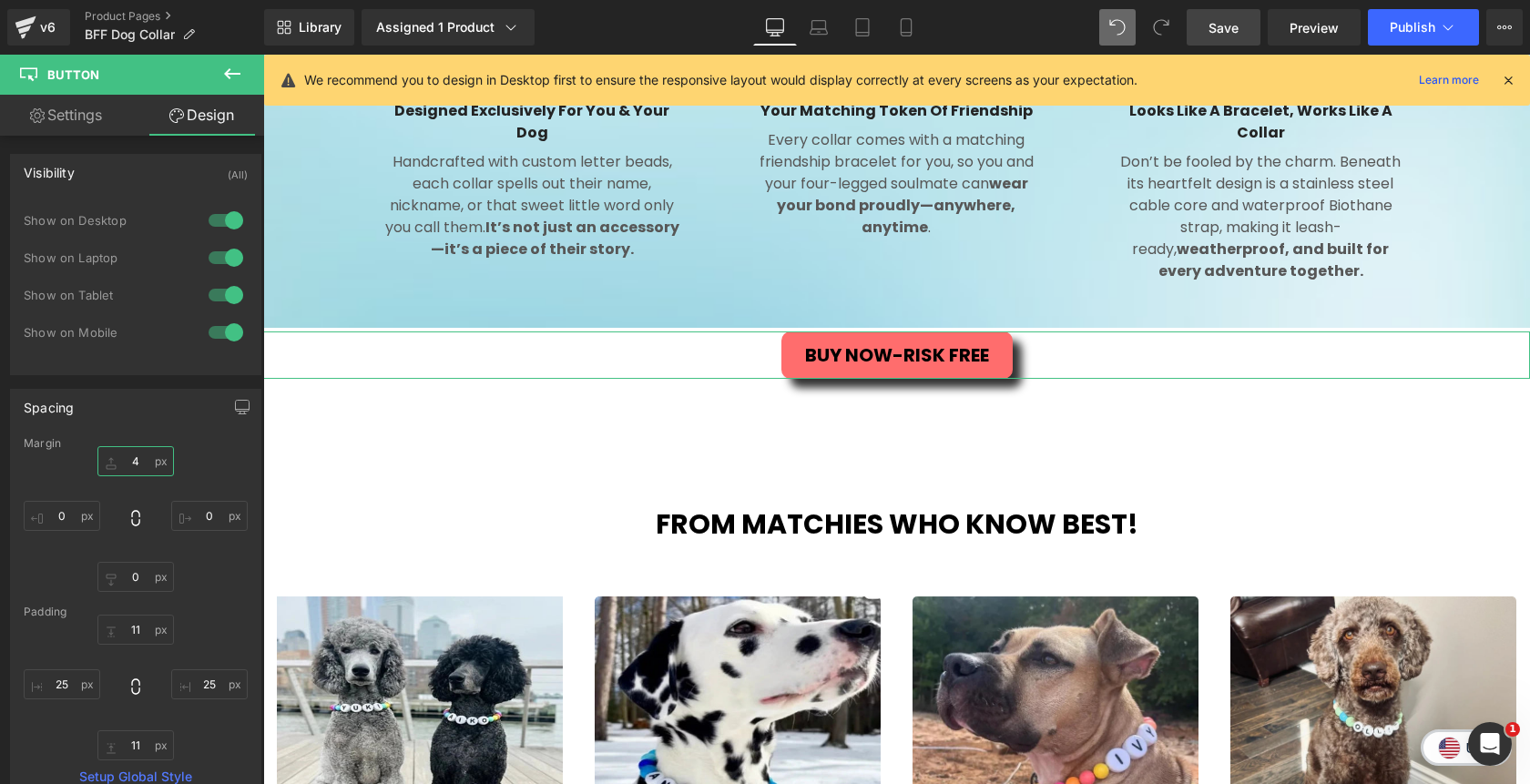
type input "40"
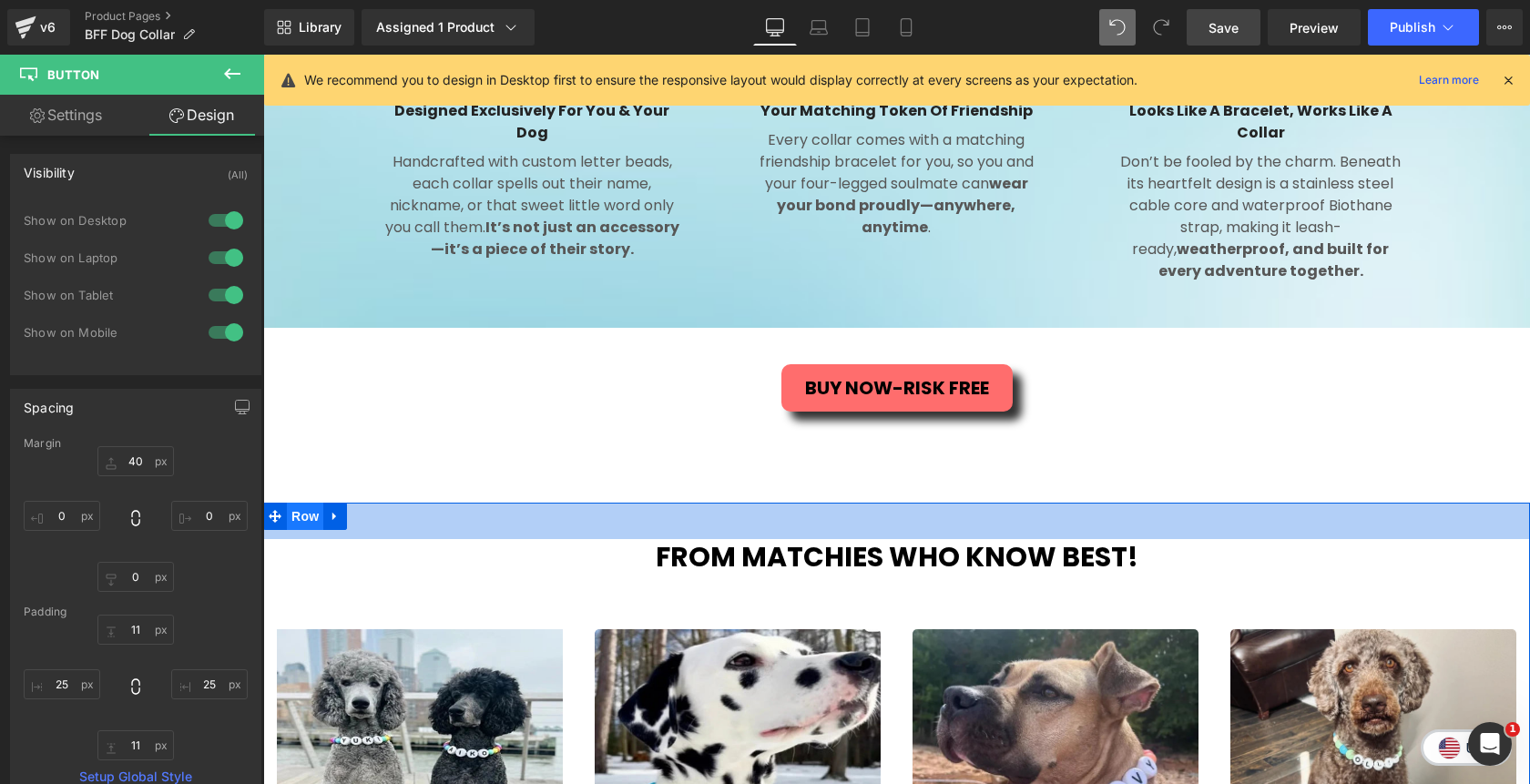
click at [315, 502] on span "Row" at bounding box center [304, 515] width 37 height 27
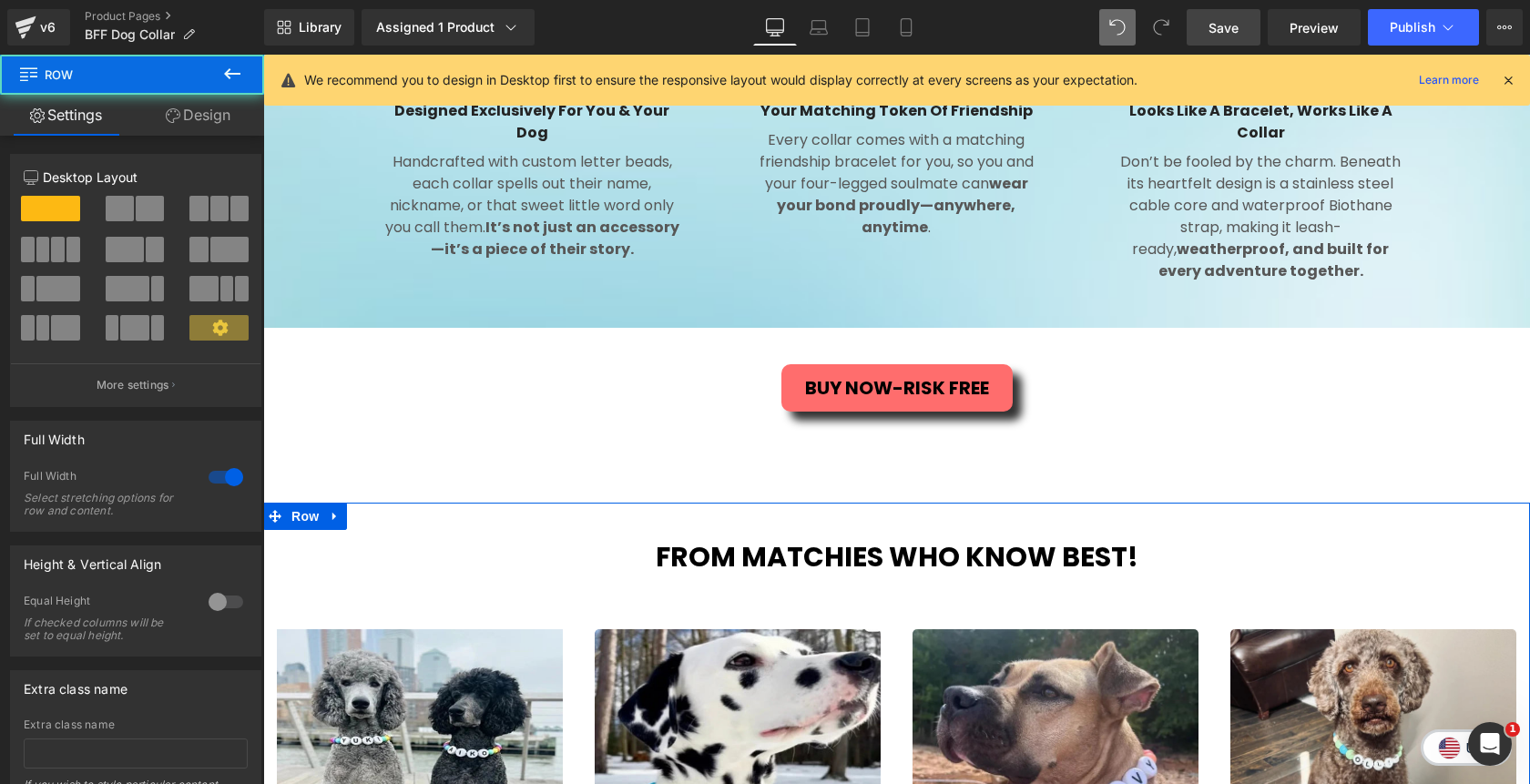
click at [215, 122] on link "Design" at bounding box center [198, 114] width 132 height 41
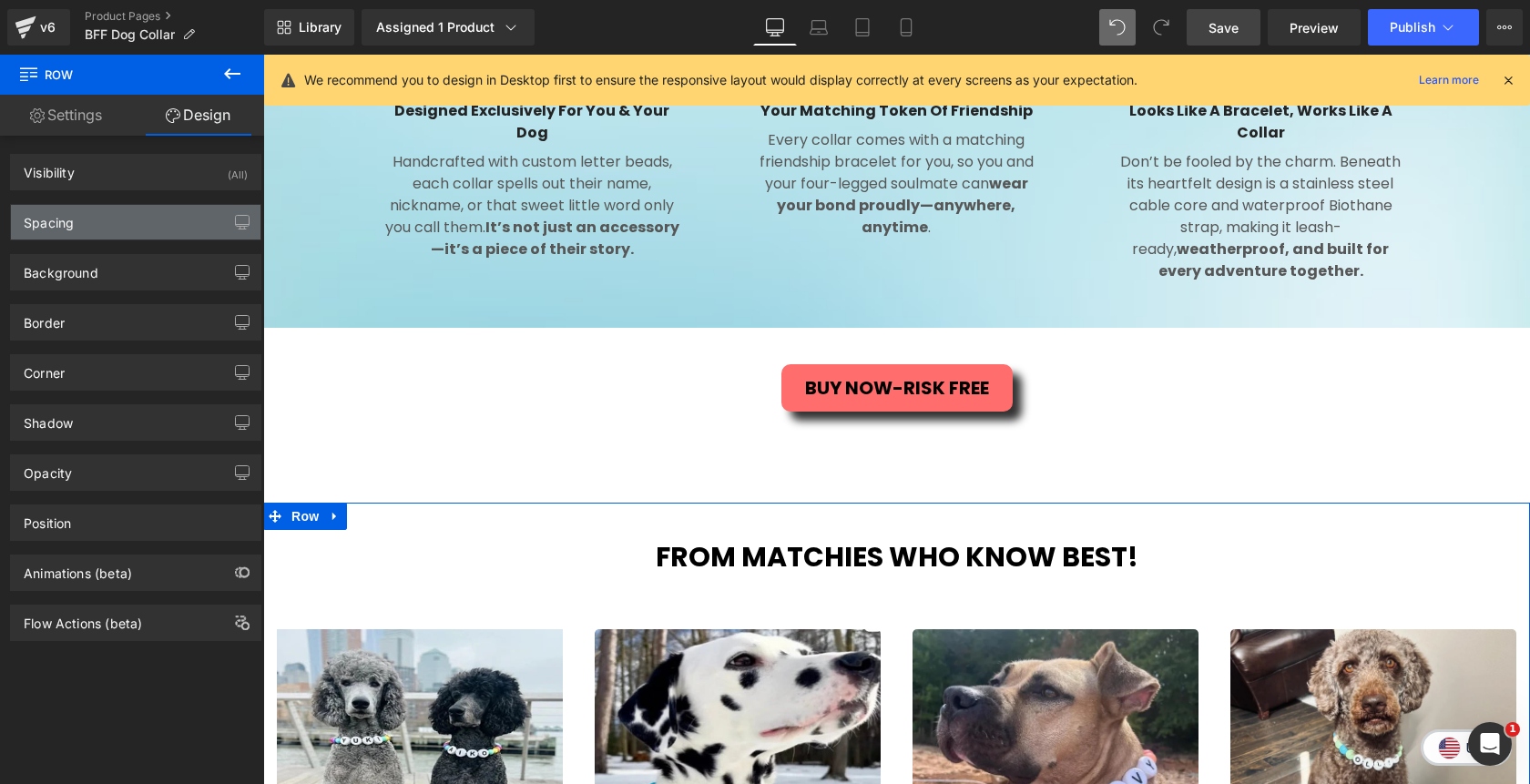
click at [121, 227] on div "Spacing" at bounding box center [136, 221] width 250 height 35
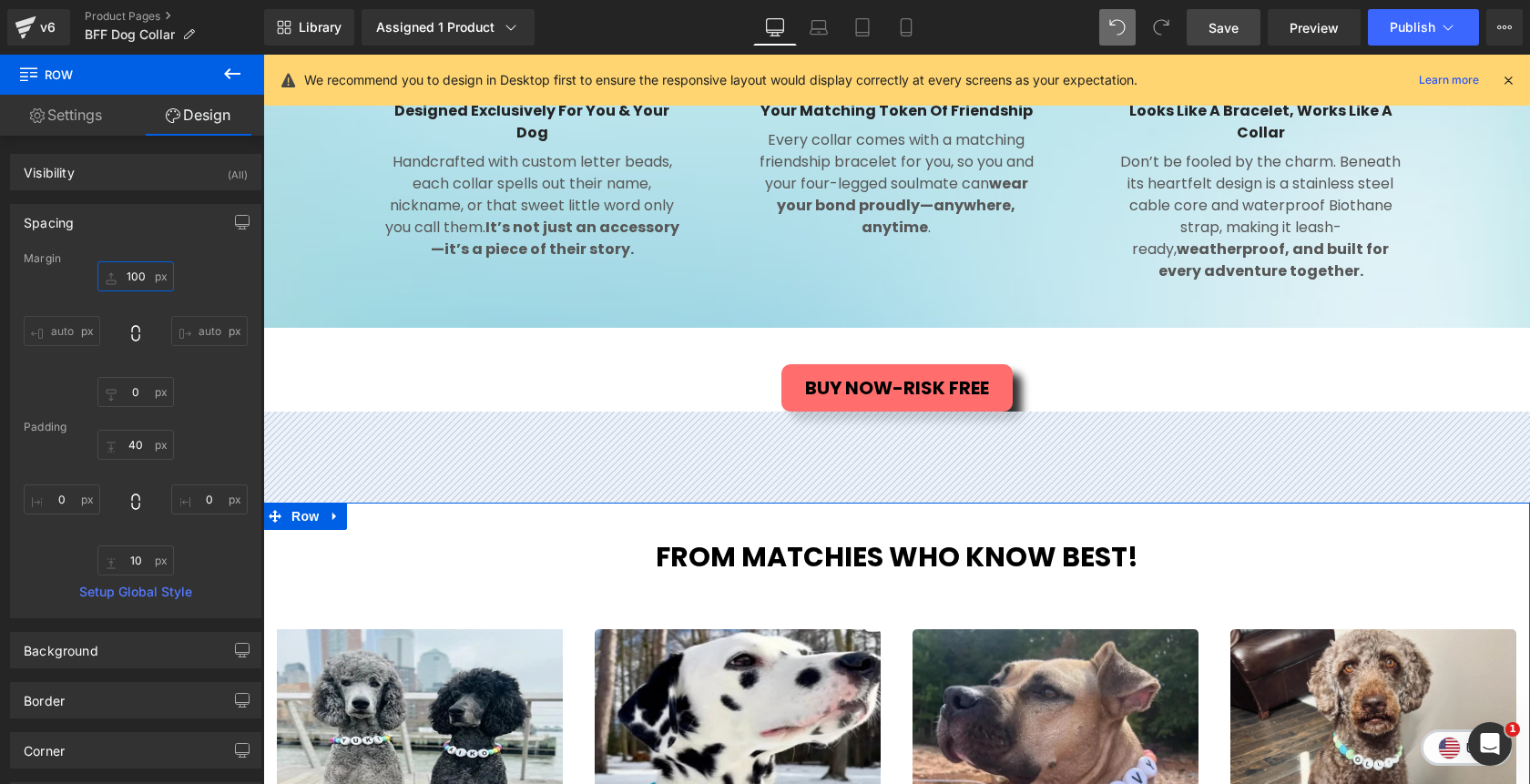
click at [127, 276] on input "100" at bounding box center [135, 276] width 76 height 30
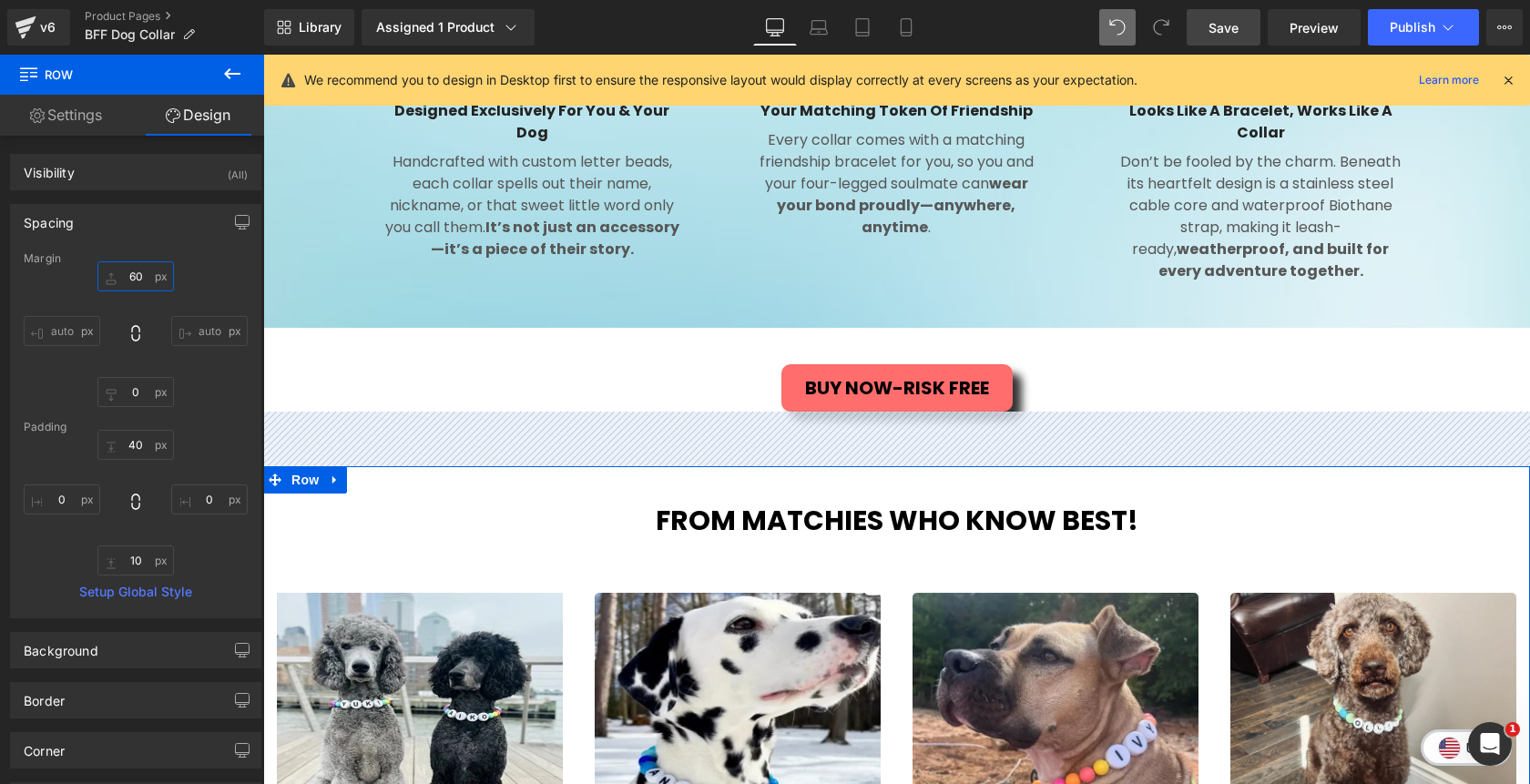
click at [139, 282] on input "60" at bounding box center [135, 276] width 76 height 30
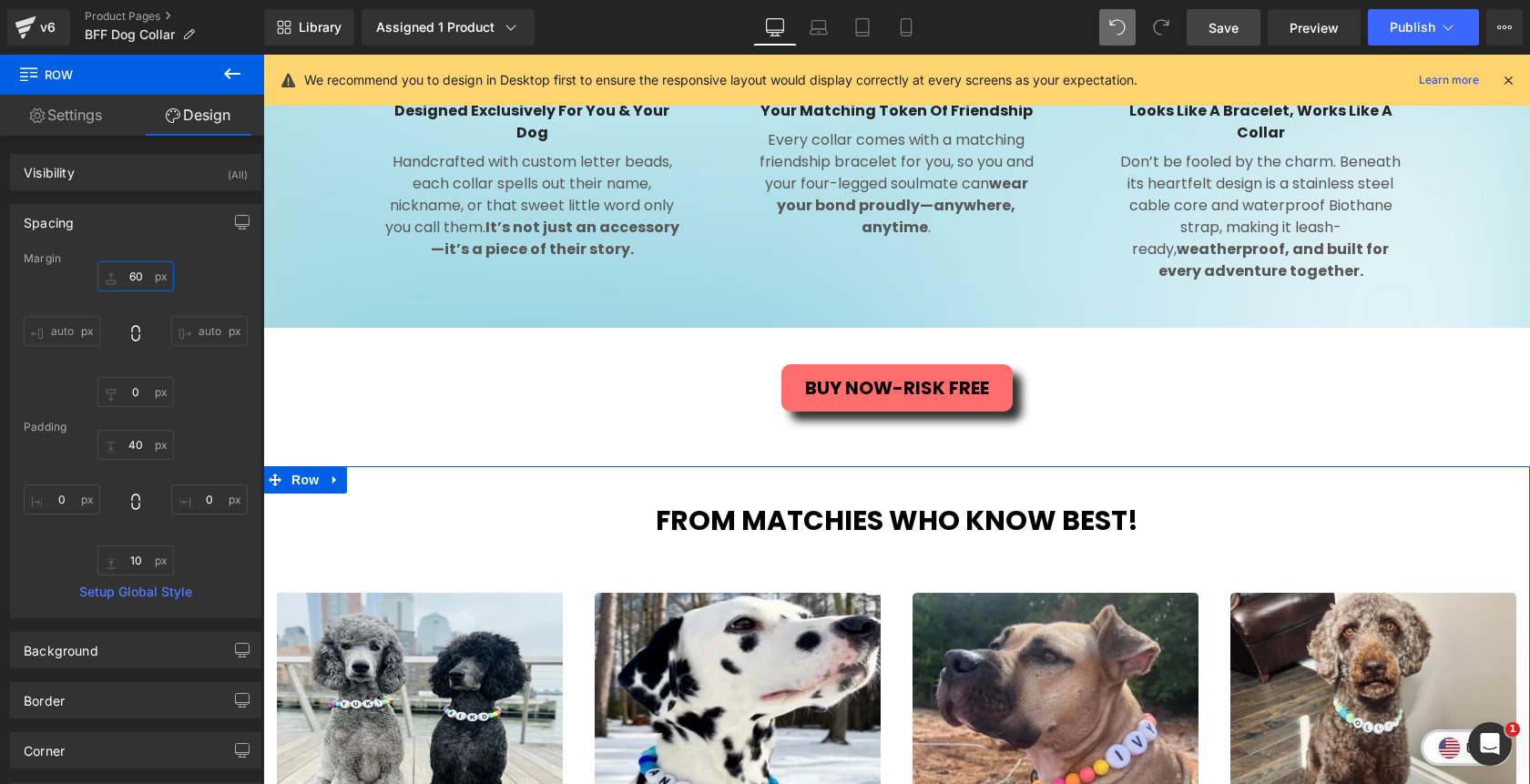
click at [139, 282] on input "60" at bounding box center [135, 276] width 76 height 30
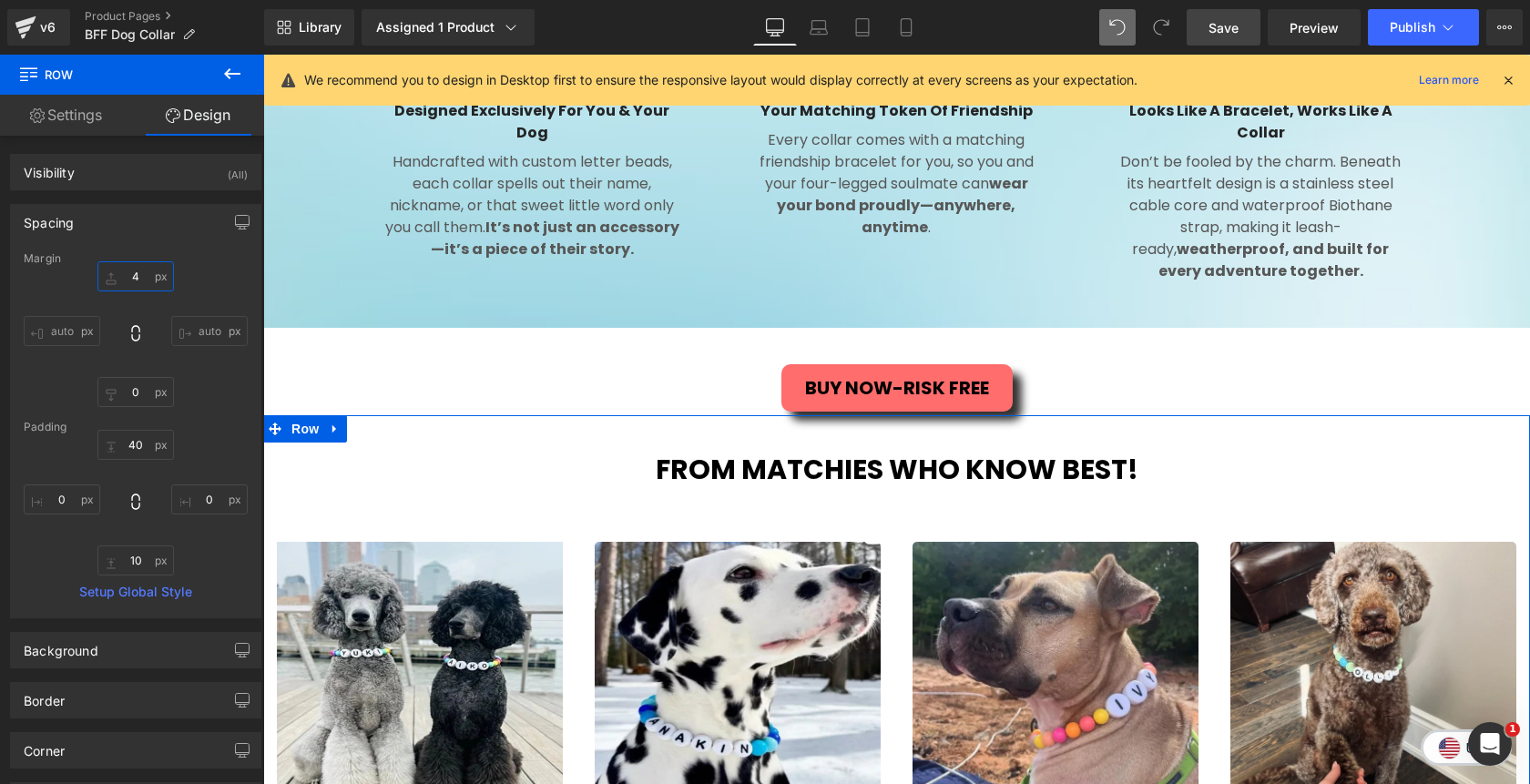
type input "40"
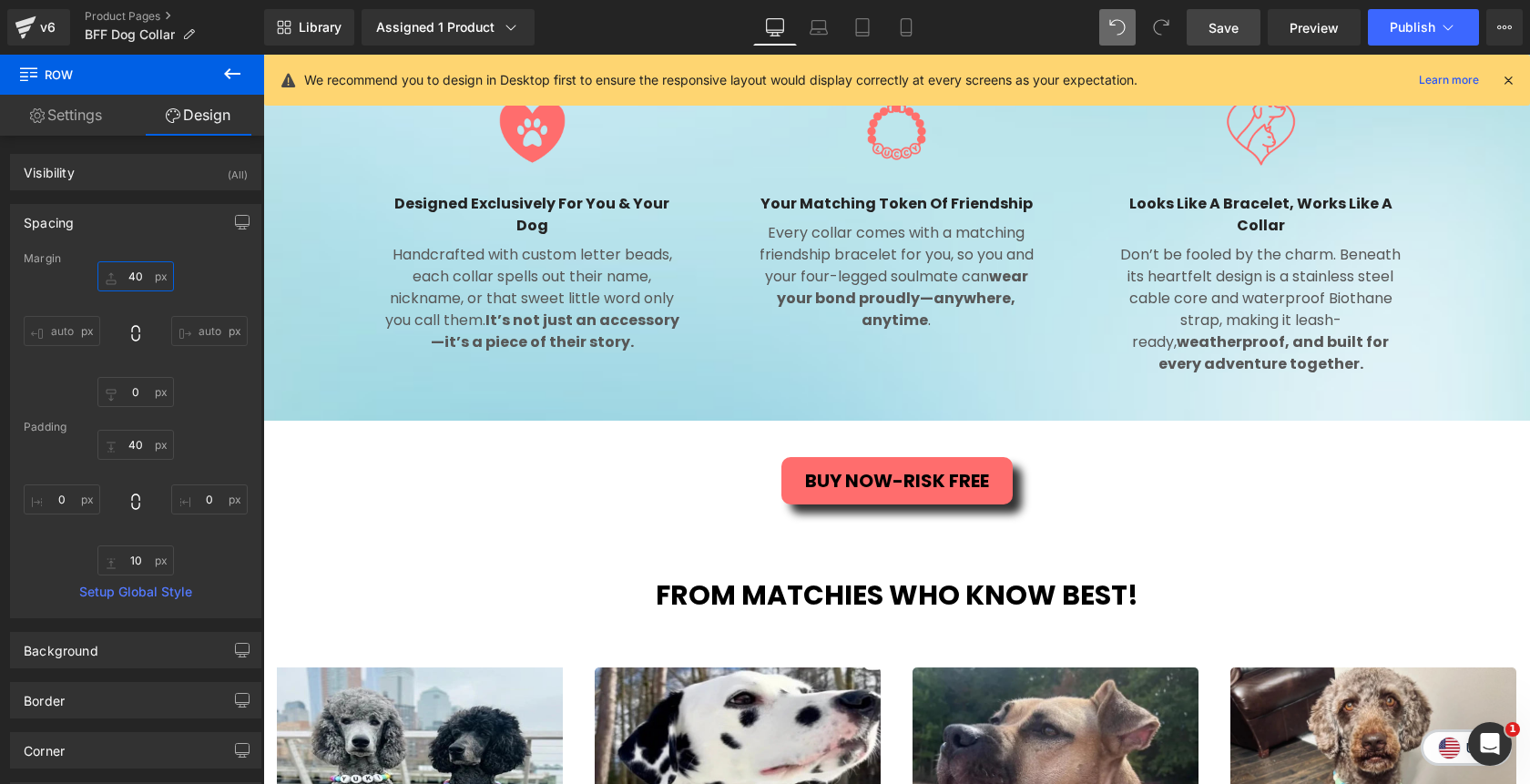
scroll to position [1483, 0]
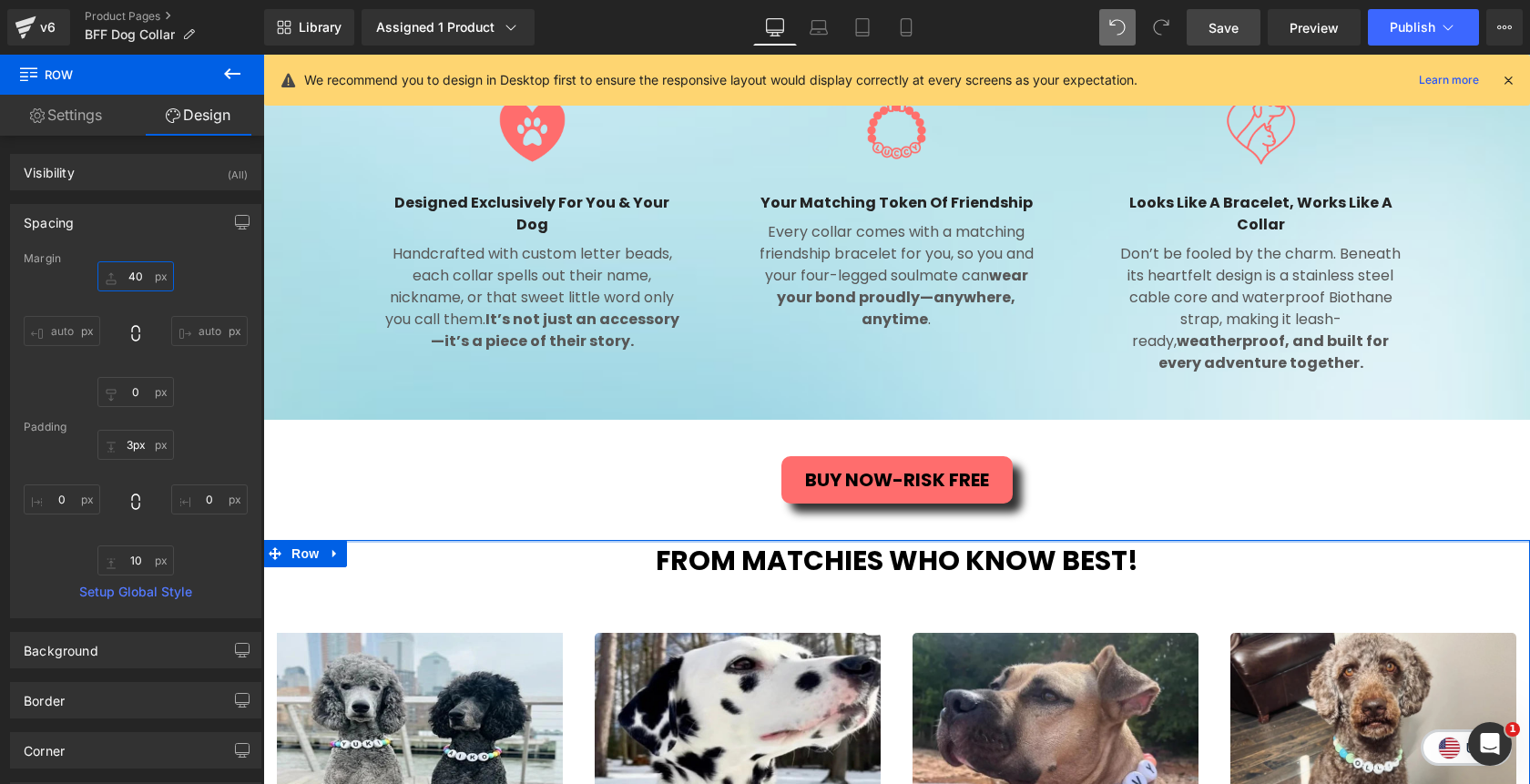
type input "2px"
drag, startPoint x: 779, startPoint y: 547, endPoint x: 775, endPoint y: 513, distance: 34.2
type input "40"
click at [129, 452] on input "2px" at bounding box center [135, 445] width 76 height 30
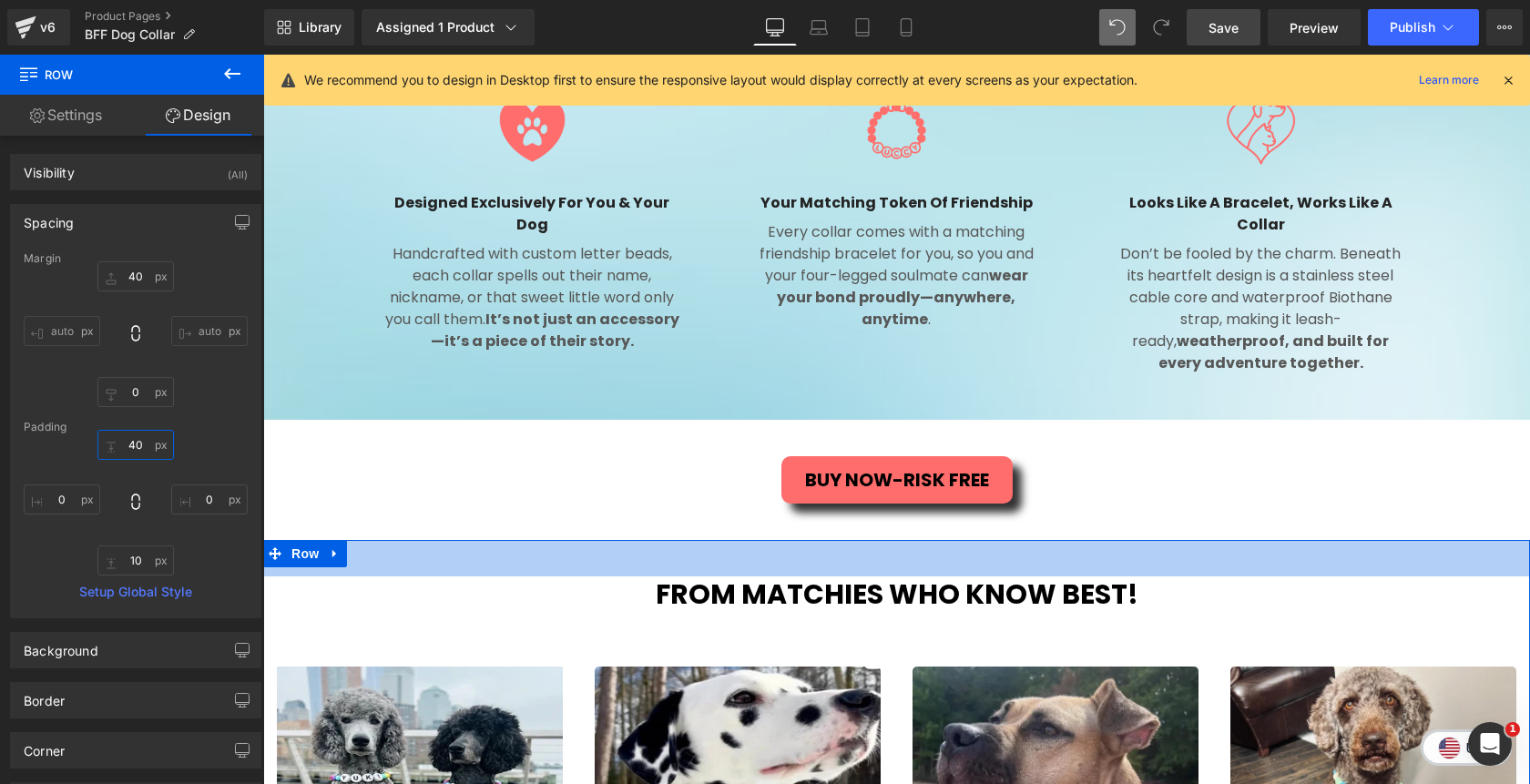
click at [124, 444] on input "40" at bounding box center [135, 445] width 76 height 30
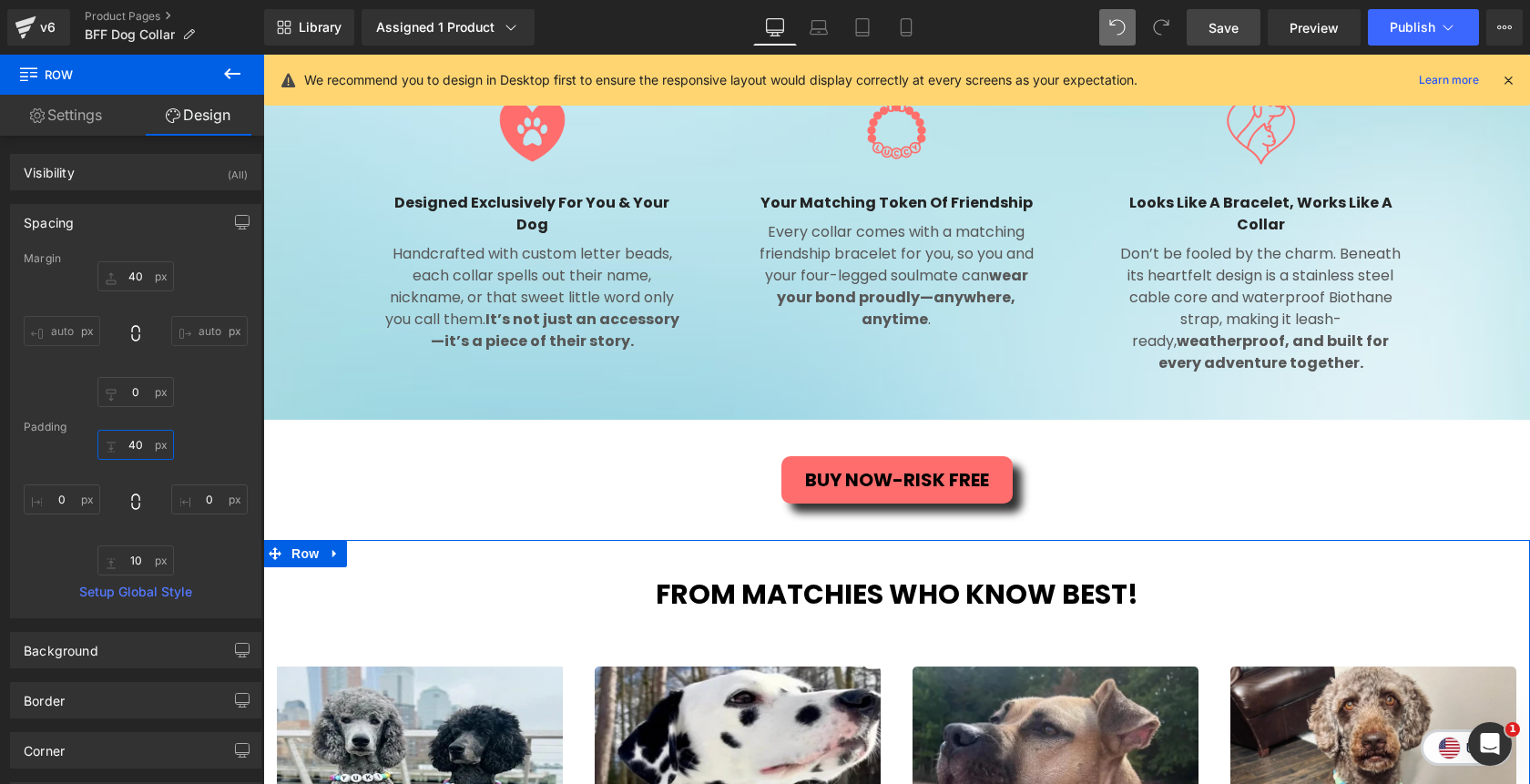
click at [124, 444] on input "40" at bounding box center [135, 445] width 76 height 30
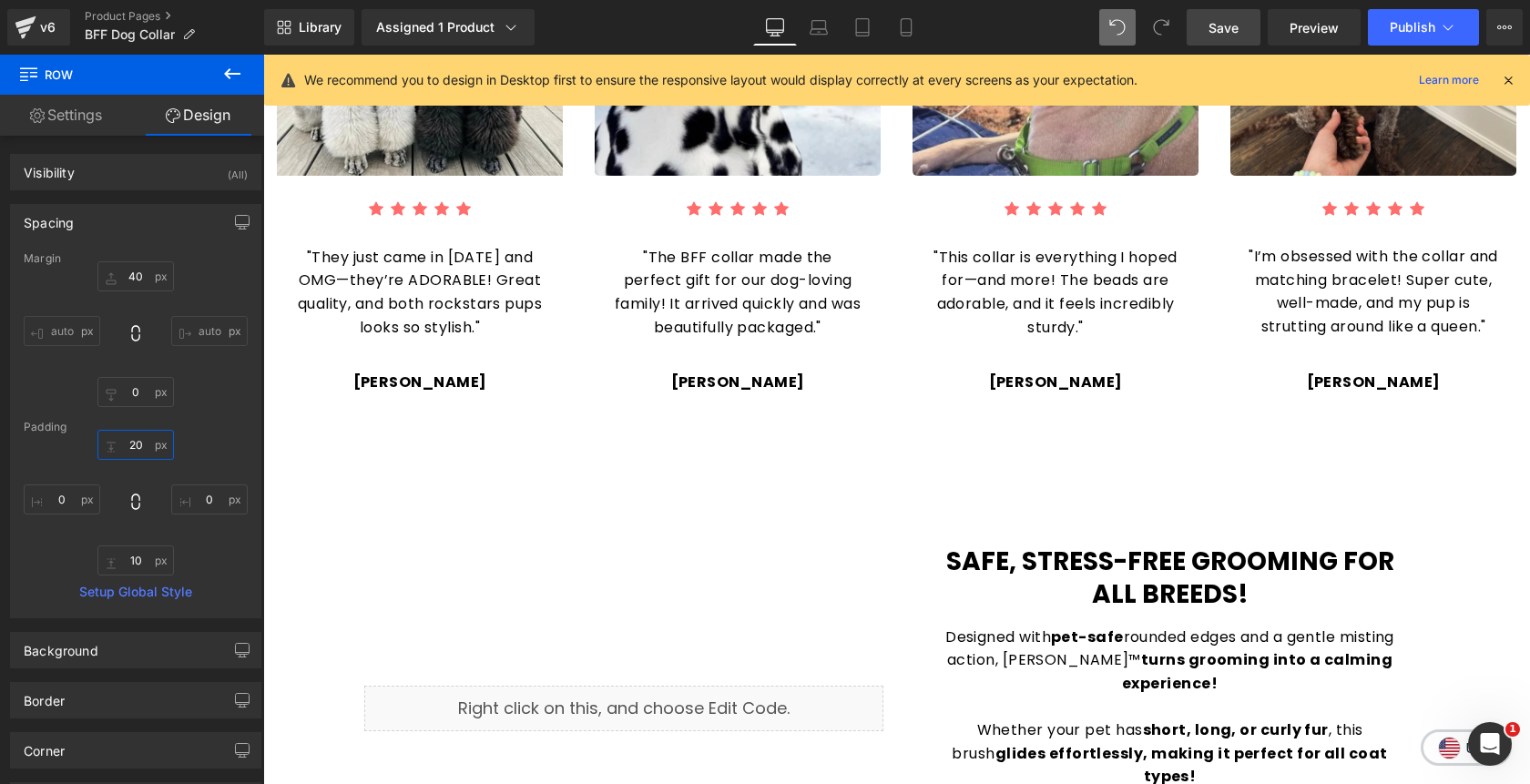
scroll to position [2240, 0]
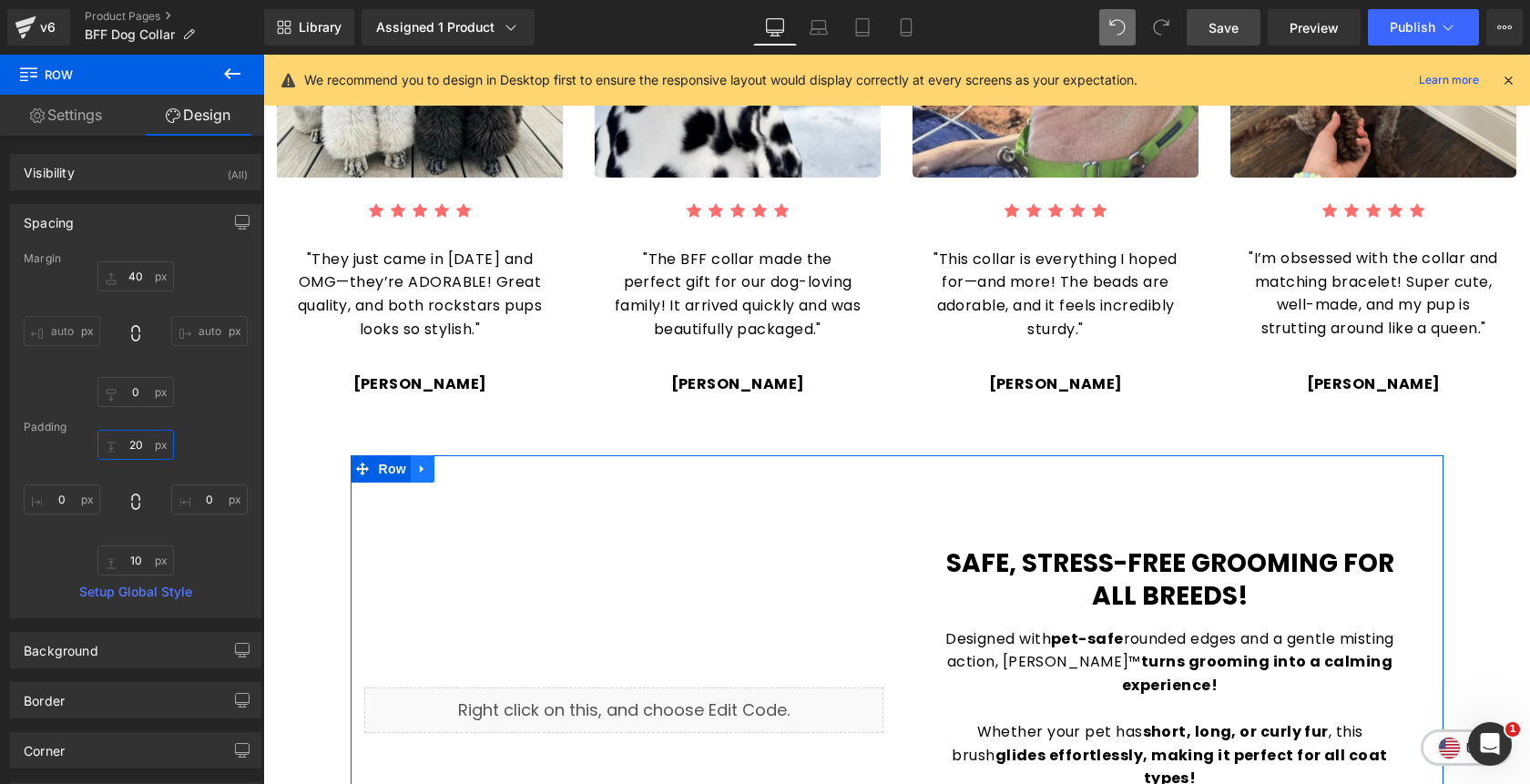
type input "20"
click at [424, 462] on icon at bounding box center [423, 468] width 13 height 13
click at [466, 462] on icon at bounding box center [470, 468] width 13 height 13
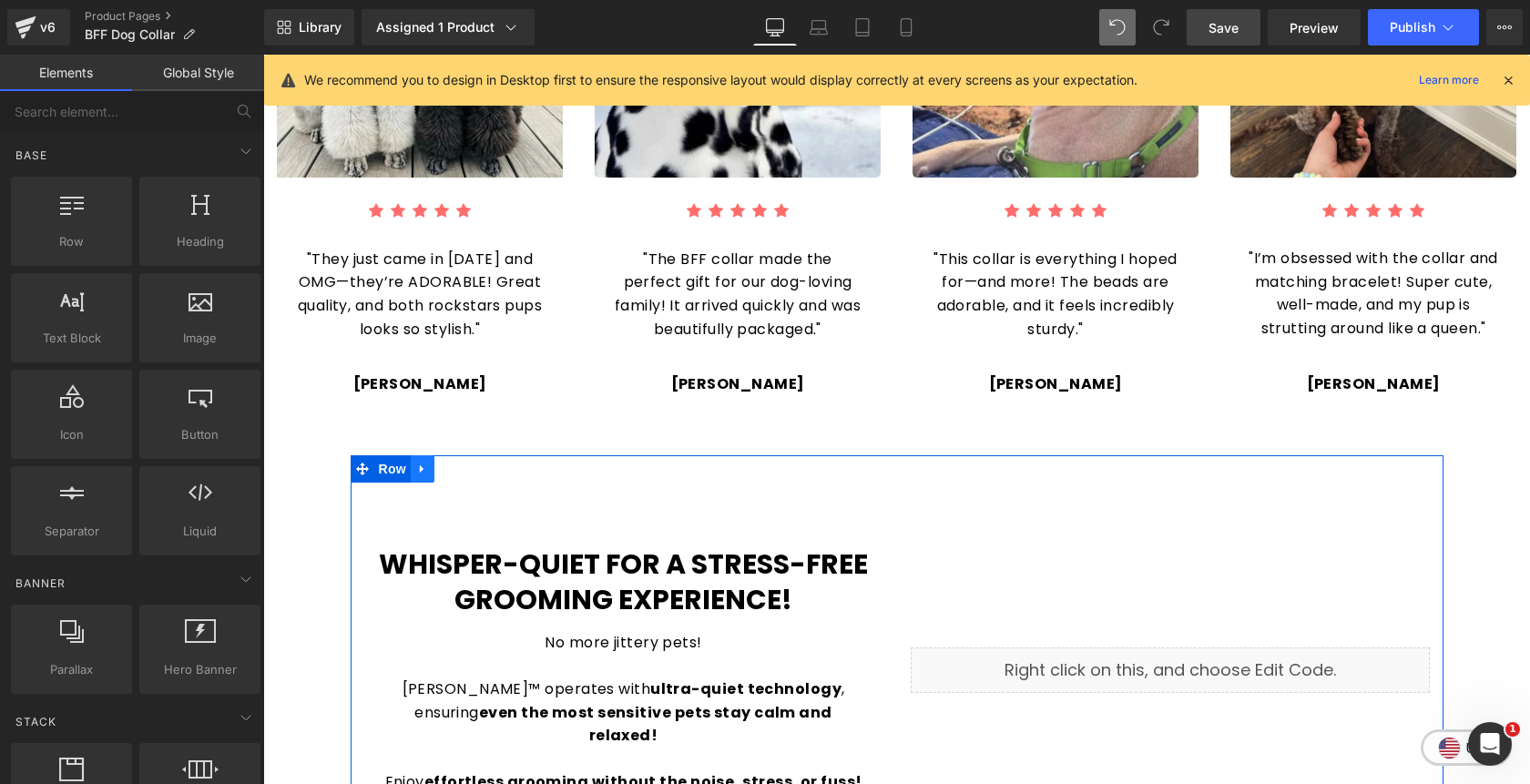
click at [421, 462] on icon at bounding box center [423, 468] width 13 height 13
click at [471, 463] on icon at bounding box center [470, 469] width 13 height 13
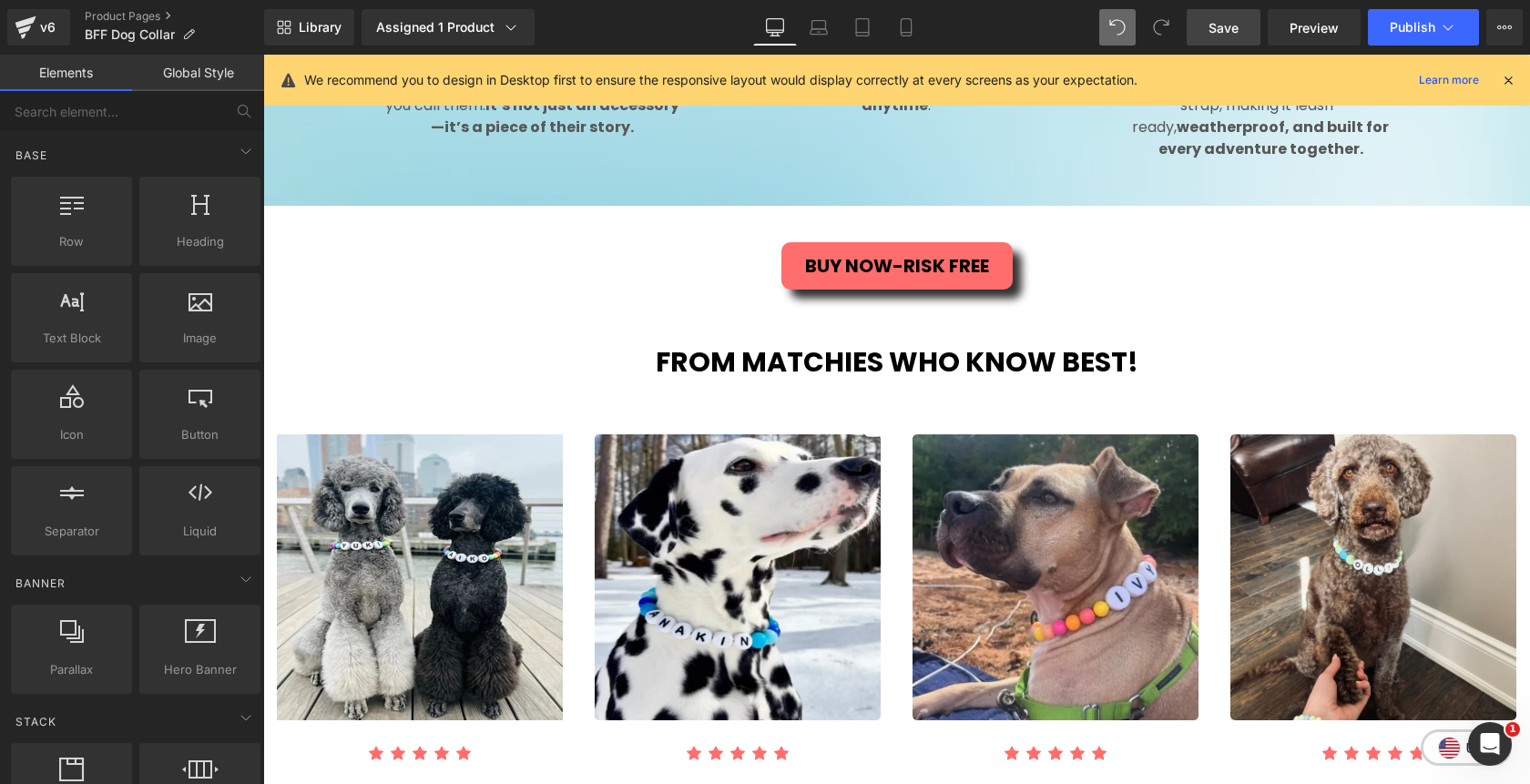
scroll to position [1584, 0]
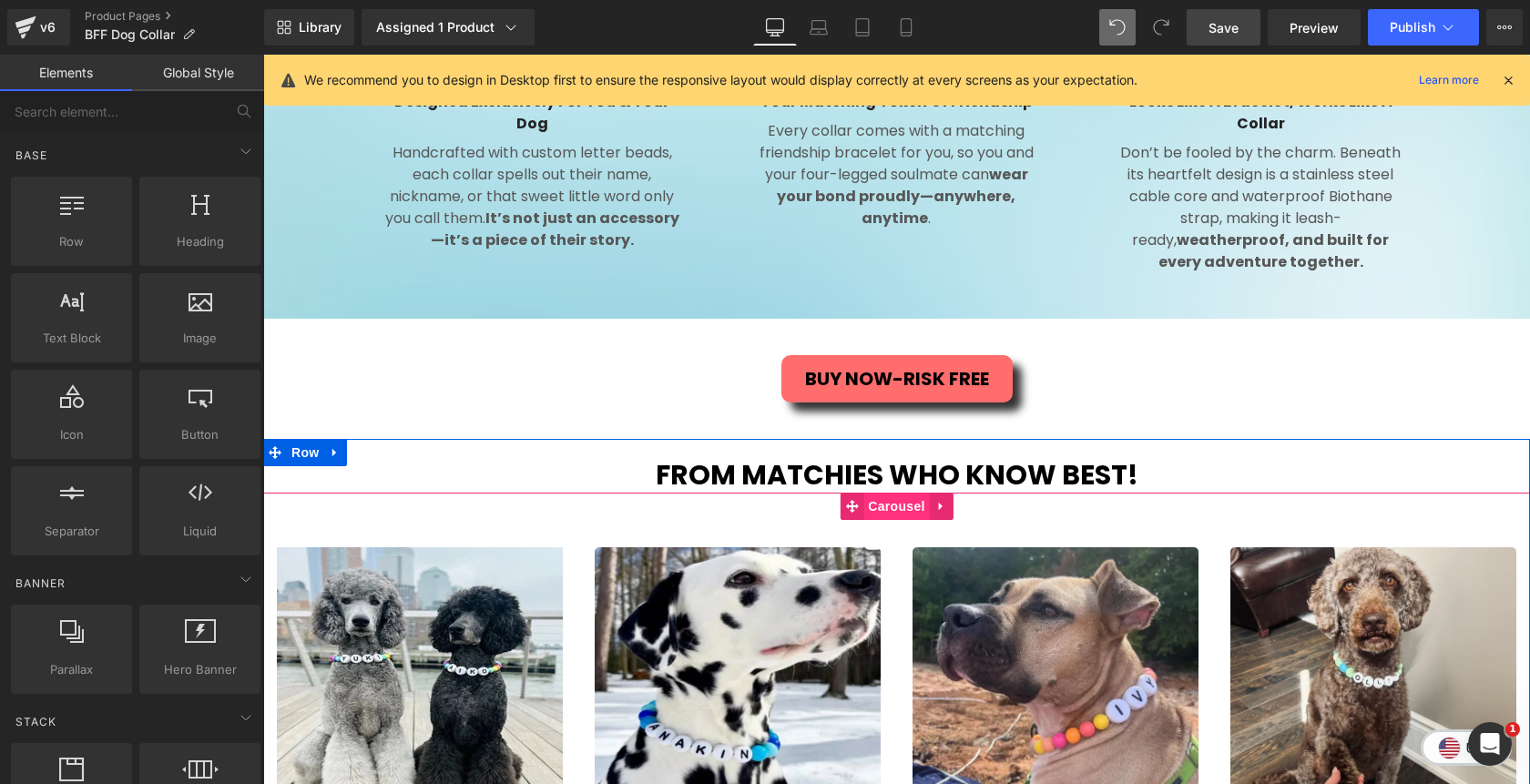
click at [890, 495] on span "Carousel" at bounding box center [897, 506] width 66 height 27
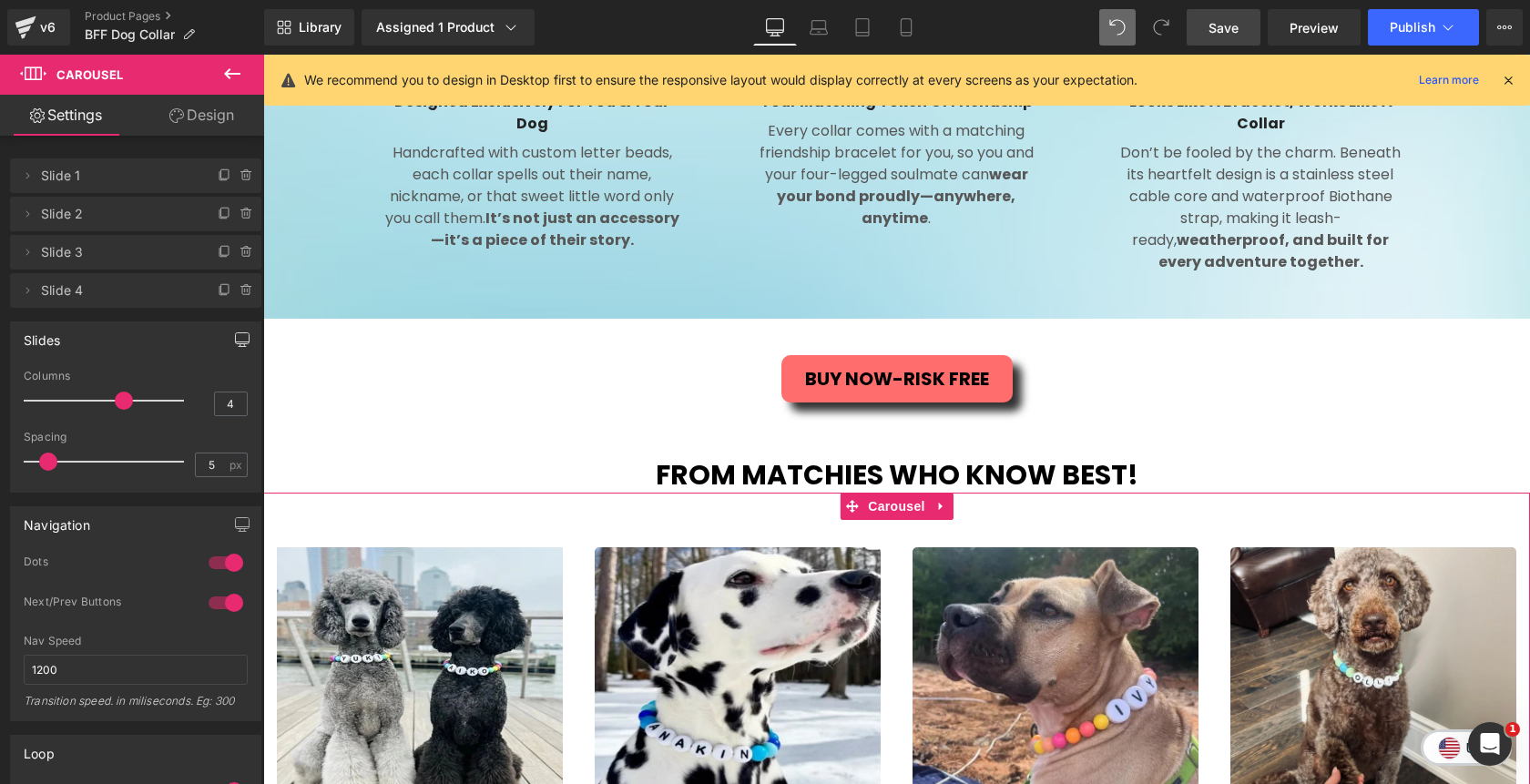
click at [240, 344] on icon "button" at bounding box center [241, 339] width 14 height 14
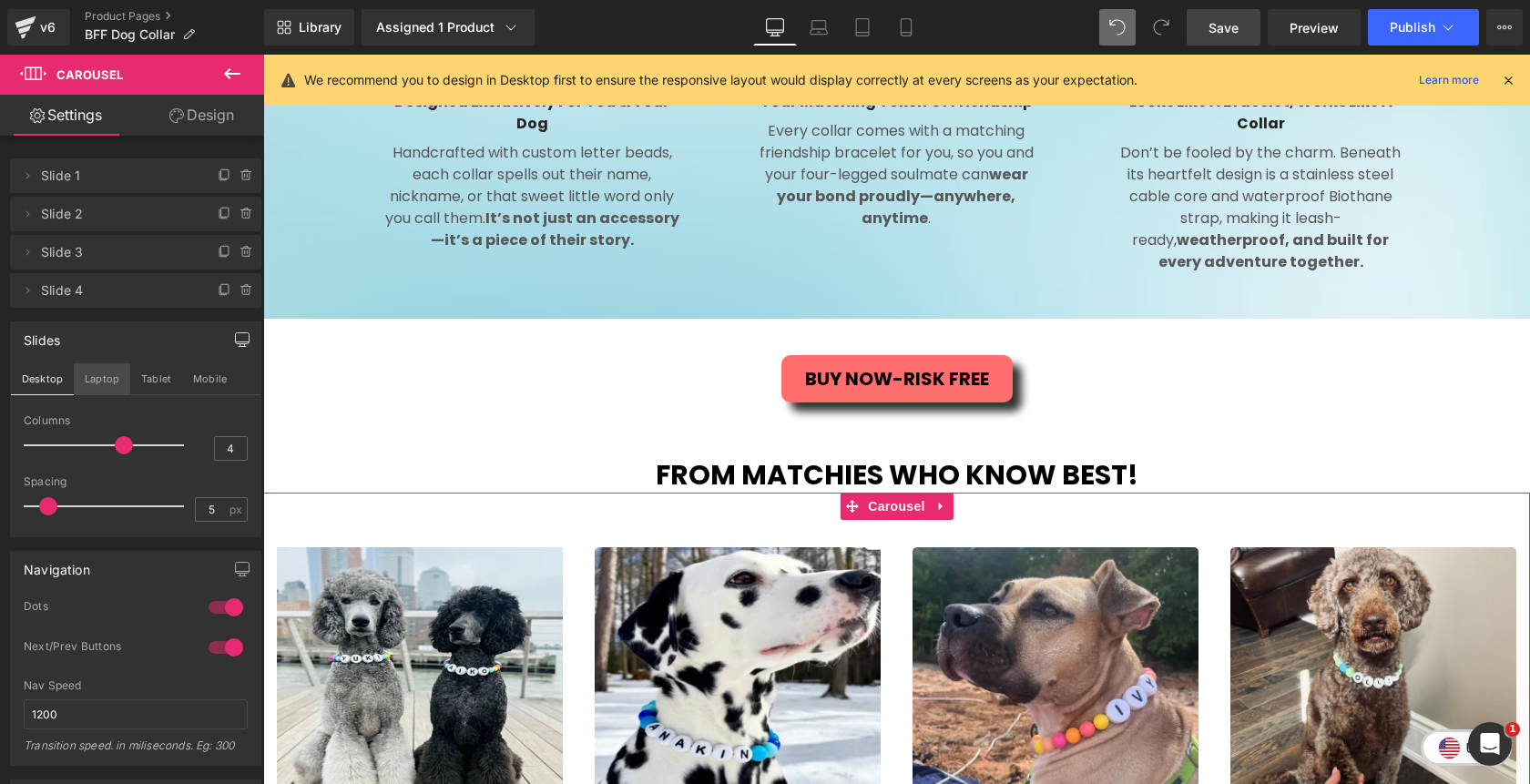
click at [93, 378] on button "Laptop" at bounding box center [102, 379] width 57 height 31
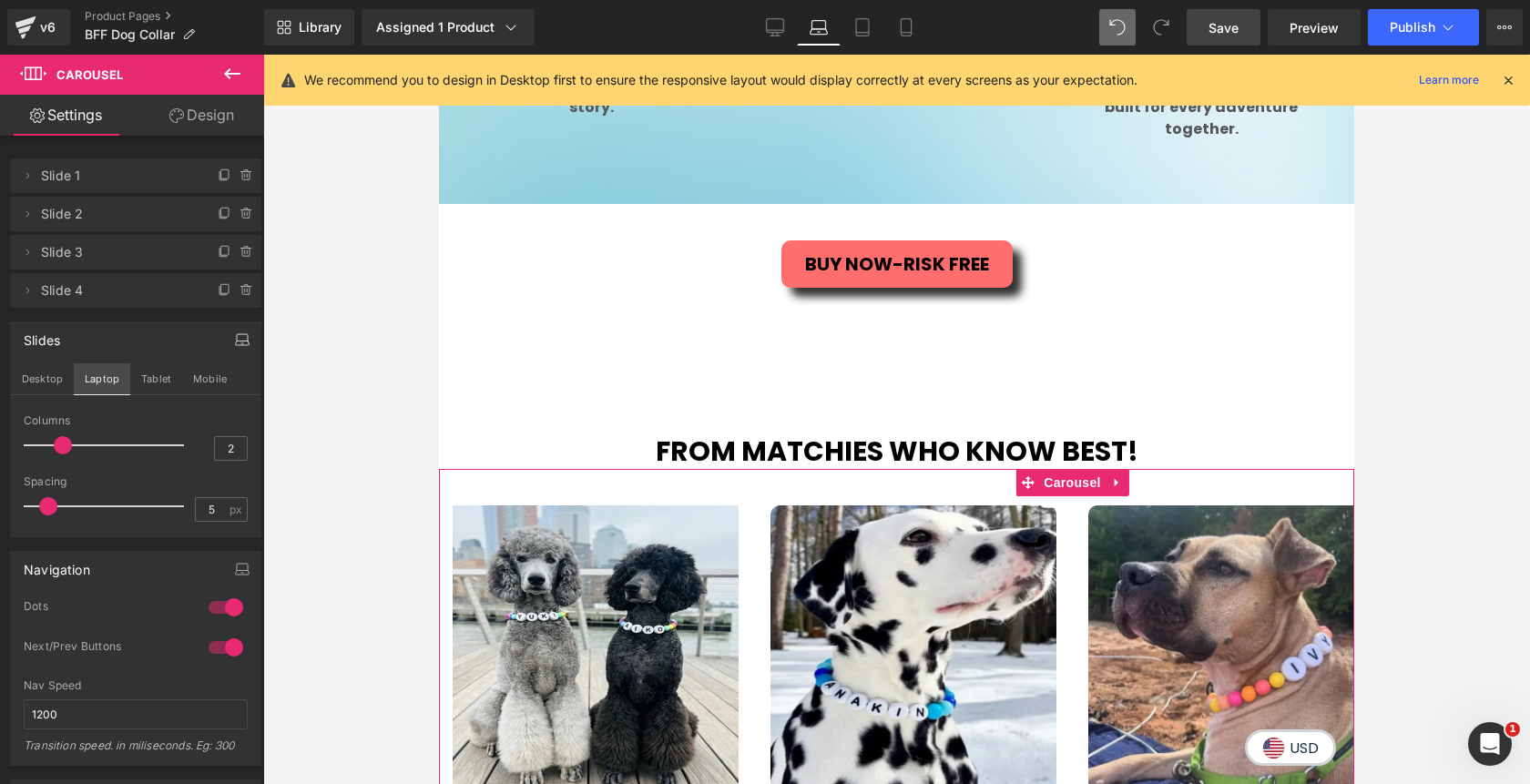
scroll to position [1672, 0]
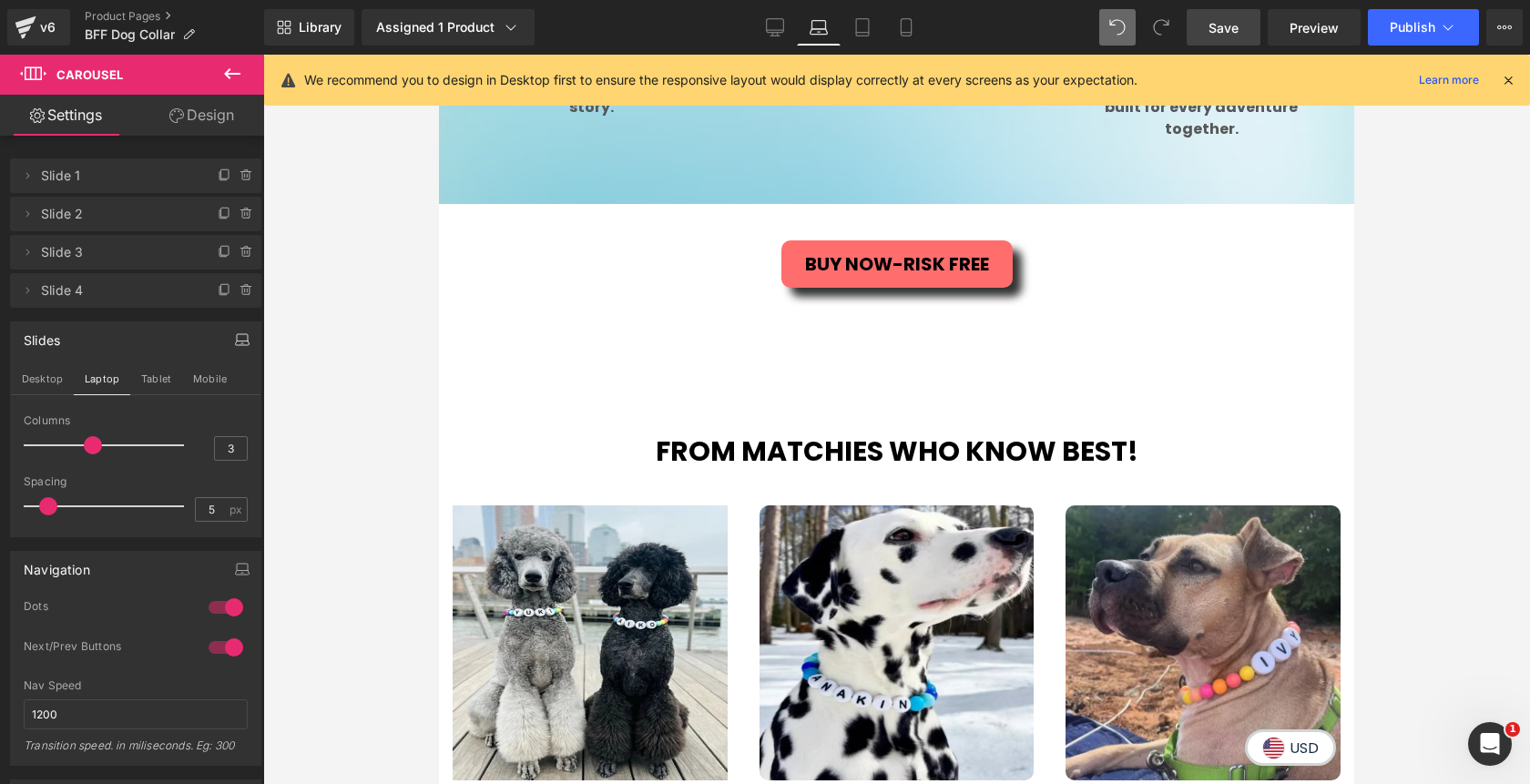
drag, startPoint x: 61, startPoint y: 446, endPoint x: 75, endPoint y: 449, distance: 14.3
click at [75, 449] on div at bounding box center [108, 445] width 151 height 37
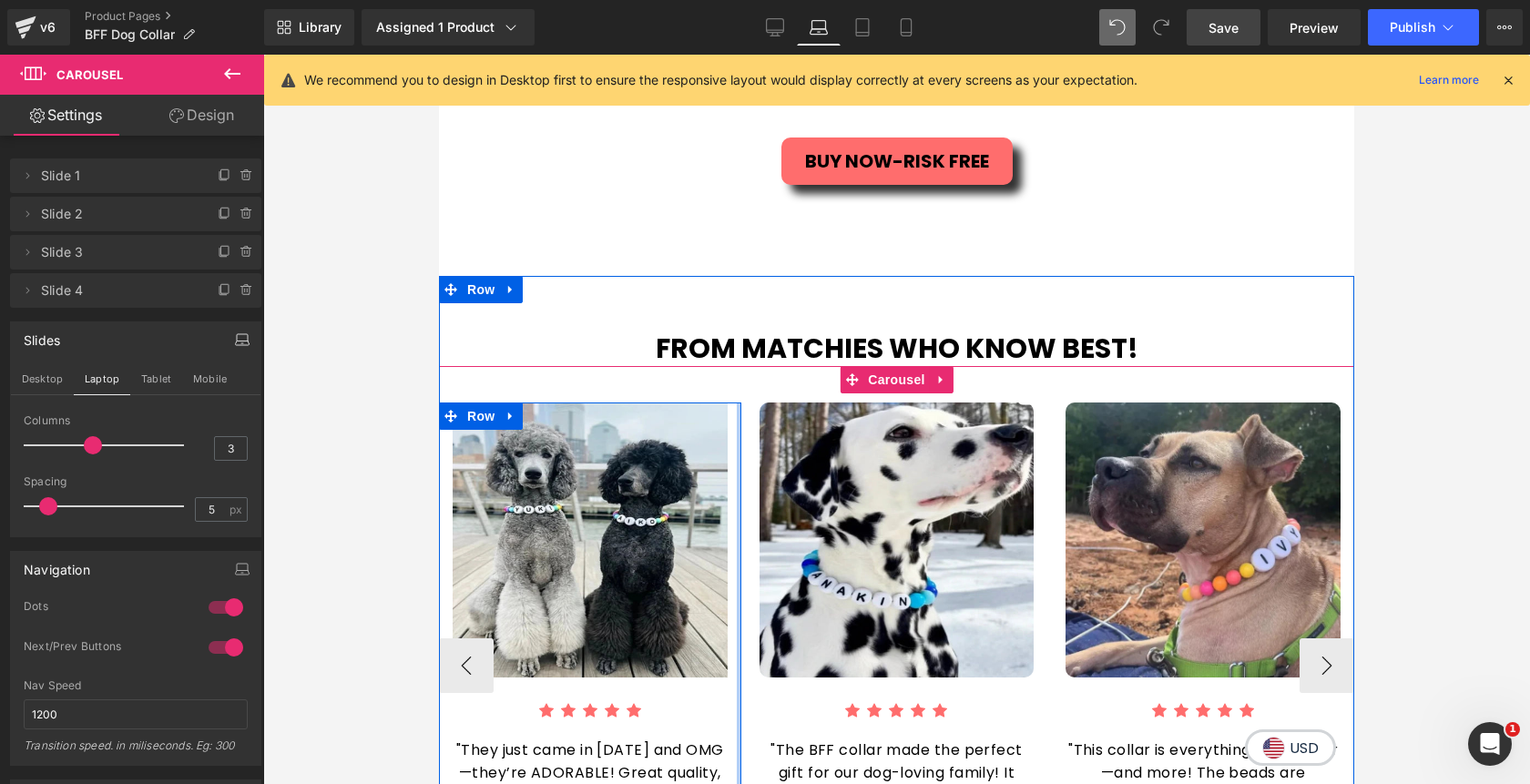
scroll to position [1761, 0]
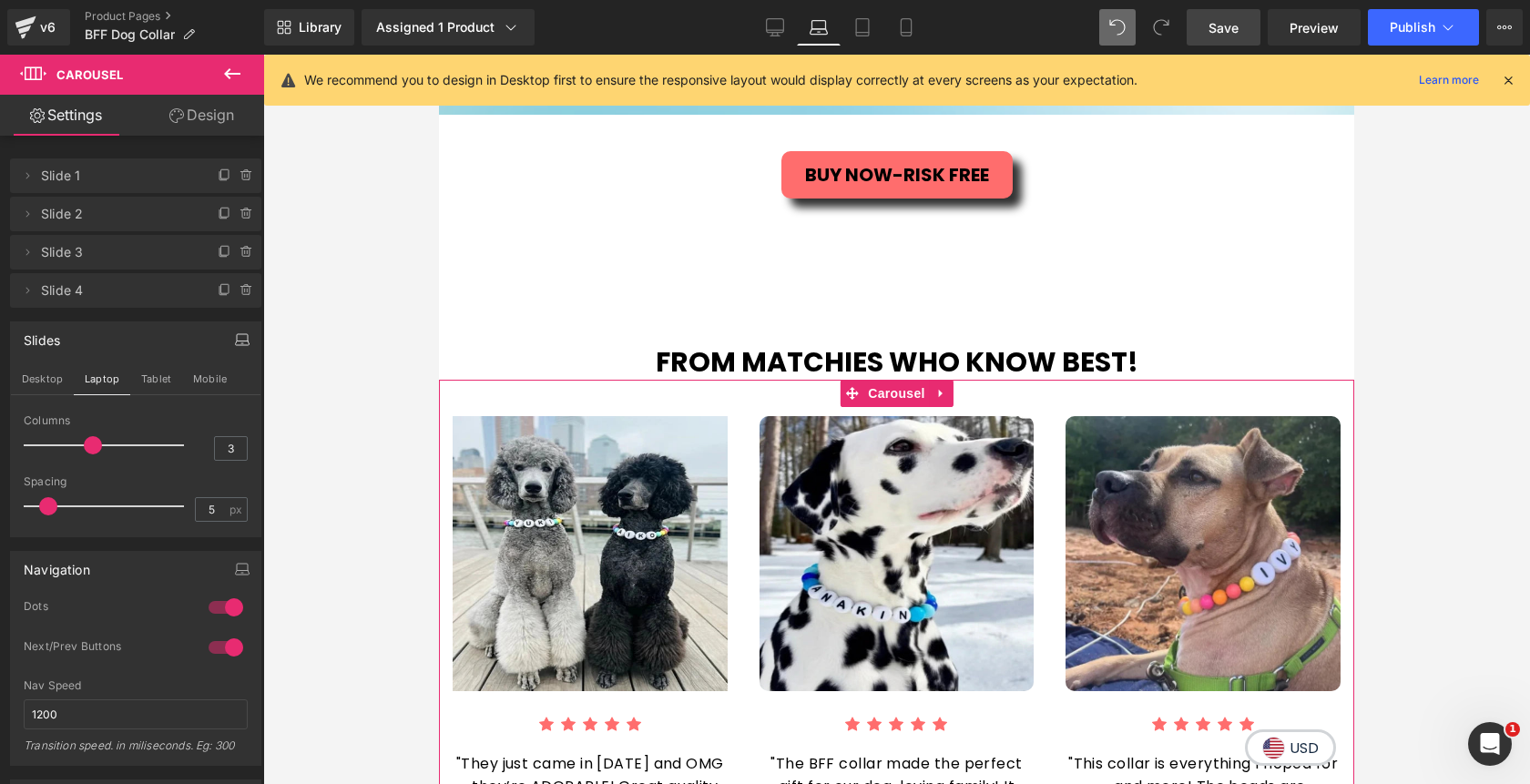
type input "4"
drag, startPoint x: 90, startPoint y: 443, endPoint x: 105, endPoint y: 444, distance: 15.0
click at [105, 444] on div at bounding box center [108, 445] width 151 height 37
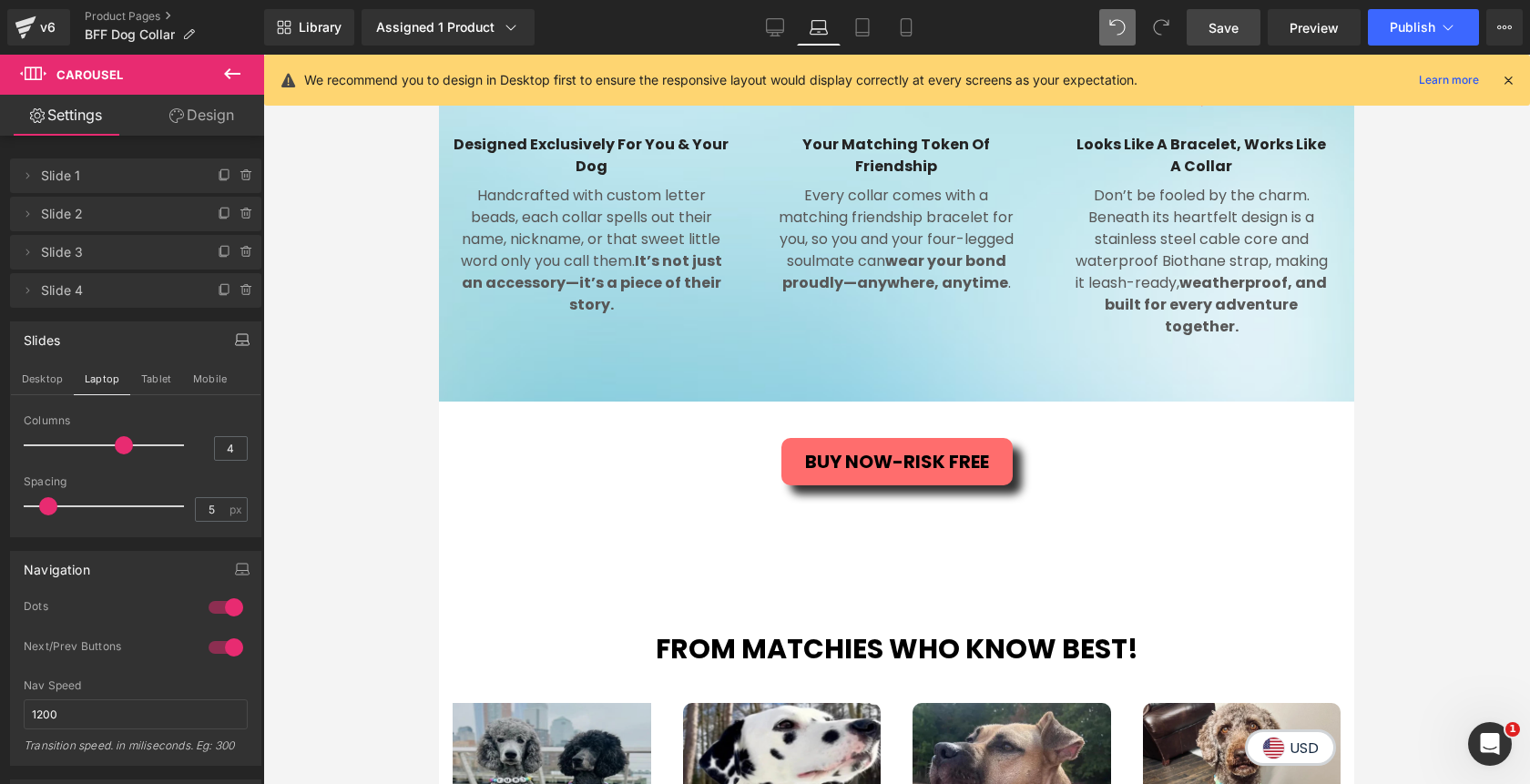
scroll to position [1467, 0]
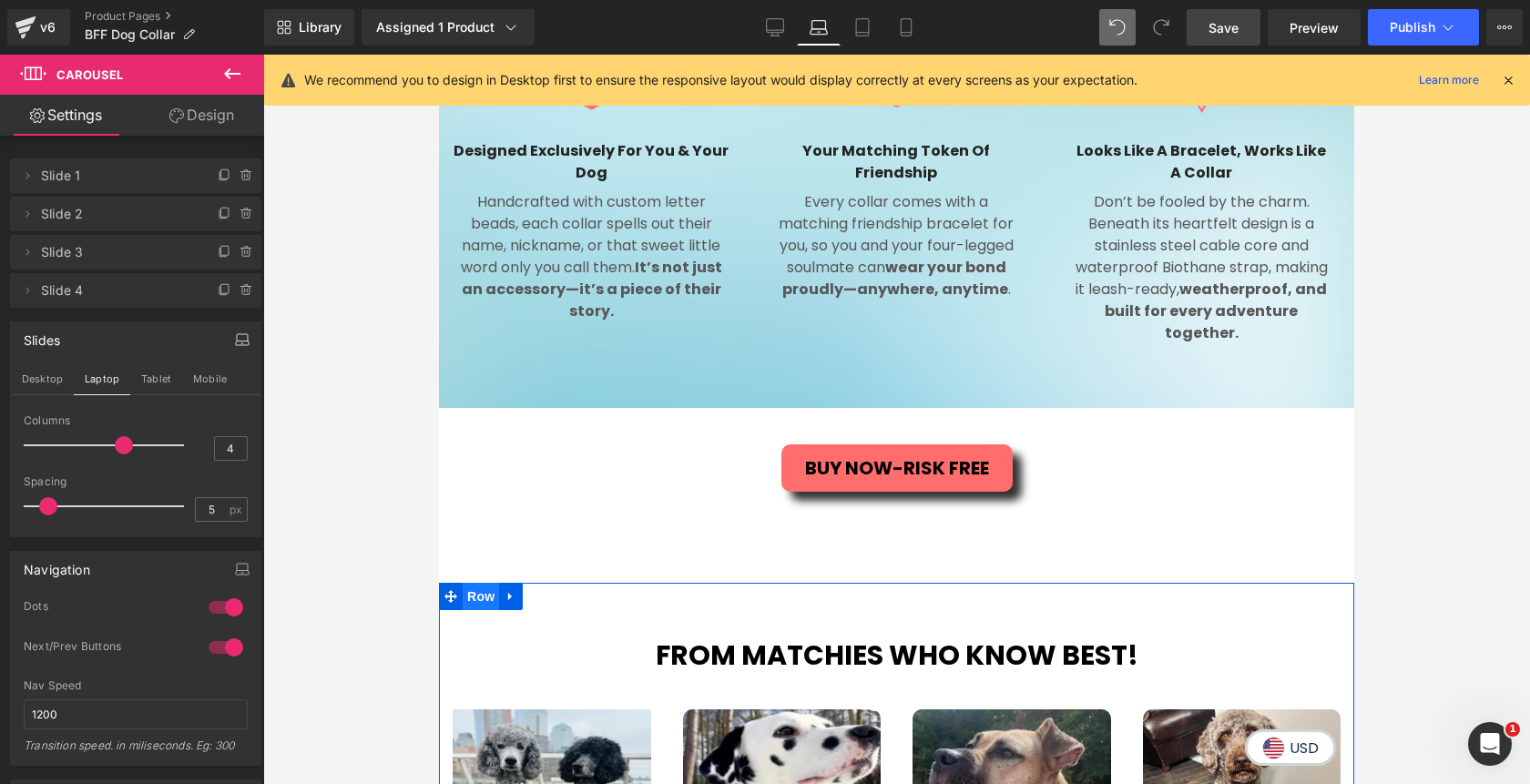
click at [486, 604] on span "Row" at bounding box center [481, 596] width 37 height 27
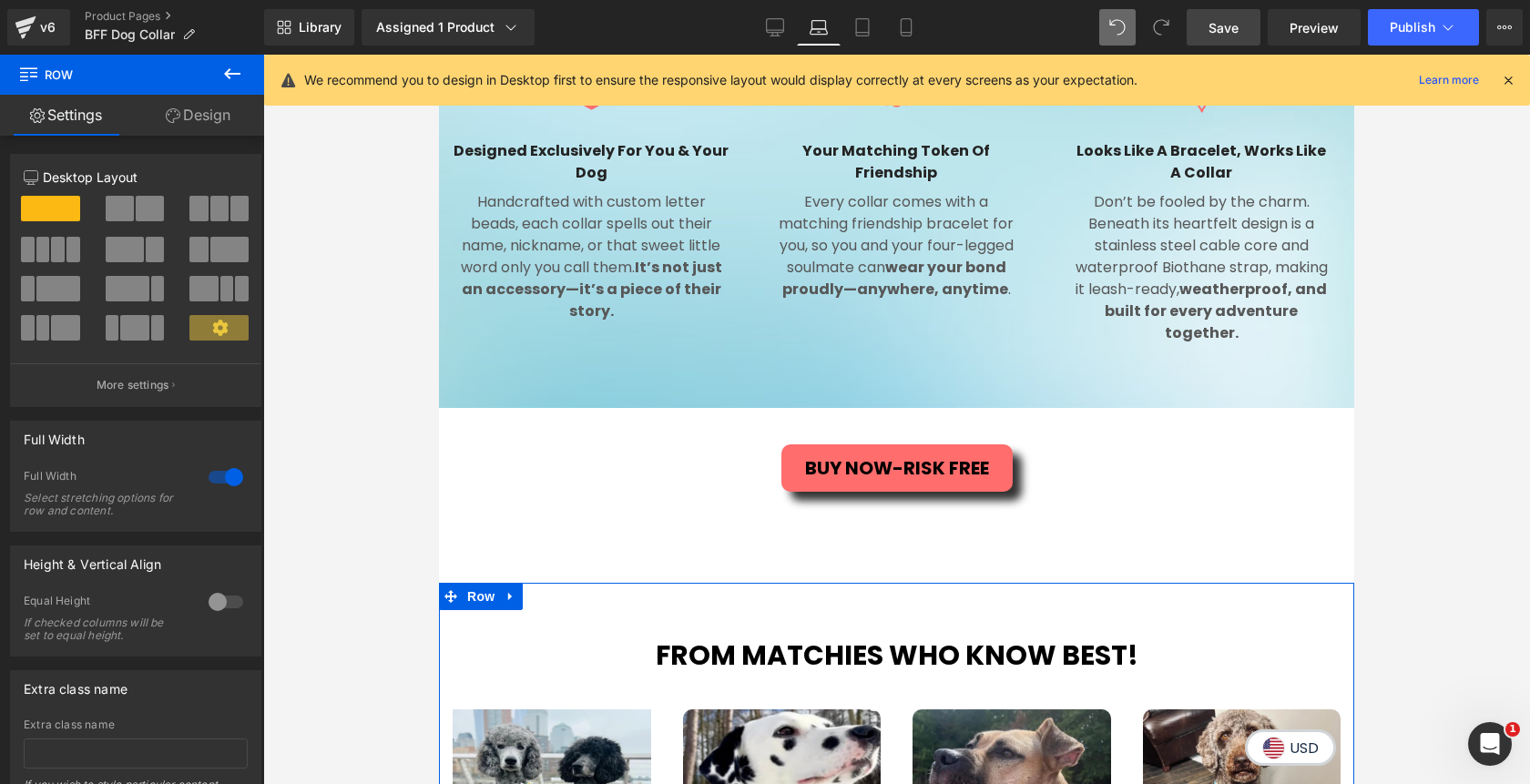
click at [197, 122] on link "Design" at bounding box center [198, 114] width 132 height 41
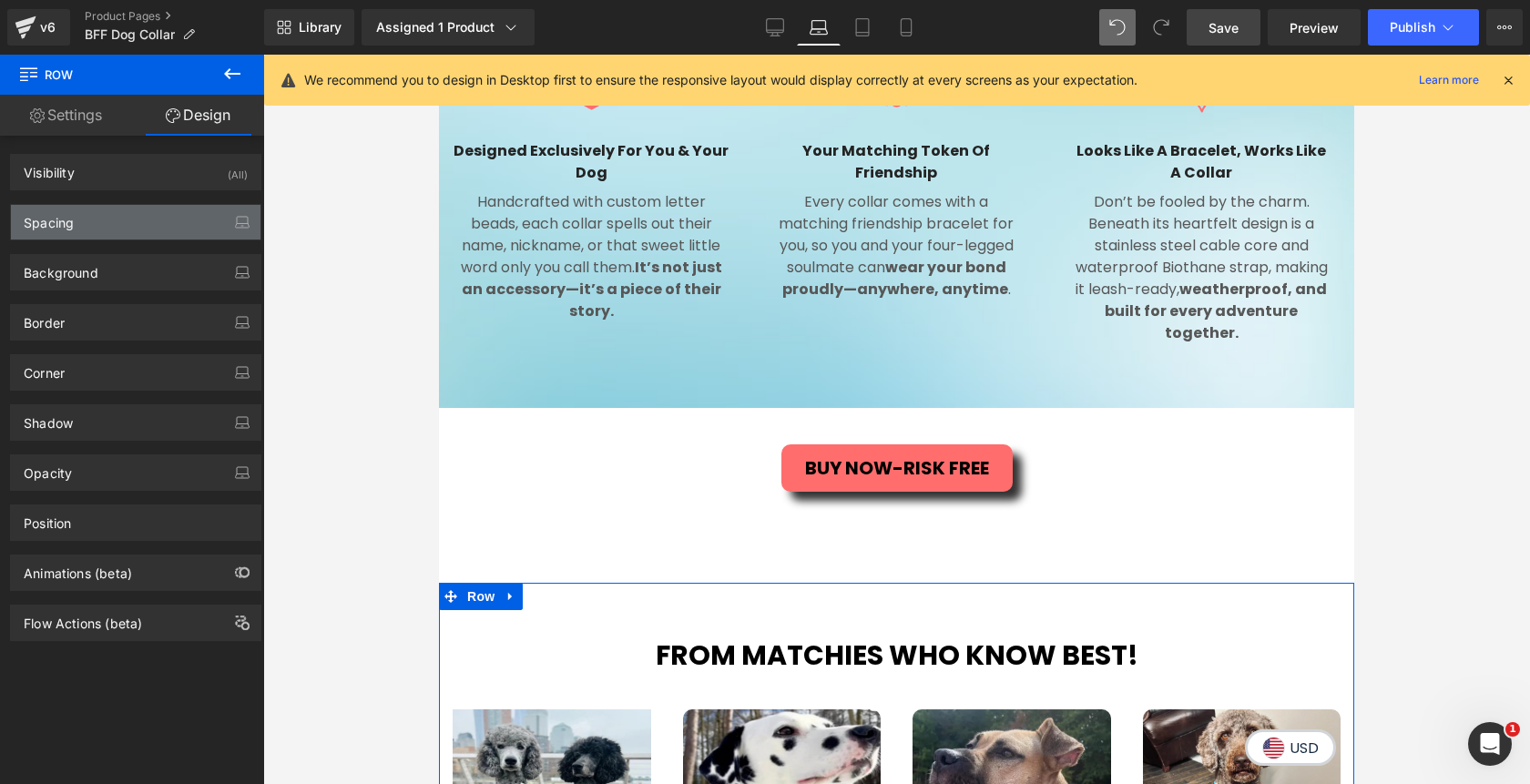
type input "100"
type input "0"
type input "60"
type input "0"
type input "60"
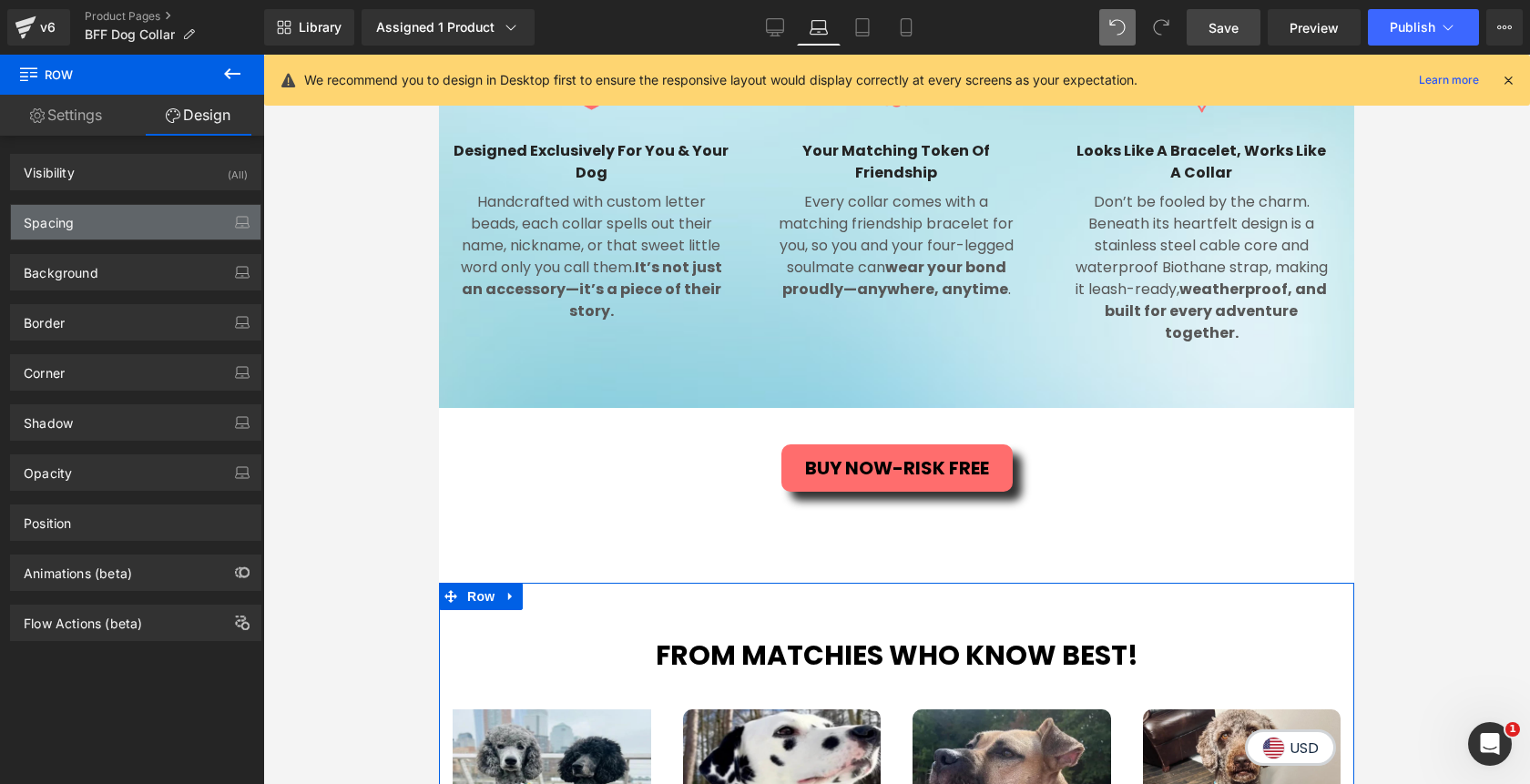
type input "0"
click at [136, 224] on div "Spacing" at bounding box center [136, 221] width 250 height 35
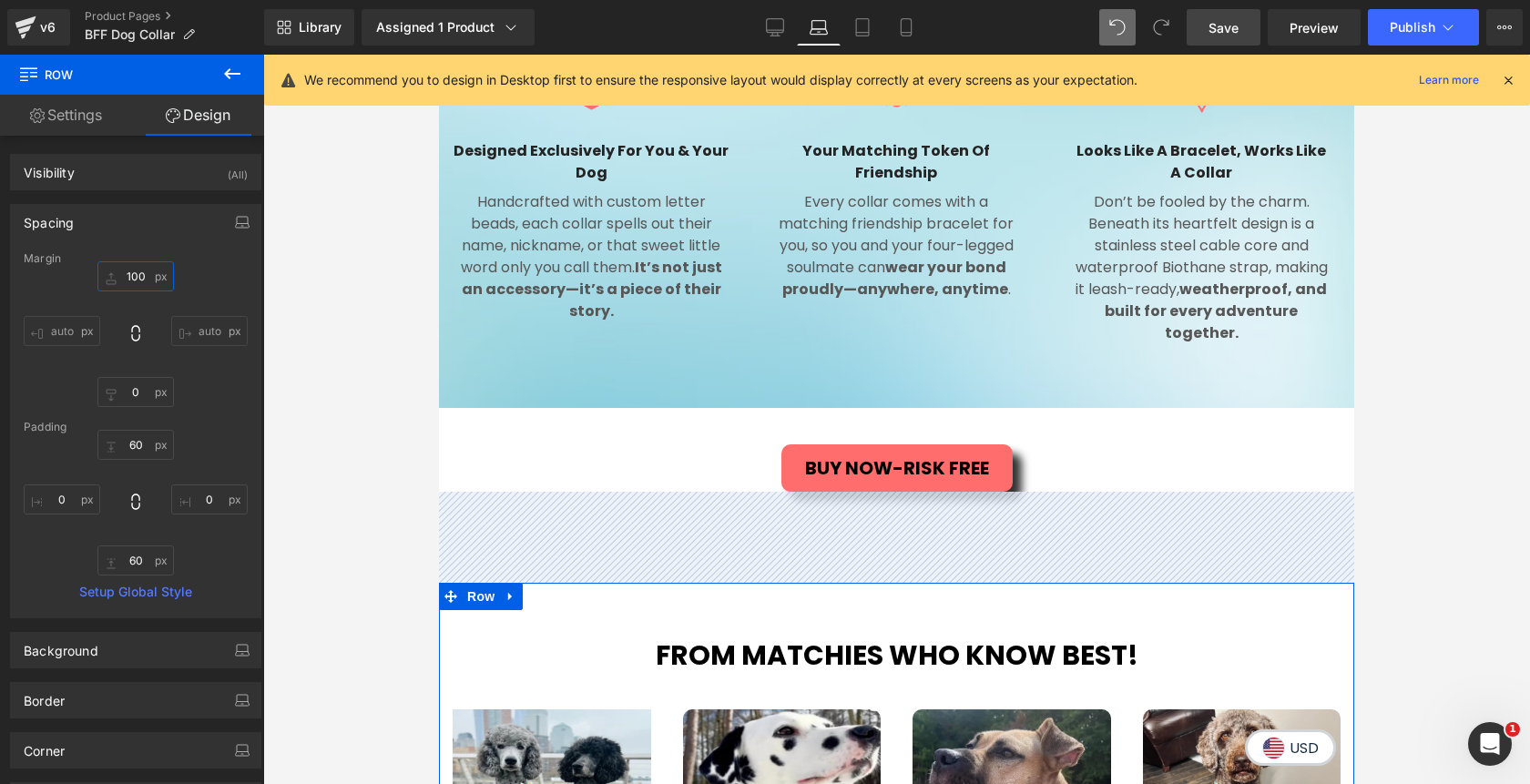
click at [132, 275] on input "100" at bounding box center [135, 276] width 76 height 30
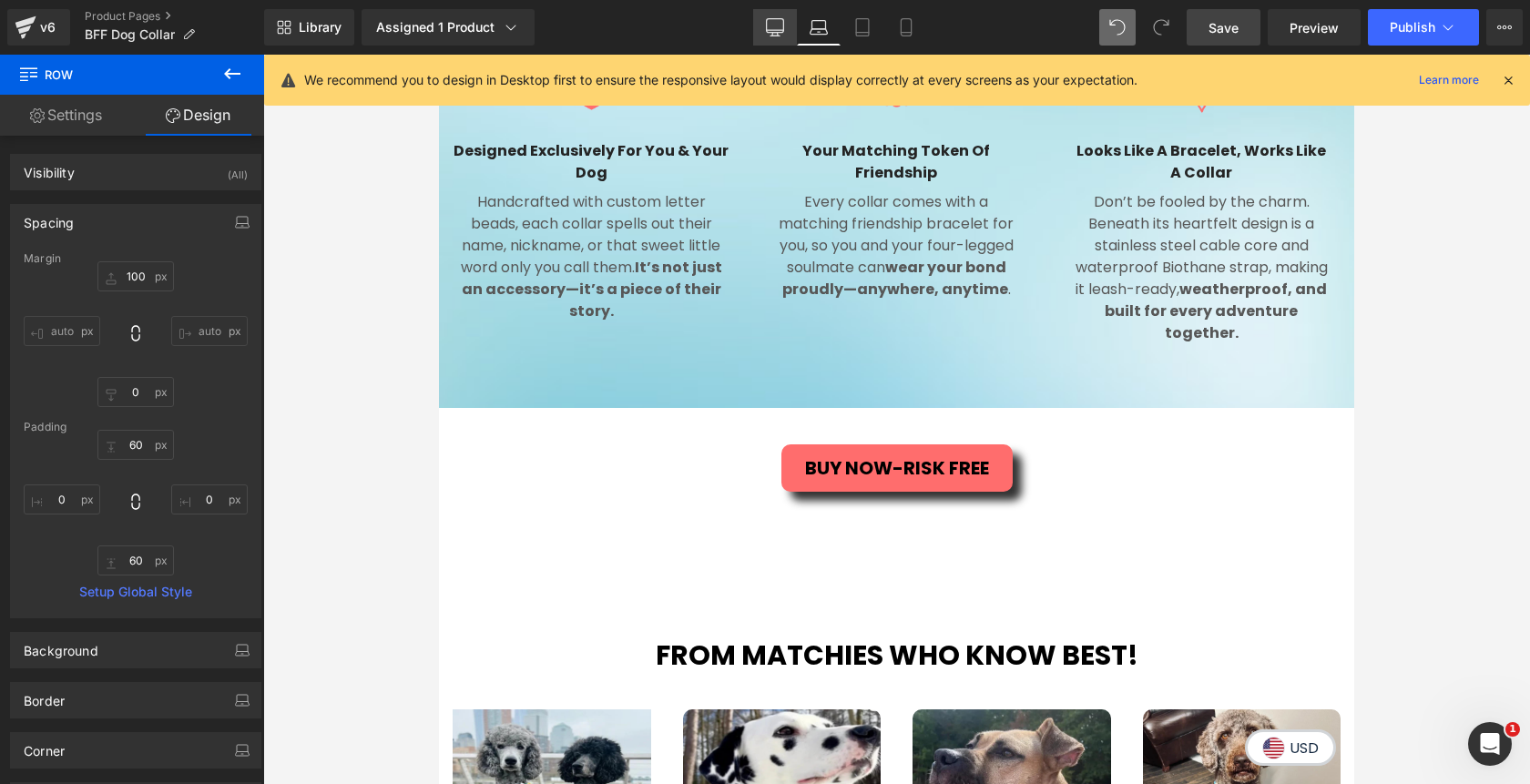
click at [767, 29] on icon at bounding box center [775, 26] width 18 height 18
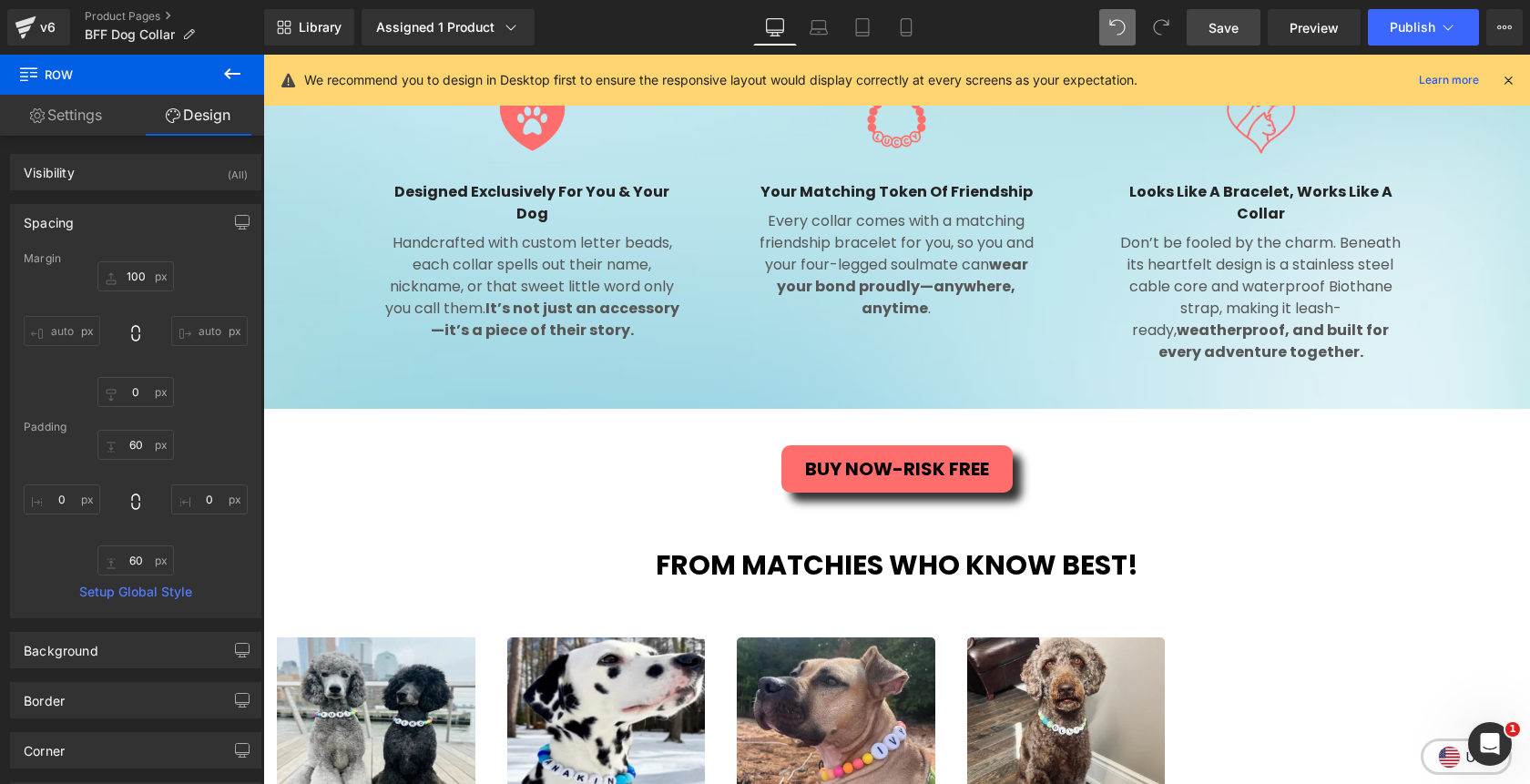
type input "40"
type input "0"
type input "20"
type input "0"
type input "10"
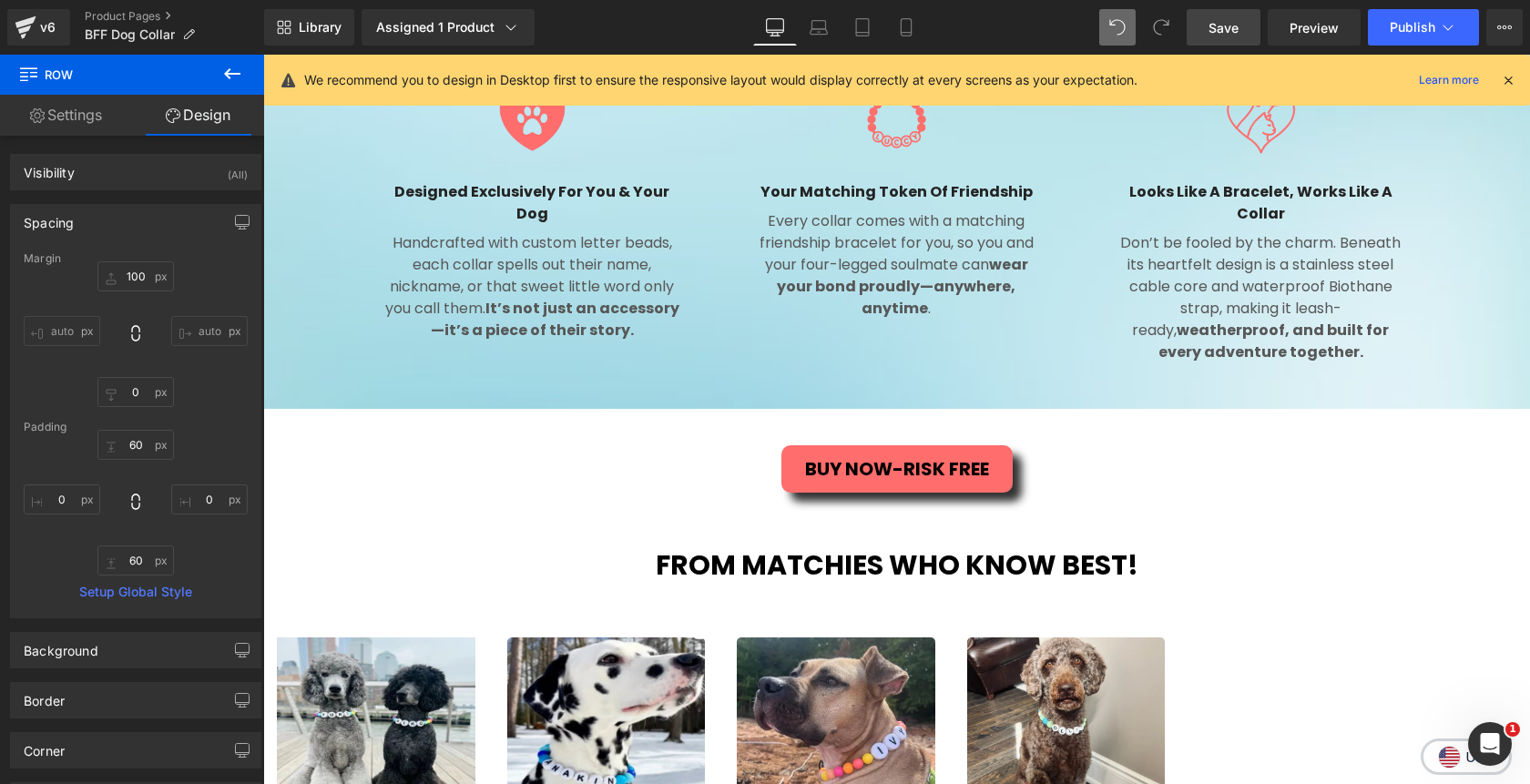
type input "0"
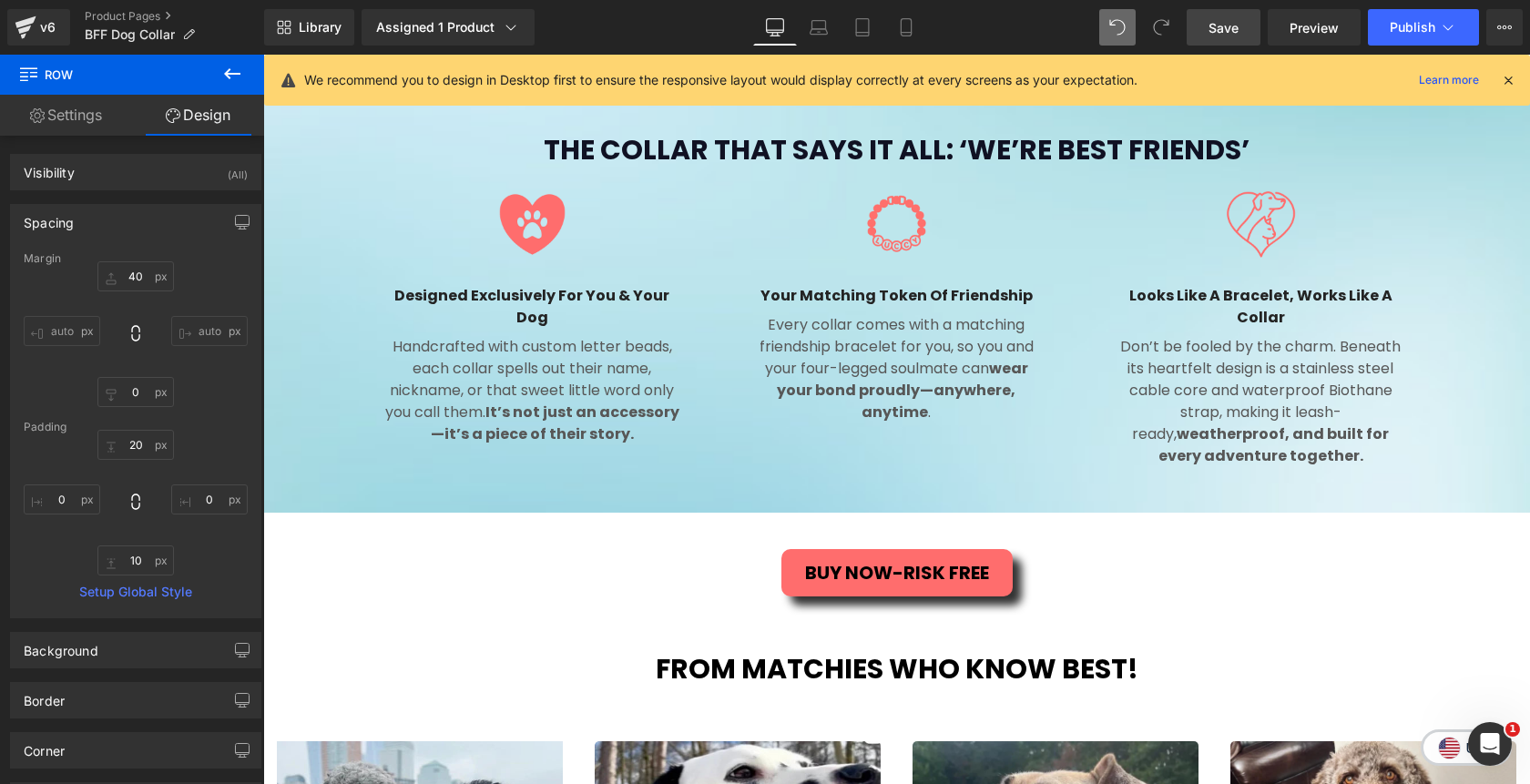
scroll to position [1416, 0]
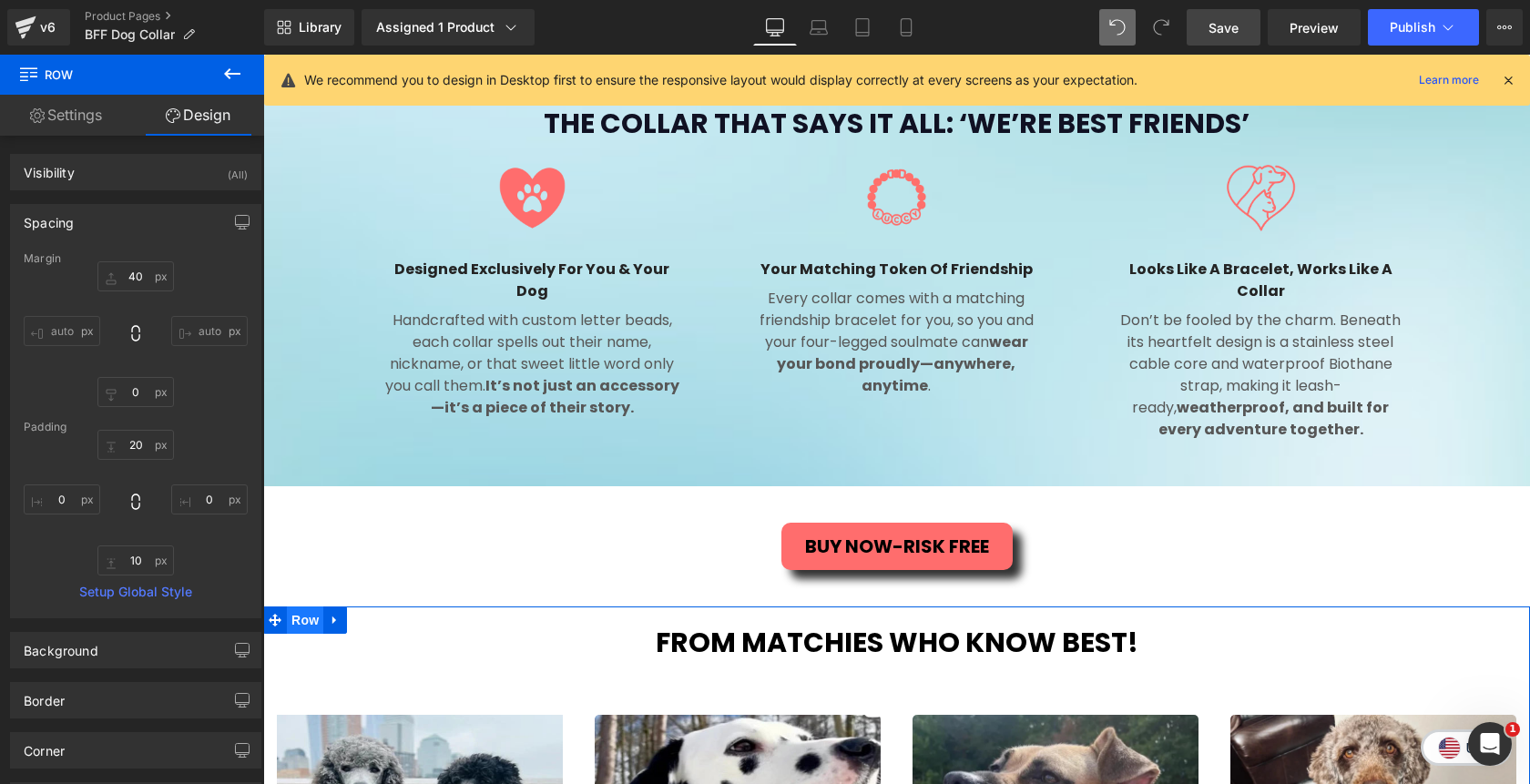
click at [314, 606] on span "Row" at bounding box center [304, 619] width 37 height 27
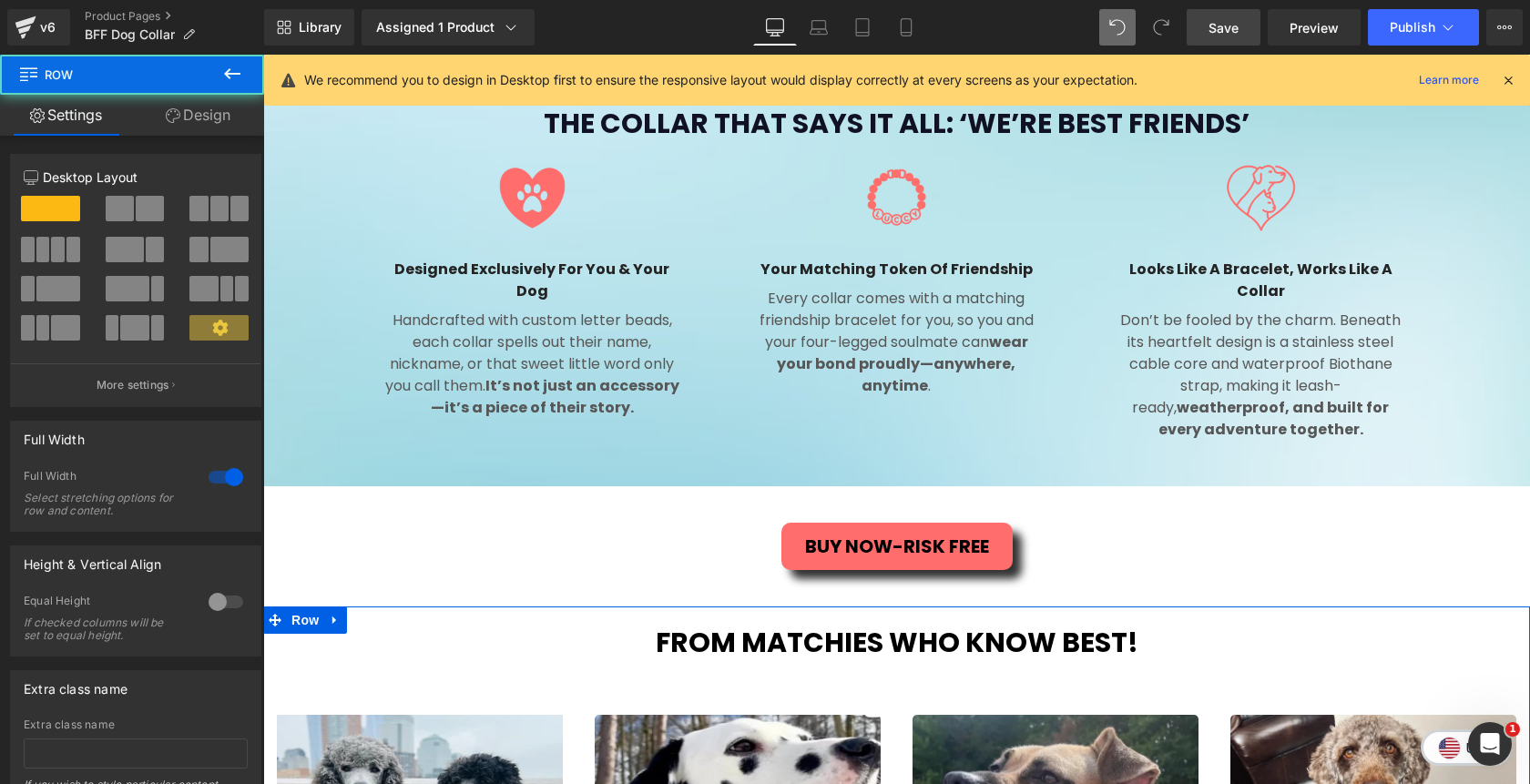
click at [202, 115] on link "Design" at bounding box center [198, 114] width 132 height 41
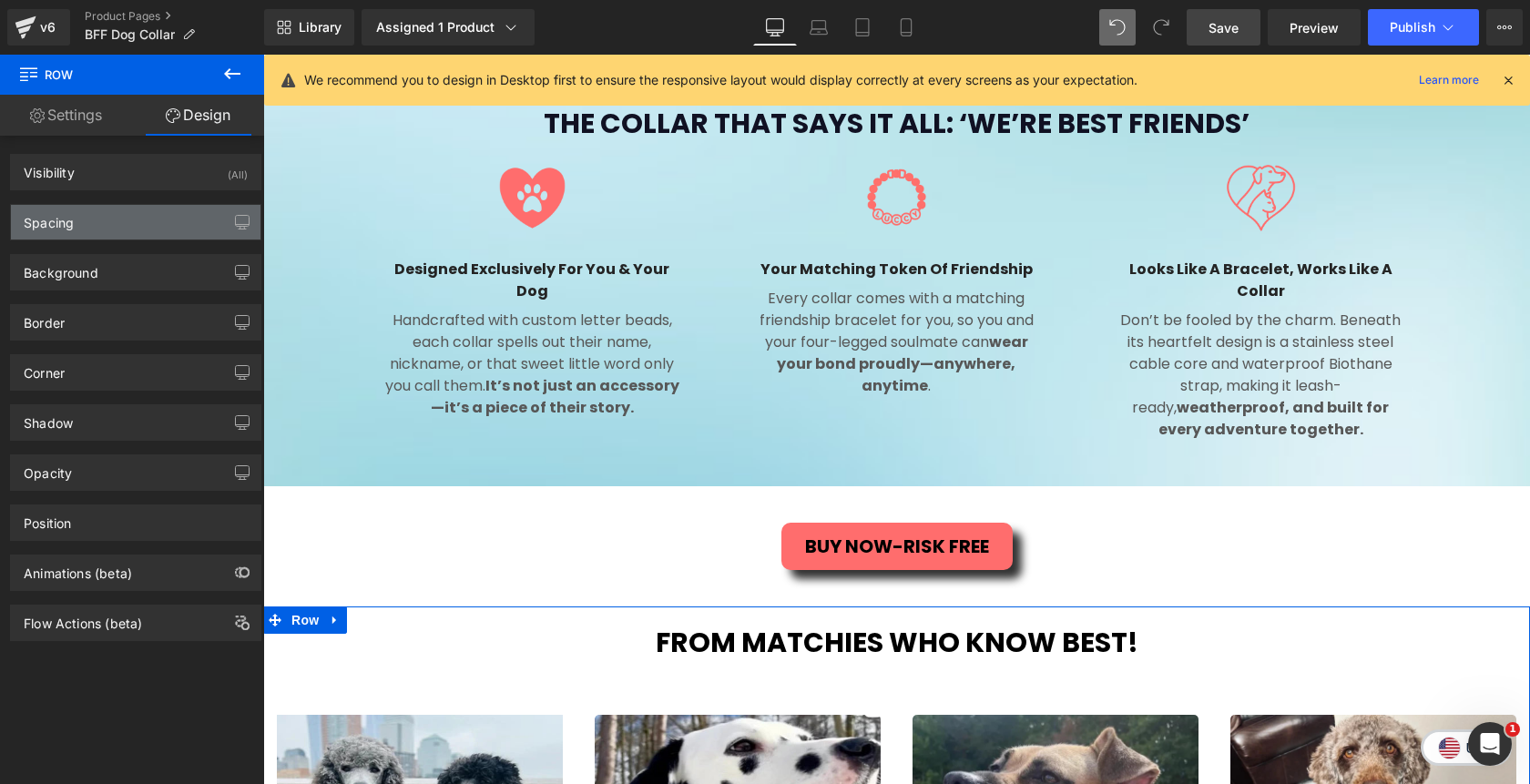
click at [148, 212] on div "Spacing" at bounding box center [136, 221] width 250 height 35
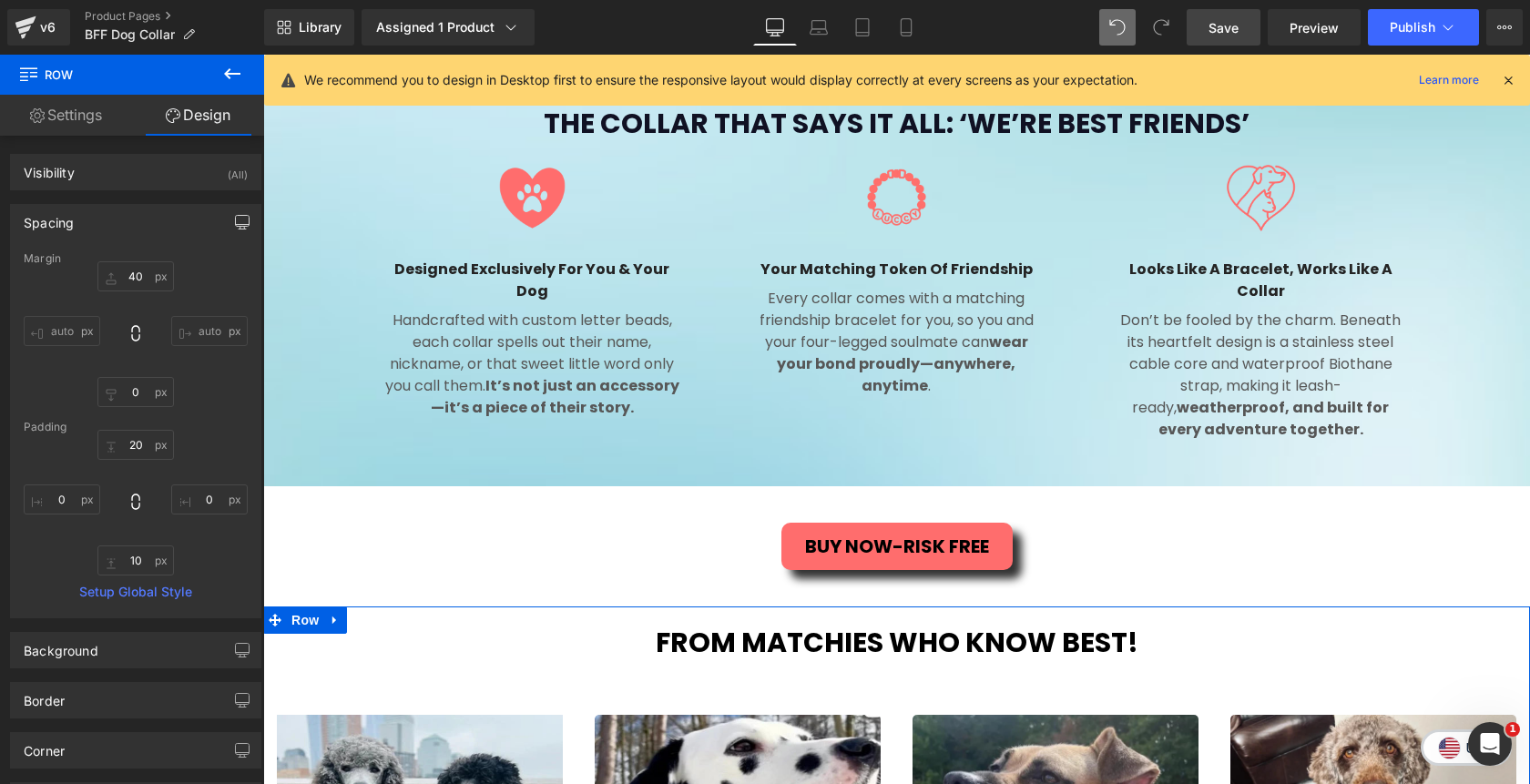
click at [235, 218] on icon "button" at bounding box center [241, 221] width 14 height 14
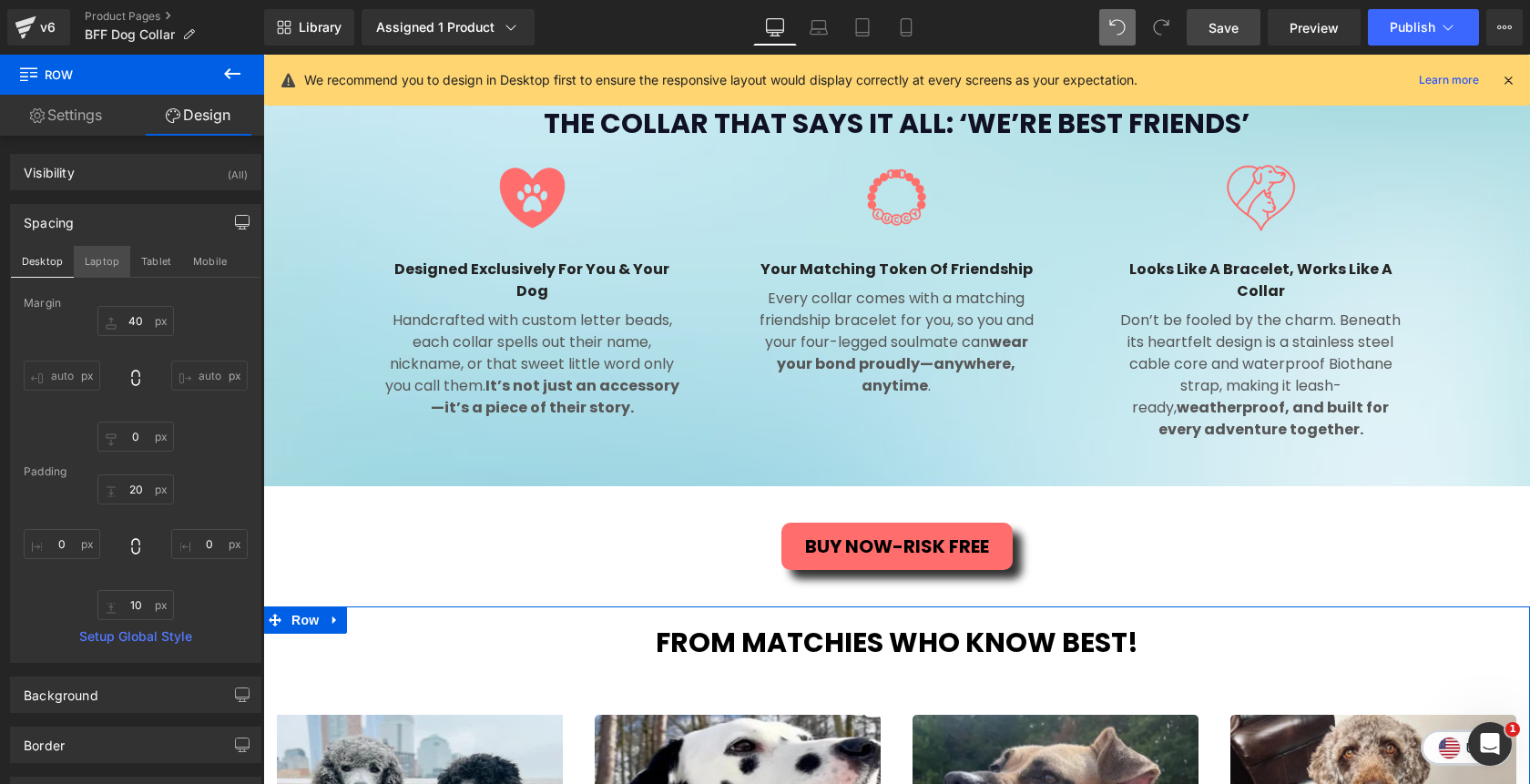
click at [110, 255] on button "Laptop" at bounding box center [102, 261] width 57 height 31
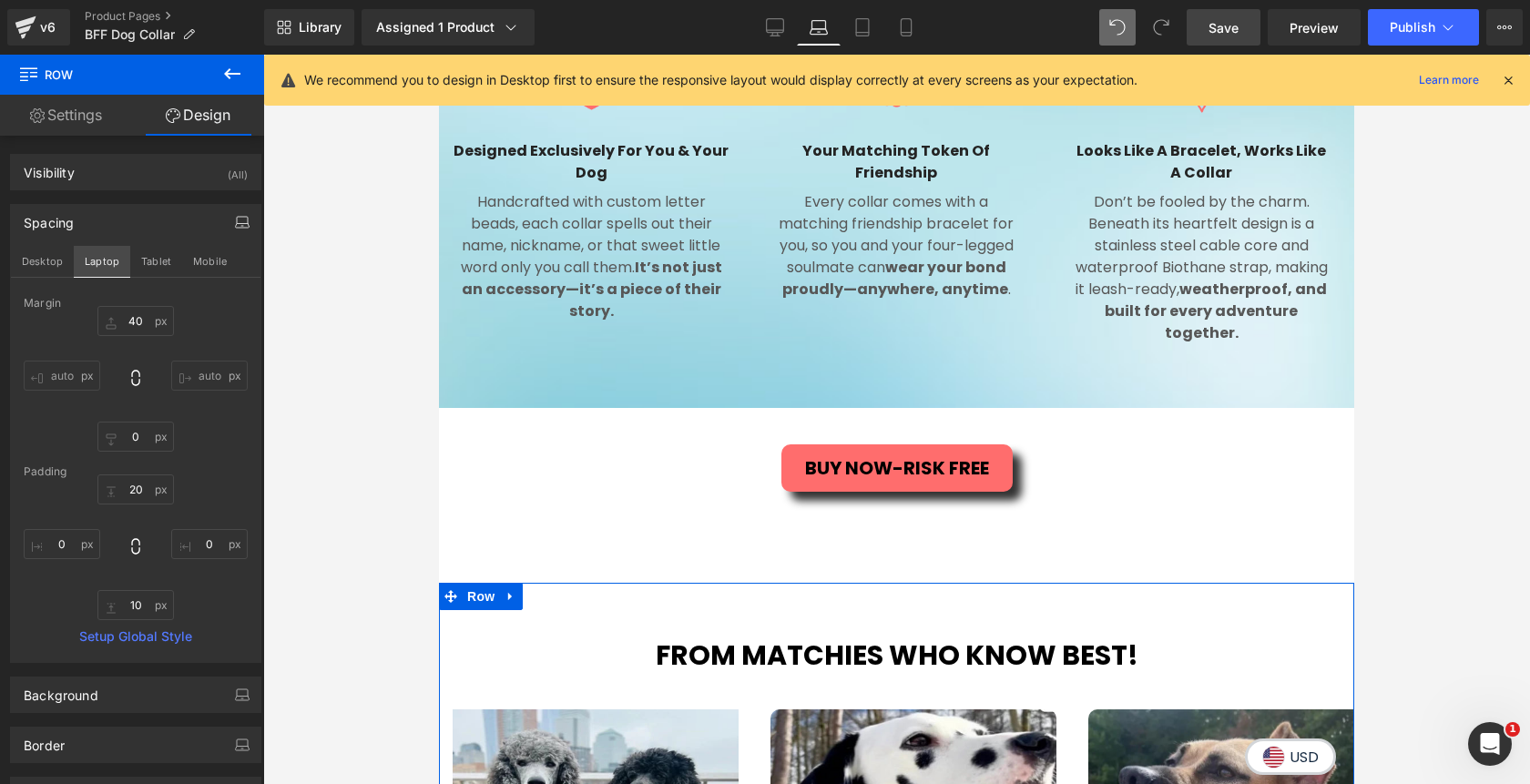
type input "100"
type input "0"
type input "60"
type input "0"
type input "60"
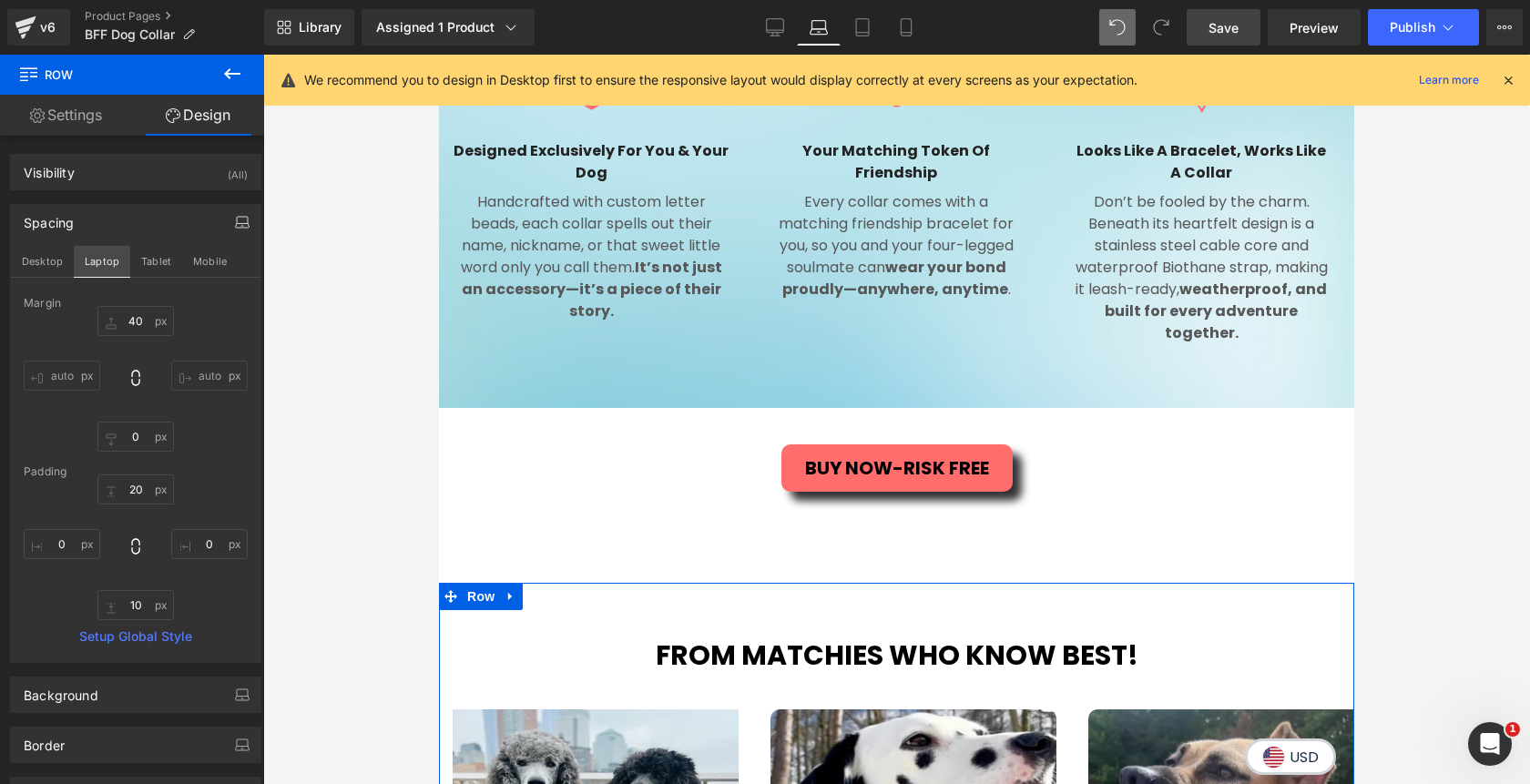
type input "0"
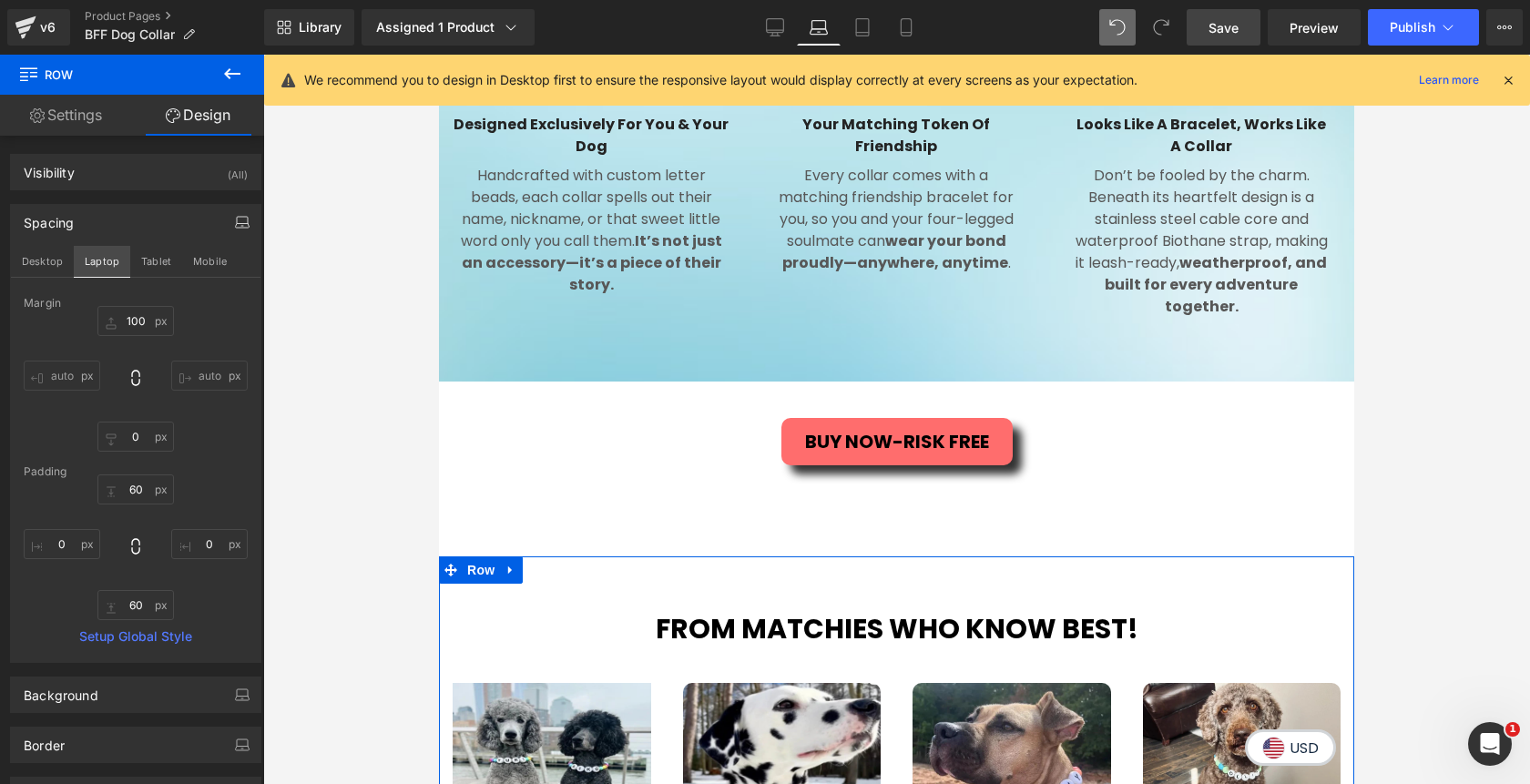
scroll to position [1467, 0]
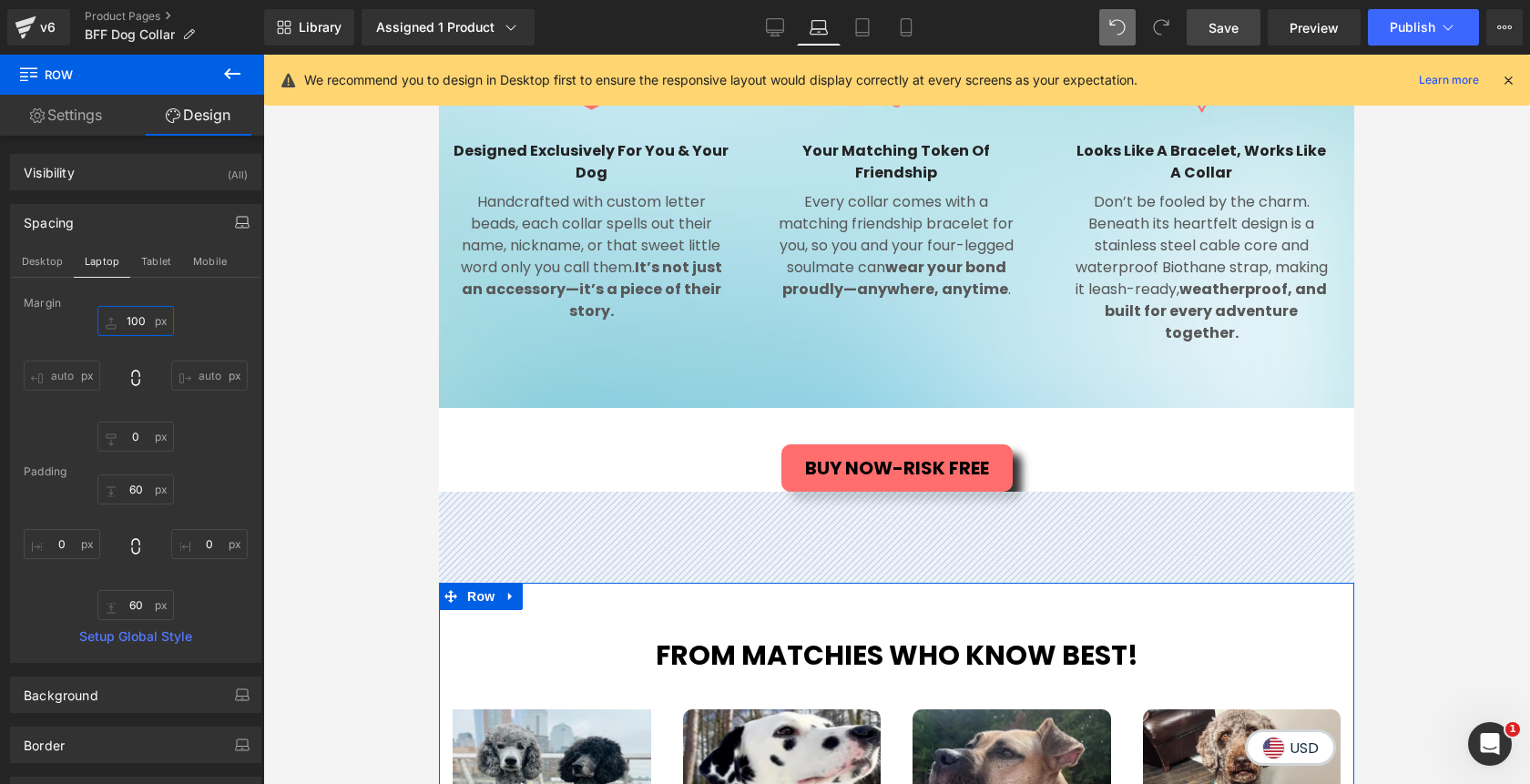
click at [129, 321] on input "100" at bounding box center [135, 321] width 76 height 30
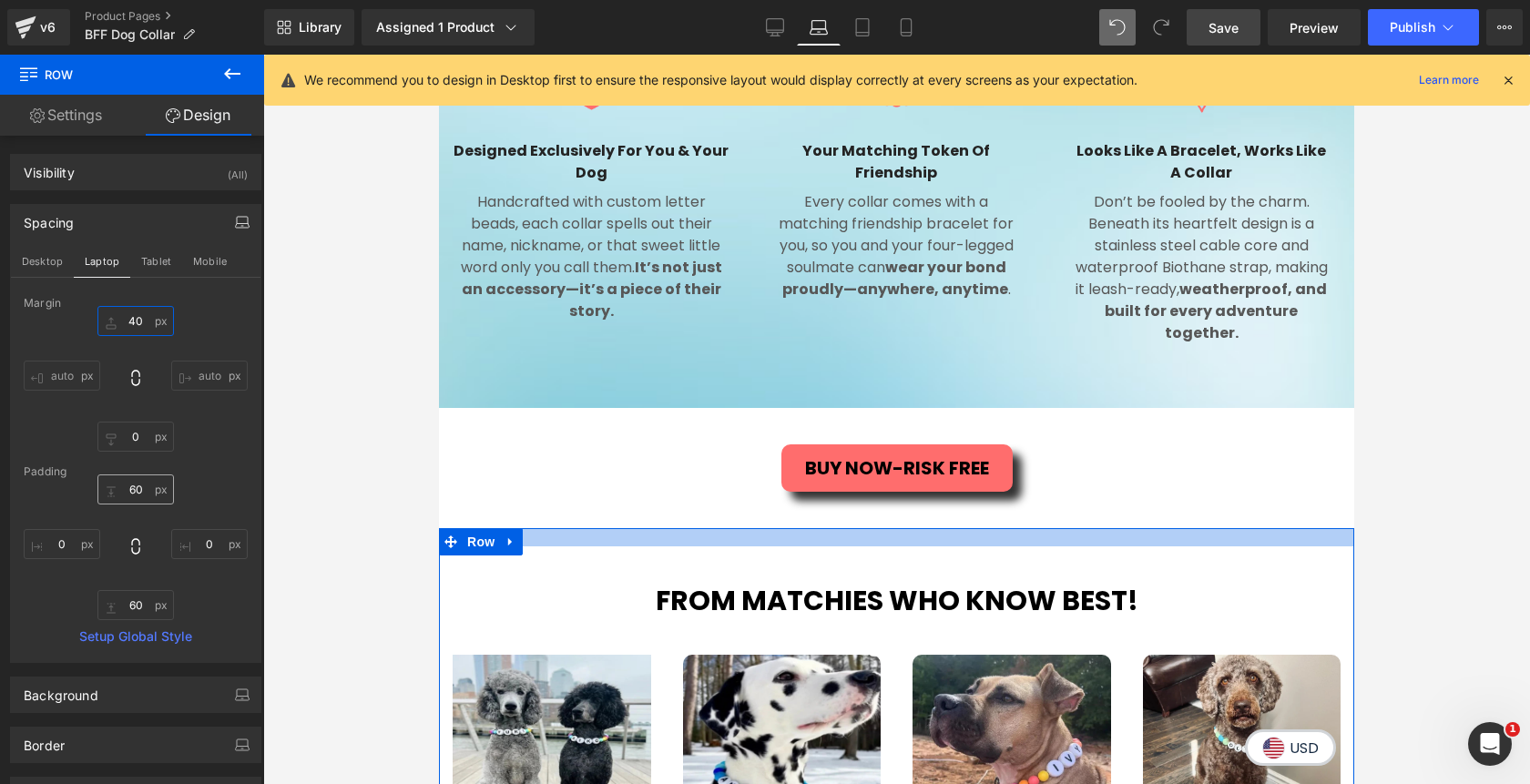
type input "40"
click at [122, 498] on input "60" at bounding box center [135, 489] width 76 height 30
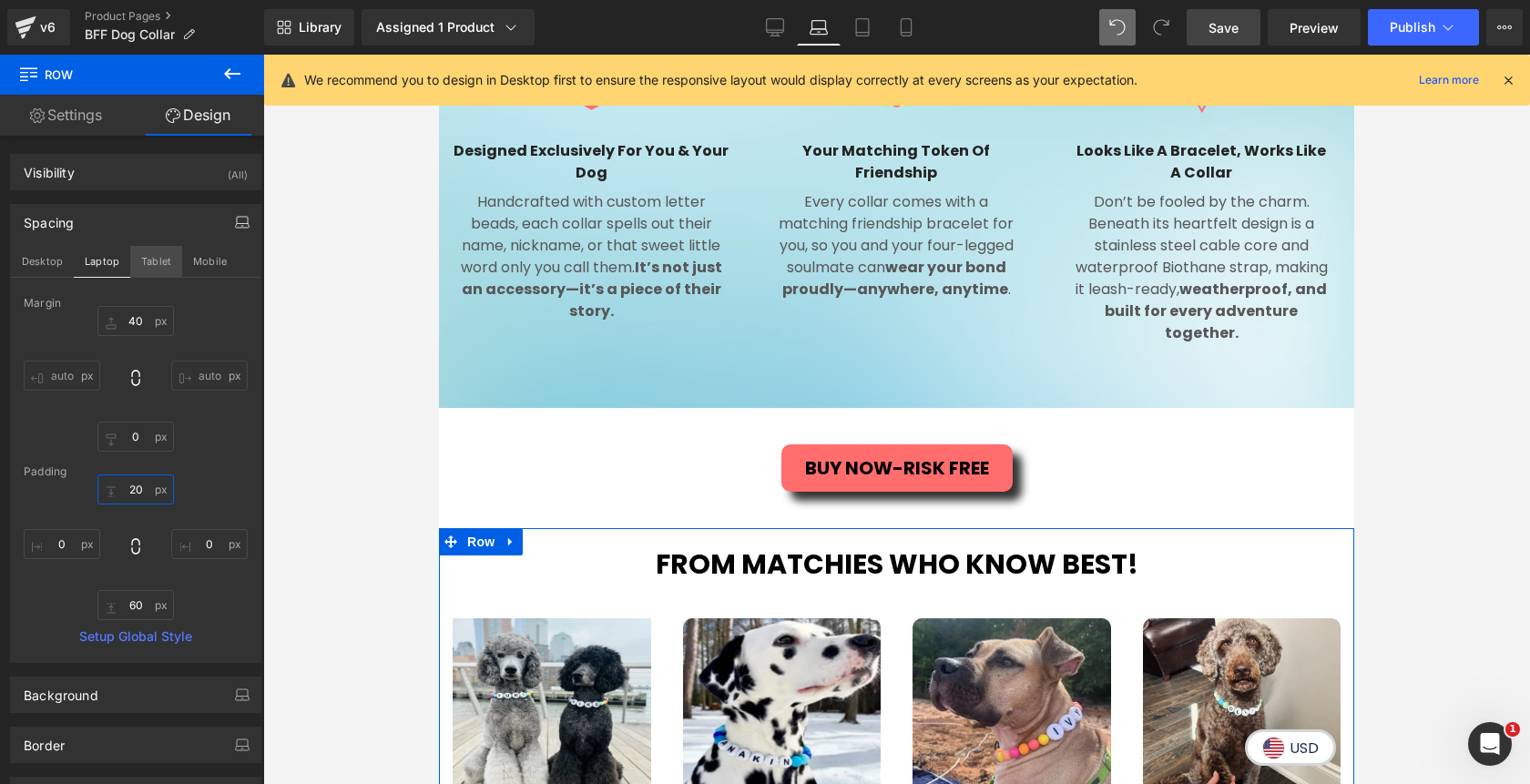
type input "20"
click at [158, 265] on button "Tablet" at bounding box center [156, 261] width 52 height 31
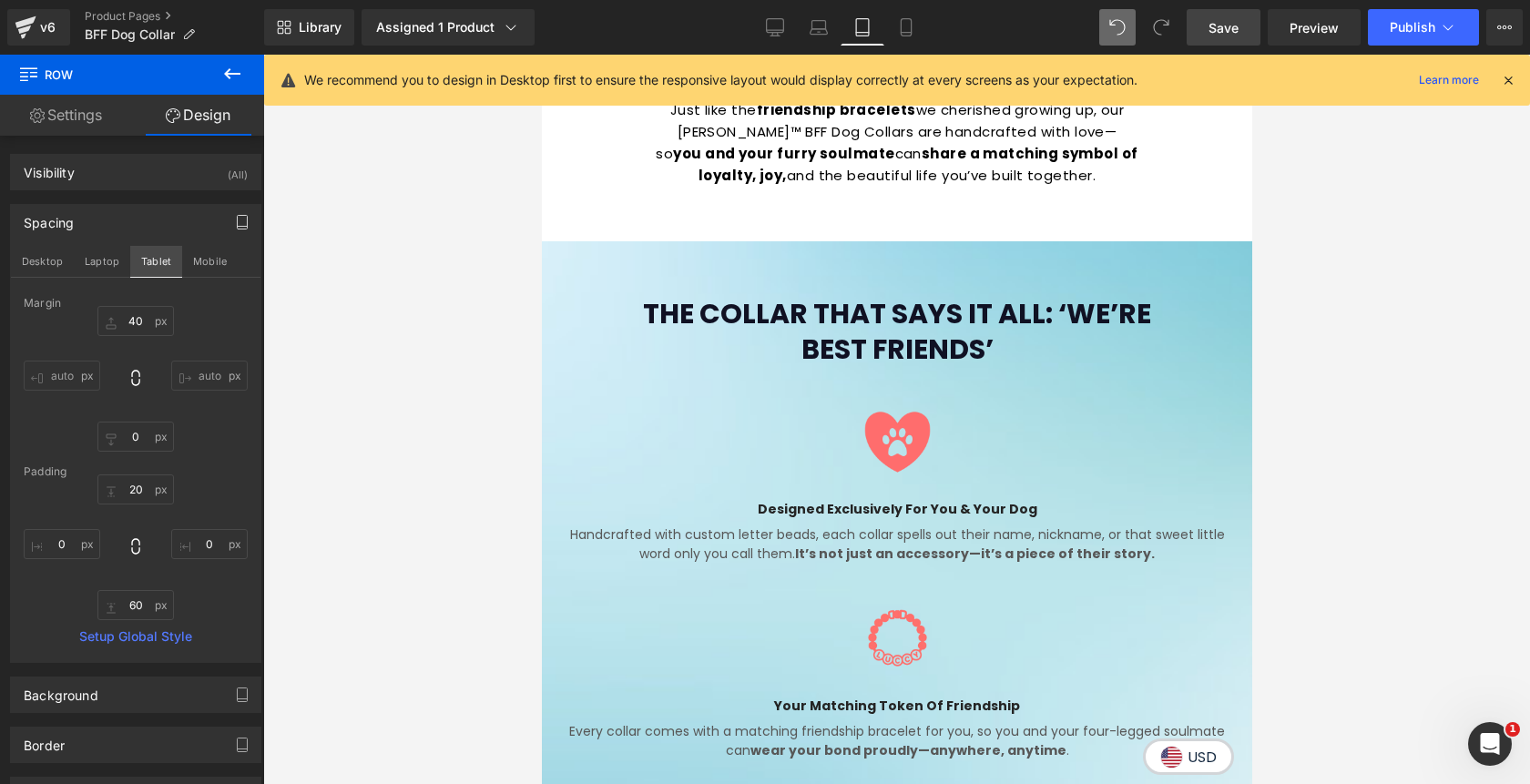
type input "50"
type input "0"
type input "60"
type input "0"
type input "60"
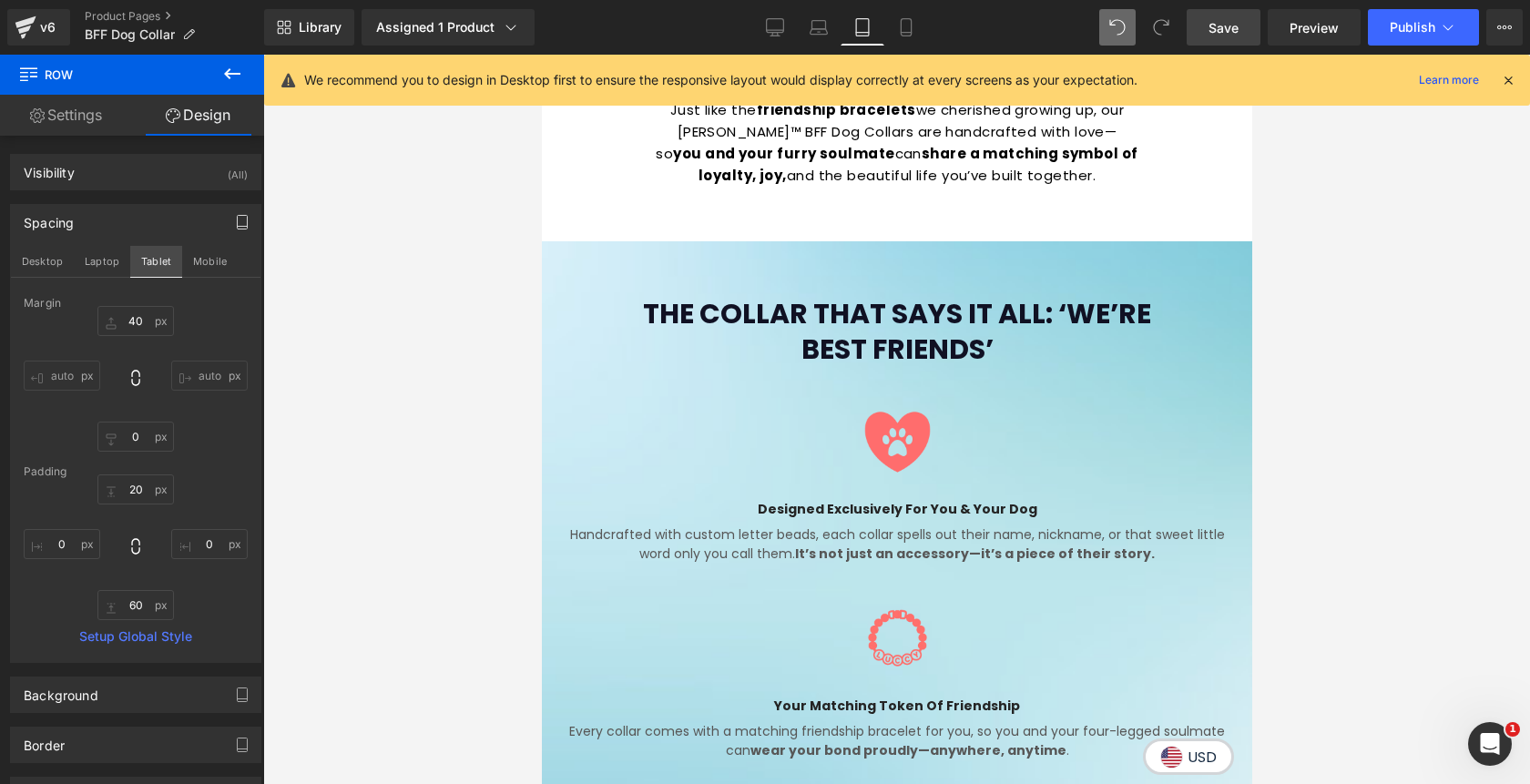
type input "0"
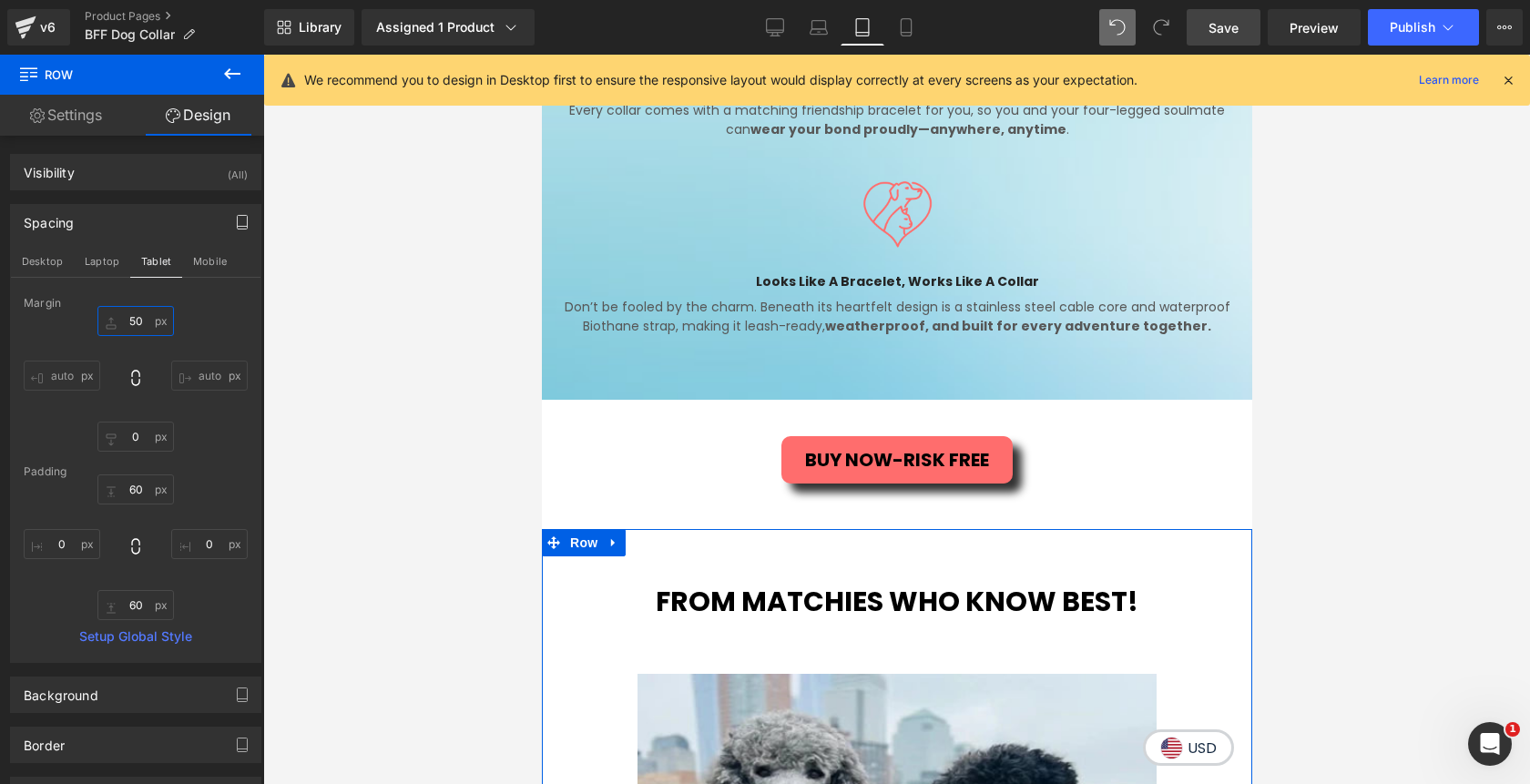
click at [130, 318] on input "50" at bounding box center [135, 321] width 76 height 30
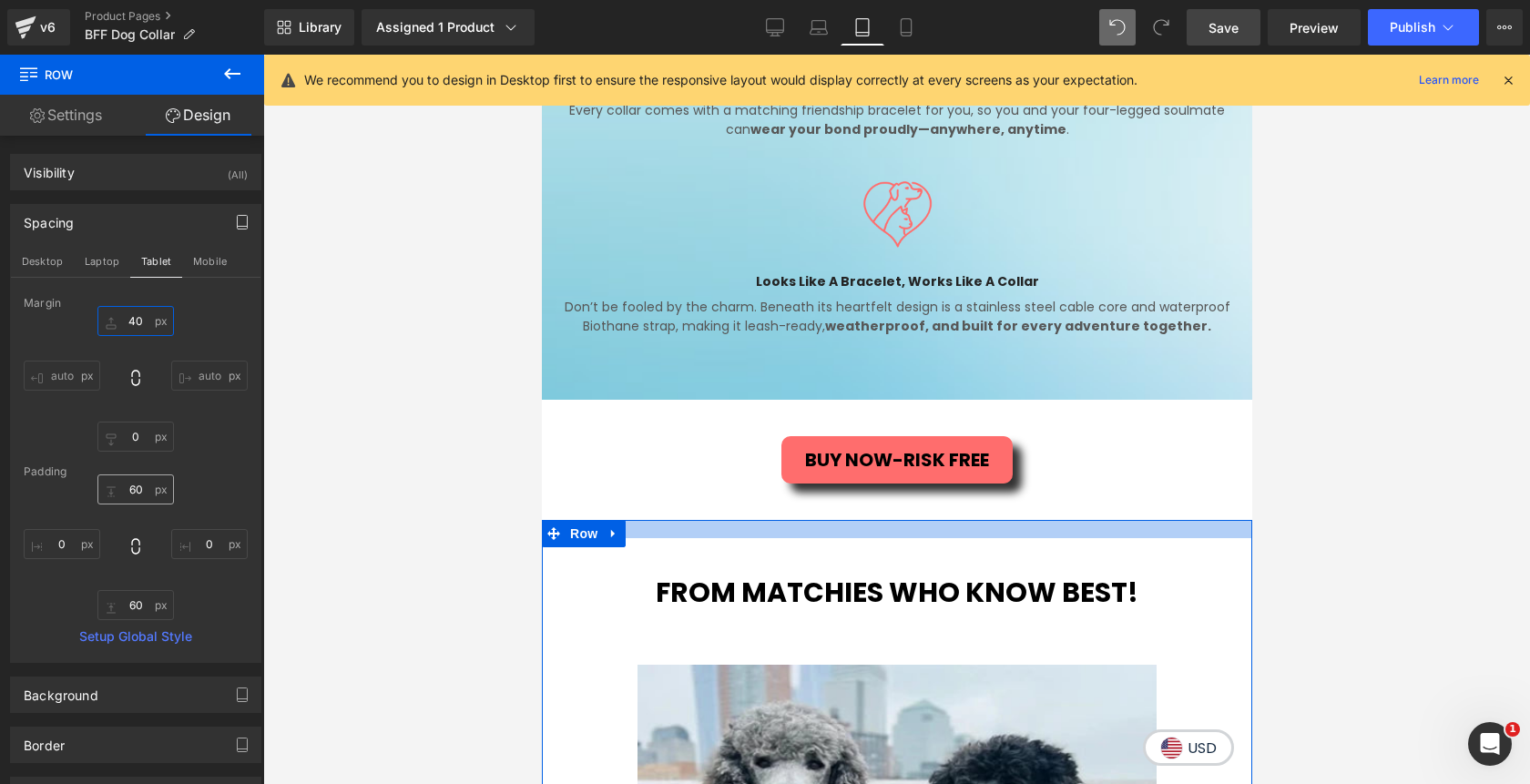
type input "40"
click at [131, 497] on input "60" at bounding box center [135, 489] width 76 height 30
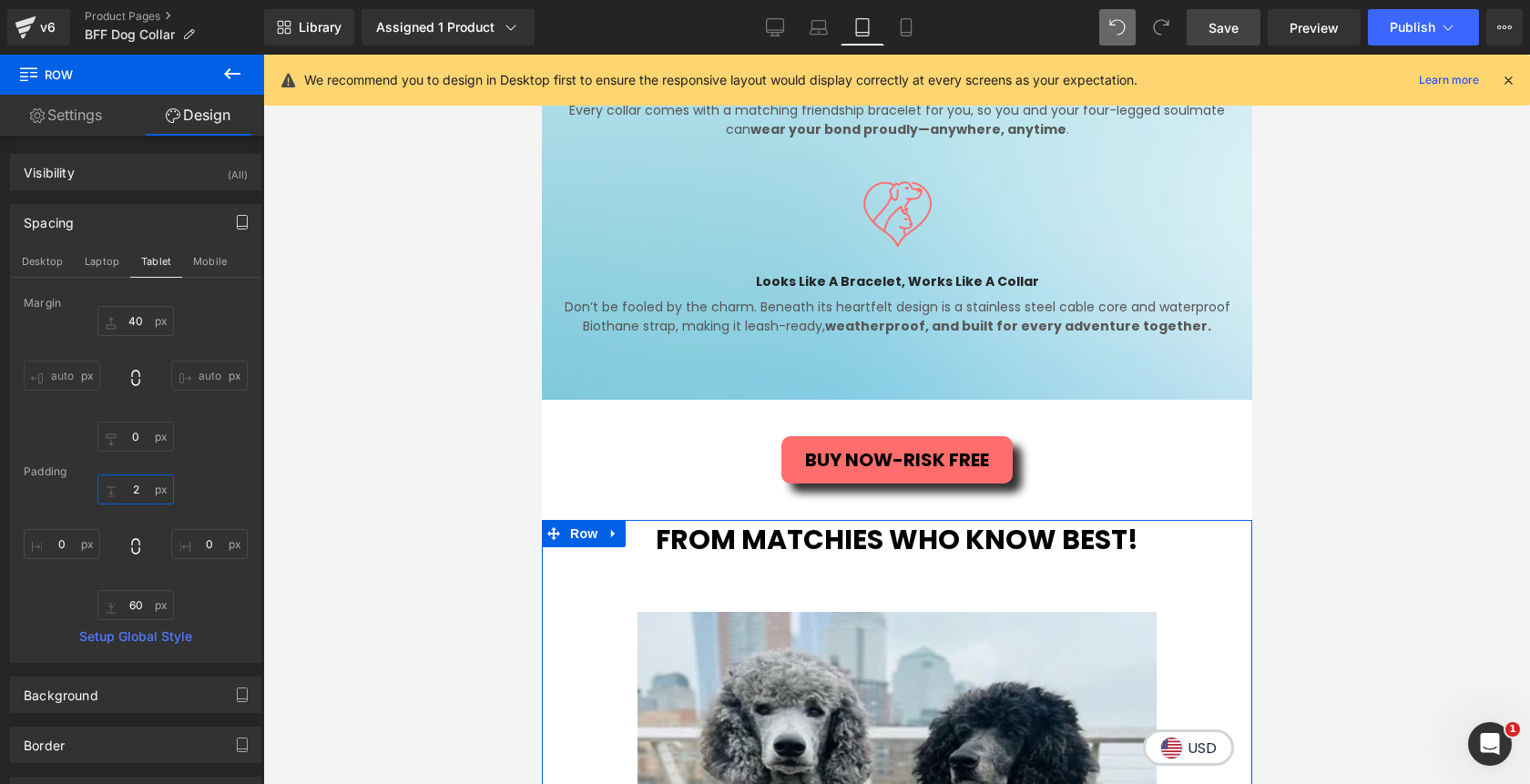
type input "20"
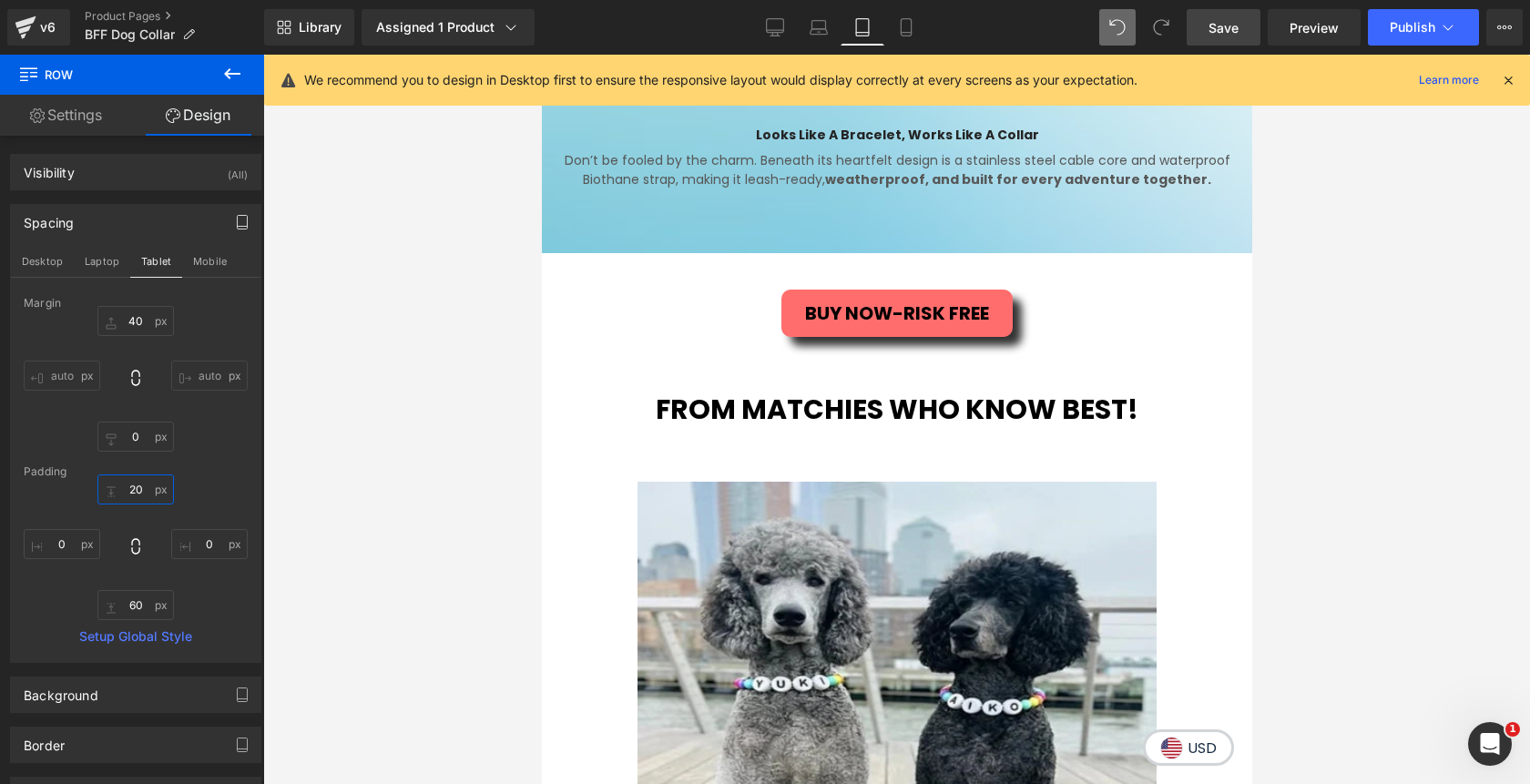
scroll to position [2236, 0]
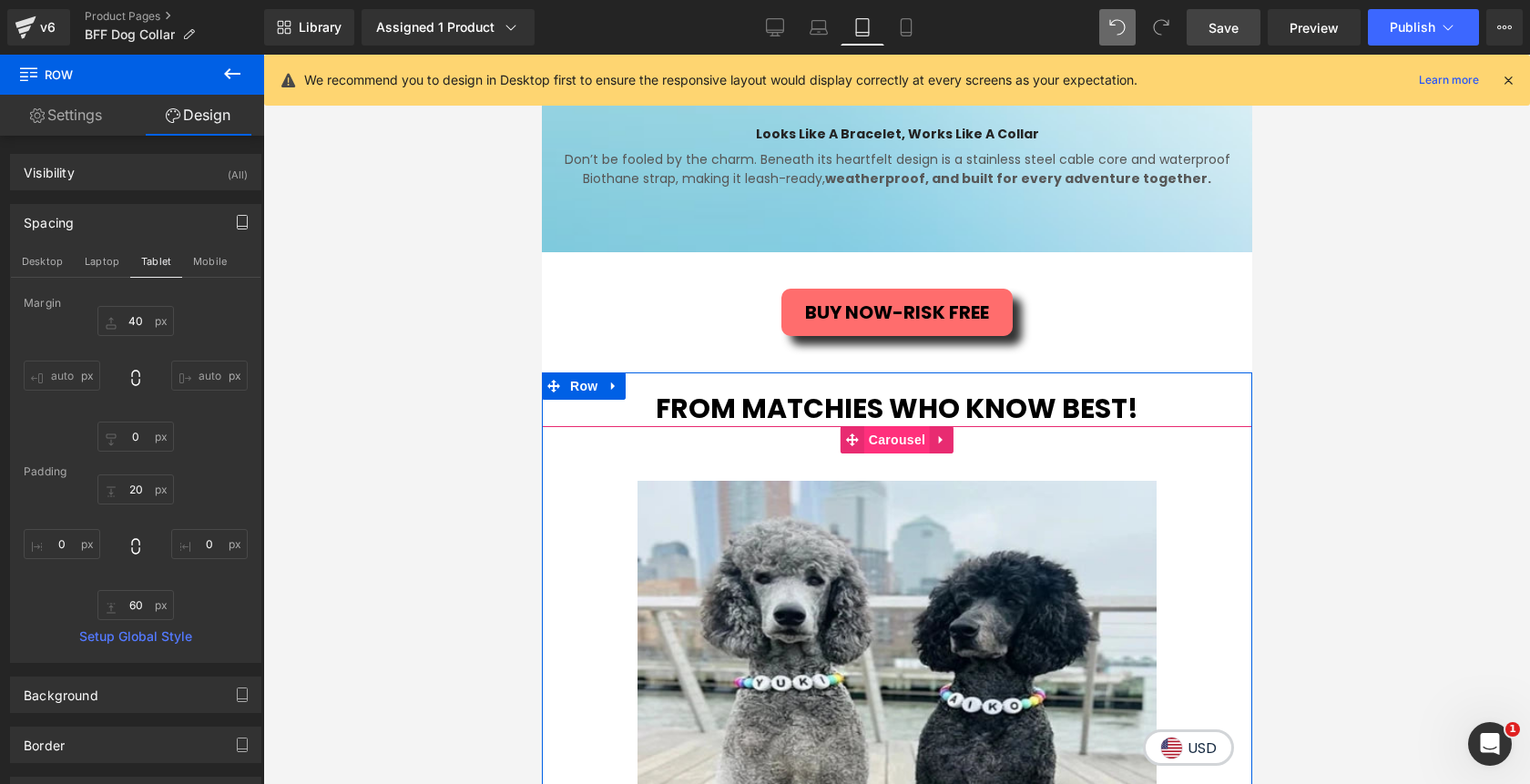
click at [892, 441] on span "Carousel" at bounding box center [897, 439] width 66 height 27
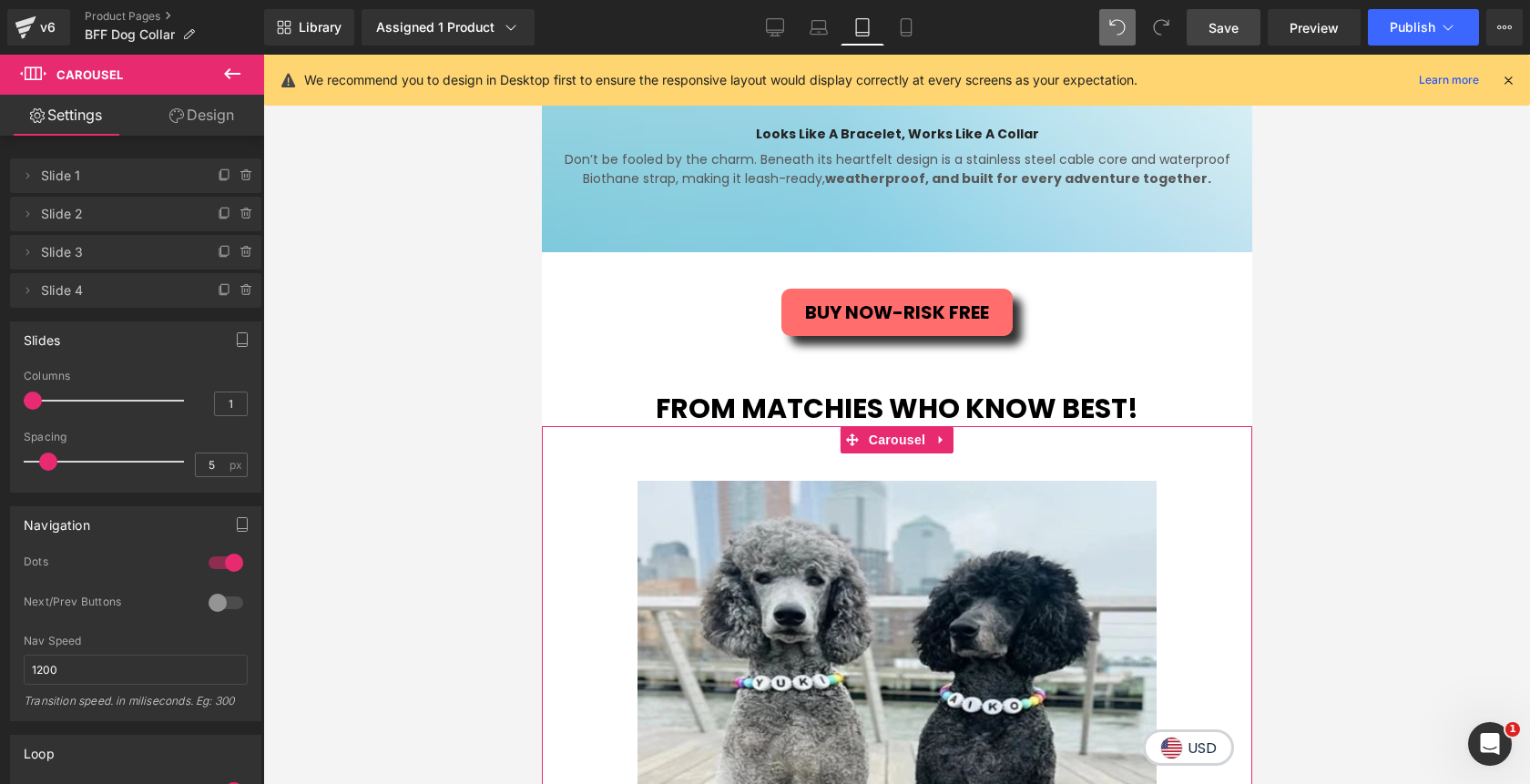
type input "2"
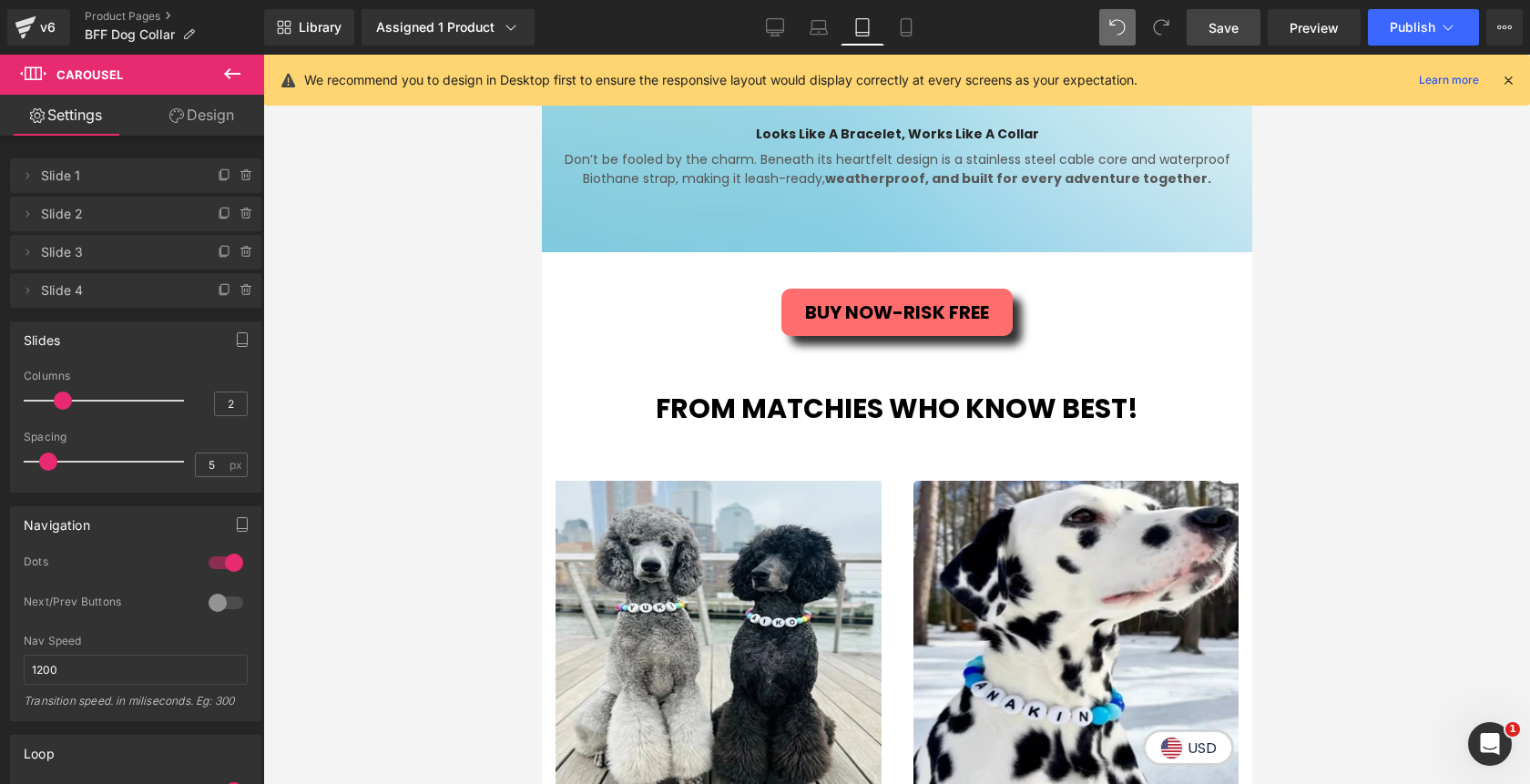
drag, startPoint x: 36, startPoint y: 403, endPoint x: 53, endPoint y: 407, distance: 17.5
click at [53, 407] on div at bounding box center [108, 400] width 151 height 37
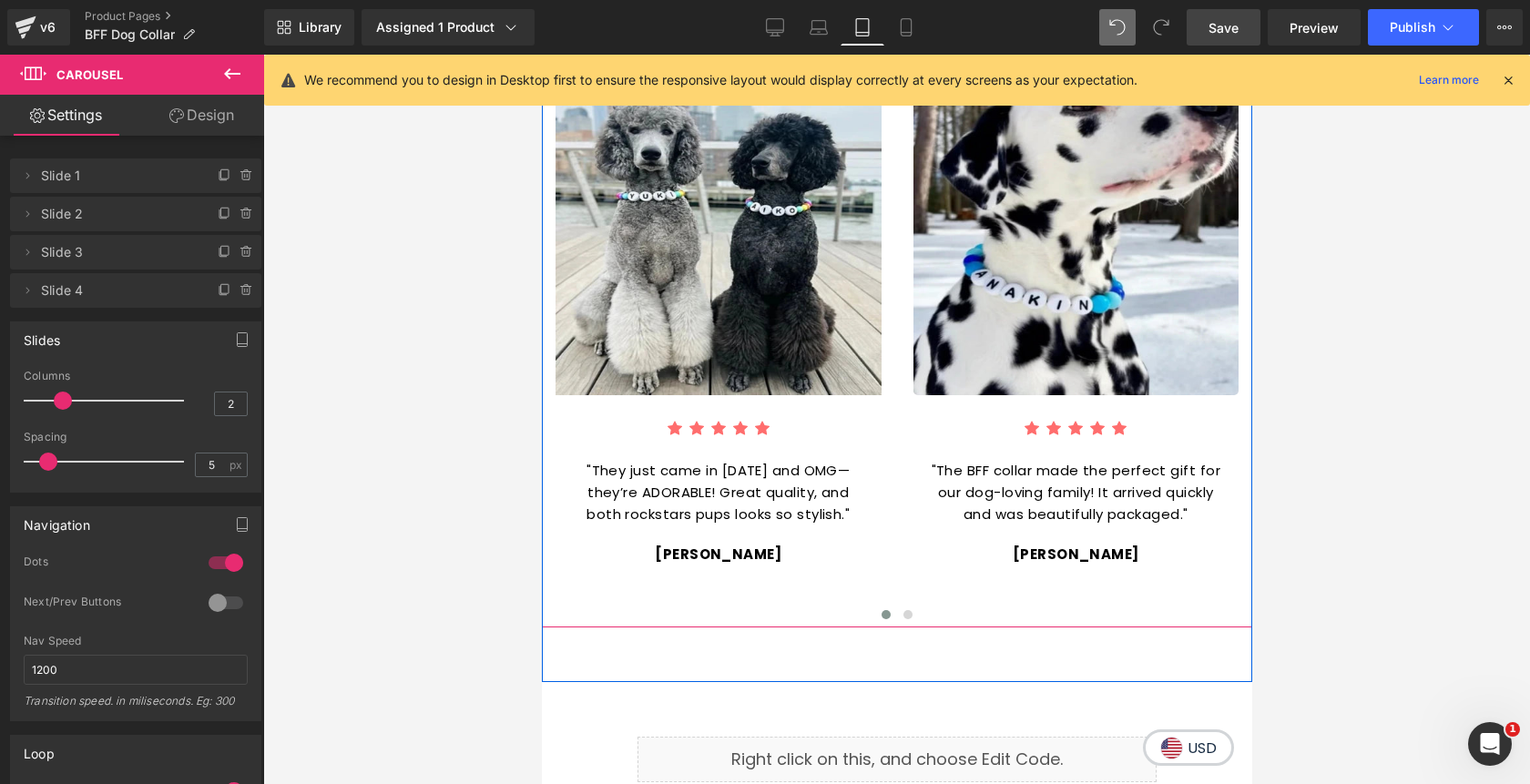
scroll to position [2623, 0]
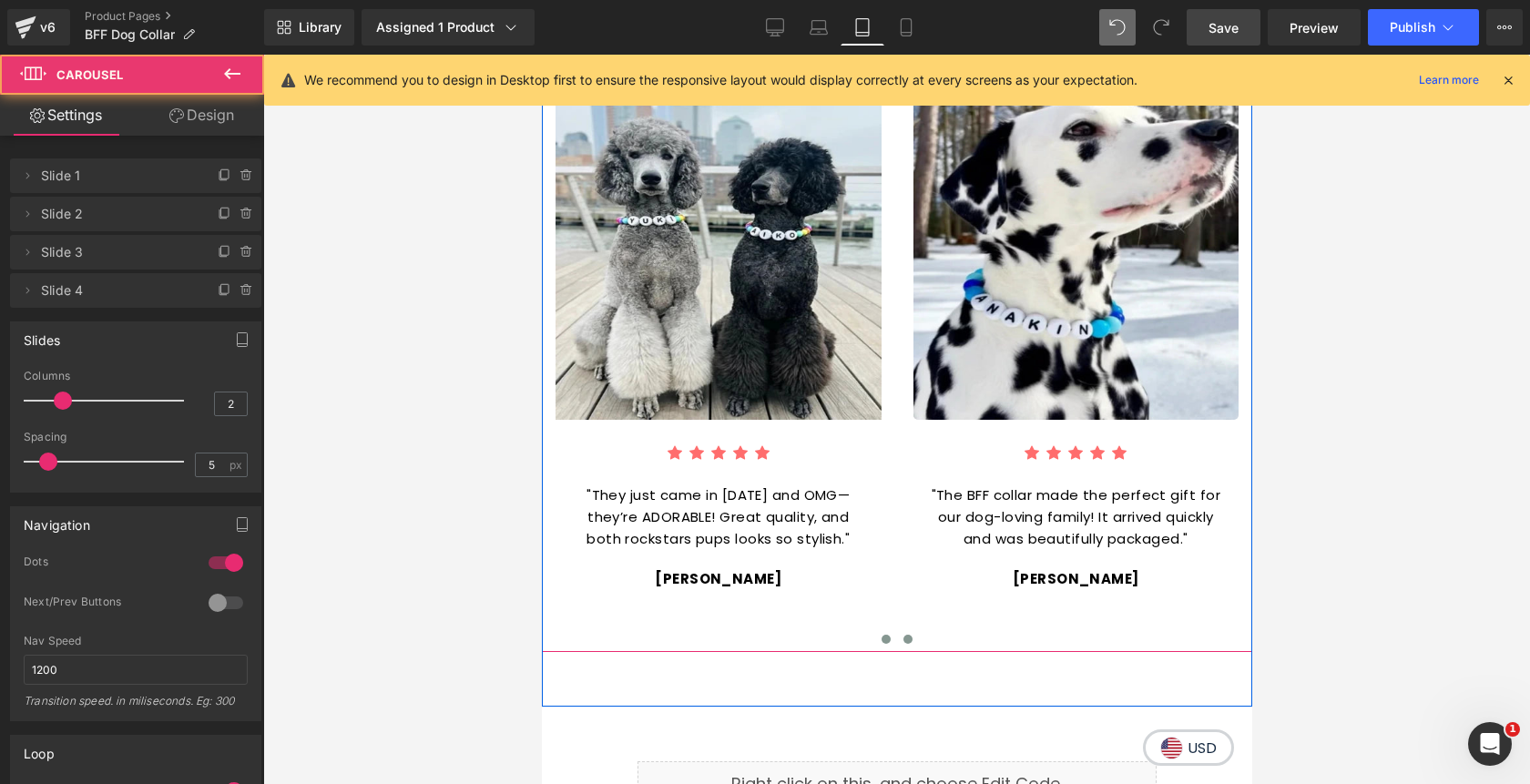
click at [913, 642] on button at bounding box center [907, 639] width 22 height 18
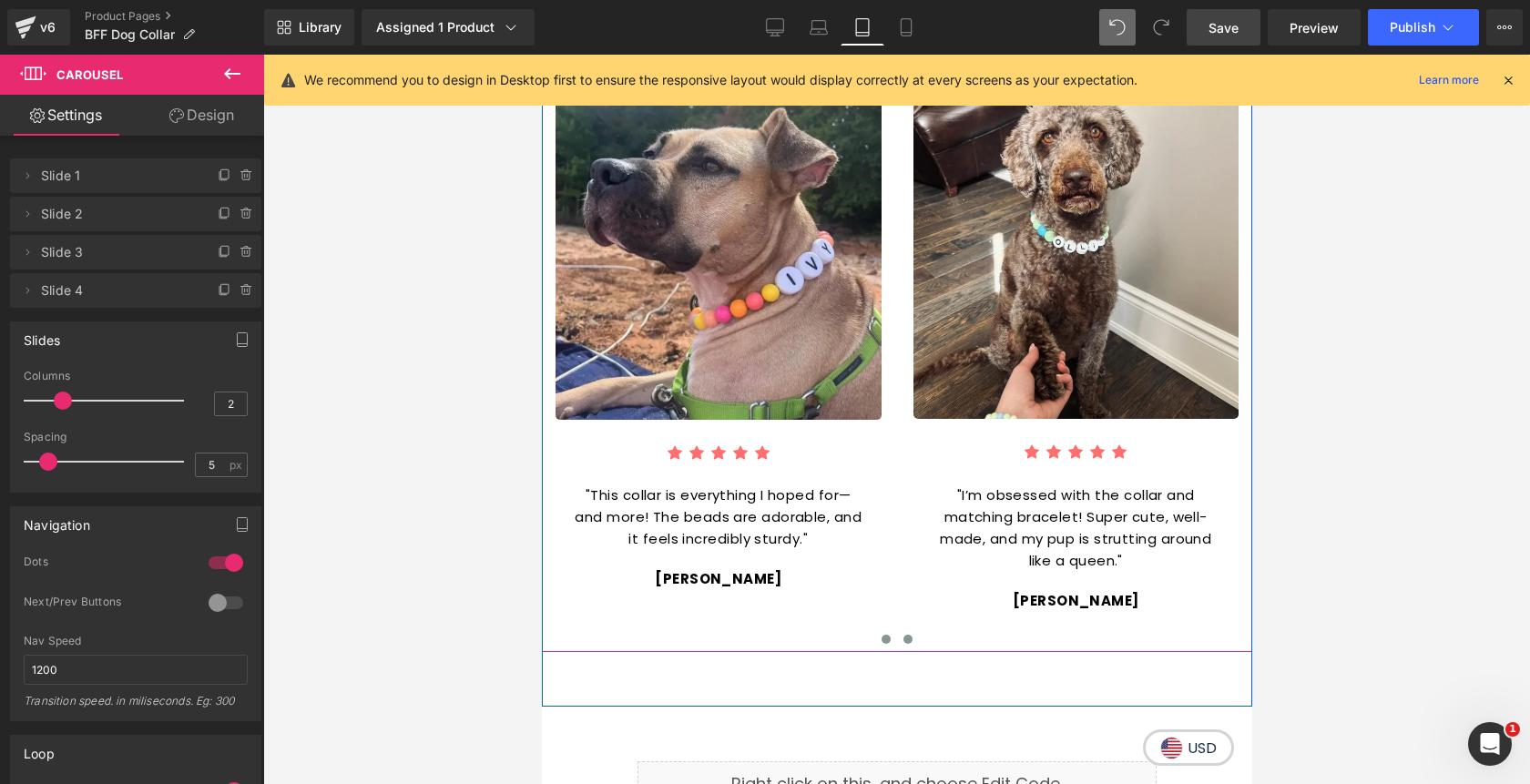
click at [889, 638] on span at bounding box center [885, 639] width 9 height 9
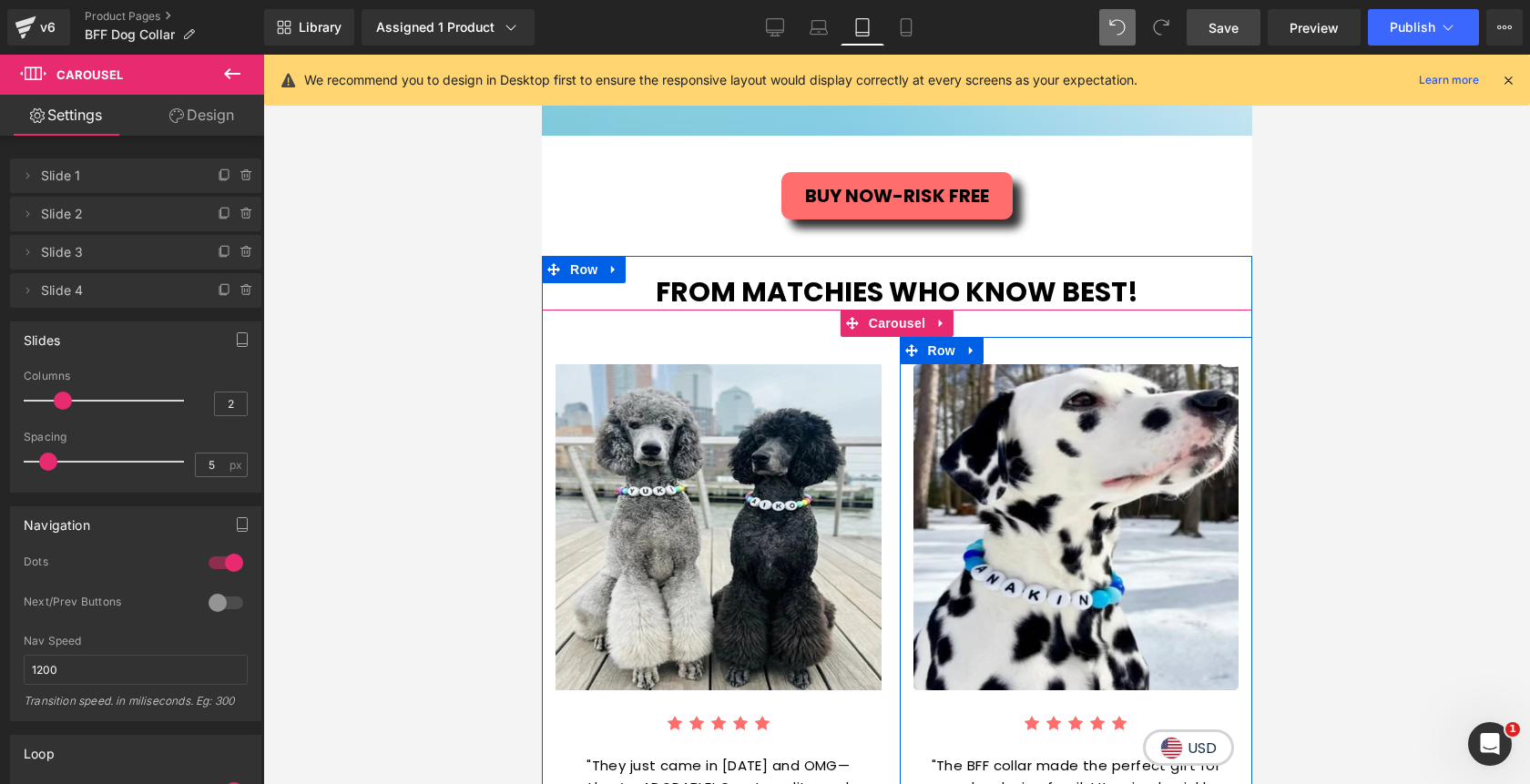
scroll to position [2332, 0]
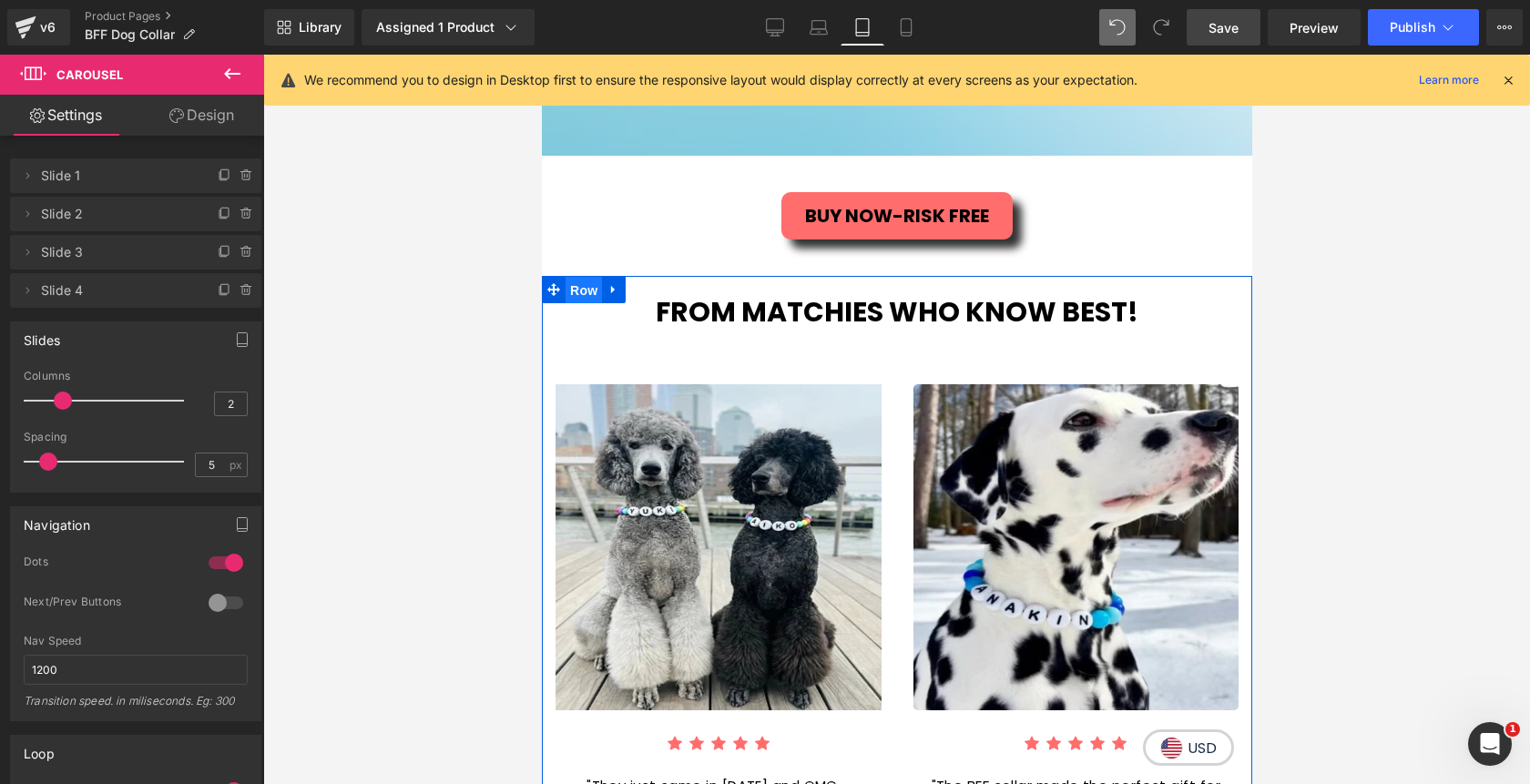
click at [588, 290] on span "Row" at bounding box center [583, 290] width 37 height 27
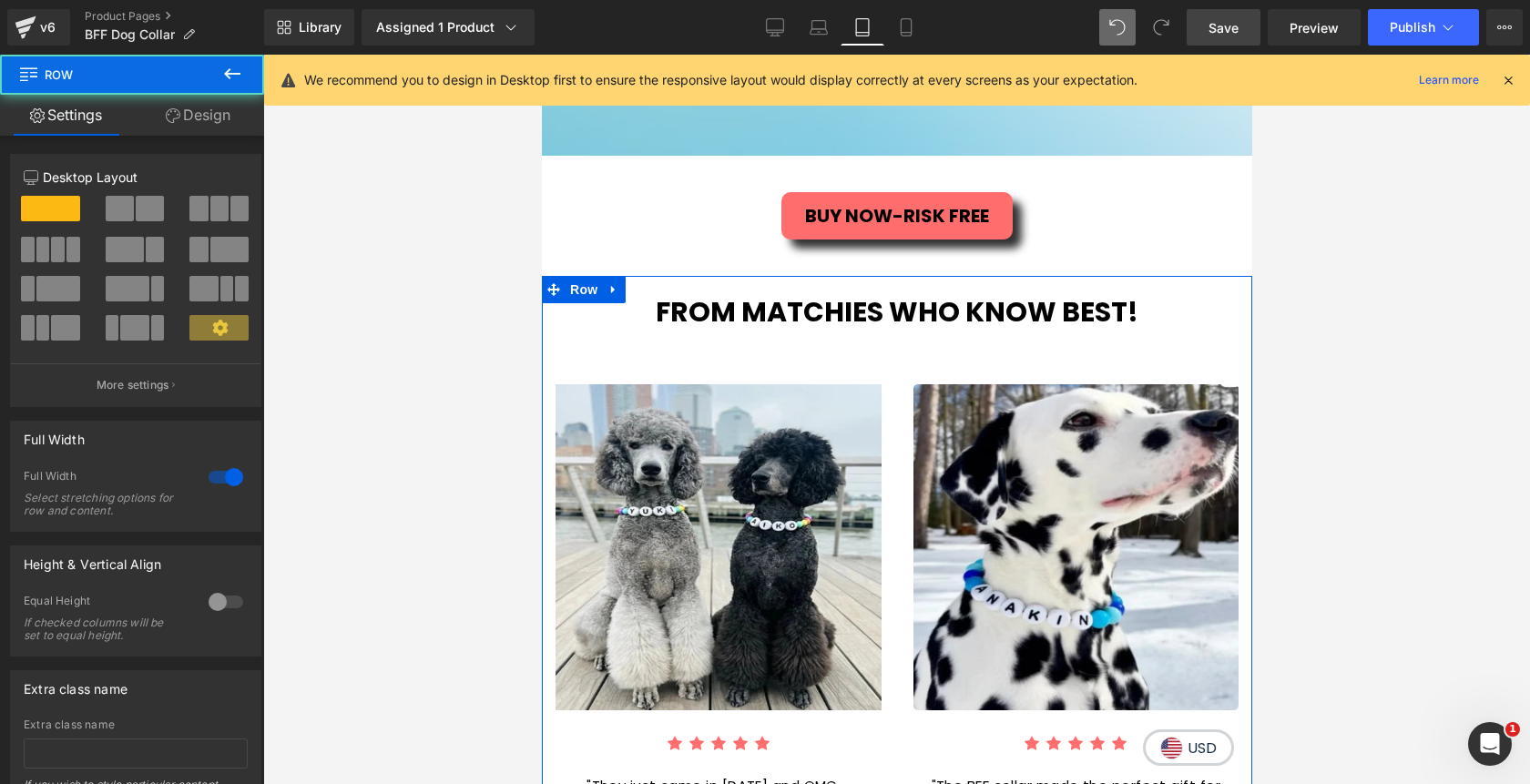
click at [229, 129] on link "Design" at bounding box center [198, 114] width 132 height 41
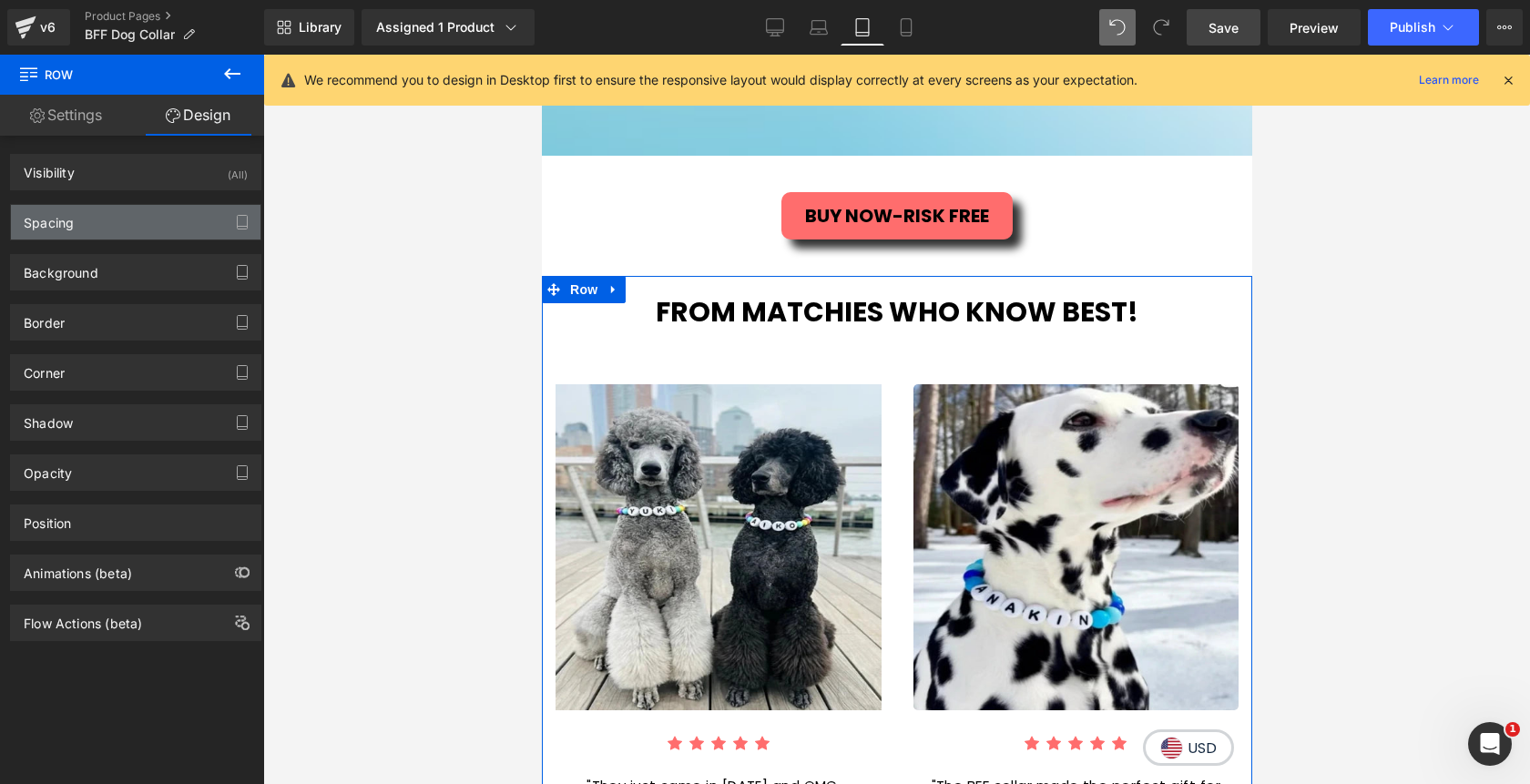
click at [136, 236] on div "Spacing" at bounding box center [136, 221] width 250 height 35
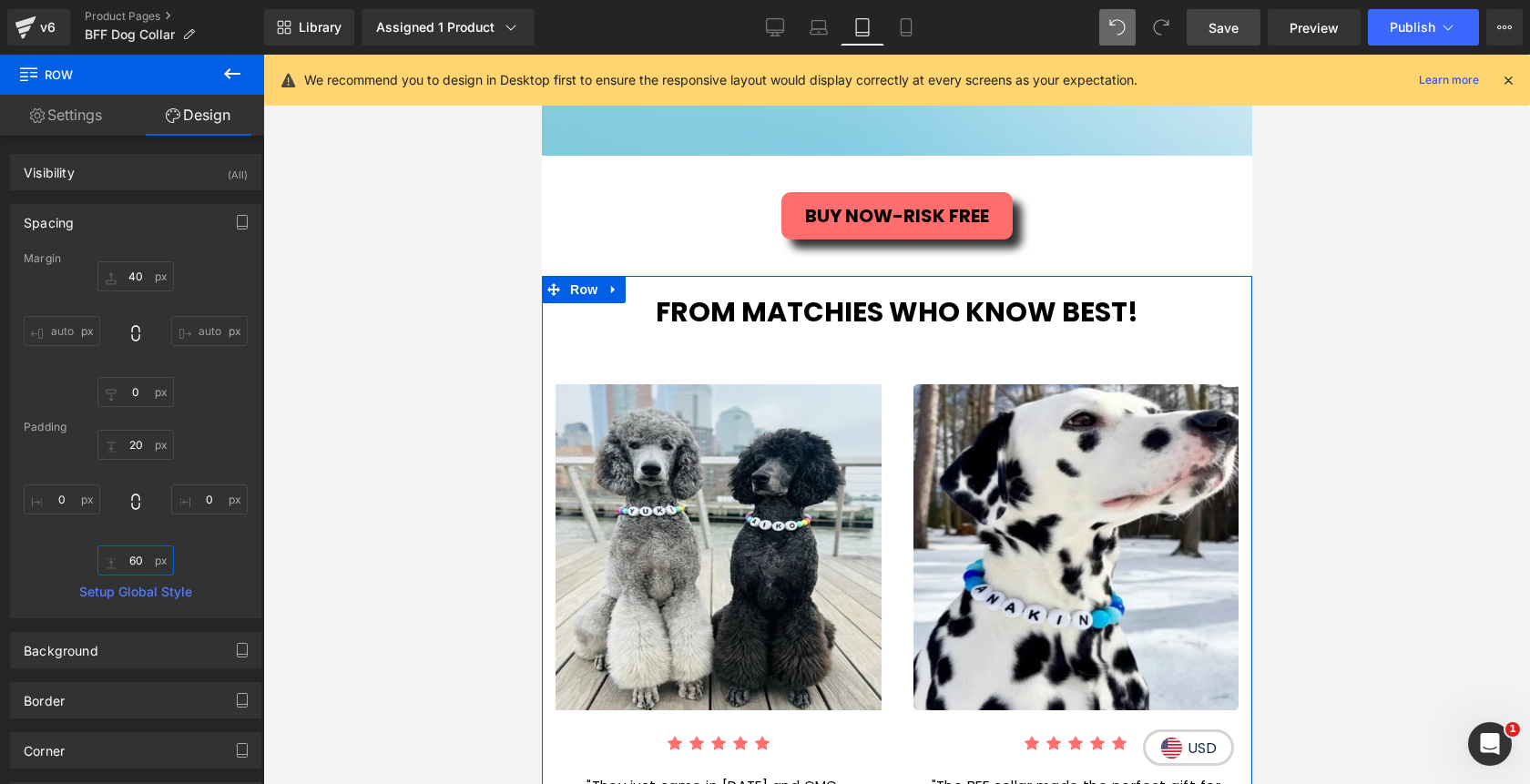
click at [140, 570] on input "60" at bounding box center [135, 561] width 76 height 30
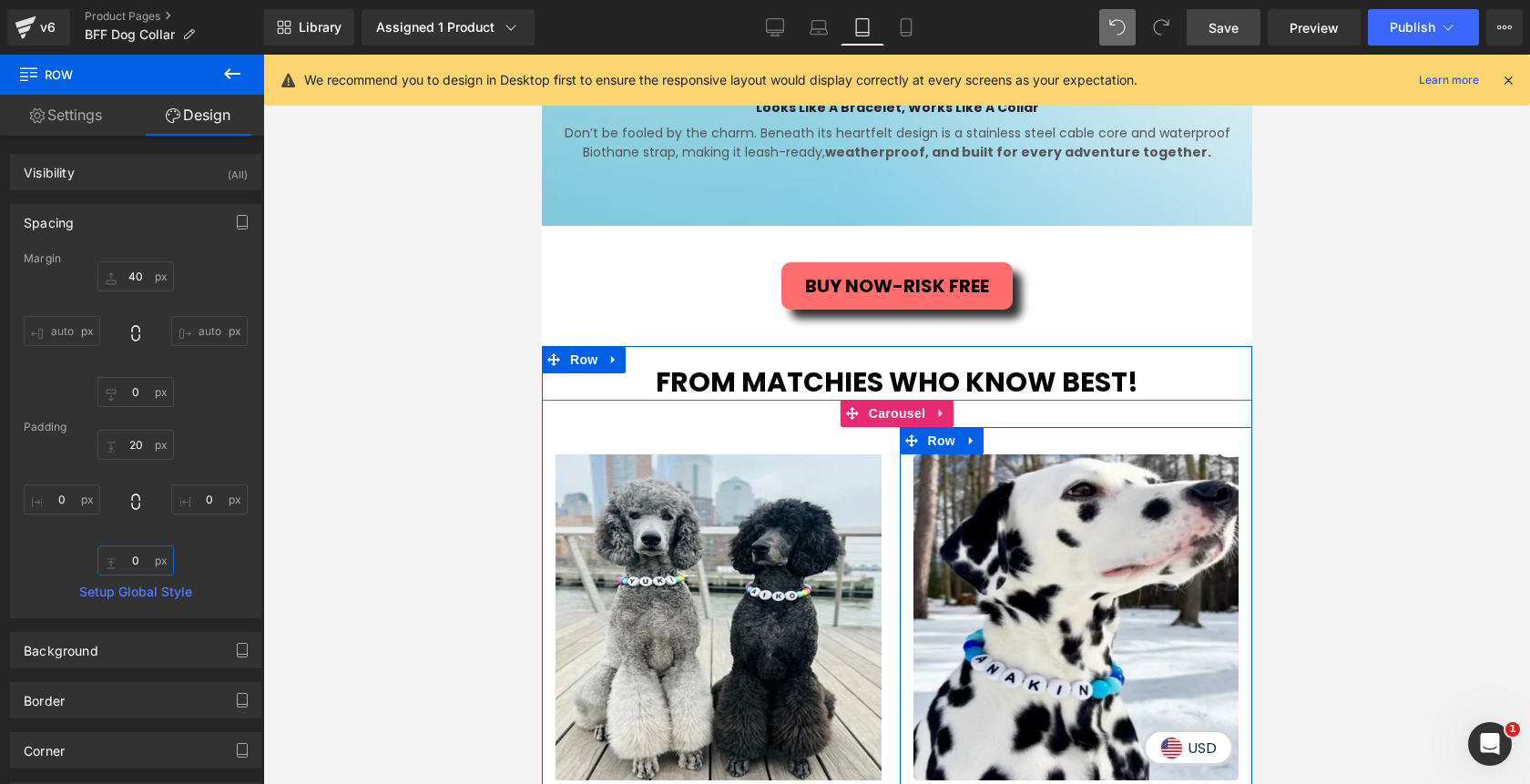
scroll to position [2260, 0]
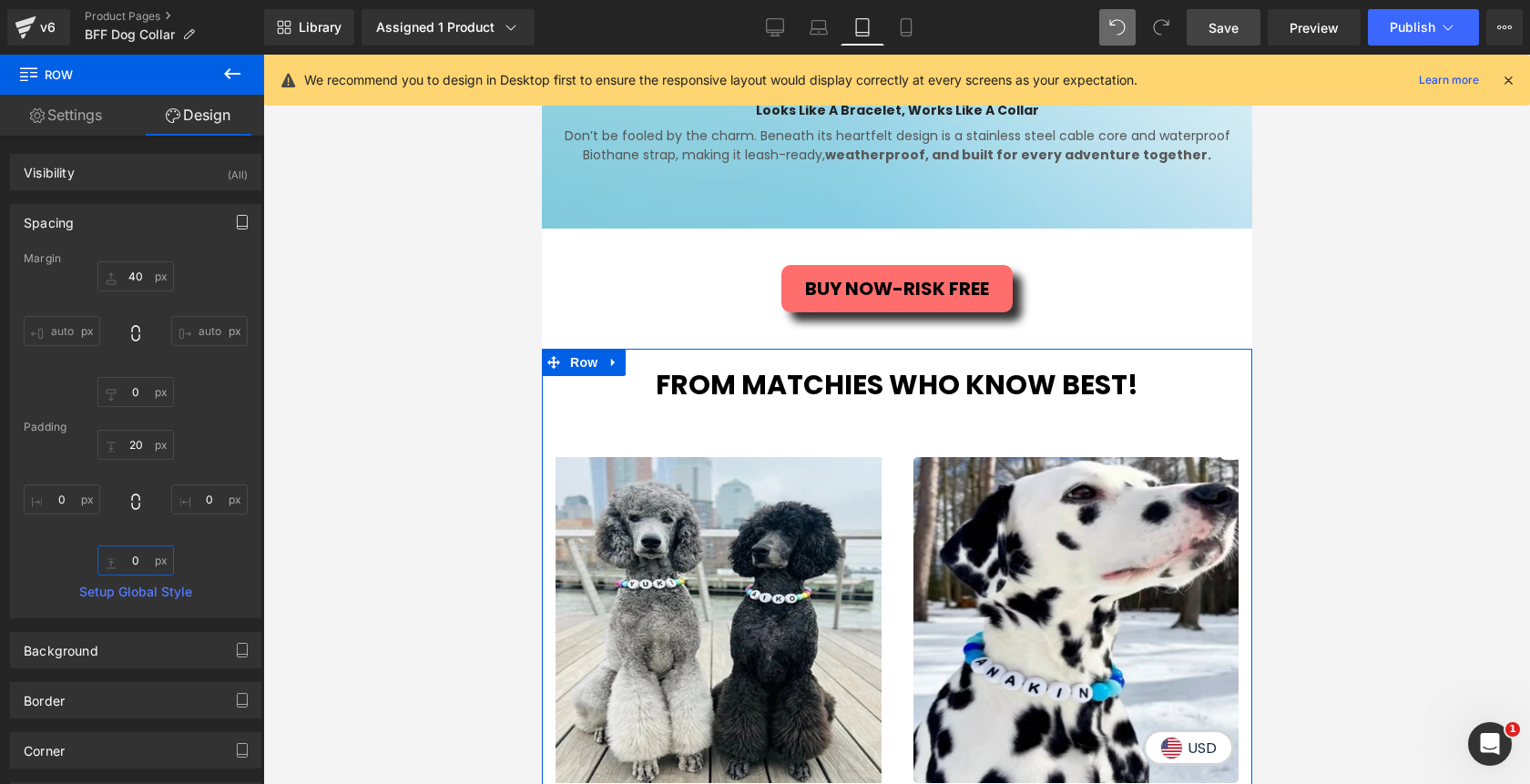
type input "0"
click at [243, 229] on button "button" at bounding box center [242, 221] width 29 height 35
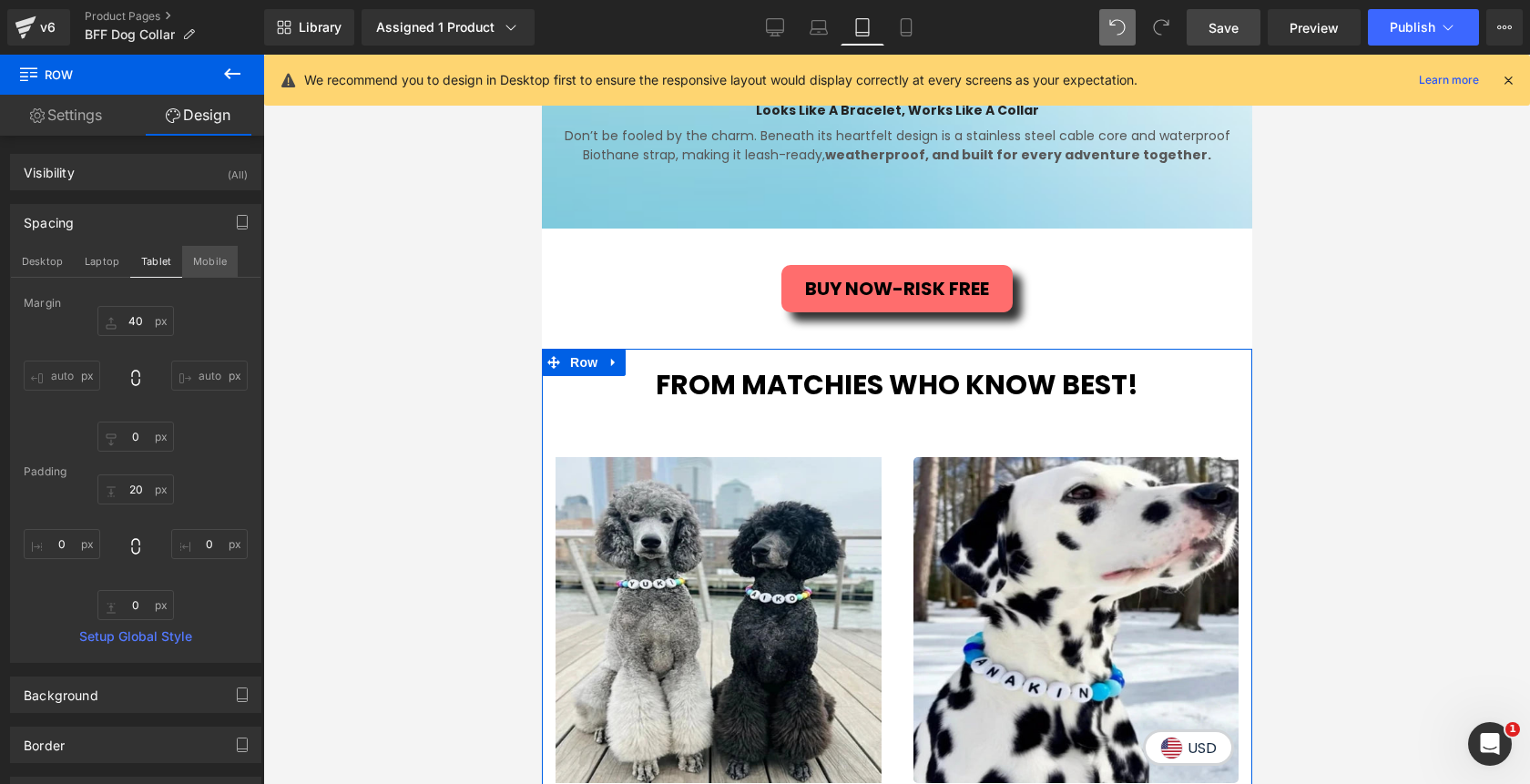
click at [213, 255] on button "Mobile" at bounding box center [209, 261] width 56 height 31
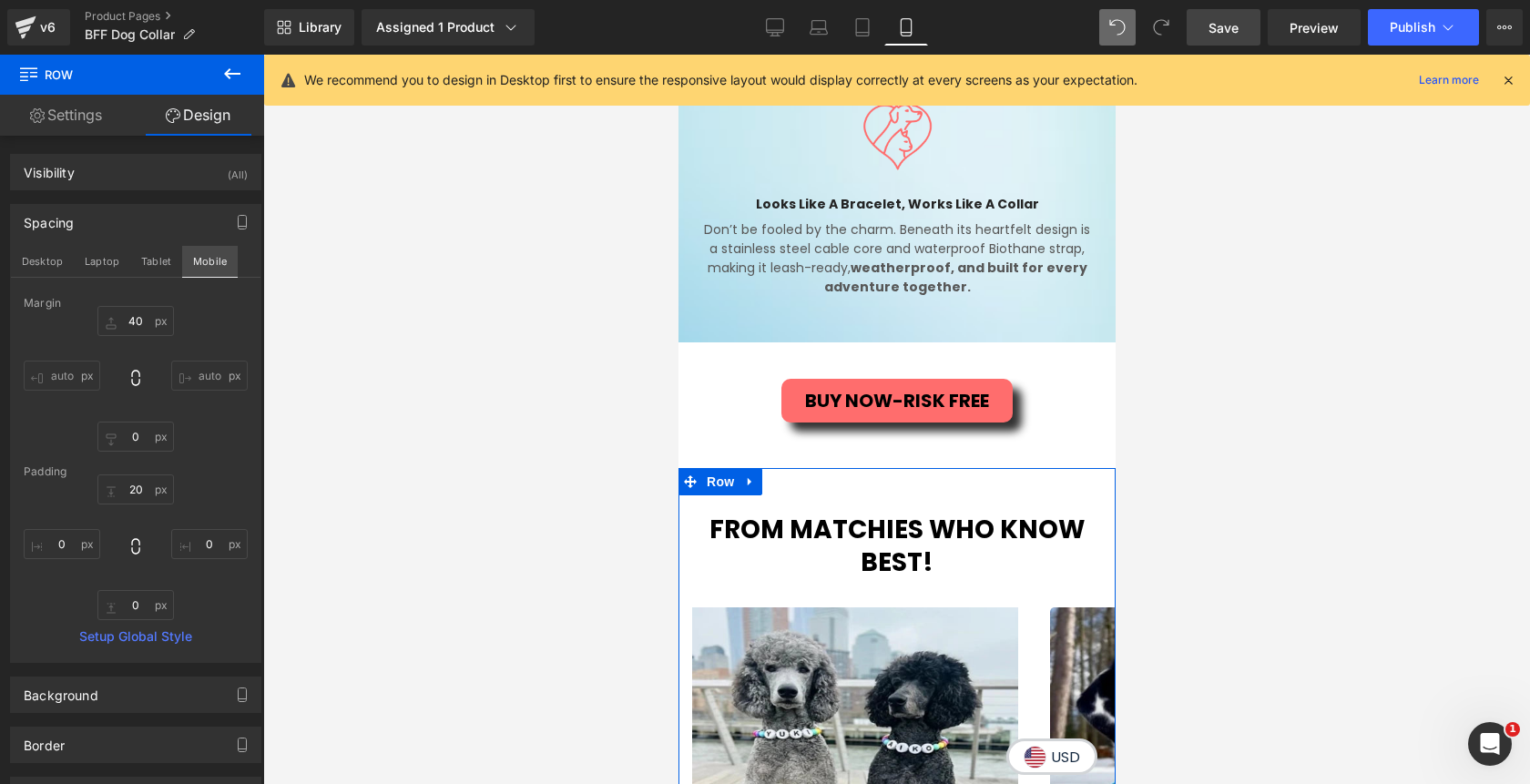
type input "50px"
type input "0px"
type input "50px"
type input "0px"
type input "40px"
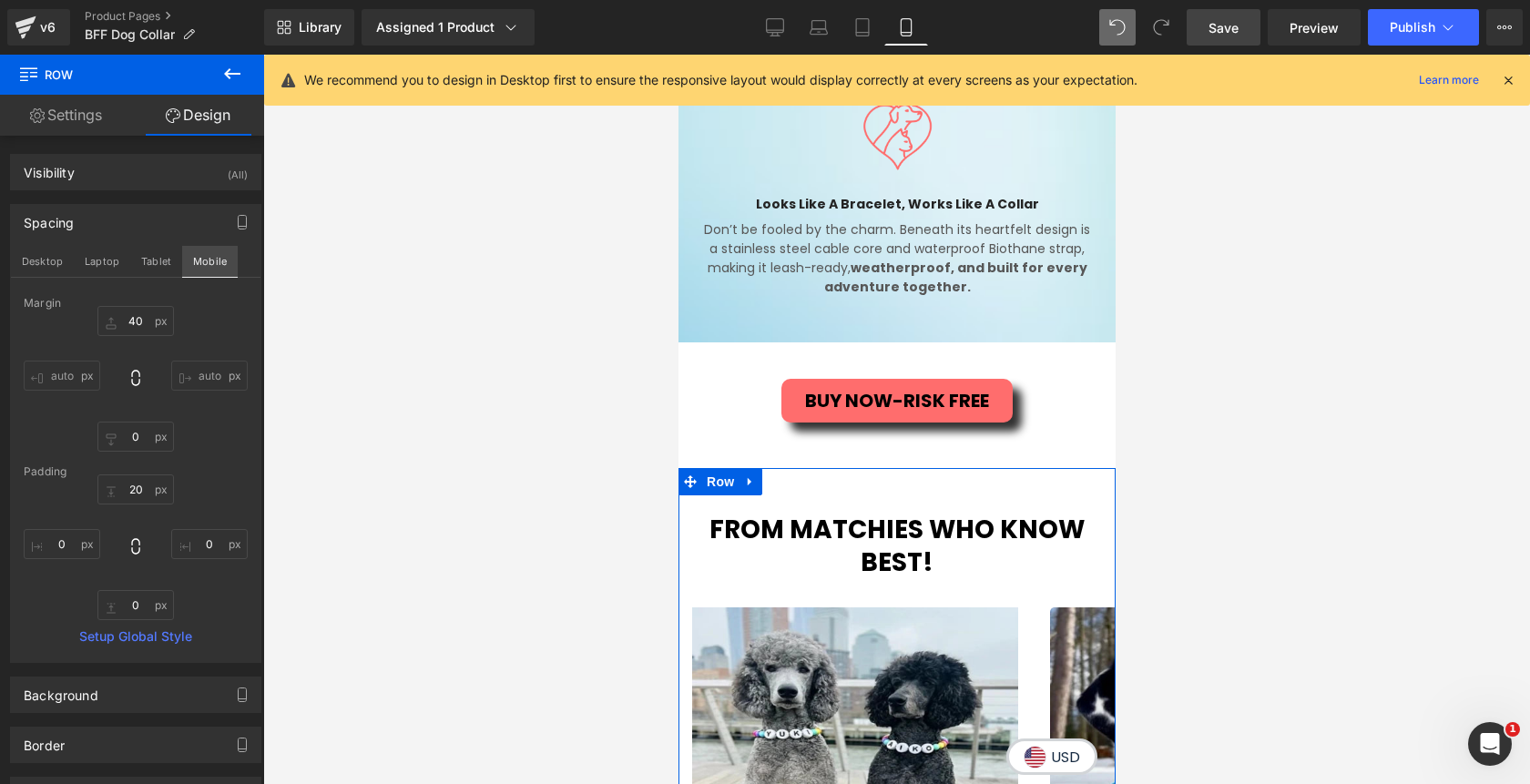
type input "0px"
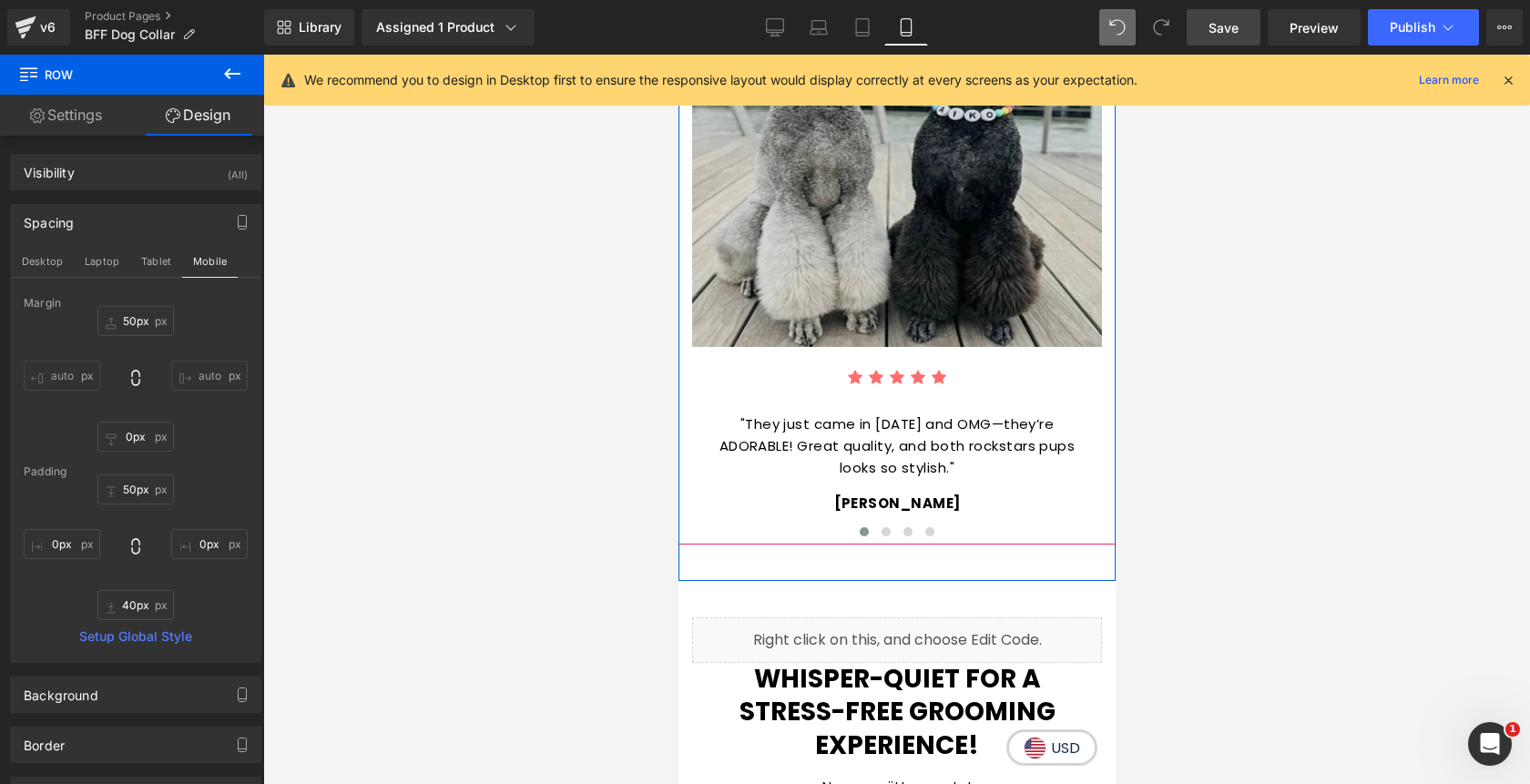
scroll to position [2947, 0]
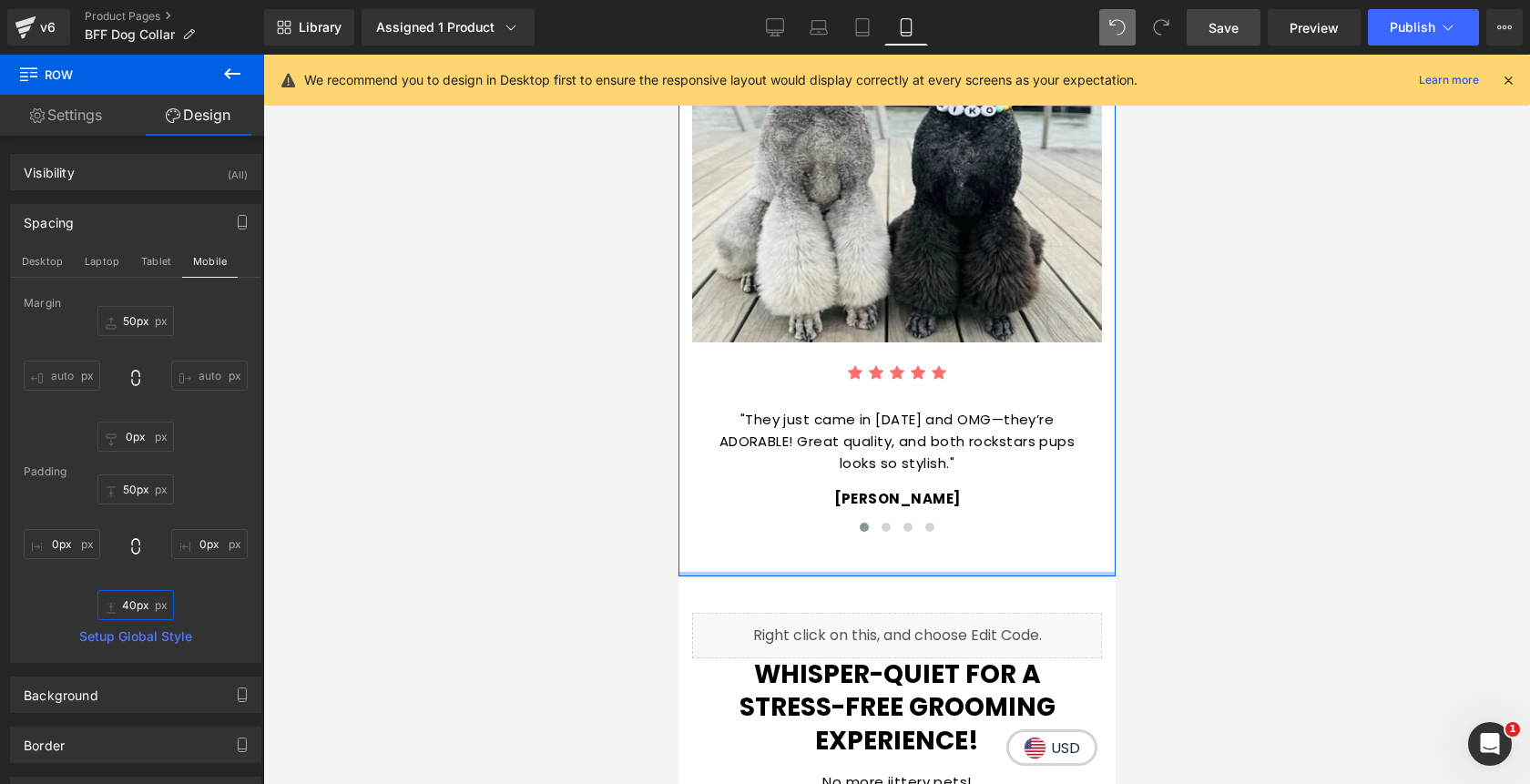
click at [126, 612] on input "40px" at bounding box center [135, 605] width 76 height 30
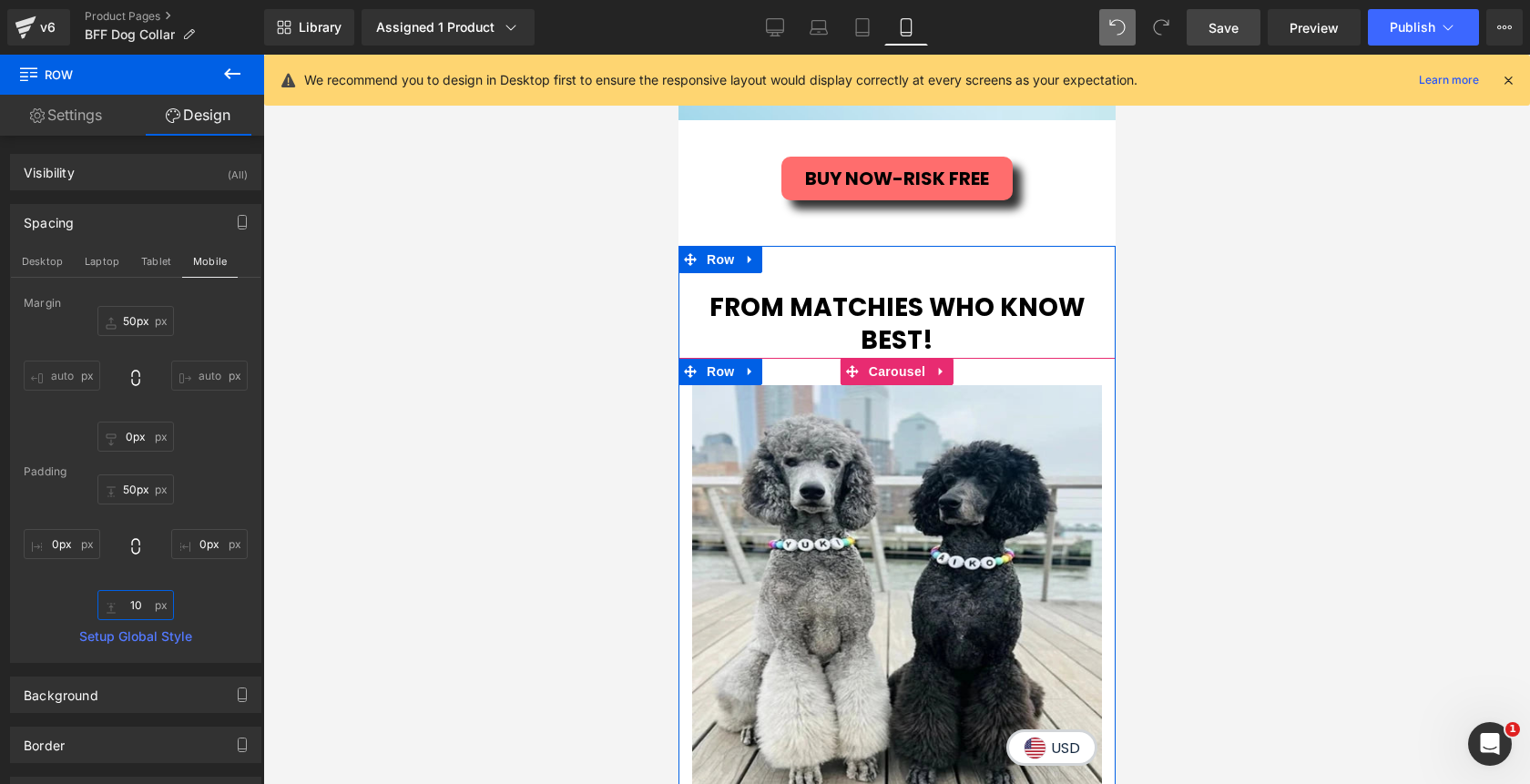
scroll to position [2488, 0]
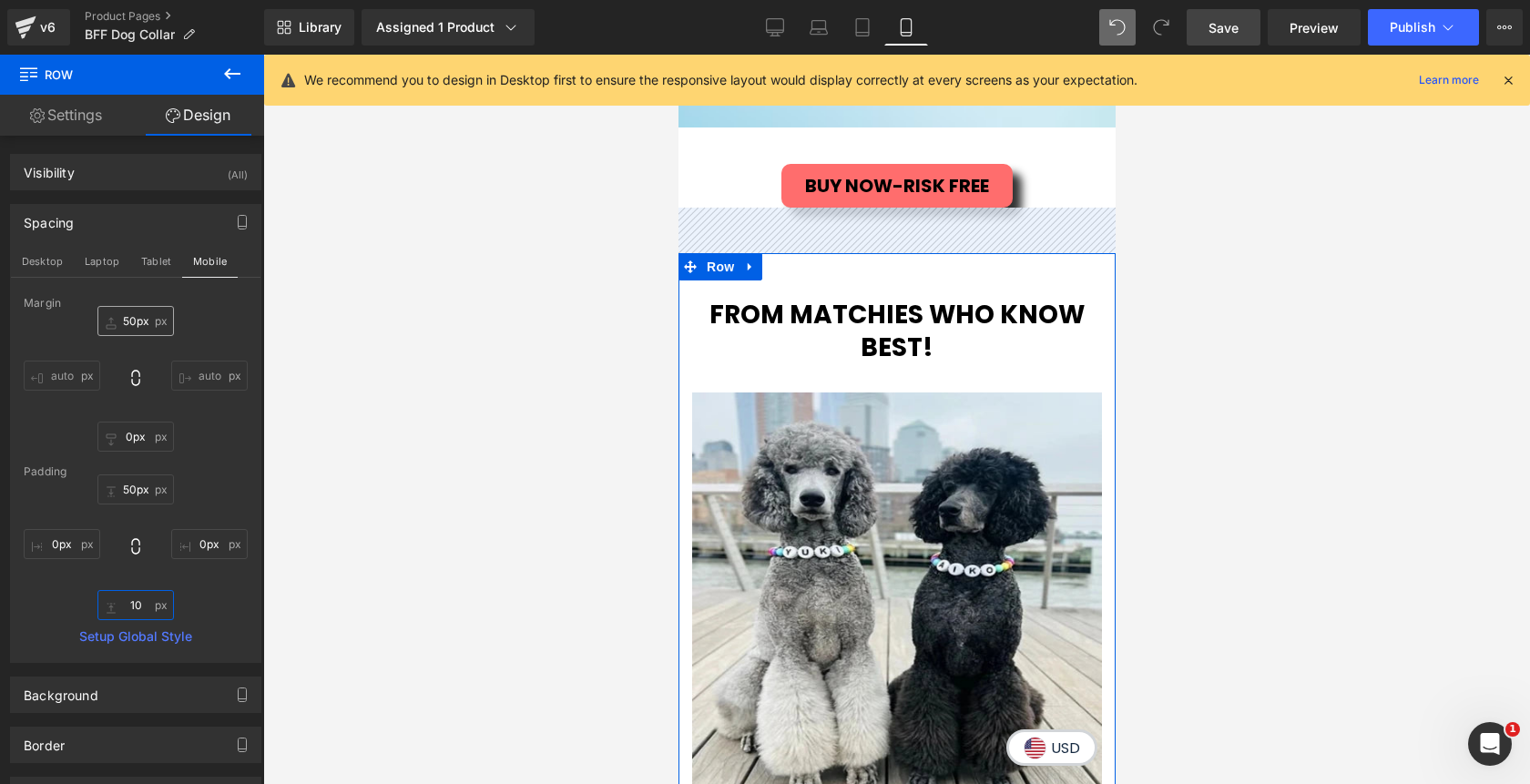
type input "10"
click at [131, 328] on input "50px" at bounding box center [135, 321] width 76 height 30
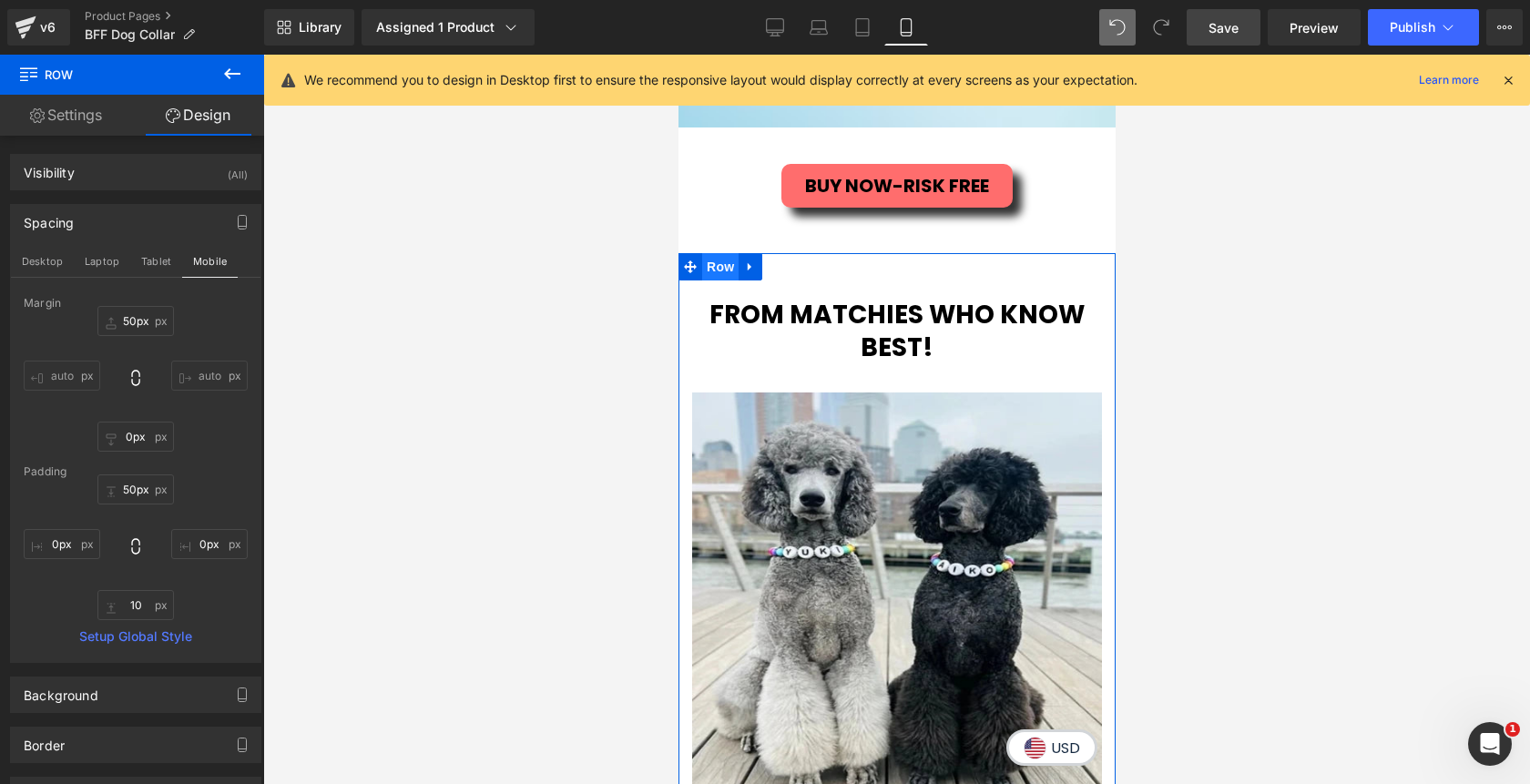
click at [721, 253] on span "Row" at bounding box center [719, 267] width 37 height 27
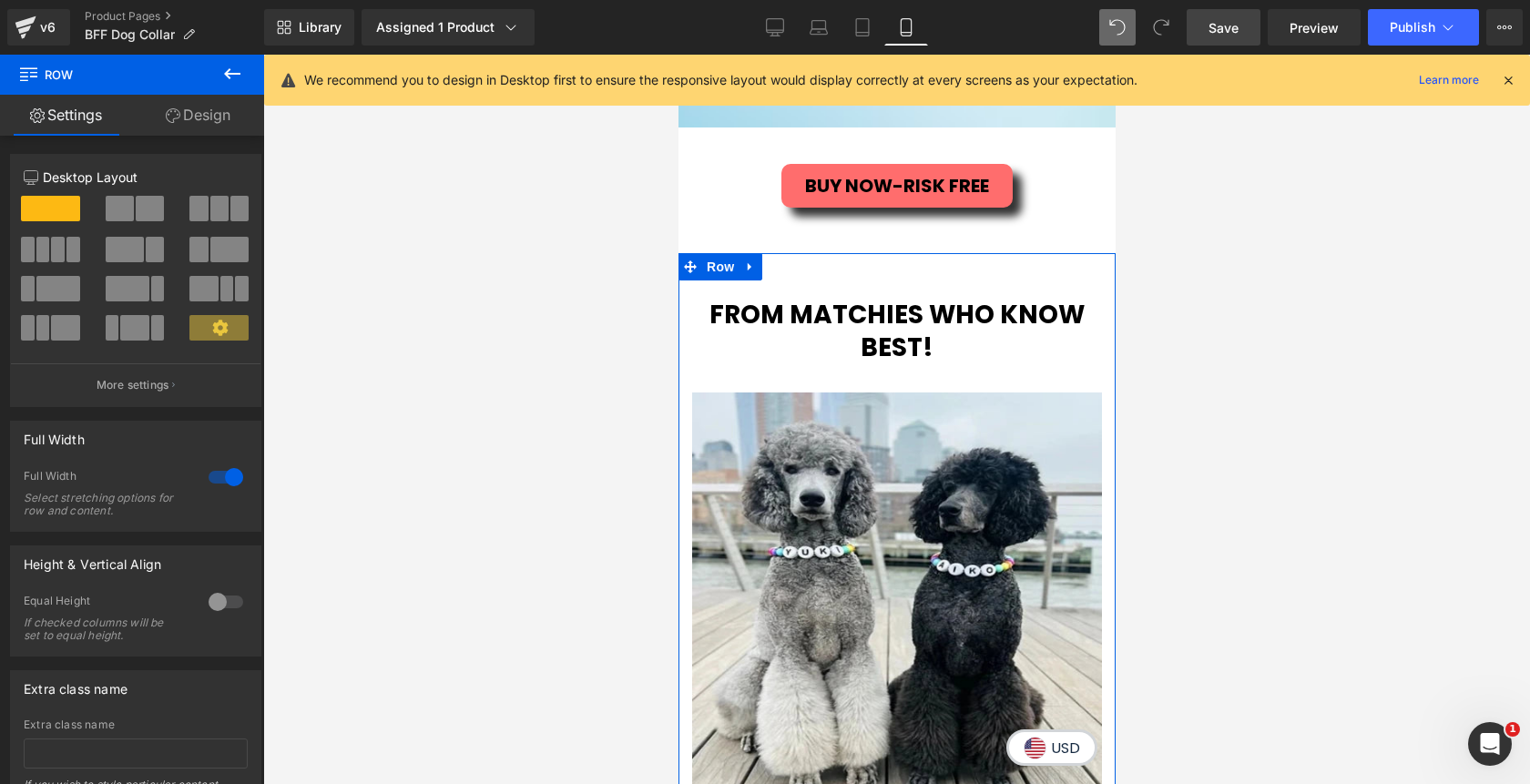
click at [211, 122] on link "Design" at bounding box center [198, 114] width 132 height 41
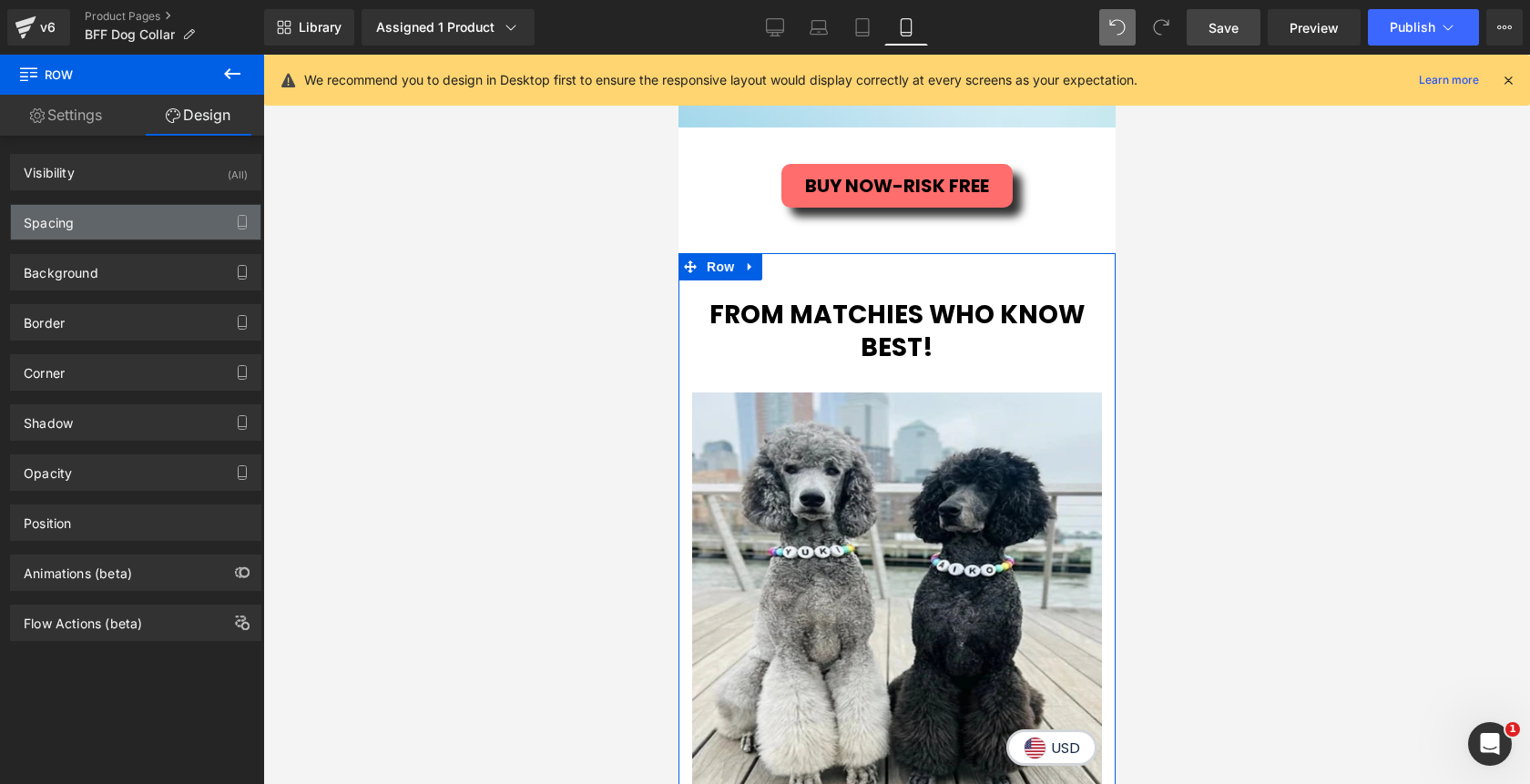
click at [89, 224] on div "Spacing" at bounding box center [136, 221] width 250 height 35
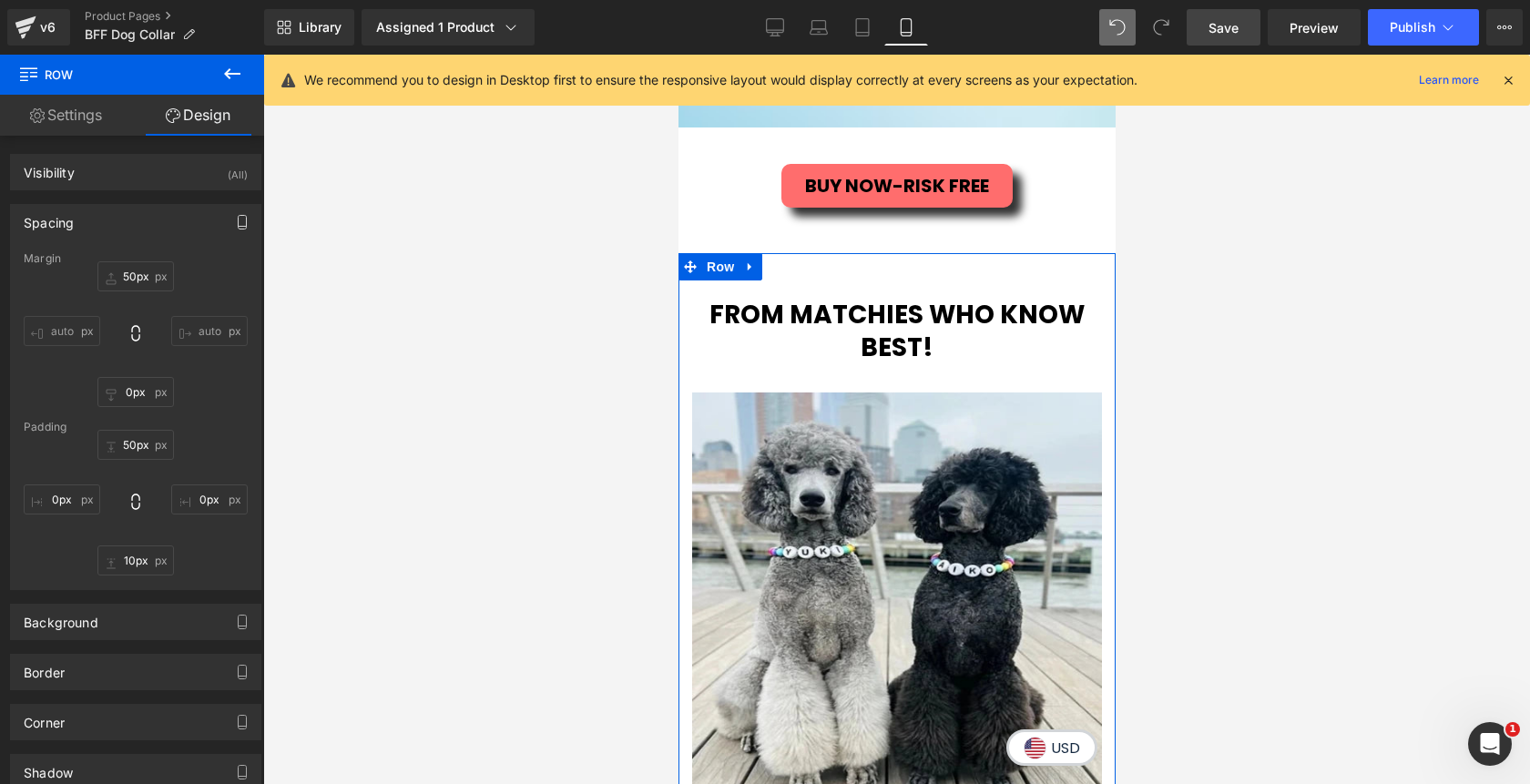
click at [228, 233] on button "button" at bounding box center [242, 221] width 29 height 35
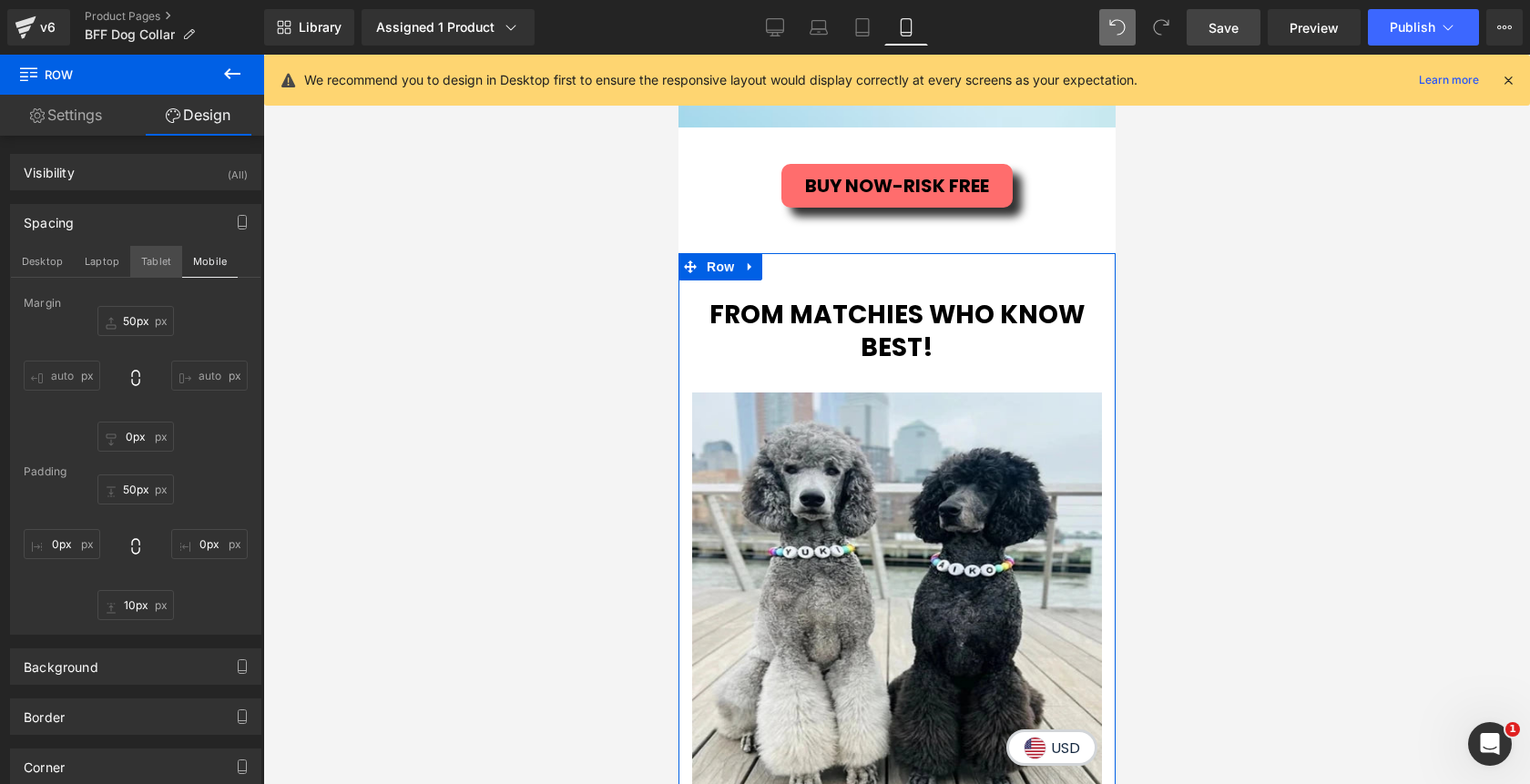
click at [140, 267] on button "Tablet" at bounding box center [156, 261] width 52 height 31
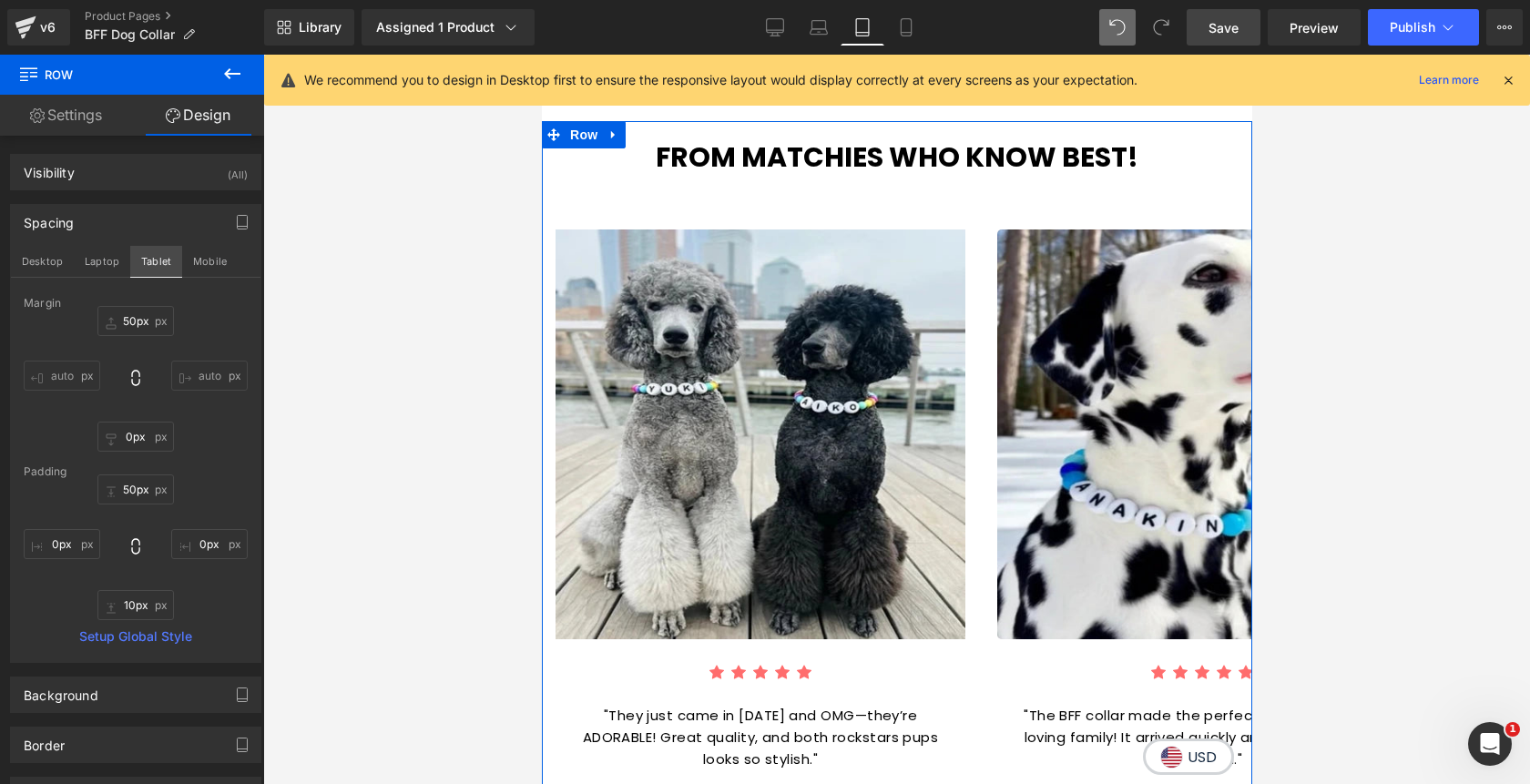
type input "40"
type input "0"
type input "20"
type input "0"
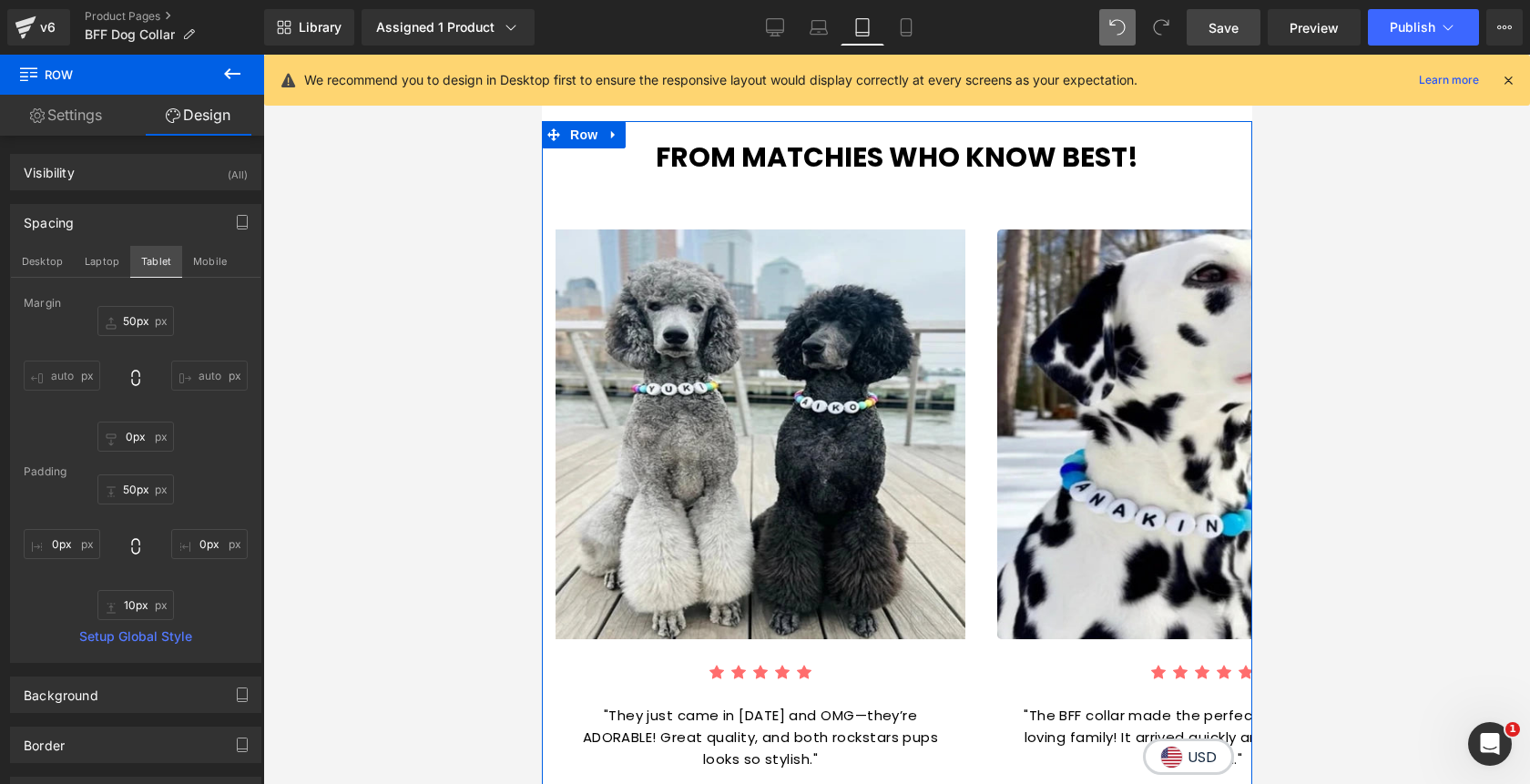
type input "0"
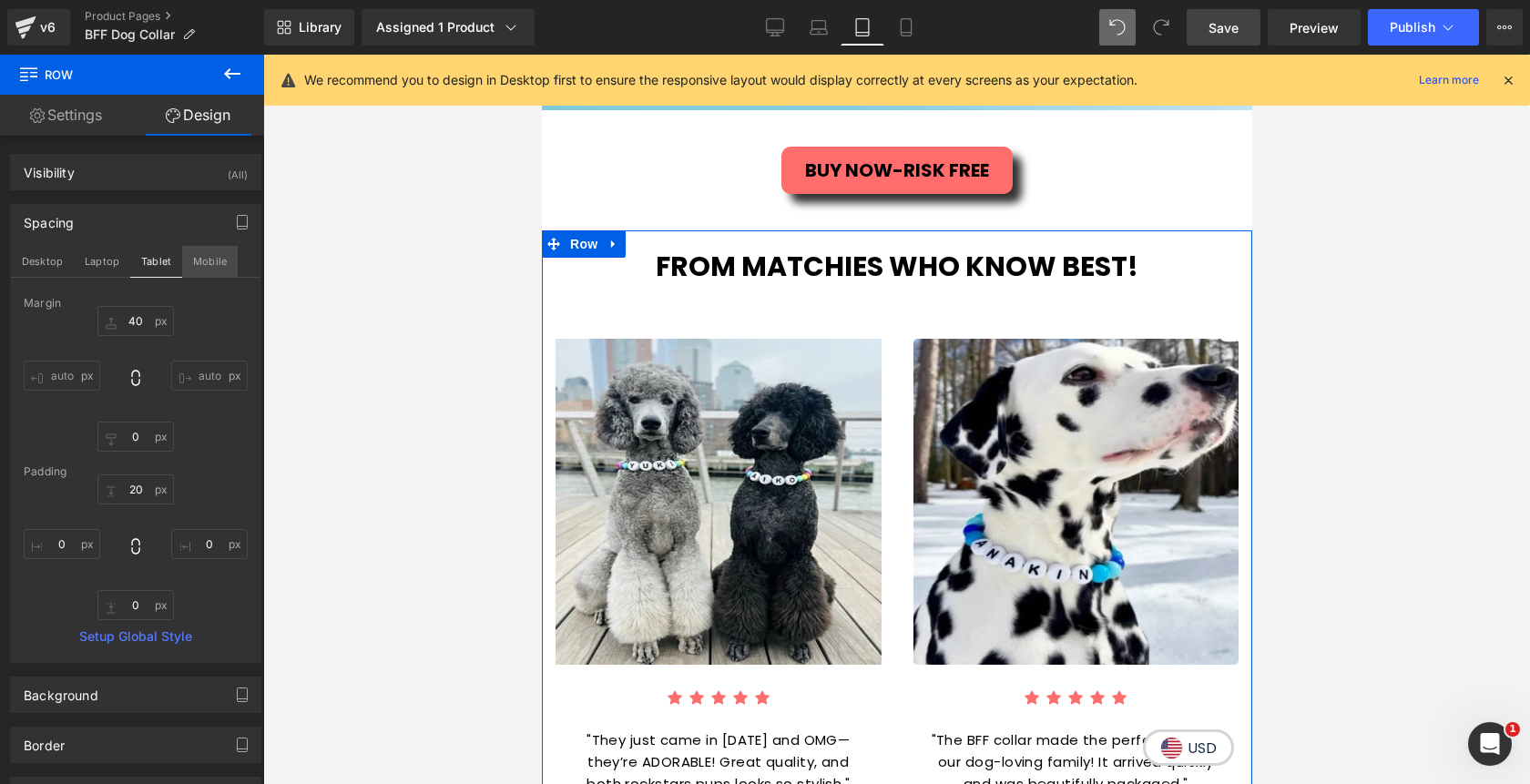
click at [197, 260] on button "Mobile" at bounding box center [209, 261] width 56 height 31
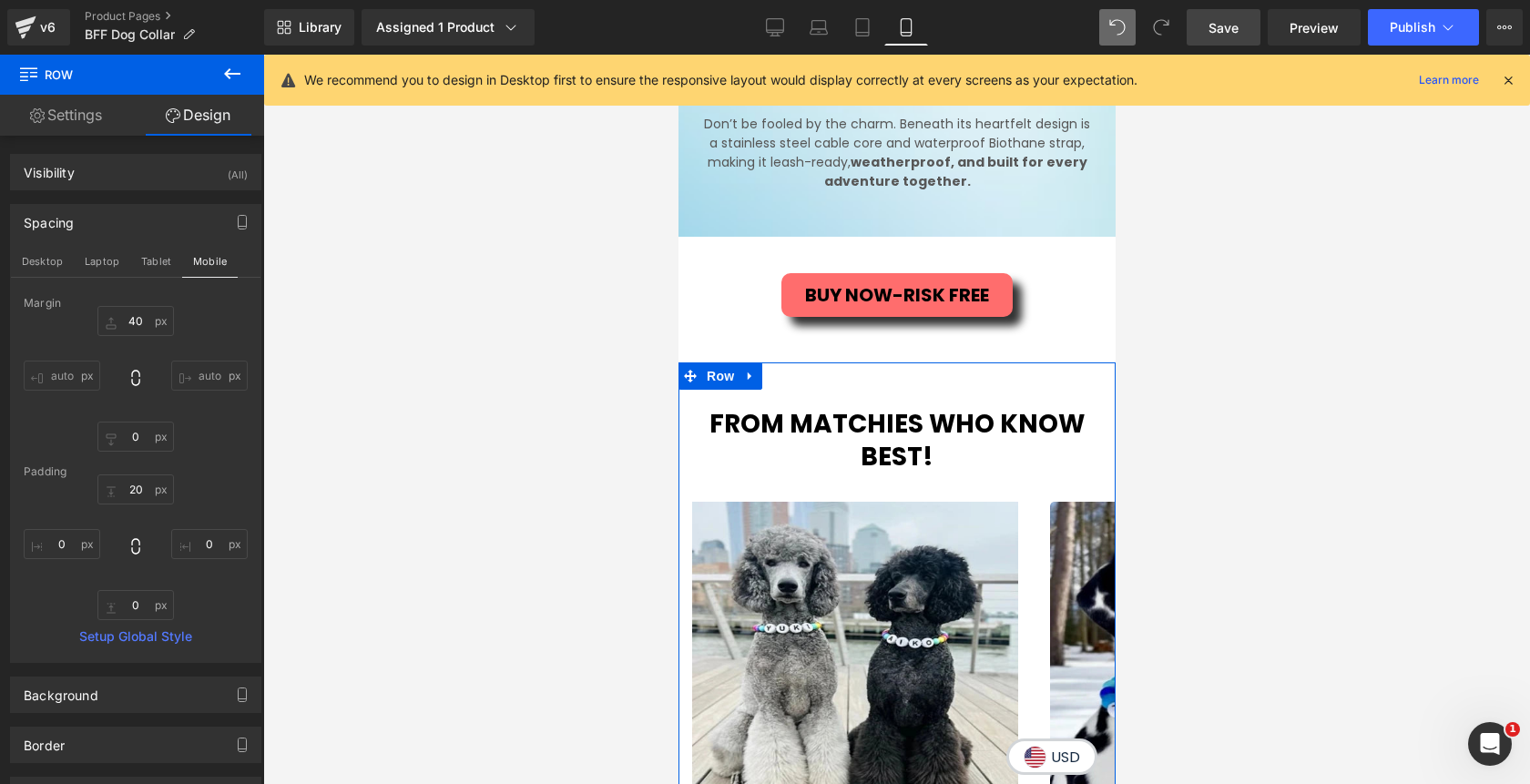
type input "50px"
type input "0px"
type input "50px"
type input "0px"
type input "10px"
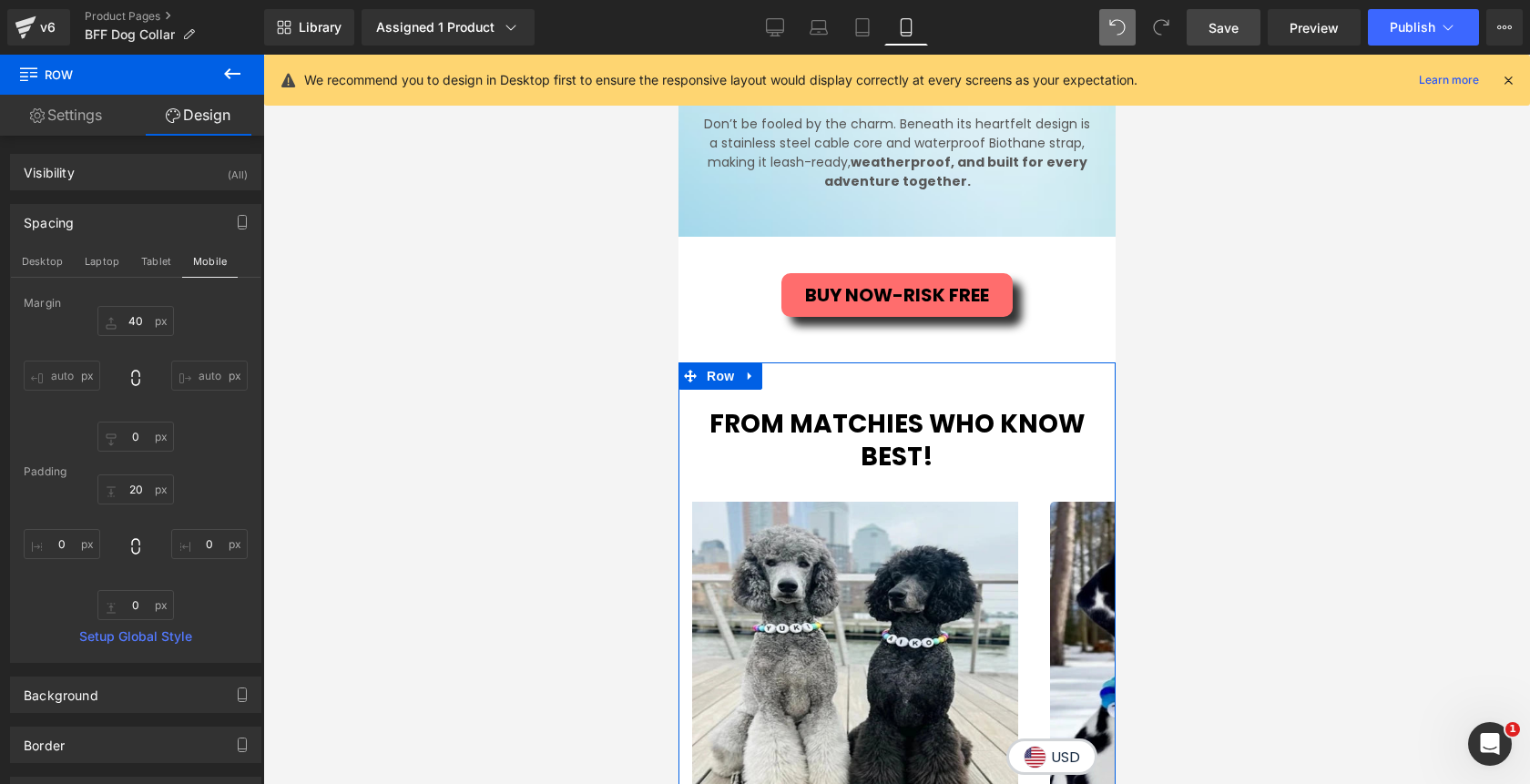
type input "0px"
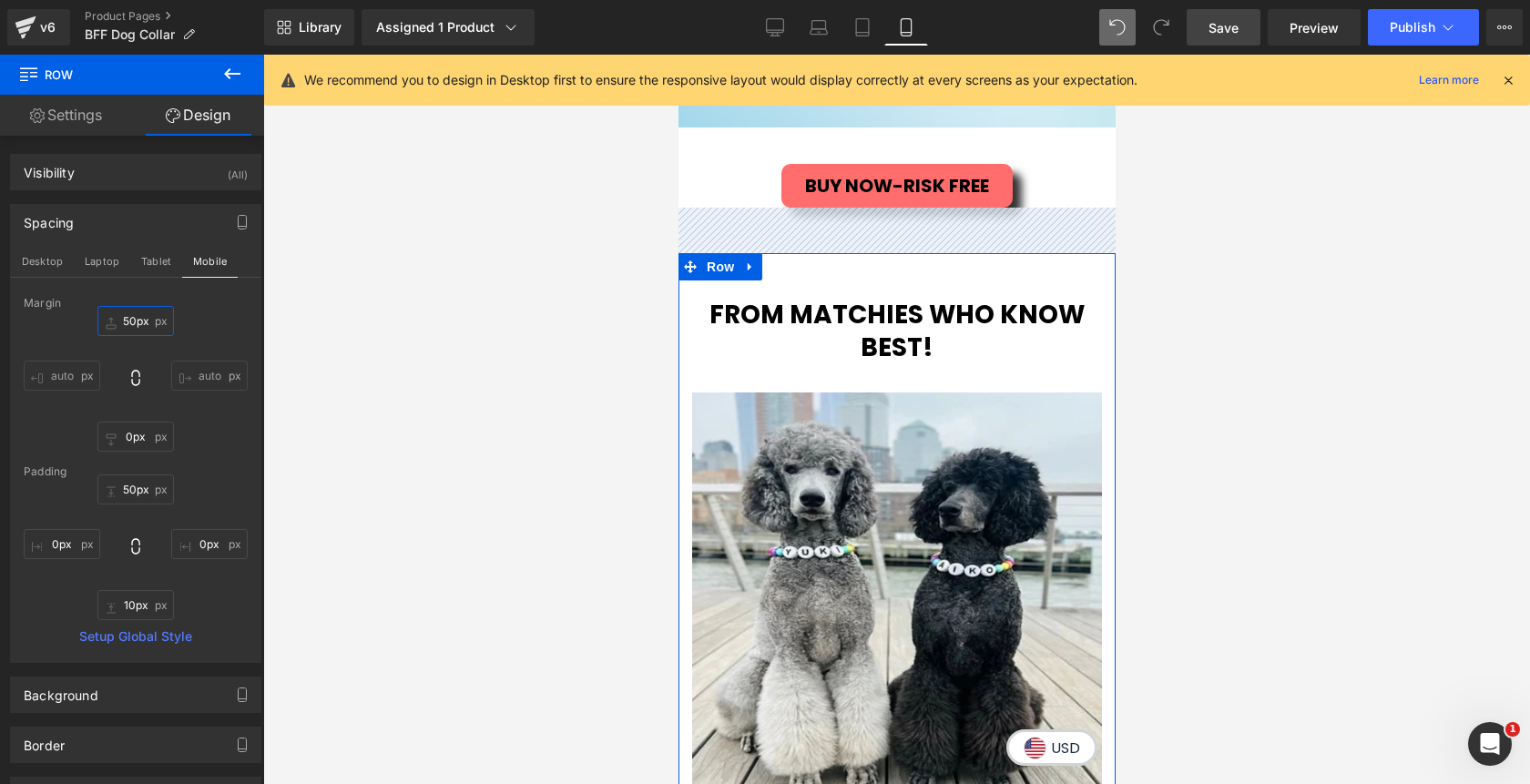
click at [130, 322] on input "50px" at bounding box center [135, 321] width 76 height 30
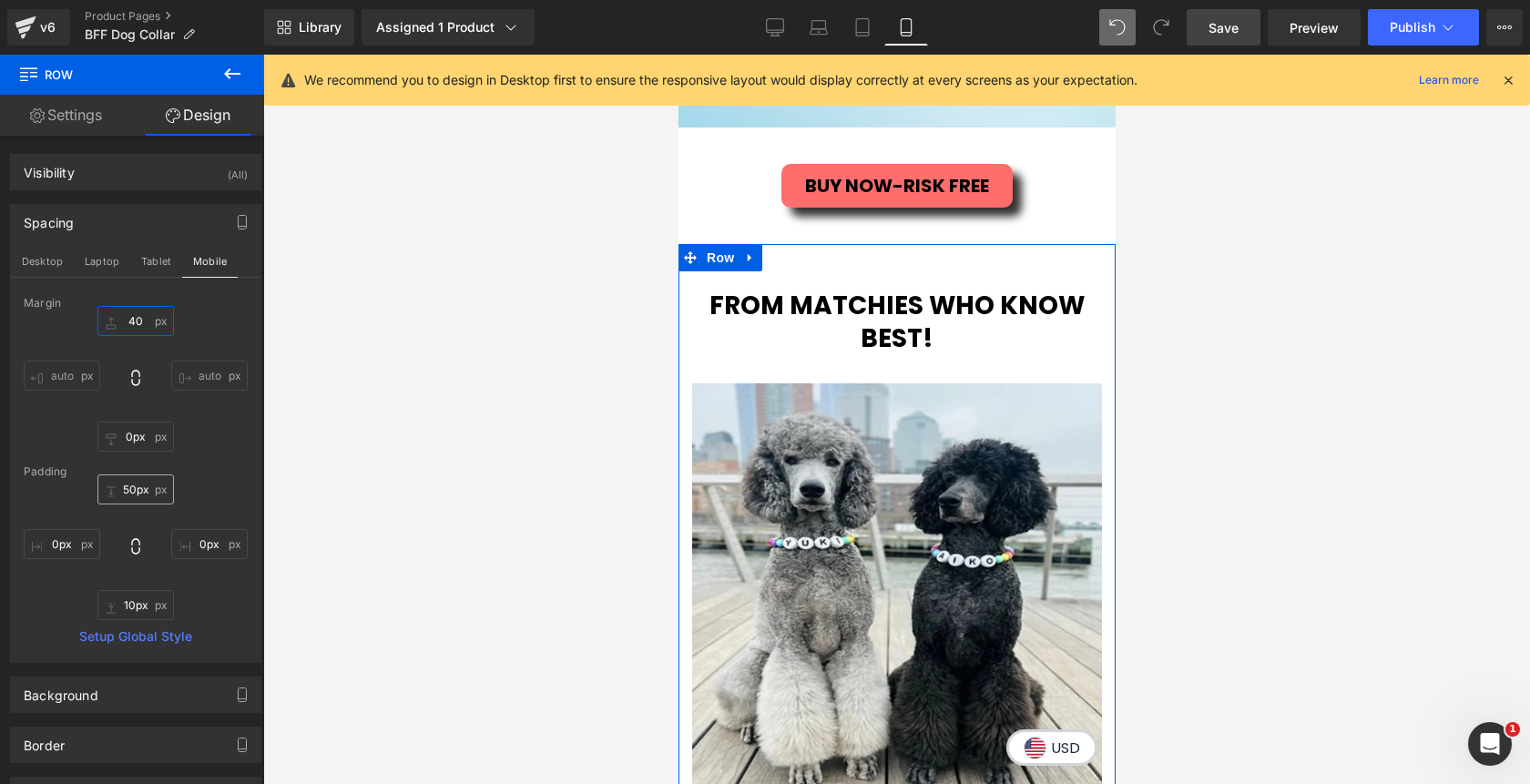
type input "40"
click at [131, 487] on input "50px" at bounding box center [135, 489] width 76 height 30
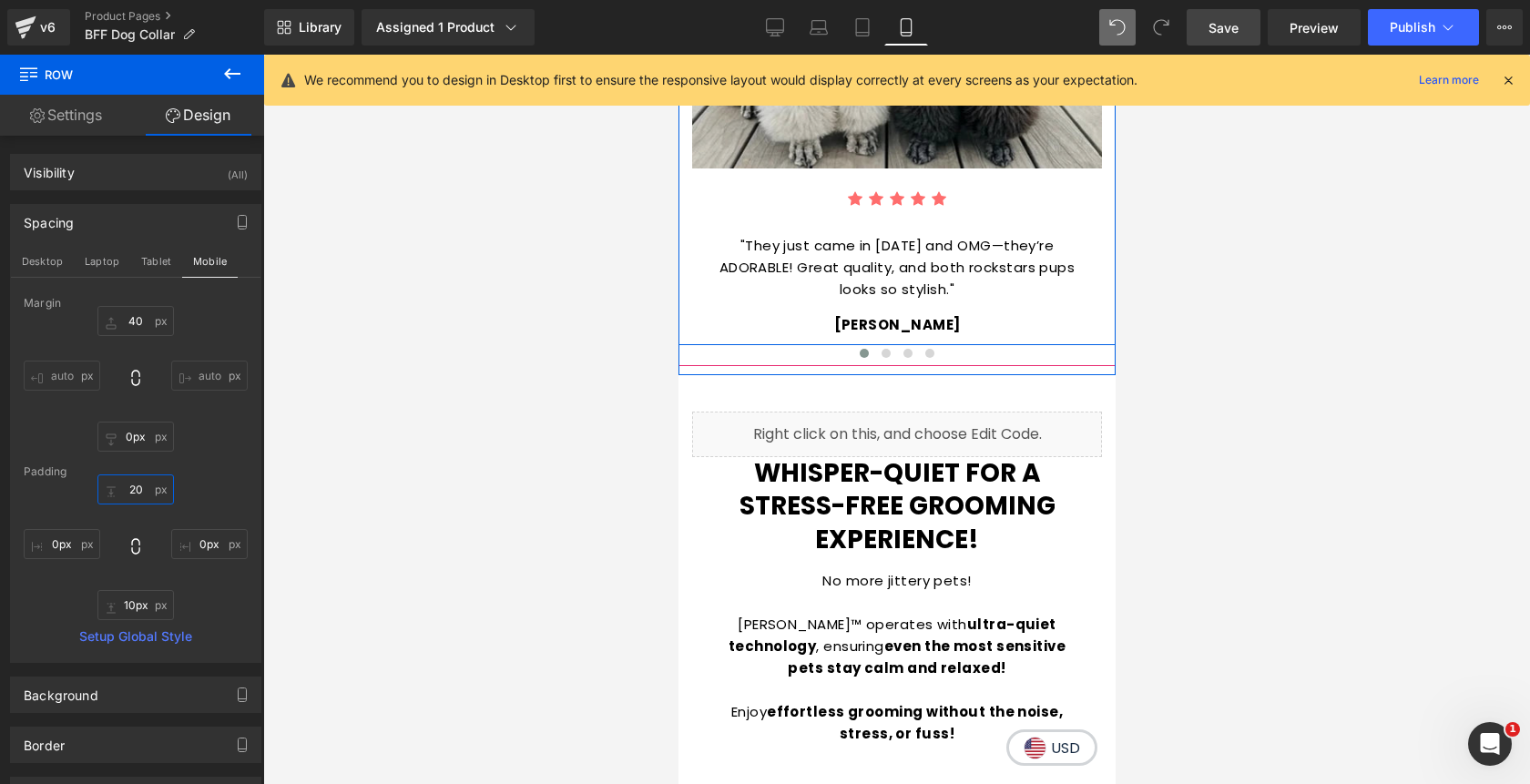
scroll to position [3108, 0]
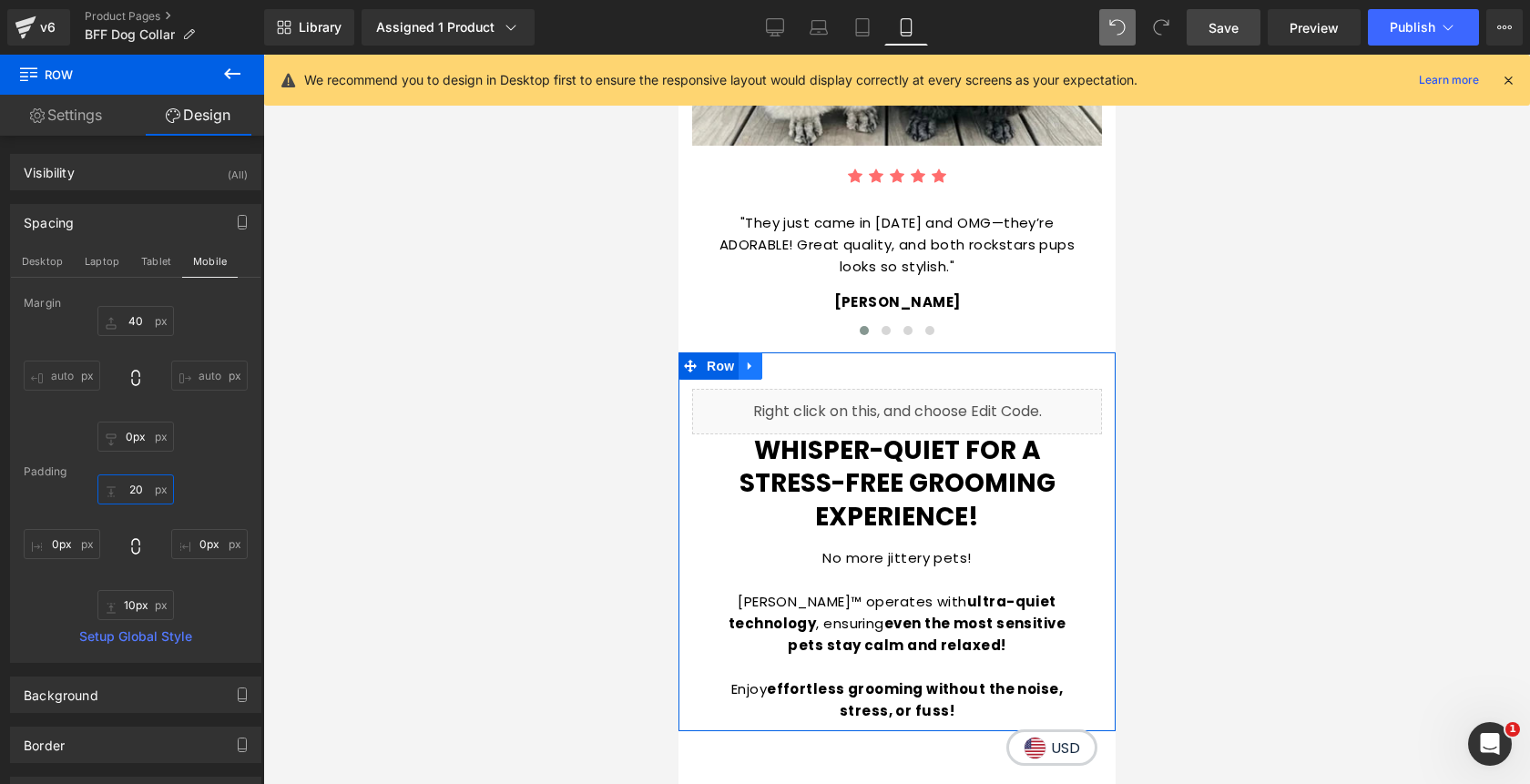
type input "20"
click at [756, 359] on icon at bounding box center [749, 366] width 13 height 13
click at [803, 359] on icon at bounding box center [798, 366] width 13 height 13
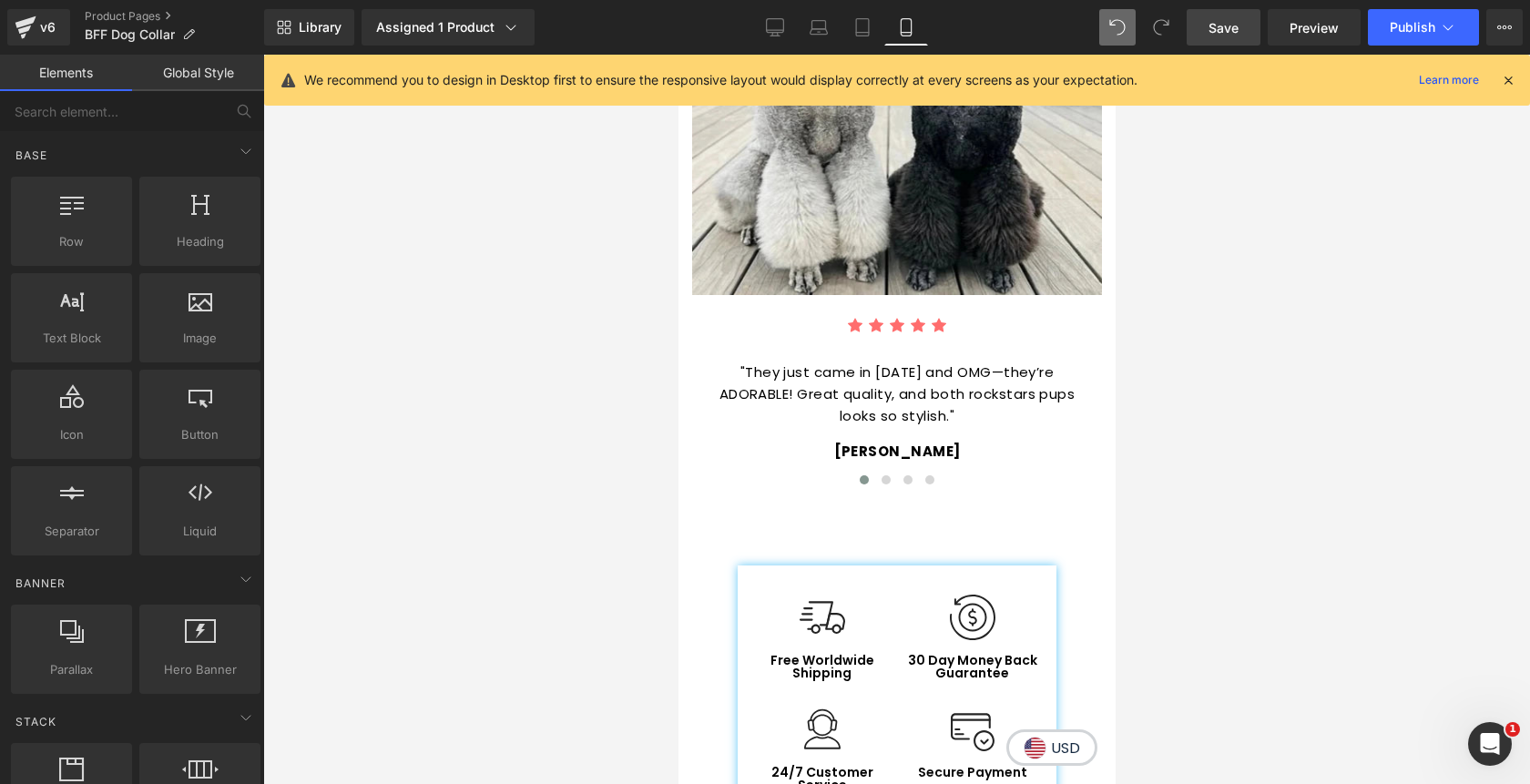
scroll to position [2948, 0]
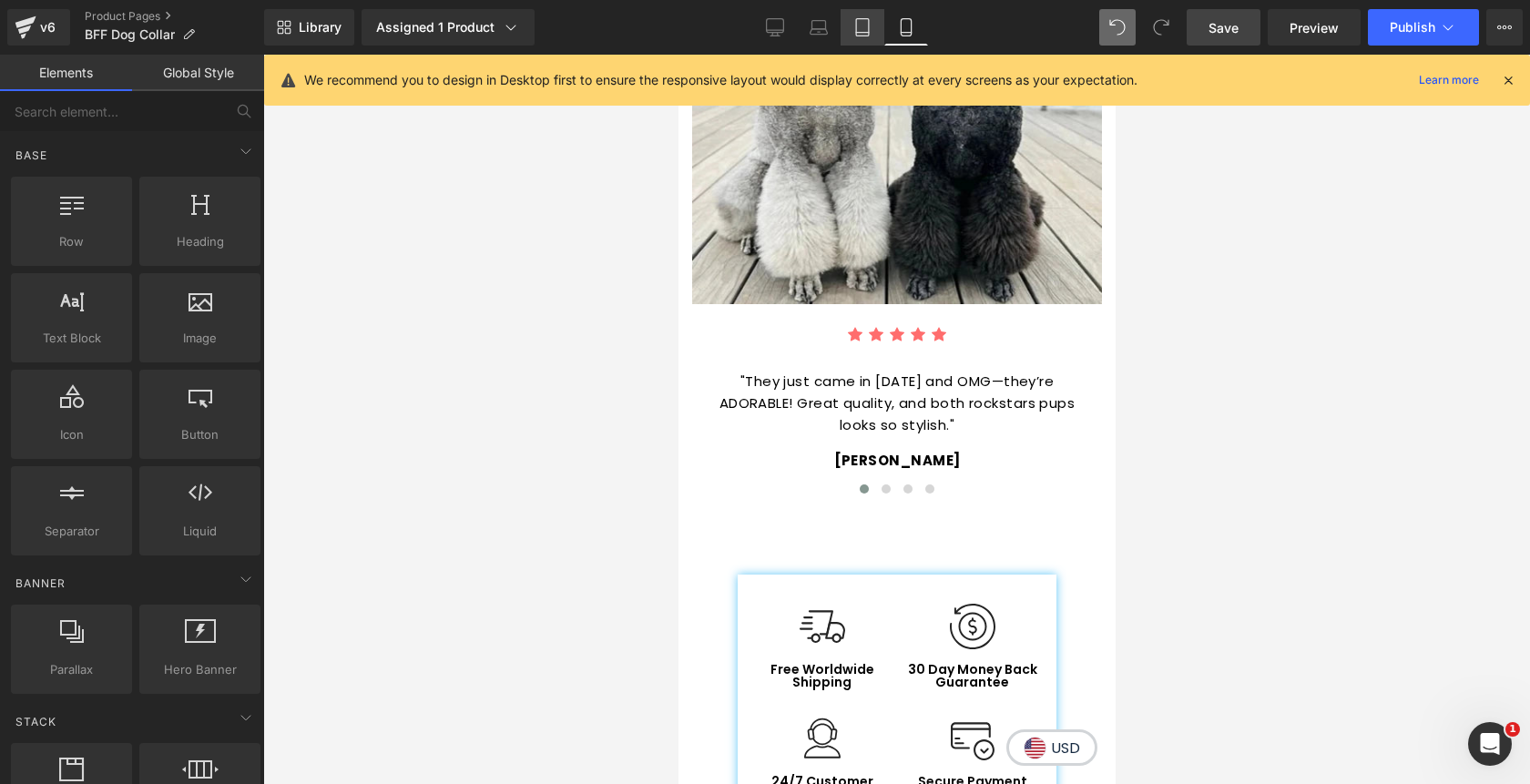
click at [857, 38] on link "Tablet" at bounding box center [863, 27] width 43 height 37
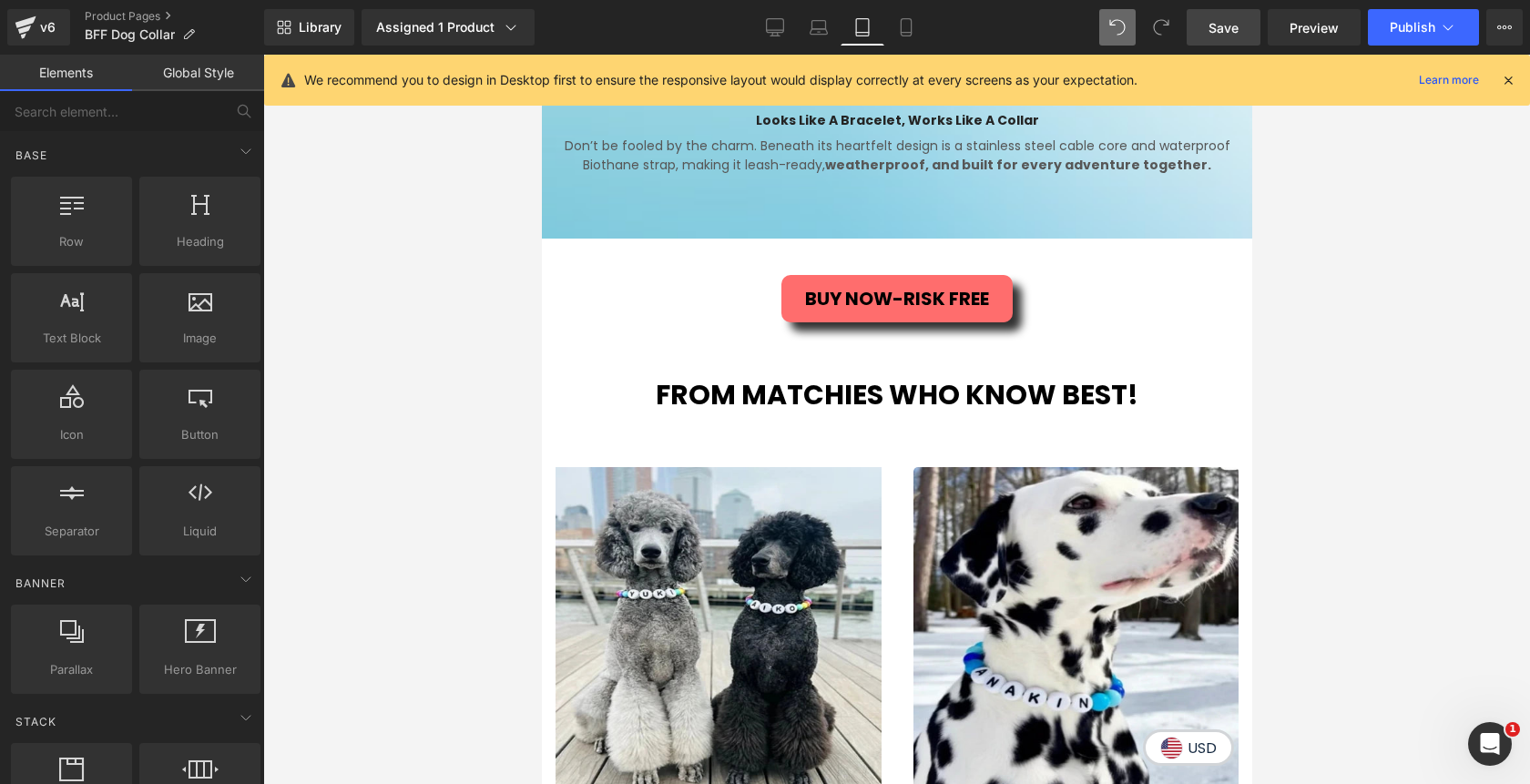
scroll to position [2246, 0]
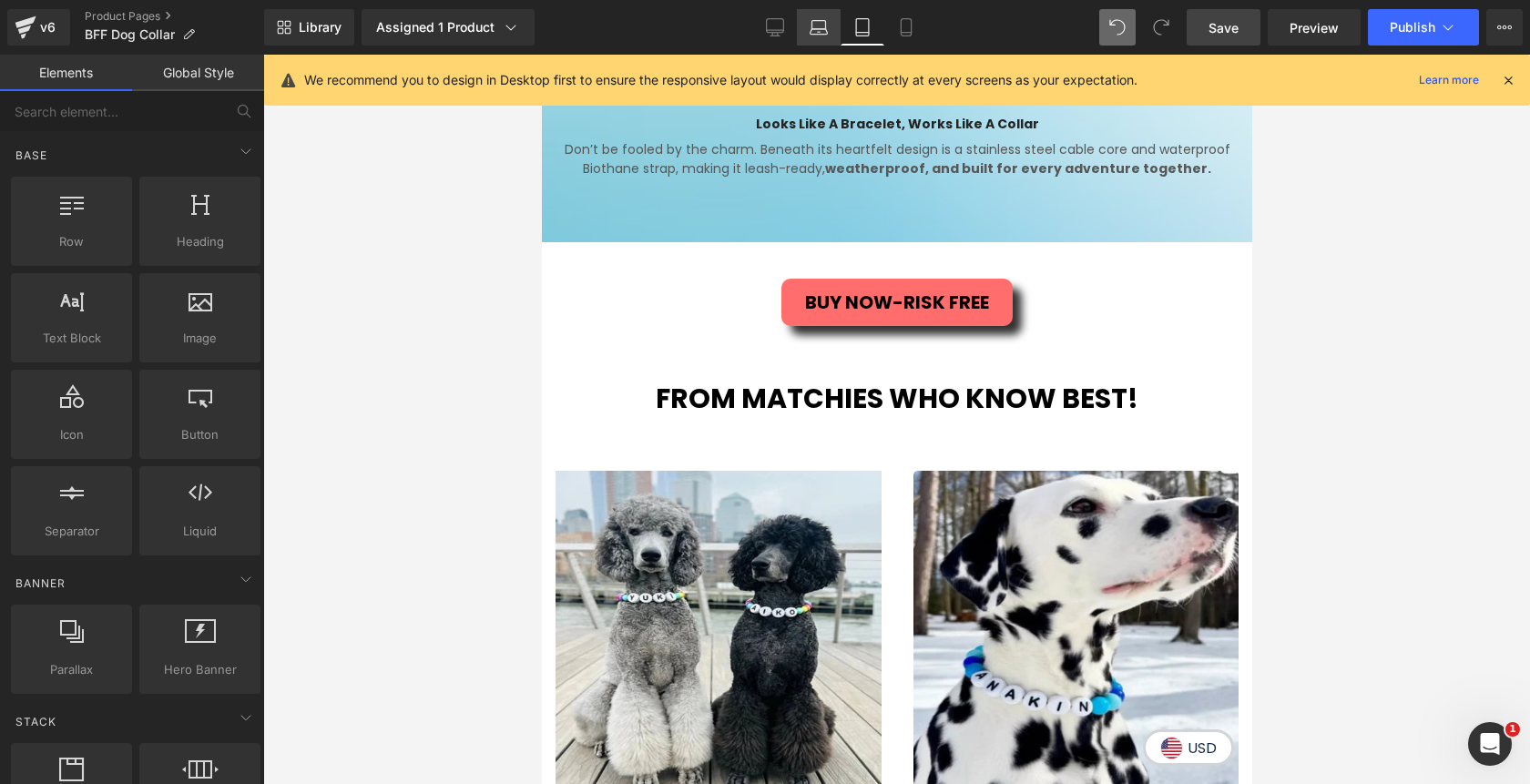
click at [824, 11] on link "Laptop" at bounding box center [818, 27] width 43 height 37
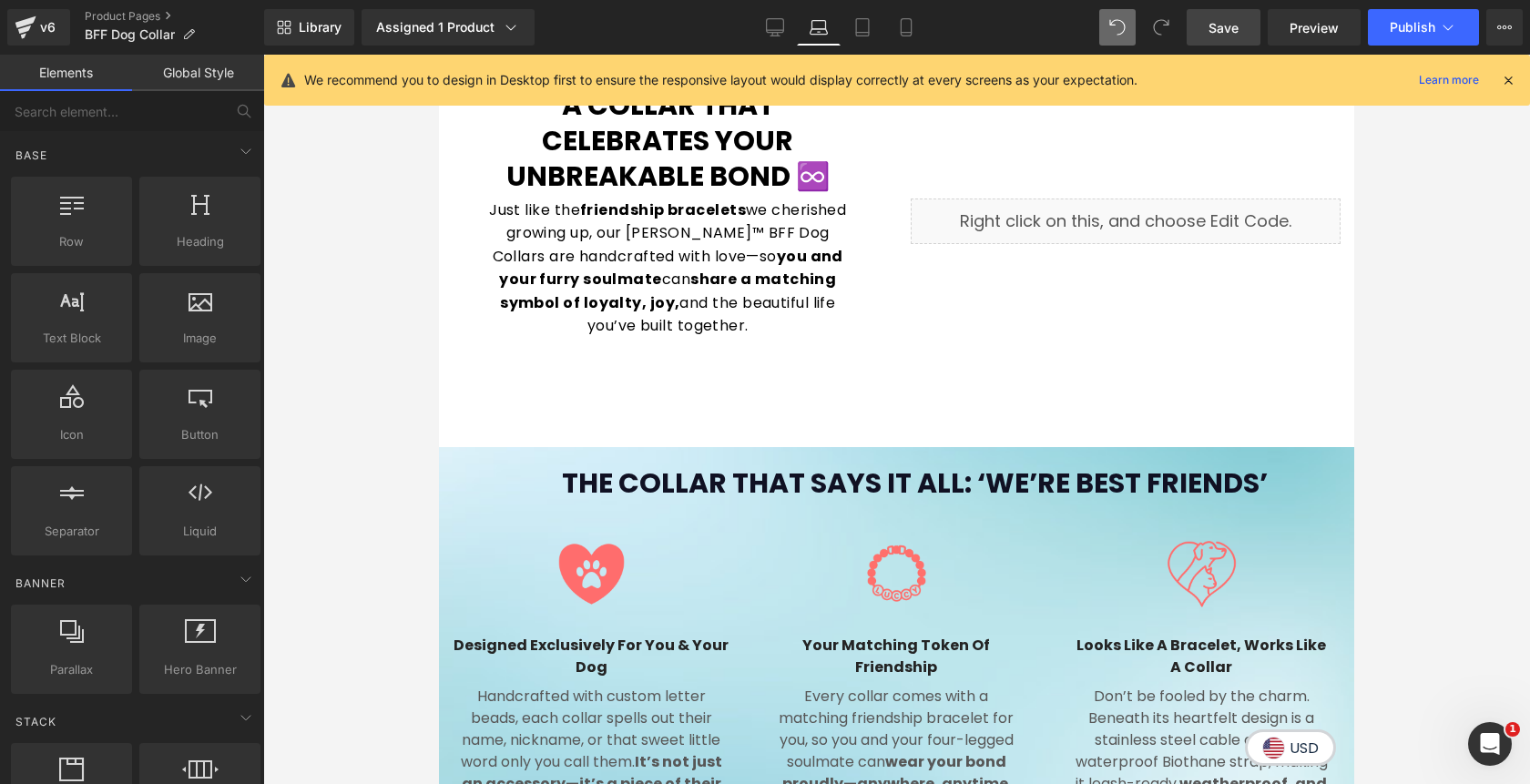
scroll to position [961, 0]
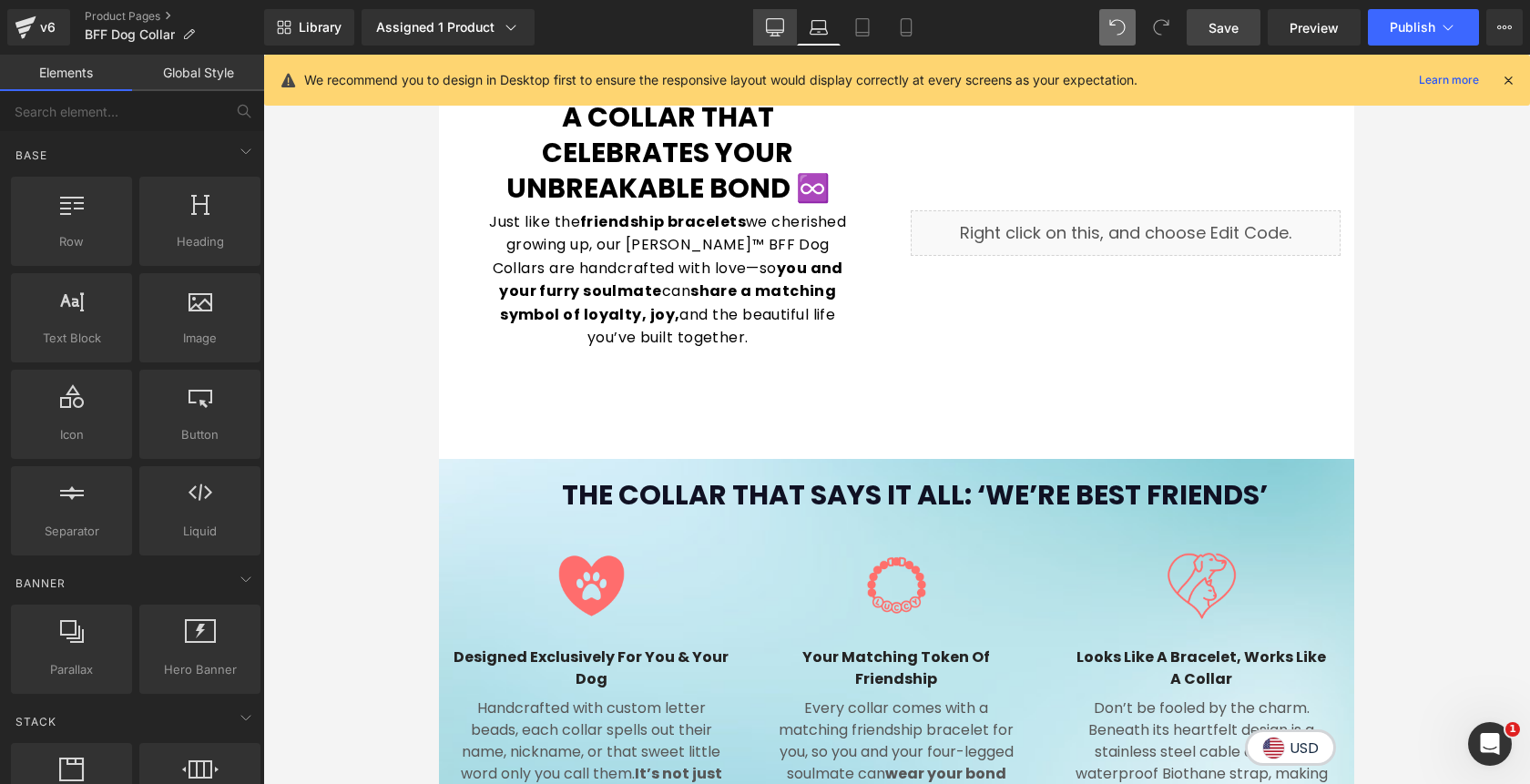
click at [781, 32] on icon at bounding box center [776, 25] width 17 height 13
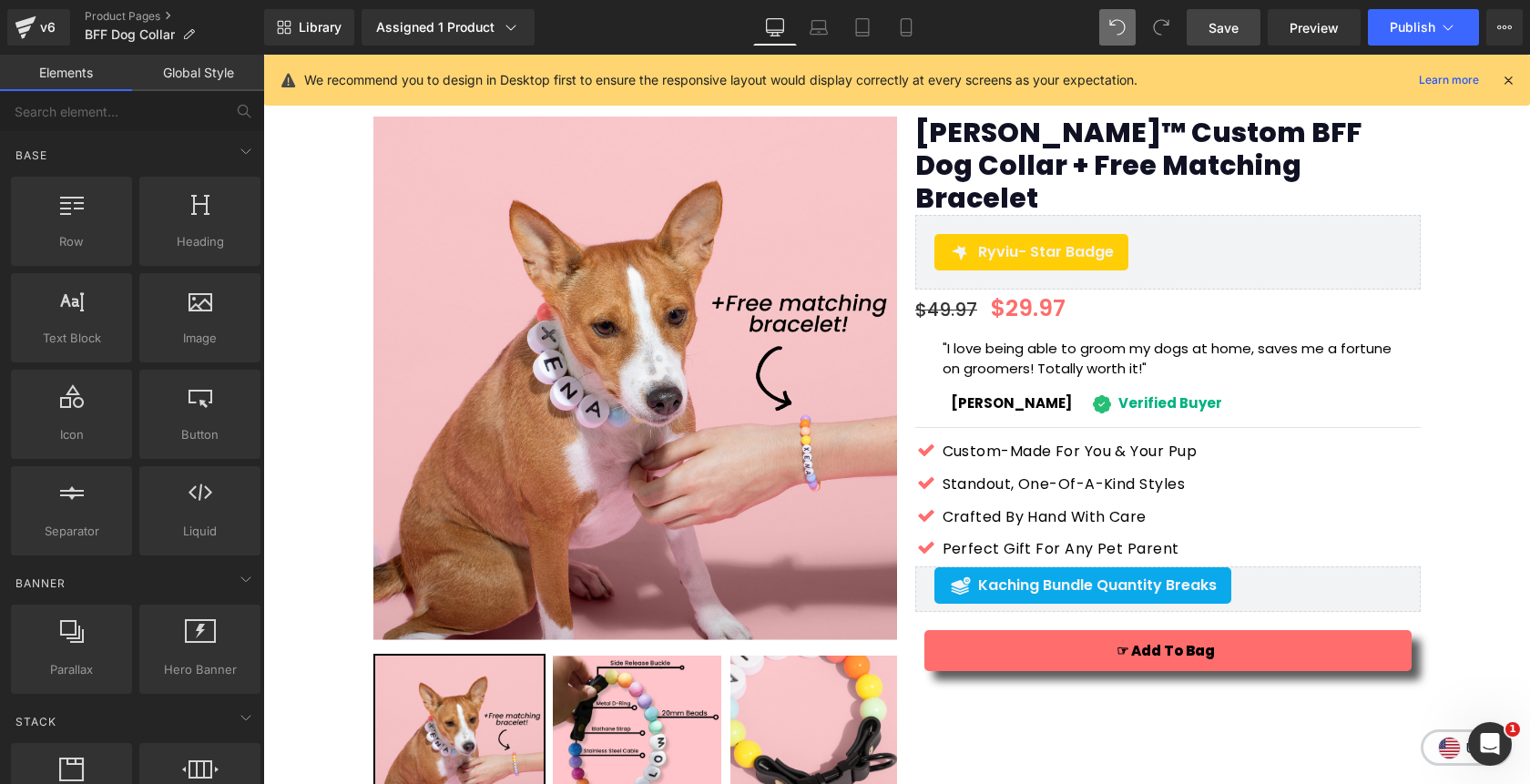
scroll to position [0, 0]
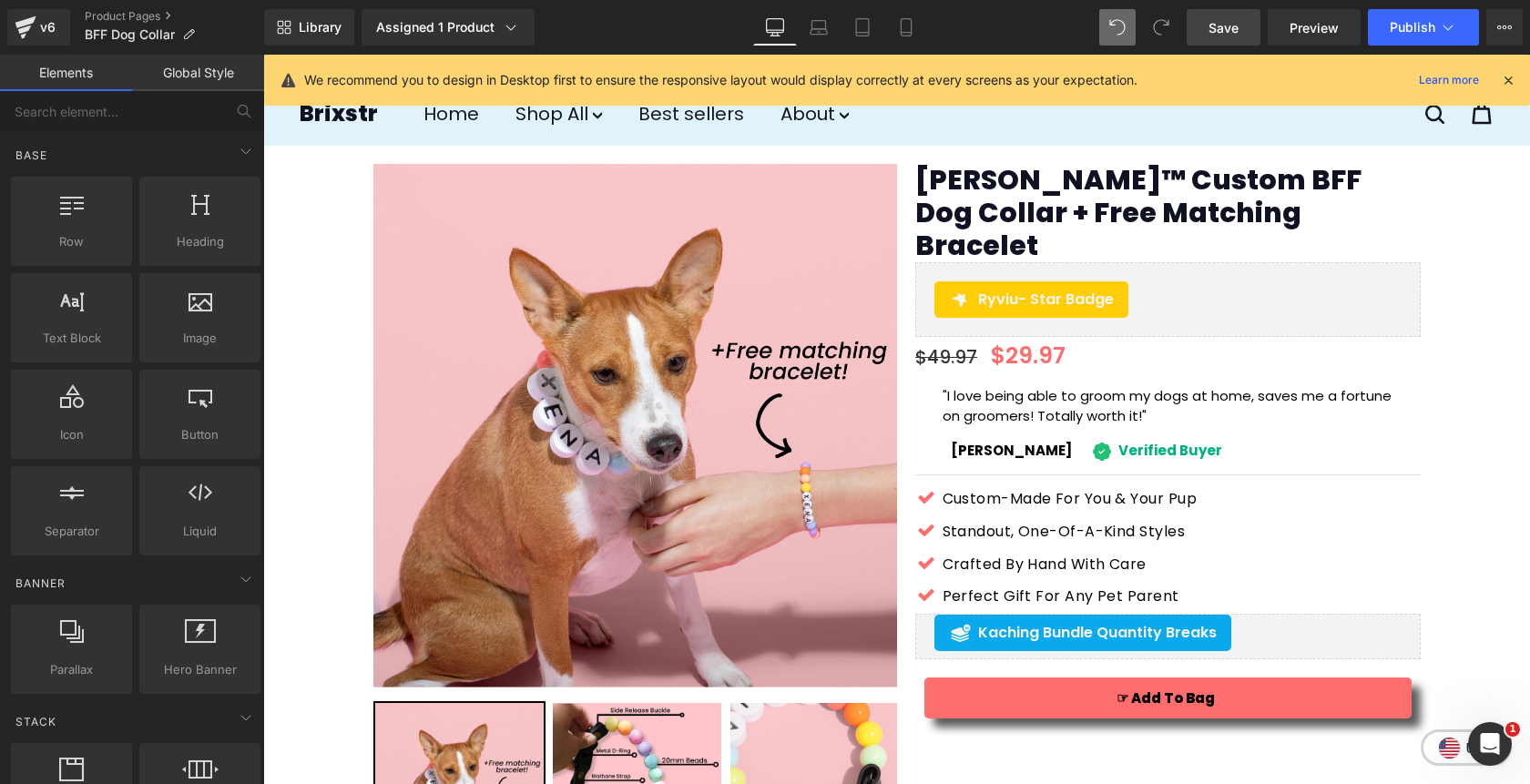
click at [1225, 38] on link "Save" at bounding box center [1224, 27] width 74 height 37
click at [1215, 23] on span "Save" at bounding box center [1224, 27] width 30 height 19
